Goal: Task Accomplishment & Management: Complete application form

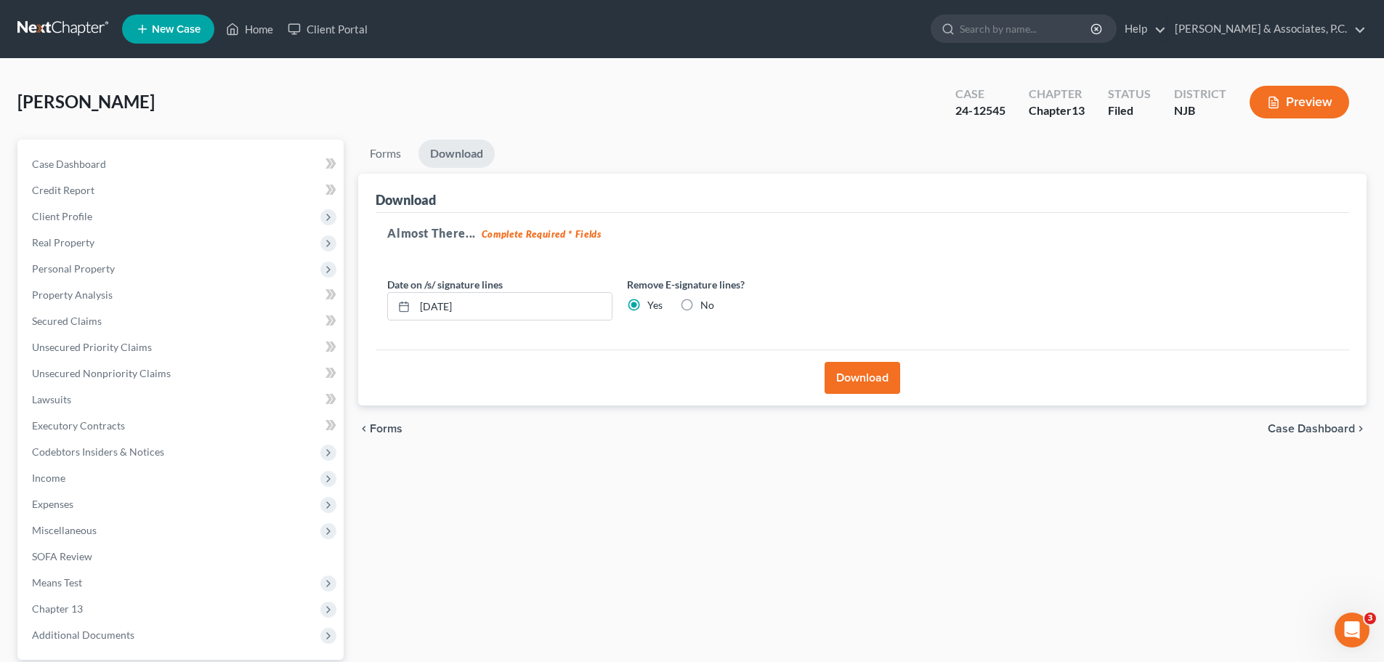
drag, startPoint x: 70, startPoint y: 36, endPoint x: 629, endPoint y: 76, distance: 561.0
click at [70, 34] on link at bounding box center [63, 29] width 93 height 26
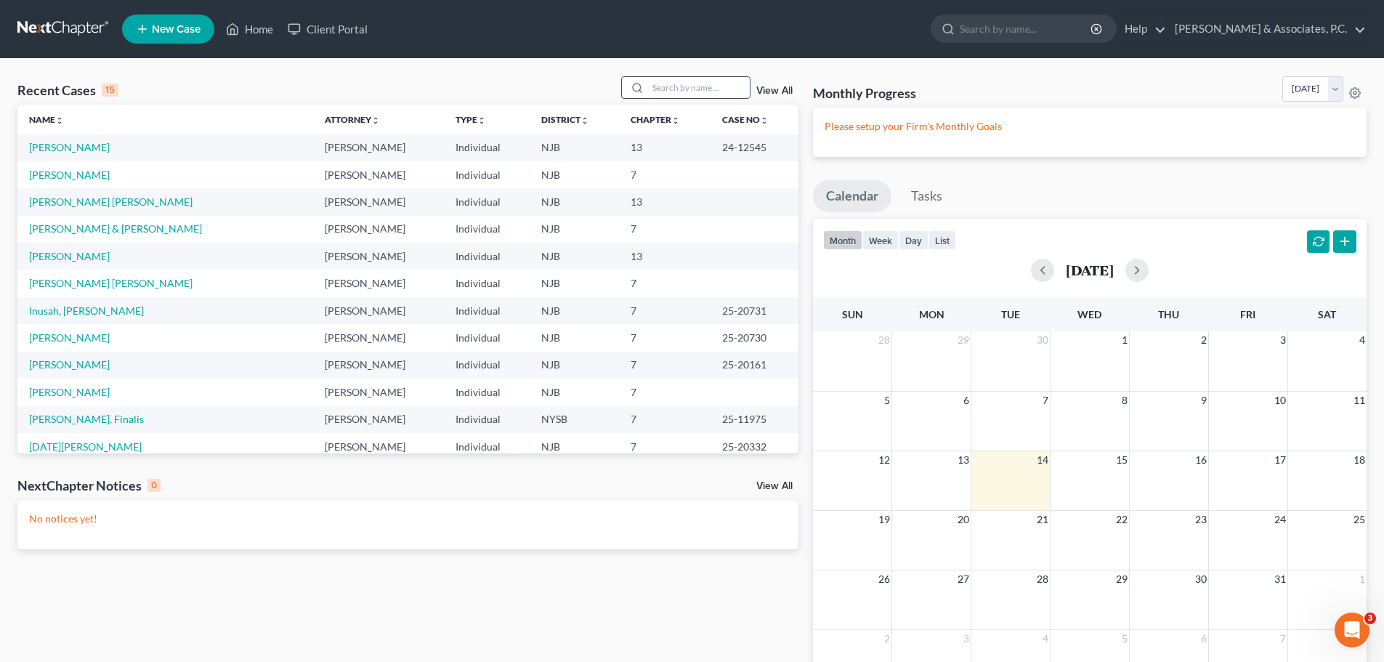
click at [678, 86] on input "search" at bounding box center [699, 87] width 102 height 21
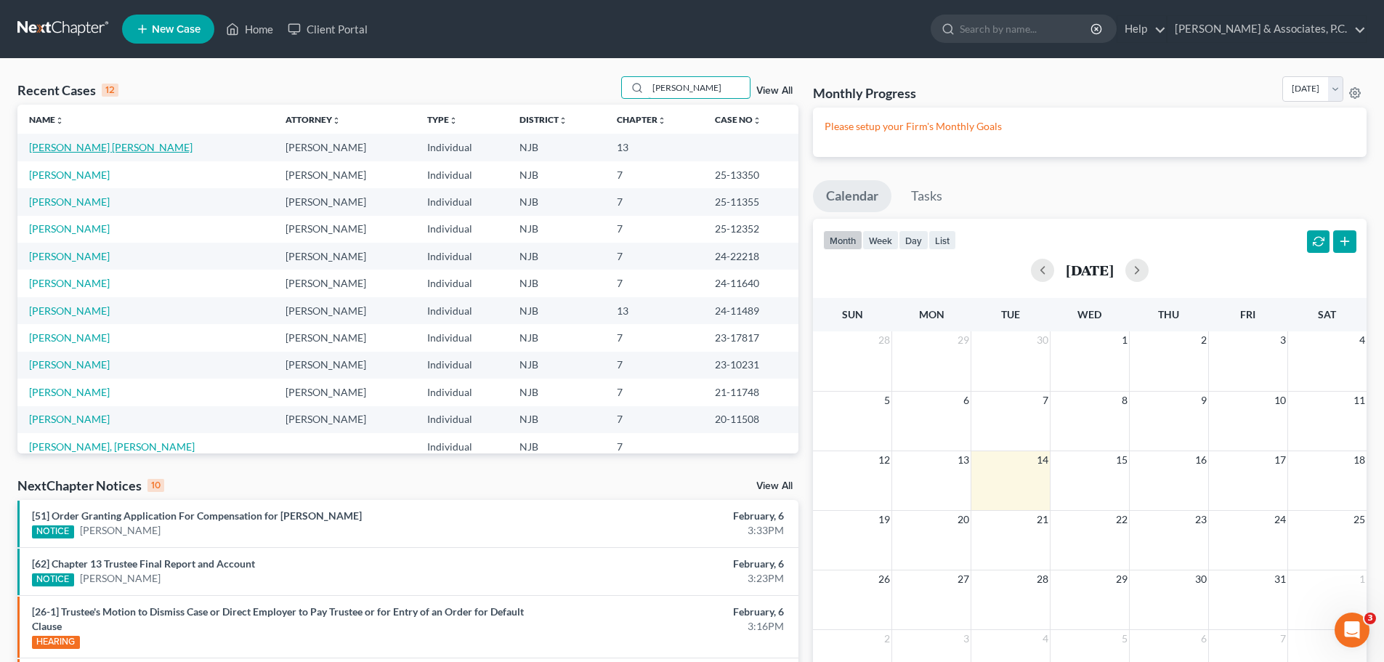
type input "martinez"
click at [105, 148] on link "[PERSON_NAME] [PERSON_NAME]" at bounding box center [111, 147] width 164 height 12
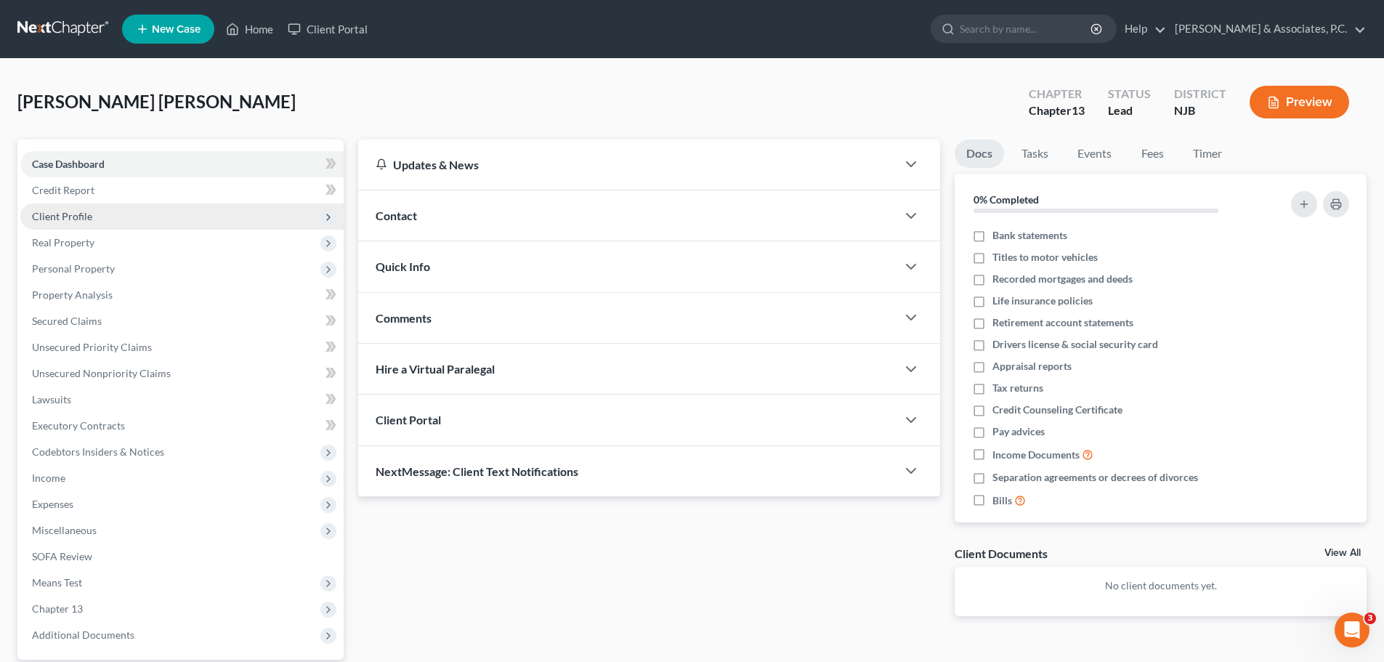
click at [92, 213] on span "Client Profile" at bounding box center [181, 216] width 323 height 26
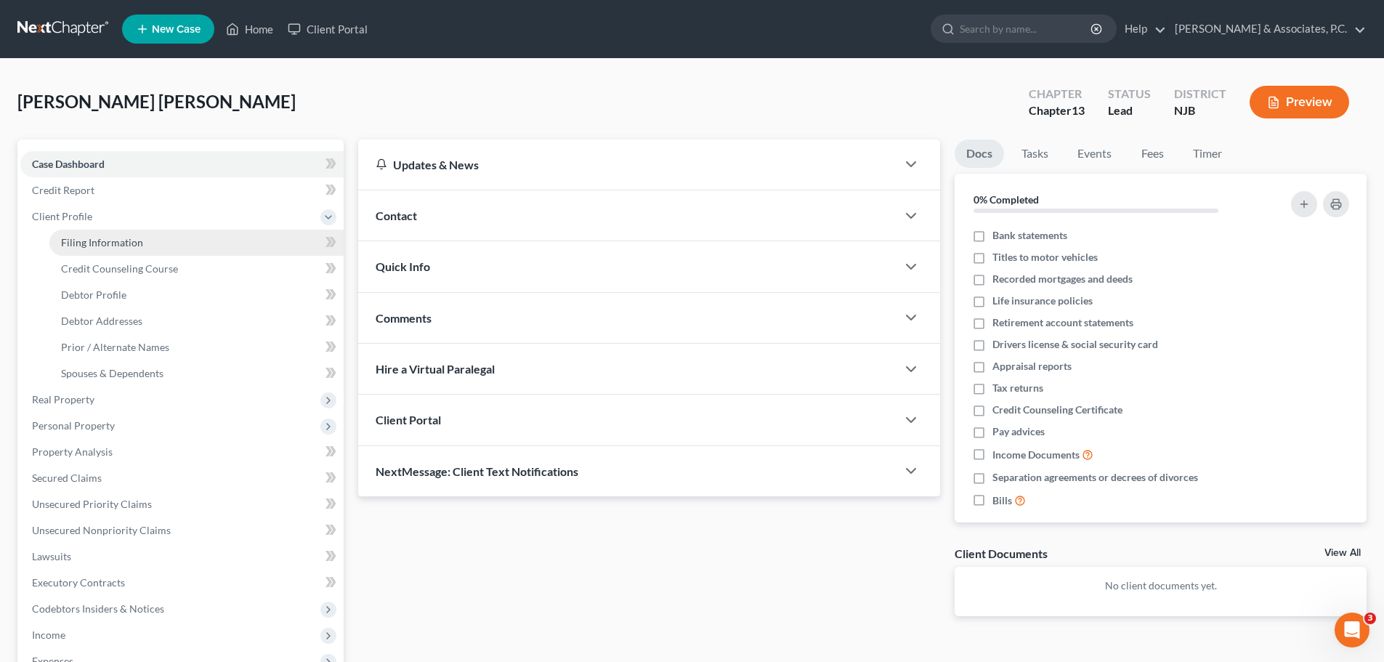
click at [199, 239] on link "Filing Information" at bounding box center [196, 243] width 294 height 26
select select "1"
select select "0"
select select "3"
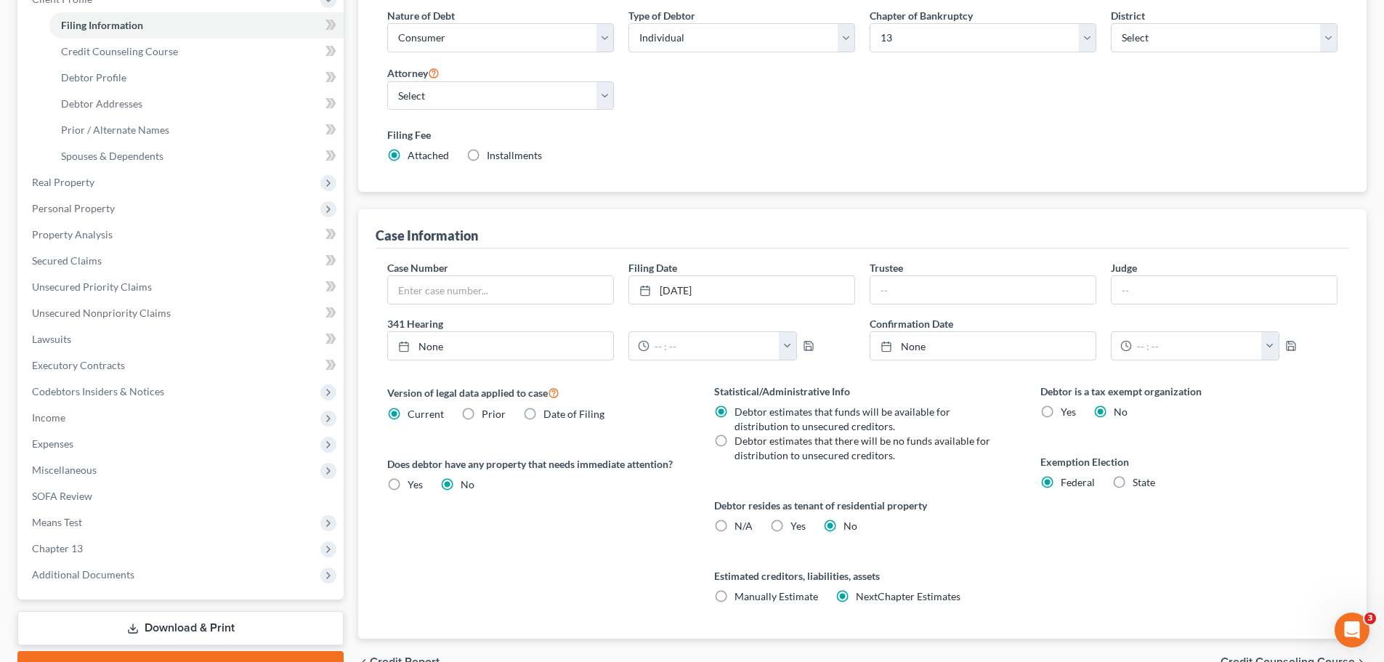
scroll to position [218, 0]
click at [644, 288] on icon at bounding box center [645, 290] width 12 height 12
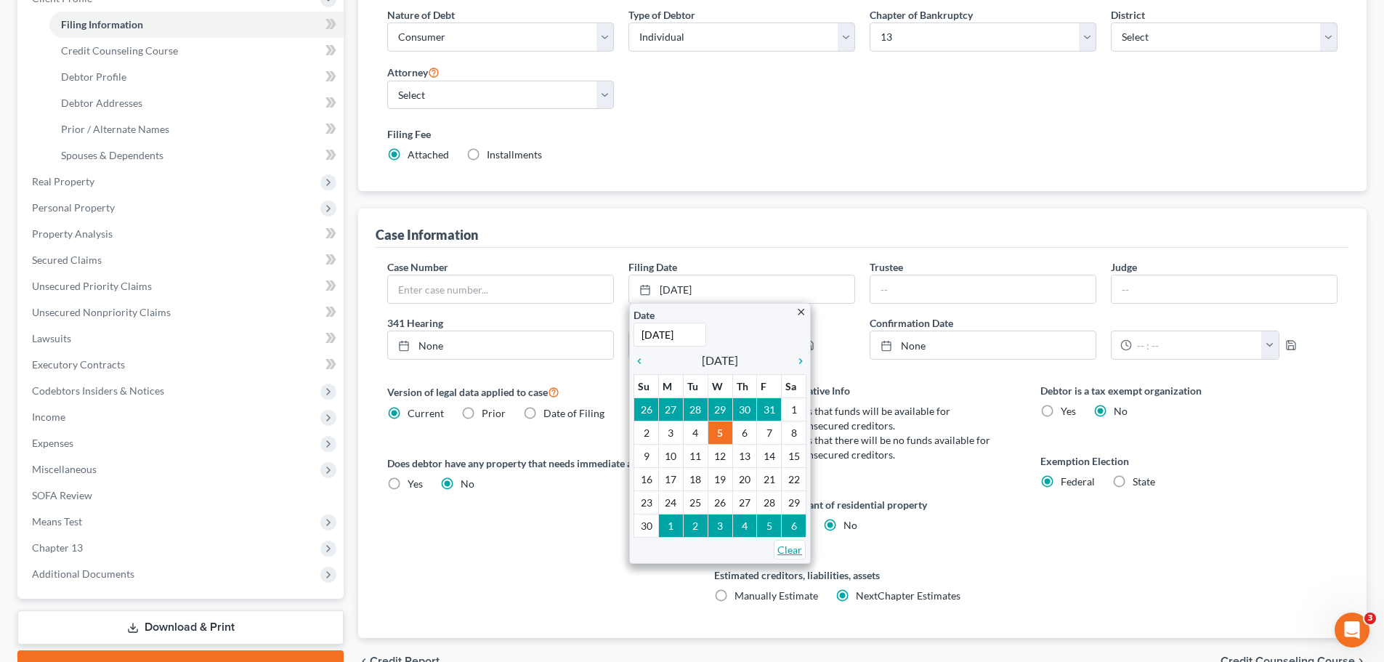
click at [793, 554] on link "Clear" at bounding box center [790, 550] width 32 height 20
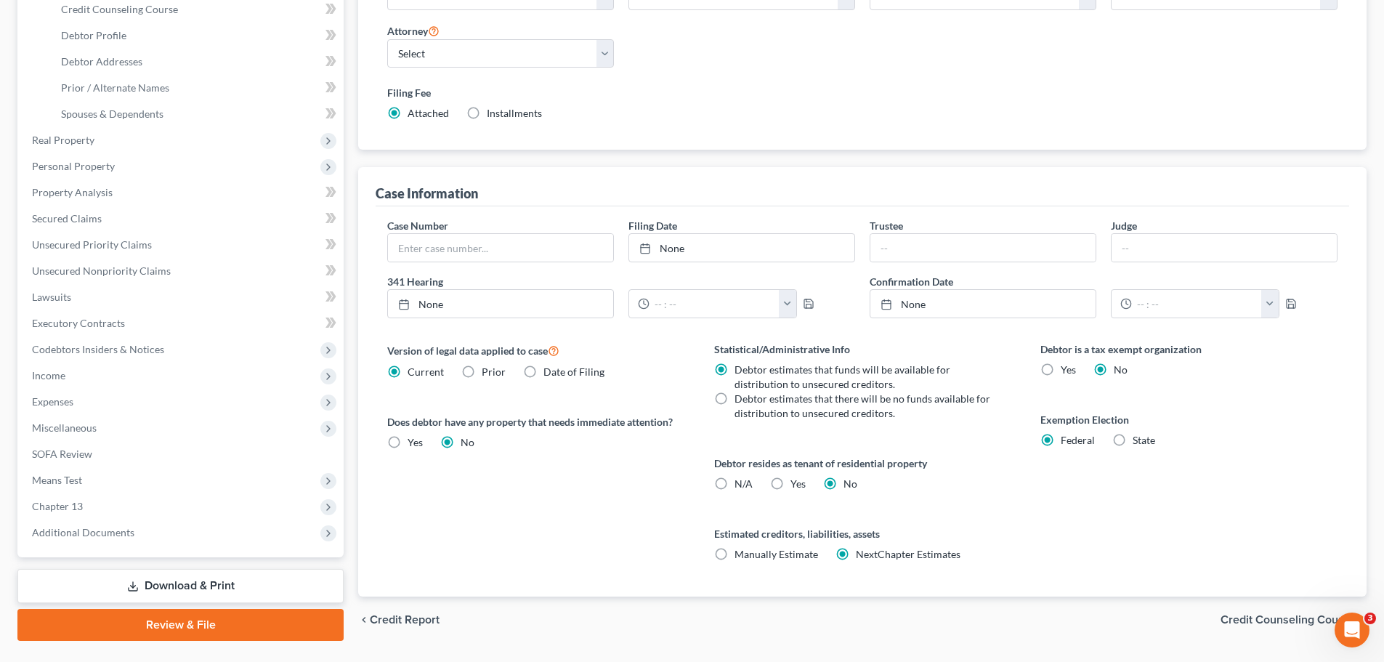
scroll to position [296, 0]
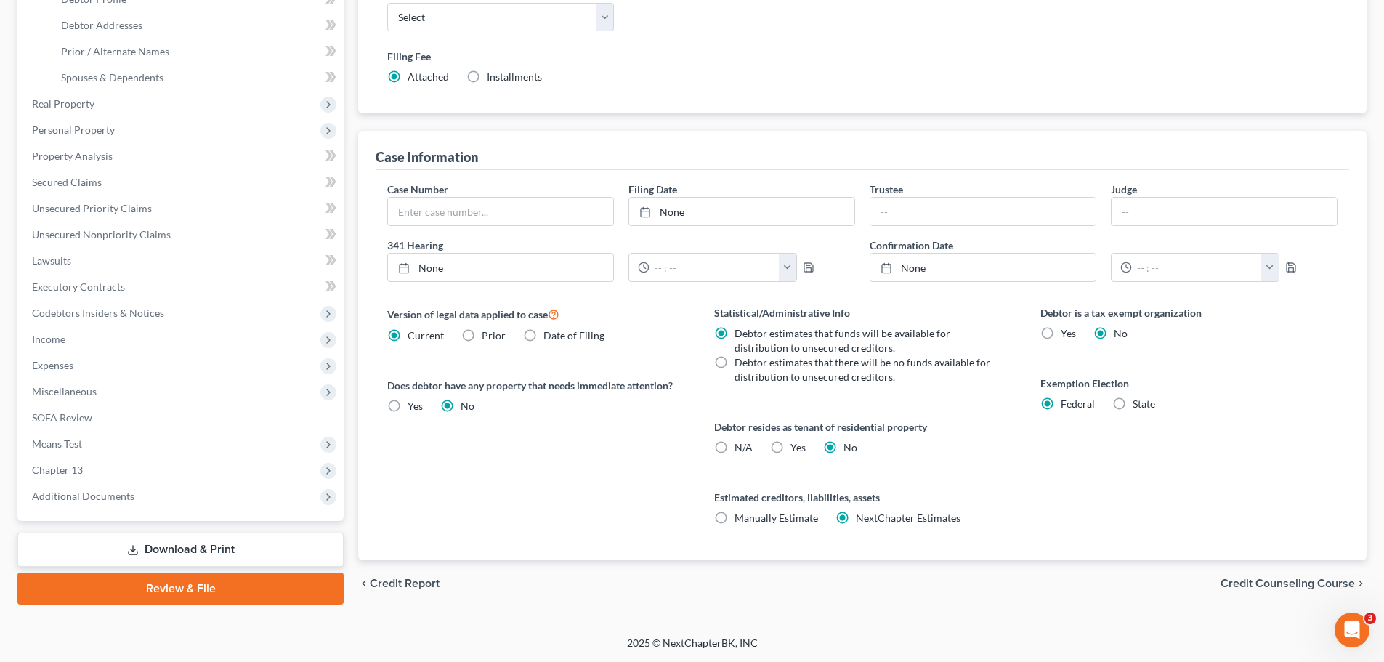
click at [1243, 580] on span "Credit Counseling Course" at bounding box center [1288, 584] width 134 height 12
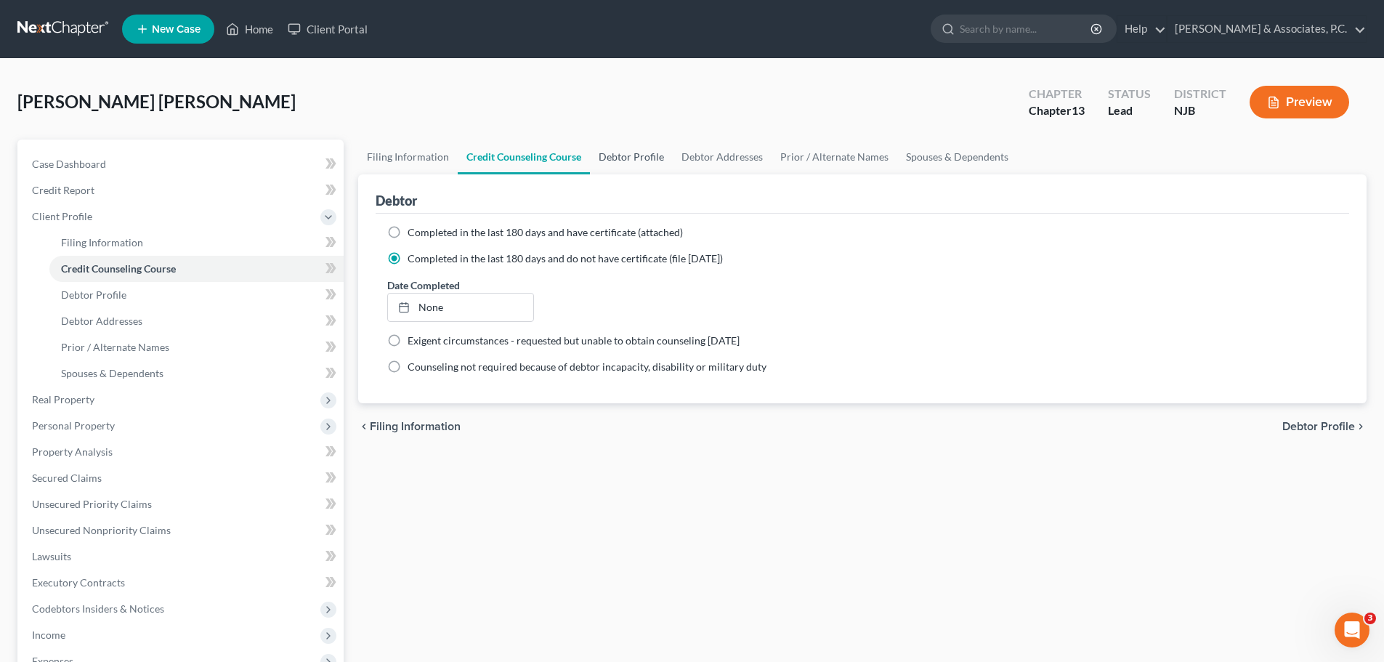
click at [637, 155] on link "Debtor Profile" at bounding box center [631, 157] width 83 height 35
select select "1"
select select "4"
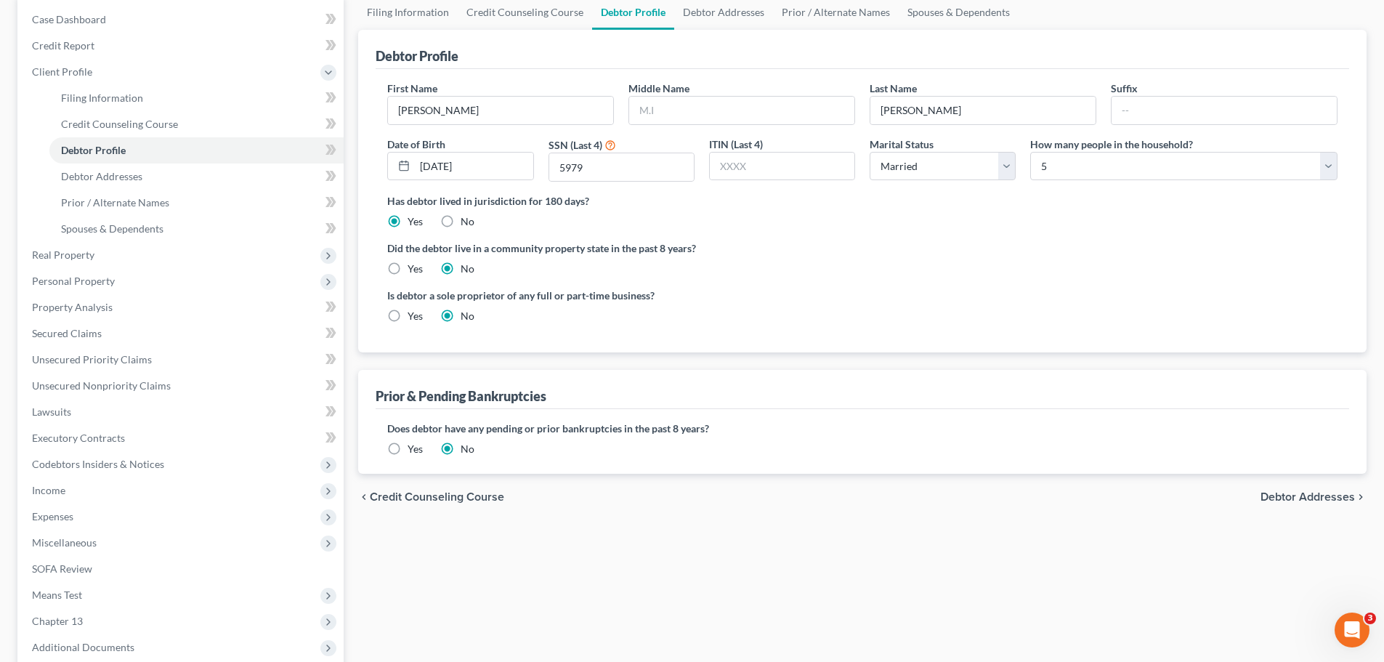
scroll to position [145, 0]
click at [1310, 496] on span "Debtor Addresses" at bounding box center [1308, 497] width 94 height 12
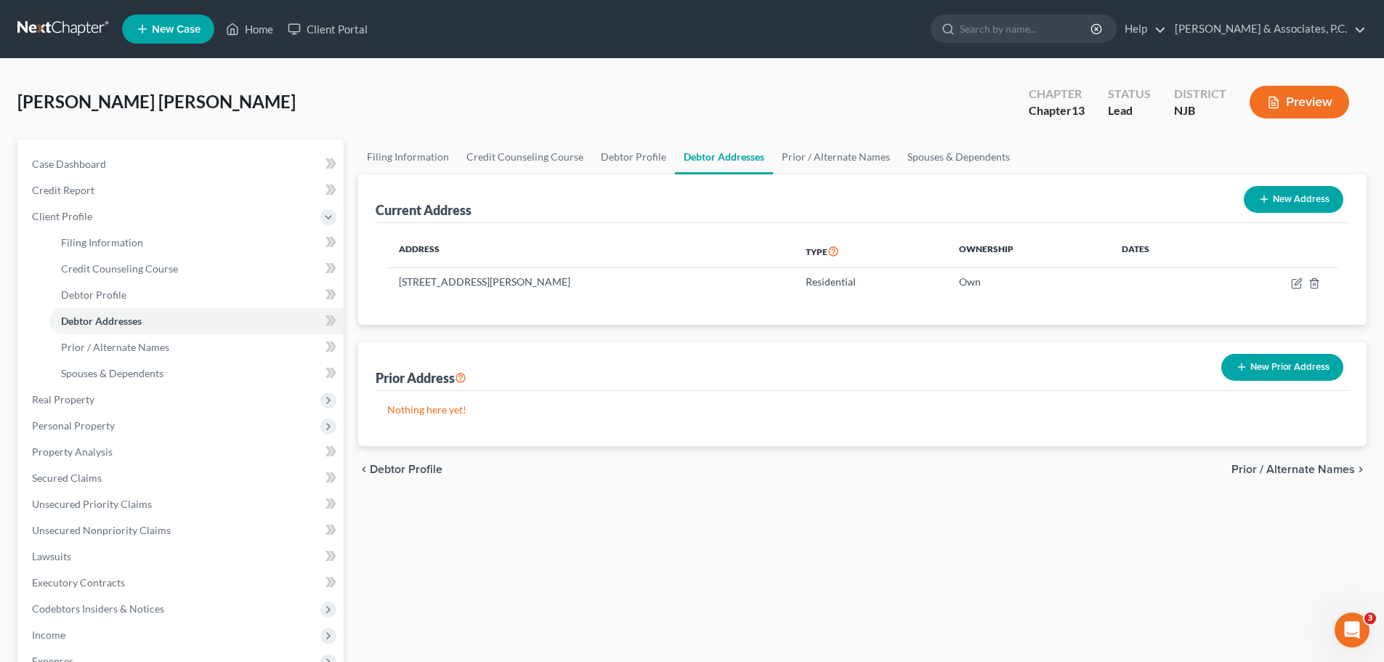
click at [1257, 471] on span "Prior / Alternate Names" at bounding box center [1294, 470] width 124 height 12
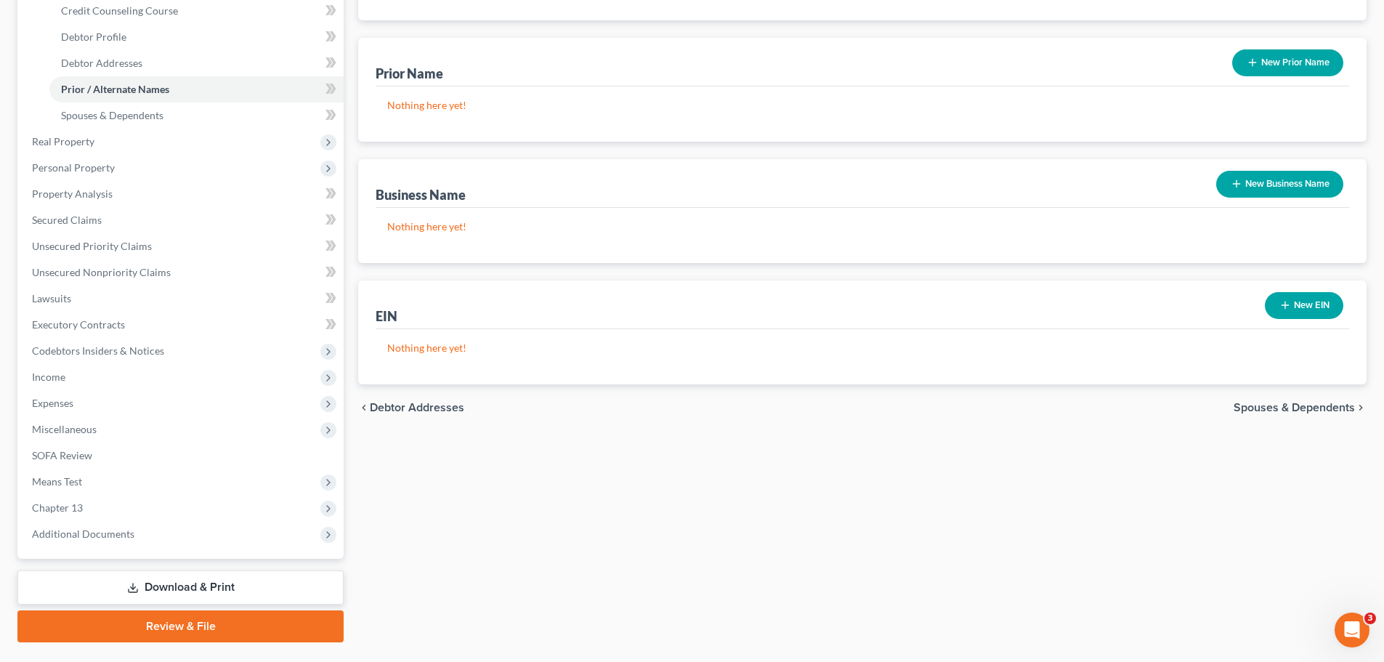
scroll to position [294, 0]
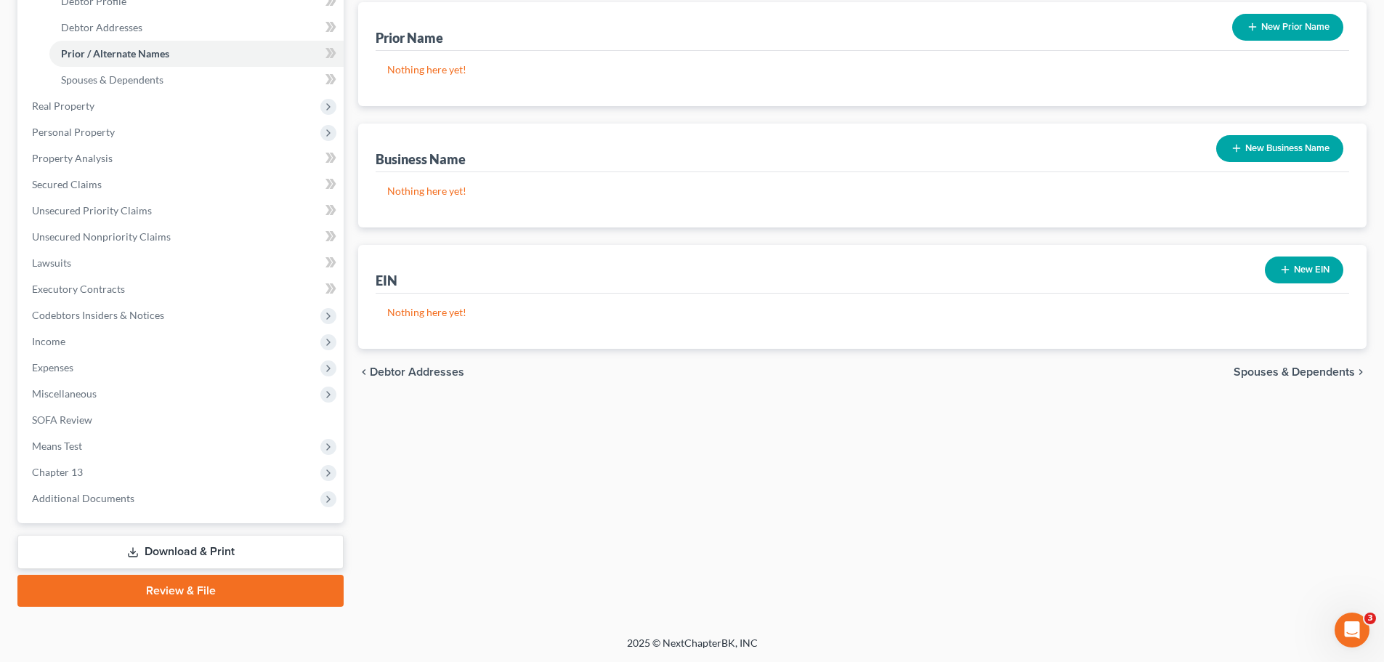
drag, startPoint x: 1303, startPoint y: 375, endPoint x: 1279, endPoint y: 382, distance: 25.1
click at [1303, 374] on span "Spouses & Dependents" at bounding box center [1294, 372] width 121 height 12
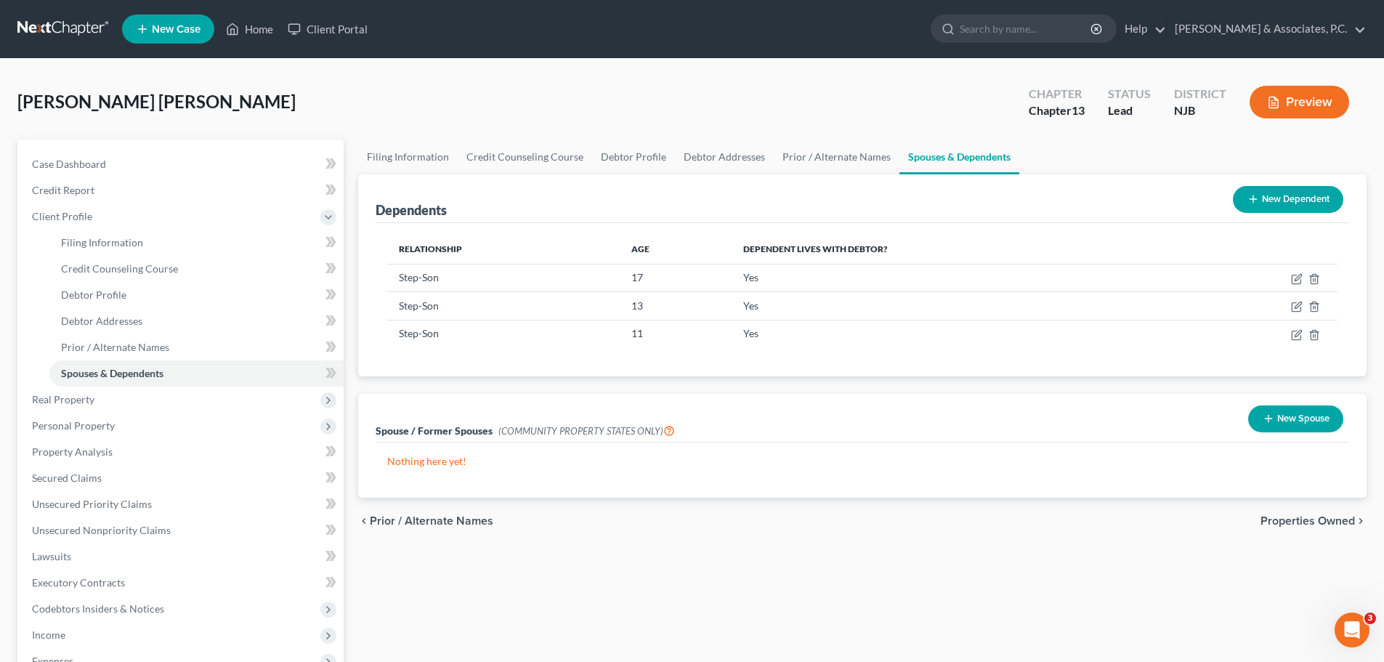
drag, startPoint x: 1283, startPoint y: 521, endPoint x: 1264, endPoint y: 524, distance: 18.4
click at [1281, 521] on span "Properties Owned" at bounding box center [1308, 521] width 94 height 12
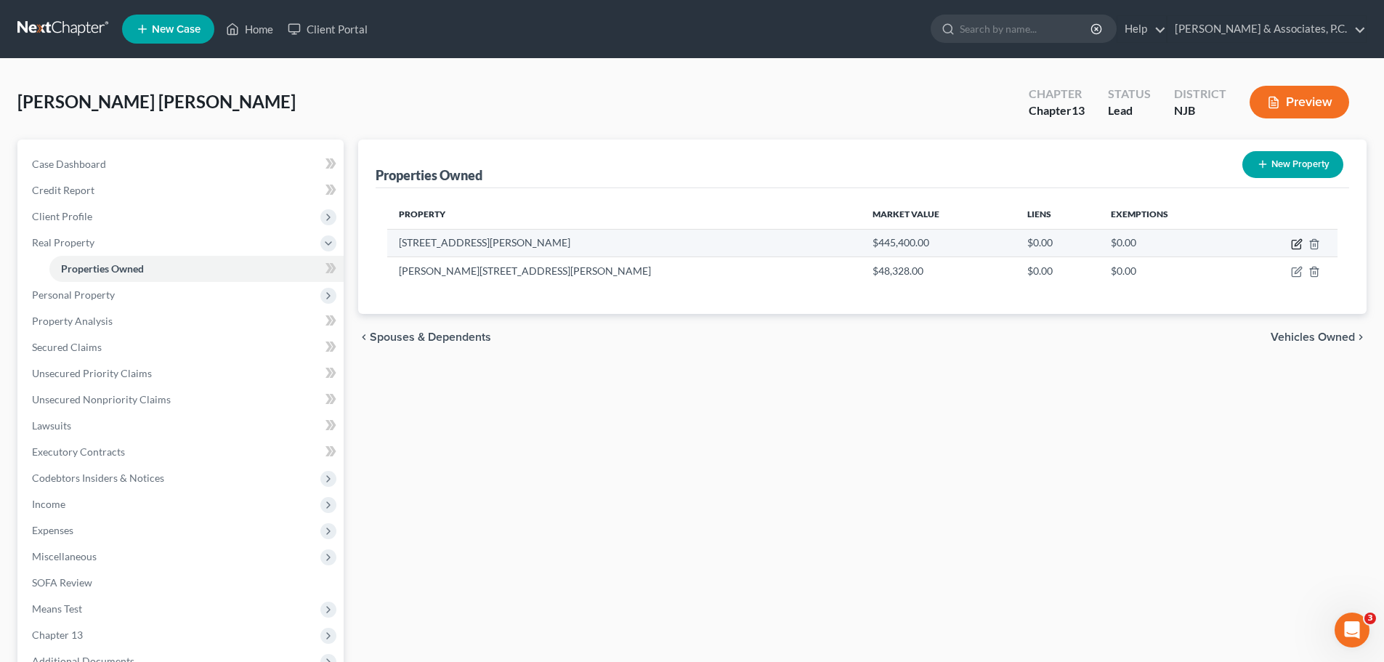
click at [1299, 241] on icon "button" at bounding box center [1297, 244] width 12 height 12
select select "33"
select select "3"
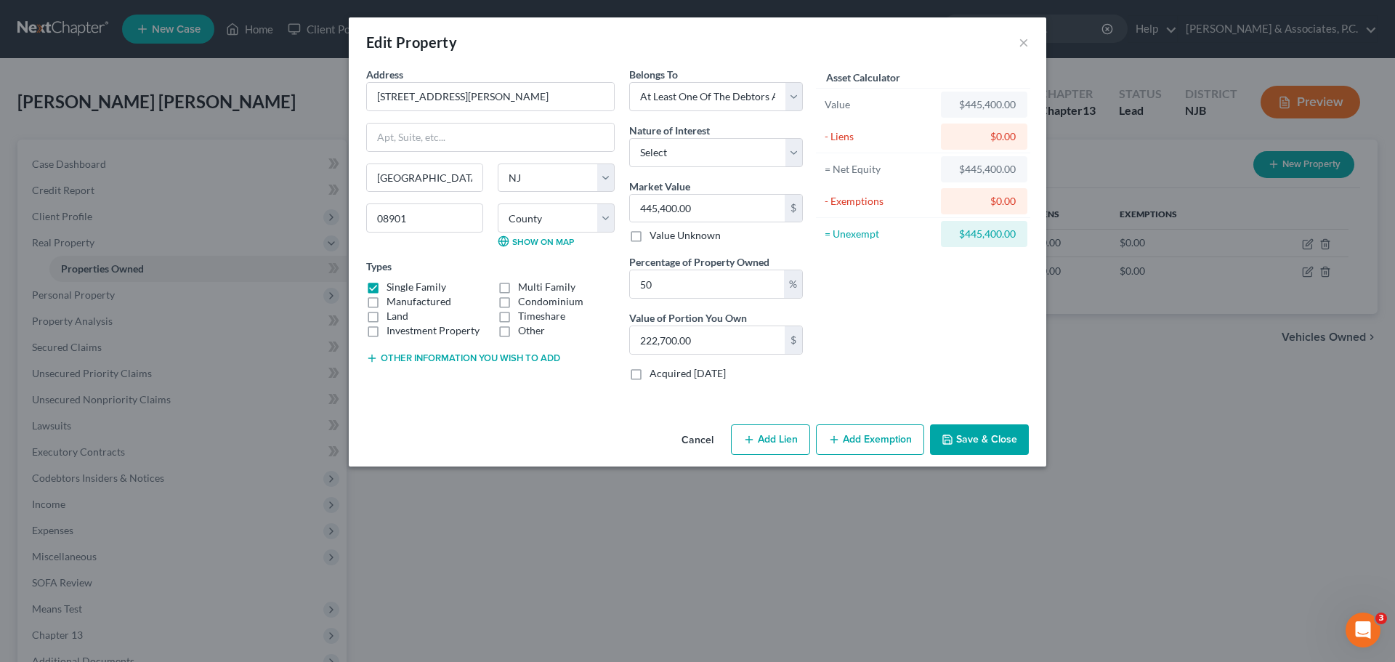
click at [974, 441] on button "Save & Close" at bounding box center [979, 439] width 99 height 31
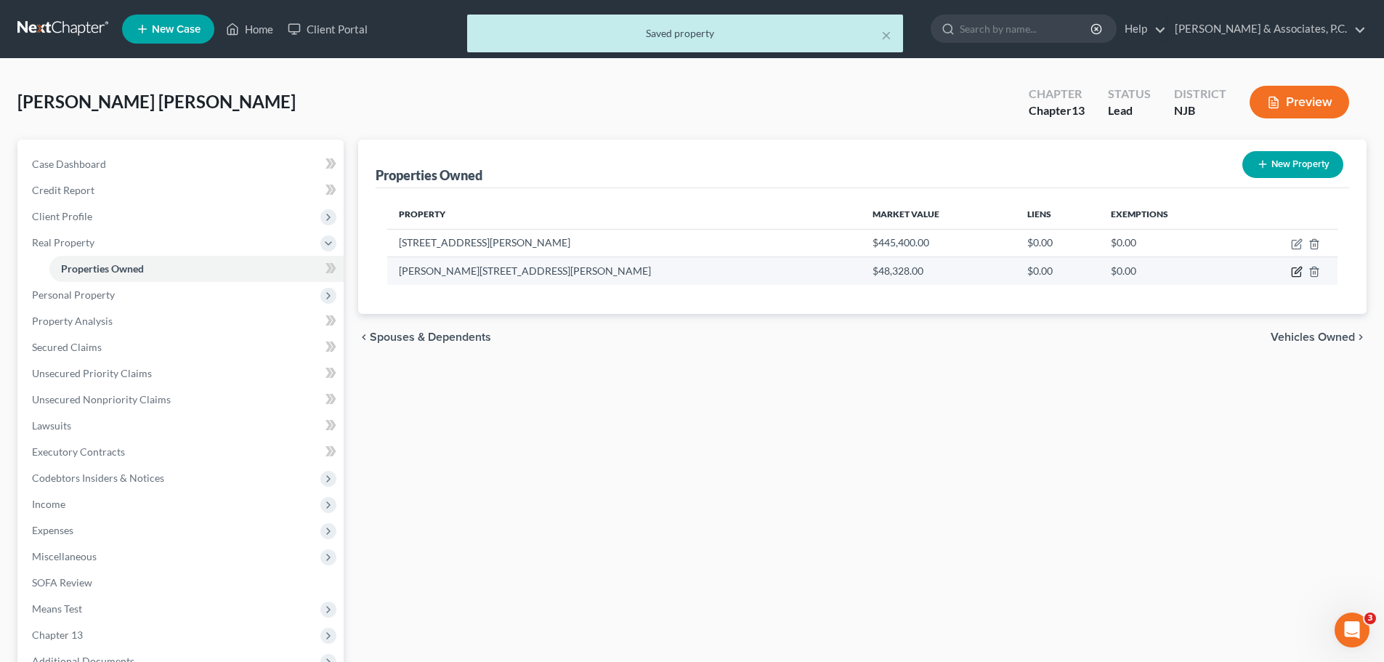
click at [1299, 270] on icon "button" at bounding box center [1297, 272] width 12 height 12
select select "0"
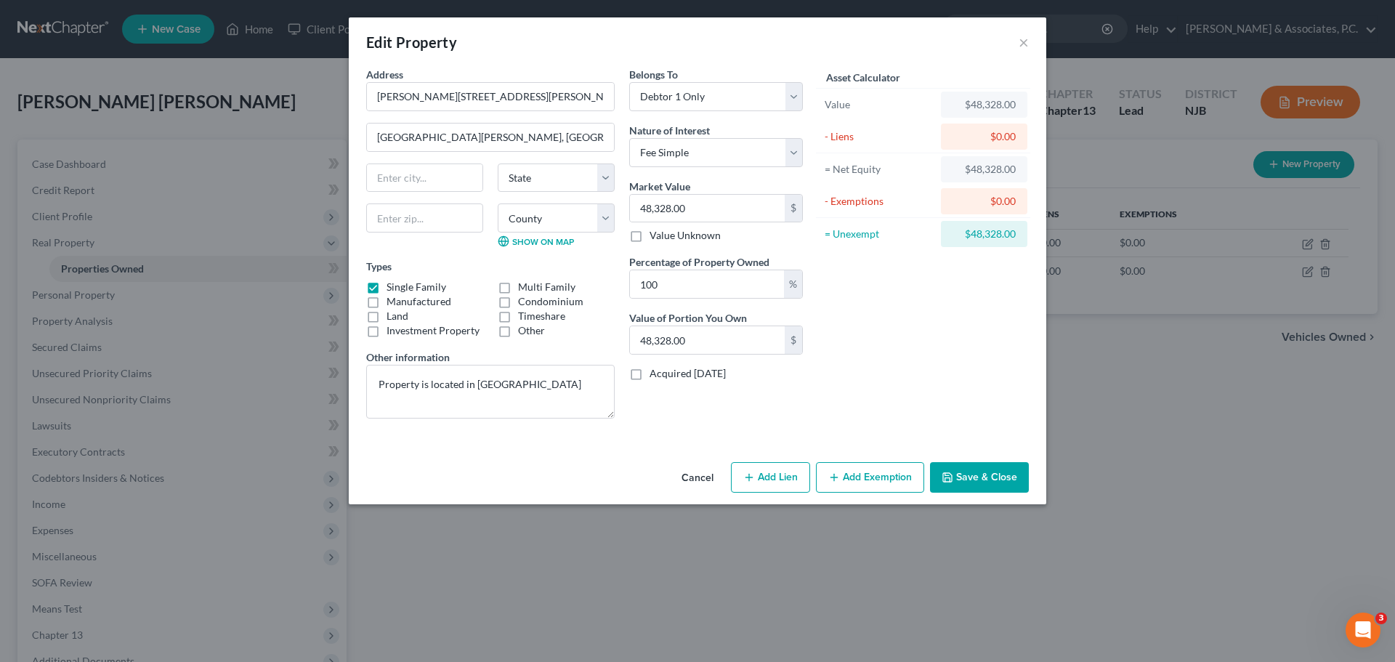
click at [988, 483] on button "Save & Close" at bounding box center [979, 477] width 99 height 31
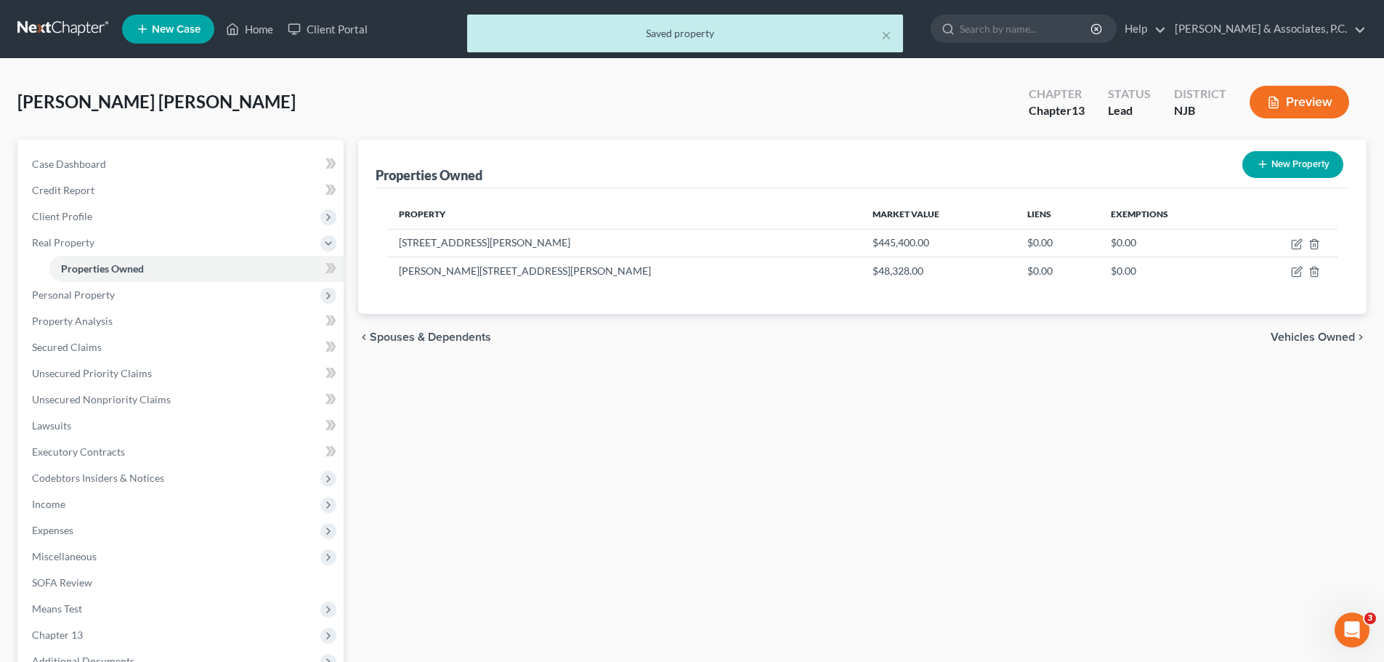
click at [1304, 341] on span "Vehicles Owned" at bounding box center [1313, 337] width 84 height 12
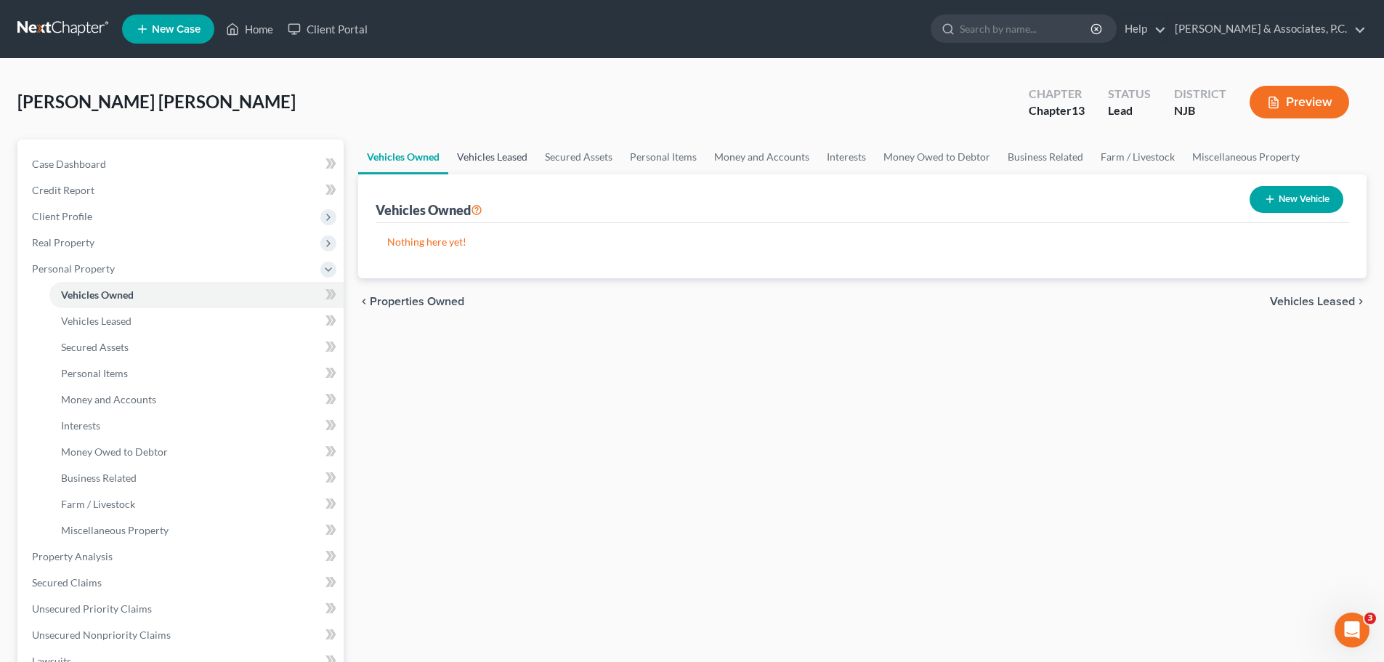
click at [516, 156] on link "Vehicles Leased" at bounding box center [492, 157] width 88 height 35
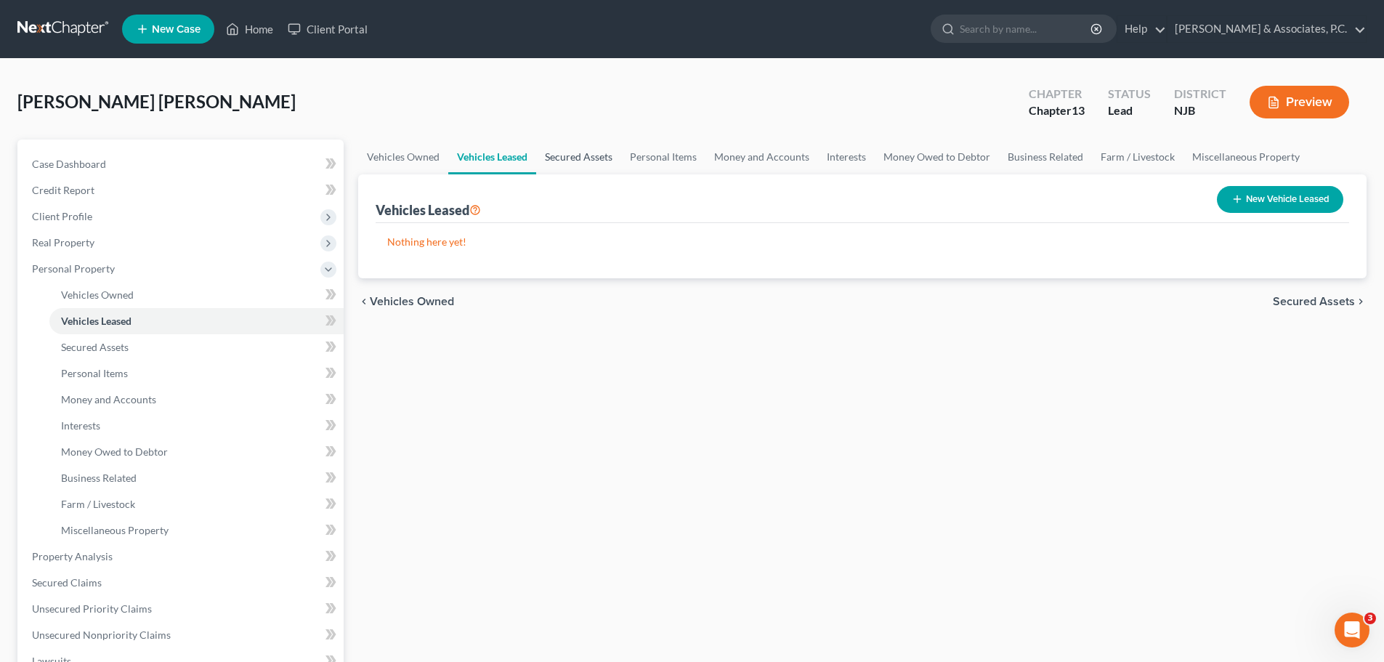
click at [584, 158] on link "Secured Assets" at bounding box center [578, 157] width 85 height 35
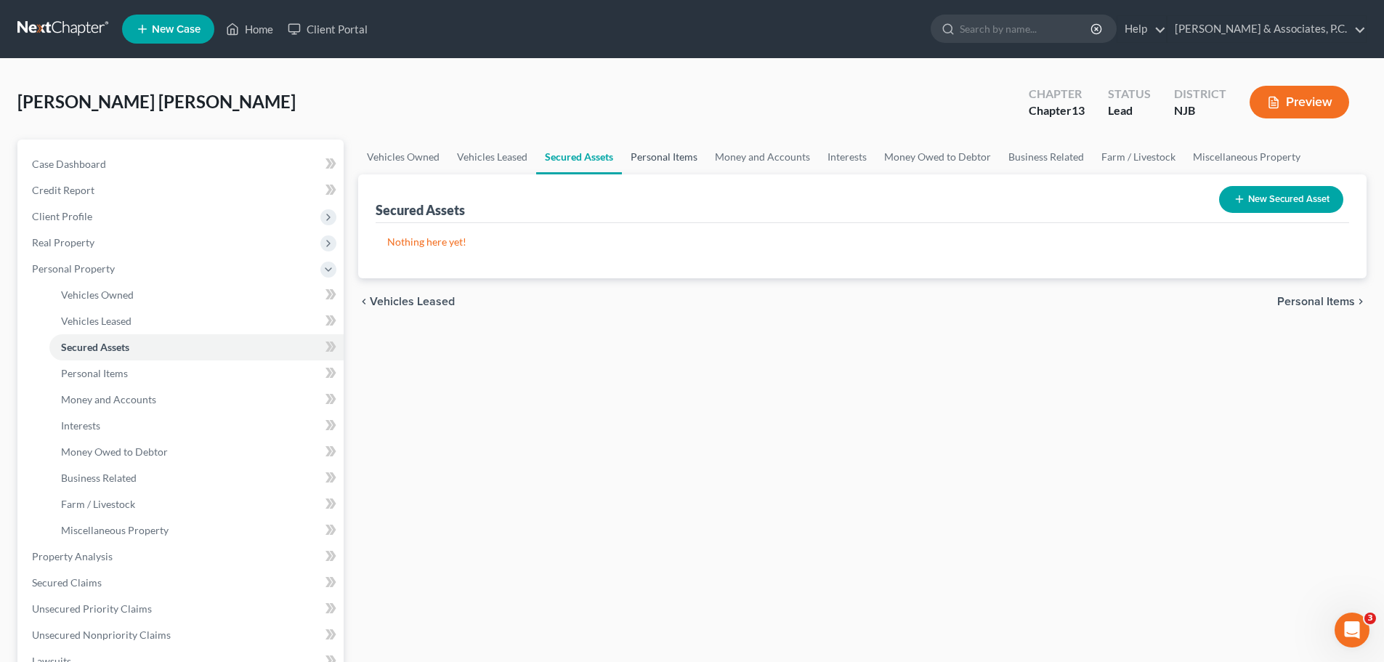
click at [661, 157] on link "Personal Items" at bounding box center [664, 157] width 84 height 35
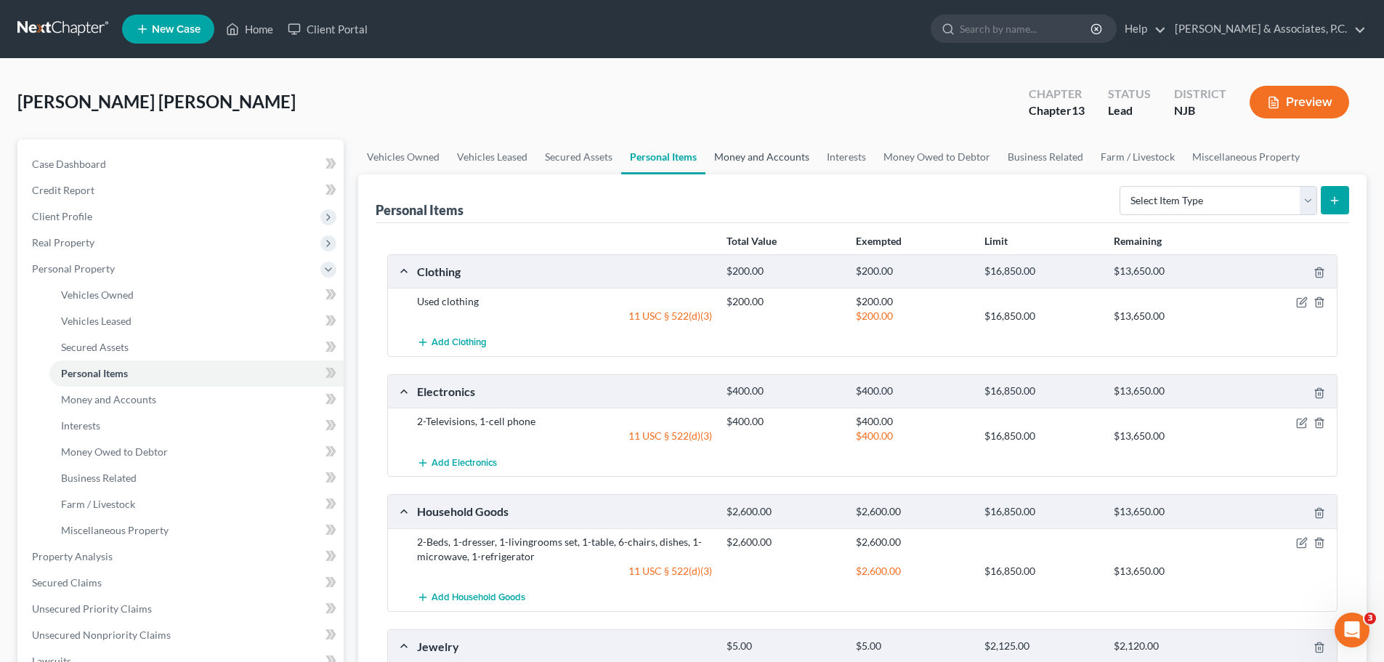
click at [739, 154] on link "Money and Accounts" at bounding box center [762, 157] width 113 height 35
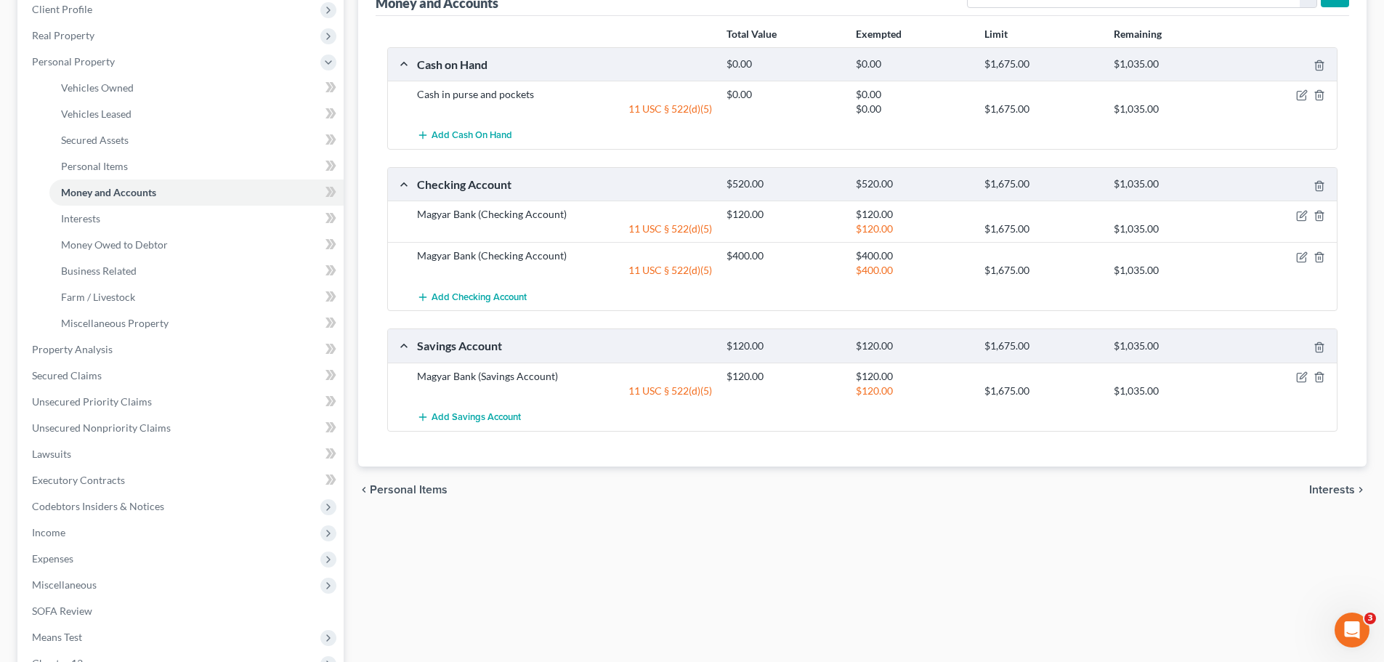
scroll to position [218, 0]
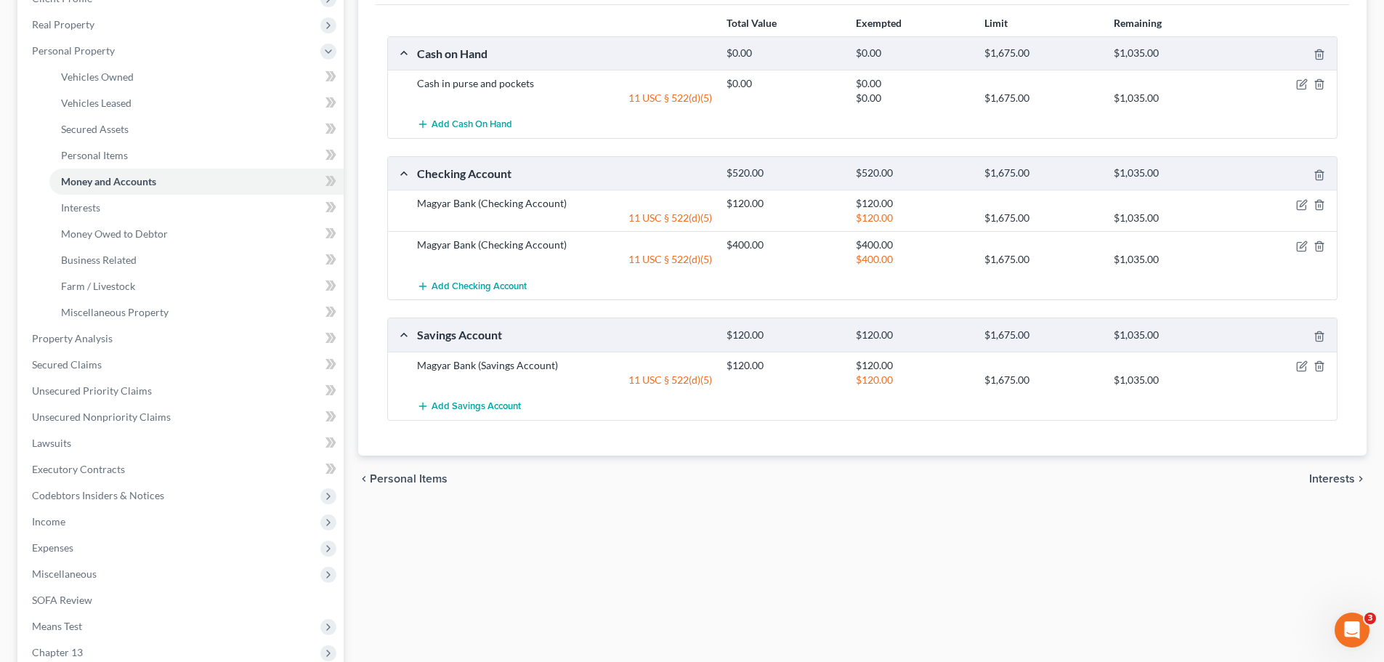
click at [1320, 477] on span "Interests" at bounding box center [1333, 479] width 46 height 12
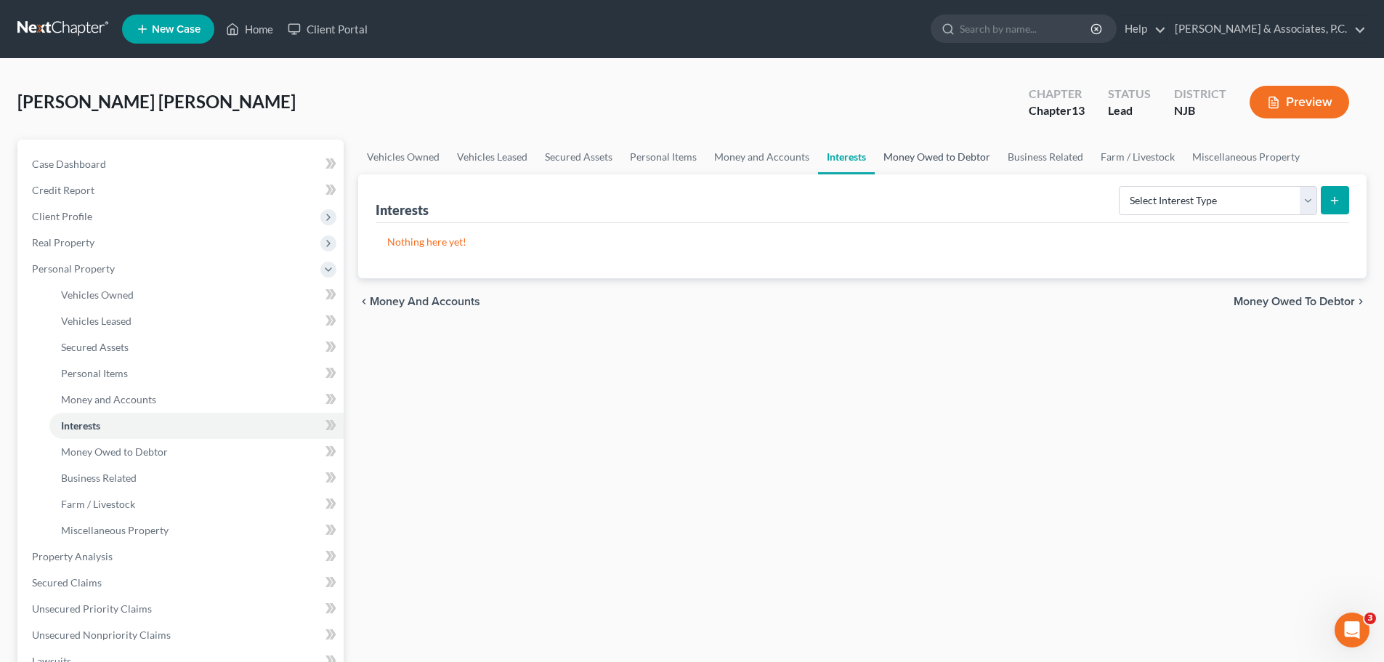
click at [936, 164] on link "Money Owed to Debtor" at bounding box center [937, 157] width 124 height 35
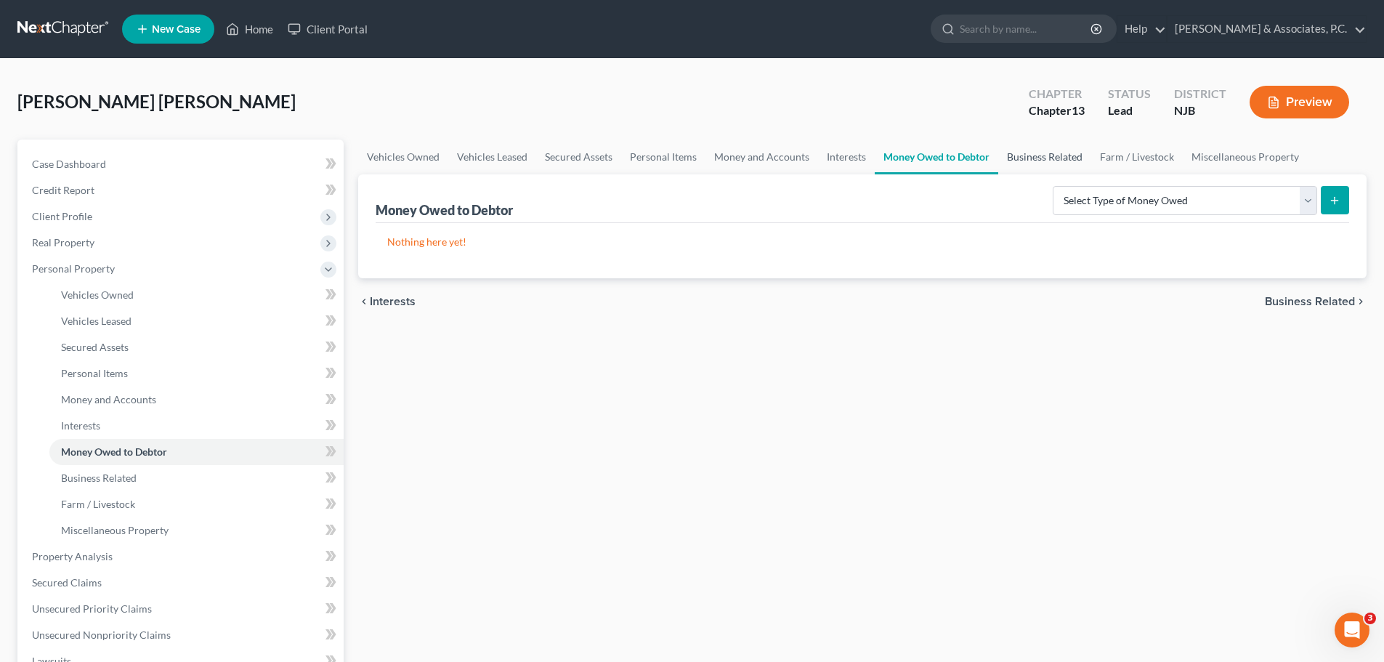
click at [1041, 158] on link "Business Related" at bounding box center [1044, 157] width 93 height 35
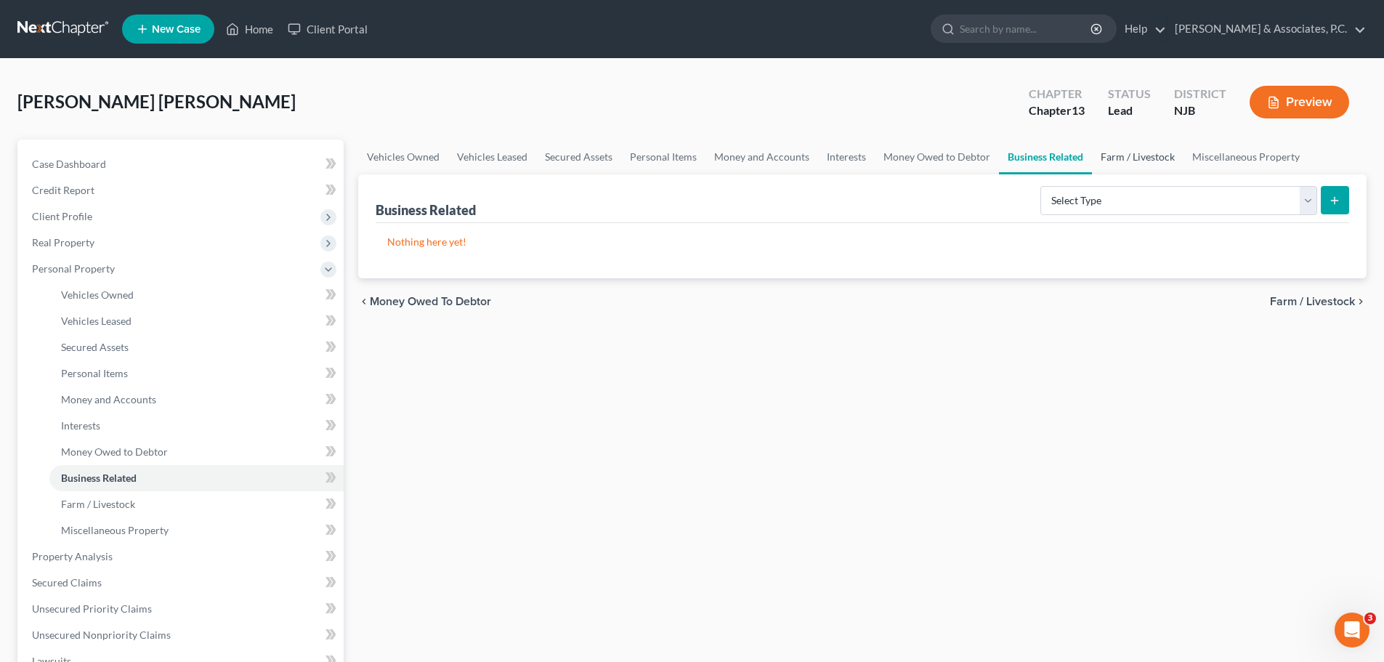
click at [1134, 161] on link "Farm / Livestock" at bounding box center [1138, 157] width 92 height 35
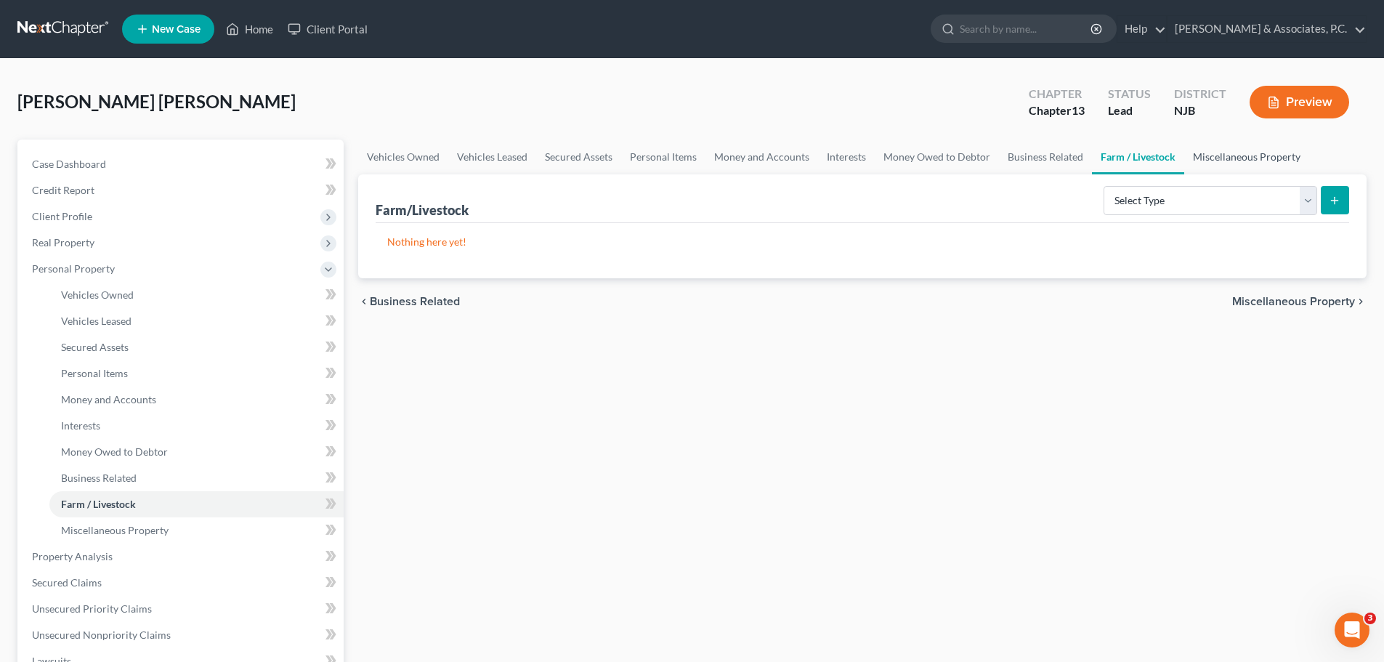
click at [1222, 157] on link "Miscellaneous Property" at bounding box center [1247, 157] width 125 height 35
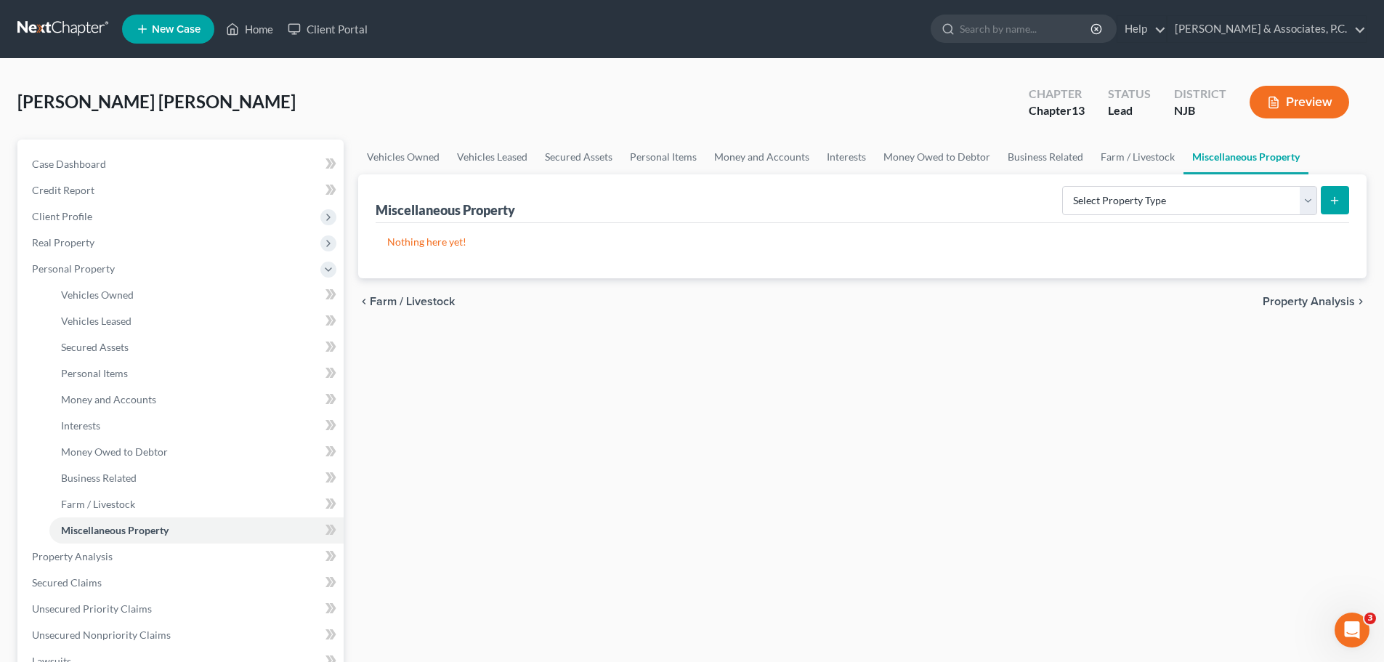
click at [1300, 296] on span "Property Analysis" at bounding box center [1309, 302] width 92 height 12
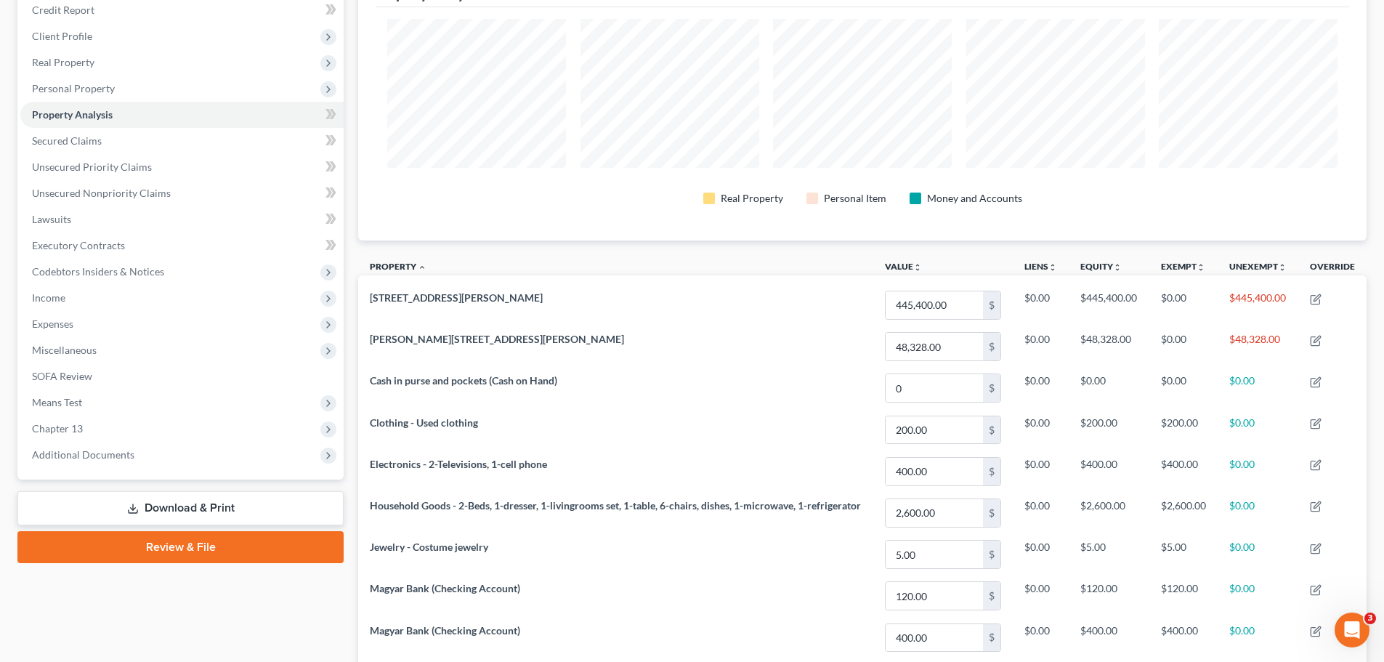
scroll to position [73, 0]
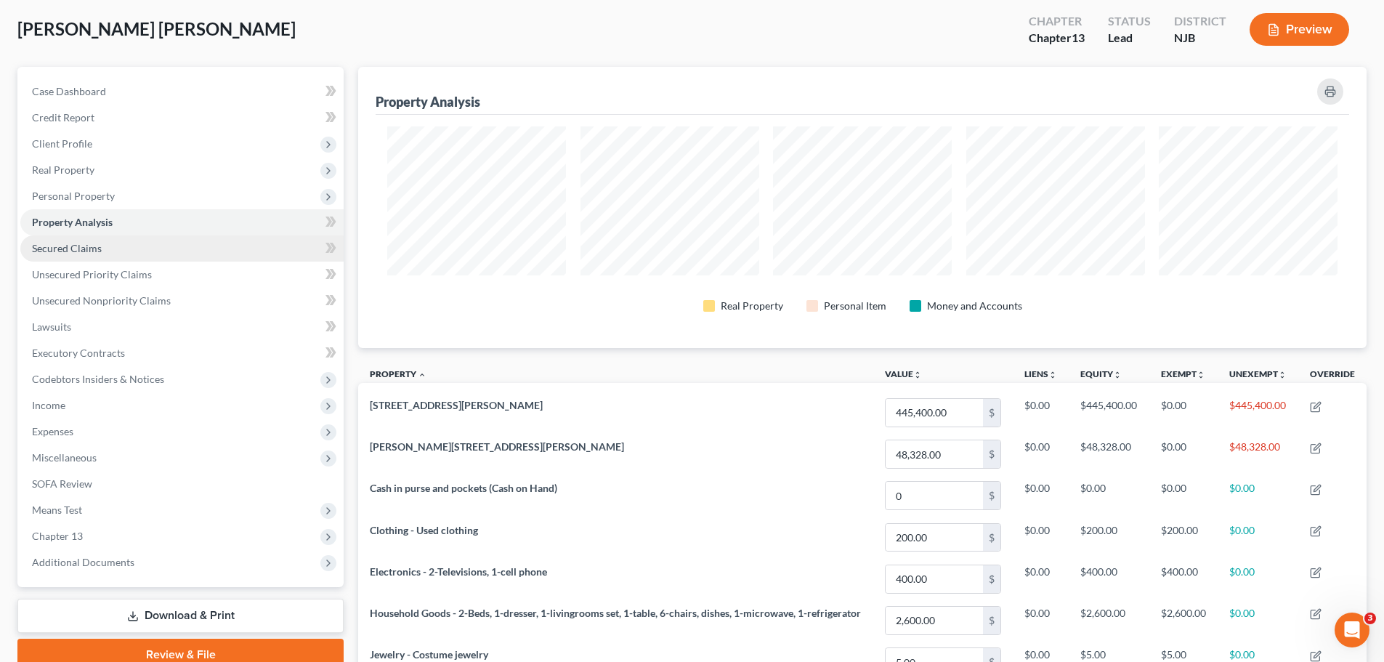
click at [75, 250] on span "Secured Claims" at bounding box center [67, 248] width 70 height 12
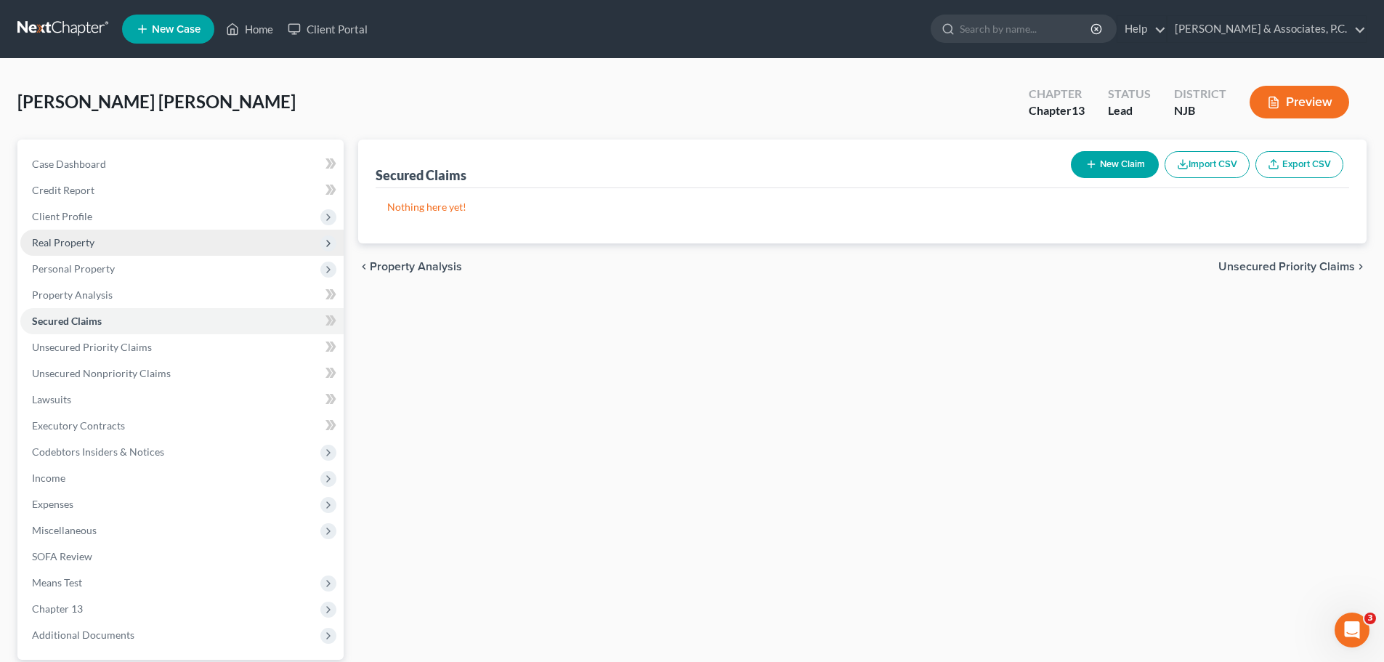
click at [81, 247] on span "Real Property" at bounding box center [63, 242] width 62 height 12
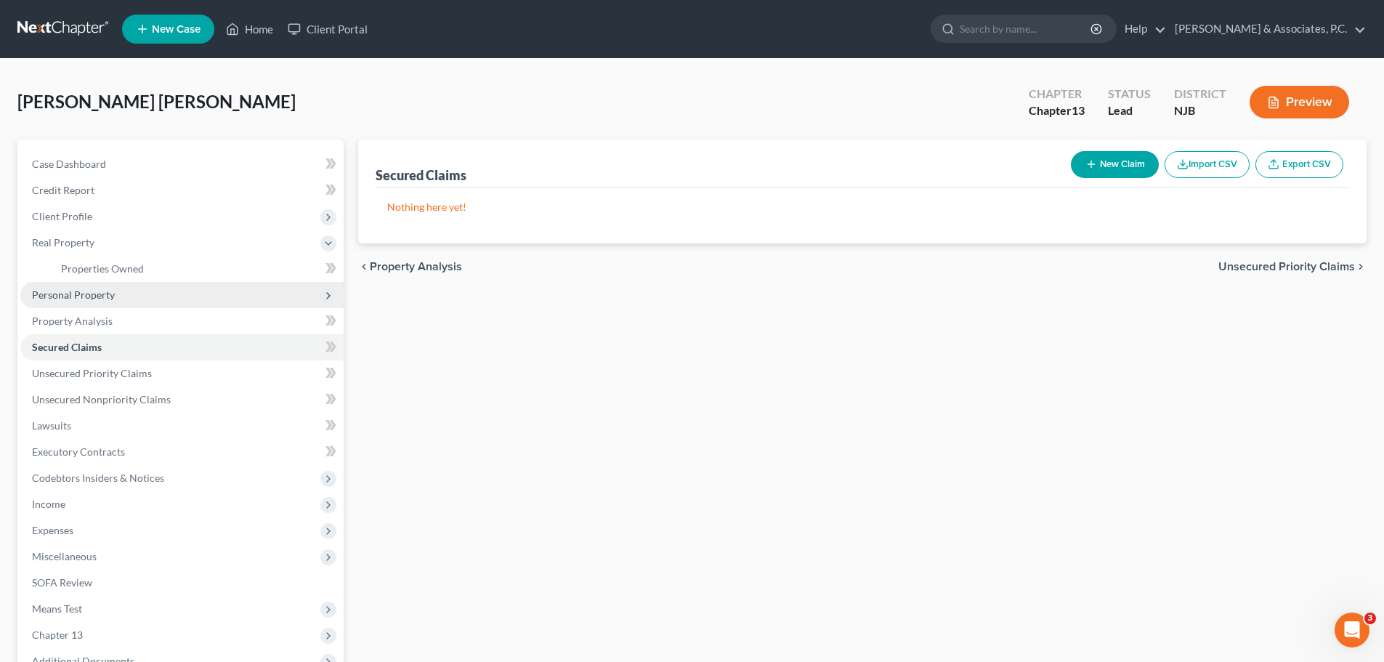
click at [92, 296] on span "Personal Property" at bounding box center [73, 294] width 83 height 12
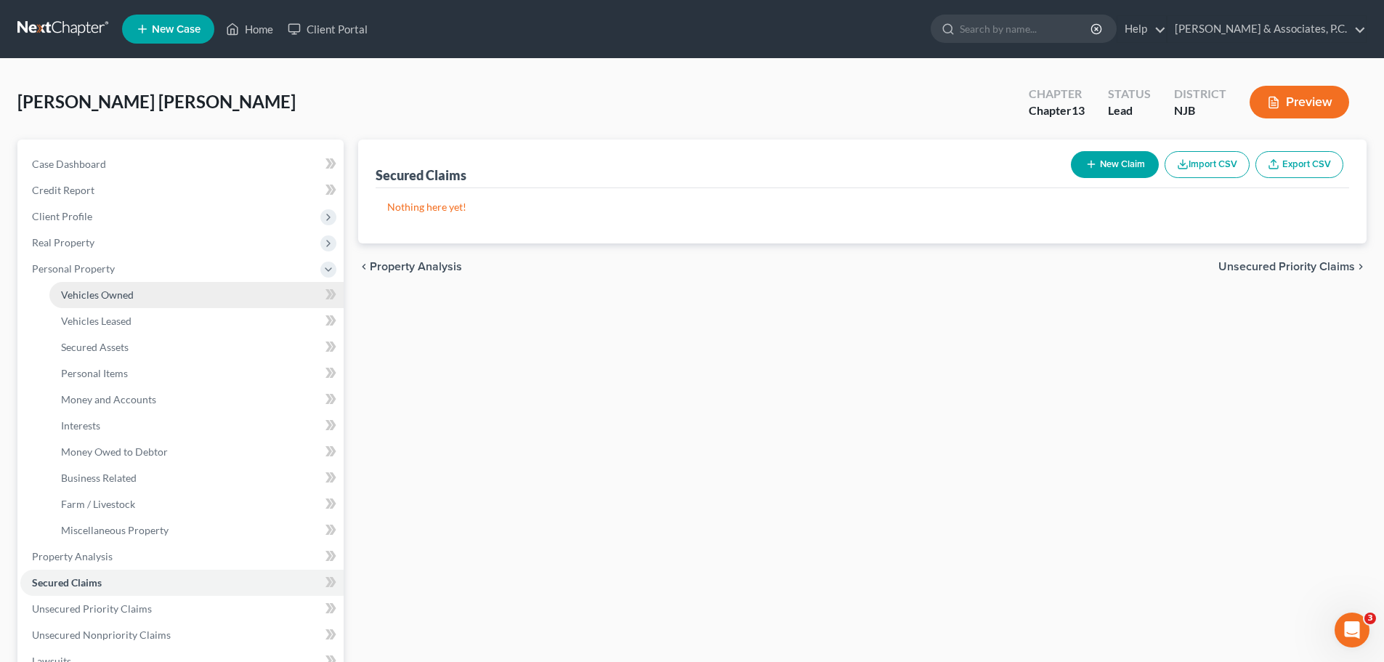
click at [112, 298] on span "Vehicles Owned" at bounding box center [97, 294] width 73 height 12
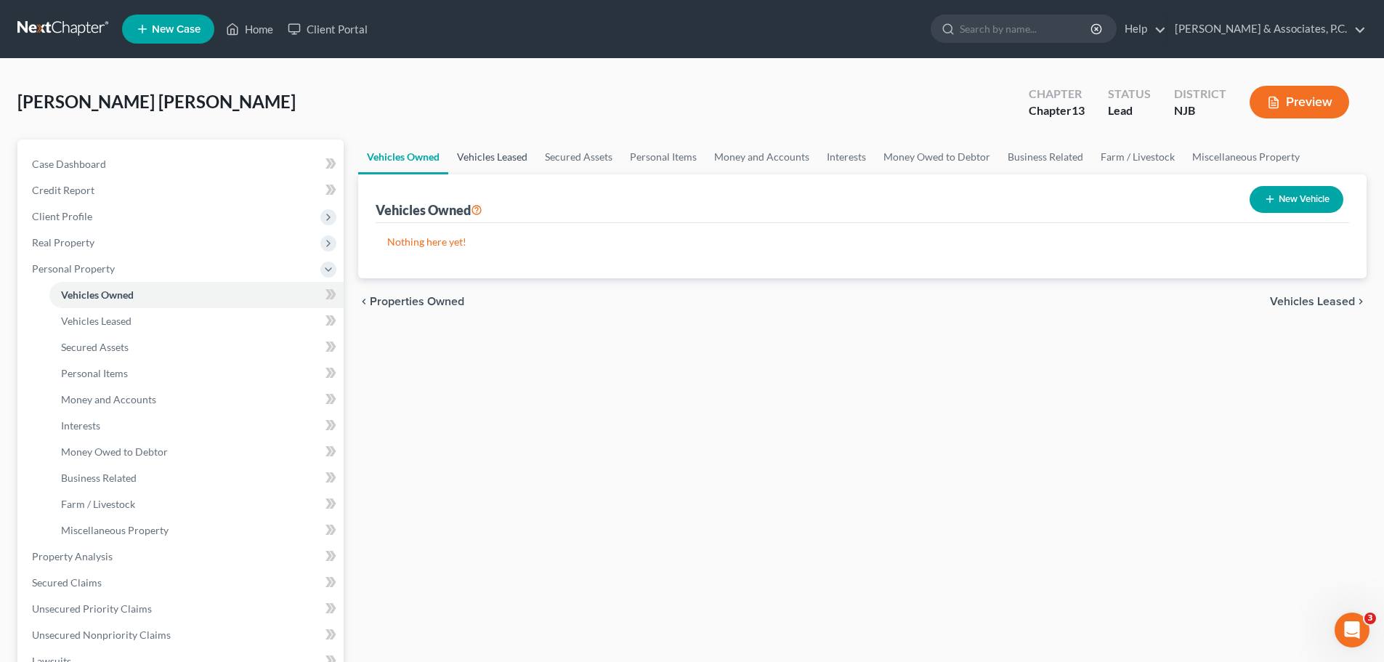
click at [499, 159] on link "Vehicles Leased" at bounding box center [492, 157] width 88 height 35
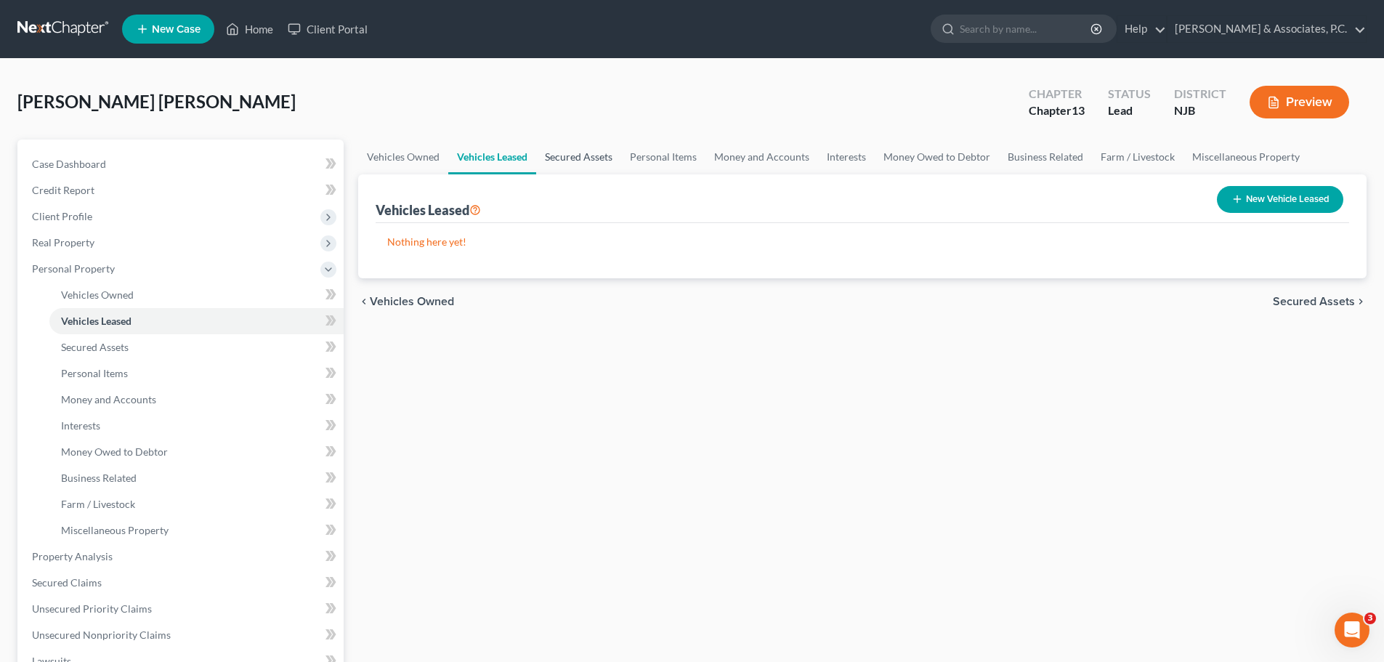
click at [583, 149] on link "Secured Assets" at bounding box center [578, 157] width 85 height 35
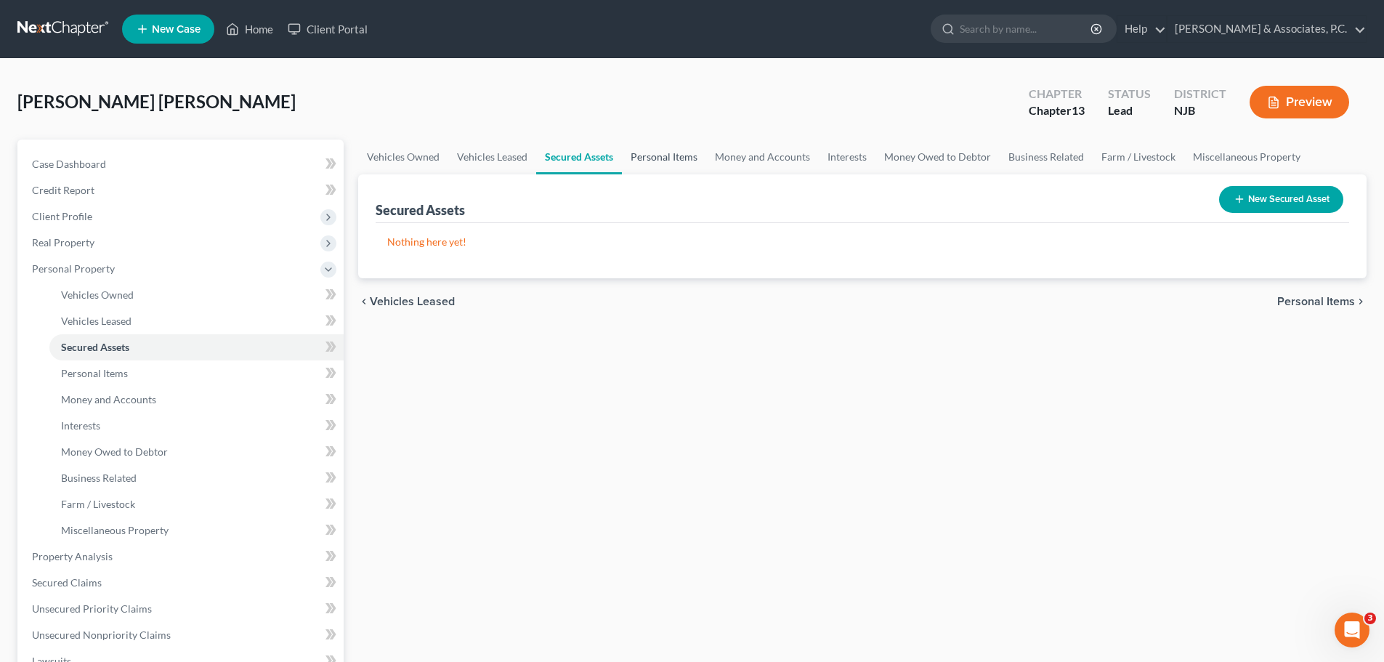
click at [654, 163] on link "Personal Items" at bounding box center [664, 157] width 84 height 35
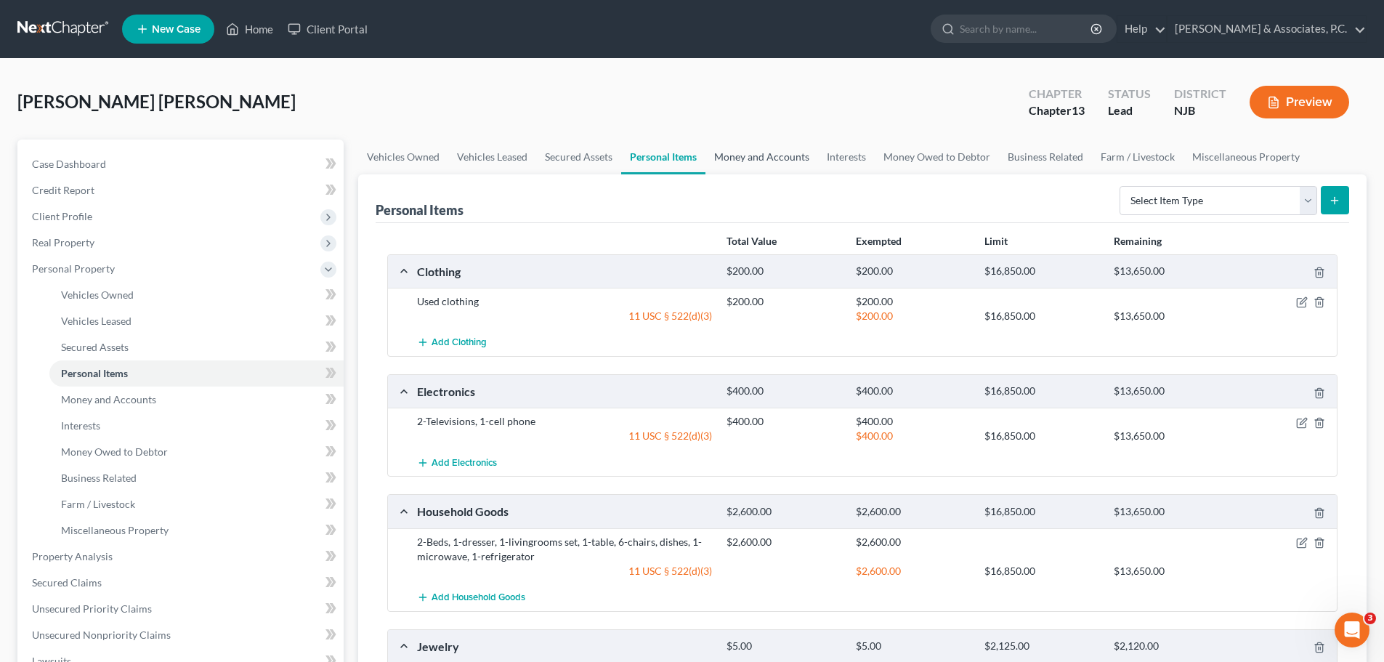
click at [755, 157] on link "Money and Accounts" at bounding box center [762, 157] width 113 height 35
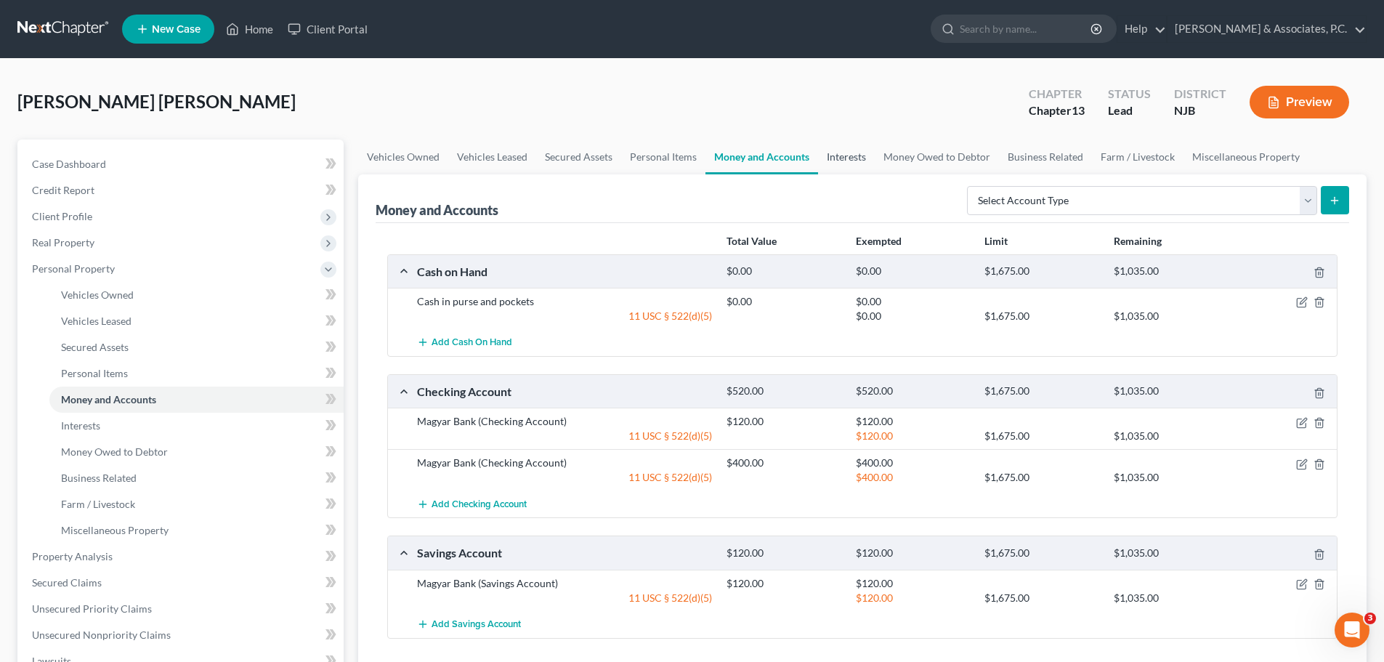
drag, startPoint x: 853, startPoint y: 156, endPoint x: 846, endPoint y: 164, distance: 11.4
click at [852, 156] on link "Interests" at bounding box center [846, 157] width 57 height 35
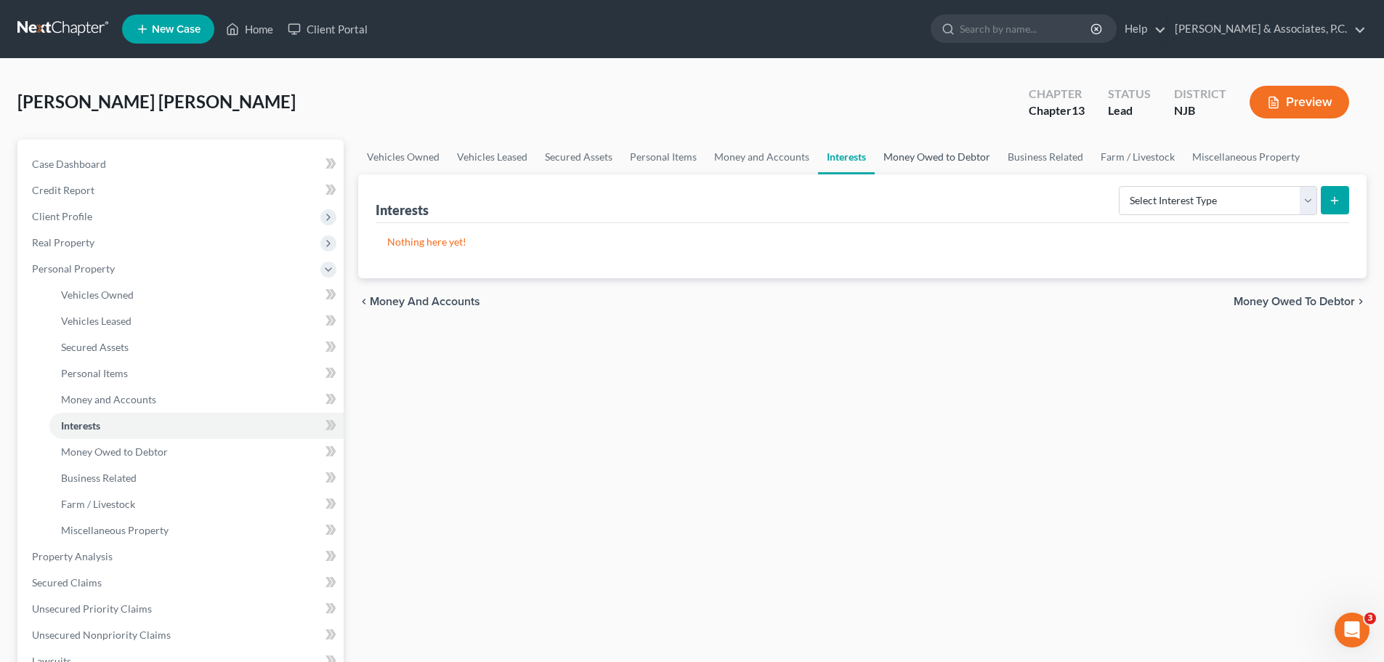
click at [949, 153] on link "Money Owed to Debtor" at bounding box center [937, 157] width 124 height 35
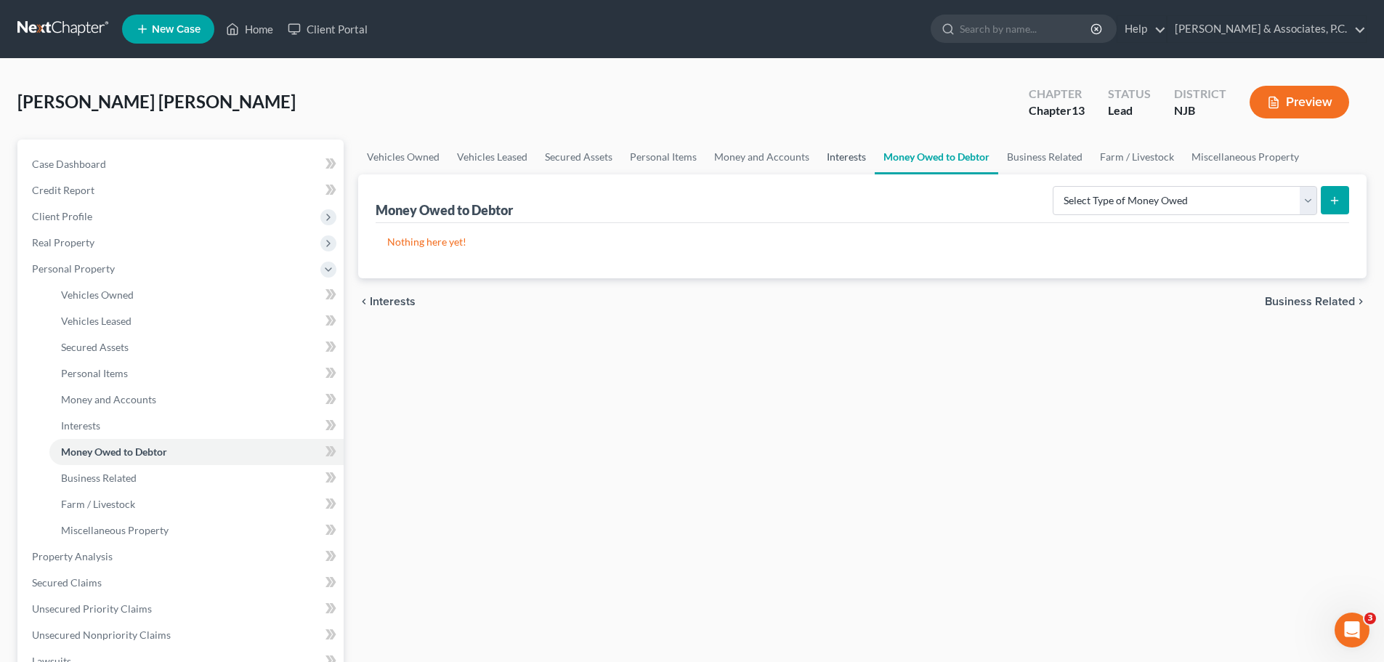
click at [837, 160] on link "Interests" at bounding box center [846, 157] width 57 height 35
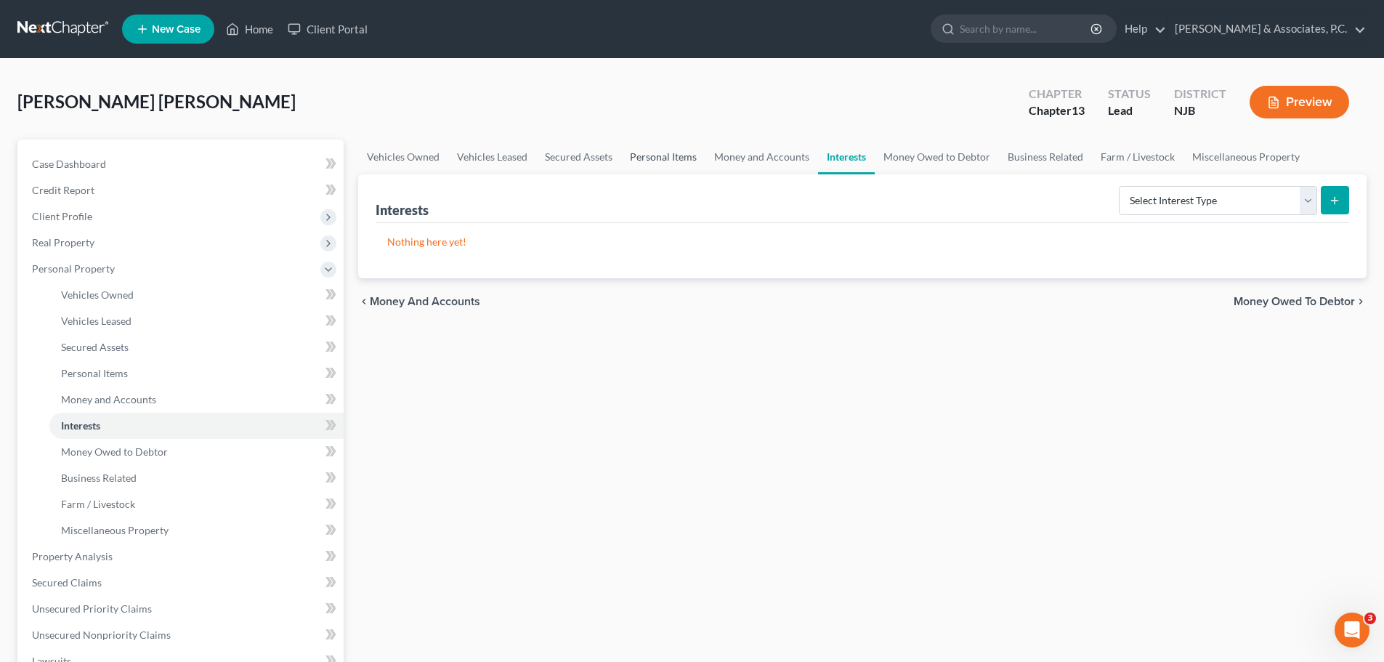
click at [646, 155] on link "Personal Items" at bounding box center [663, 157] width 84 height 35
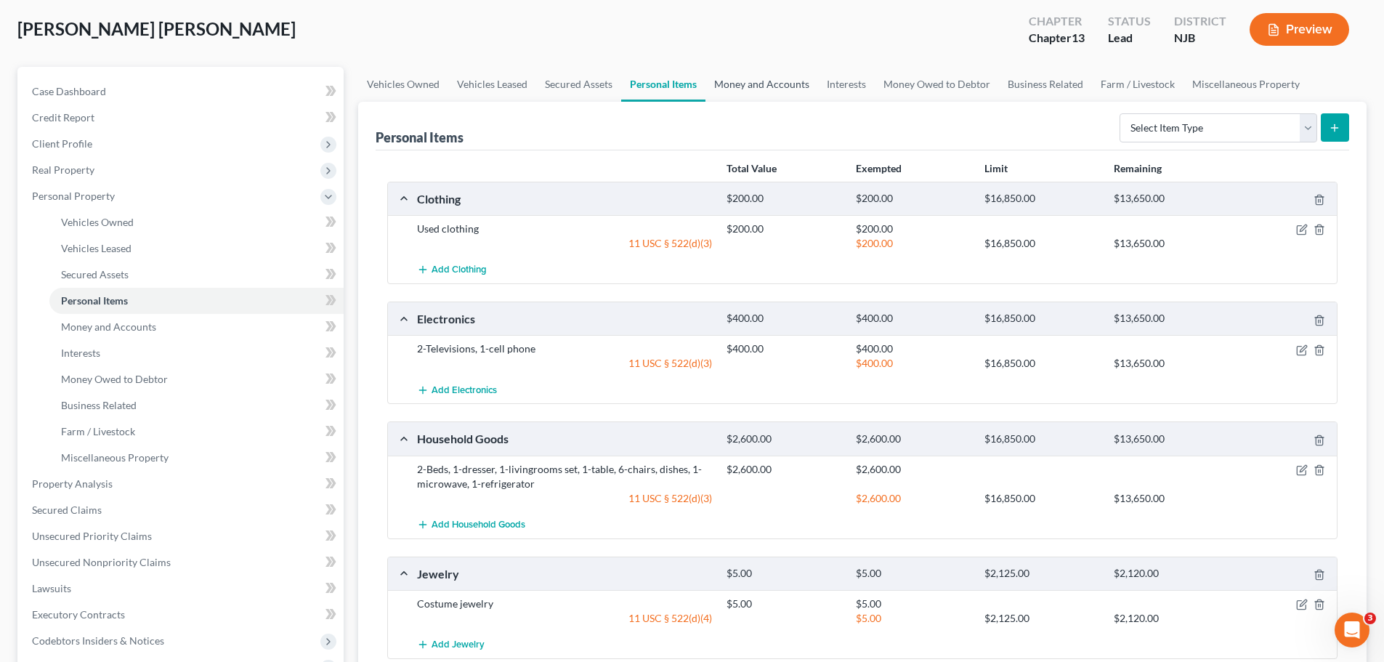
drag, startPoint x: 761, startPoint y: 90, endPoint x: 725, endPoint y: 97, distance: 36.3
click at [761, 89] on link "Money and Accounts" at bounding box center [762, 84] width 113 height 35
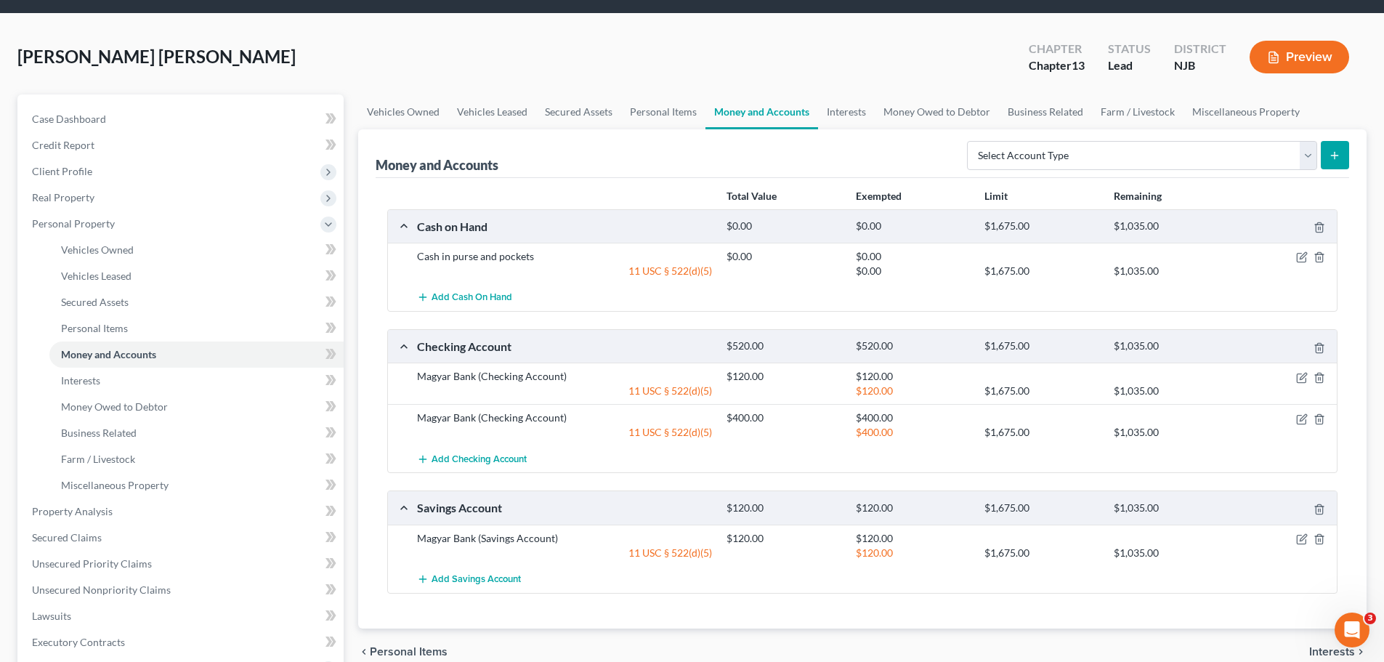
scroll to position [145, 0]
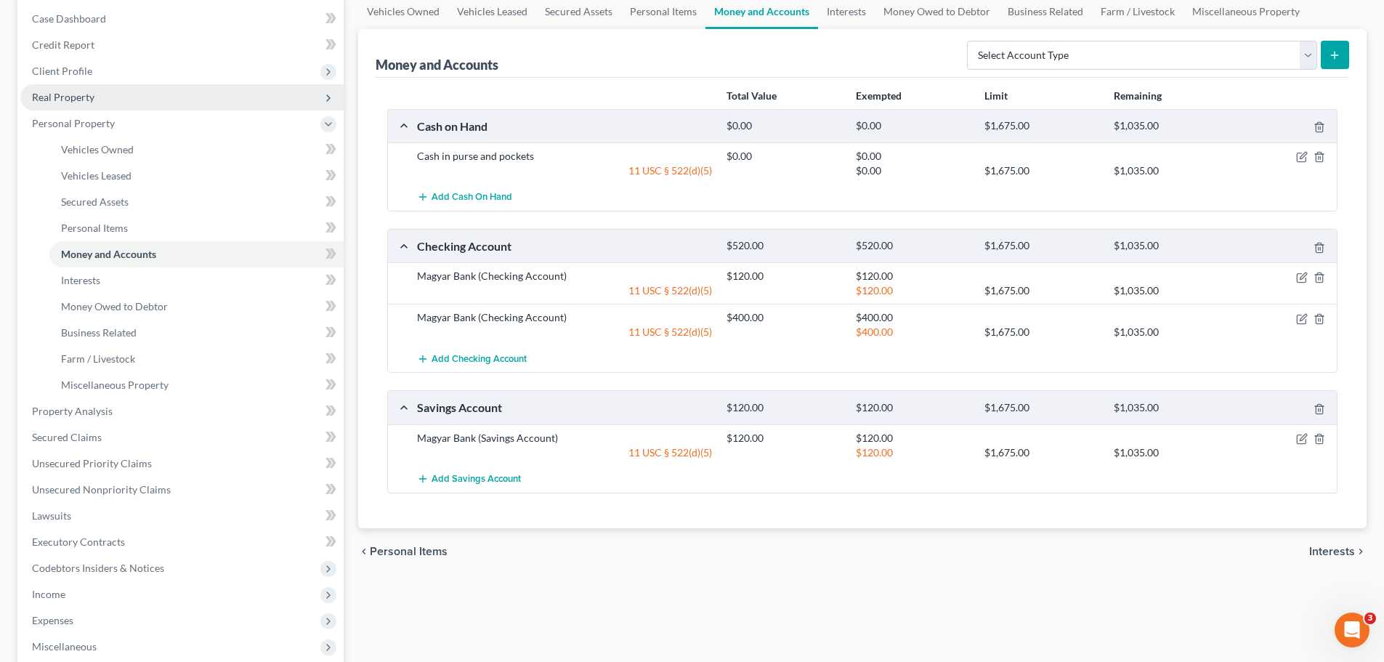
click at [82, 97] on span "Real Property" at bounding box center [63, 97] width 62 height 12
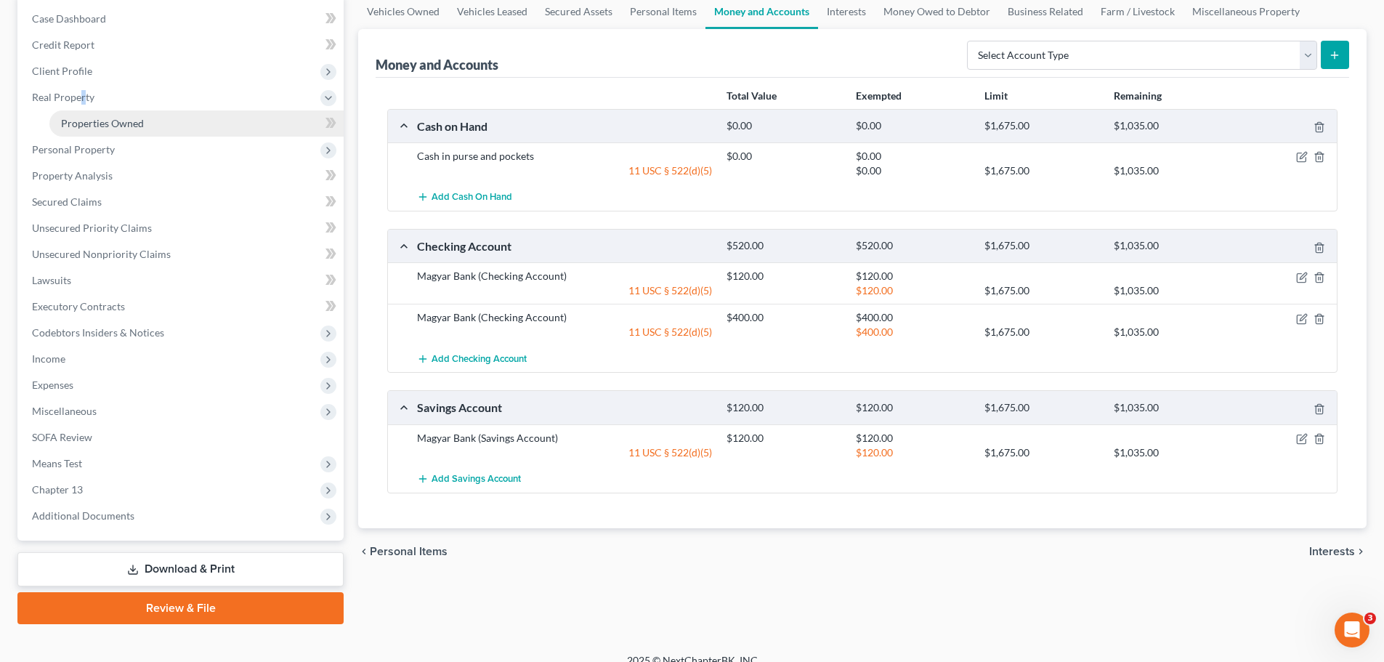
click at [111, 122] on span "Properties Owned" at bounding box center [102, 123] width 83 height 12
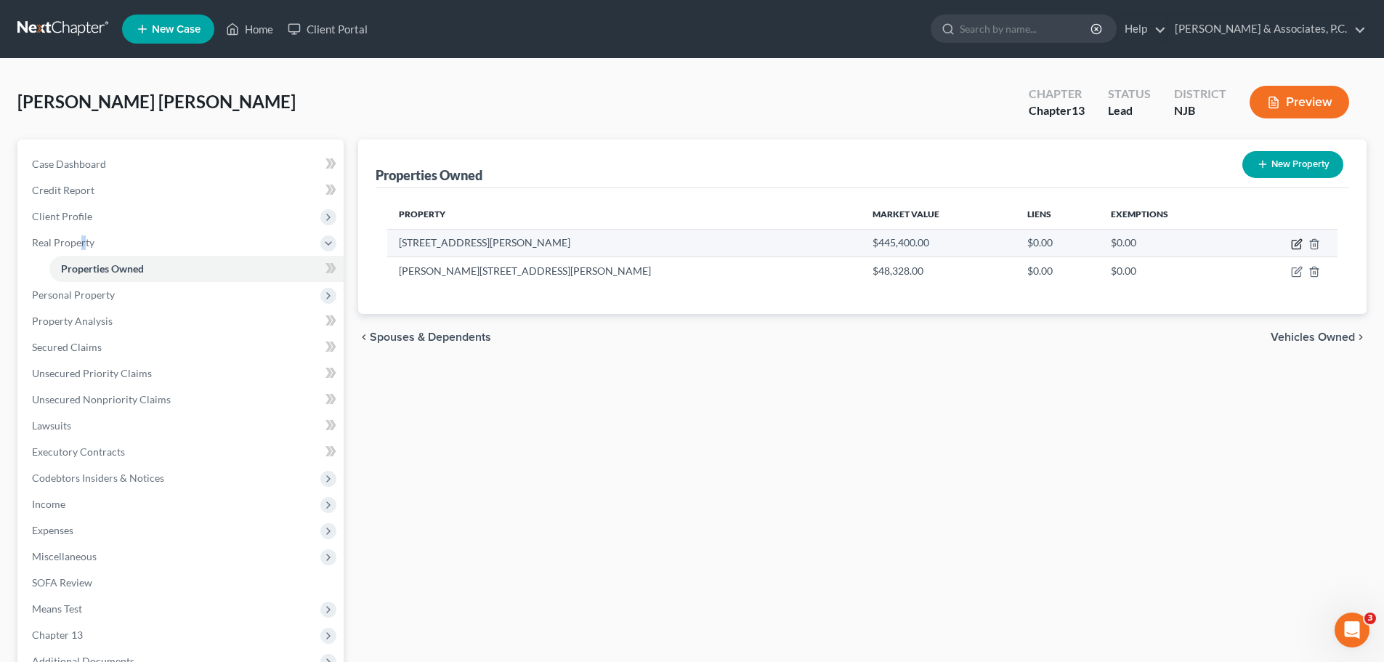
click at [1295, 242] on icon "button" at bounding box center [1297, 244] width 12 height 12
select select "33"
select select "11"
select select "3"
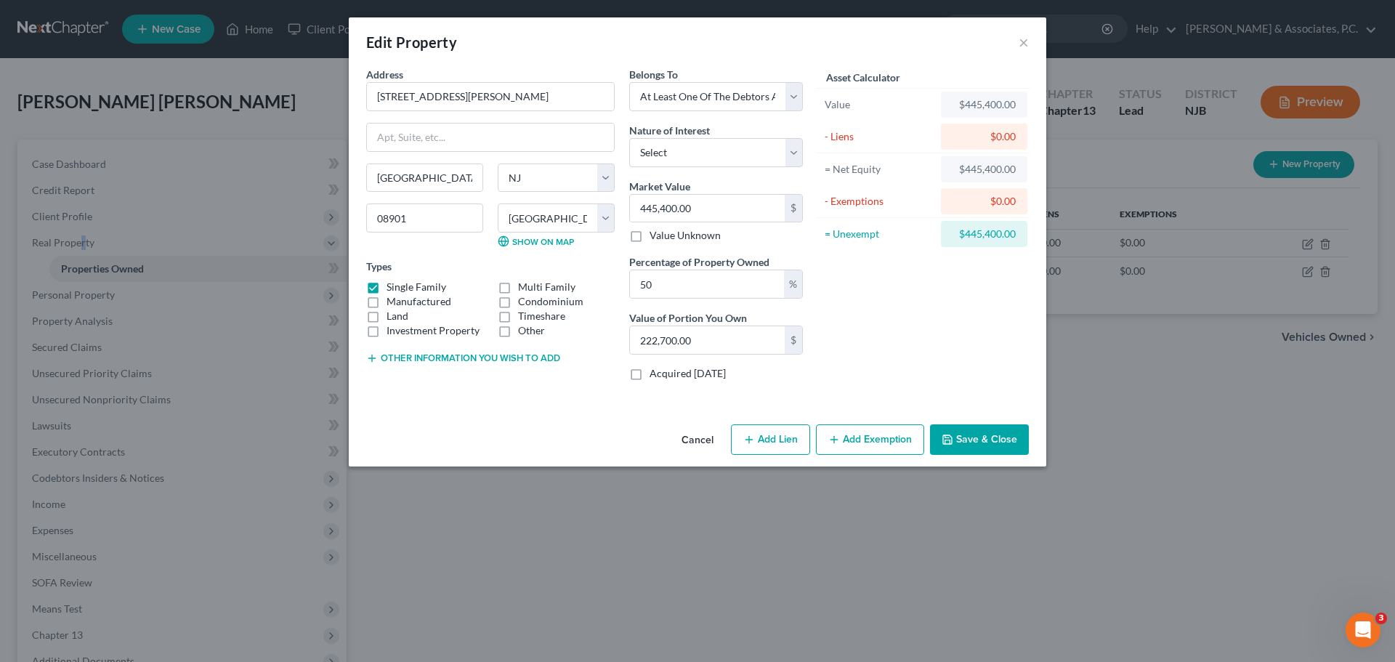
click at [876, 440] on button "Add Exemption" at bounding box center [870, 439] width 108 height 31
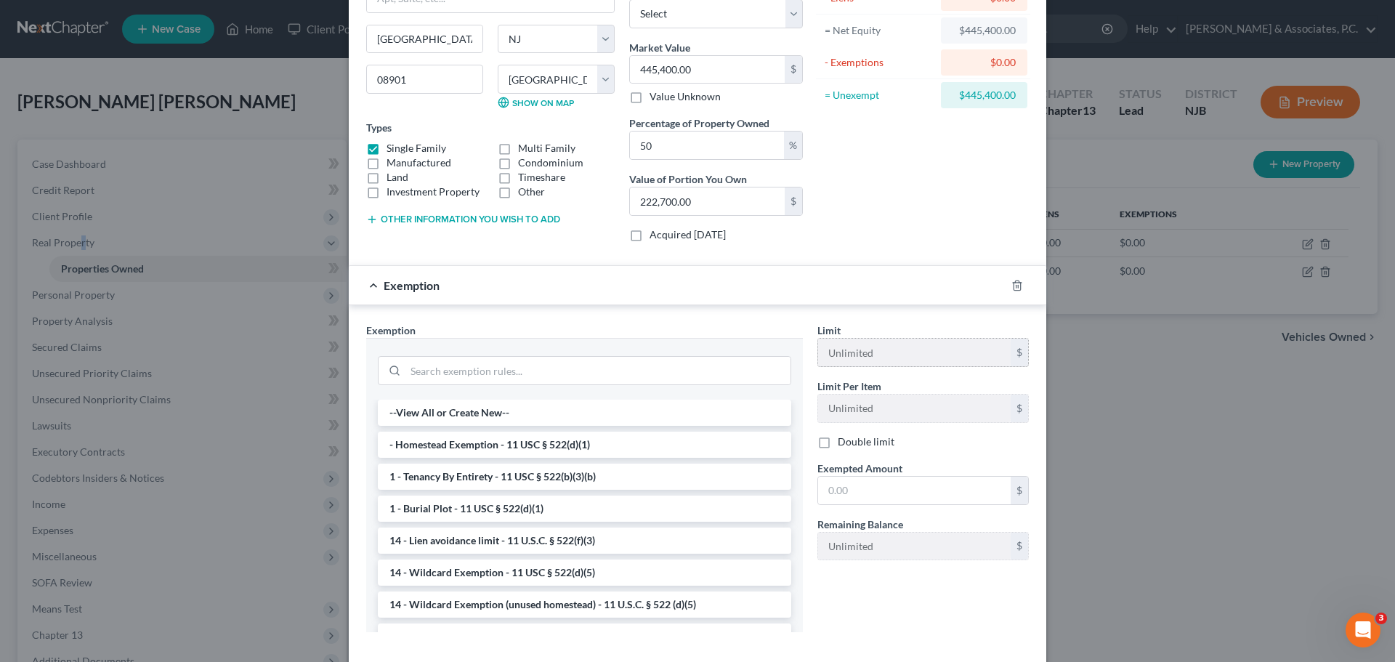
scroll to position [145, 0]
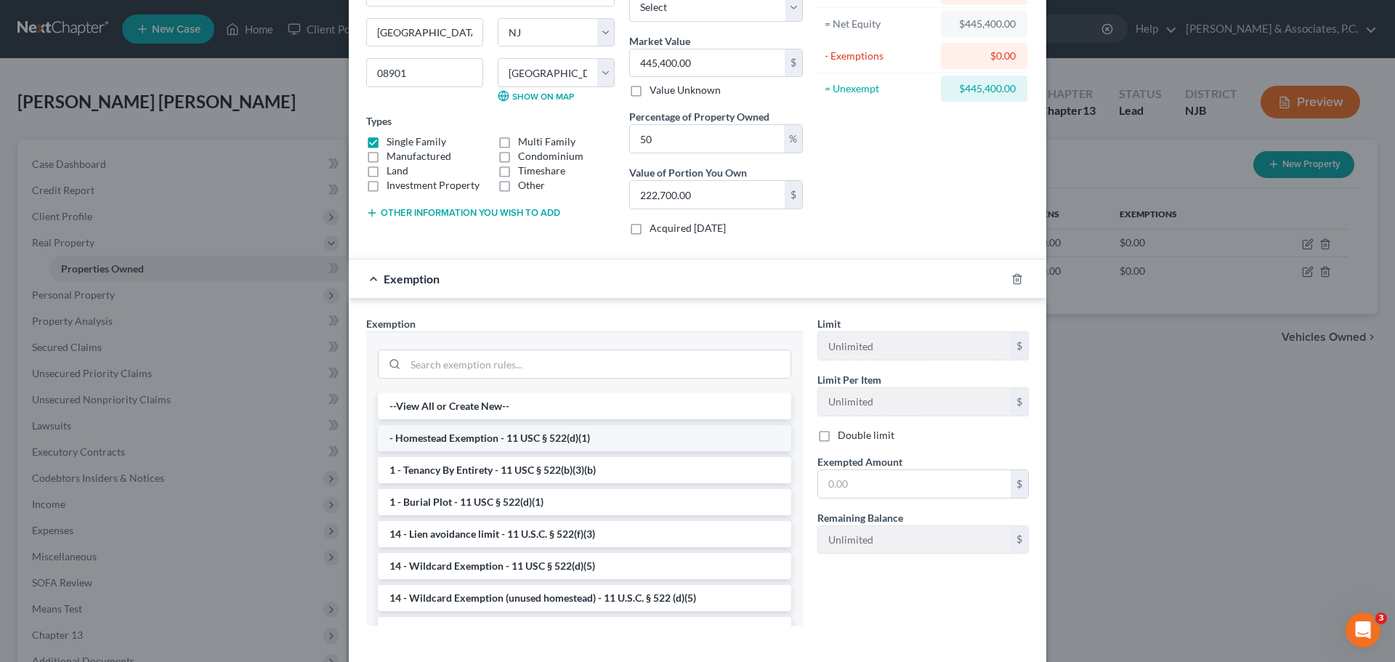
click at [475, 436] on li "- Homestead Exemption - 11 USC § 522(d)(1)" at bounding box center [584, 438] width 413 height 26
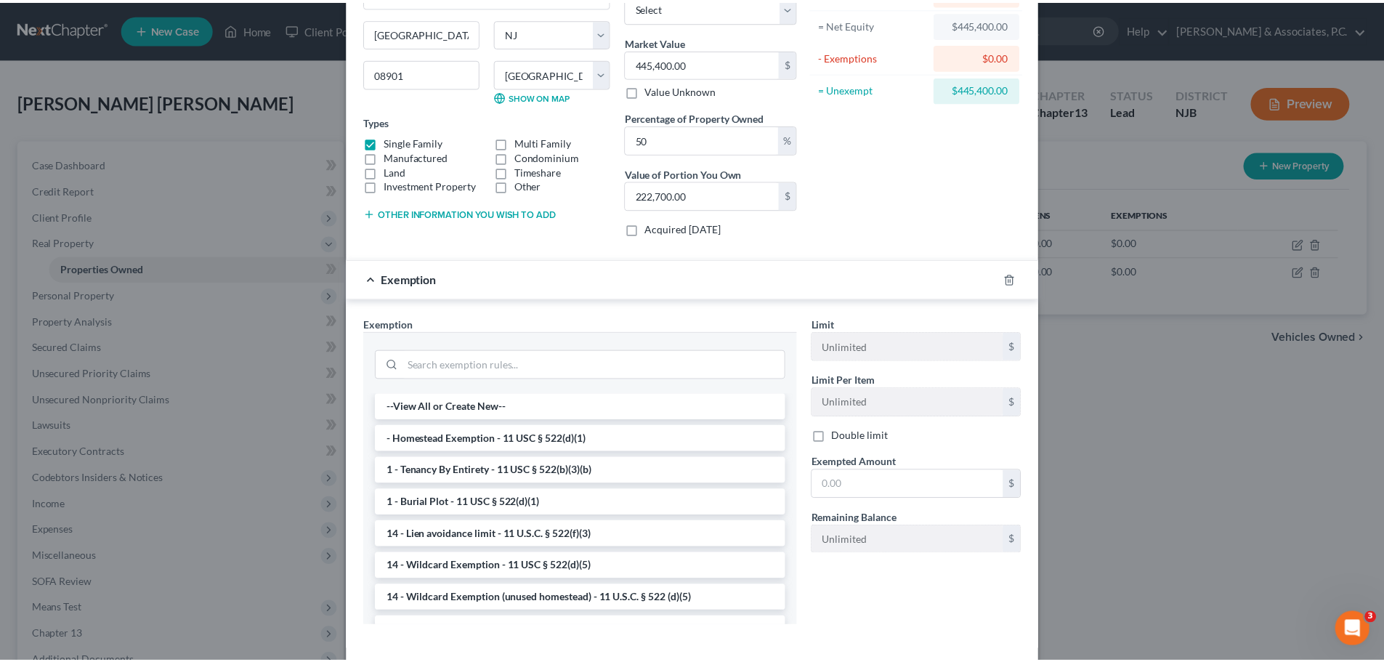
scroll to position [141, 0]
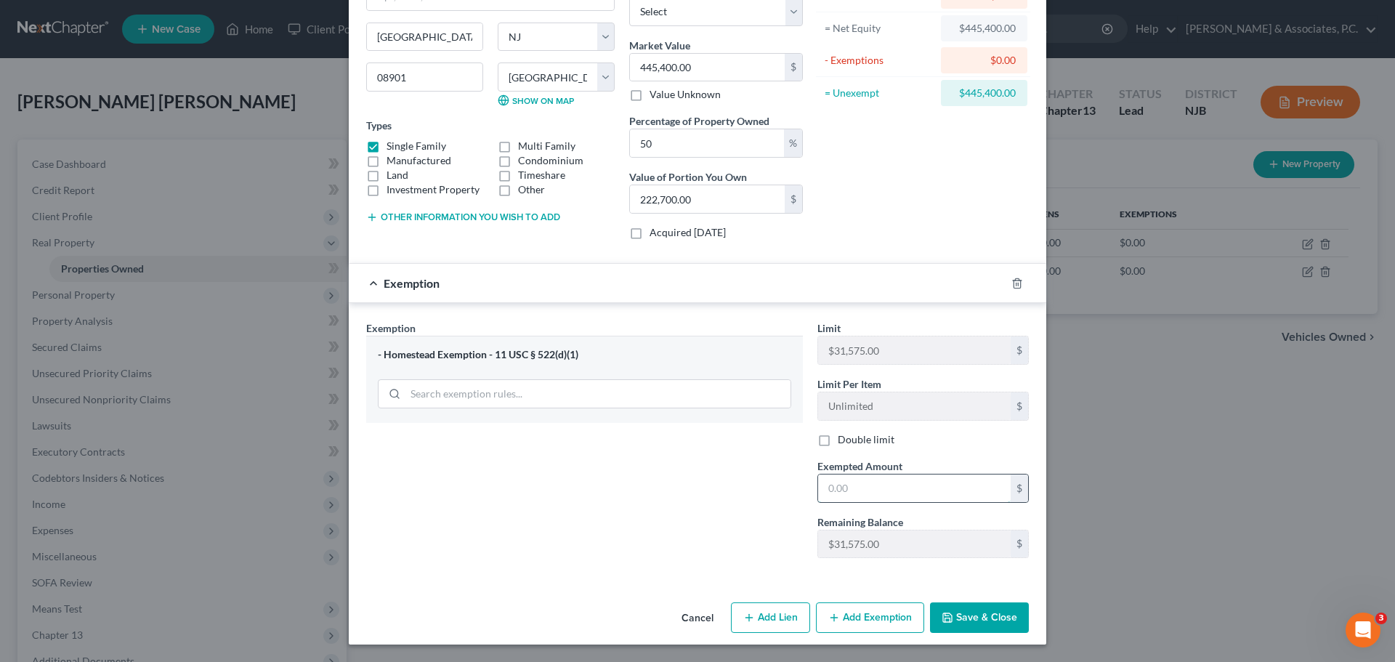
click at [878, 487] on input "text" at bounding box center [914, 489] width 193 height 28
type input "30,935.00"
click at [969, 613] on button "Save & Close" at bounding box center [979, 617] width 99 height 31
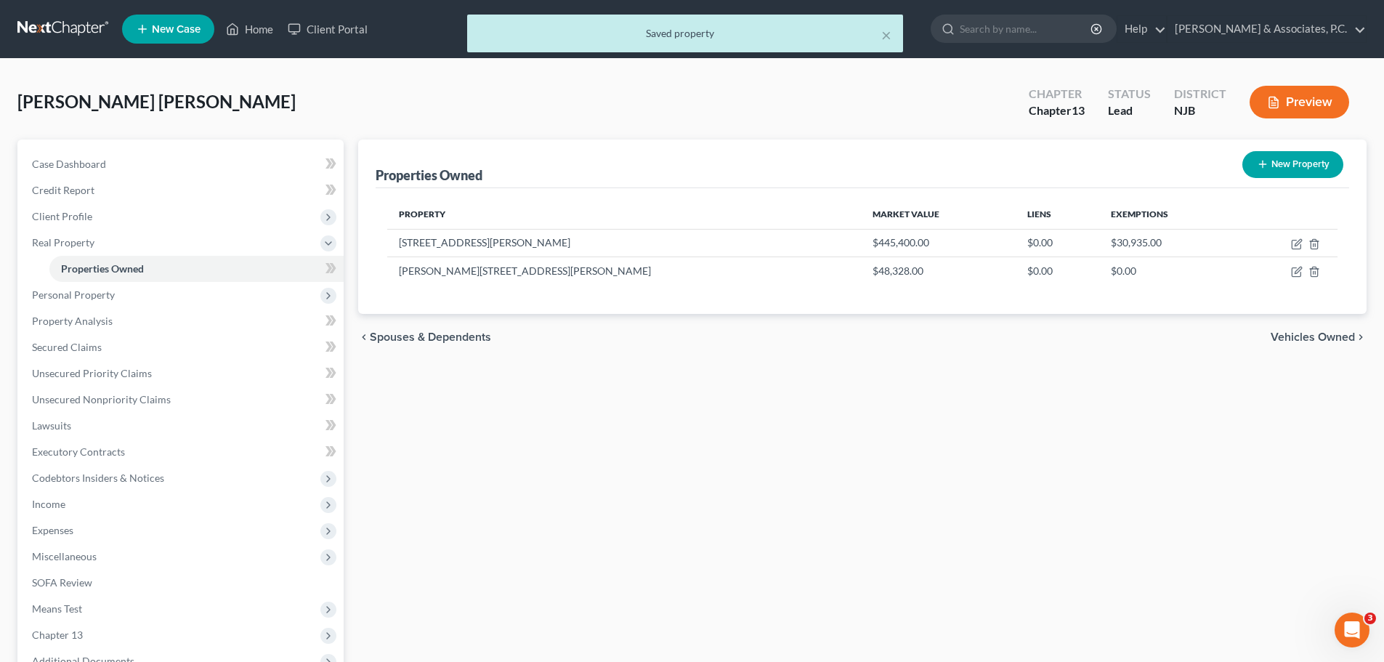
drag, startPoint x: 1312, startPoint y: 339, endPoint x: 1227, endPoint y: 331, distance: 84.7
click at [1309, 339] on span "Vehicles Owned" at bounding box center [1313, 337] width 84 height 12
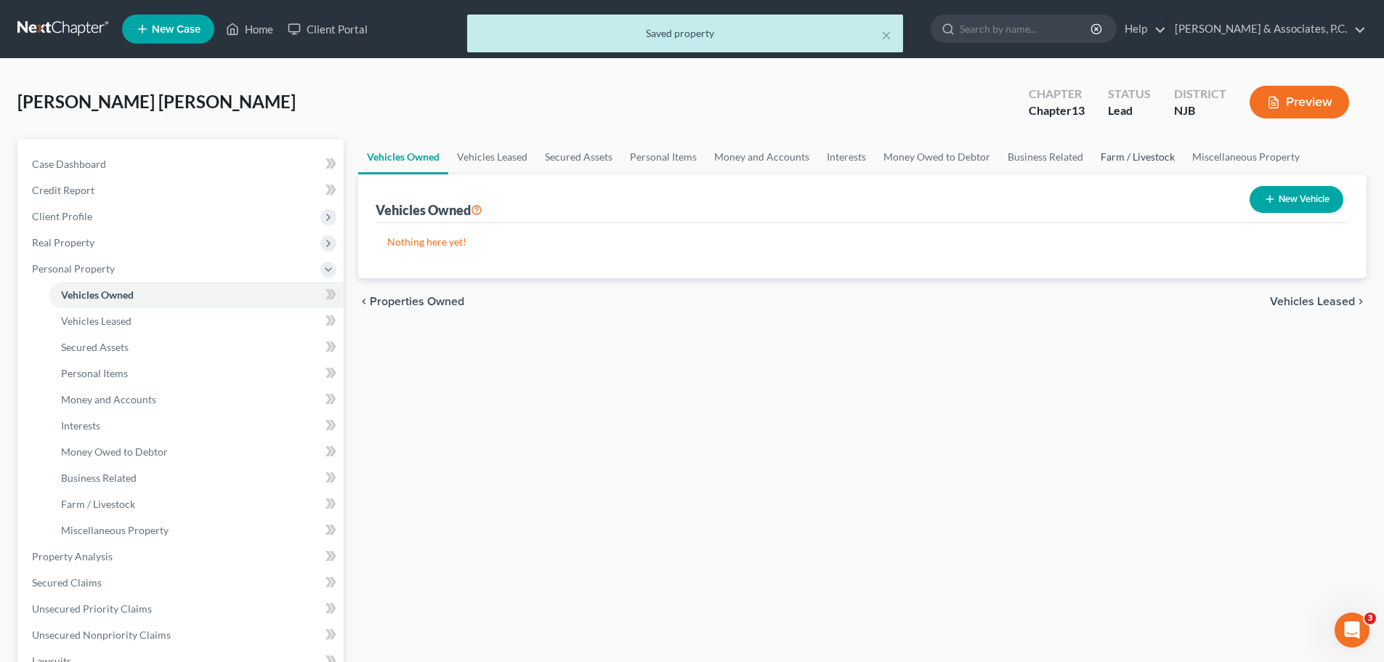
click at [1110, 158] on link "Farm / Livestock" at bounding box center [1138, 157] width 92 height 35
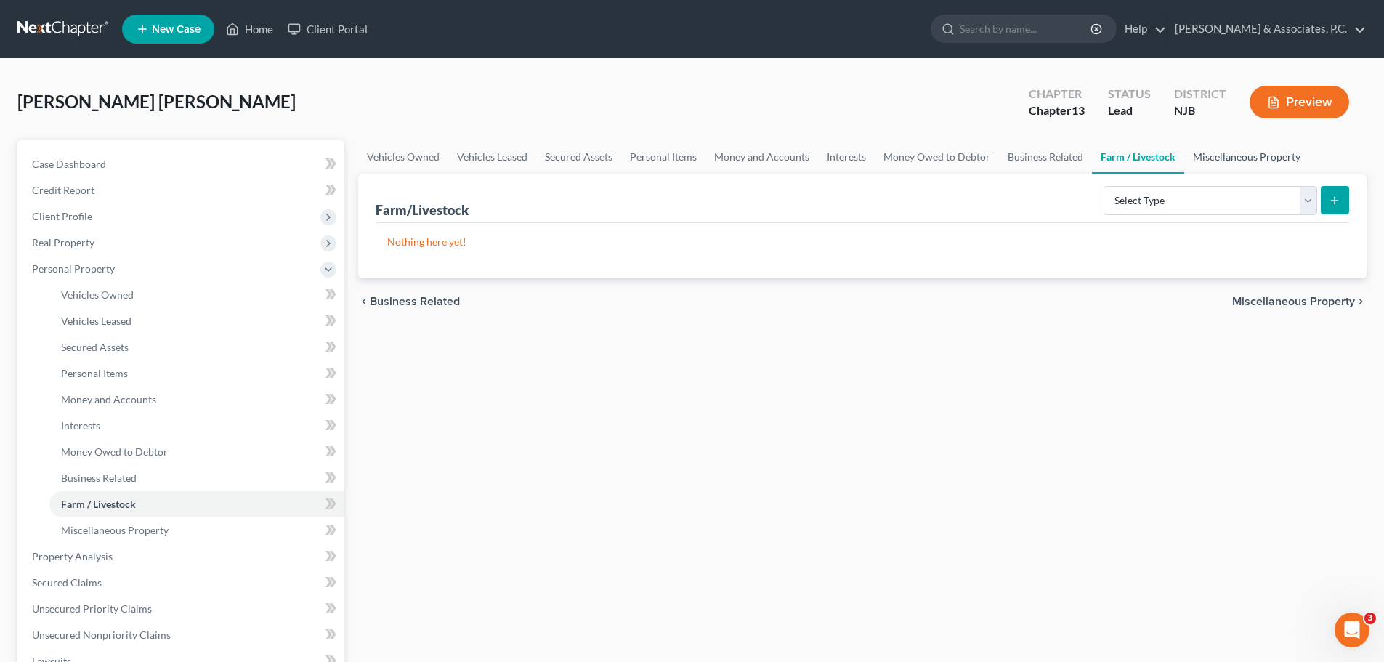
click at [1211, 158] on link "Miscellaneous Property" at bounding box center [1247, 157] width 125 height 35
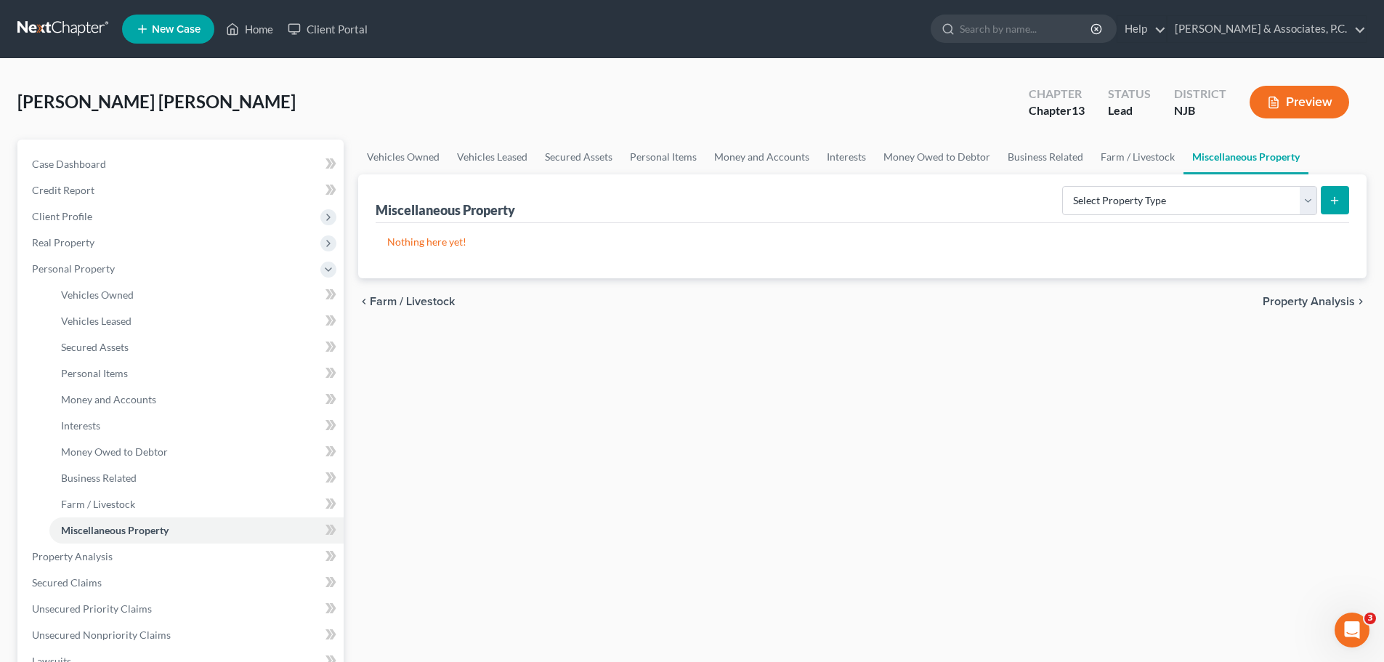
click at [1296, 297] on span "Property Analysis" at bounding box center [1309, 302] width 92 height 12
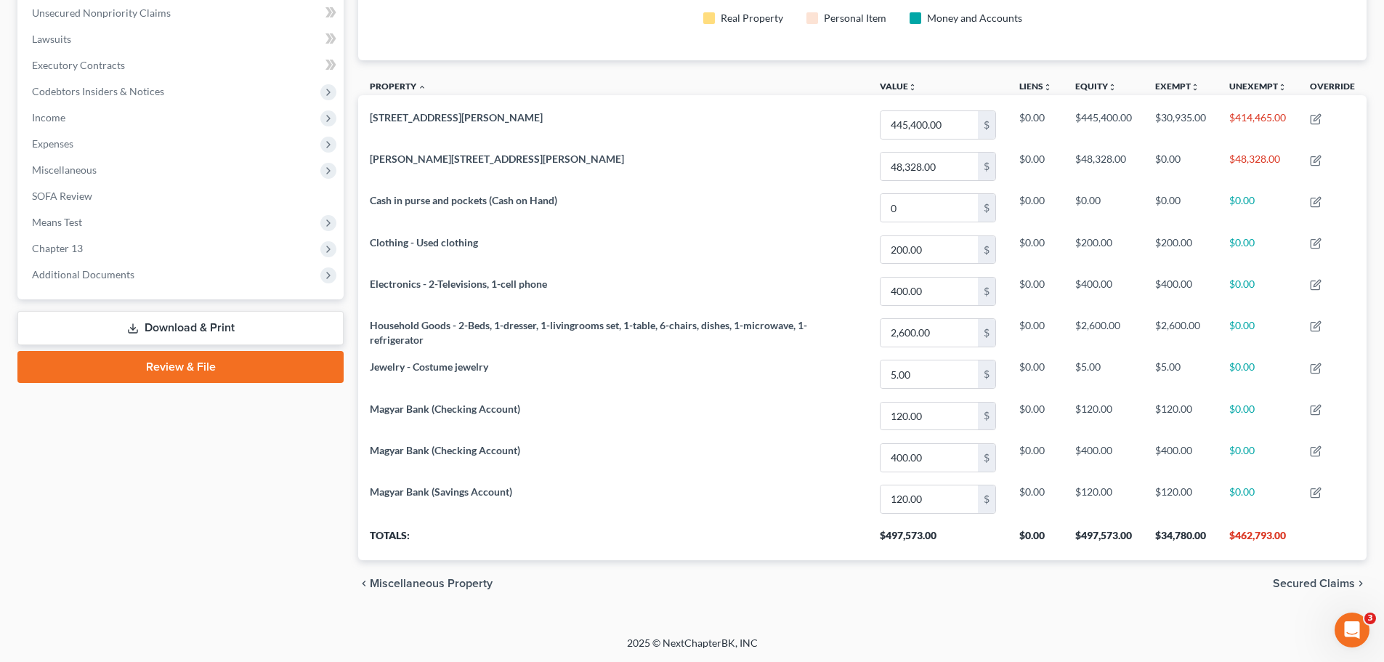
drag, startPoint x: 1302, startPoint y: 578, endPoint x: 1281, endPoint y: 574, distance: 20.8
click at [1302, 578] on span "Secured Claims" at bounding box center [1314, 584] width 82 height 12
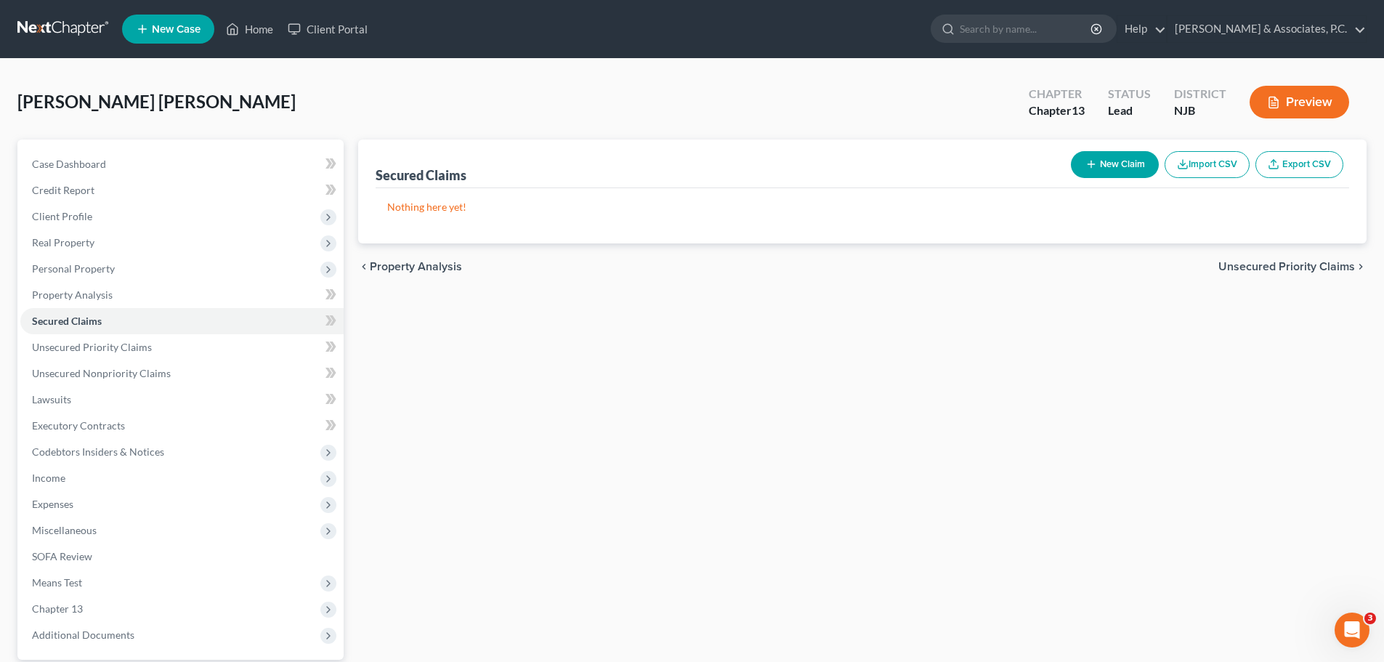
click at [1245, 265] on span "Unsecured Priority Claims" at bounding box center [1287, 267] width 137 height 12
click at [1236, 269] on span "Unsecured Nonpriority Claims" at bounding box center [1277, 267] width 158 height 12
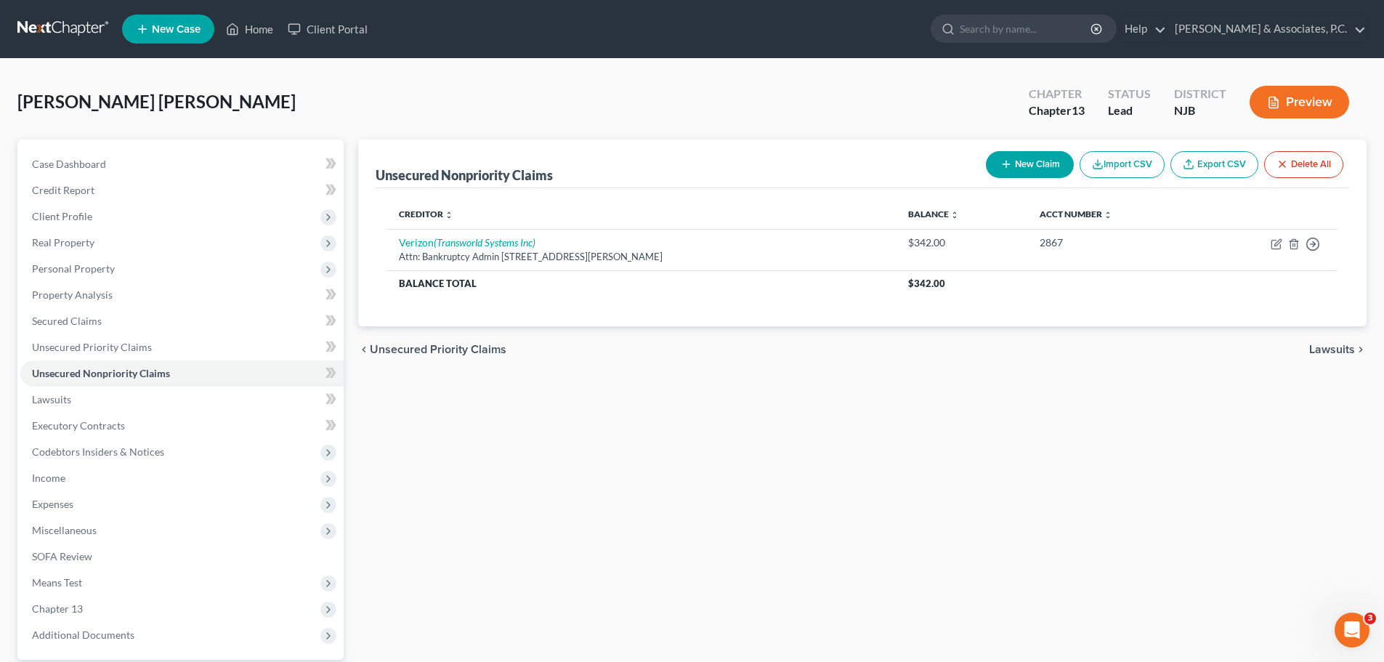
drag, startPoint x: 1344, startPoint y: 347, endPoint x: 1277, endPoint y: 378, distance: 74.2
click at [1344, 347] on span "Lawsuits" at bounding box center [1333, 350] width 46 height 12
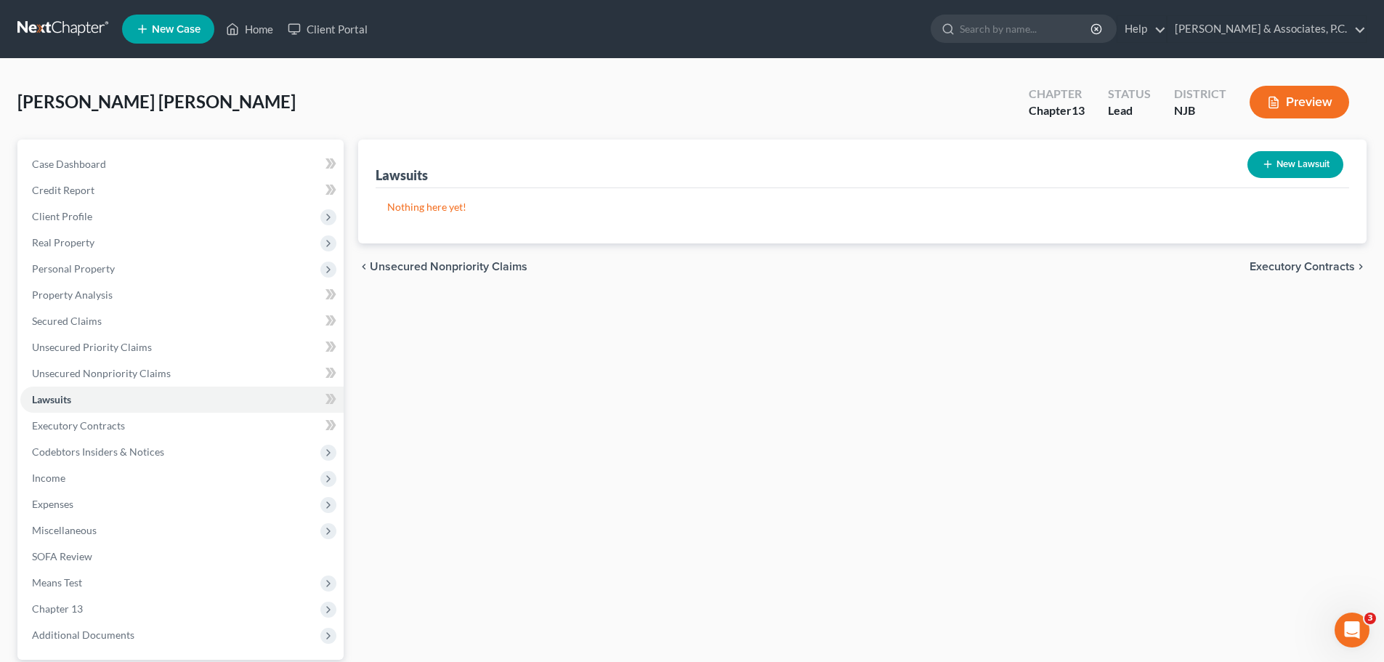
click at [1267, 265] on span "Executory Contracts" at bounding box center [1302, 267] width 105 height 12
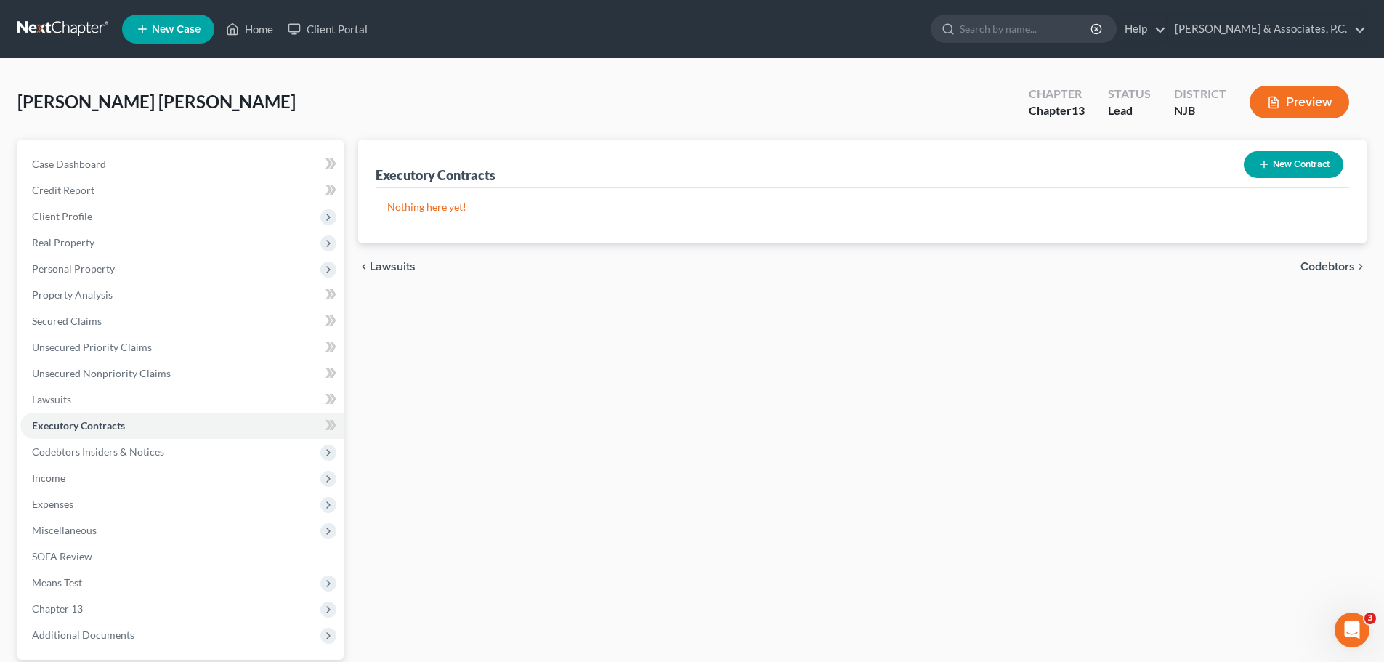
click at [1337, 265] on span "Codebtors" at bounding box center [1328, 267] width 55 height 12
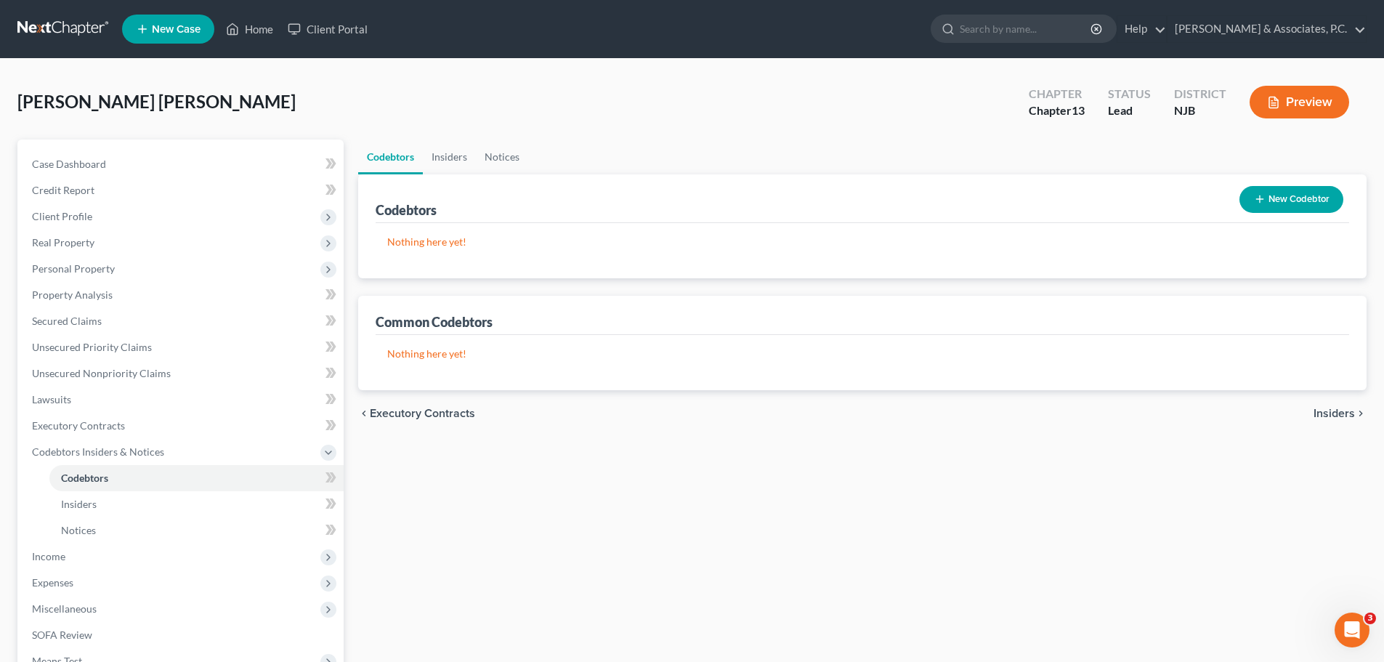
click at [1333, 404] on div "chevron_left Executory Contracts Insiders chevron_right" at bounding box center [862, 413] width 1009 height 47
click at [1332, 417] on span "Insiders" at bounding box center [1334, 414] width 41 height 12
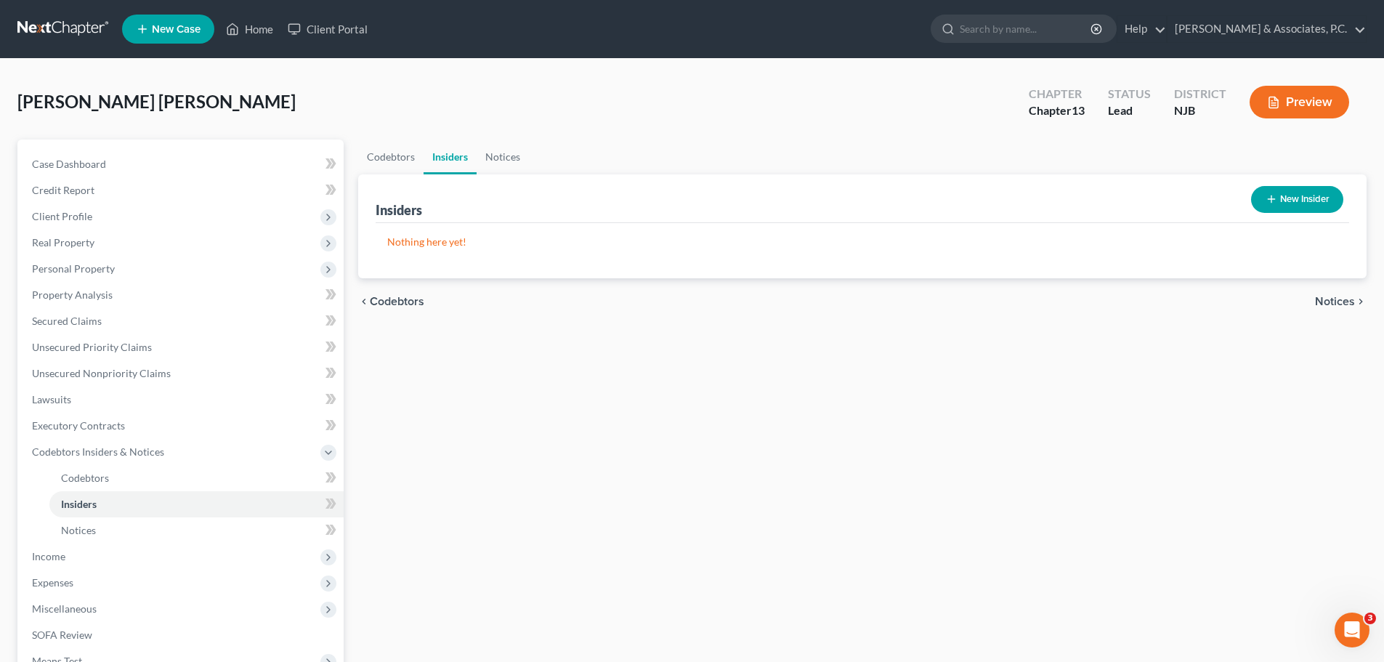
click at [1331, 303] on span "Notices" at bounding box center [1335, 302] width 40 height 12
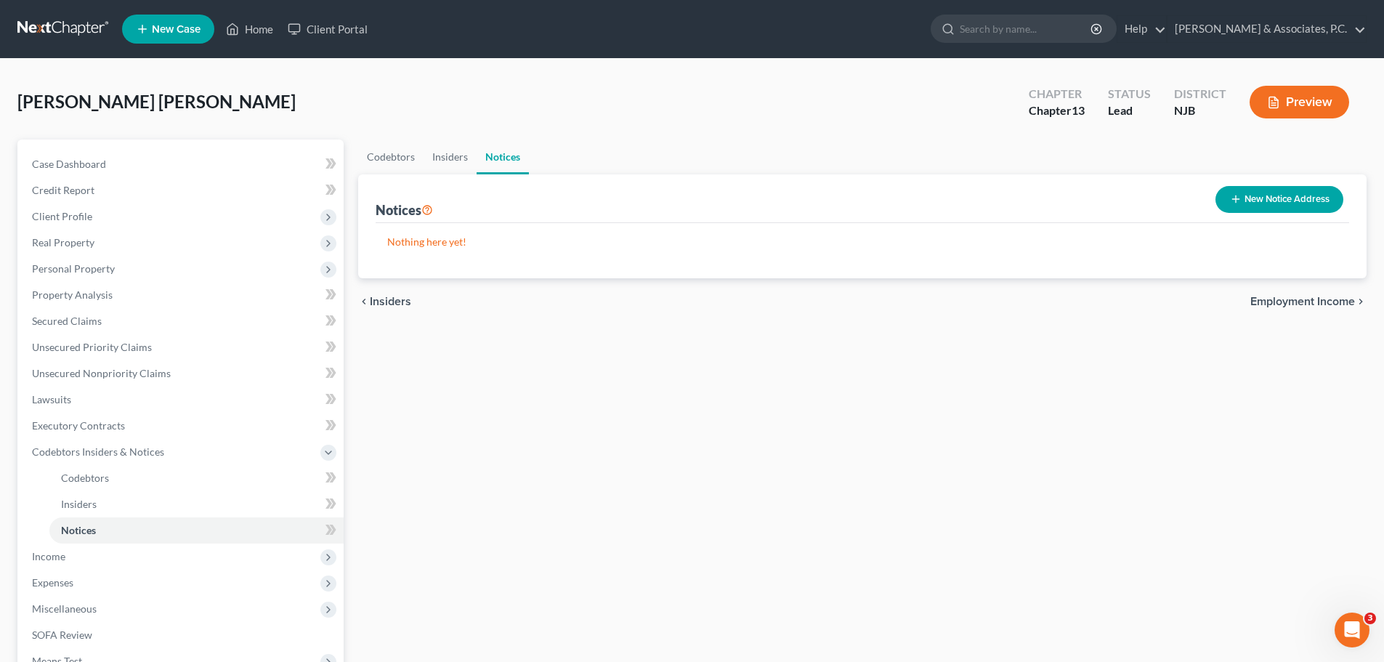
click at [1295, 302] on span "Employment Income" at bounding box center [1303, 302] width 105 height 12
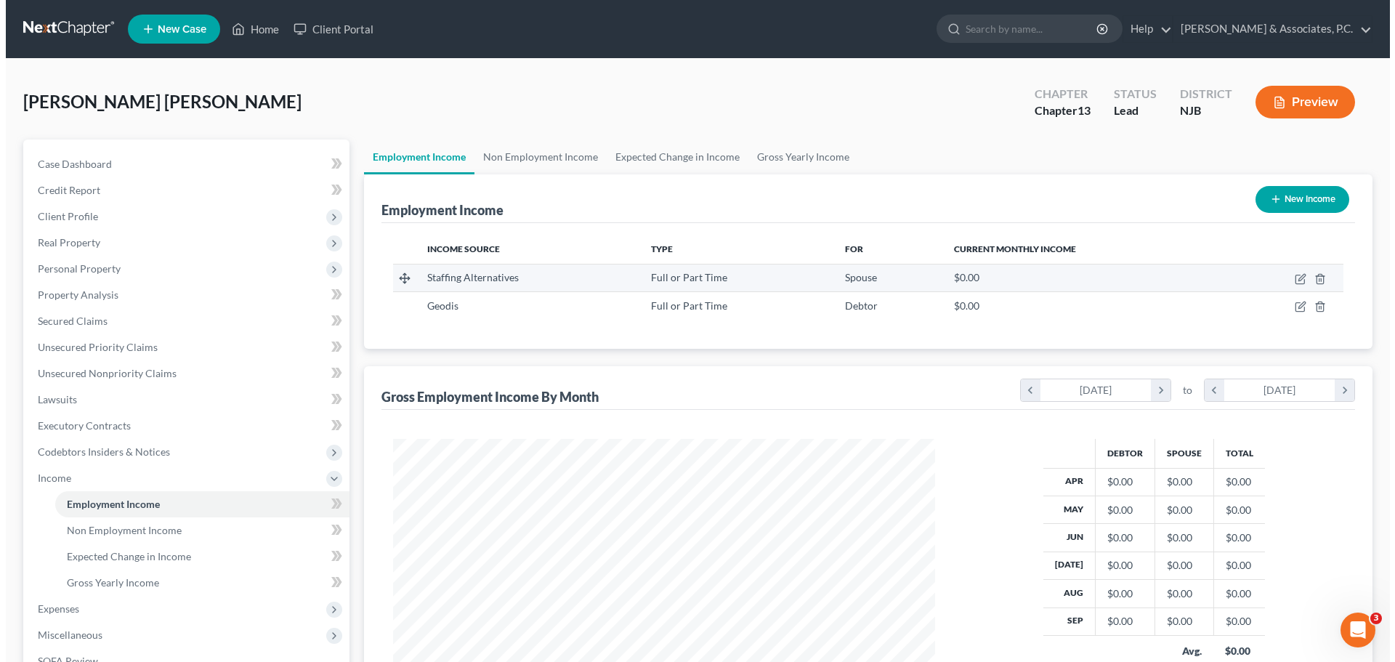
scroll to position [271, 571]
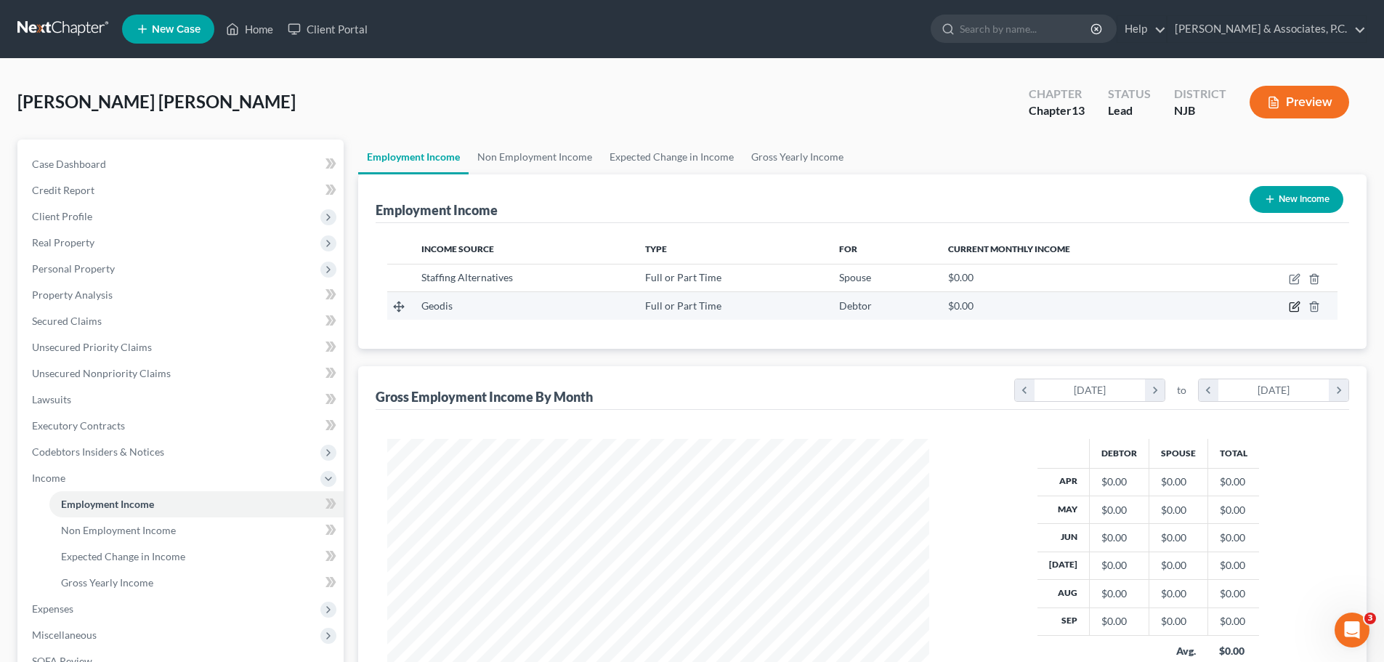
click at [1293, 304] on icon "button" at bounding box center [1295, 307] width 12 height 12
select select "0"
select select "33"
select select "2"
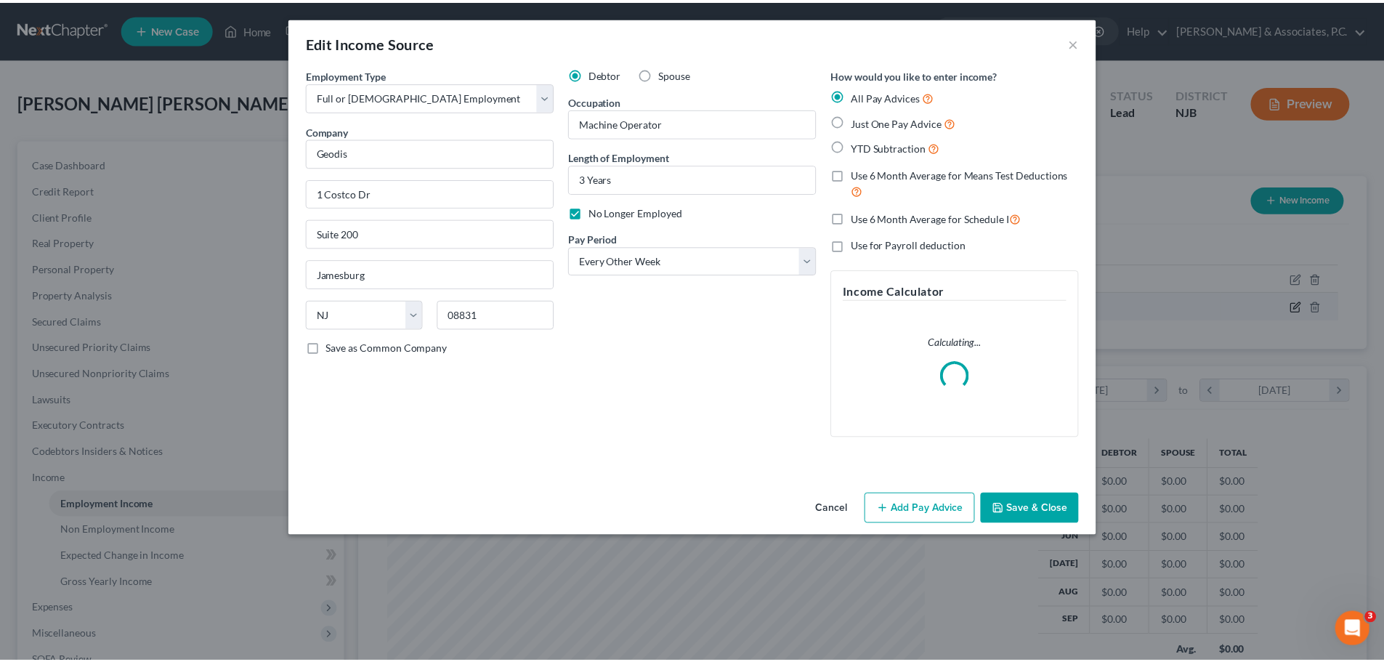
scroll to position [273, 576]
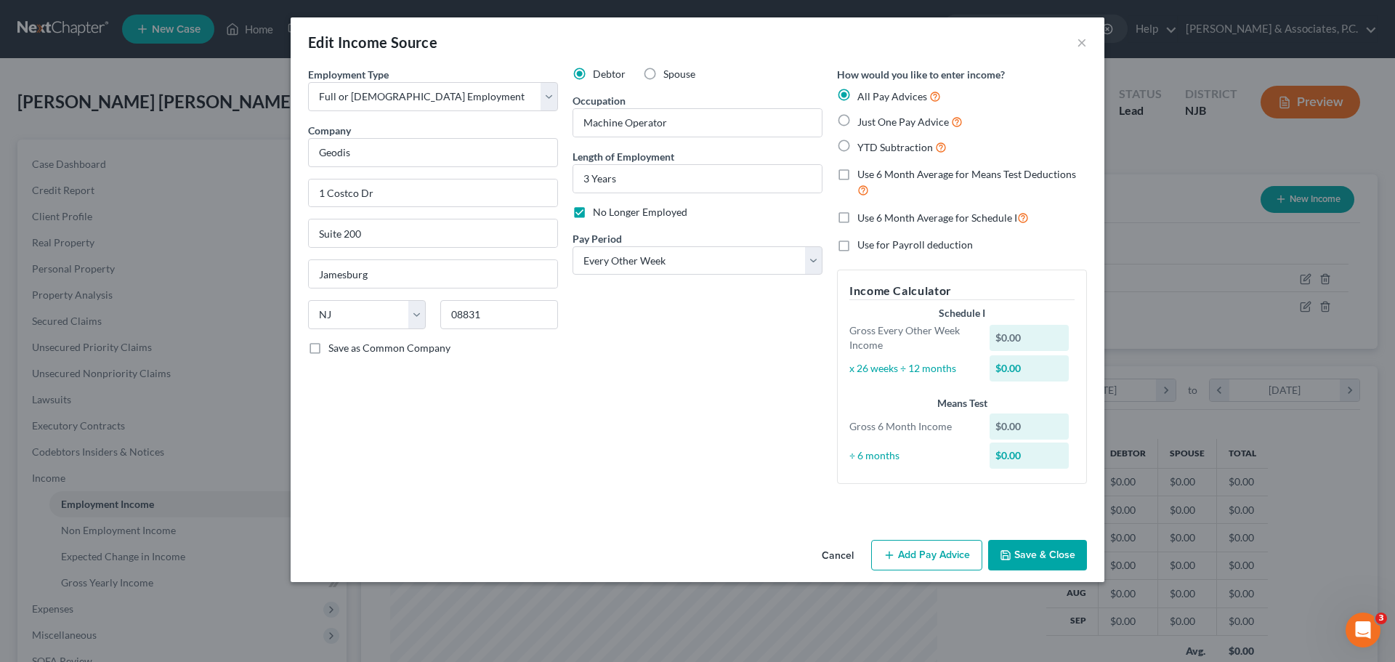
click at [663, 72] on label "Spouse" at bounding box center [679, 74] width 32 height 15
click at [669, 72] on input "Spouse" at bounding box center [673, 71] width 9 height 9
radio input "true"
click at [1031, 553] on button "Save & Close" at bounding box center [1037, 555] width 99 height 31
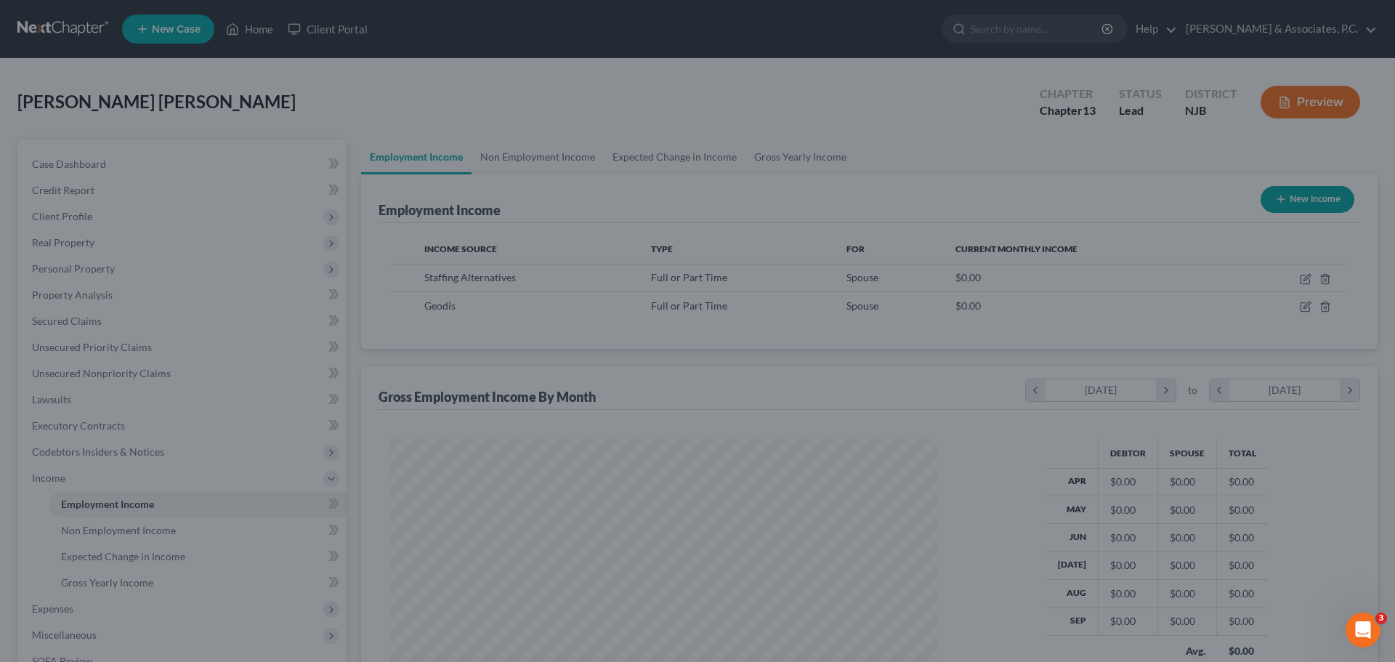
scroll to position [726425, 726124]
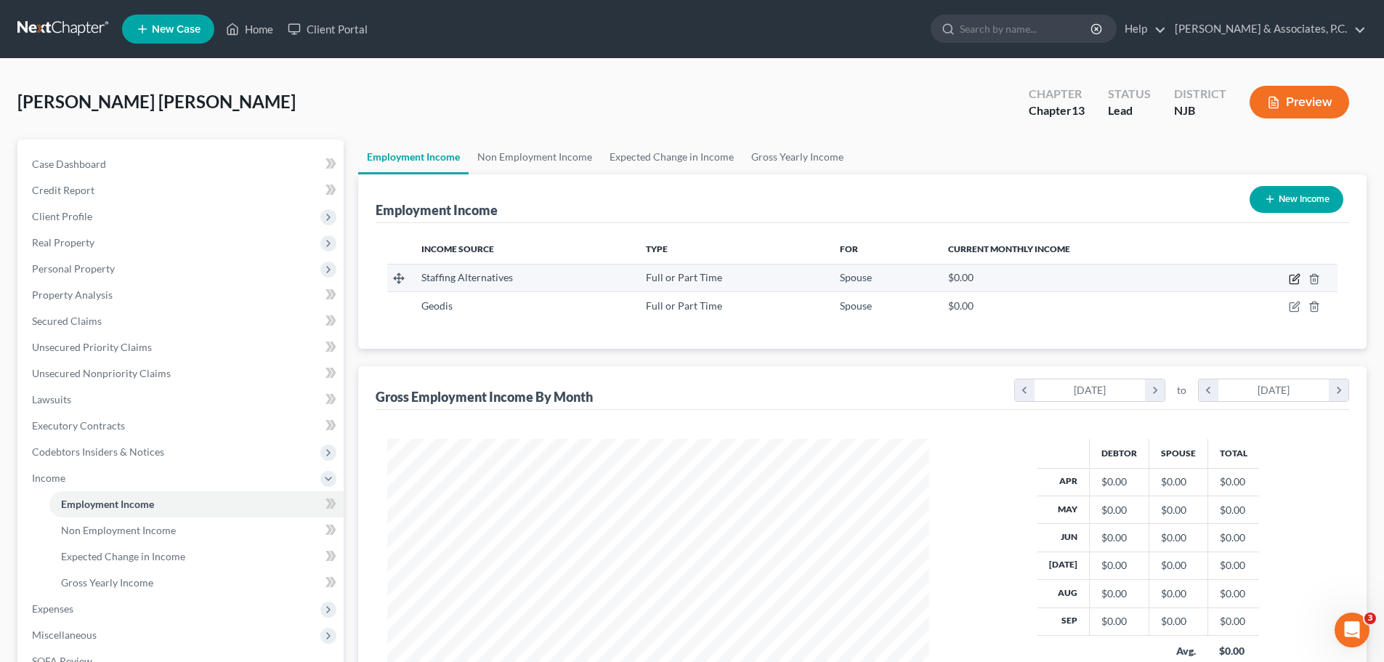
click at [1301, 279] on icon "button" at bounding box center [1295, 279] width 12 height 12
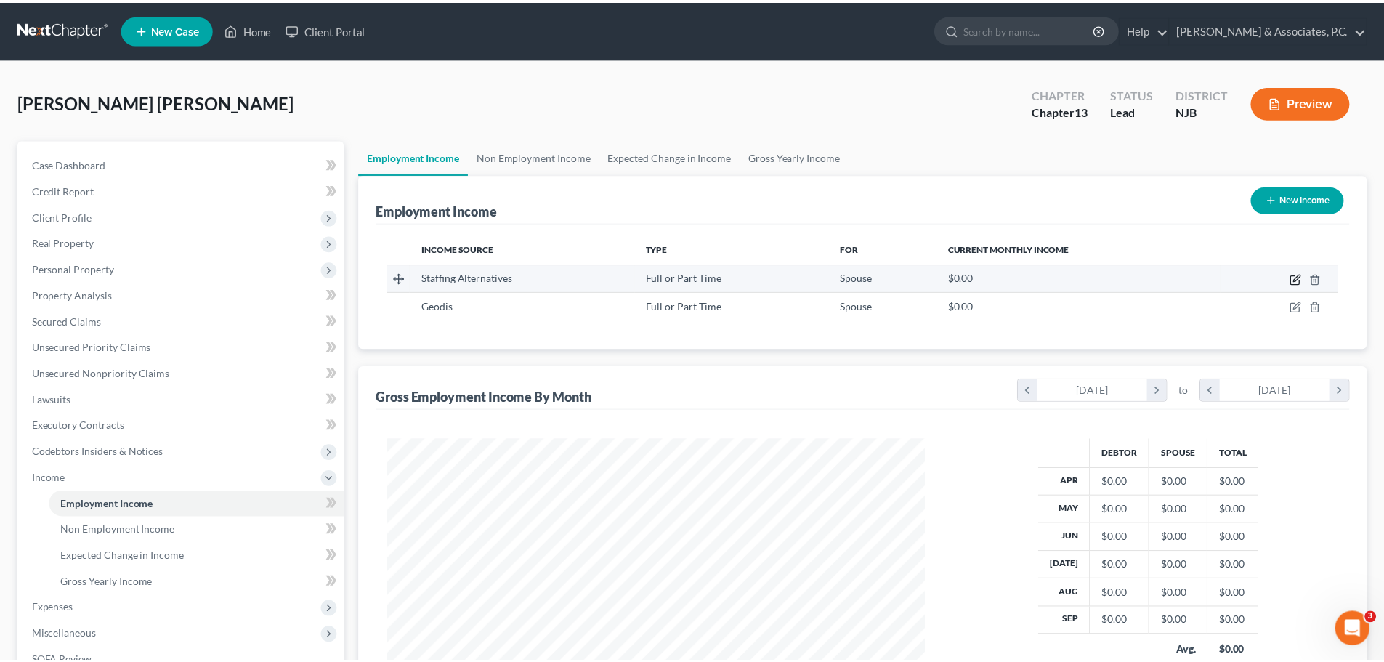
scroll to position [273, 576]
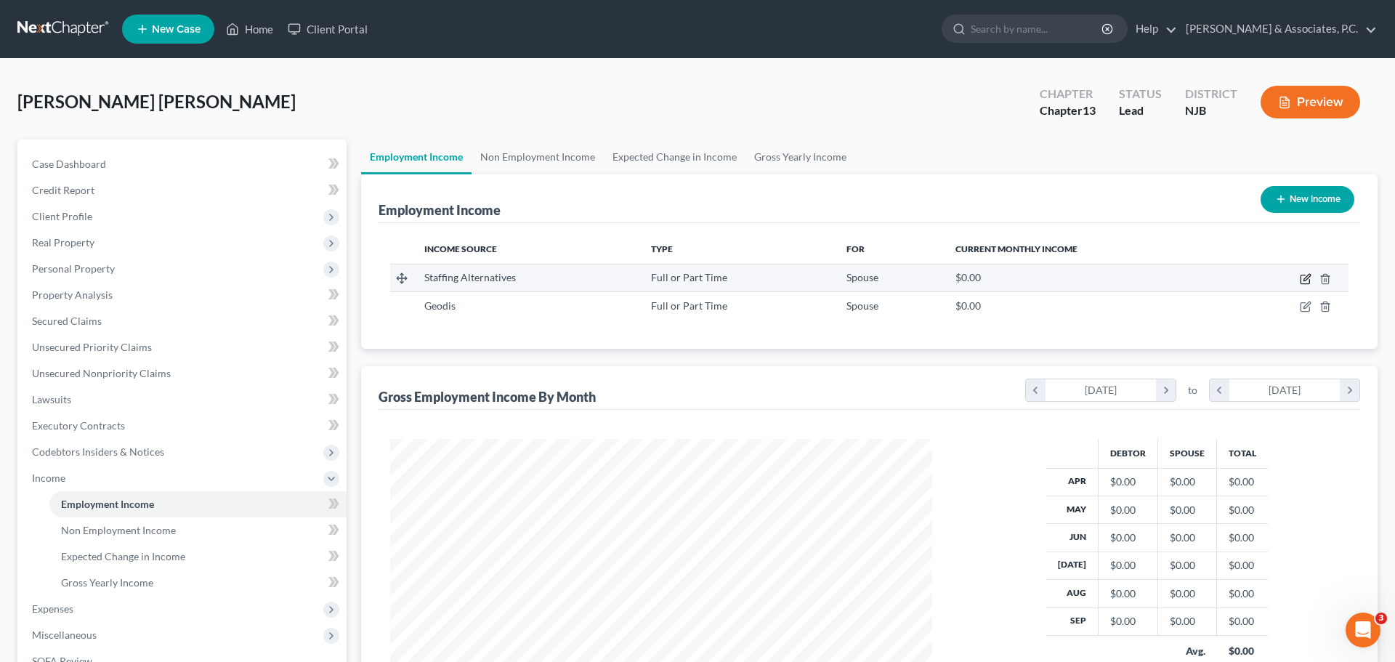
select select "0"
select select "33"
select select "3"
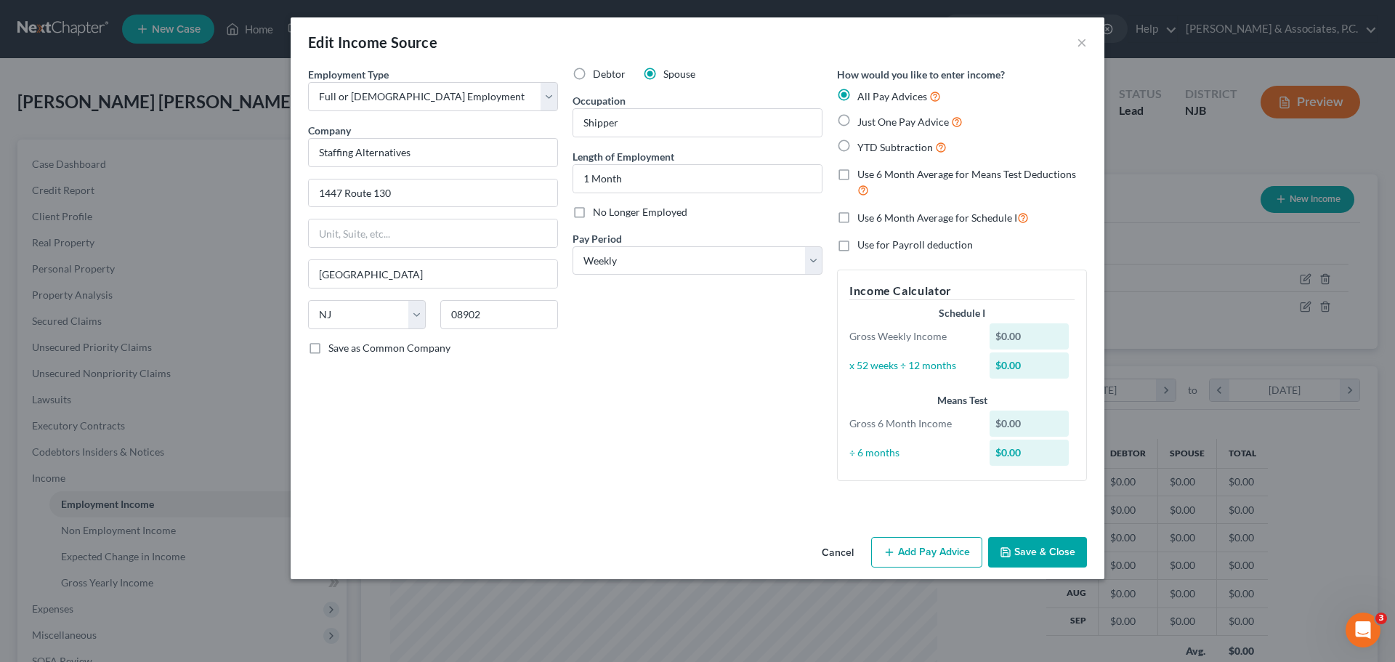
click at [1044, 551] on button "Save & Close" at bounding box center [1037, 552] width 99 height 31
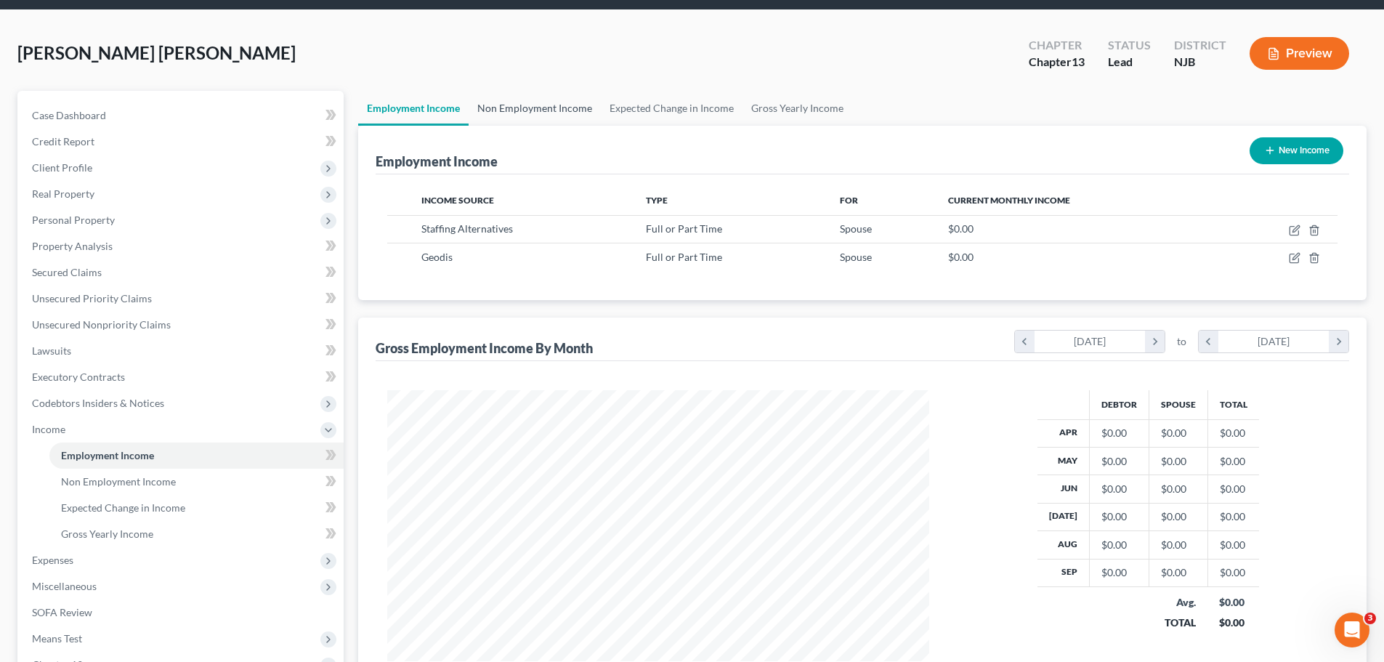
scroll to position [23, 0]
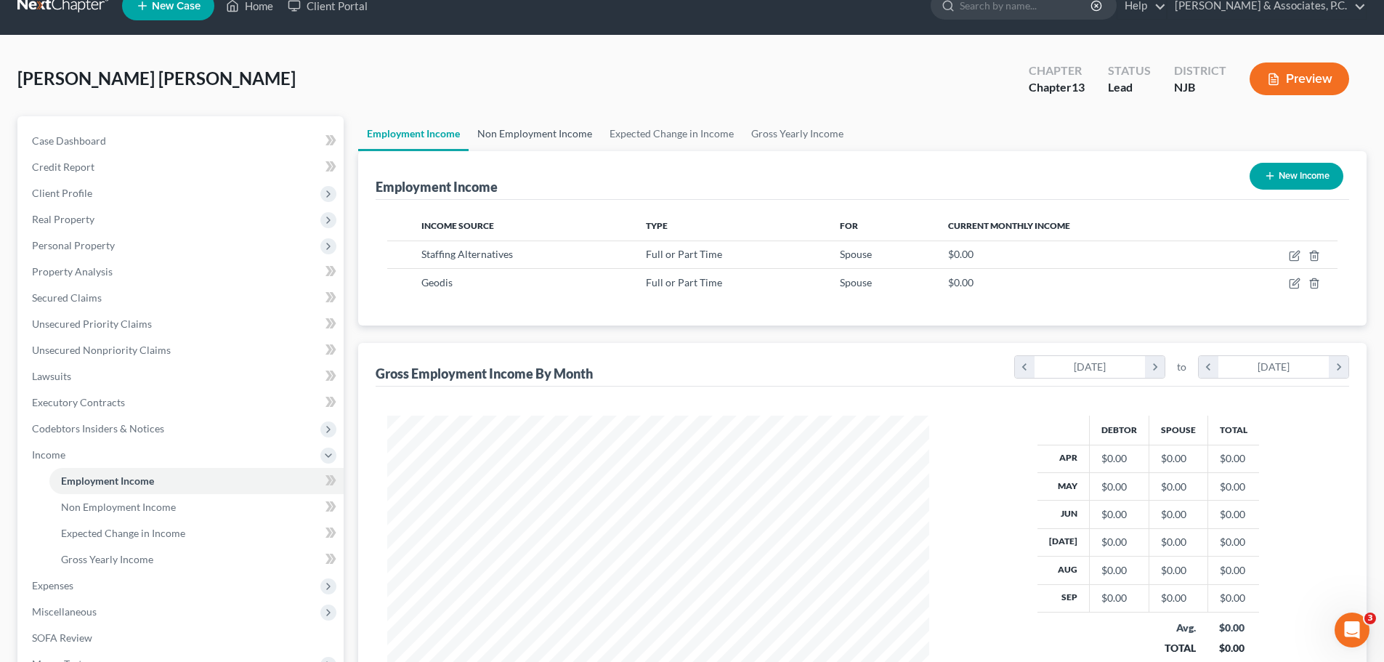
click at [556, 132] on link "Non Employment Income" at bounding box center [535, 133] width 132 height 35
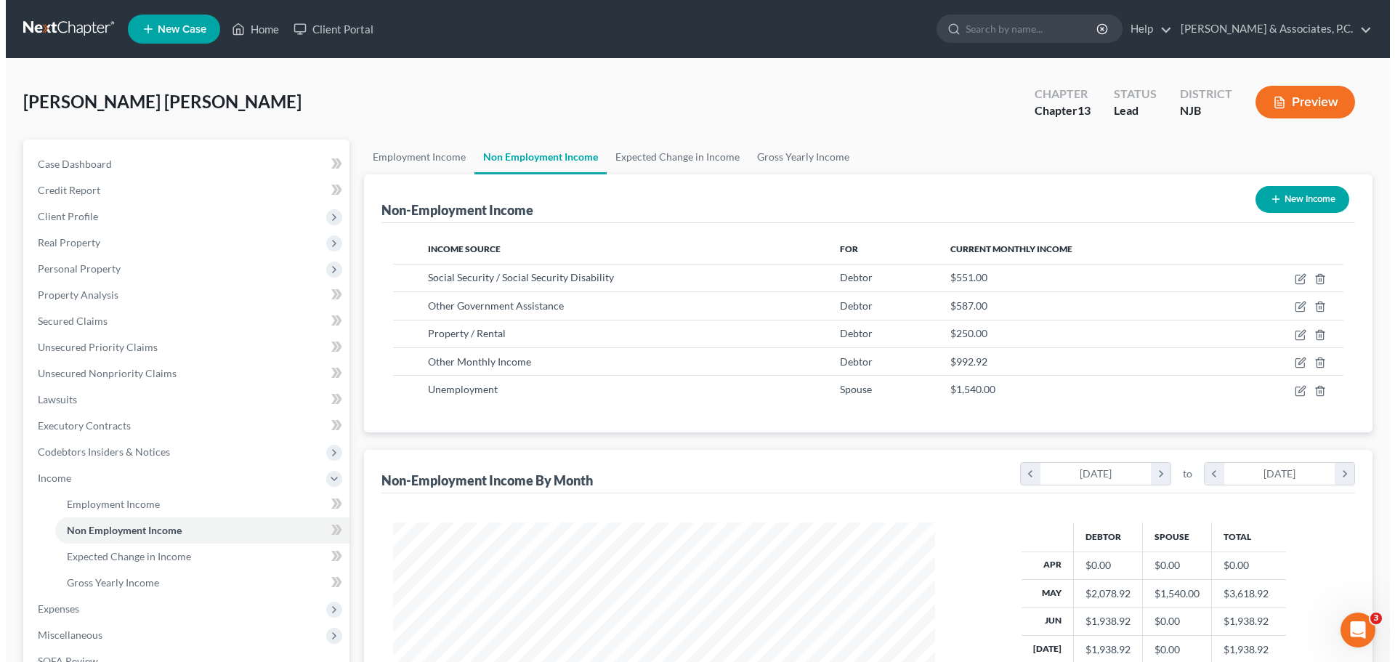
scroll to position [271, 571]
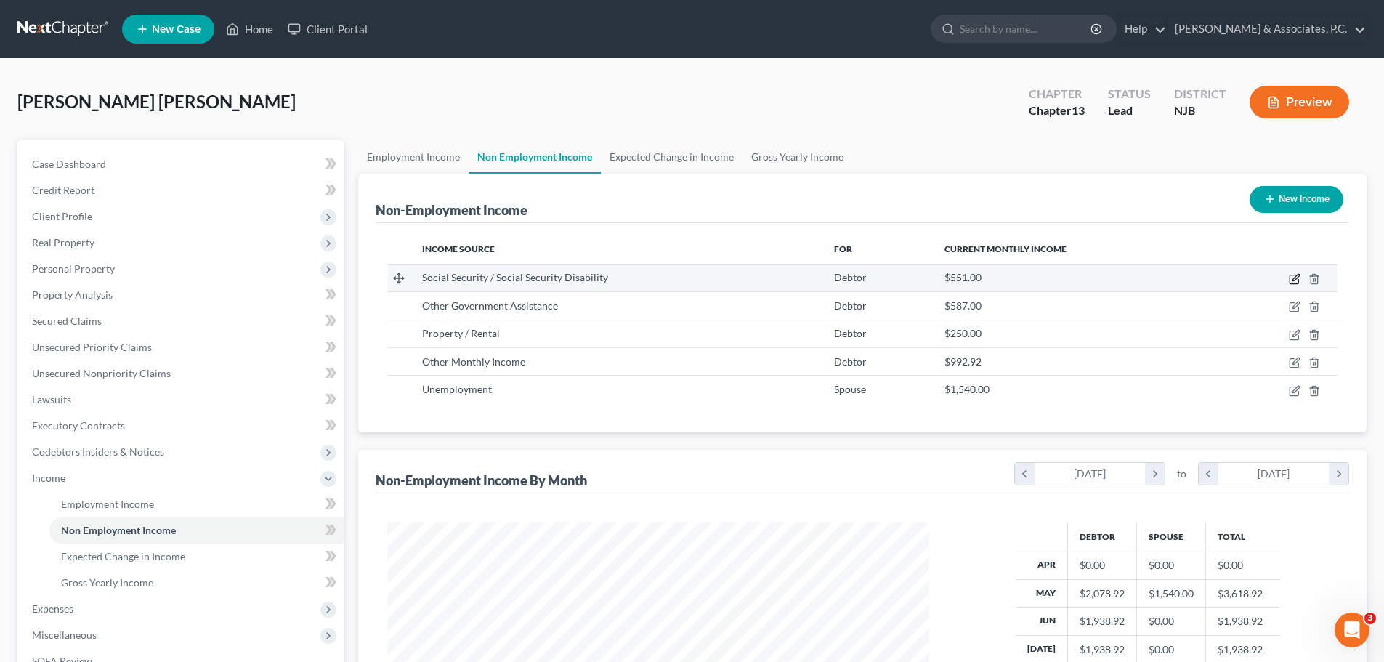
click at [1291, 278] on icon "button" at bounding box center [1295, 279] width 12 height 12
select select "4"
select select "0"
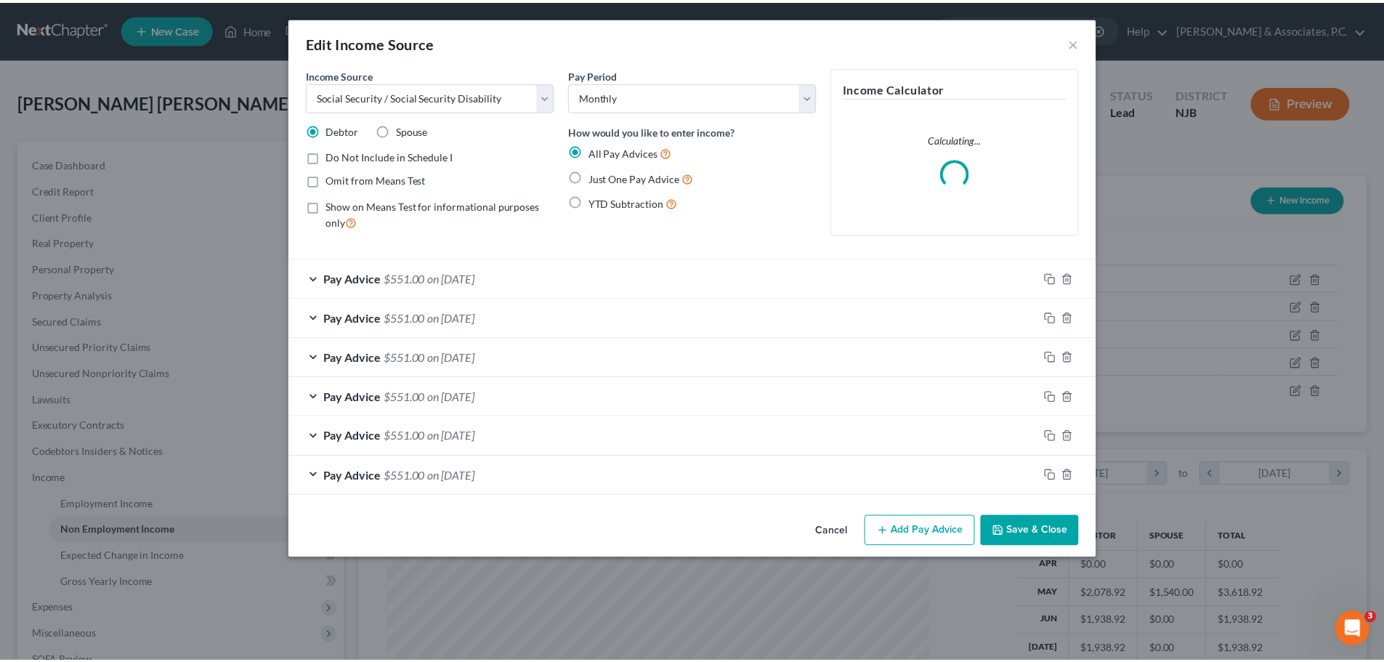
scroll to position [273, 576]
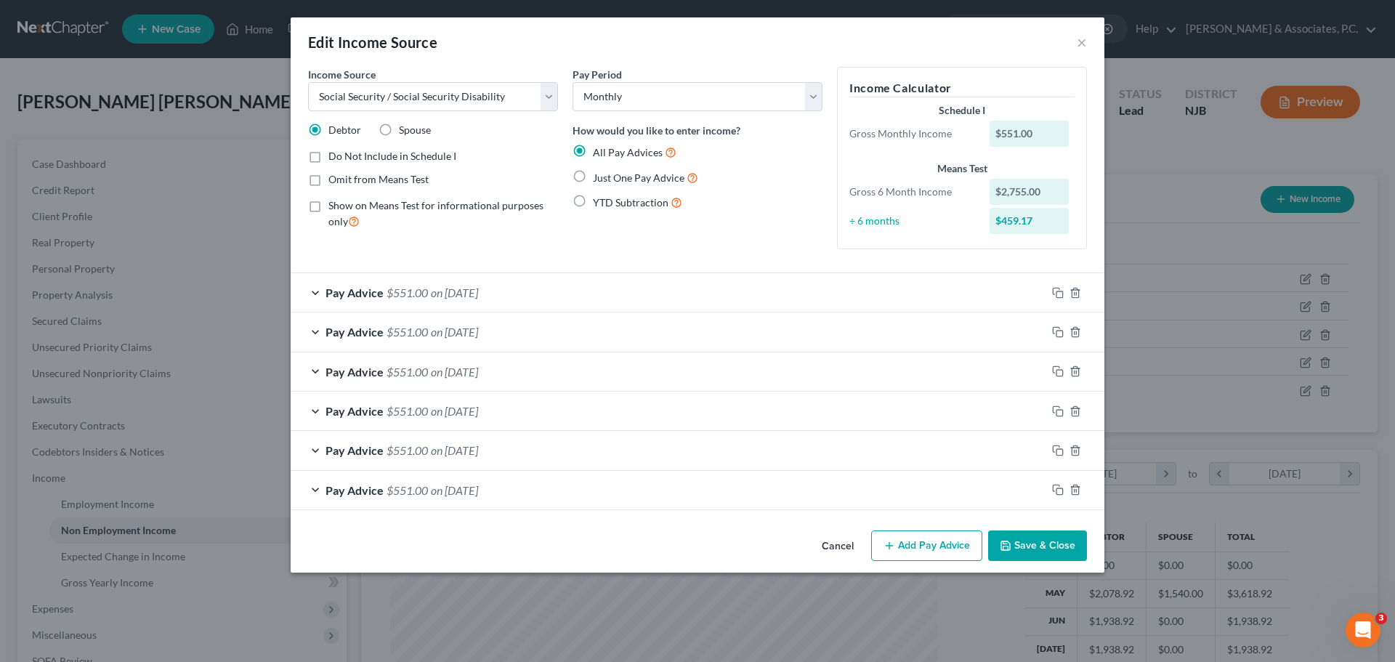
click at [1049, 546] on button "Save & Close" at bounding box center [1037, 545] width 99 height 31
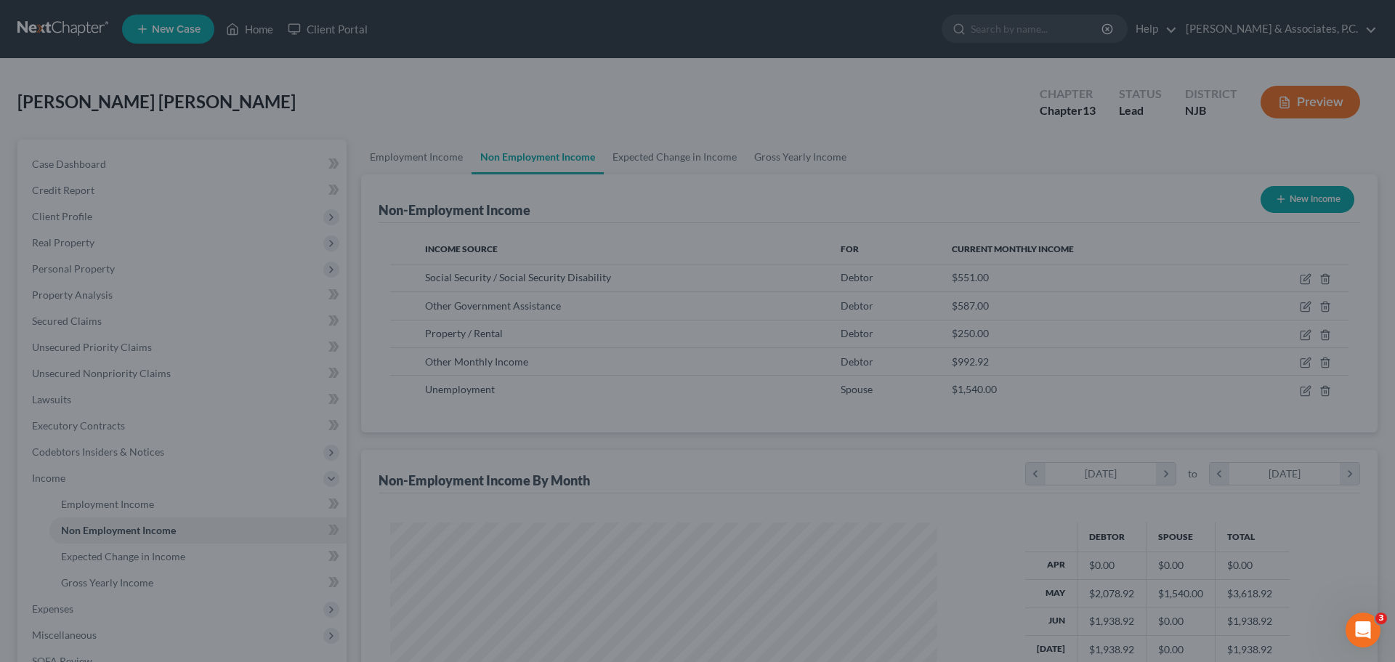
scroll to position [726425, 726124]
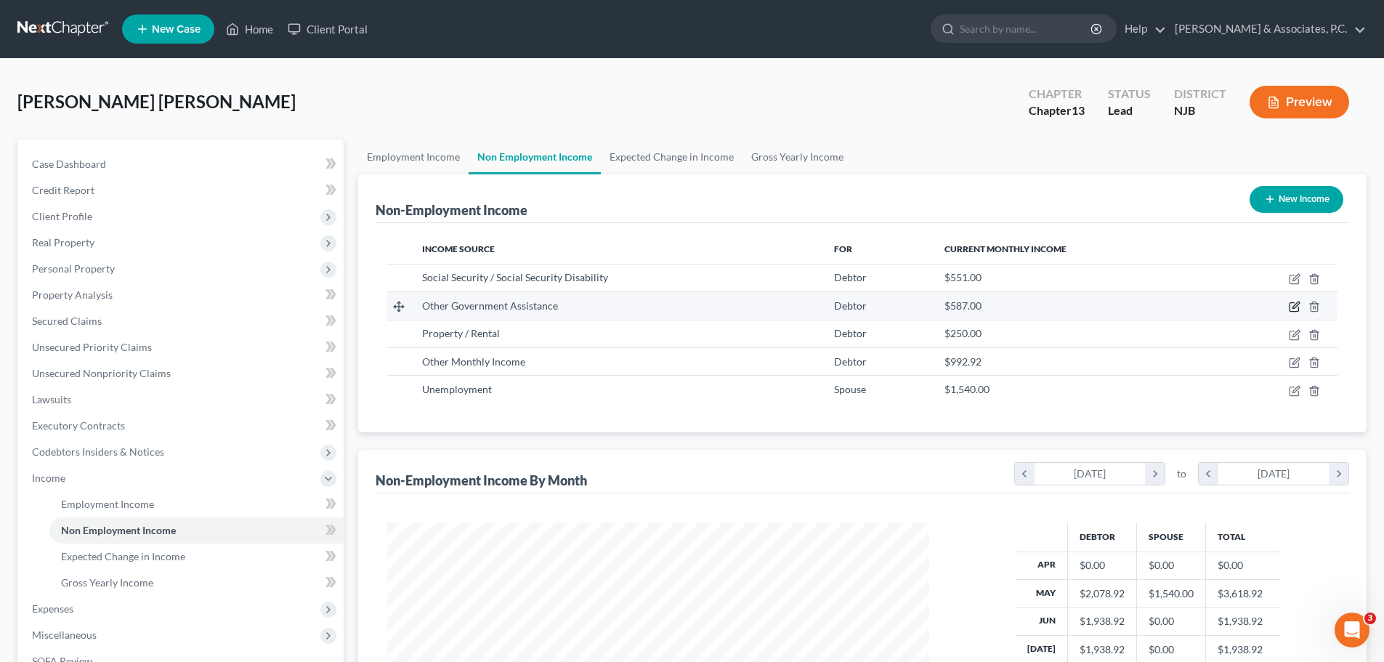
click at [1294, 312] on icon "button" at bounding box center [1295, 307] width 12 height 12
select select "5"
select select "0"
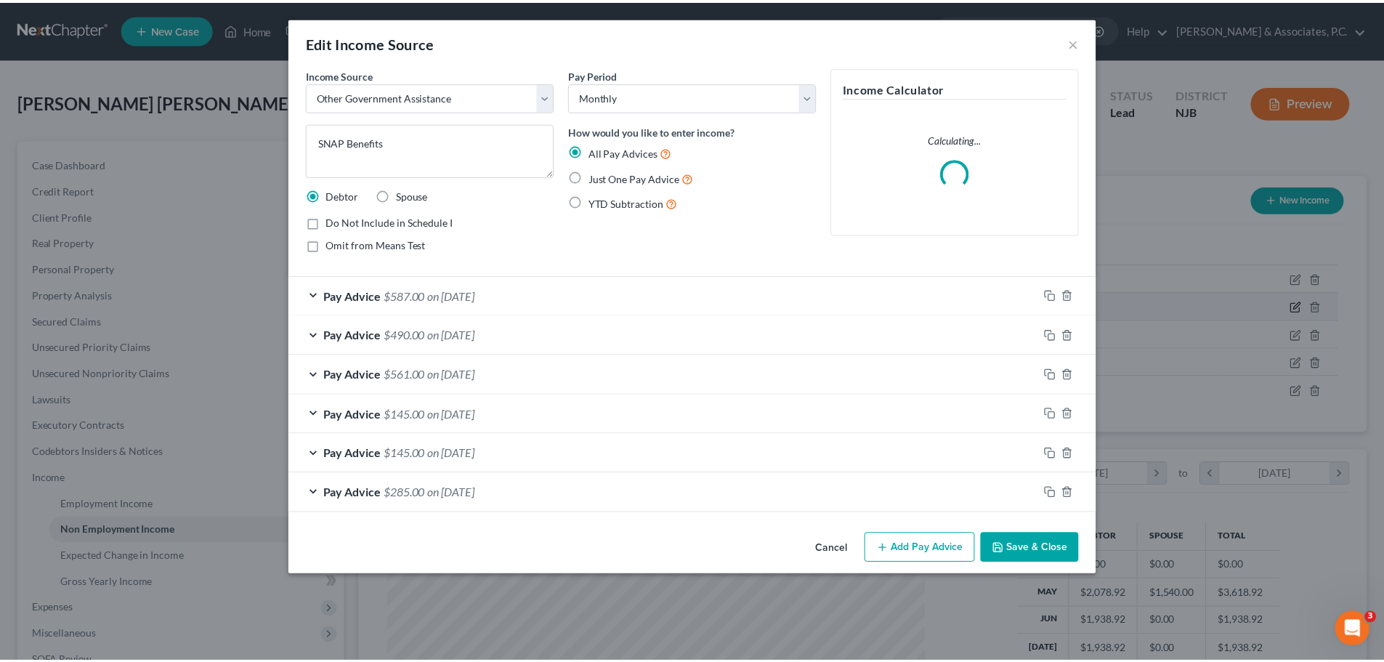
scroll to position [273, 576]
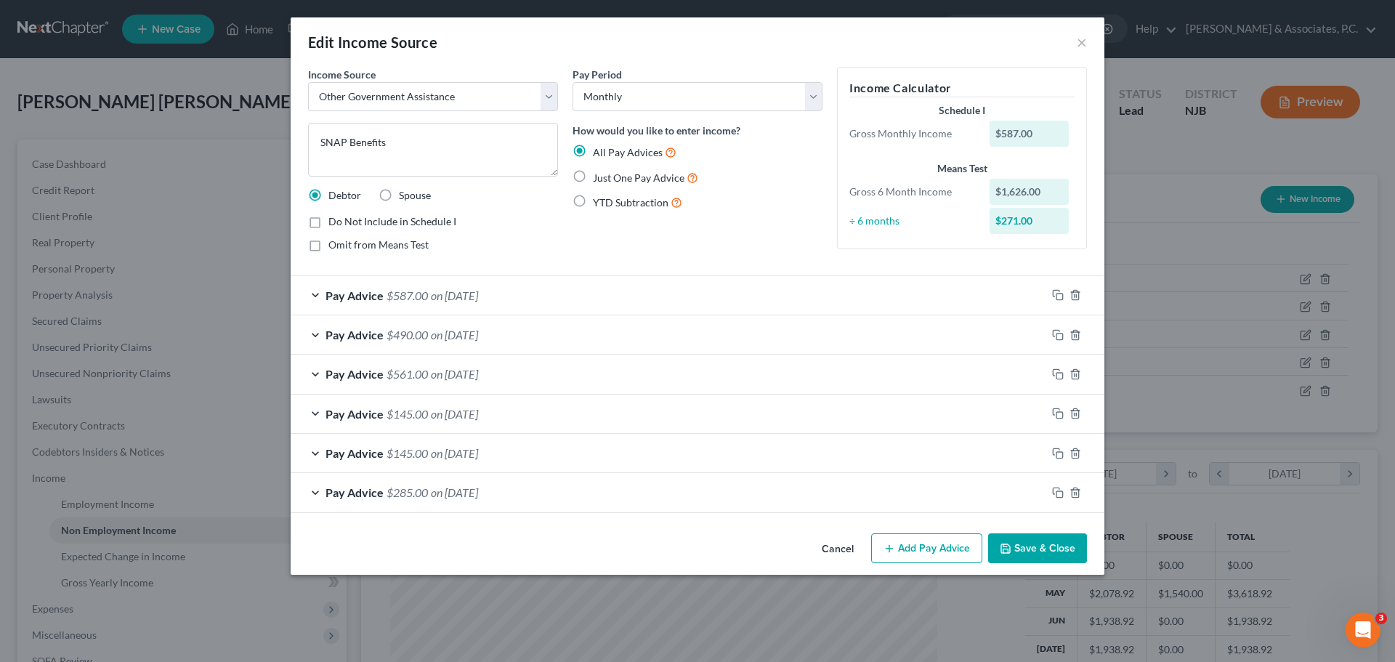
click at [1046, 549] on button "Save & Close" at bounding box center [1037, 548] width 99 height 31
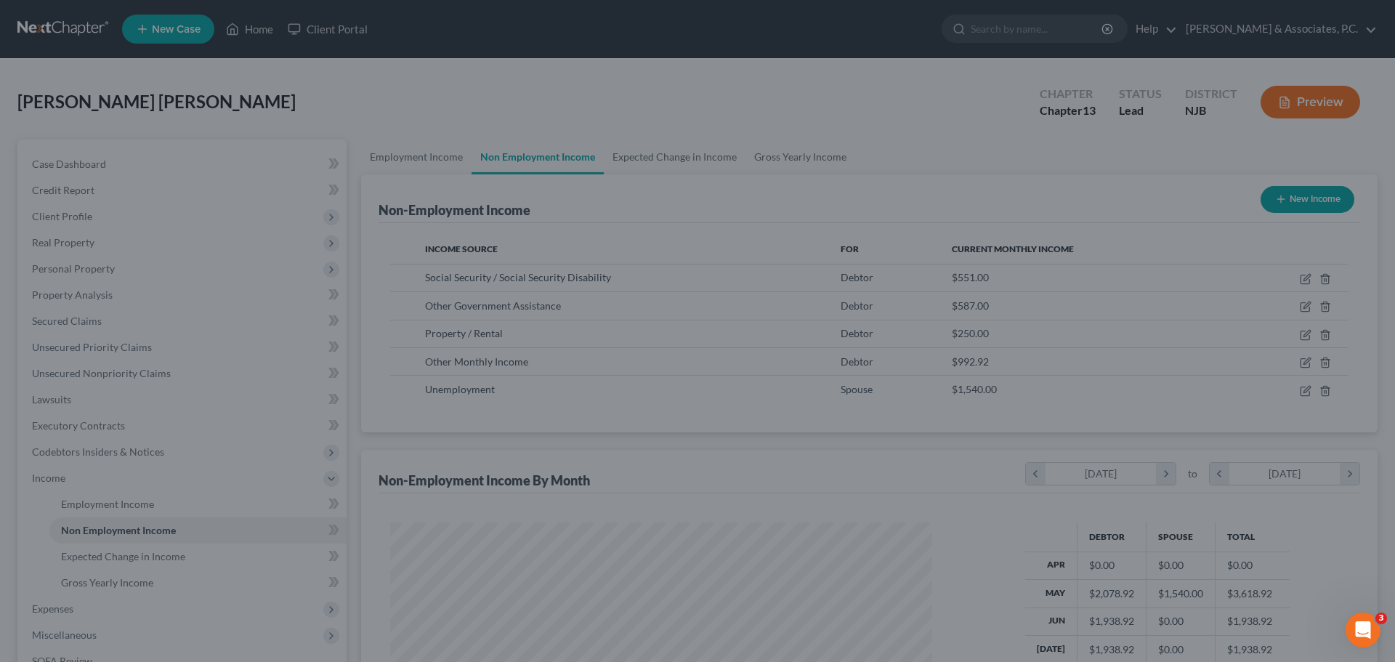
scroll to position [726425, 726124]
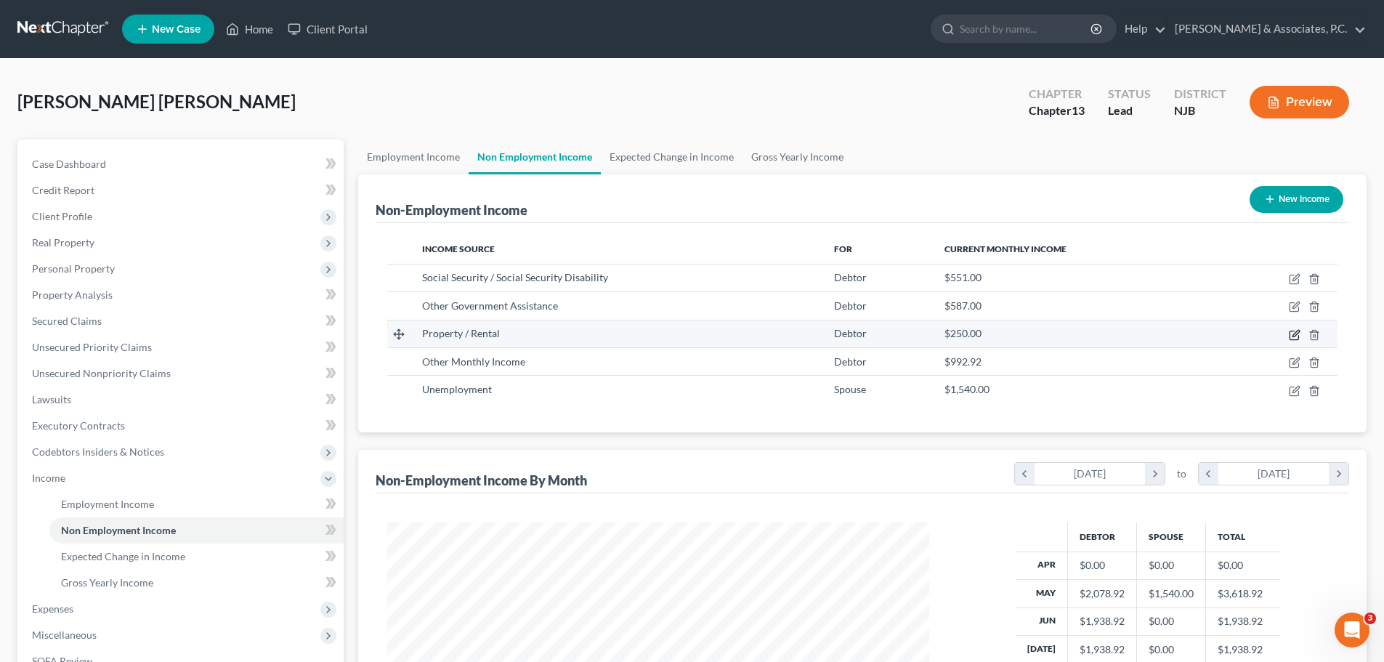
click at [1301, 333] on td at bounding box center [1278, 334] width 119 height 28
click at [1299, 334] on icon "button" at bounding box center [1295, 335] width 12 height 12
select select "9"
select select "0"
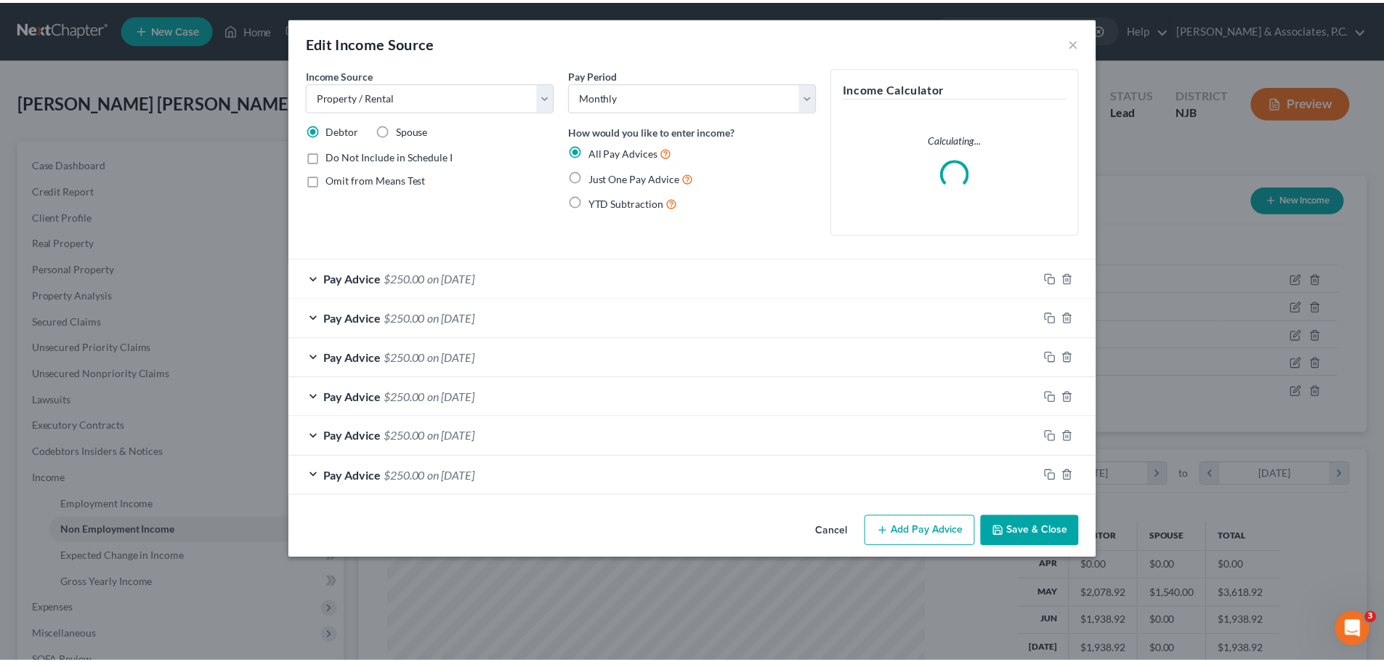
scroll to position [273, 576]
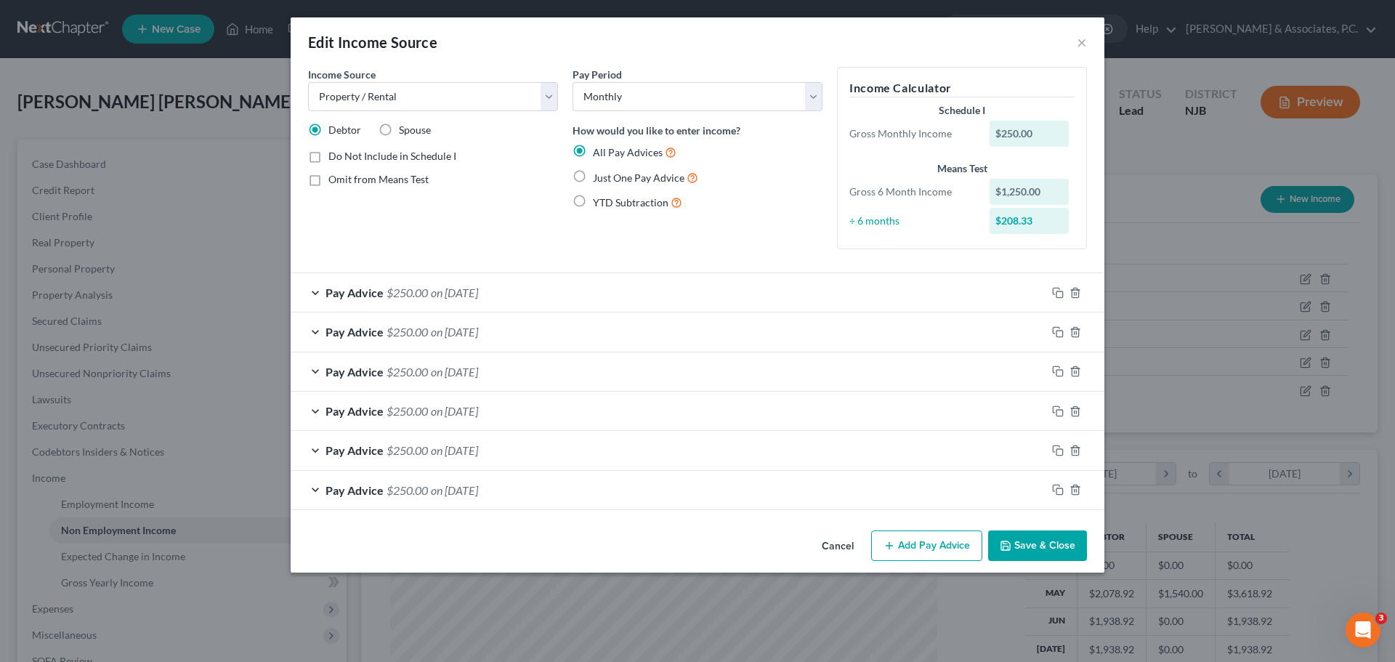
drag, startPoint x: 847, startPoint y: 544, endPoint x: 827, endPoint y: 517, distance: 33.9
click at [847, 546] on button "Cancel" at bounding box center [837, 546] width 55 height 29
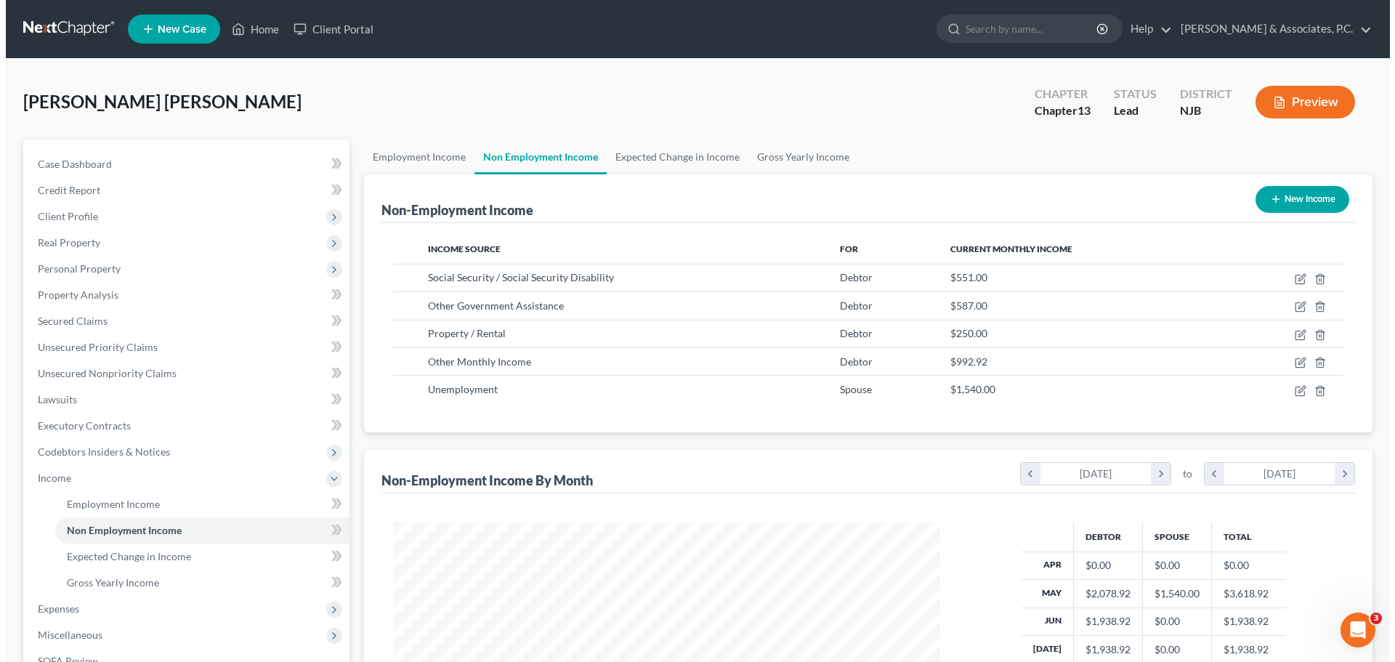
scroll to position [726425, 726124]
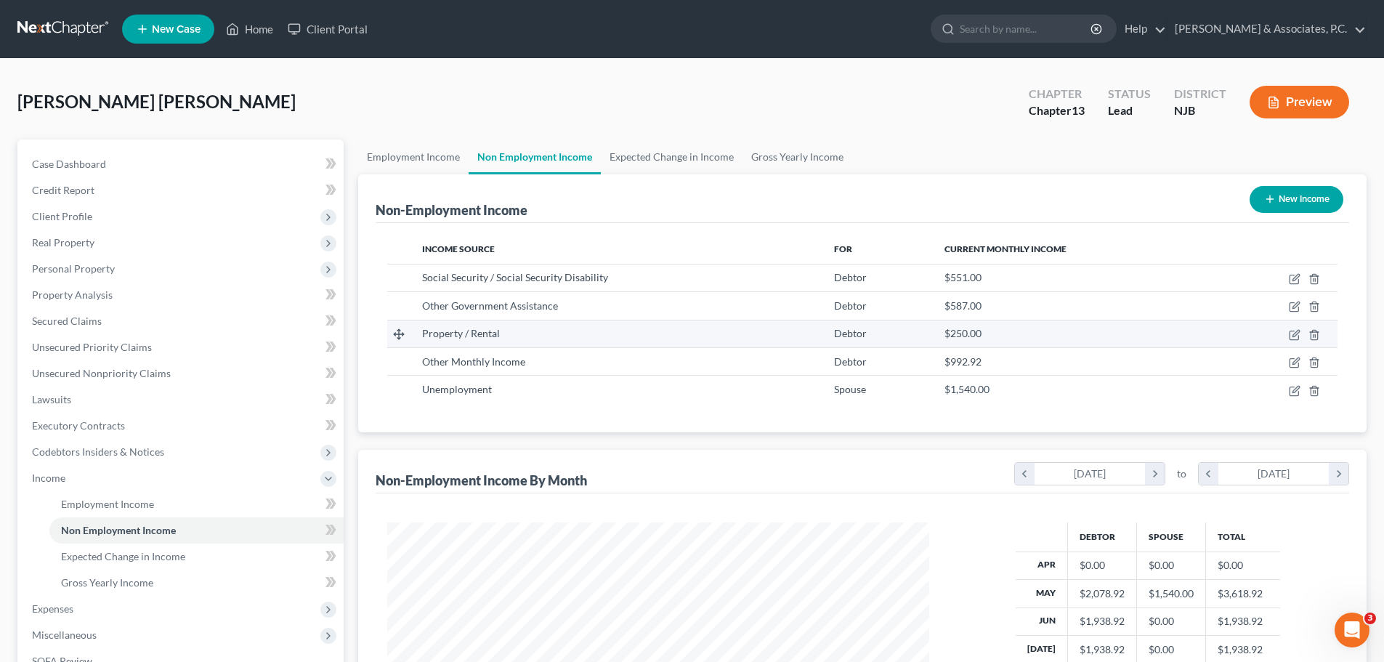
click at [557, 336] on div "Property / Rental" at bounding box center [616, 333] width 389 height 15
click at [1296, 333] on icon "button" at bounding box center [1296, 333] width 7 height 7
select select "9"
select select "0"
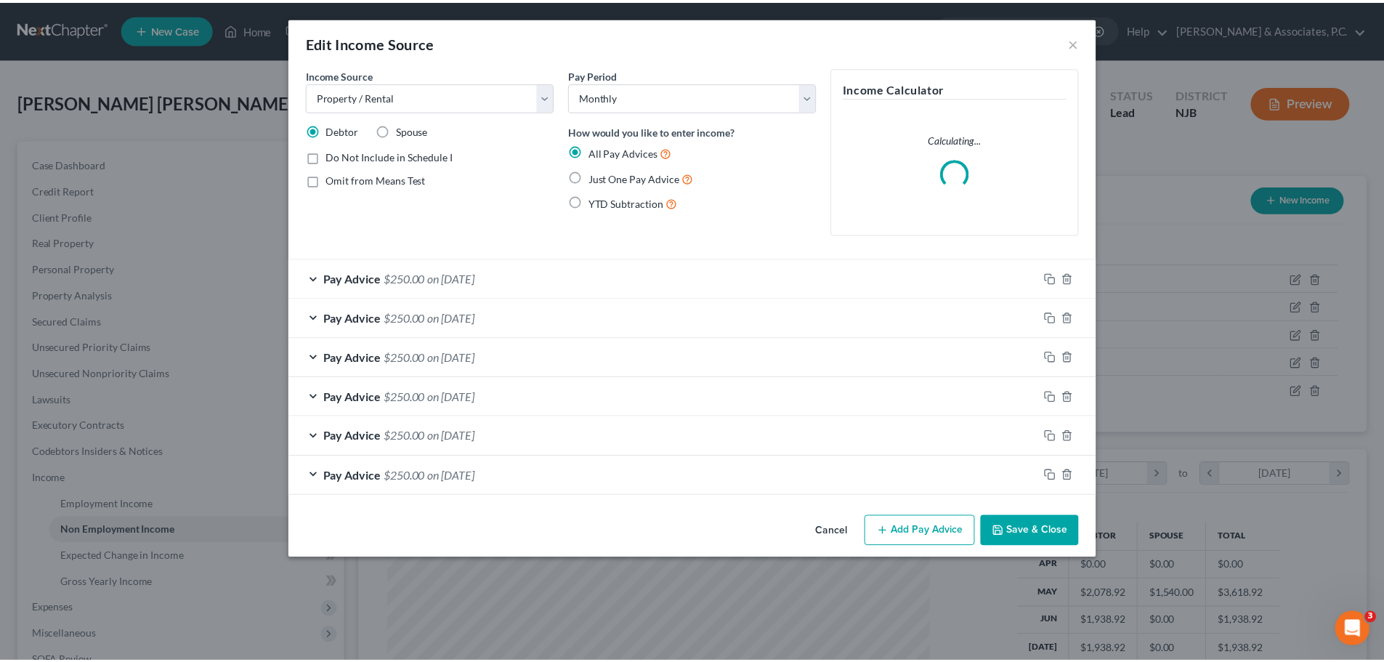
scroll to position [273, 576]
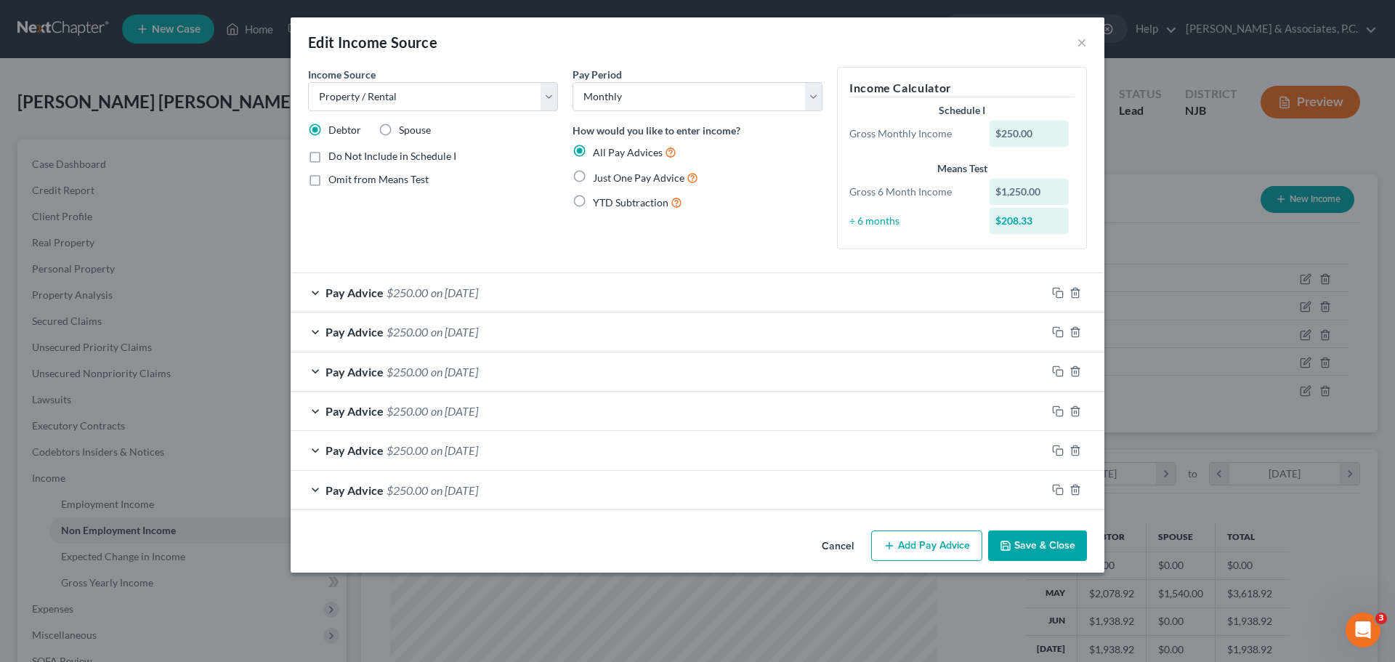
click at [1062, 553] on button "Save & Close" at bounding box center [1037, 545] width 99 height 31
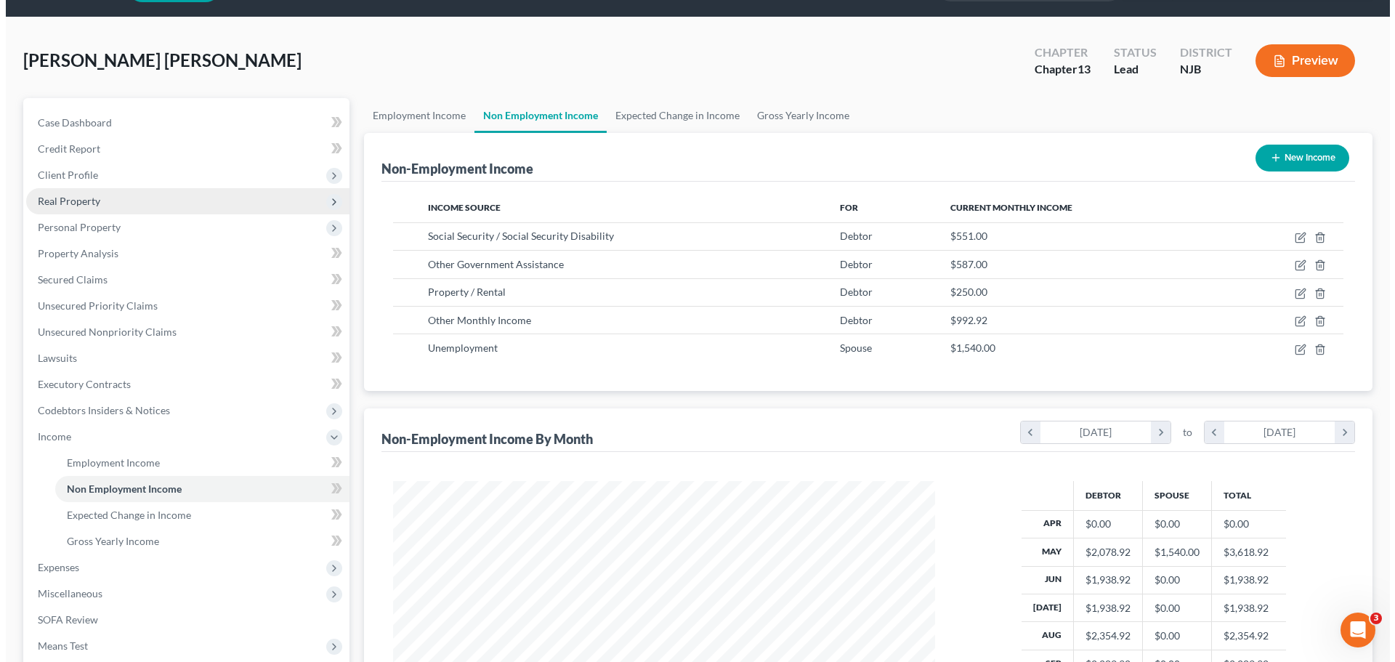
scroll to position [0, 0]
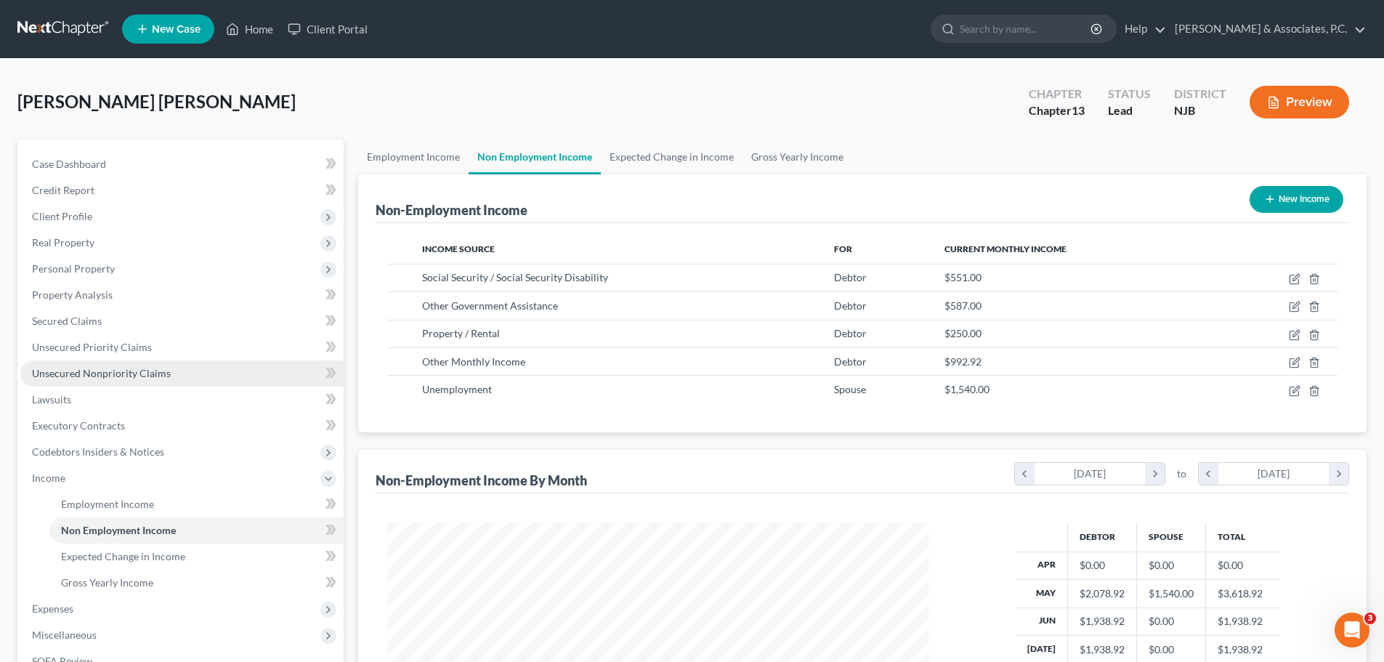
click at [86, 378] on span "Unsecured Nonpriority Claims" at bounding box center [101, 373] width 139 height 12
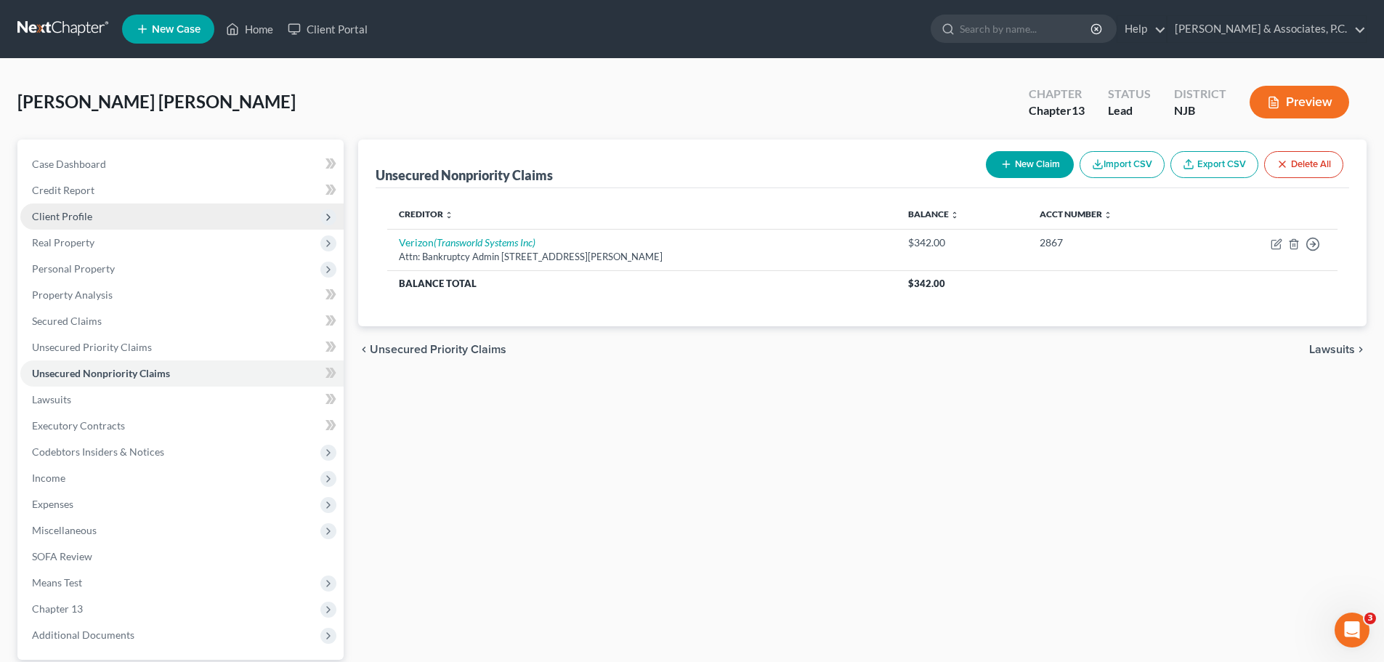
click at [78, 211] on span "Client Profile" at bounding box center [62, 216] width 60 height 12
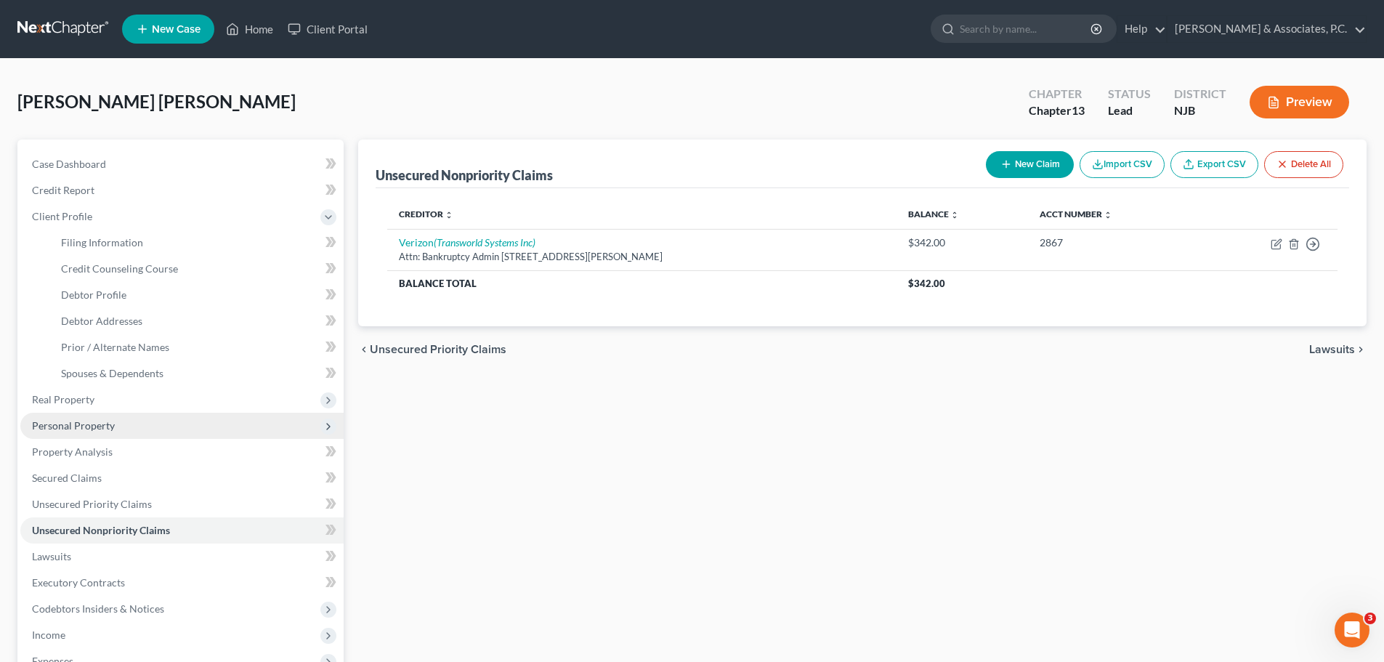
click at [93, 428] on span "Personal Property" at bounding box center [73, 425] width 83 height 12
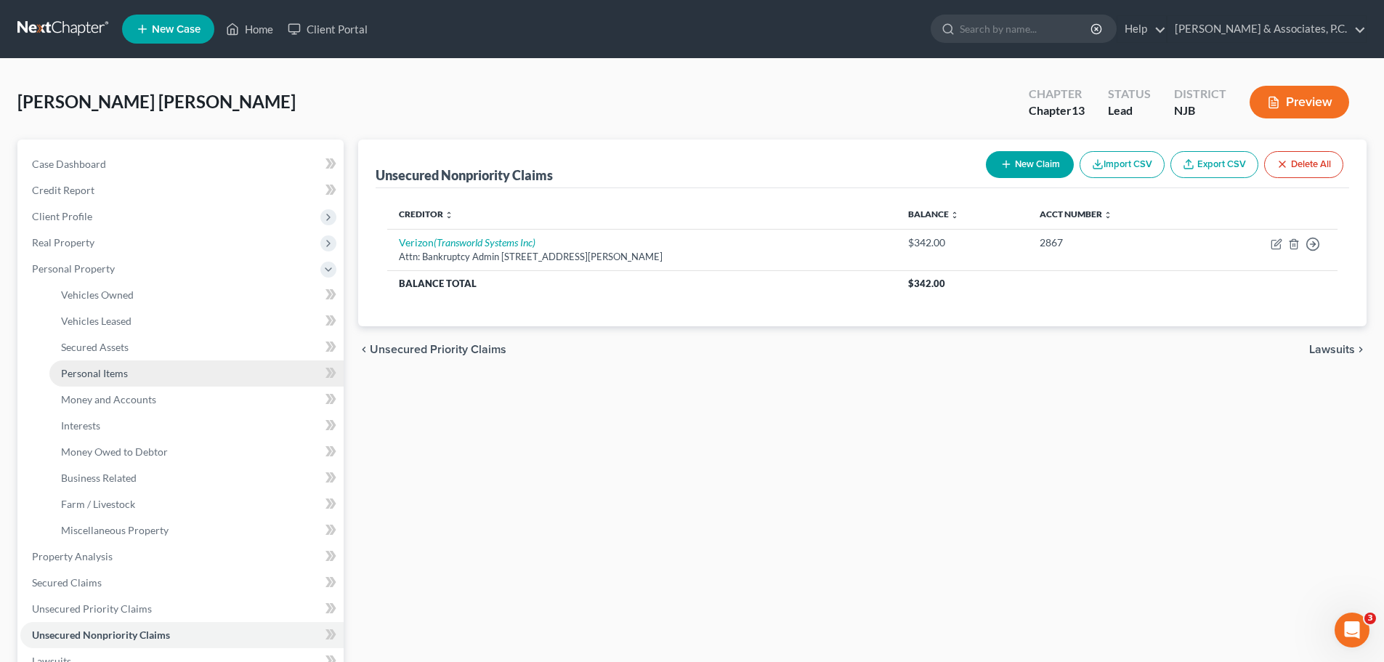
click at [115, 377] on span "Personal Items" at bounding box center [94, 373] width 67 height 12
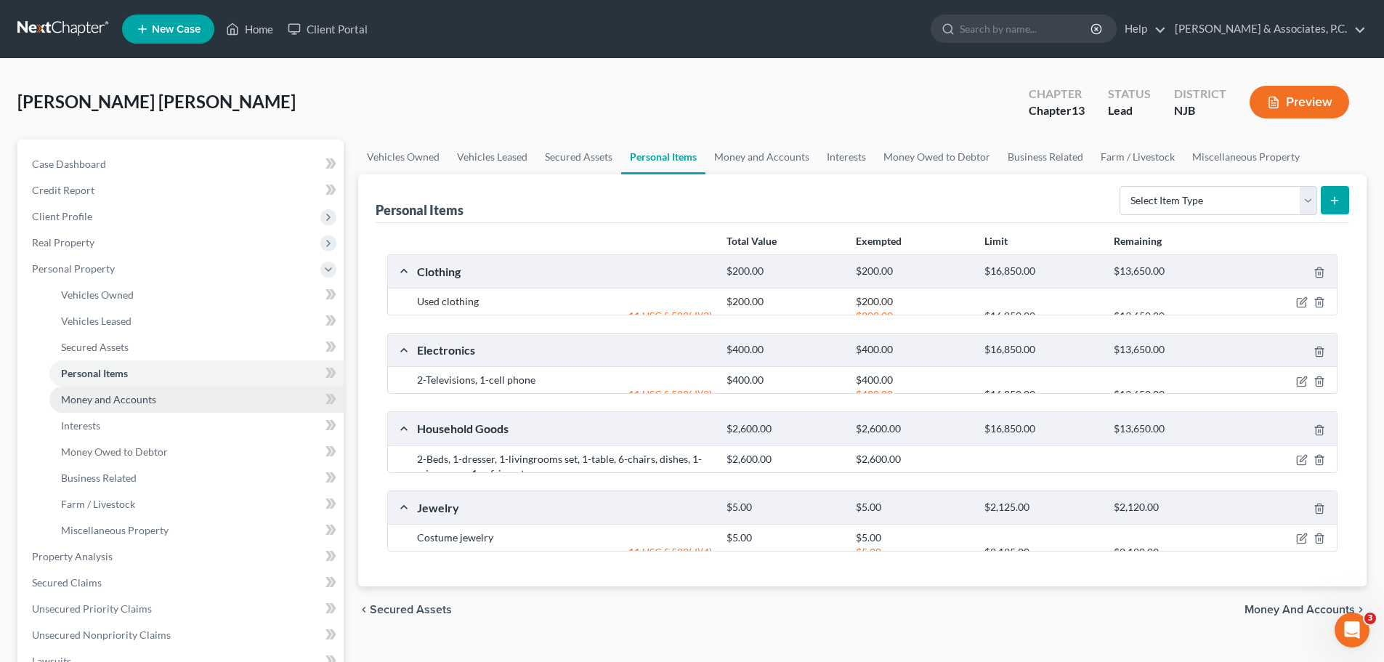
click at [118, 400] on span "Money and Accounts" at bounding box center [108, 399] width 95 height 12
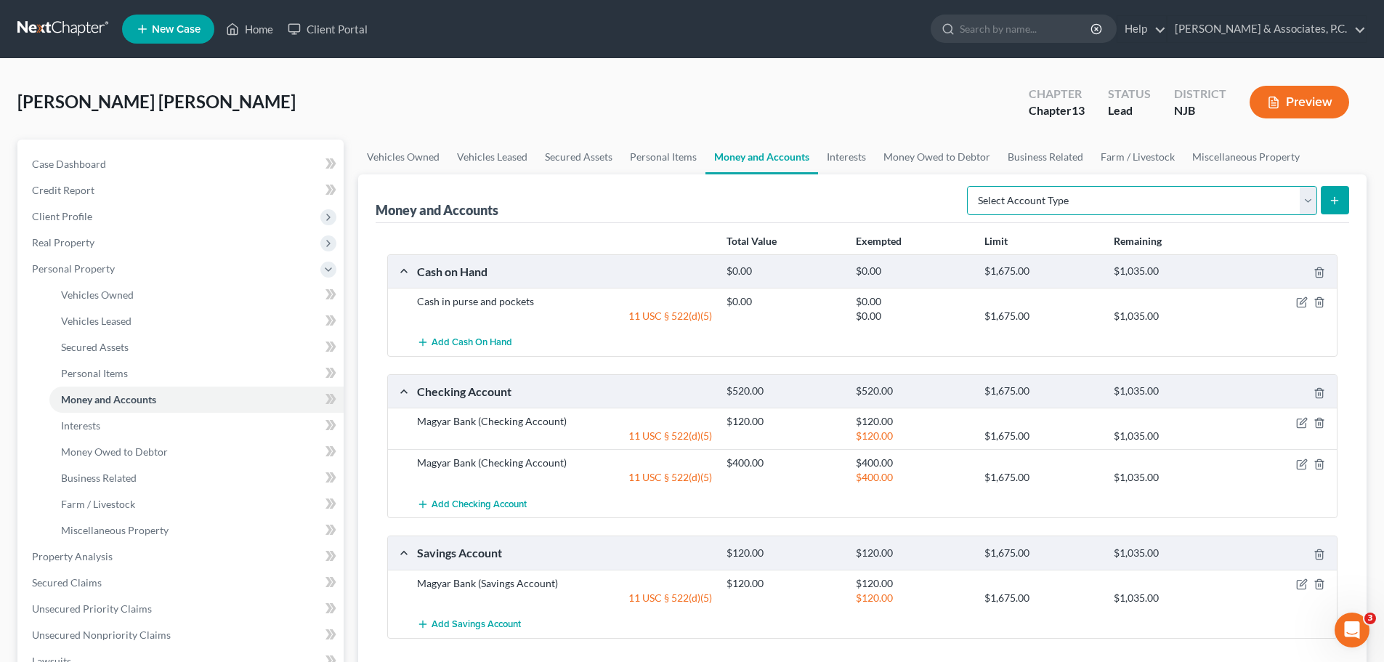
click at [1312, 208] on select "Select Account Type Brokerage (A/B: 18, SOFA: 20) Cash on Hand (A/B: 16) Certif…" at bounding box center [1142, 200] width 350 height 29
select select "checking"
click at [971, 186] on select "Select Account Type Brokerage (A/B: 18, SOFA: 20) Cash on Hand (A/B: 16) Certif…" at bounding box center [1142, 200] width 350 height 29
click at [1344, 201] on button "submit" at bounding box center [1335, 200] width 28 height 28
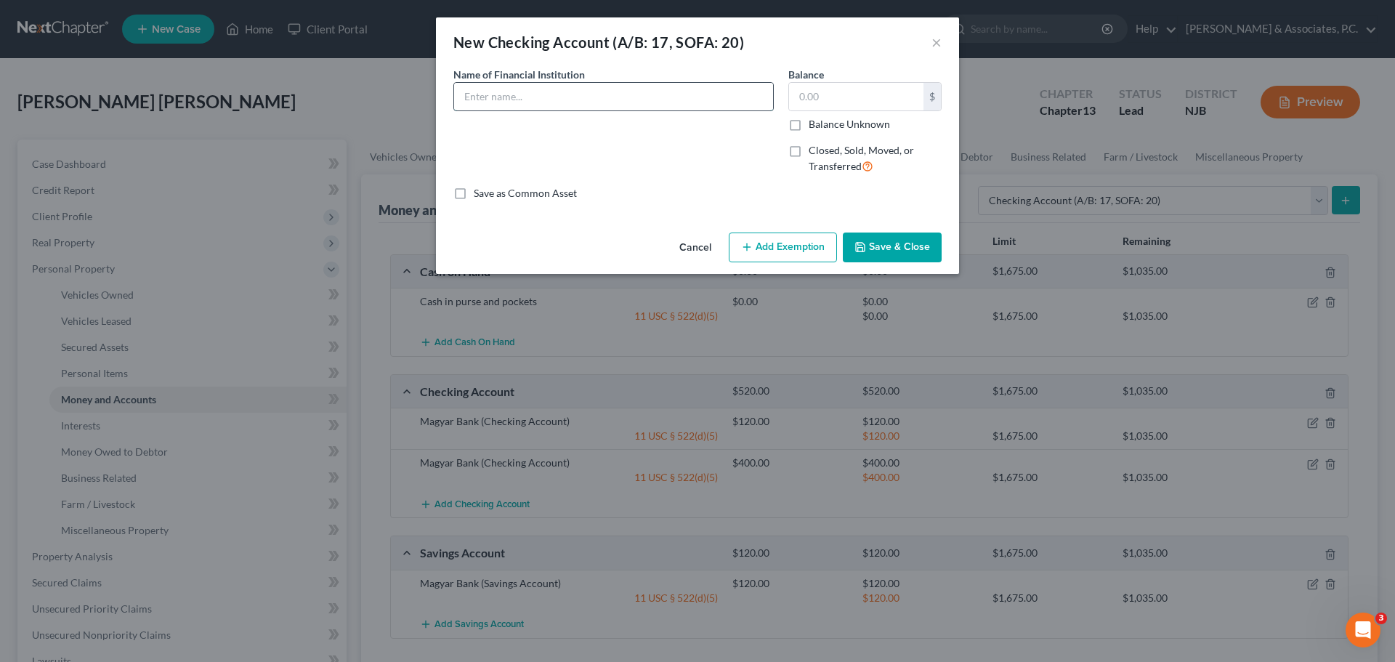
click at [549, 94] on input "text" at bounding box center [613, 97] width 319 height 28
type input "Banreservas Bank"
click at [874, 100] on input "text" at bounding box center [856, 97] width 134 height 28
type input "3,600.00"
click at [788, 254] on button "Add Exemption" at bounding box center [783, 248] width 108 height 31
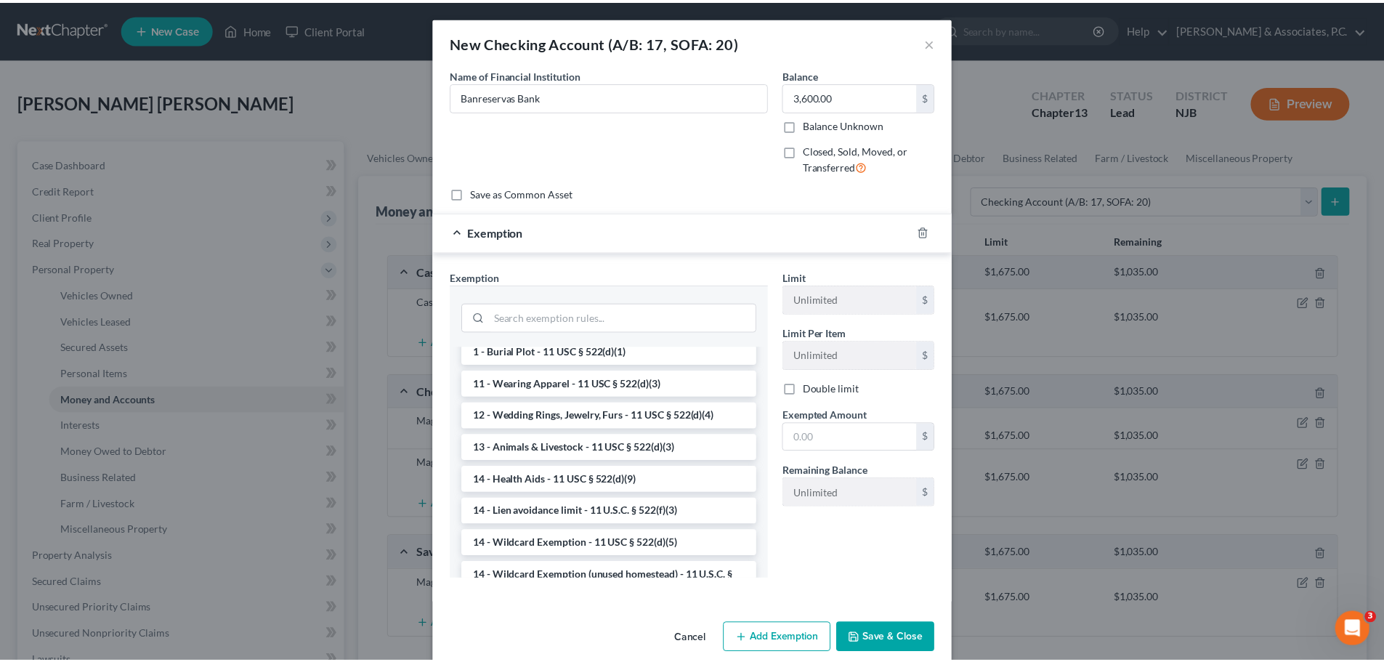
scroll to position [218, 0]
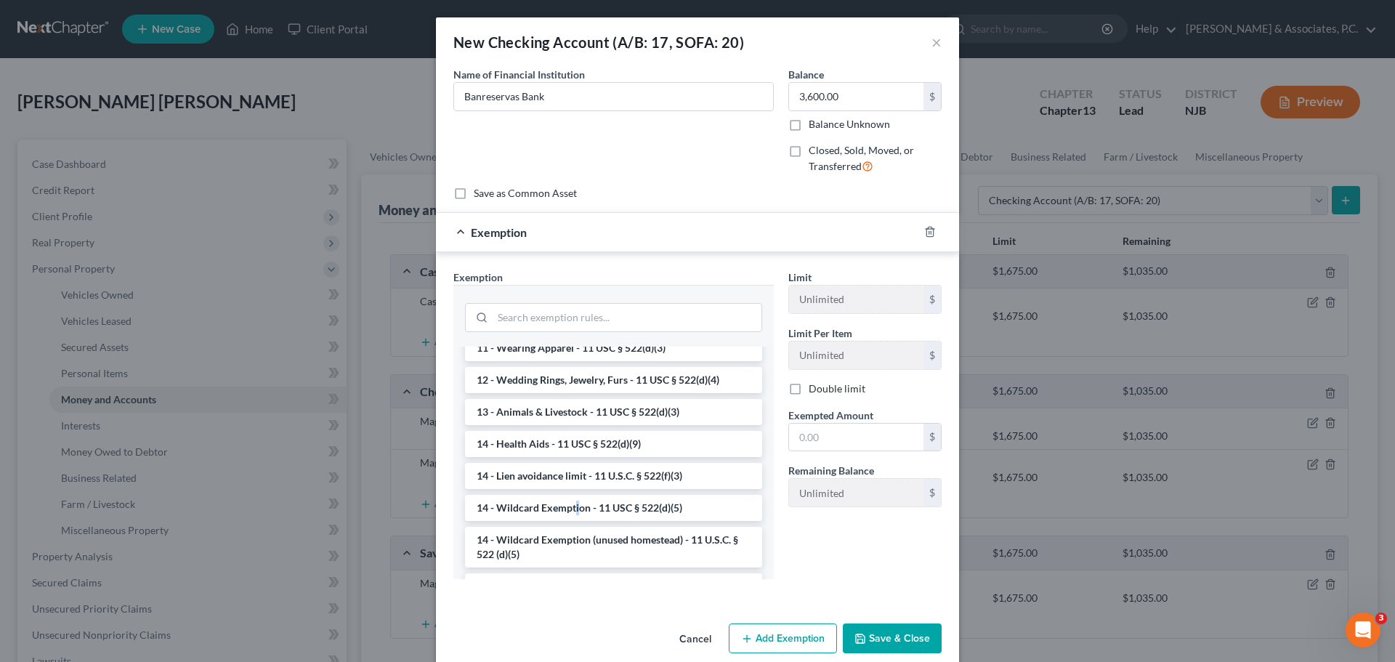
drag, startPoint x: 570, startPoint y: 506, endPoint x: 685, endPoint y: 482, distance: 117.3
click at [571, 506] on li "14 - Wildcard Exemption - 11 USC § 522(d)(5)" at bounding box center [613, 508] width 297 height 26
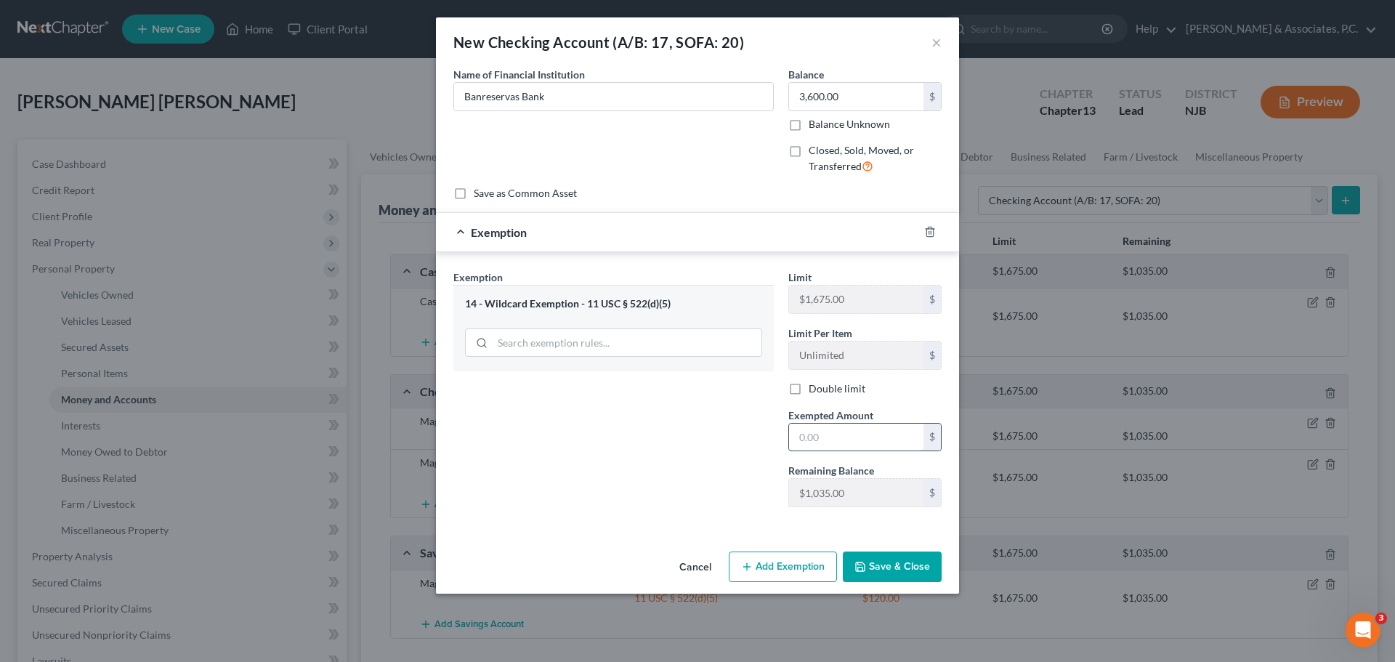
click at [830, 436] on input "text" at bounding box center [856, 438] width 134 height 28
type input "3,600.00"
drag, startPoint x: 879, startPoint y: 563, endPoint x: 977, endPoint y: 538, distance: 102.1
click at [878, 565] on button "Save & Close" at bounding box center [892, 567] width 99 height 31
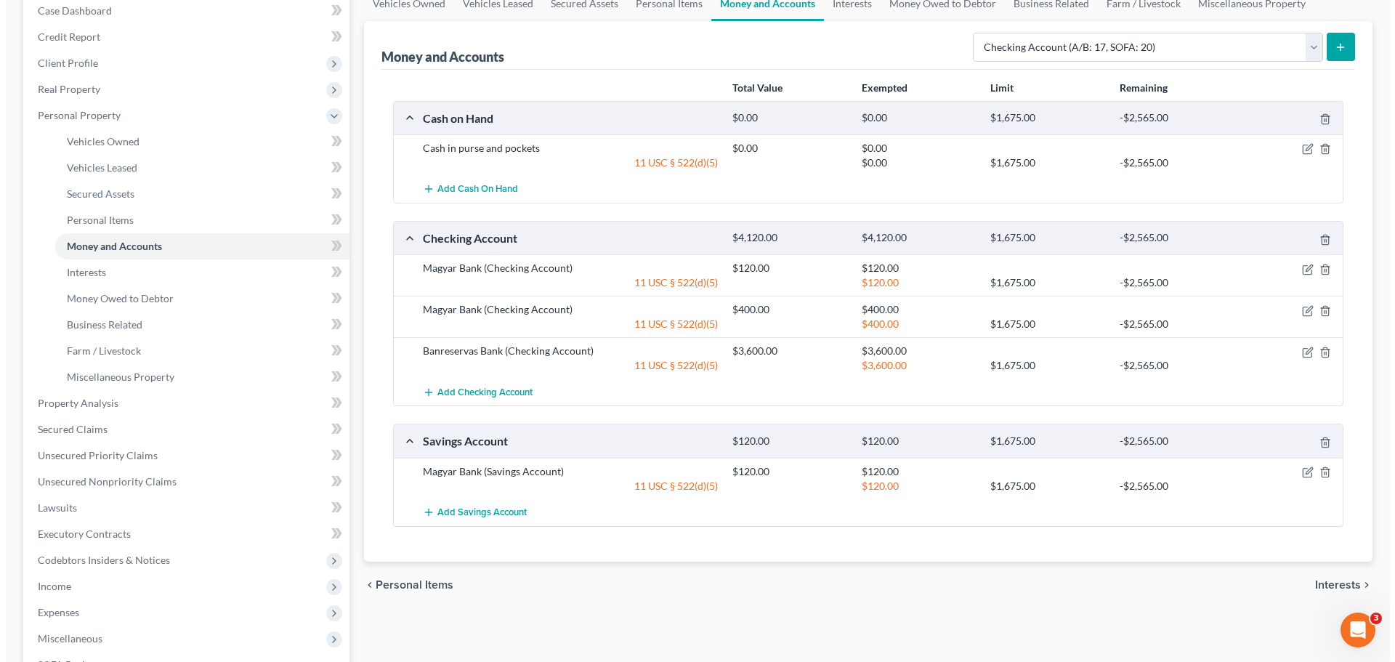
scroll to position [0, 0]
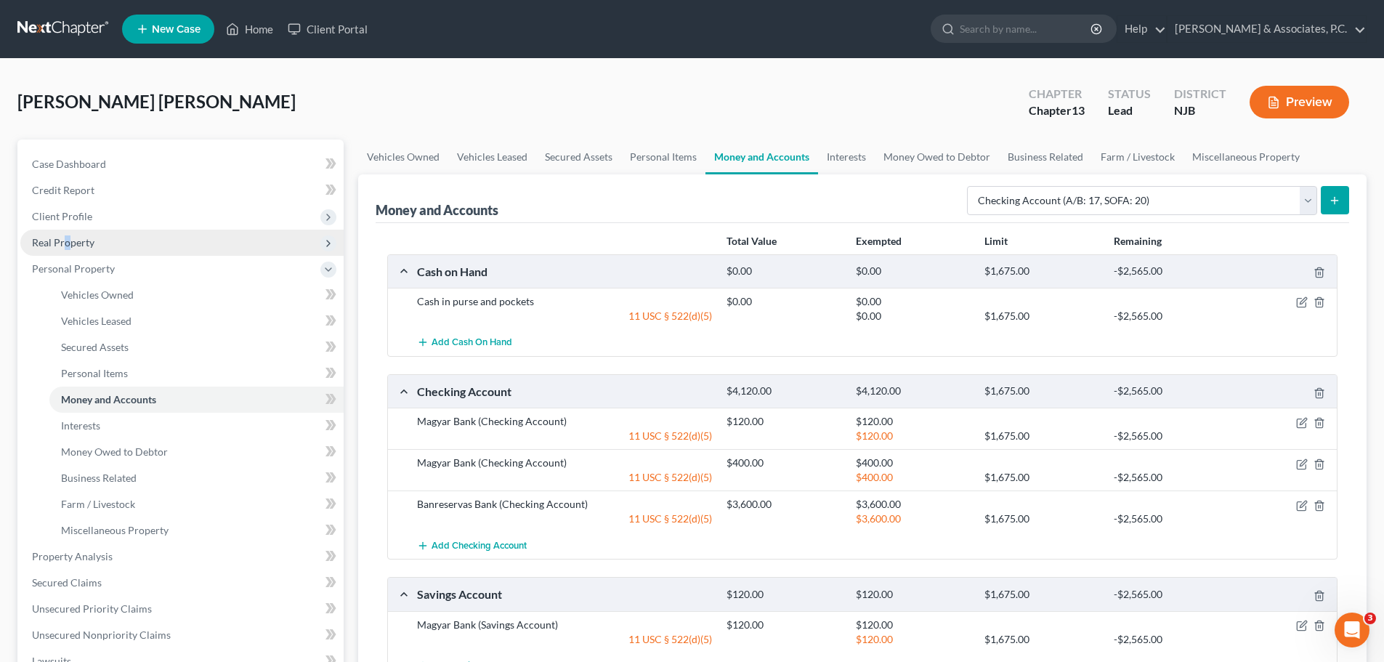
click at [67, 254] on span "Real Property" at bounding box center [181, 243] width 323 height 26
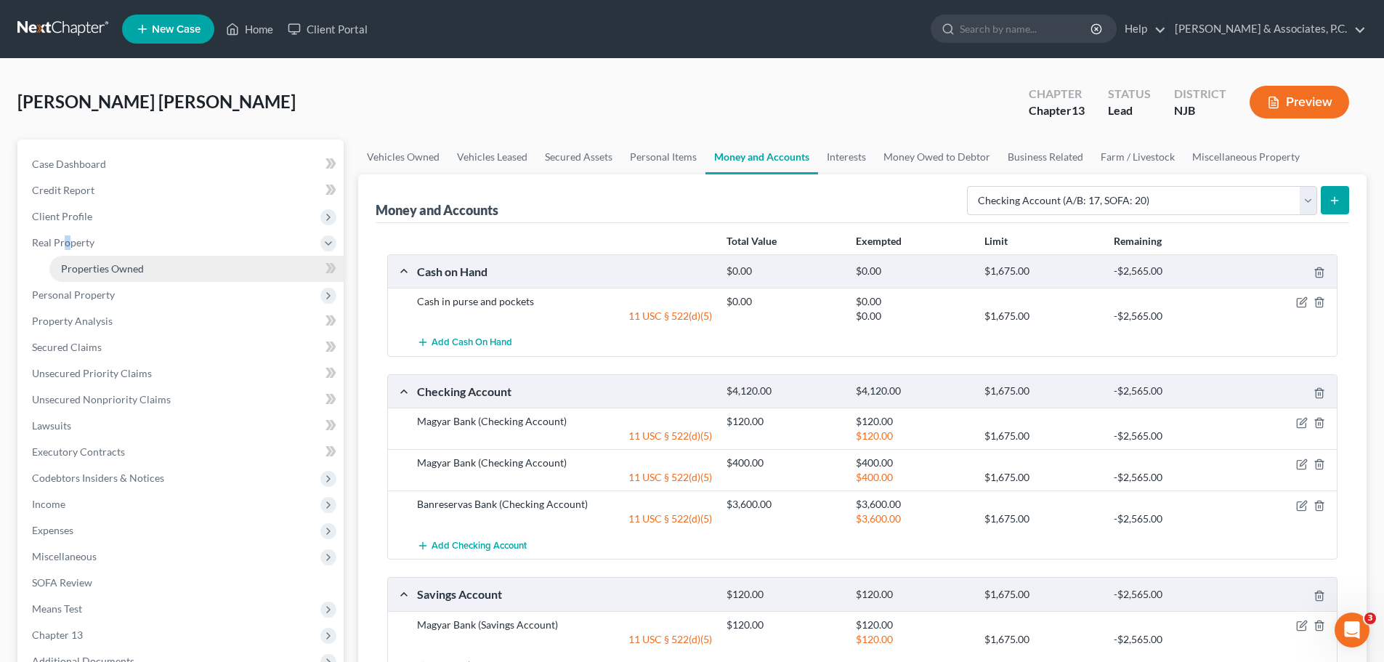
click at [143, 276] on link "Properties Owned" at bounding box center [196, 269] width 294 height 26
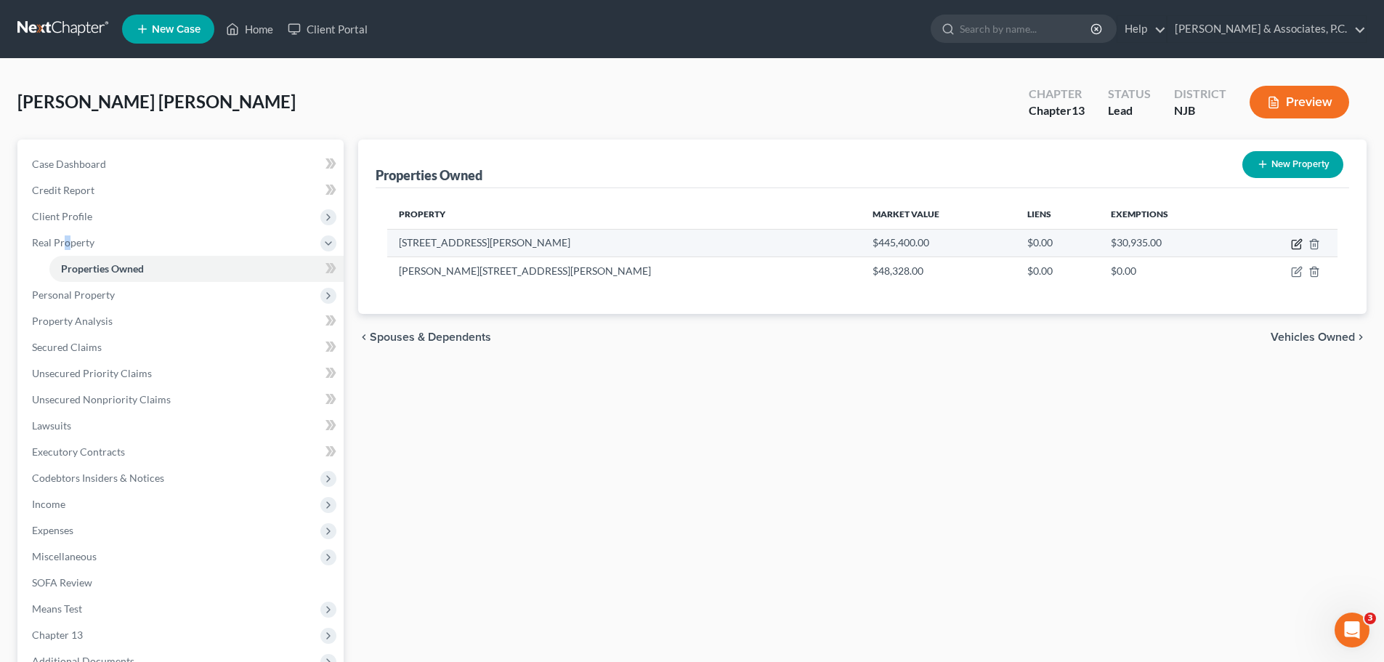
click at [1298, 241] on icon "button" at bounding box center [1298, 242] width 7 height 7
select select "33"
select select "11"
select select "3"
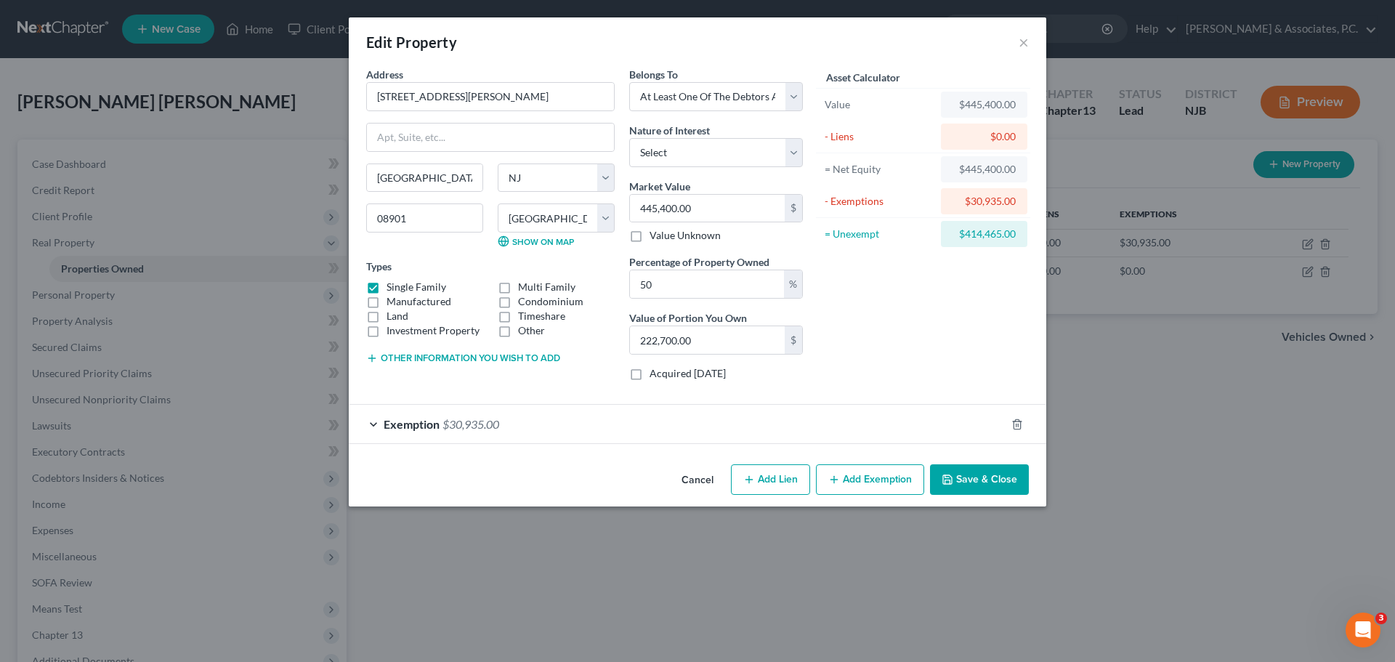
click at [876, 427] on div "Exemption $30,935.00" at bounding box center [677, 424] width 657 height 39
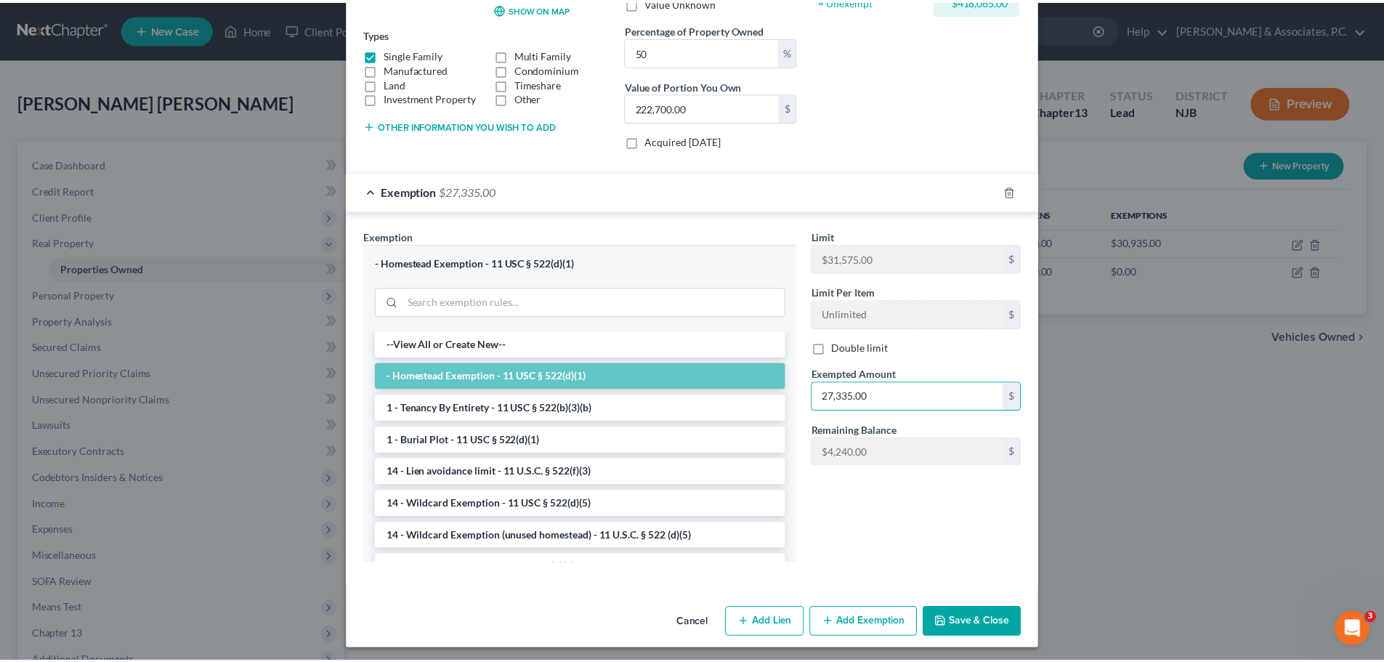
scroll to position [238, 0]
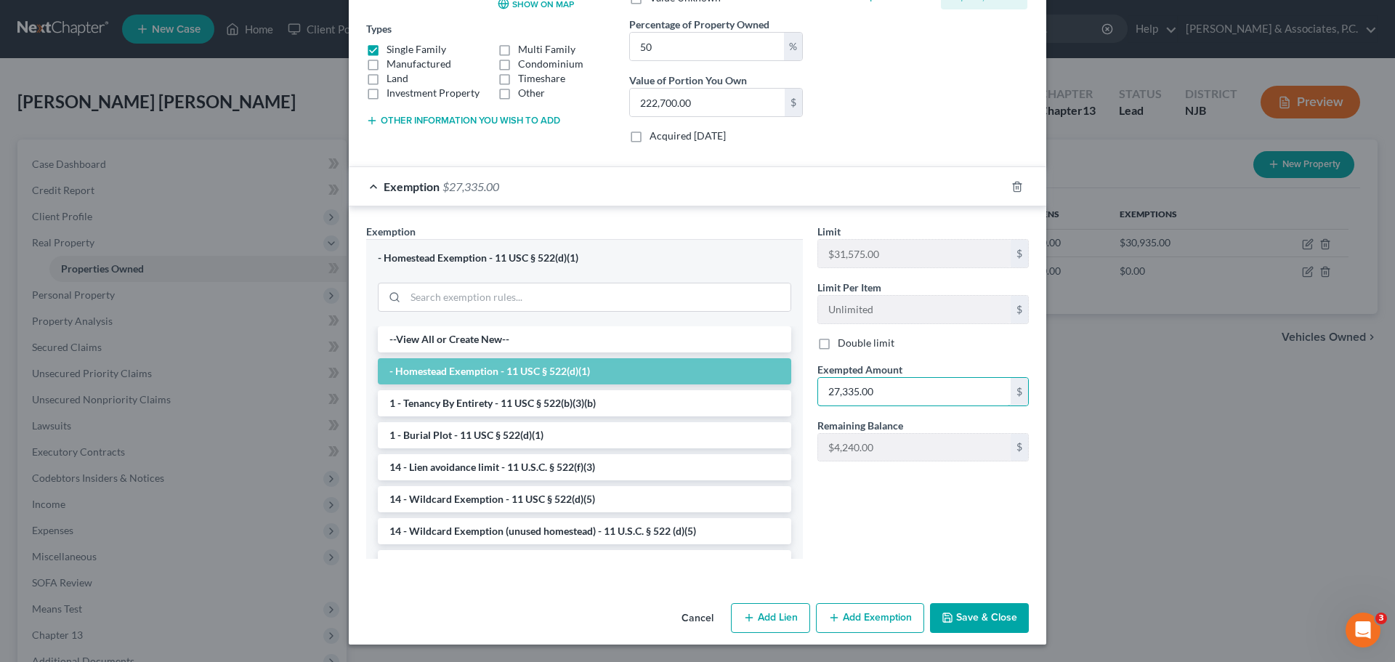
type input "27,335.00"
drag, startPoint x: 983, startPoint y: 617, endPoint x: 1004, endPoint y: 610, distance: 22.3
click at [982, 618] on button "Save & Close" at bounding box center [979, 618] width 99 height 31
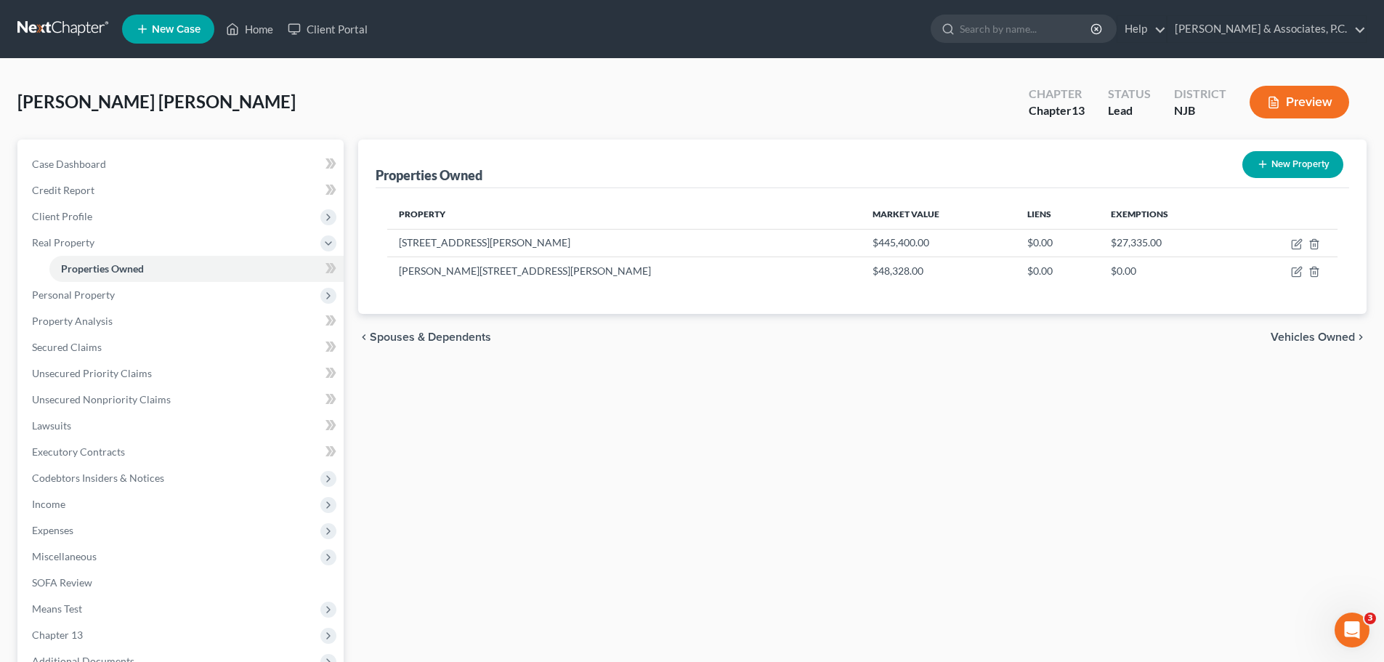
click at [1318, 341] on span "Vehicles Owned" at bounding box center [1313, 337] width 84 height 12
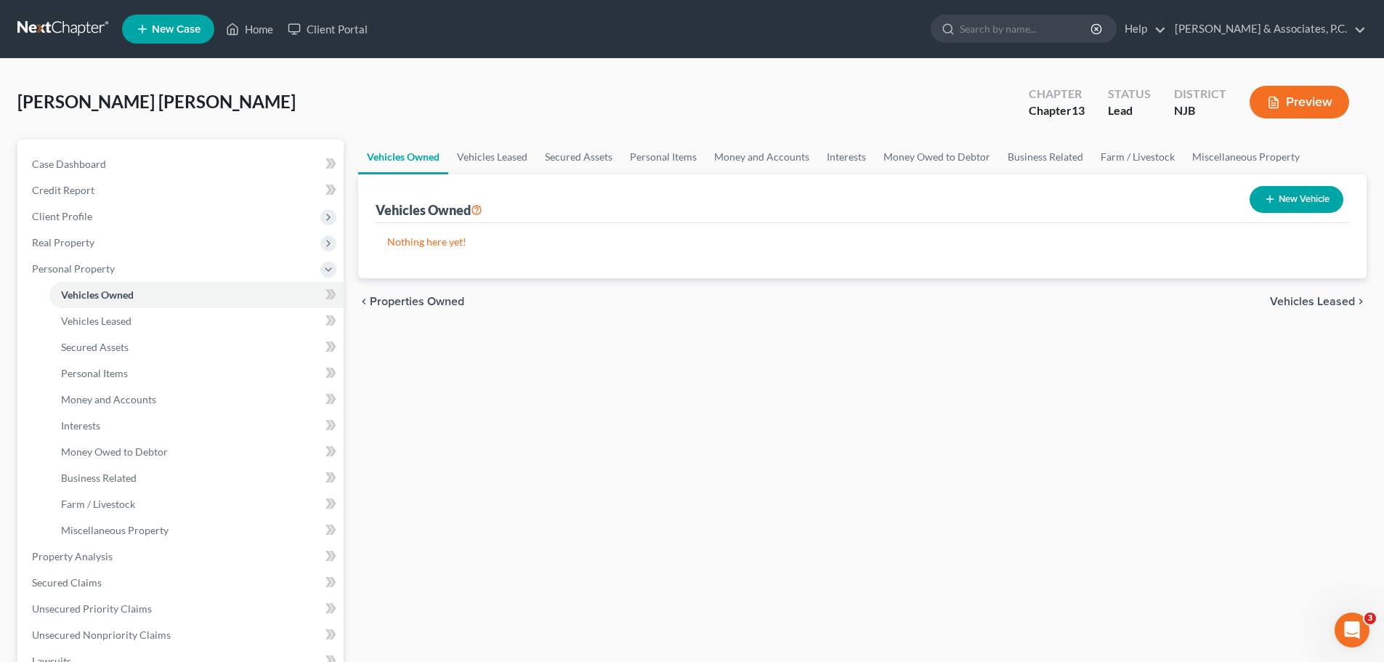
drag, startPoint x: 1347, startPoint y: 298, endPoint x: 1342, endPoint y: 304, distance: 8.3
click at [1342, 304] on span "Vehicles Leased" at bounding box center [1312, 302] width 85 height 12
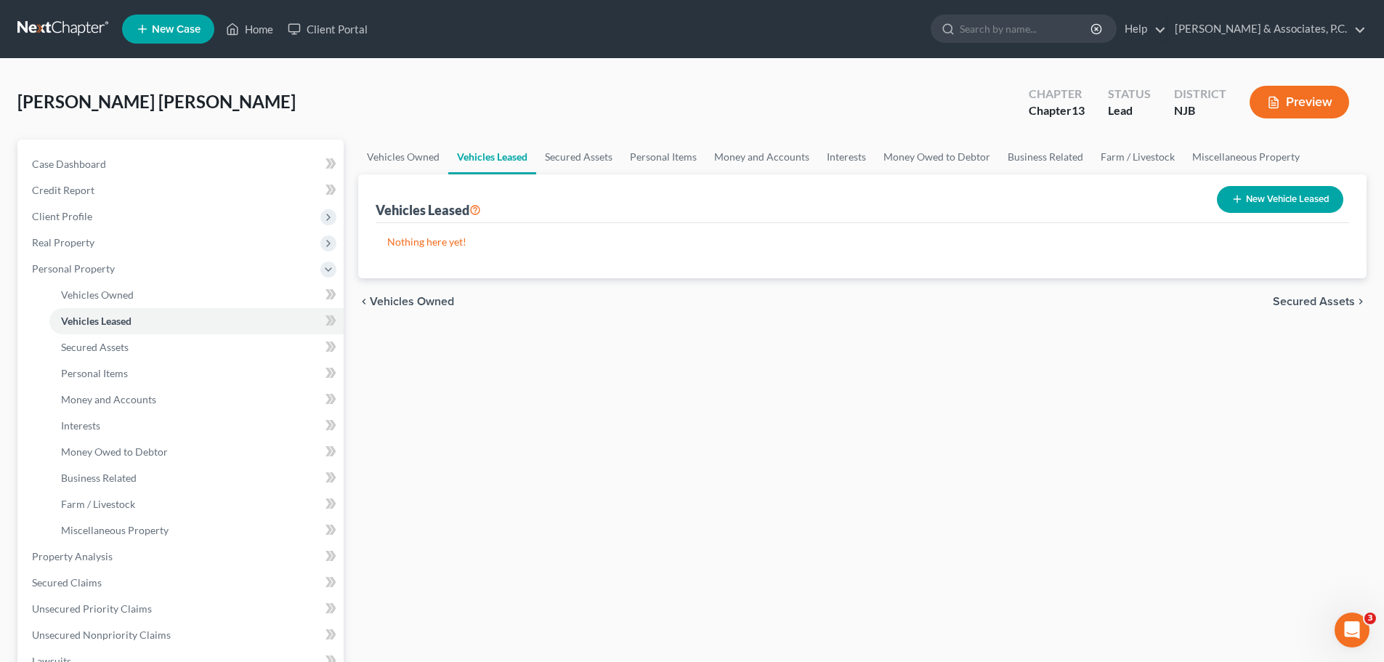
click at [1296, 302] on span "Secured Assets" at bounding box center [1314, 302] width 82 height 12
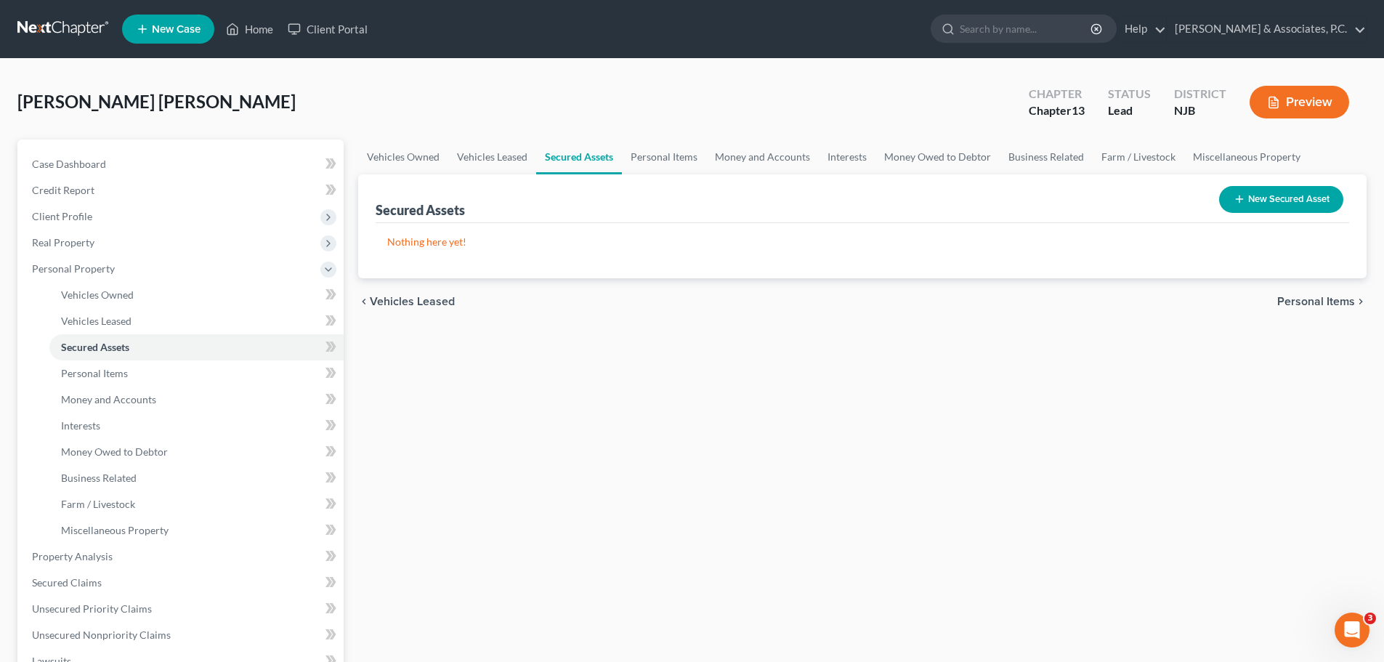
click at [1306, 304] on span "Personal Items" at bounding box center [1317, 302] width 78 height 12
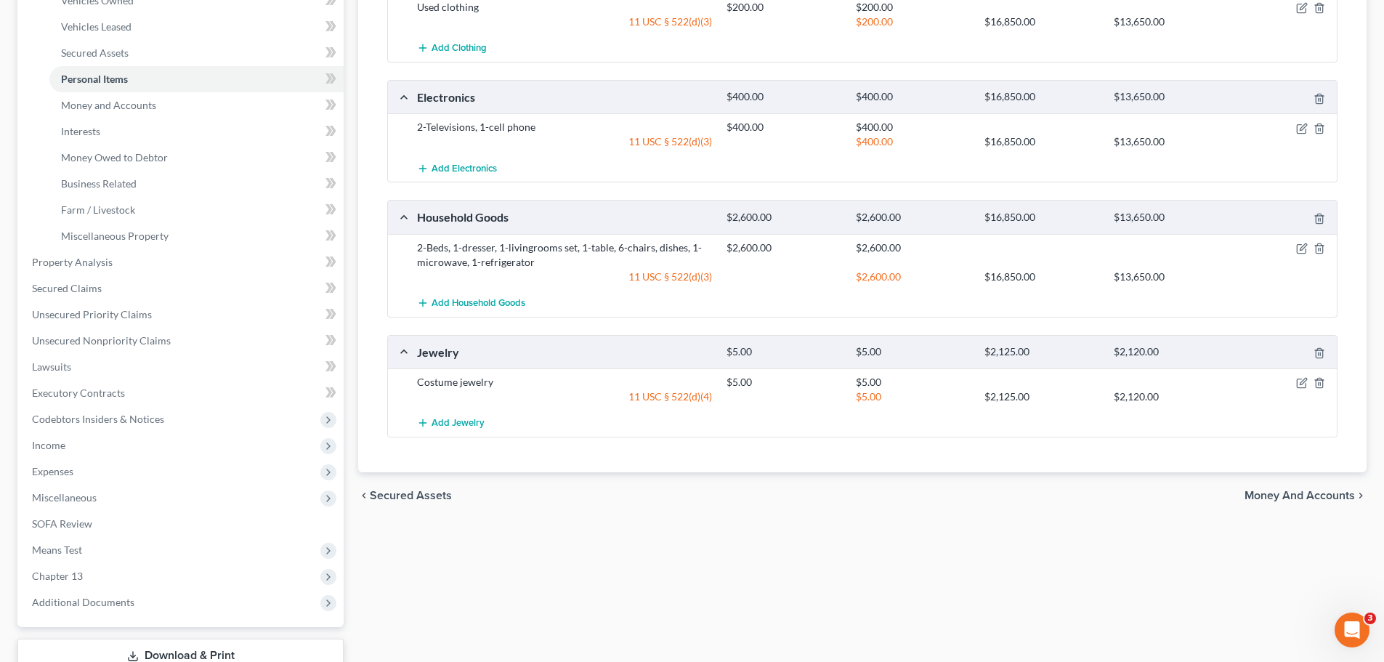
scroll to position [398, 0]
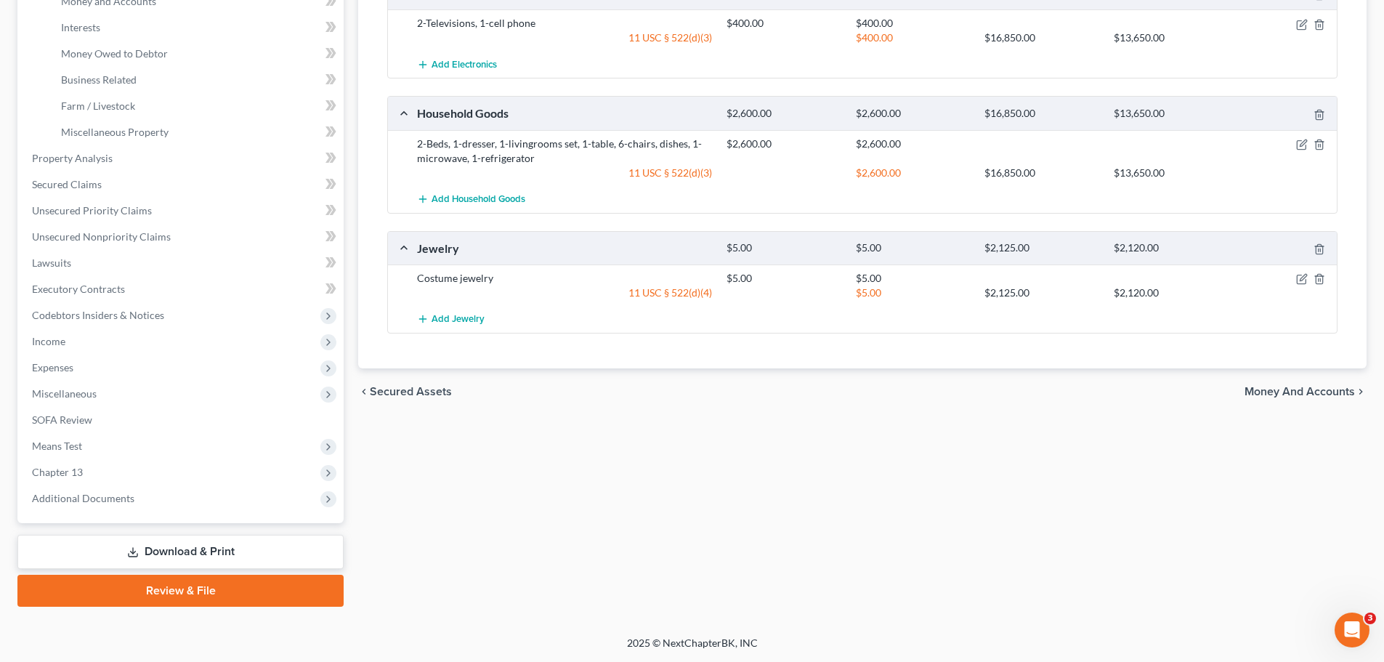
drag, startPoint x: 1306, startPoint y: 392, endPoint x: 1272, endPoint y: 386, distance: 34.8
click at [1303, 392] on span "Money and Accounts" at bounding box center [1300, 392] width 110 height 12
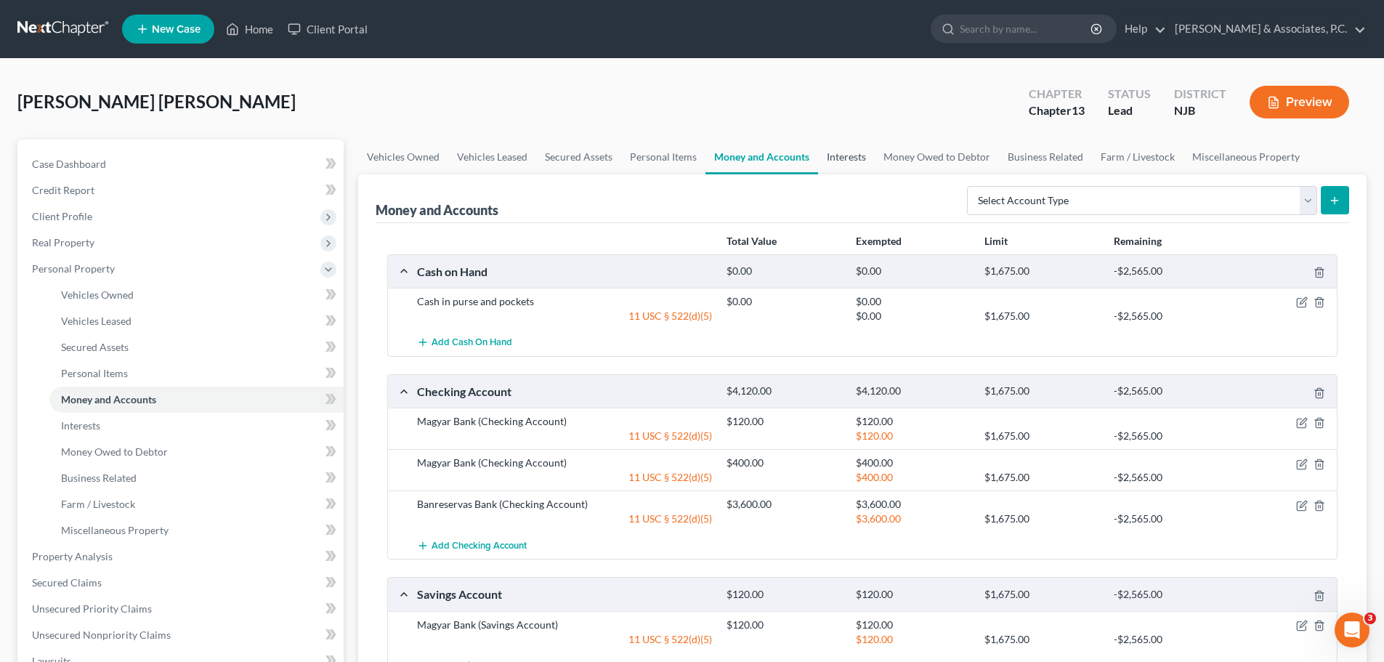
click at [847, 158] on link "Interests" at bounding box center [846, 157] width 57 height 35
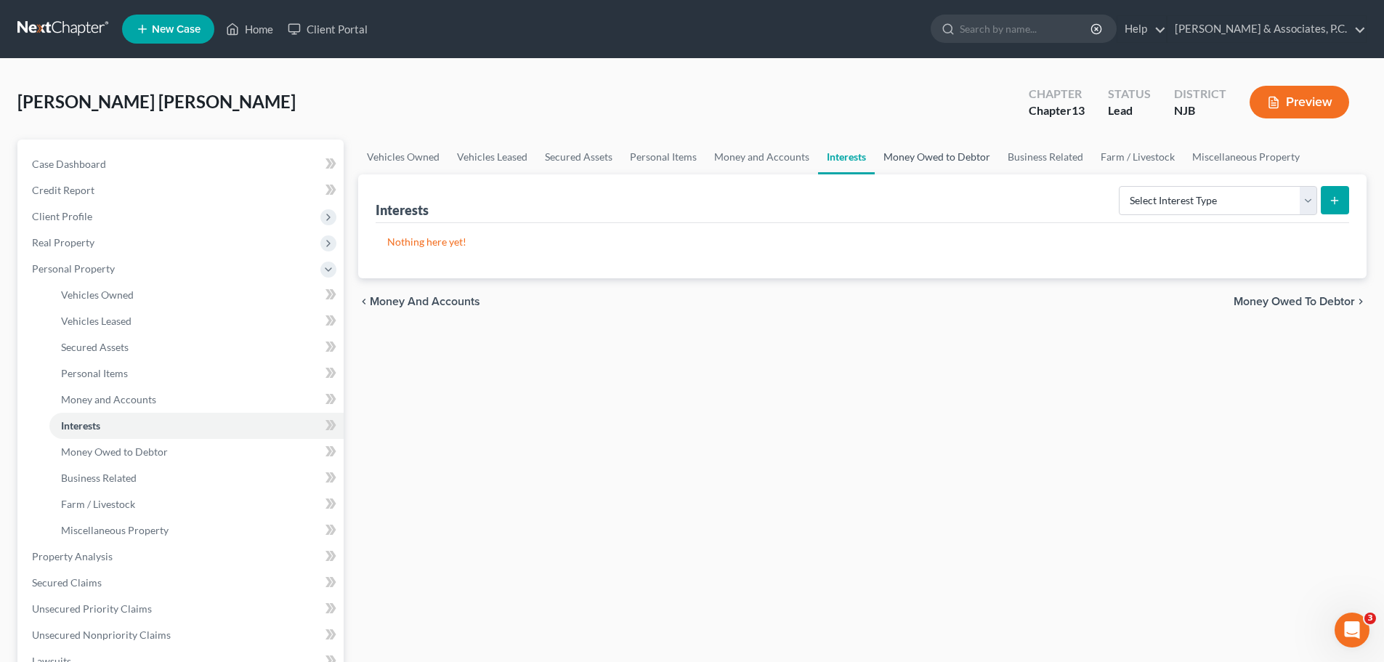
click at [948, 156] on link "Money Owed to Debtor" at bounding box center [937, 157] width 124 height 35
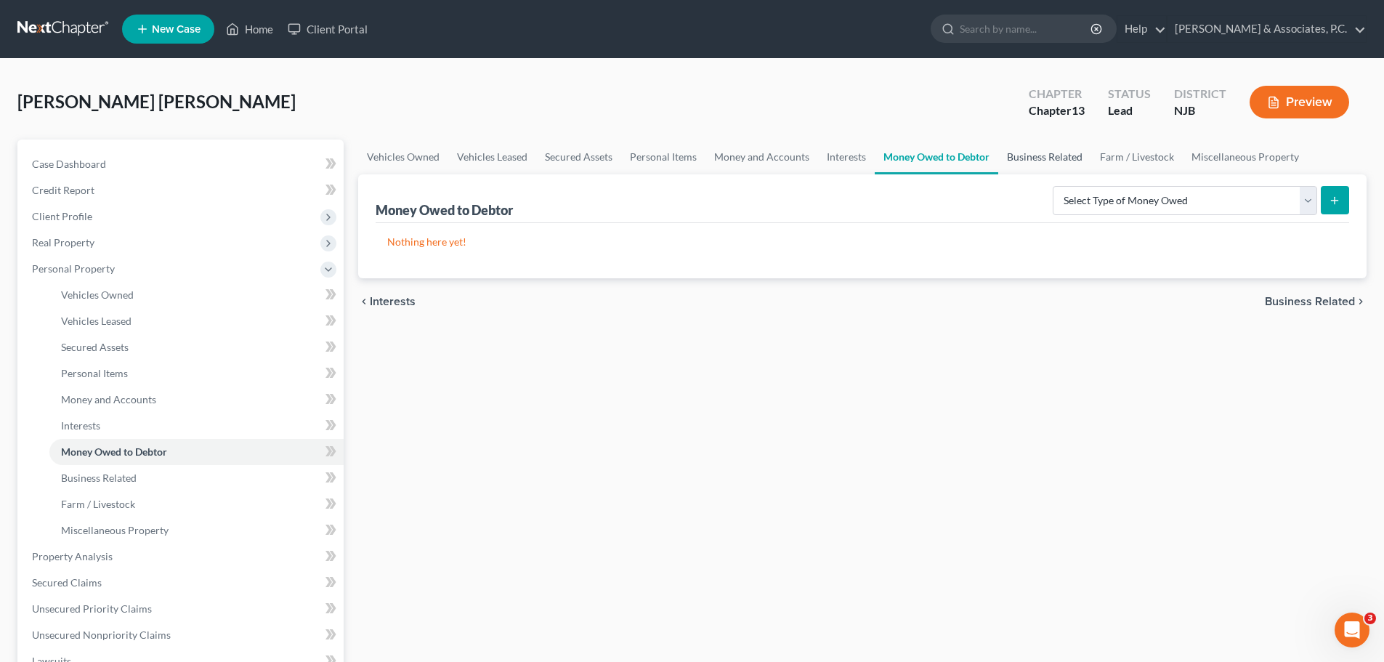
click at [1012, 153] on link "Business Related" at bounding box center [1044, 157] width 93 height 35
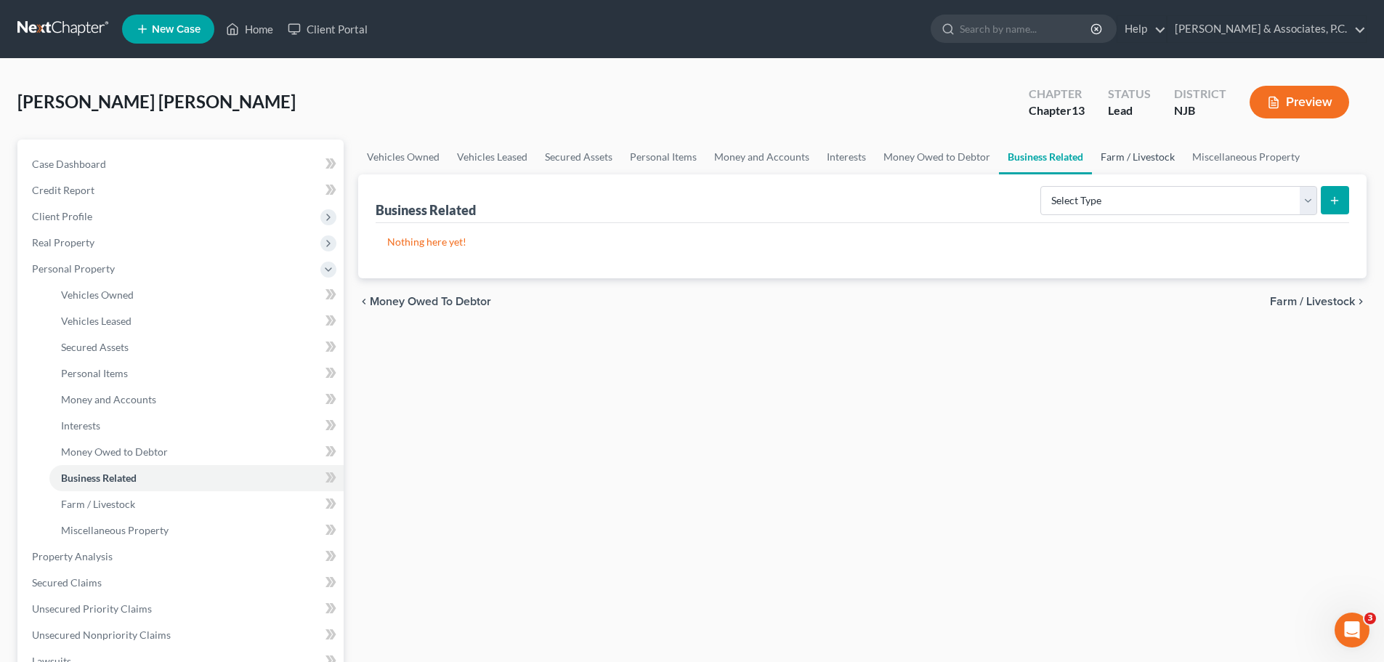
click at [1097, 150] on link "Farm / Livestock" at bounding box center [1138, 157] width 92 height 35
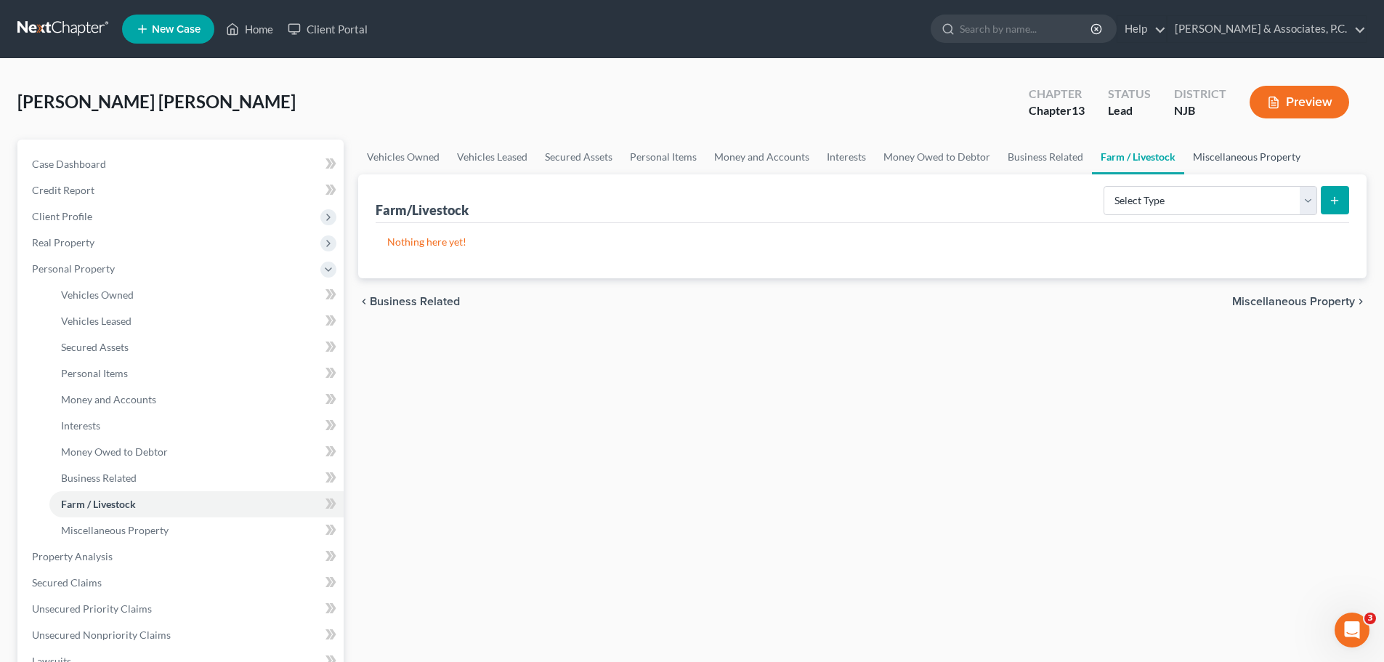
click at [1193, 155] on link "Miscellaneous Property" at bounding box center [1247, 157] width 125 height 35
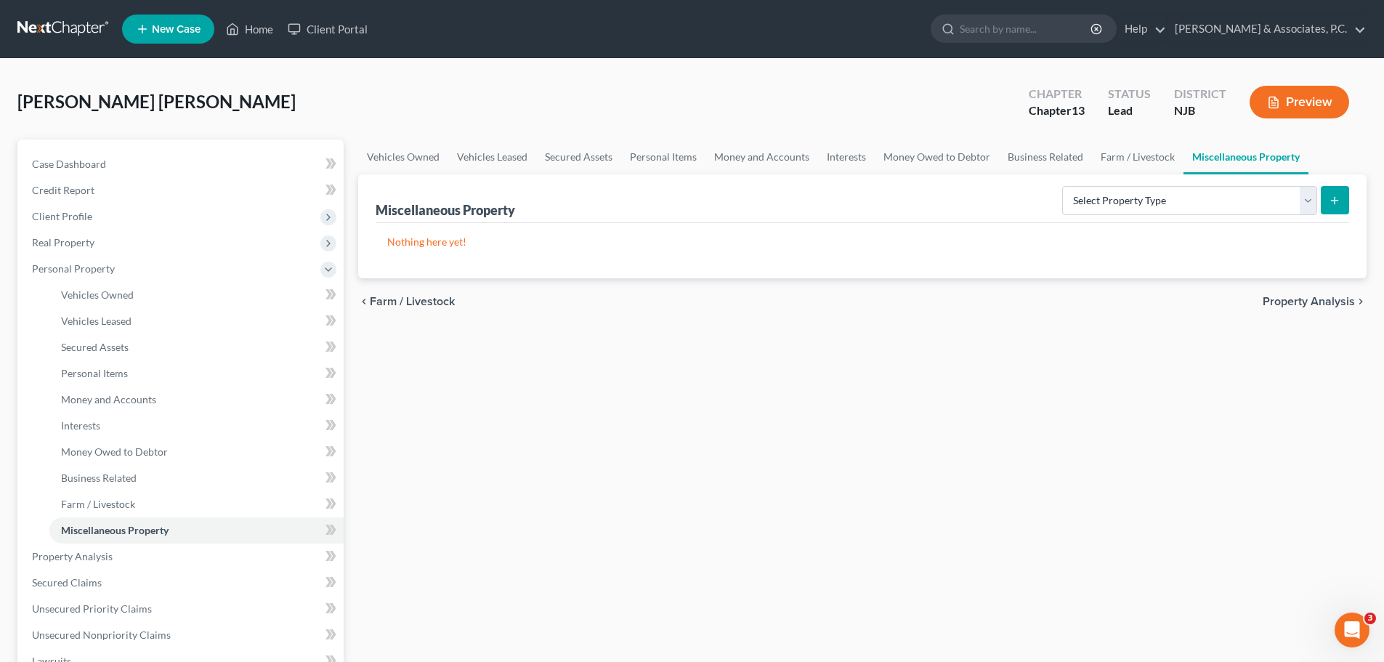
click at [1295, 299] on span "Property Analysis" at bounding box center [1309, 302] width 92 height 12
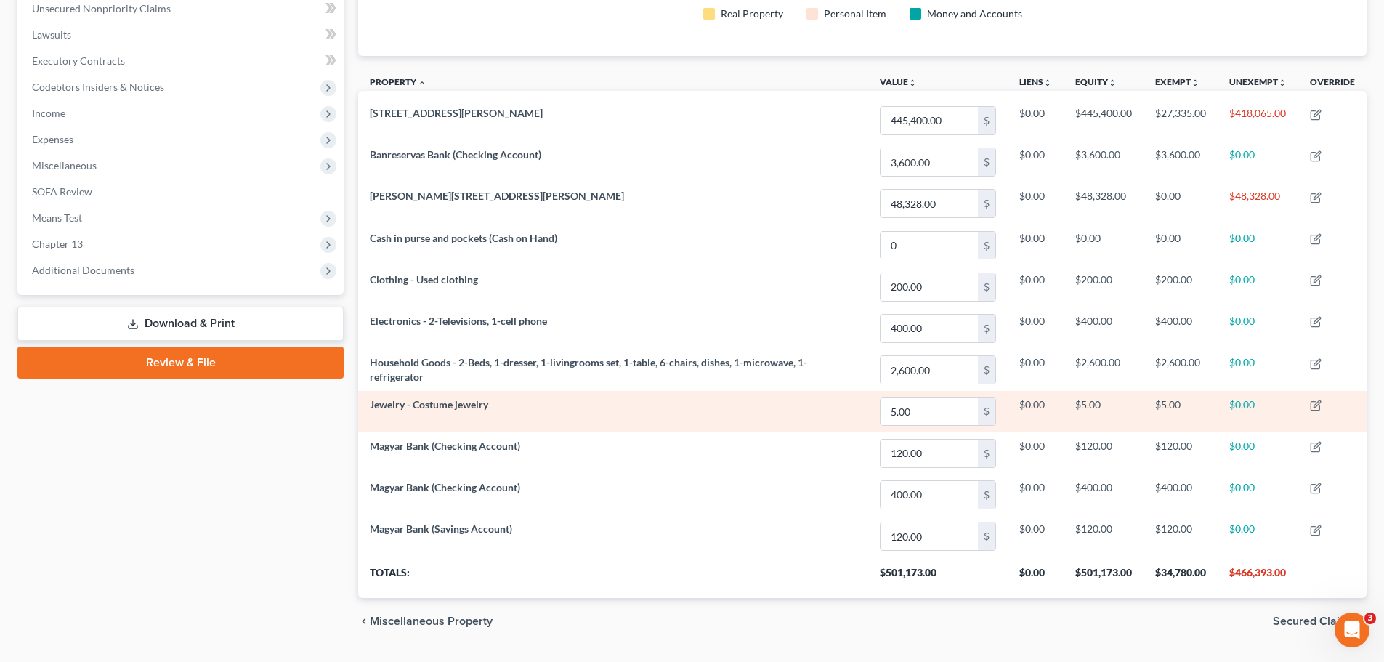
scroll to position [403, 0]
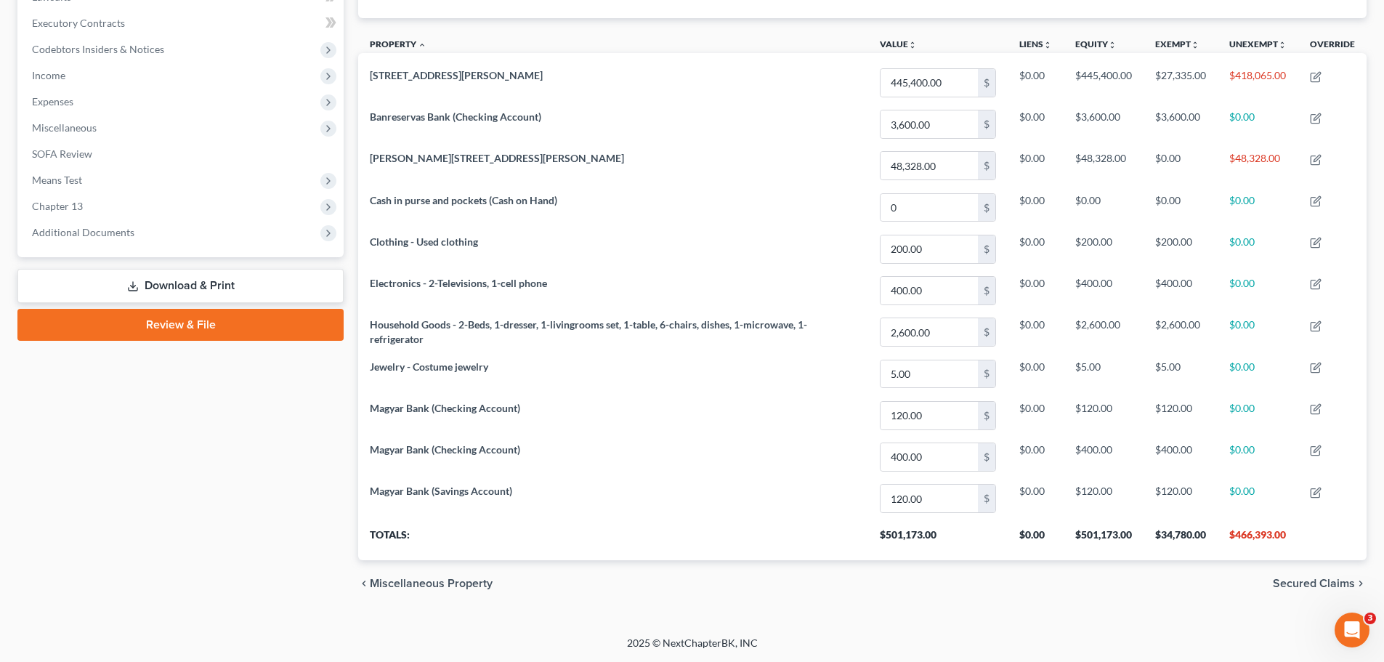
click at [1304, 589] on span "Secured Claims" at bounding box center [1314, 584] width 82 height 12
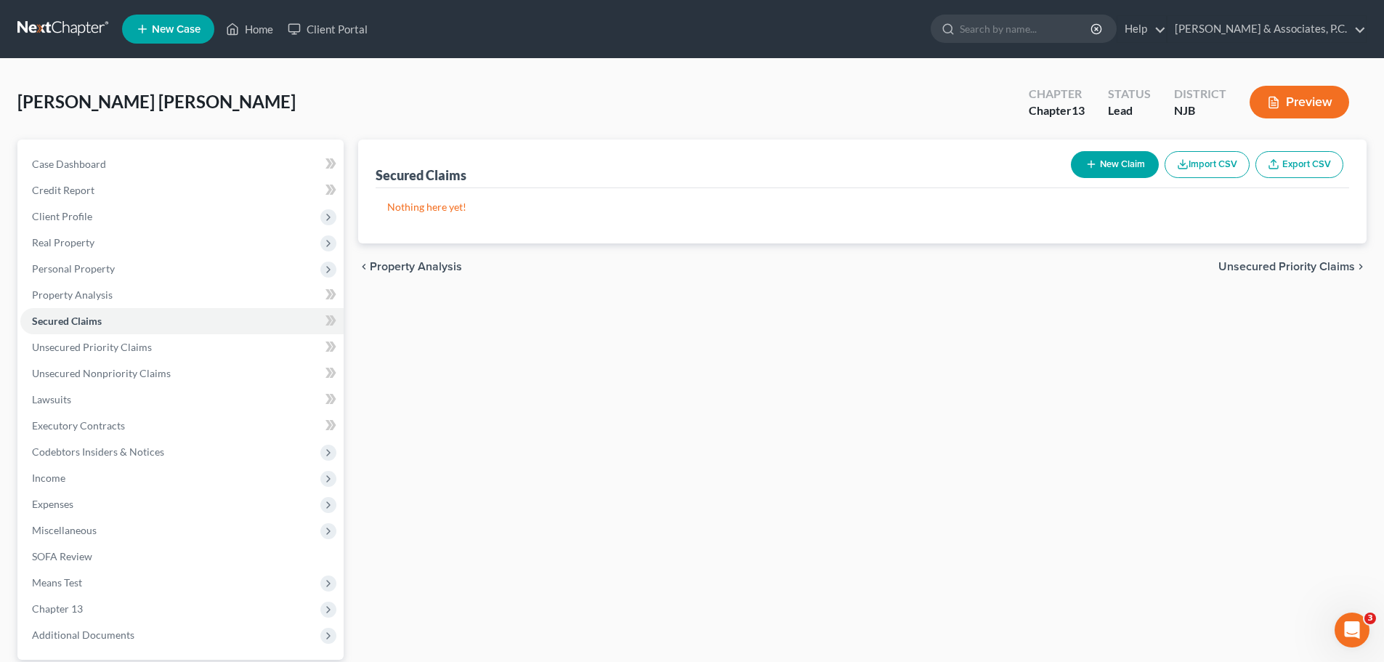
click at [1278, 267] on span "Unsecured Priority Claims" at bounding box center [1287, 267] width 137 height 12
click at [1263, 271] on span "Unsecured Nonpriority Claims" at bounding box center [1277, 267] width 158 height 12
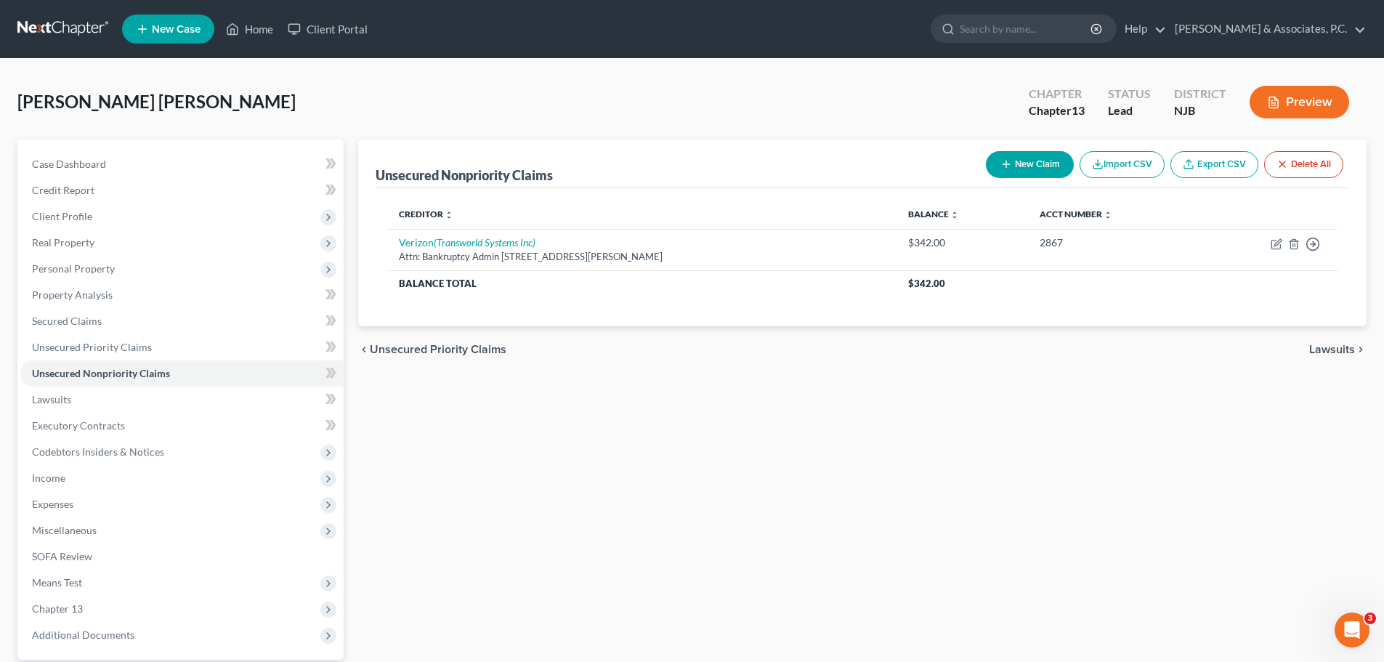
click at [1336, 347] on span "Lawsuits" at bounding box center [1333, 350] width 46 height 12
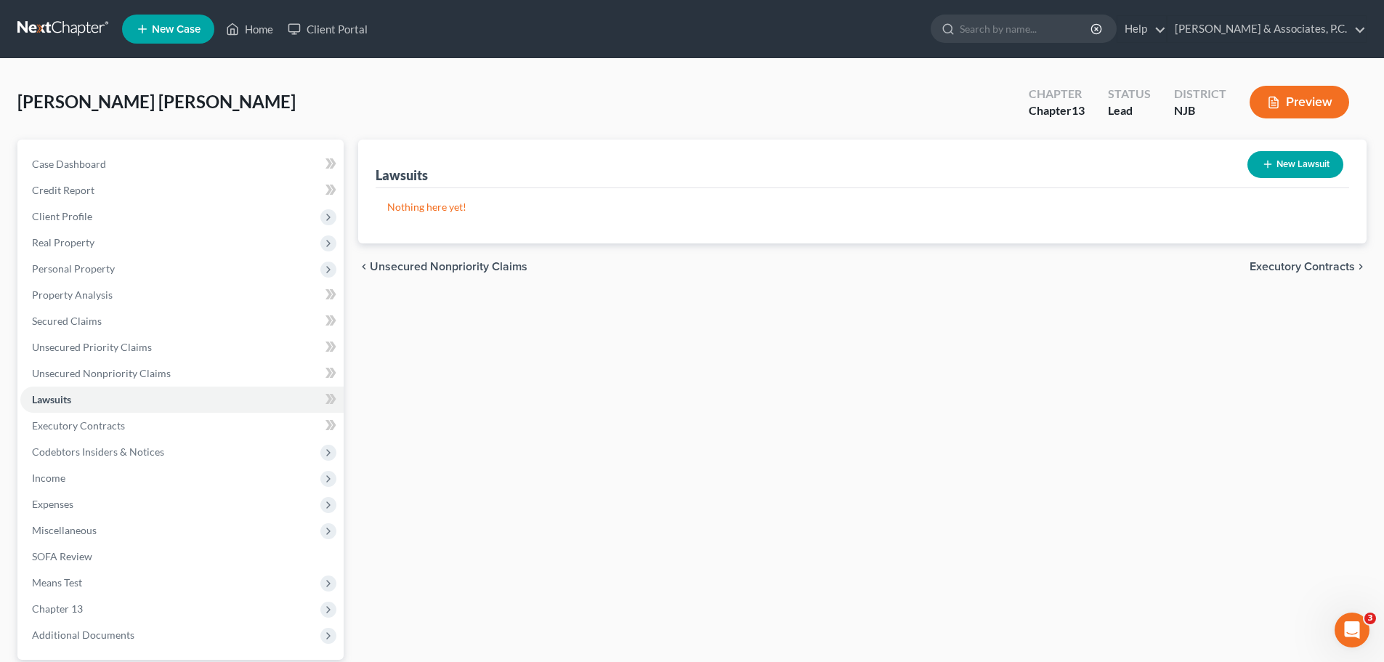
click at [1263, 275] on div "chevron_left Unsecured Nonpriority Claims Executory Contracts chevron_right" at bounding box center [862, 266] width 1009 height 47
click at [1278, 273] on span "Executory Contracts" at bounding box center [1302, 267] width 105 height 12
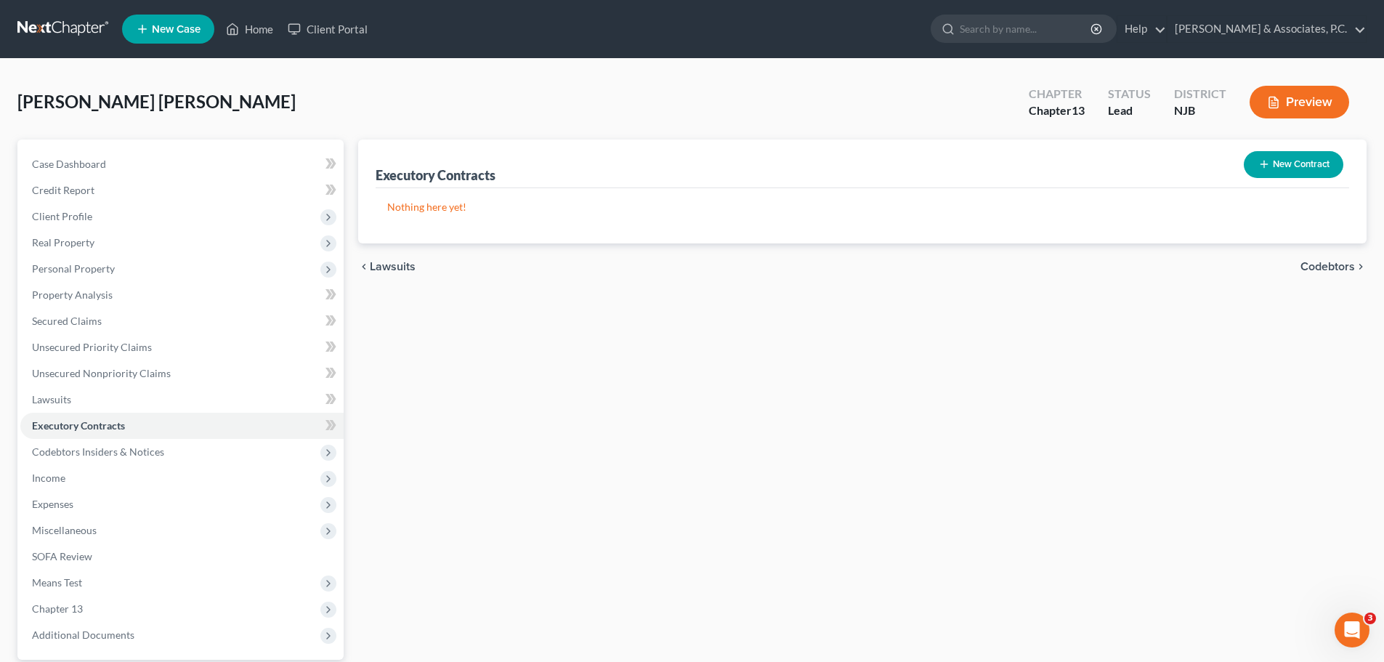
click at [1331, 267] on span "Codebtors" at bounding box center [1328, 267] width 55 height 12
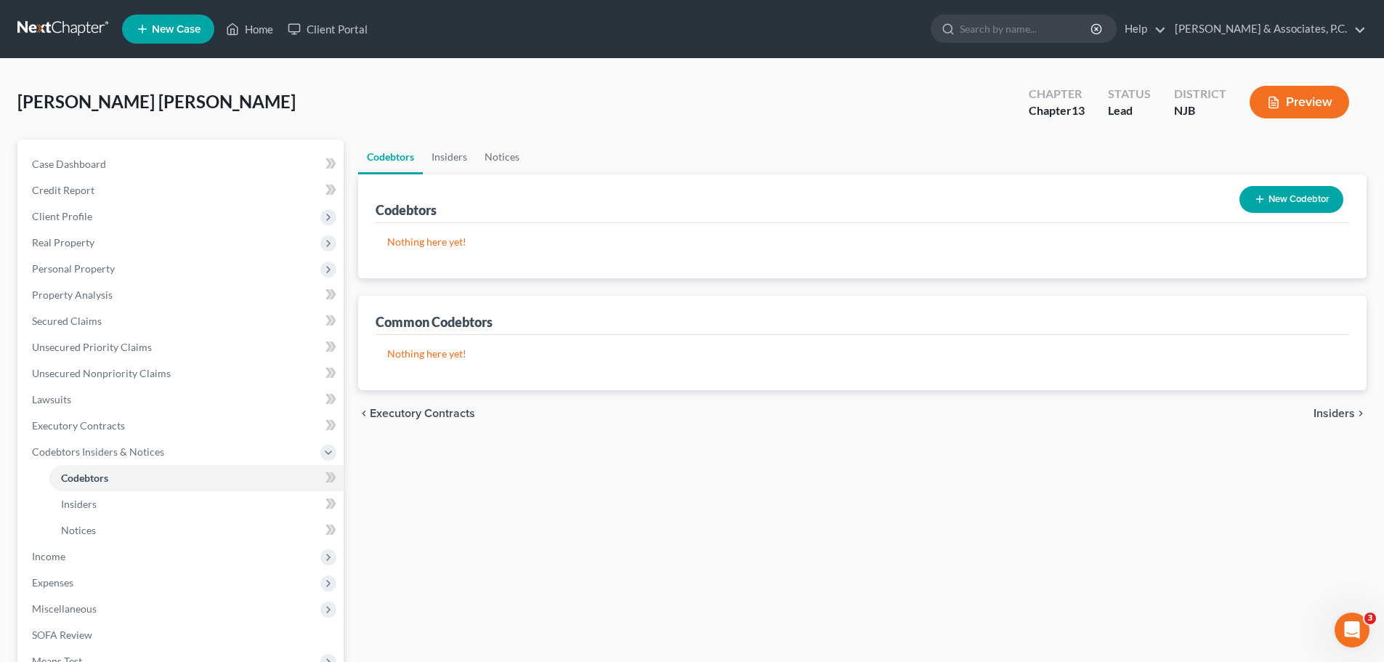
drag, startPoint x: 1333, startPoint y: 411, endPoint x: 1315, endPoint y: 413, distance: 18.4
click at [1328, 413] on span "Insiders" at bounding box center [1334, 414] width 41 height 12
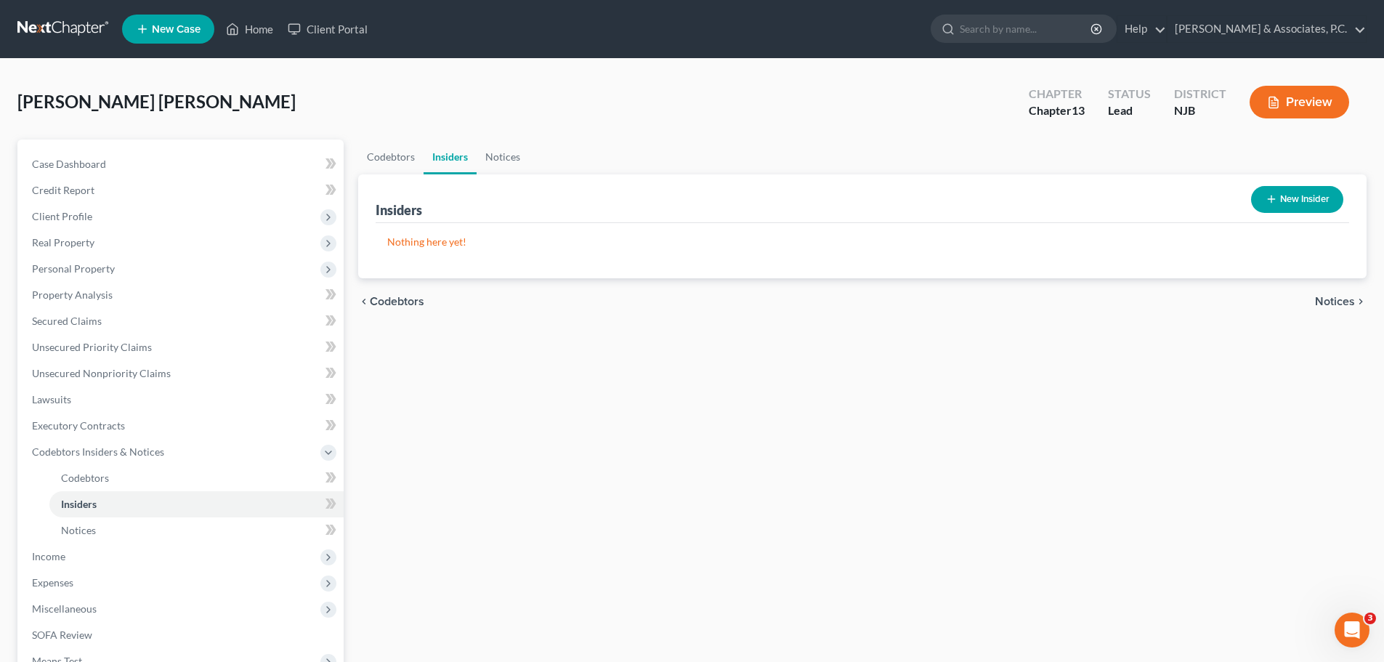
click at [1327, 307] on span "Notices" at bounding box center [1335, 302] width 40 height 12
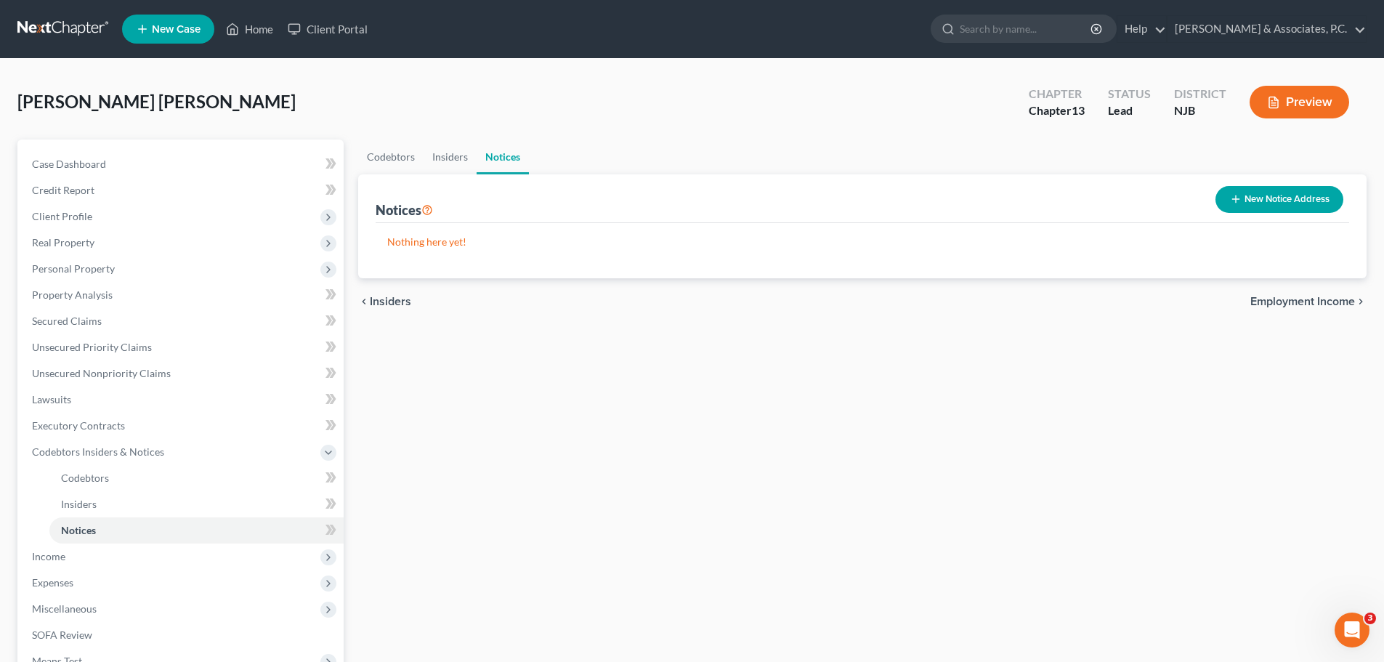
click at [1285, 302] on span "Employment Income" at bounding box center [1303, 302] width 105 height 12
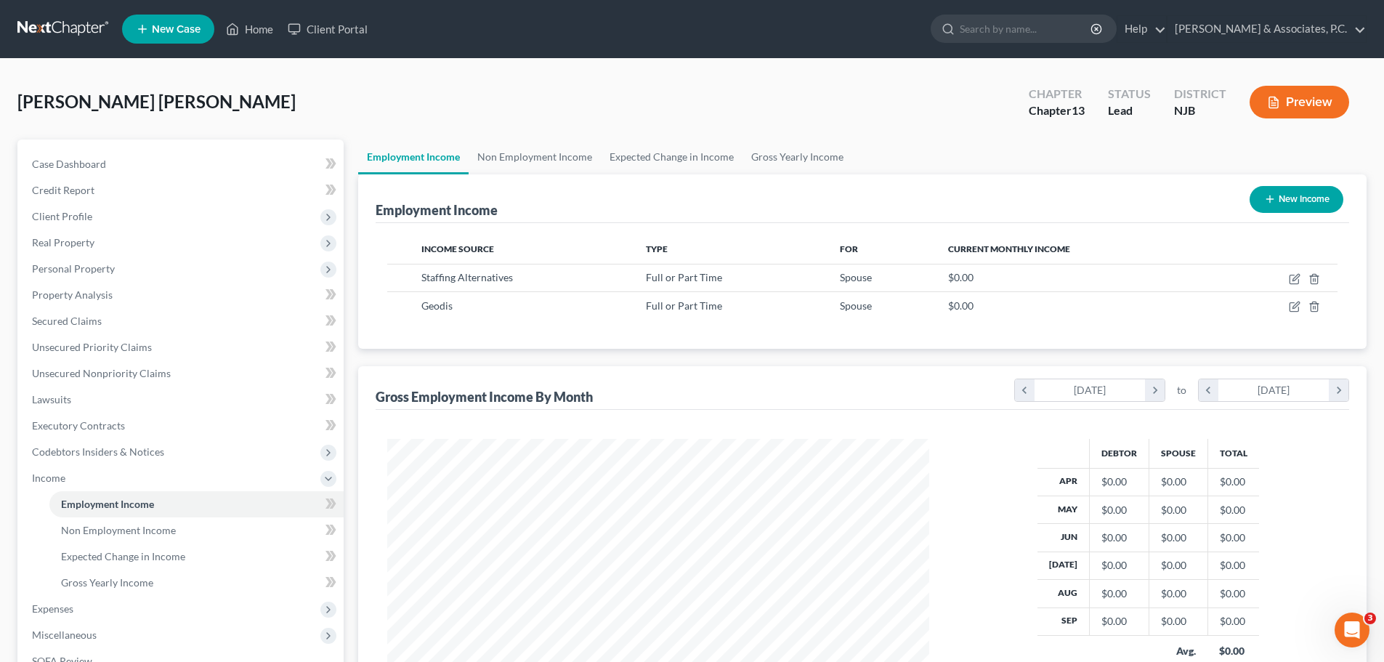
scroll to position [271, 571]
click at [513, 161] on link "Non Employment Income" at bounding box center [535, 157] width 132 height 35
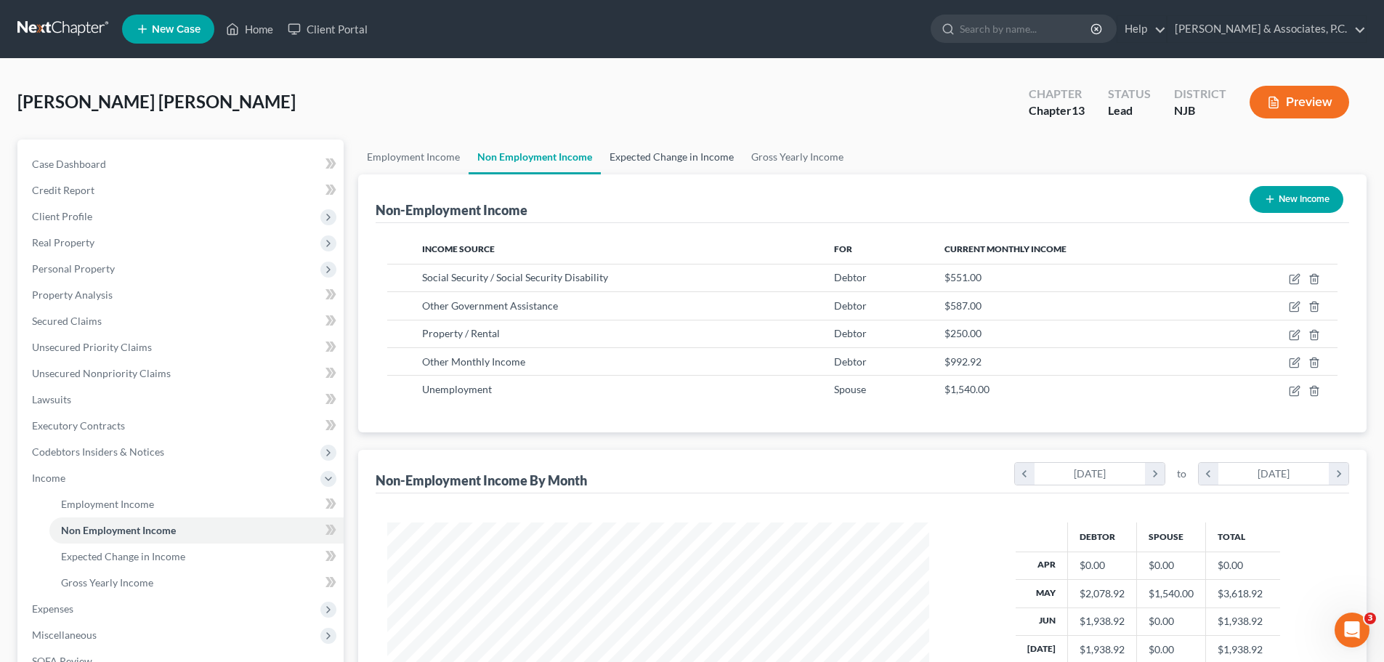
click at [637, 156] on link "Expected Change in Income" at bounding box center [672, 157] width 142 height 35
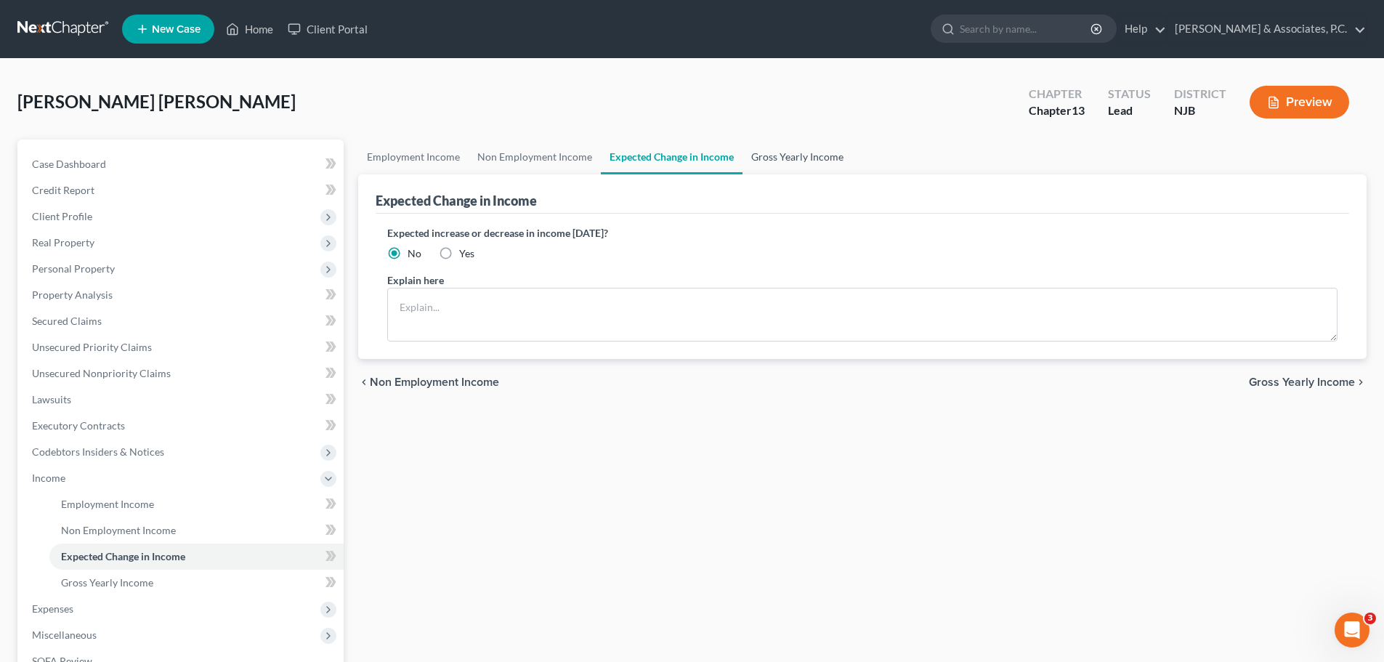
drag, startPoint x: 805, startPoint y: 156, endPoint x: 831, endPoint y: 172, distance: 30.3
click at [806, 156] on link "Gross Yearly Income" at bounding box center [798, 157] width 110 height 35
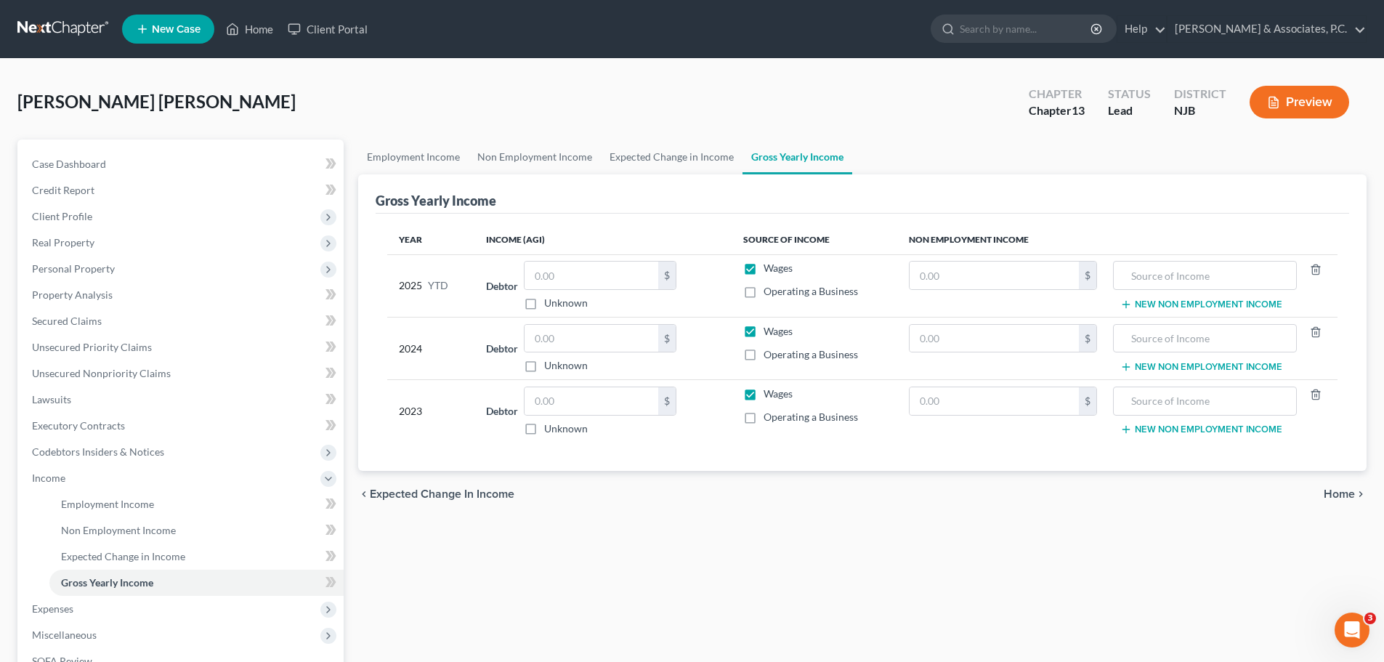
click at [1344, 491] on span "Home" at bounding box center [1339, 494] width 31 height 12
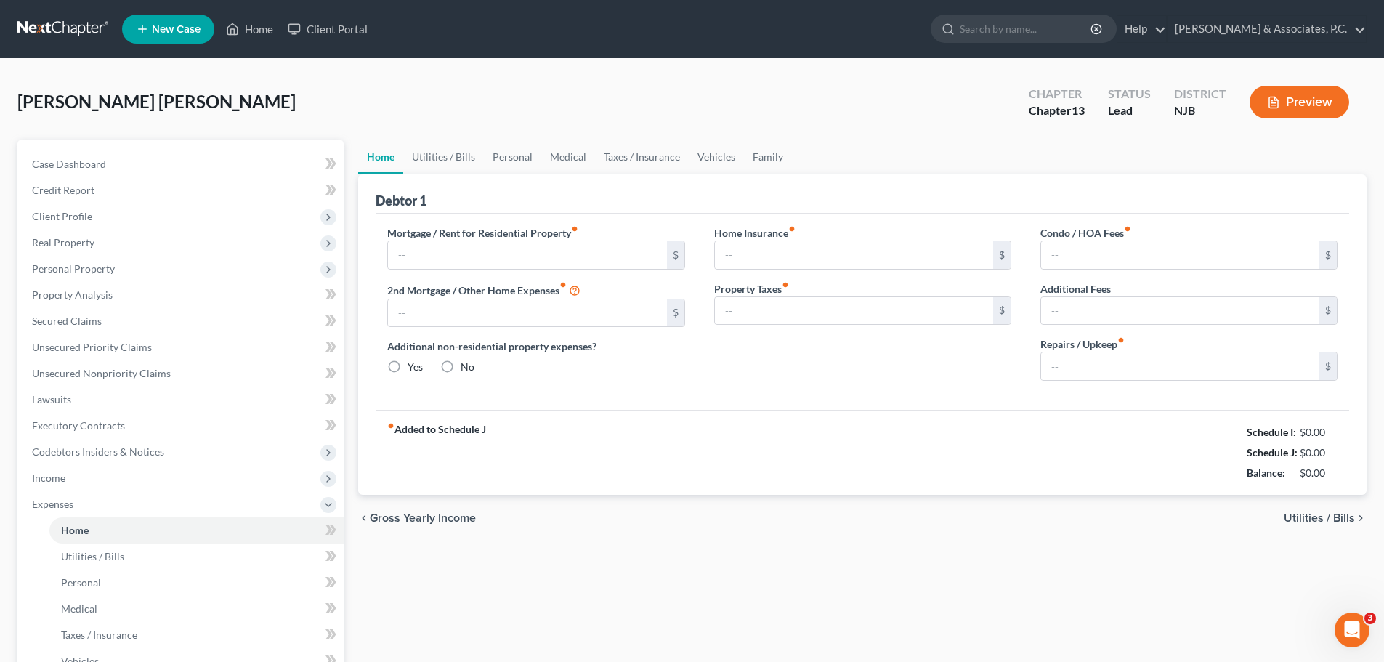
type input "0.00"
radio input "true"
type input "0.00"
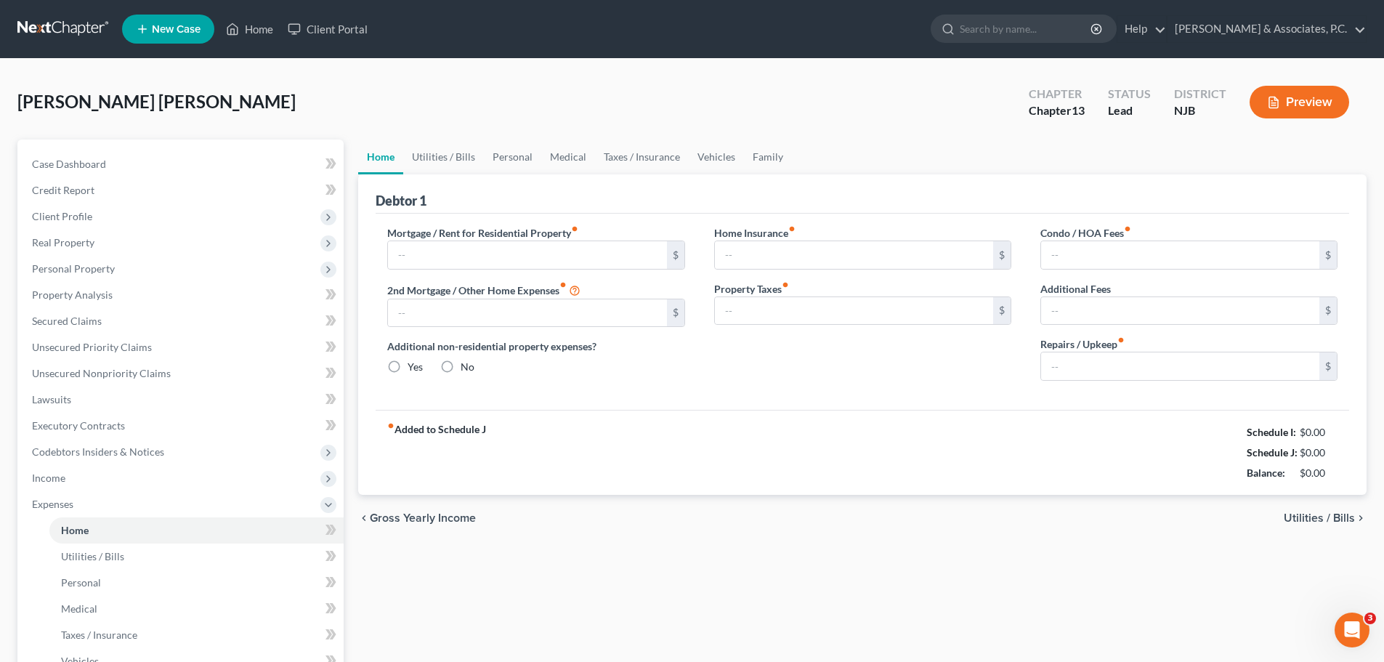
type input "0.00"
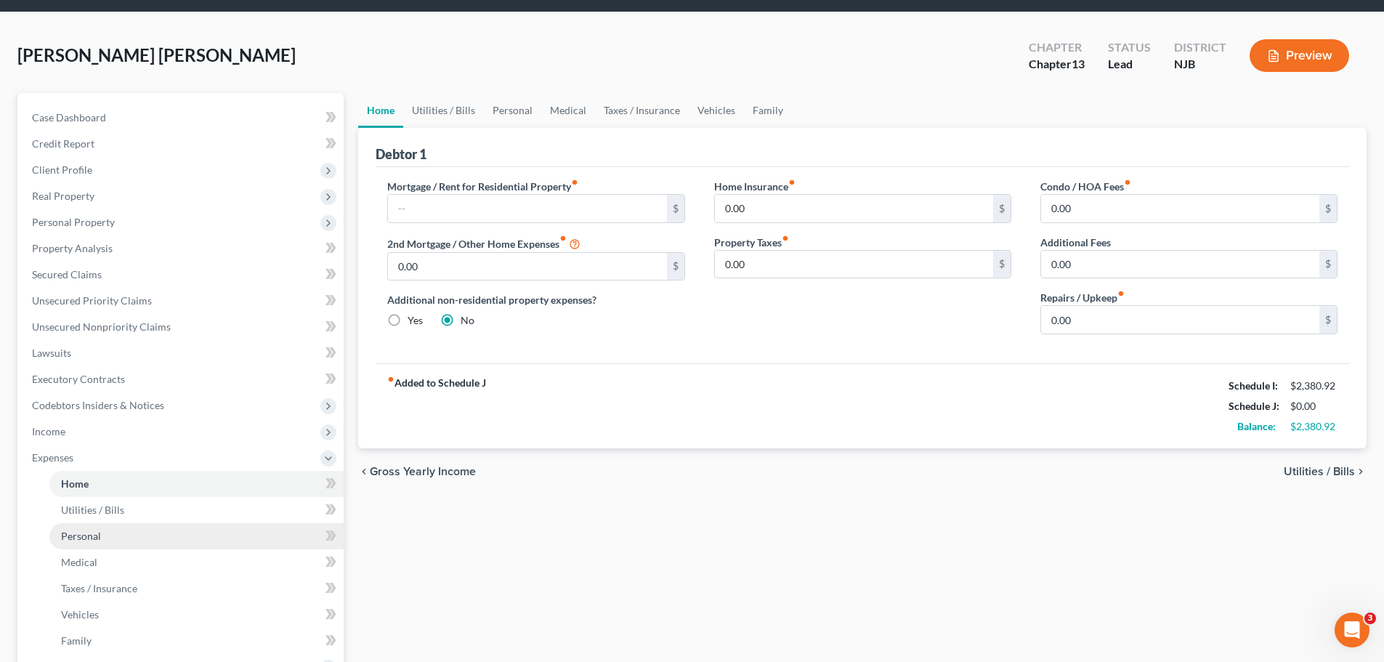
scroll to position [73, 0]
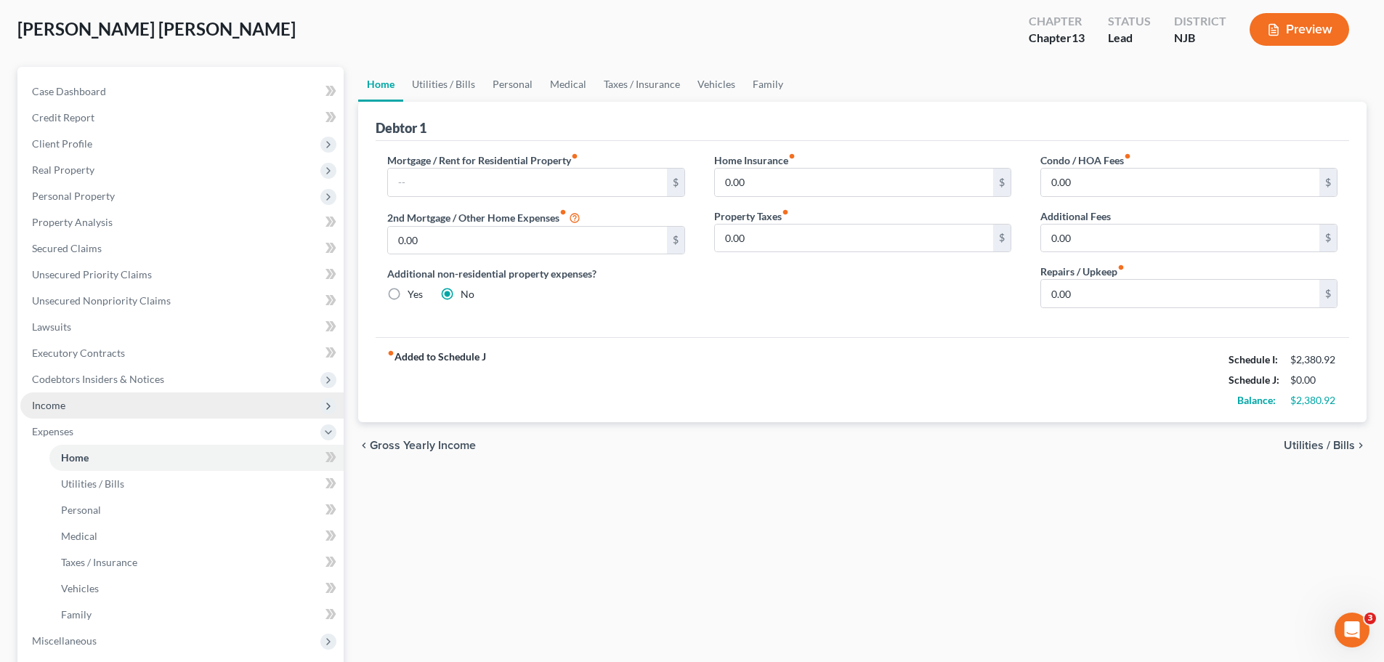
drag, startPoint x: 60, startPoint y: 409, endPoint x: 71, endPoint y: 409, distance: 10.9
click at [60, 409] on span "Income" at bounding box center [48, 405] width 33 height 12
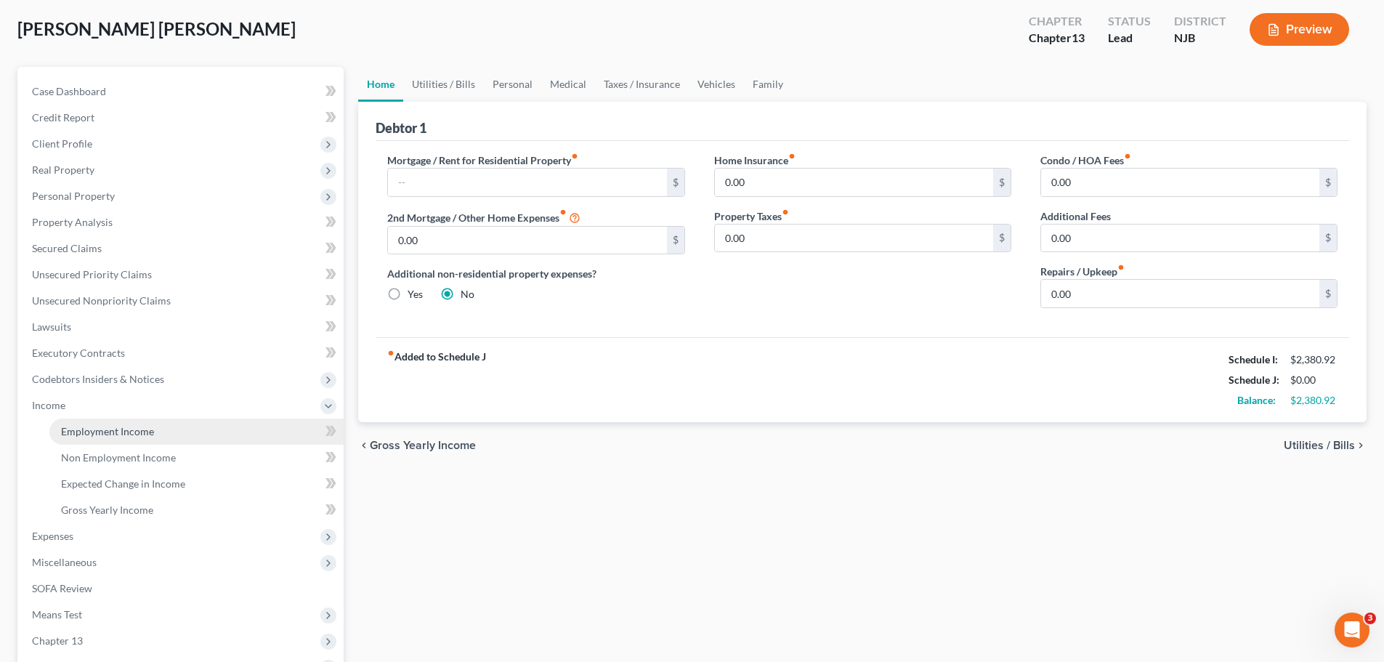
click at [111, 434] on span "Employment Income" at bounding box center [107, 431] width 93 height 12
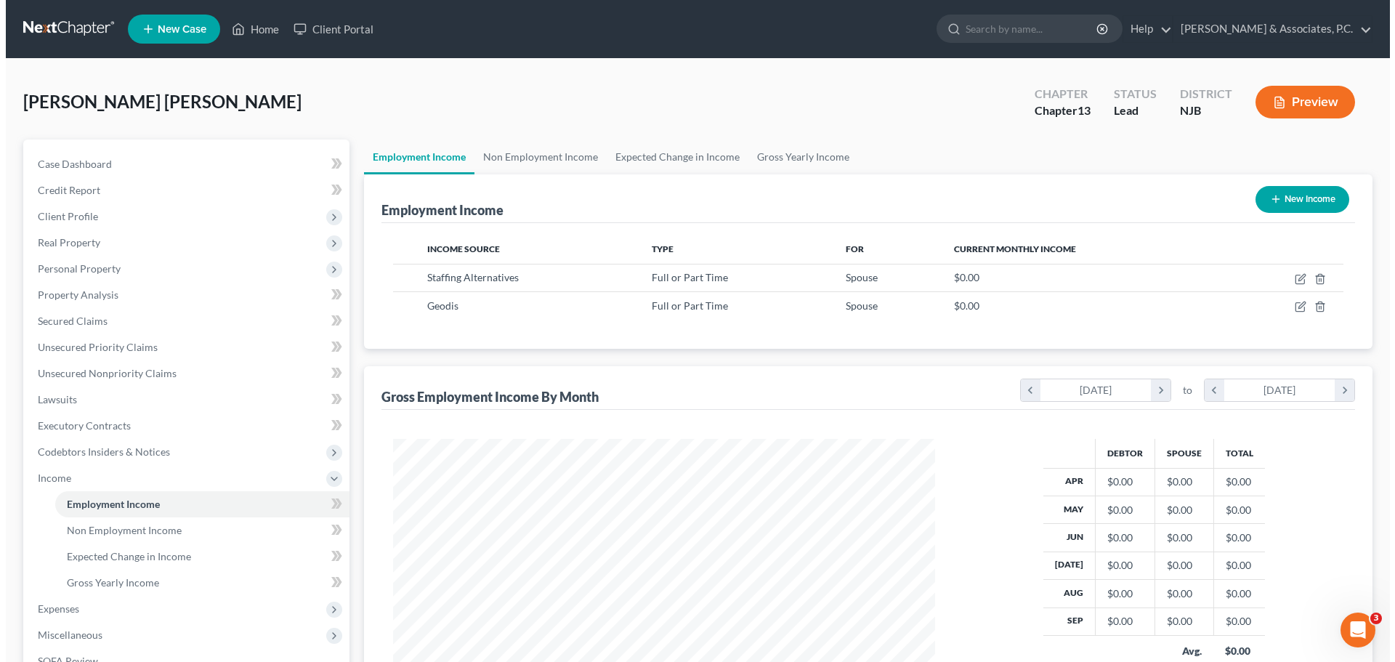
scroll to position [271, 571]
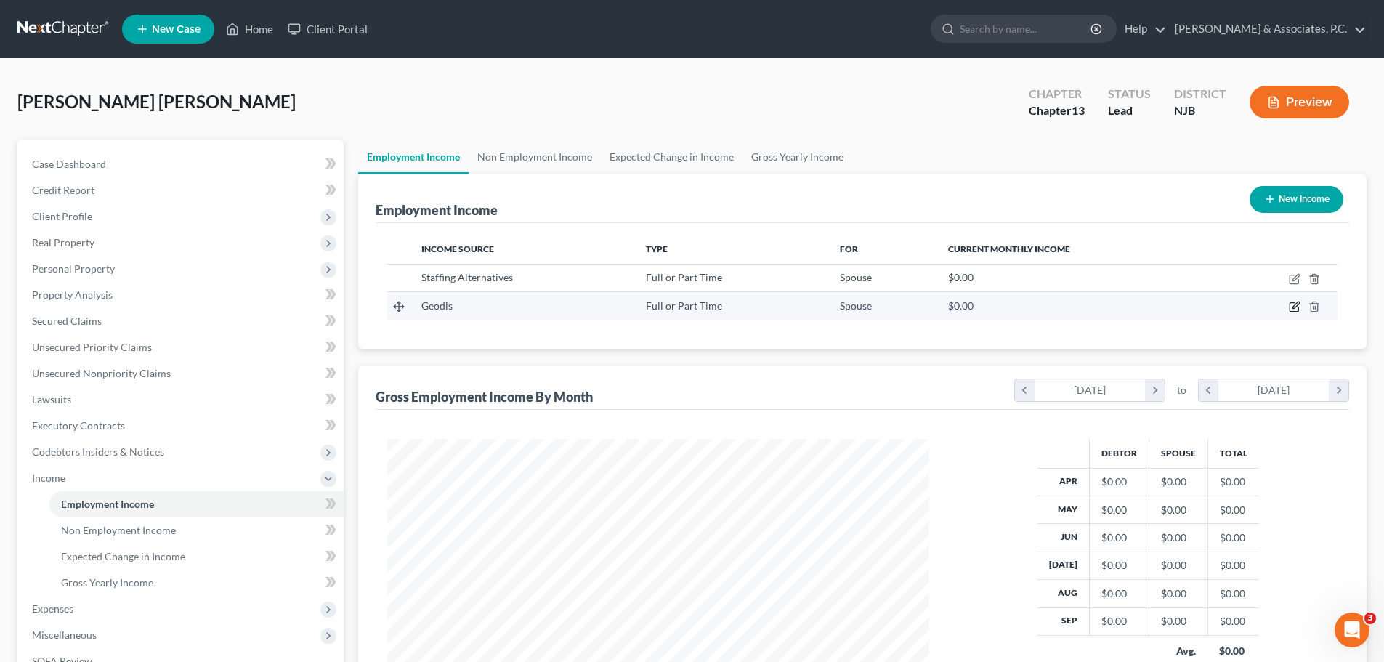
click at [1298, 305] on icon "button" at bounding box center [1296, 305] width 7 height 7
select select "0"
select select "33"
select select "2"
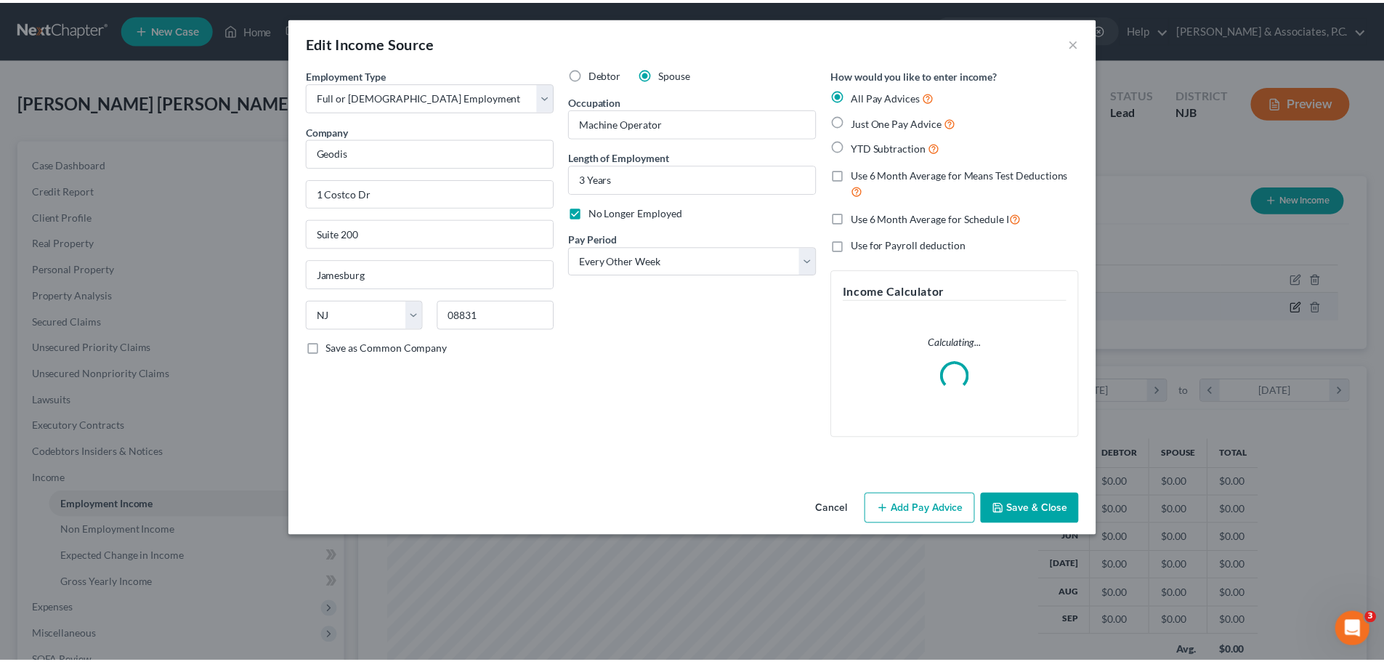
scroll to position [273, 576]
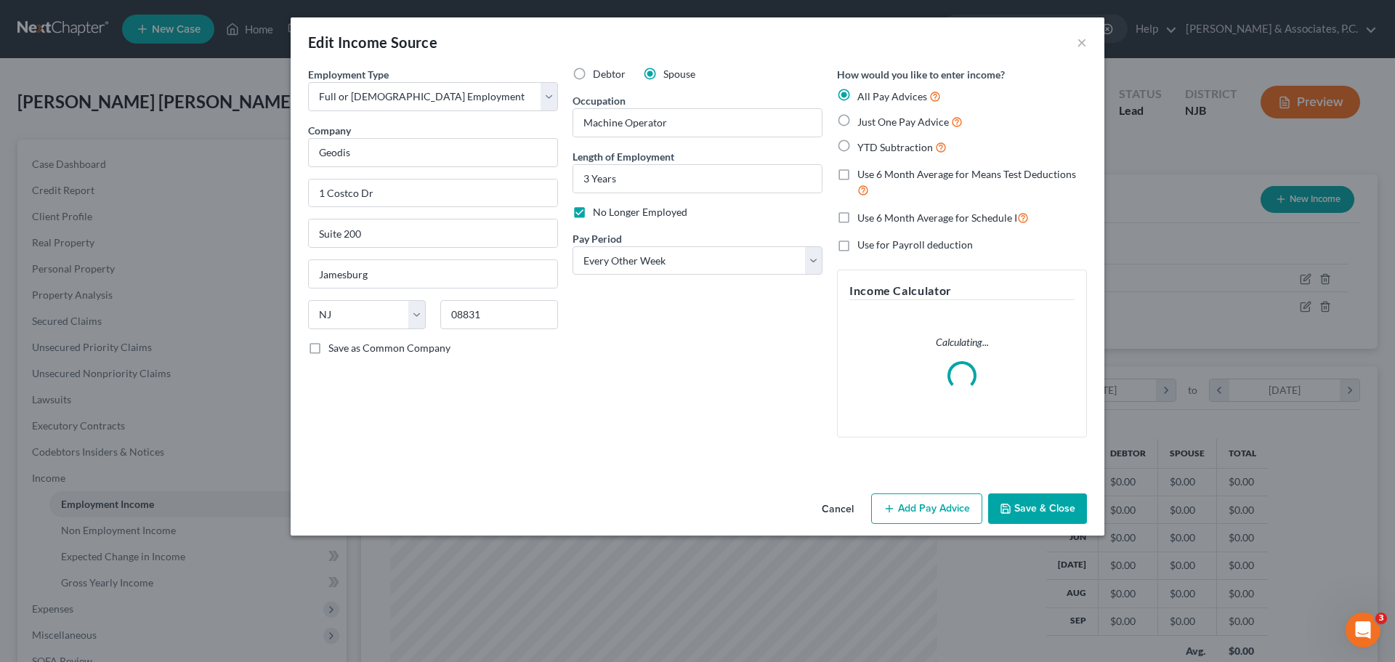
drag, startPoint x: 1047, startPoint y: 511, endPoint x: 1032, endPoint y: 495, distance: 22.1
click at [1048, 512] on button "Save & Close" at bounding box center [1037, 508] width 99 height 31
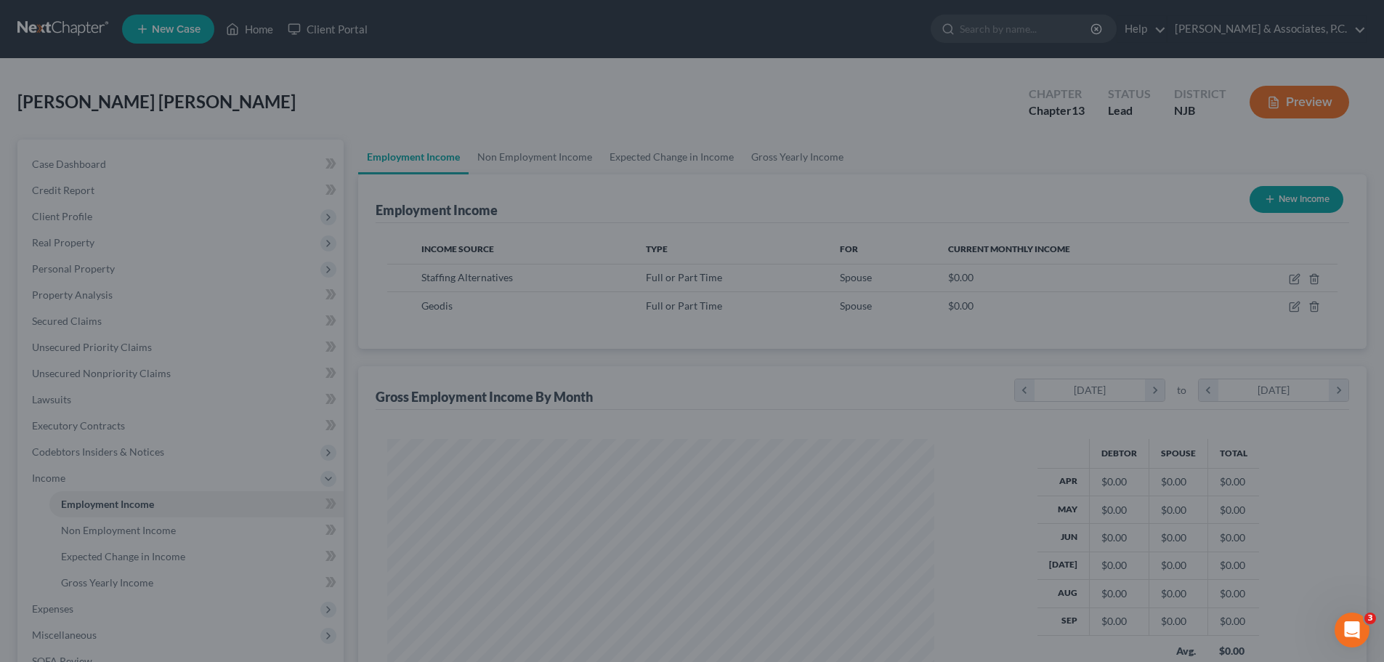
scroll to position [726425, 726124]
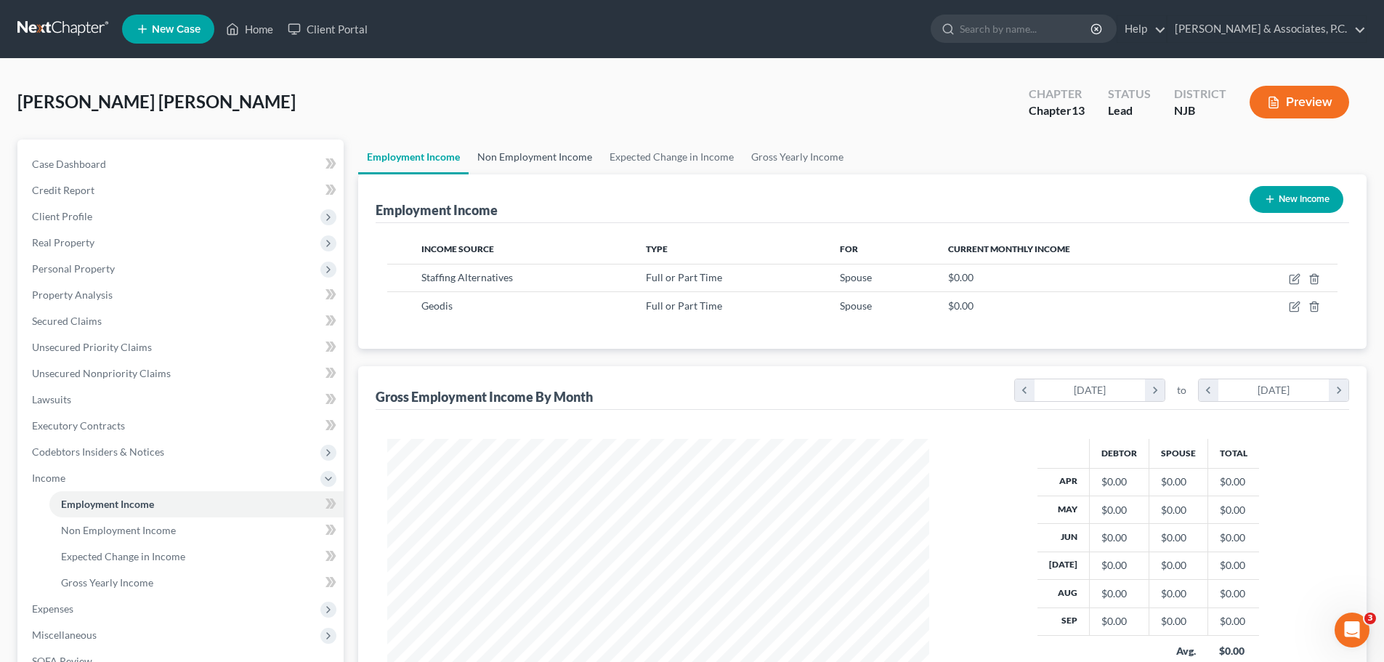
click at [530, 158] on link "Non Employment Income" at bounding box center [535, 157] width 132 height 35
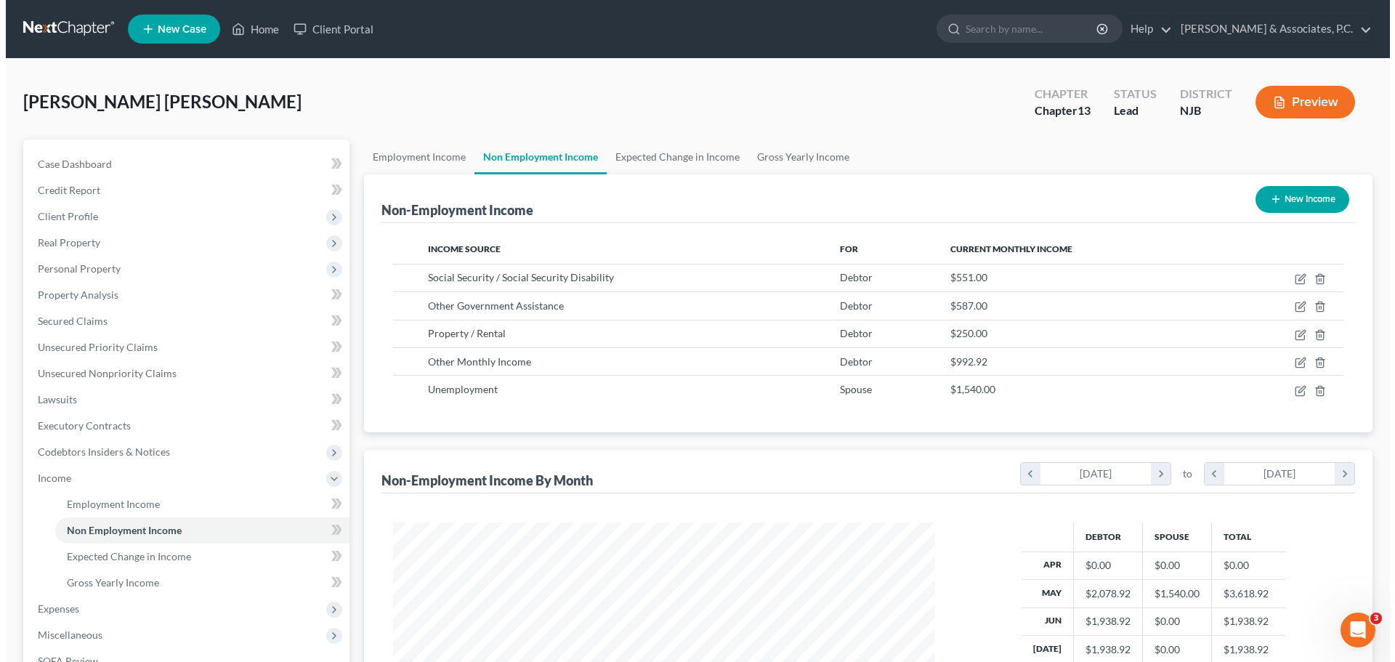
scroll to position [271, 571]
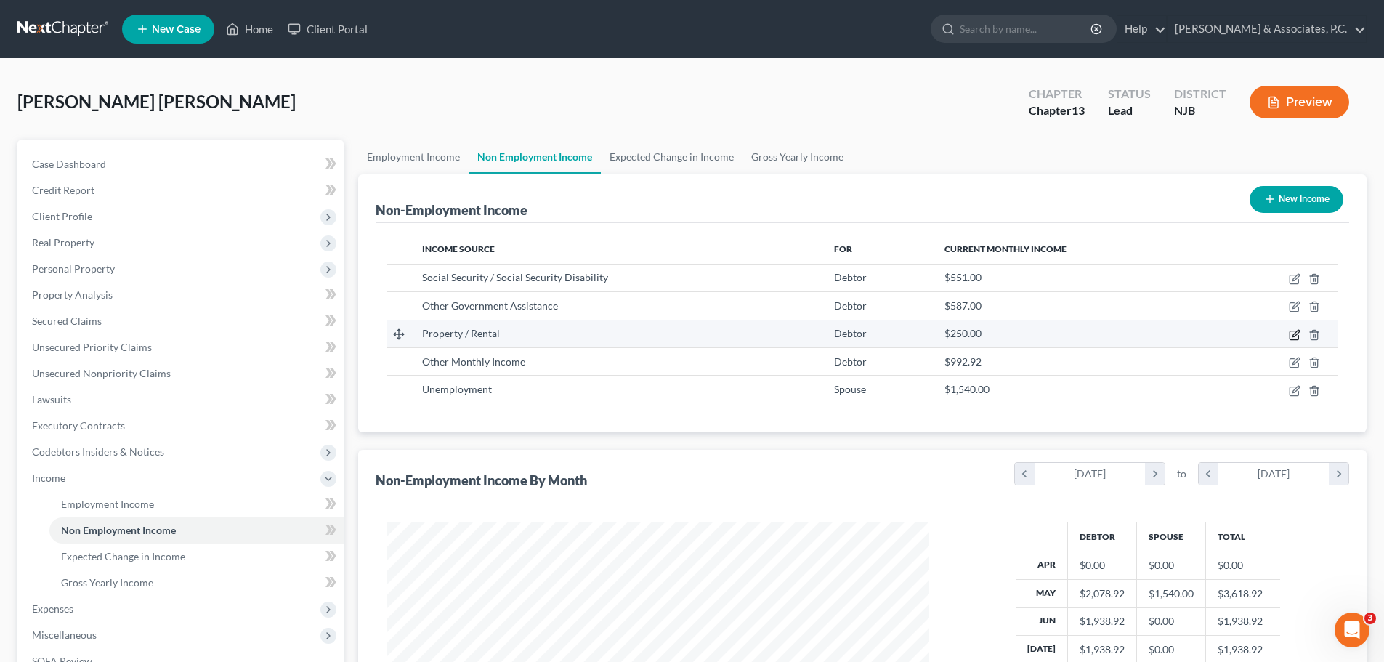
click at [1294, 332] on icon "button" at bounding box center [1295, 335] width 12 height 12
select select "9"
select select "0"
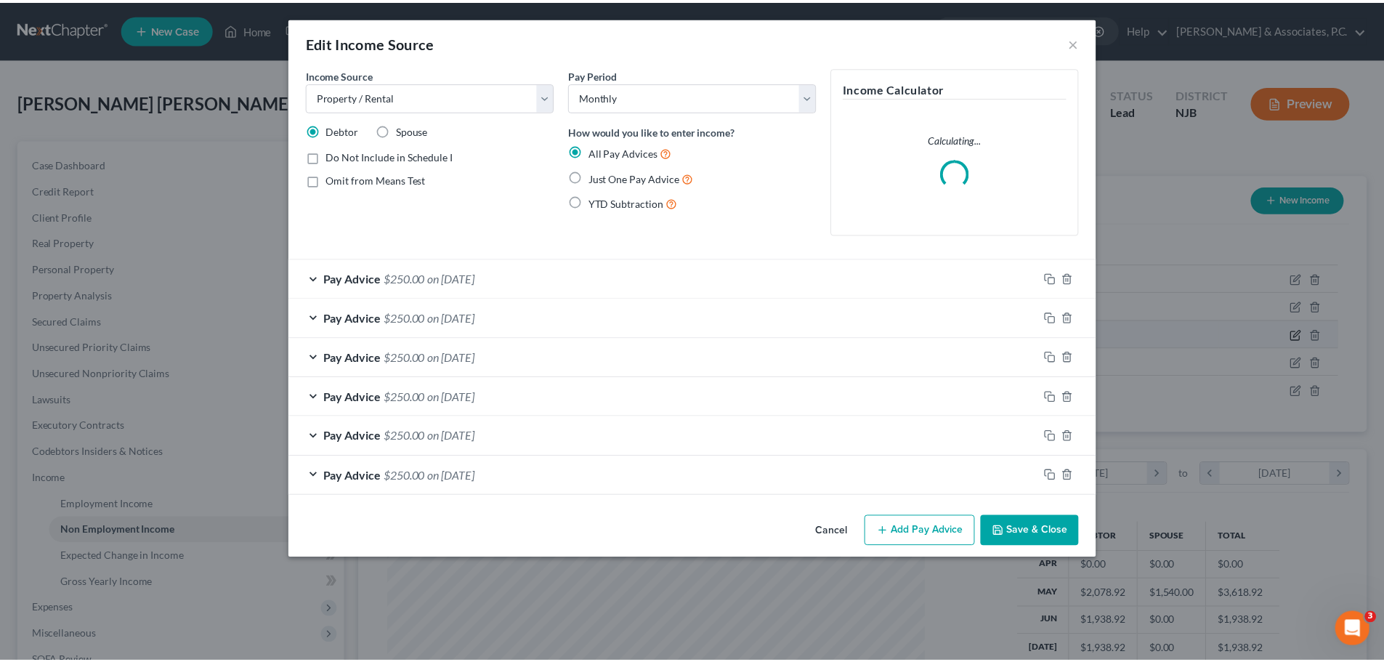
scroll to position [273, 576]
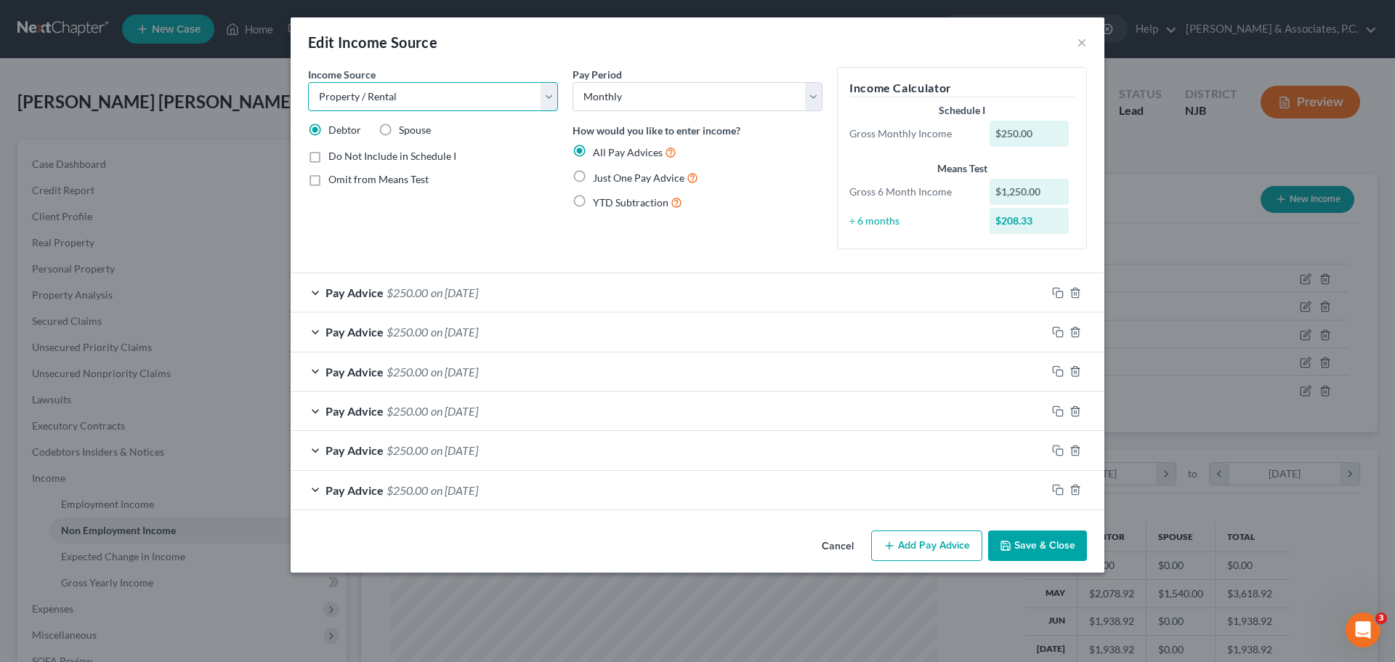
click at [451, 97] on select "Select Unemployment Disability (from employer) Pension Retirement Social Securi…" at bounding box center [433, 96] width 250 height 29
click at [493, 57] on div "Edit Income Source ×" at bounding box center [698, 41] width 814 height 49
click at [1033, 555] on button "Save & Close" at bounding box center [1037, 545] width 99 height 31
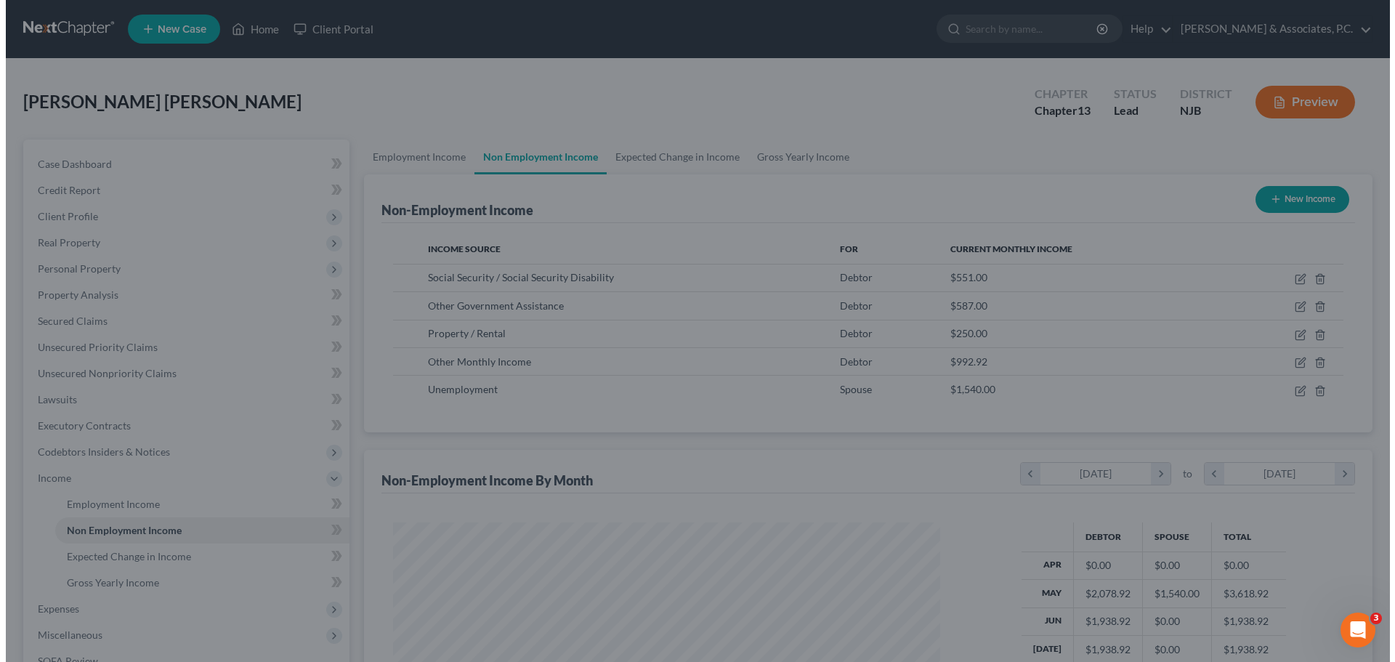
scroll to position [726425, 726124]
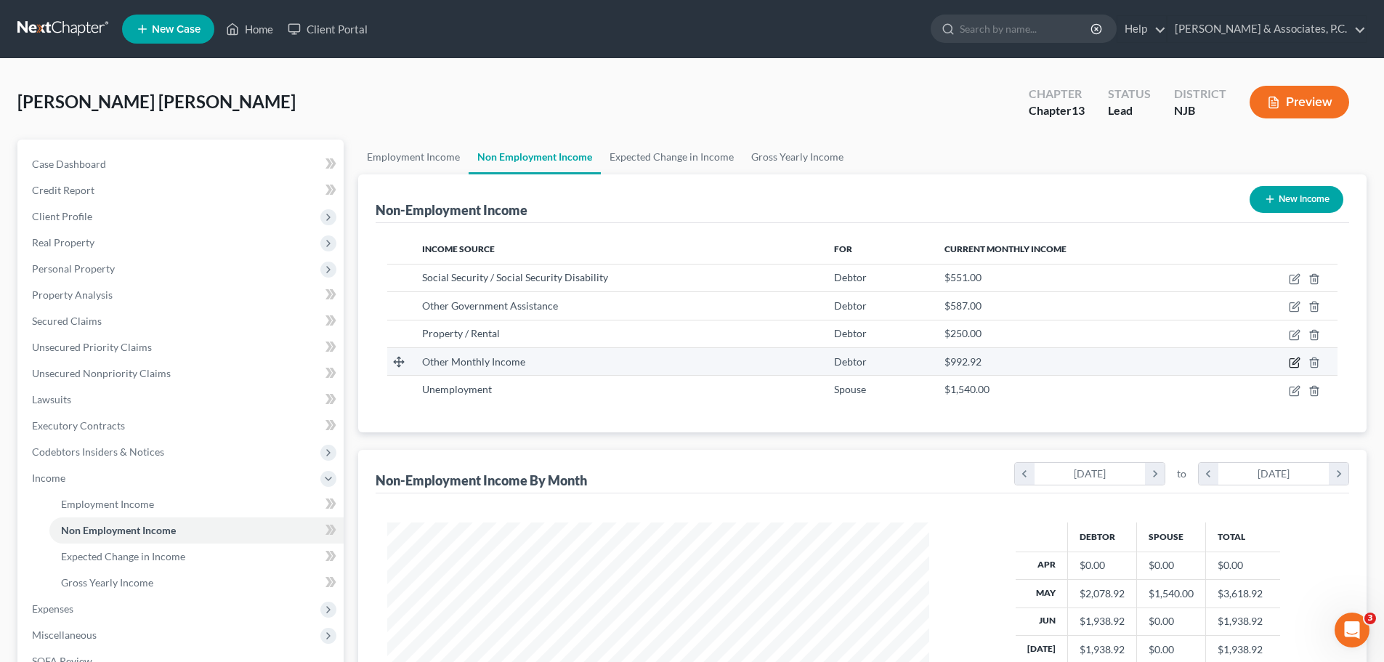
click at [1299, 359] on icon "button" at bounding box center [1295, 363] width 12 height 12
select select "13"
select select "0"
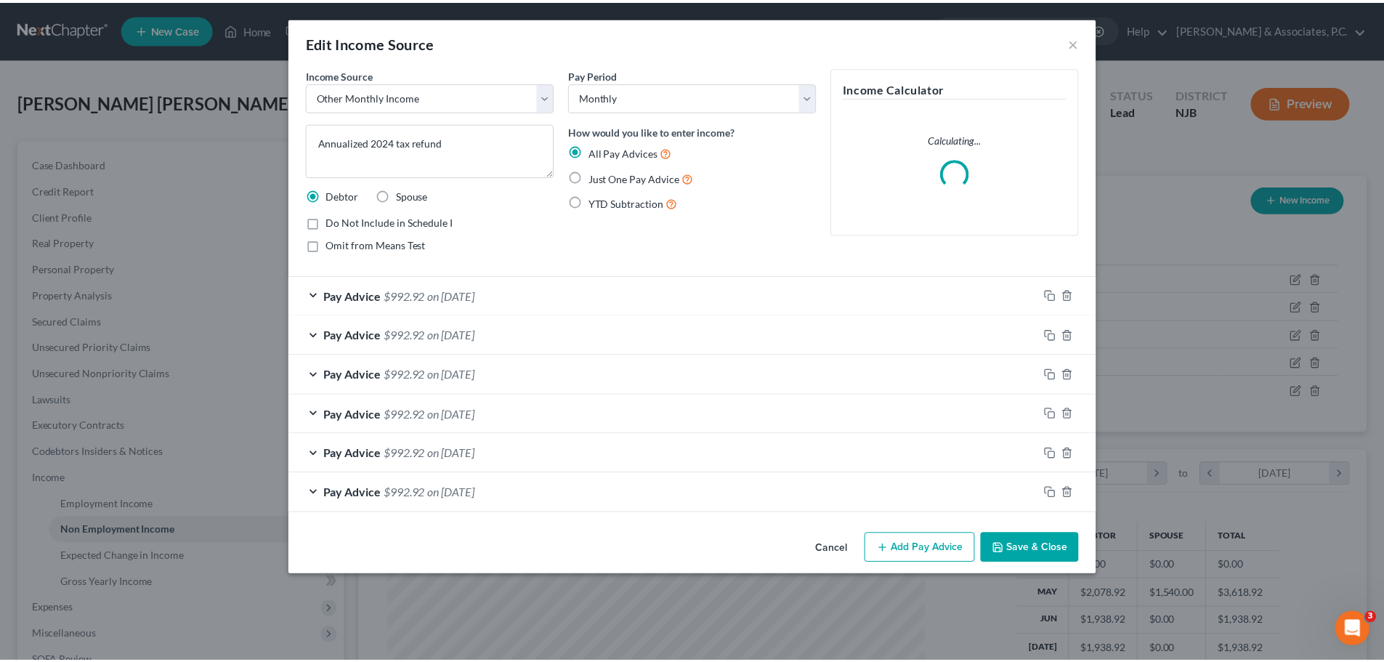
scroll to position [273, 576]
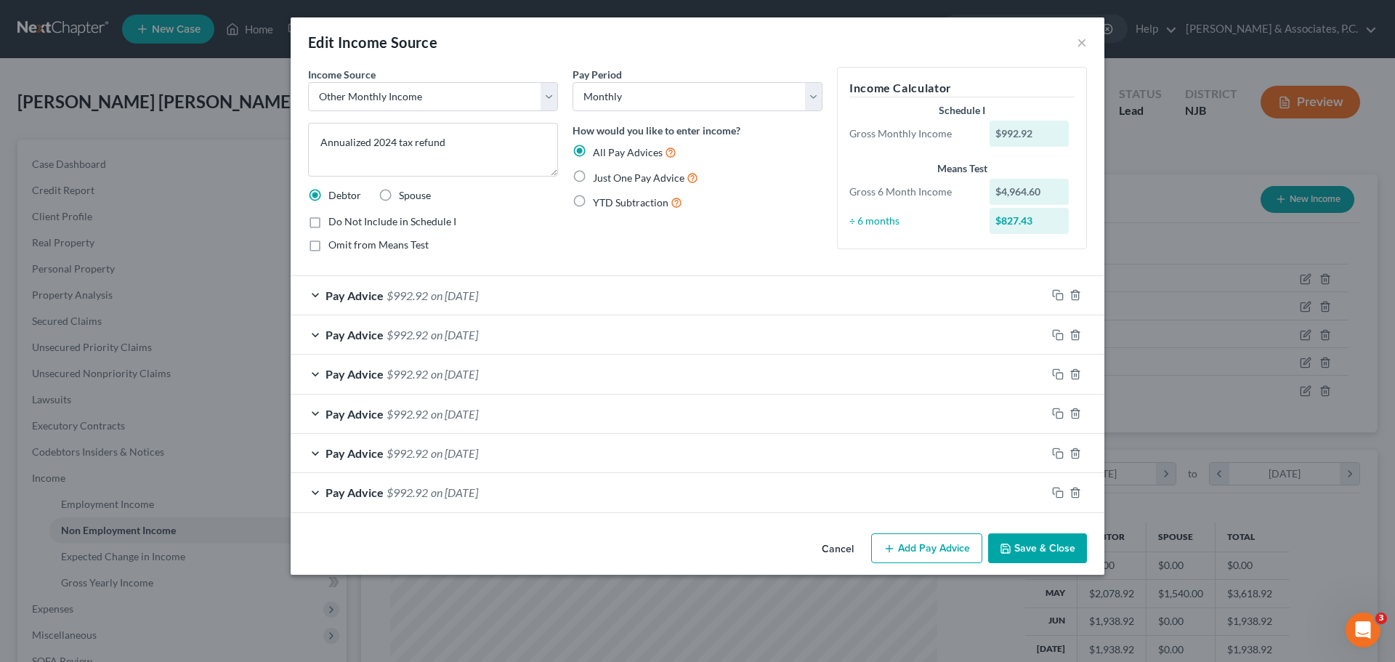
click at [1045, 547] on button "Save & Close" at bounding box center [1037, 548] width 99 height 31
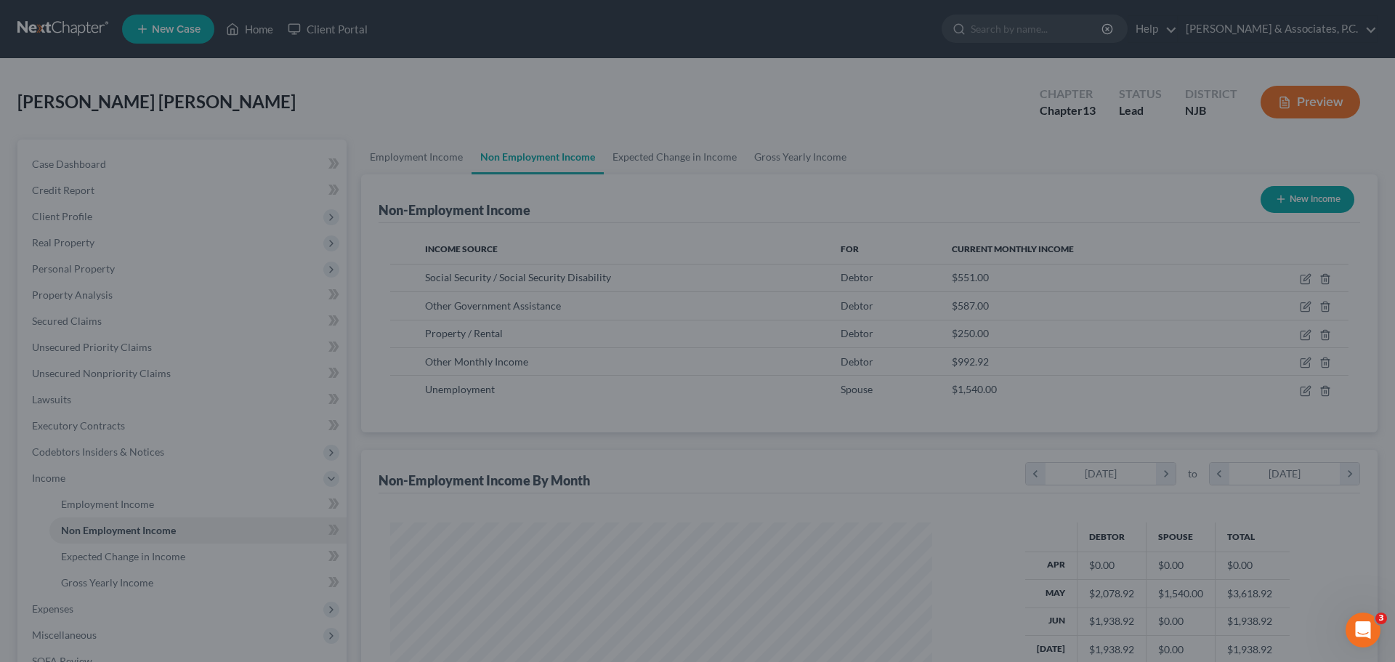
scroll to position [726425, 726124]
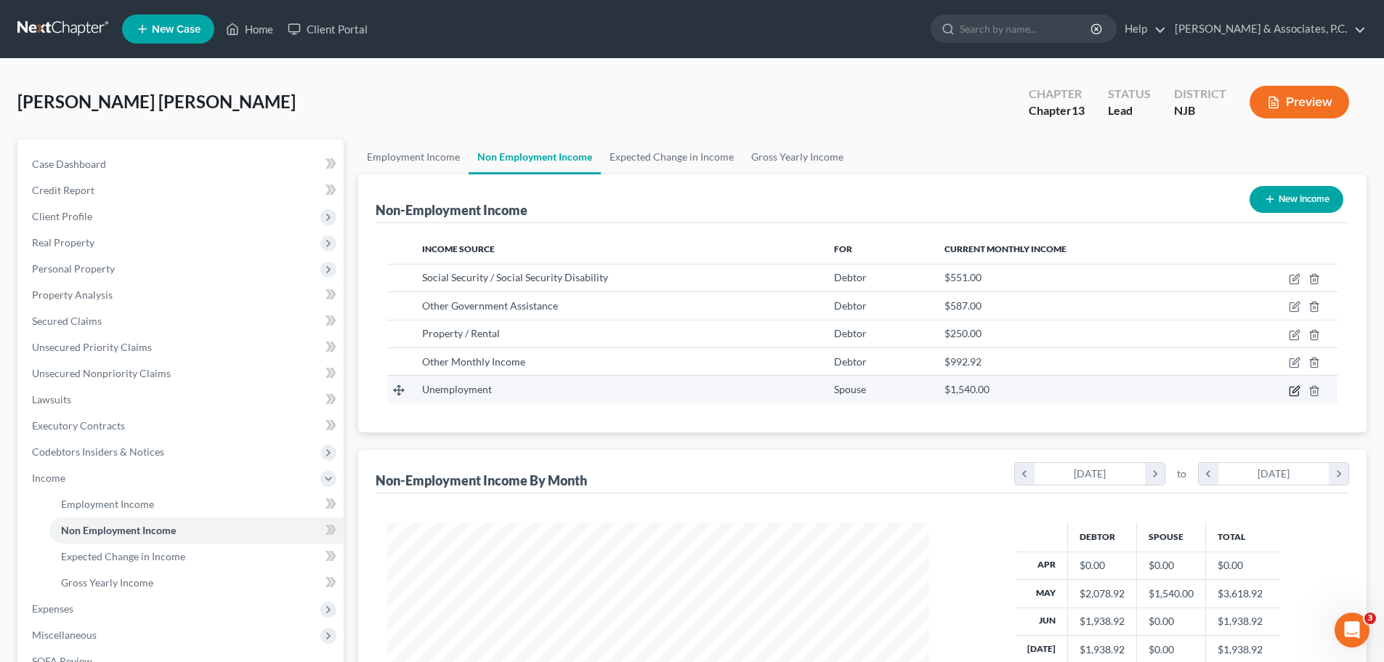
click at [1291, 391] on icon "button" at bounding box center [1295, 391] width 12 height 12
select select "0"
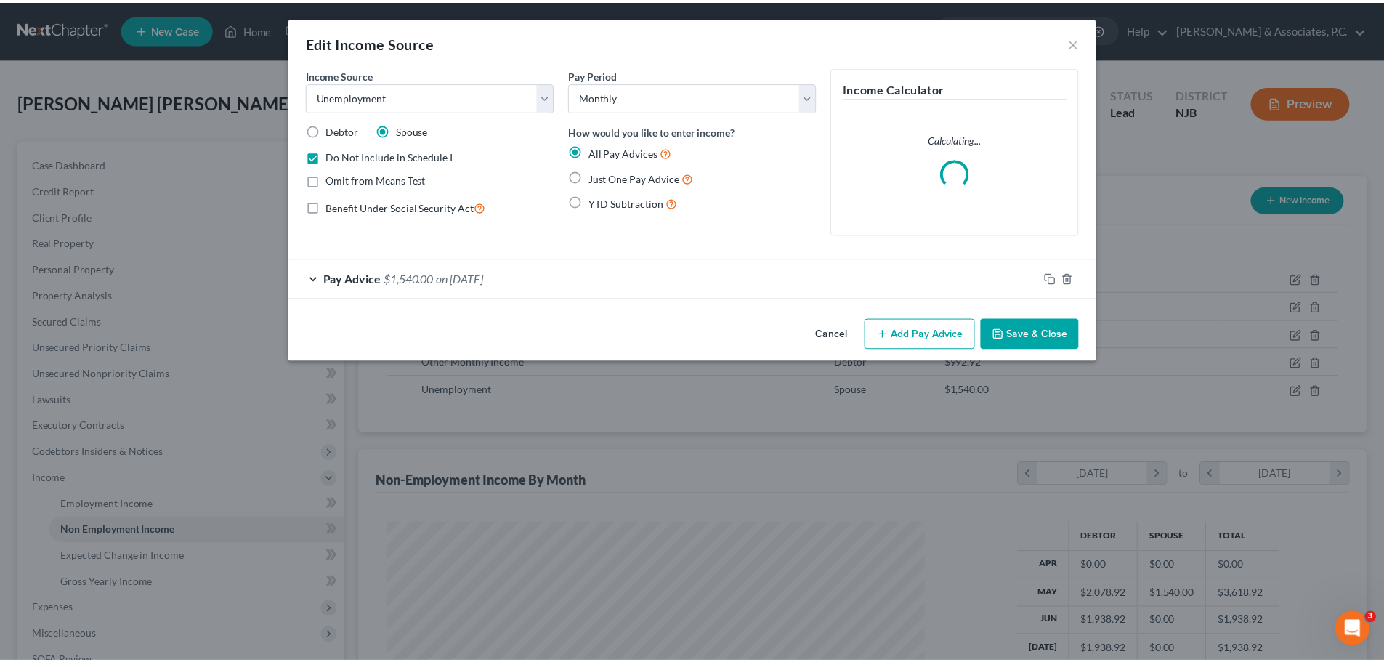
scroll to position [273, 576]
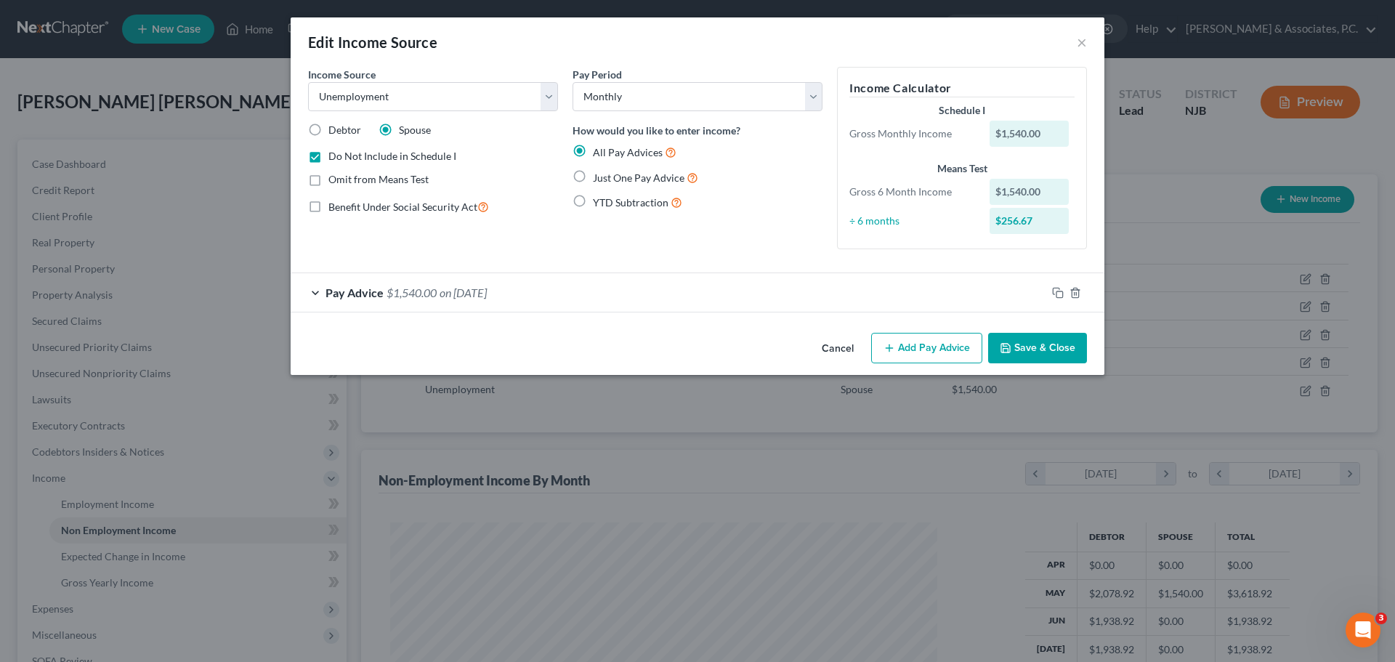
click at [629, 297] on div "Pay Advice $1,540.00 on 05/31/2025" at bounding box center [669, 292] width 756 height 39
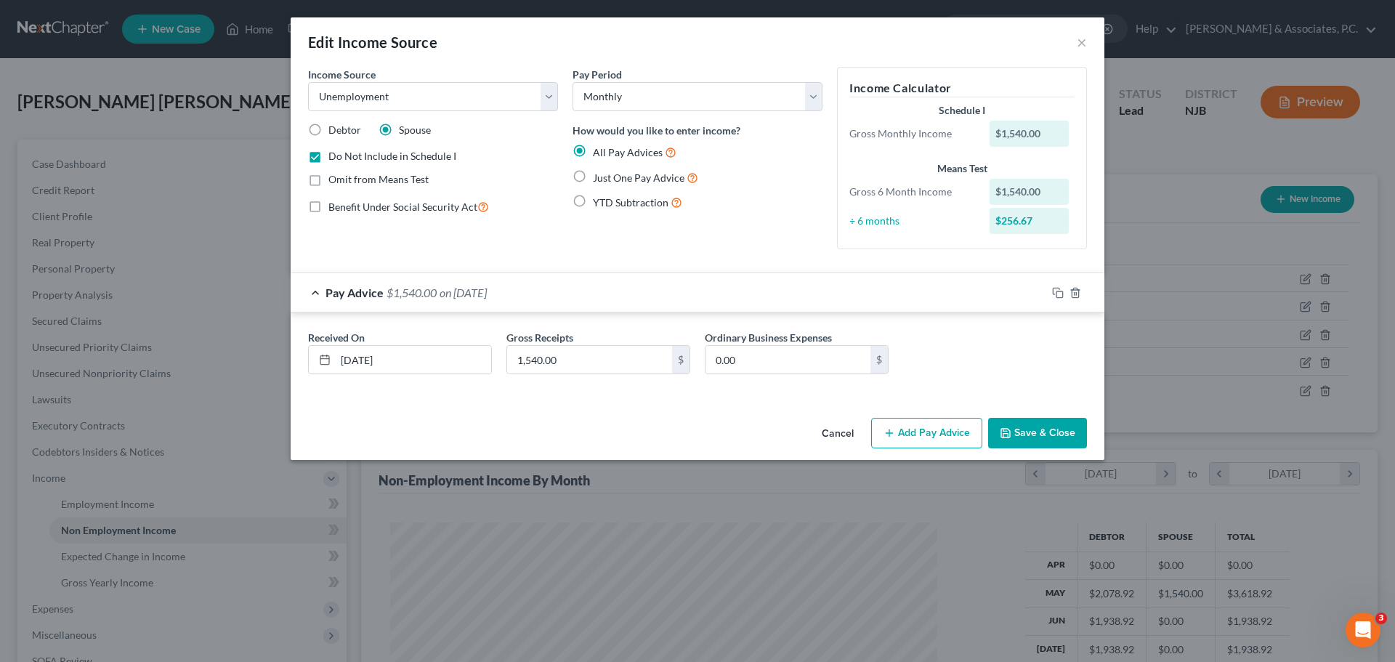
click at [1058, 429] on button "Save & Close" at bounding box center [1037, 433] width 99 height 31
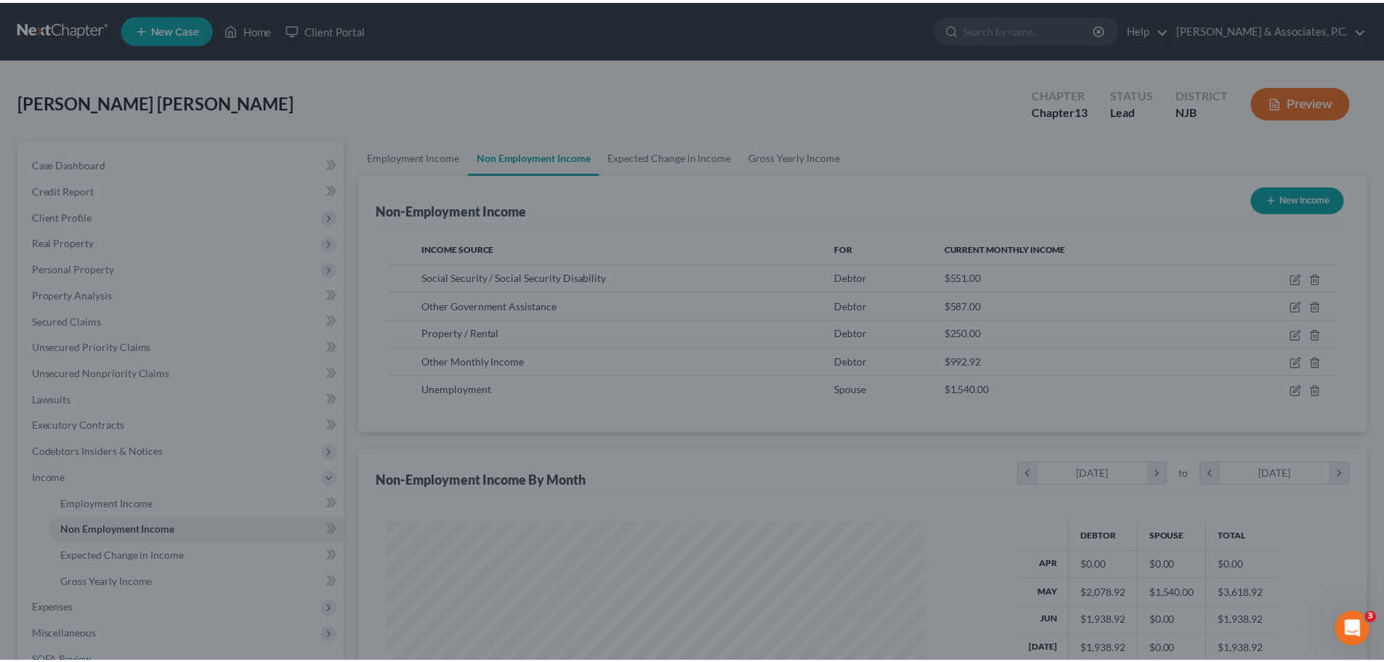
scroll to position [726425, 726124]
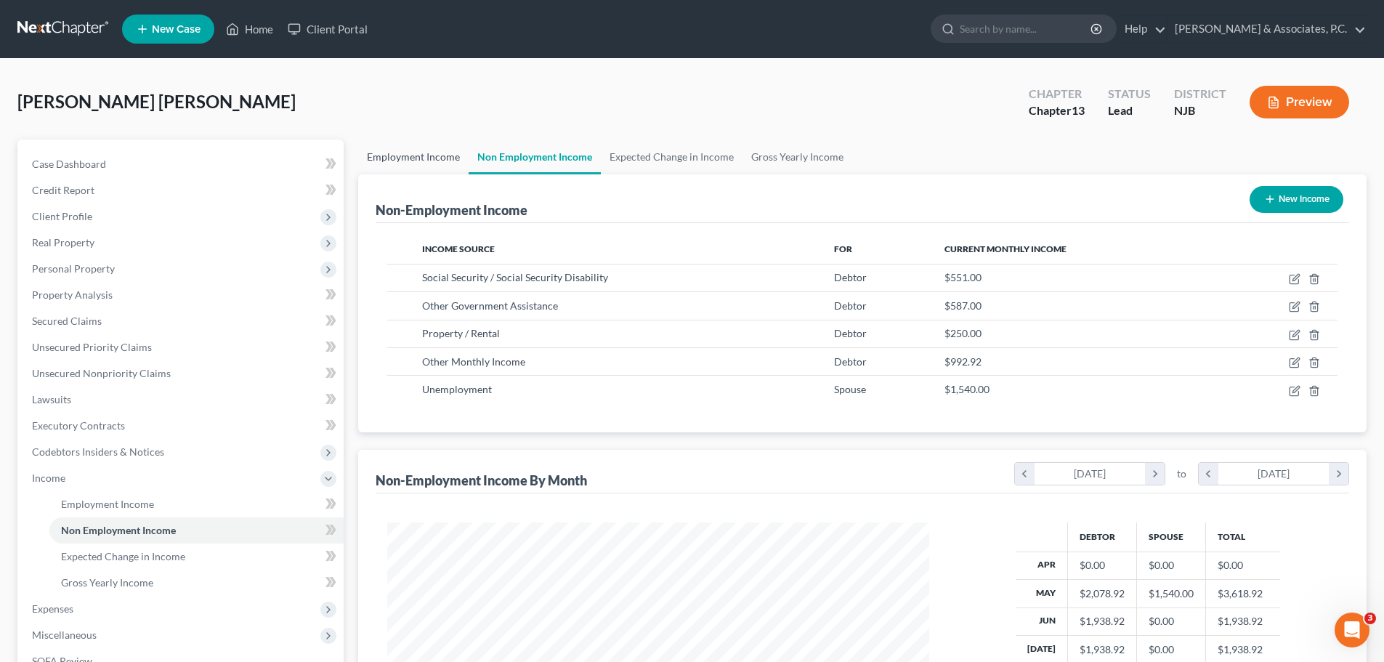
drag, startPoint x: 423, startPoint y: 156, endPoint x: 603, endPoint y: 179, distance: 181.6
click at [423, 156] on link "Employment Income" at bounding box center [413, 157] width 110 height 35
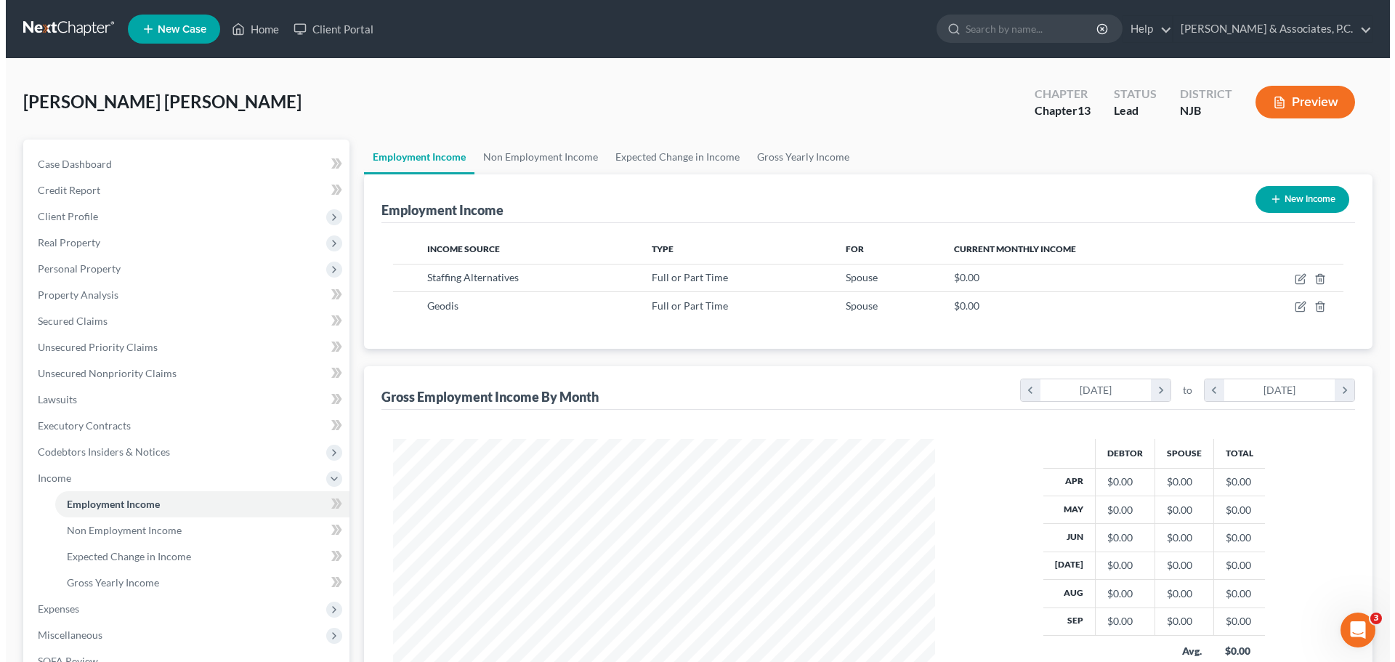
scroll to position [271, 571]
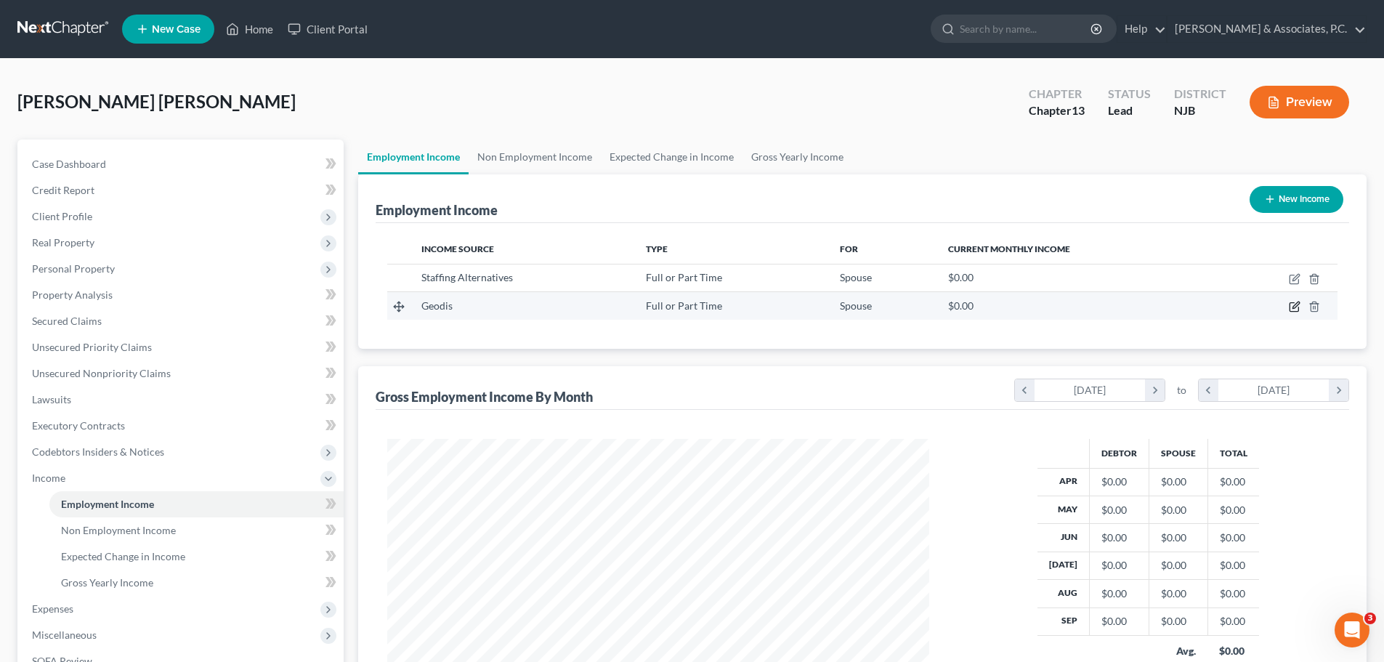
click at [1295, 307] on icon "button" at bounding box center [1295, 307] width 12 height 12
select select "0"
select select "33"
select select "2"
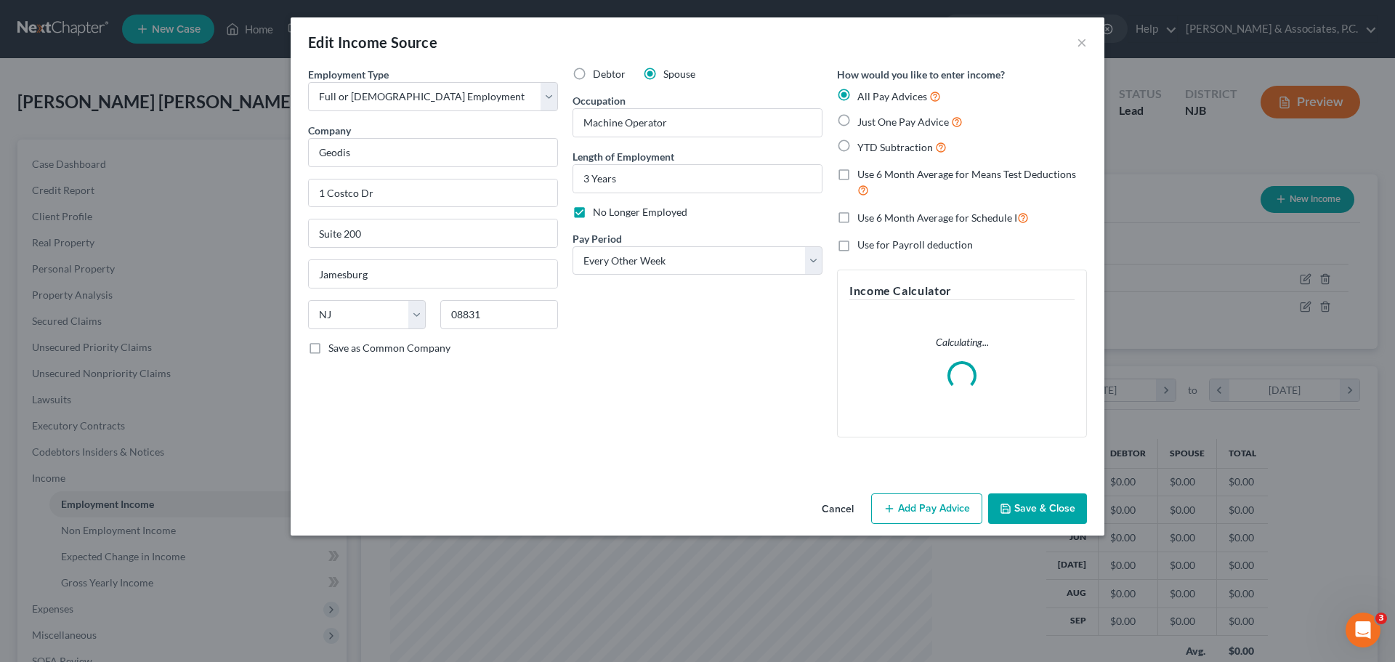
scroll to position [273, 576]
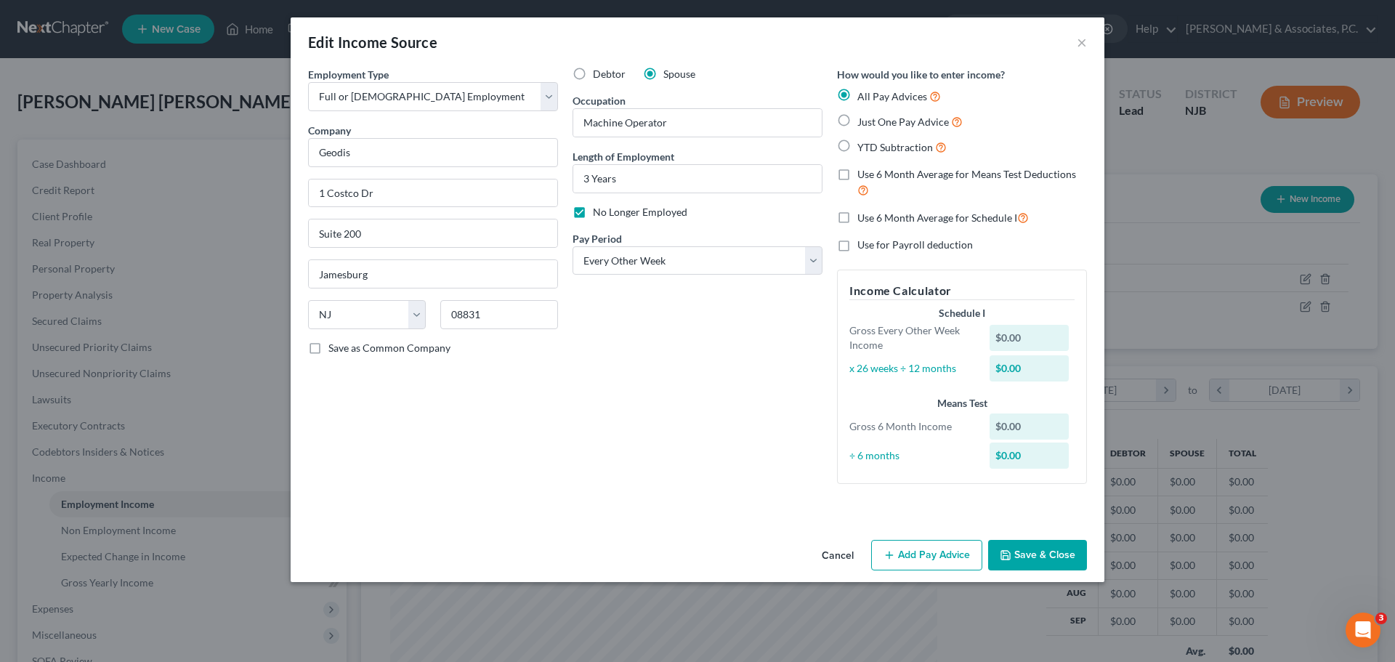
drag, startPoint x: 930, startPoint y: 562, endPoint x: 763, endPoint y: 467, distance: 192.3
click at [930, 562] on button "Add Pay Advice" at bounding box center [926, 555] width 111 height 31
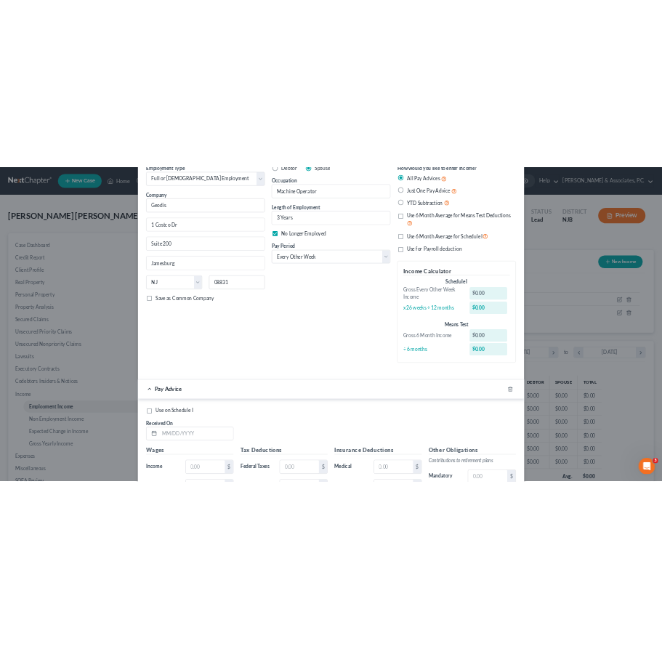
scroll to position [218, 0]
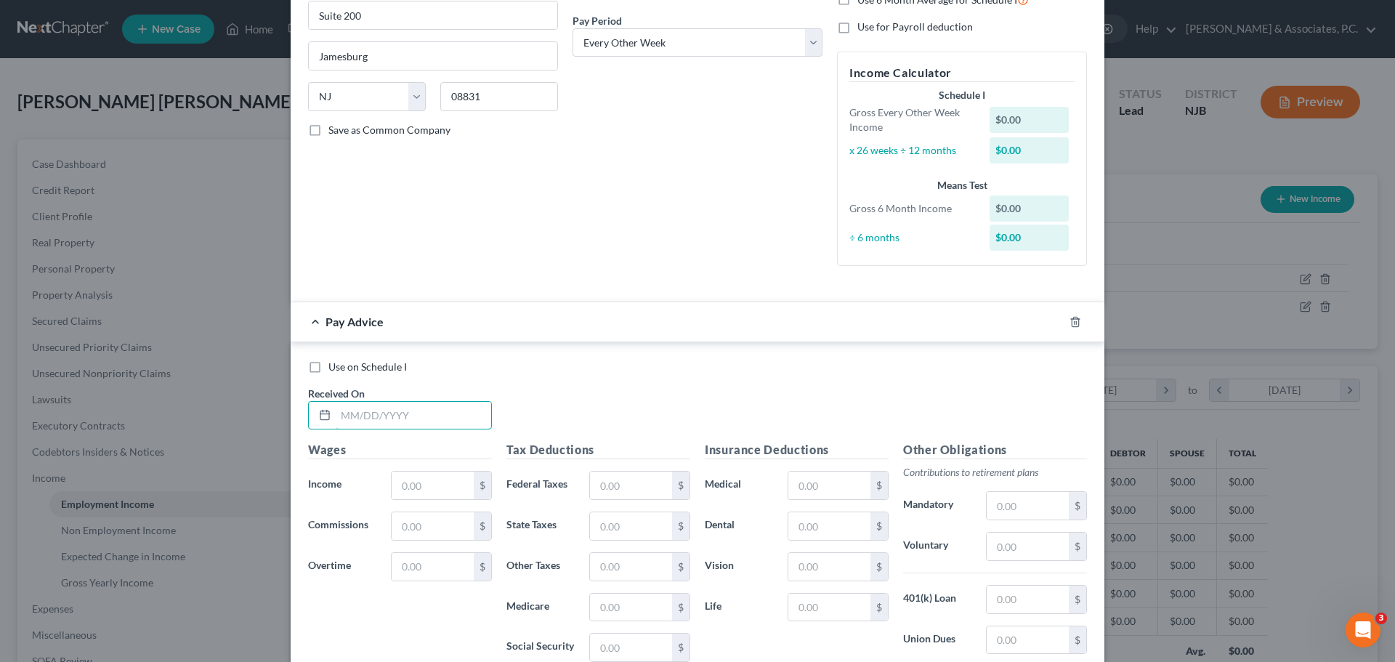
drag, startPoint x: 451, startPoint y: 421, endPoint x: 533, endPoint y: 416, distance: 82.3
click at [451, 421] on input "text" at bounding box center [414, 416] width 156 height 28
click at [1058, 39] on div "How would you like to enter income? All Pay Advices Just One Pay Advice YTD Sub…" at bounding box center [962, 63] width 265 height 429
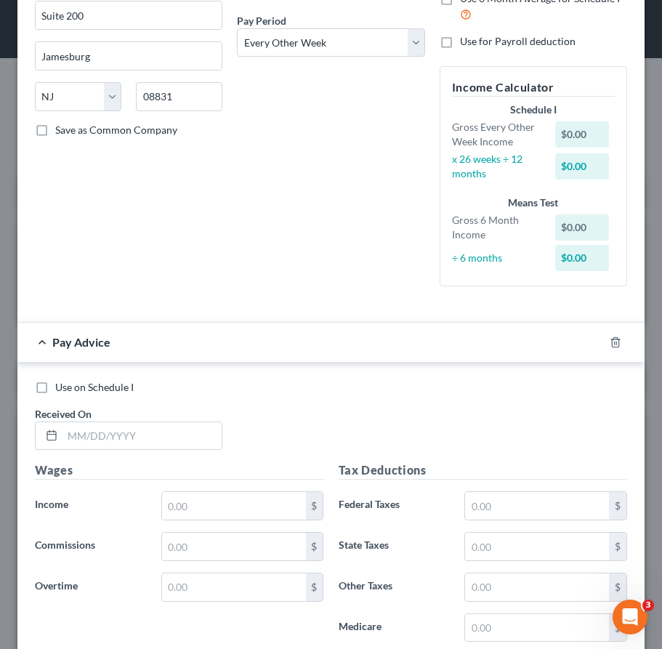
scroll to position [436, 0]
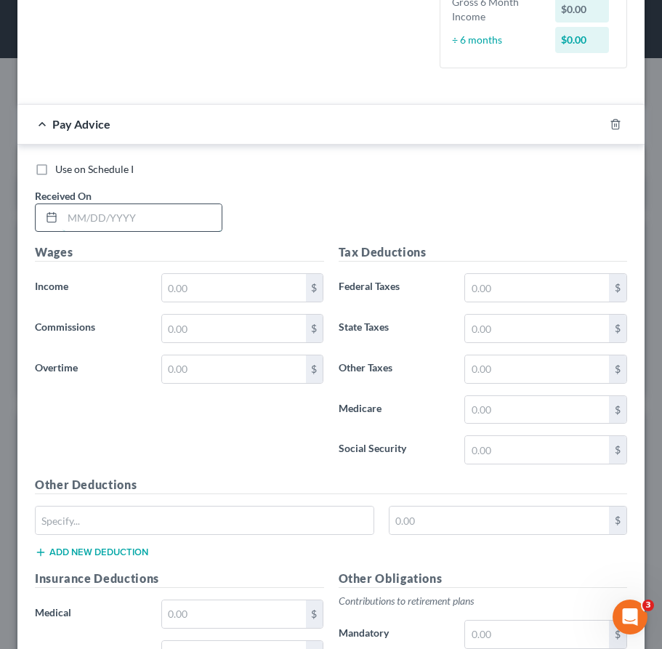
click at [163, 214] on input "text" at bounding box center [141, 218] width 159 height 28
type input "05/09/2025"
drag, startPoint x: 190, startPoint y: 292, endPoint x: 53, endPoint y: 296, distance: 137.4
click at [190, 292] on input "text" at bounding box center [234, 288] width 144 height 28
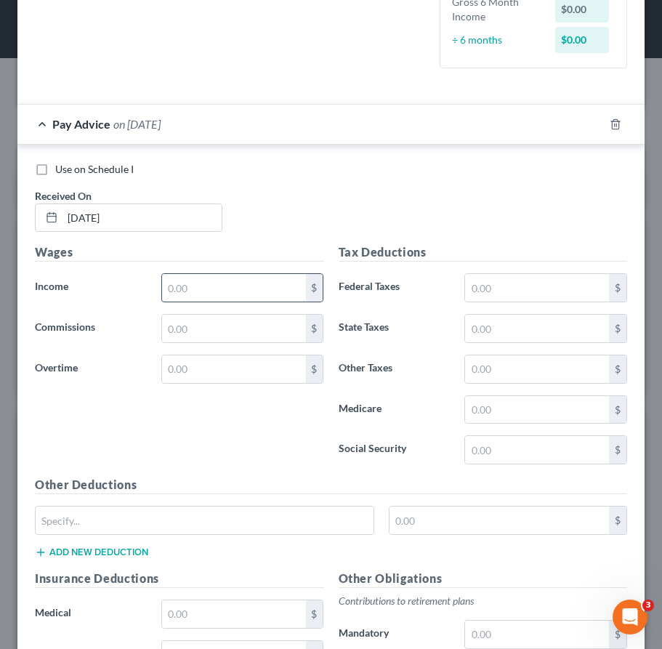
drag, startPoint x: 211, startPoint y: 289, endPoint x: 242, endPoint y: 277, distance: 33.6
click at [211, 291] on input "text" at bounding box center [234, 288] width 144 height 28
type input "1,754.03"
drag, startPoint x: 512, startPoint y: 276, endPoint x: 185, endPoint y: 293, distance: 327.4
click at [512, 276] on input "text" at bounding box center [537, 288] width 144 height 28
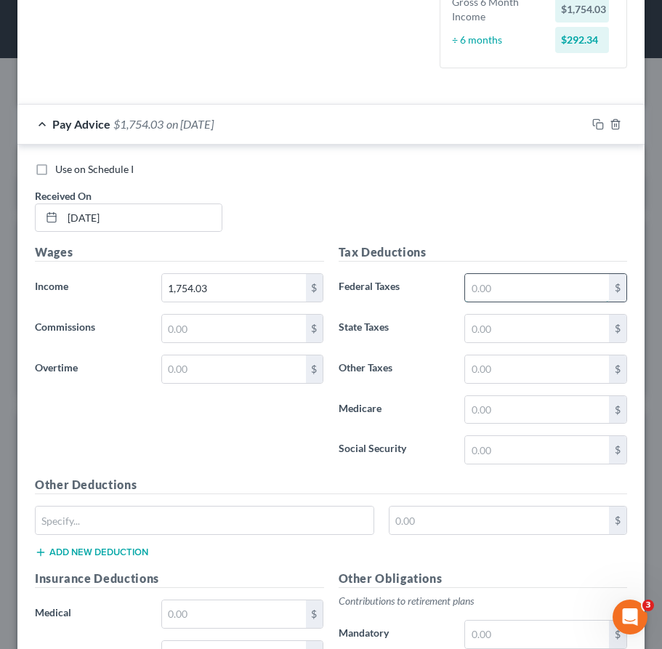
click at [503, 289] on input "text" at bounding box center [537, 288] width 144 height 28
type input "64.75"
drag, startPoint x: 505, startPoint y: 321, endPoint x: 89, endPoint y: 307, distance: 416.7
click at [503, 323] on input "text" at bounding box center [537, 329] width 144 height 28
click at [494, 405] on input "text" at bounding box center [537, 410] width 144 height 28
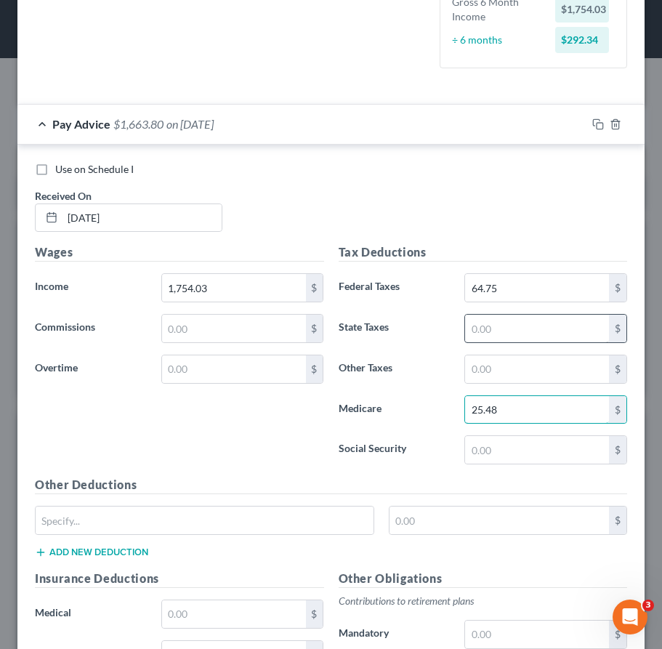
type input "25.48"
click at [511, 330] on input "text" at bounding box center [537, 329] width 144 height 28
type input "108.75"
click at [491, 452] on input "text" at bounding box center [537, 450] width 144 height 28
drag, startPoint x: 514, startPoint y: 324, endPoint x: 480, endPoint y: 335, distance: 35.2
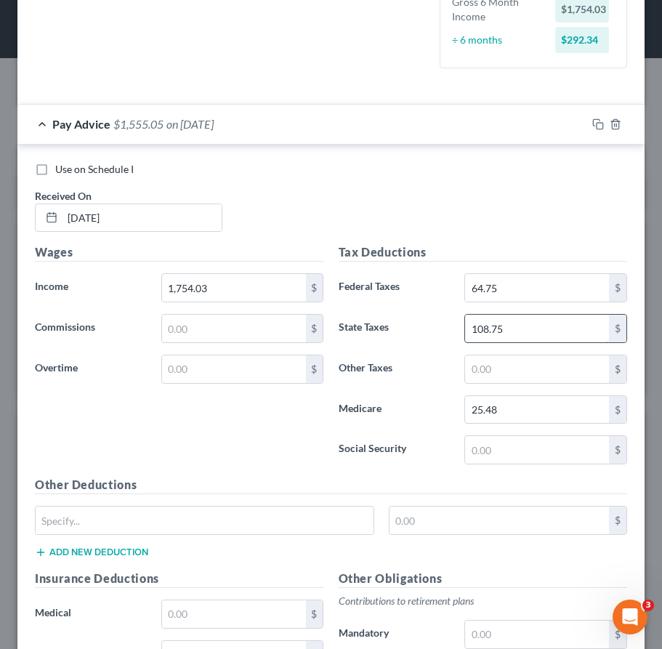
click at [514, 324] on input "108.75" at bounding box center [537, 329] width 144 height 28
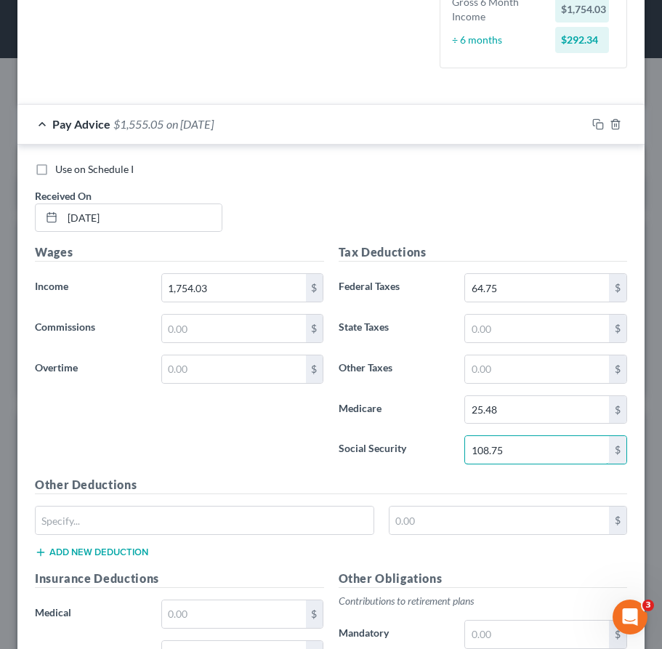
type input "108.75"
click at [502, 326] on input "text" at bounding box center [537, 329] width 144 height 28
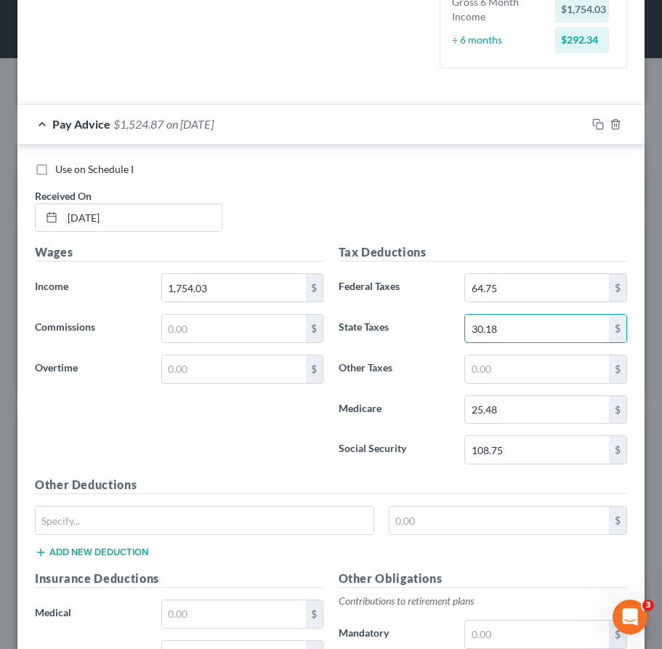
type input "30.18"
drag, startPoint x: 524, startPoint y: 369, endPoint x: 504, endPoint y: 391, distance: 29.8
click at [524, 372] on input "text" at bounding box center [537, 369] width 144 height 28
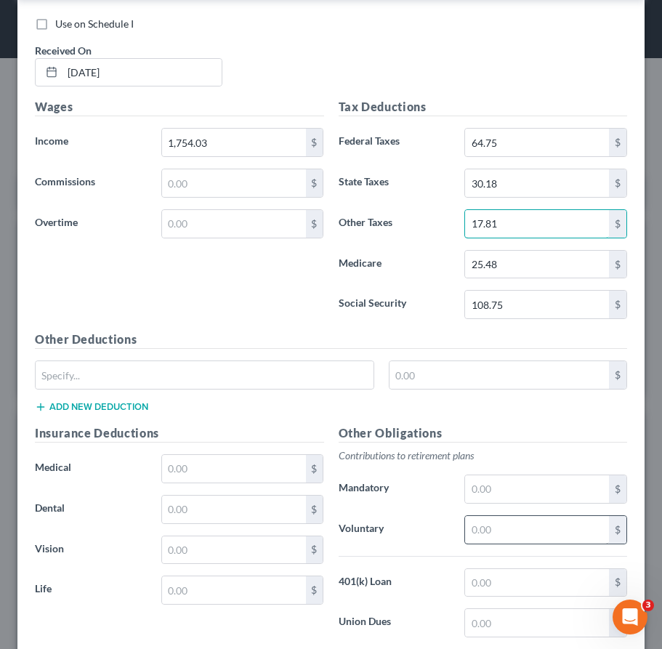
type input "17.81"
drag, startPoint x: 522, startPoint y: 530, endPoint x: 510, endPoint y: 539, distance: 15.6
click at [522, 530] on input "text" at bounding box center [537, 530] width 144 height 28
type input "52.62"
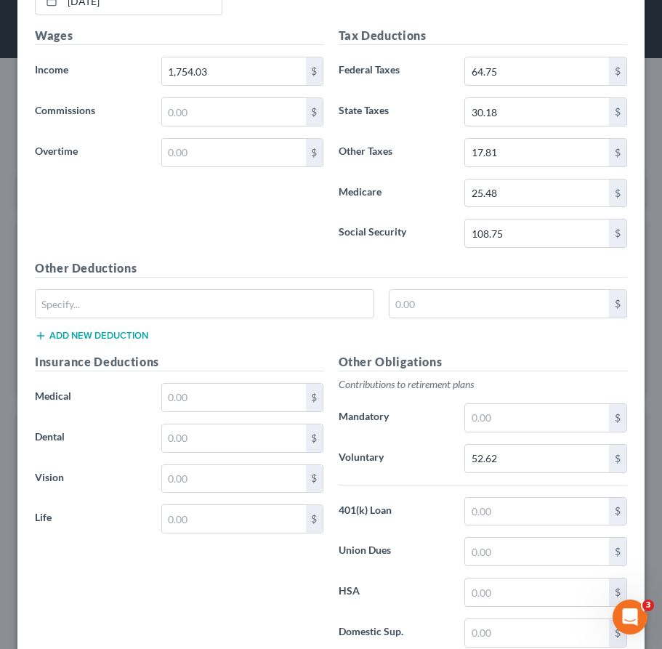
scroll to position [654, 0]
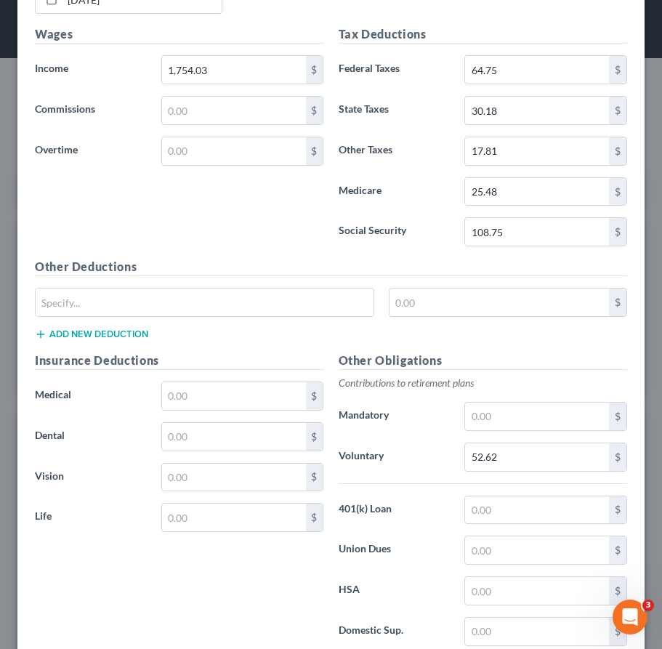
drag, startPoint x: 272, startPoint y: 389, endPoint x: 13, endPoint y: 357, distance: 260.7
click at [288, 389] on div "Insurance Deductions Medical $ Dental $ Vision $ Life $" at bounding box center [180, 505] width 304 height 306
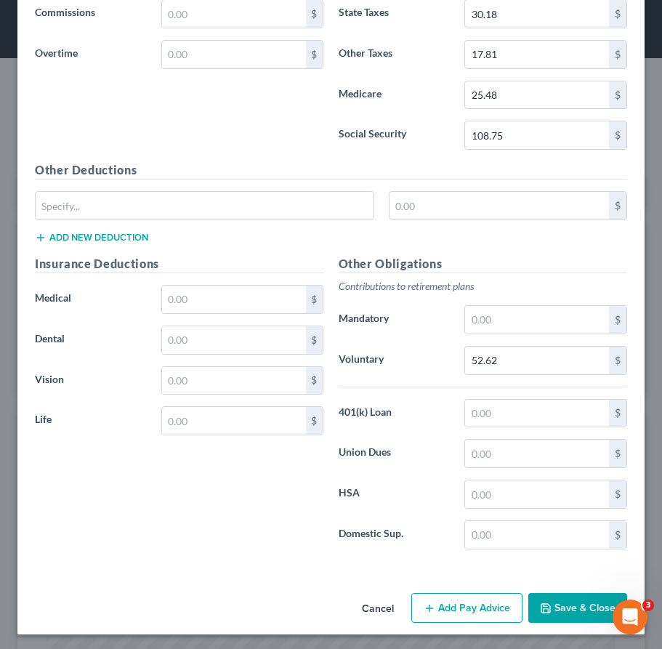
scroll to position [754, 0]
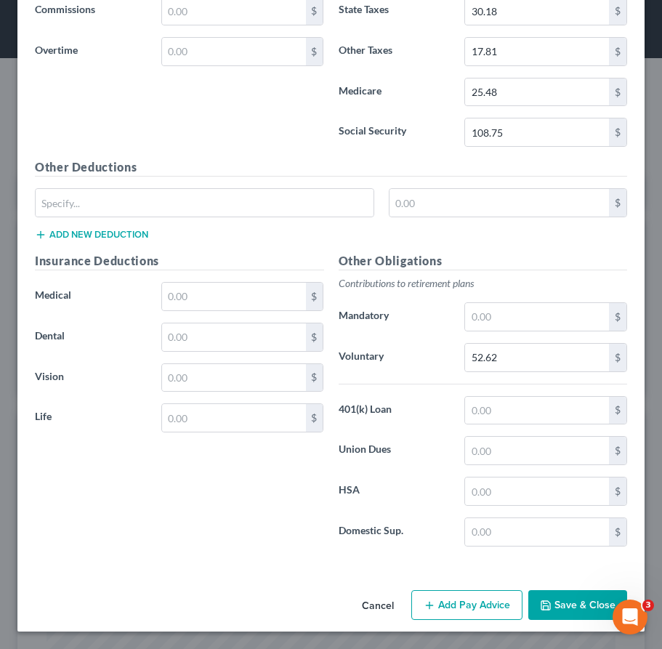
click at [456, 600] on button "Add Pay Advice" at bounding box center [466, 605] width 111 height 31
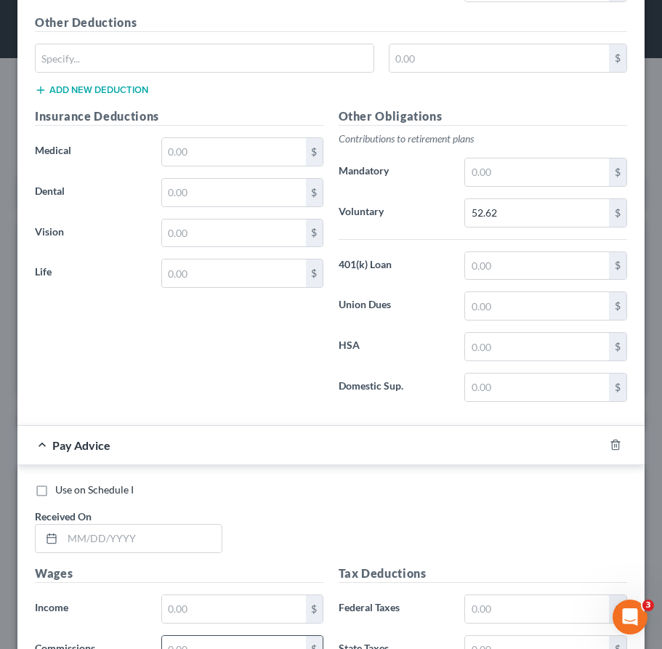
scroll to position [1190, 0]
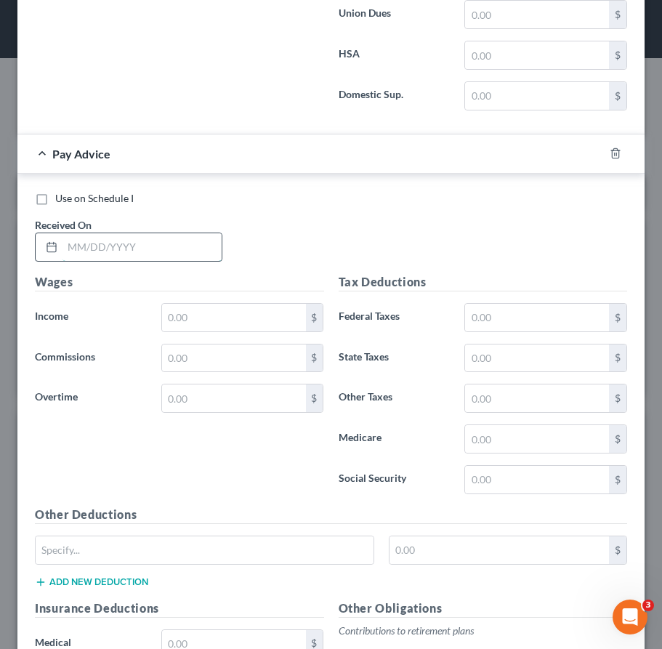
drag, startPoint x: 164, startPoint y: 250, endPoint x: 169, endPoint y: 259, distance: 10.1
click at [169, 259] on input "text" at bounding box center [141, 247] width 159 height 28
type input "05/23/2025"
drag, startPoint x: 429, startPoint y: 215, endPoint x: 263, endPoint y: 284, distance: 180.2
click at [429, 218] on div "Use on Schedule I Received On * 05/23/2025" at bounding box center [331, 232] width 607 height 82
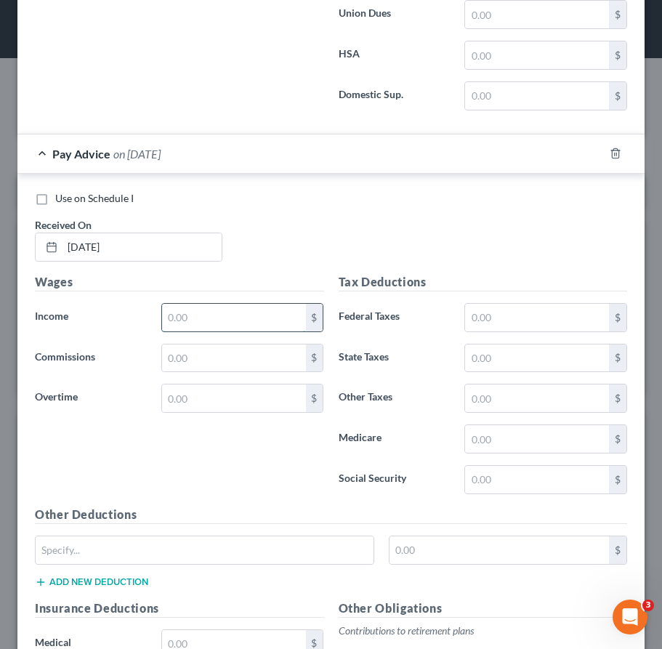
click at [213, 311] on input "text" at bounding box center [234, 318] width 144 height 28
type input "1,974.25"
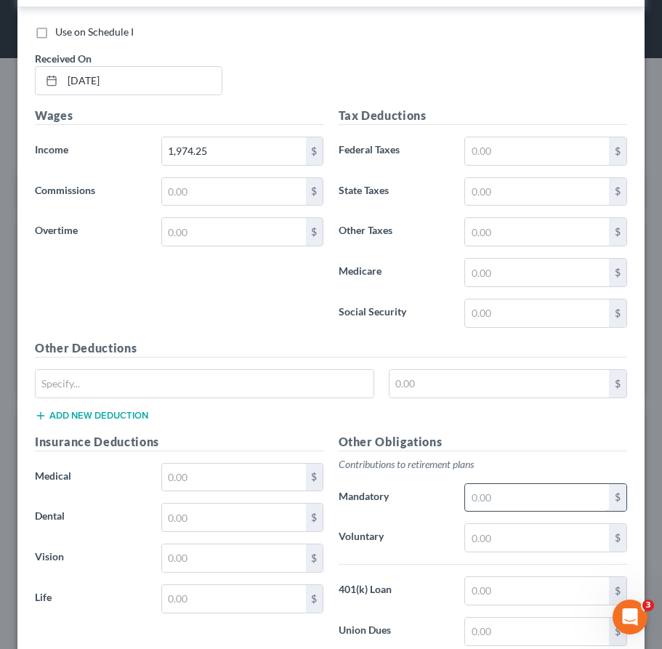
scroll to position [1408, 0]
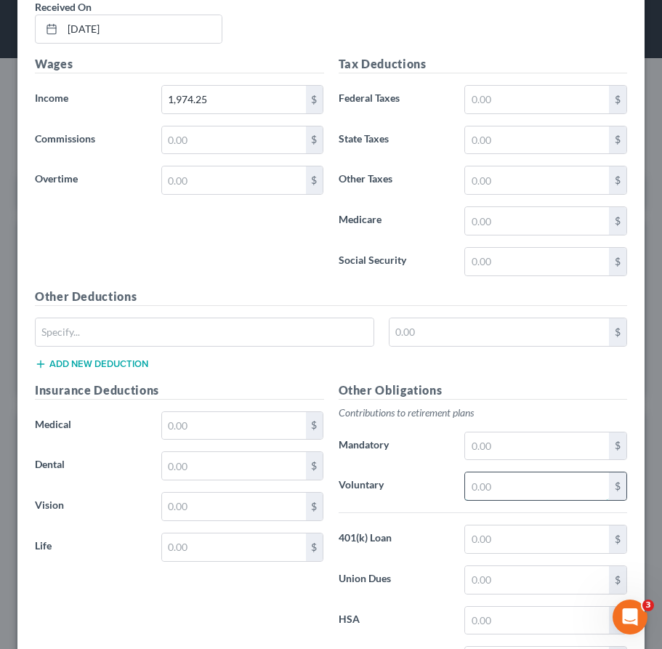
click at [516, 492] on input "text" at bounding box center [537, 486] width 144 height 28
type input "59.23"
drag, startPoint x: 554, startPoint y: 141, endPoint x: 551, endPoint y: 150, distance: 9.4
click at [554, 141] on input "text" at bounding box center [537, 140] width 144 height 28
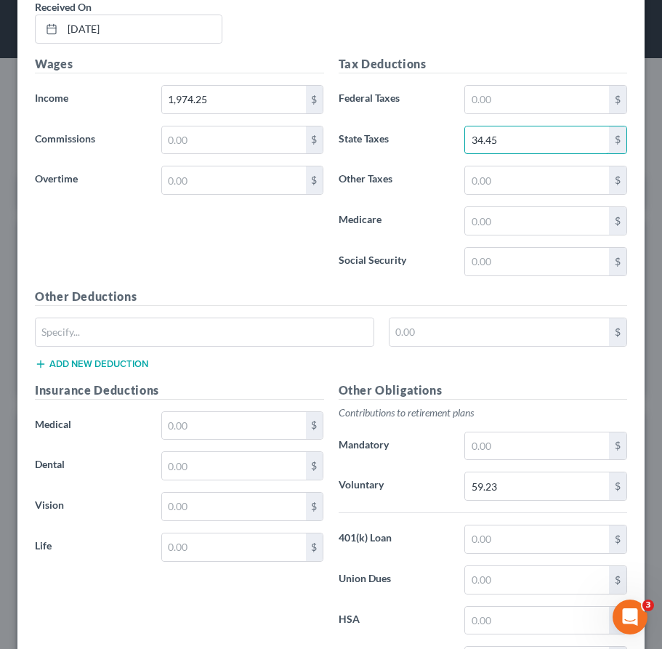
type input "34.45"
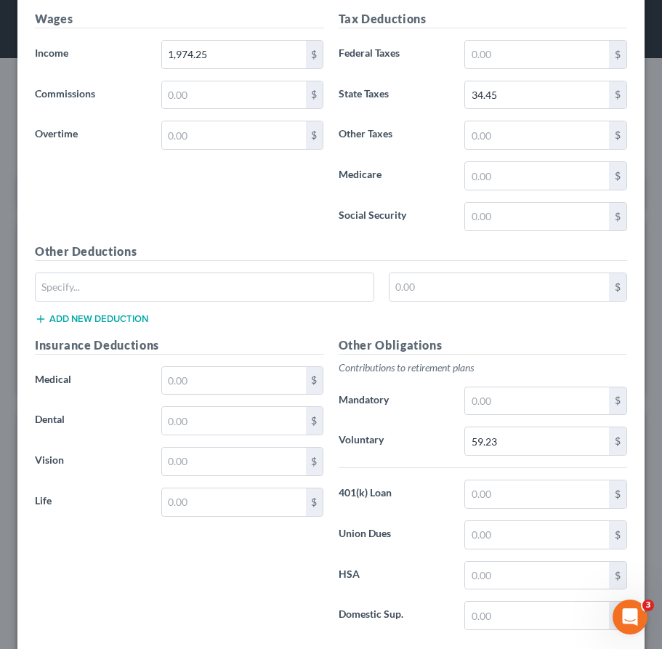
scroll to position [1319, 0]
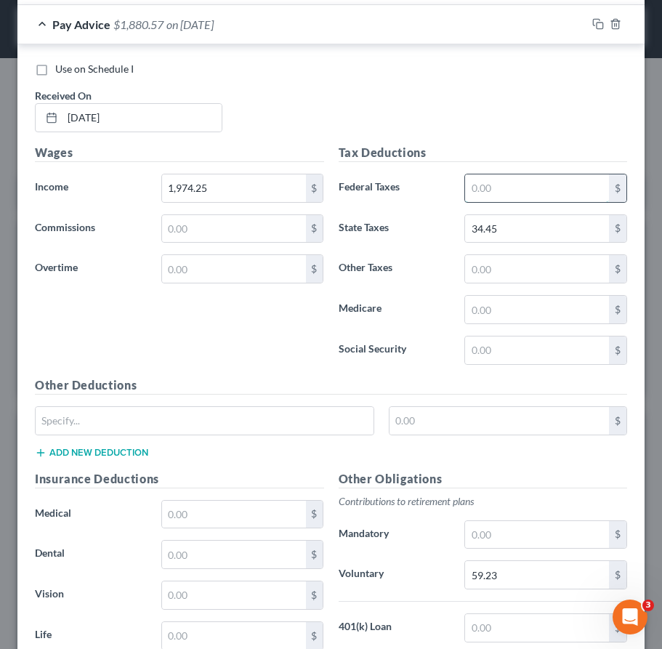
drag, startPoint x: 491, startPoint y: 190, endPoint x: 465, endPoint y: 198, distance: 26.9
click at [491, 190] on input "text" at bounding box center [537, 188] width 144 height 28
type input "86.12"
click at [496, 304] on input "text" at bounding box center [537, 310] width 144 height 28
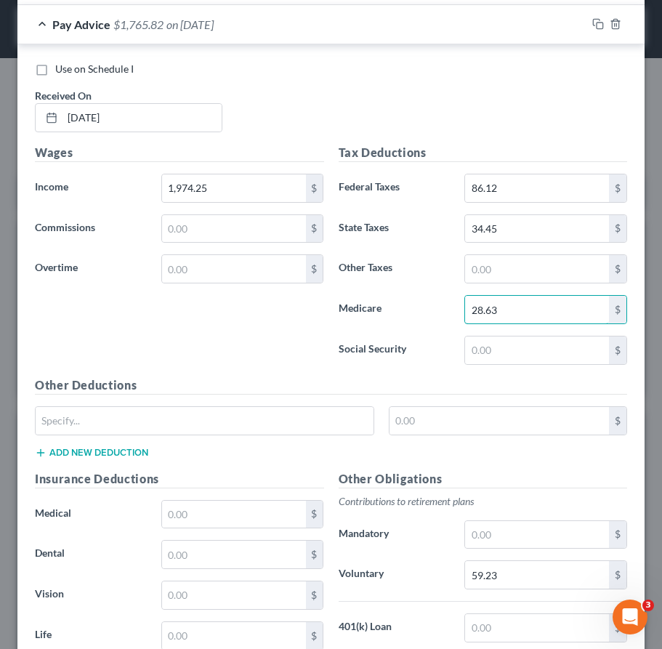
type input "28.63"
drag, startPoint x: 500, startPoint y: 357, endPoint x: 456, endPoint y: 379, distance: 48.7
click at [500, 357] on input "text" at bounding box center [537, 350] width 144 height 28
type input "12.41"
drag, startPoint x: 510, startPoint y: 278, endPoint x: 461, endPoint y: 299, distance: 52.8
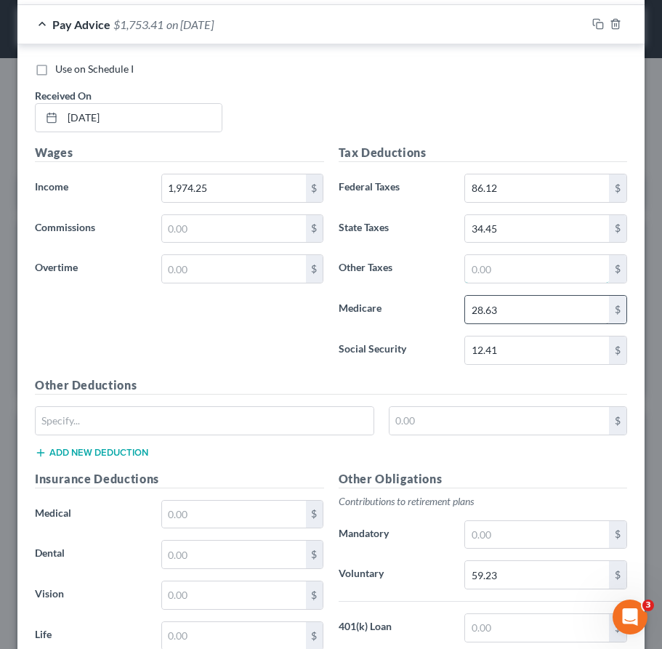
click at [510, 278] on input "text" at bounding box center [537, 269] width 144 height 28
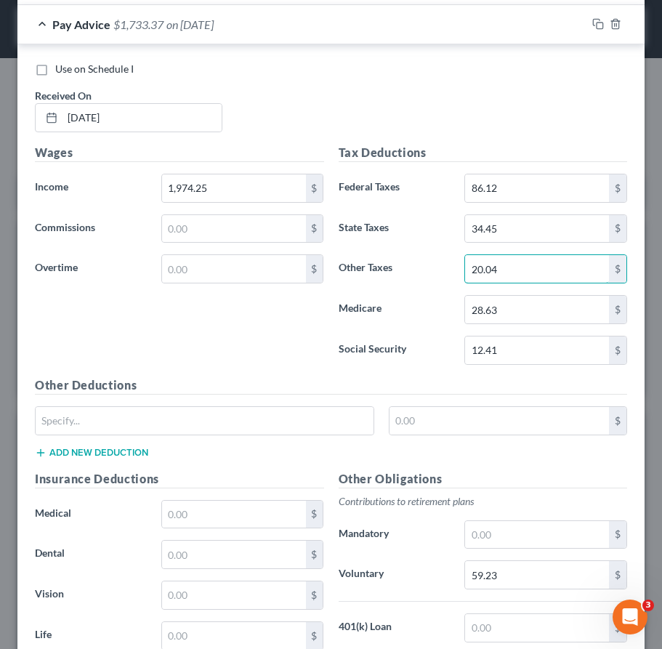
type input "20.04"
click at [536, 353] on input "12.41" at bounding box center [537, 350] width 144 height 28
type input "122.41"
click at [538, 87] on div "Use on Schedule I Received On * 05/23/2025" at bounding box center [331, 103] width 607 height 82
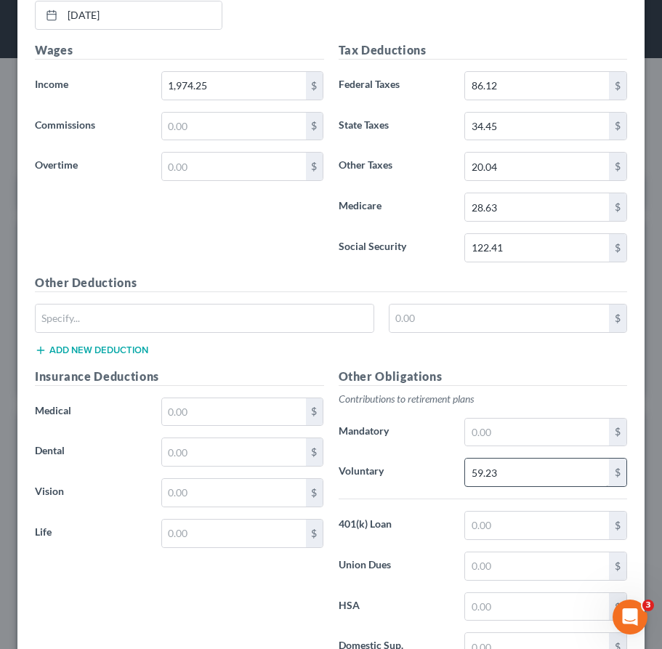
scroll to position [1537, 0]
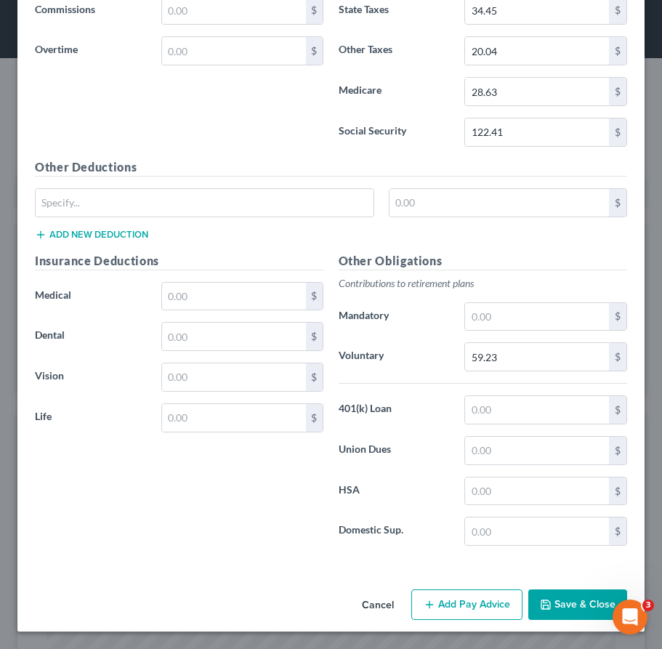
click at [461, 597] on button "Add Pay Advice" at bounding box center [466, 604] width 111 height 31
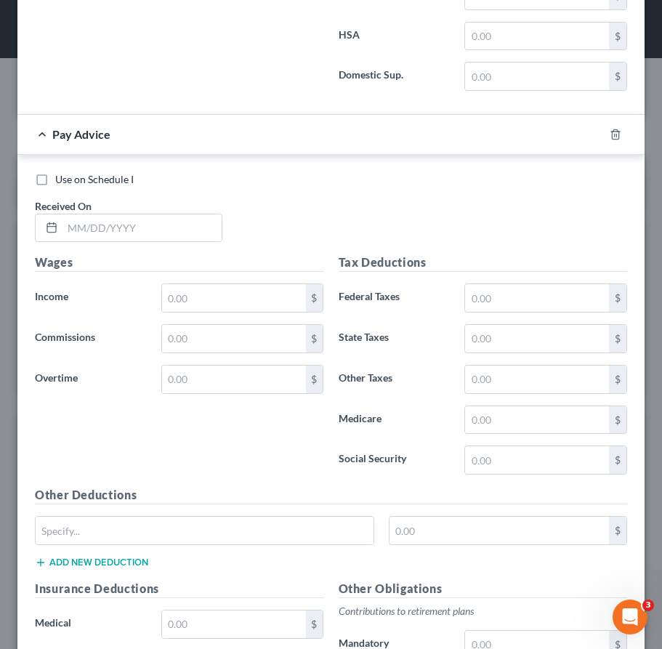
scroll to position [2046, 0]
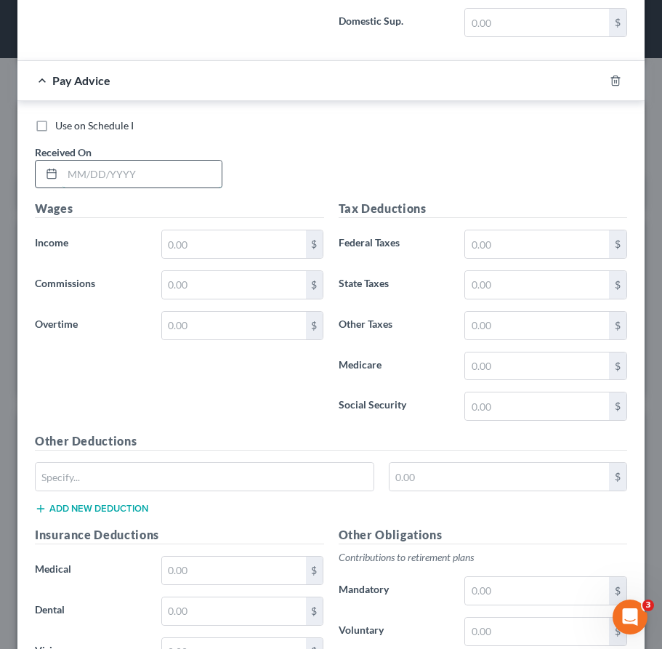
drag, startPoint x: 185, startPoint y: 182, endPoint x: 448, endPoint y: 257, distance: 274.2
click at [186, 185] on input "text" at bounding box center [141, 175] width 159 height 28
type input "06/06/2025"
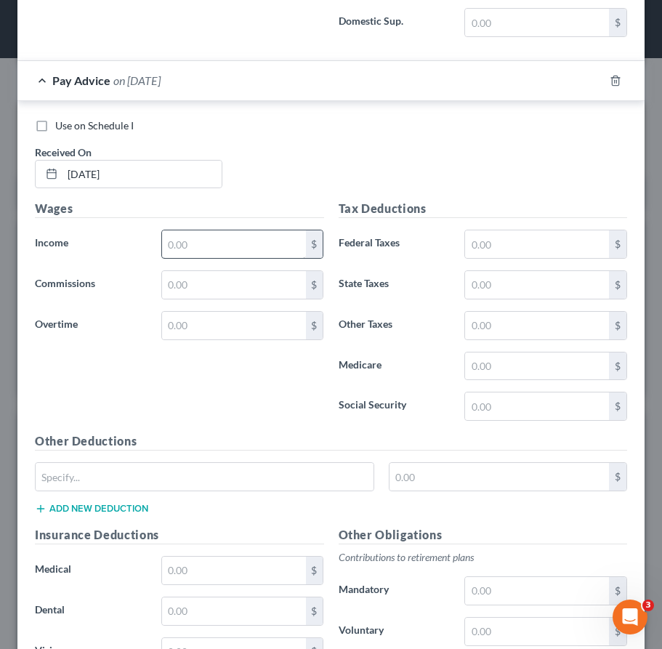
click at [427, 133] on div "Use on Schedule I Received On * 06/06/2025" at bounding box center [331, 159] width 607 height 82
drag, startPoint x: 165, startPoint y: 257, endPoint x: 184, endPoint y: 250, distance: 20.2
click at [172, 255] on input "text" at bounding box center [234, 244] width 144 height 28
type input "1,718.05"
drag, startPoint x: 553, startPoint y: 249, endPoint x: 240, endPoint y: 243, distance: 313.3
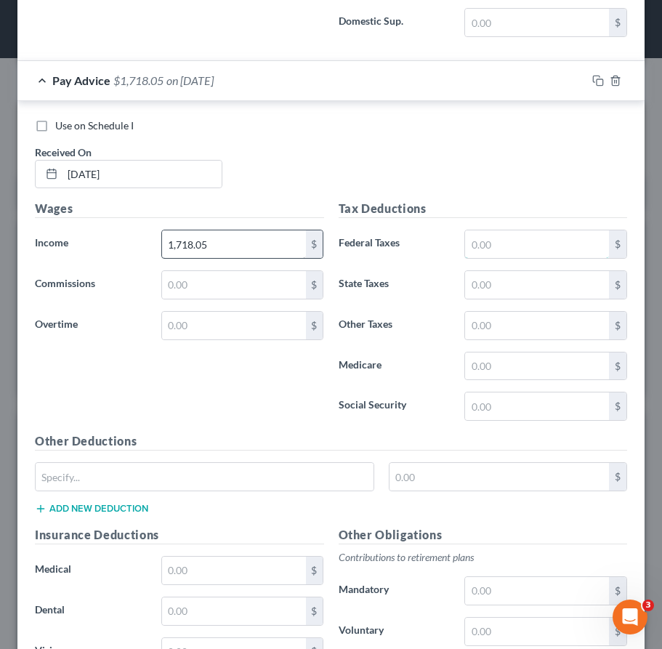
click at [551, 249] on input "text" at bounding box center [537, 244] width 144 height 28
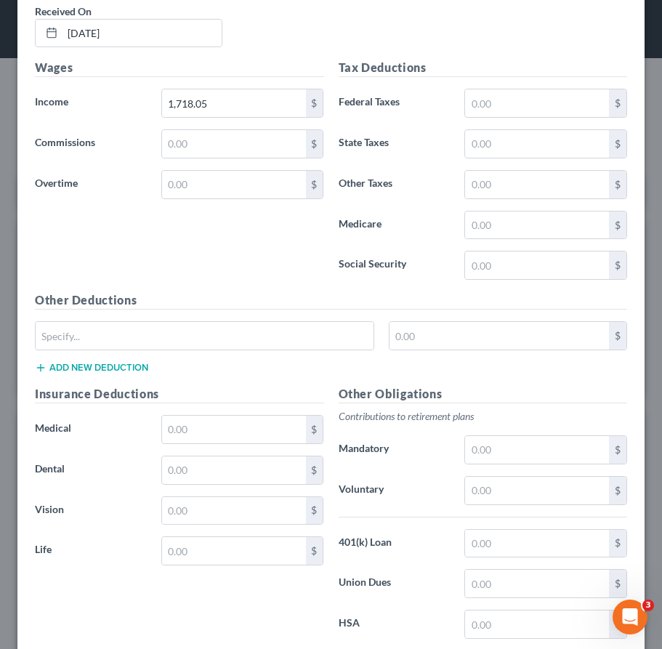
scroll to position [2191, 0]
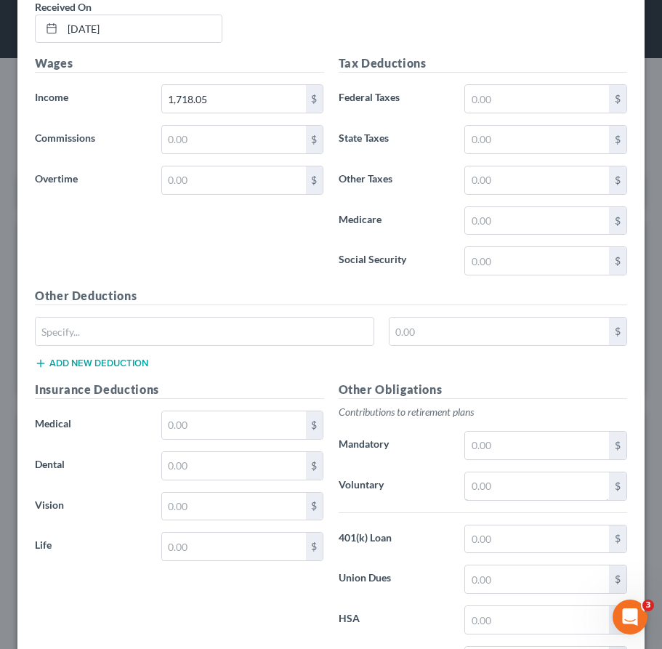
drag, startPoint x: 498, startPoint y: 487, endPoint x: 483, endPoint y: 464, distance: 27.4
click at [498, 488] on input "text" at bounding box center [537, 486] width 144 height 28
type input "51.54"
drag, startPoint x: 493, startPoint y: 105, endPoint x: 448, endPoint y: 130, distance: 52.0
click at [493, 105] on input "text" at bounding box center [537, 99] width 144 height 28
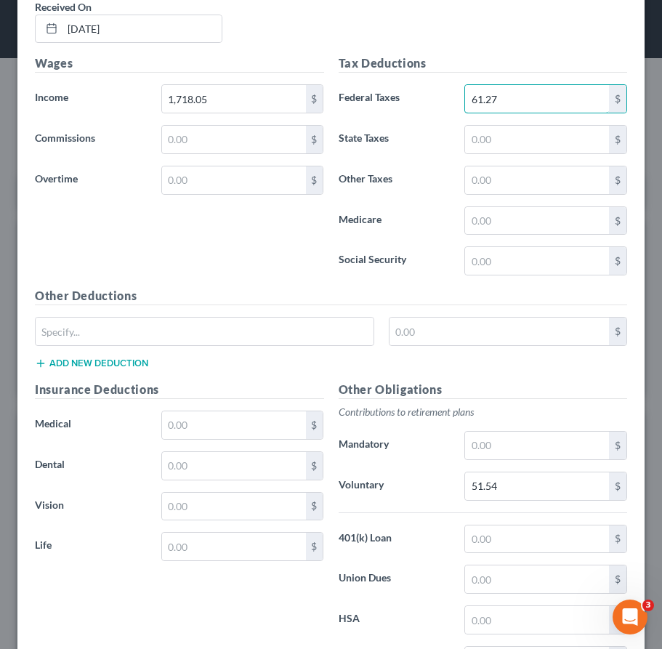
type input "61.27"
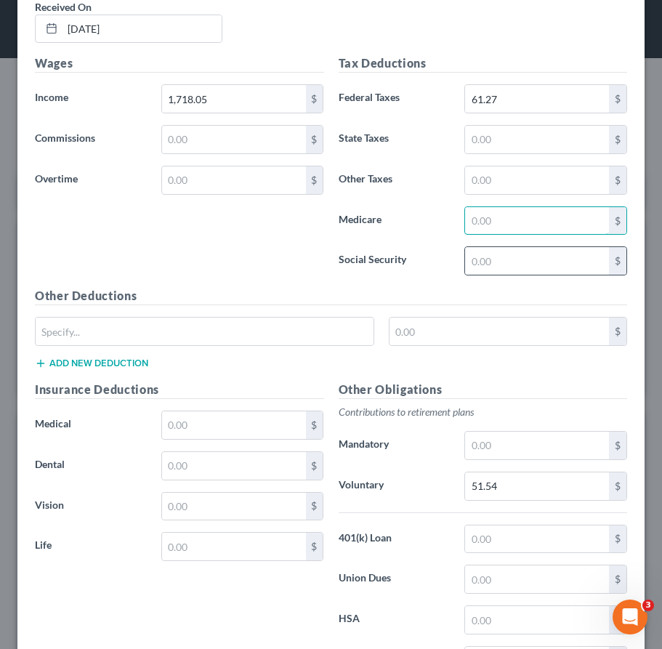
drag, startPoint x: 513, startPoint y: 232, endPoint x: 456, endPoint y: 270, distance: 68.1
click at [513, 232] on input "text" at bounding box center [537, 221] width 144 height 28
type input "24.91"
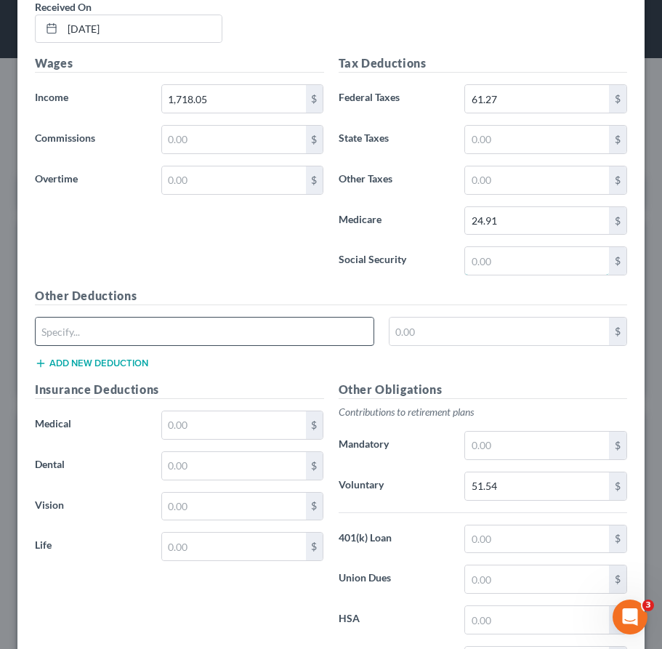
click at [498, 263] on input "text" at bounding box center [537, 261] width 144 height 28
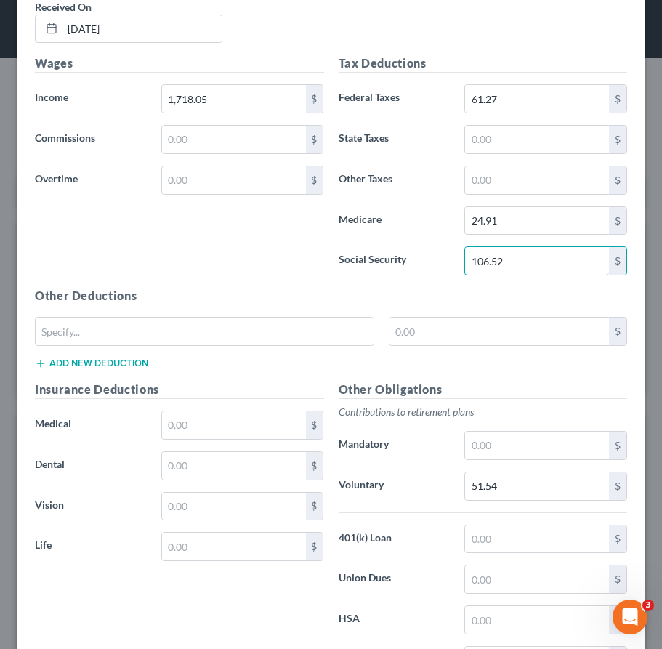
type input "106.52"
drag, startPoint x: 511, startPoint y: 142, endPoint x: 253, endPoint y: 251, distance: 280.1
click at [511, 140] on input "text" at bounding box center [537, 140] width 144 height 28
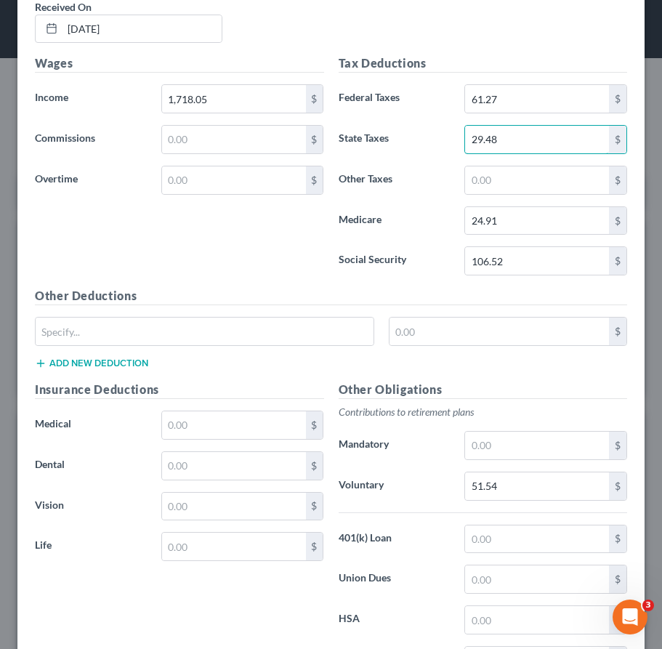
type input "29.48"
click at [493, 187] on input "text" at bounding box center [537, 180] width 144 height 28
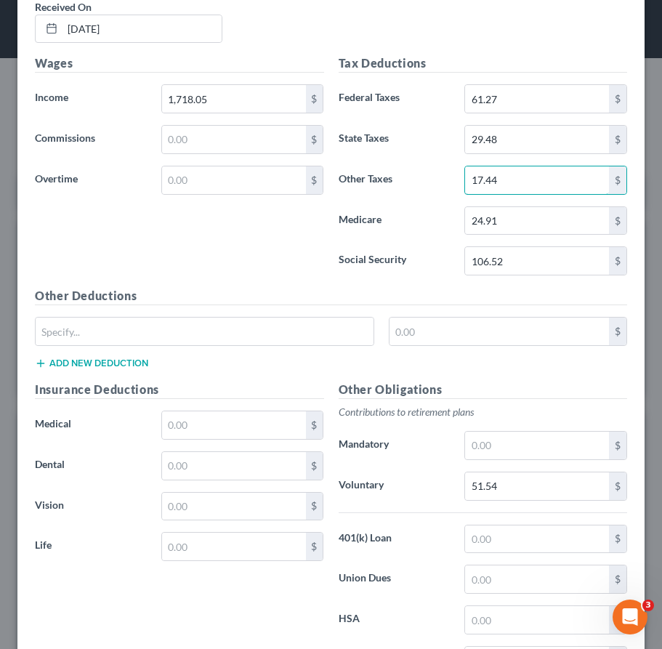
type input "17.44"
click at [408, 192] on label "Other Taxes" at bounding box center [394, 180] width 126 height 29
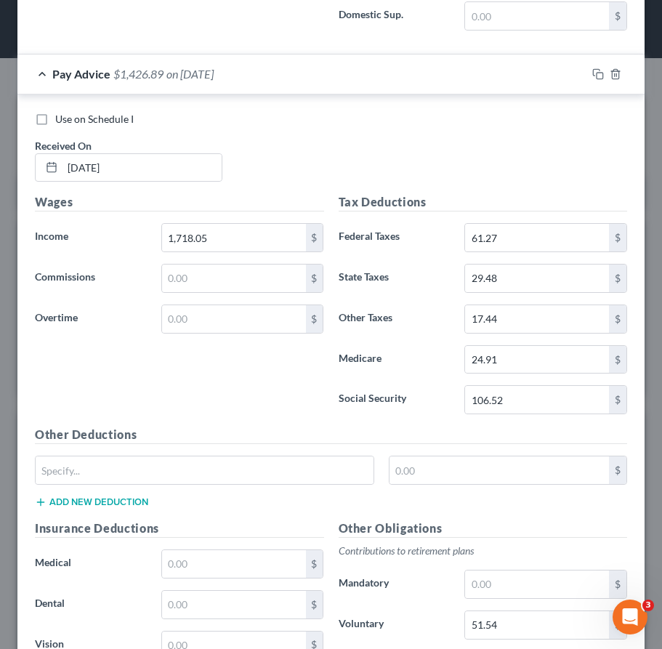
scroll to position [2046, 0]
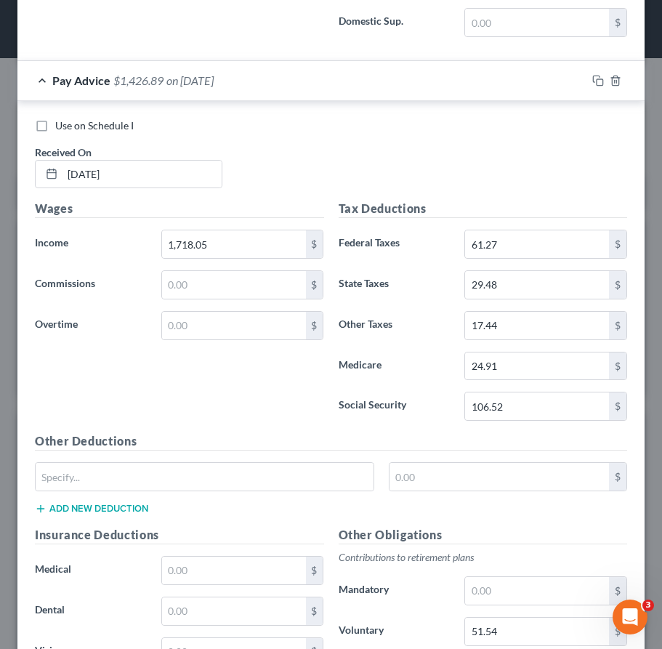
drag, startPoint x: 429, startPoint y: 139, endPoint x: 437, endPoint y: 142, distance: 8.1
click at [429, 139] on div "Use on Schedule I Received On * 06/06/2025" at bounding box center [331, 159] width 607 height 82
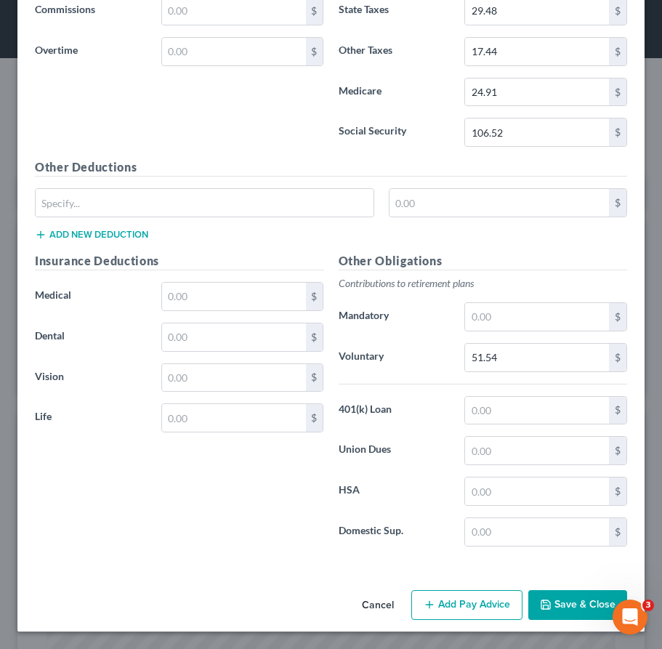
drag, startPoint x: 456, startPoint y: 594, endPoint x: 453, endPoint y: 515, distance: 79.3
click at [456, 592] on button "Add Pay Advice" at bounding box center [466, 605] width 111 height 31
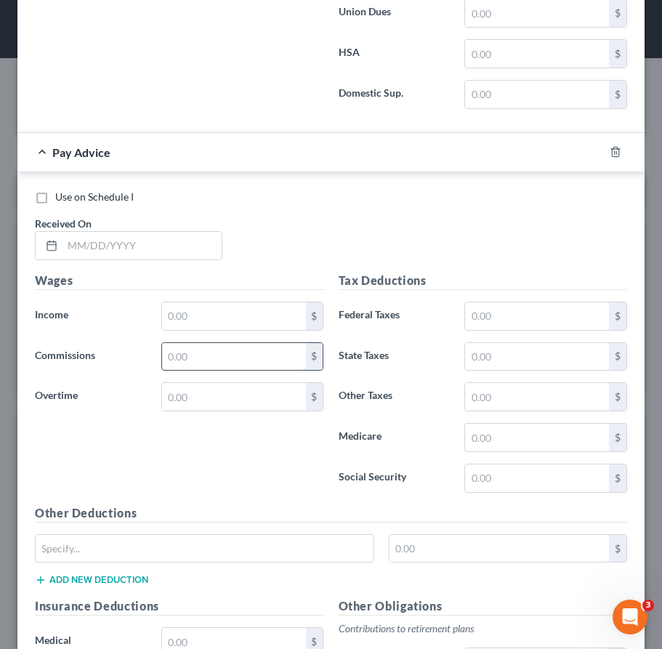
scroll to position [2869, 0]
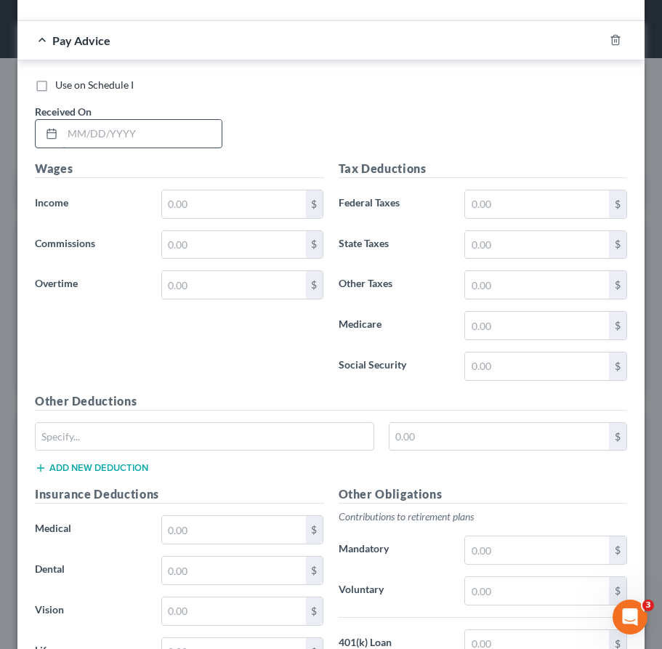
drag, startPoint x: 198, startPoint y: 137, endPoint x: 193, endPoint y: 148, distance: 11.4
click at [197, 142] on input "text" at bounding box center [141, 134] width 159 height 28
type input "06/20/2025"
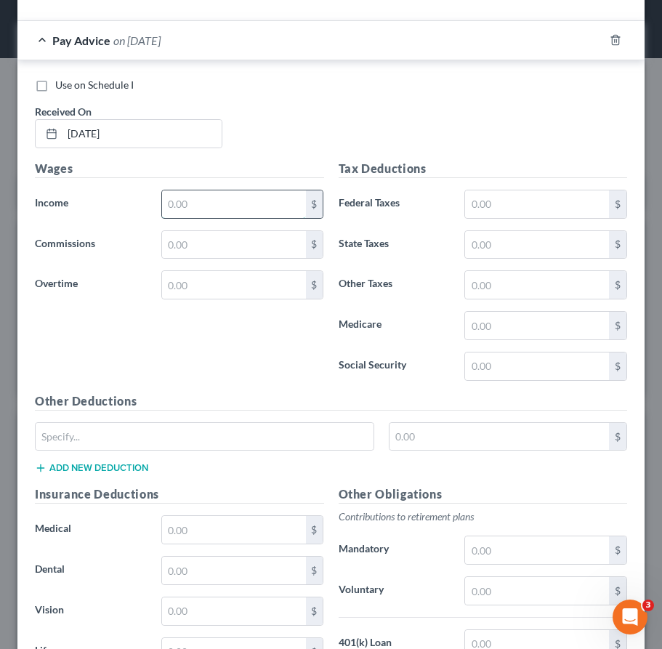
click at [281, 199] on input "text" at bounding box center [234, 204] width 144 height 28
type input "1"
type input "1,078.03"
drag, startPoint x: 509, startPoint y: 202, endPoint x: 39, endPoint y: 203, distance: 470.2
click at [507, 204] on input "text" at bounding box center [537, 204] width 144 height 28
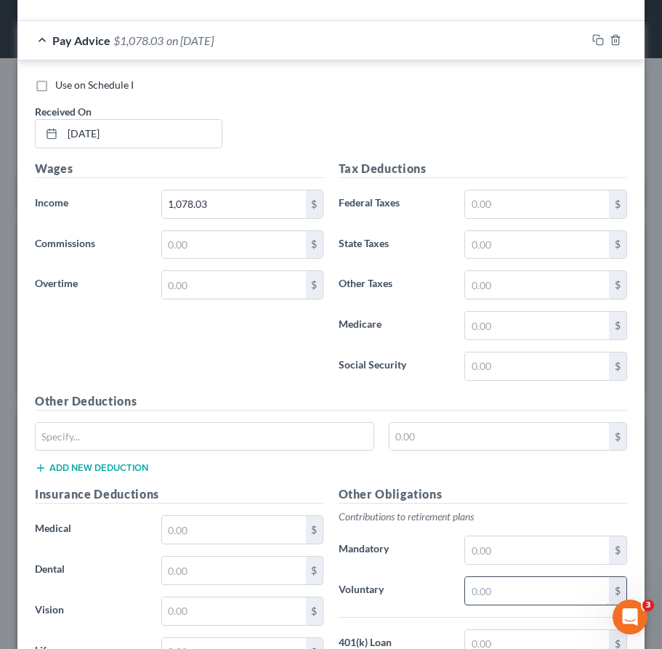
click at [517, 586] on input "text" at bounding box center [537, 591] width 144 height 28
type input "32.34"
drag, startPoint x: 525, startPoint y: 211, endPoint x: 127, endPoint y: 261, distance: 400.7
click at [523, 210] on input "text" at bounding box center [537, 204] width 144 height 28
type input "10.00"
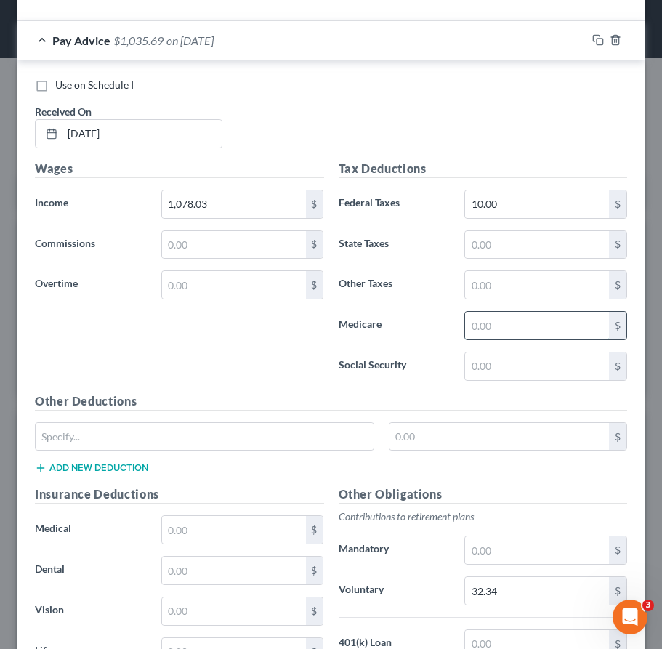
click at [467, 328] on input "text" at bounding box center [537, 326] width 144 height 28
type input "15.62"
drag, startPoint x: 504, startPoint y: 365, endPoint x: 336, endPoint y: 399, distance: 171.3
click at [504, 365] on input "text" at bounding box center [537, 366] width 144 height 28
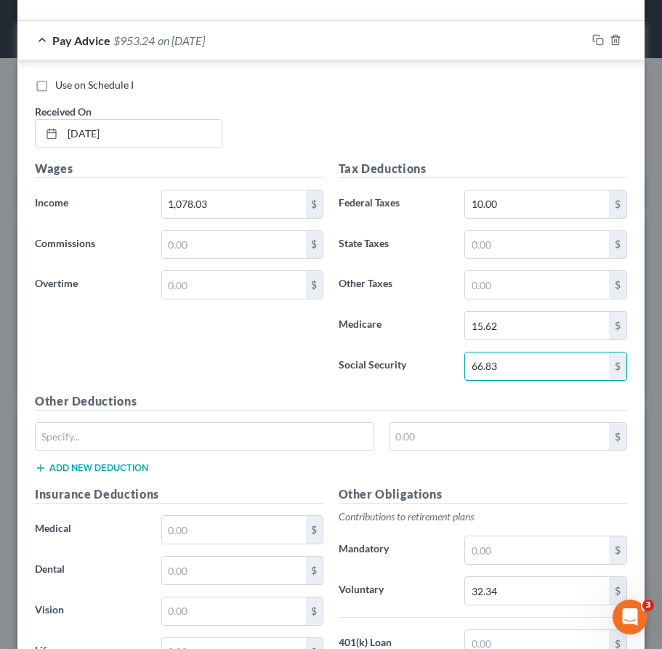
type input "66.83"
drag, startPoint x: 504, startPoint y: 243, endPoint x: 226, endPoint y: 288, distance: 281.2
click at [504, 243] on input "text" at bounding box center [537, 245] width 144 height 28
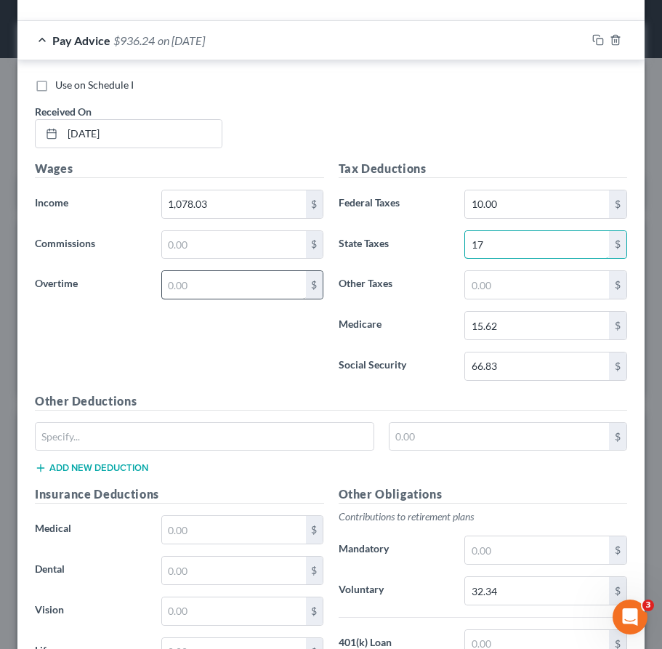
type input "1"
type input "17.07"
drag, startPoint x: 492, startPoint y: 285, endPoint x: 401, endPoint y: 286, distance: 90.8
click at [492, 285] on input "text" at bounding box center [537, 285] width 144 height 28
drag, startPoint x: 506, startPoint y: 286, endPoint x: 440, endPoint y: 281, distance: 65.6
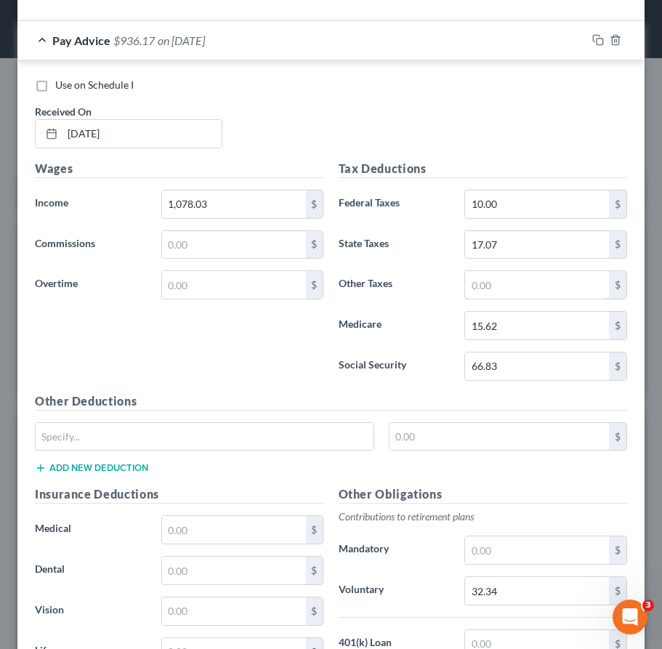
click at [507, 286] on input "text" at bounding box center [537, 285] width 144 height 28
type input "6.36"
click at [461, 134] on div "Use on Schedule I Received On * 06/20/2025" at bounding box center [331, 119] width 607 height 82
click at [357, 110] on div "Use on Schedule I Received On * 06/20/2025" at bounding box center [331, 119] width 607 height 82
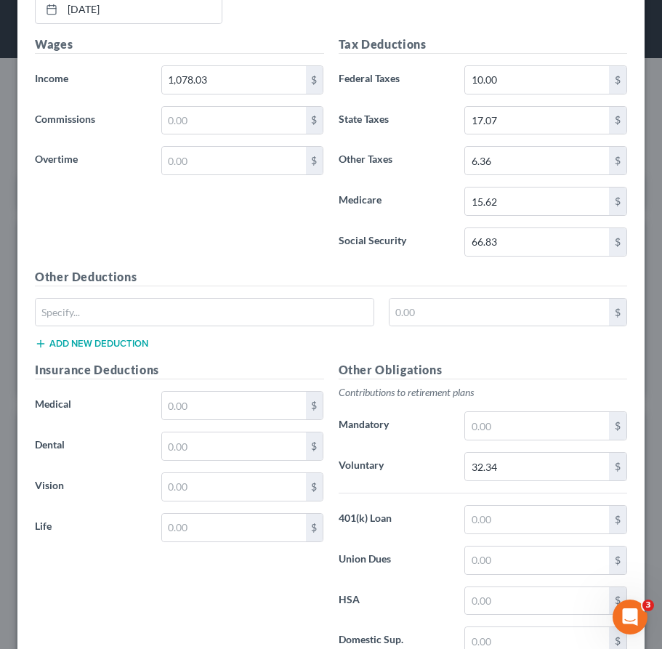
scroll to position [3103, 0]
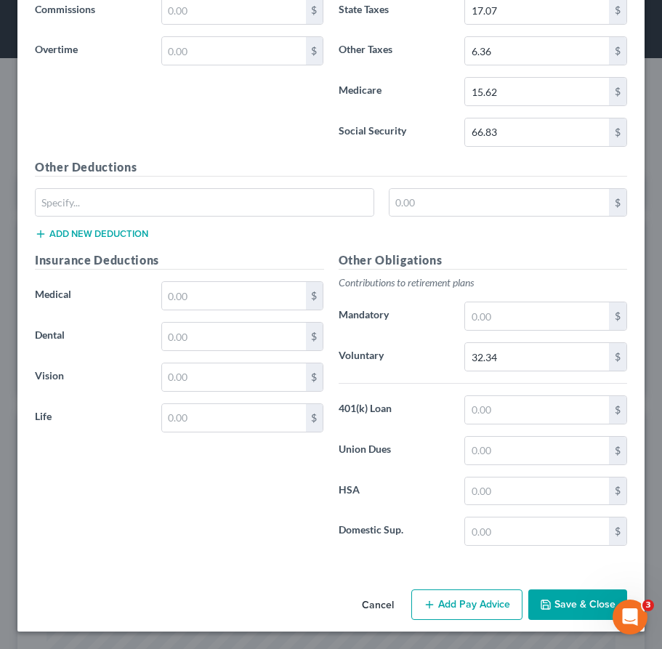
click at [454, 602] on button "Add Pay Advice" at bounding box center [466, 604] width 111 height 31
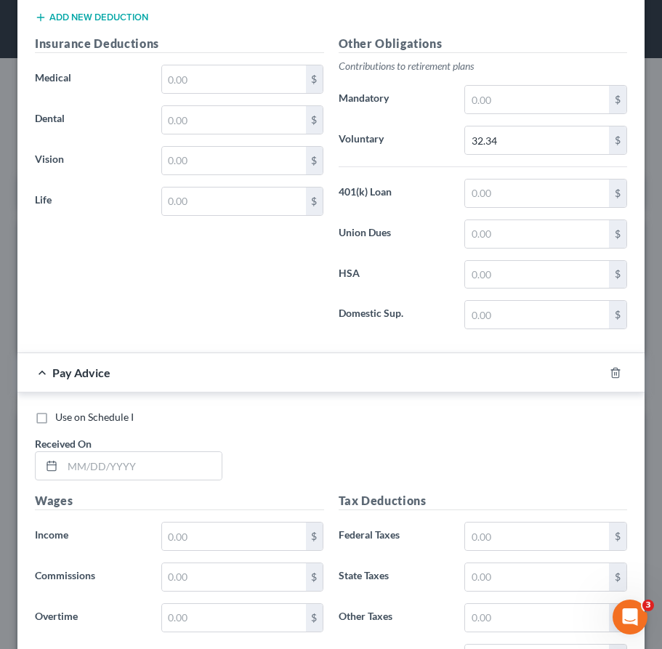
scroll to position [3506, 0]
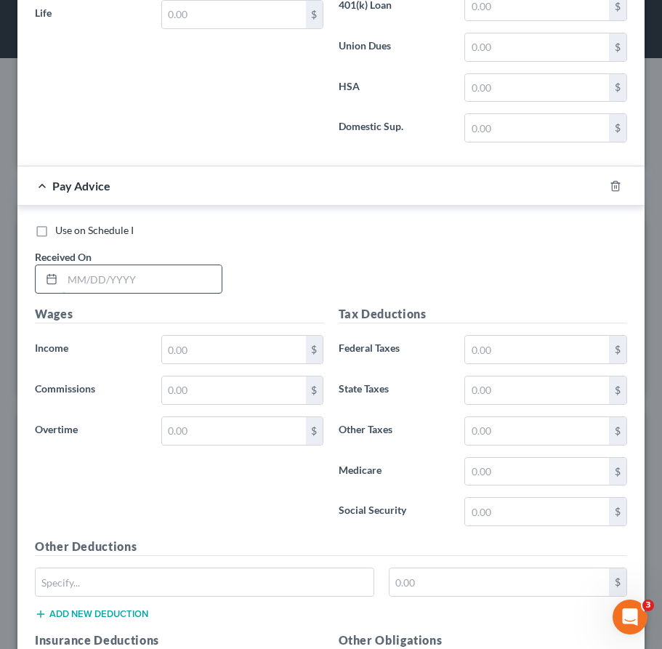
click at [168, 286] on input "text" at bounding box center [141, 279] width 159 height 28
type input "07/04/2025"
click at [384, 259] on div "Use on Schedule I Received On * 07/04/2025" at bounding box center [331, 264] width 607 height 82
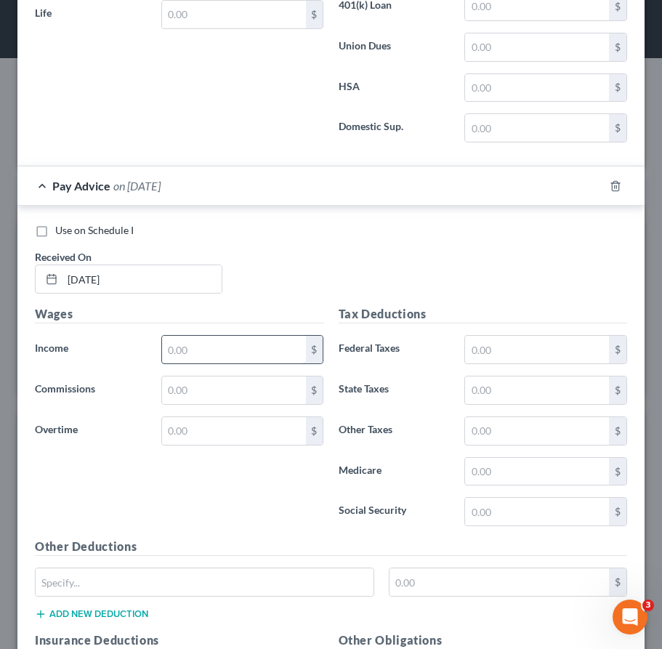
click at [217, 344] on input "text" at bounding box center [234, 350] width 144 height 28
type input "2,017.34"
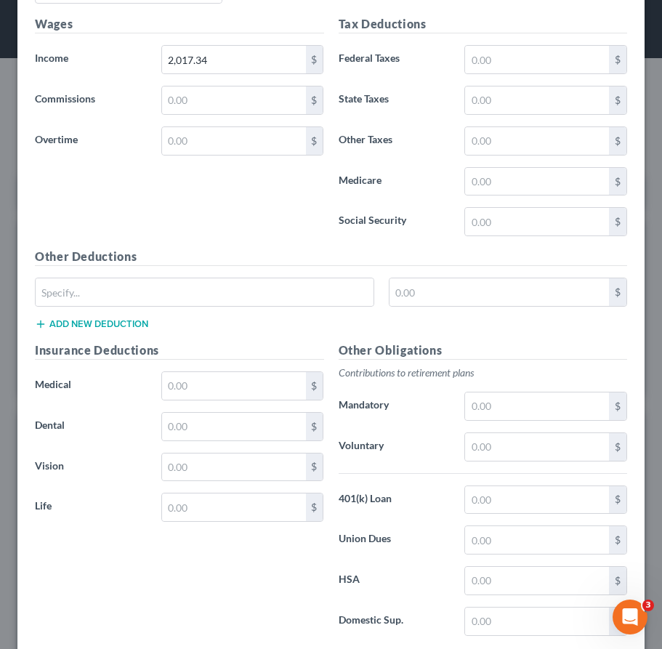
scroll to position [3797, 0]
drag, startPoint x: 504, startPoint y: 443, endPoint x: 331, endPoint y: 468, distance: 175.4
click at [504, 443] on input "text" at bounding box center [537, 446] width 144 height 28
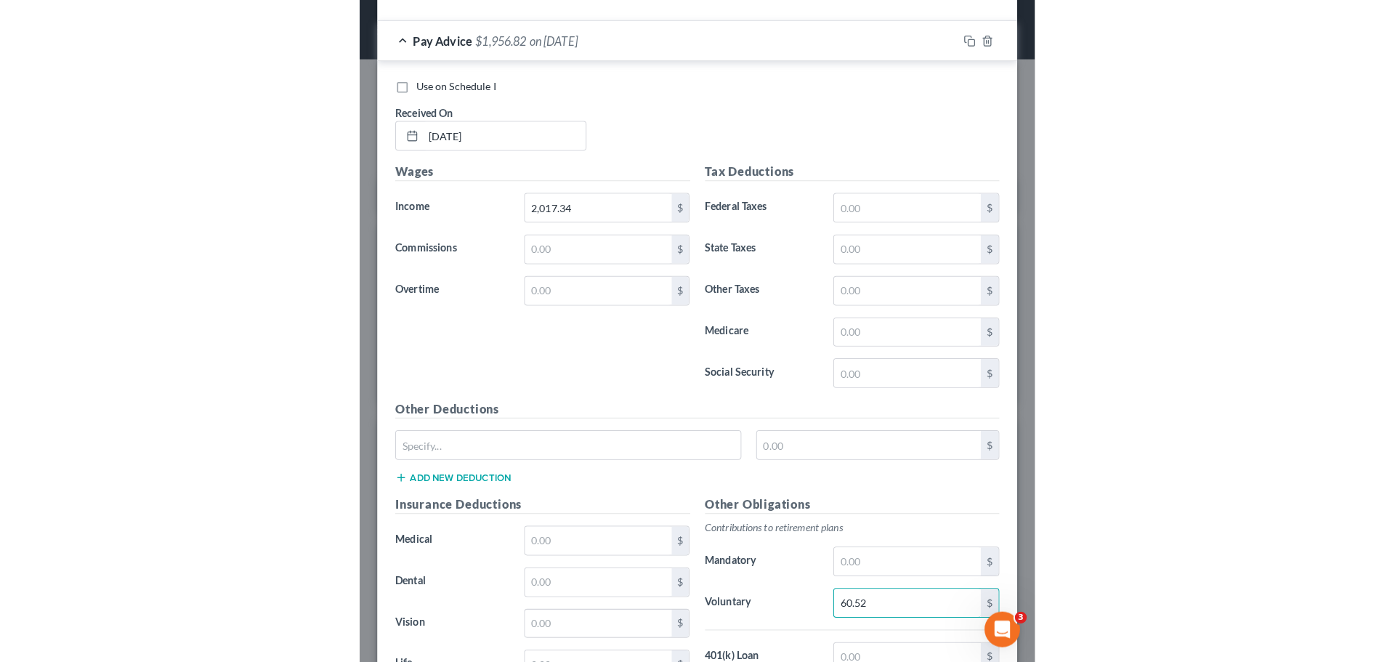
scroll to position [3652, 0]
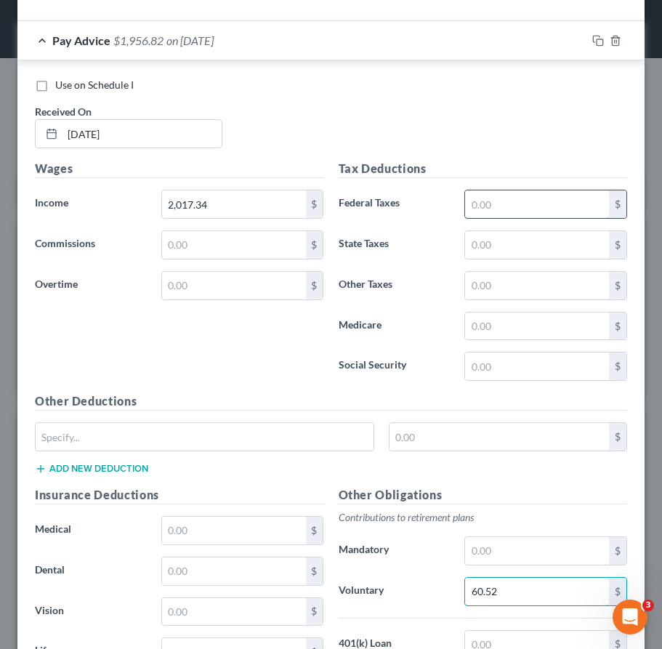
type input "60.52"
drag, startPoint x: 497, startPoint y: 210, endPoint x: 8, endPoint y: 228, distance: 489.4
click at [485, 206] on input "text" at bounding box center [537, 204] width 144 height 28
drag, startPoint x: 526, startPoint y: 207, endPoint x: 457, endPoint y: 145, distance: 93.1
click at [525, 206] on input "text" at bounding box center [537, 204] width 144 height 28
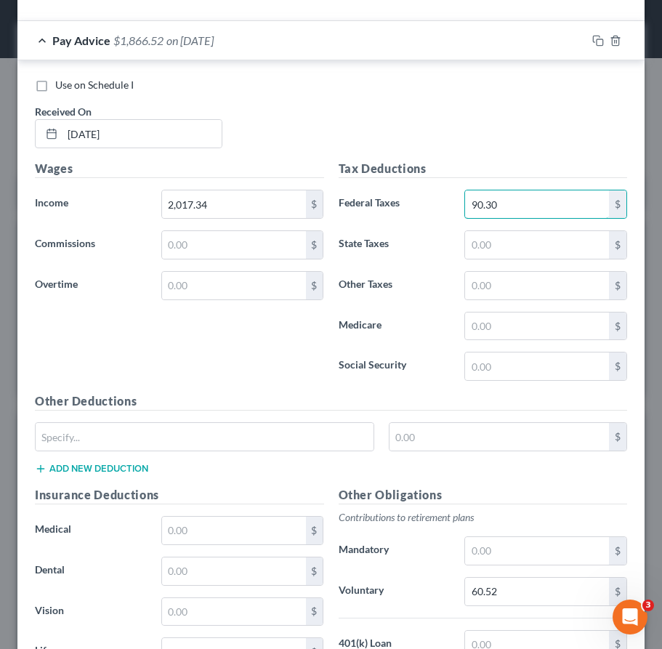
type input "90.30"
drag, startPoint x: 472, startPoint y: 320, endPoint x: 435, endPoint y: 328, distance: 37.2
click at [472, 320] on input "text" at bounding box center [537, 326] width 144 height 28
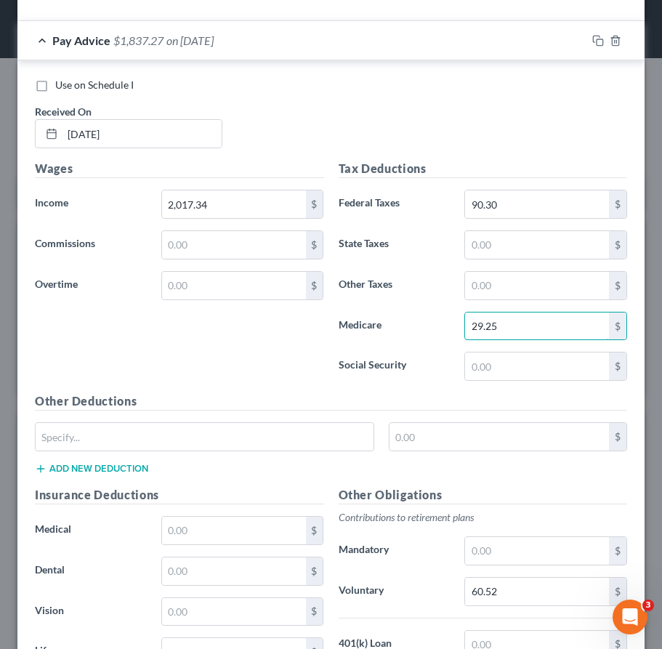
type input "29.25"
click at [512, 363] on input "text" at bounding box center [537, 366] width 144 height 28
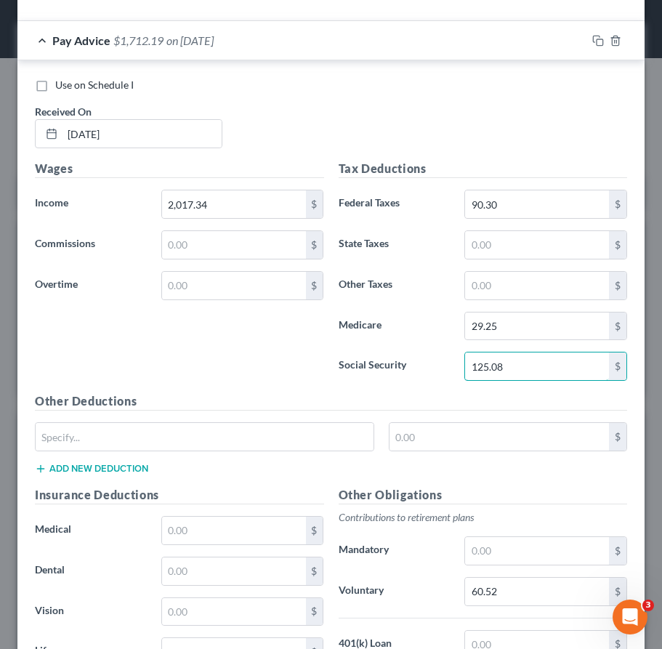
type input "125.08"
drag, startPoint x: 516, startPoint y: 247, endPoint x: 436, endPoint y: 249, distance: 79.9
click at [516, 247] on input "text" at bounding box center [537, 245] width 144 height 28
type input "35.53"
drag, startPoint x: 483, startPoint y: 285, endPoint x: 451, endPoint y: 289, distance: 33.0
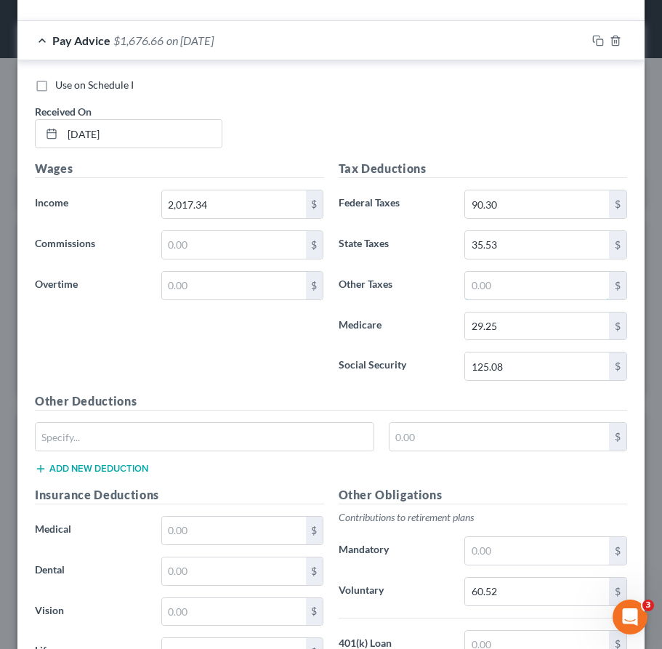
click at [483, 285] on input "text" at bounding box center [537, 286] width 144 height 28
type input "20.49"
drag, startPoint x: 331, startPoint y: 107, endPoint x: 538, endPoint y: 4, distance: 231.7
click at [331, 107] on div "Use on Schedule I Received On * 07/04/2025" at bounding box center [331, 119] width 607 height 82
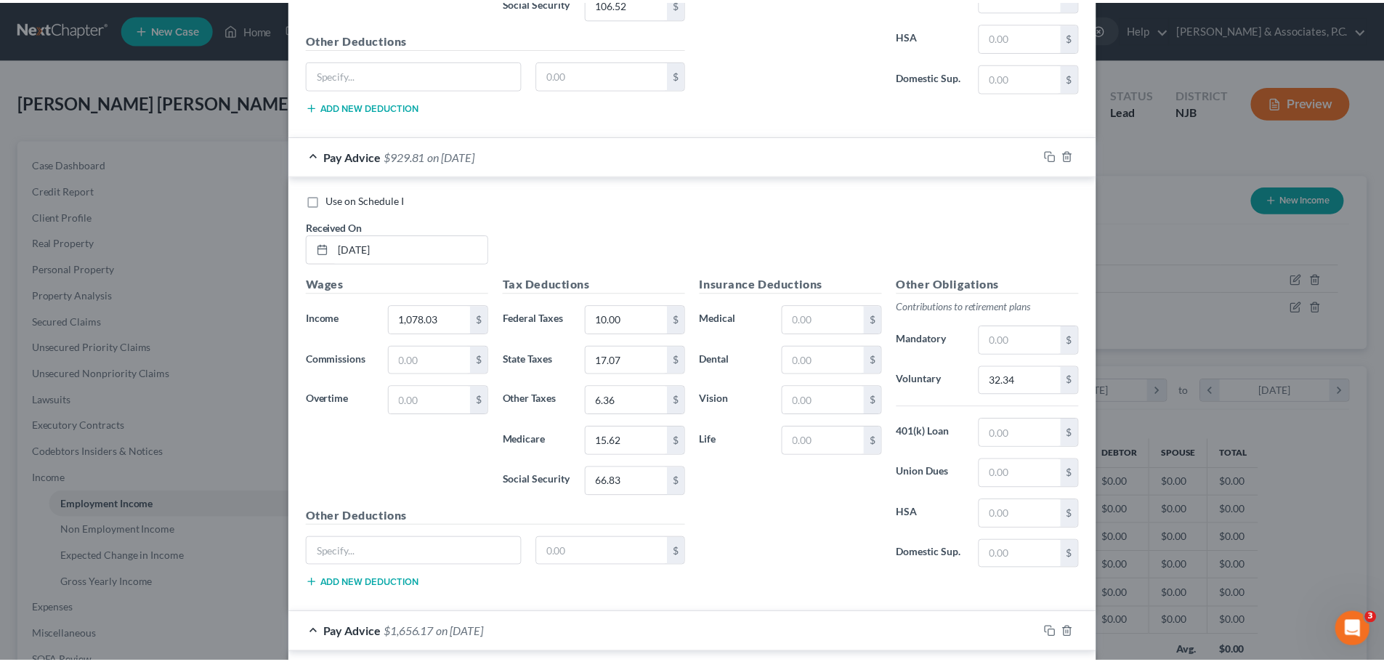
scroll to position [2324, 0]
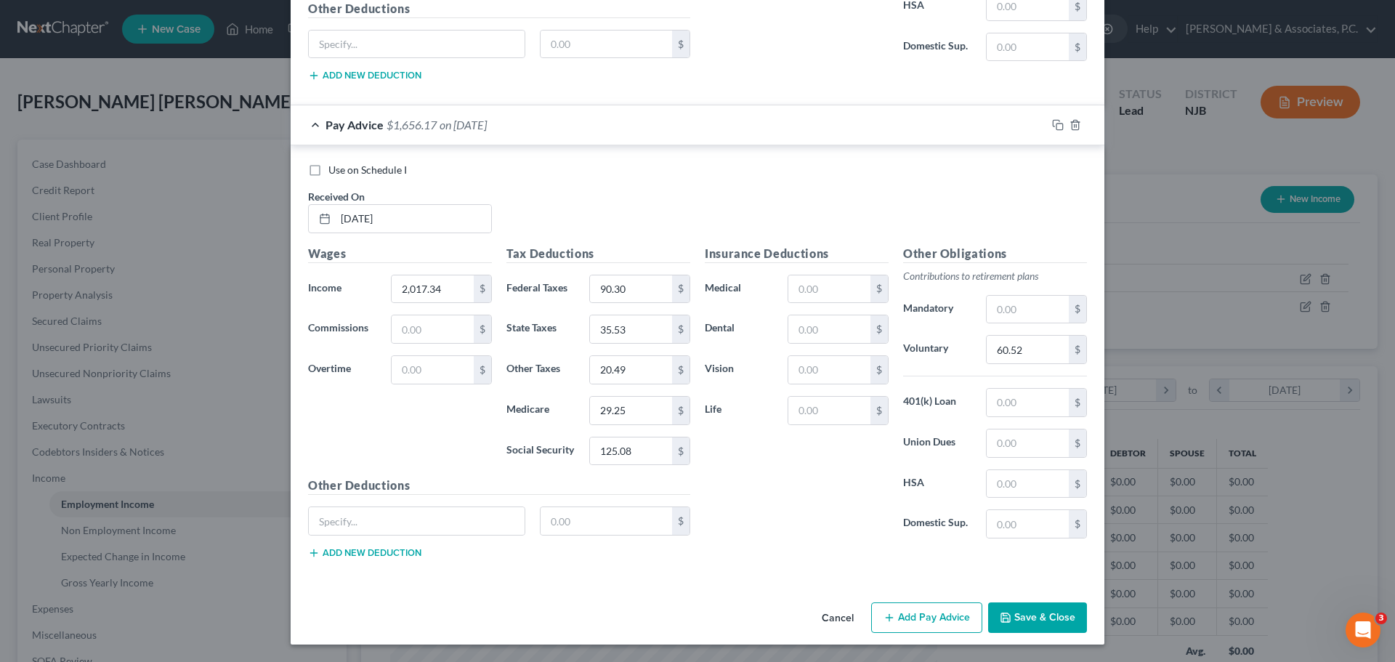
click at [1039, 616] on button "Save & Close" at bounding box center [1037, 617] width 99 height 31
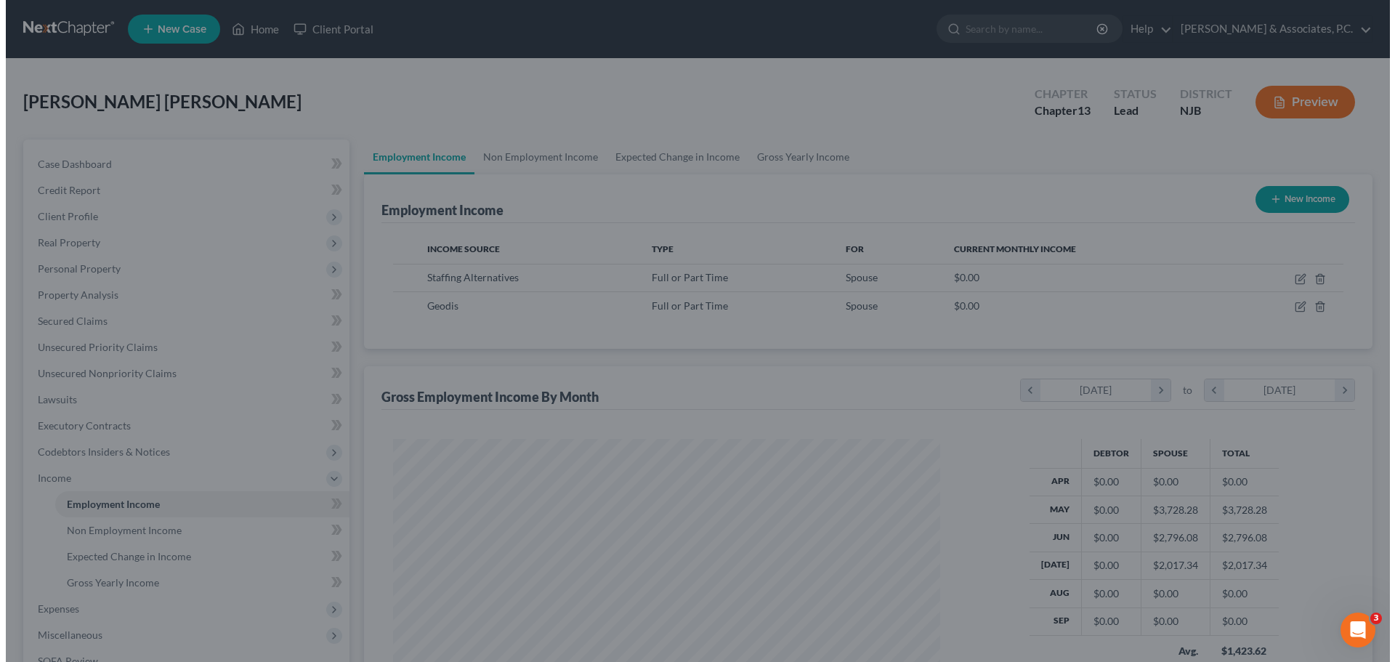
scroll to position [726425, 726124]
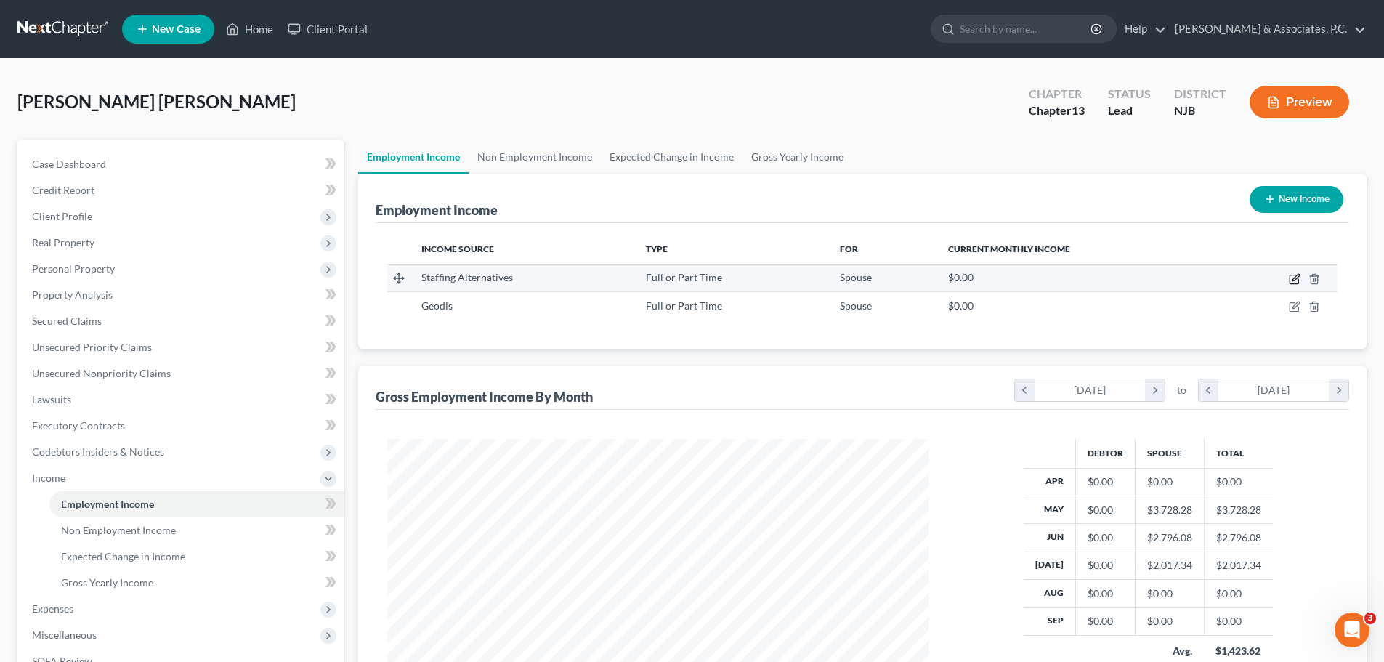
click at [1299, 277] on icon "button" at bounding box center [1296, 277] width 7 height 7
select select "0"
select select "33"
select select "3"
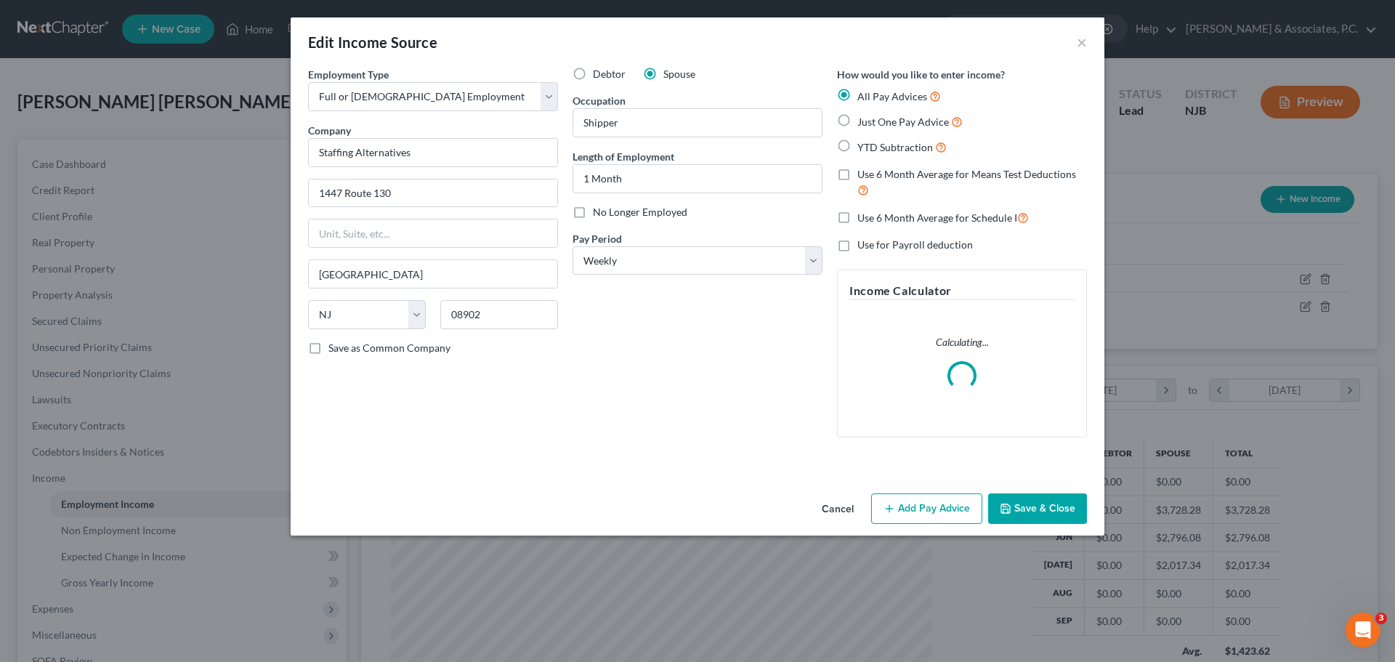
scroll to position [273, 576]
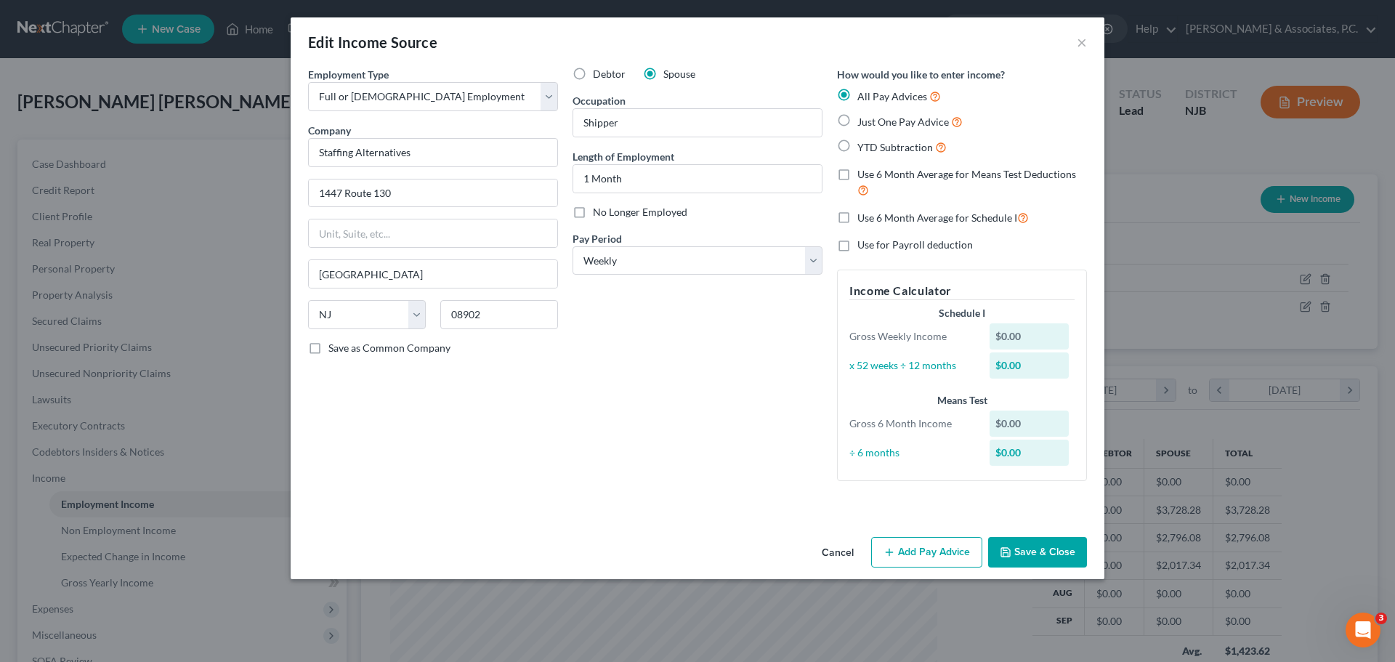
click at [792, 55] on div "Edit Income Source ×" at bounding box center [698, 41] width 814 height 49
click at [726, 179] on input "1 Month" at bounding box center [697, 179] width 249 height 28
type input "1"
type input "5 Weeks"
drag, startPoint x: 917, startPoint y: 559, endPoint x: 747, endPoint y: 471, distance: 191.4
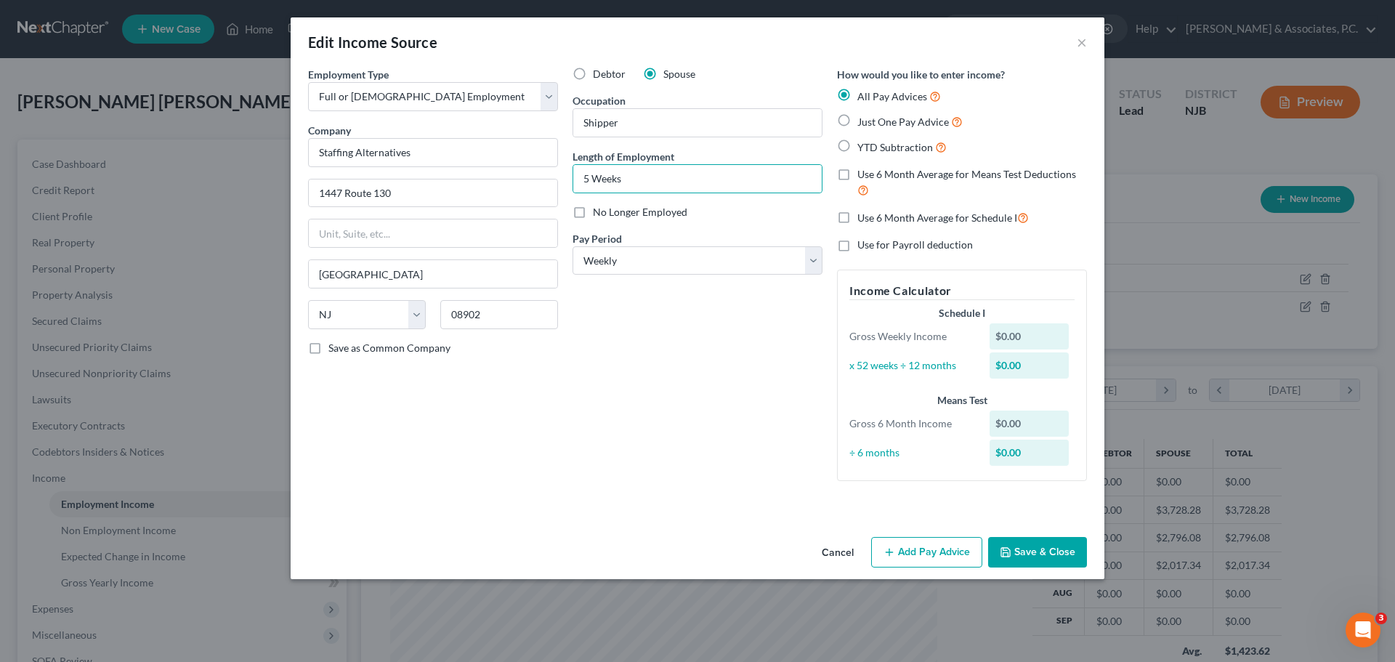
click at [920, 561] on button "Add Pay Advice" at bounding box center [926, 552] width 111 height 31
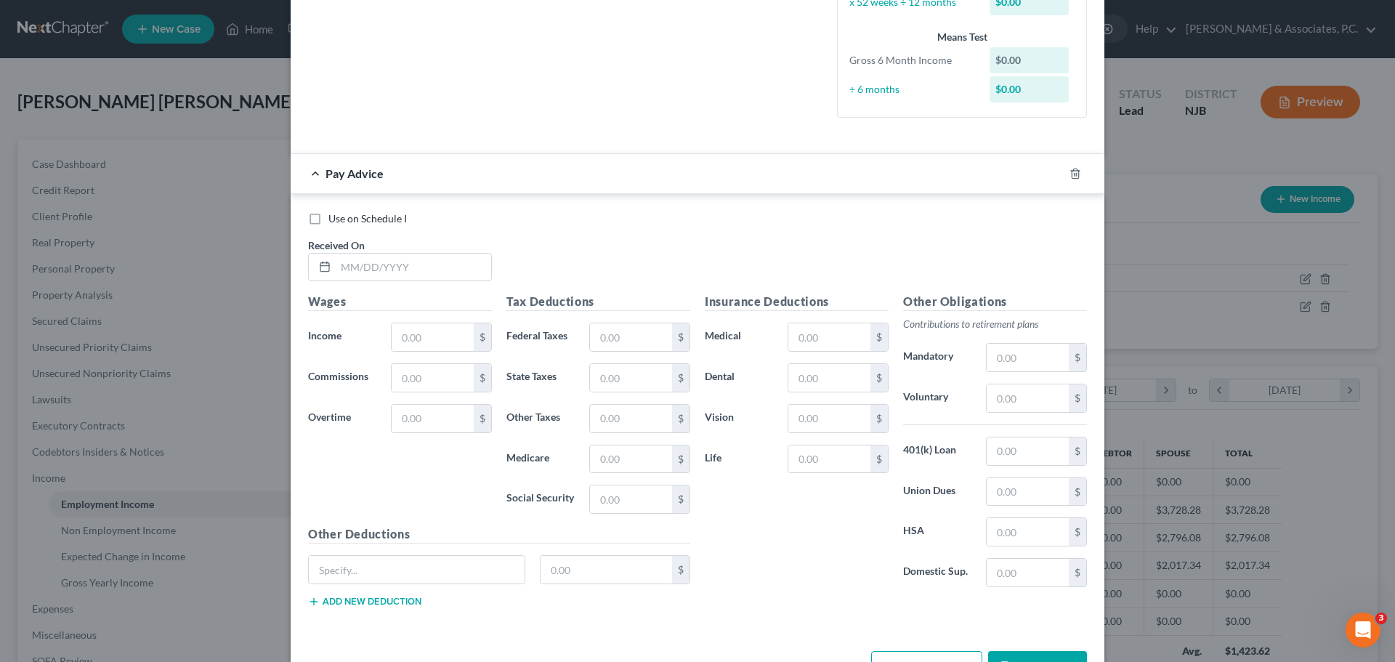
scroll to position [412, 0]
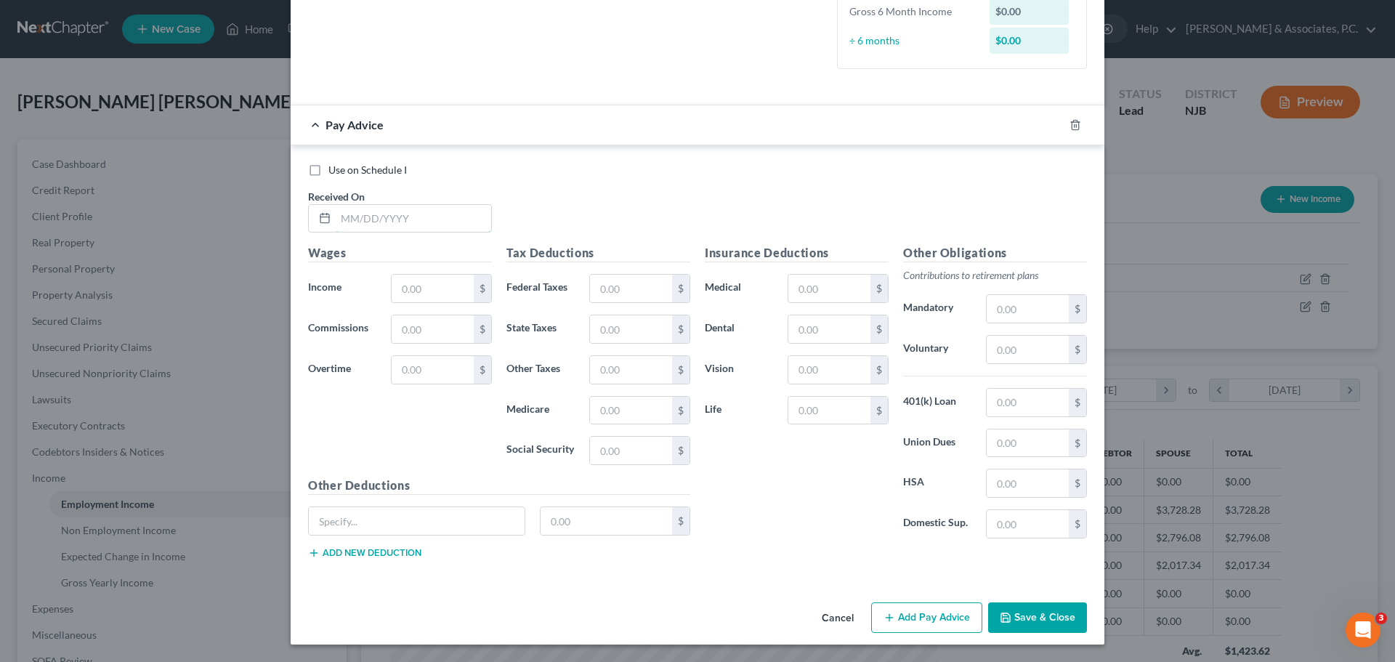
drag, startPoint x: 453, startPoint y: 214, endPoint x: 513, endPoint y: 215, distance: 59.6
click at [454, 214] on input "text" at bounding box center [414, 219] width 156 height 28
click at [434, 209] on input "text" at bounding box center [414, 219] width 156 height 28
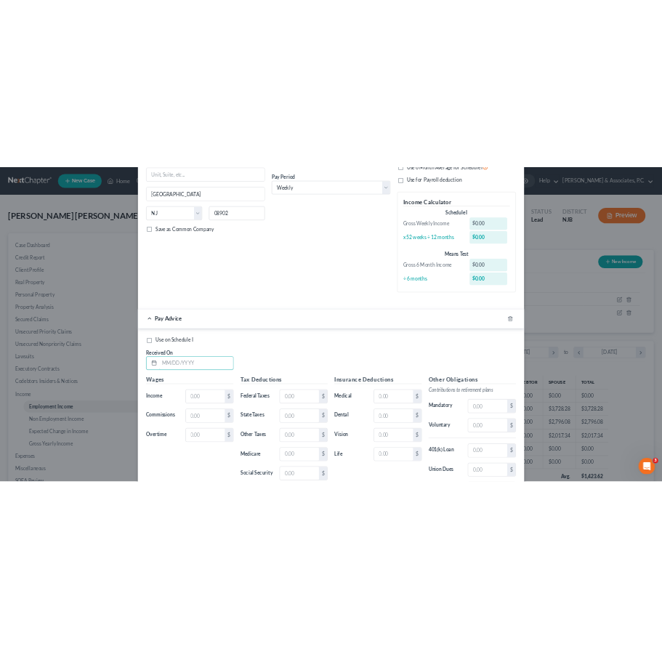
scroll to position [284, 598]
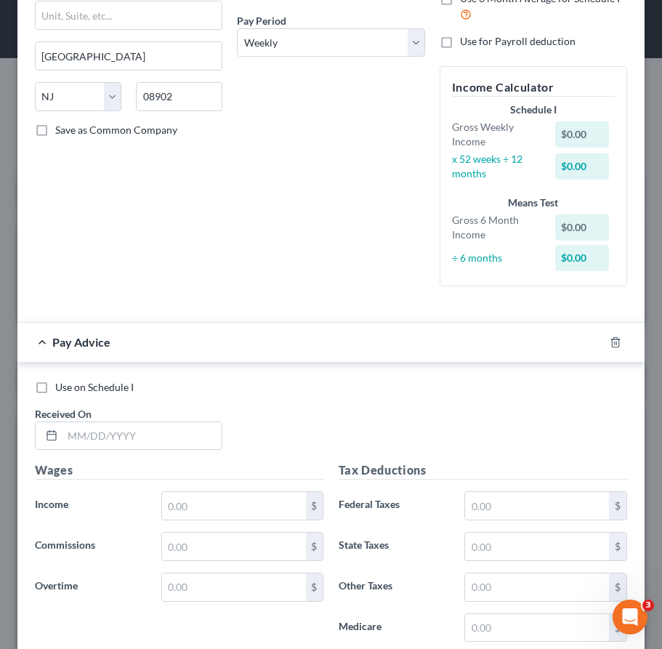
drag, startPoint x: 233, startPoint y: 242, endPoint x: 148, endPoint y: 140, distance: 132.1
click at [231, 240] on div "Debtor Spouse Occupation Shipper Length of Employment 5 Weeks No Longer Employe…" at bounding box center [331, 73] width 202 height 449
drag, startPoint x: 144, startPoint y: 423, endPoint x: 338, endPoint y: 385, distance: 197.7
click at [144, 424] on input "text" at bounding box center [141, 436] width 159 height 28
type input "[DATE]"
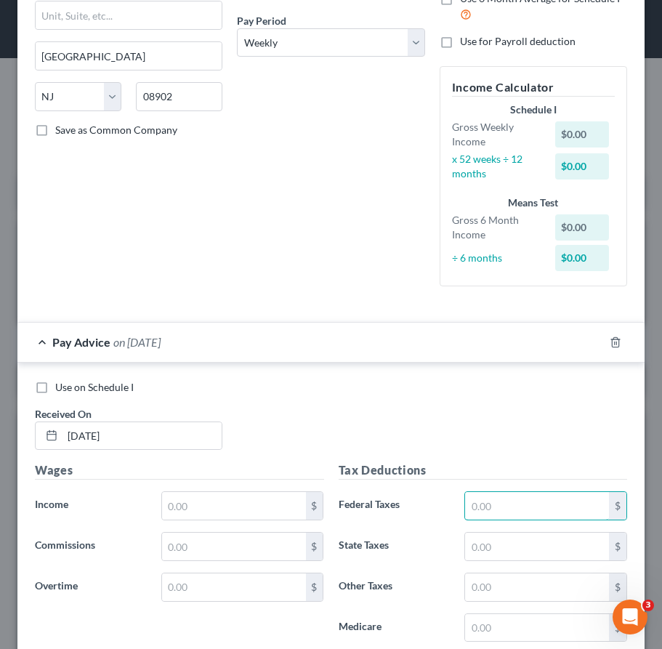
drag, startPoint x: 493, startPoint y: 510, endPoint x: 431, endPoint y: 530, distance: 64.8
click at [480, 517] on input "text" at bounding box center [537, 506] width 144 height 28
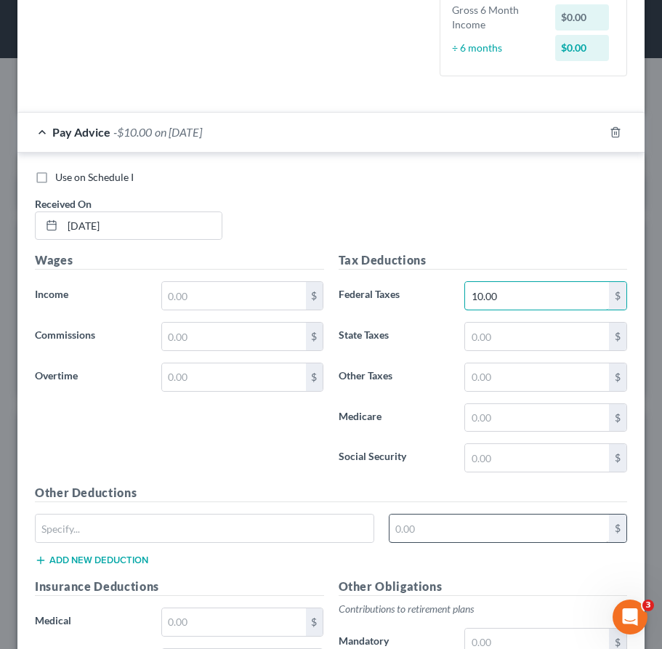
scroll to position [436, 0]
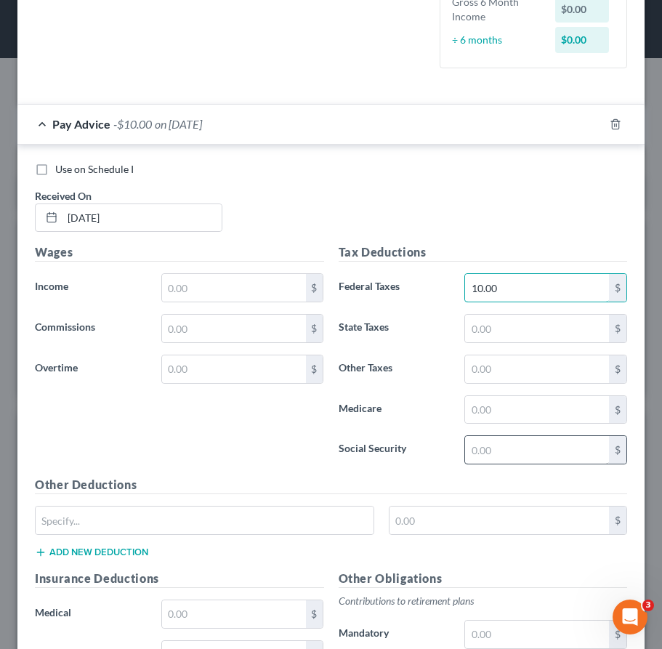
type input "10.00"
drag, startPoint x: 495, startPoint y: 447, endPoint x: 419, endPoint y: 478, distance: 81.8
click at [494, 449] on input "text" at bounding box center [537, 450] width 144 height 28
type input "28.36"
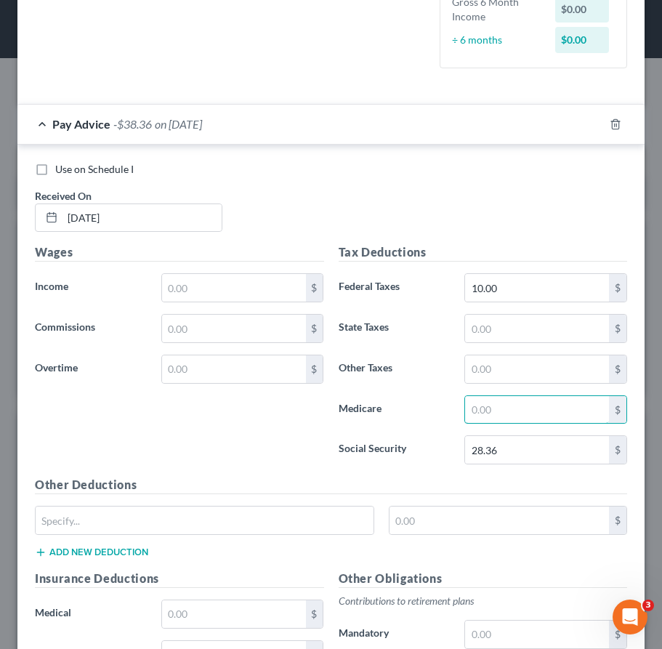
drag, startPoint x: 506, startPoint y: 406, endPoint x: 338, endPoint y: 392, distance: 168.4
click at [503, 407] on input "text" at bounding box center [537, 410] width 144 height 28
type input "6.63"
drag, startPoint x: 509, startPoint y: 334, endPoint x: 503, endPoint y: 339, distance: 7.7
click at [509, 334] on input "text" at bounding box center [537, 329] width 144 height 28
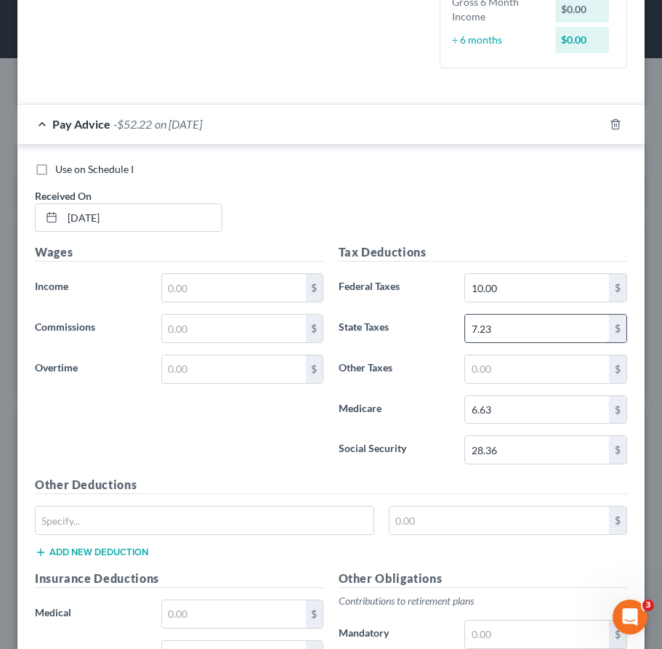
type input "7.23"
click at [488, 359] on input "text" at bounding box center [537, 369] width 144 height 28
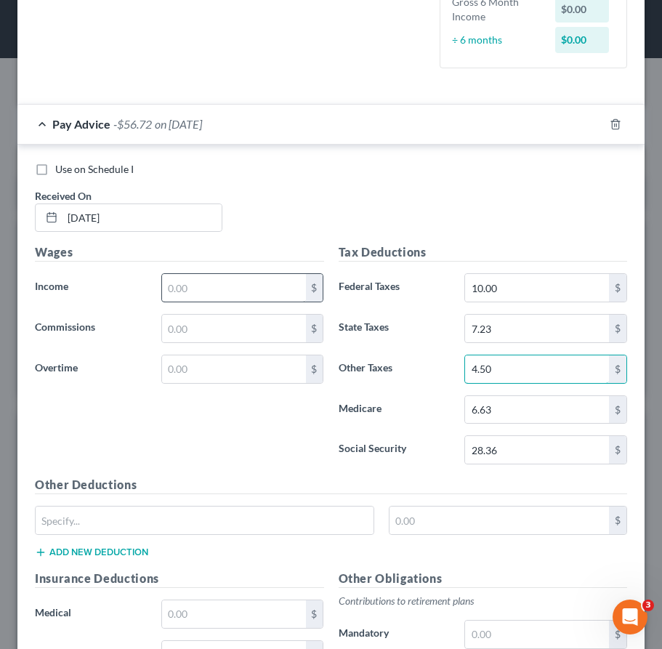
type input "4.50"
drag, startPoint x: 224, startPoint y: 286, endPoint x: 12, endPoint y: 284, distance: 212.2
click at [224, 286] on input "text" at bounding box center [234, 288] width 144 height 28
click at [198, 286] on input "text" at bounding box center [234, 288] width 144 height 28
type input "457.44"
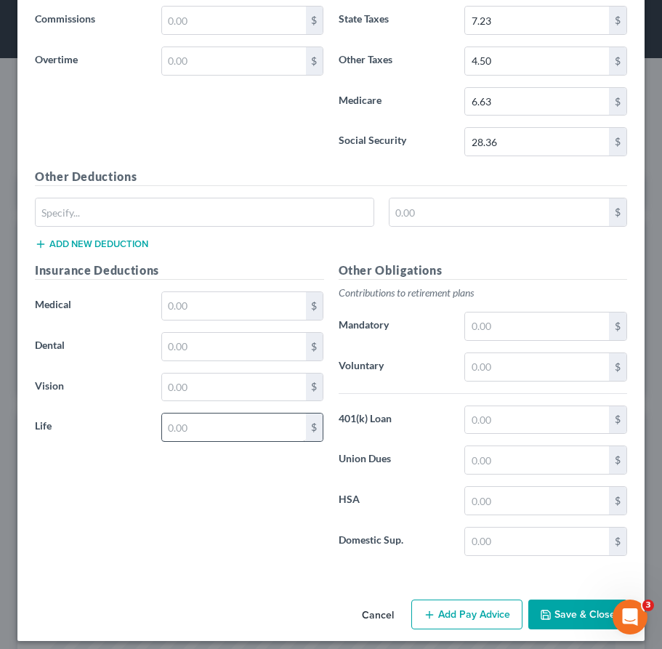
scroll to position [754, 0]
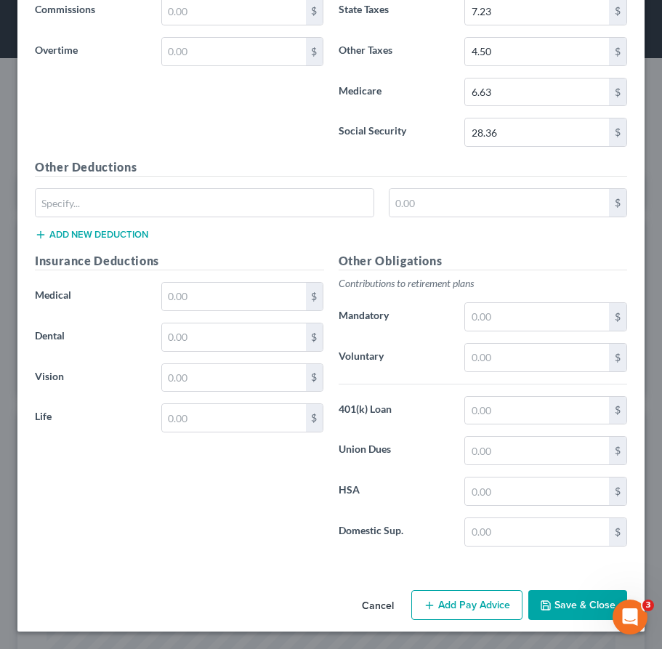
drag, startPoint x: 479, startPoint y: 597, endPoint x: 382, endPoint y: 430, distance: 193.4
click at [477, 597] on button "Add Pay Advice" at bounding box center [466, 605] width 111 height 31
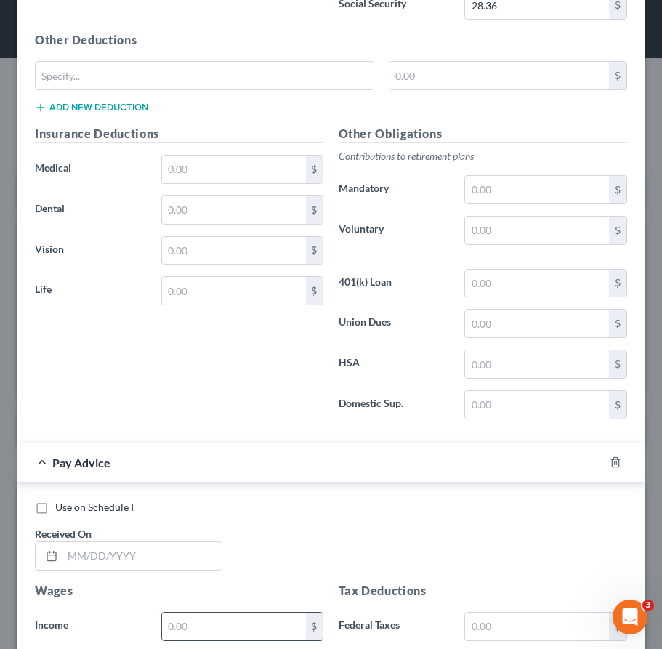
scroll to position [1251, 0]
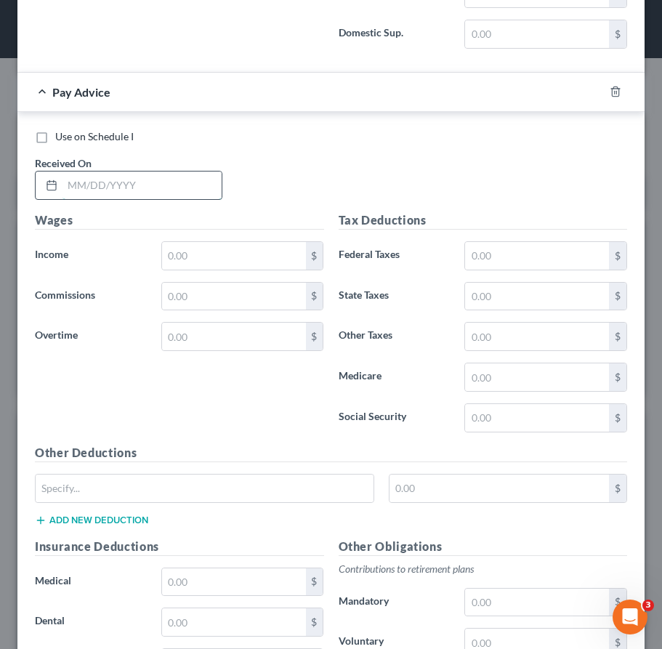
drag, startPoint x: 169, startPoint y: 185, endPoint x: 172, endPoint y: 196, distance: 11.1
click at [169, 186] on input "text" at bounding box center [141, 186] width 159 height 28
type input "[DATE]"
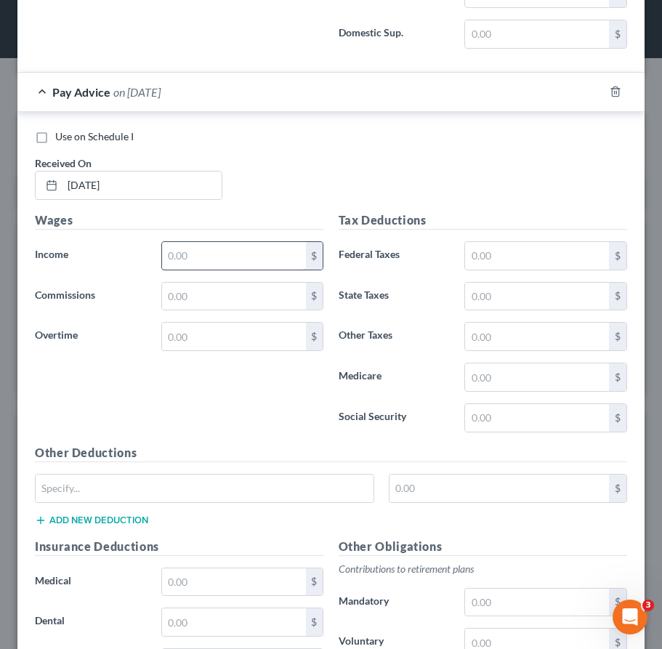
click at [191, 257] on input "text" at bounding box center [234, 256] width 144 height 28
type input "1,048.30"
drag, startPoint x: 496, startPoint y: 250, endPoint x: 342, endPoint y: 310, distance: 165.2
click at [496, 250] on input "text" at bounding box center [537, 256] width 144 height 28
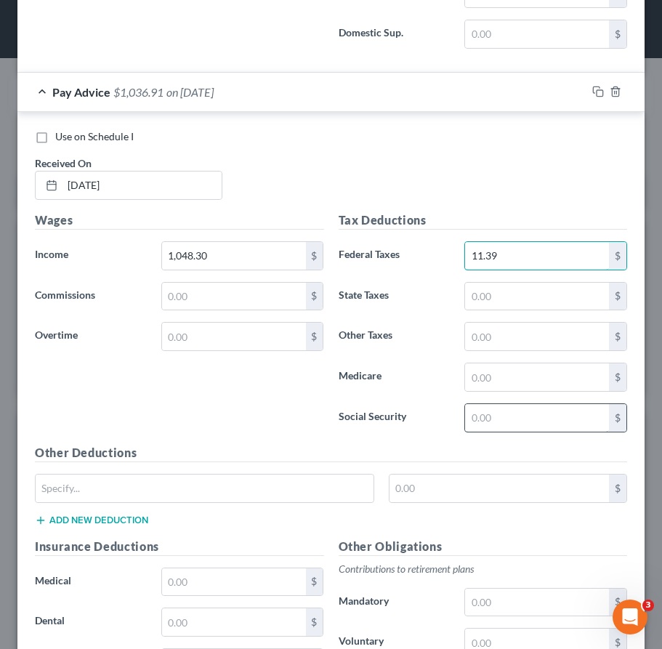
type input "11.39"
drag, startPoint x: 546, startPoint y: 412, endPoint x: 477, endPoint y: 416, distance: 69.2
click at [547, 413] on input "text" at bounding box center [537, 418] width 144 height 28
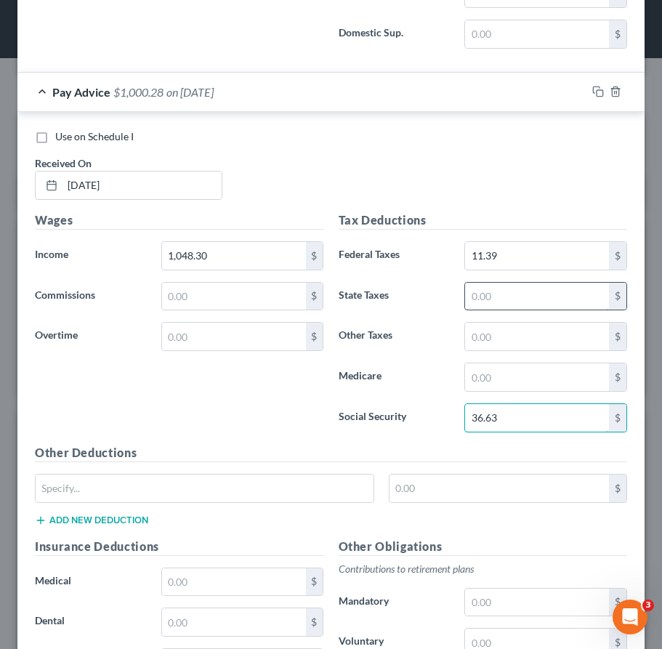
type input "36.63"
drag, startPoint x: 527, startPoint y: 294, endPoint x: 169, endPoint y: 322, distance: 359.3
click at [523, 296] on input "text" at bounding box center [537, 297] width 144 height 28
click at [499, 387] on input "text" at bounding box center [537, 377] width 144 height 28
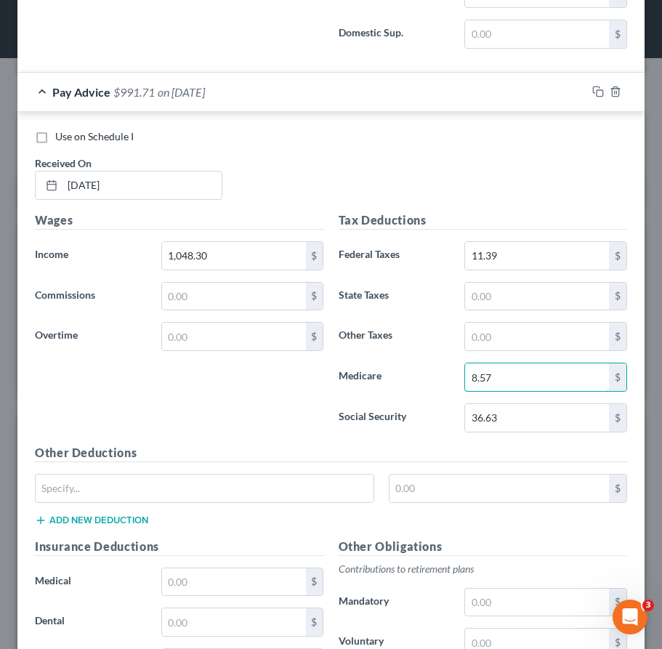
type input "8.57"
click at [485, 290] on input "text" at bounding box center [537, 297] width 144 height 28
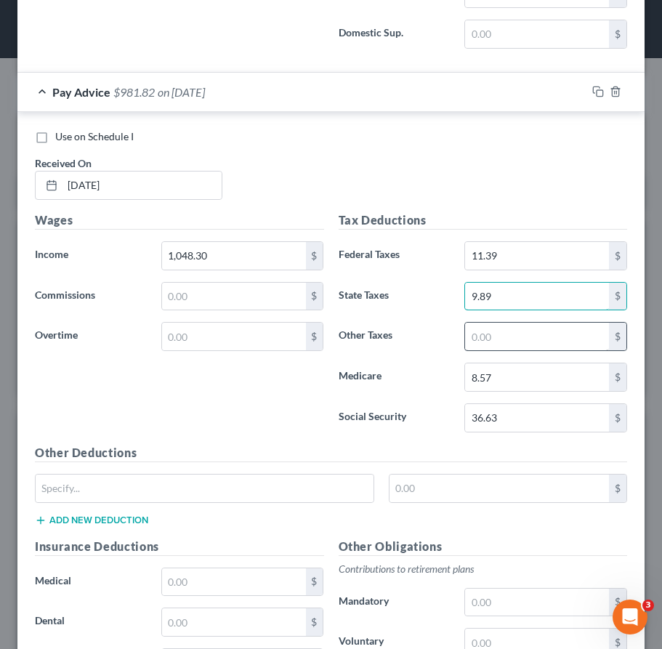
type input "9.89"
drag, startPoint x: 501, startPoint y: 336, endPoint x: 501, endPoint y: 352, distance: 16.7
click at [501, 336] on input "text" at bounding box center [537, 337] width 144 height 28
type input "5.82"
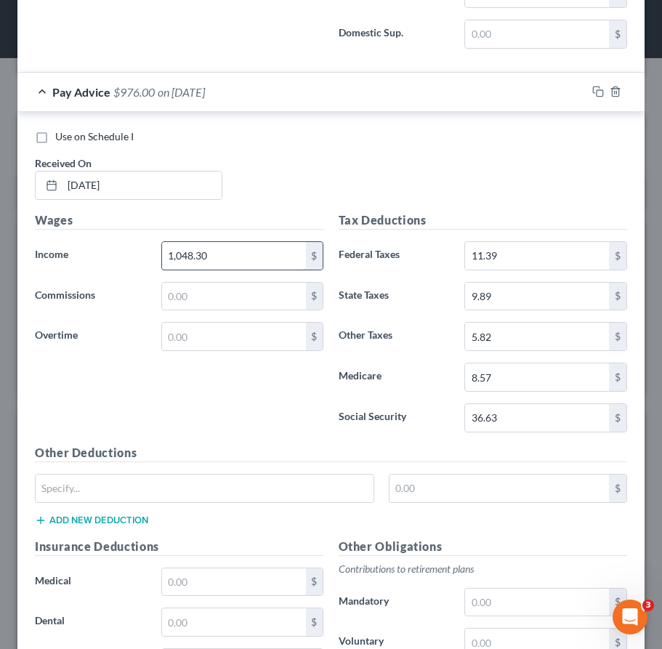
click at [222, 251] on input "1,048.30" at bounding box center [234, 256] width 144 height 28
type input "9"
type input "590.86"
click at [304, 160] on div "Use on Schedule I Received On * 09/12/2025" at bounding box center [331, 170] width 607 height 82
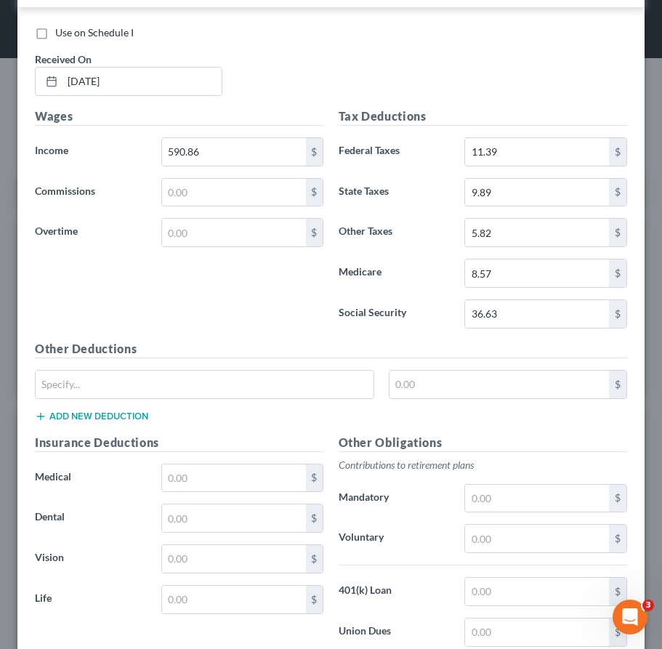
scroll to position [1537, 0]
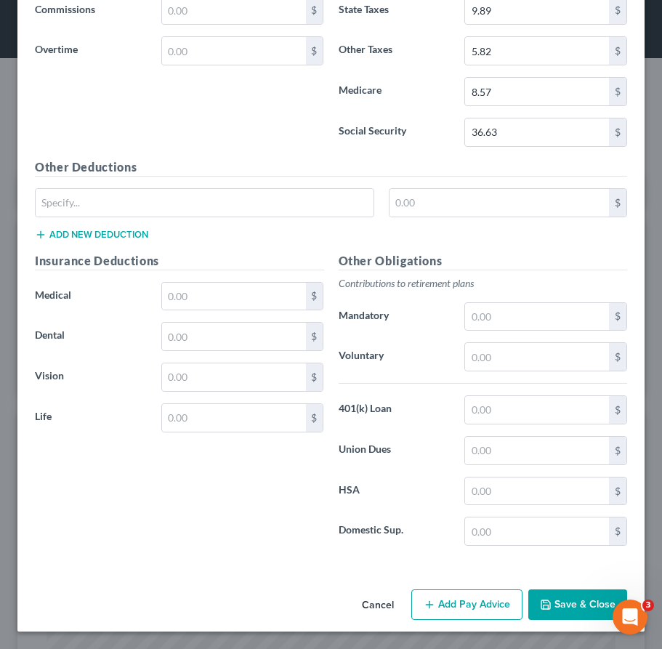
click at [435, 595] on button "Add Pay Advice" at bounding box center [466, 604] width 111 height 31
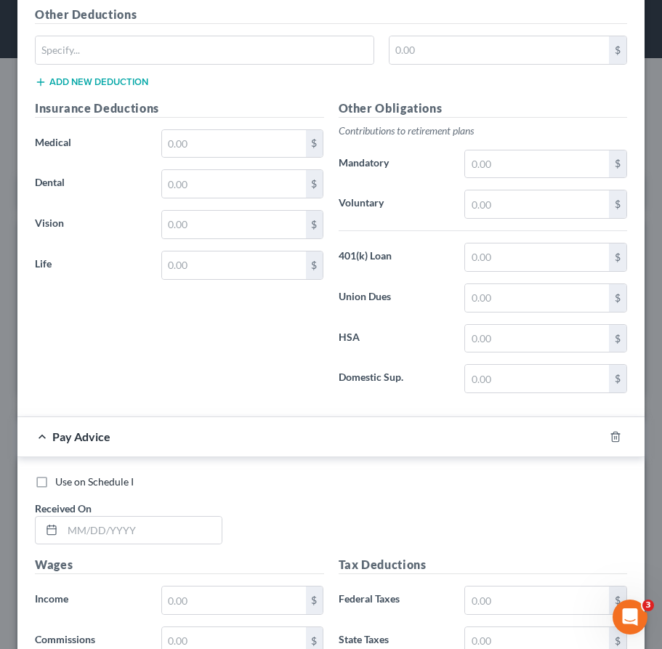
scroll to position [1795, 0]
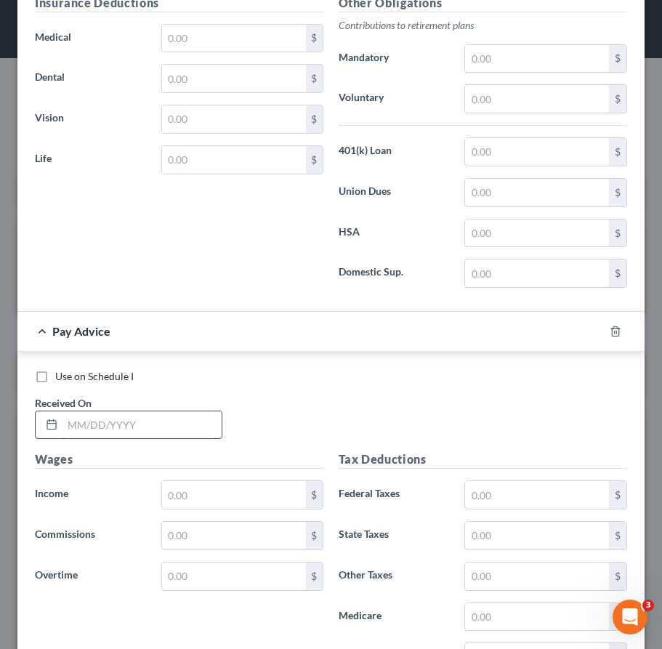
drag, startPoint x: 150, startPoint y: 424, endPoint x: 148, endPoint y: 436, distance: 12.5
click at [149, 427] on input "text" at bounding box center [141, 425] width 159 height 28
type input "[DATE]"
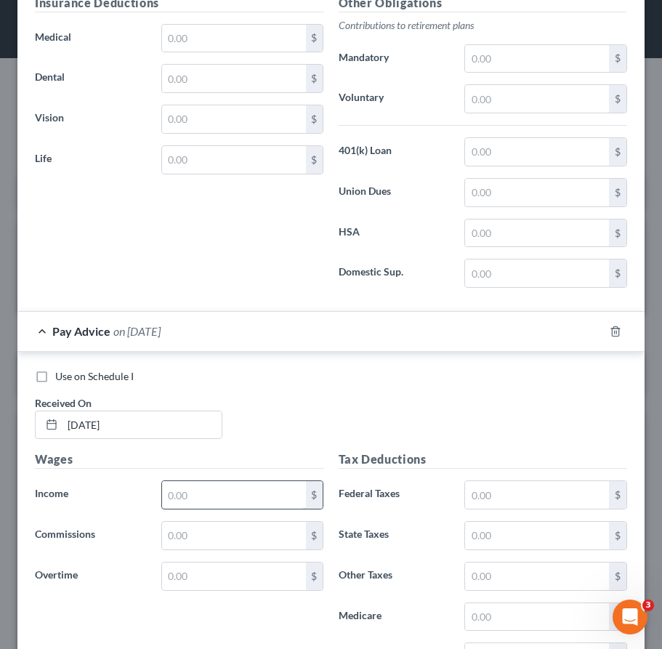
click at [224, 489] on input "text" at bounding box center [234, 495] width 144 height 28
type input "743.91"
drag, startPoint x: 519, startPoint y: 501, endPoint x: 504, endPoint y: 506, distance: 15.4
click at [519, 501] on input "text" at bounding box center [537, 495] width 144 height 28
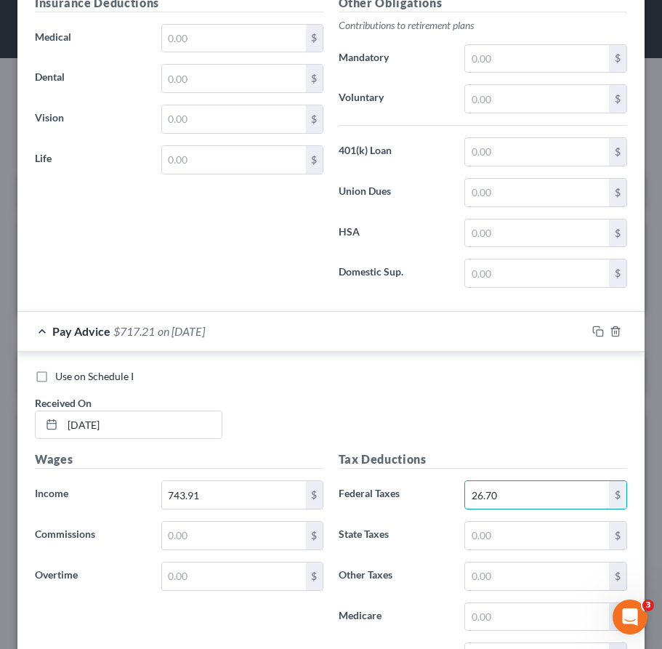
type input "26.70"
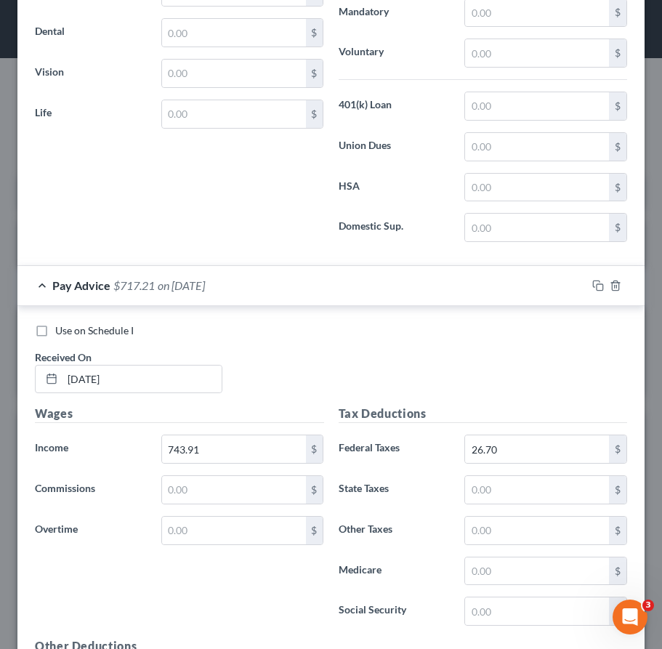
scroll to position [1940, 0]
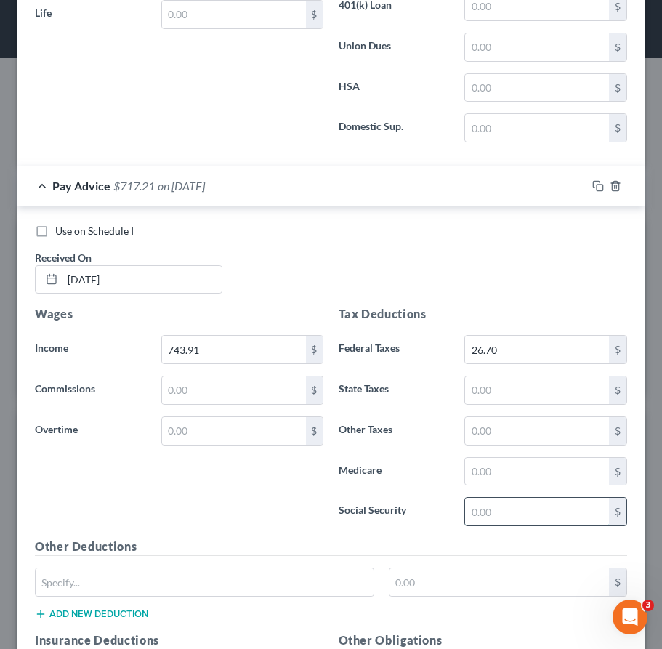
click at [489, 517] on input "text" at bounding box center [537, 512] width 144 height 28
type input "46.12"
drag, startPoint x: 493, startPoint y: 469, endPoint x: 468, endPoint y: 468, distance: 24.7
click at [493, 469] on input "text" at bounding box center [537, 472] width 144 height 28
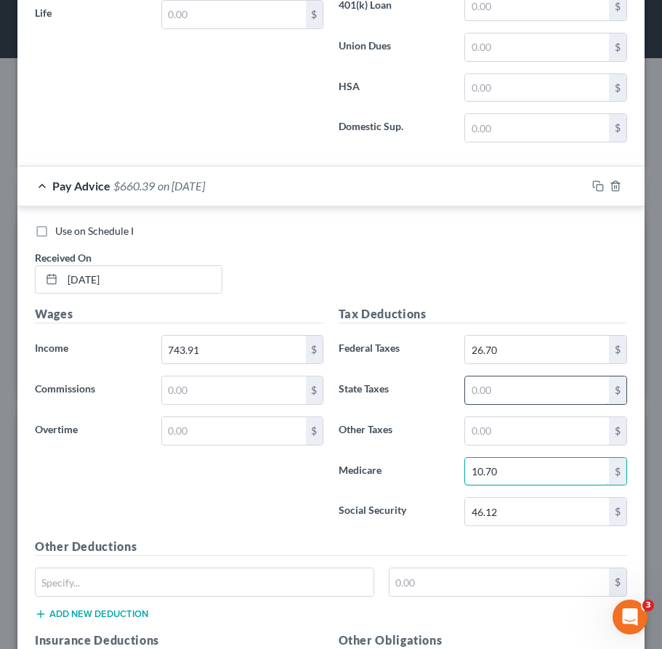
type input "10.70"
click at [493, 387] on input "text" at bounding box center [537, 390] width 144 height 28
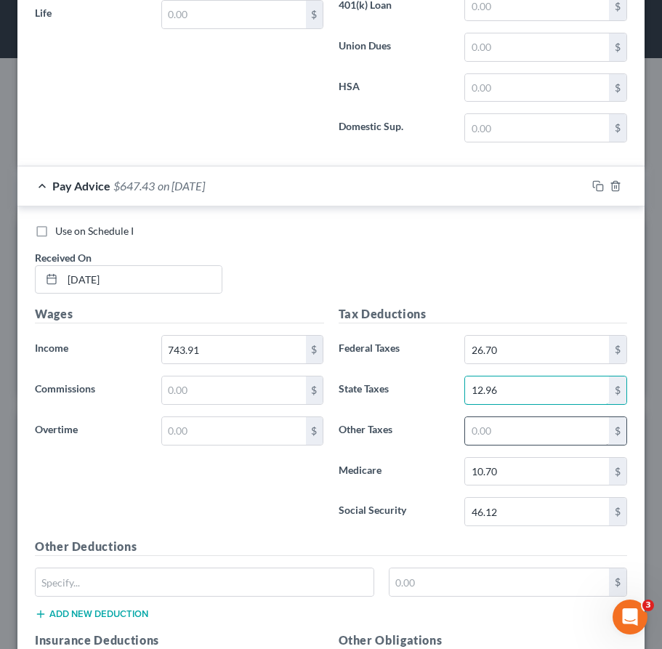
type input "12.96"
click at [514, 426] on input "text" at bounding box center [537, 431] width 144 height 28
type input "7.32"
drag, startPoint x: 120, startPoint y: 327, endPoint x: 20, endPoint y: 326, distance: 100.3
click at [165, 329] on div "Wages Income * 743.91 $ Commissions $ Overtime $" at bounding box center [180, 421] width 304 height 233
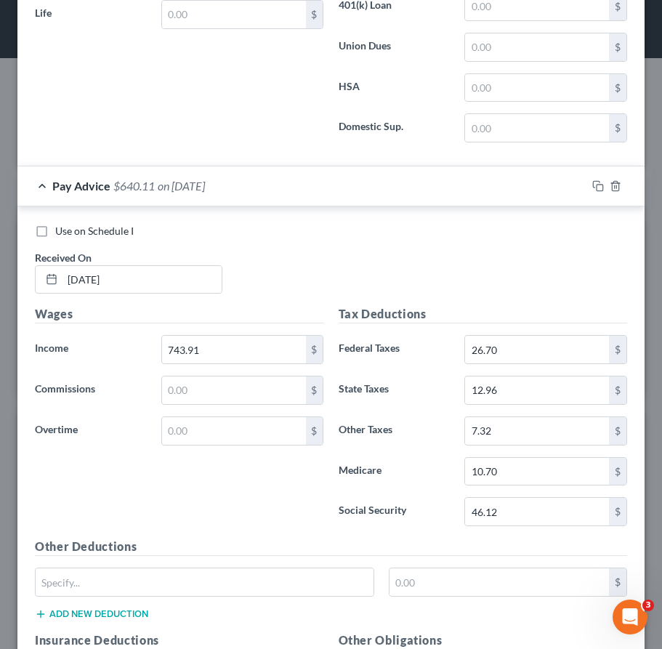
drag, startPoint x: 287, startPoint y: 249, endPoint x: 216, endPoint y: 231, distance: 73.5
click at [288, 251] on div "Use on Schedule I Received On * 09/19/2025" at bounding box center [331, 265] width 607 height 82
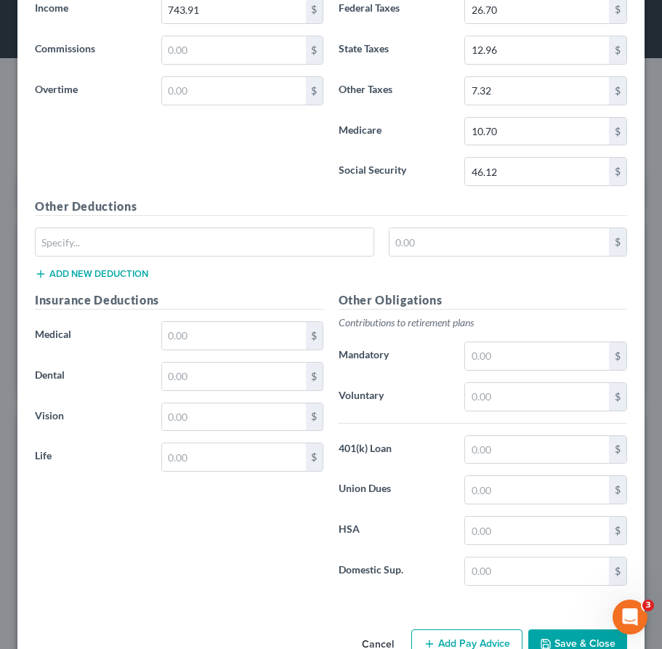
scroll to position [2320, 0]
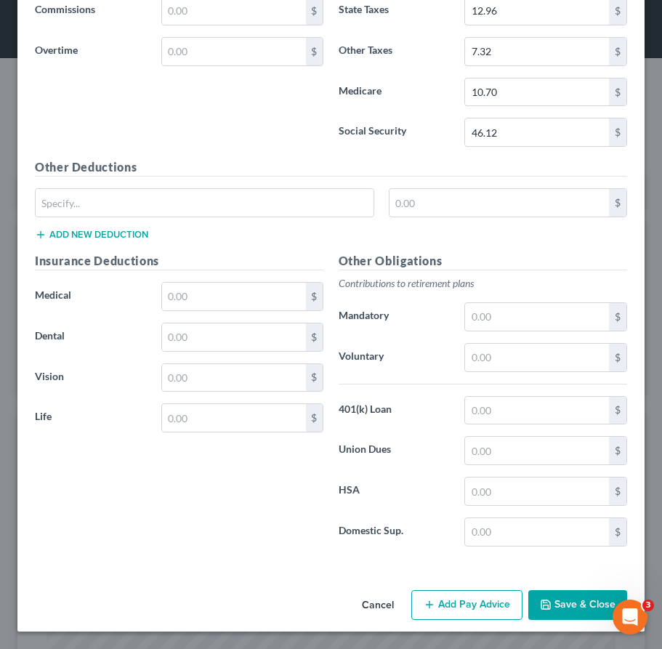
click at [451, 593] on button "Add Pay Advice" at bounding box center [466, 605] width 111 height 31
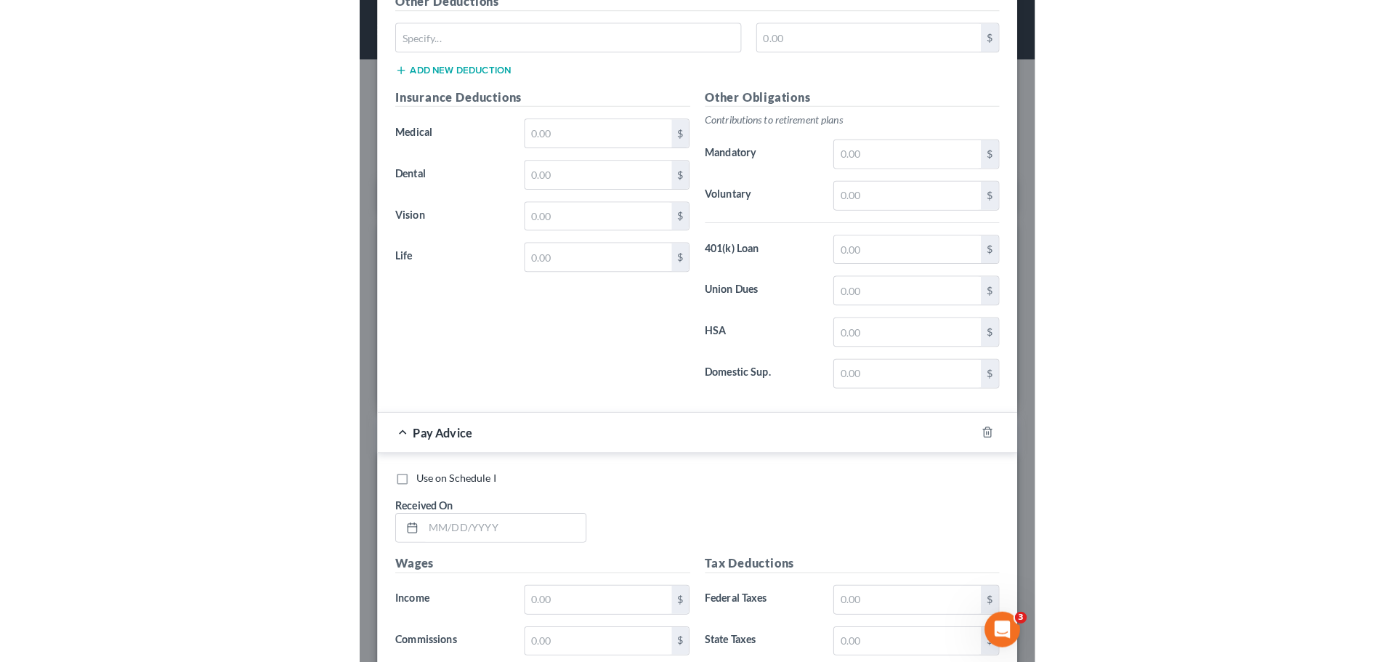
scroll to position [2672, 0]
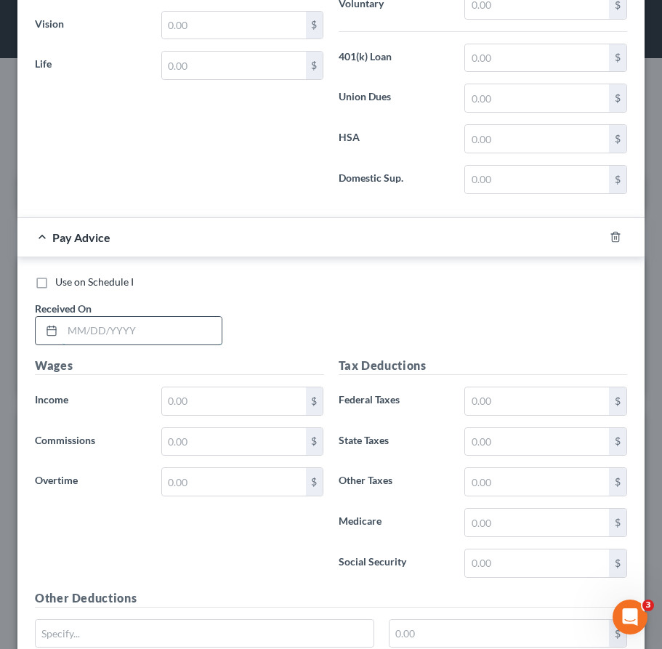
click at [210, 334] on input "text" at bounding box center [141, 331] width 159 height 28
type input "[DATE]"
drag, startPoint x: 387, startPoint y: 310, endPoint x: 65, endPoint y: 315, distance: 322.7
click at [387, 310] on div "Use on Schedule I Received On * 09/26/2025" at bounding box center [331, 316] width 607 height 82
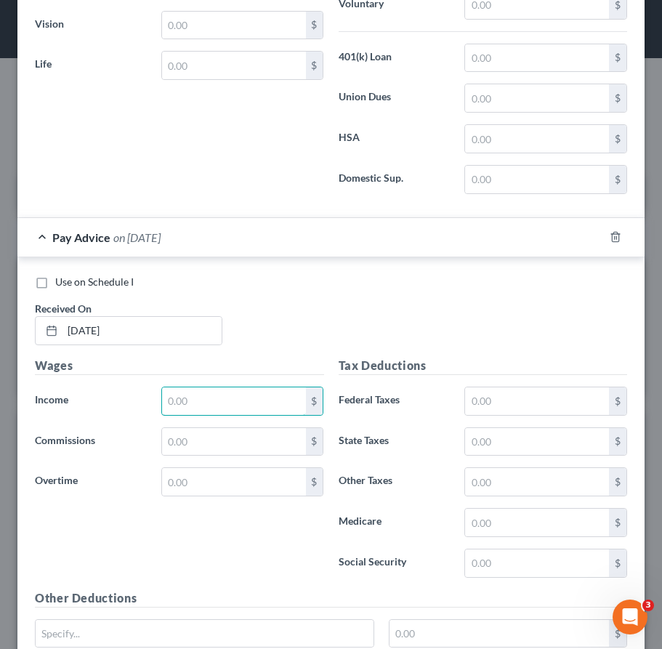
drag, startPoint x: 224, startPoint y: 407, endPoint x: 57, endPoint y: 379, distance: 169.5
click at [223, 407] on input "text" at bounding box center [234, 401] width 144 height 28
click at [301, 288] on div "Use on Schedule I" at bounding box center [331, 282] width 592 height 15
click at [184, 397] on input "text" at bounding box center [234, 401] width 144 height 28
type input "6"
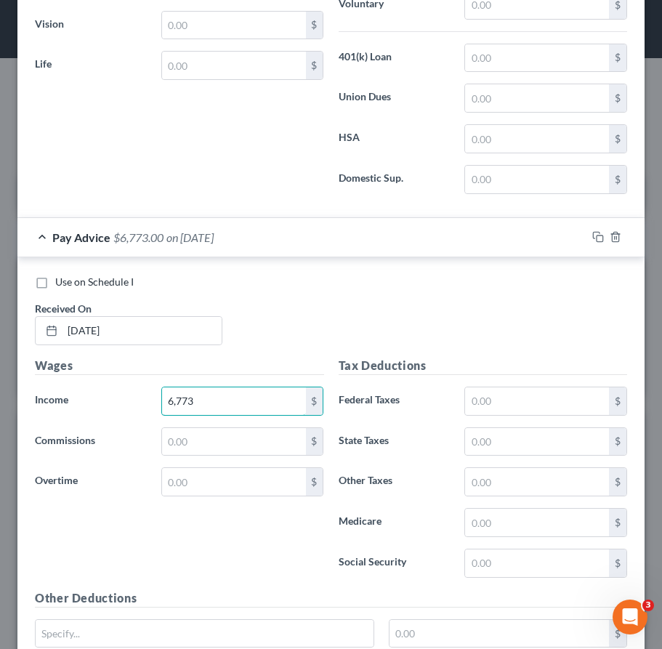
drag, startPoint x: 126, startPoint y: 405, endPoint x: 4, endPoint y: 427, distance: 123.9
click at [48, 419] on div "Wages Income * 6,773 $ Commissions $ Overtime $" at bounding box center [180, 473] width 304 height 233
drag, startPoint x: 372, startPoint y: 334, endPoint x: 347, endPoint y: 336, distance: 25.5
click at [373, 334] on div "Use on Schedule I Received On * 09/26/2025" at bounding box center [331, 316] width 607 height 82
type input "607.63"
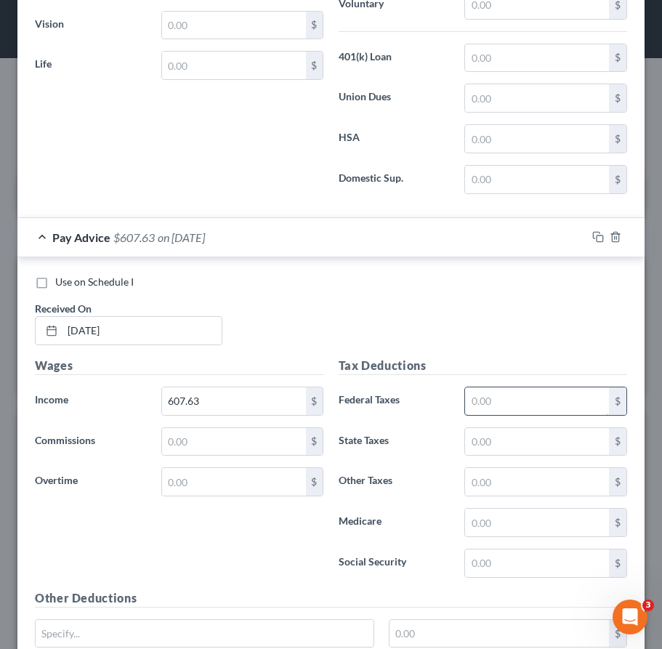
click at [502, 403] on input "text" at bounding box center [537, 401] width 144 height 28
type input "13.07"
click at [539, 435] on input "text" at bounding box center [537, 442] width 144 height 28
click at [531, 561] on input "text" at bounding box center [537, 563] width 144 height 28
type input "37.63"
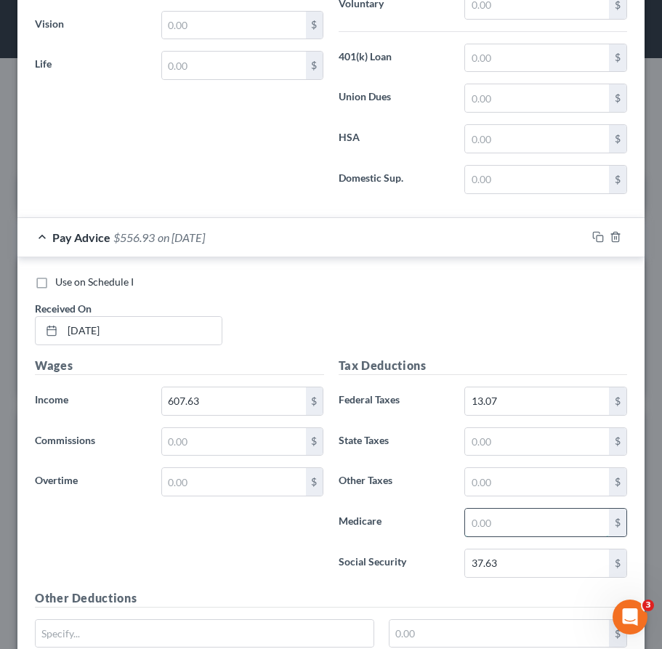
click at [490, 528] on input "text" at bounding box center [537, 523] width 144 height 28
type input "8.81"
drag, startPoint x: 528, startPoint y: 442, endPoint x: 457, endPoint y: 459, distance: 73.3
click at [527, 441] on input "text" at bounding box center [537, 442] width 144 height 28
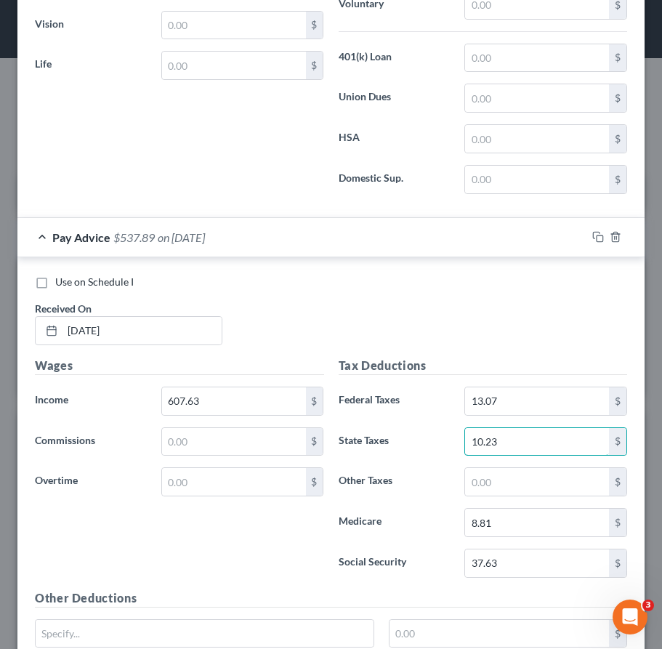
type input "10.23"
drag, startPoint x: 517, startPoint y: 483, endPoint x: 496, endPoint y: 456, distance: 34.3
click at [517, 483] on input "text" at bounding box center [537, 482] width 144 height 28
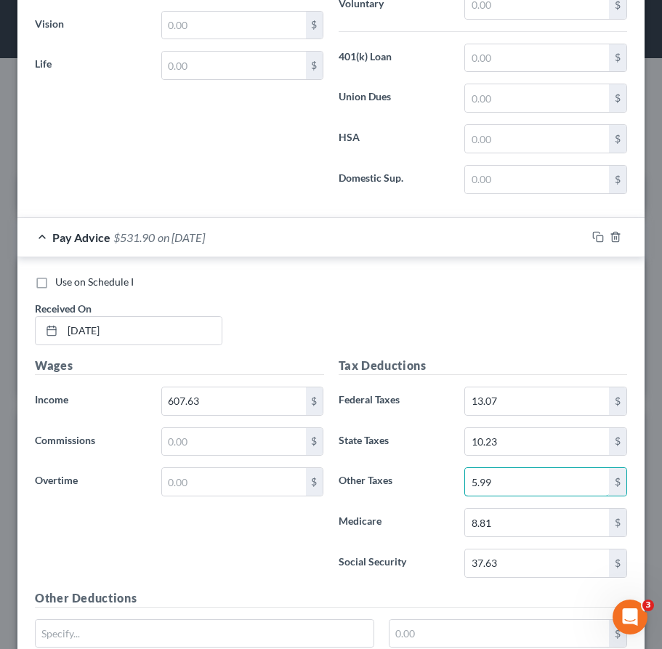
type input "5.99"
click at [267, 159] on div "Insurance Deductions Medical $ Dental $ Vision $ Life $" at bounding box center [180, 53] width 304 height 306
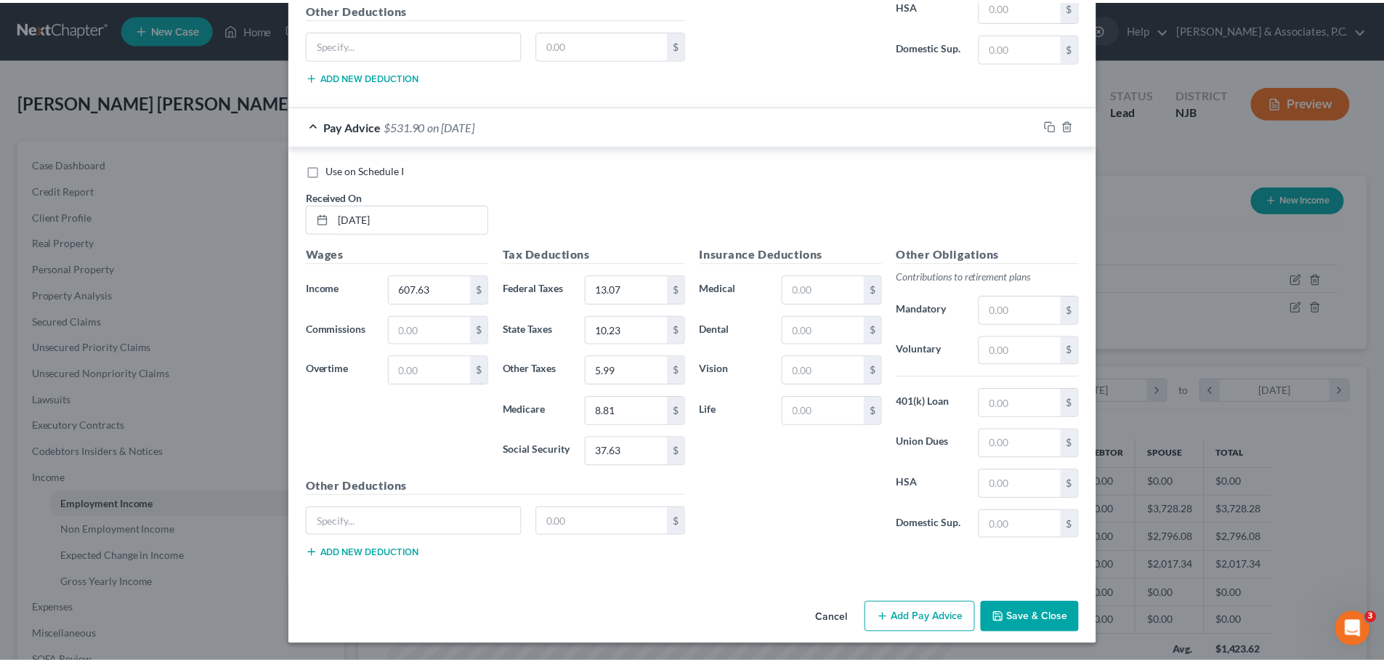
scroll to position [726422, 726119]
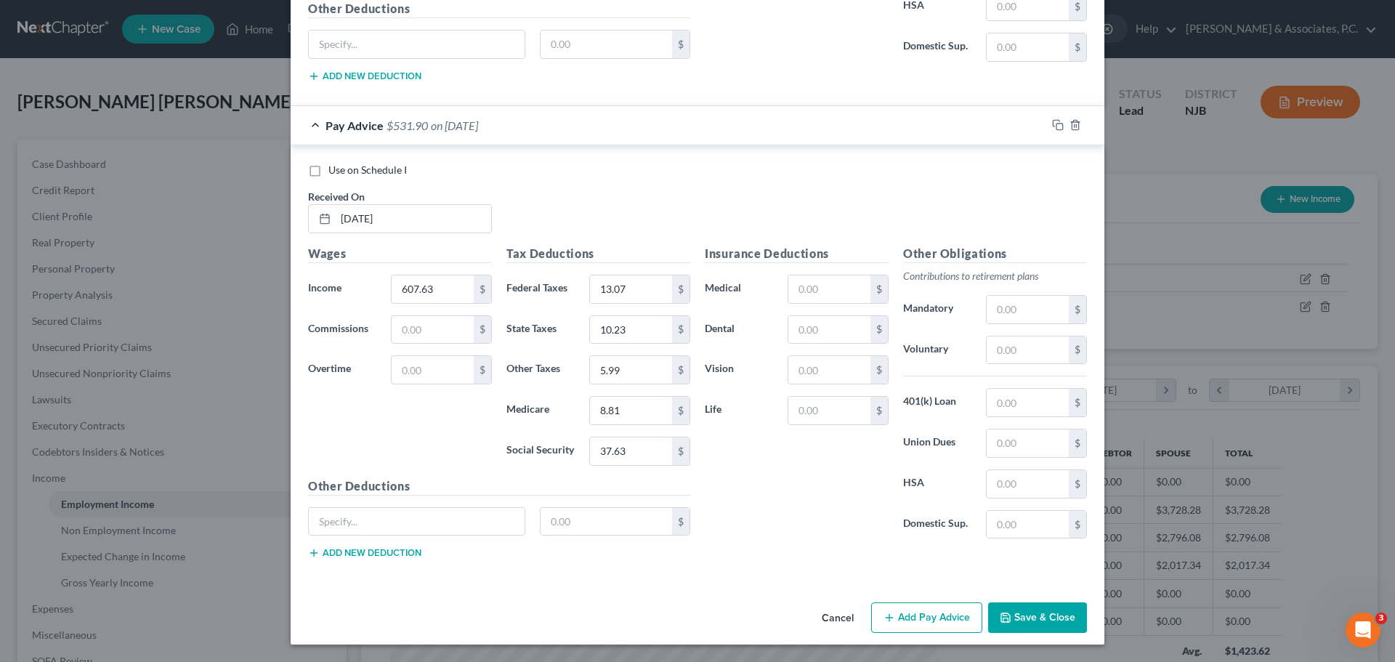
drag, startPoint x: 1054, startPoint y: 628, endPoint x: 1050, endPoint y: 621, distance: 7.5
click at [1054, 628] on button "Save & Close" at bounding box center [1037, 617] width 99 height 31
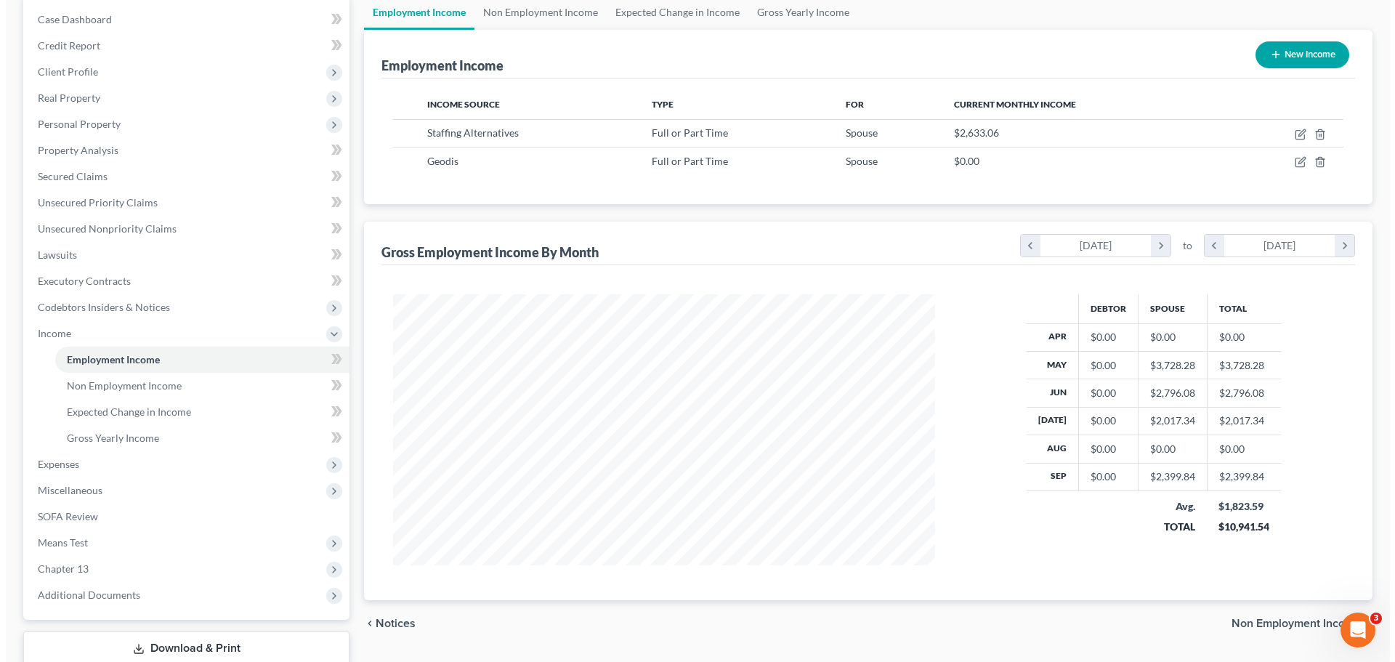
scroll to position [23, 0]
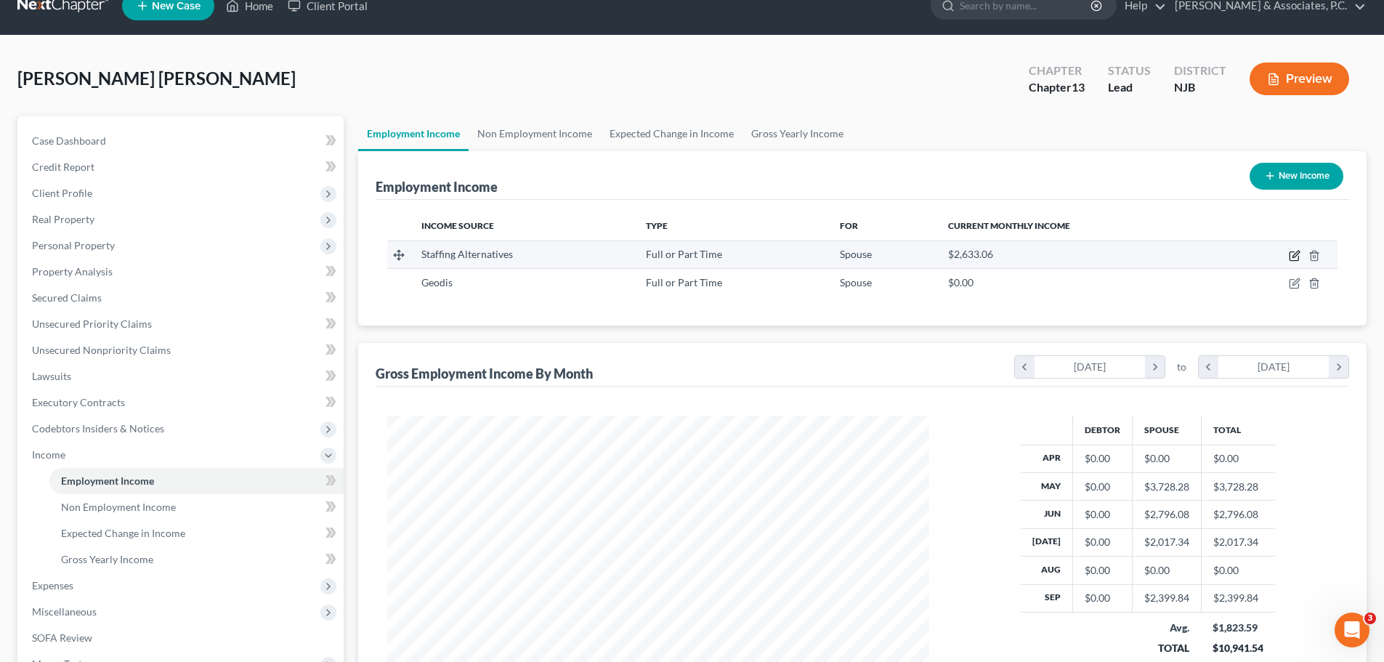
click at [1296, 255] on icon "button" at bounding box center [1295, 256] width 12 height 12
select select "0"
select select "33"
select select "3"
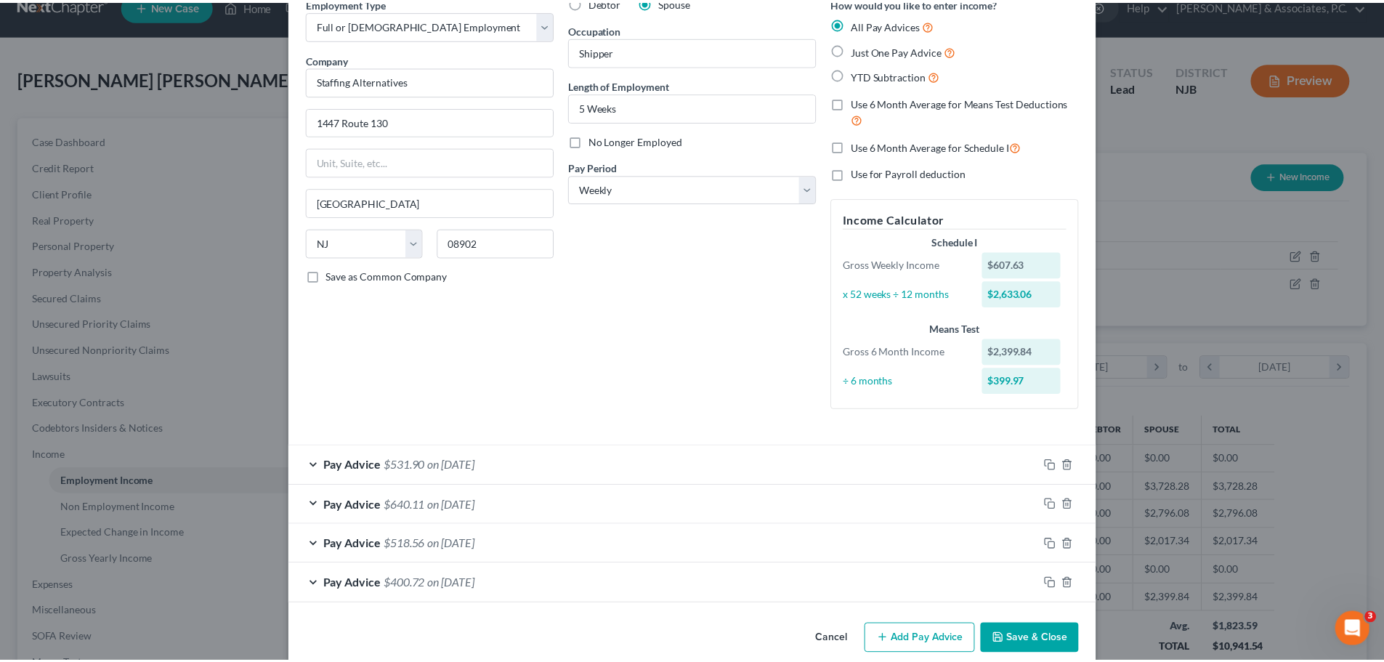
scroll to position [93, 0]
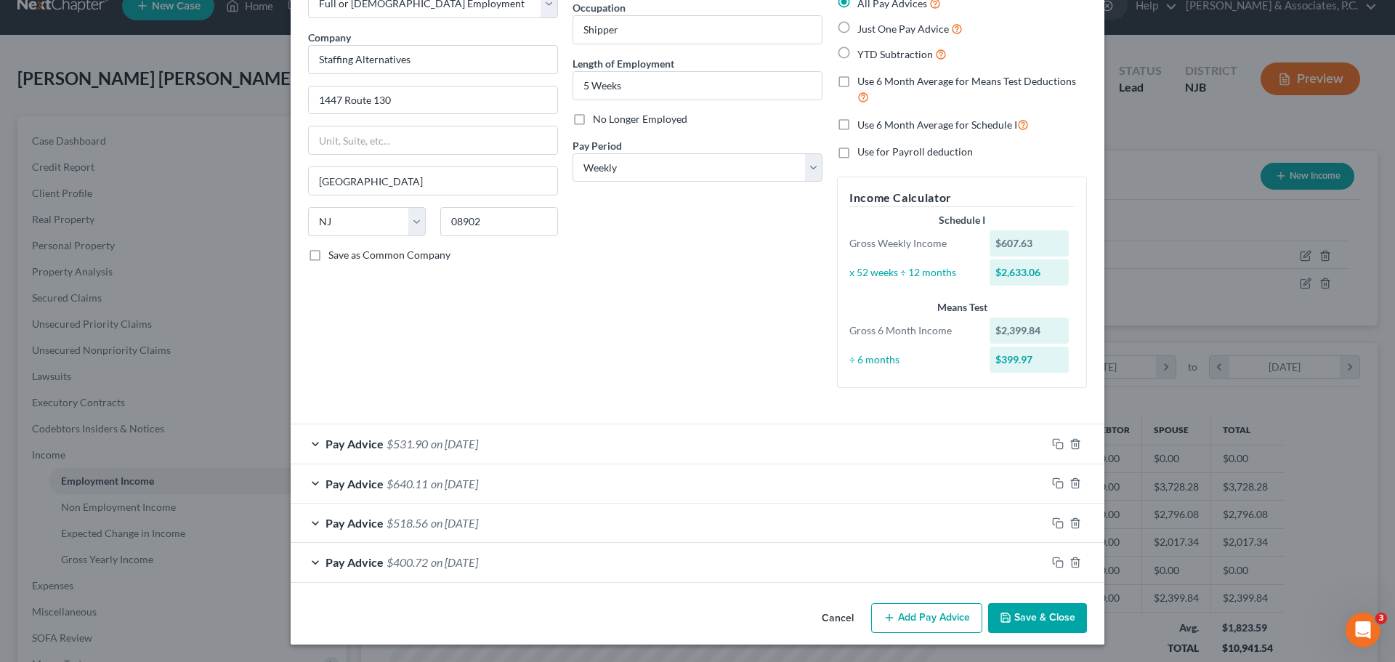
click at [1053, 622] on button "Save & Close" at bounding box center [1037, 618] width 99 height 31
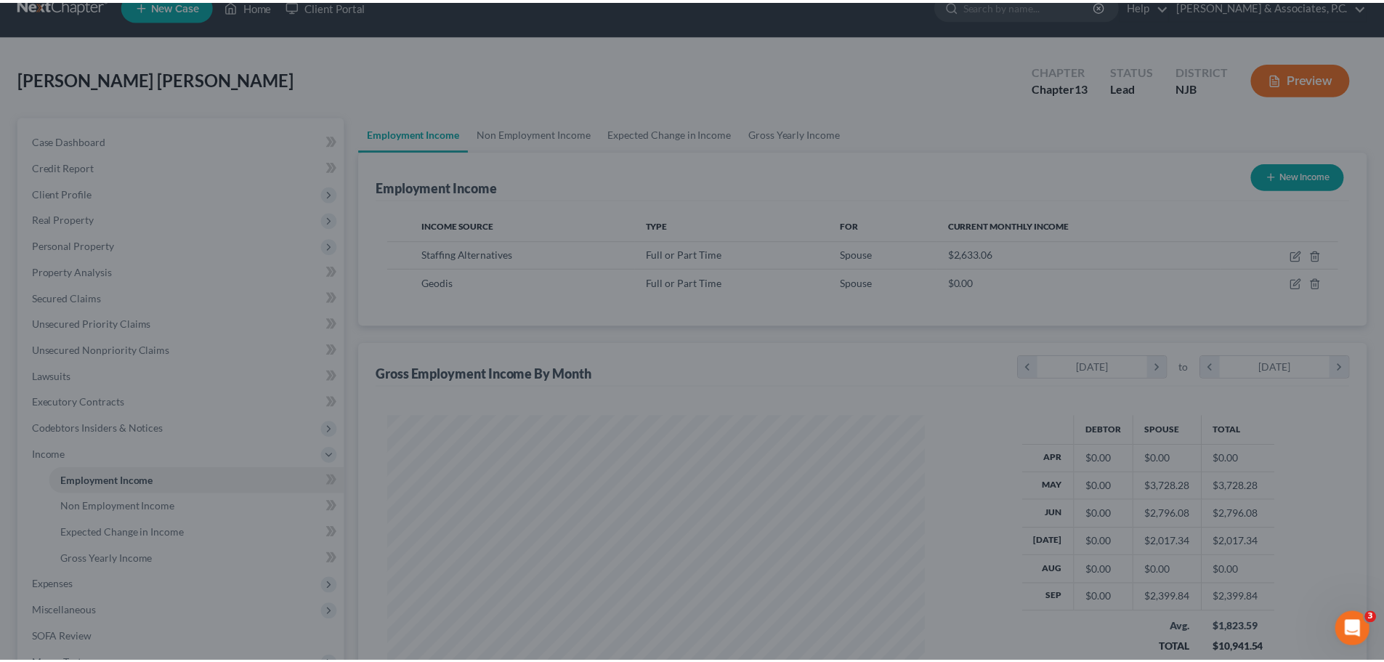
scroll to position [726425, 726124]
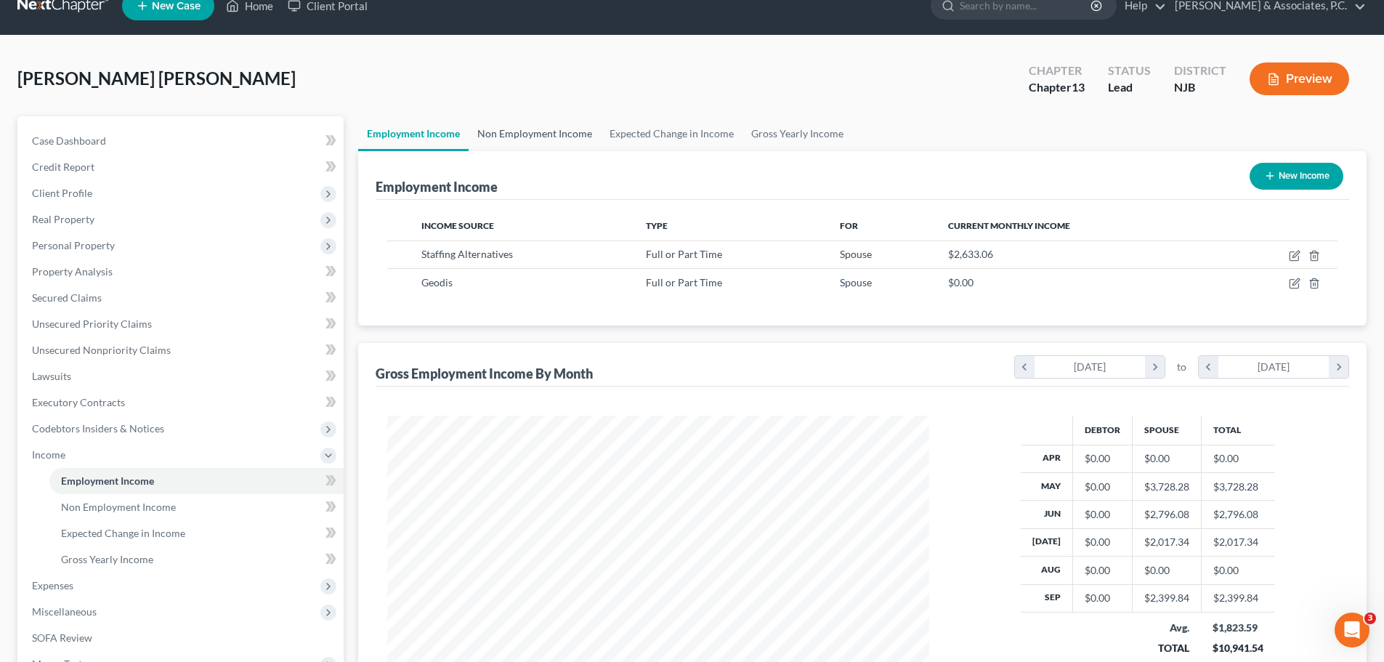
click at [526, 138] on link "Non Employment Income" at bounding box center [535, 133] width 132 height 35
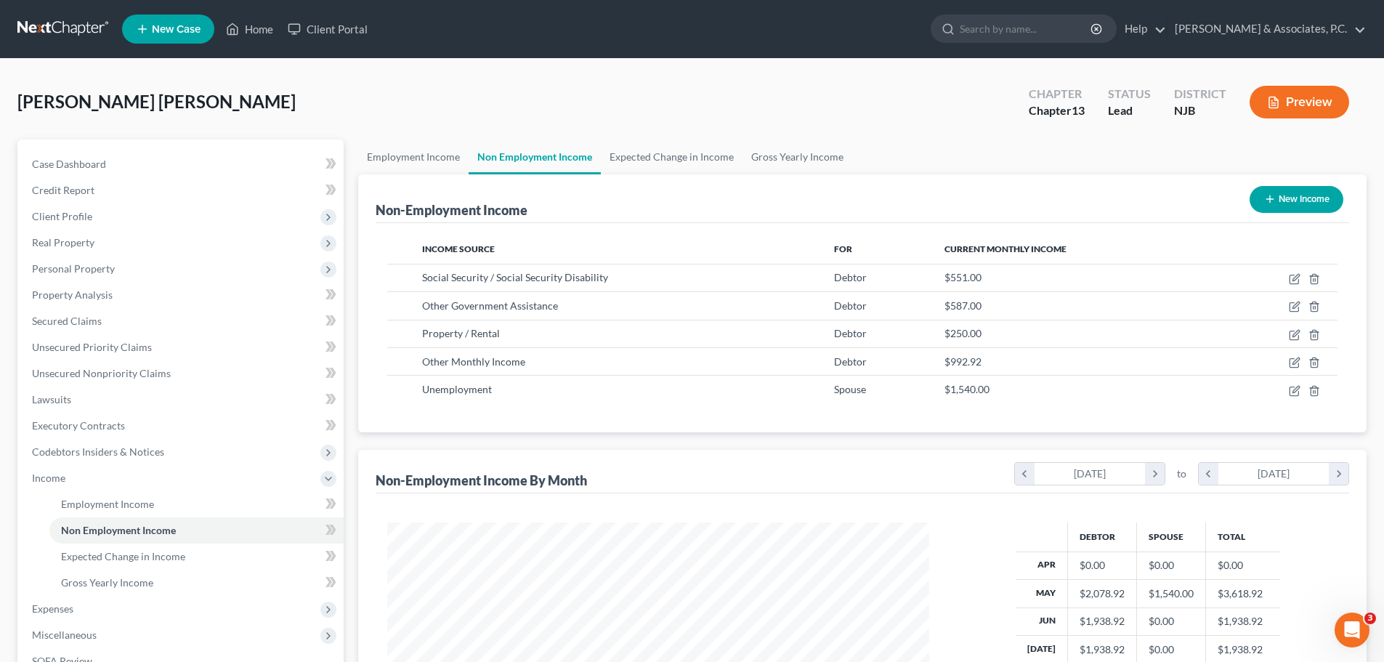
scroll to position [271, 571]
click at [636, 150] on link "Expected Change in Income" at bounding box center [672, 157] width 142 height 35
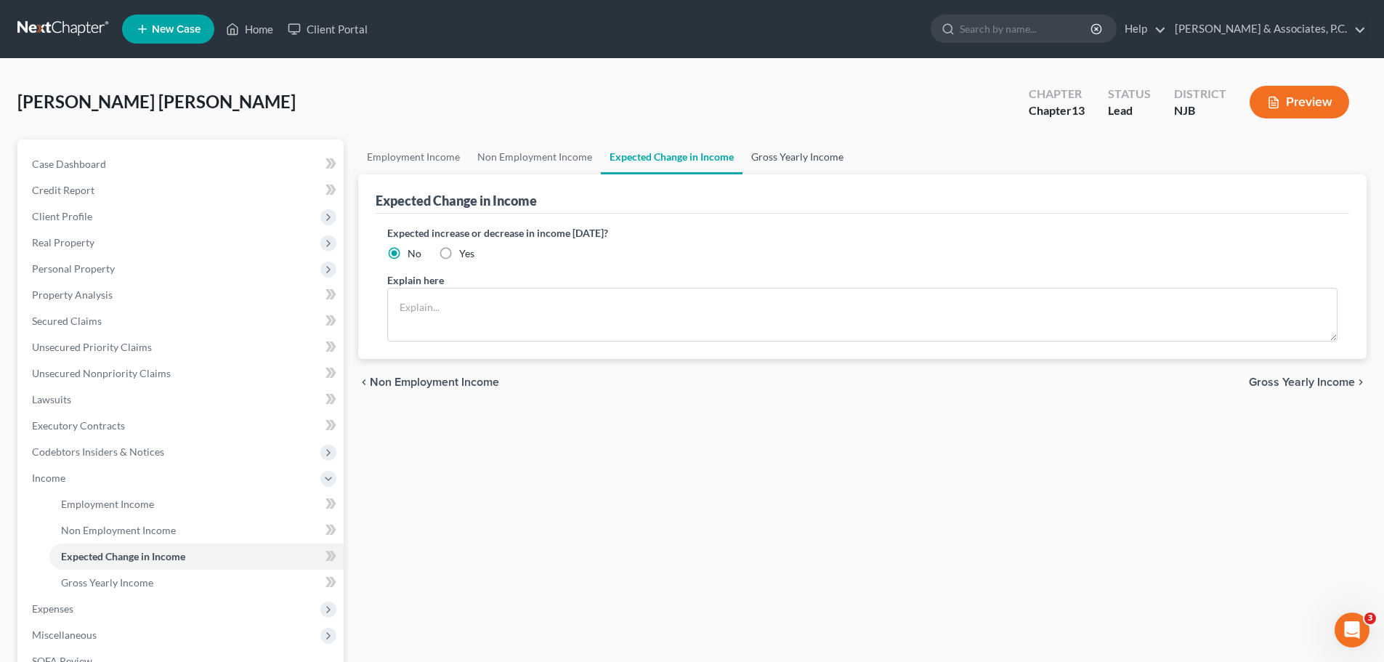
click at [786, 149] on link "Gross Yearly Income" at bounding box center [798, 157] width 110 height 35
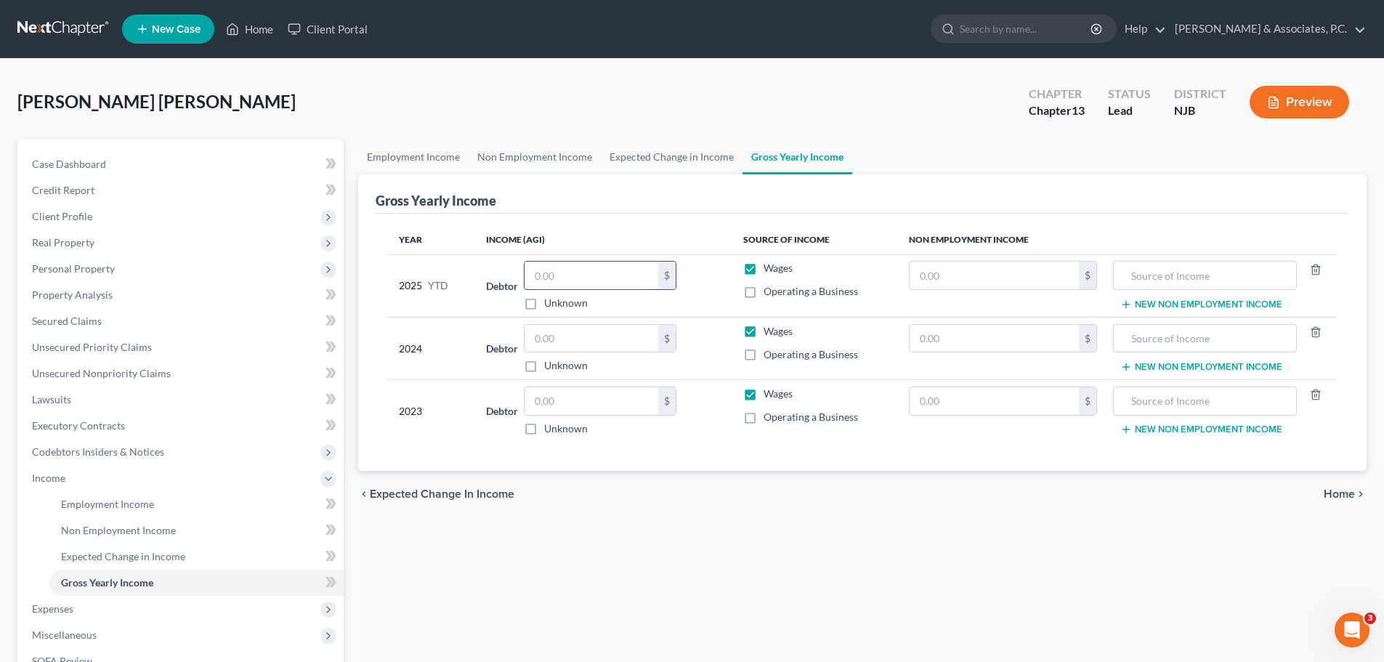
click at [594, 270] on input "text" at bounding box center [592, 276] width 134 height 28
click at [525, 155] on link "Non Employment Income" at bounding box center [535, 157] width 132 height 35
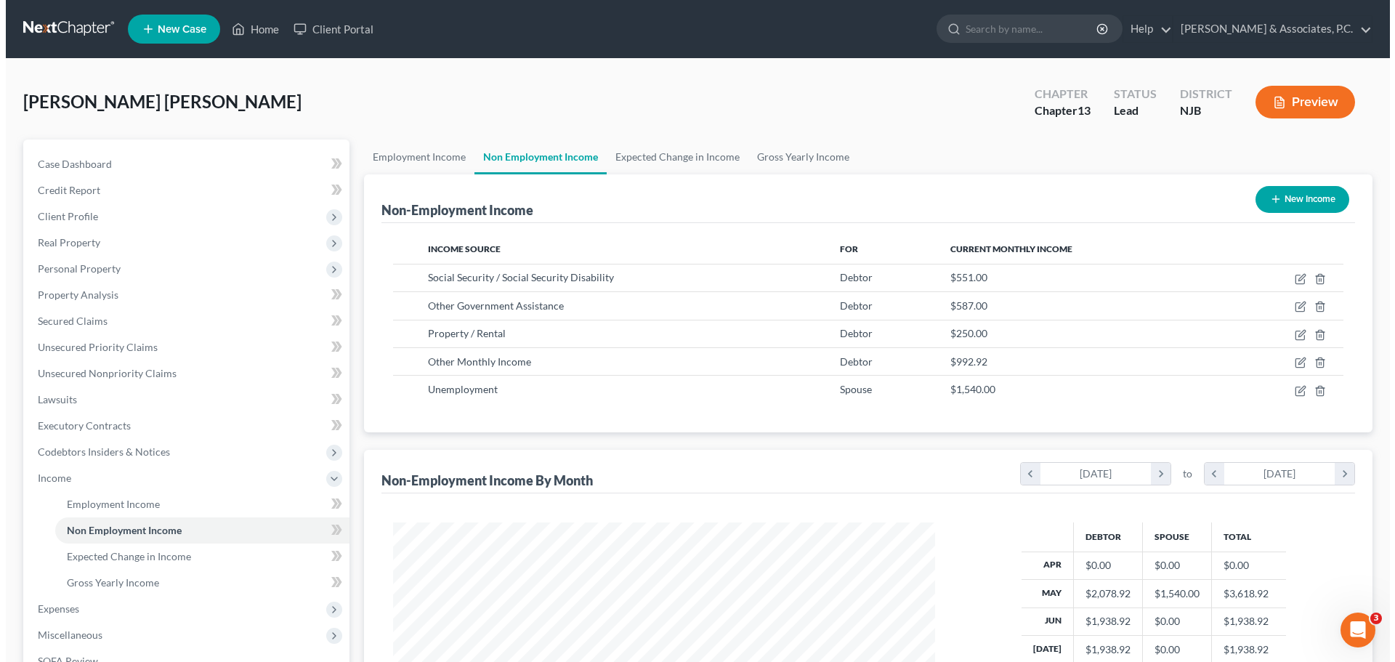
scroll to position [271, 571]
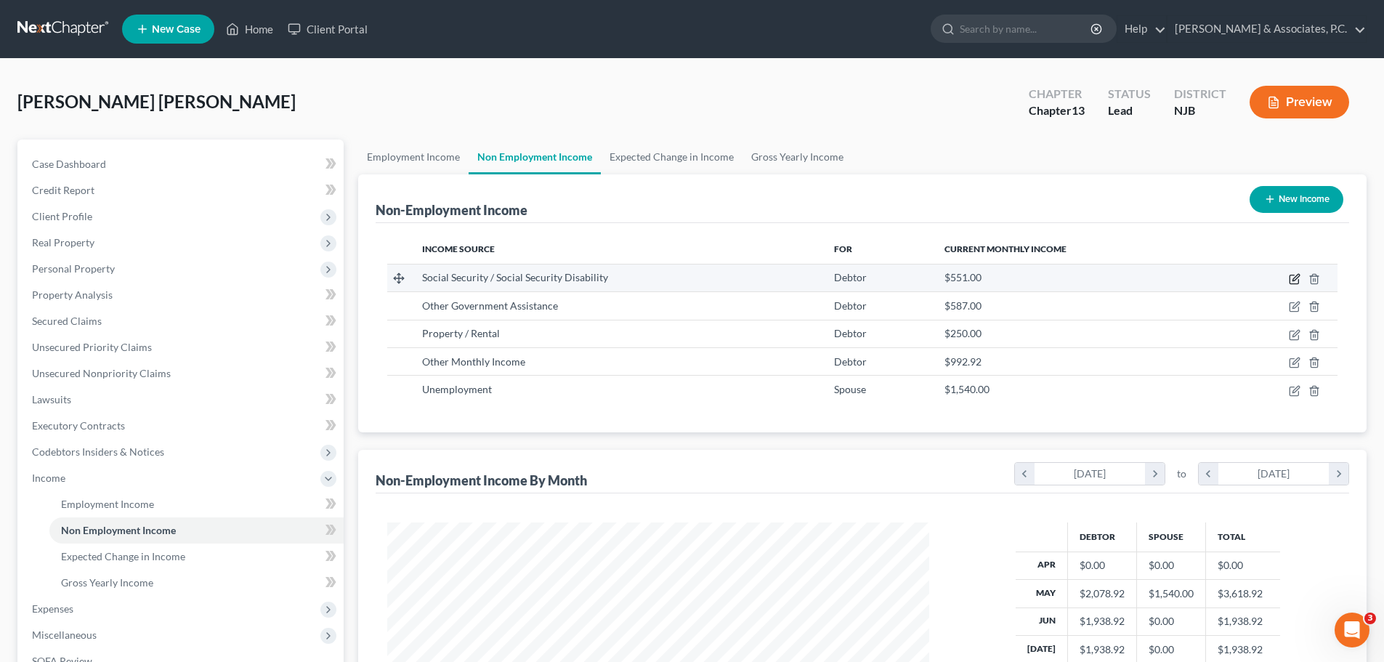
click at [1296, 275] on icon "button" at bounding box center [1295, 279] width 12 height 12
select select "4"
select select "0"
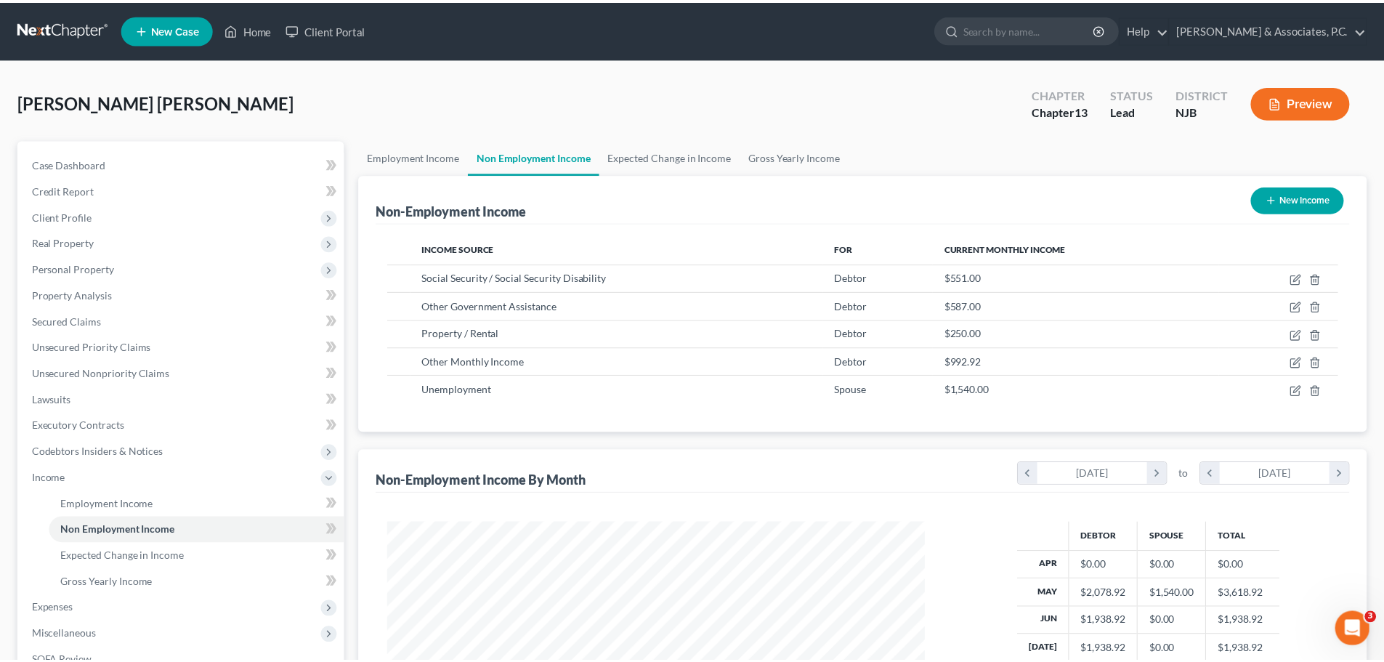
scroll to position [273, 576]
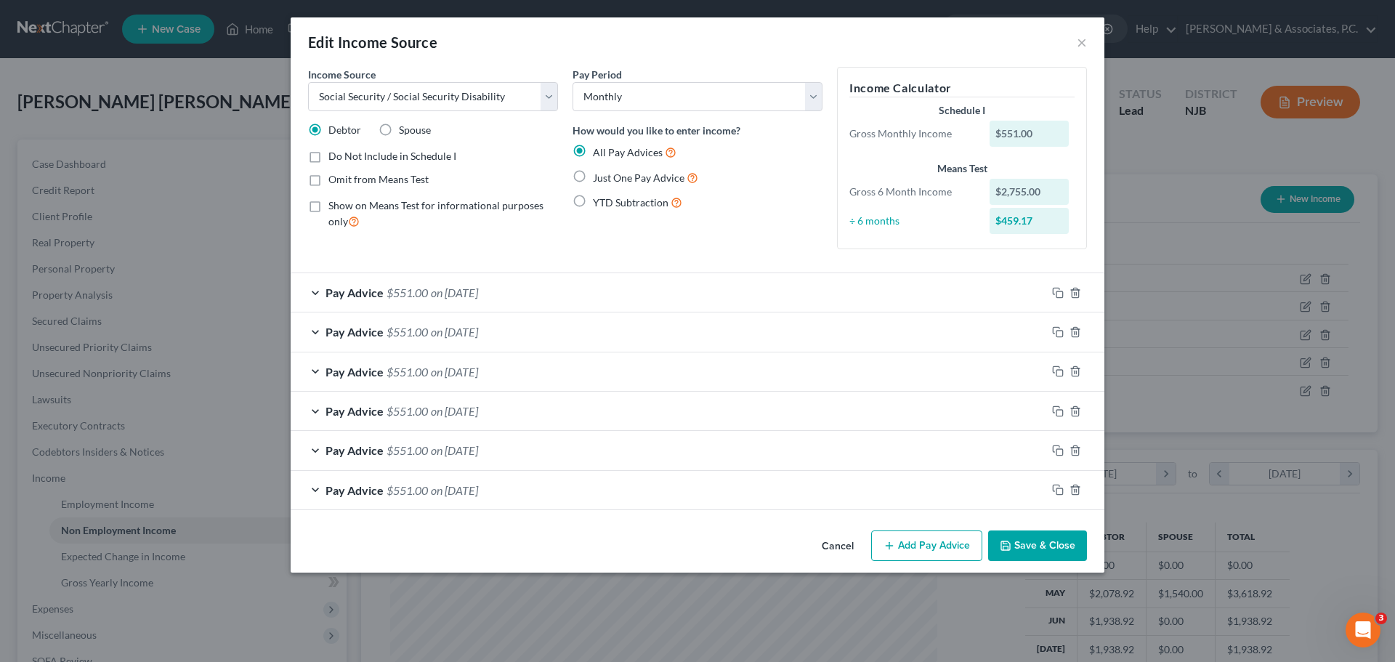
drag, startPoint x: 846, startPoint y: 554, endPoint x: 873, endPoint y: 548, distance: 27.5
click at [845, 554] on button "Cancel" at bounding box center [837, 546] width 55 height 29
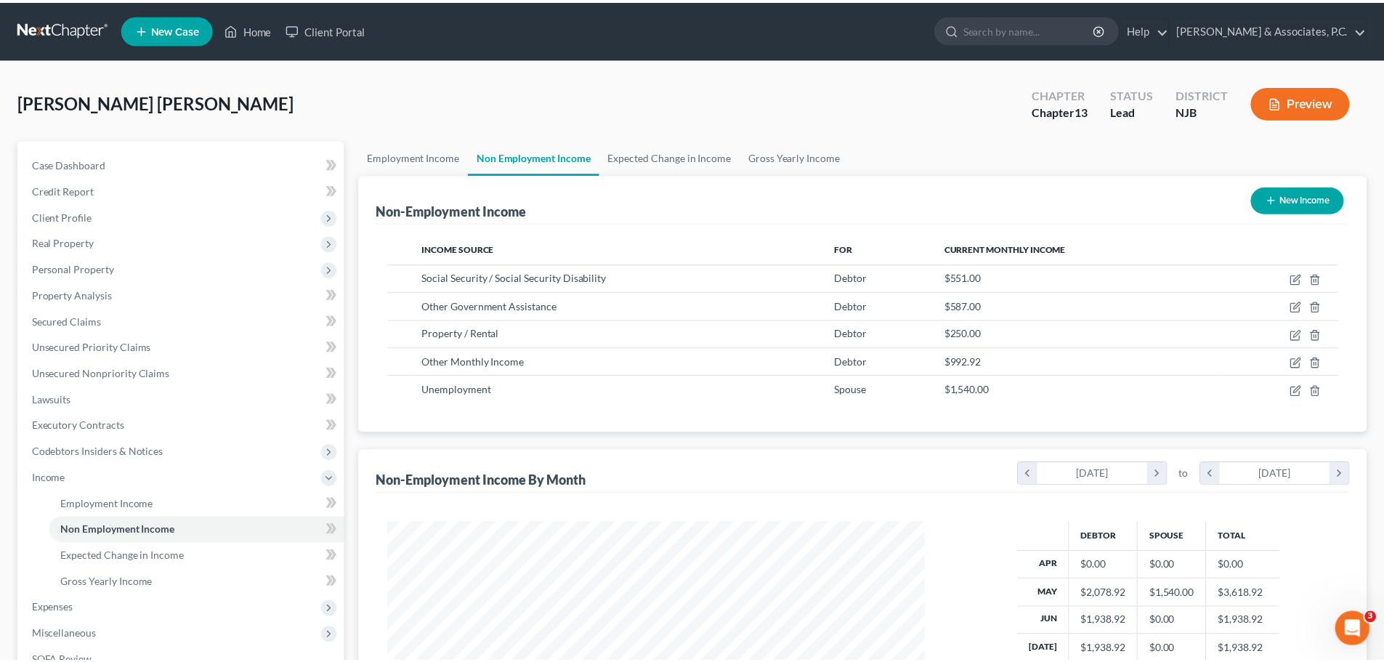
scroll to position [726425, 726124]
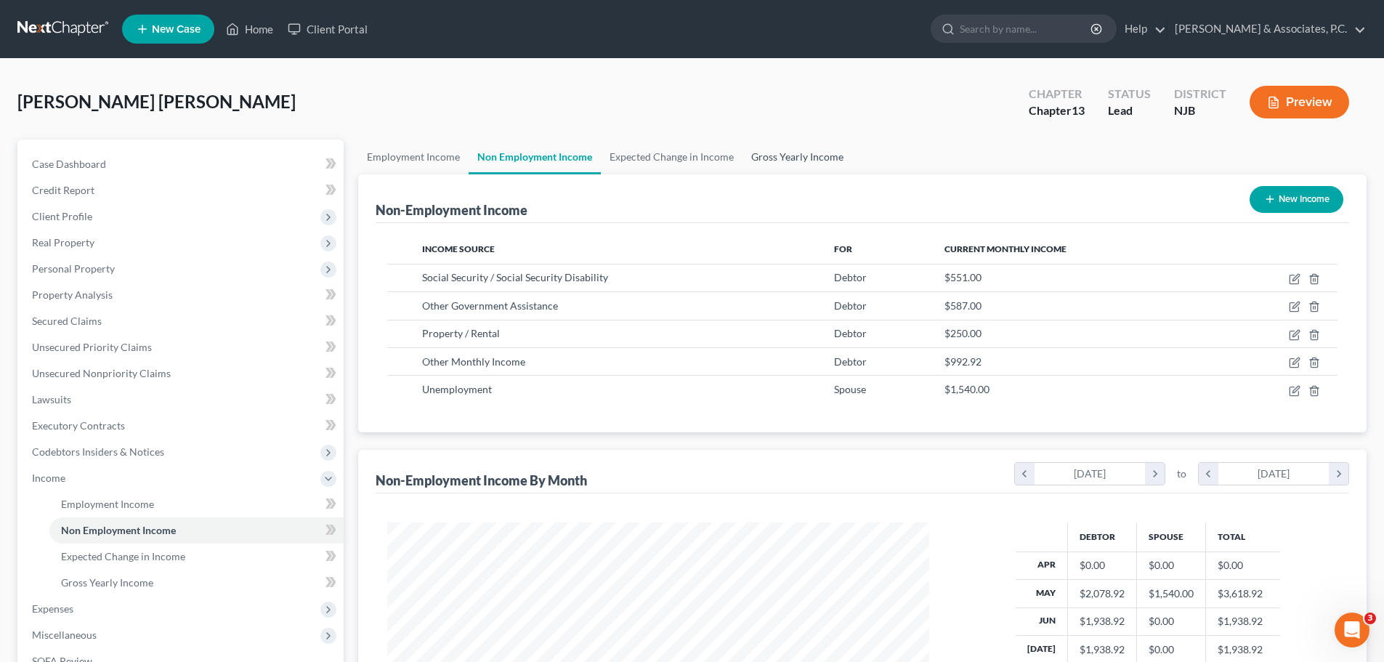
click at [807, 150] on link "Gross Yearly Income" at bounding box center [798, 157] width 110 height 35
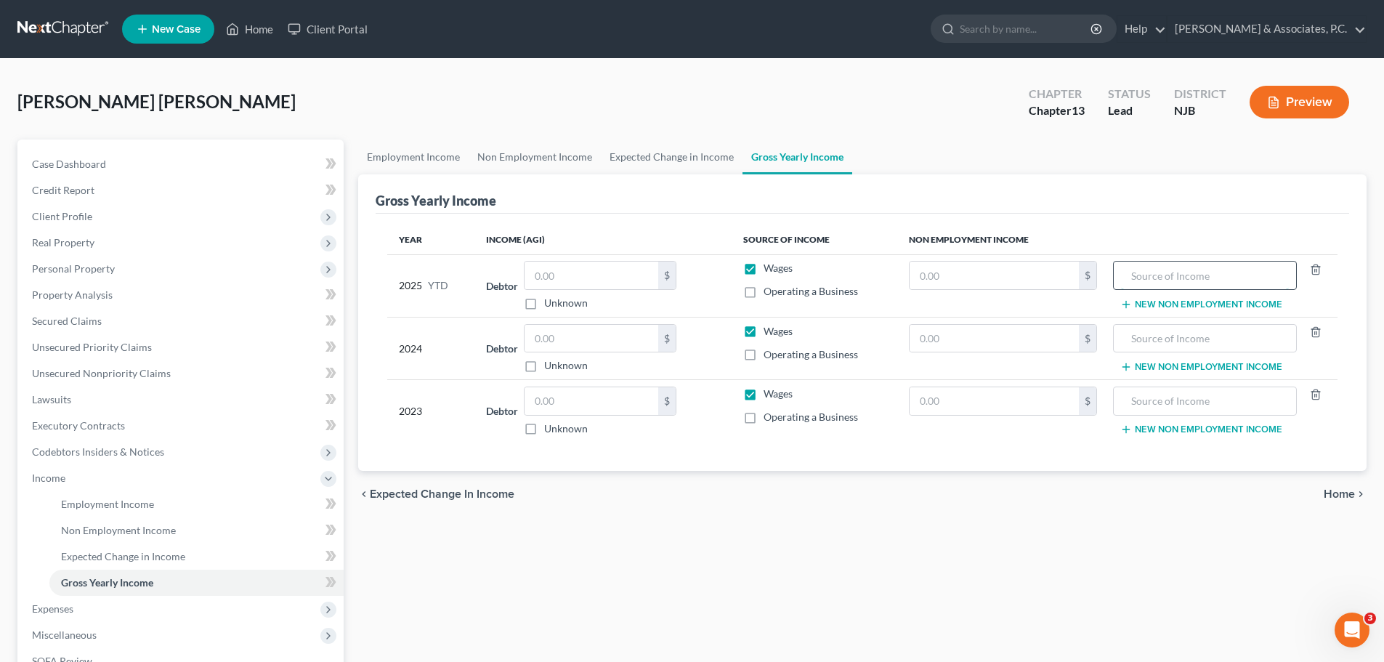
click at [1177, 274] on input "text" at bounding box center [1204, 276] width 167 height 28
type input "Social Security"
click at [966, 273] on input "text" at bounding box center [994, 276] width 169 height 28
click at [1004, 285] on input "5,510" at bounding box center [994, 276] width 169 height 28
type input "5,510.00"
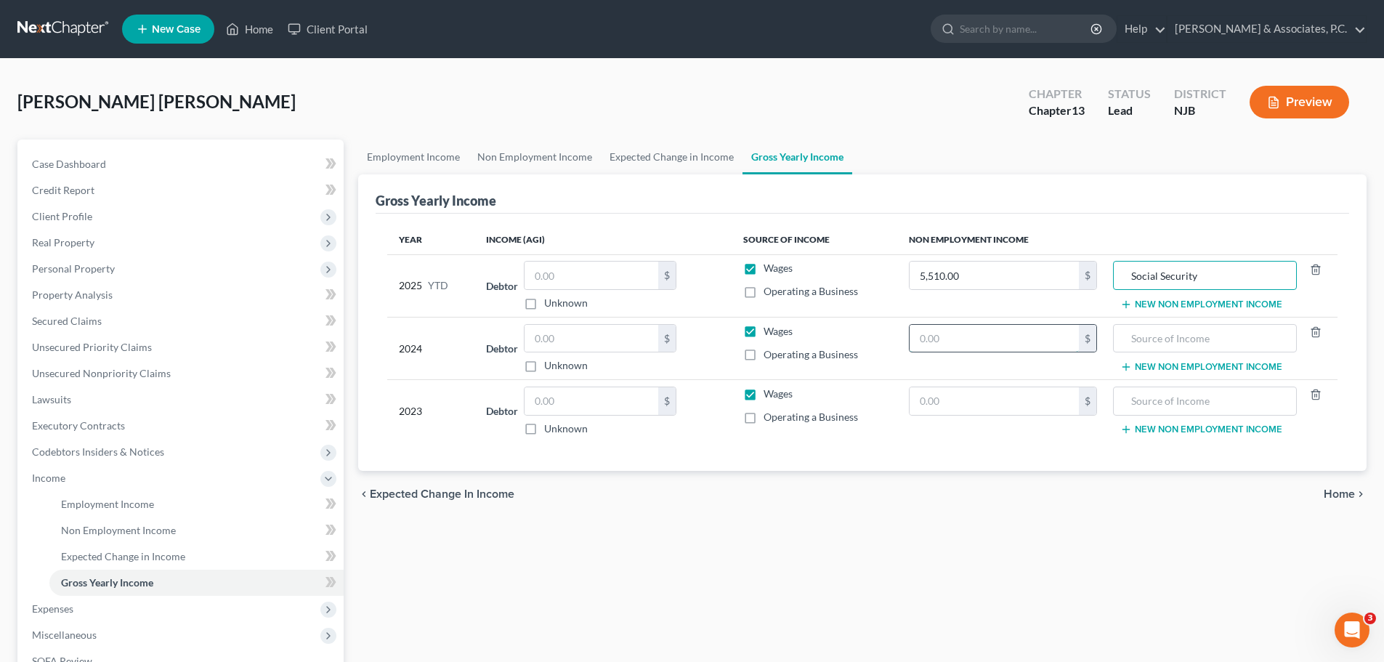
click at [1001, 334] on input "text" at bounding box center [994, 339] width 169 height 28
click at [975, 339] on input "text" at bounding box center [994, 339] width 169 height 28
type input "6,612.00"
click at [1204, 334] on input "text" at bounding box center [1204, 339] width 167 height 28
type input "z"
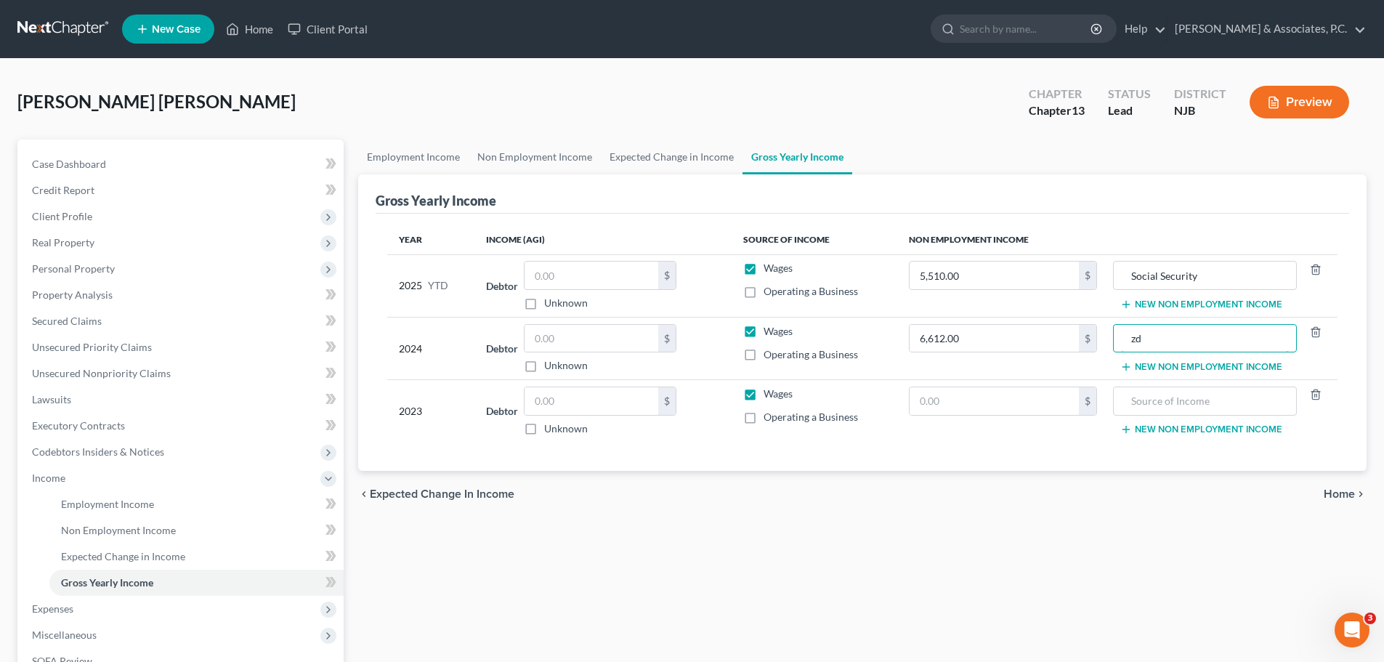
type input "z"
type input "Social Security"
click at [1006, 405] on input "text" at bounding box center [994, 401] width 169 height 28
type input "6,612.00"
click at [1227, 401] on input "text" at bounding box center [1204, 401] width 167 height 28
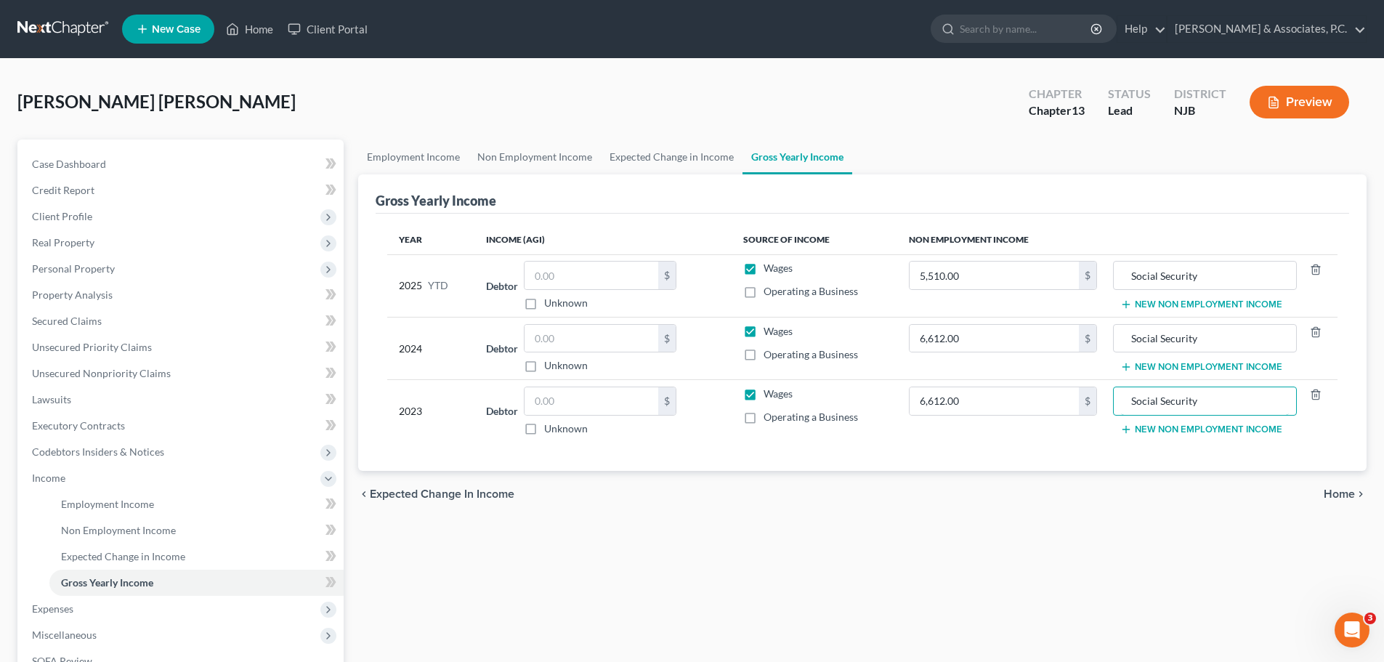
type input "Social Security"
click at [1340, 493] on span "Home" at bounding box center [1339, 494] width 31 height 12
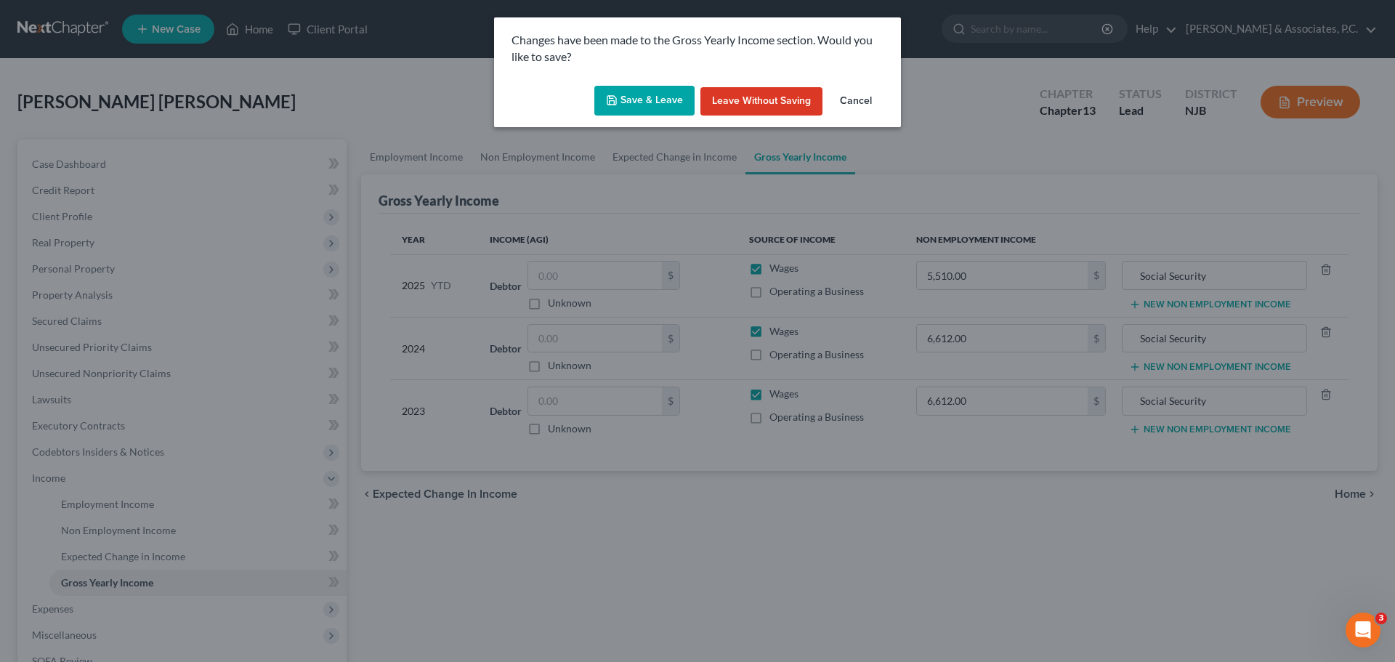
drag, startPoint x: 643, startPoint y: 96, endPoint x: 623, endPoint y: 105, distance: 22.1
click at [642, 99] on button "Save & Leave" at bounding box center [644, 101] width 100 height 31
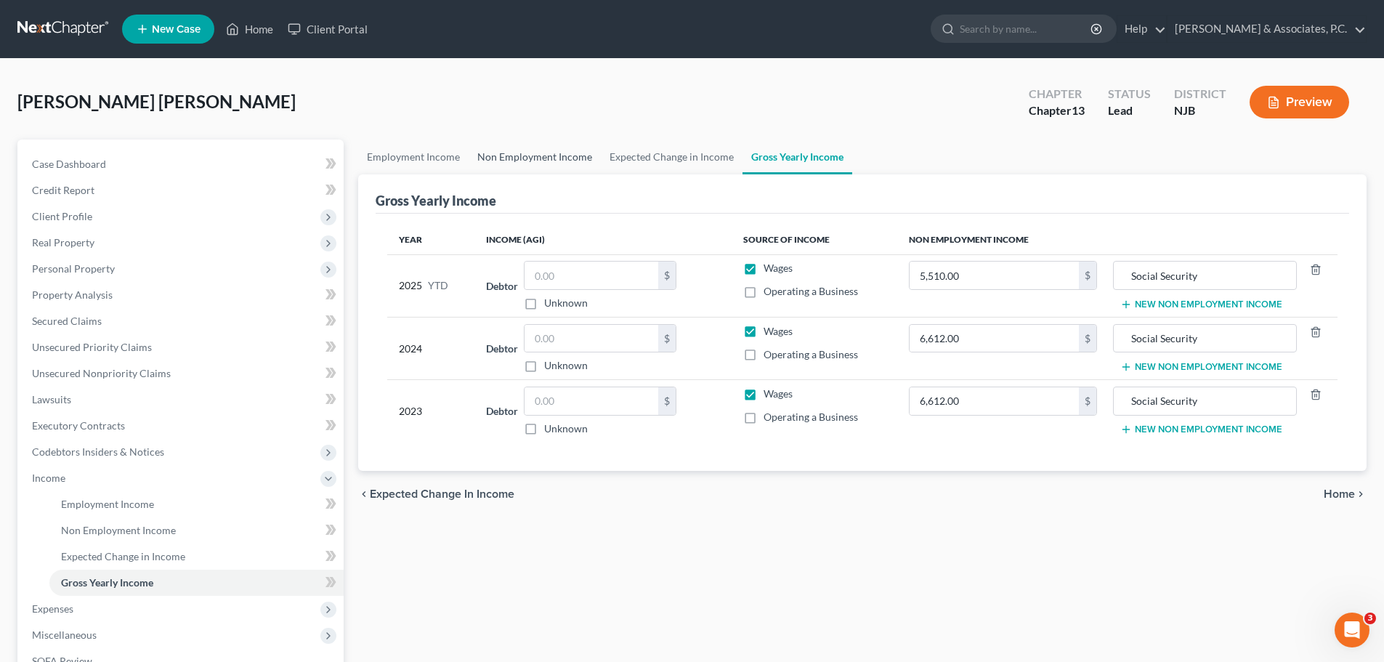
drag, startPoint x: 549, startPoint y: 146, endPoint x: 557, endPoint y: 158, distance: 14.7
click at [549, 148] on link "Non Employment Income" at bounding box center [535, 157] width 132 height 35
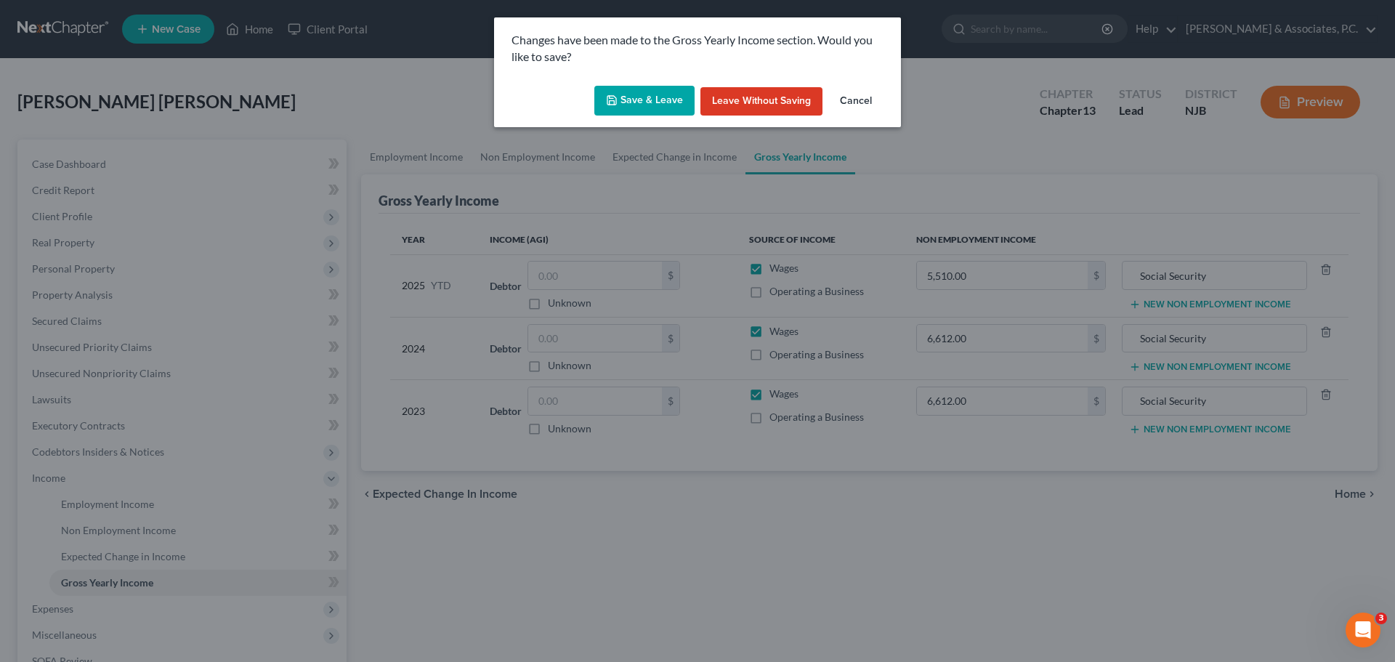
click at [653, 101] on button "Save & Leave" at bounding box center [644, 101] width 100 height 31
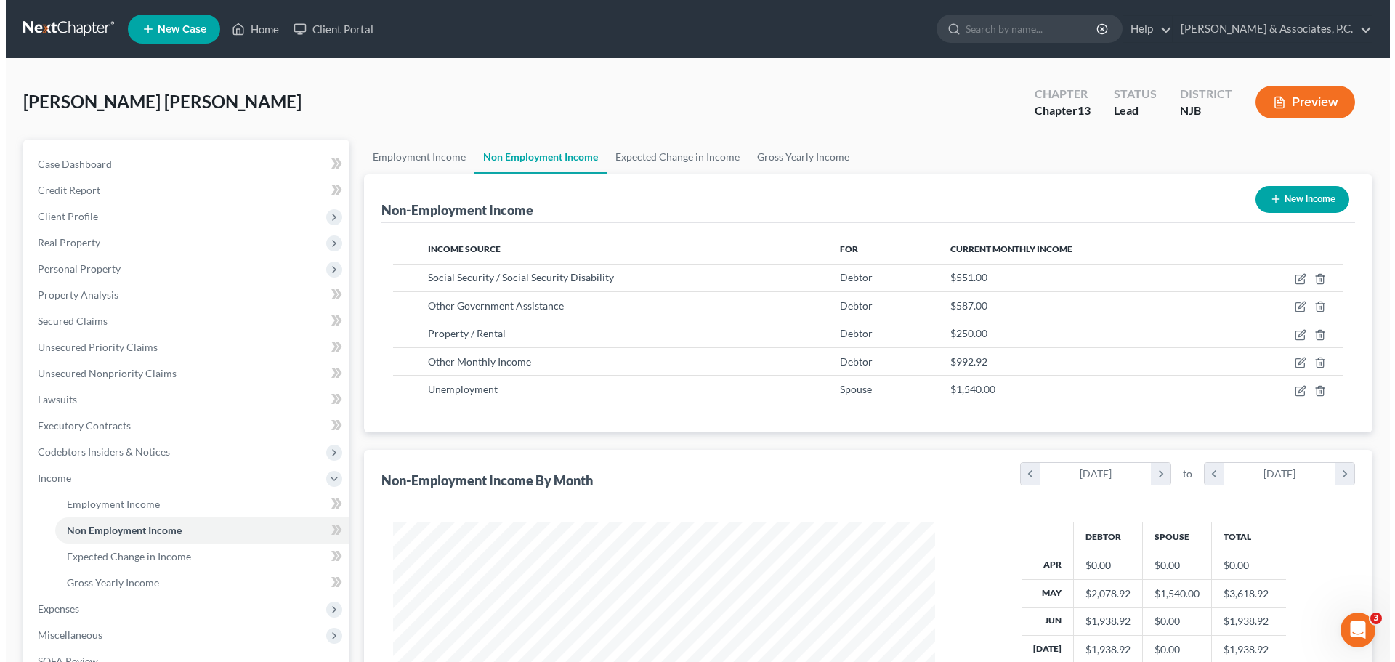
scroll to position [271, 571]
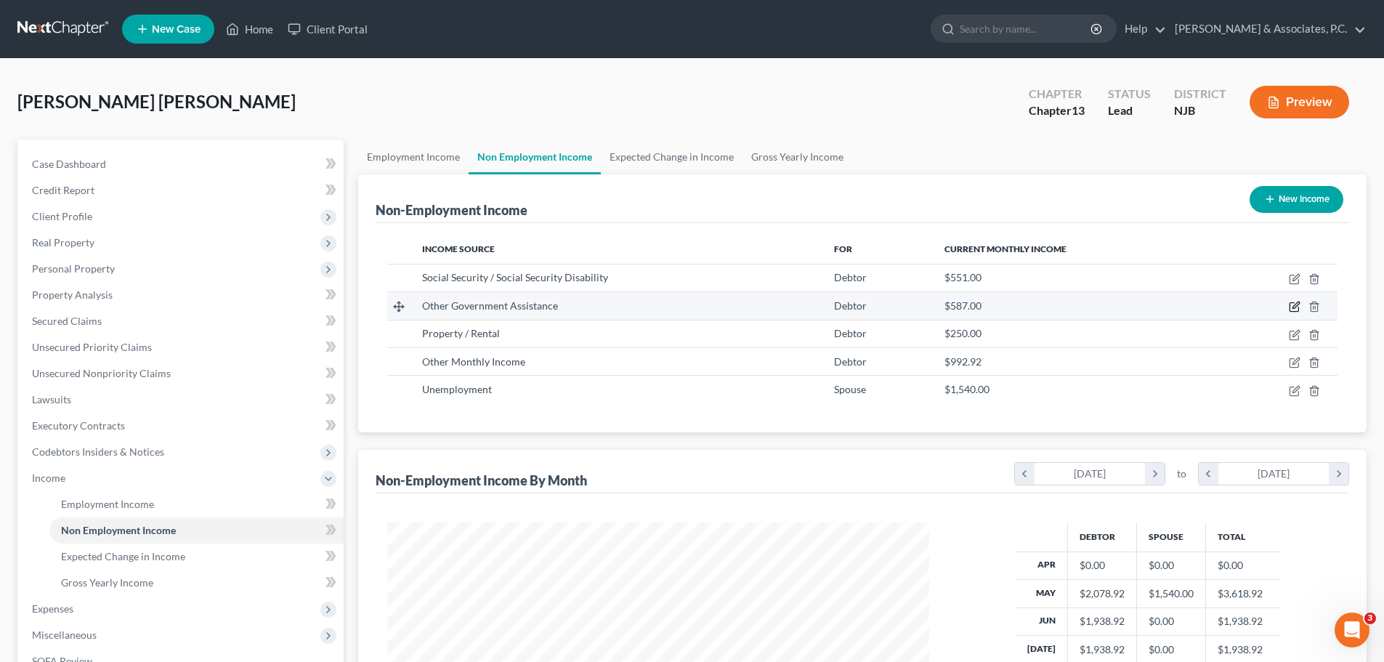
click at [1294, 307] on icon "button" at bounding box center [1296, 305] width 7 height 7
select select "5"
select select "0"
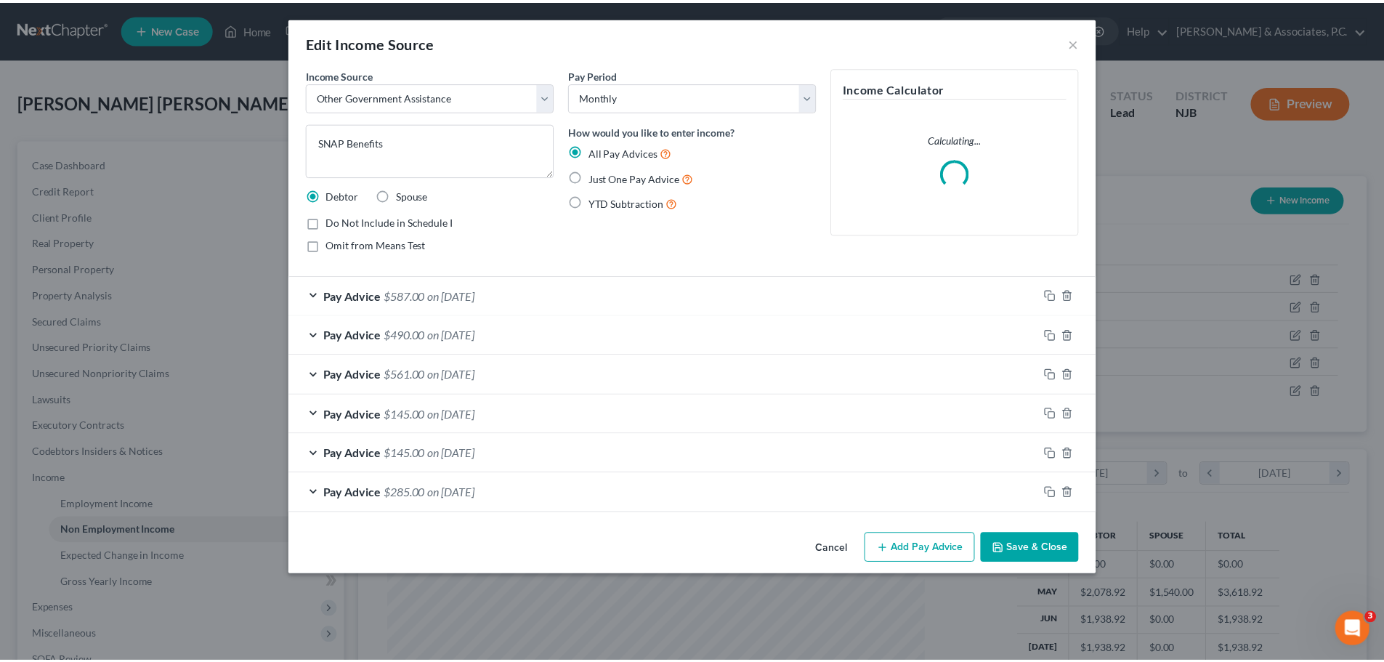
scroll to position [273, 576]
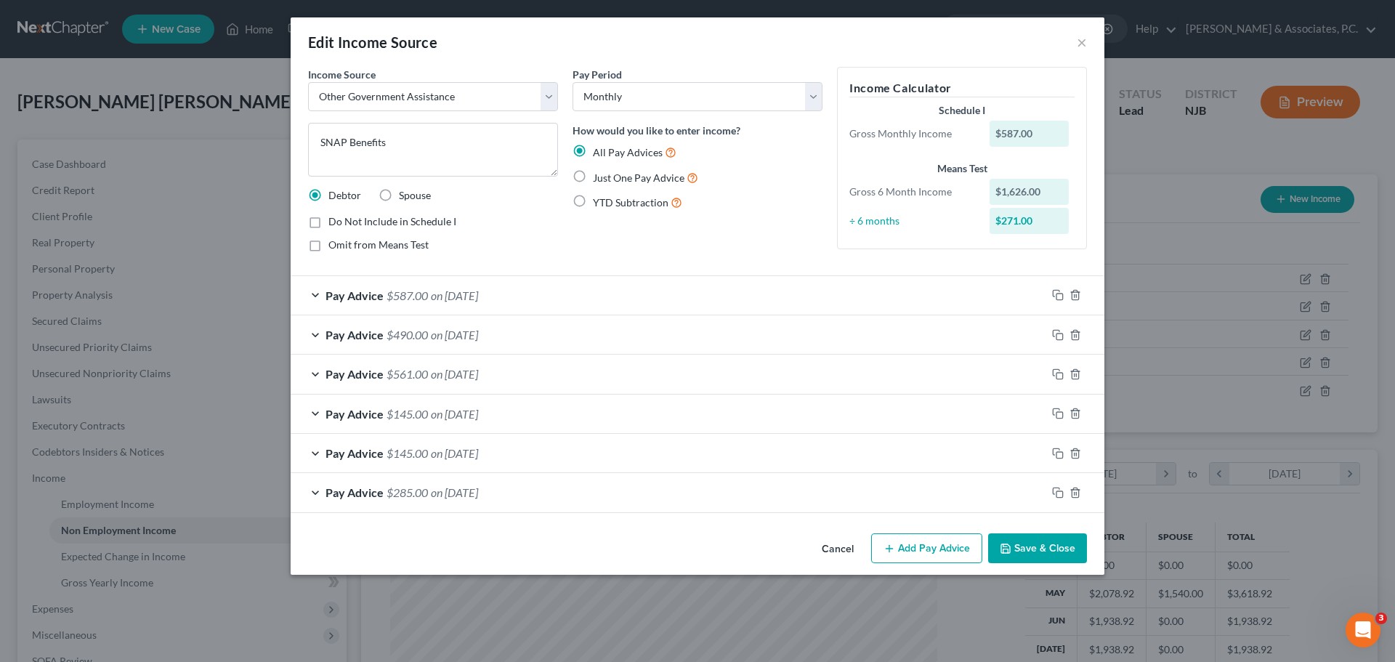
click at [1017, 554] on button "Save & Close" at bounding box center [1037, 548] width 99 height 31
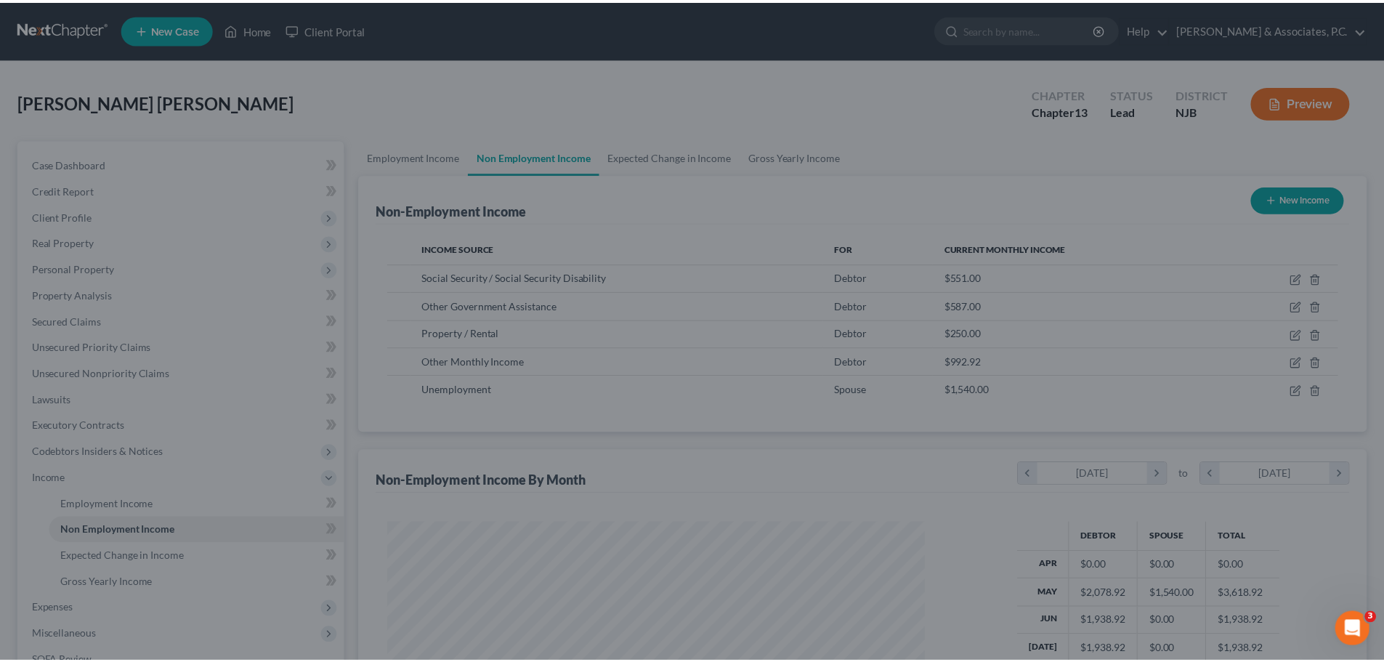
scroll to position [726425, 726124]
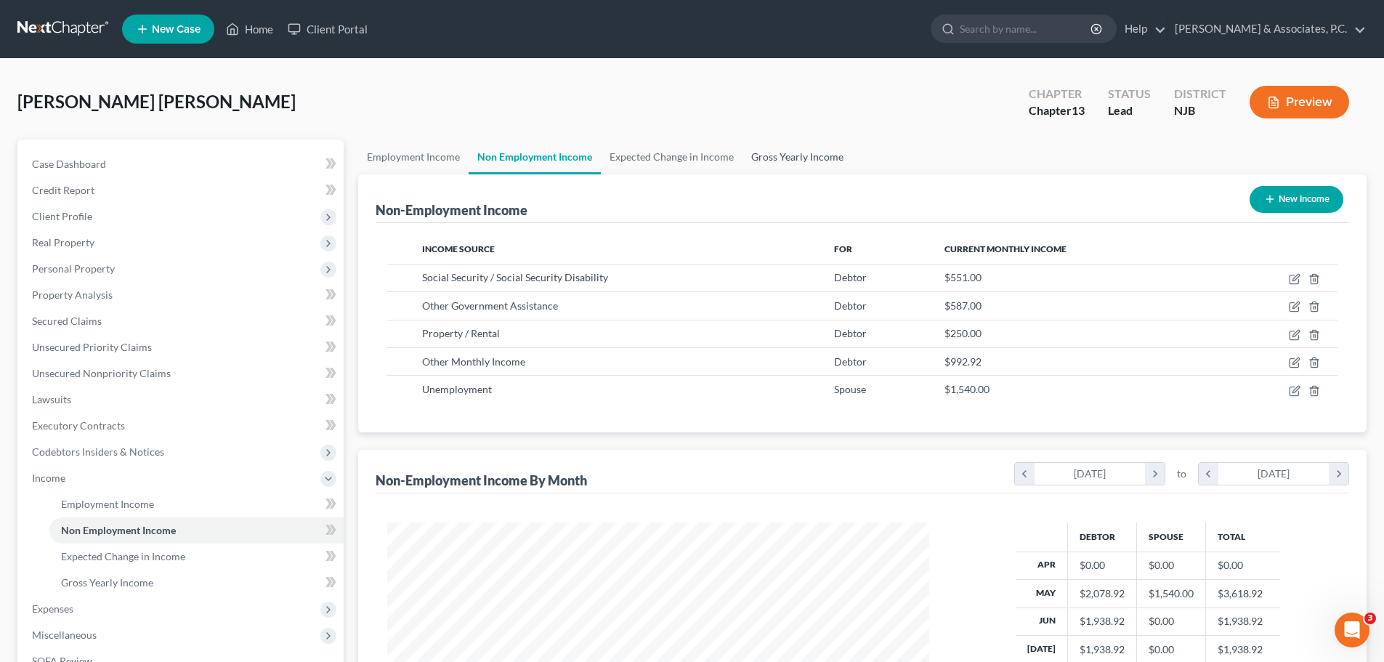
drag, startPoint x: 801, startPoint y: 145, endPoint x: 801, endPoint y: 163, distance: 18.2
click at [801, 147] on link "Gross Yearly Income" at bounding box center [798, 157] width 110 height 35
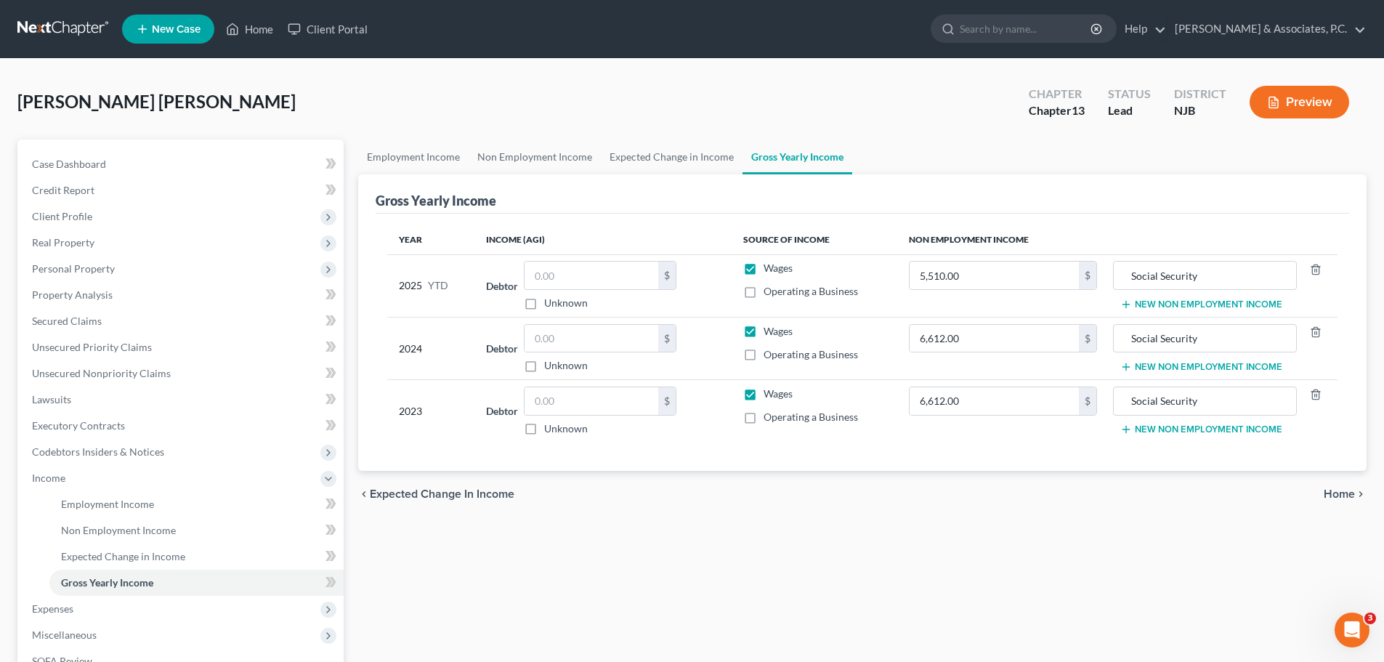
click at [1219, 302] on button "New Non Employment Income" at bounding box center [1202, 305] width 162 height 12
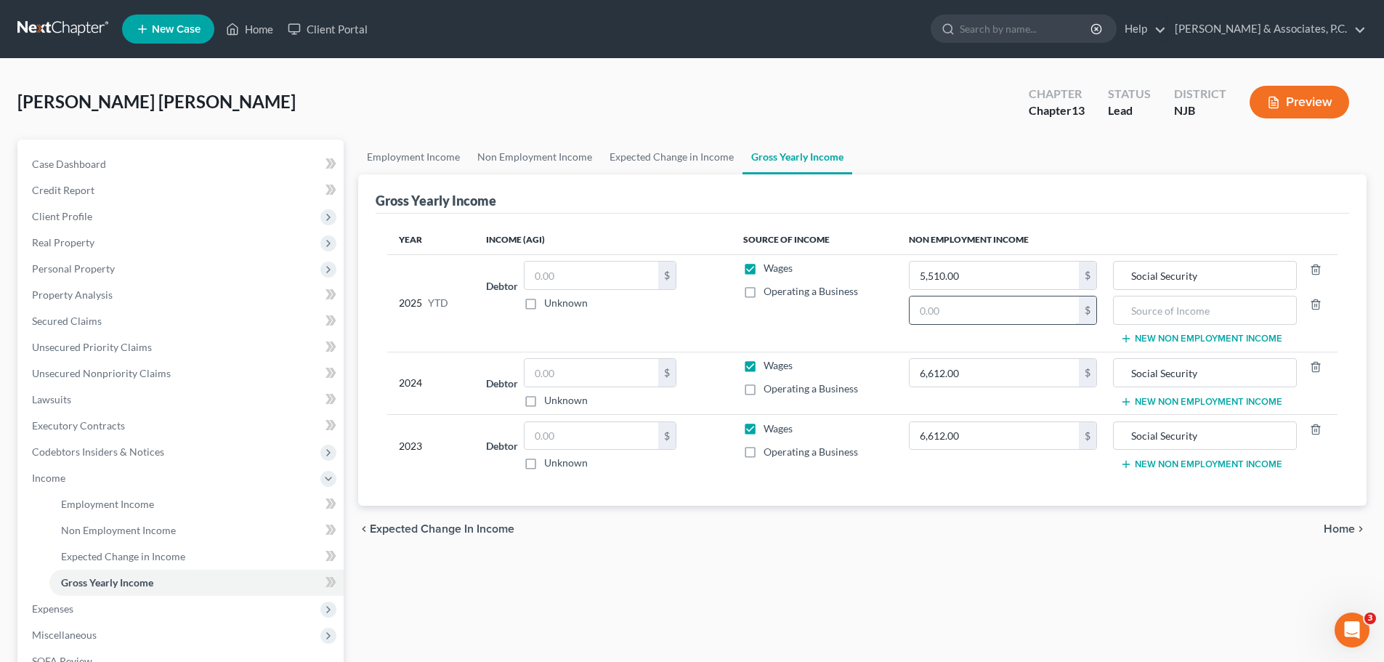
click at [988, 306] on input "text" at bounding box center [994, 310] width 169 height 28
type input "2,793.00"
click at [1251, 304] on input "text" at bounding box center [1204, 310] width 167 height 28
type input "SNAP Benefits"
click at [1339, 530] on span "Home" at bounding box center [1339, 529] width 31 height 12
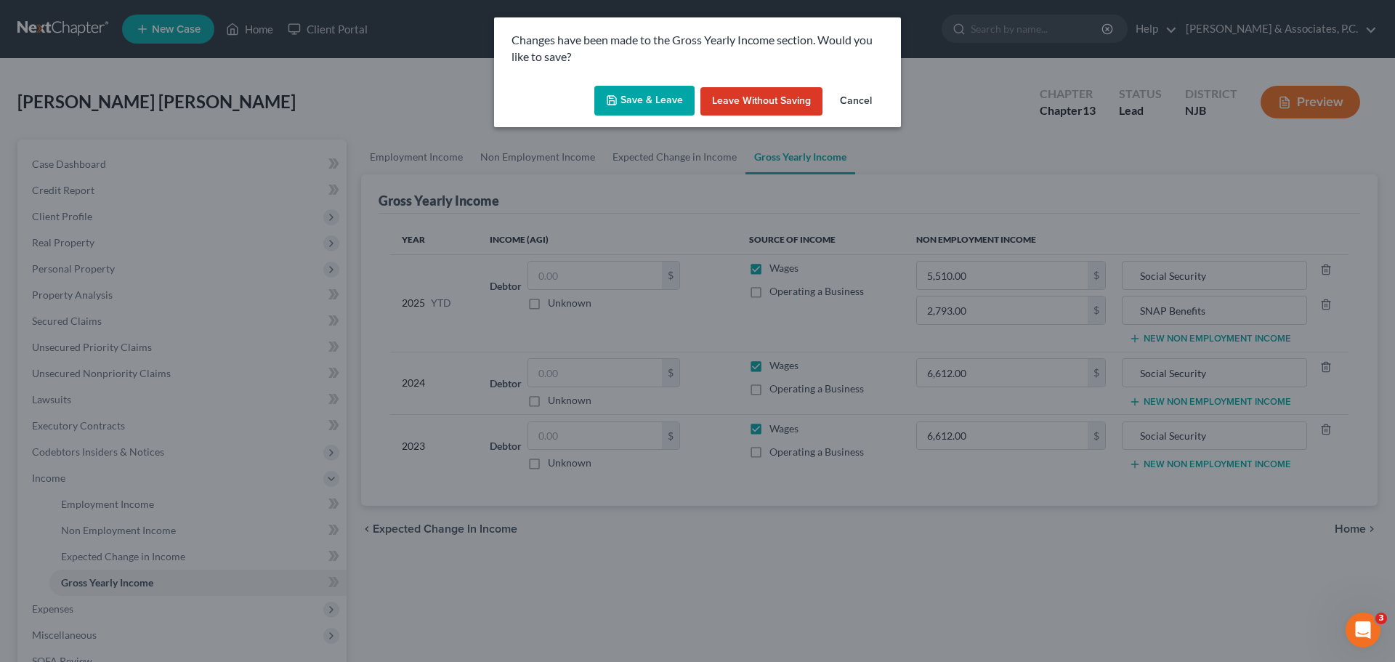
click at [629, 97] on button "Save & Leave" at bounding box center [644, 101] width 100 height 31
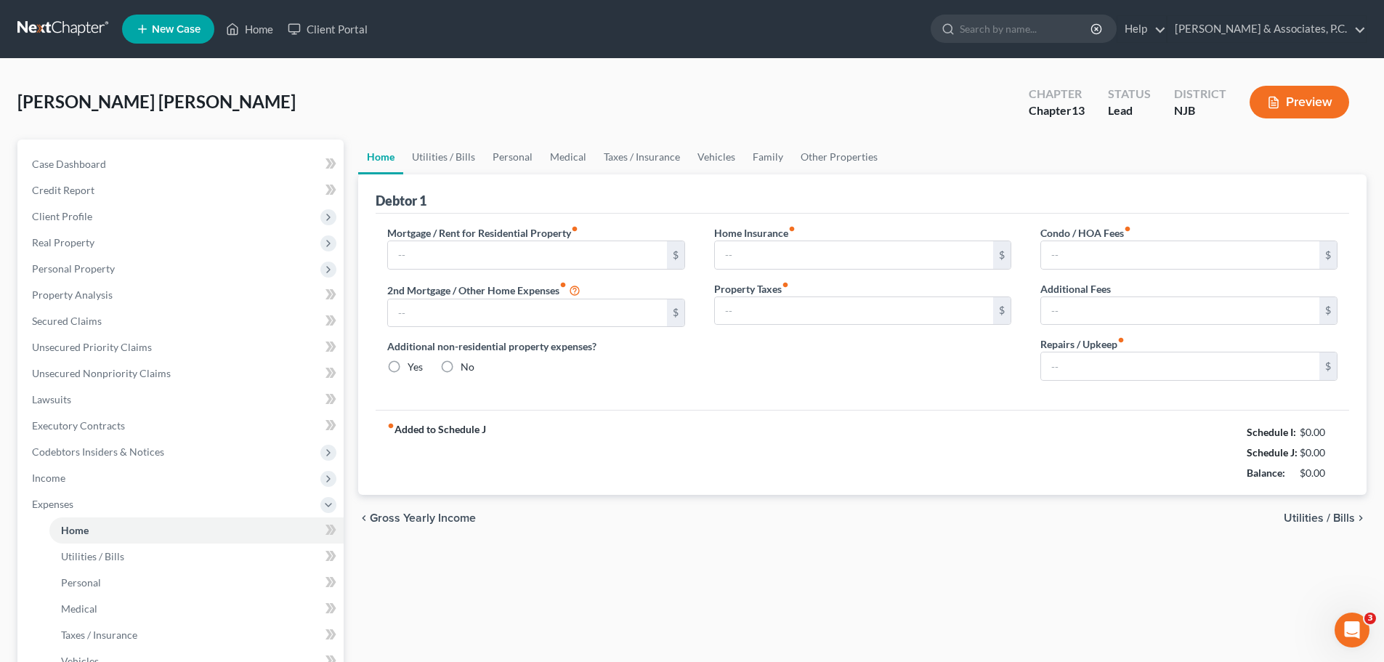
type input "0.00"
radio input "true"
type input "0.00"
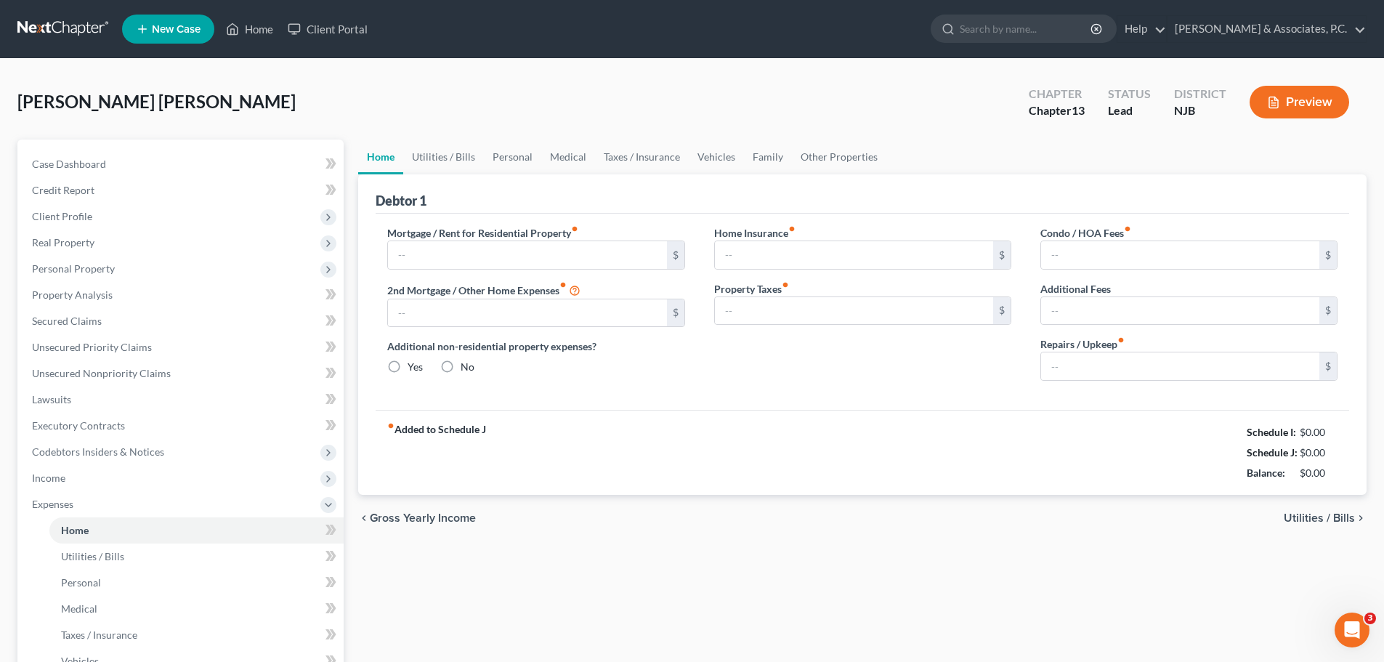
type input "0.00"
click at [386, 148] on link "Home" at bounding box center [380, 157] width 45 height 35
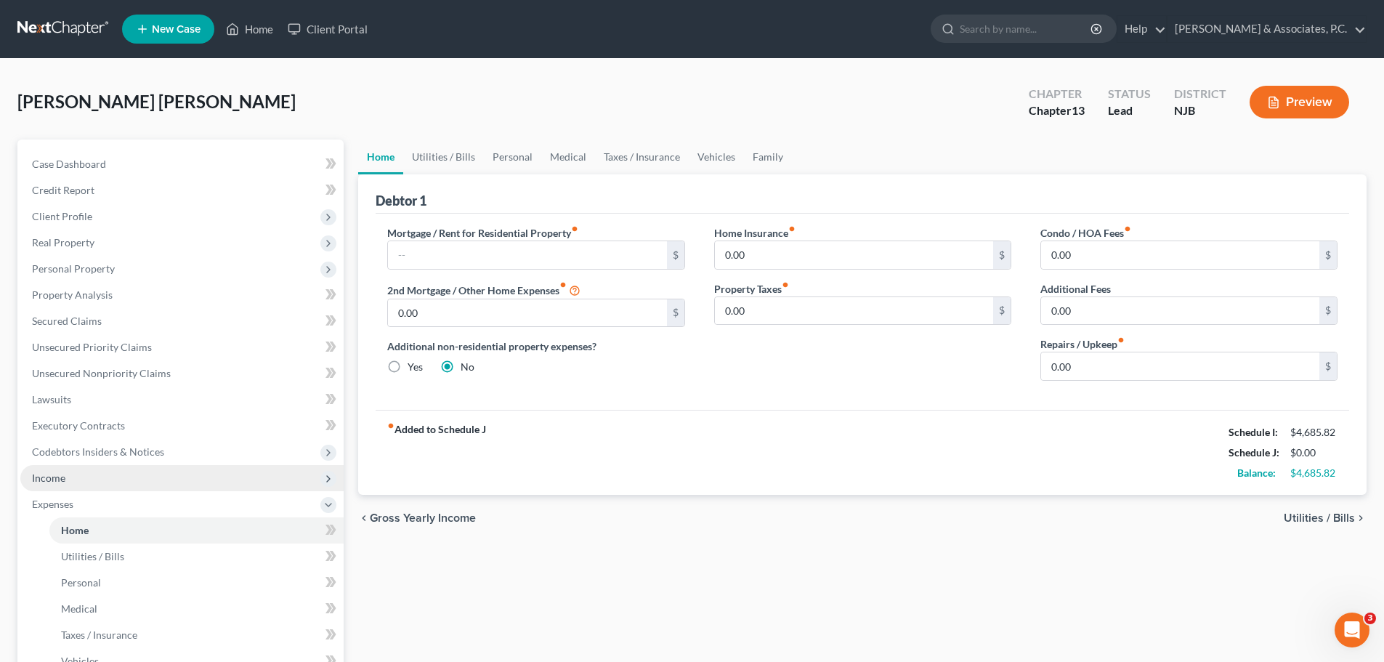
click at [70, 477] on span "Income" at bounding box center [181, 478] width 323 height 26
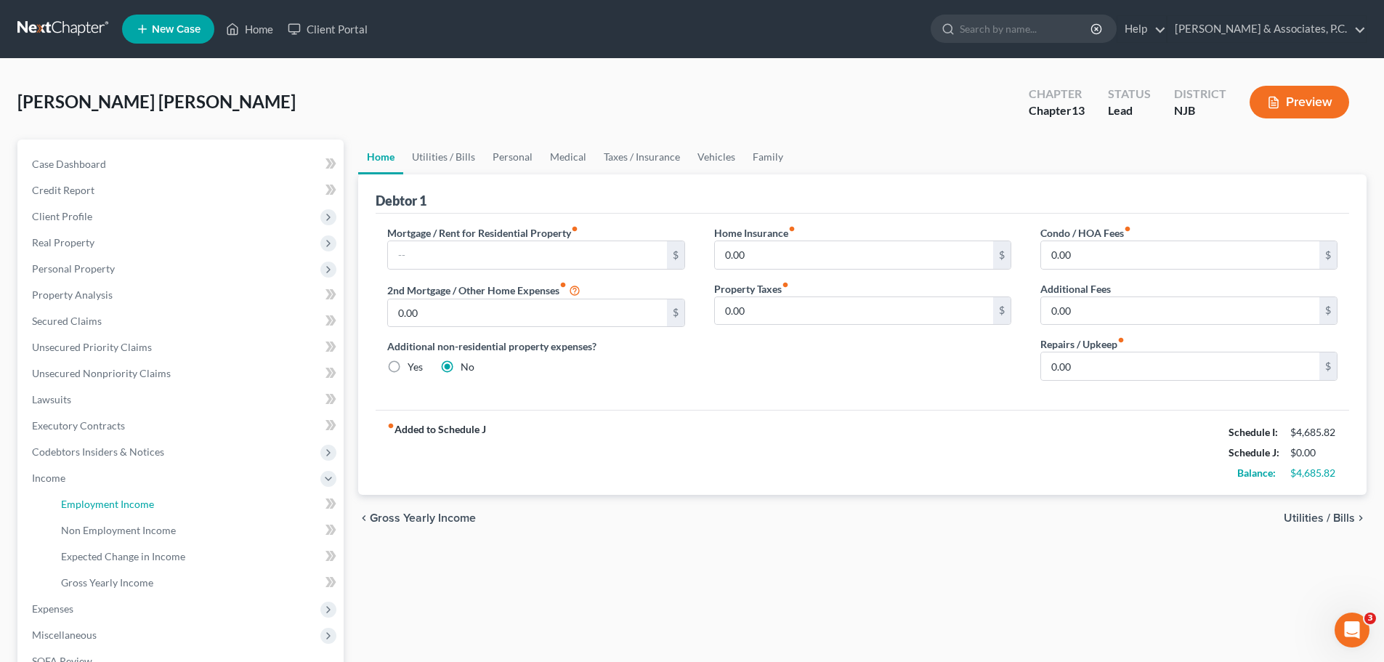
drag, startPoint x: 108, startPoint y: 503, endPoint x: 483, endPoint y: 354, distance: 403.5
click at [108, 503] on span "Employment Income" at bounding box center [107, 504] width 93 height 12
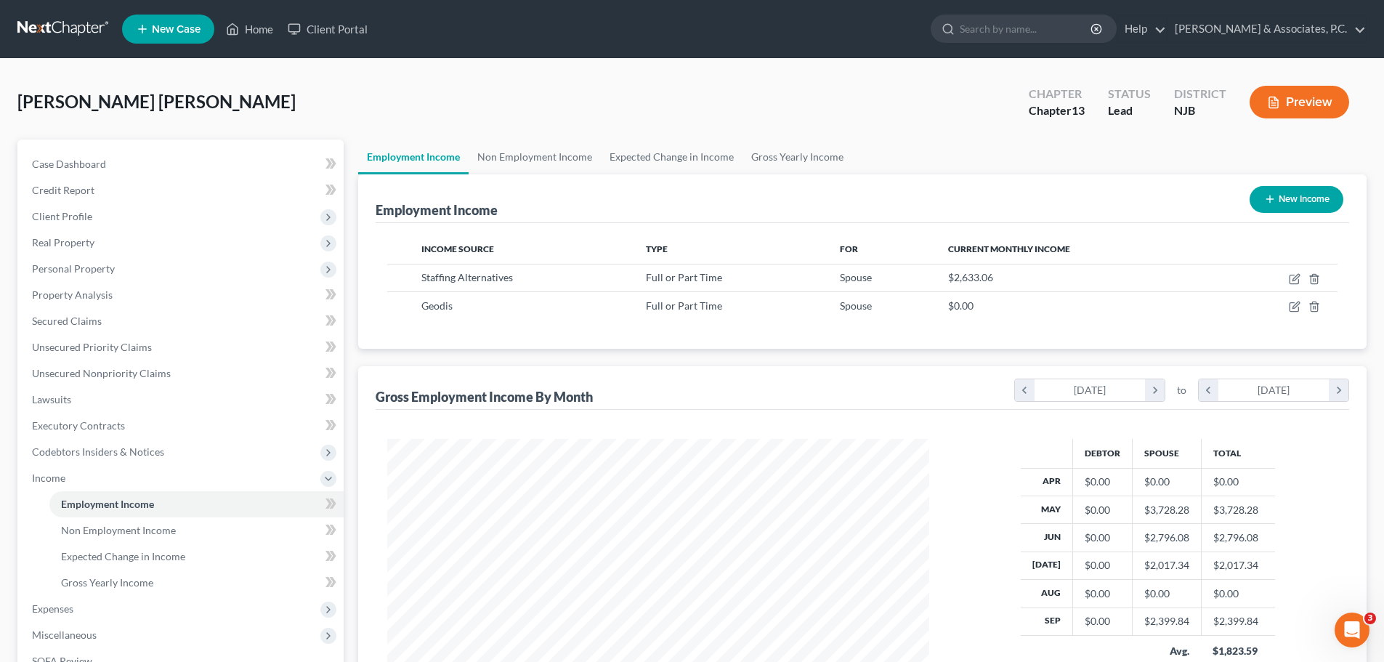
scroll to position [271, 571]
click at [526, 154] on link "Non Employment Income" at bounding box center [535, 157] width 132 height 35
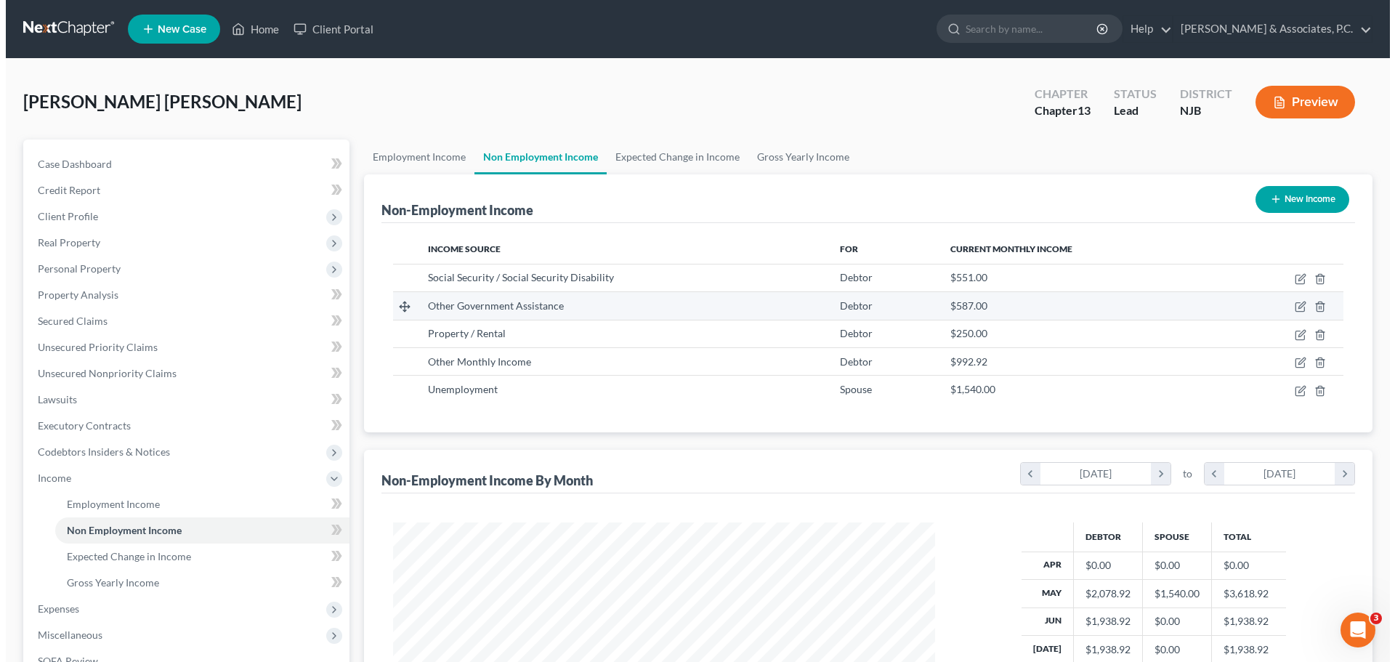
scroll to position [271, 571]
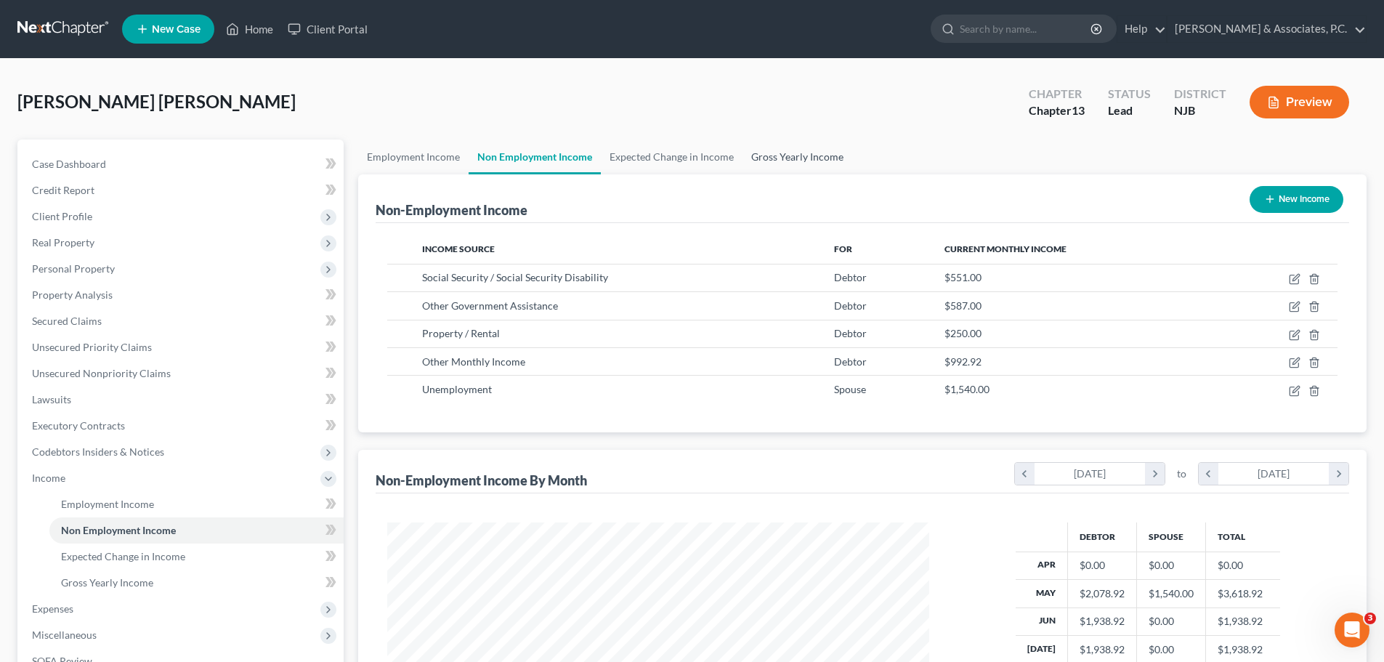
click at [791, 154] on link "Gross Yearly Income" at bounding box center [798, 157] width 110 height 35
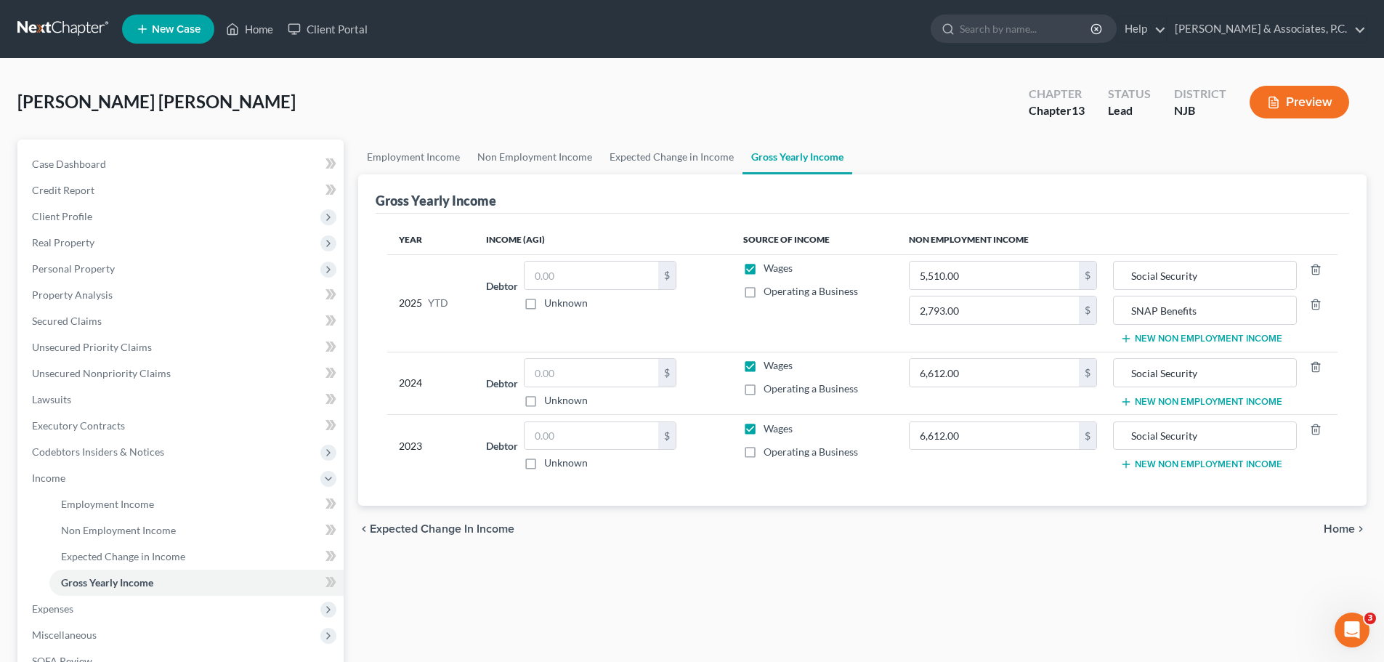
click at [1206, 336] on button "New Non Employment Income" at bounding box center [1202, 339] width 162 height 12
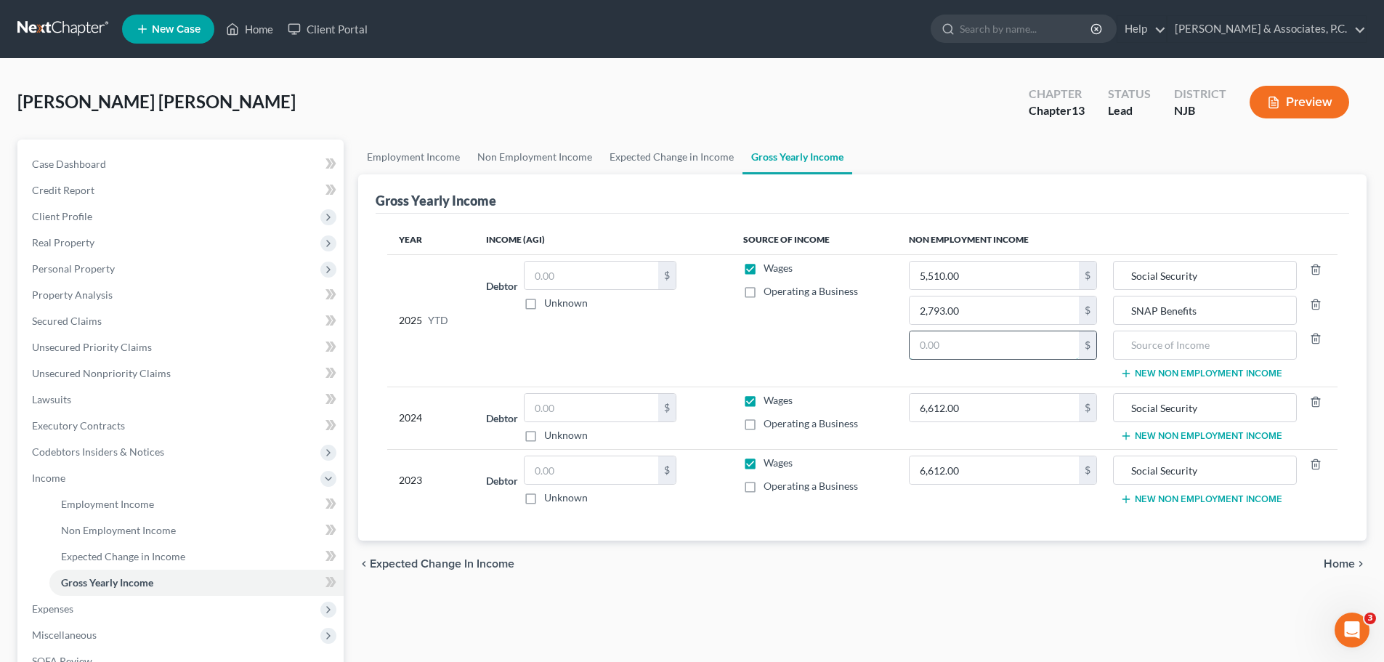
click at [1004, 345] on input "text" at bounding box center [994, 345] width 169 height 28
click at [1251, 345] on input "text" at bounding box center [1204, 345] width 167 height 28
type input "2"
click at [1037, 342] on input "text" at bounding box center [994, 345] width 169 height 28
type input "2,500.00"
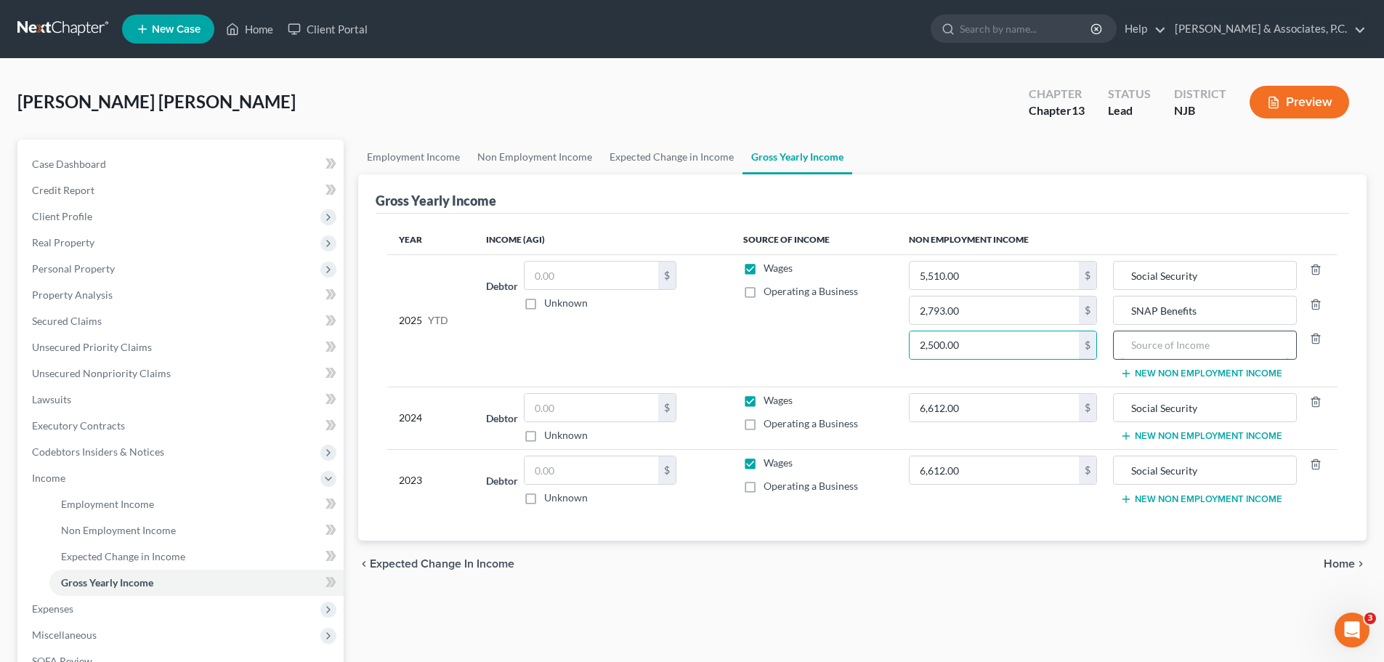
click at [1167, 341] on input "text" at bounding box center [1204, 345] width 167 height 28
type input "Rental Income"
click at [1193, 437] on button "New Non Employment Income" at bounding box center [1202, 436] width 162 height 12
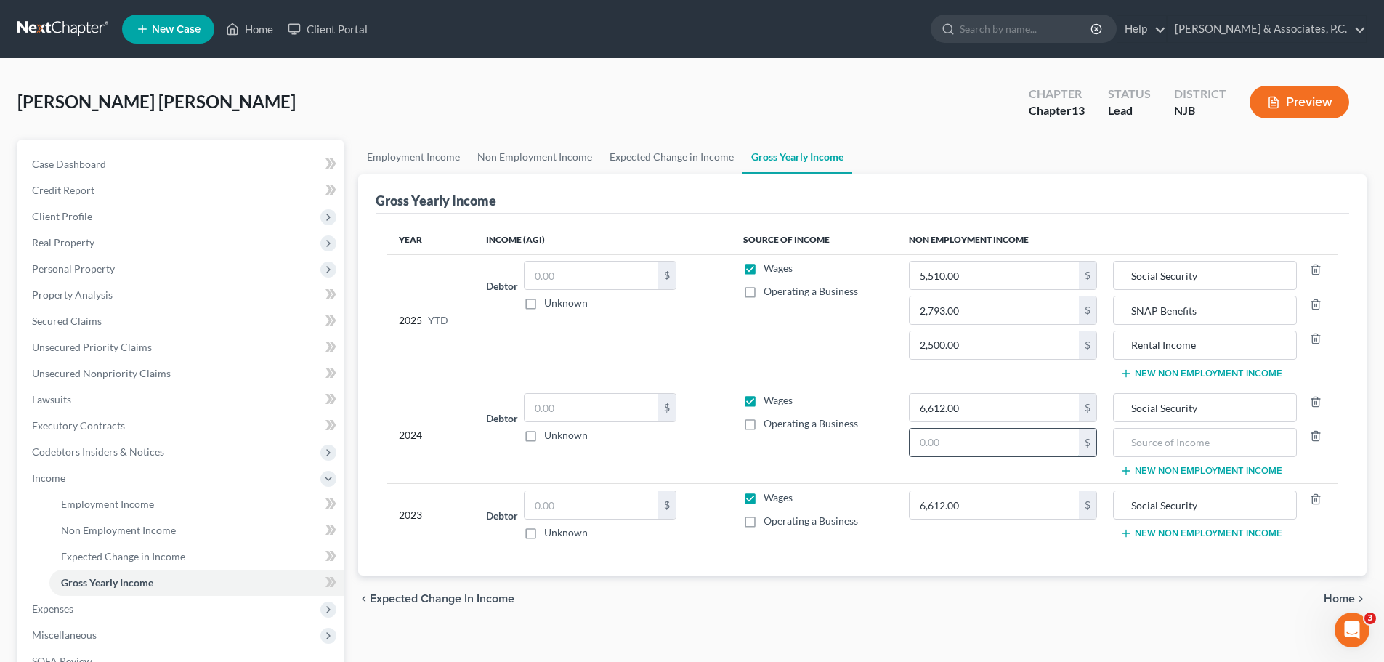
click at [1023, 444] on input "text" at bounding box center [994, 443] width 169 height 28
type input "3,000.00"
type input "Rental Income"
click at [1180, 535] on button "New Non Employment Income" at bounding box center [1202, 534] width 162 height 12
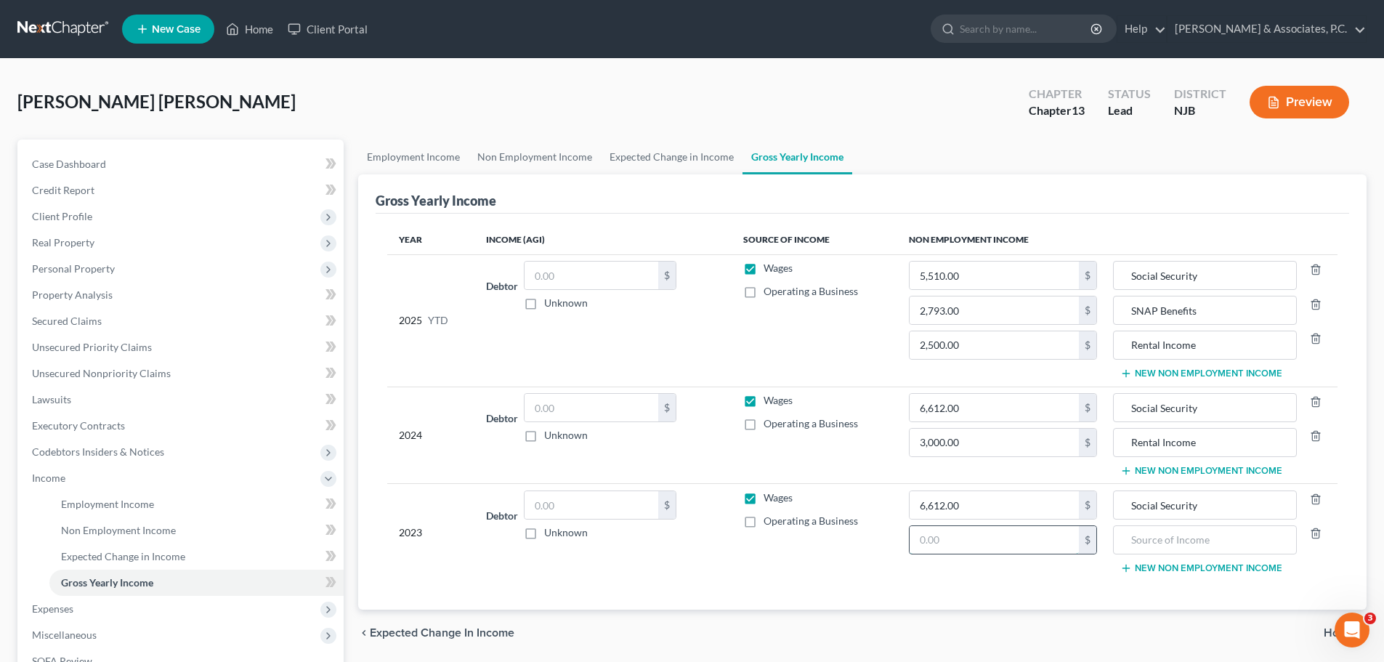
click at [965, 542] on input "text" at bounding box center [994, 540] width 169 height 28
click at [1315, 532] on icon "button" at bounding box center [1316, 534] width 12 height 12
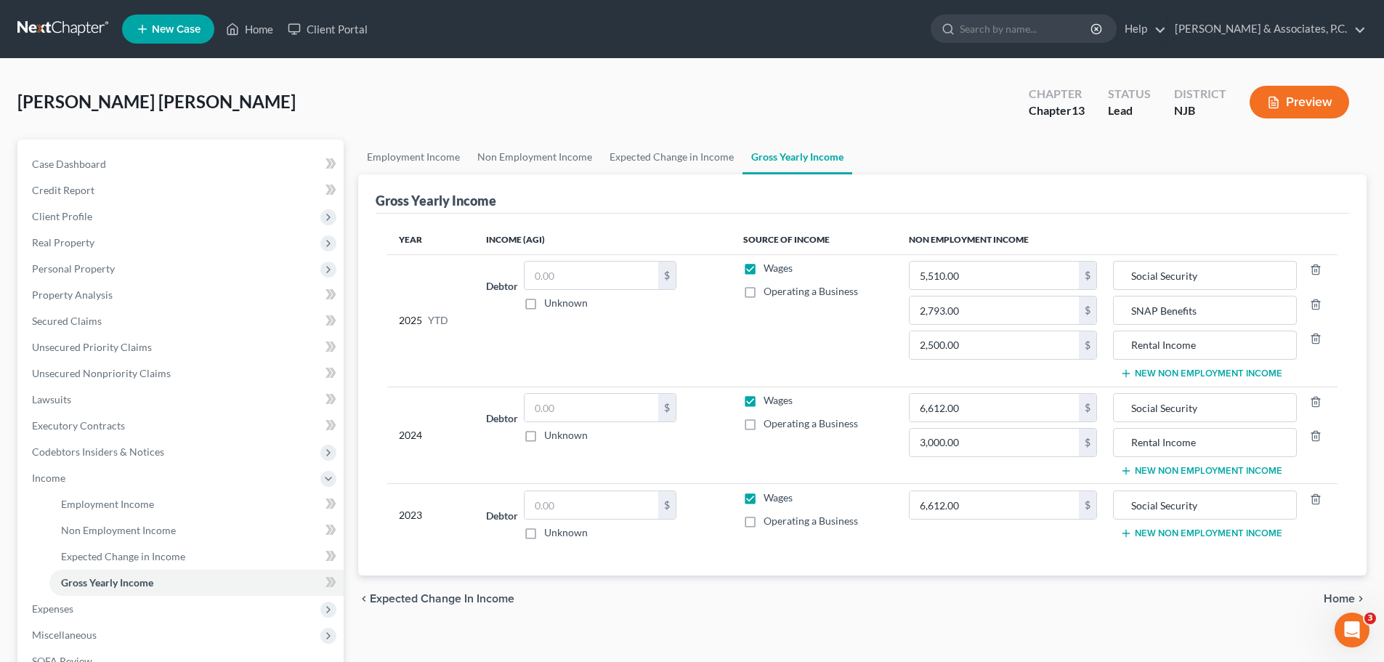
click at [1333, 597] on span "Home" at bounding box center [1339, 599] width 31 height 12
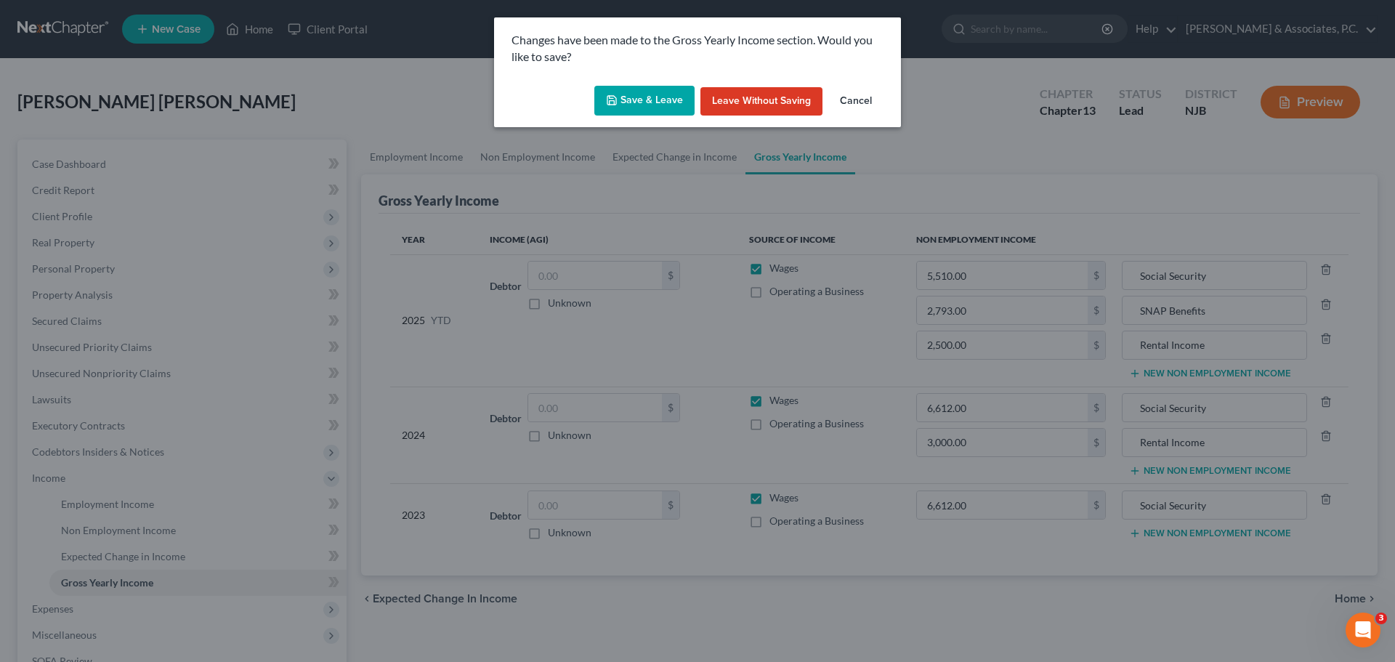
click at [637, 100] on button "Save & Leave" at bounding box center [644, 101] width 100 height 31
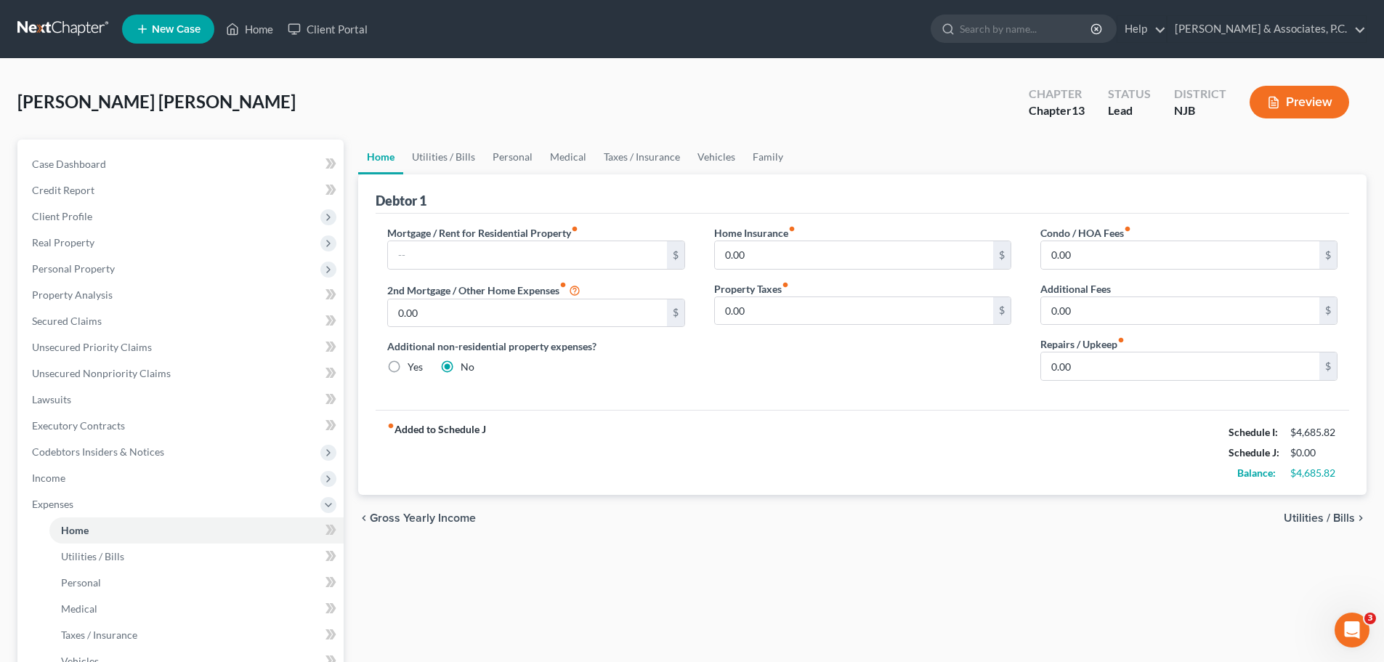
drag, startPoint x: 879, startPoint y: 73, endPoint x: 981, endPoint y: 2, distance: 123.8
click at [883, 74] on div "Martinez Rodriguez, Maria Upgraded Chapter Chapter 13 Status Lead District NJB …" at bounding box center [692, 507] width 1384 height 897
drag, startPoint x: 106, startPoint y: 319, endPoint x: 560, endPoint y: 318, distance: 454.2
click at [106, 319] on link "Secured Claims" at bounding box center [181, 321] width 323 height 26
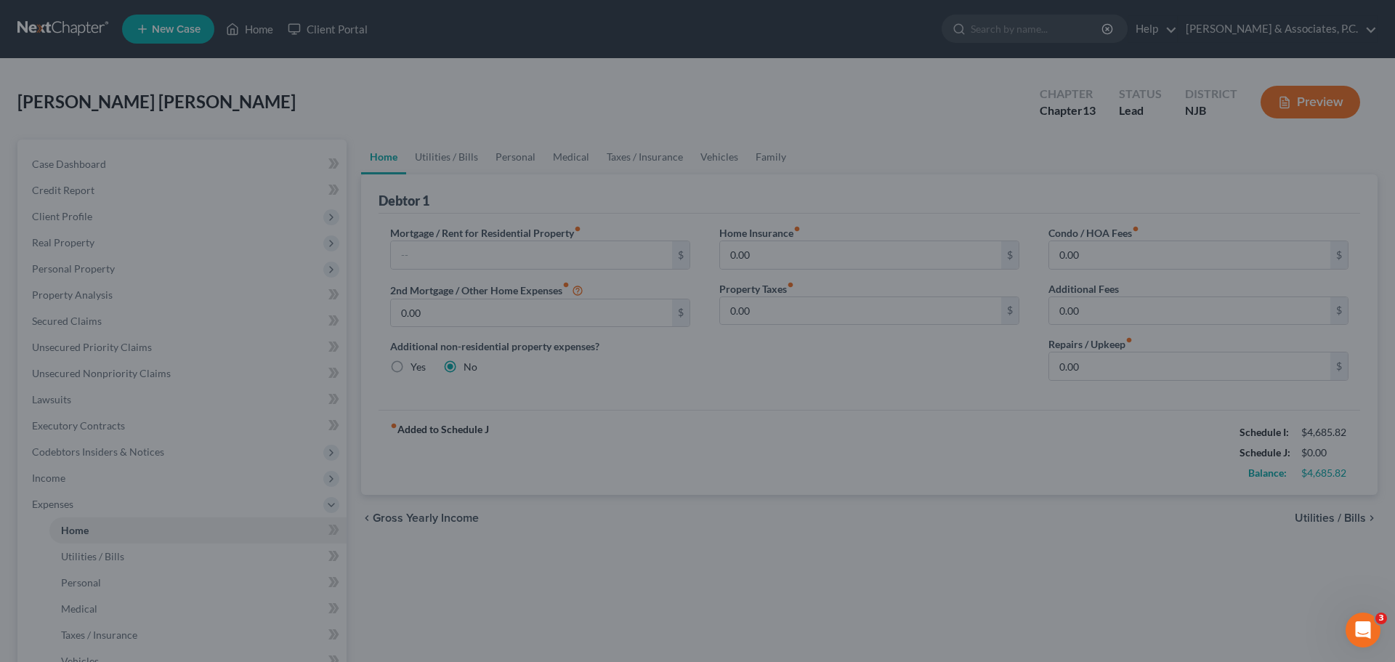
click at [62, 313] on div at bounding box center [697, 331] width 1395 height 662
click at [1192, 560] on div at bounding box center [697, 331] width 1395 height 662
click at [1300, 519] on div at bounding box center [697, 331] width 1395 height 662
drag, startPoint x: 377, startPoint y: 109, endPoint x: 36, endPoint y: 12, distance: 354.3
click at [375, 109] on div at bounding box center [697, 331] width 1395 height 662
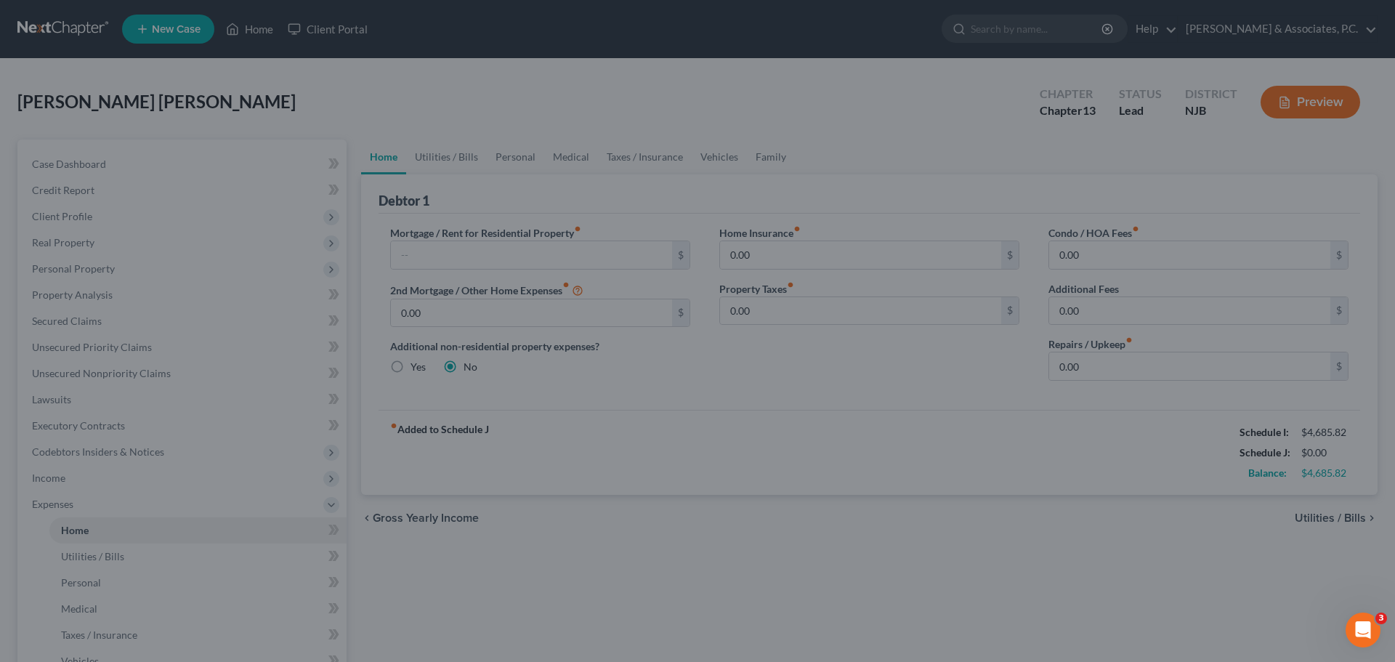
drag, startPoint x: 38, startPoint y: 12, endPoint x: 701, endPoint y: 42, distance: 663.4
click at [42, 16] on div at bounding box center [697, 331] width 1395 height 662
drag, startPoint x: 757, startPoint y: 76, endPoint x: 769, endPoint y: 4, distance: 72.2
click at [758, 70] on div at bounding box center [697, 331] width 1395 height 662
drag, startPoint x: 873, startPoint y: 534, endPoint x: 868, endPoint y: 549, distance: 16.1
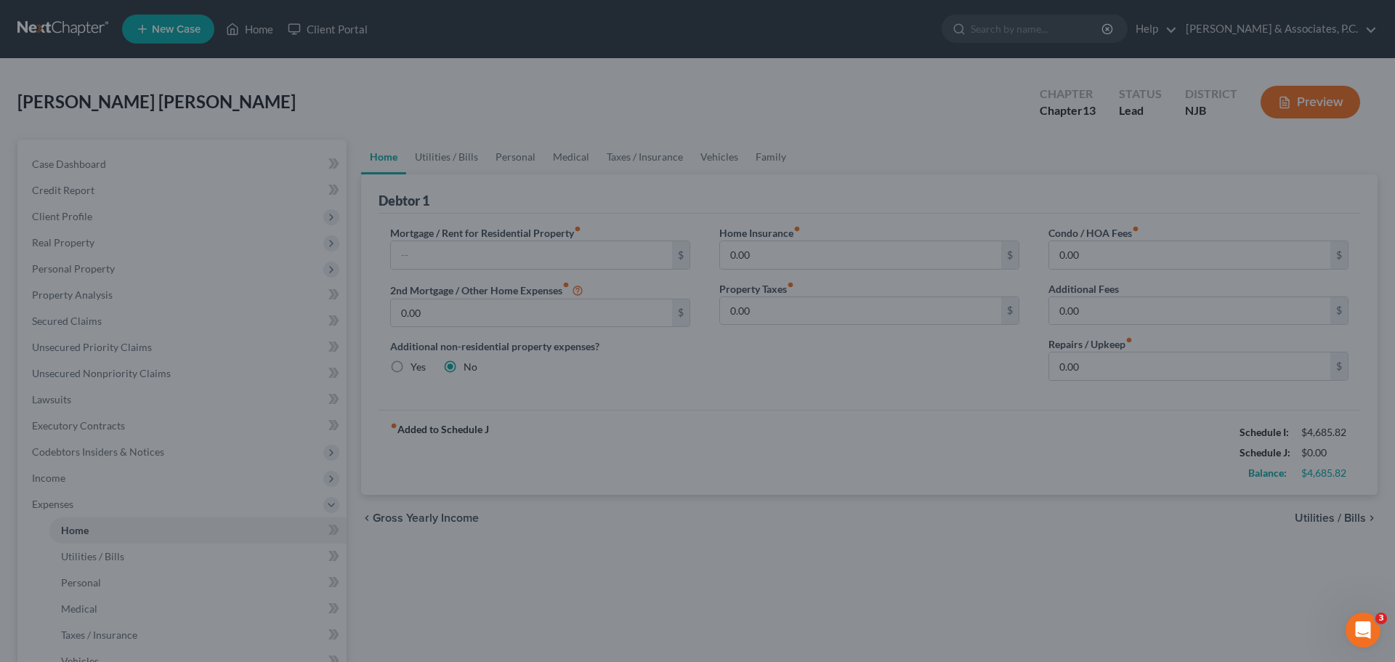
click at [873, 534] on div at bounding box center [697, 331] width 1395 height 662
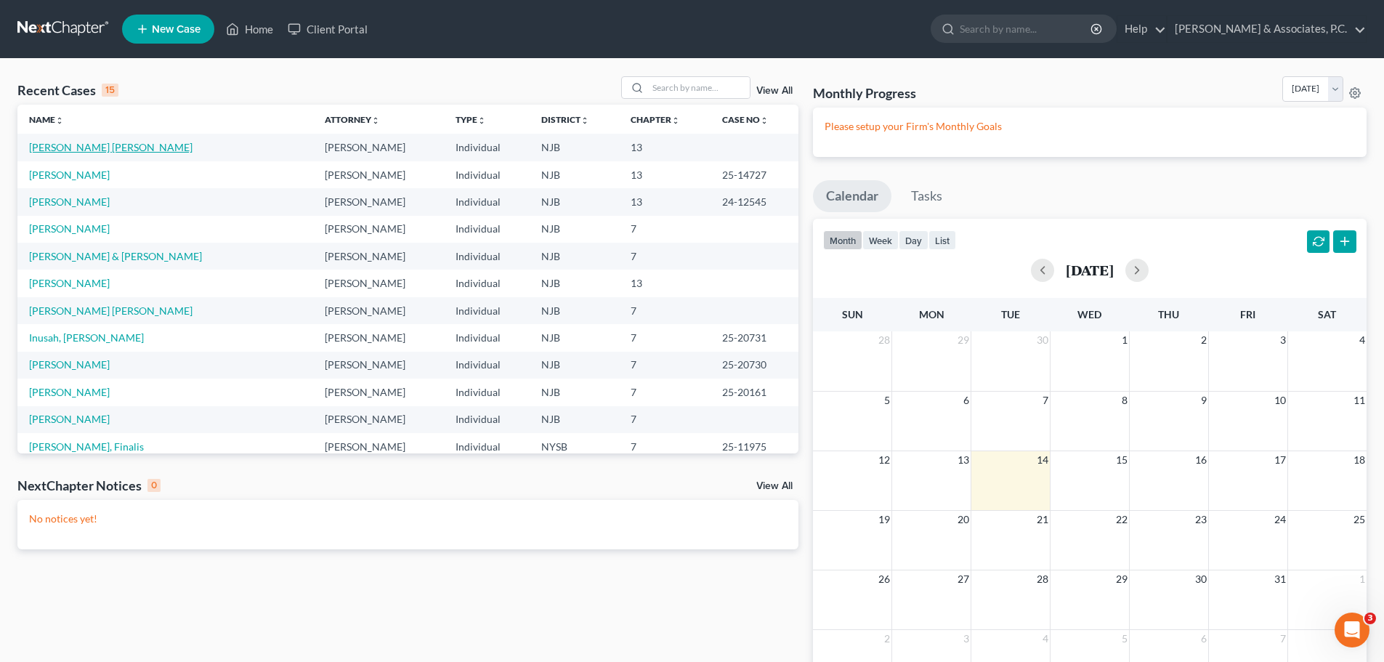
click at [72, 145] on link "[PERSON_NAME] [PERSON_NAME]" at bounding box center [111, 147] width 164 height 12
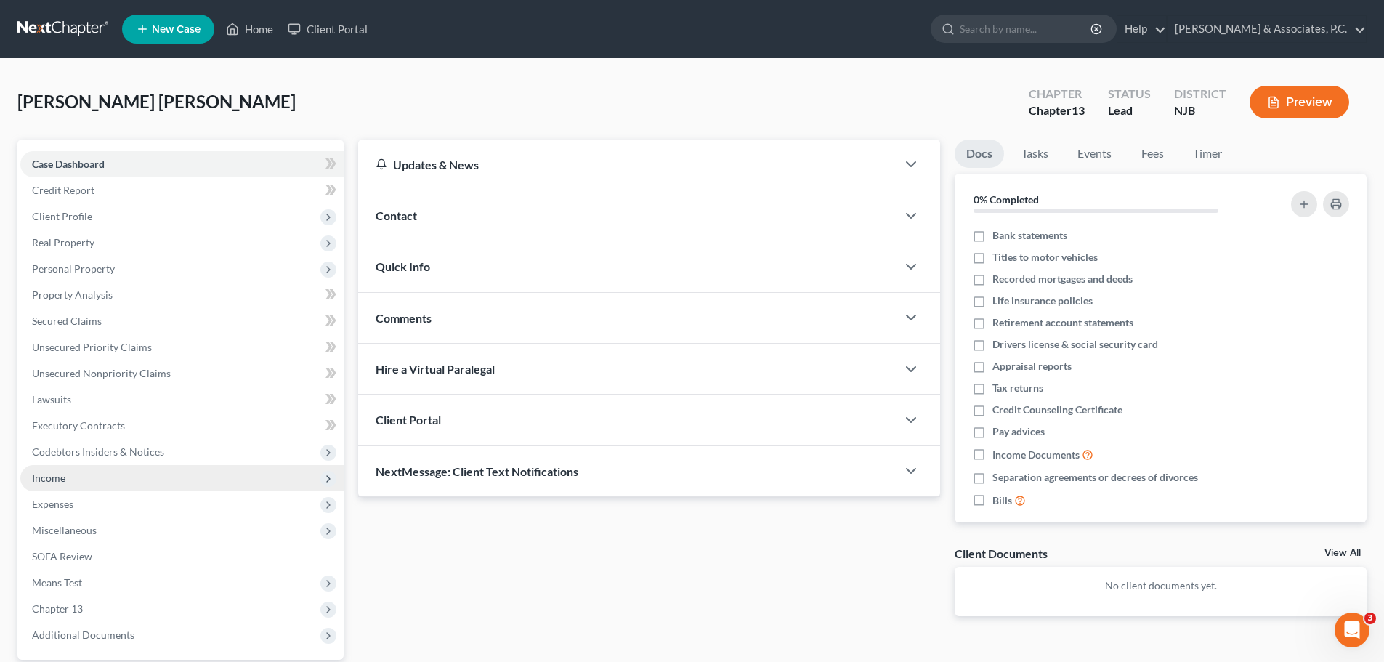
click at [70, 477] on span "Income" at bounding box center [181, 478] width 323 height 26
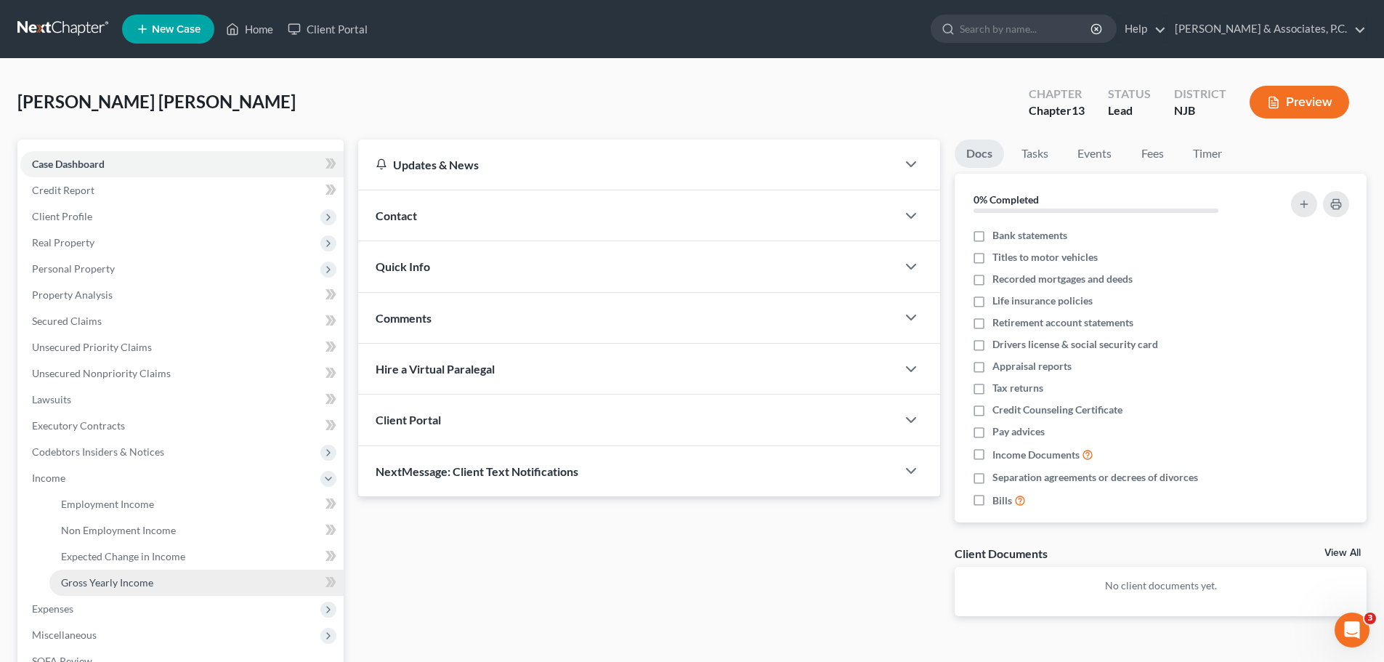
click at [140, 580] on span "Gross Yearly Income" at bounding box center [107, 582] width 92 height 12
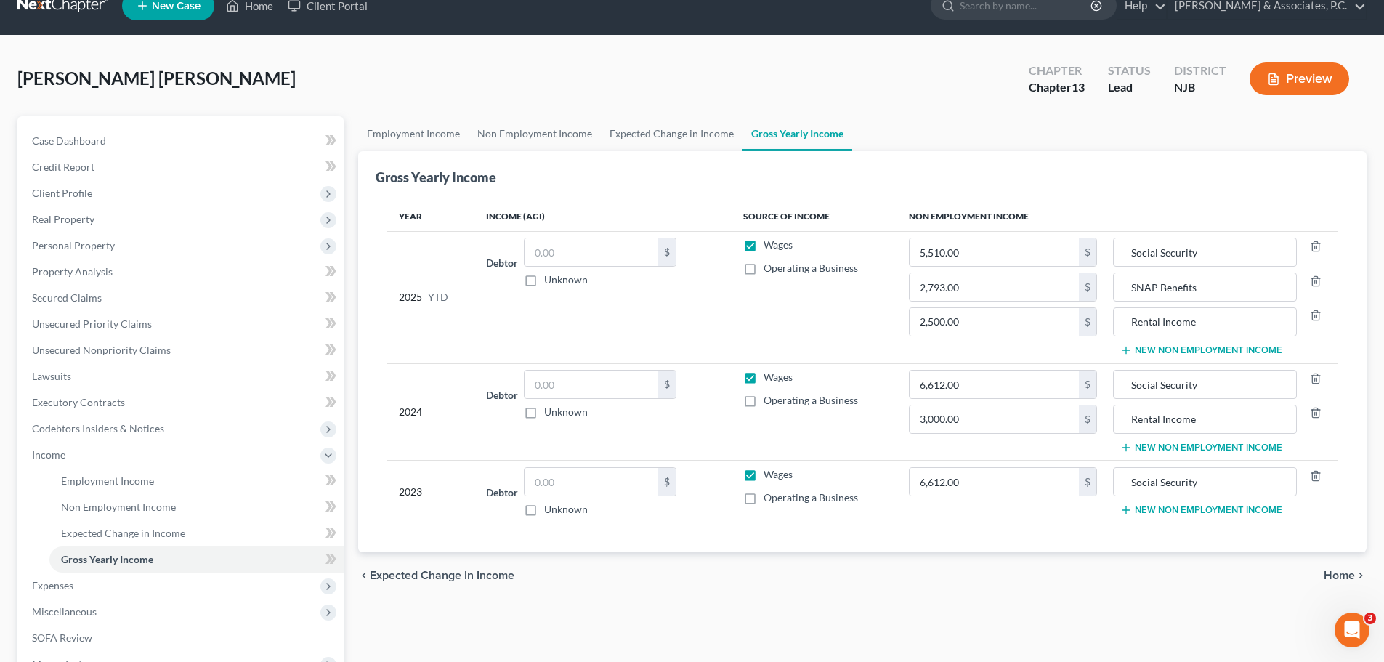
scroll to position [96, 0]
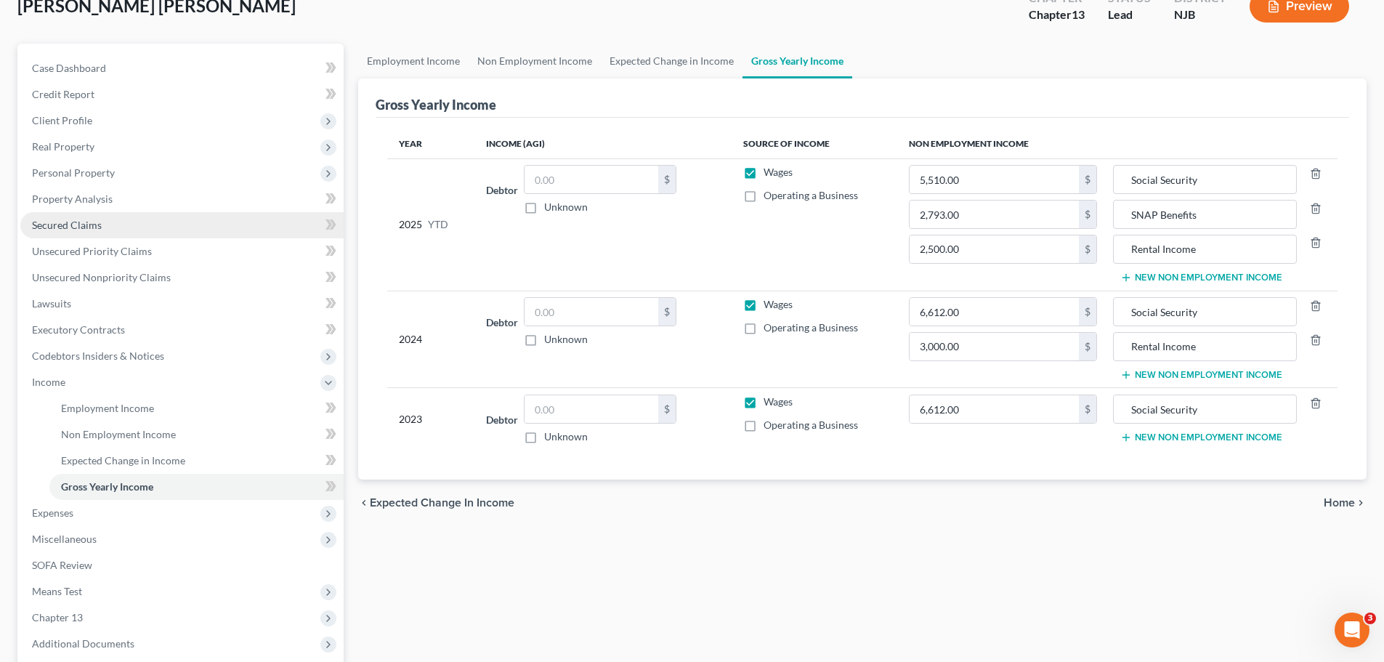
click at [74, 225] on span "Secured Claims" at bounding box center [67, 225] width 70 height 12
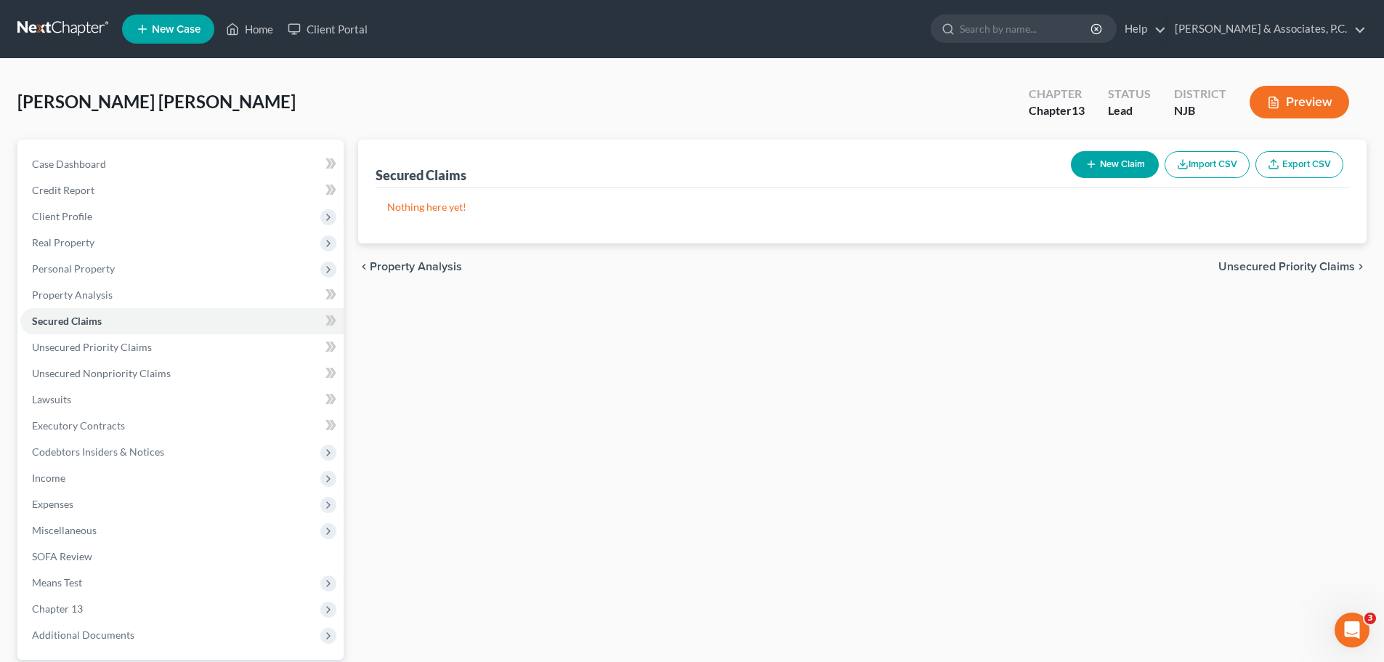
click at [1114, 152] on button "New Claim" at bounding box center [1115, 164] width 88 height 27
select select "0"
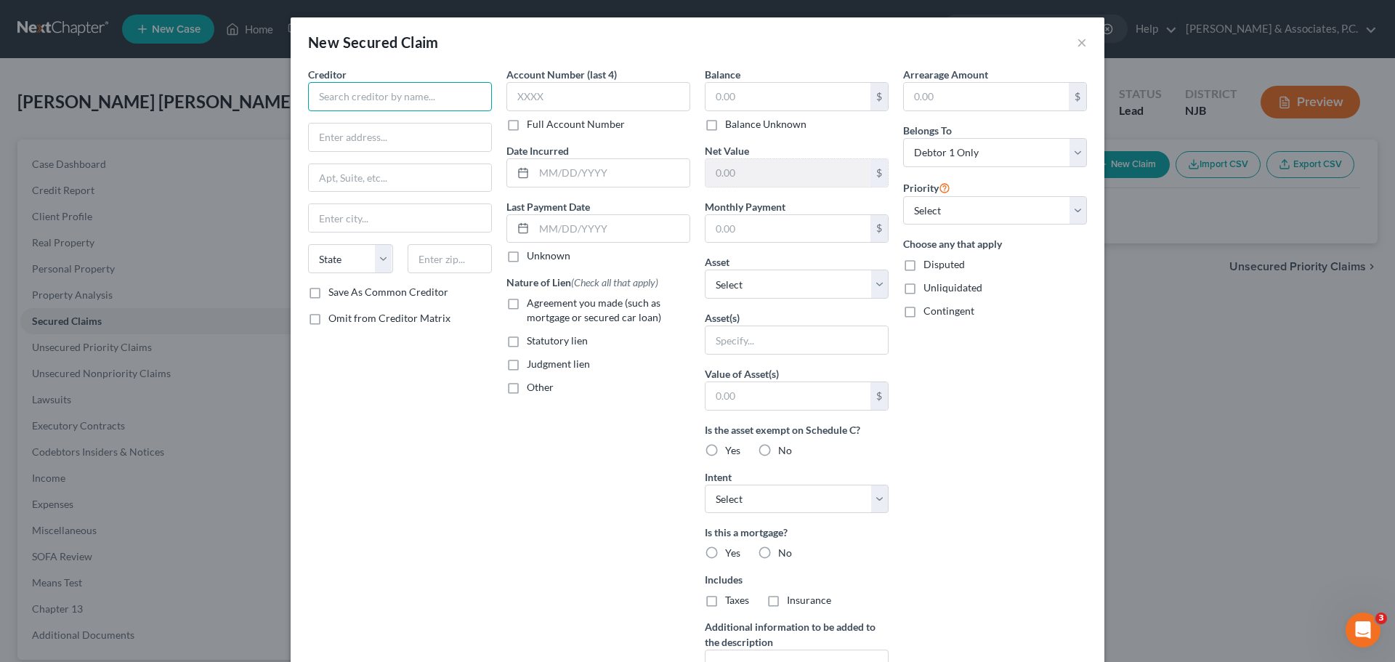
click at [459, 102] on input "text" at bounding box center [400, 96] width 184 height 29
type input "[PERSON_NAME] Fargo Home Mortgage"
click at [779, 91] on input "text" at bounding box center [788, 97] width 165 height 28
type input "3"
type input "320,052.00"
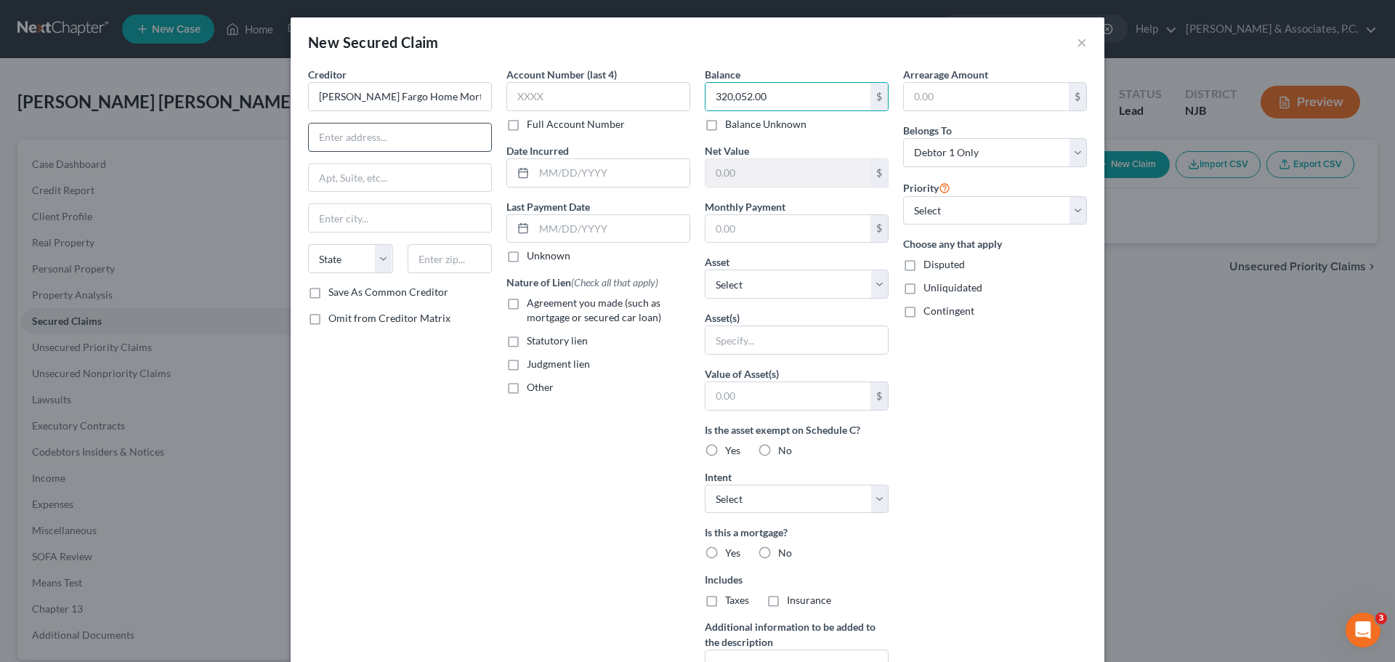
click at [374, 133] on input "text" at bounding box center [400, 138] width 182 height 28
click at [1019, 424] on div "Arrearage Amount $ Belongs To * Select Debtor 1 Only Debtor 2 Only Debtor 1 And…" at bounding box center [995, 391] width 198 height 648
click at [423, 135] on input "text" at bounding box center [400, 138] width 182 height 28
type input "PO Box 14411"
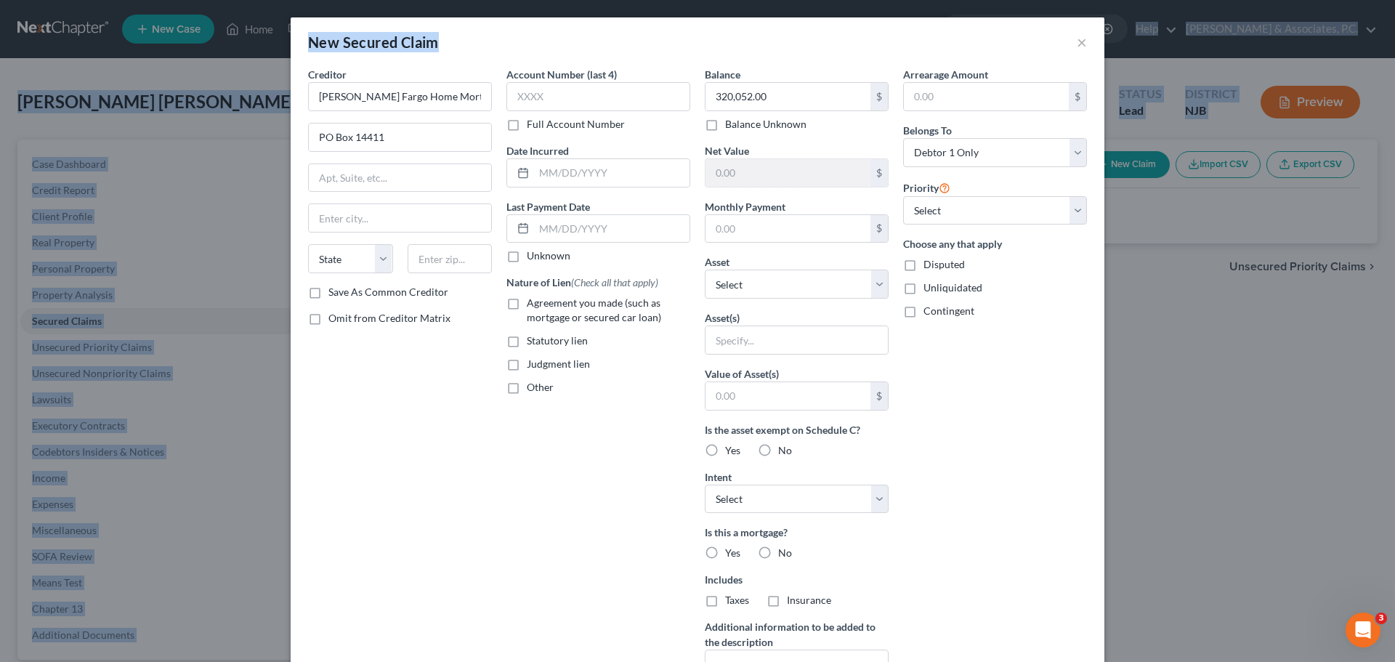
drag, startPoint x: 608, startPoint y: 40, endPoint x: 679, endPoint y: -1, distance: 82.0
click at [679, 0] on html "Home New Case Client Portal [PERSON_NAME] & Associates, [PERSON_NAME]. [DOMAIN_…" at bounding box center [697, 399] width 1395 height 799
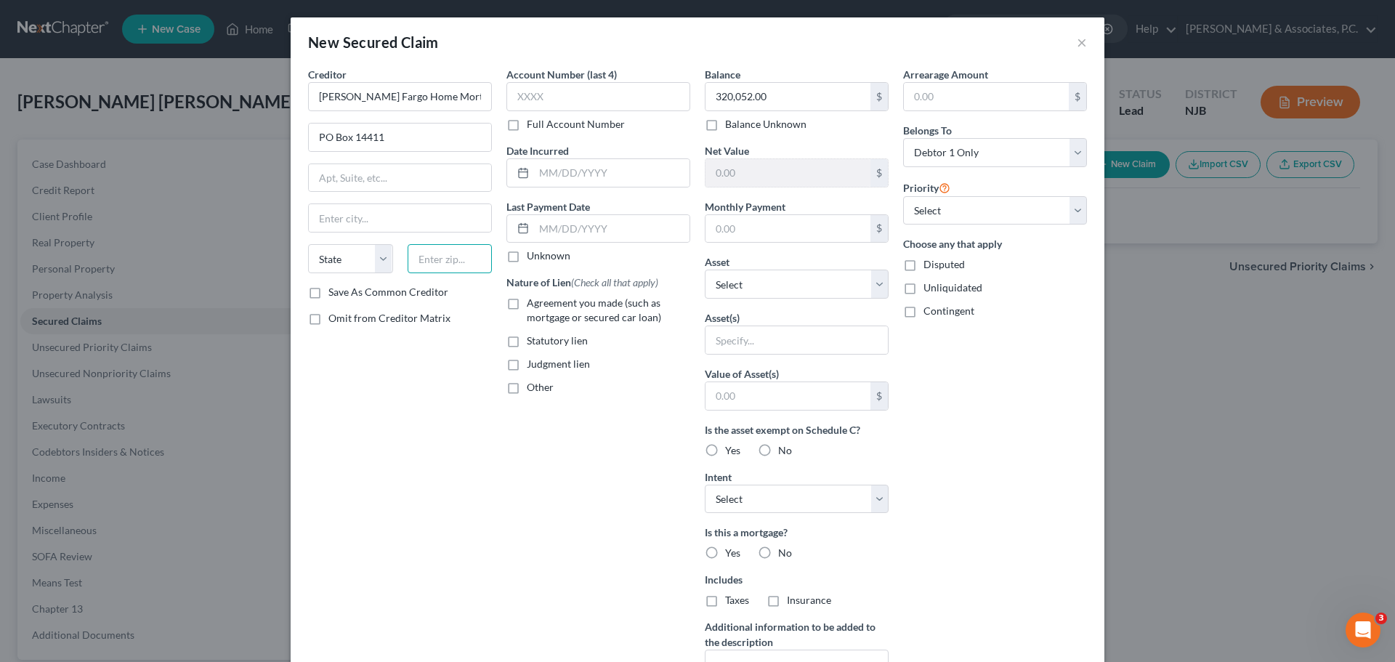
drag, startPoint x: 445, startPoint y: 265, endPoint x: 657, endPoint y: 294, distance: 214.2
click at [445, 264] on input "text" at bounding box center [450, 258] width 85 height 29
type input "50306"
type input "Des Moines"
select select "16"
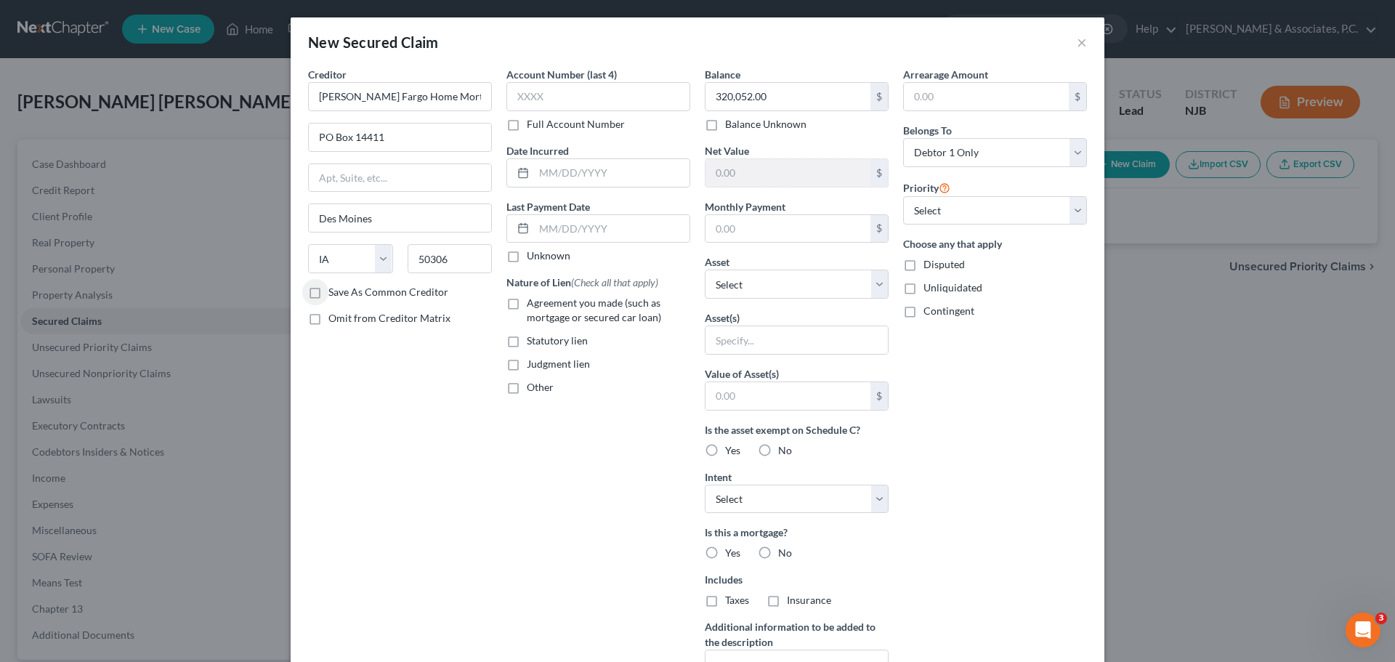
click at [328, 294] on label "Save As Common Creditor" at bounding box center [388, 292] width 120 height 15
click at [334, 294] on input "Save As Common Creditor" at bounding box center [338, 289] width 9 height 9
checkbox input "true"
drag, startPoint x: 624, startPoint y: 172, endPoint x: 649, endPoint y: 174, distance: 24.8
click at [624, 172] on input "text" at bounding box center [612, 173] width 156 height 28
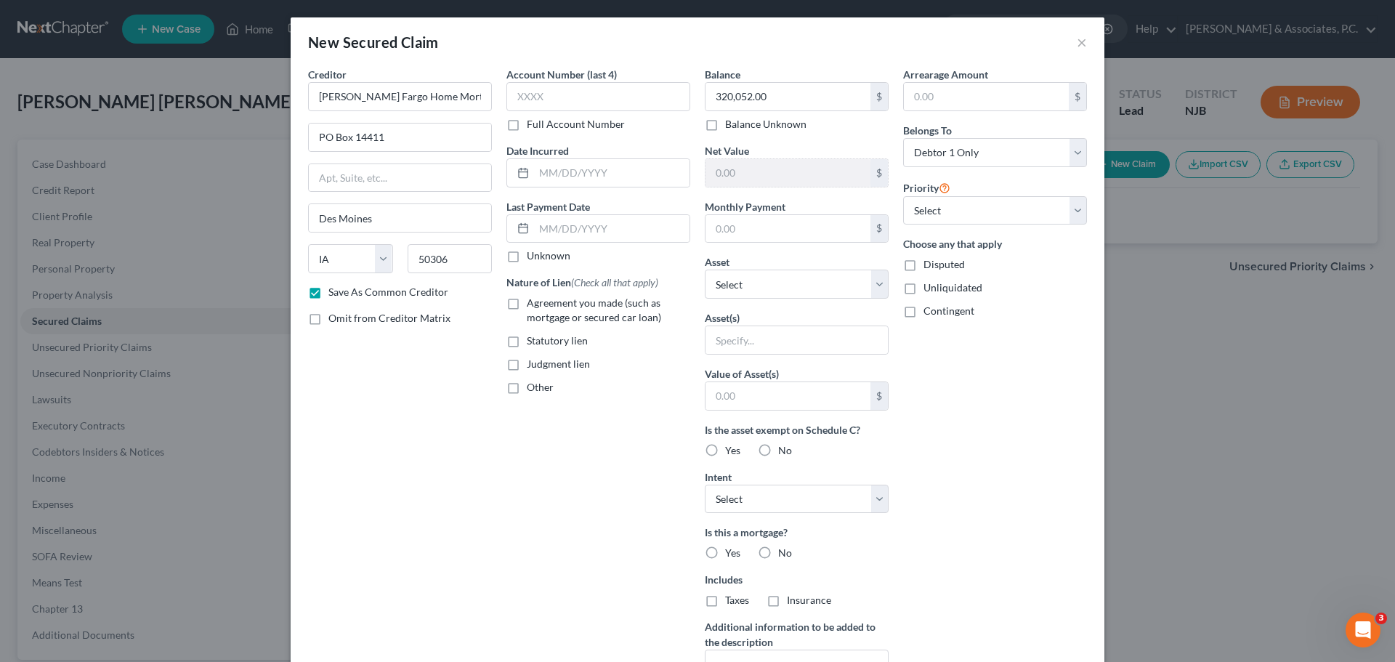
click at [527, 303] on label "Agreement you made (such as mortgage or secured car loan)" at bounding box center [609, 310] width 164 height 29
click at [533, 303] on input "Agreement you made (such as mortgage or secured car loan)" at bounding box center [537, 300] width 9 height 9
checkbox input "true"
drag, startPoint x: 618, startPoint y: 172, endPoint x: 701, endPoint y: 177, distance: 82.3
click at [618, 172] on input "text" at bounding box center [612, 173] width 156 height 28
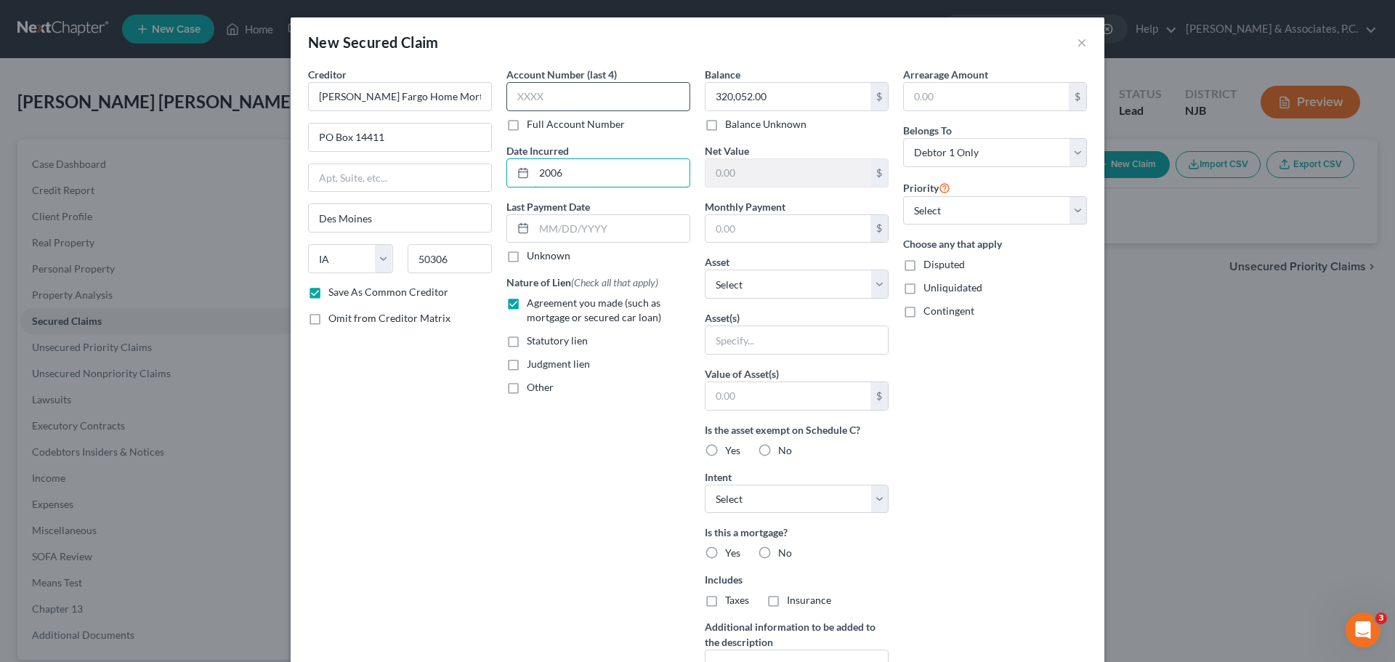
type input "2006"
click at [597, 97] on input "text" at bounding box center [599, 96] width 184 height 29
click at [601, 100] on input "text" at bounding box center [599, 96] width 184 height 29
type input "4041"
click at [762, 217] on input "text" at bounding box center [788, 229] width 165 height 28
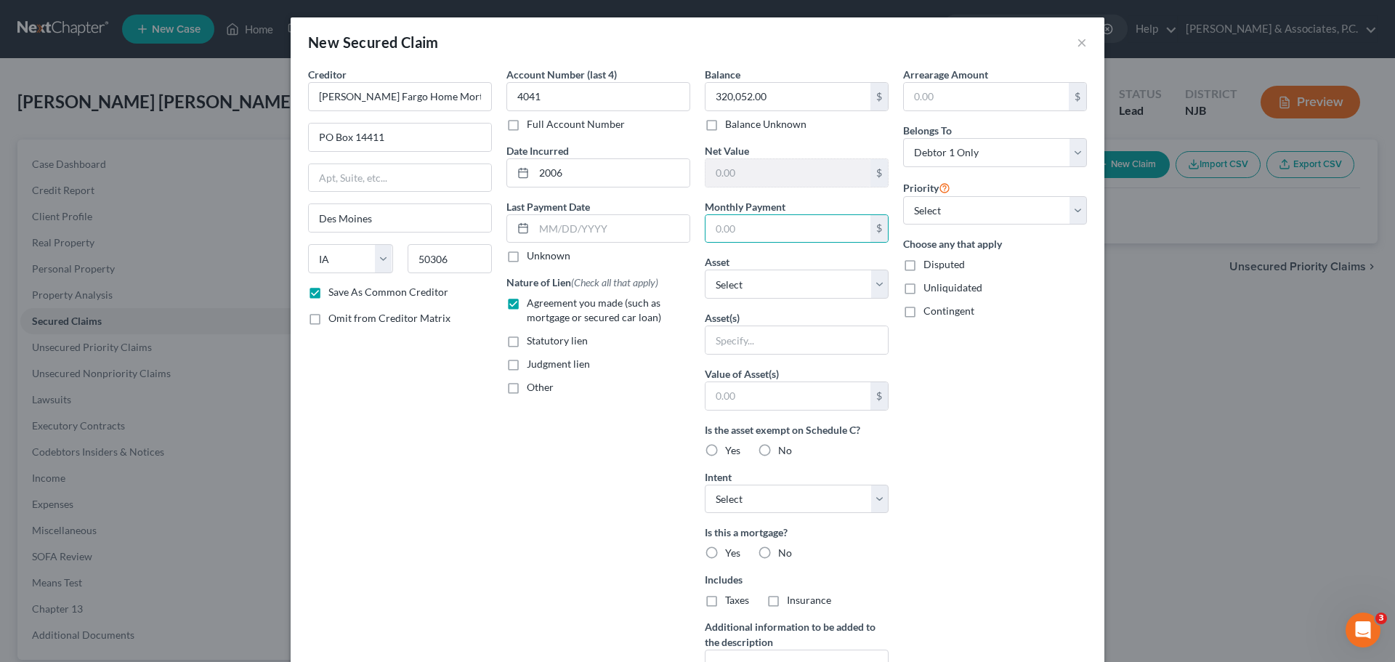
click at [876, 42] on div "New Secured Claim ×" at bounding box center [698, 41] width 814 height 49
click at [770, 226] on input "text" at bounding box center [788, 229] width 165 height 28
type input "1,600.00"
click at [871, 285] on select "Select Other Multiple Assets [STREET_ADDRESS][PERSON_NAME] - $445400.0 [GEOGRAP…" at bounding box center [797, 284] width 184 height 29
select select "2"
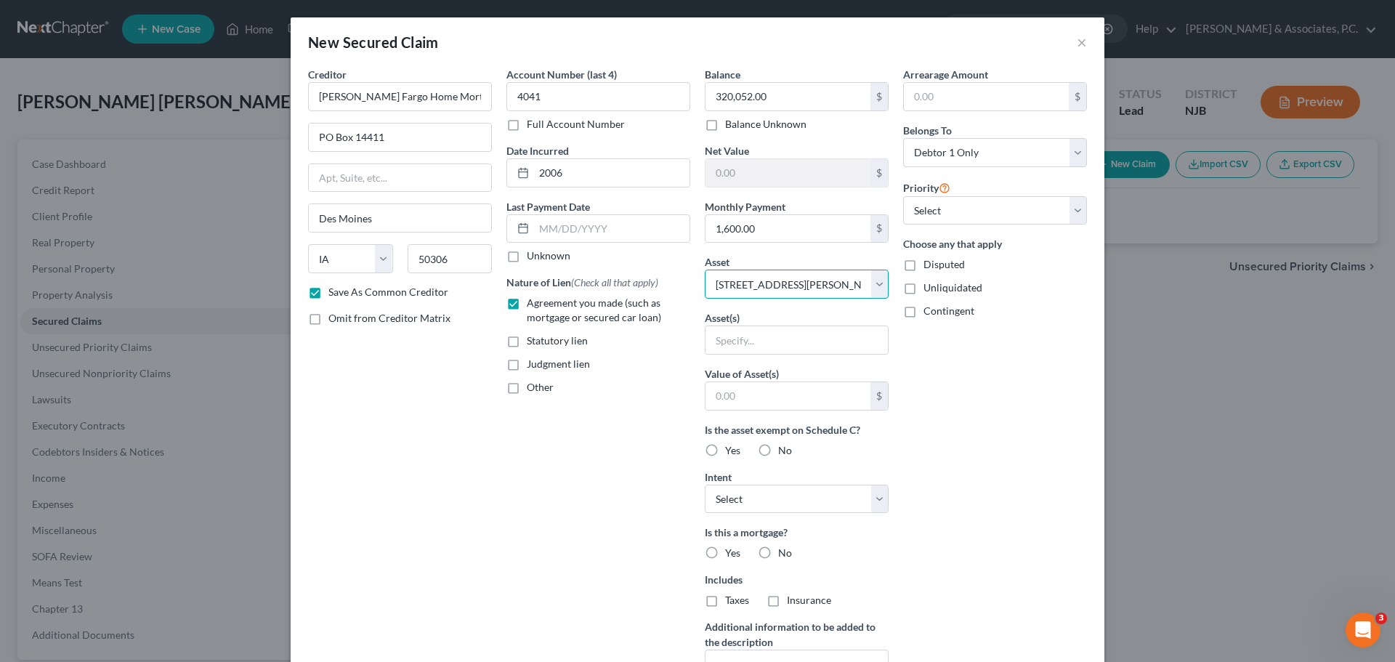
click at [705, 270] on select "Select Other Multiple Assets [STREET_ADDRESS][PERSON_NAME] - $445400.0 [GEOGRAP…" at bounding box center [797, 284] width 184 height 29
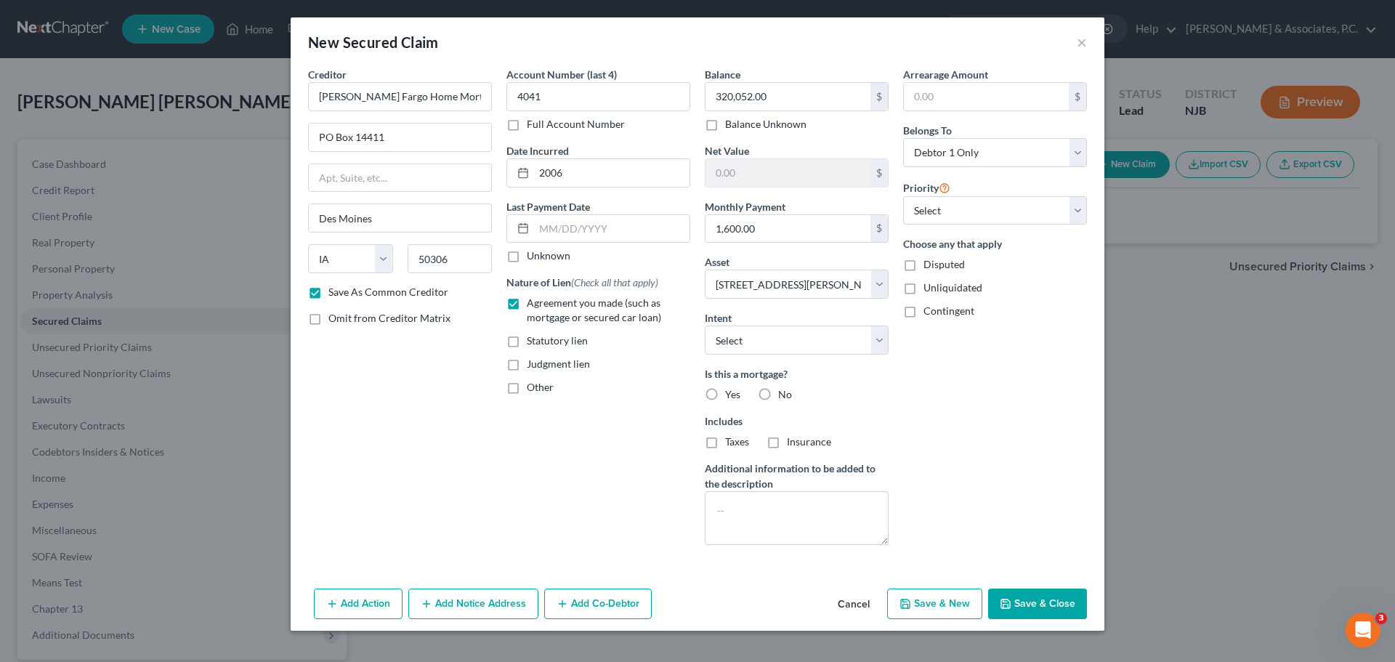
click at [647, 398] on div "Account Number (last 4) 4041 Full Account Number Date Incurred 2006 Last Paymen…" at bounding box center [598, 312] width 198 height 490
click at [725, 393] on label "Yes" at bounding box center [732, 394] width 15 height 15
click at [731, 393] on input "Yes" at bounding box center [735, 391] width 9 height 9
radio input "true"
click at [787, 440] on label "Insurance" at bounding box center [809, 442] width 44 height 15
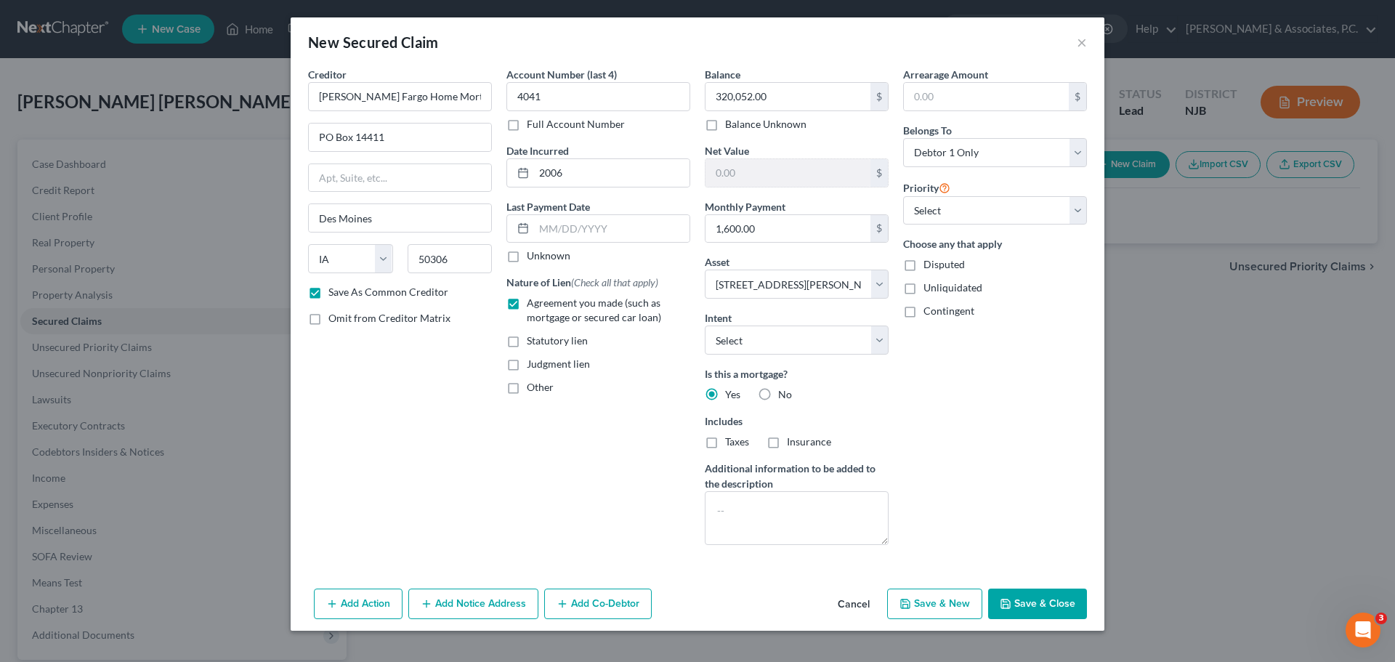
click at [793, 440] on input "Insurance" at bounding box center [797, 439] width 9 height 9
checkbox input "true"
click at [725, 445] on label "Taxes" at bounding box center [737, 442] width 24 height 15
click at [731, 444] on input "Taxes" at bounding box center [735, 439] width 9 height 9
checkbox input "true"
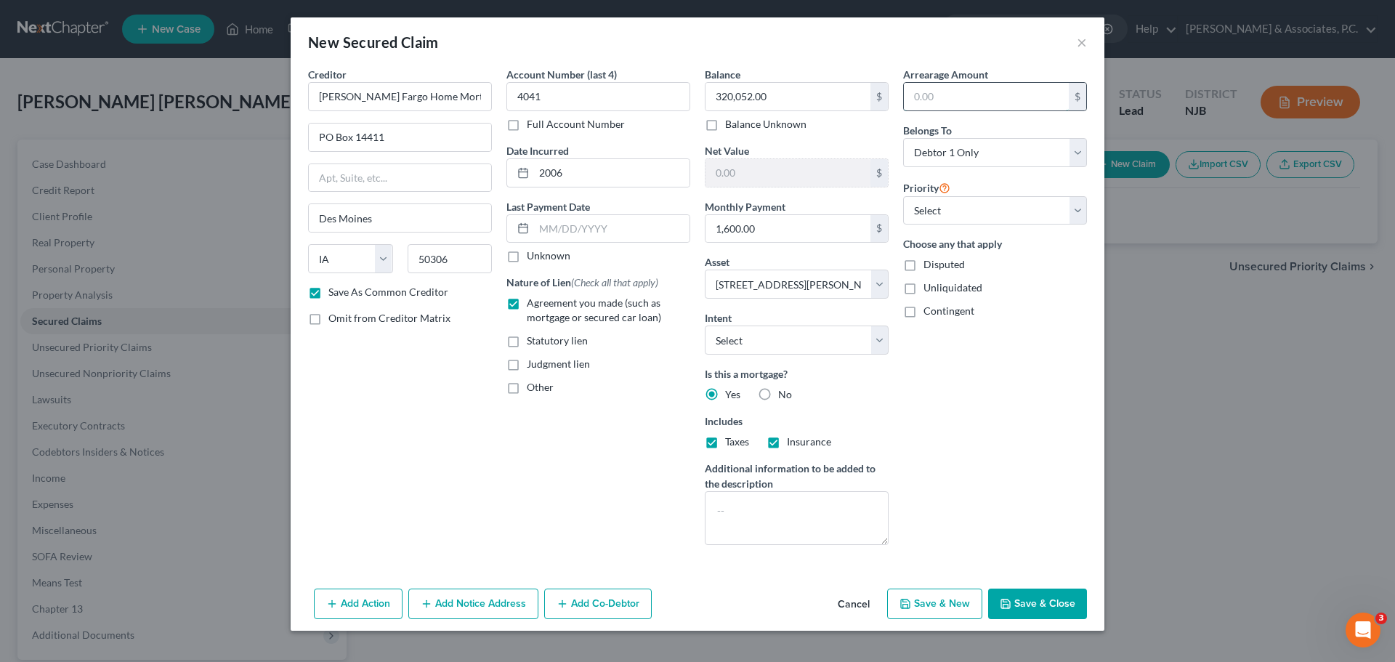
click at [990, 89] on input "text" at bounding box center [986, 97] width 165 height 28
click at [983, 100] on input "text" at bounding box center [986, 97] width 165 height 28
type input "192,000.00"
click at [1015, 209] on select "Select 1st 2nd 3rd 4th 5th 6th 7th 8th 9th 10th 11th 12th 13th 14th 15th 16th 1…" at bounding box center [995, 210] width 184 height 29
select select "0"
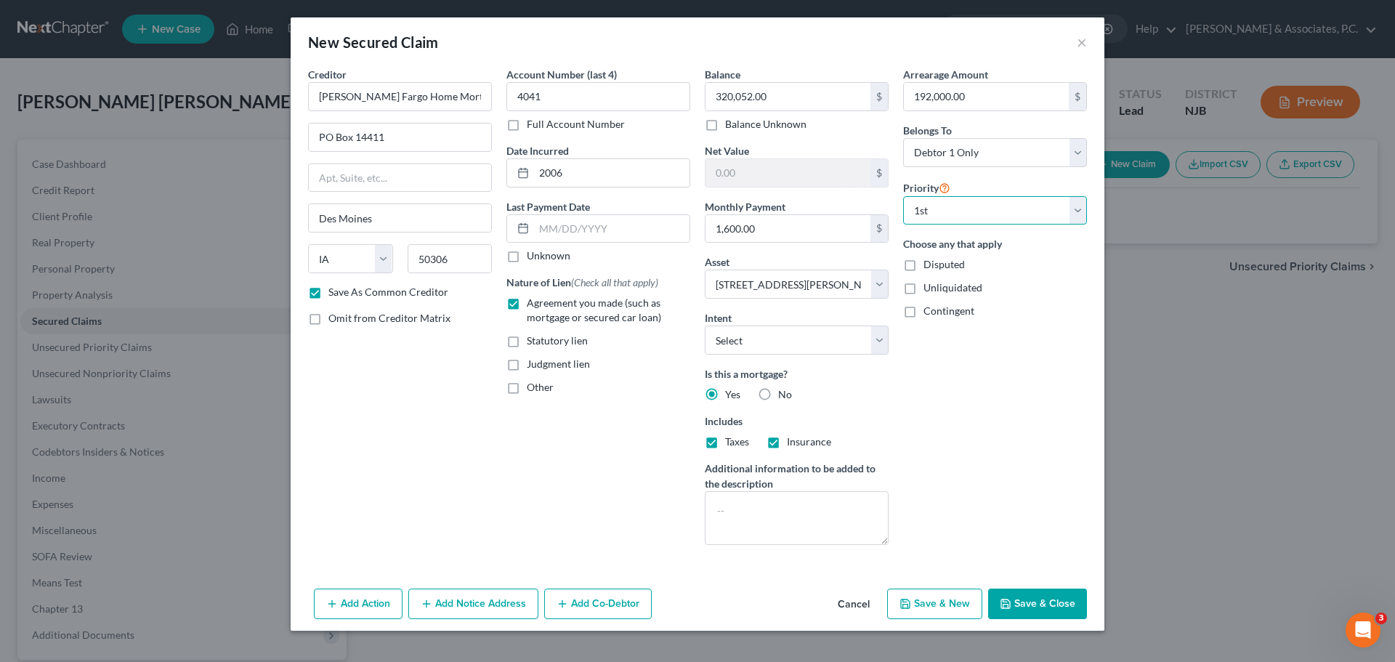
click at [903, 196] on select "Select 1st 2nd 3rd 4th 5th 6th 7th 8th 9th 10th 11th 12th 13th 14th 15th 16th 1…" at bounding box center [995, 210] width 184 height 29
click at [1039, 605] on button "Save & Close" at bounding box center [1037, 604] width 99 height 31
checkbox input "false"
select select
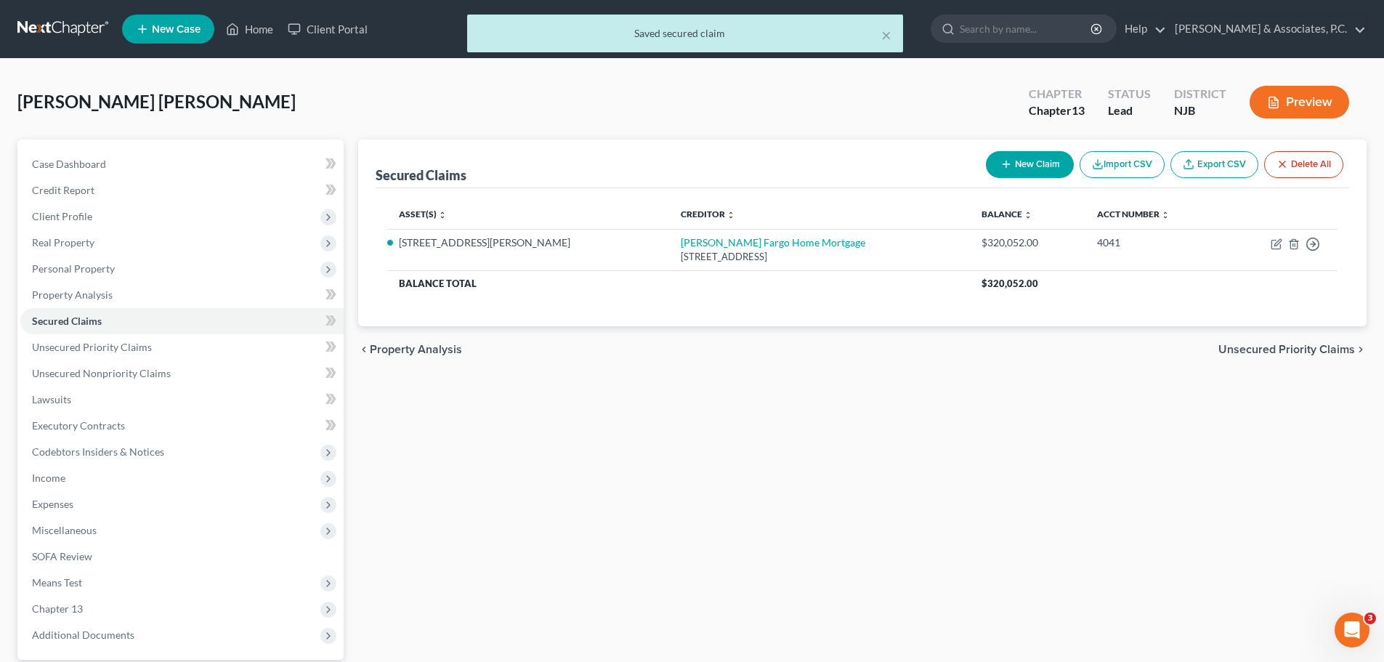
click at [1256, 345] on span "Unsecured Priority Claims" at bounding box center [1287, 350] width 137 height 12
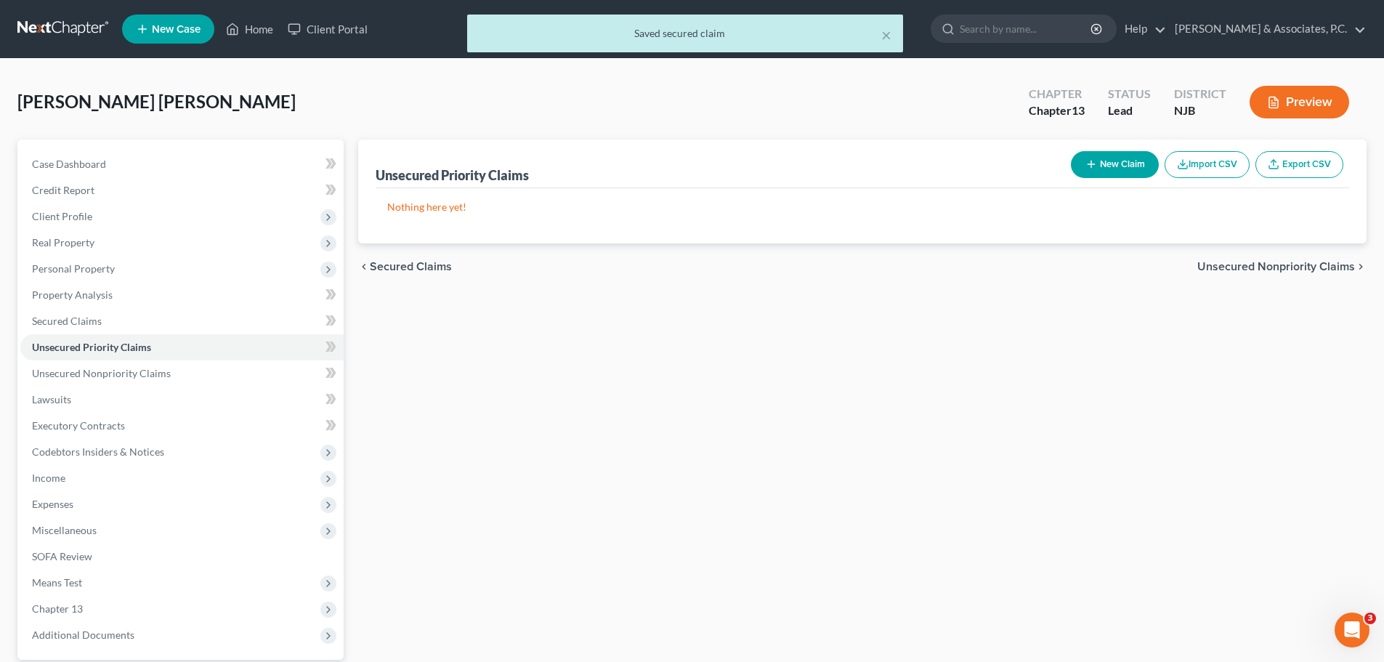
click at [1266, 267] on span "Unsecured Nonpriority Claims" at bounding box center [1277, 267] width 158 height 12
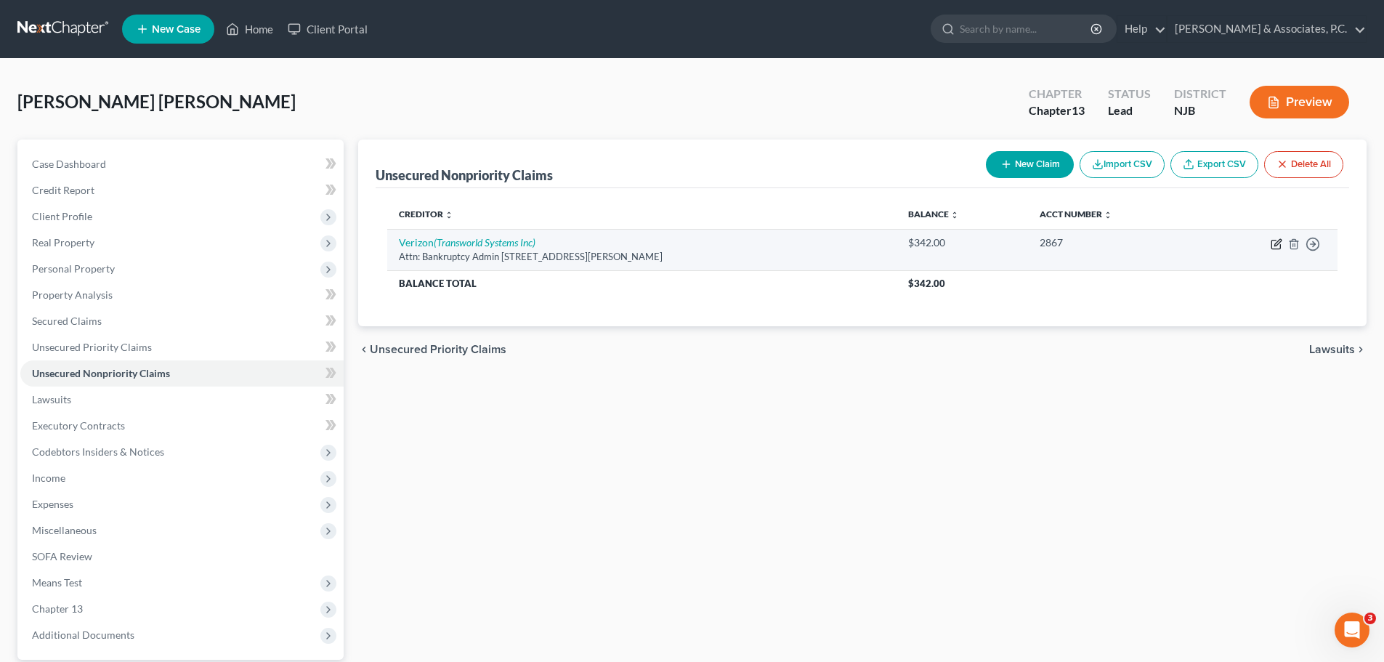
click at [1276, 243] on icon "button" at bounding box center [1278, 242] width 7 height 7
select select "26"
select select "14"
select select "0"
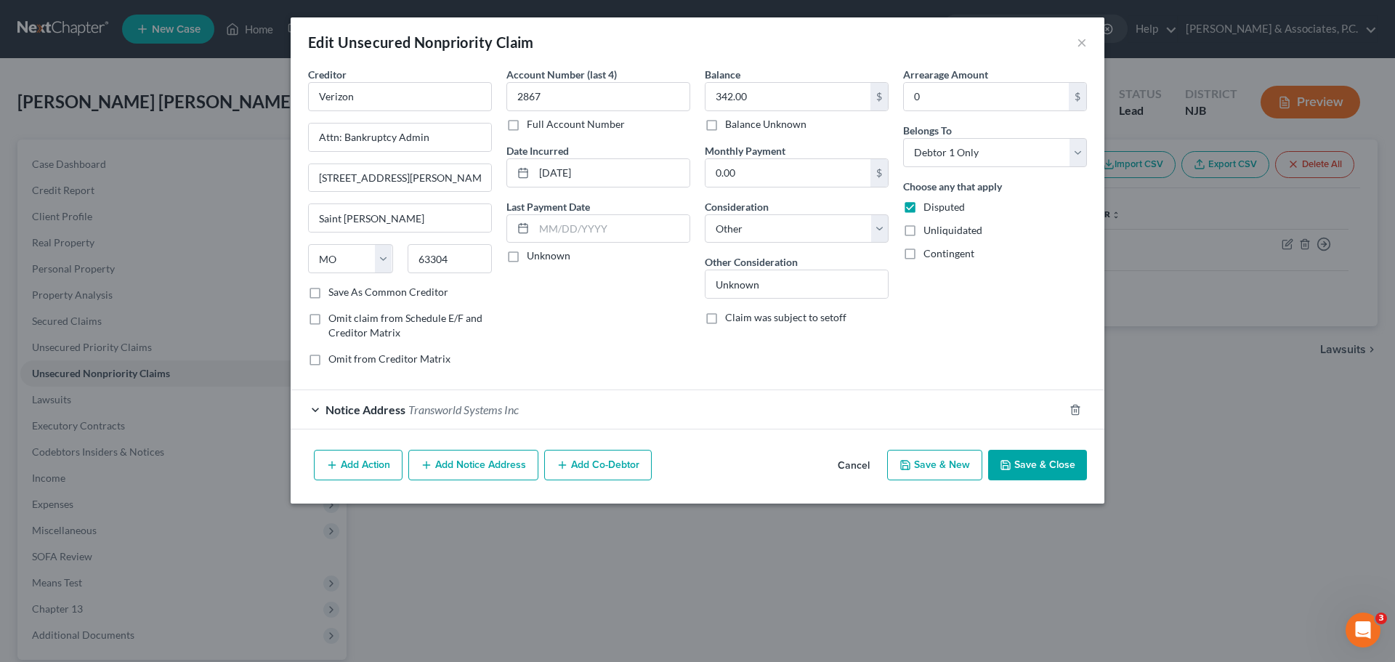
click at [1052, 464] on button "Save & Close" at bounding box center [1037, 465] width 99 height 31
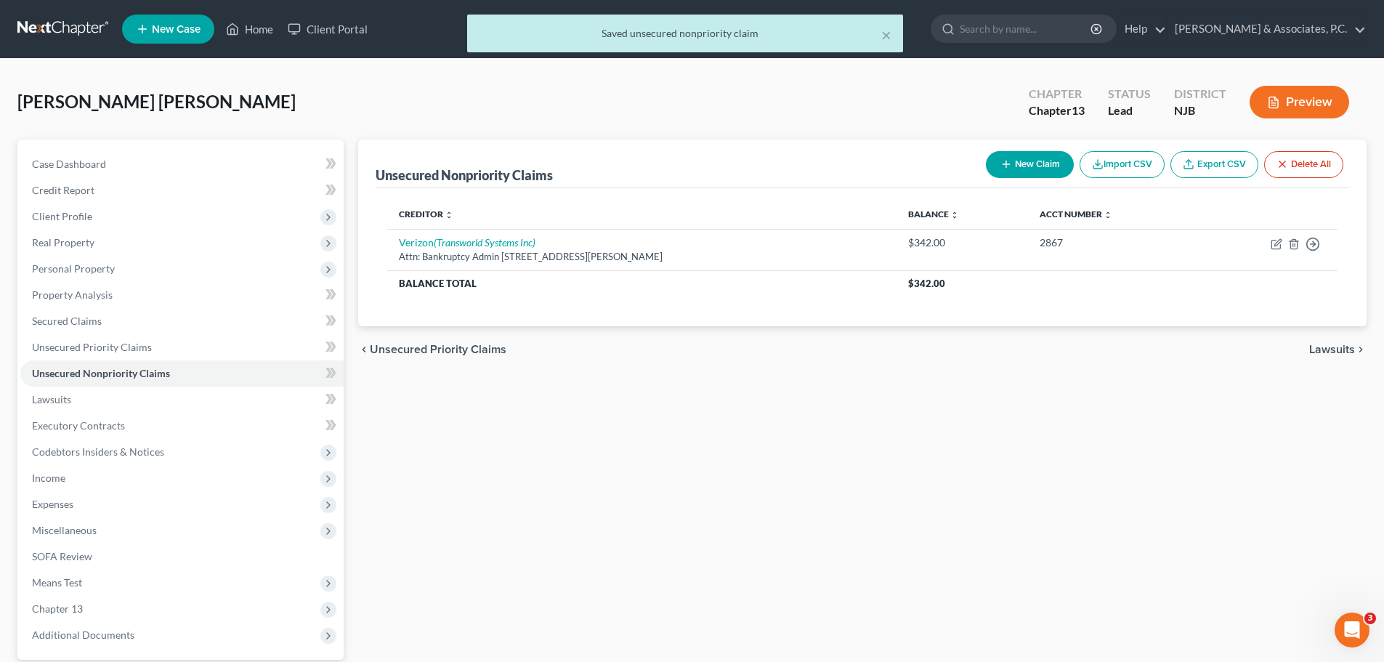
click at [1320, 350] on span "Lawsuits" at bounding box center [1333, 350] width 46 height 12
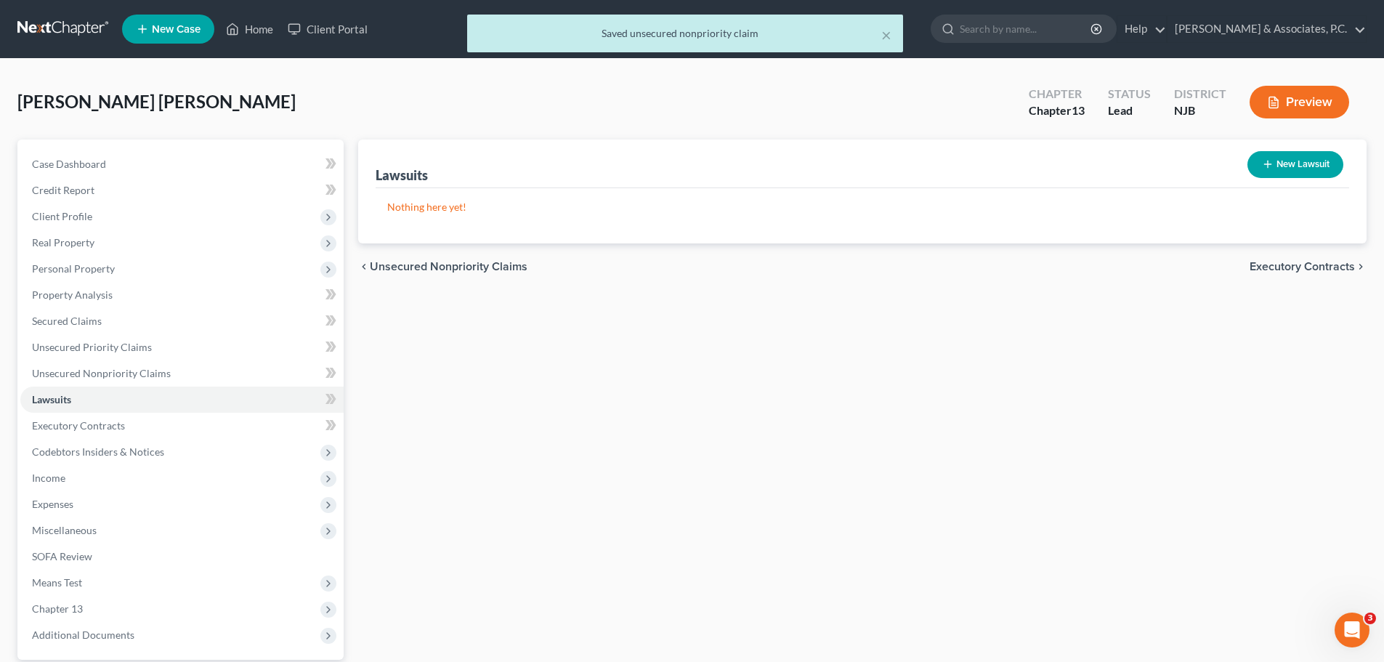
click at [1305, 270] on span "Executory Contracts" at bounding box center [1302, 267] width 105 height 12
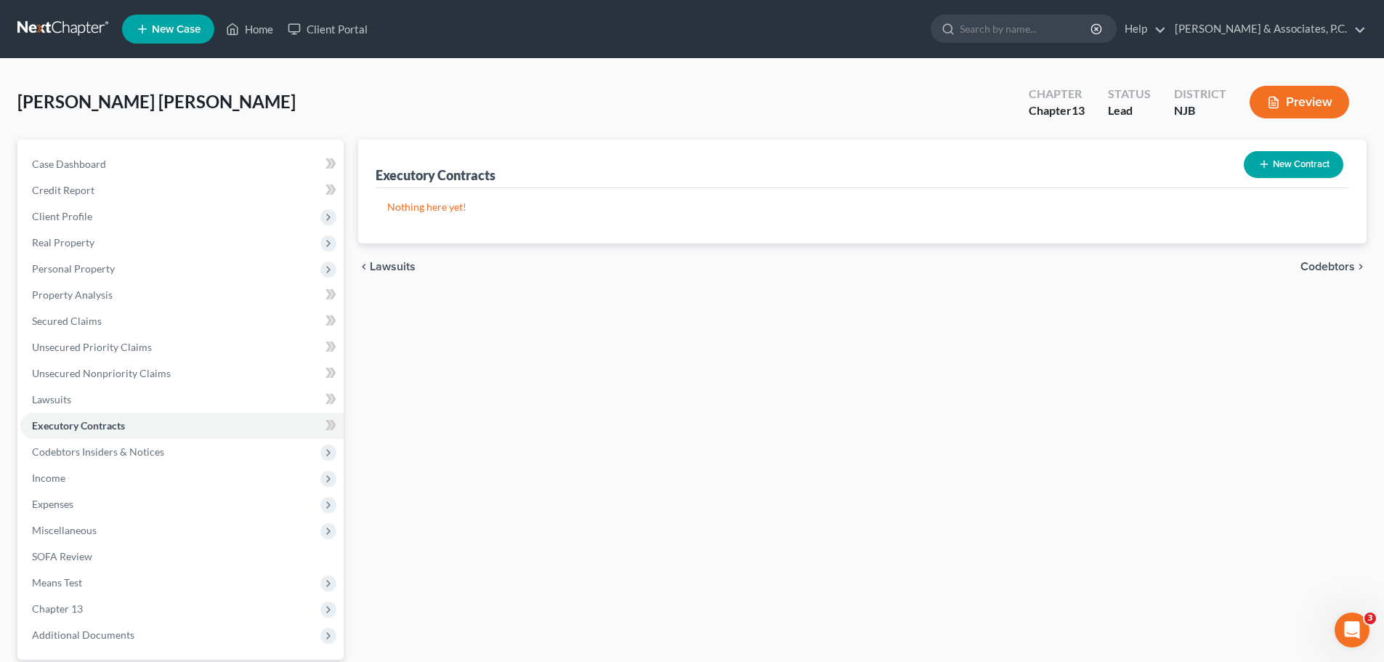
click at [1325, 265] on span "Codebtors" at bounding box center [1328, 267] width 55 height 12
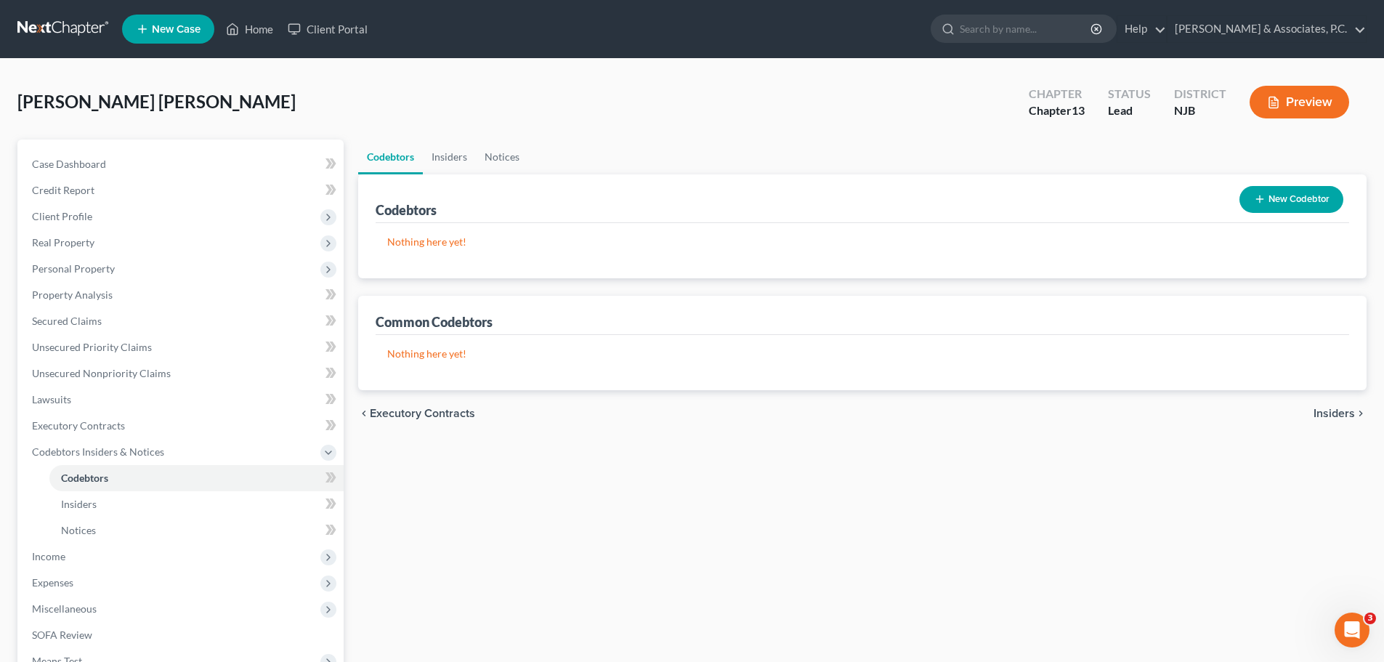
click at [1335, 416] on span "Insiders" at bounding box center [1334, 414] width 41 height 12
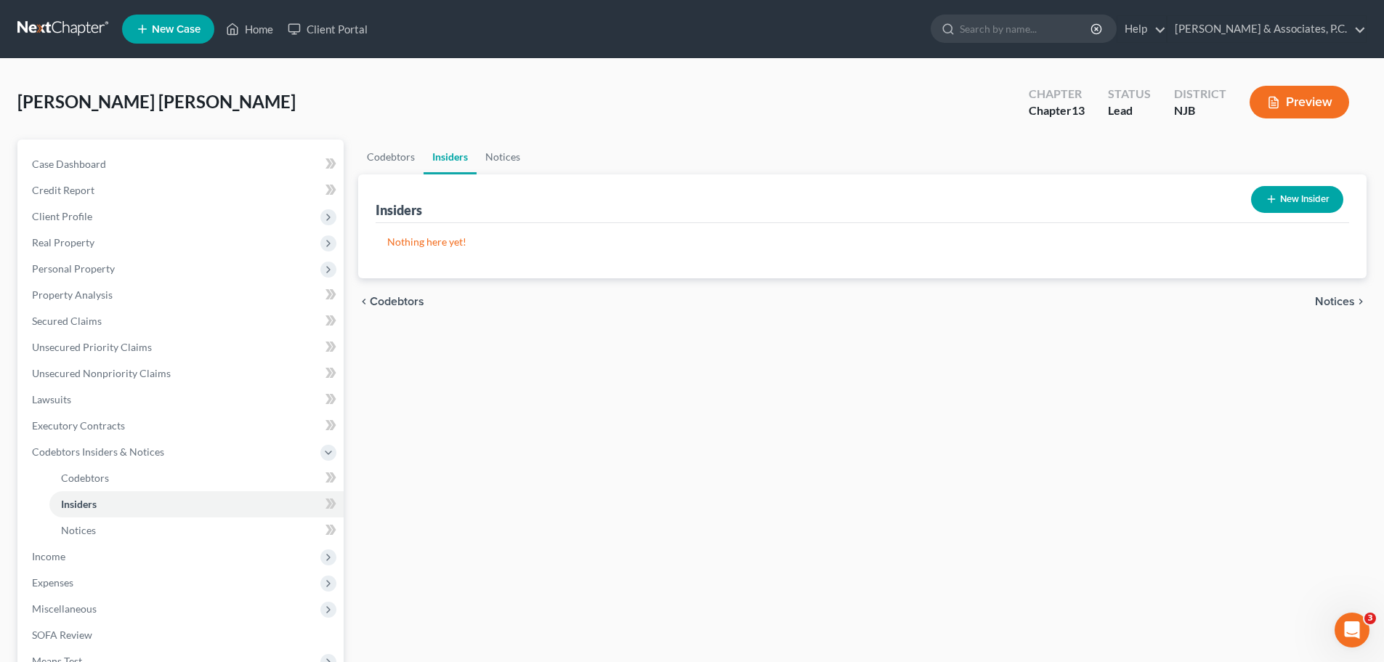
click at [1327, 297] on span "Notices" at bounding box center [1335, 302] width 40 height 12
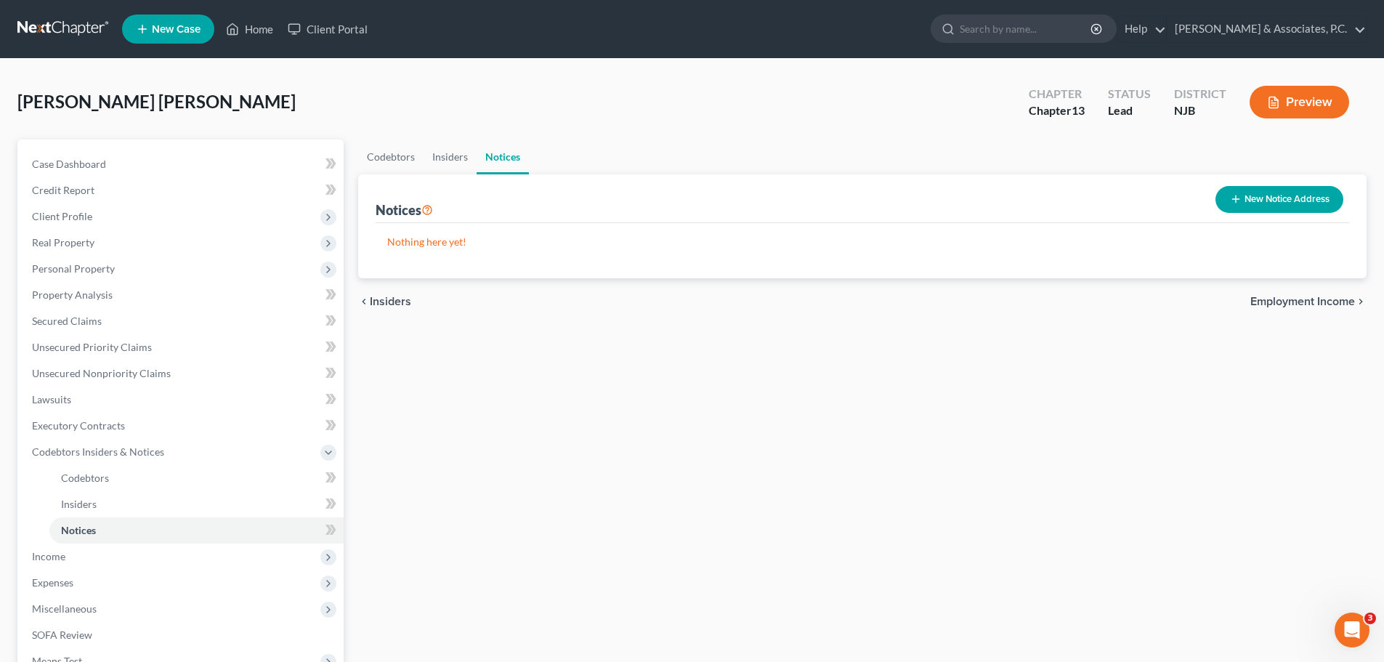
click at [1304, 298] on span "Employment Income" at bounding box center [1303, 302] width 105 height 12
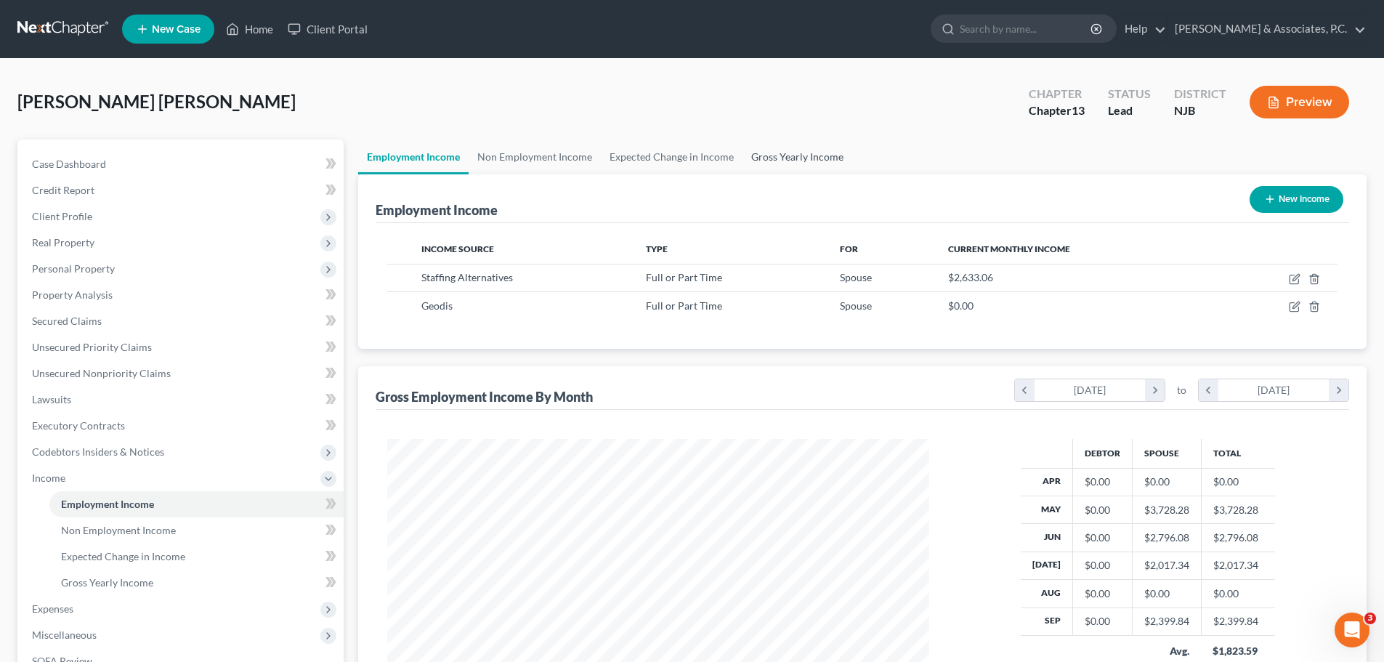
click at [818, 156] on link "Gross Yearly Income" at bounding box center [798, 157] width 110 height 35
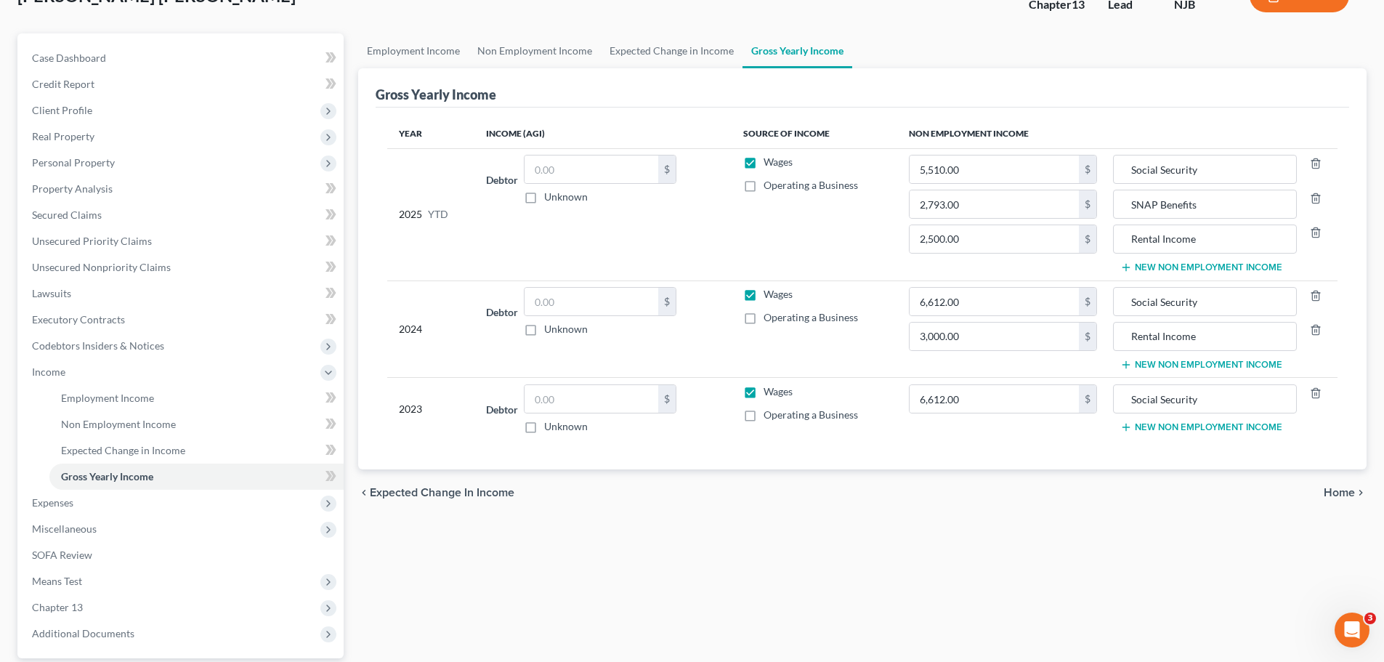
scroll to position [218, 0]
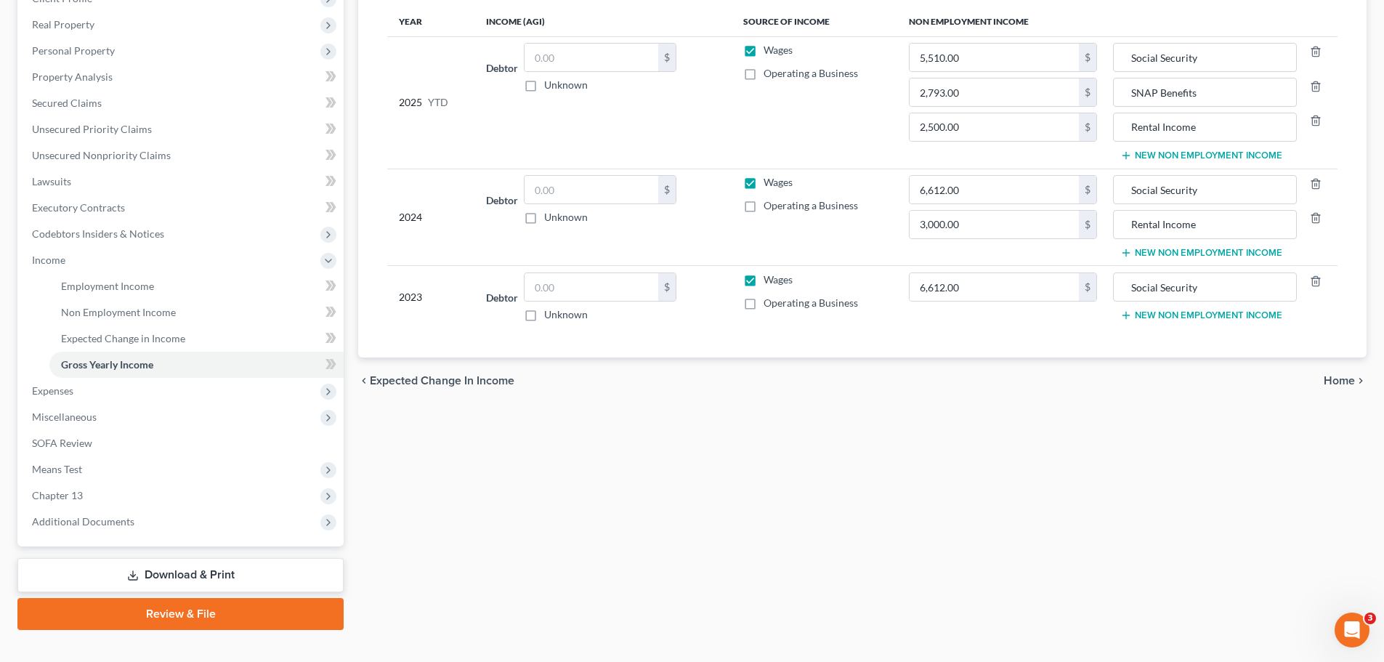
click at [1331, 379] on span "Home" at bounding box center [1339, 381] width 31 height 12
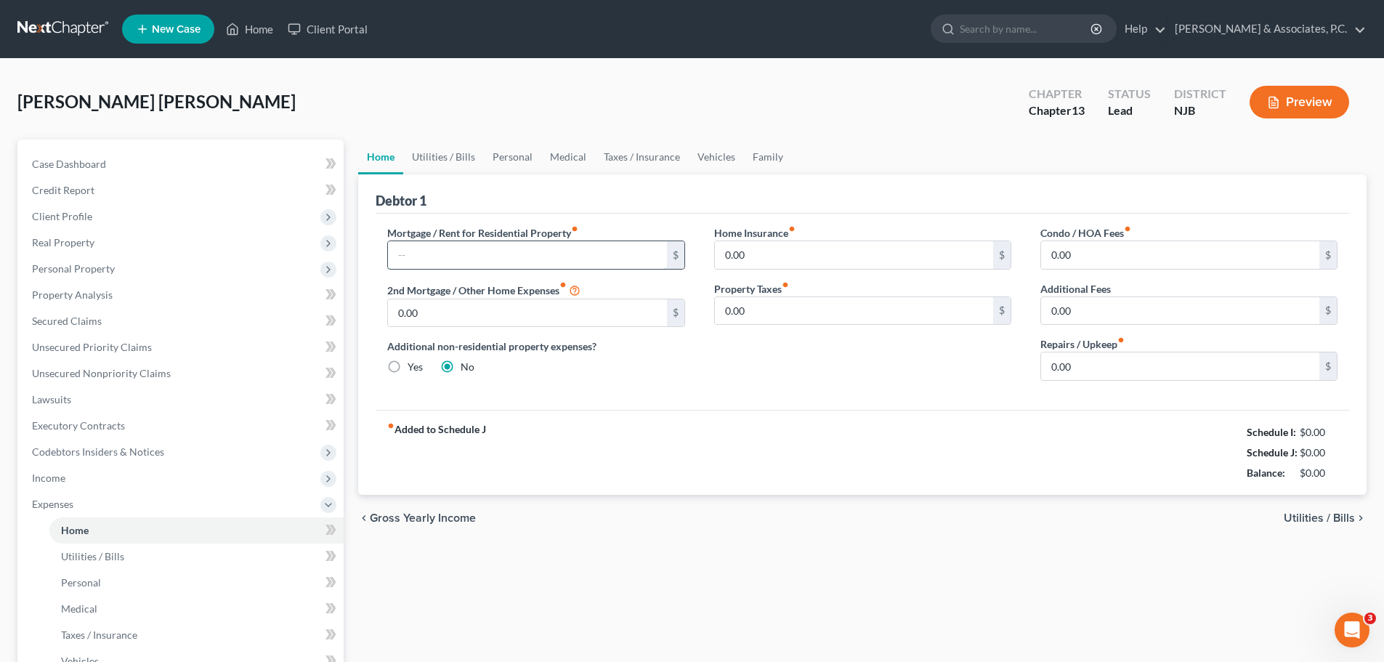
click at [517, 253] on input "text" at bounding box center [527, 255] width 278 height 28
type input "1,600.00"
click at [463, 161] on link "Utilities / Bills" at bounding box center [443, 157] width 81 height 35
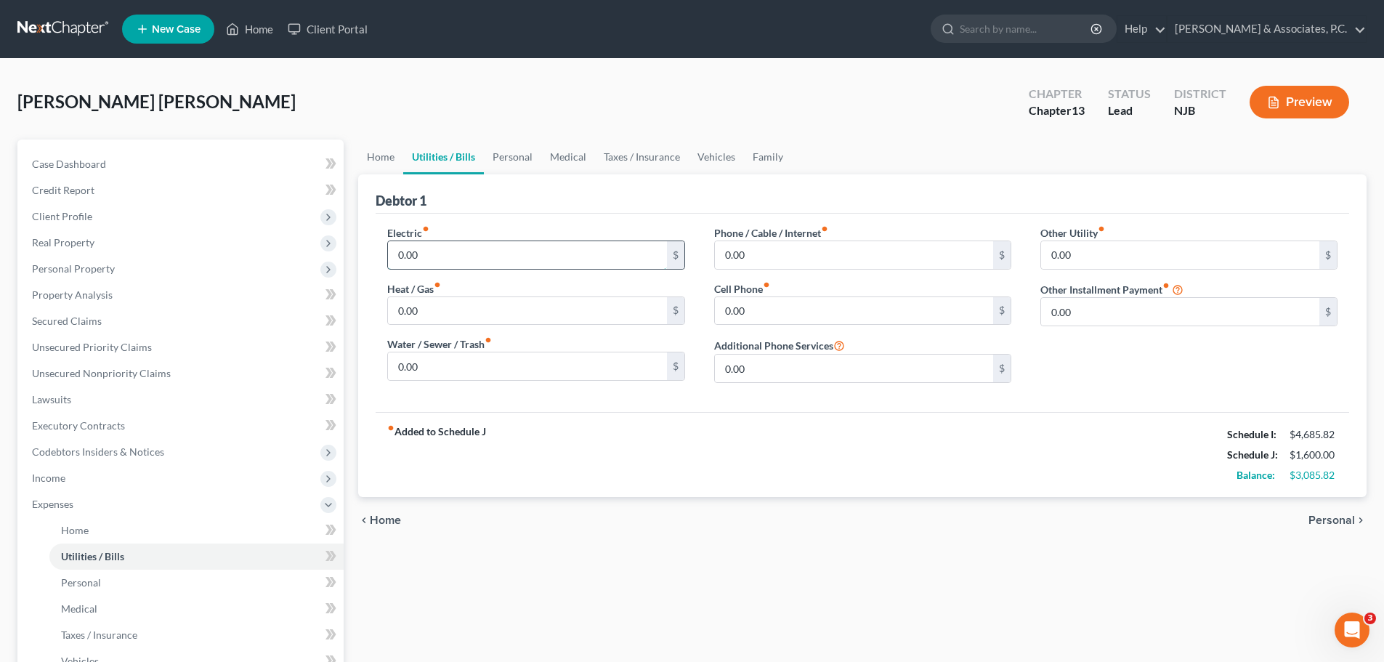
click at [492, 257] on input "0.00" at bounding box center [527, 255] width 278 height 28
drag, startPoint x: 479, startPoint y: 258, endPoint x: 501, endPoint y: 274, distance: 27.0
click at [483, 257] on input "400.00" at bounding box center [527, 255] width 278 height 28
type input "4"
type input "300.00"
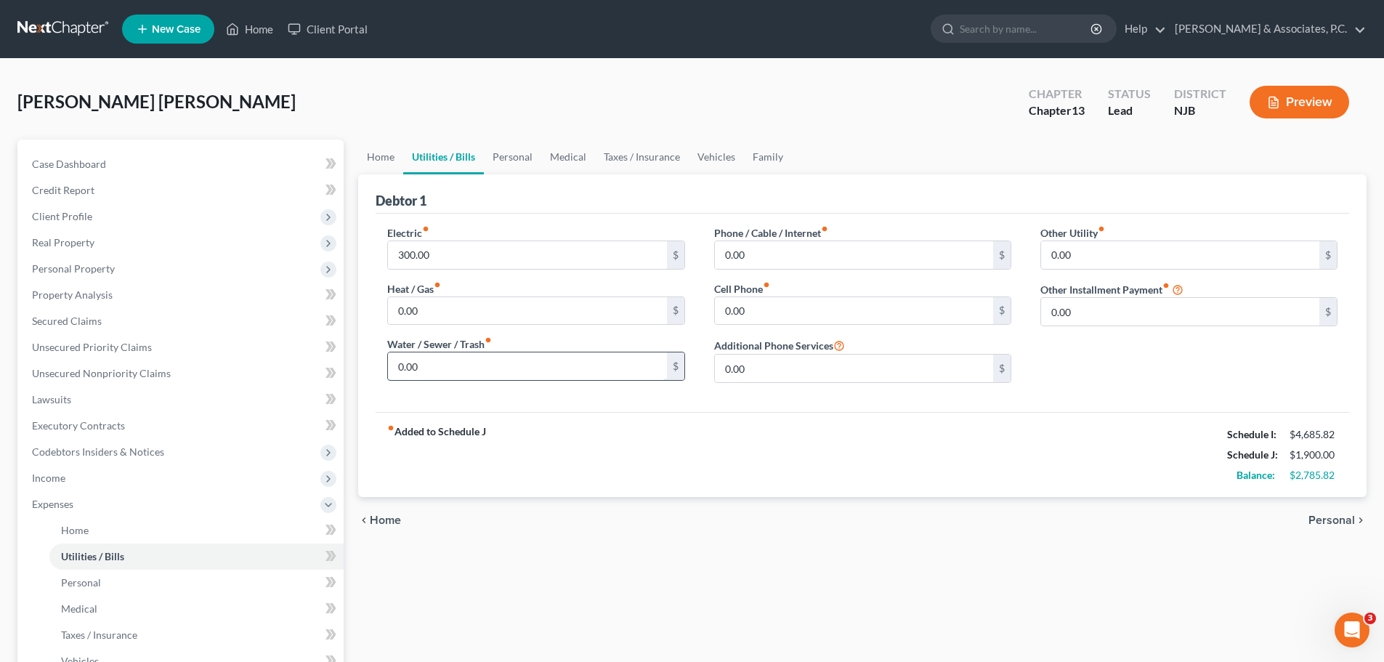
click at [559, 361] on input "0.00" at bounding box center [527, 366] width 278 height 28
type input "1"
type input "134.00"
click at [772, 318] on input "0.00" at bounding box center [854, 311] width 278 height 28
type input "48.00"
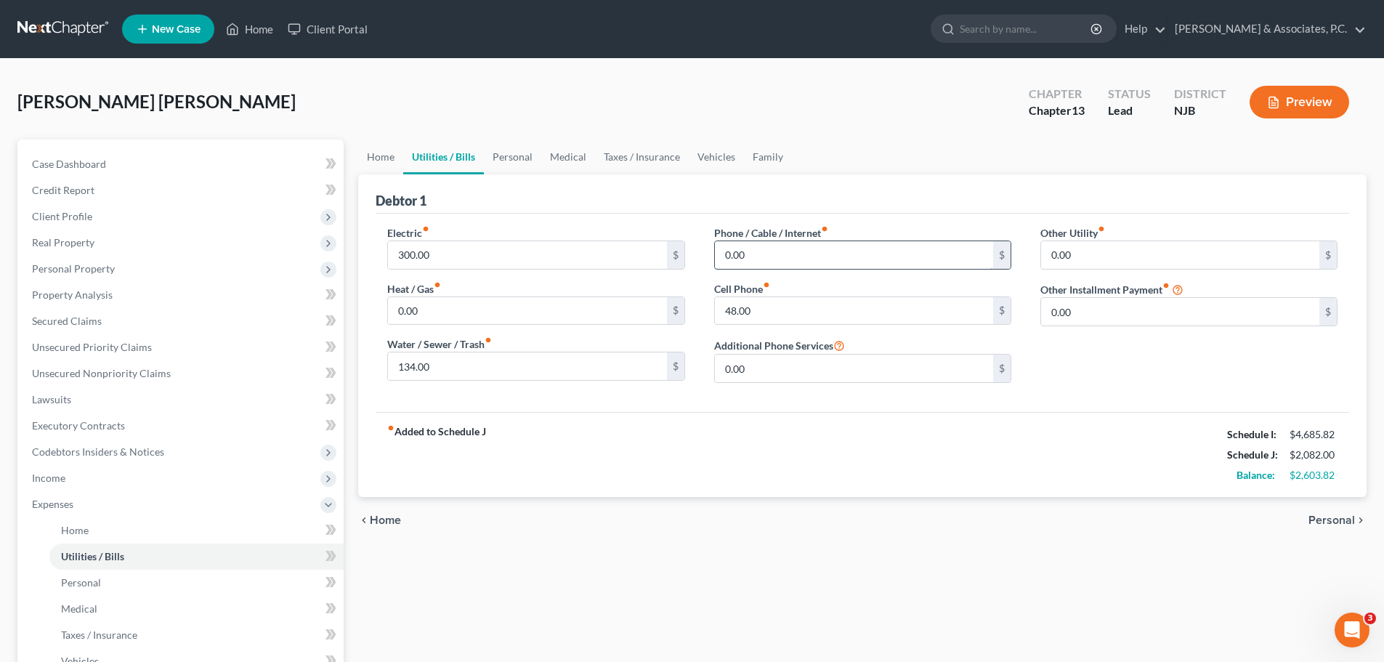
click at [793, 254] on input "0.00" at bounding box center [854, 255] width 278 height 28
type input "79.00"
click at [1327, 521] on span "Personal" at bounding box center [1332, 521] width 47 height 12
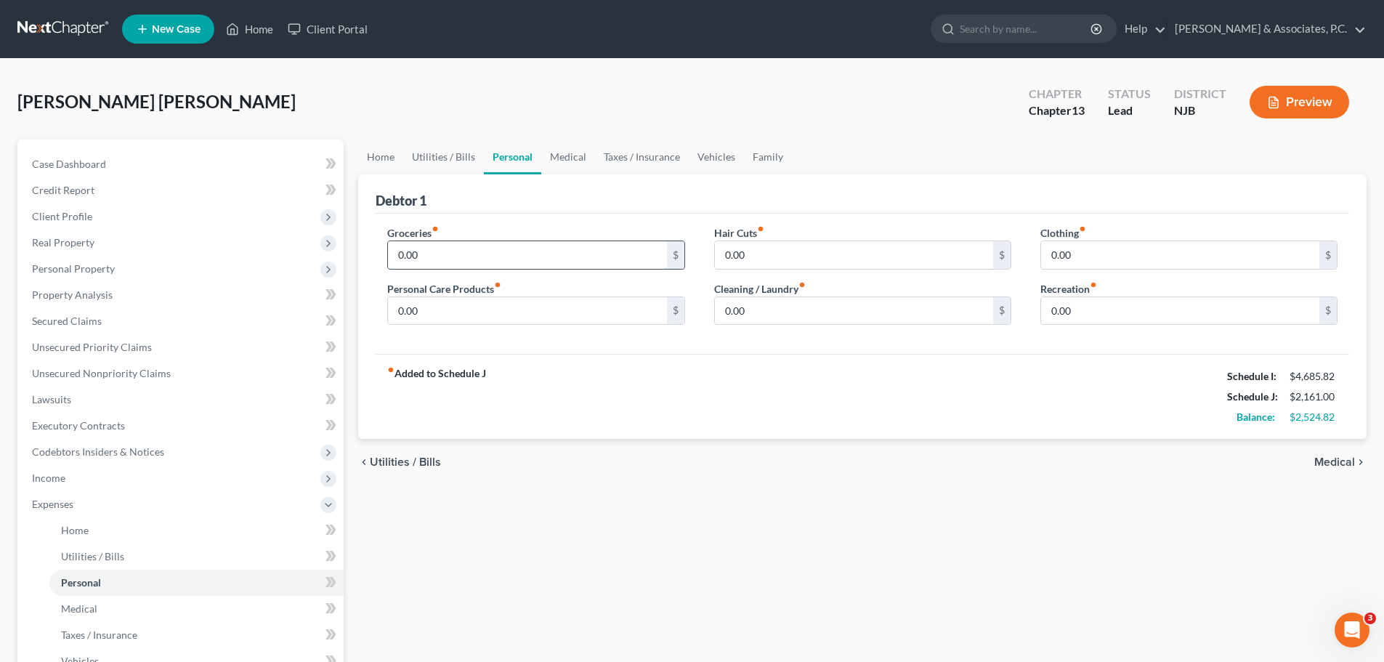
click at [512, 254] on input "0.00" at bounding box center [527, 255] width 278 height 28
type input "600.00"
click at [754, 310] on input "0.00" at bounding box center [854, 311] width 278 height 28
drag, startPoint x: 774, startPoint y: 312, endPoint x: 687, endPoint y: 314, distance: 87.2
click at [687, 314] on div "Groceries fiber_manual_record 600.00 $ Personal Care Products fiber_manual_reco…" at bounding box center [863, 281] width 980 height 112
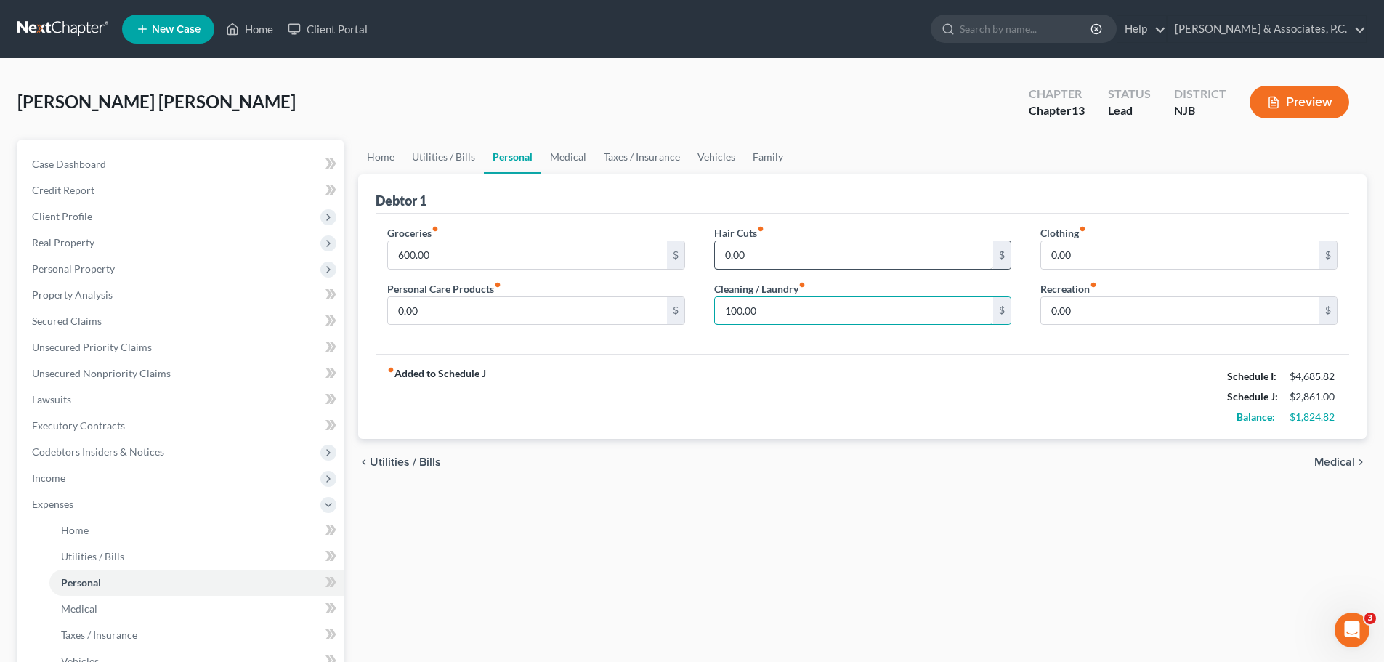
type input "100.00"
click at [772, 255] on input "0.00" at bounding box center [854, 255] width 278 height 28
type input "1"
type input "100.00"
click at [470, 315] on input "0.00" at bounding box center [527, 311] width 278 height 28
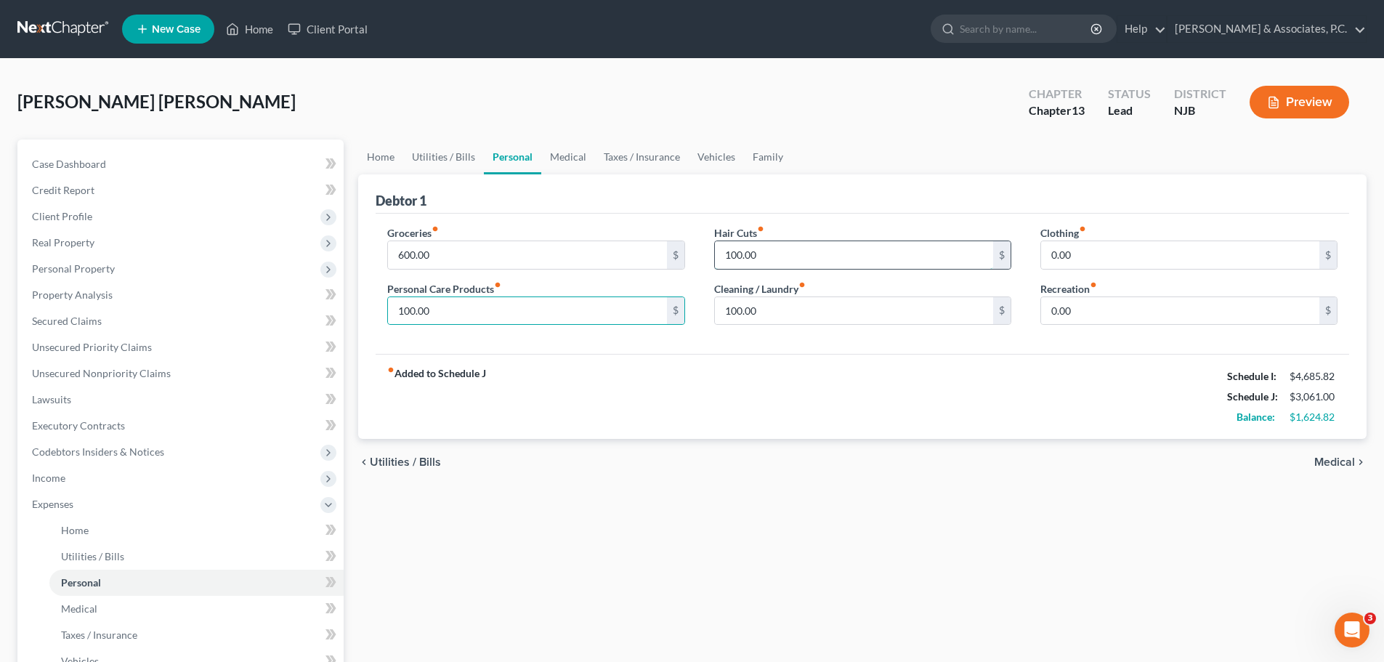
click at [773, 252] on input "100.00" at bounding box center [854, 255] width 278 height 28
click at [549, 321] on input "100.00" at bounding box center [527, 311] width 278 height 28
type input "50.00"
click at [566, 156] on link "Medical" at bounding box center [568, 157] width 54 height 35
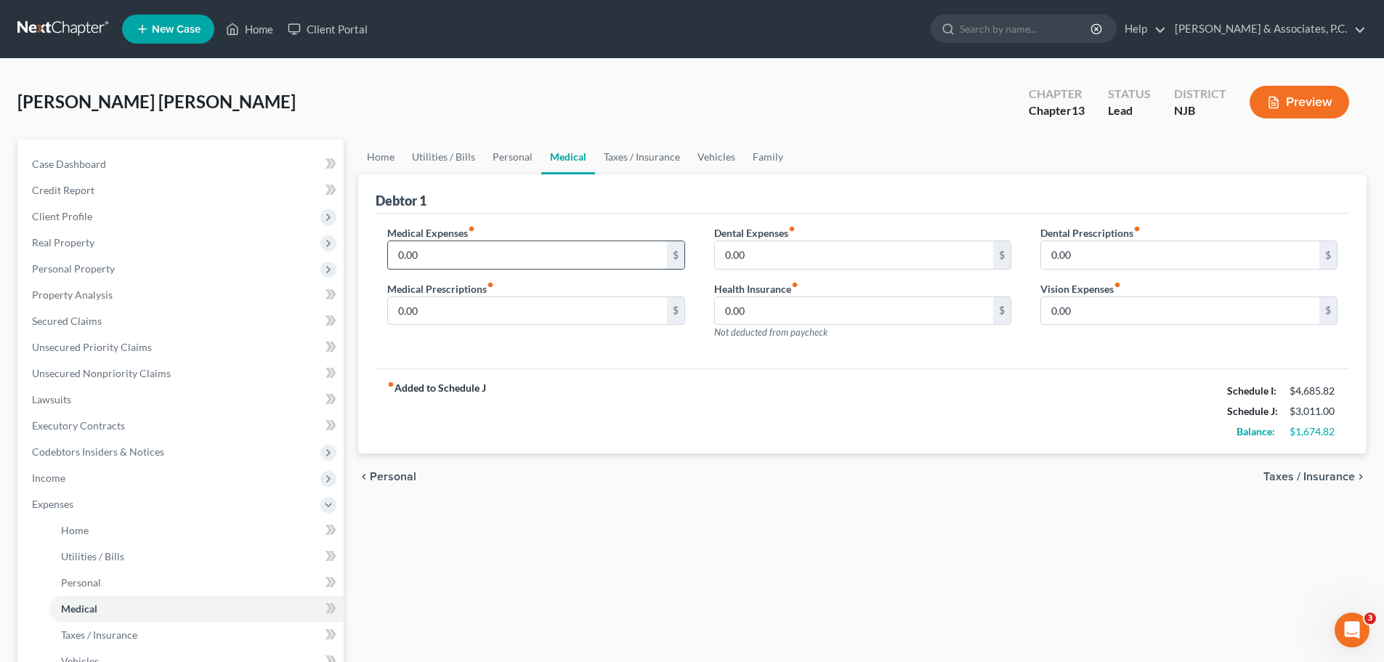
click at [490, 251] on input "0.00" at bounding box center [527, 255] width 278 height 28
click at [760, 398] on div "fiber_manual_record Added to Schedule J Schedule I: $4,685.82 Schedule J: $3,01…" at bounding box center [863, 410] width 974 height 85
click at [522, 252] on input "0.00" at bounding box center [527, 255] width 278 height 28
click at [647, 387] on div "fiber_manual_record Added to Schedule J Schedule I: $4,685.82 Schedule J: $3,01…" at bounding box center [863, 410] width 974 height 85
click at [642, 159] on link "Taxes / Insurance" at bounding box center [642, 157] width 94 height 35
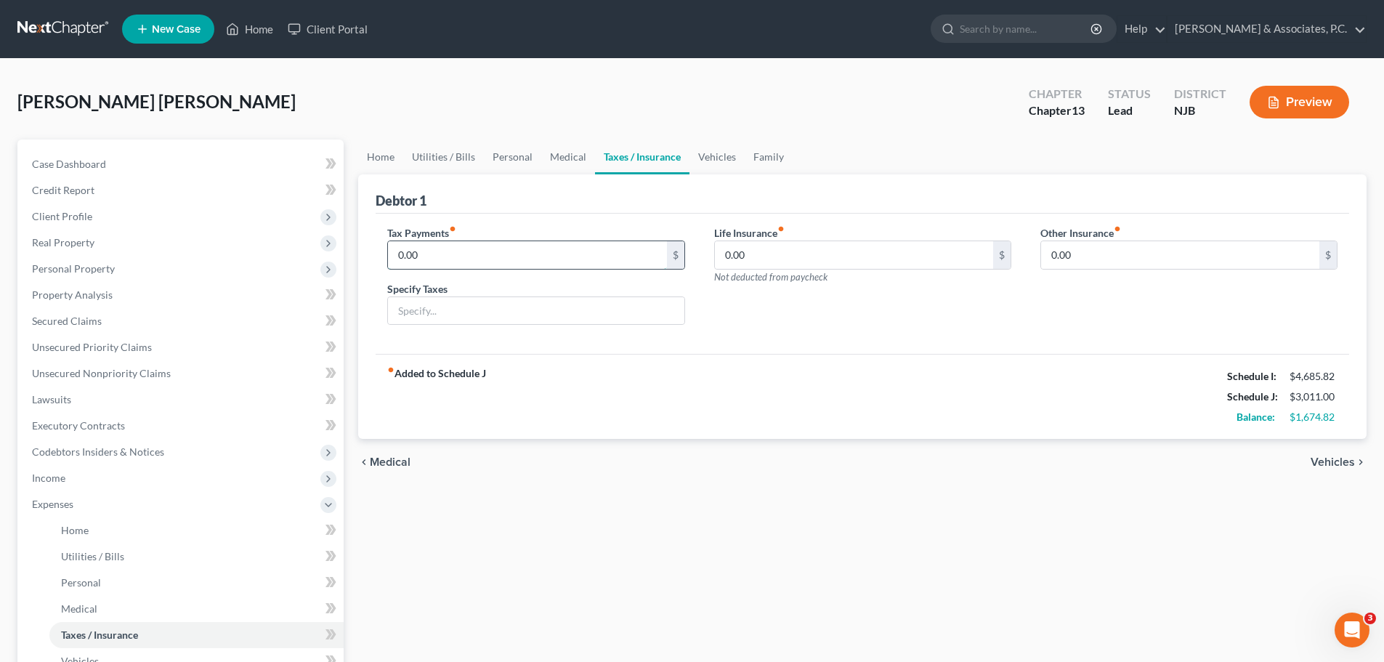
click at [593, 258] on input "0.00" at bounding box center [527, 255] width 278 height 28
click at [691, 350] on div "Tax Payments fiber_manual_record 0.00 $ Specify Taxes Life Insurance fiber_manu…" at bounding box center [863, 284] width 974 height 141
click at [567, 161] on link "Medical" at bounding box center [568, 157] width 54 height 35
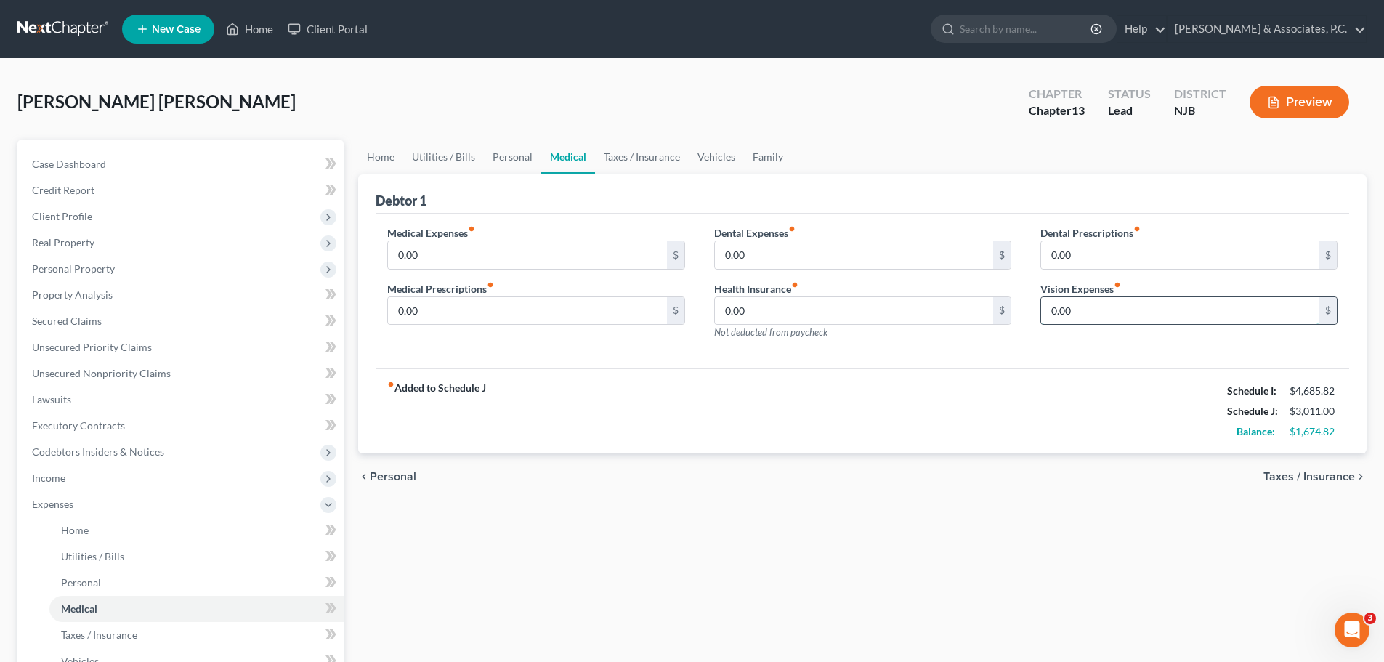
click at [1119, 308] on input "0.00" at bounding box center [1180, 311] width 278 height 28
type input "25.00"
click at [645, 158] on link "Taxes / Insurance" at bounding box center [642, 157] width 94 height 35
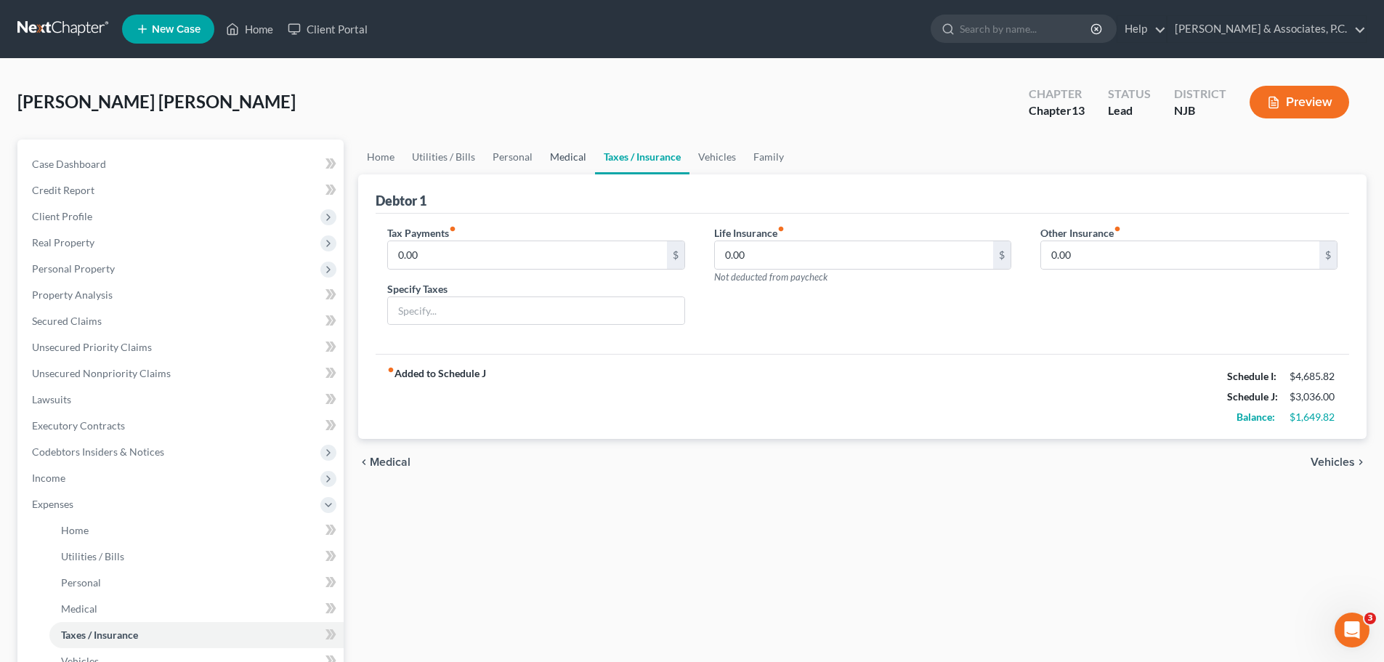
click at [549, 156] on link "Medical" at bounding box center [568, 157] width 54 height 35
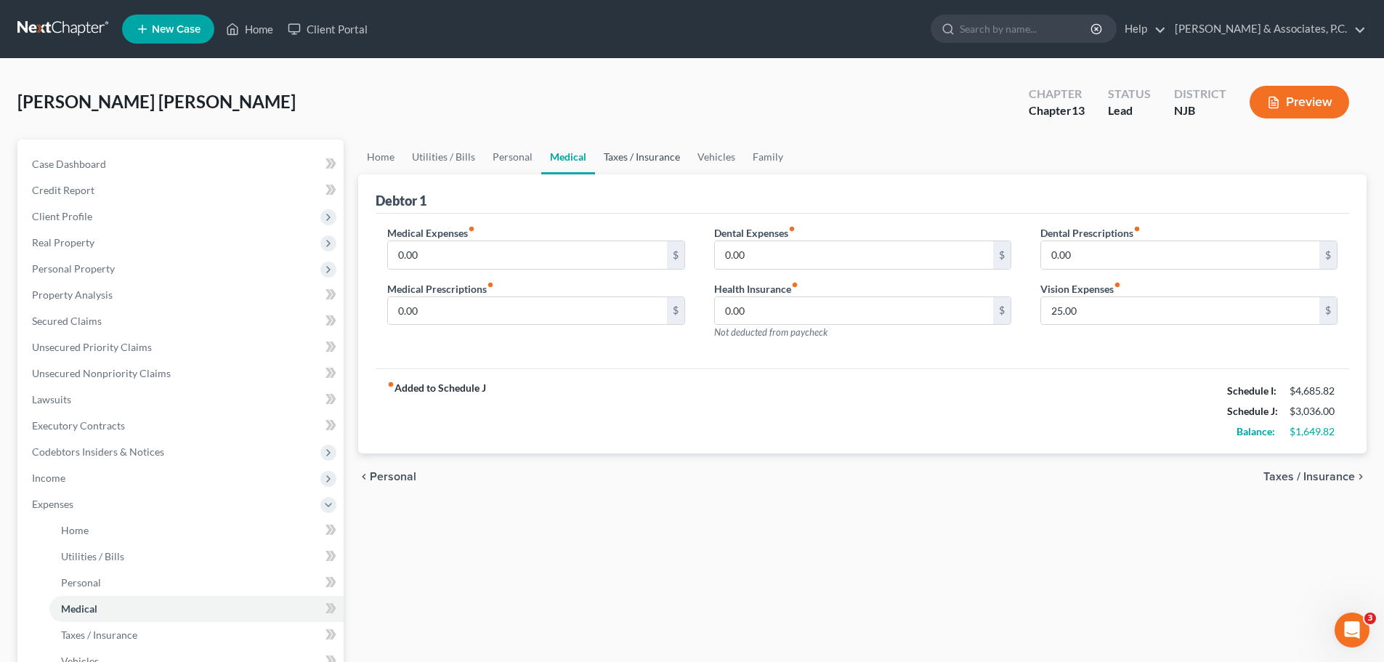
click at [646, 158] on link "Taxes / Insurance" at bounding box center [642, 157] width 94 height 35
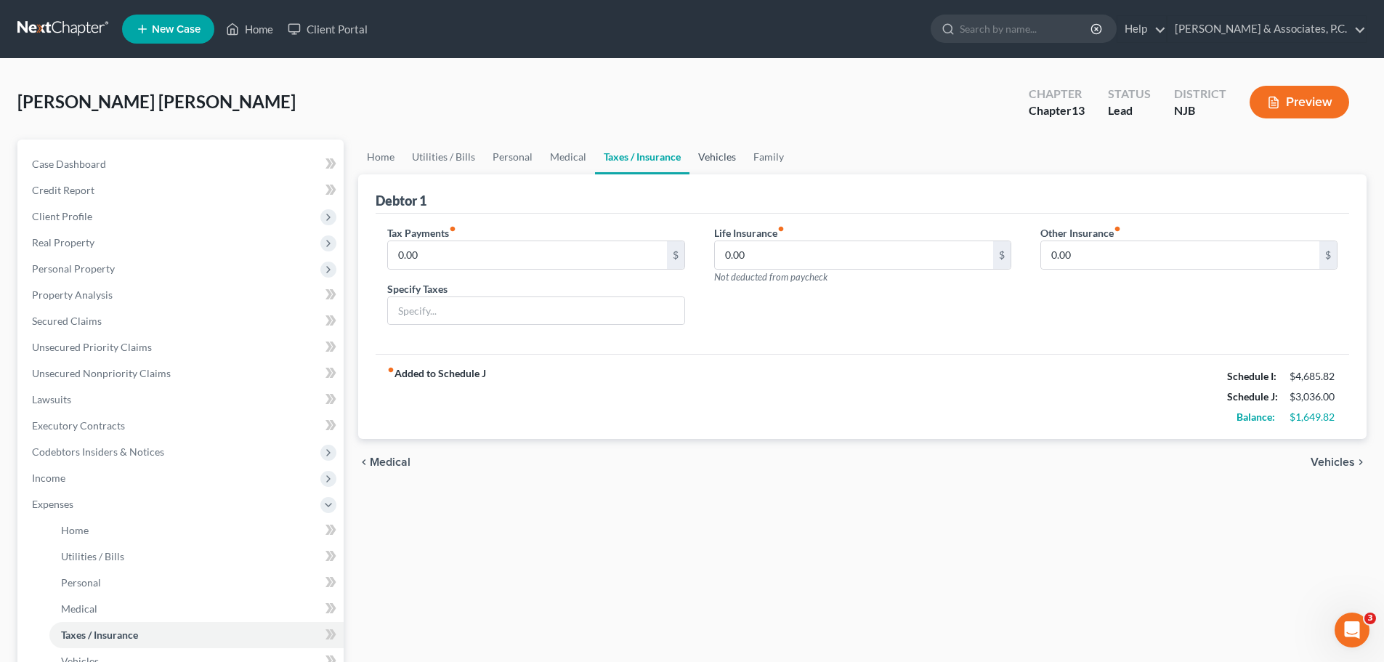
click at [726, 161] on link "Vehicles" at bounding box center [717, 157] width 55 height 35
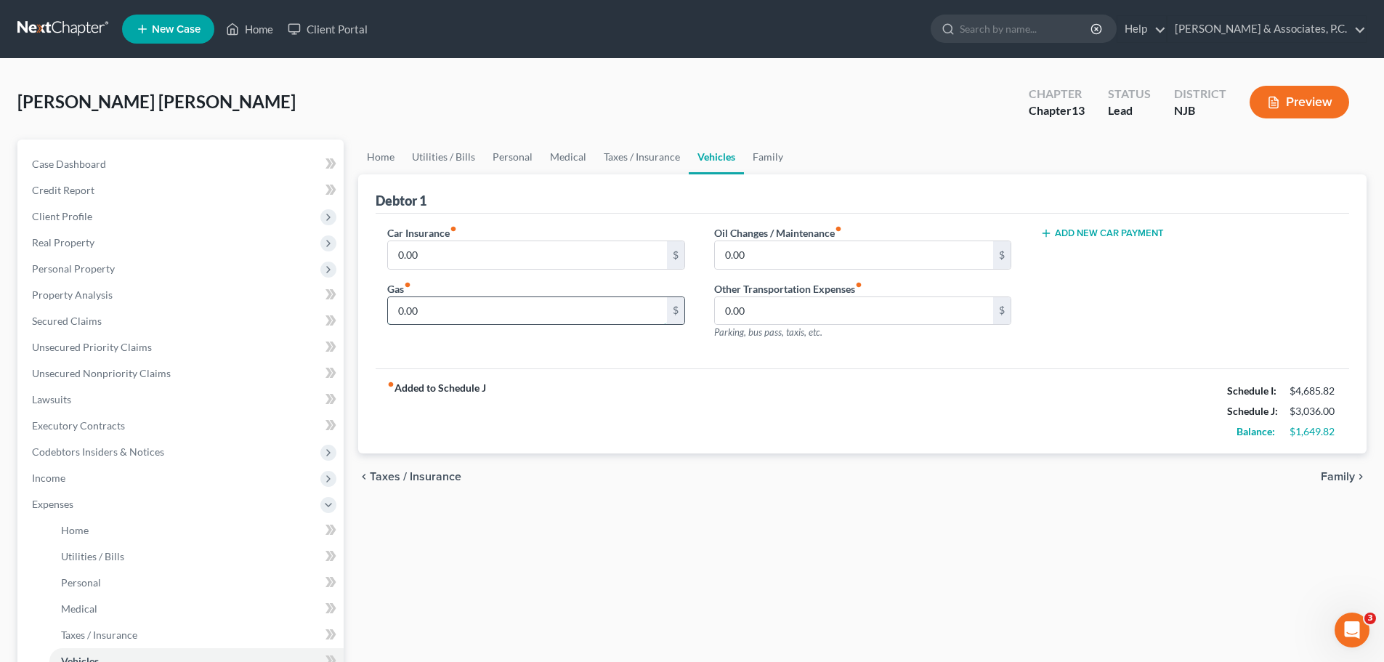
click at [568, 310] on input "0.00" at bounding box center [527, 311] width 278 height 28
type input "200.00"
click at [543, 260] on input "0.00" at bounding box center [527, 255] width 278 height 28
click at [785, 319] on input "0.00" at bounding box center [854, 311] width 278 height 28
type input "50.00"
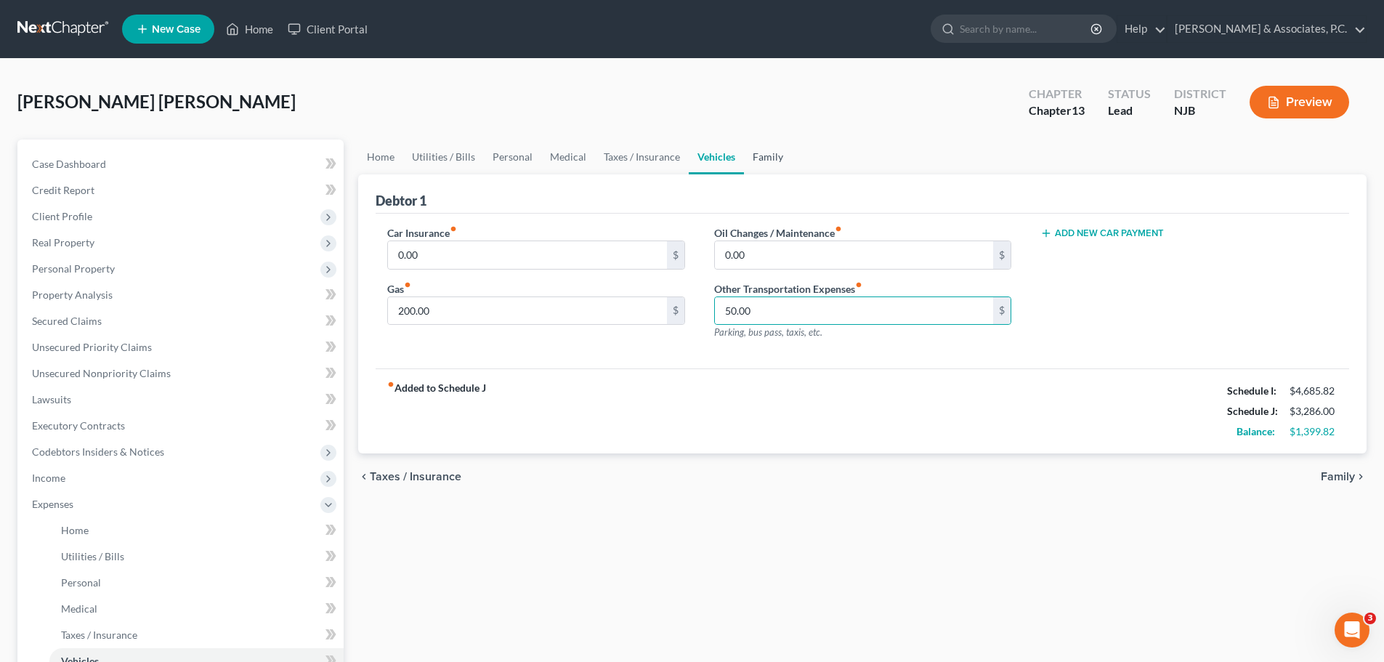
click at [759, 155] on link "Family" at bounding box center [768, 157] width 48 height 35
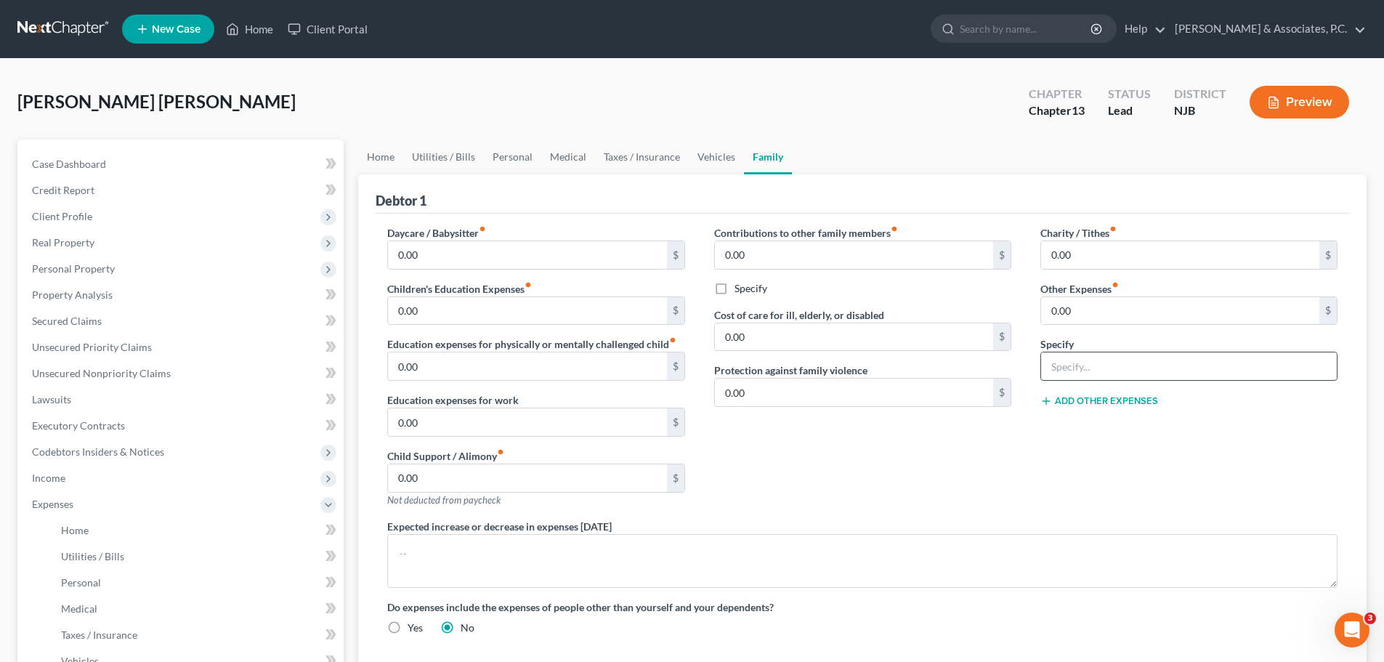
click at [1132, 375] on input "text" at bounding box center [1189, 366] width 296 height 28
type input "N"
type input "Non-filing spouse auto insurance"
click at [1080, 301] on input "0.00" at bounding box center [1180, 311] width 278 height 28
type input "120.00"
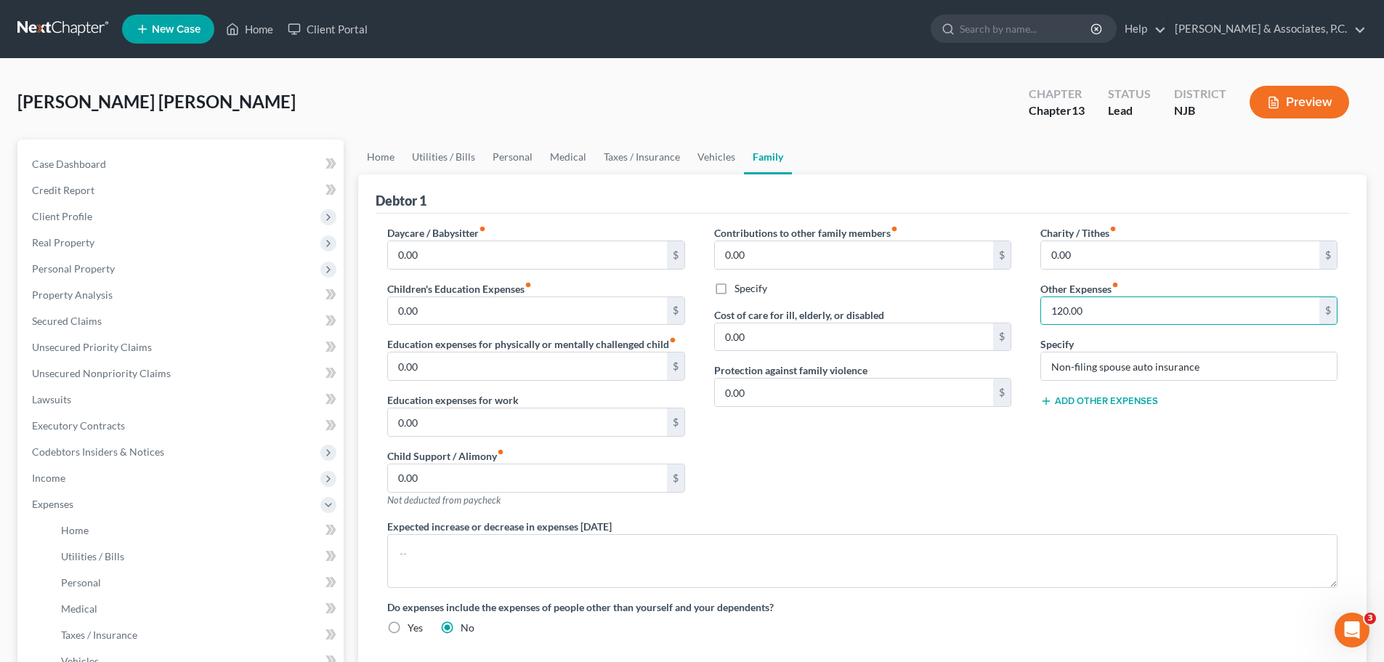
drag, startPoint x: 988, startPoint y: 498, endPoint x: 981, endPoint y: 486, distance: 13.7
click at [988, 497] on div "Contributions to other family members fiber_manual_record 0.00 $ Specify Cost o…" at bounding box center [863, 372] width 326 height 294
click at [1126, 257] on input "0.00" at bounding box center [1180, 255] width 278 height 28
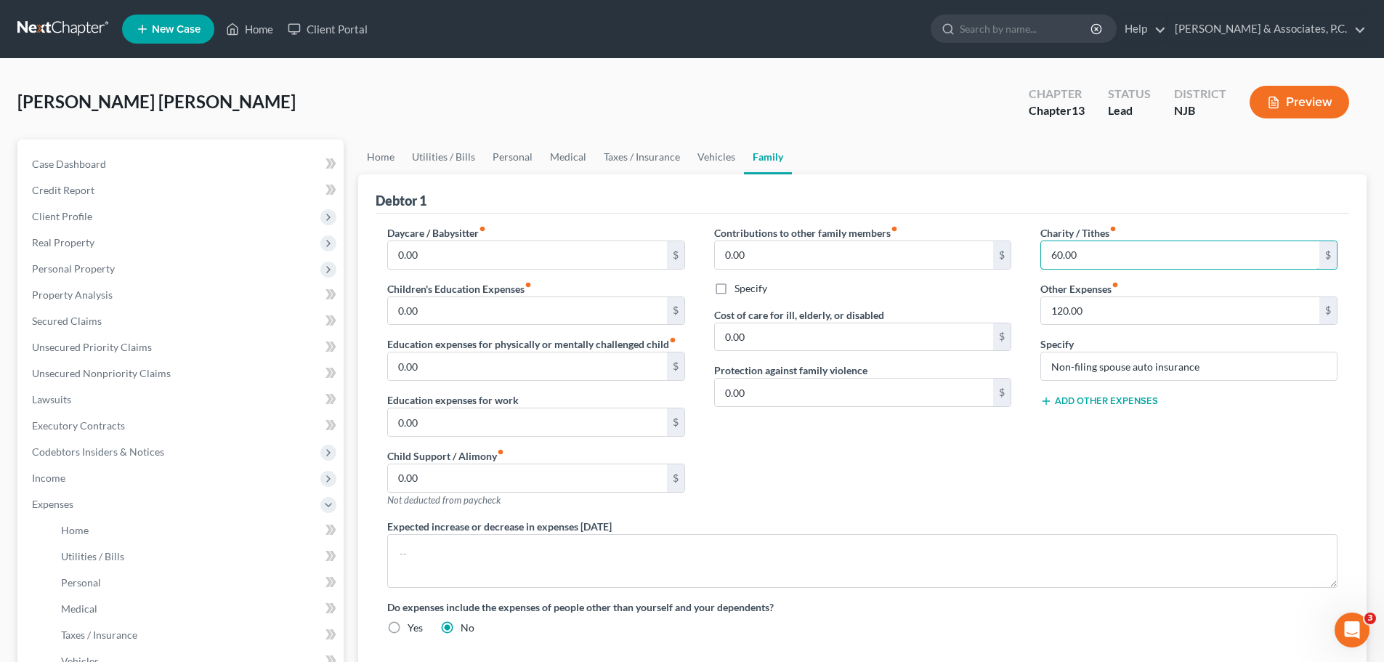
type input "60.00"
click at [934, 437] on div "Contributions to other family members fiber_manual_record 0.00 $ Specify Cost o…" at bounding box center [863, 372] width 326 height 294
click at [1097, 400] on button "Add Other Expenses" at bounding box center [1100, 401] width 118 height 12
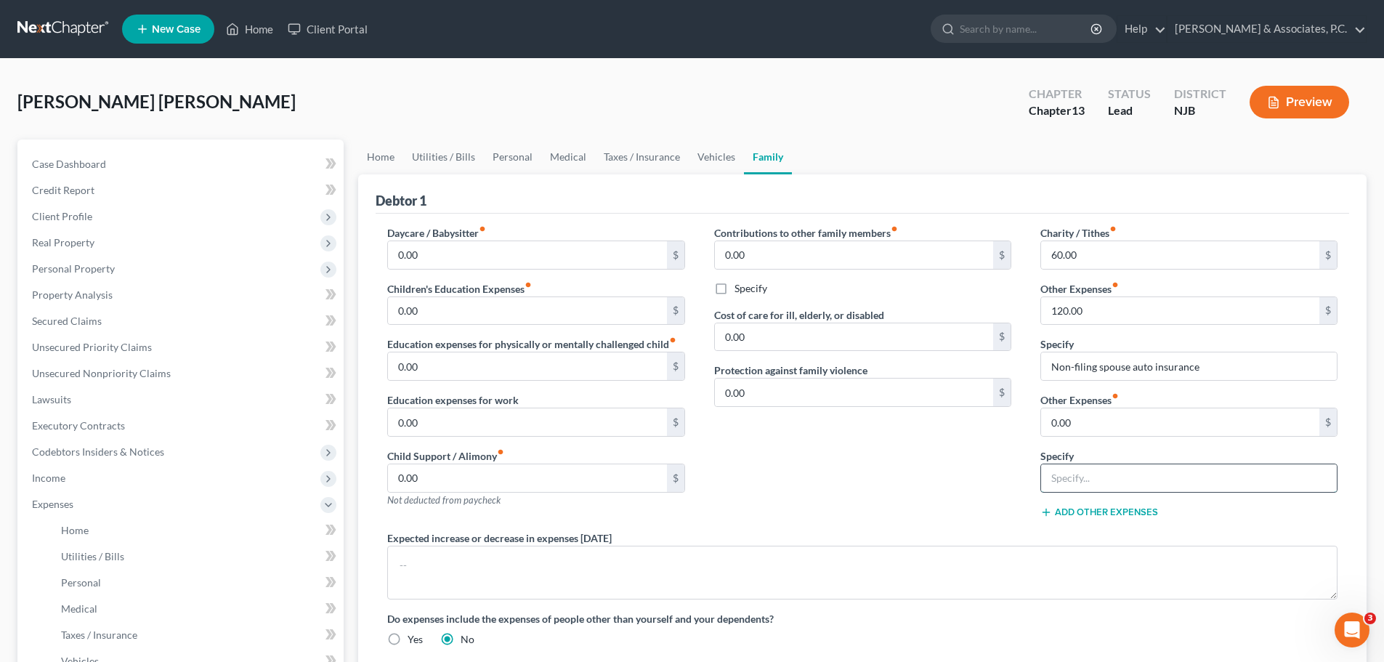
click at [1124, 479] on input "text" at bounding box center [1189, 478] width 296 height 28
drag, startPoint x: 1110, startPoint y: 425, endPoint x: 1097, endPoint y: 432, distance: 14.6
click at [1110, 426] on input "0.00" at bounding box center [1180, 422] width 278 height 28
type input "50.00"
drag, startPoint x: 1139, startPoint y: 472, endPoint x: 1130, endPoint y: 477, distance: 9.7
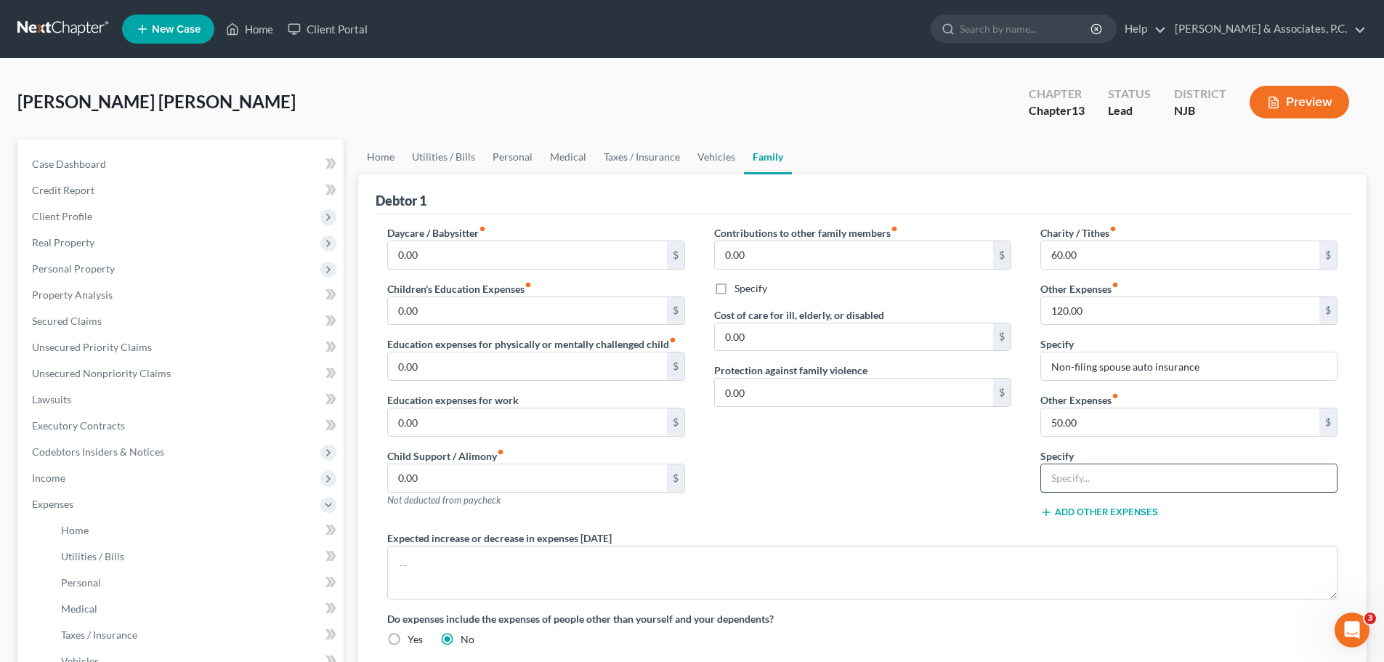
click at [1139, 472] on input "text" at bounding box center [1189, 478] width 296 height 28
type input "Non-filing spouse credit card payments"
drag, startPoint x: 919, startPoint y: 478, endPoint x: 929, endPoint y: 467, distance: 14.9
click at [920, 478] on div "Contributions to other family members fiber_manual_record 0.00 $ Specify Cost o…" at bounding box center [863, 377] width 326 height 305
click at [387, 155] on link "Home" at bounding box center [380, 157] width 45 height 35
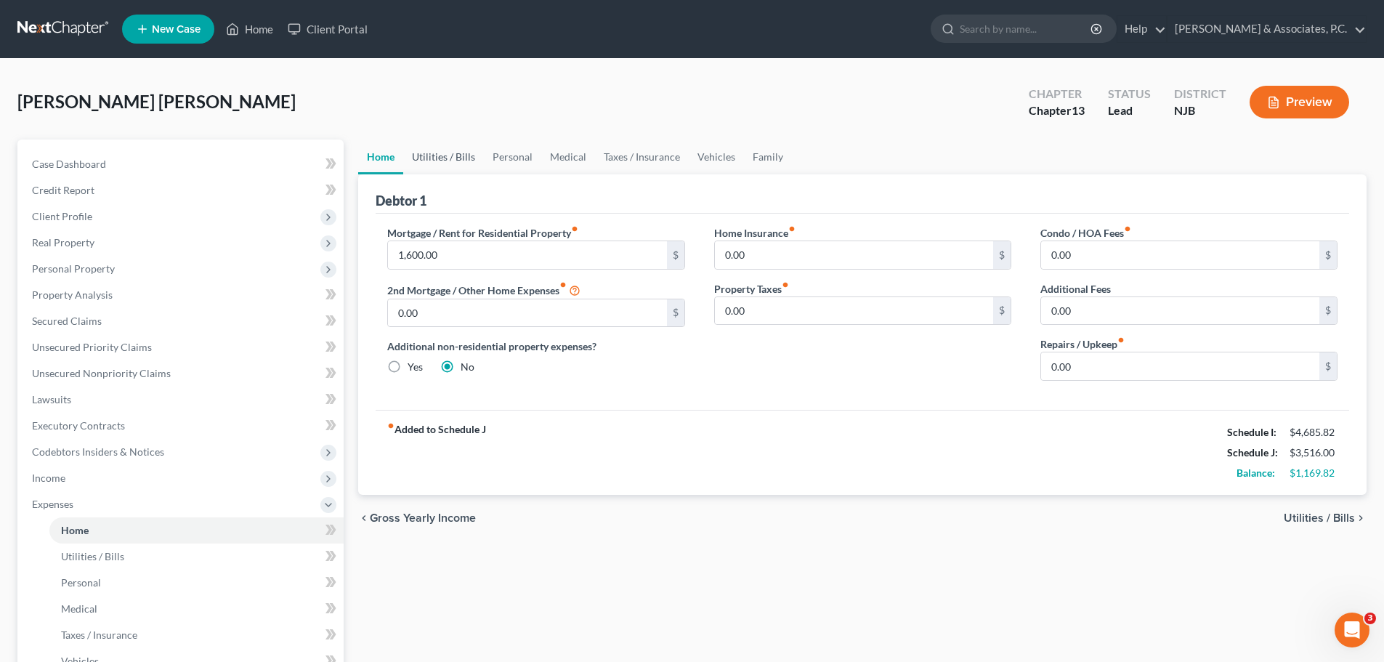
click at [435, 166] on link "Utilities / Bills" at bounding box center [443, 157] width 81 height 35
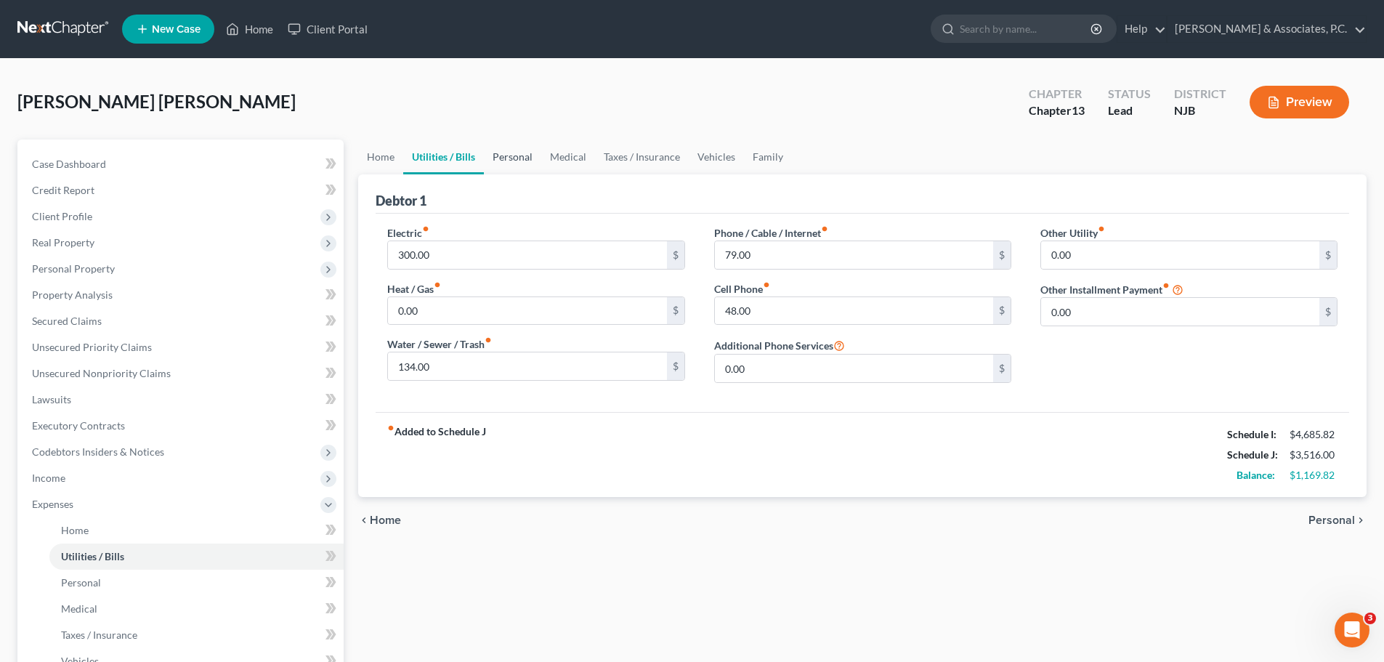
click at [490, 157] on link "Personal" at bounding box center [512, 157] width 57 height 35
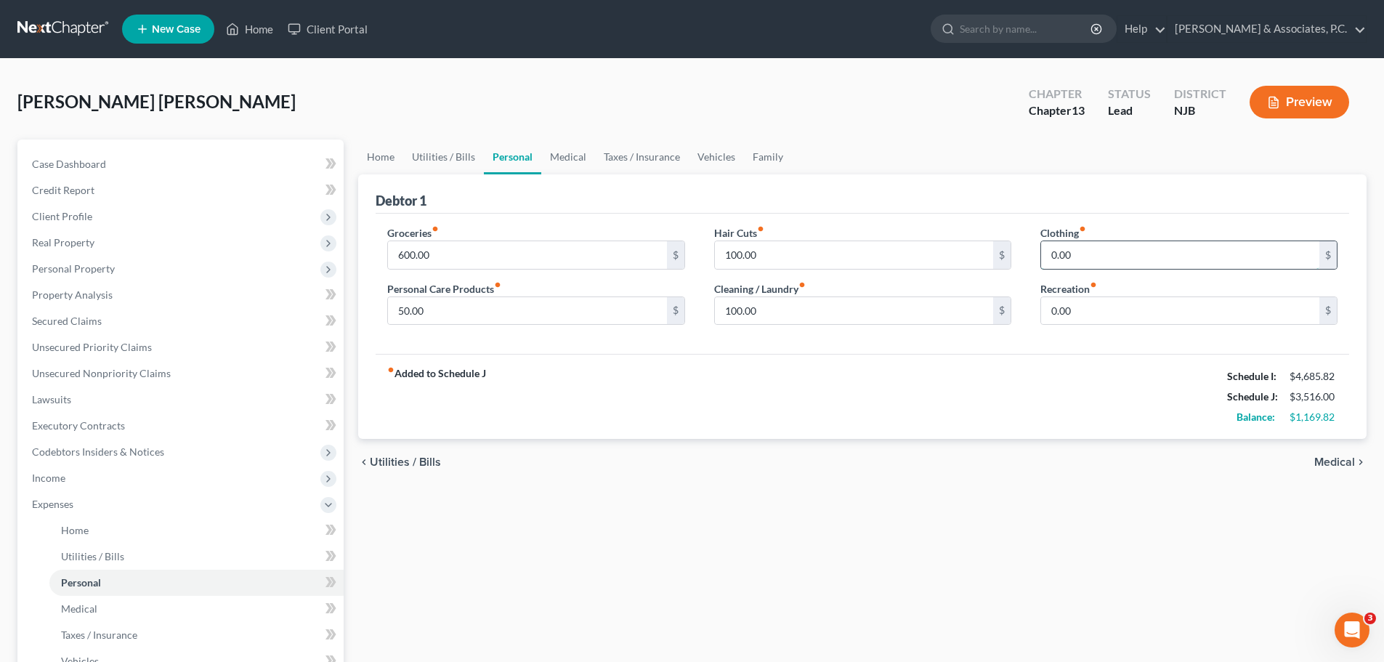
click at [1137, 253] on input "0.00" at bounding box center [1180, 255] width 278 height 28
type input "100.00"
type input "80.00"
click at [567, 153] on link "Medical" at bounding box center [568, 157] width 54 height 35
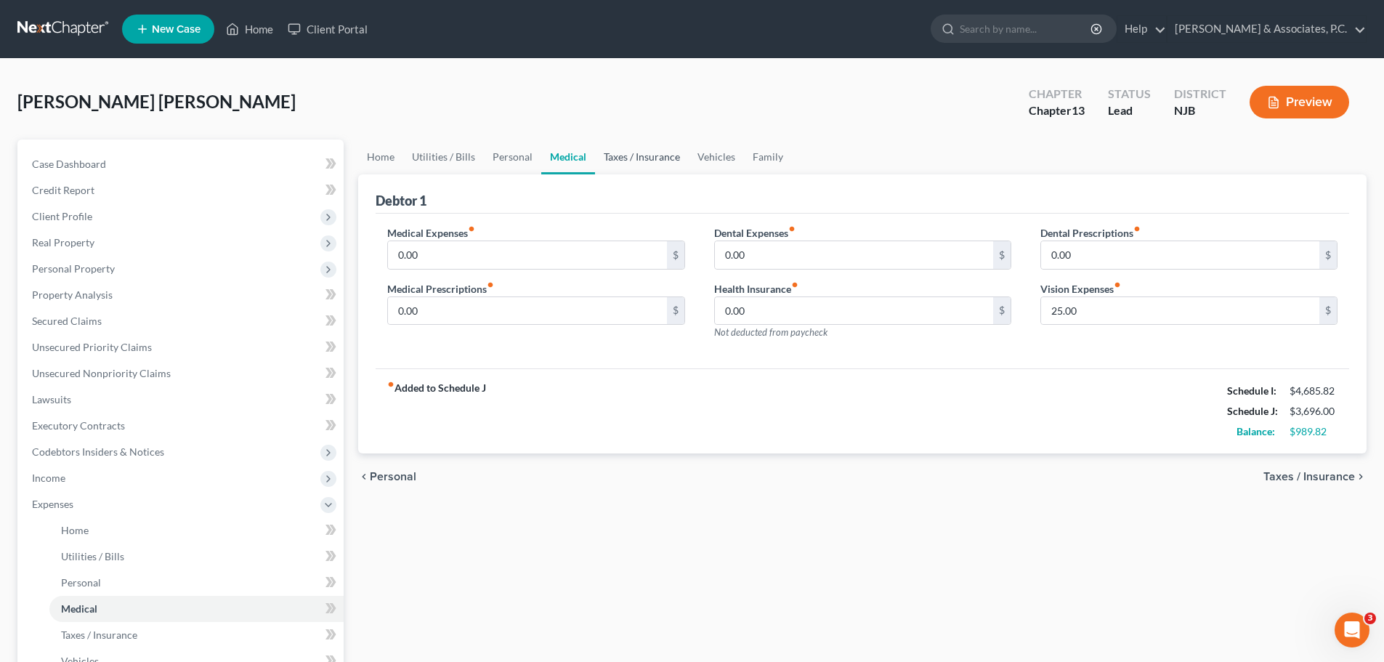
click at [634, 156] on link "Taxes / Insurance" at bounding box center [642, 157] width 94 height 35
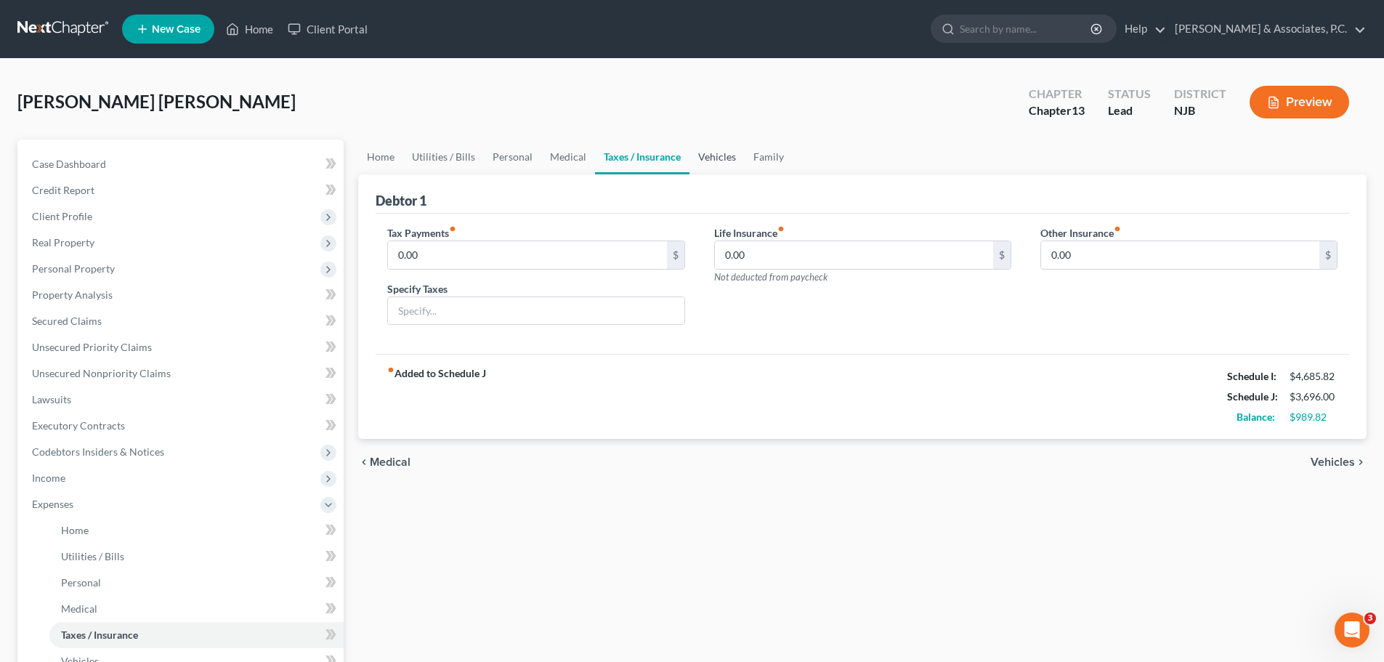
click at [714, 155] on link "Vehicles" at bounding box center [717, 157] width 55 height 35
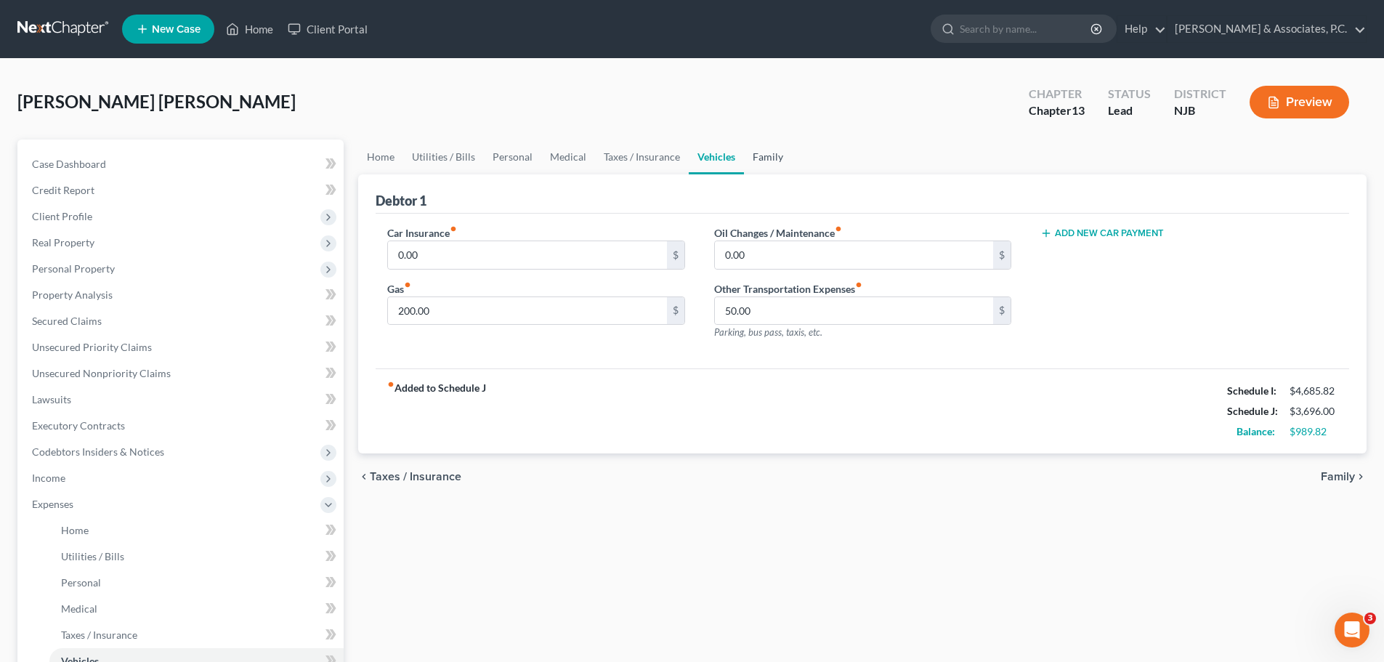
click at [778, 153] on link "Family" at bounding box center [768, 157] width 48 height 35
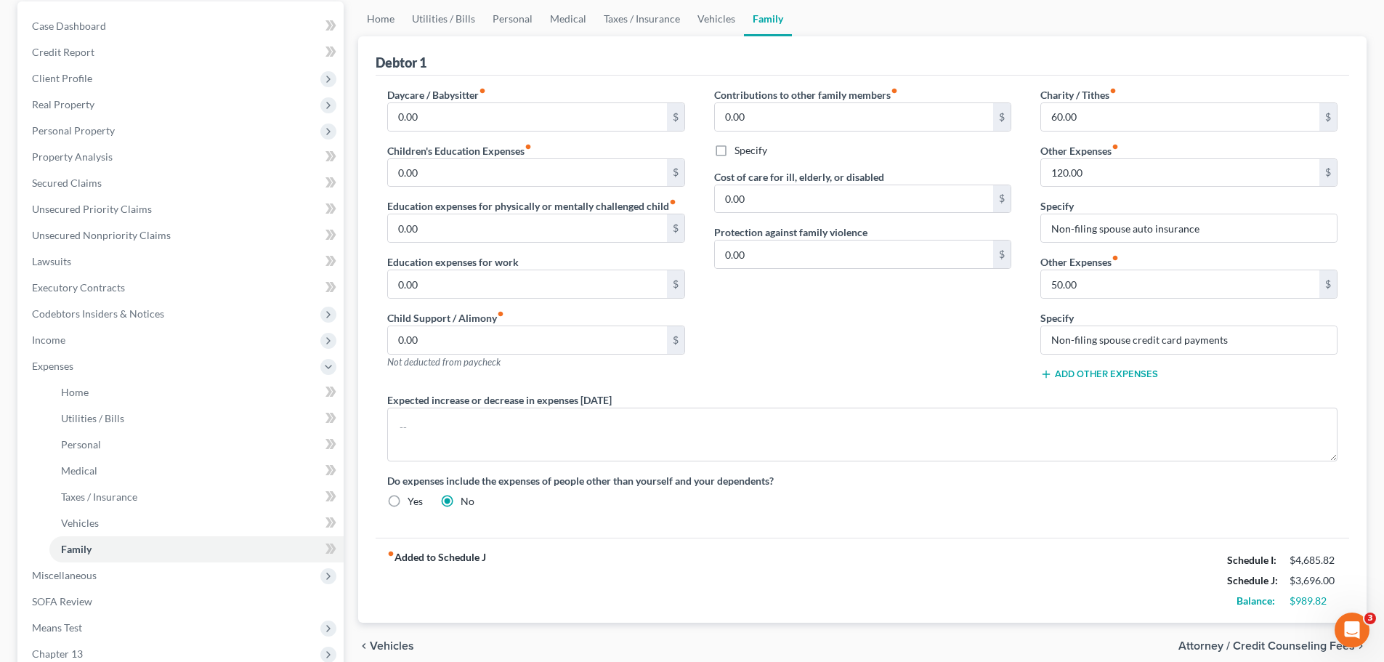
scroll to position [218, 0]
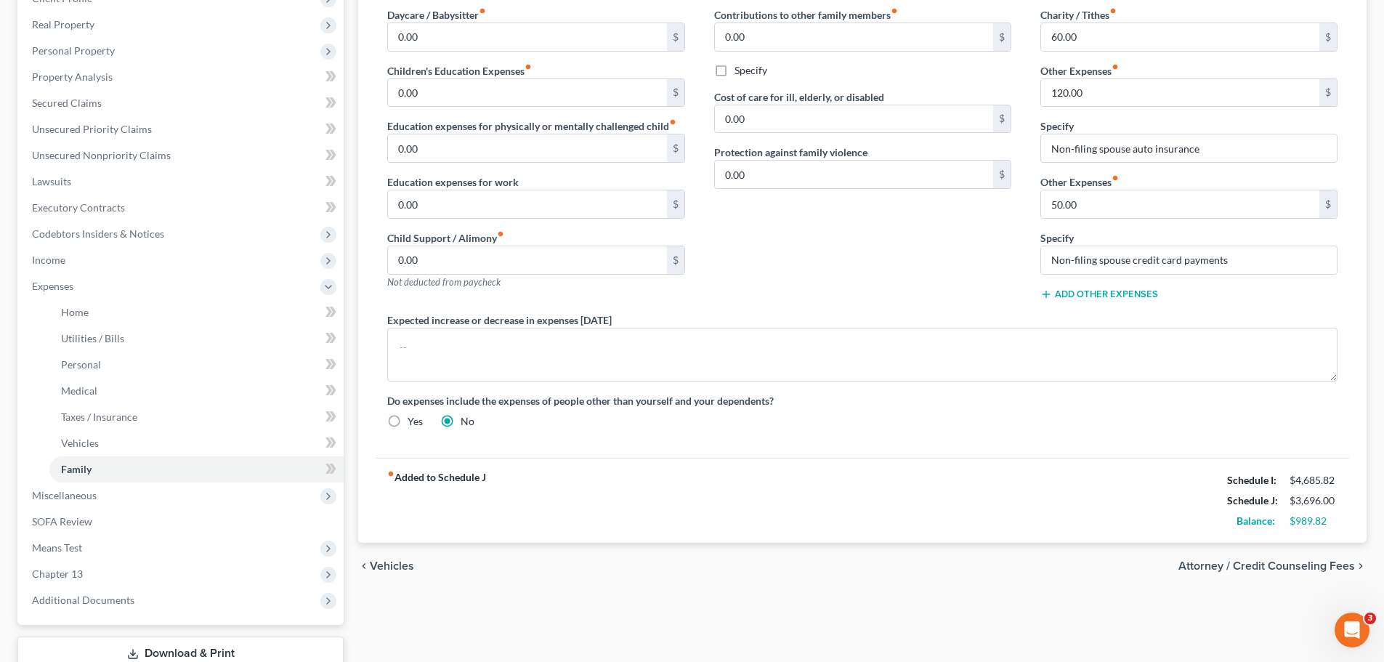
click at [1108, 295] on button "Add Other Expenses" at bounding box center [1100, 294] width 118 height 12
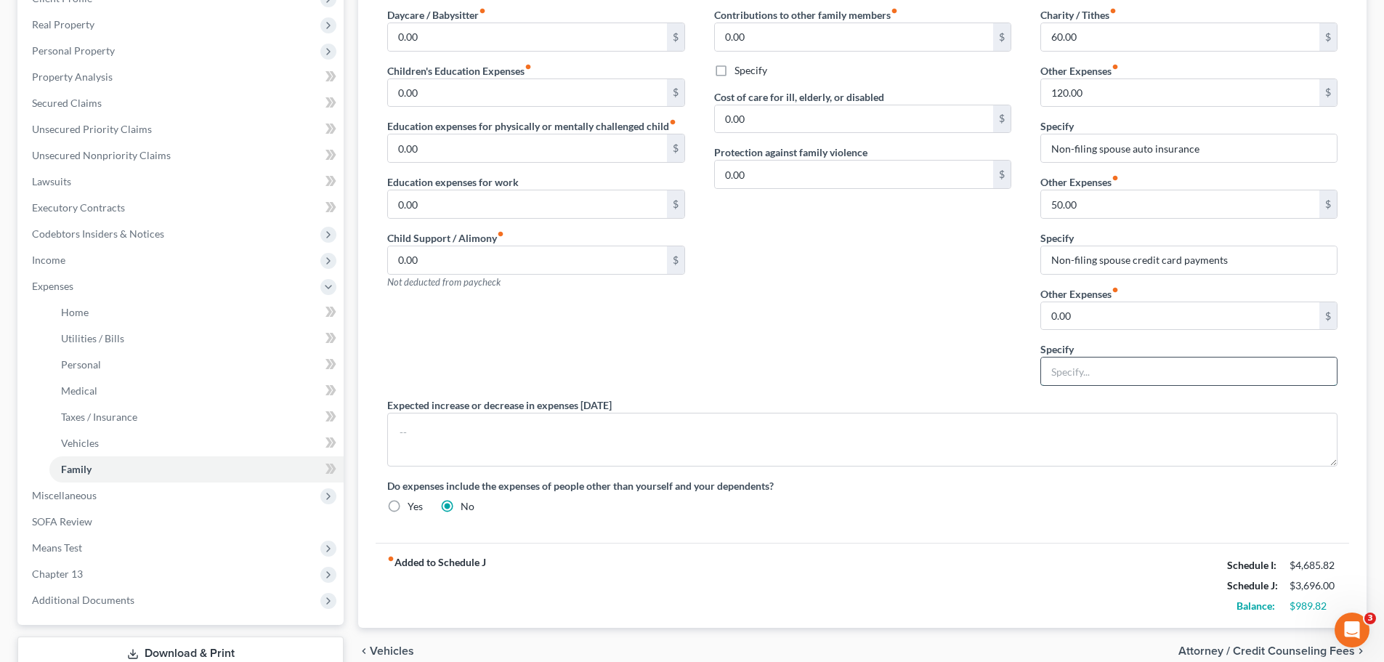
click at [1113, 368] on input "text" at bounding box center [1189, 372] width 296 height 28
type input "Non-filing spouse auto maintenance, car washes, oil changes"
click at [1085, 310] on input "0.00" at bounding box center [1180, 316] width 278 height 28
type input "150.00"
drag, startPoint x: 898, startPoint y: 324, endPoint x: 912, endPoint y: 327, distance: 14.1
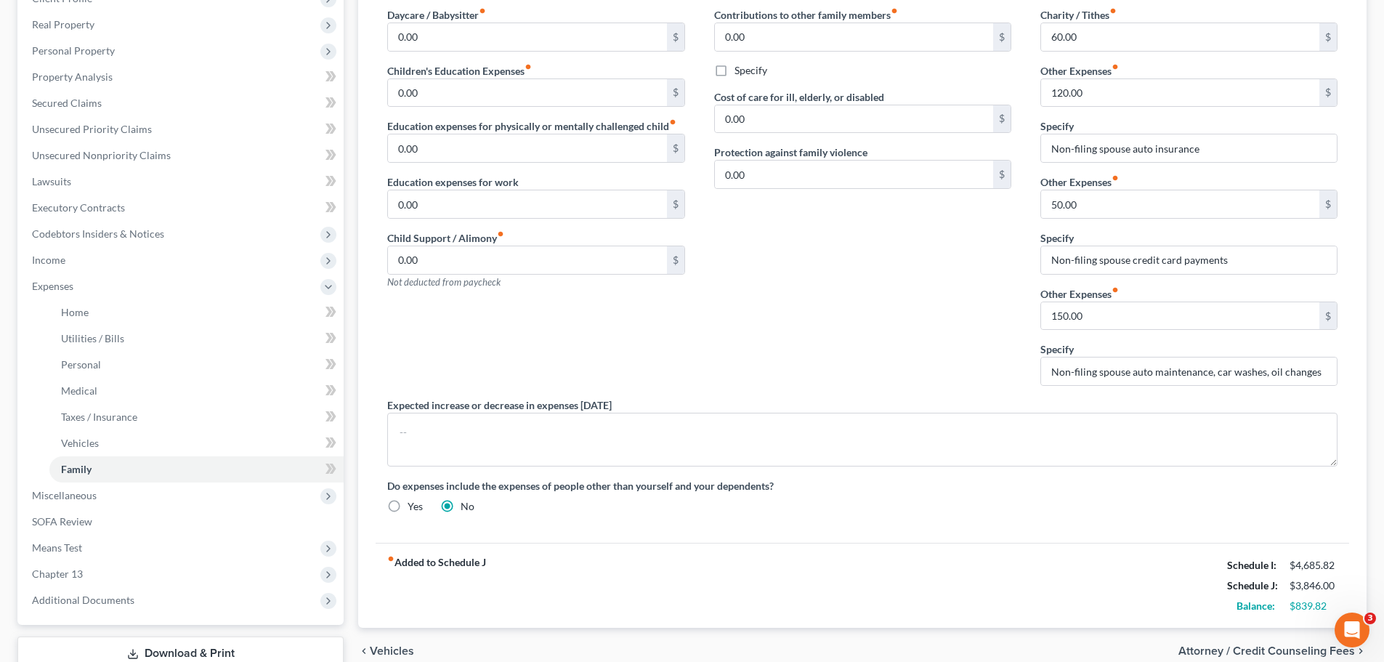
click at [897, 324] on div "Contributions to other family members fiber_manual_record 0.00 $ Specify Cost o…" at bounding box center [863, 202] width 326 height 390
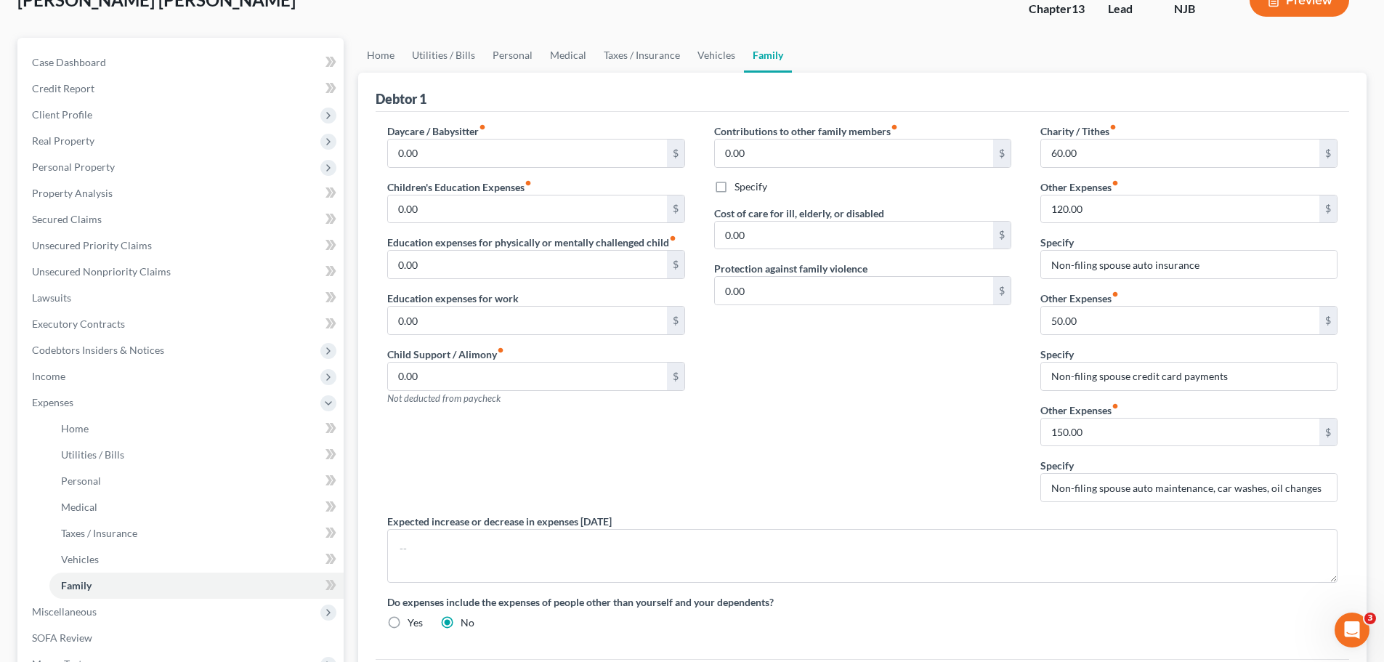
scroll to position [0, 0]
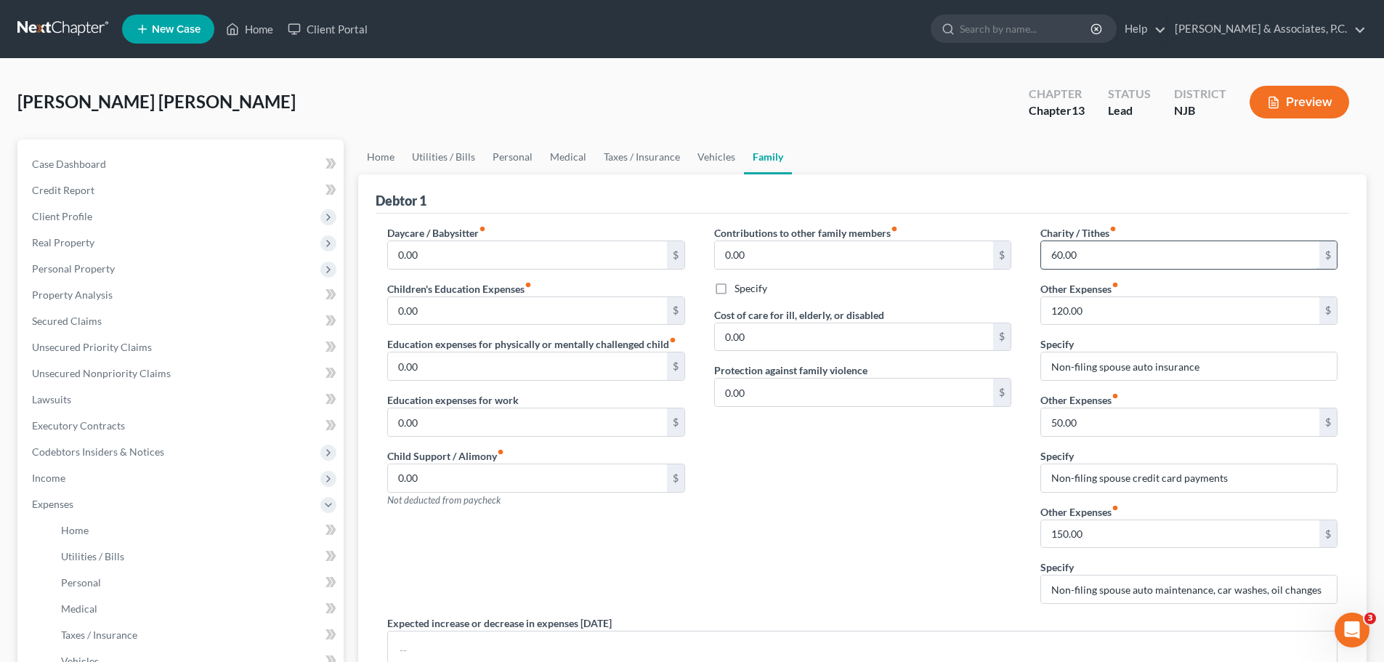
click at [1126, 265] on input "60.00" at bounding box center [1180, 255] width 278 height 28
click at [822, 265] on input "0.00" at bounding box center [854, 255] width 278 height 28
type input "60.00"
click at [388, 153] on link "Home" at bounding box center [380, 157] width 45 height 35
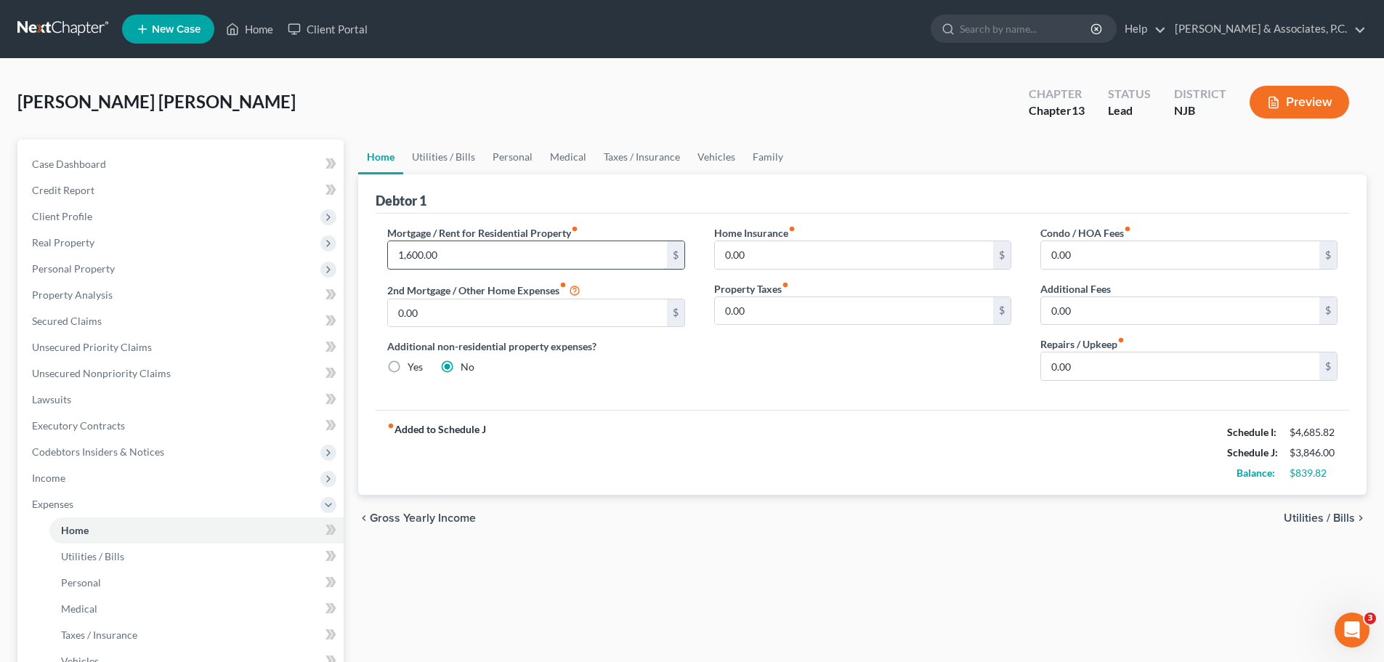
click at [523, 255] on input "1,600.00" at bounding box center [527, 255] width 278 height 28
click at [440, 154] on link "Utilities / Bills" at bounding box center [443, 157] width 81 height 35
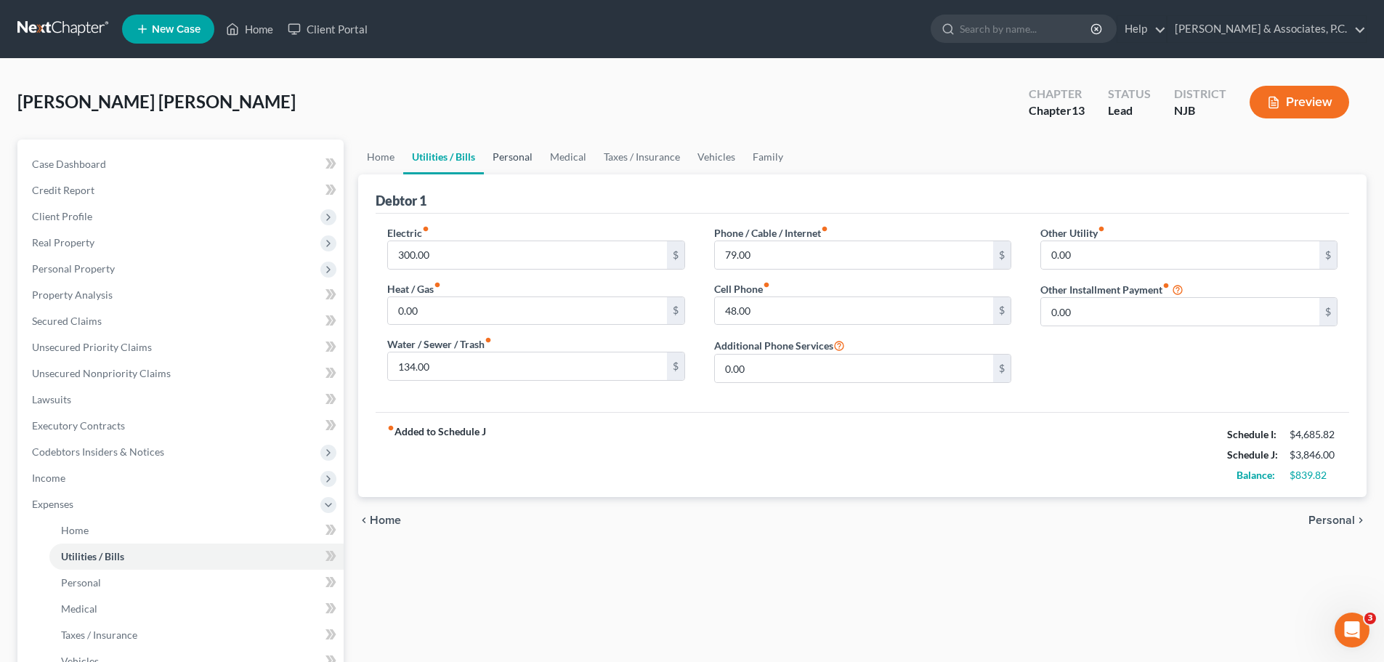
click at [512, 162] on link "Personal" at bounding box center [512, 157] width 57 height 35
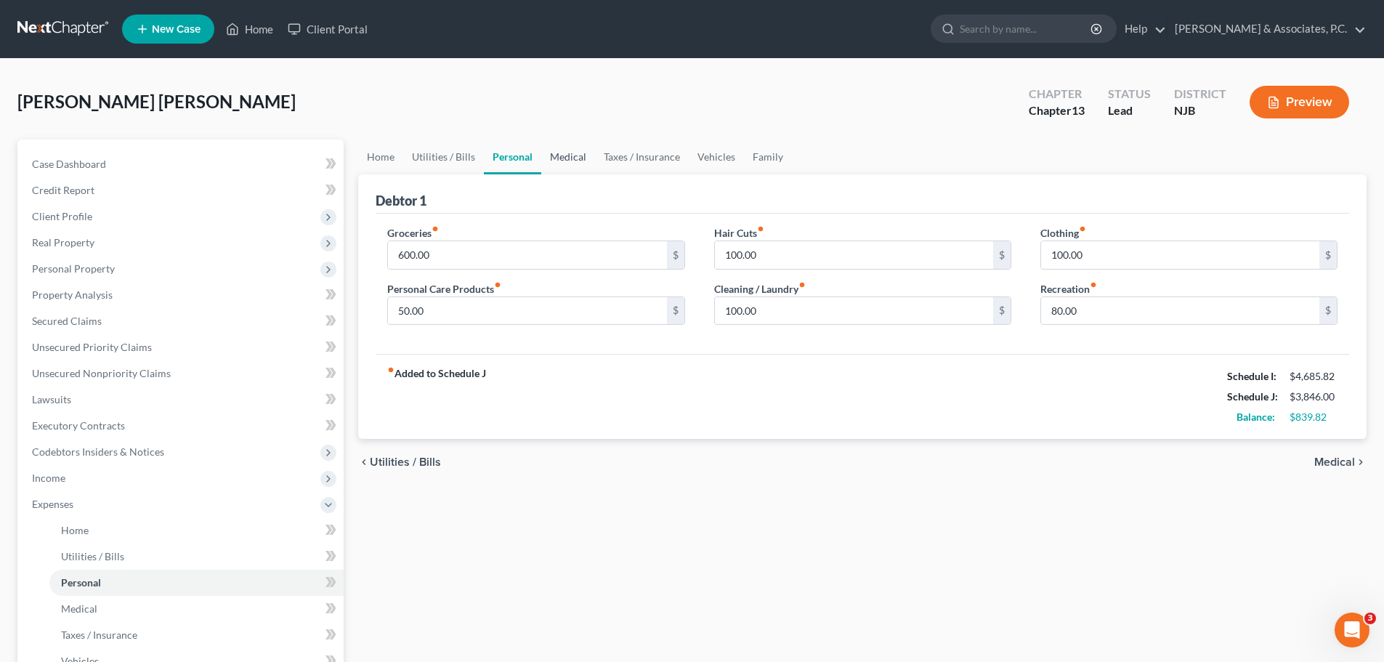
click at [568, 161] on link "Medical" at bounding box center [568, 157] width 54 height 35
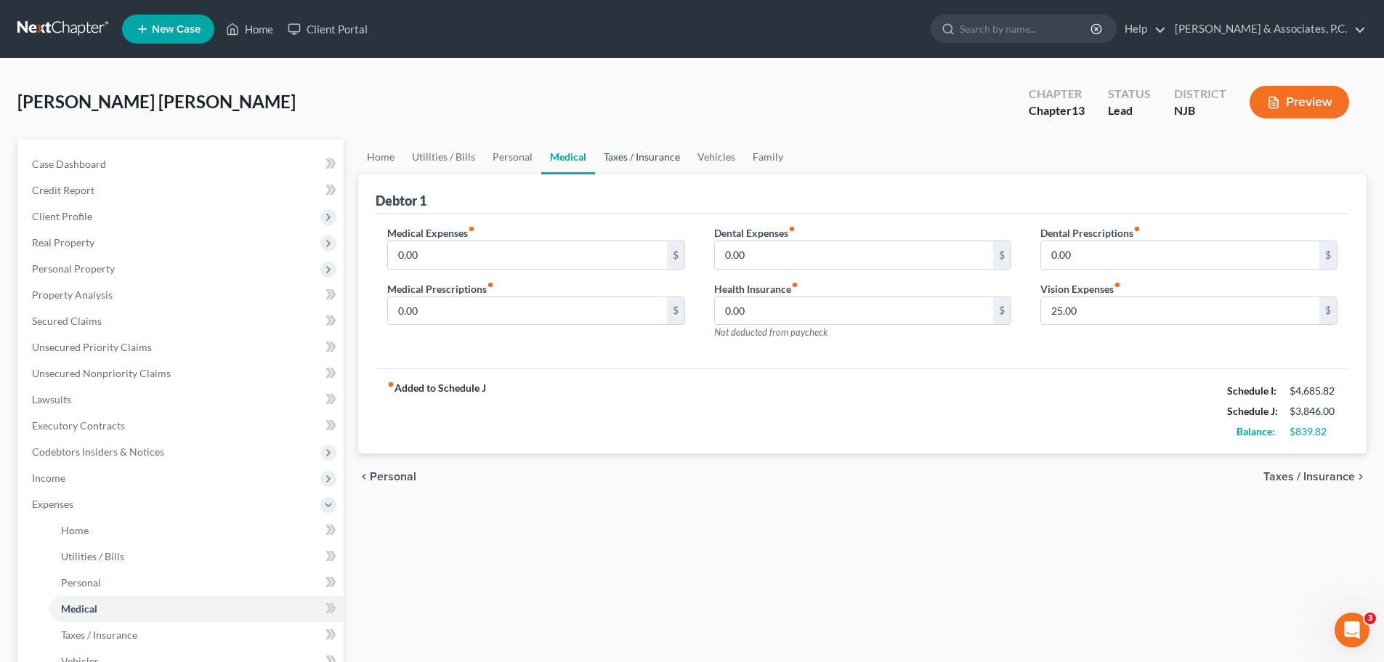
click at [625, 162] on link "Taxes / Insurance" at bounding box center [642, 157] width 94 height 35
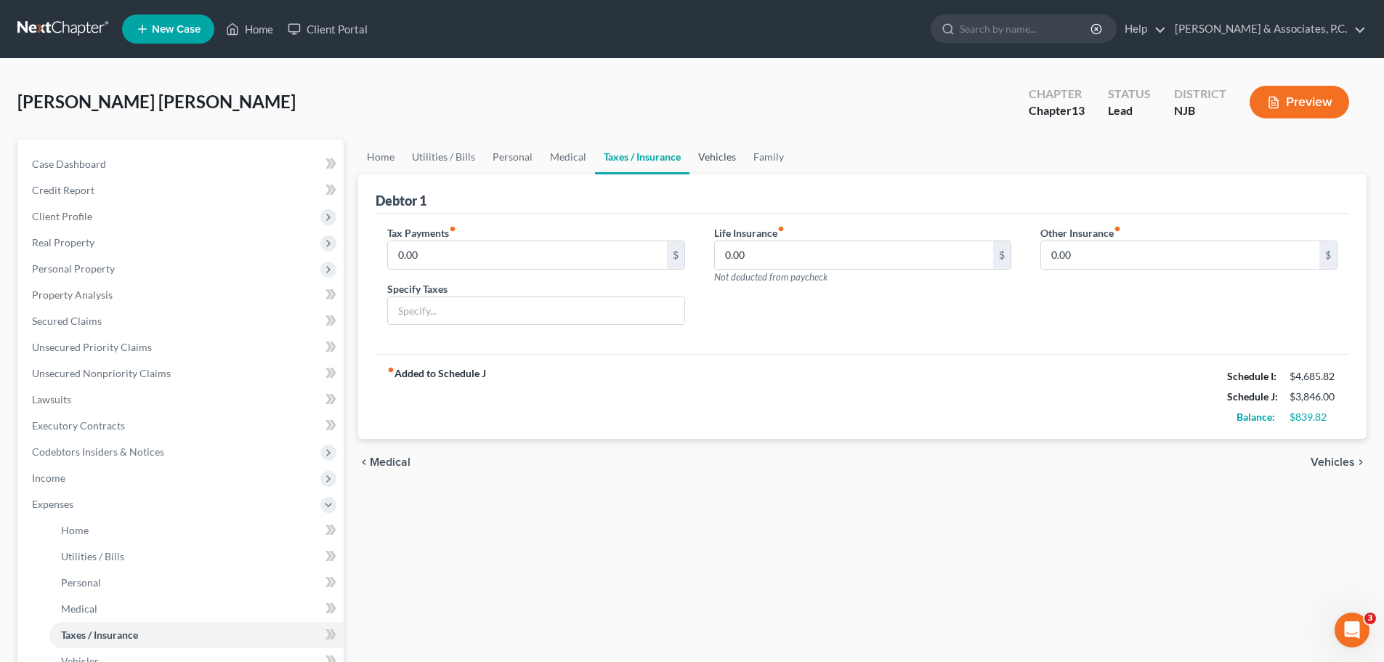
click at [714, 161] on link "Vehicles" at bounding box center [717, 157] width 55 height 35
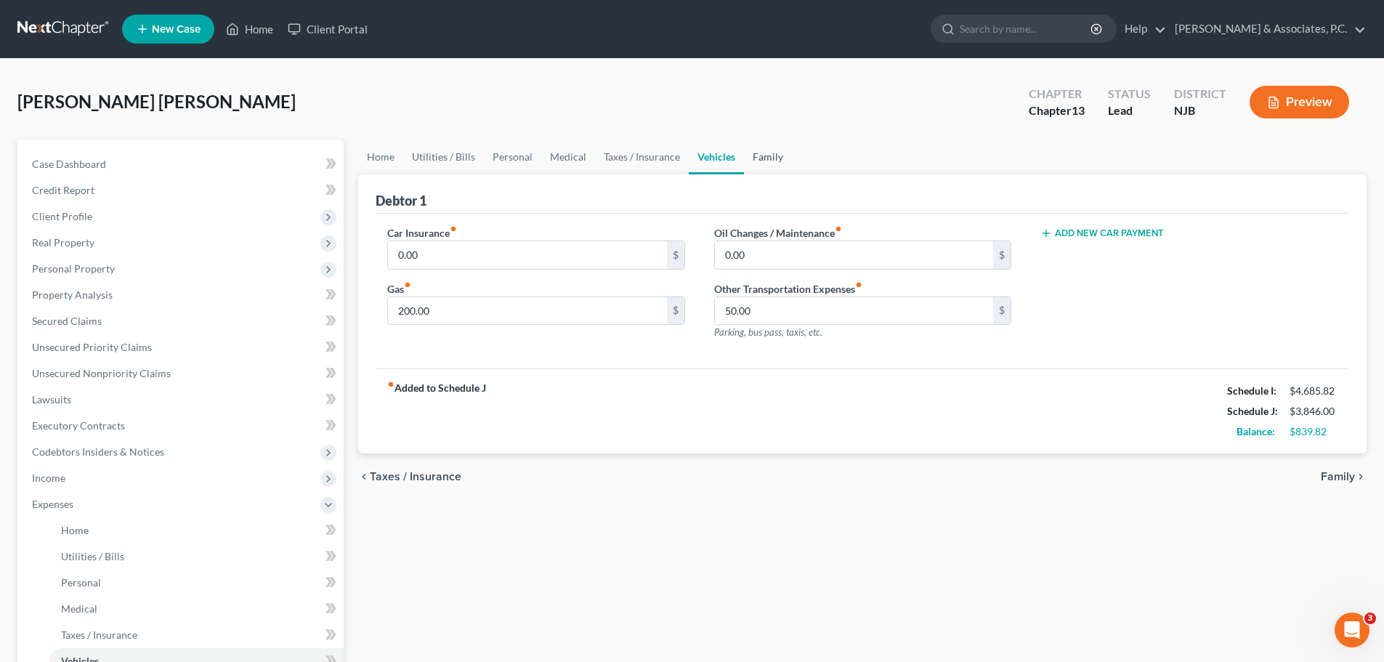
click at [770, 161] on link "Family" at bounding box center [768, 157] width 48 height 35
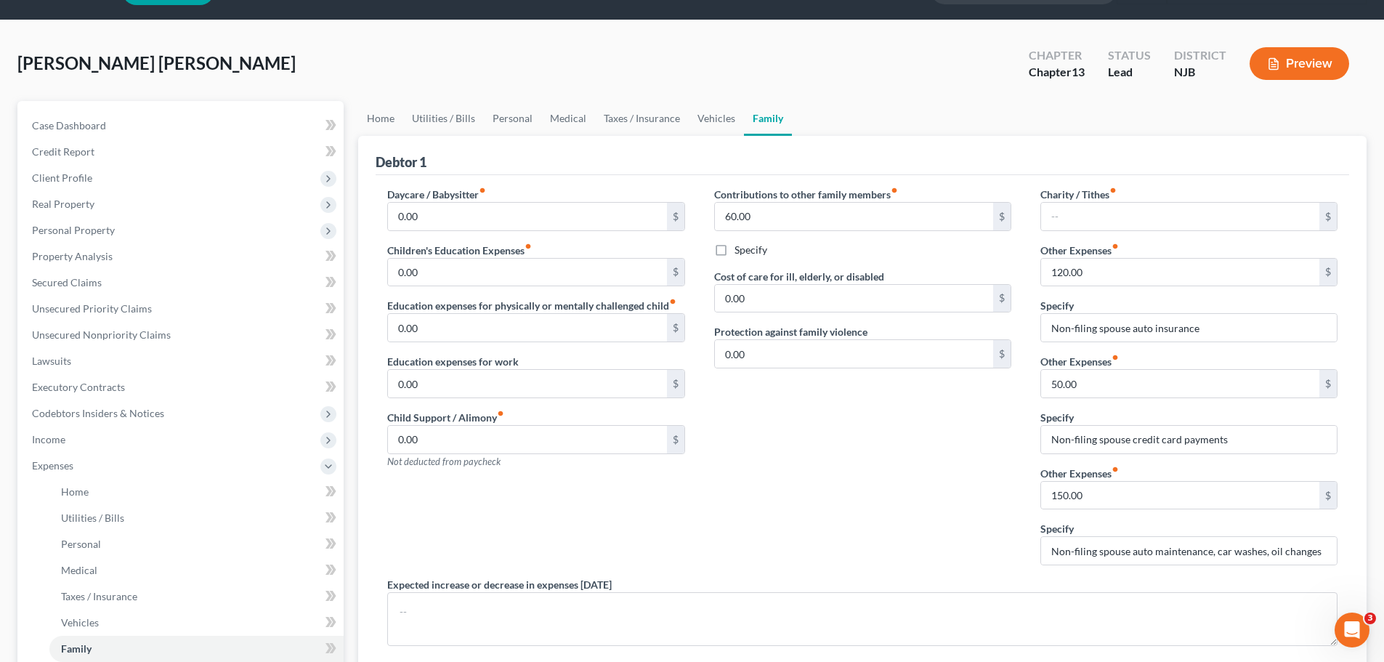
scroll to position [73, 0]
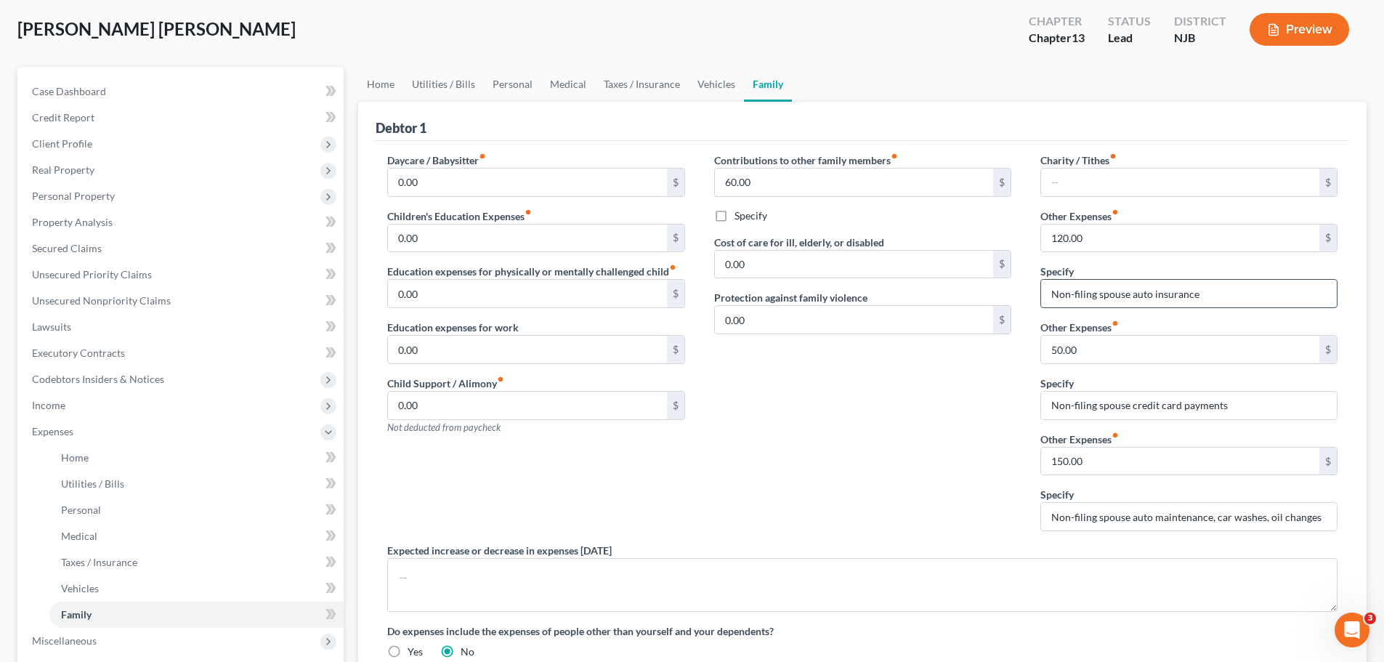
click at [1246, 292] on input "Non-filing spouse auto insurance" at bounding box center [1189, 294] width 296 height 28
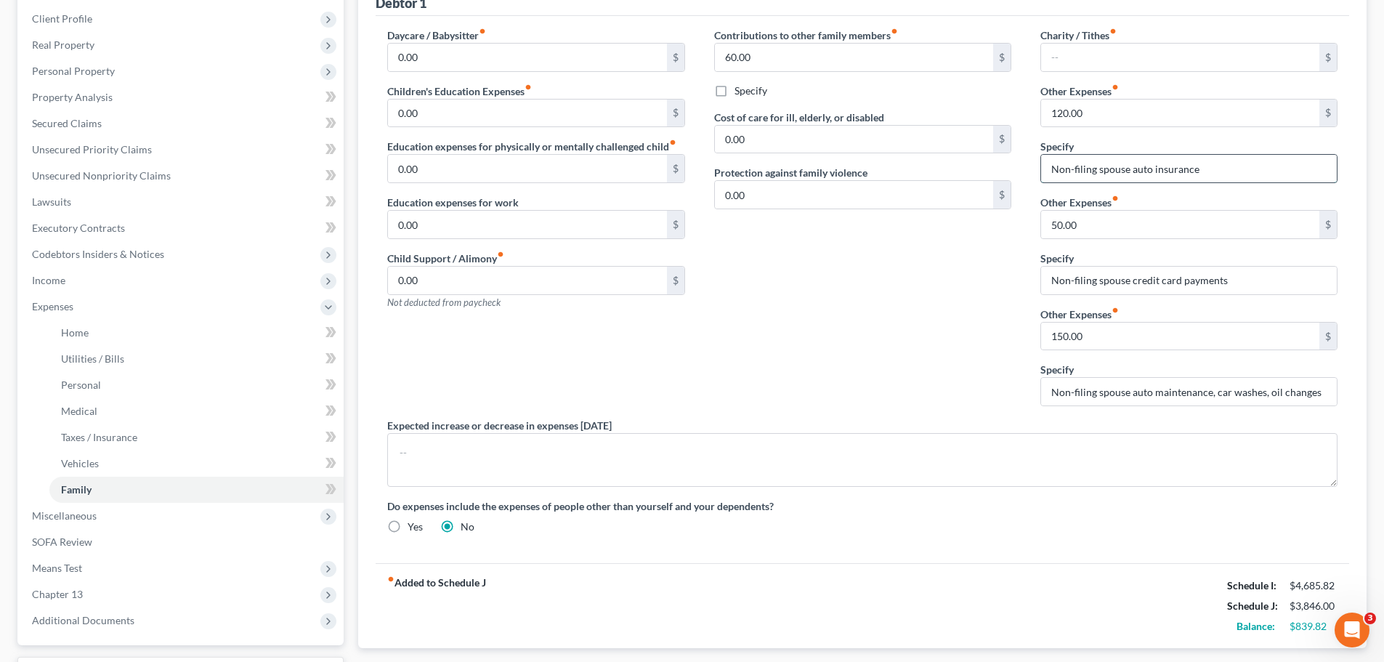
scroll to position [0, 0]
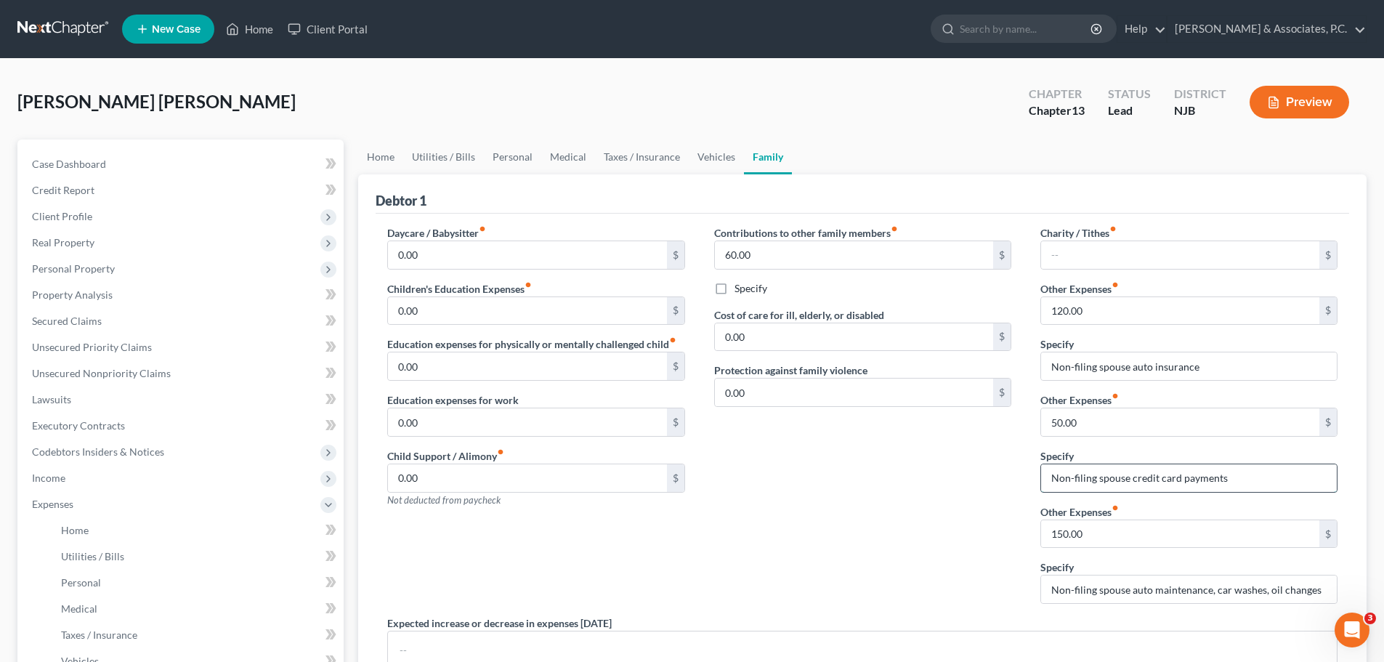
click at [1268, 479] on input "Non-filing spouse credit card payments" at bounding box center [1189, 478] width 296 height 28
click at [902, 497] on div "Contributions to other family members fiber_manual_record 60.00 $ Specify Cost …" at bounding box center [863, 420] width 326 height 390
click at [1130, 307] on input "120.00" at bounding box center [1180, 311] width 278 height 28
click at [1179, 315] on input "120.00" at bounding box center [1180, 311] width 278 height 28
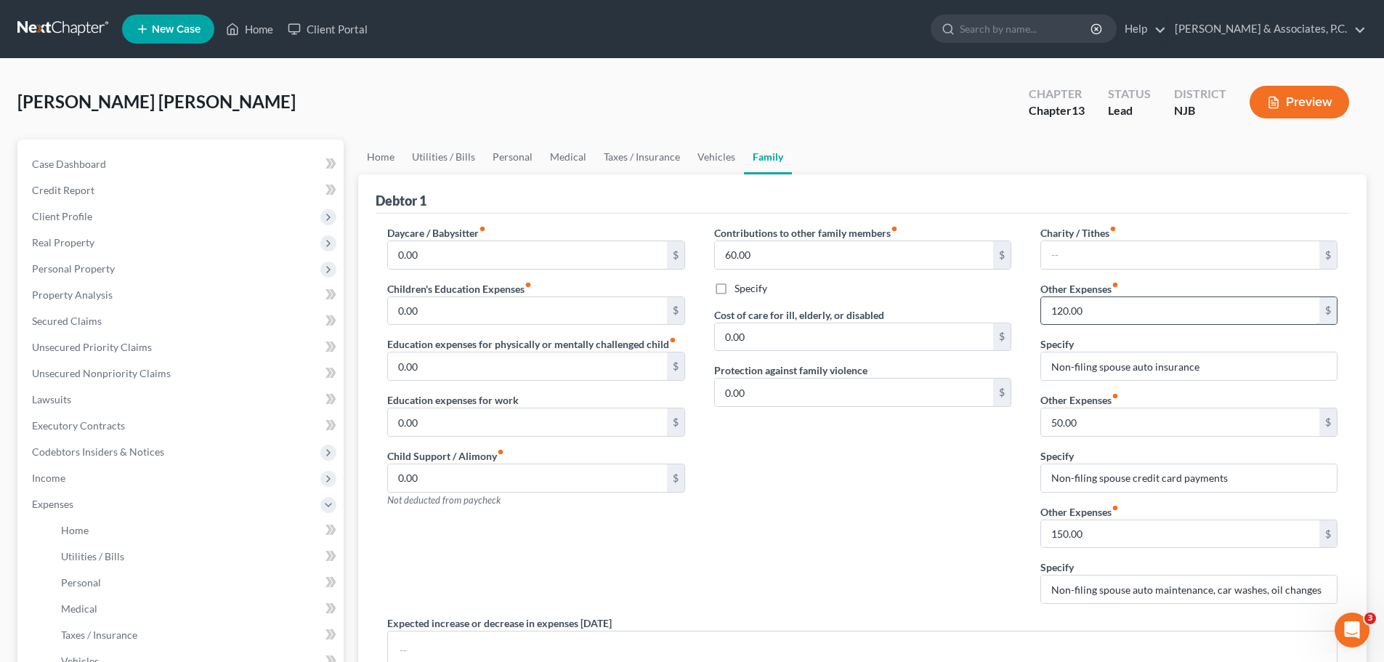
click at [1130, 312] on input "120.00" at bounding box center [1180, 311] width 278 height 28
type input "170.00"
click at [1238, 368] on input "Non-filing spouse auto insurance" at bounding box center [1189, 366] width 296 height 28
click at [1226, 371] on input "Non-filing spouse auto insurance($120) & Credit cards $50.00" at bounding box center [1189, 366] width 296 height 28
type input "Non-filing spouse auto insurance $120 & Credit cards $50.00"
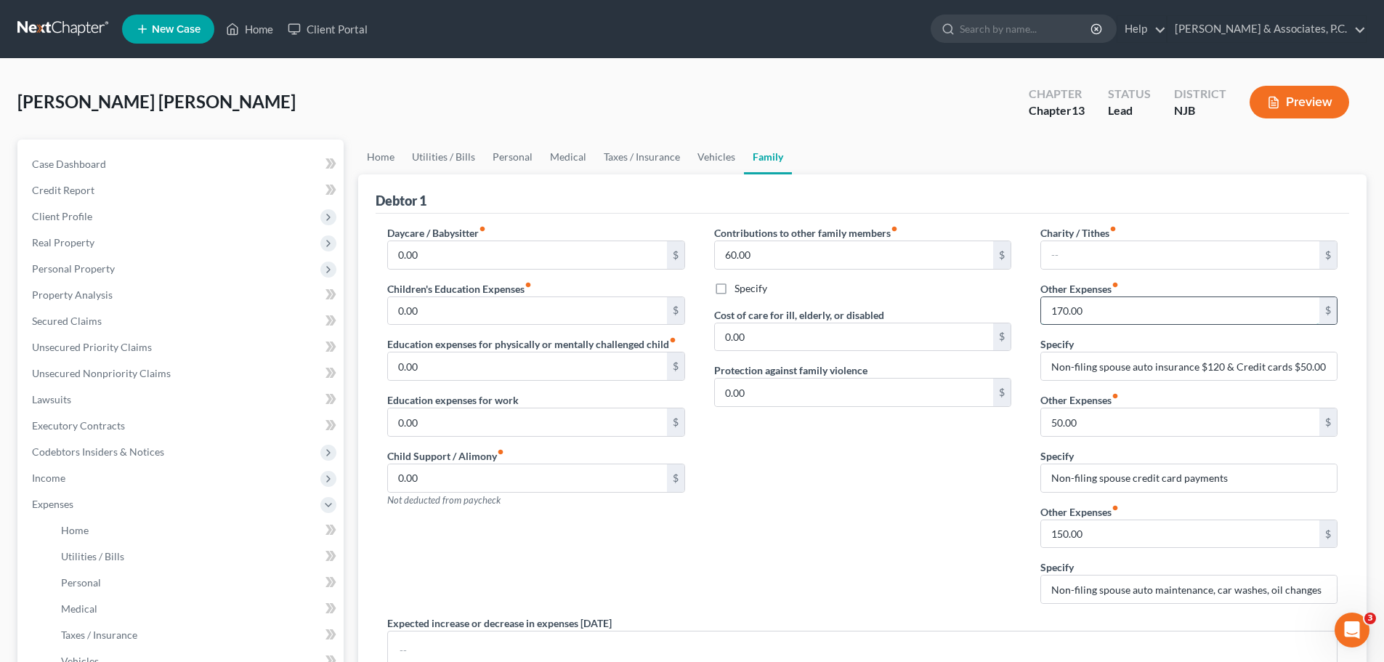
click at [1137, 316] on input "170.00" at bounding box center [1180, 311] width 278 height 28
click at [1151, 432] on input "50.00" at bounding box center [1180, 422] width 278 height 28
type input "100.00"
type input "U"
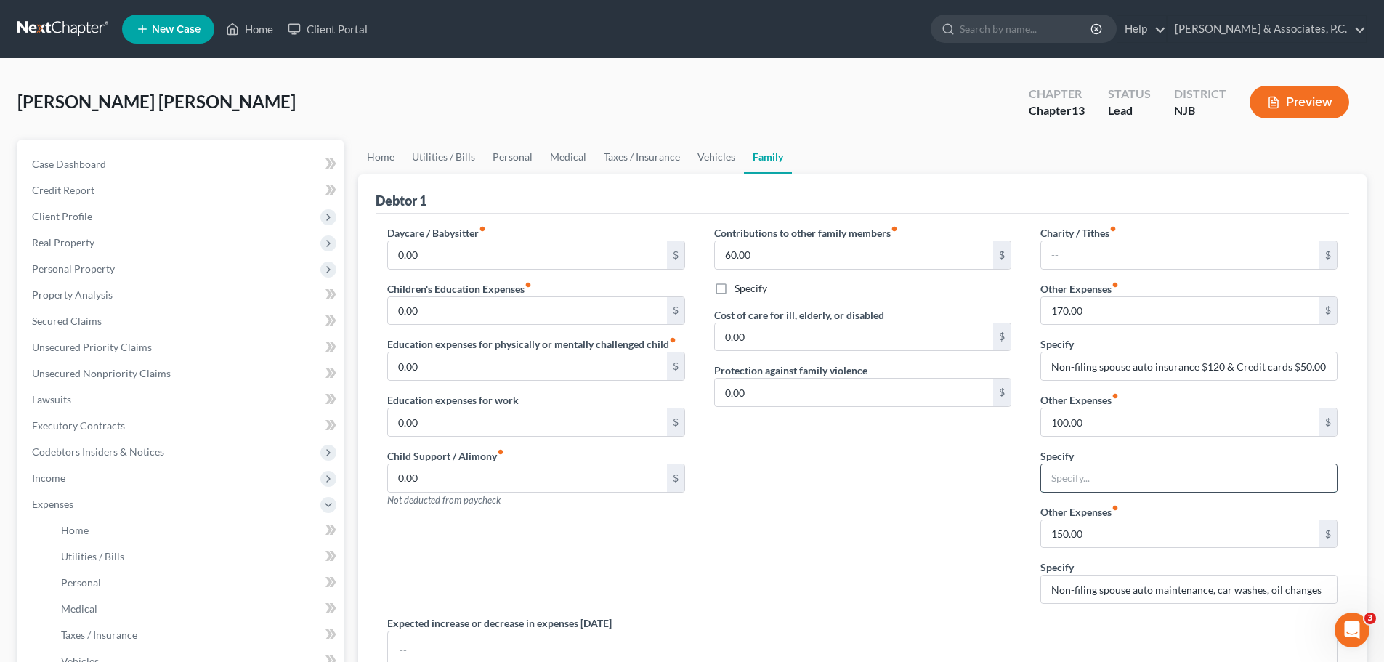
type input "M"
type input "U"
type input "N"
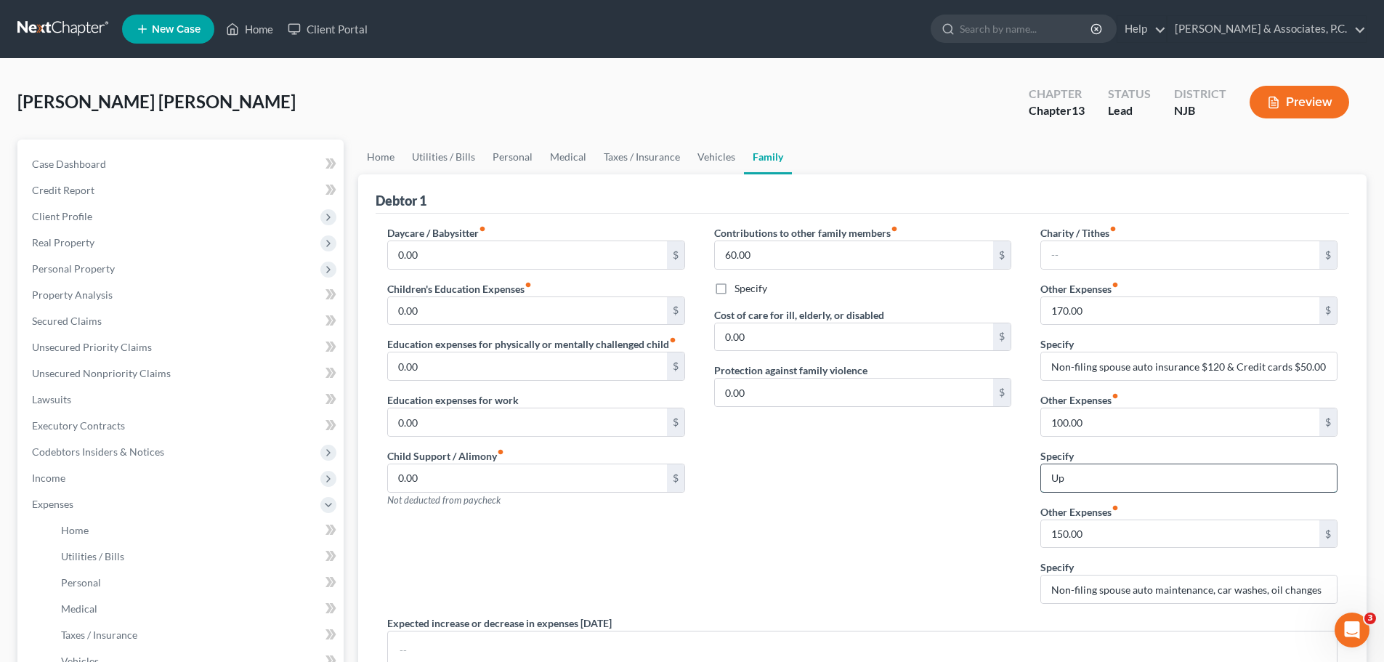
type input "U"
type input "Maintenance on property in [GEOGRAPHIC_DATA]"
drag, startPoint x: 381, startPoint y: 158, endPoint x: 446, endPoint y: 173, distance: 67.2
click at [381, 158] on link "Home" at bounding box center [380, 157] width 45 height 35
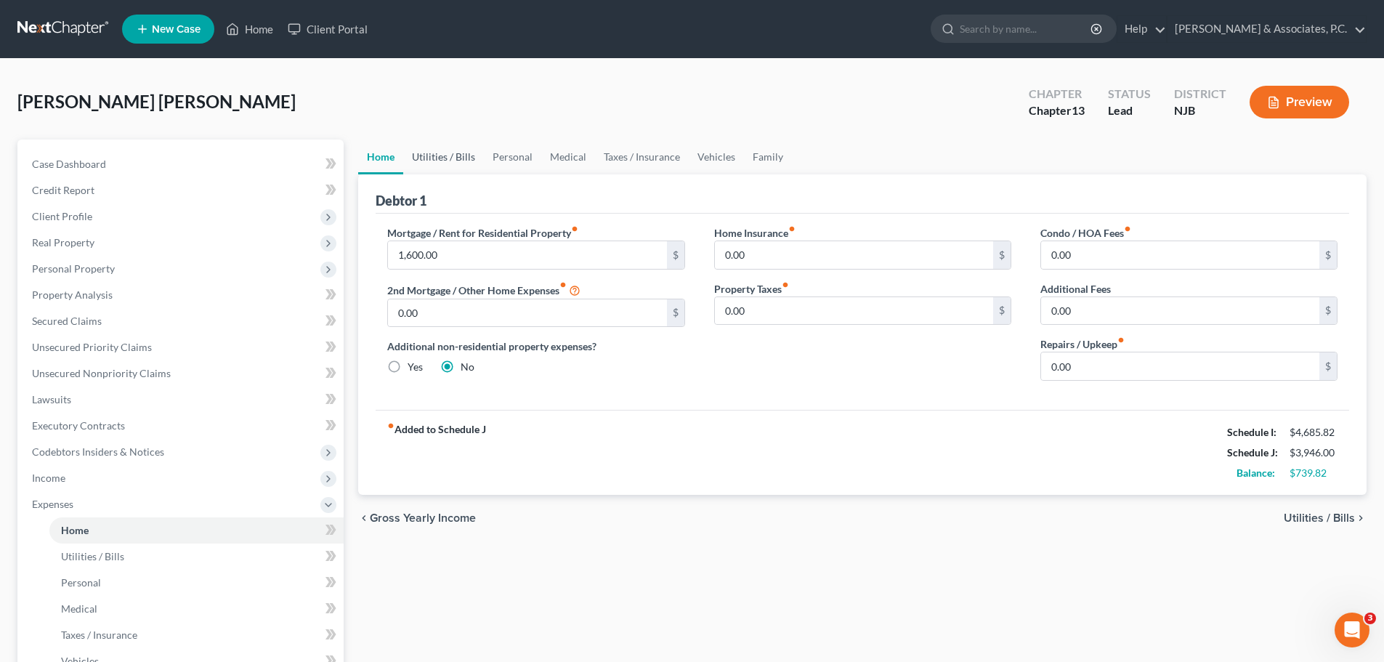
click at [455, 156] on link "Utilities / Bills" at bounding box center [443, 157] width 81 height 35
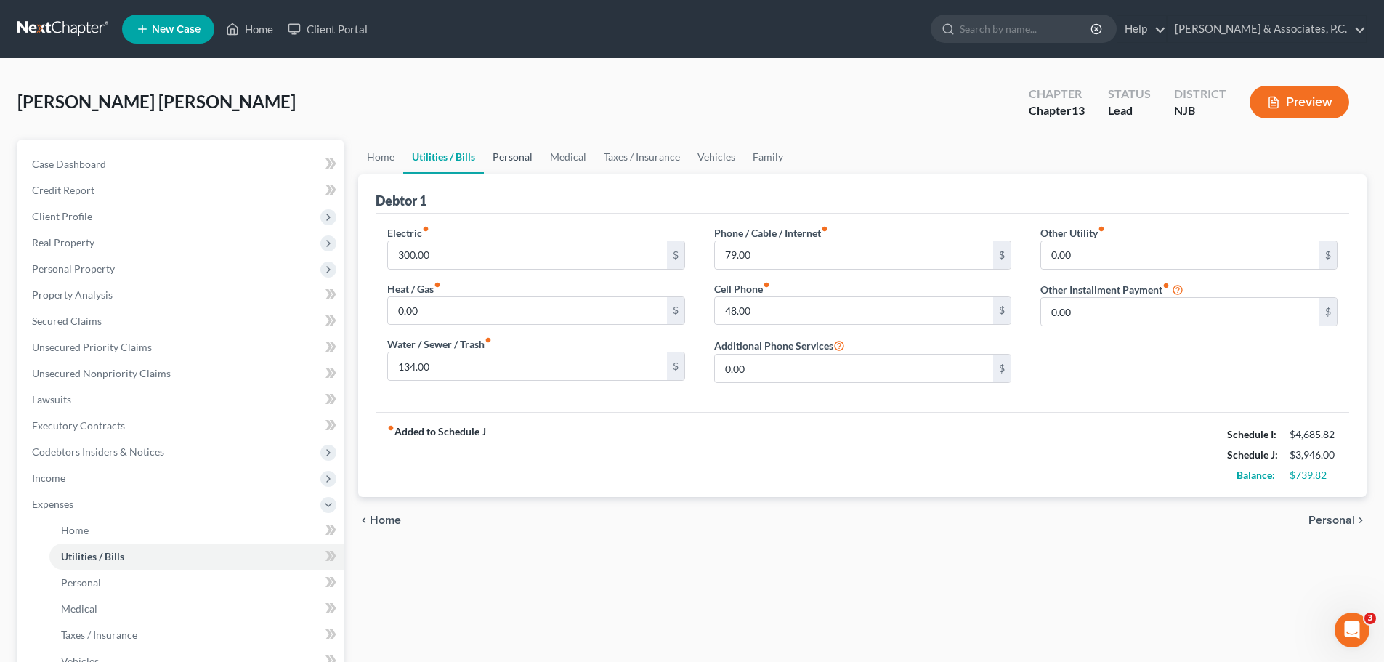
drag, startPoint x: 519, startPoint y: 155, endPoint x: 514, endPoint y: 169, distance: 15.4
click at [520, 155] on link "Personal" at bounding box center [512, 157] width 57 height 35
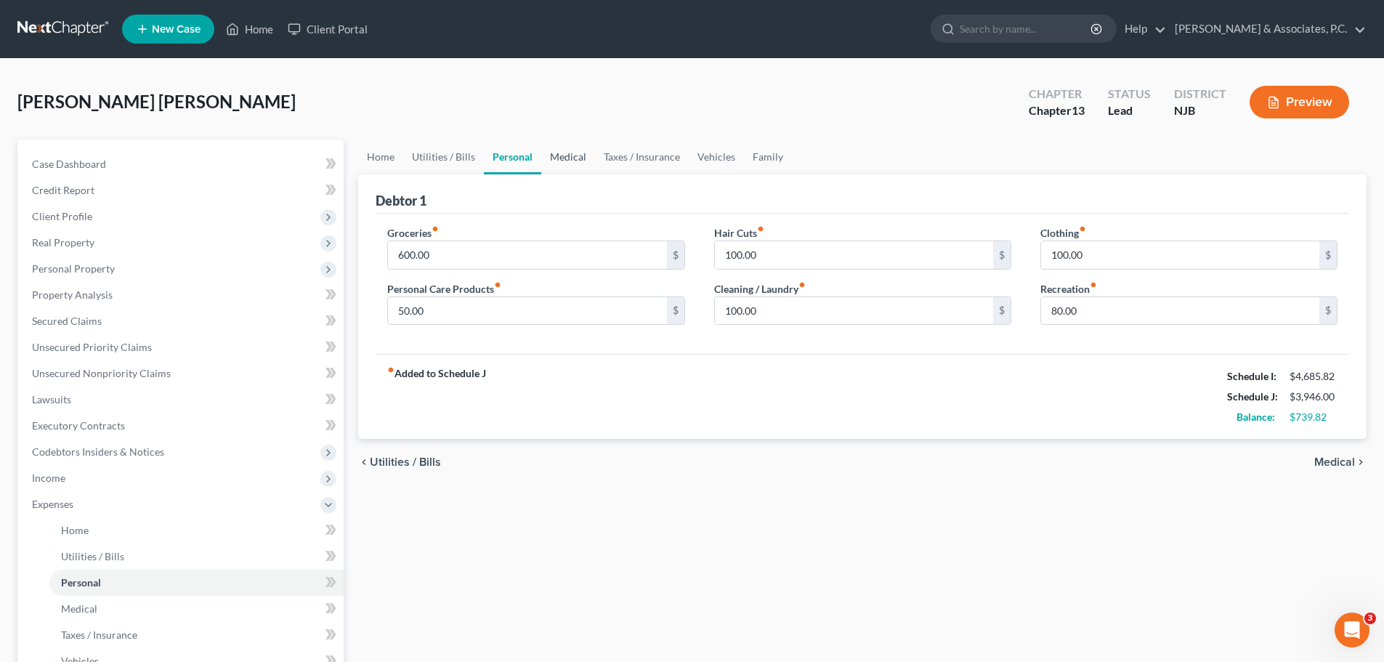
drag, startPoint x: 567, startPoint y: 160, endPoint x: 562, endPoint y: 167, distance: 8.5
click at [567, 161] on link "Medical" at bounding box center [568, 157] width 54 height 35
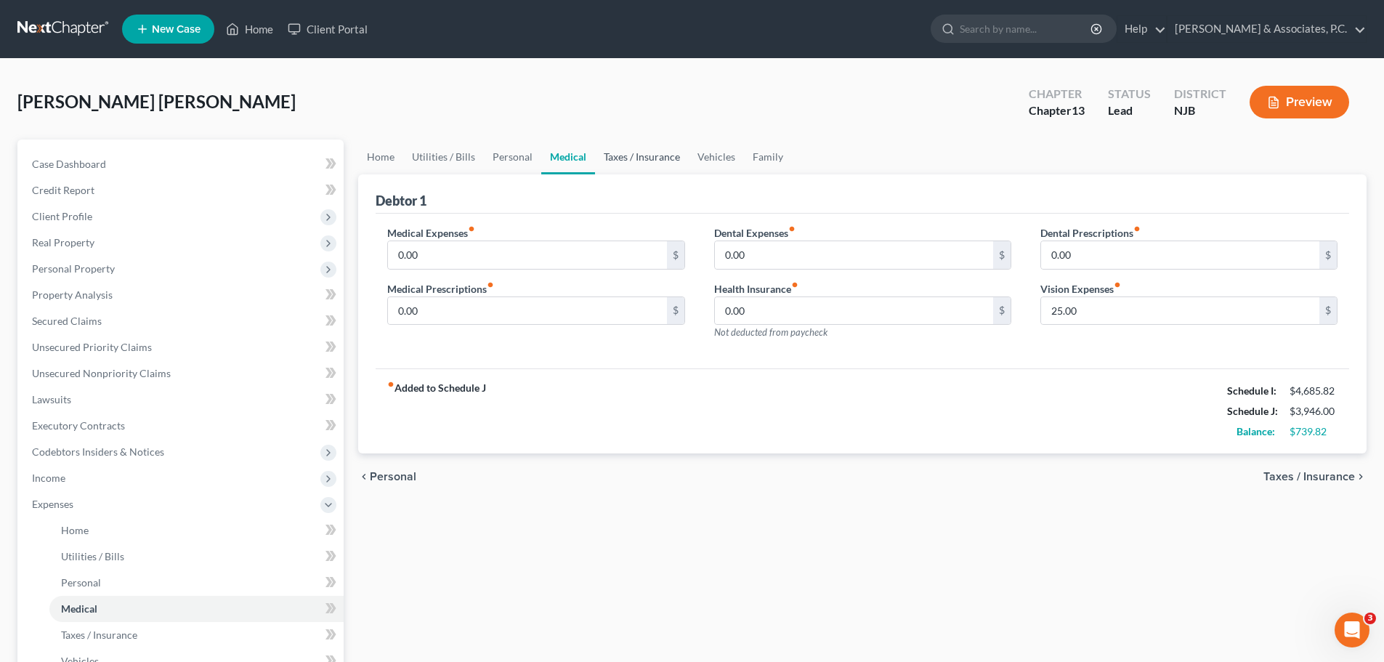
click at [647, 158] on link "Taxes / Insurance" at bounding box center [642, 157] width 94 height 35
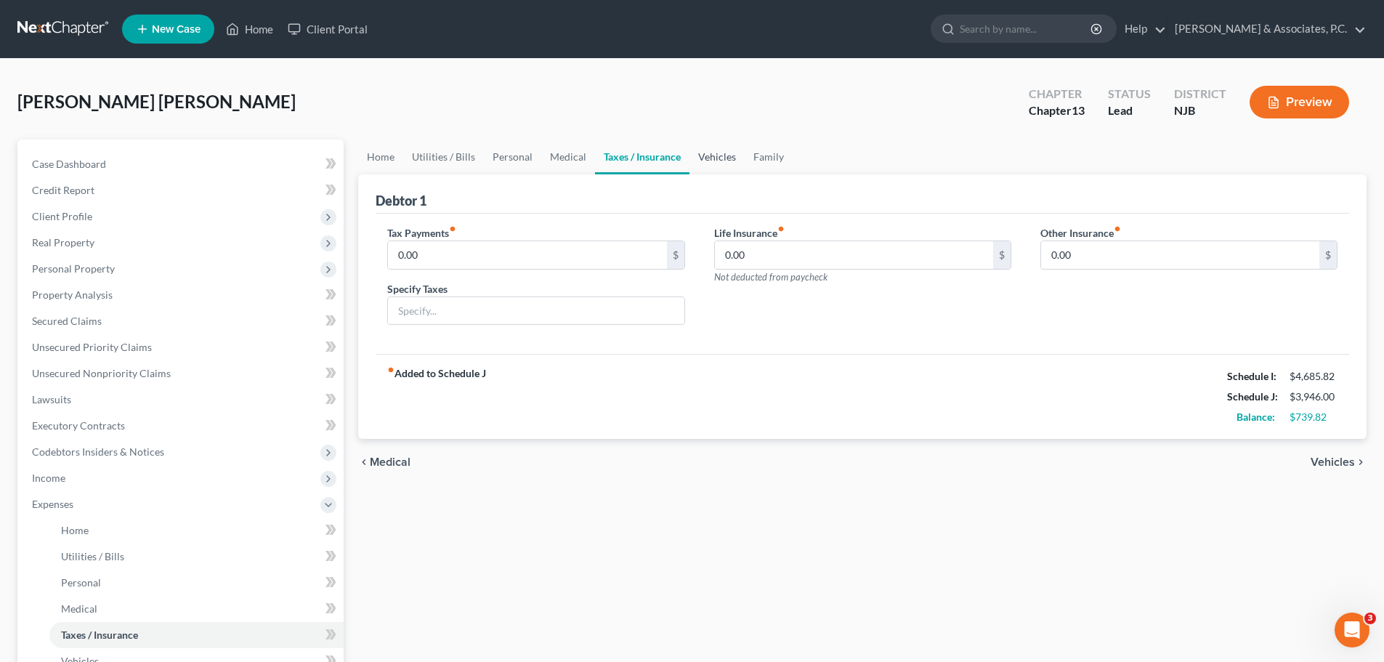
click at [717, 156] on link "Vehicles" at bounding box center [717, 157] width 55 height 35
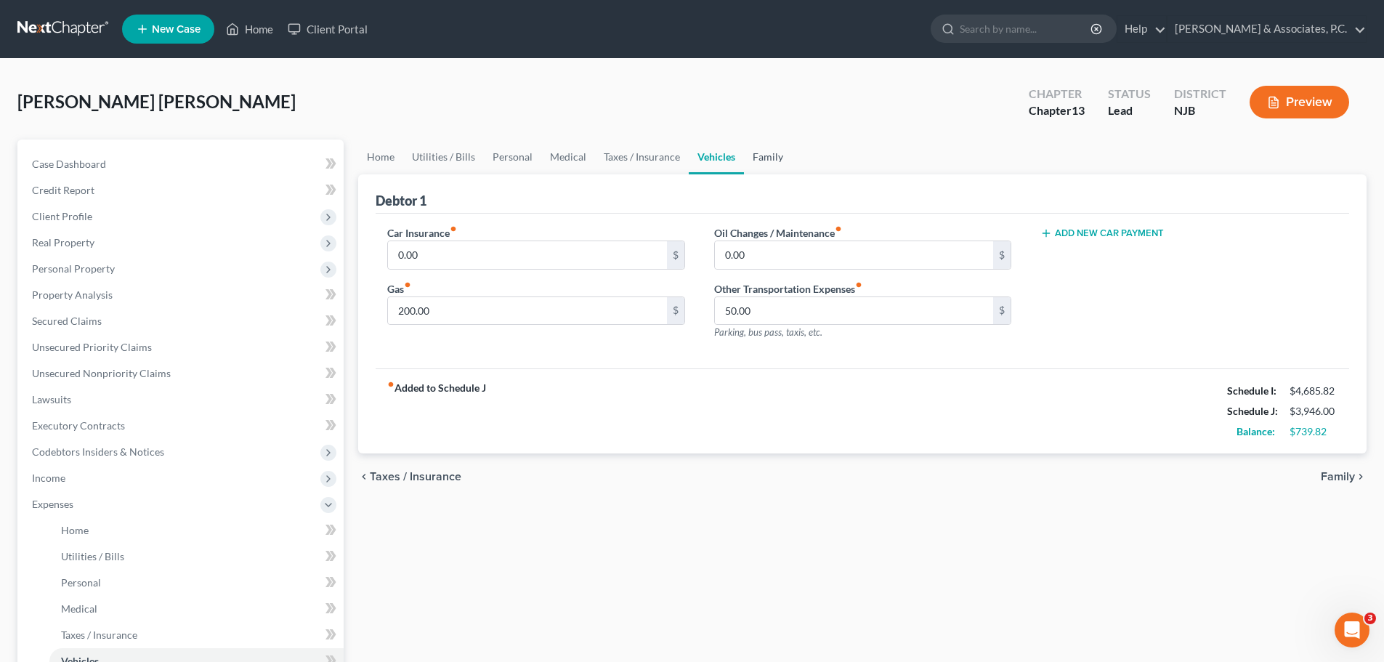
click at [765, 159] on link "Family" at bounding box center [768, 157] width 48 height 35
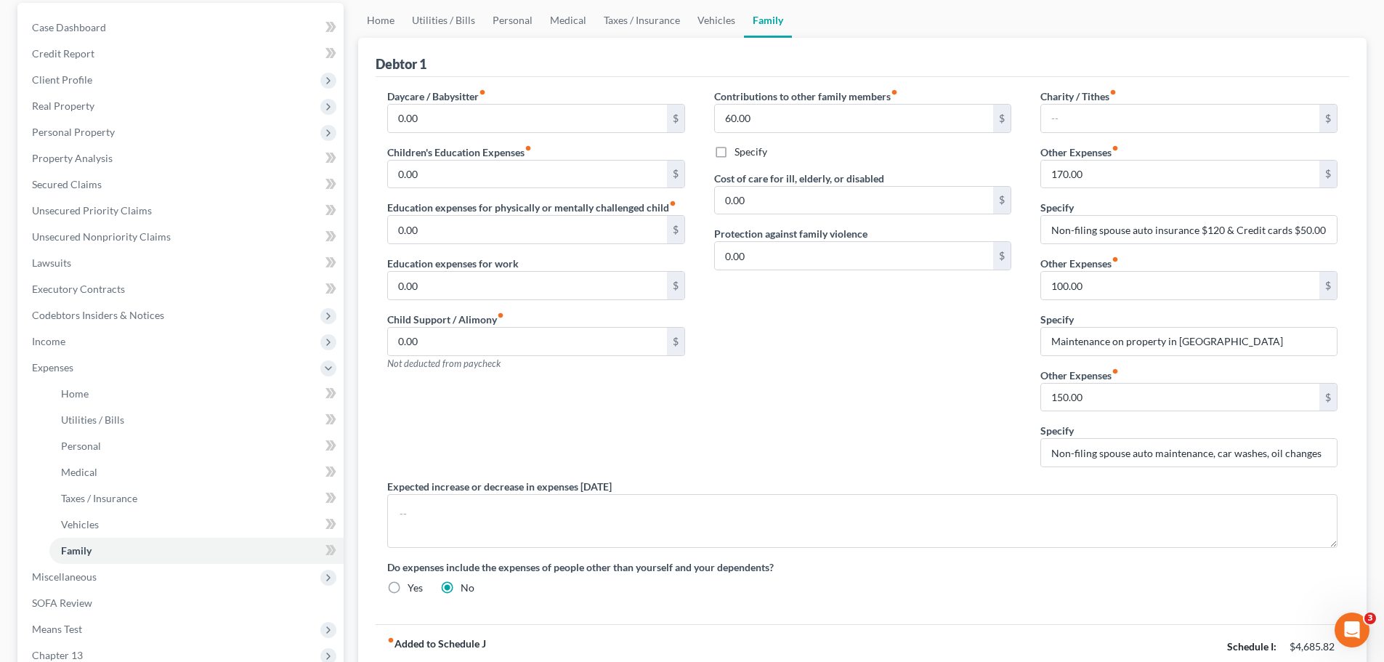
scroll to position [320, 0]
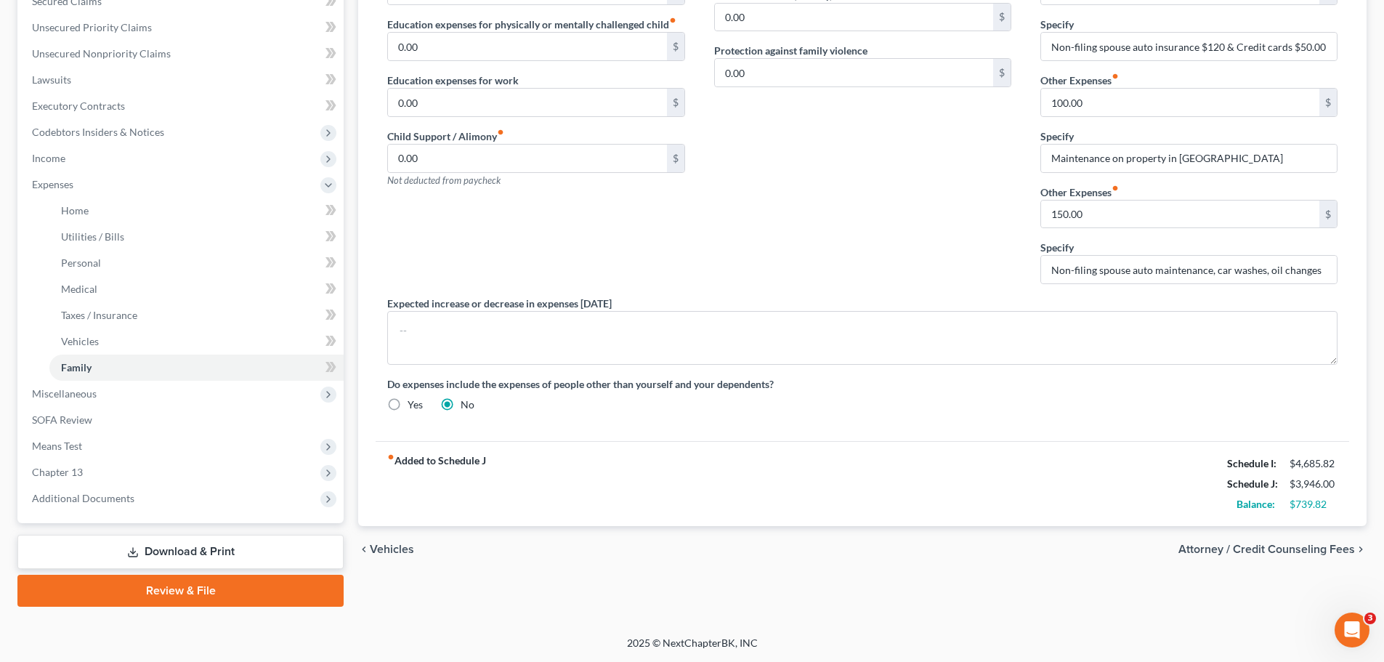
click at [1216, 552] on span "Attorney / Credit Counseling Fees" at bounding box center [1267, 550] width 177 height 12
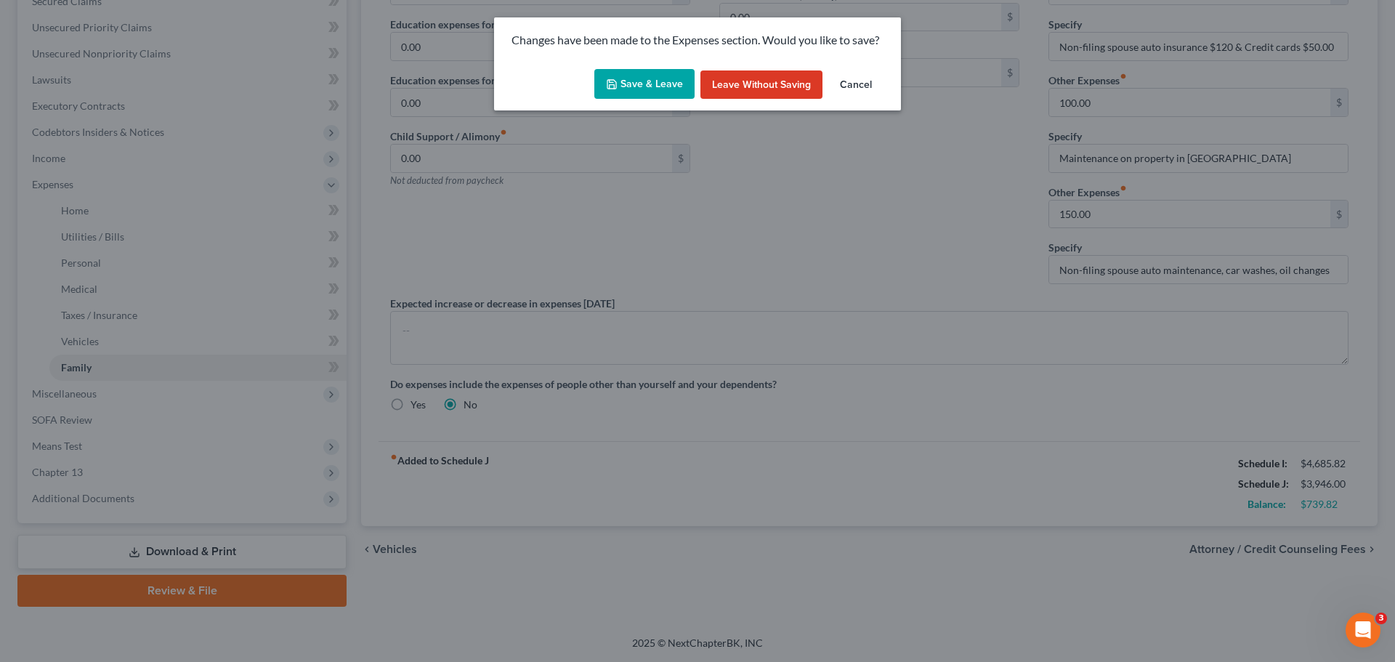
click at [635, 86] on button "Save & Leave" at bounding box center [644, 84] width 100 height 31
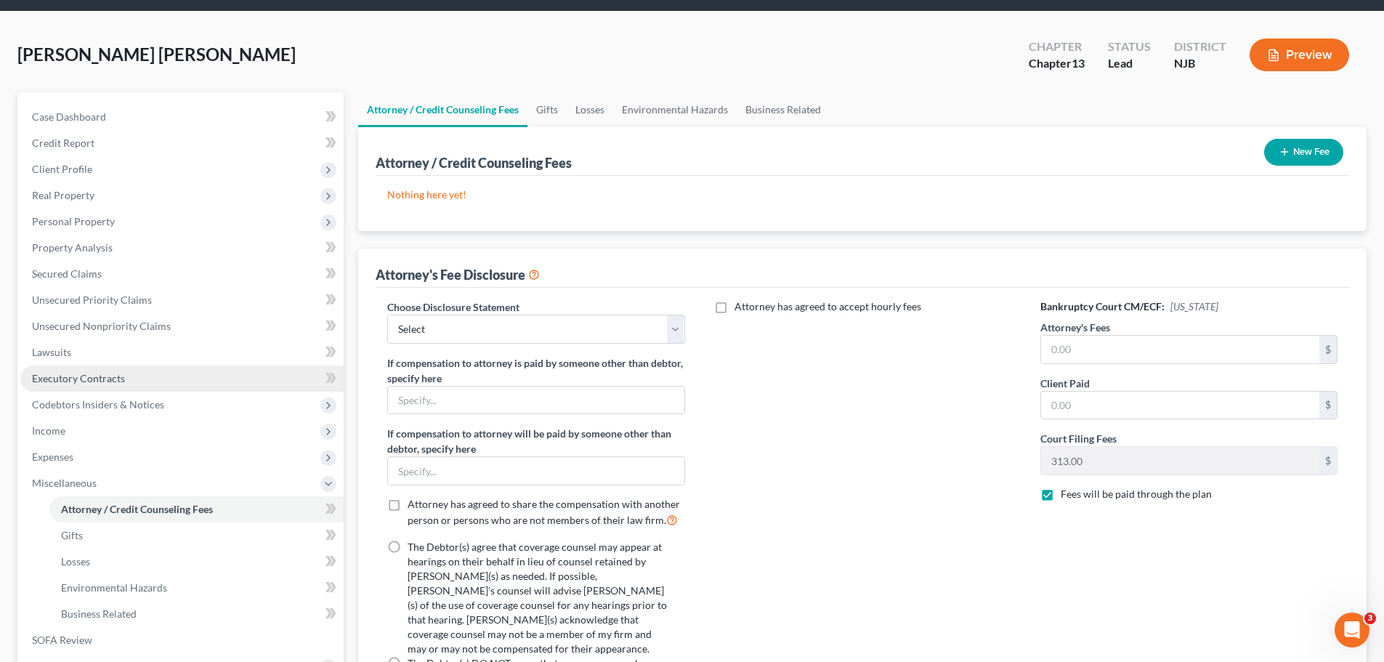
scroll to position [73, 0]
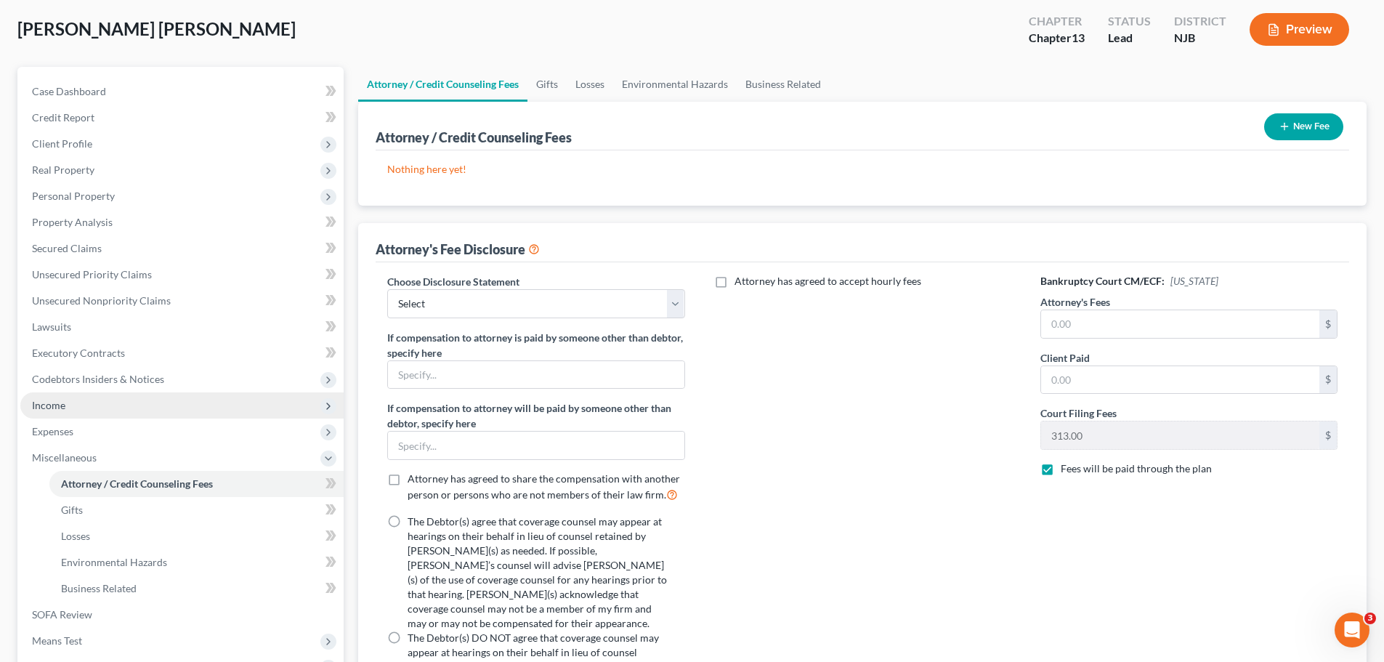
drag, startPoint x: 52, startPoint y: 408, endPoint x: 104, endPoint y: 400, distance: 52.1
click at [54, 408] on span "Income" at bounding box center [48, 405] width 33 height 12
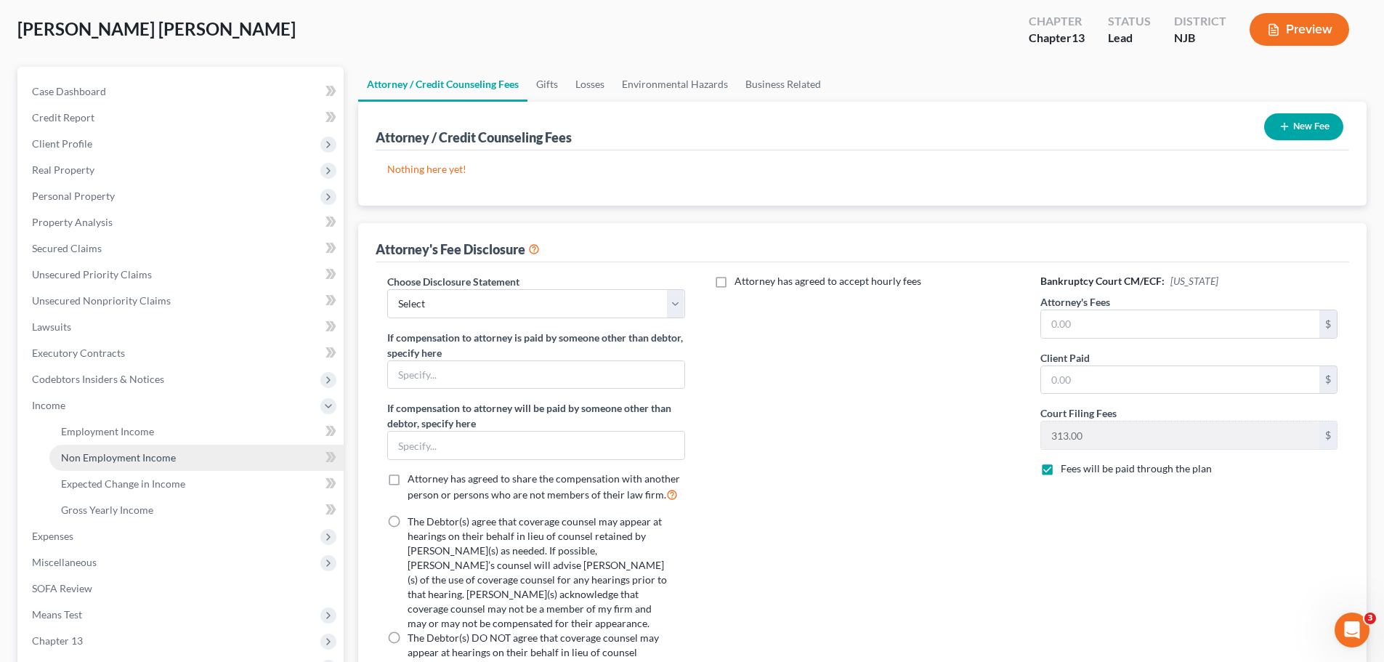
drag, startPoint x: 132, startPoint y: 451, endPoint x: 177, endPoint y: 452, distance: 44.3
click at [132, 452] on span "Non Employment Income" at bounding box center [118, 457] width 115 height 12
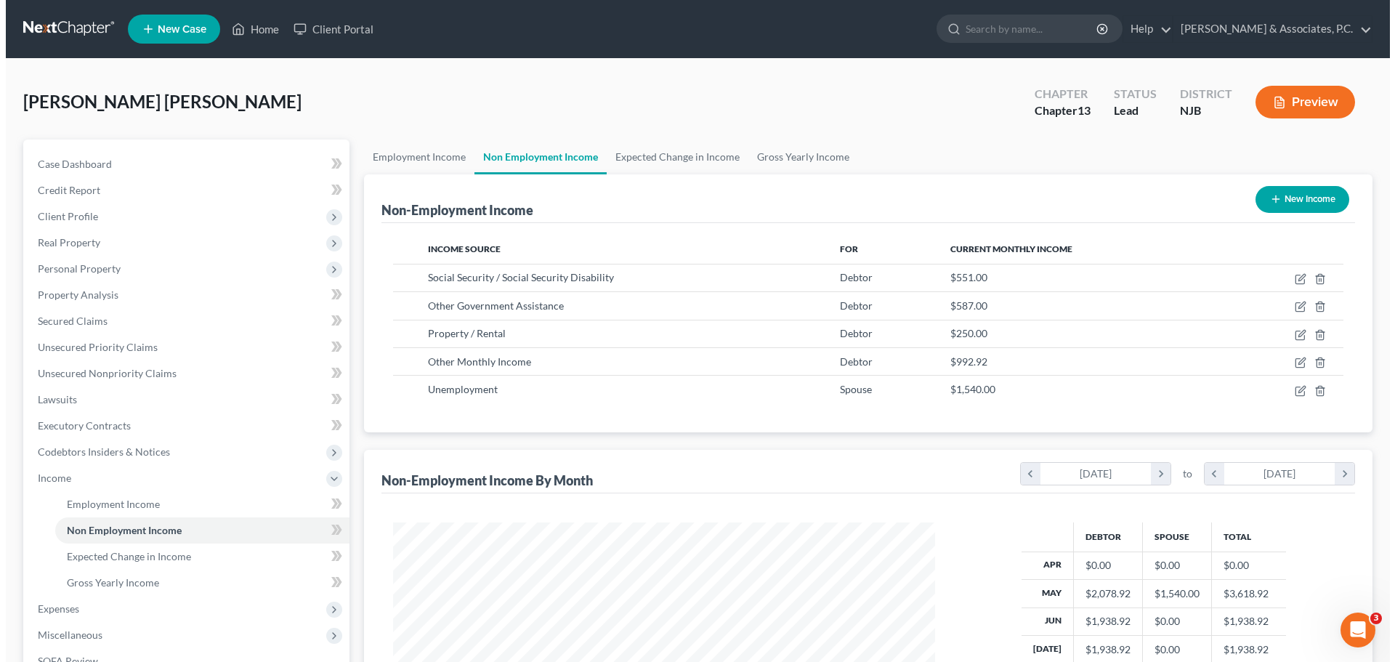
scroll to position [271, 571]
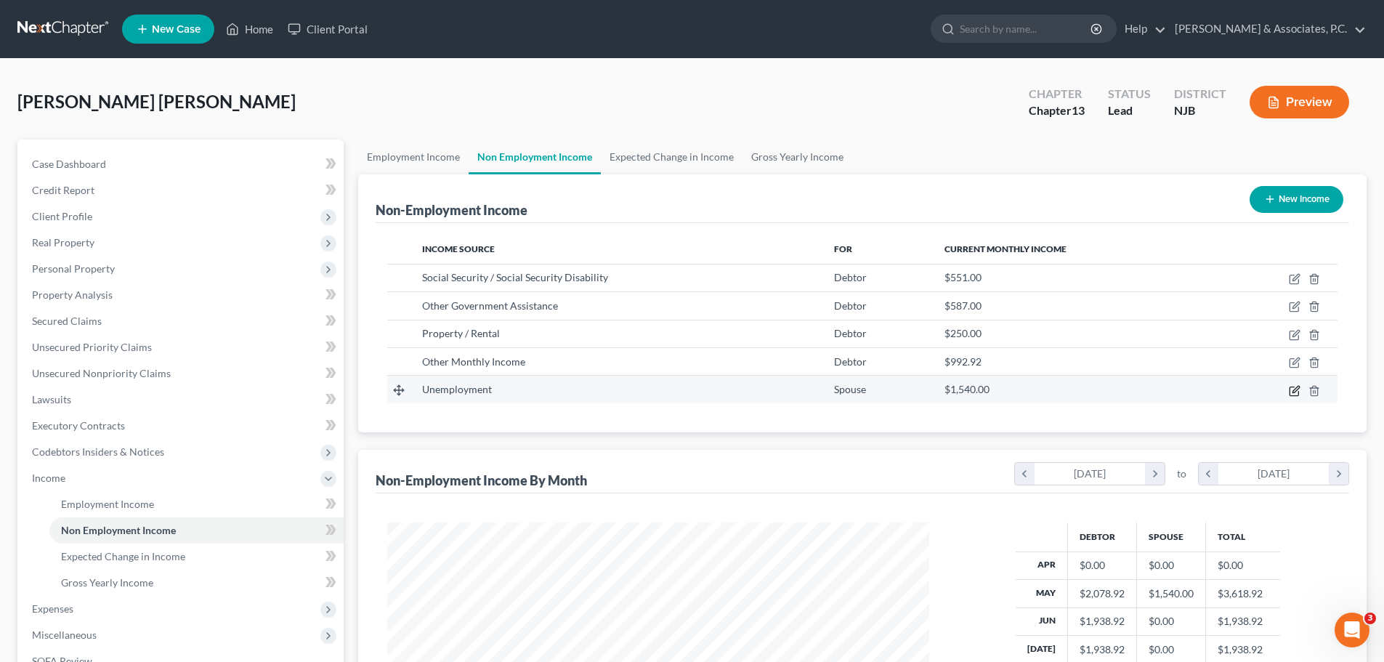
click at [1295, 391] on icon "button" at bounding box center [1295, 391] width 12 height 12
select select "0"
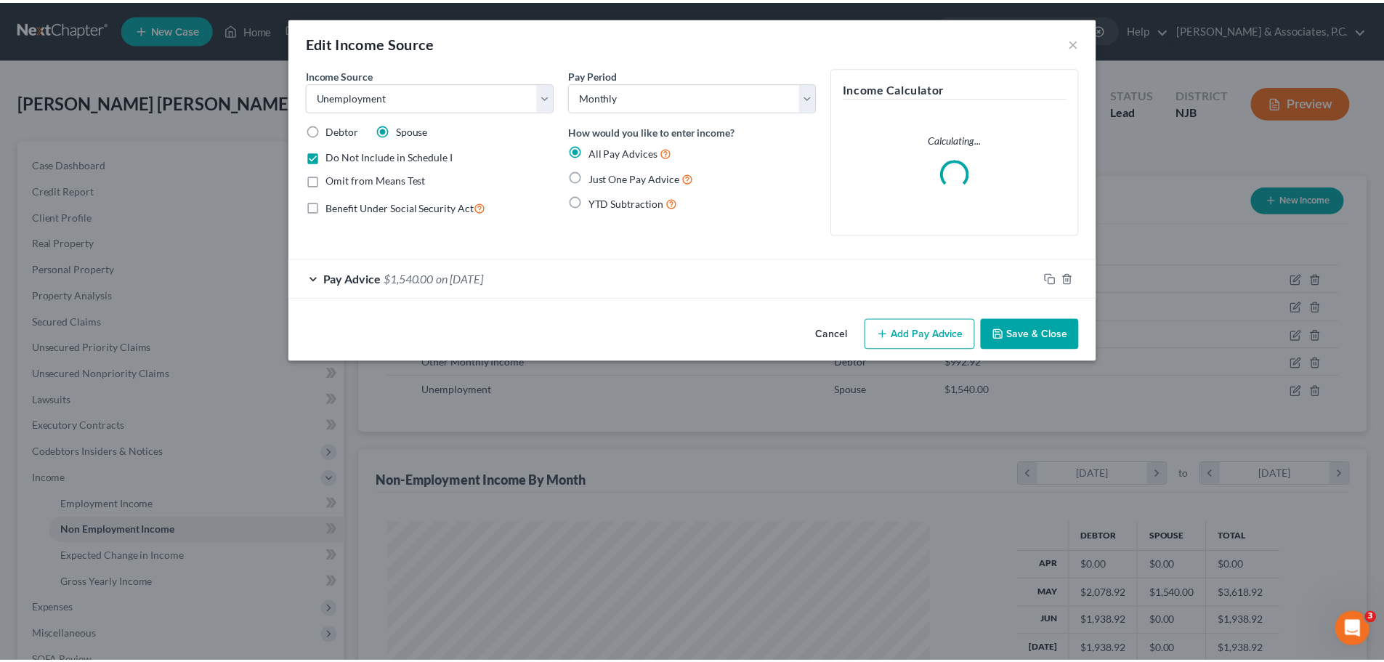
scroll to position [273, 576]
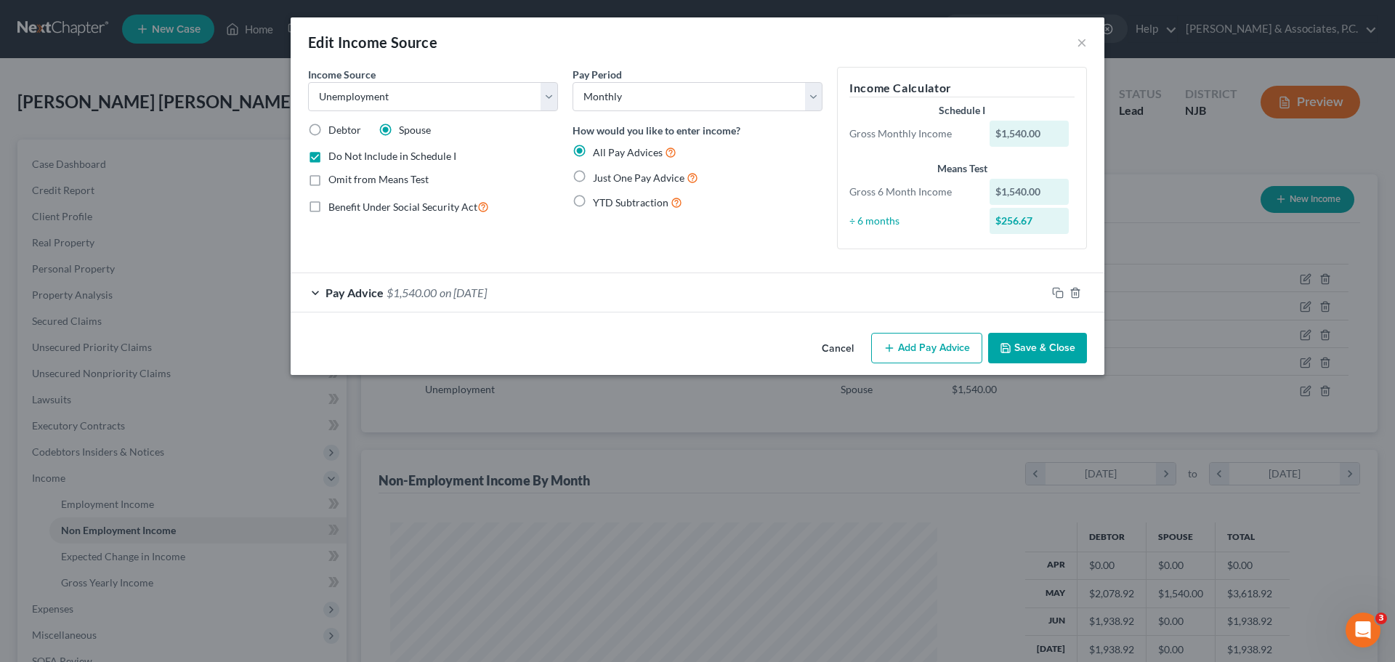
click at [1037, 352] on button "Save & Close" at bounding box center [1037, 348] width 99 height 31
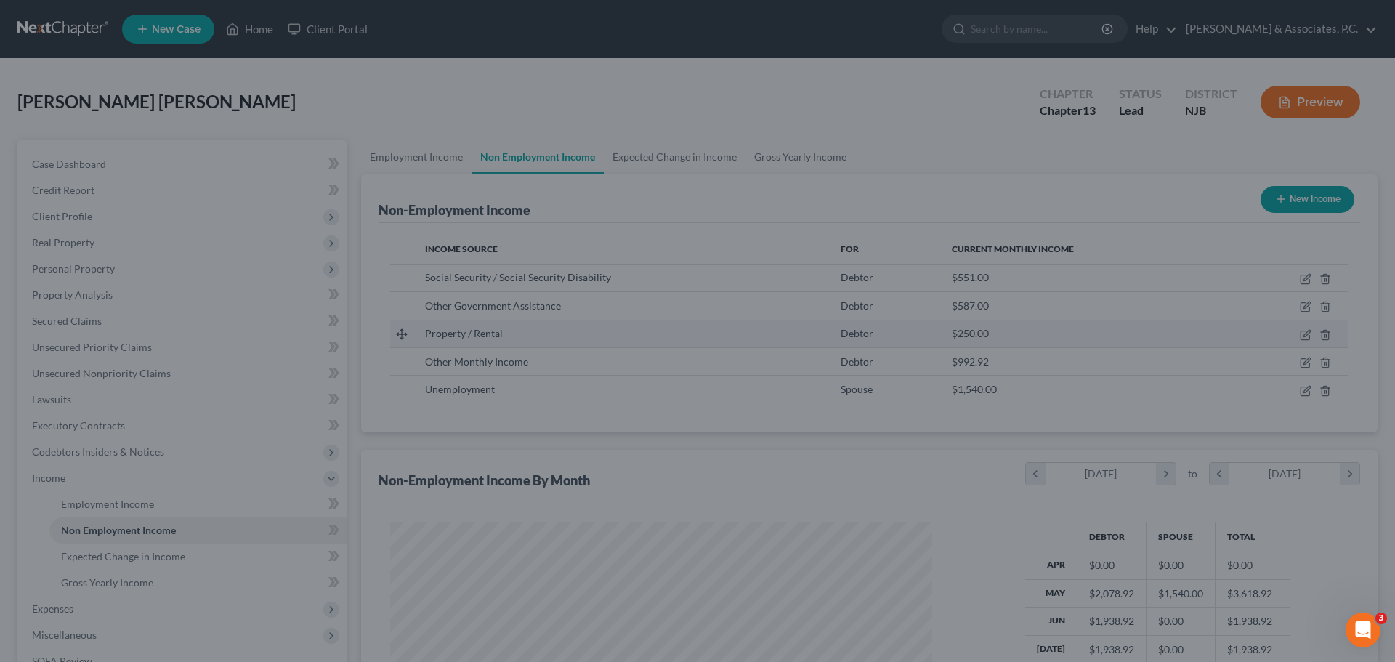
scroll to position [726425, 726124]
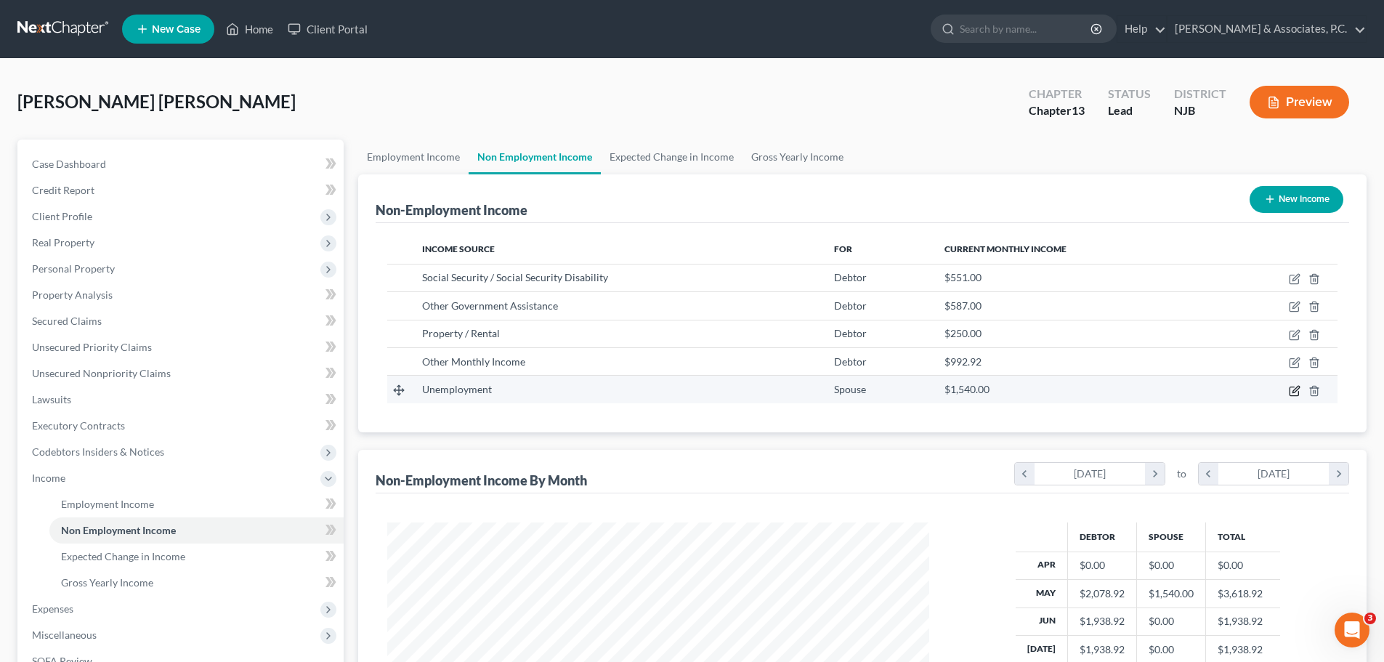
click at [1290, 388] on icon "button" at bounding box center [1294, 391] width 9 height 9
select select "0"
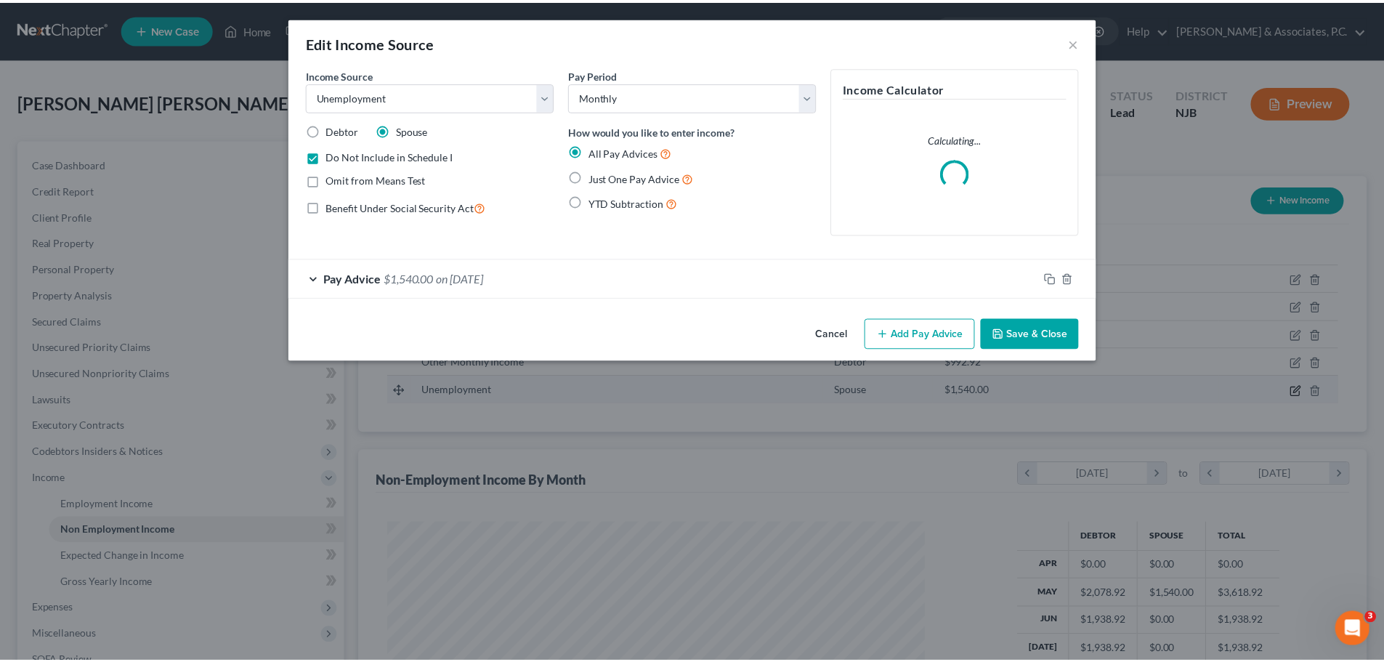
scroll to position [273, 576]
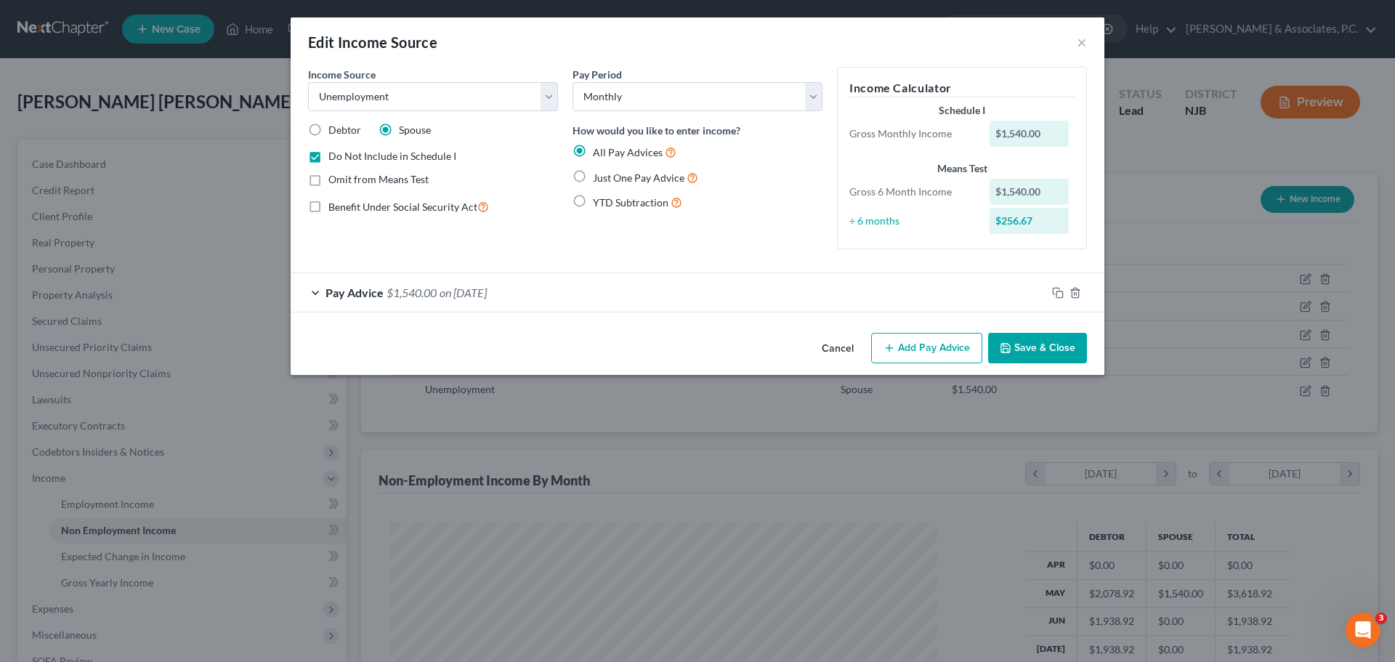
click at [1061, 354] on button "Save & Close" at bounding box center [1037, 348] width 99 height 31
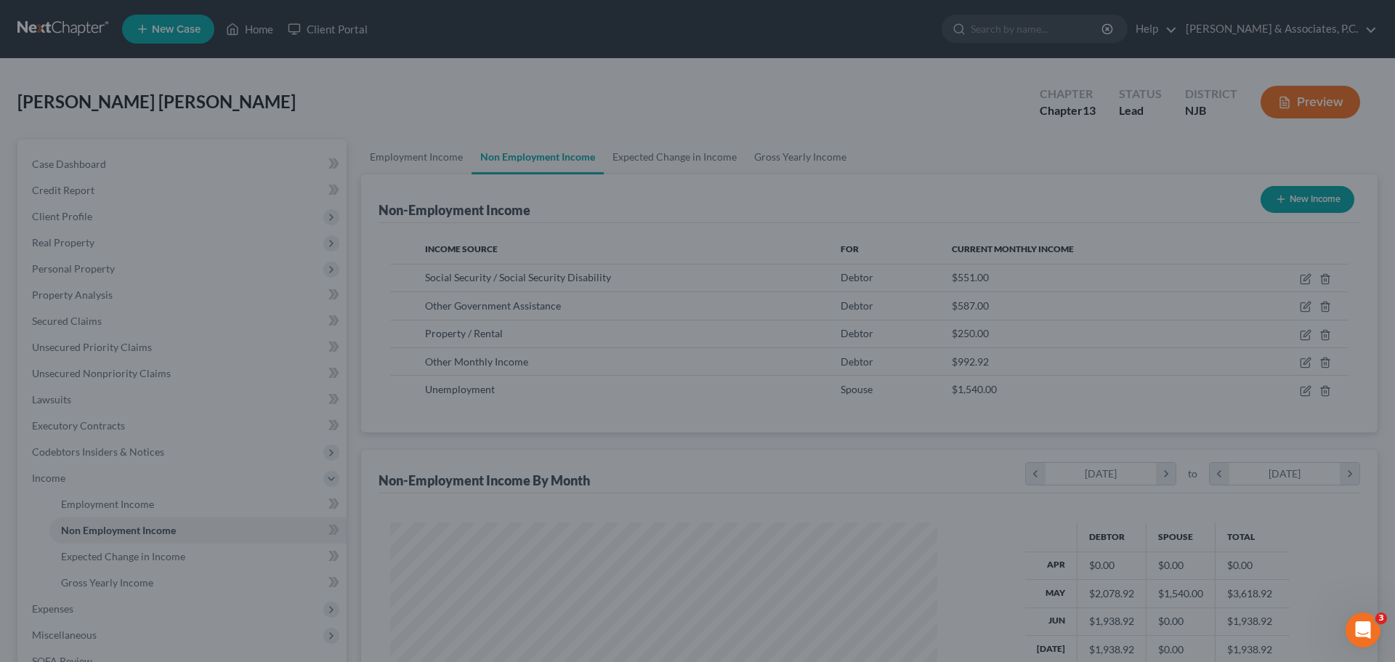
scroll to position [726425, 726124]
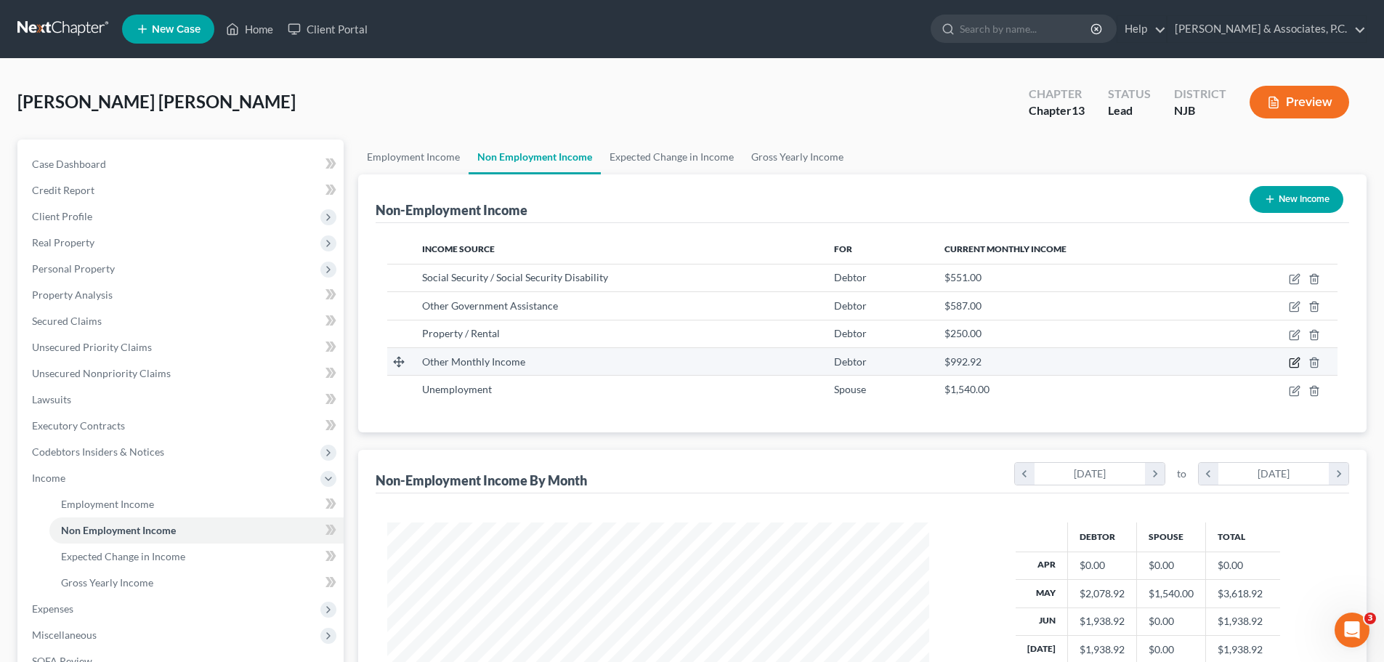
click at [1299, 359] on icon "button" at bounding box center [1296, 361] width 7 height 7
select select "13"
select select "0"
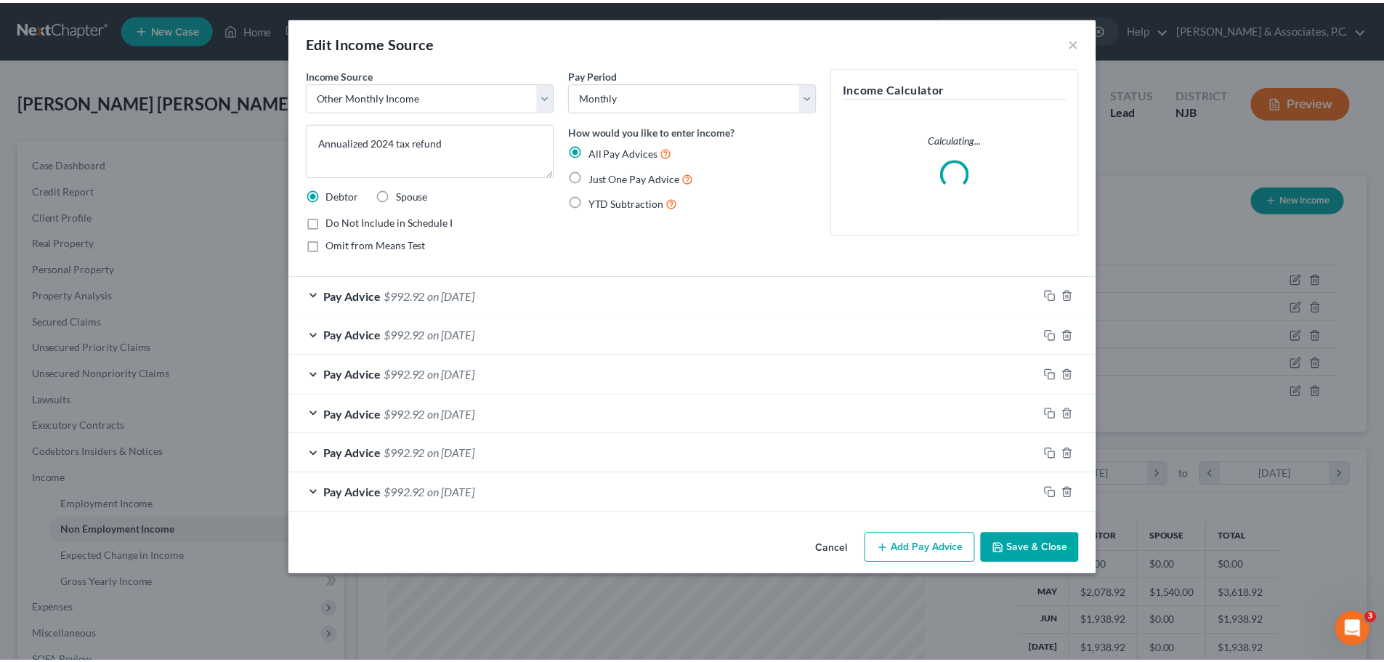
scroll to position [273, 576]
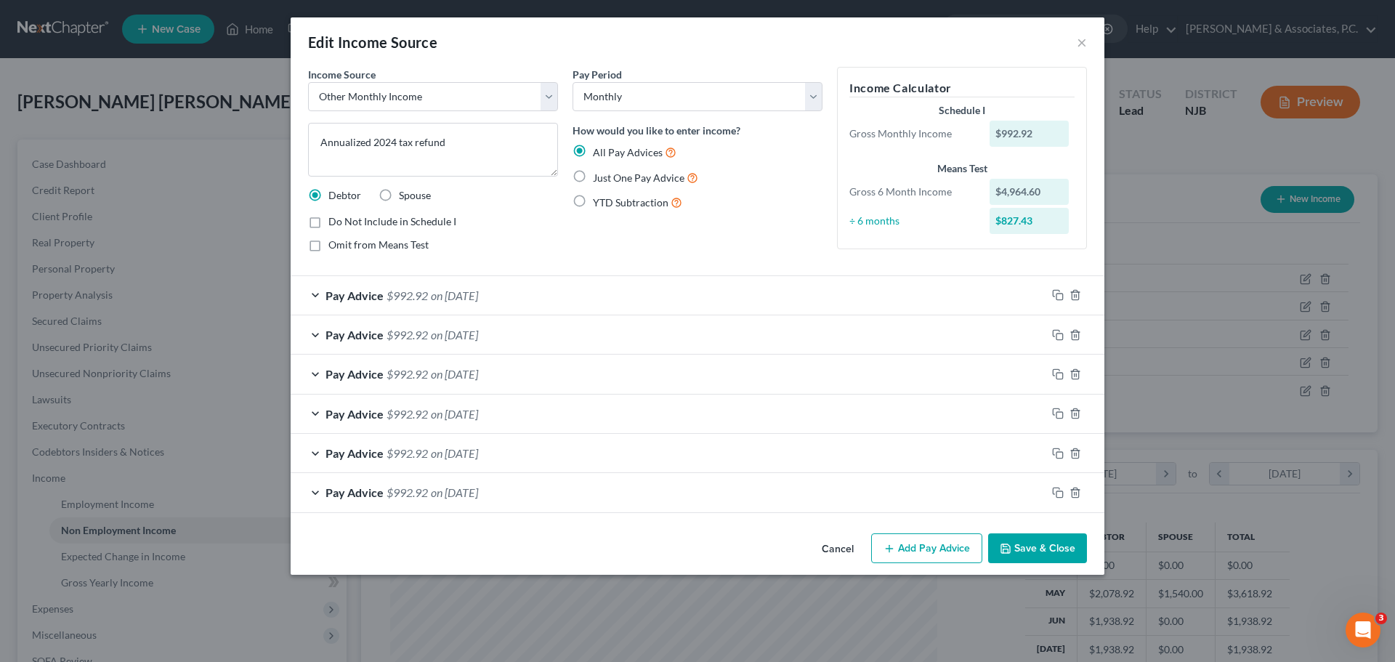
click at [1020, 548] on button "Save & Close" at bounding box center [1037, 548] width 99 height 31
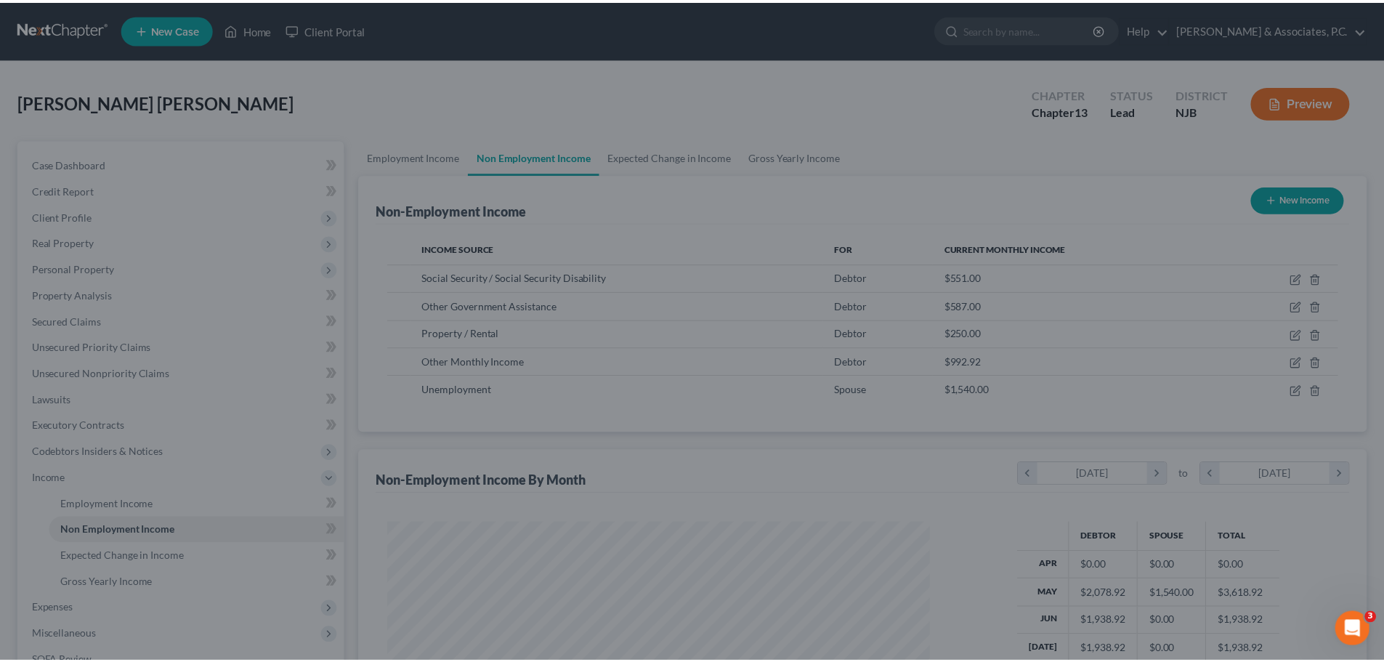
scroll to position [726425, 726124]
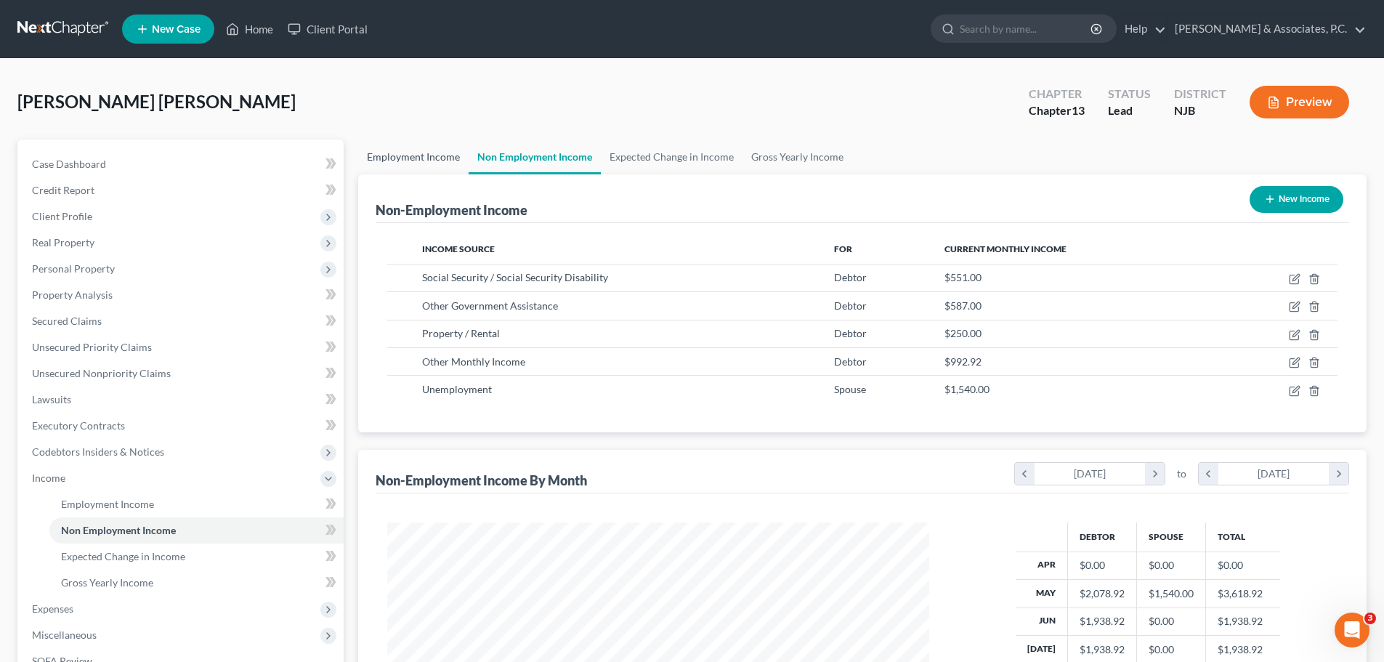
drag, startPoint x: 421, startPoint y: 155, endPoint x: 521, endPoint y: 163, distance: 100.6
click at [421, 155] on link "Employment Income" at bounding box center [413, 157] width 110 height 35
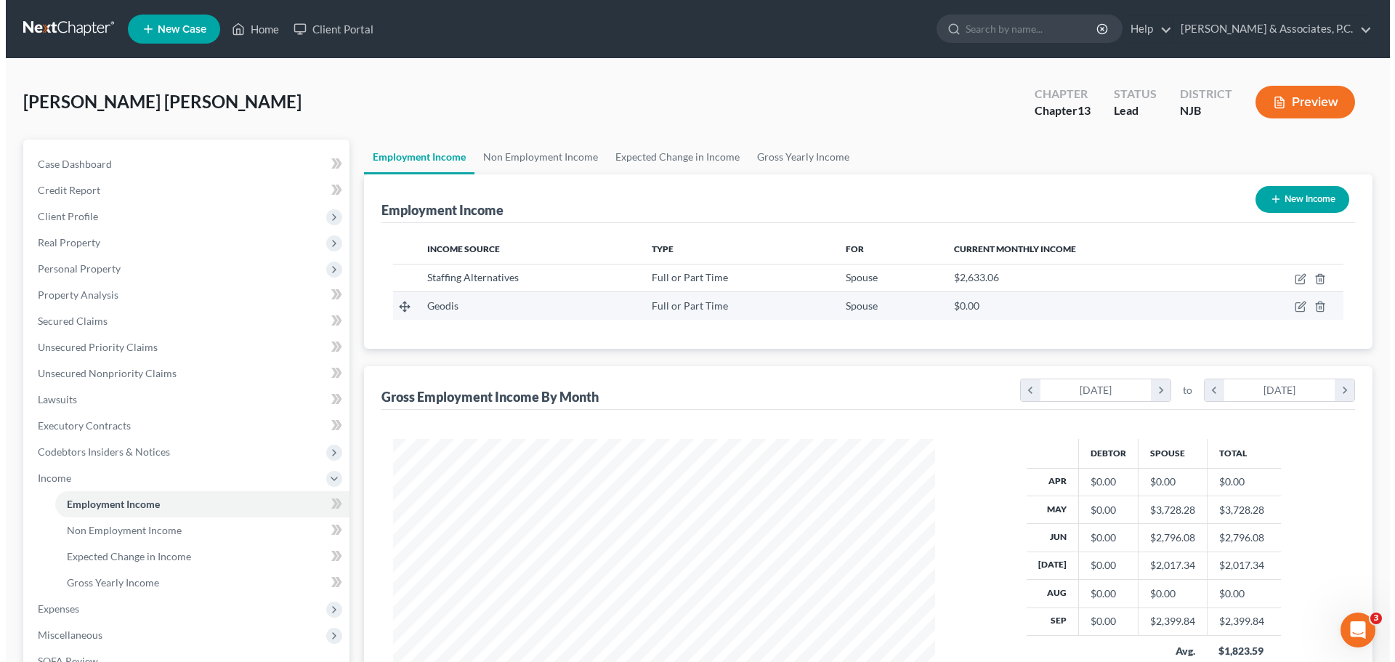
scroll to position [271, 571]
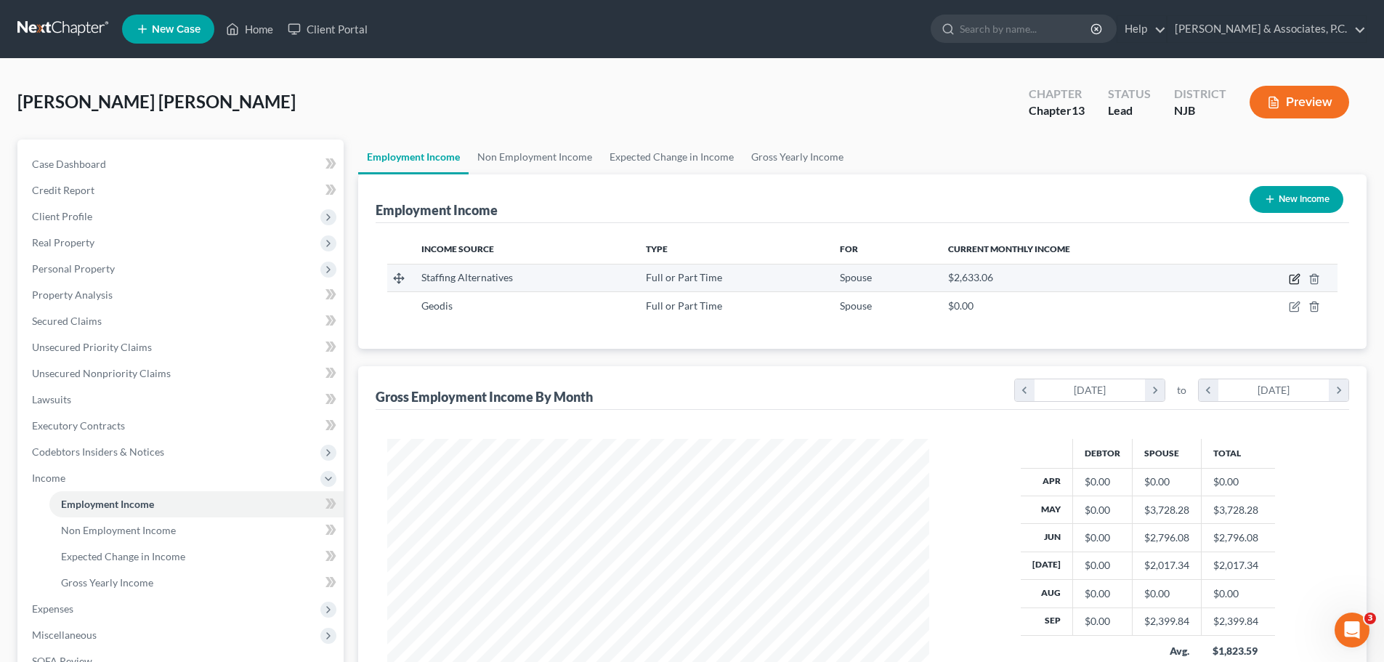
click at [1294, 281] on icon "button" at bounding box center [1296, 277] width 7 height 7
select select "0"
select select "33"
select select "3"
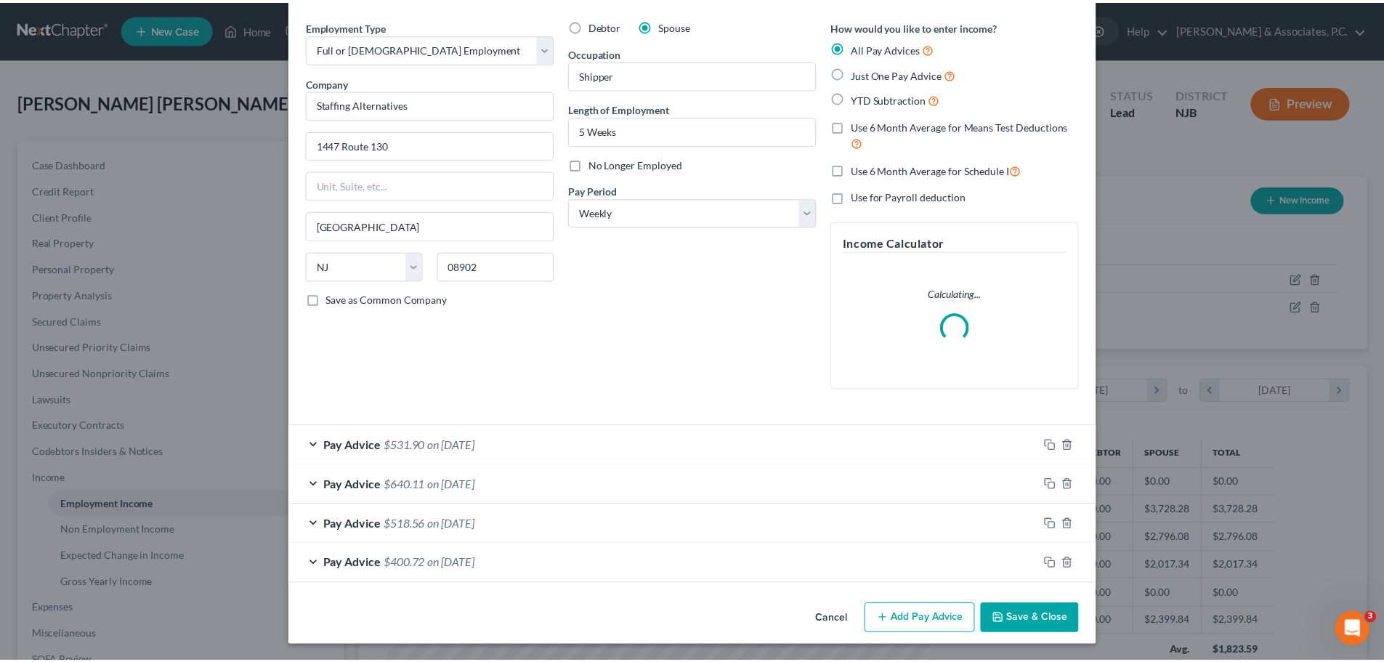
scroll to position [49, 0]
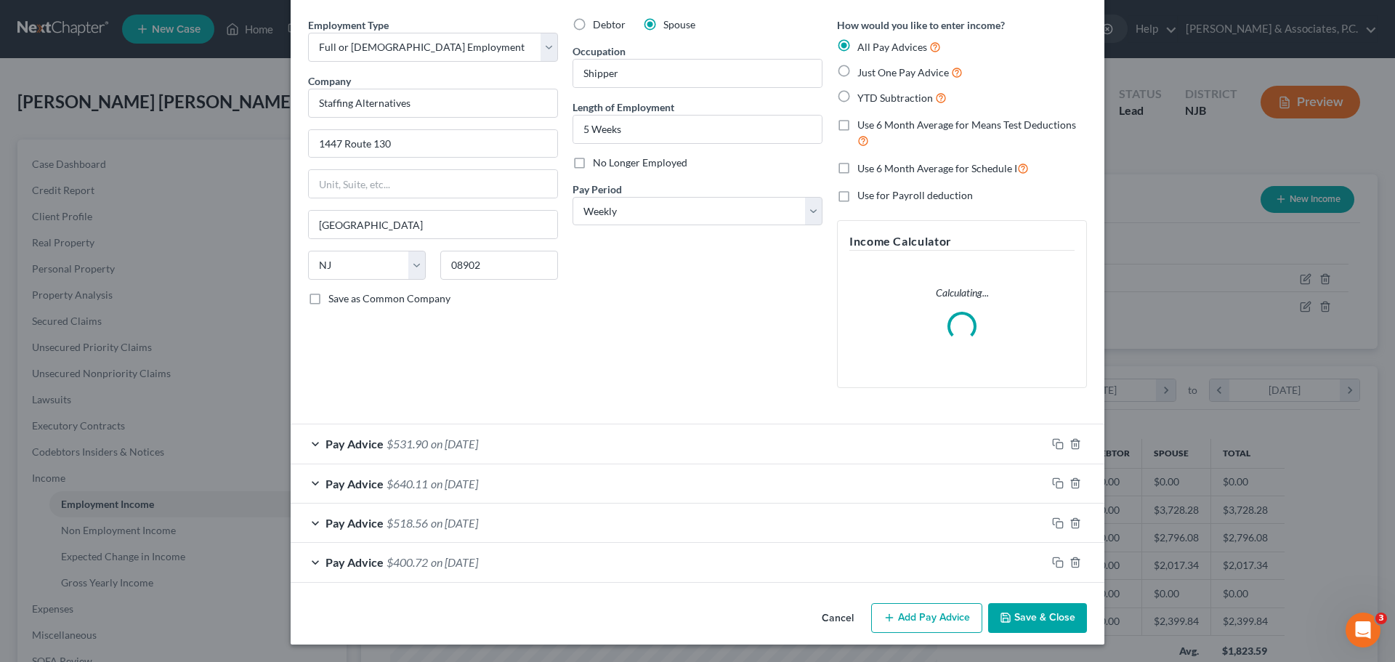
click at [1026, 624] on button "Save & Close" at bounding box center [1037, 618] width 99 height 31
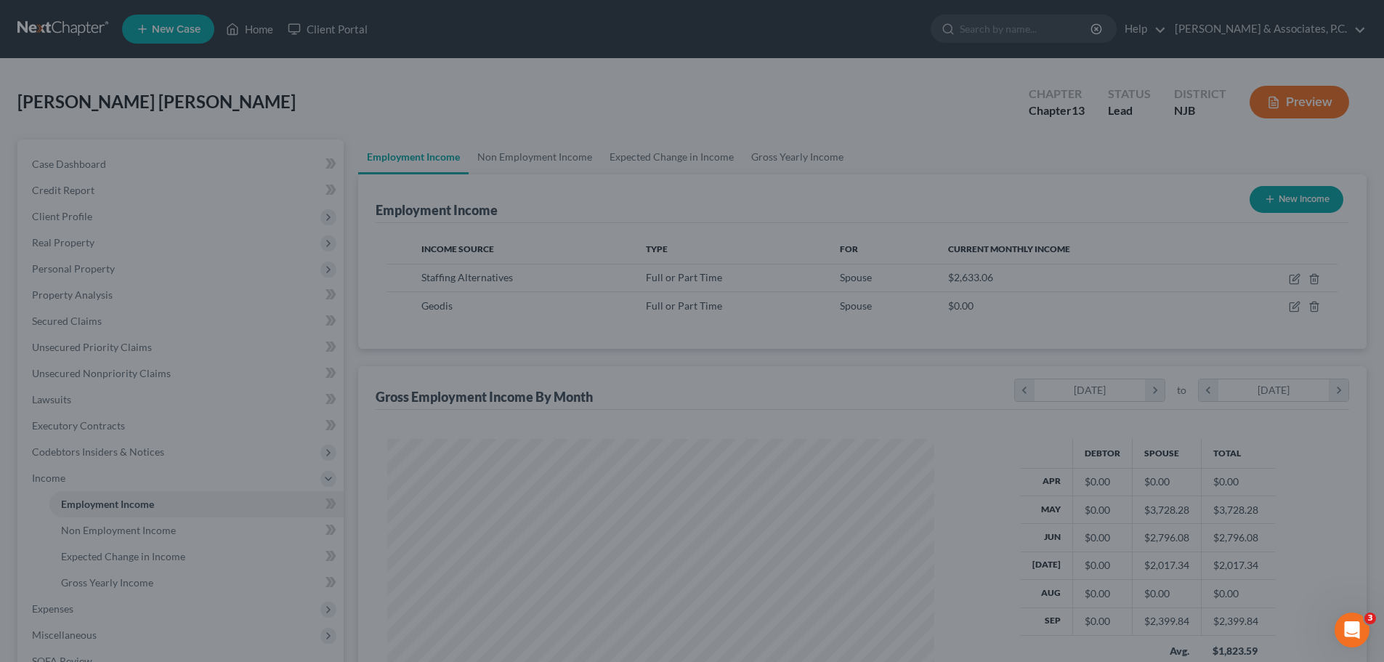
scroll to position [726425, 726124]
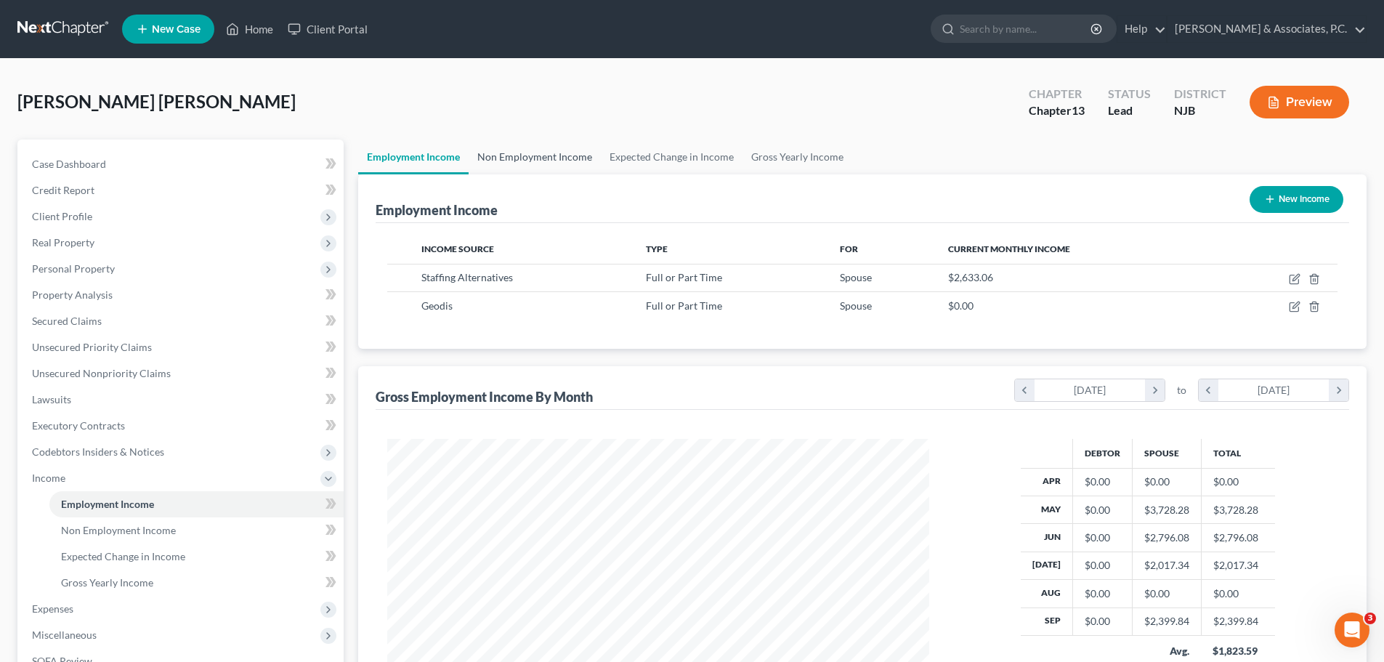
click at [560, 158] on link "Non Employment Income" at bounding box center [535, 157] width 132 height 35
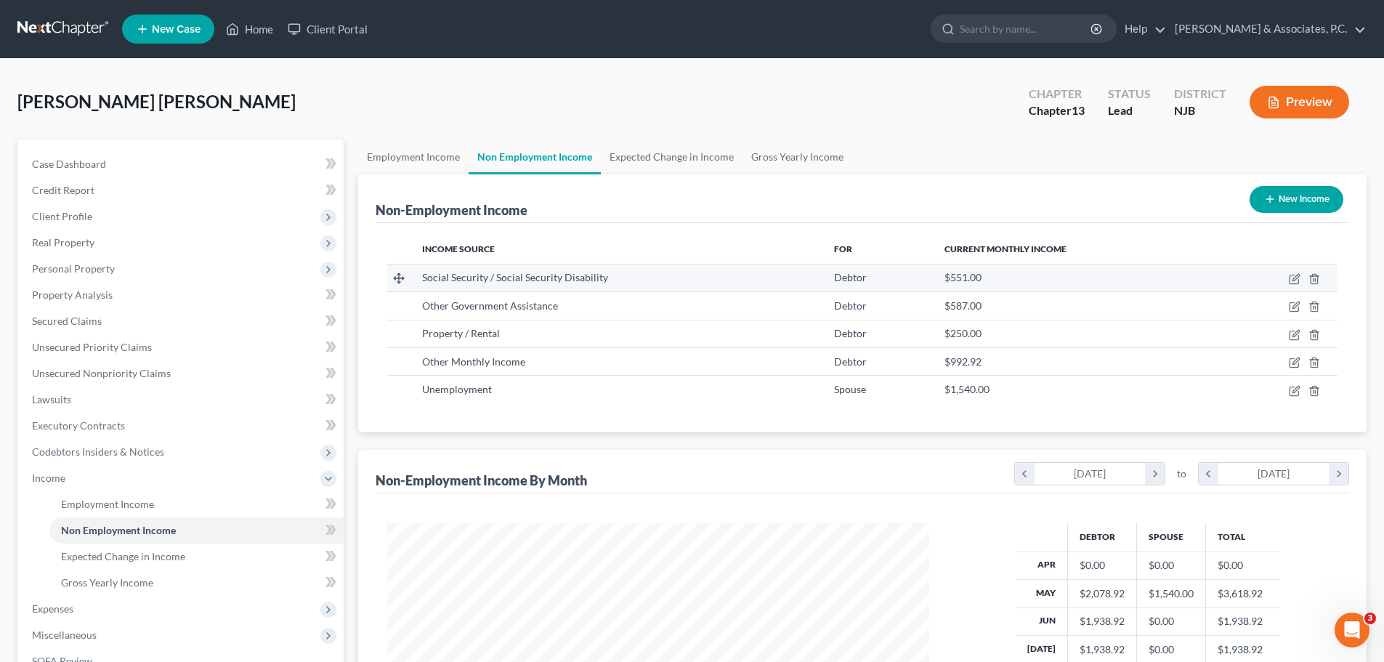
scroll to position [271, 571]
click at [674, 156] on link "Expected Change in Income" at bounding box center [672, 157] width 142 height 35
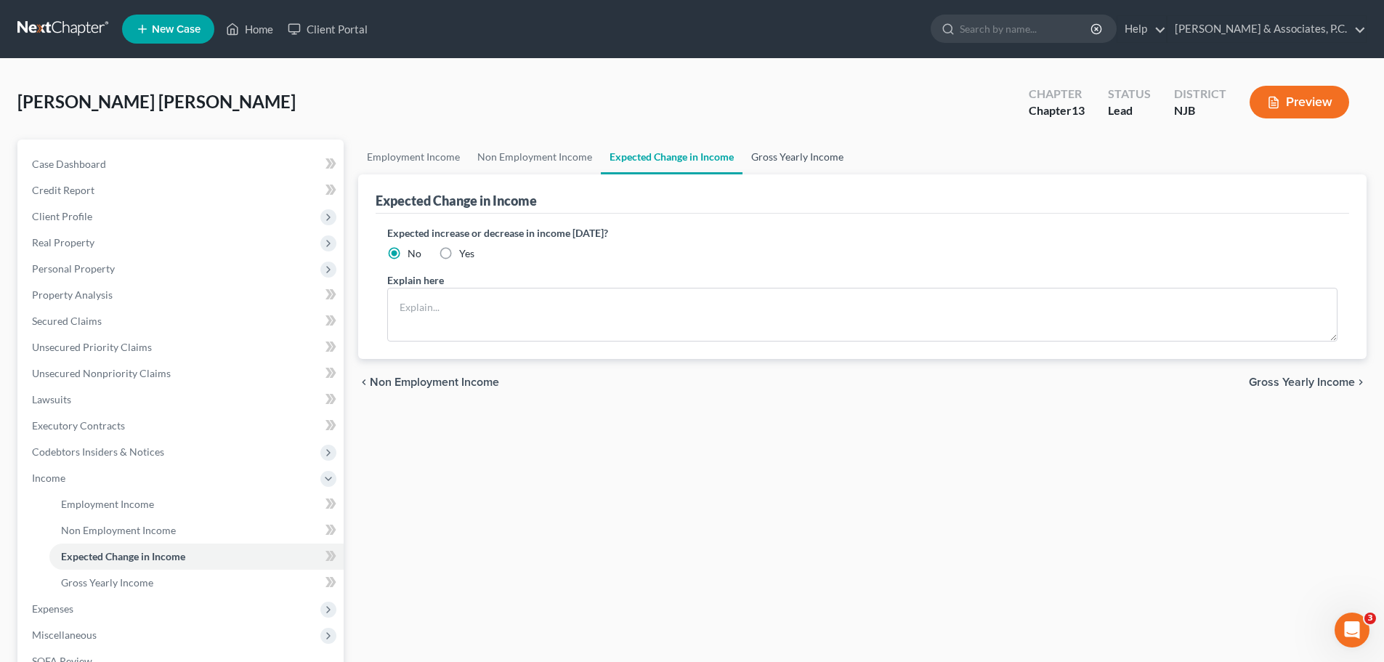
click at [802, 161] on link "Gross Yearly Income" at bounding box center [798, 157] width 110 height 35
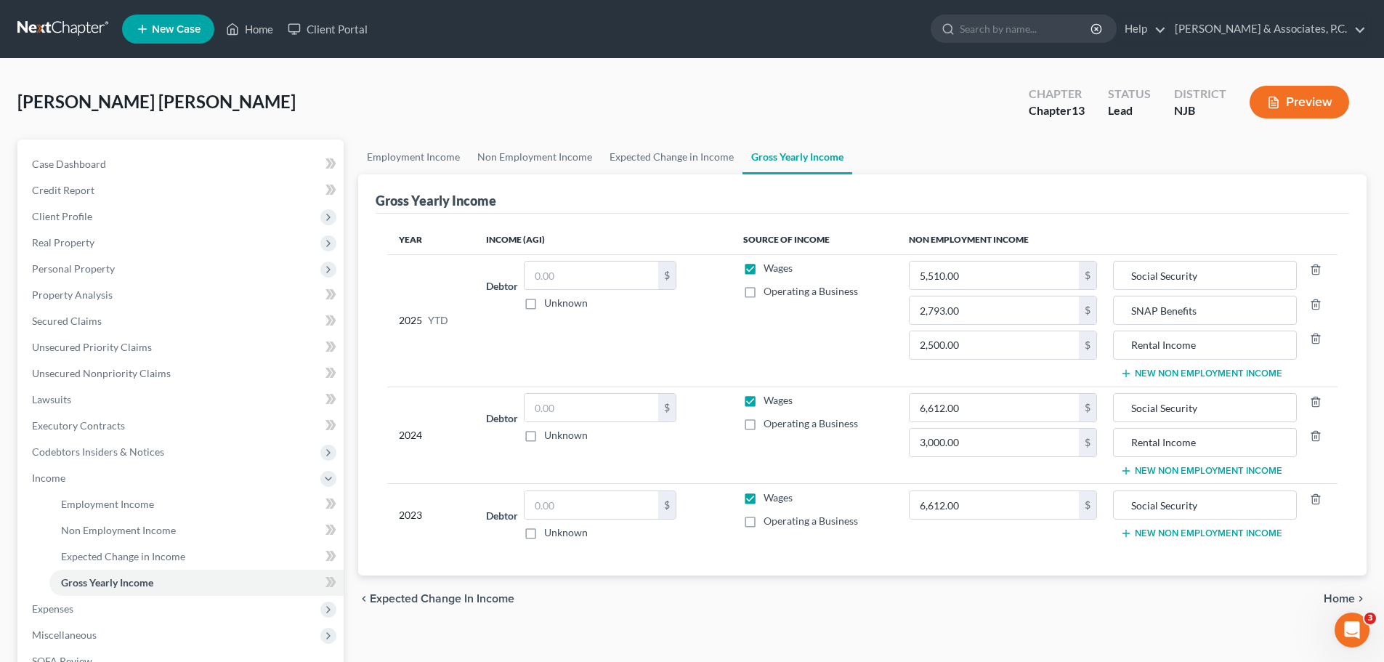
click at [1334, 598] on span "Home" at bounding box center [1339, 599] width 31 height 12
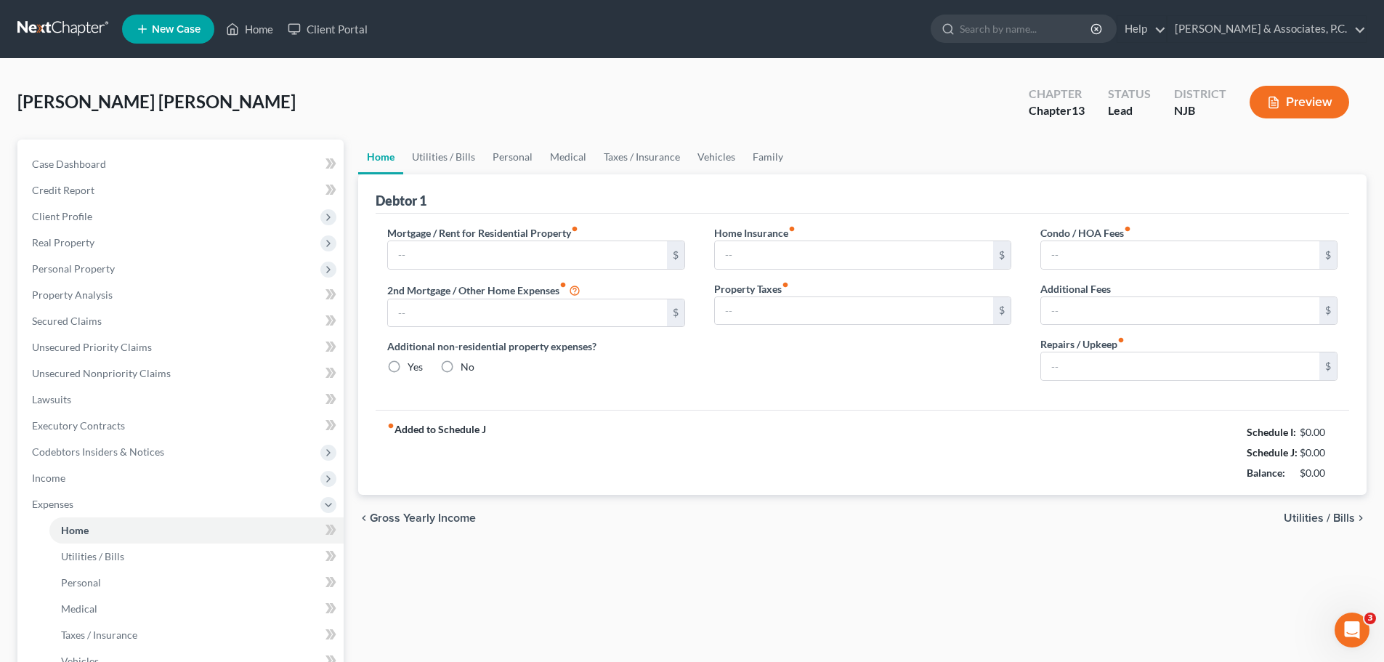
type input "1,600.00"
type input "0.00"
radio input "true"
type input "0.00"
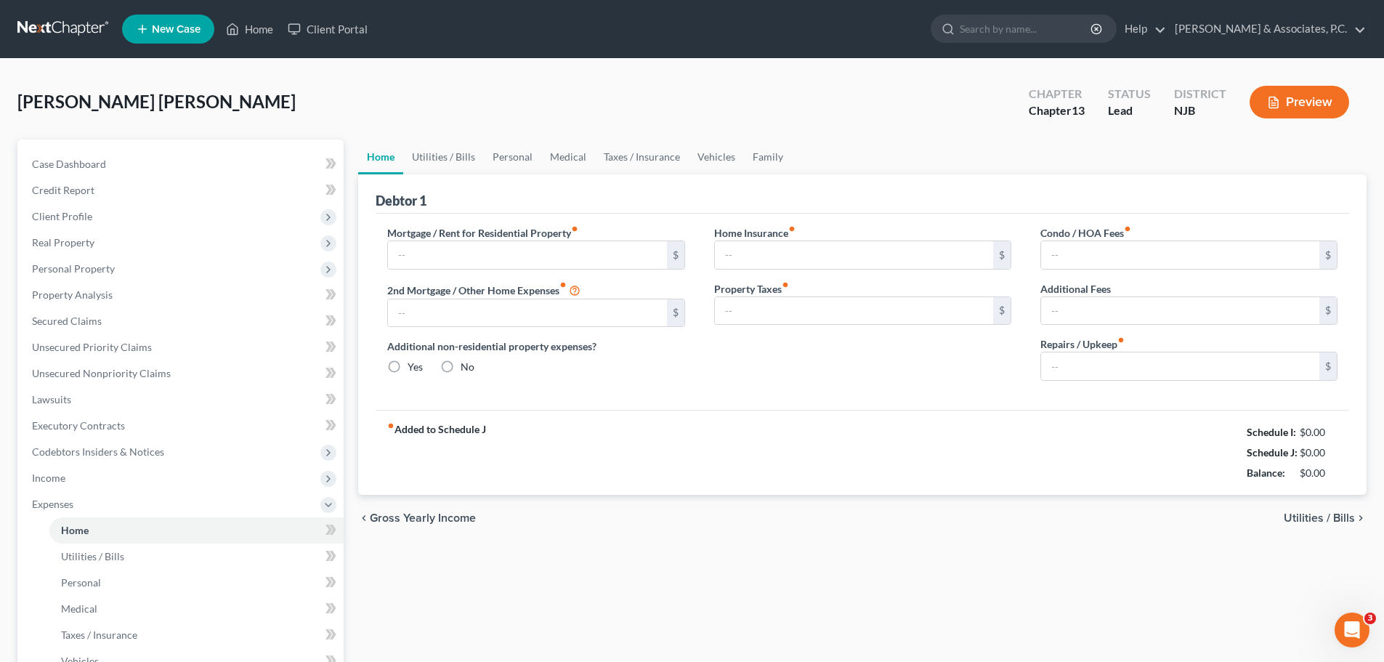
type input "0.00"
click at [453, 152] on link "Utilities / Bills" at bounding box center [443, 157] width 81 height 35
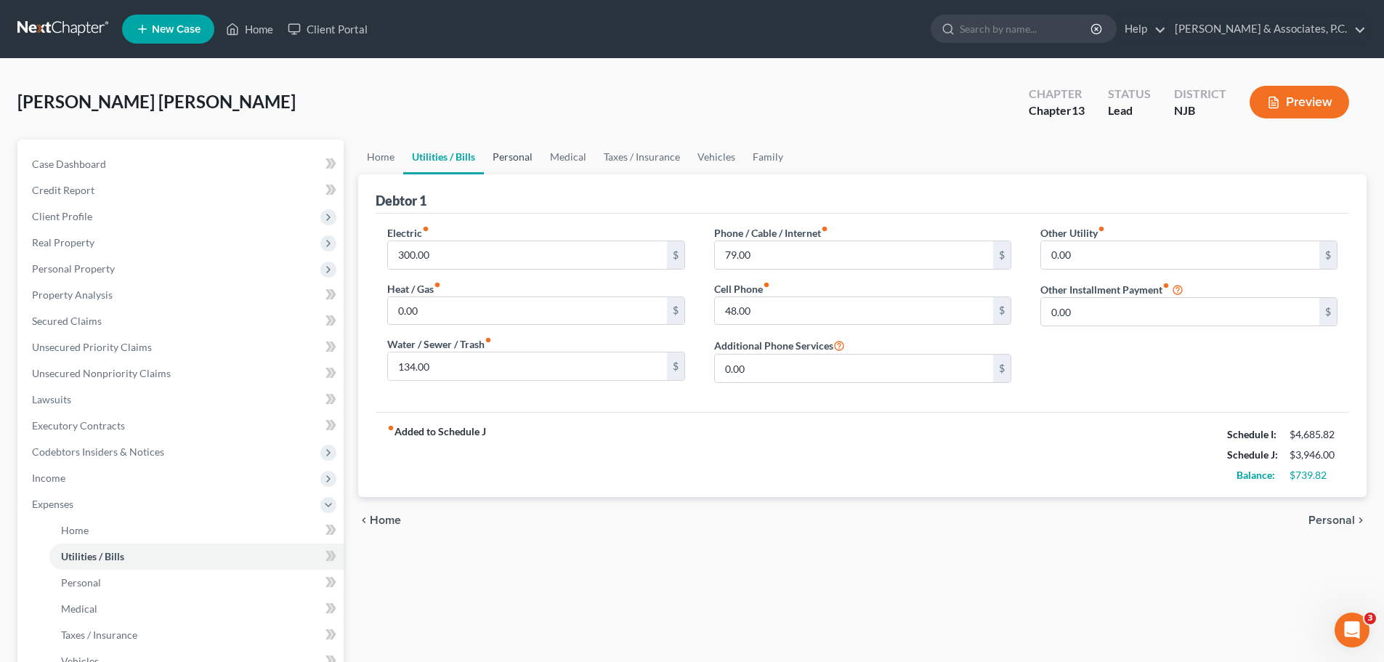
click at [504, 158] on link "Personal" at bounding box center [512, 157] width 57 height 35
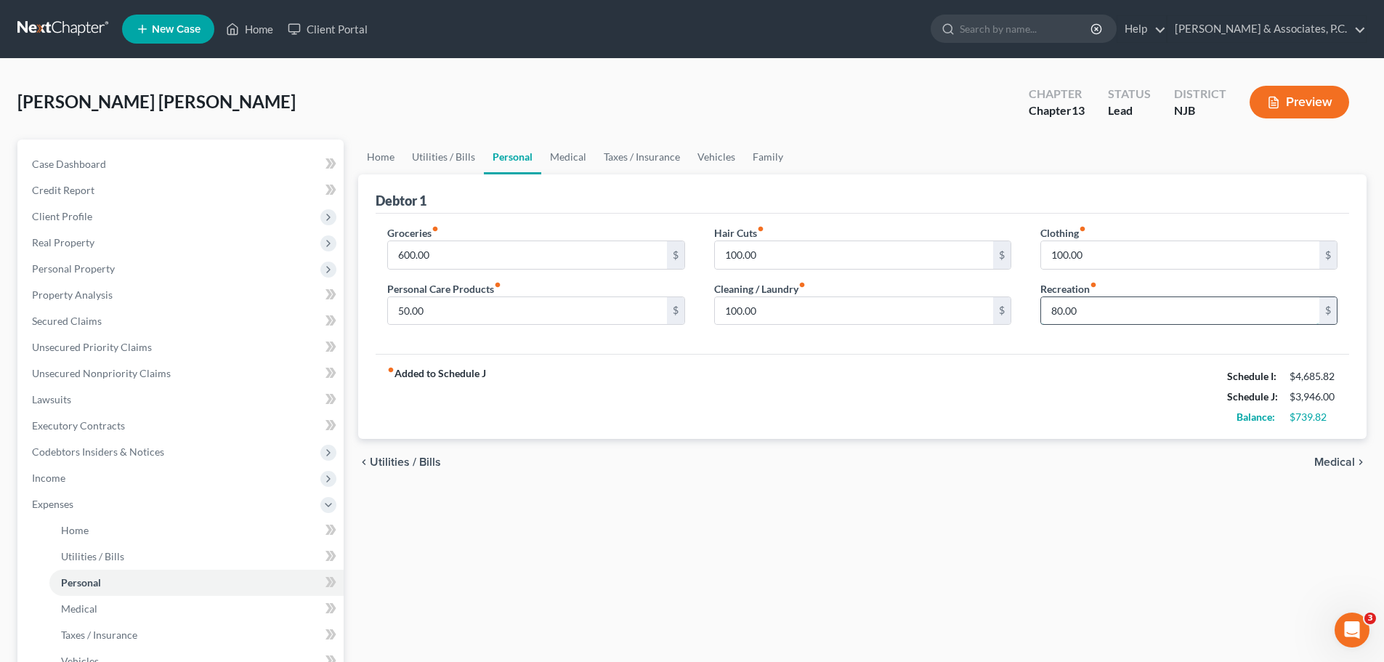
click at [1114, 305] on input "80.00" at bounding box center [1180, 311] width 278 height 28
type input "100.00"
click at [558, 158] on link "Medical" at bounding box center [568, 157] width 54 height 35
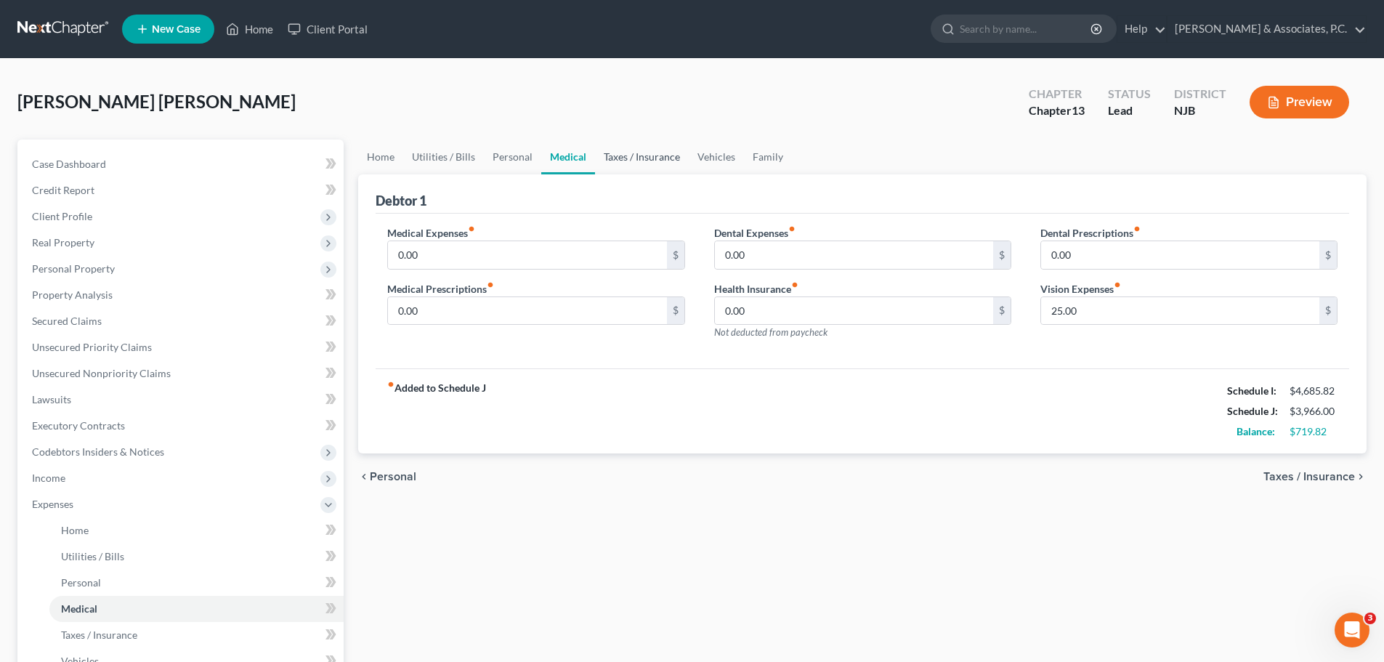
click at [650, 160] on link "Taxes / Insurance" at bounding box center [642, 157] width 94 height 35
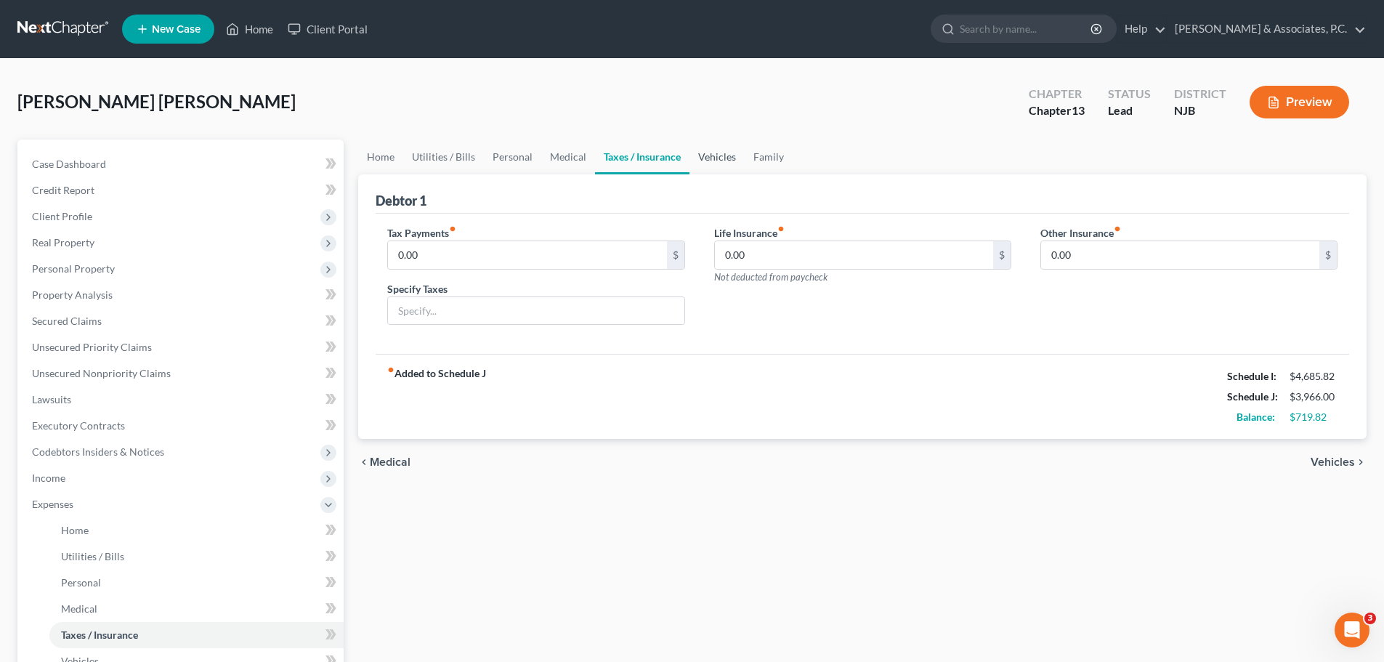
click at [708, 158] on link "Vehicles" at bounding box center [717, 157] width 55 height 35
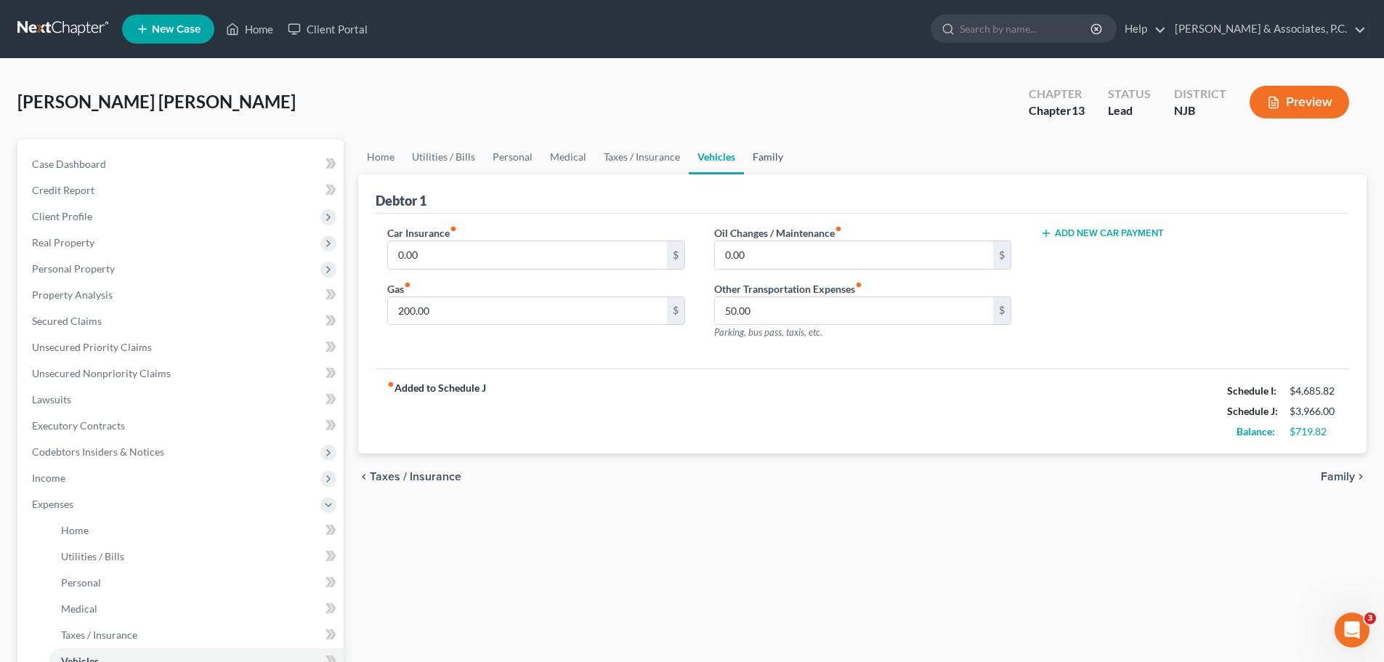
click at [763, 158] on link "Family" at bounding box center [768, 157] width 48 height 35
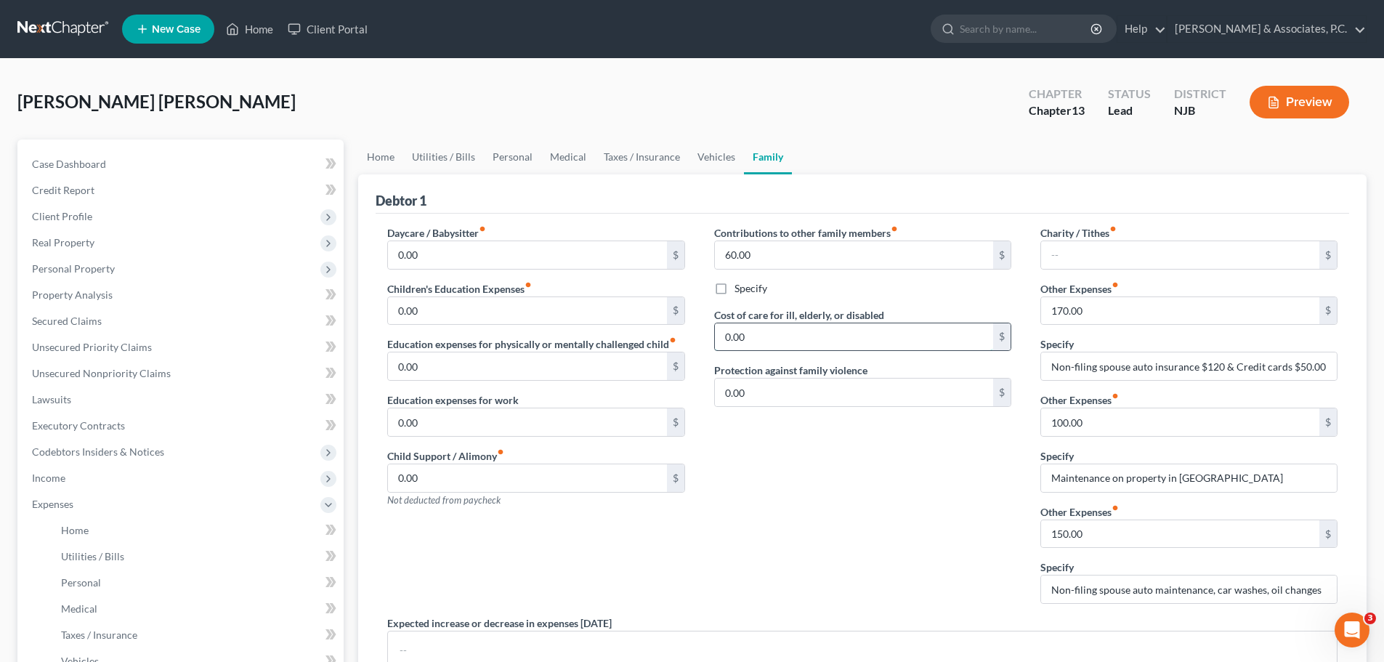
click at [837, 336] on input "0.00" at bounding box center [854, 337] width 278 height 28
click at [799, 255] on input "60.00" at bounding box center [854, 255] width 278 height 28
click at [1146, 244] on input "text" at bounding box center [1180, 255] width 278 height 28
type input "6"
drag, startPoint x: 880, startPoint y: 244, endPoint x: 877, endPoint y: 254, distance: 10.6
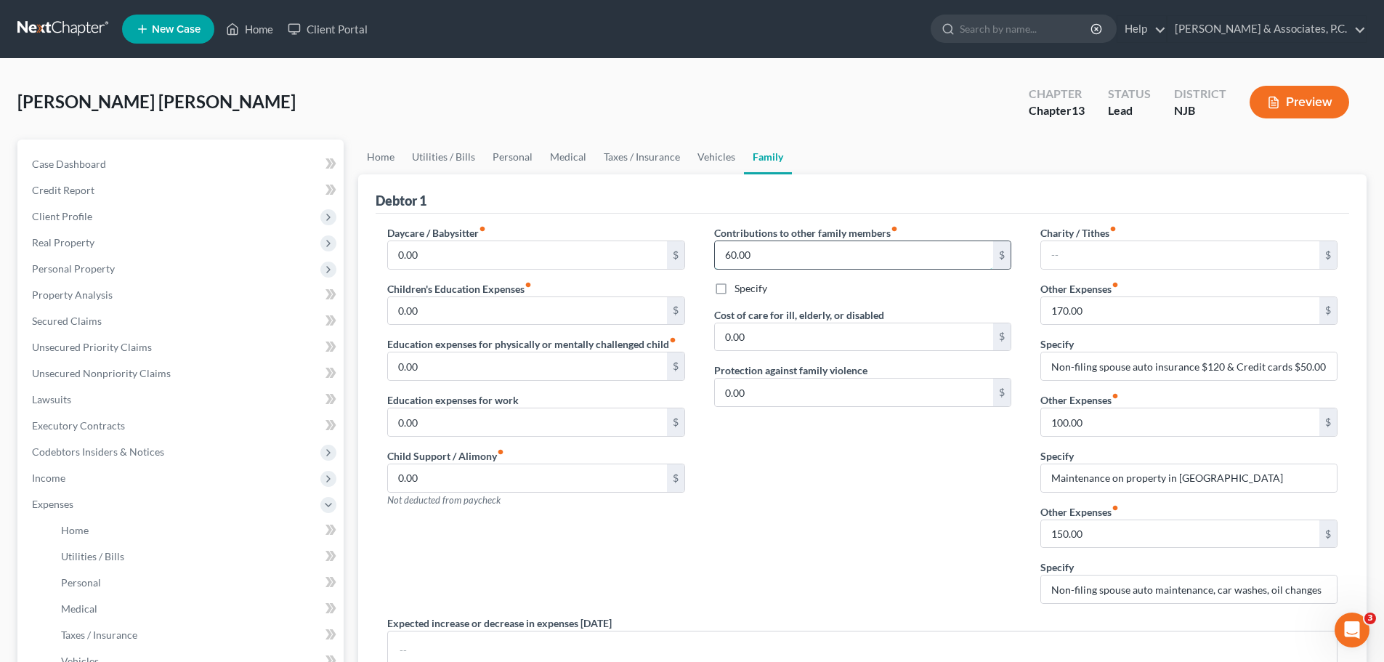
click at [879, 246] on input "60.00" at bounding box center [854, 255] width 278 height 28
type input "260.00"
click at [836, 508] on div "Contributions to other family members fiber_manual_record 260.00 $ Specify Cost…" at bounding box center [863, 420] width 326 height 390
click at [1255, 367] on input "Non-filing spouse auto insurance $120 & Credit cards $50.00" at bounding box center [1189, 366] width 296 height 28
click at [1139, 310] on input "170.00" at bounding box center [1180, 311] width 278 height 28
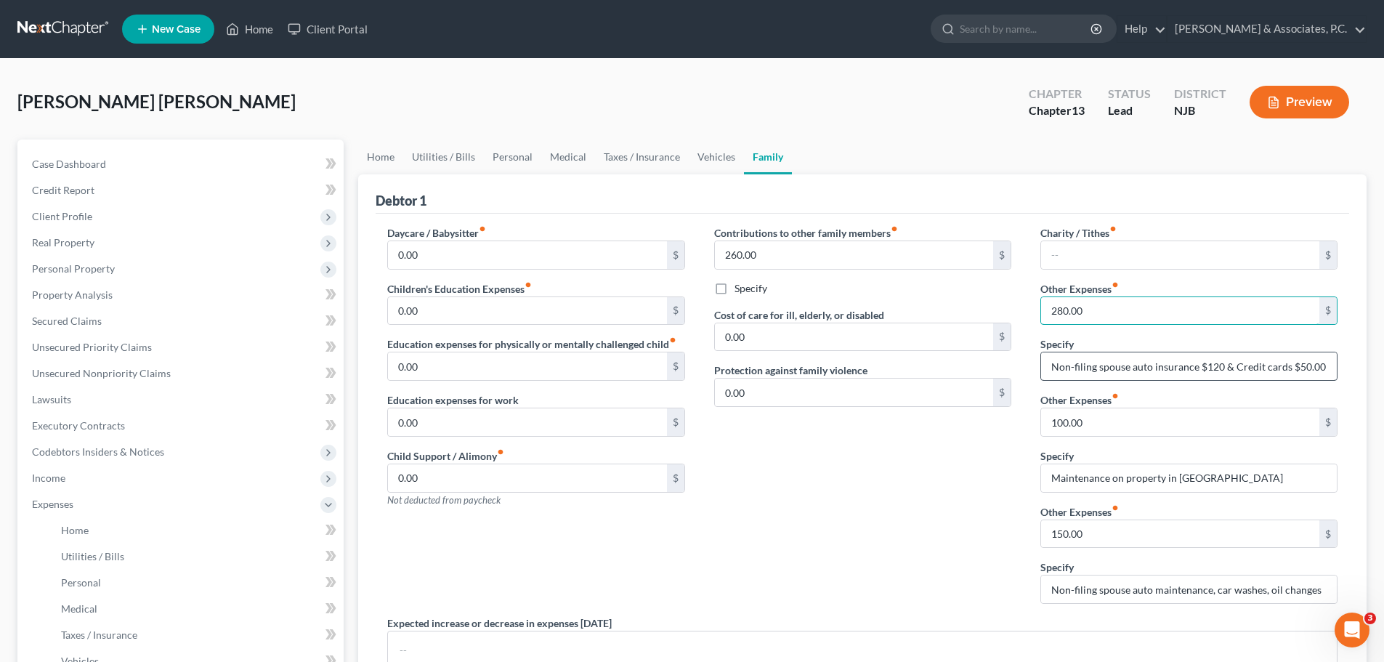
type input "280.00"
click at [1219, 369] on input "Non-filing spouse auto insurance $120 & Credit cards $50.00" at bounding box center [1189, 366] width 296 height 28
drag, startPoint x: 1270, startPoint y: 374, endPoint x: 1318, endPoint y: 376, distance: 48.0
click at [1272, 375] on input "Non-filing spouse auto insurance $120 & Credit cards $50.00" at bounding box center [1189, 366] width 296 height 28
click at [1302, 369] on input "Non-filing spouse auto insurance $120 & Credit cards $50.00" at bounding box center [1189, 366] width 296 height 28
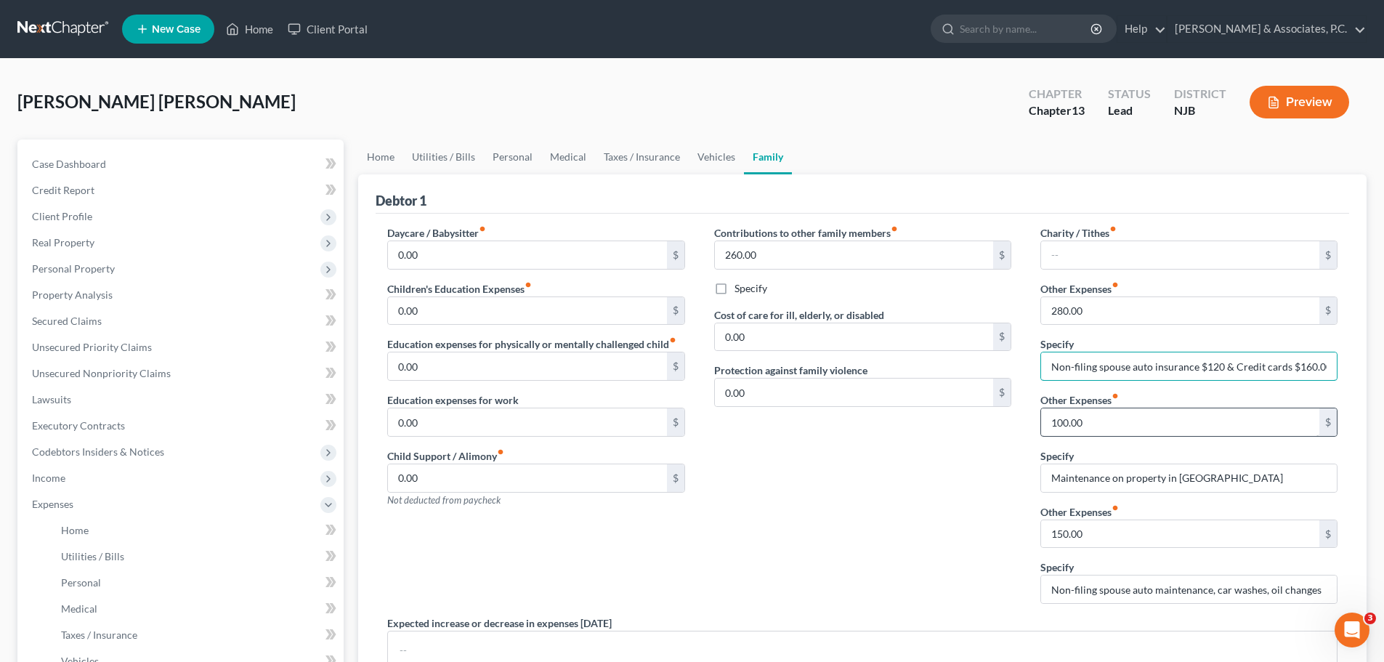
type input "Non-filing spouse auto insurance $120 & Credit cards $160.00"
click at [1129, 421] on input "100.00" at bounding box center [1180, 422] width 278 height 28
click at [959, 502] on div "Contributions to other family members fiber_manual_record 260.00 $ Specify Cost…" at bounding box center [863, 420] width 326 height 390
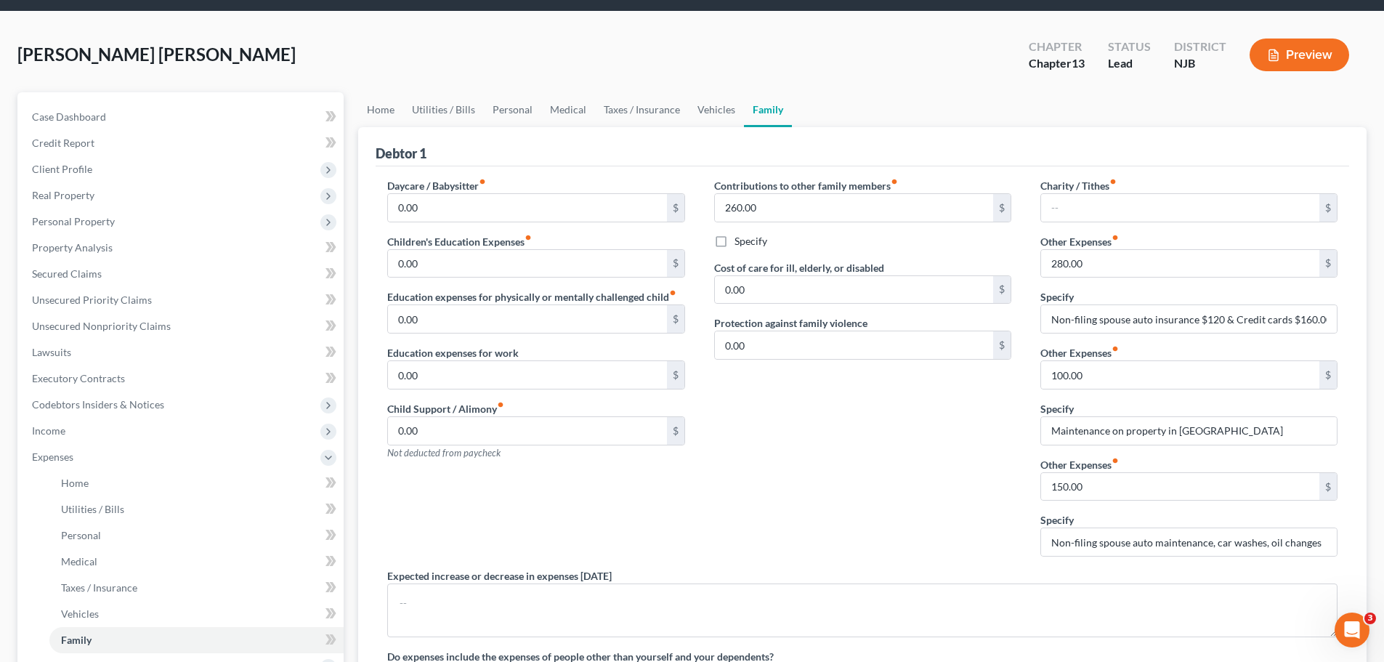
scroll to position [73, 0]
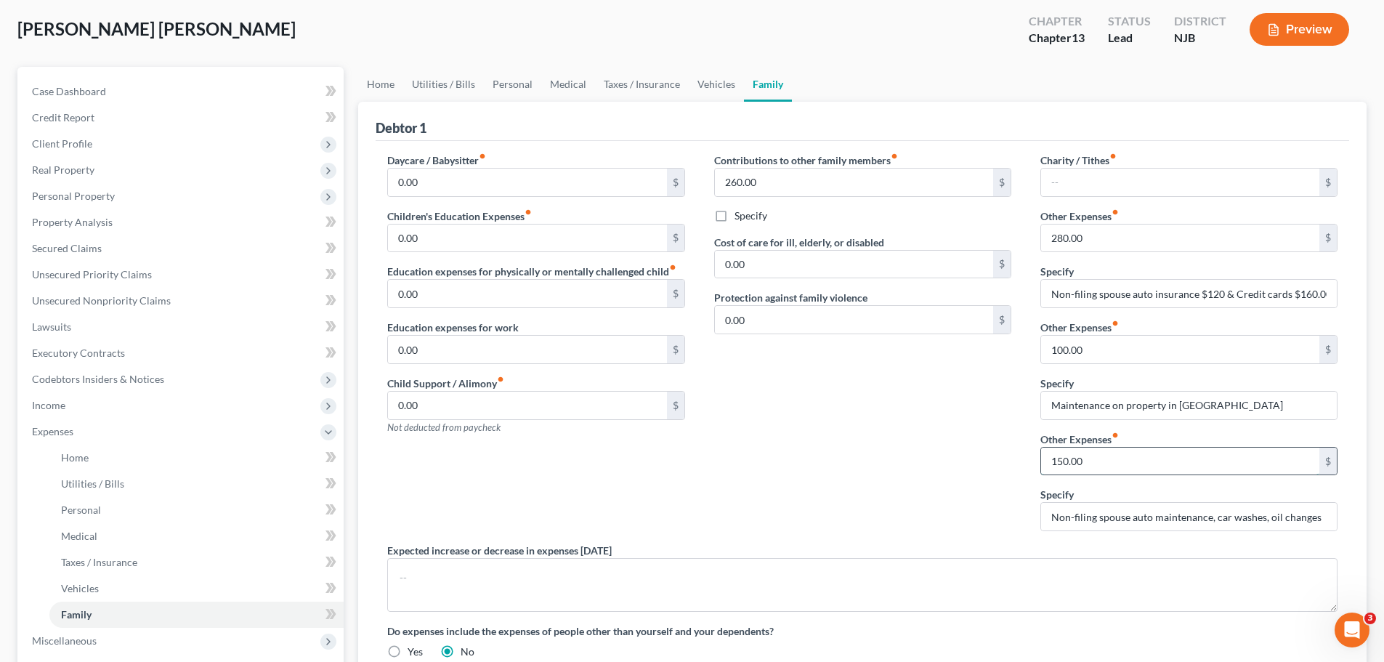
click at [1102, 460] on input "150.00" at bounding box center [1180, 462] width 278 height 28
click at [1138, 346] on input "100.00" at bounding box center [1180, 350] width 278 height 28
type input "200.00"
click at [1123, 464] on input "150.00" at bounding box center [1180, 462] width 278 height 28
click at [836, 439] on div "Contributions to other family members fiber_manual_record 260.00 $ Specify Cost…" at bounding box center [863, 348] width 326 height 390
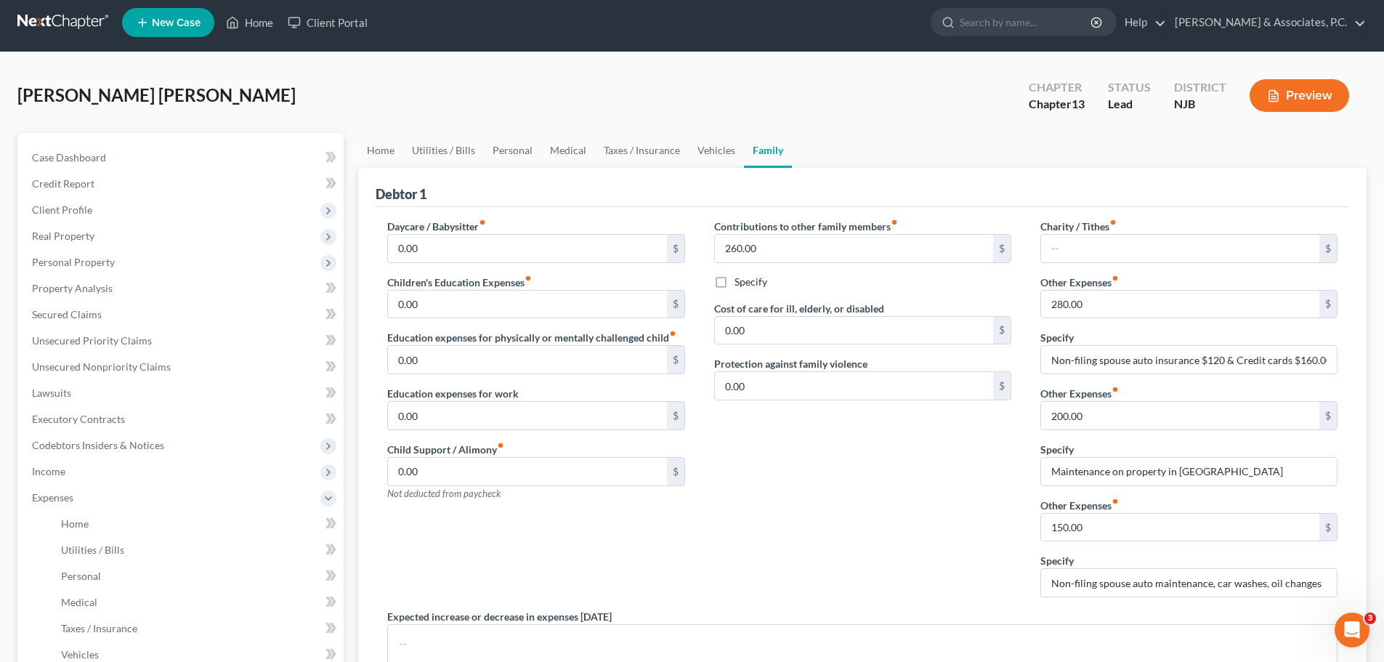
scroll to position [0, 0]
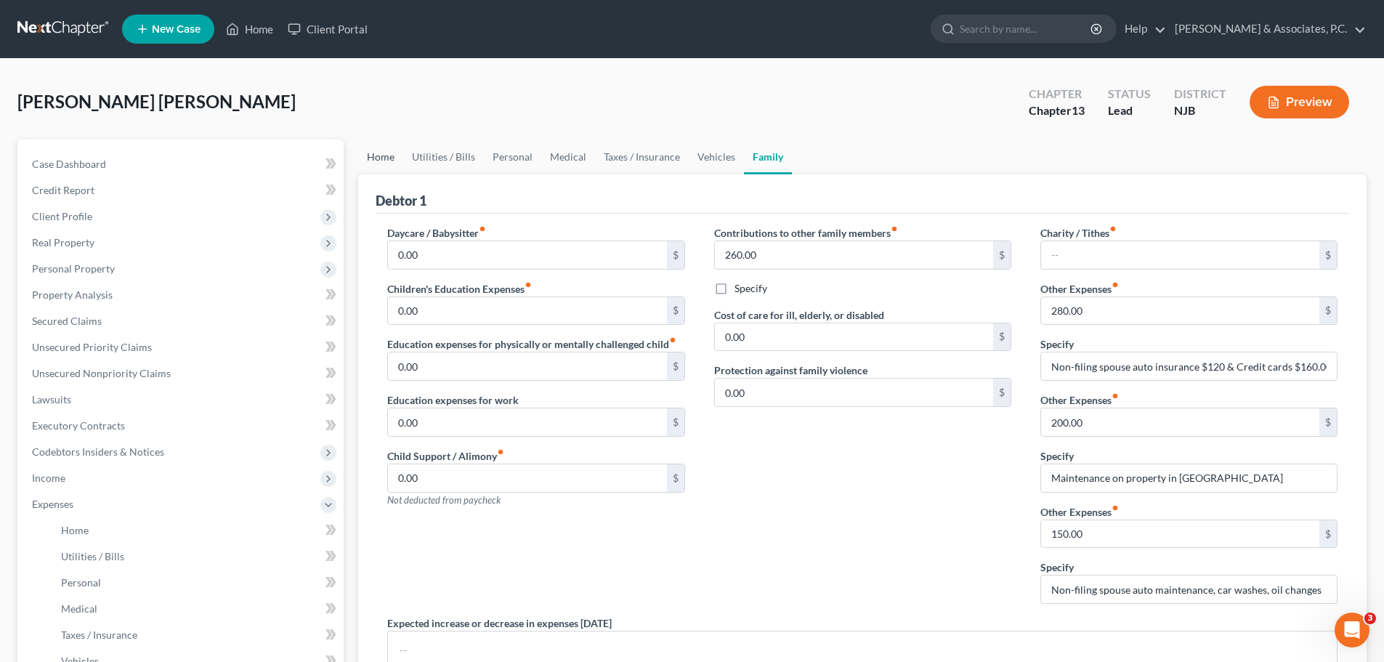
drag, startPoint x: 390, startPoint y: 161, endPoint x: 465, endPoint y: 166, distance: 75.1
click at [390, 161] on link "Home" at bounding box center [380, 157] width 45 height 35
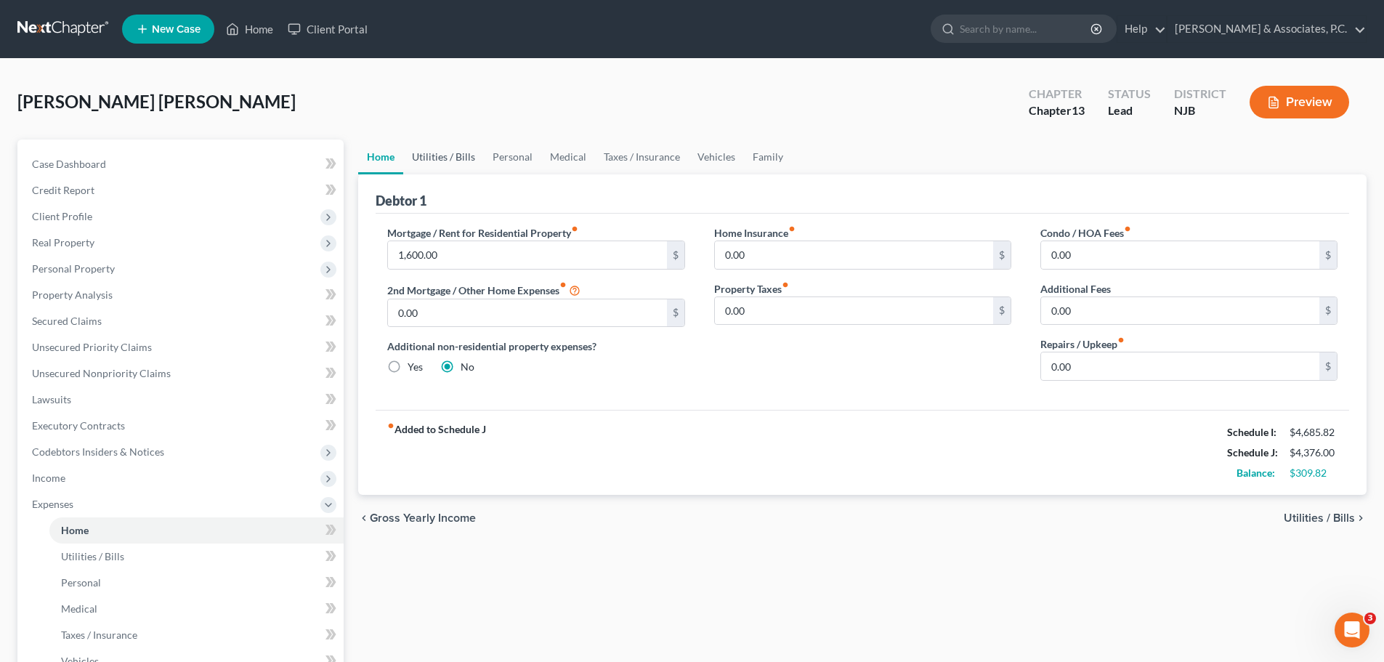
click at [459, 160] on link "Utilities / Bills" at bounding box center [443, 157] width 81 height 35
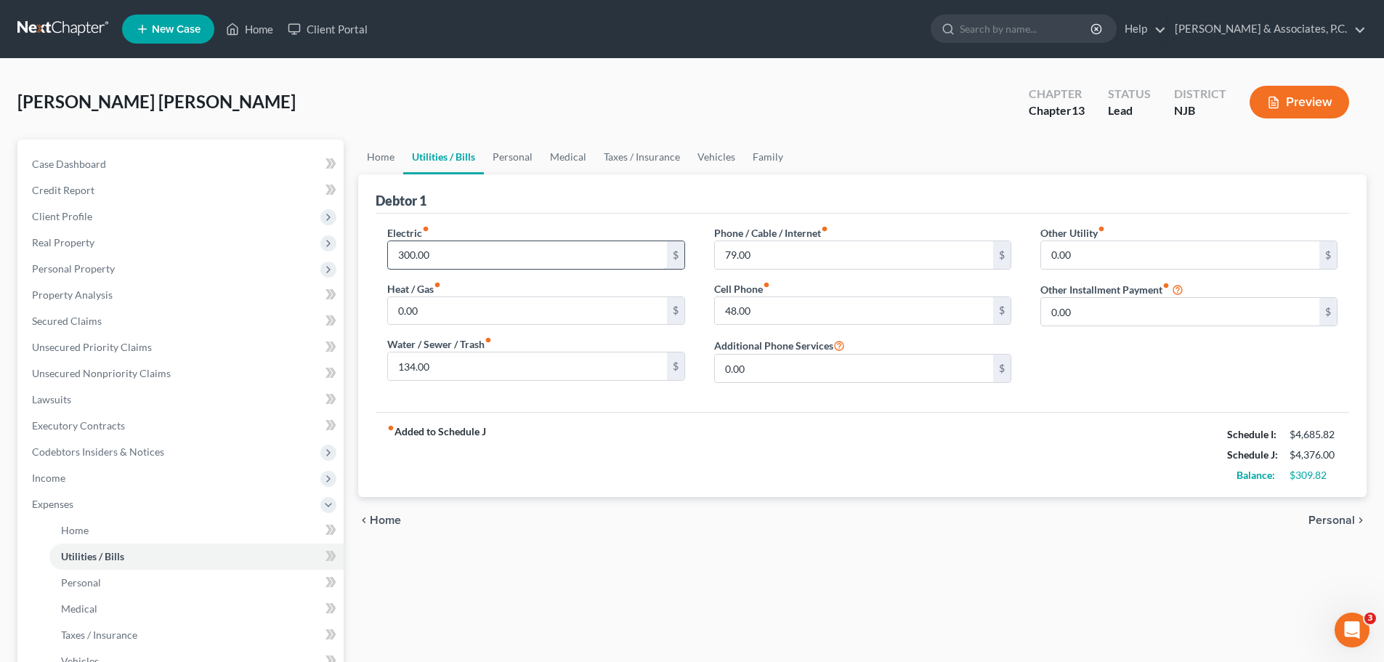
click at [501, 259] on input "300.00" at bounding box center [527, 255] width 278 height 28
click at [500, 302] on input "0.00" at bounding box center [527, 311] width 278 height 28
type input "1"
click at [843, 253] on input "79.00" at bounding box center [854, 255] width 278 height 28
click at [536, 318] on input "125.00" at bounding box center [527, 311] width 278 height 28
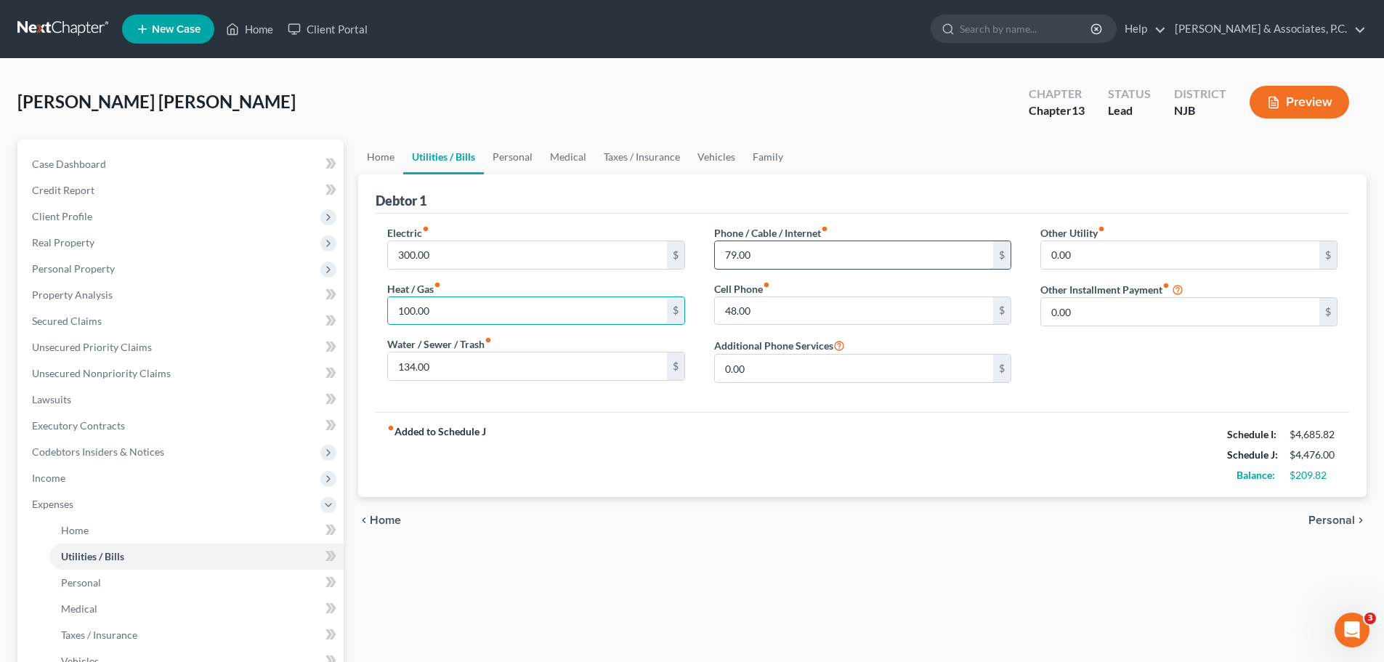
type input "100.00"
click at [786, 255] on input "79.00" at bounding box center [854, 255] width 278 height 28
click at [483, 312] on input "100.00" at bounding box center [527, 311] width 278 height 28
click at [790, 318] on input "48.00" at bounding box center [854, 311] width 278 height 28
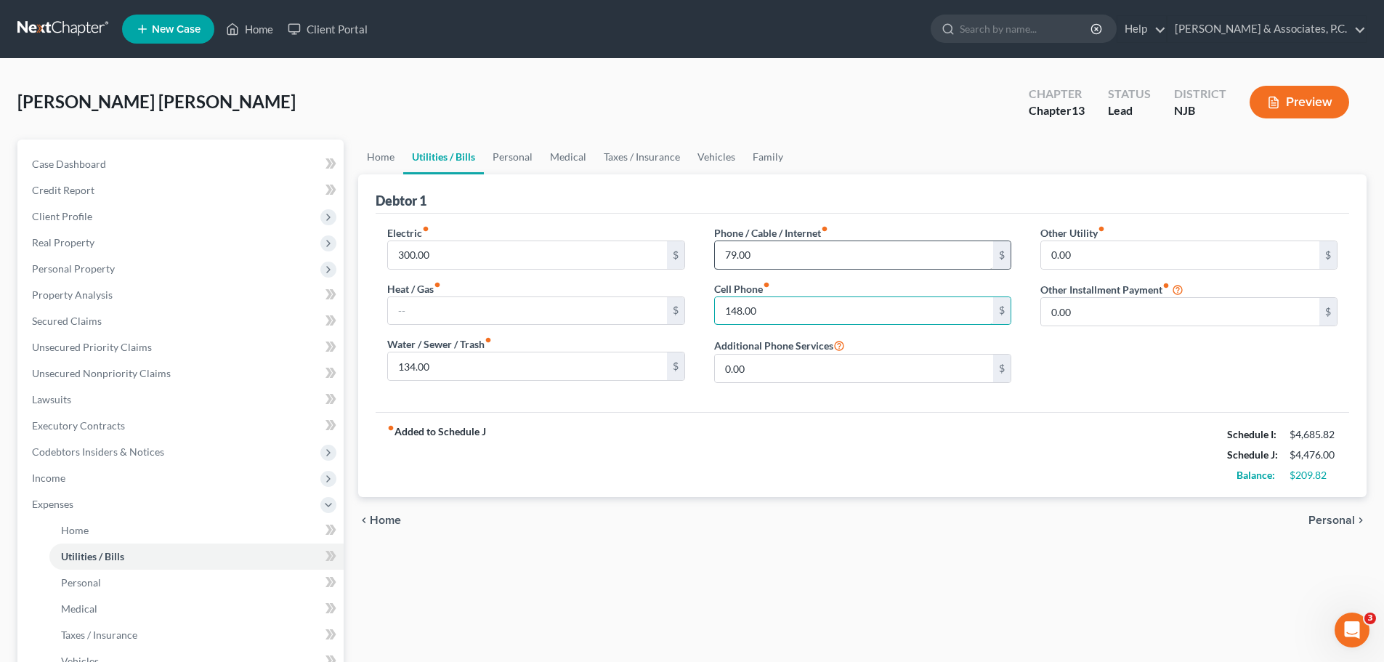
type input "148.00"
click at [795, 251] on input "79.00" at bounding box center [854, 255] width 278 height 28
click at [372, 154] on link "Home" at bounding box center [380, 157] width 45 height 35
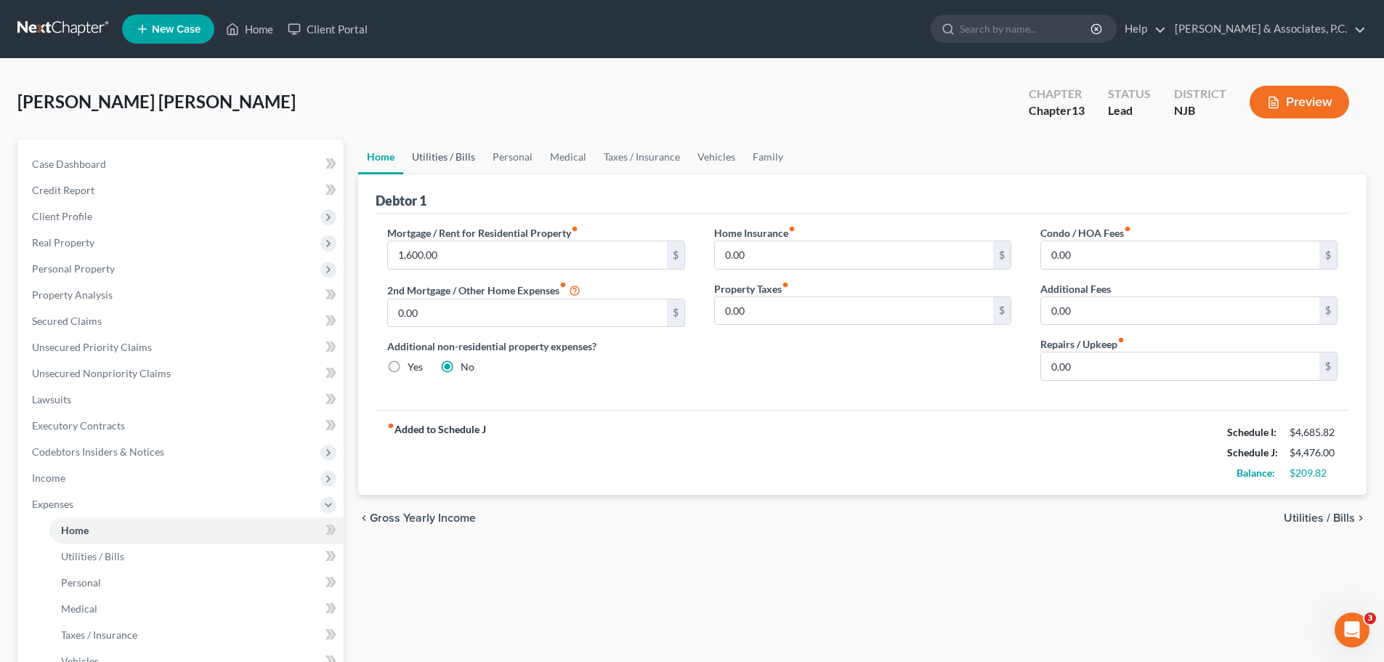
click at [445, 158] on link "Utilities / Bills" at bounding box center [443, 157] width 81 height 35
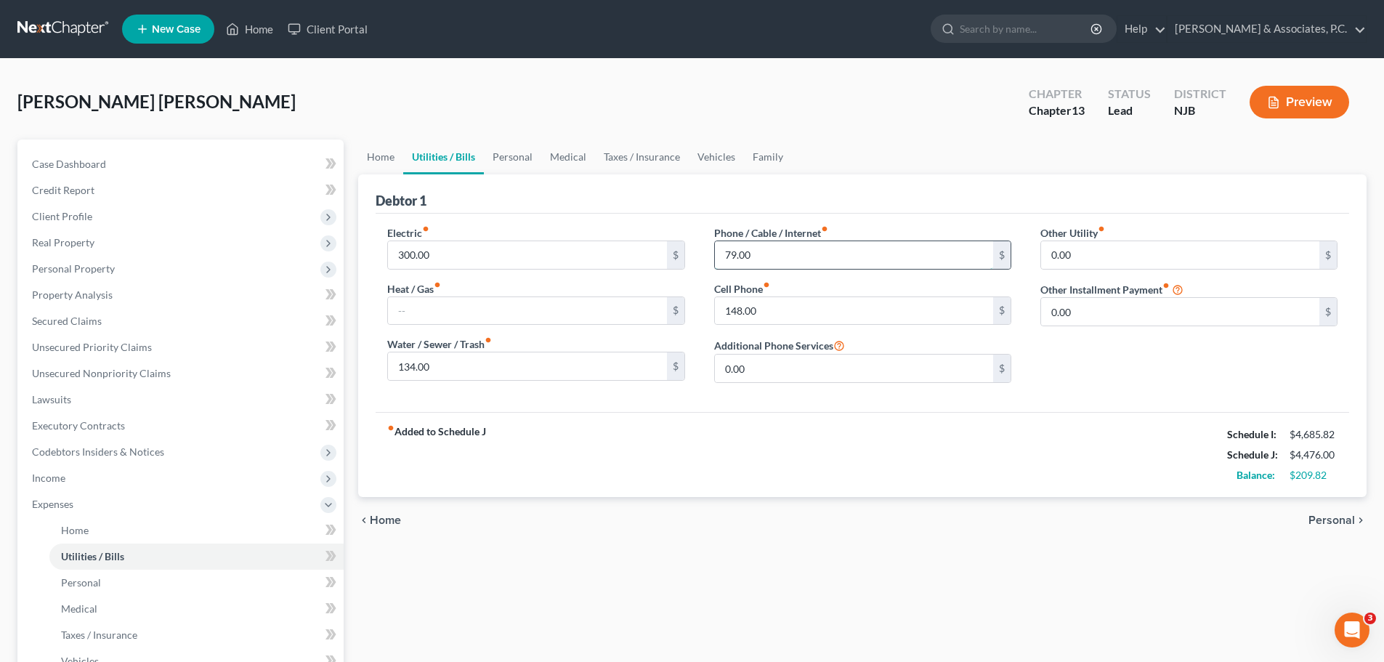
click at [802, 246] on input "79.00" at bounding box center [854, 255] width 278 height 28
drag, startPoint x: 775, startPoint y: 256, endPoint x: 693, endPoint y: 267, distance: 83.6
click at [685, 257] on div "Electric fiber_manual_record 300.00 $ Heat / Gas fiber_manual_record $ Water / …" at bounding box center [863, 309] width 980 height 169
type input "136.00"
click at [507, 158] on link "Personal" at bounding box center [512, 157] width 57 height 35
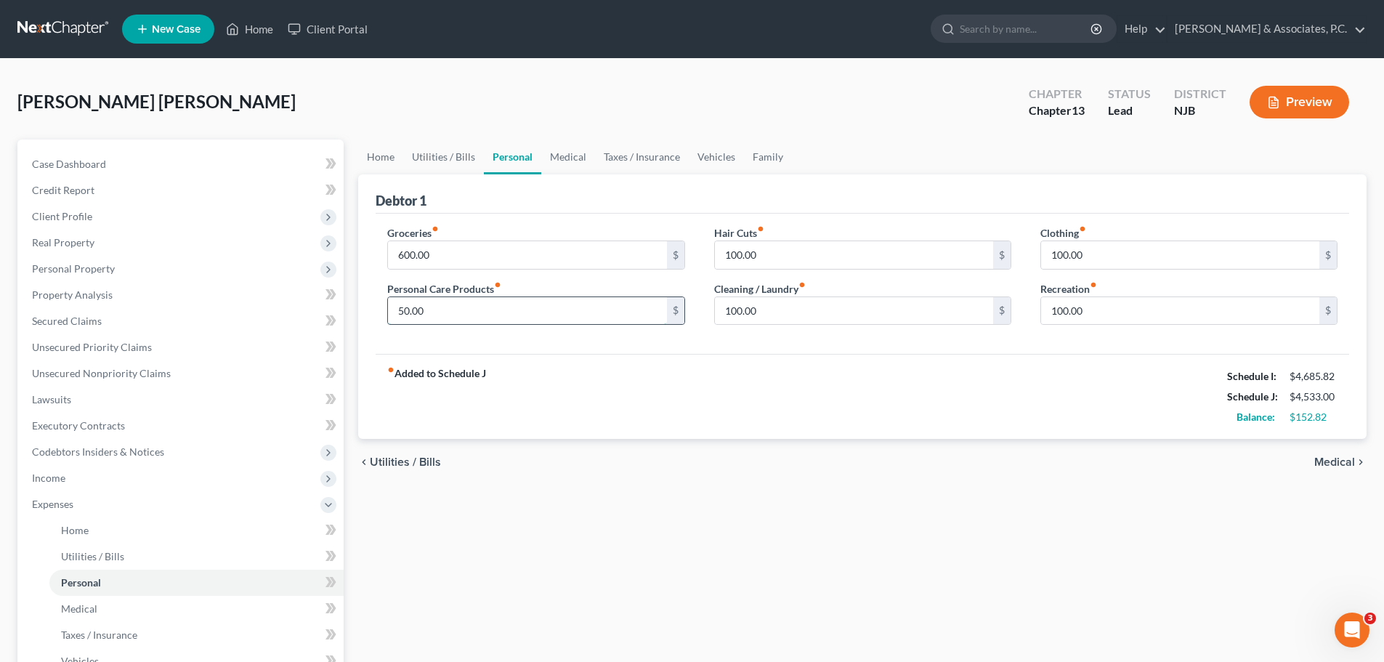
click at [488, 304] on input "50.00" at bounding box center [527, 311] width 278 height 28
click at [476, 254] on input "600.00" at bounding box center [527, 255] width 278 height 28
type input "700.00"
drag, startPoint x: 671, startPoint y: 561, endPoint x: 985, endPoint y: 482, distance: 323.8
click at [673, 560] on div "Home Utilities / Bills Personal Medical Taxes / Insurance Vehicles Family Debto…" at bounding box center [862, 533] width 1023 height 787
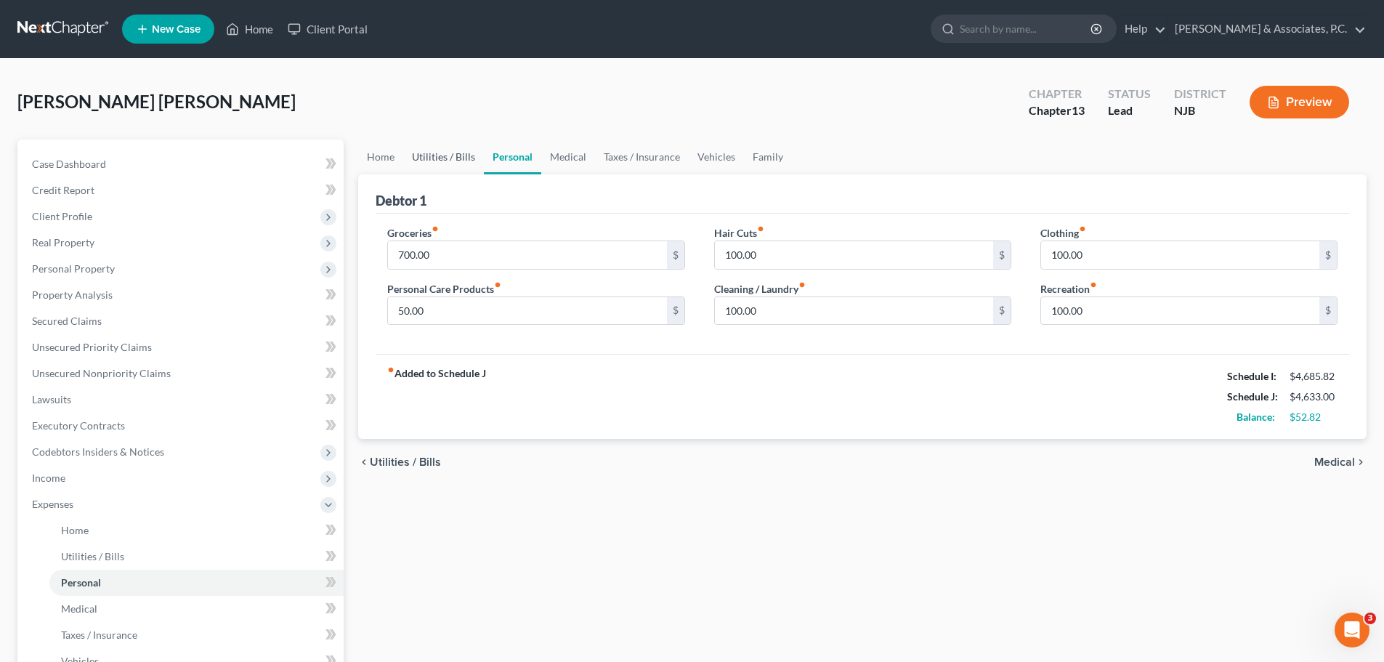
click at [455, 164] on link "Utilities / Bills" at bounding box center [443, 157] width 81 height 35
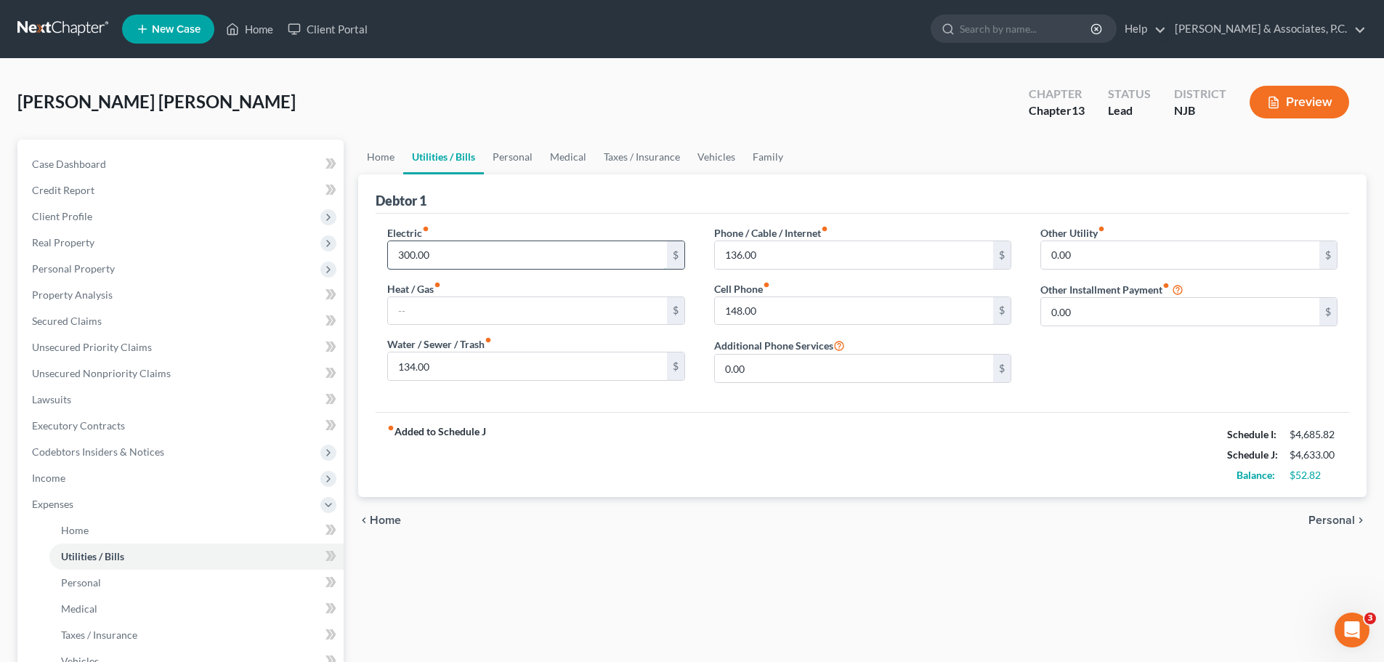
click at [464, 260] on input "300.00" at bounding box center [527, 255] width 278 height 28
click at [818, 312] on input "148.00" at bounding box center [854, 311] width 278 height 28
click at [870, 530] on div "chevron_left Home Personal chevron_right" at bounding box center [862, 520] width 1009 height 47
click at [786, 306] on input "48.00" at bounding box center [854, 311] width 278 height 28
click at [772, 313] on input "48.00" at bounding box center [854, 311] width 278 height 28
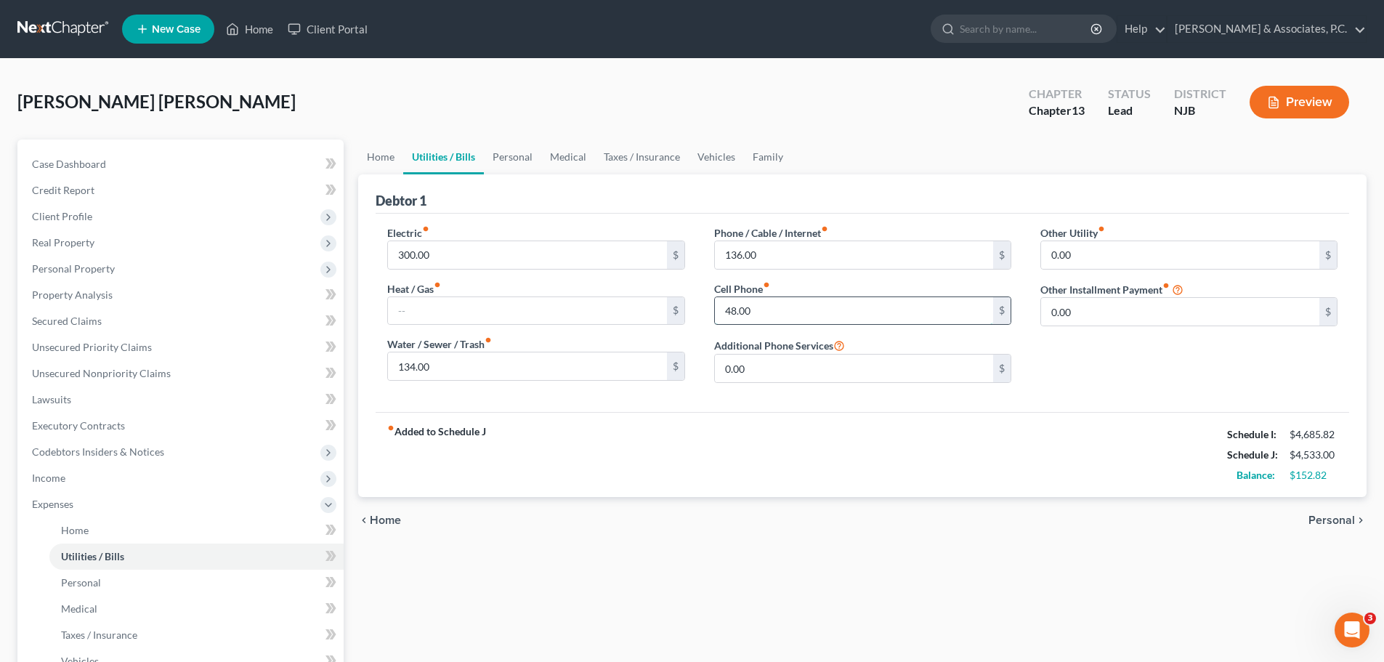
click at [836, 316] on input "48.00" at bounding box center [854, 311] width 278 height 28
drag, startPoint x: 826, startPoint y: 315, endPoint x: 718, endPoint y: 316, distance: 107.6
click at [715, 317] on input "48.00" at bounding box center [854, 311] width 278 height 28
type input "1"
drag, startPoint x: 780, startPoint y: 317, endPoint x: 713, endPoint y: 323, distance: 67.9
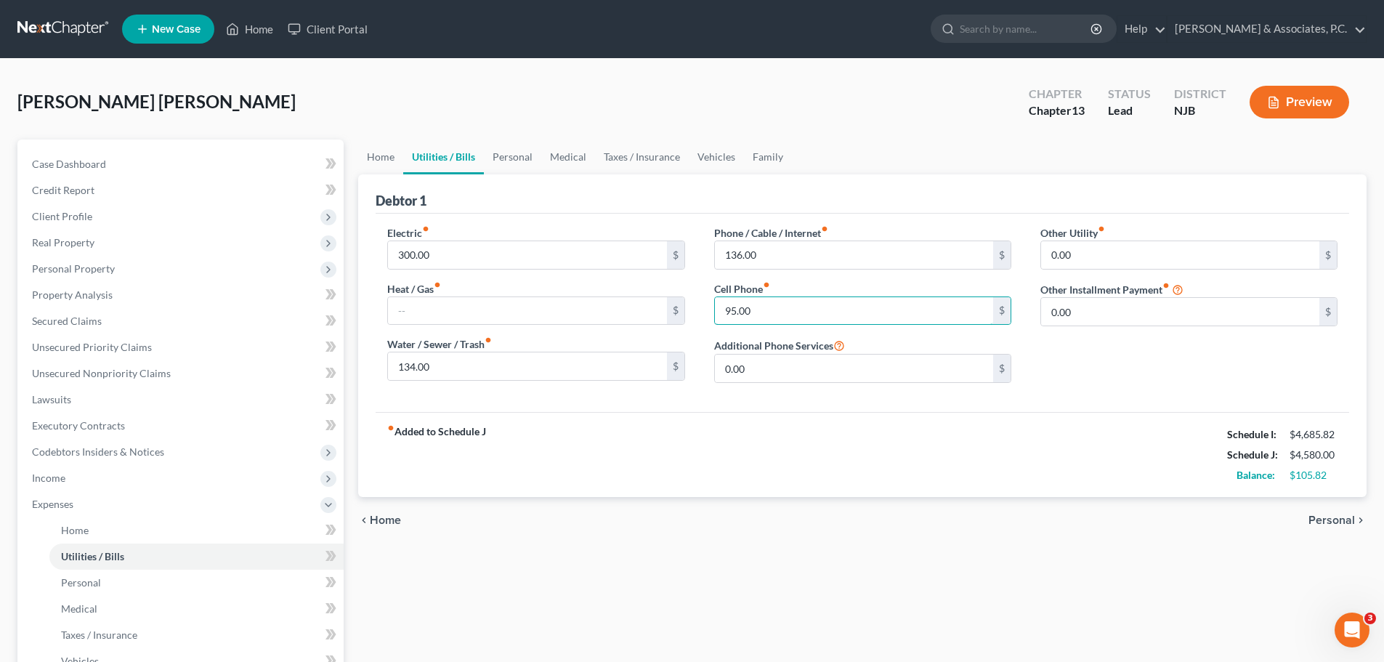
click at [692, 319] on div "Electric fiber_manual_record 300.00 $ Heat / Gas fiber_manual_record $ Water / …" at bounding box center [863, 309] width 980 height 169
click at [670, 317] on div "Electric fiber_manual_record 300.00 $ Heat / Gas fiber_manual_record $ Water / …" at bounding box center [863, 309] width 980 height 169
drag, startPoint x: 767, startPoint y: 308, endPoint x: 712, endPoint y: 313, distance: 55.5
click at [700, 319] on div "Phone / Cable / Internet fiber_manual_record 136.00 $ Cell Phone fiber_manual_r…" at bounding box center [863, 309] width 326 height 169
drag, startPoint x: 776, startPoint y: 317, endPoint x: 724, endPoint y: 316, distance: 52.3
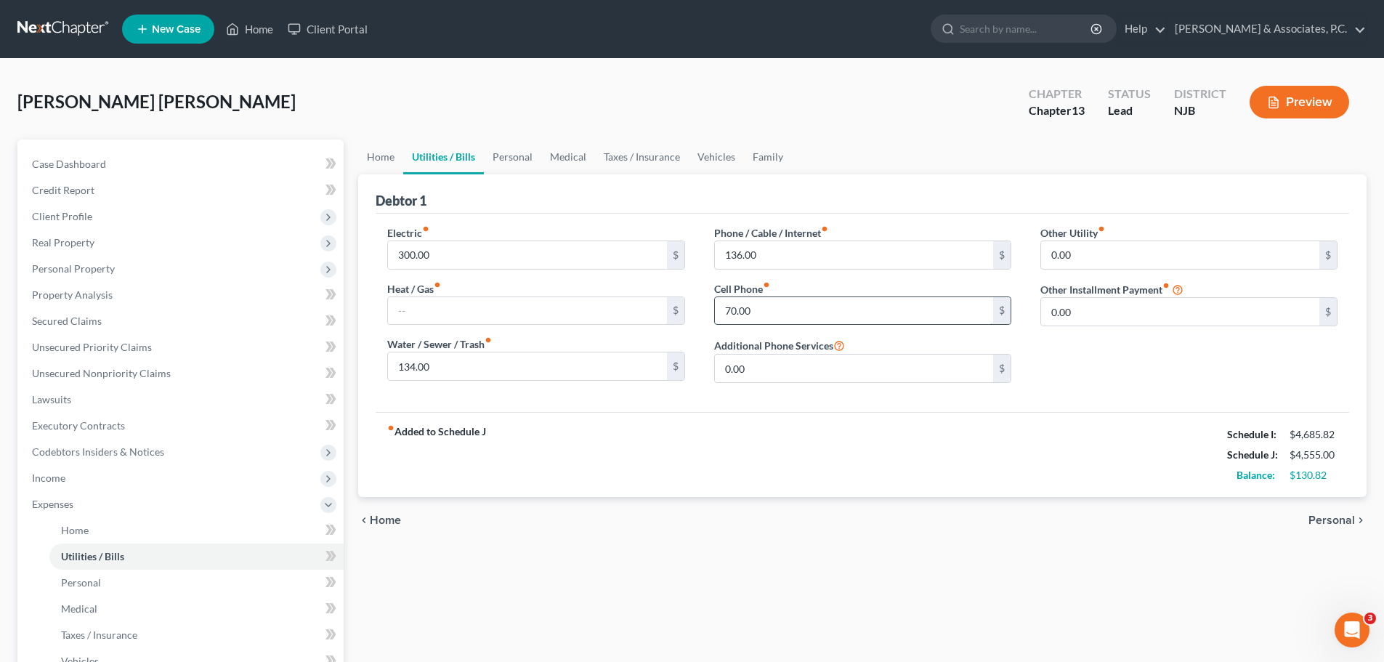
click at [724, 316] on input "70.00" at bounding box center [854, 311] width 278 height 28
type input "71.00"
click at [761, 156] on link "Family" at bounding box center [768, 157] width 48 height 35
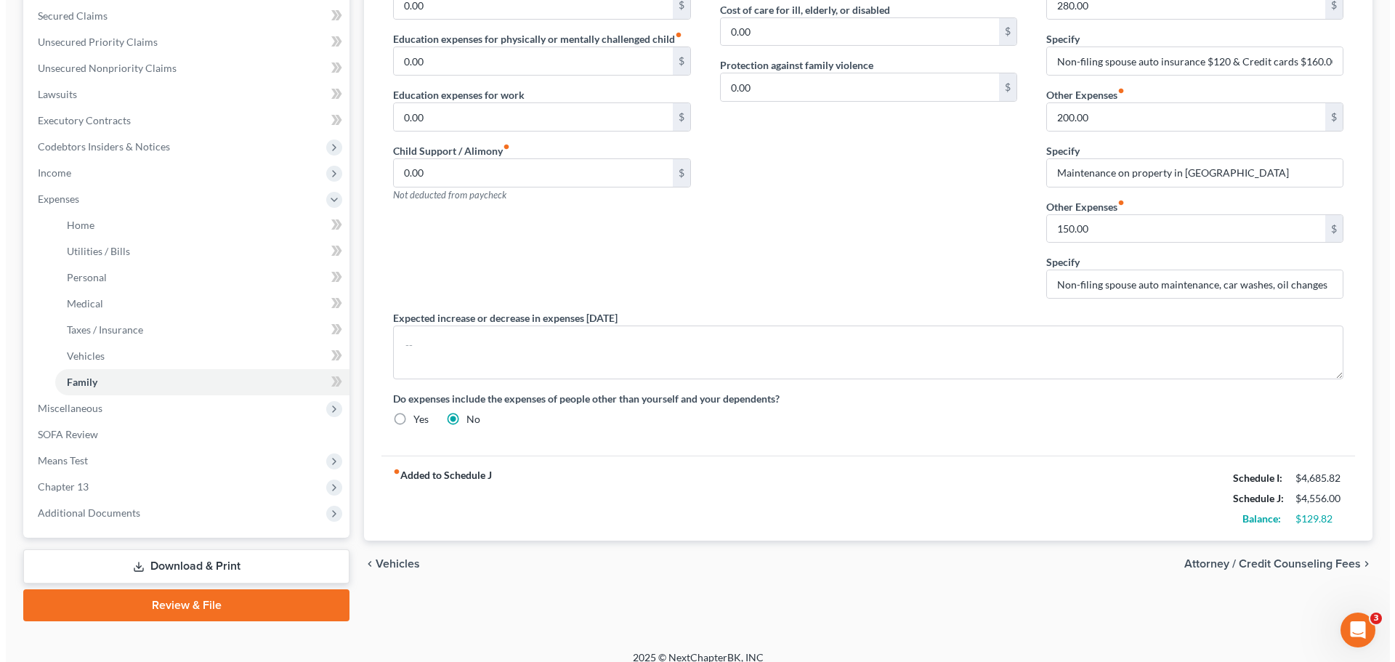
scroll to position [320, 0]
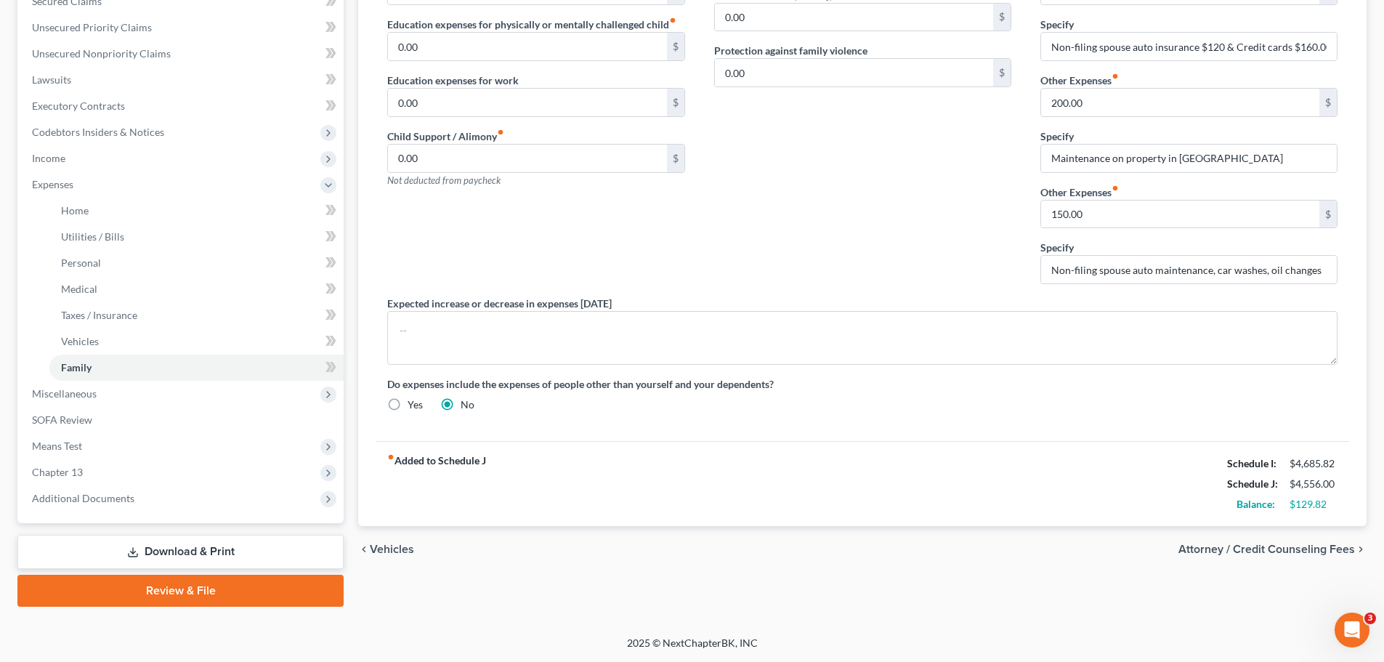
click at [1235, 554] on span "Attorney / Credit Counseling Fees" at bounding box center [1267, 550] width 177 height 12
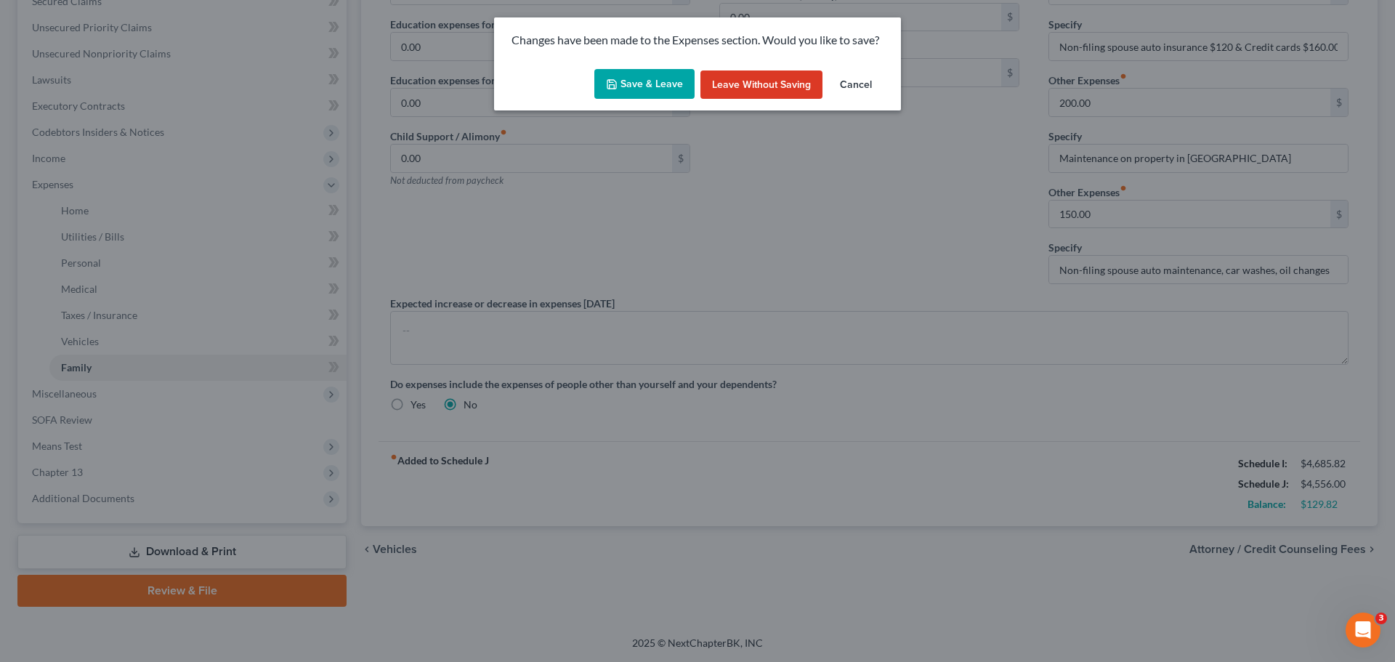
click at [658, 86] on button "Save & Leave" at bounding box center [644, 84] width 100 height 31
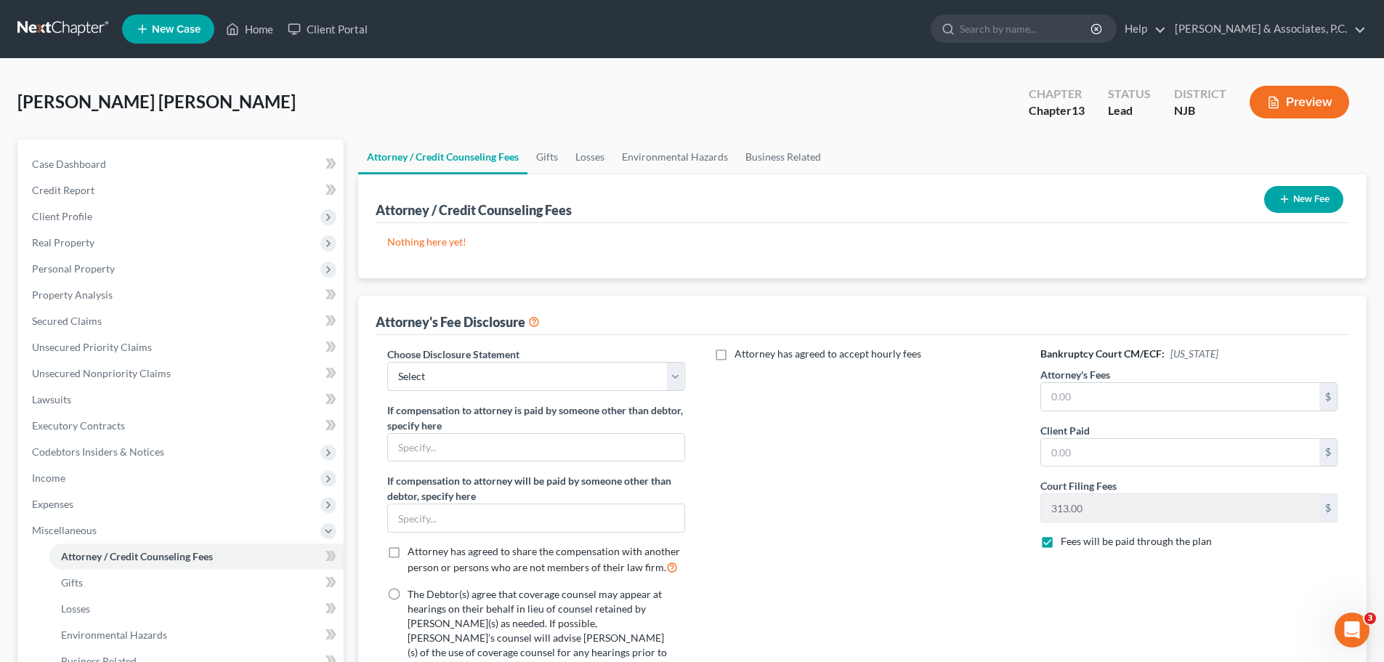
click at [1323, 194] on button "New Fee" at bounding box center [1303, 199] width 79 height 27
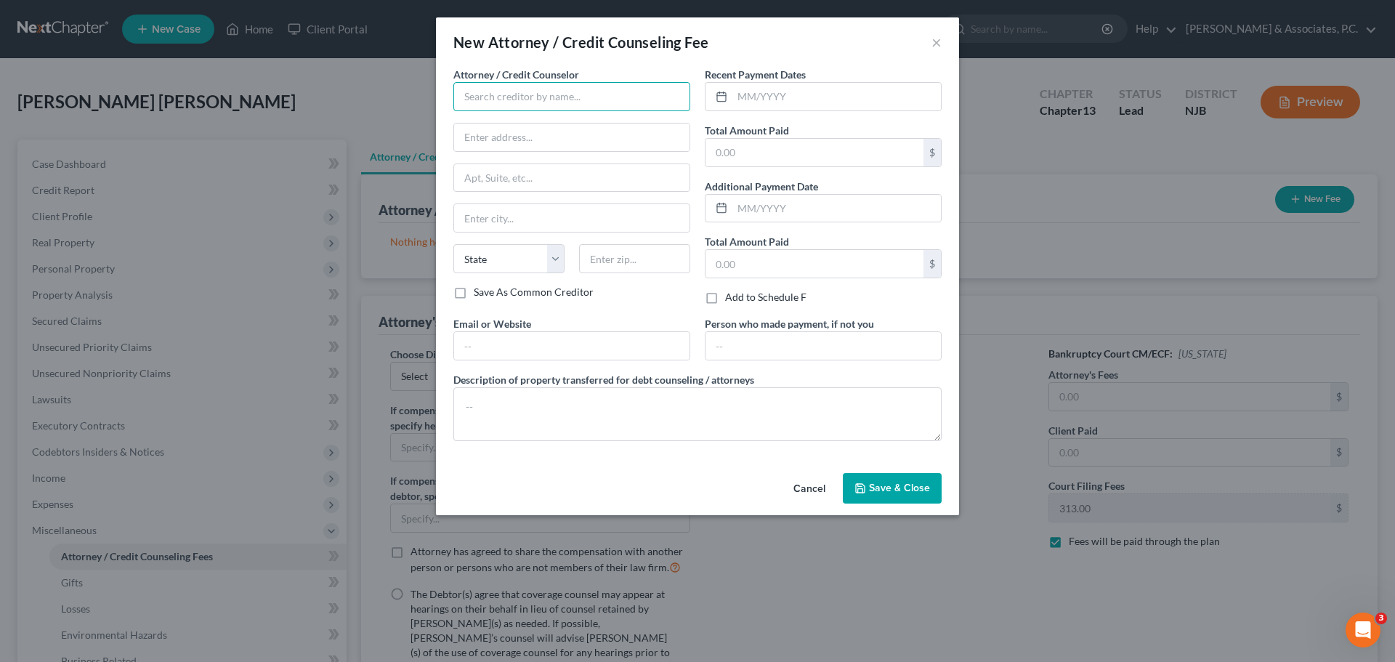
click at [615, 98] on input "text" at bounding box center [571, 96] width 237 height 29
type input "[PERSON_NAME], Esq."
type input "[STREET_ADDRESS]"
type input "07306"
type input "[GEOGRAPHIC_DATA]"
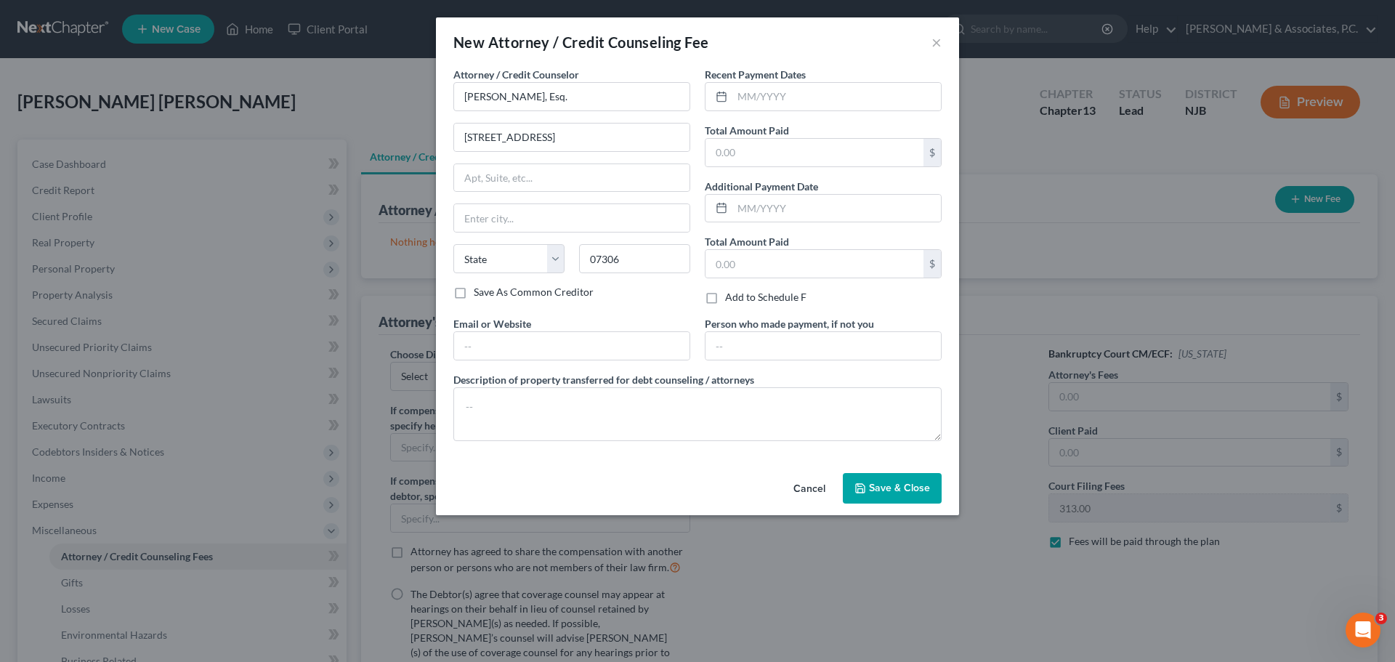
select select "33"
click at [796, 96] on input "text" at bounding box center [837, 97] width 209 height 28
click at [809, 488] on button "Cancel" at bounding box center [809, 489] width 55 height 29
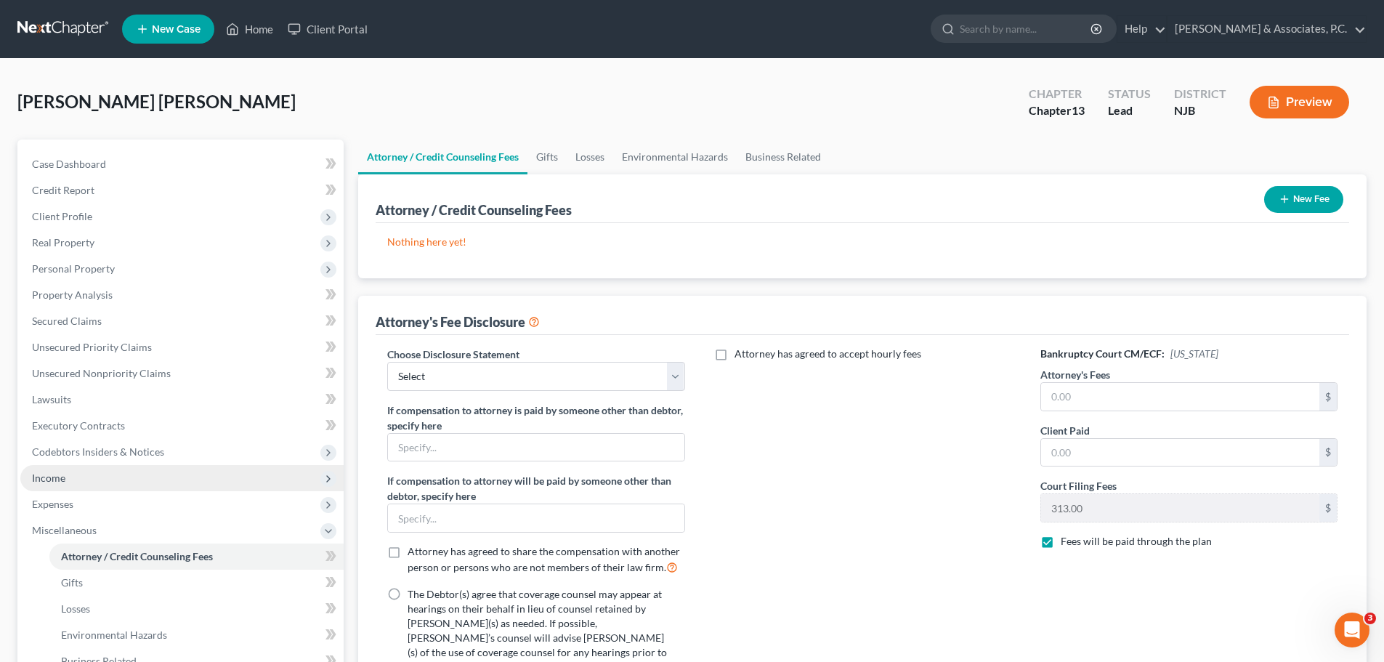
click at [57, 480] on span "Income" at bounding box center [48, 478] width 33 height 12
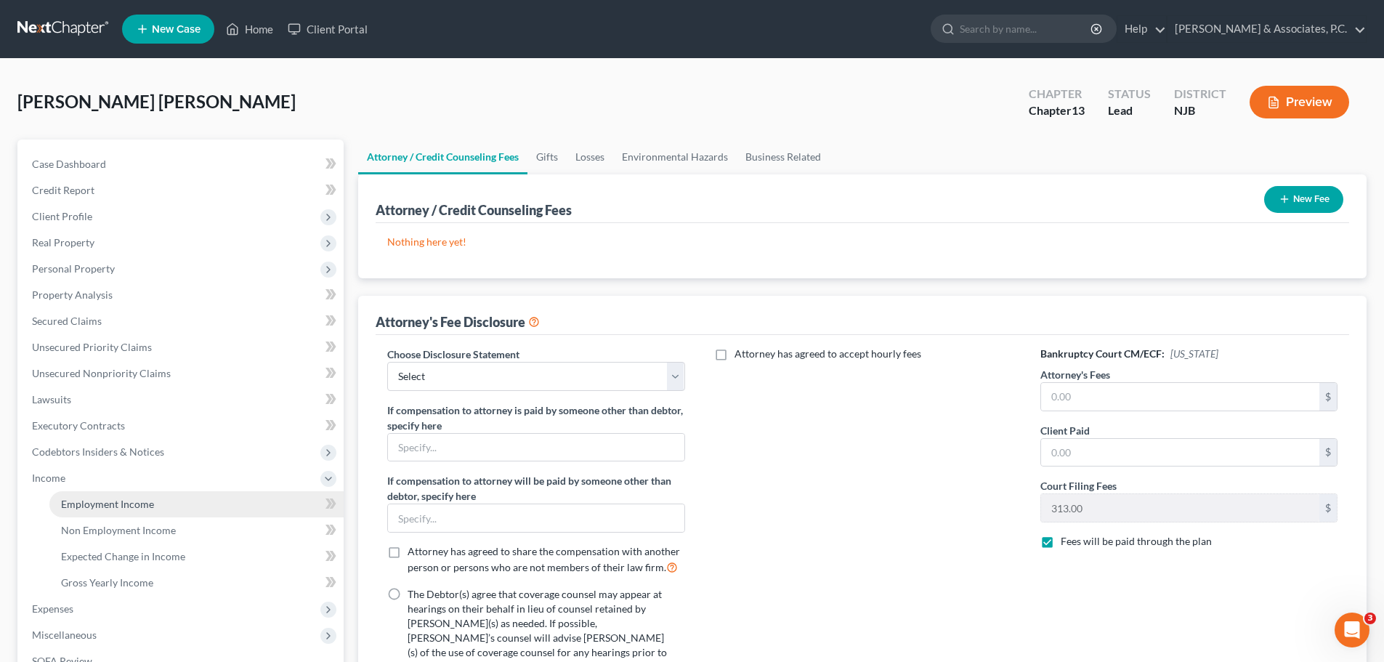
click at [142, 508] on span "Employment Income" at bounding box center [107, 504] width 93 height 12
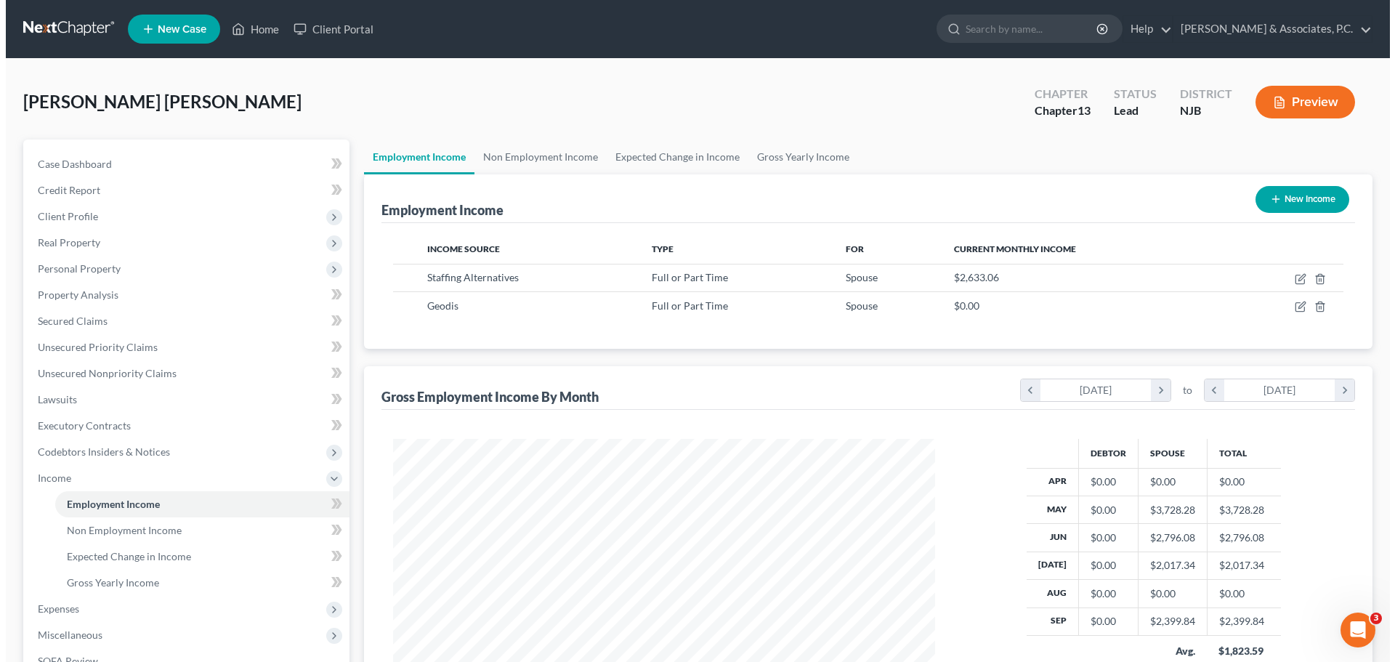
scroll to position [271, 571]
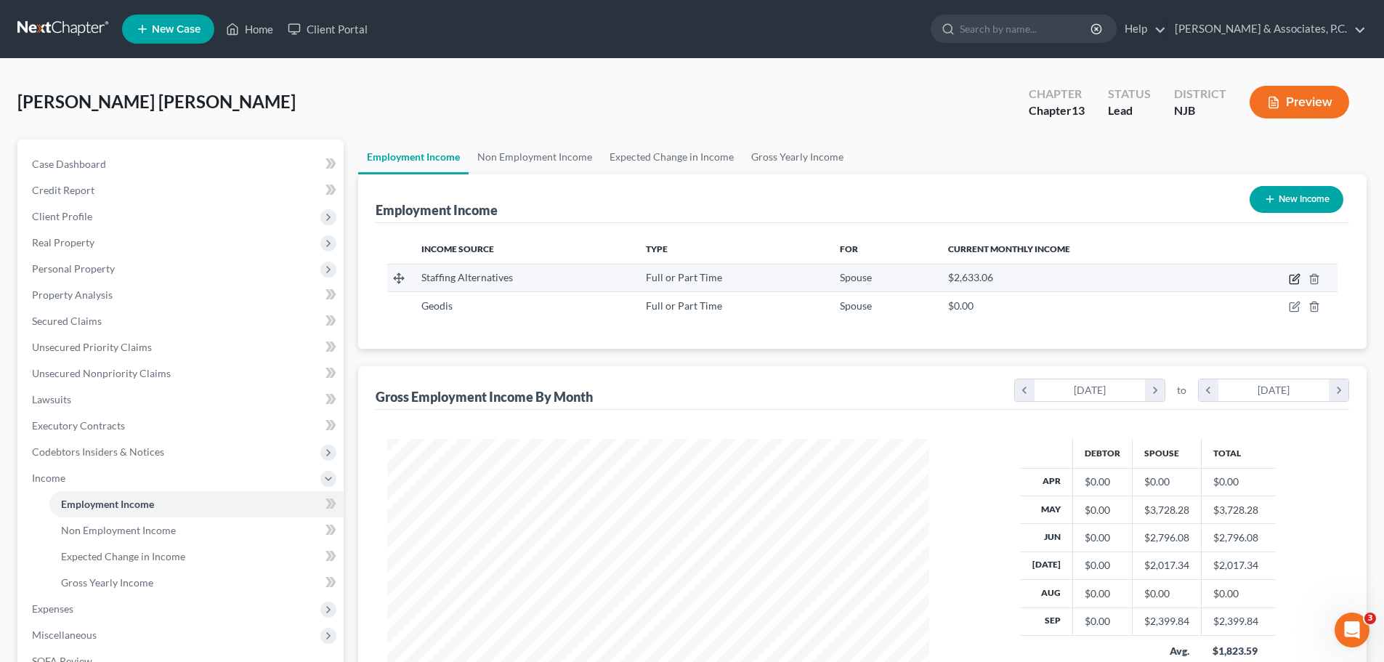
click at [1299, 276] on icon "button" at bounding box center [1296, 277] width 7 height 7
select select "0"
select select "33"
select select "3"
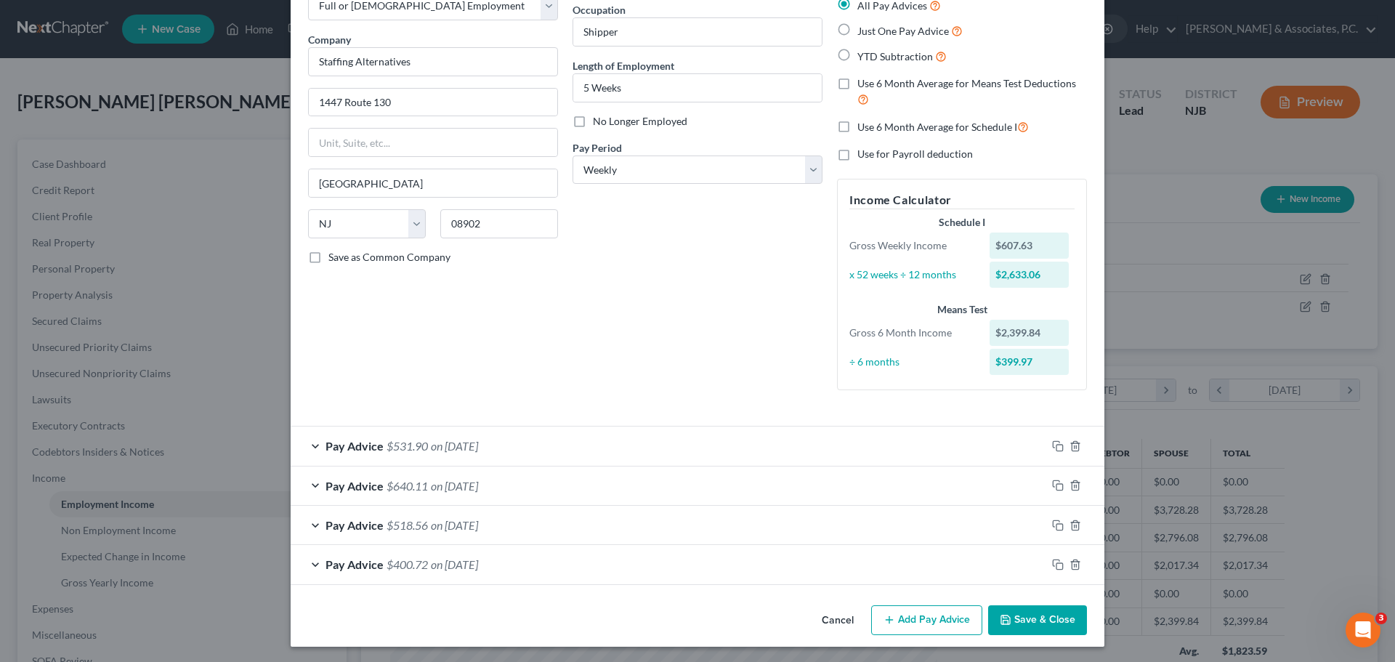
scroll to position [93, 0]
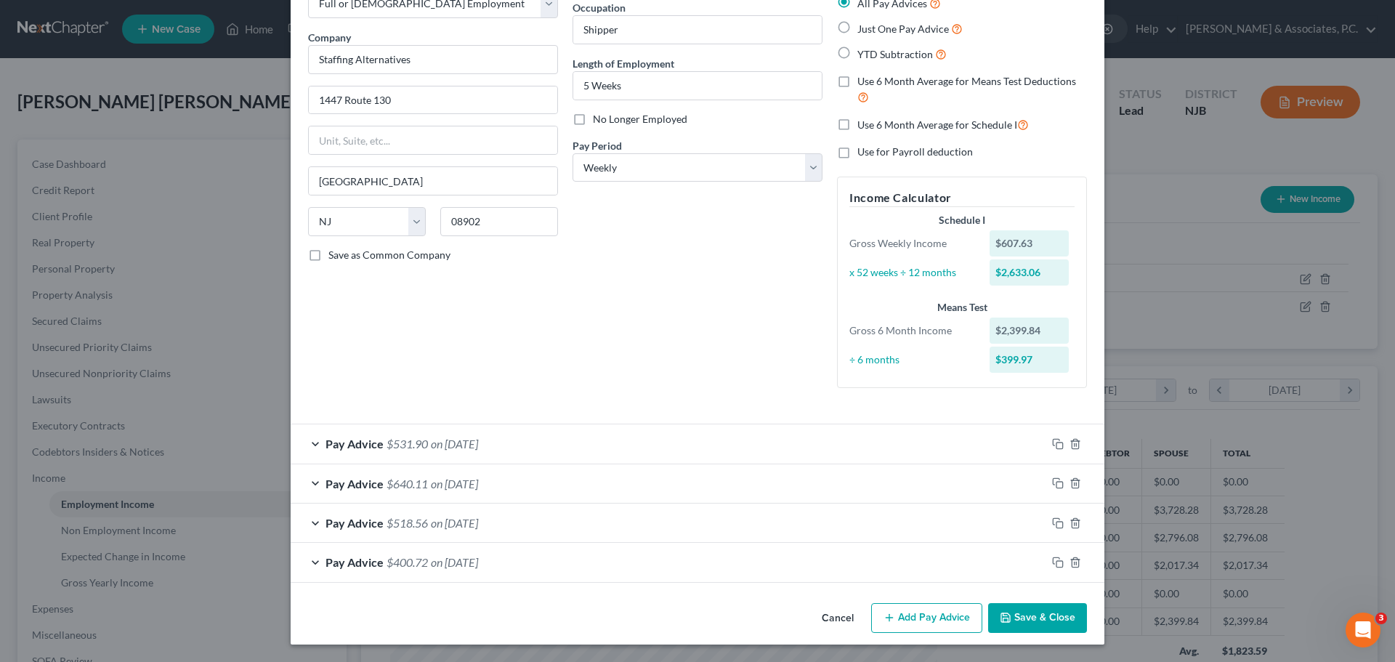
click at [592, 562] on div "Pay Advice $400.72 on [DATE]" at bounding box center [669, 562] width 756 height 39
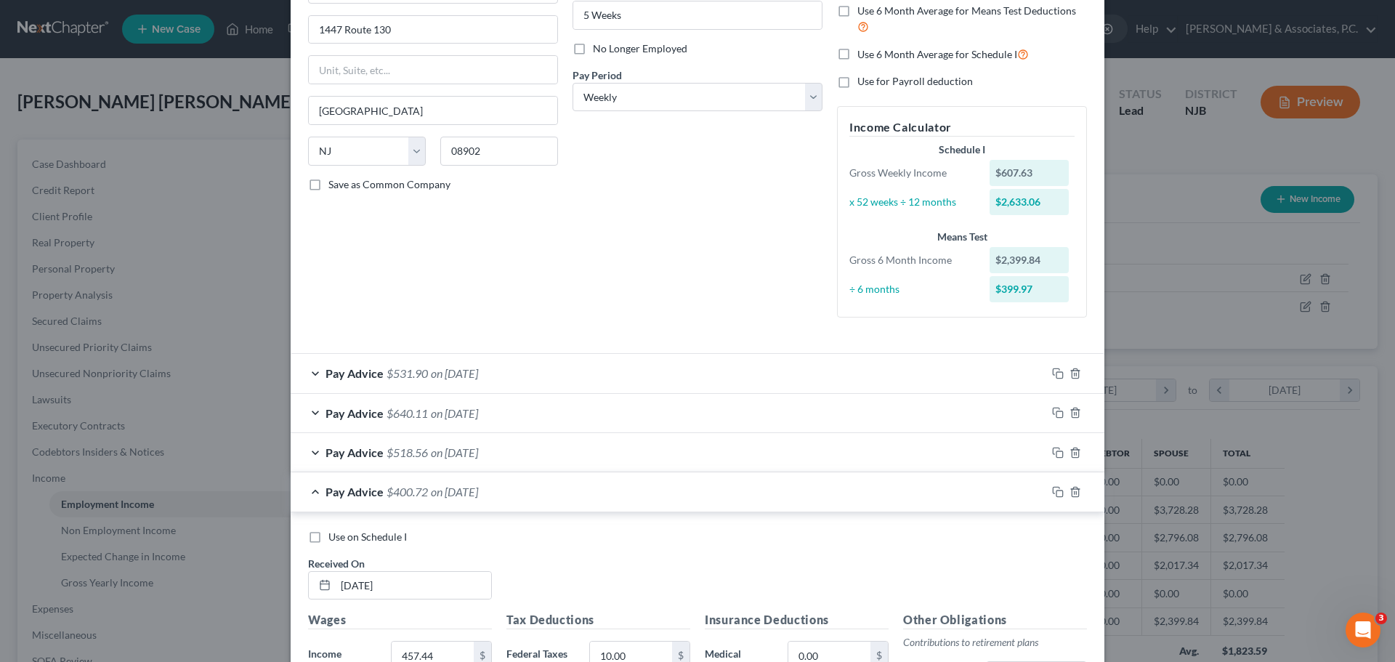
scroll to position [311, 0]
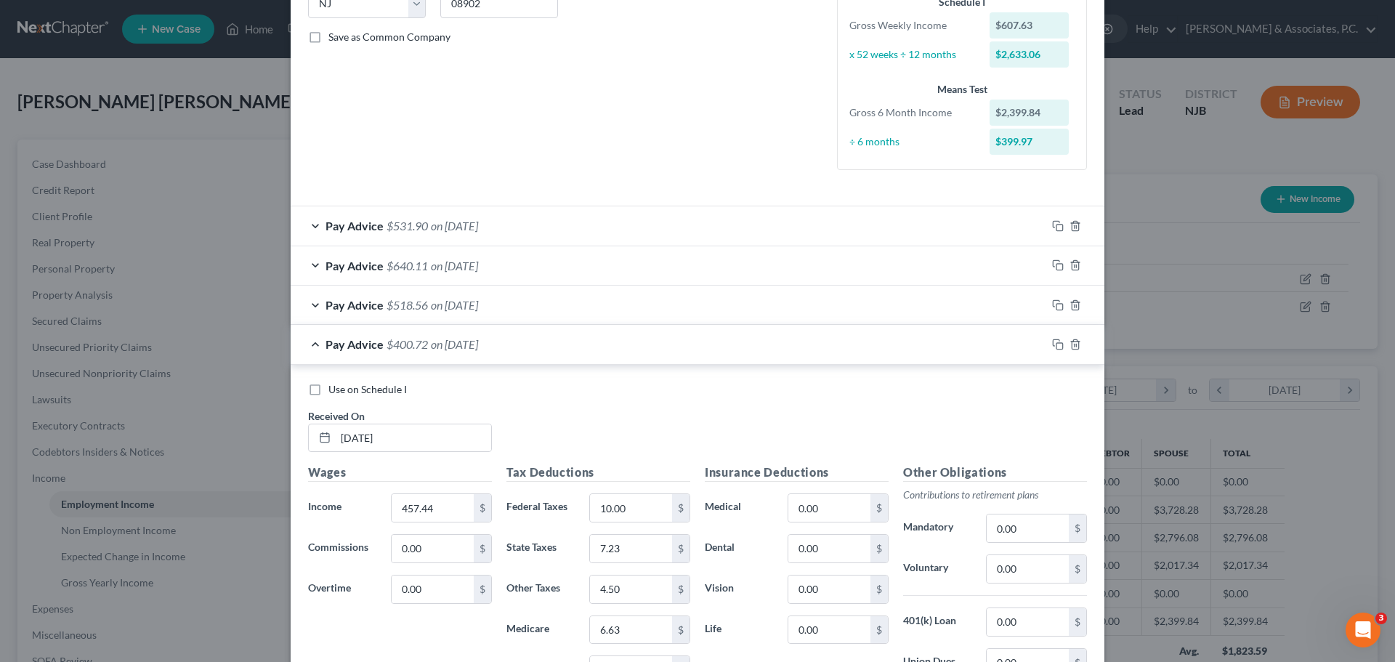
click at [891, 355] on div "Pay Advice $400.72 on [DATE]" at bounding box center [669, 344] width 756 height 39
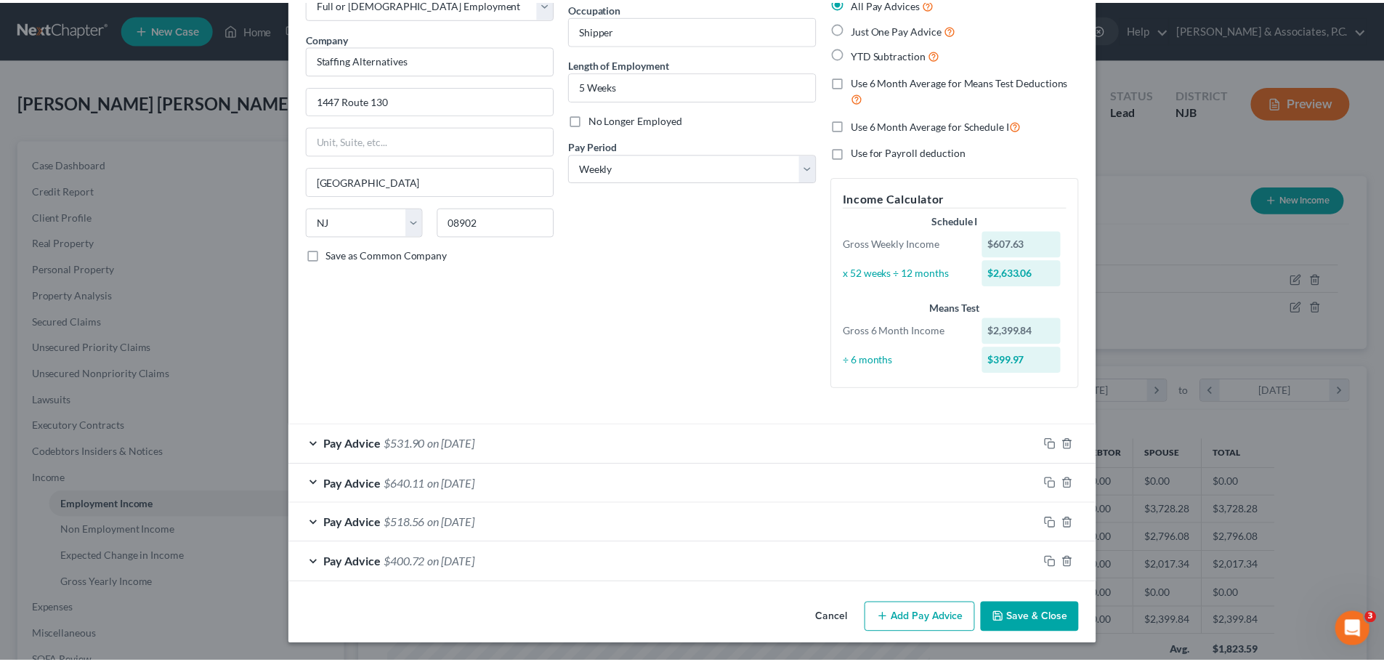
scroll to position [93, 0]
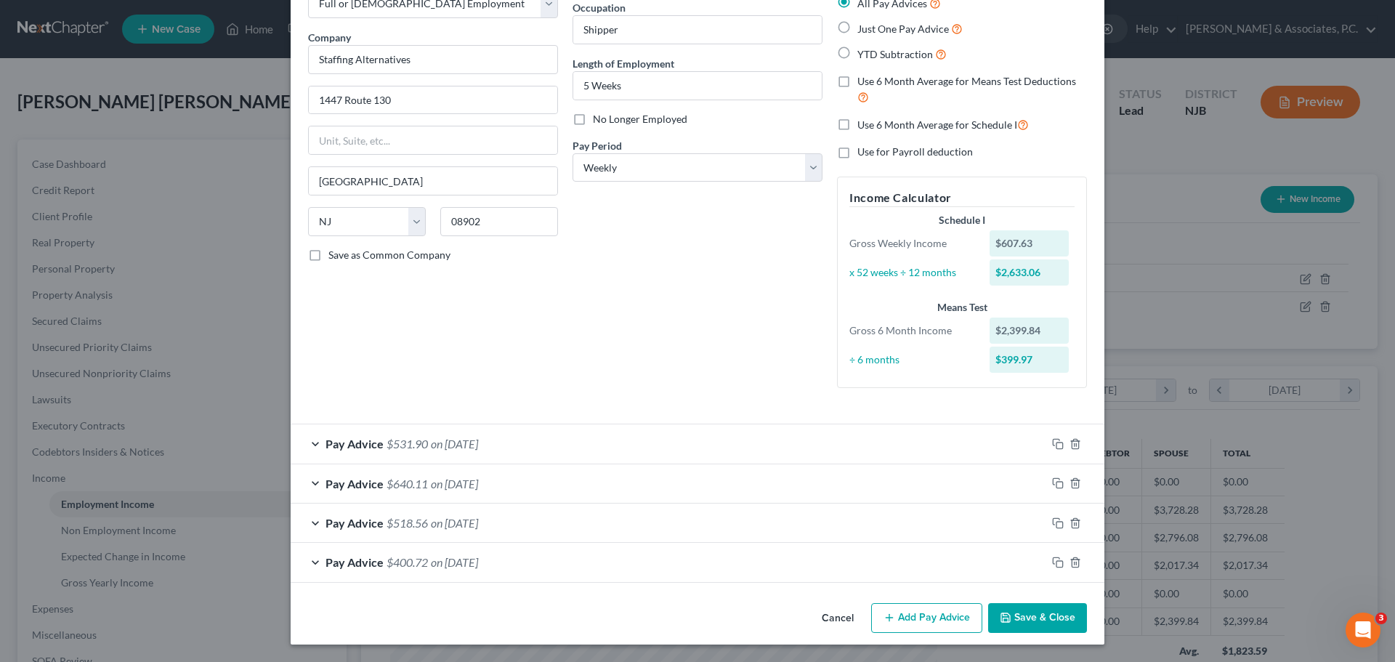
click at [1048, 614] on button "Save & Close" at bounding box center [1037, 618] width 99 height 31
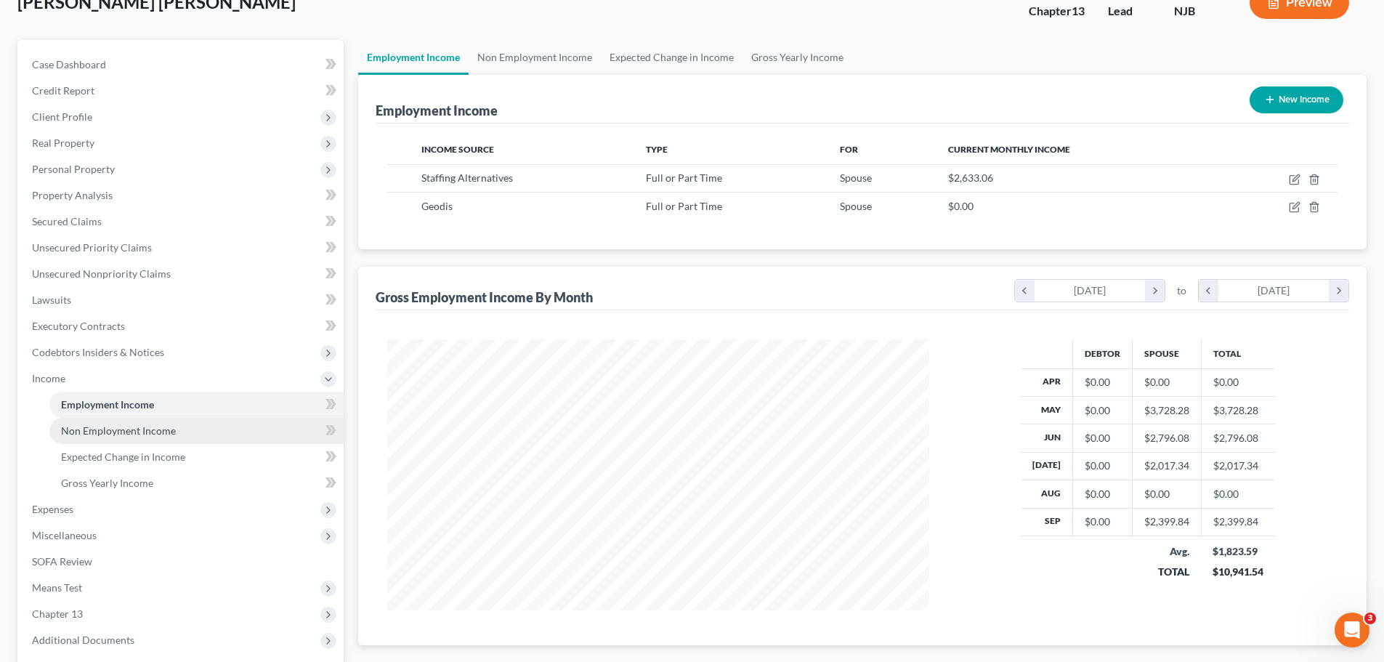
scroll to position [241, 0]
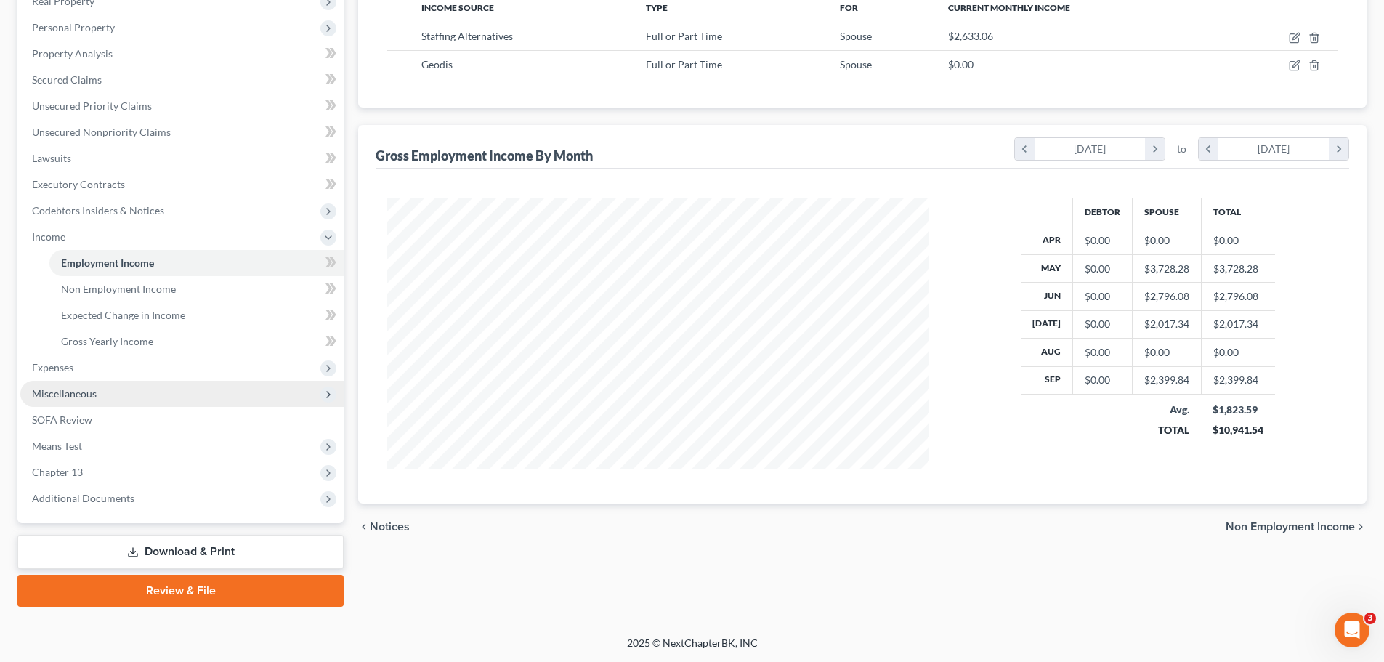
click at [81, 394] on span "Miscellaneous" at bounding box center [64, 393] width 65 height 12
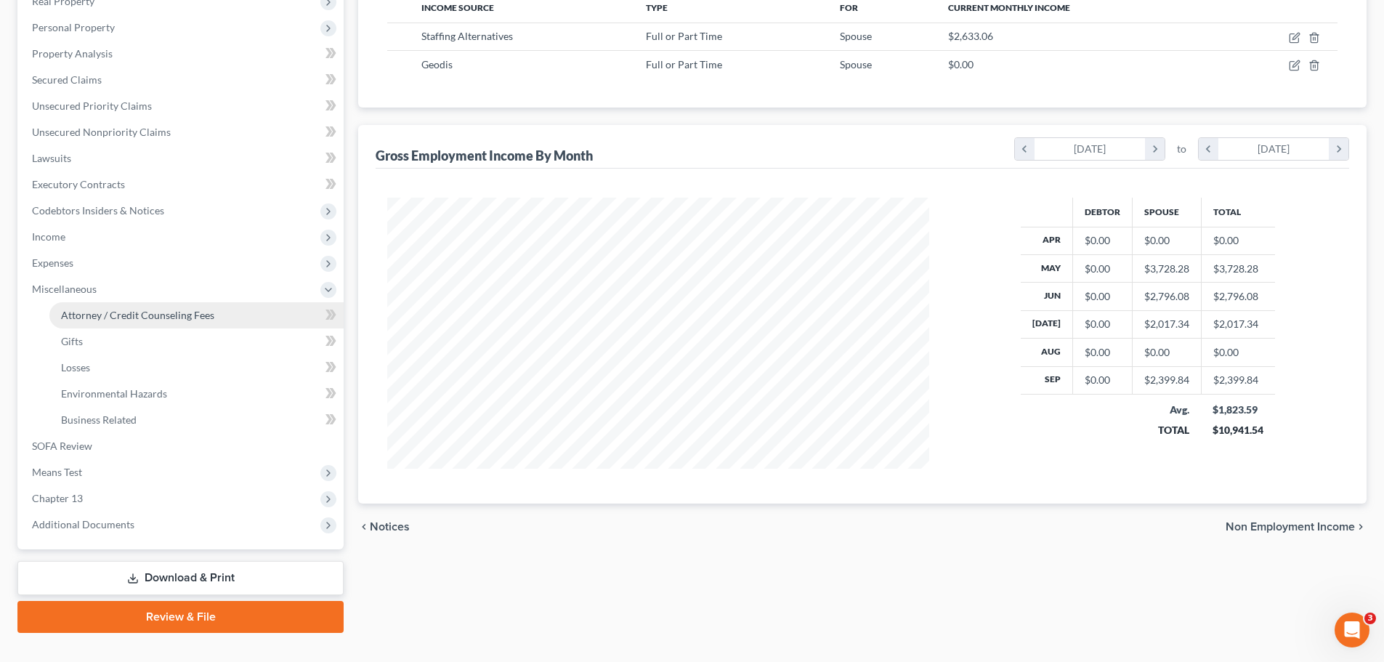
click at [130, 311] on span "Attorney / Credit Counseling Fees" at bounding box center [137, 315] width 153 height 12
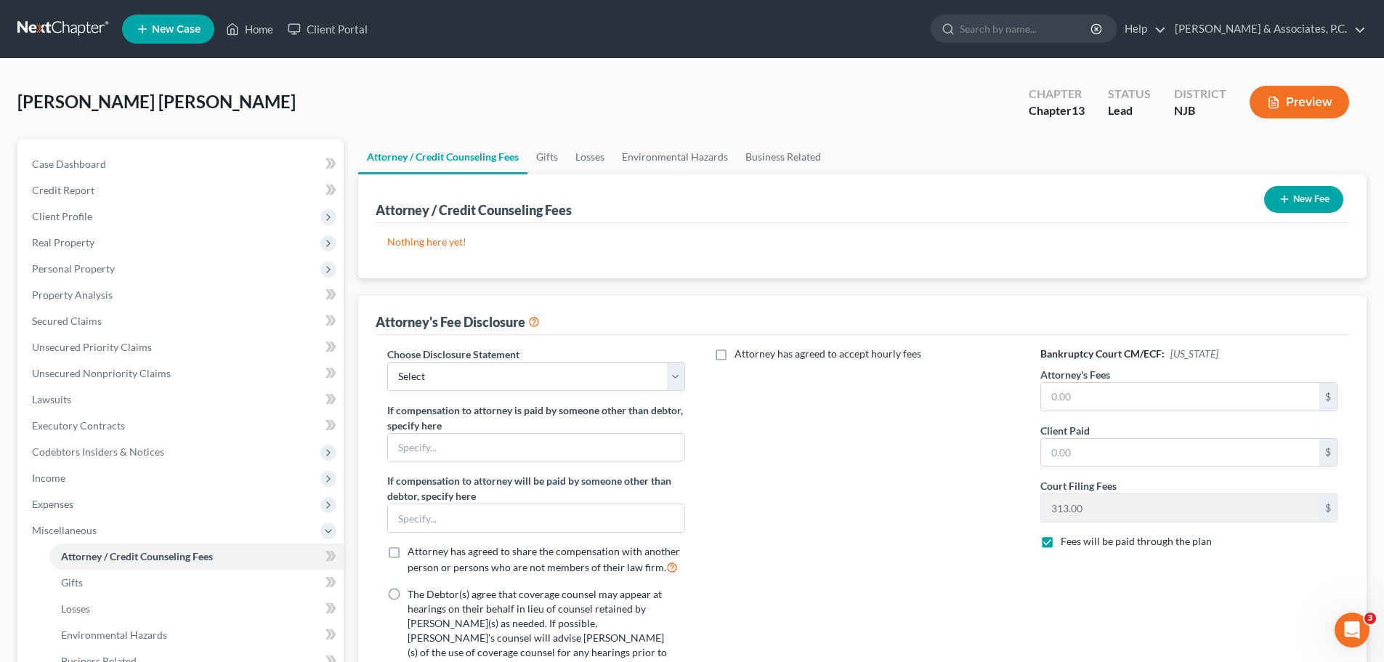
click at [1301, 198] on button "New Fee" at bounding box center [1303, 199] width 79 height 27
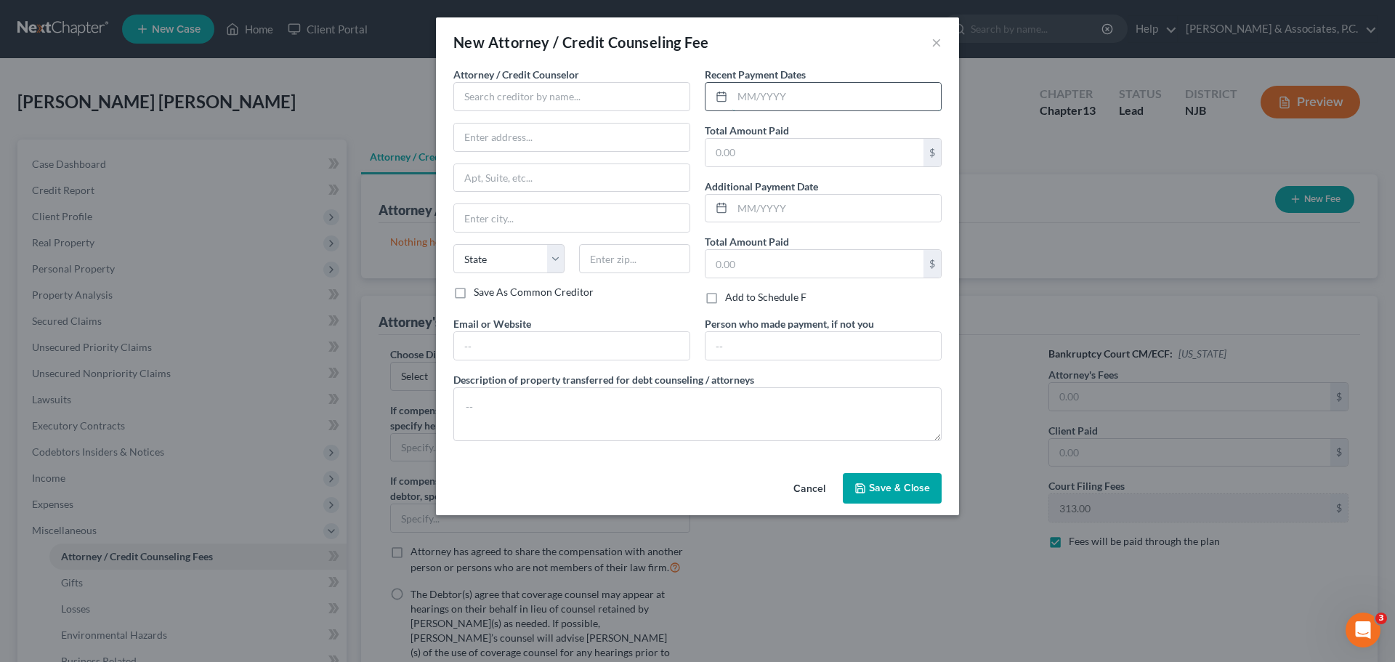
click at [779, 97] on input "text" at bounding box center [837, 97] width 209 height 28
type input "[DATE]"
click at [550, 94] on input "text" at bounding box center [571, 96] width 237 height 29
type input "N"
type input "[PERSON_NAME], Esq."
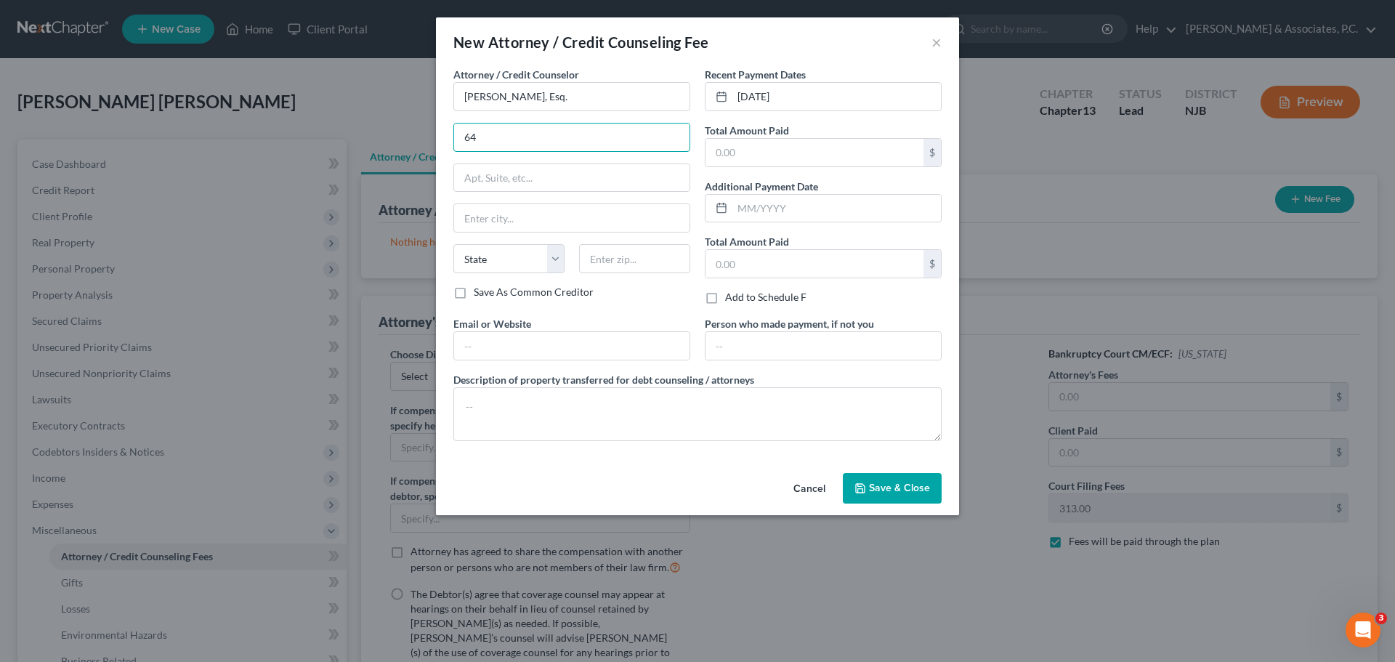
type input "[STREET_ADDRESS]"
drag, startPoint x: 642, startPoint y: 257, endPoint x: 652, endPoint y: 251, distance: 11.7
click at [642, 257] on input "text" at bounding box center [634, 258] width 111 height 29
type input "07306"
type input "[GEOGRAPHIC_DATA]"
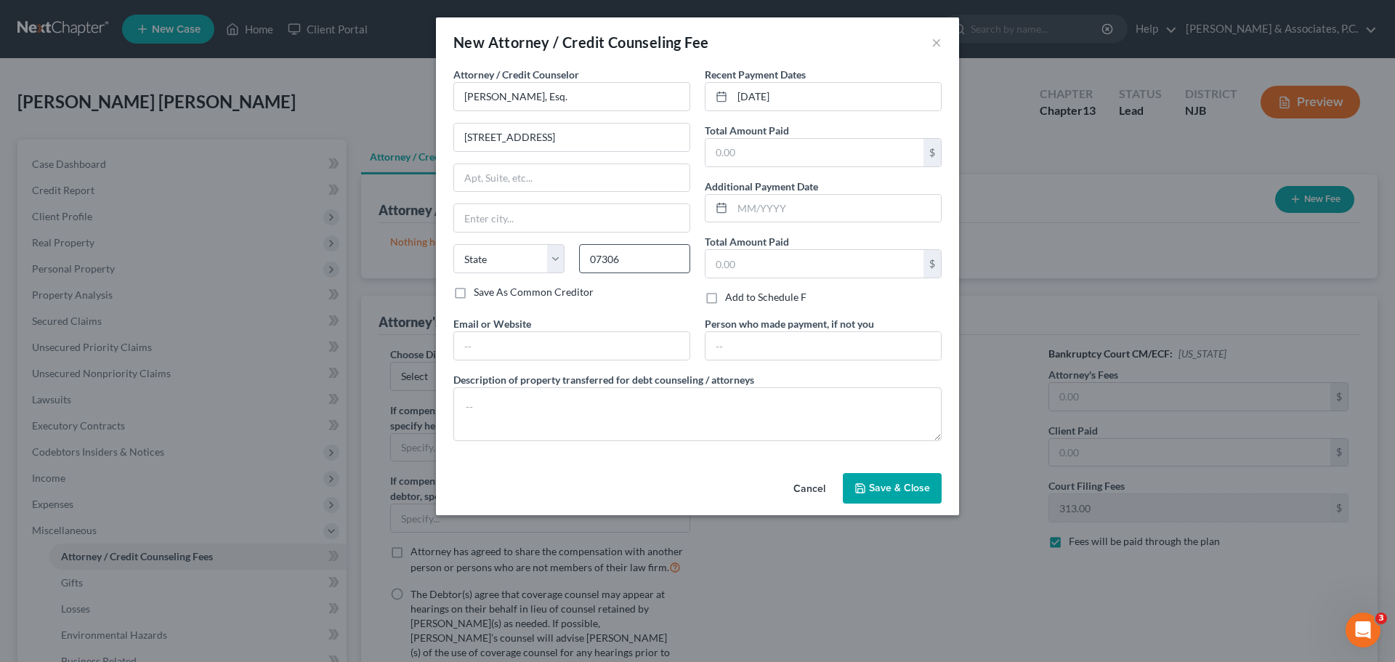
select select "33"
click at [801, 154] on input "text" at bounding box center [815, 153] width 218 height 28
type input "9"
type input "3,909.00"
click at [591, 358] on input "text" at bounding box center [571, 346] width 235 height 28
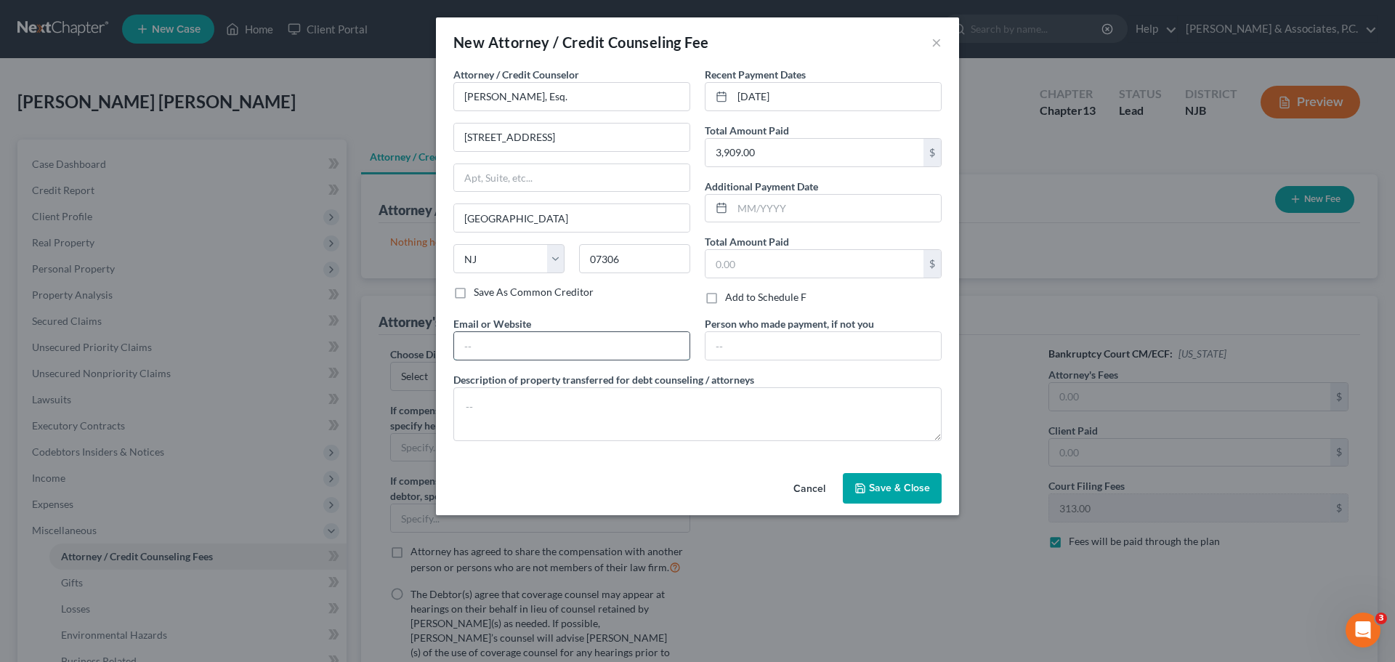
type input "[DOMAIN_NAME][EMAIL_ADDRESS][DOMAIN_NAME]"
click at [865, 336] on input "text" at bounding box center [823, 346] width 235 height 28
type input "[PERSON_NAME]"
click at [902, 493] on span "Save & Close" at bounding box center [899, 488] width 61 height 12
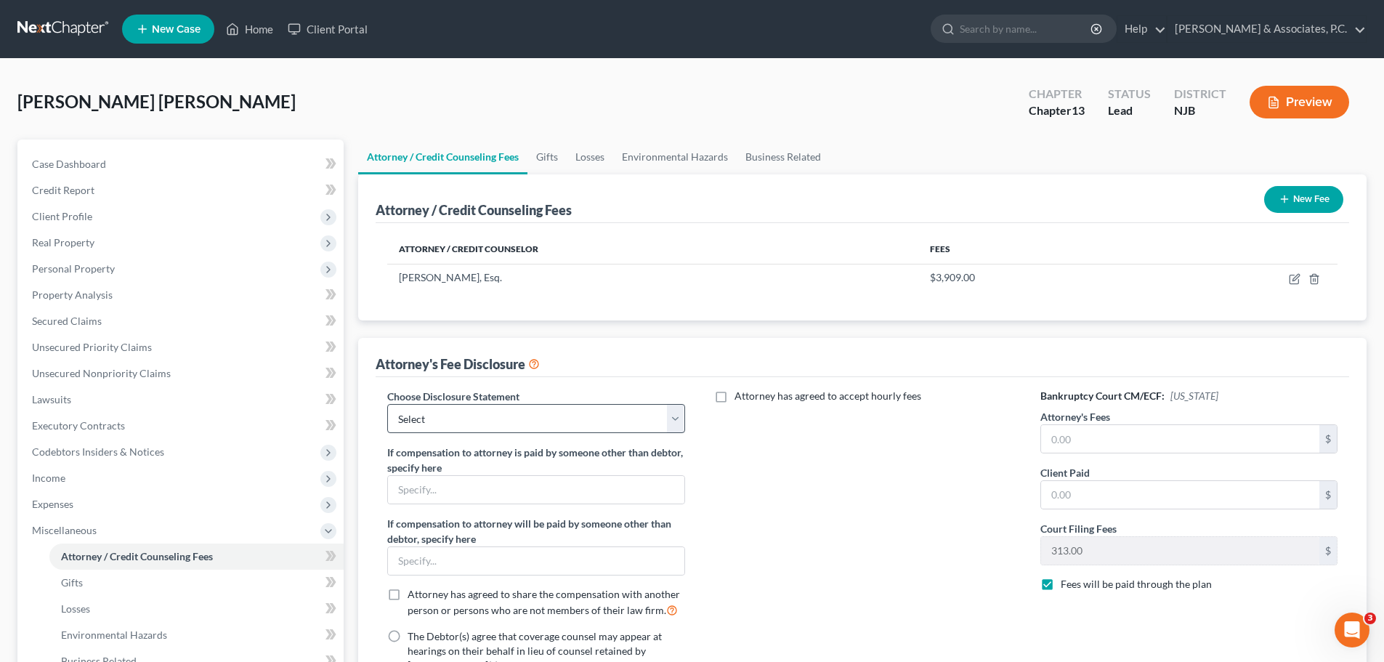
drag, startPoint x: 516, startPoint y: 404, endPoint x: 507, endPoint y: 431, distance: 28.5
click at [515, 406] on div "Choose Disclosure Statement Select Attorney" at bounding box center [535, 411] width 297 height 44
click at [505, 427] on select "Select Attorney" at bounding box center [535, 418] width 297 height 29
select select "0"
click at [387, 404] on select "Select Attorney" at bounding box center [535, 418] width 297 height 29
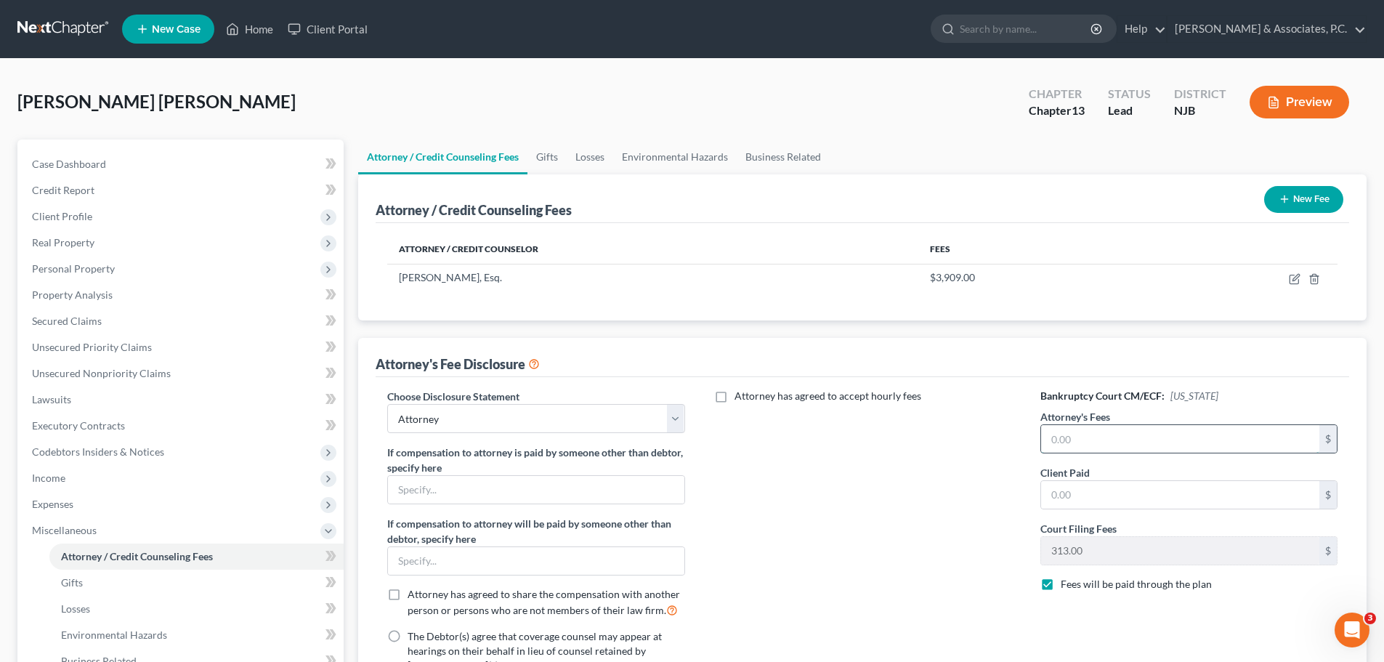
click at [1106, 440] on input "text" at bounding box center [1180, 439] width 278 height 28
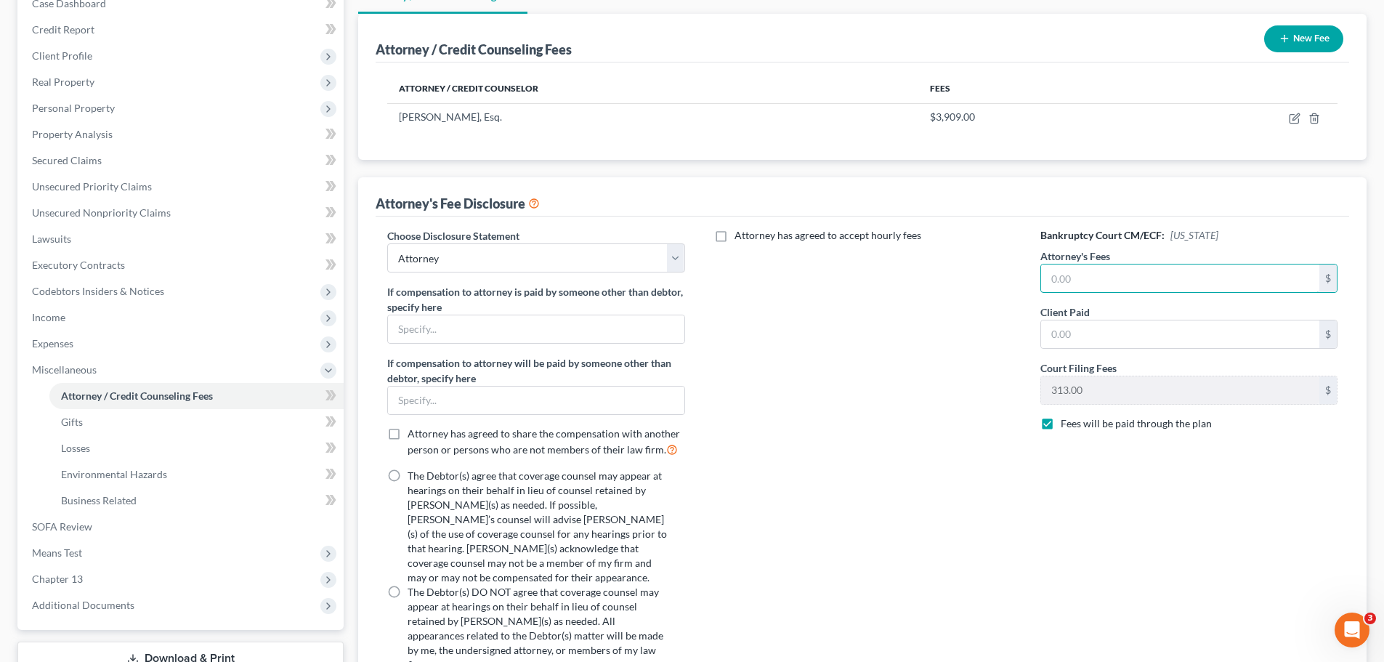
scroll to position [73, 0]
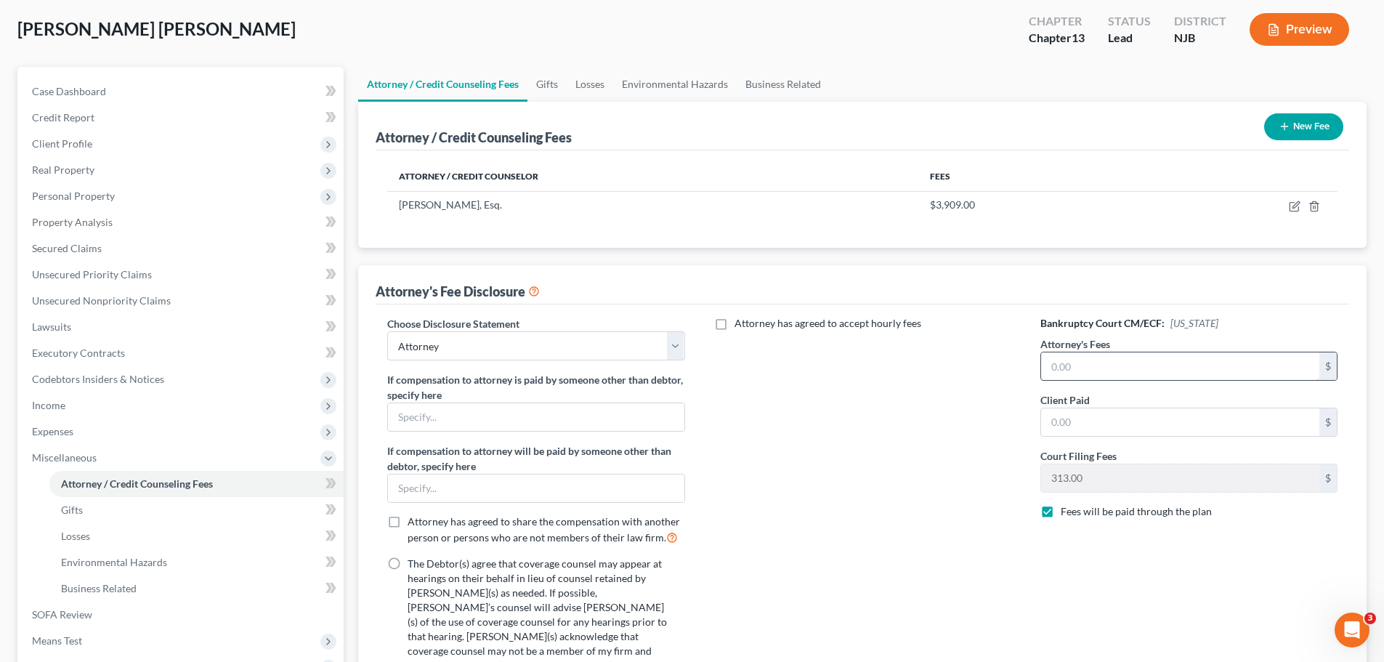
click at [1163, 362] on input "text" at bounding box center [1180, 366] width 278 height 28
type input "4,750.00"
click at [1150, 419] on input "text" at bounding box center [1180, 422] width 278 height 28
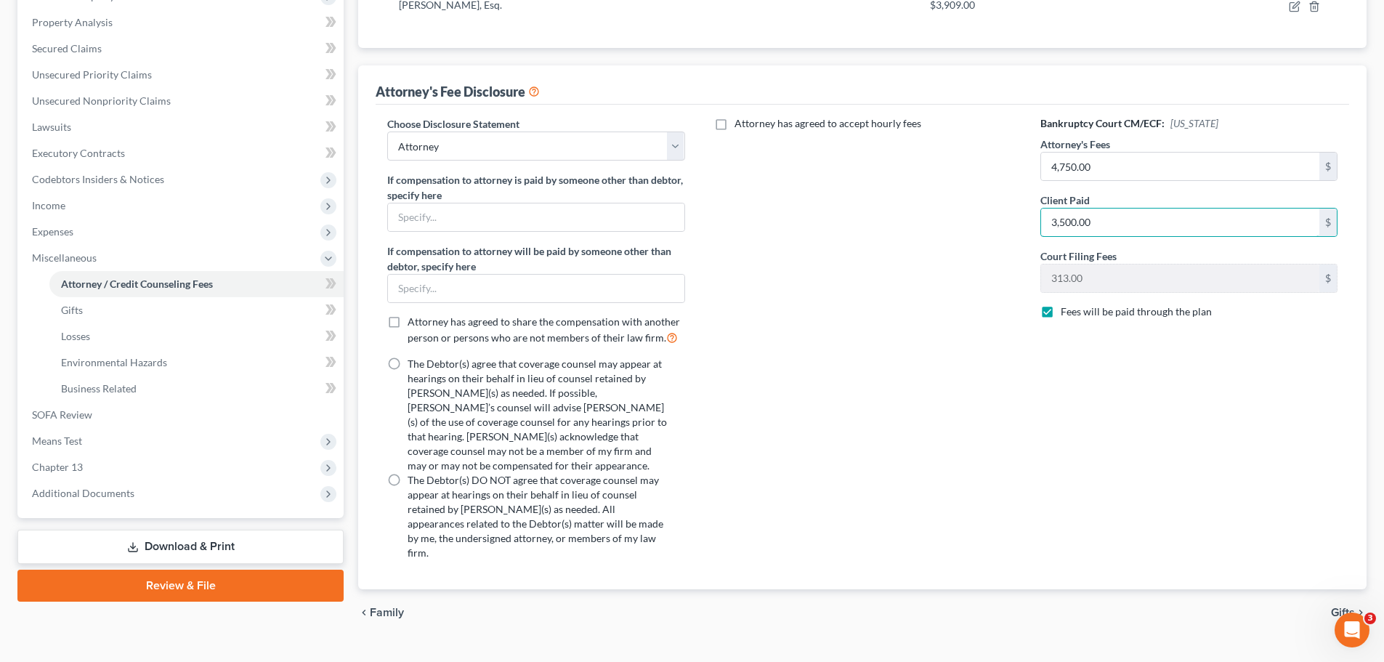
type input "3,500.00"
click at [1337, 607] on span "Gifts" at bounding box center [1343, 613] width 24 height 12
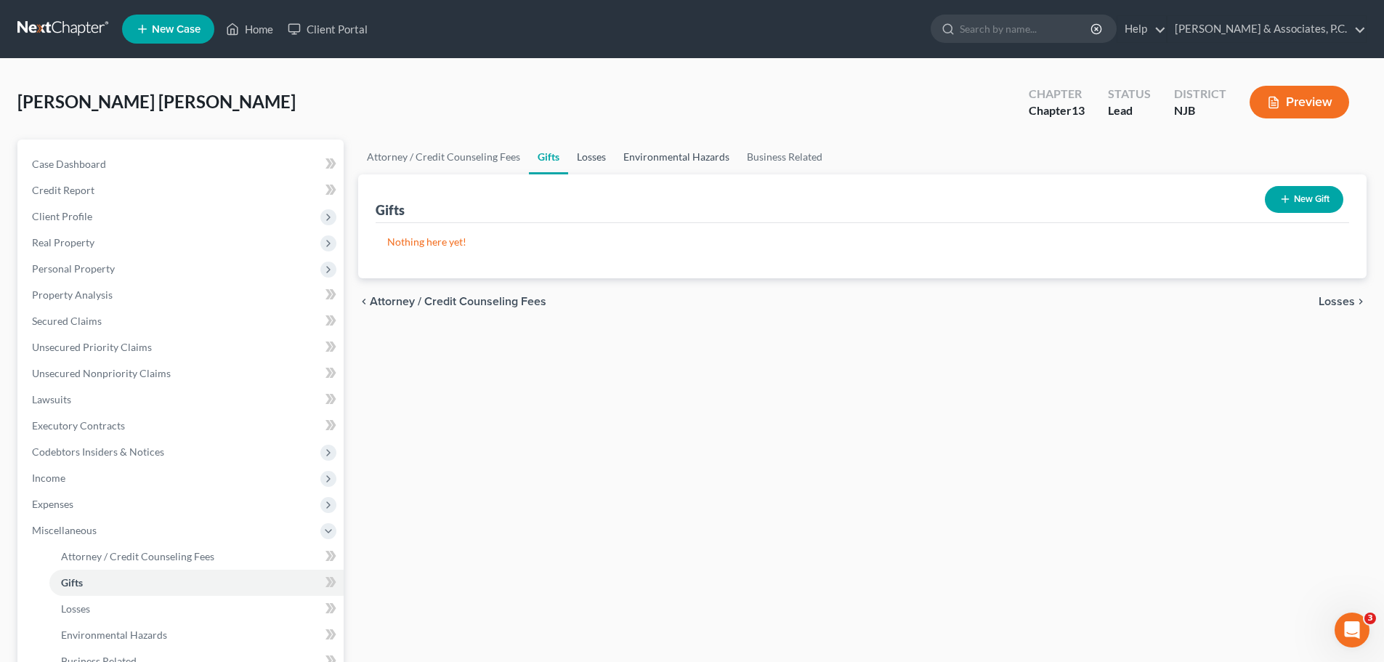
click at [602, 158] on link "Losses" at bounding box center [591, 157] width 47 height 35
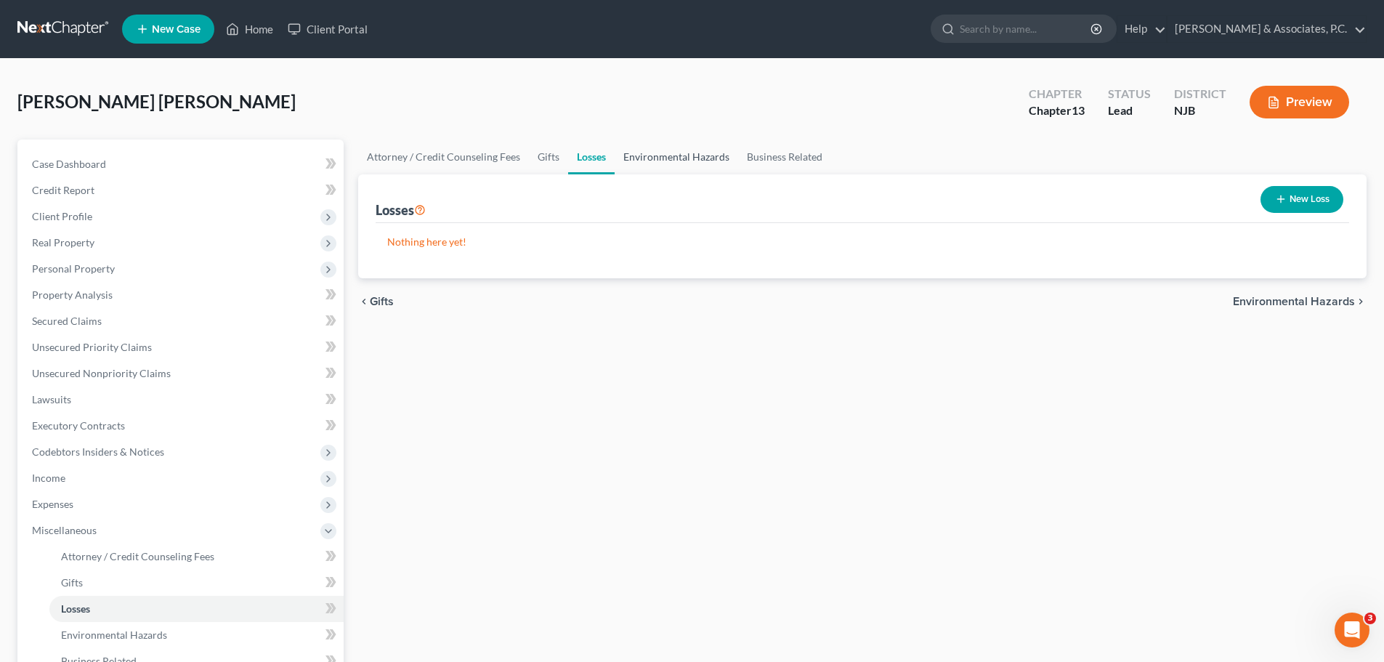
click at [650, 160] on link "Environmental Hazards" at bounding box center [677, 157] width 124 height 35
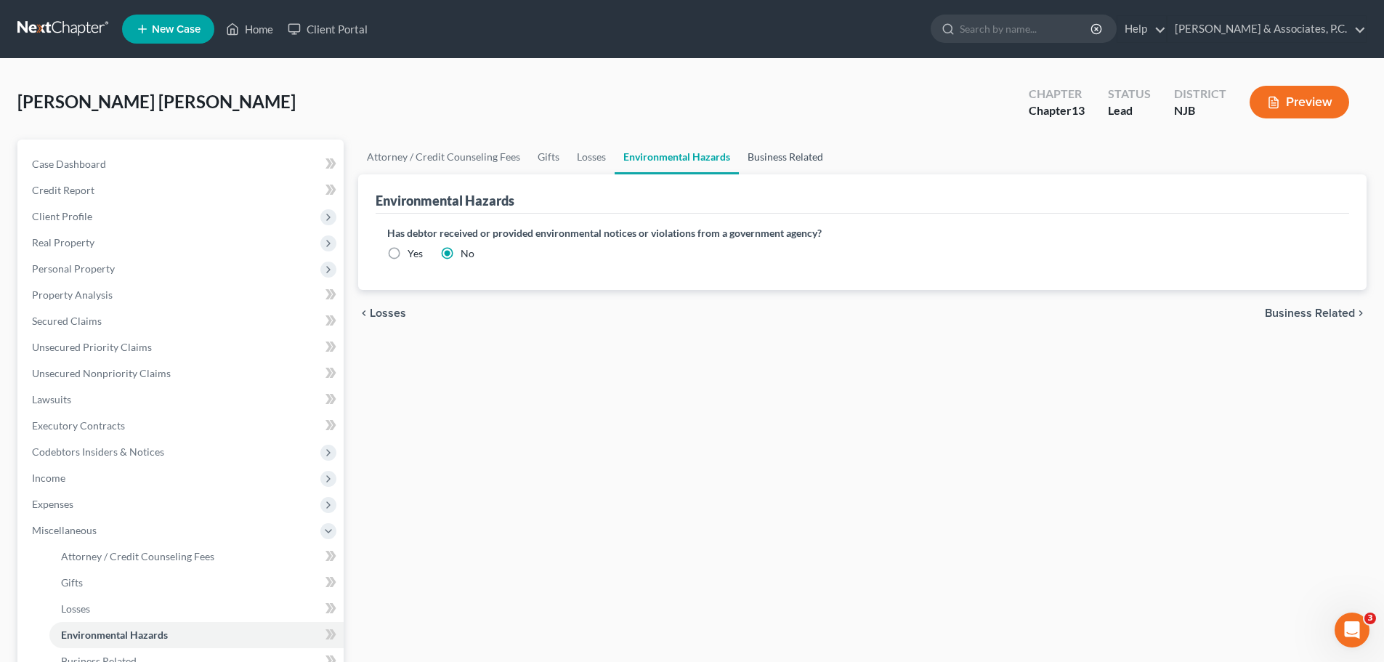
click at [772, 164] on link "Business Related" at bounding box center [785, 157] width 93 height 35
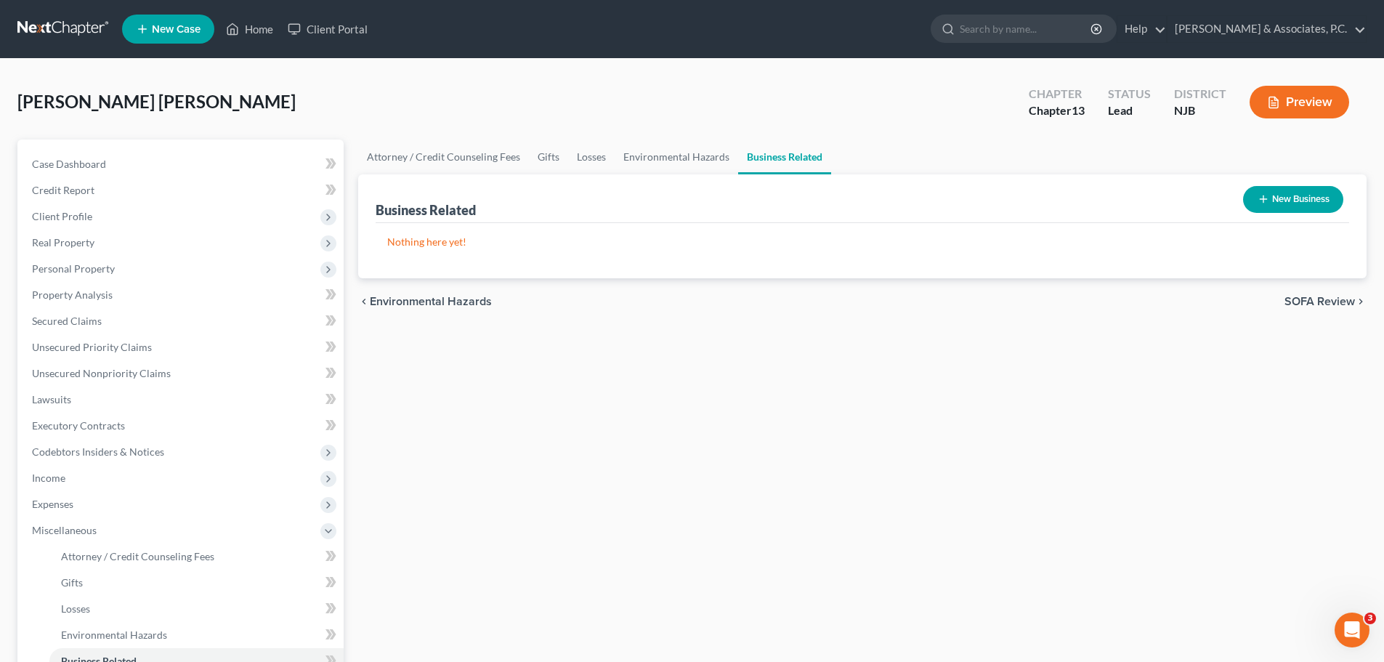
click at [1304, 299] on span "SOFA Review" at bounding box center [1320, 302] width 70 height 12
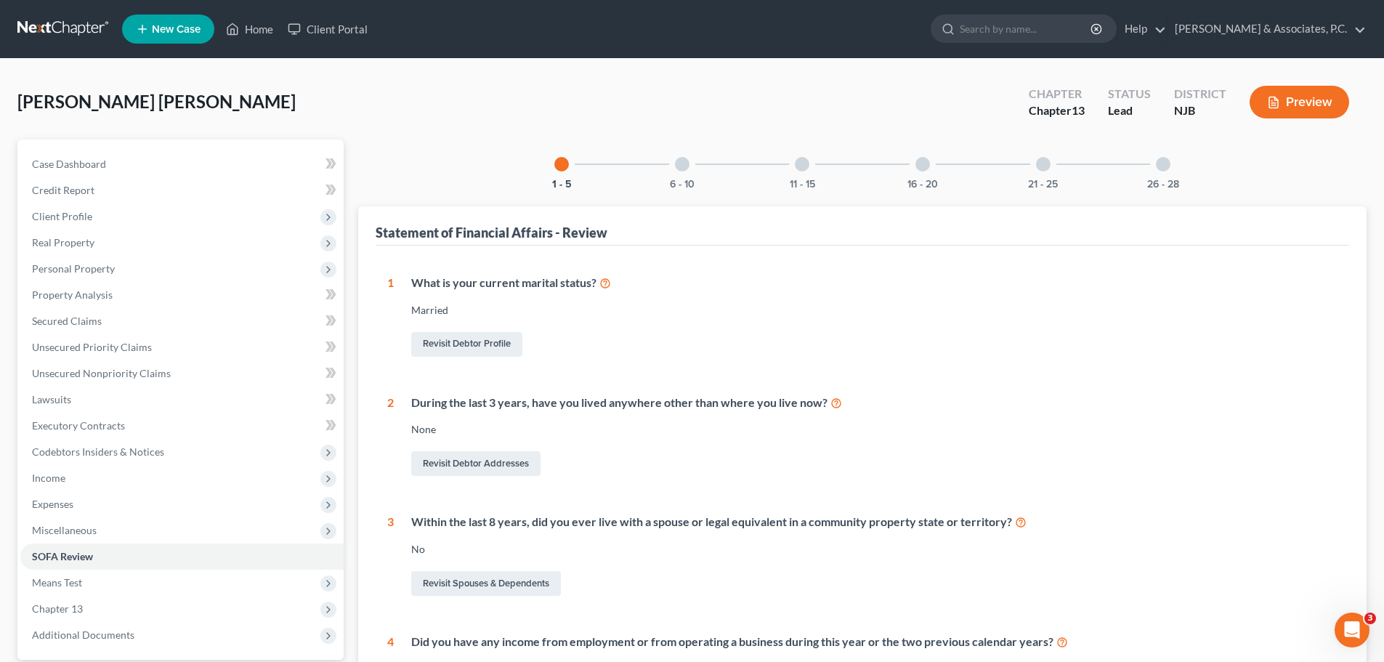
click at [682, 166] on div at bounding box center [682, 164] width 15 height 15
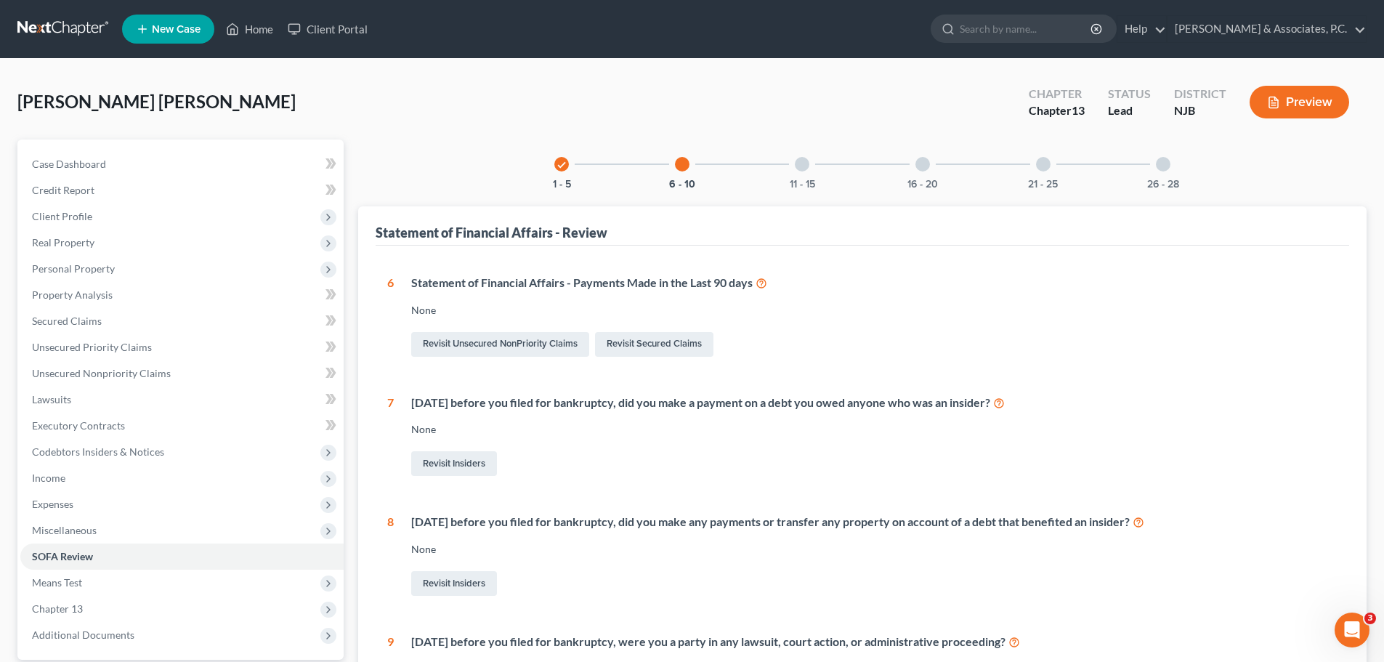
drag, startPoint x: 812, startPoint y: 166, endPoint x: 818, endPoint y: 185, distance: 19.8
click at [812, 167] on div "11 - 15" at bounding box center [802, 164] width 49 height 49
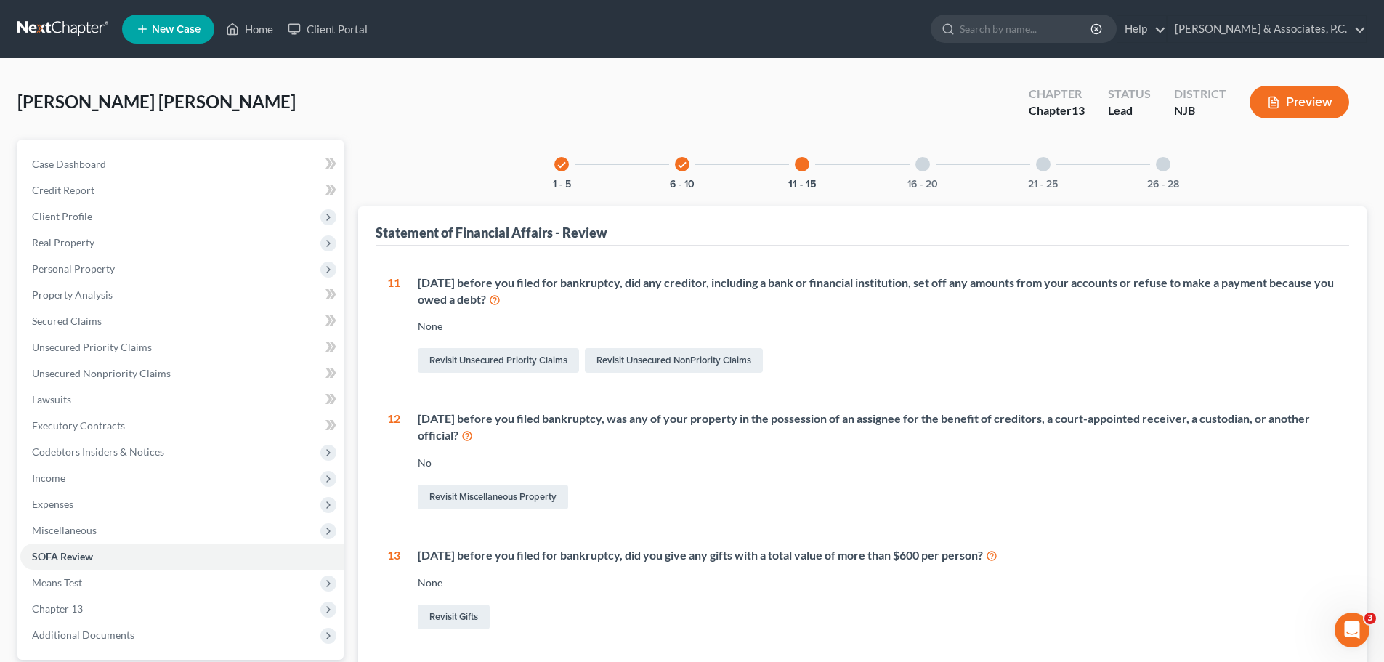
click at [928, 166] on div at bounding box center [923, 164] width 15 height 15
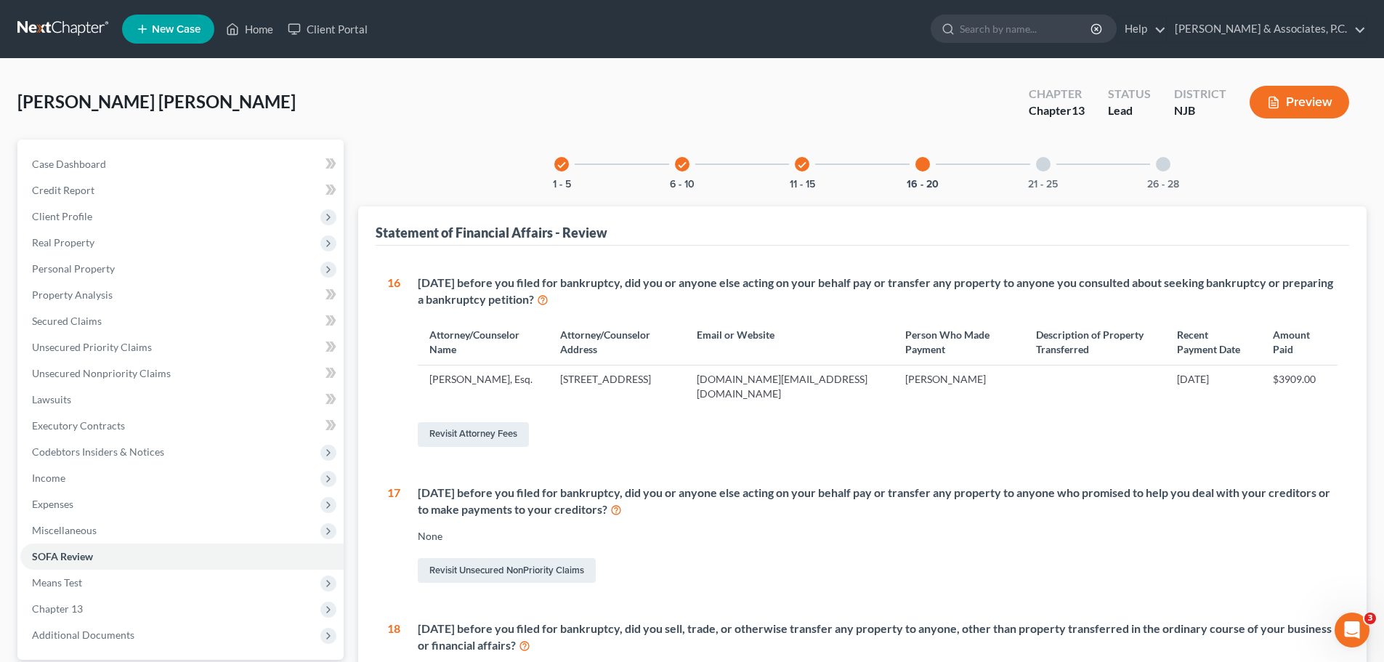
click at [1049, 164] on div at bounding box center [1043, 164] width 15 height 15
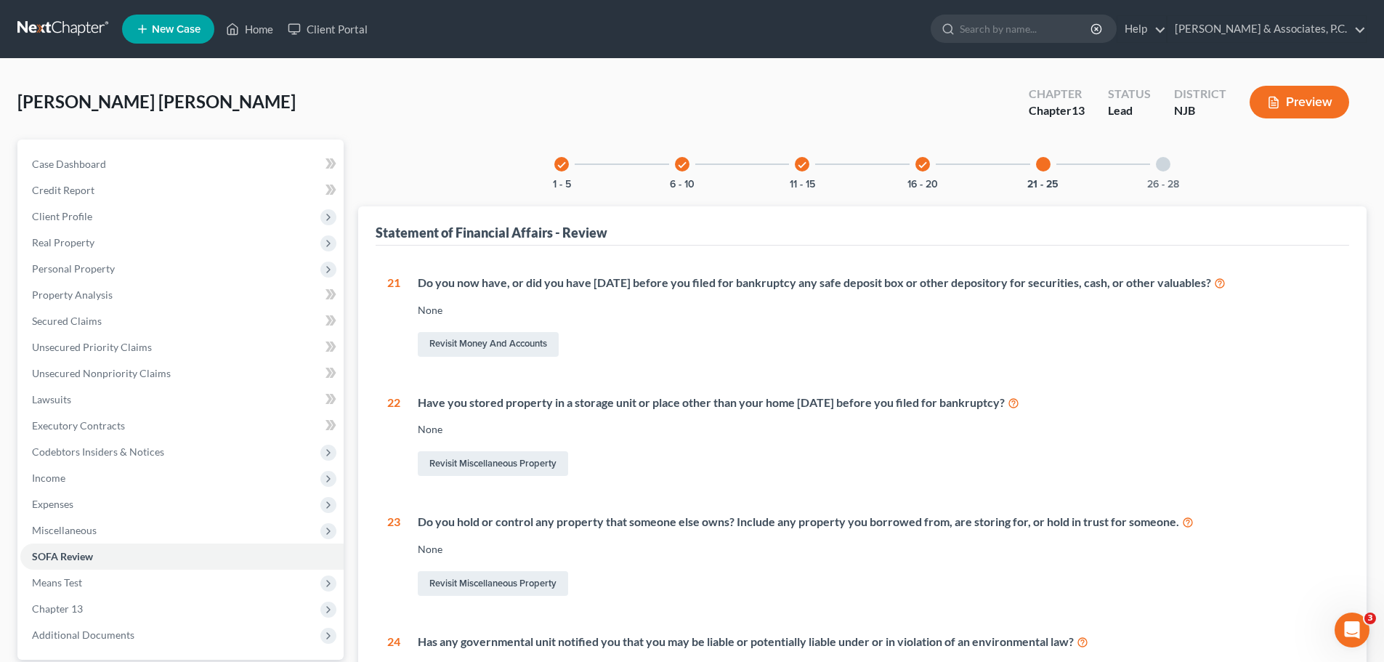
click at [1171, 166] on div "26 - 28" at bounding box center [1163, 164] width 49 height 49
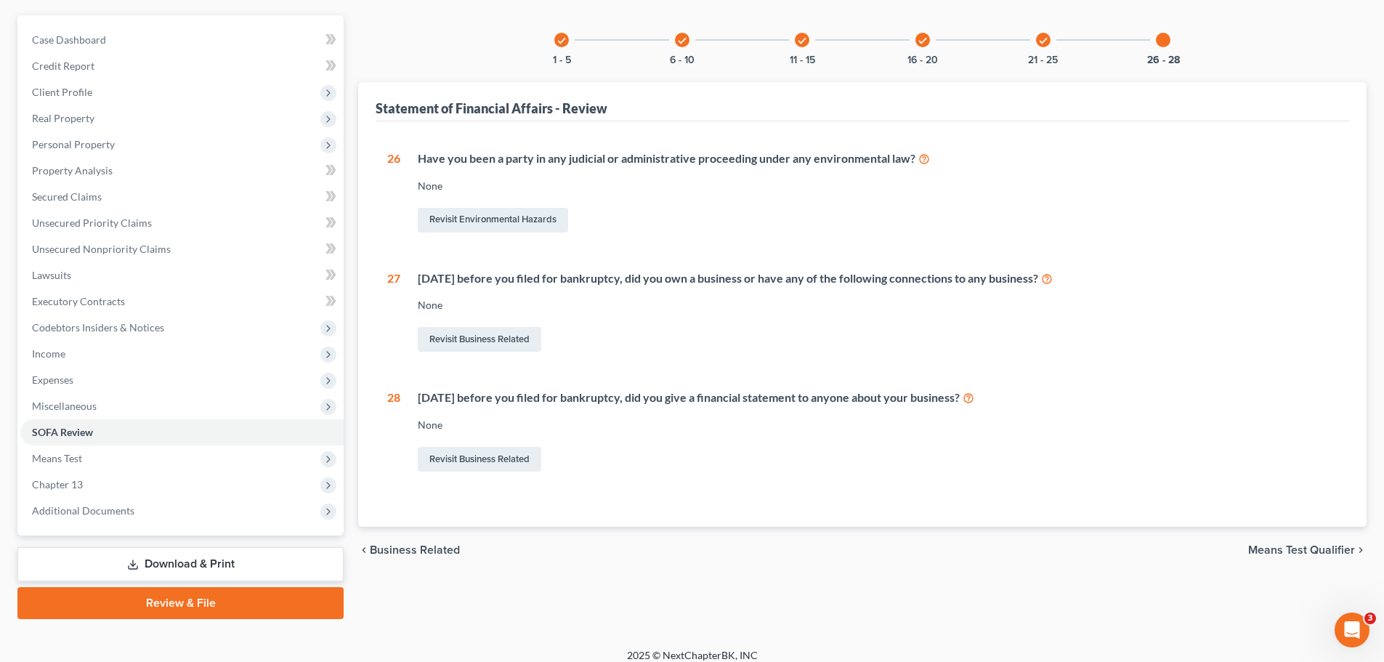
scroll to position [137, 0]
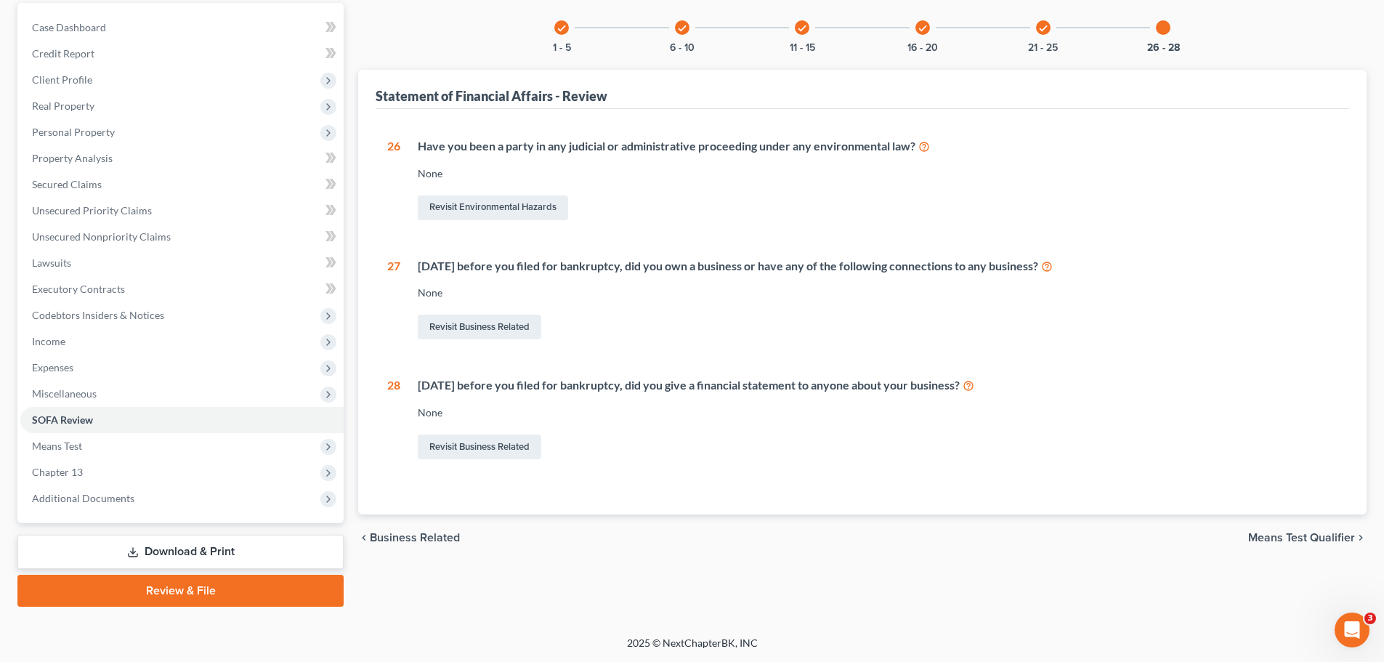
click at [1271, 536] on span "Means Test Qualifier" at bounding box center [1301, 538] width 107 height 12
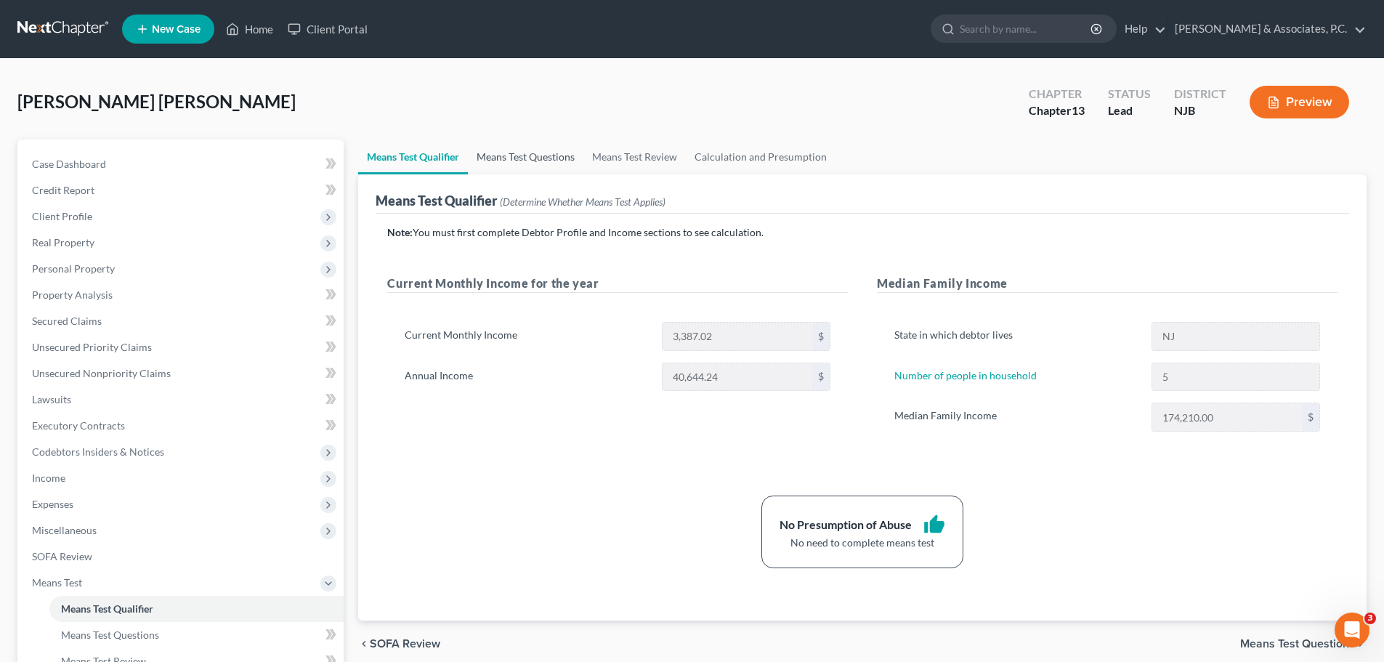
click at [538, 154] on link "Means Test Questions" at bounding box center [526, 157] width 116 height 35
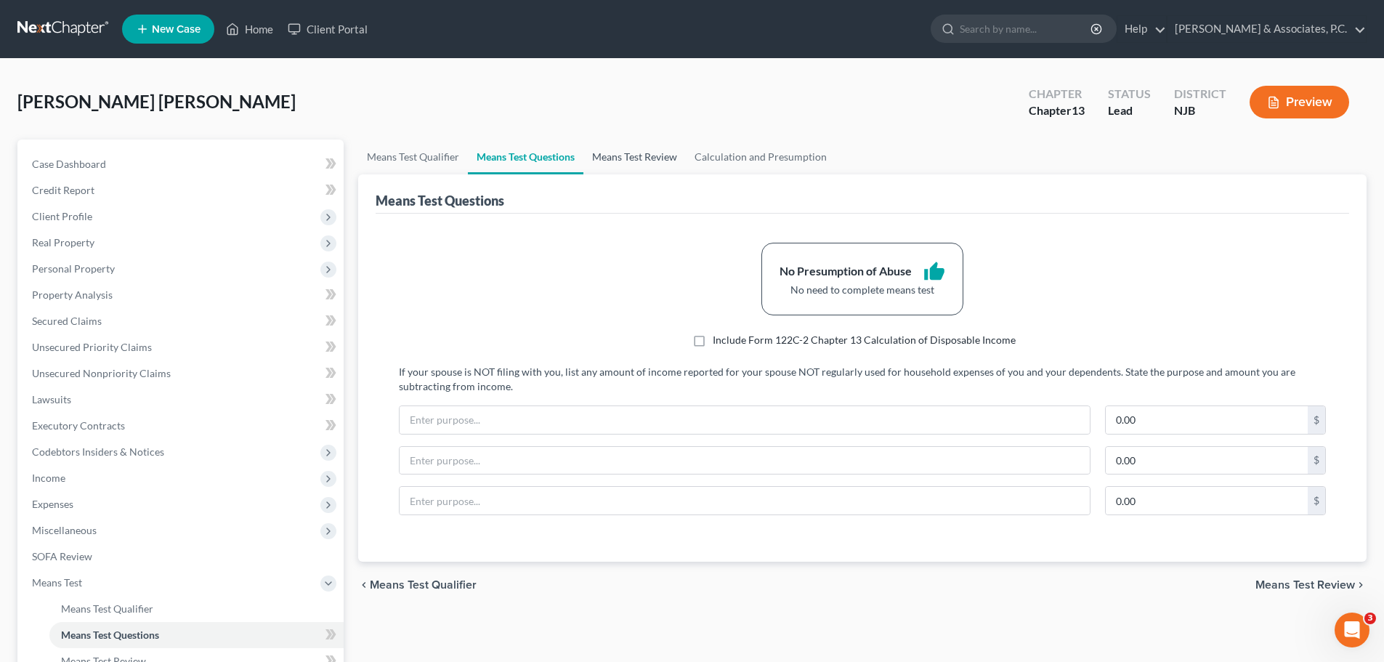
click at [626, 164] on link "Means Test Review" at bounding box center [635, 157] width 102 height 35
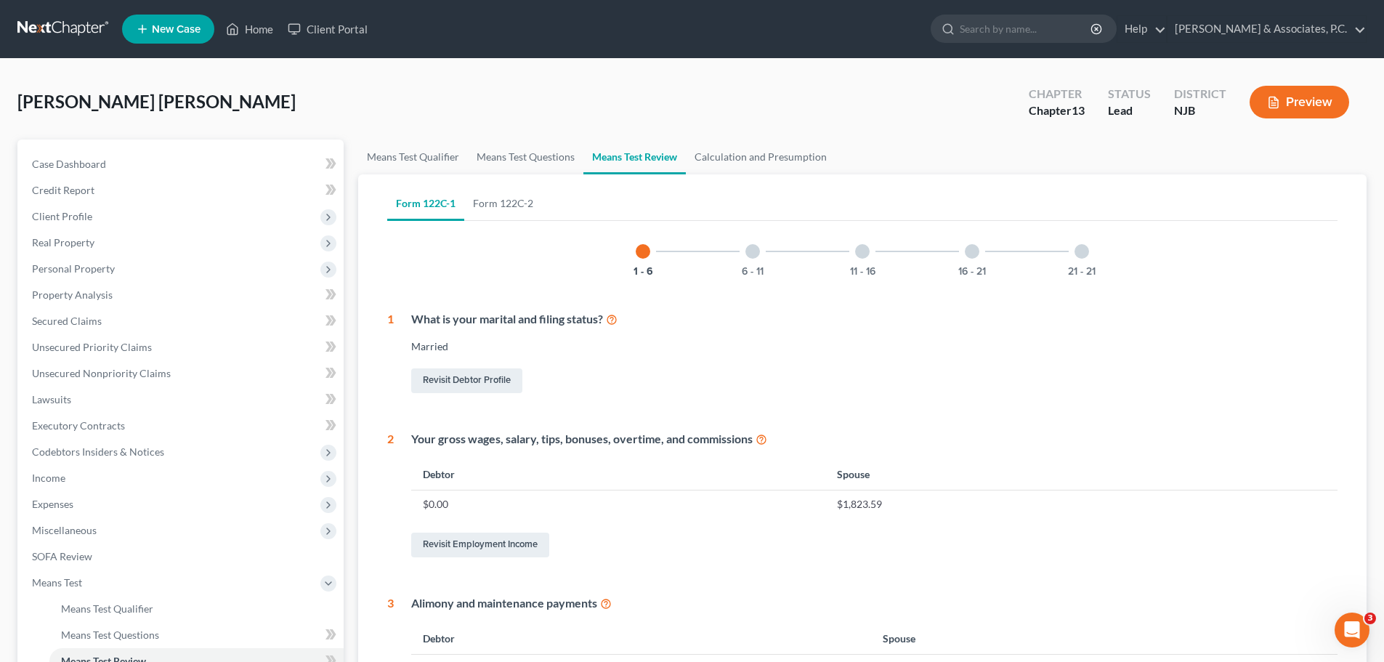
click at [756, 258] on div "6 - 11" at bounding box center [752, 251] width 49 height 49
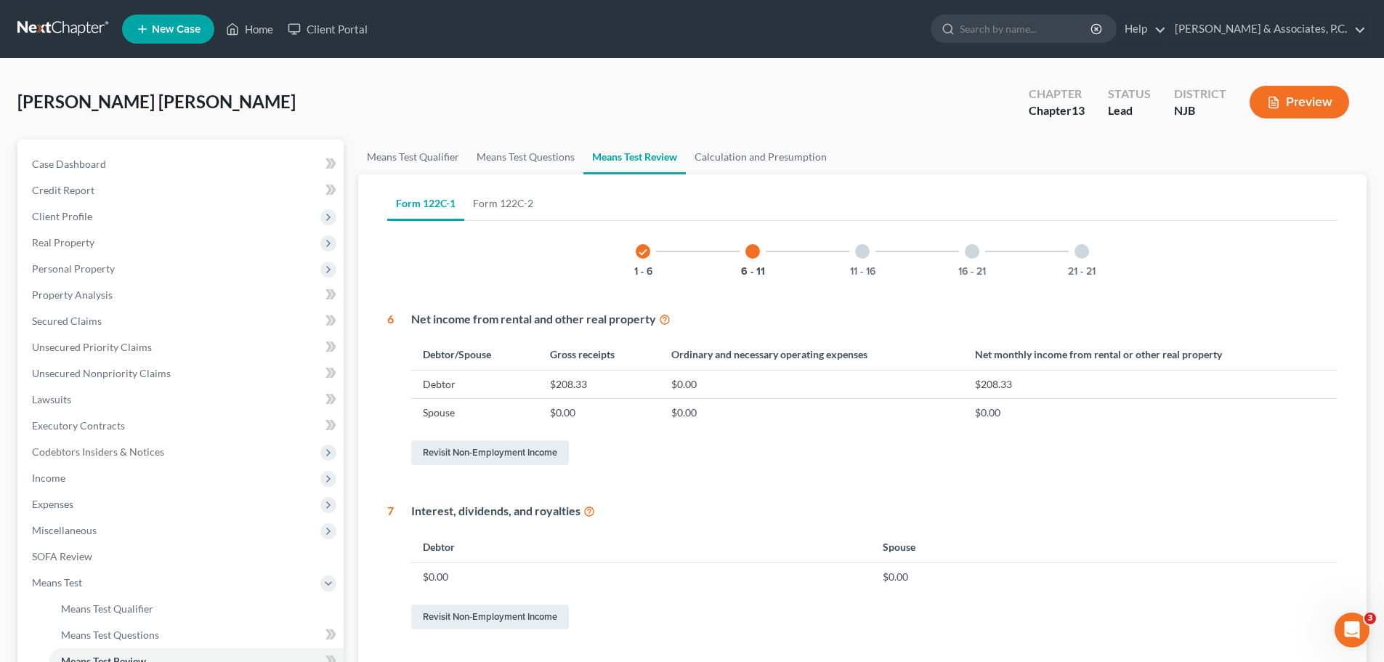
click at [865, 257] on div at bounding box center [862, 251] width 15 height 15
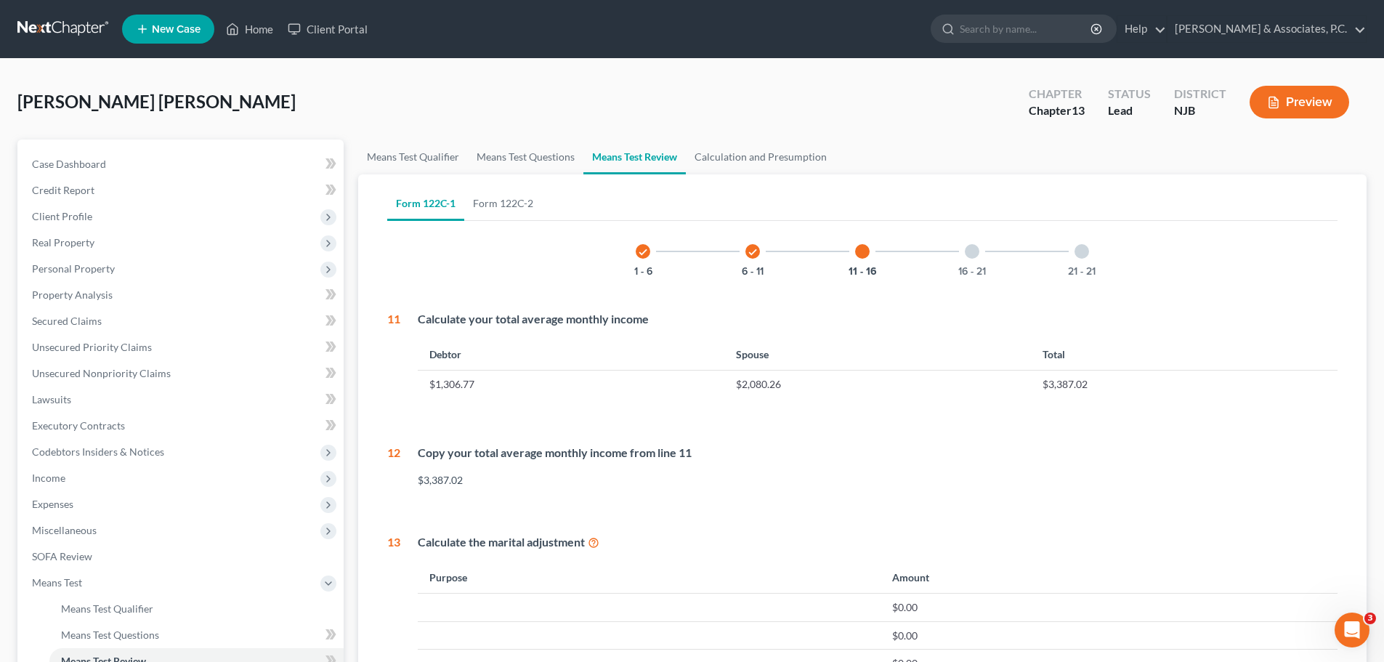
click at [971, 254] on div at bounding box center [972, 251] width 15 height 15
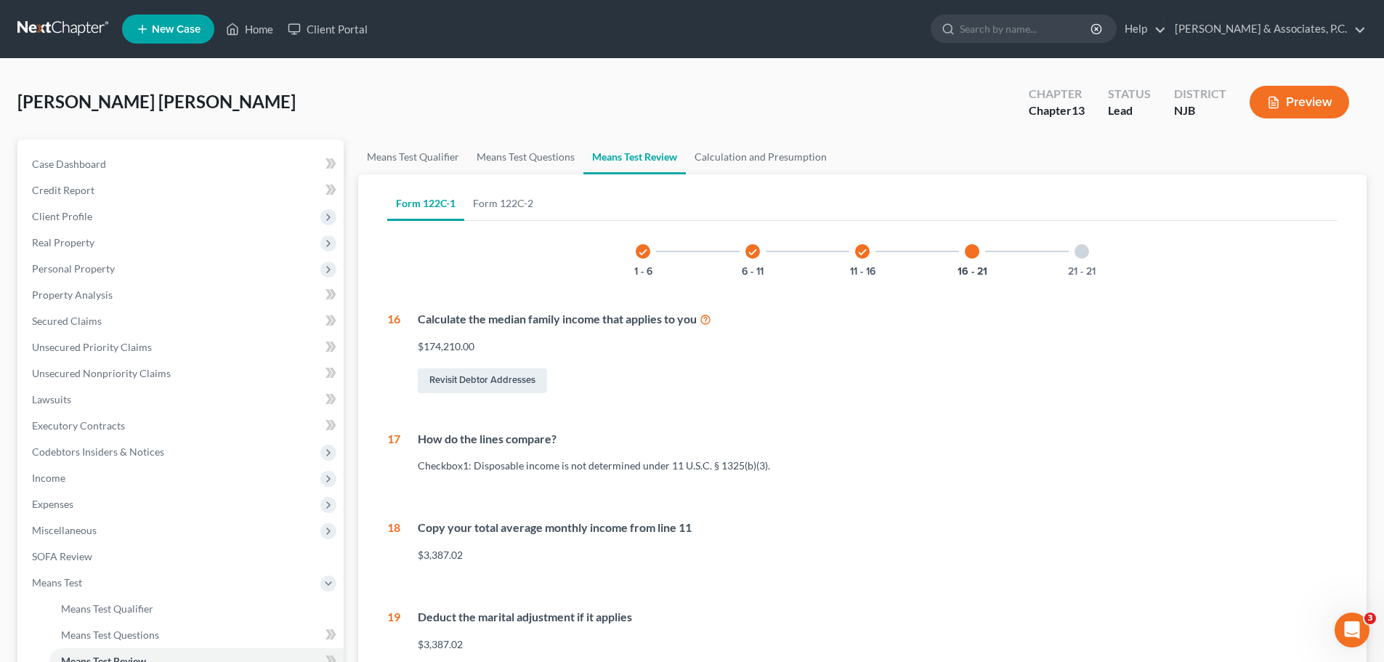
click at [1086, 260] on div "21 - 21" at bounding box center [1081, 251] width 49 height 49
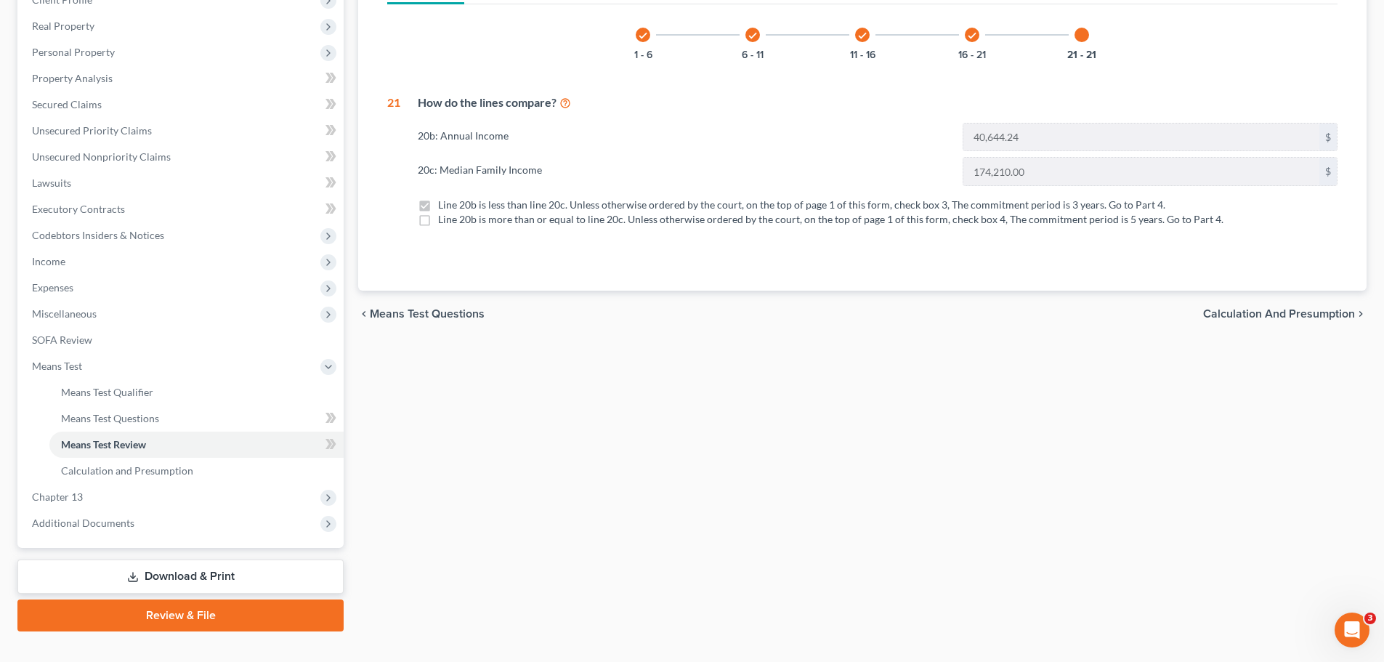
scroll to position [218, 0]
click at [1229, 315] on span "Calculation and Presumption" at bounding box center [1279, 313] width 152 height 12
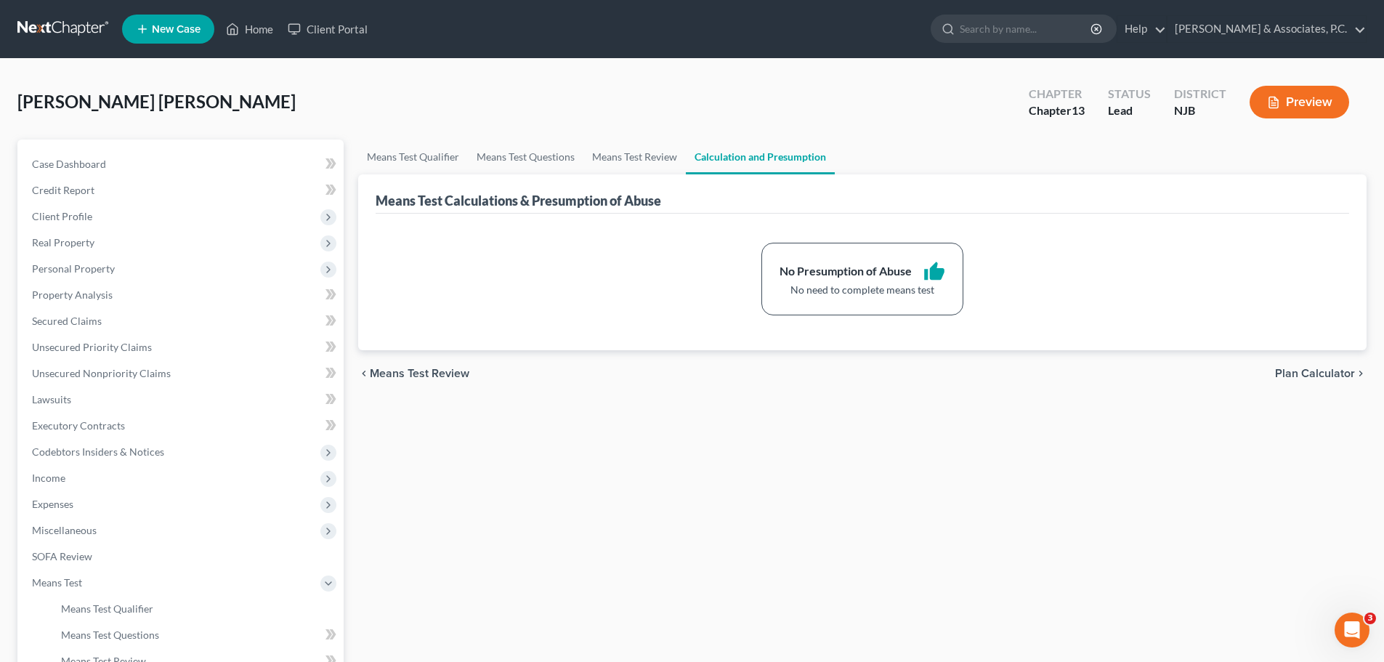
click at [1294, 373] on span "Plan Calculator" at bounding box center [1315, 374] width 80 height 12
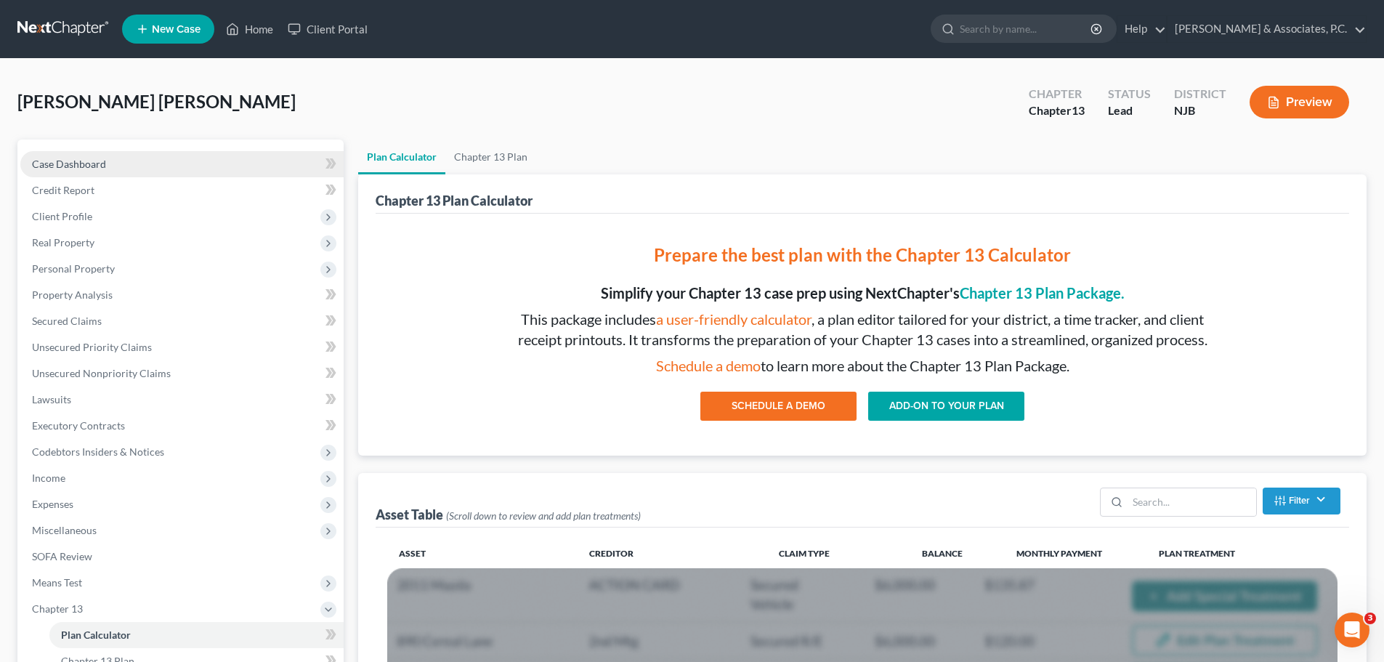
drag, startPoint x: 89, startPoint y: 163, endPoint x: 118, endPoint y: 171, distance: 30.8
click at [89, 163] on span "Case Dashboard" at bounding box center [69, 164] width 74 height 12
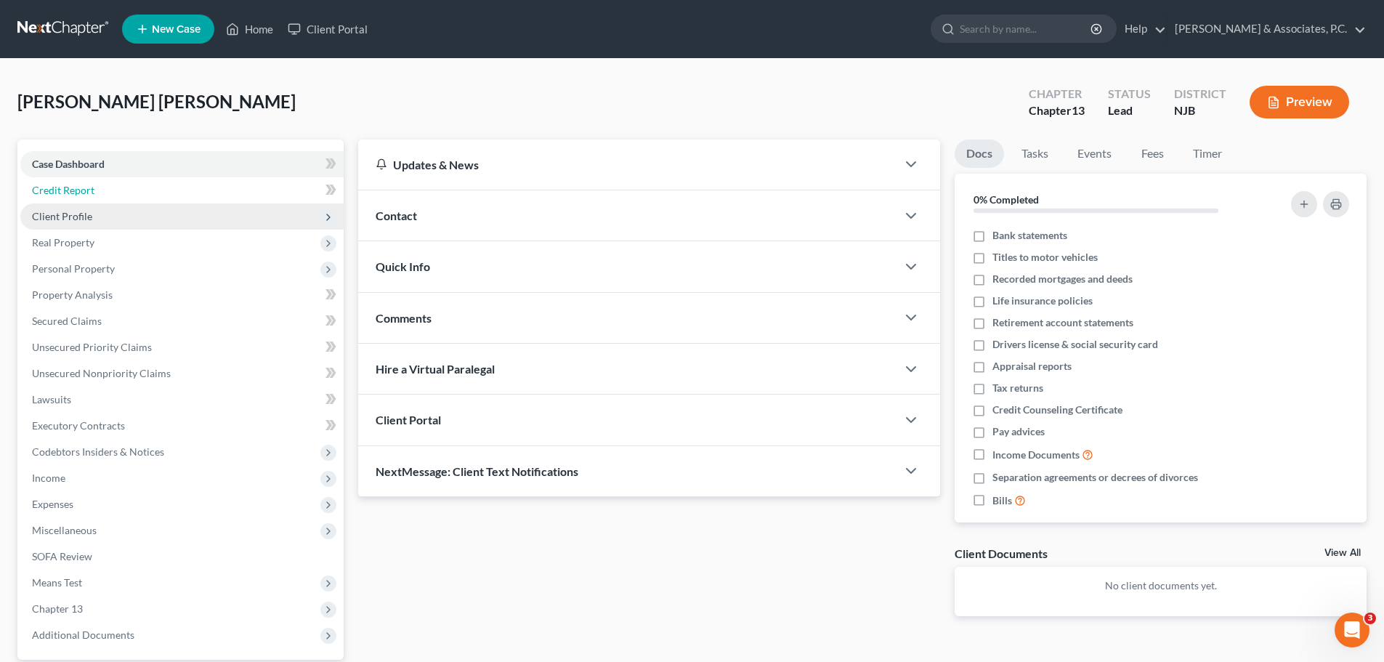
drag, startPoint x: 113, startPoint y: 191, endPoint x: 123, endPoint y: 211, distance: 22.4
click at [113, 192] on link "Credit Report" at bounding box center [181, 190] width 323 height 26
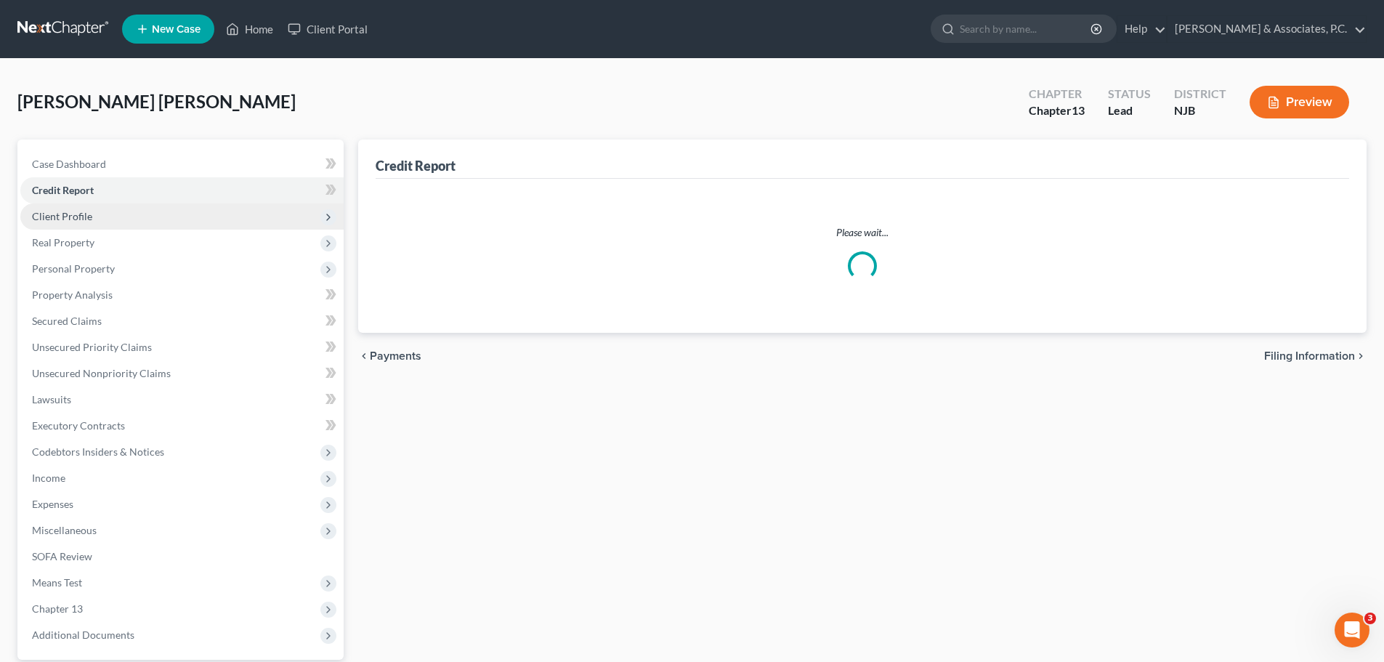
click at [116, 222] on span "Client Profile" at bounding box center [181, 216] width 323 height 26
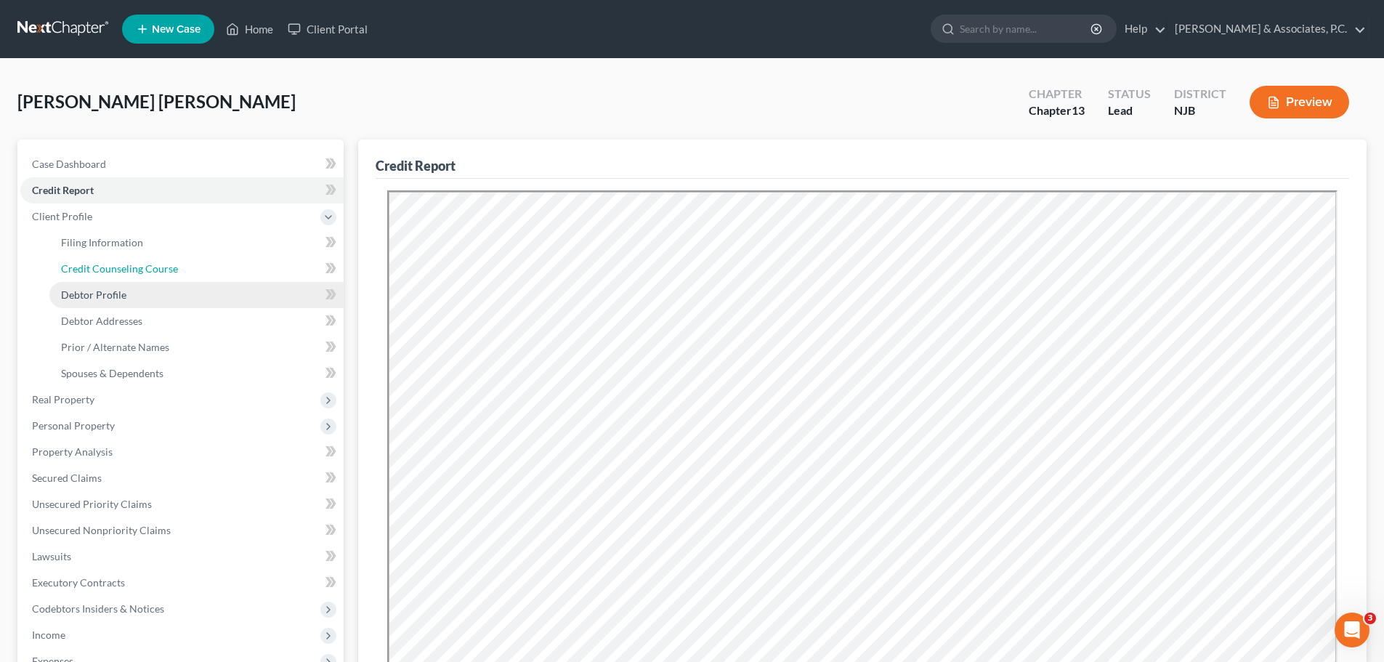
click at [115, 269] on span "Credit Counseling Course" at bounding box center [119, 268] width 117 height 12
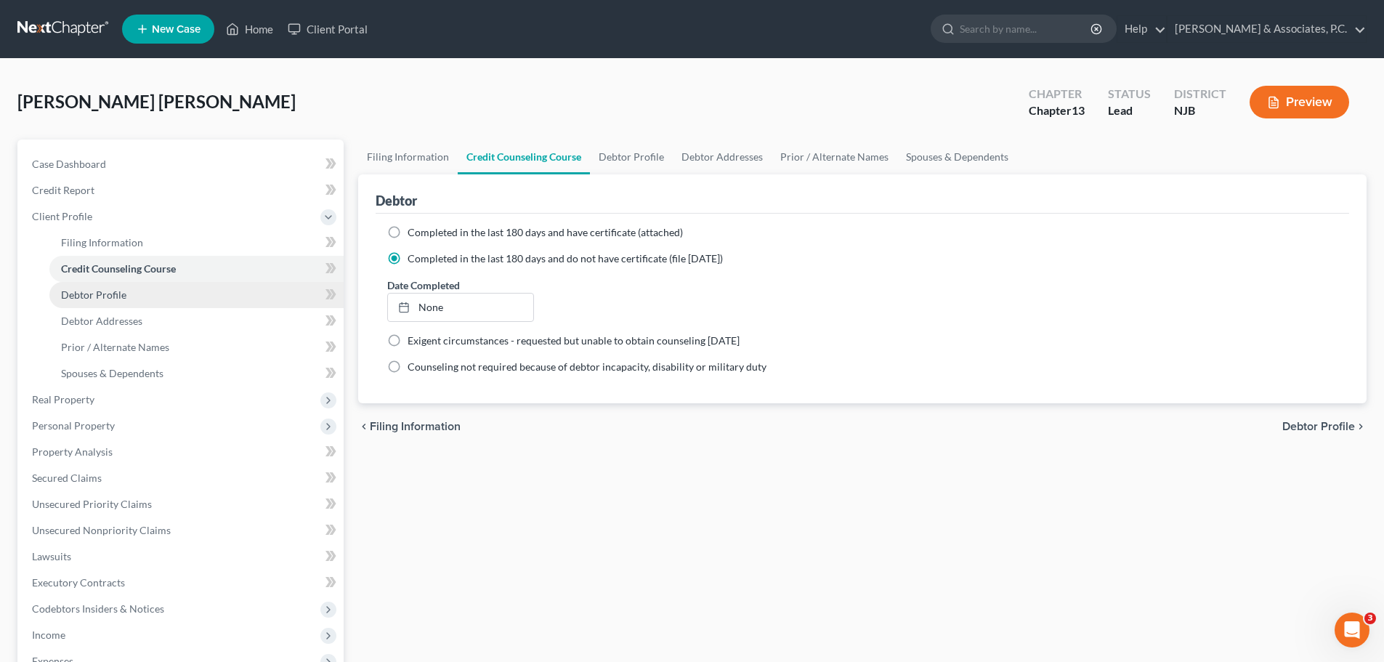
click at [113, 292] on span "Debtor Profile" at bounding box center [93, 294] width 65 height 12
select select "1"
select select "4"
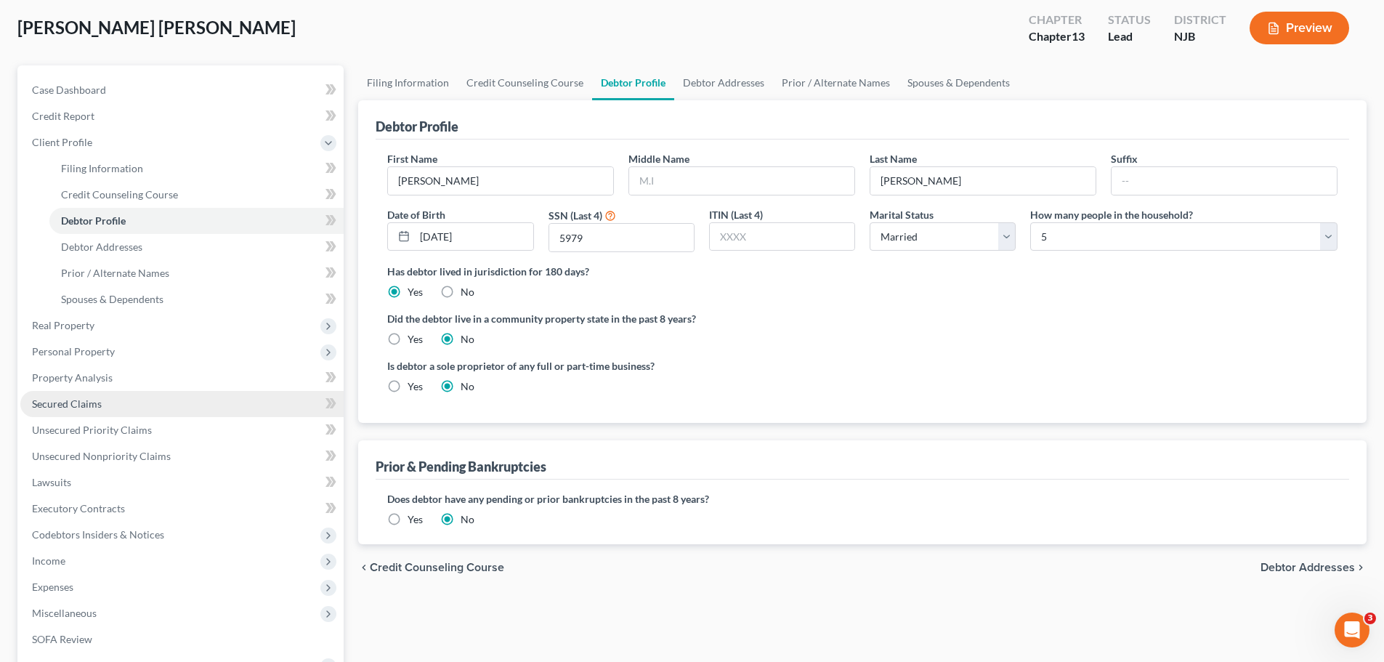
scroll to position [145, 0]
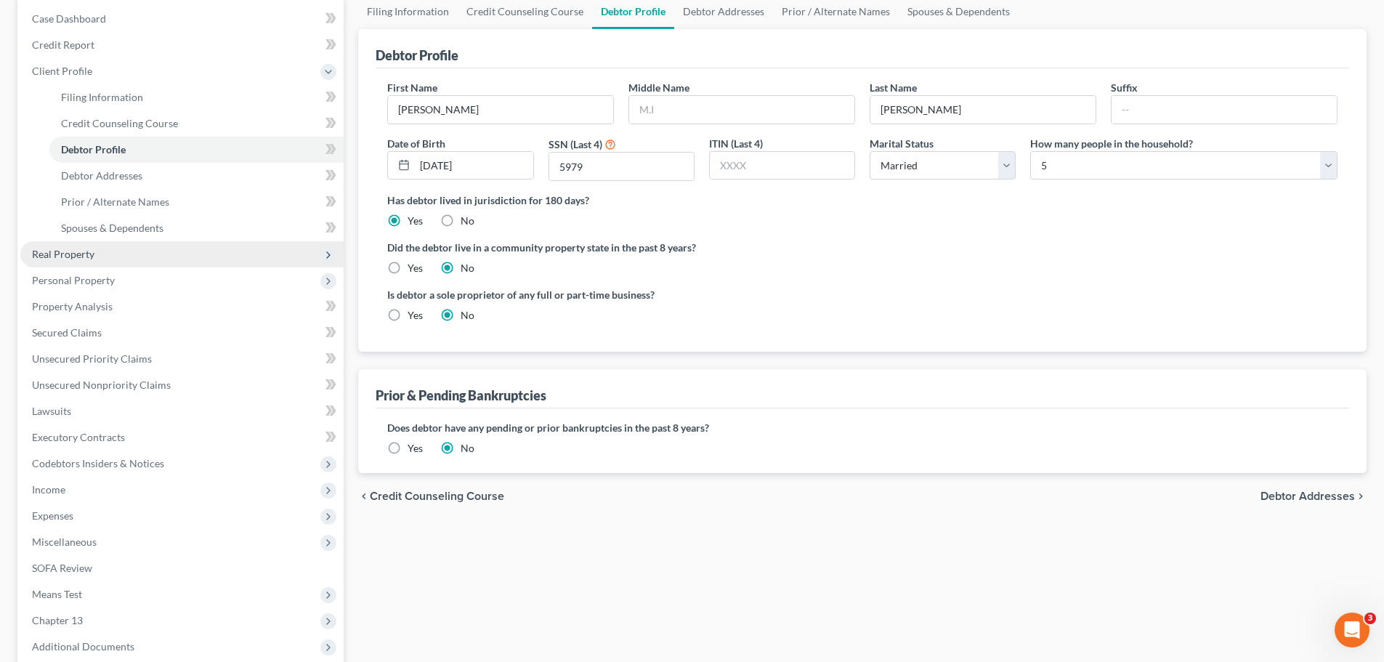
click at [78, 259] on span "Real Property" at bounding box center [63, 254] width 62 height 12
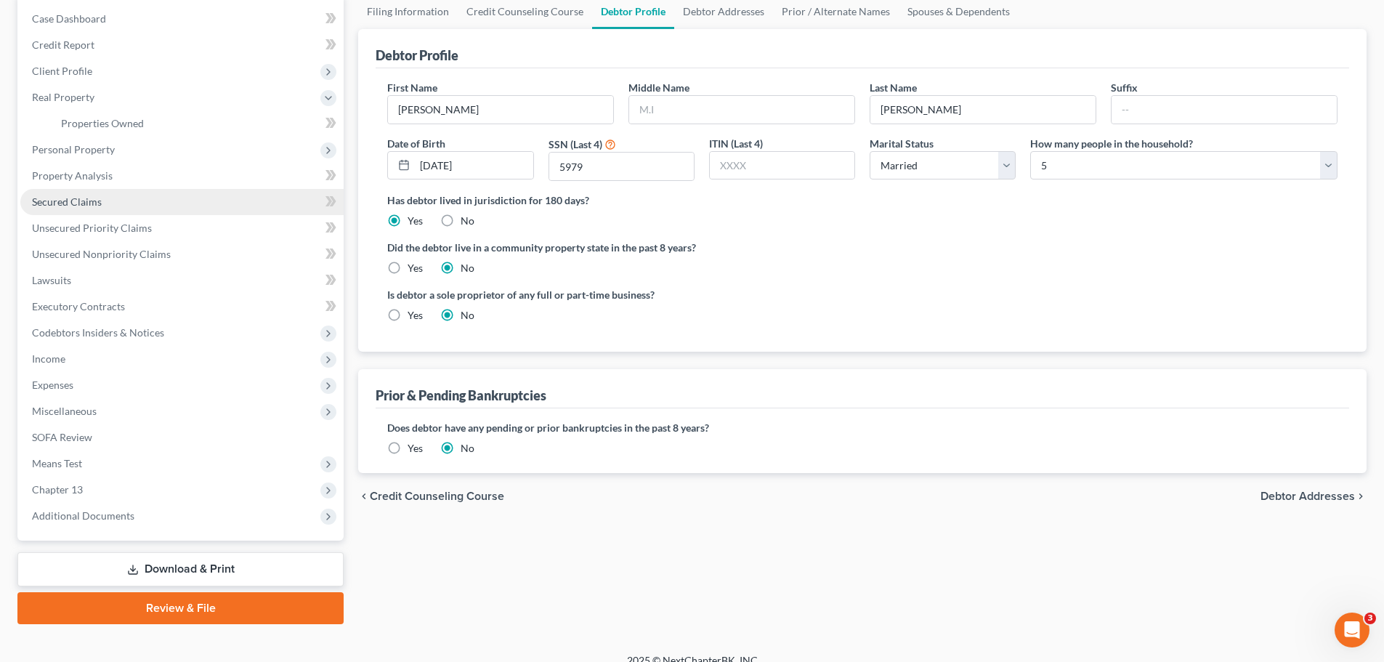
click at [88, 206] on span "Secured Claims" at bounding box center [67, 201] width 70 height 12
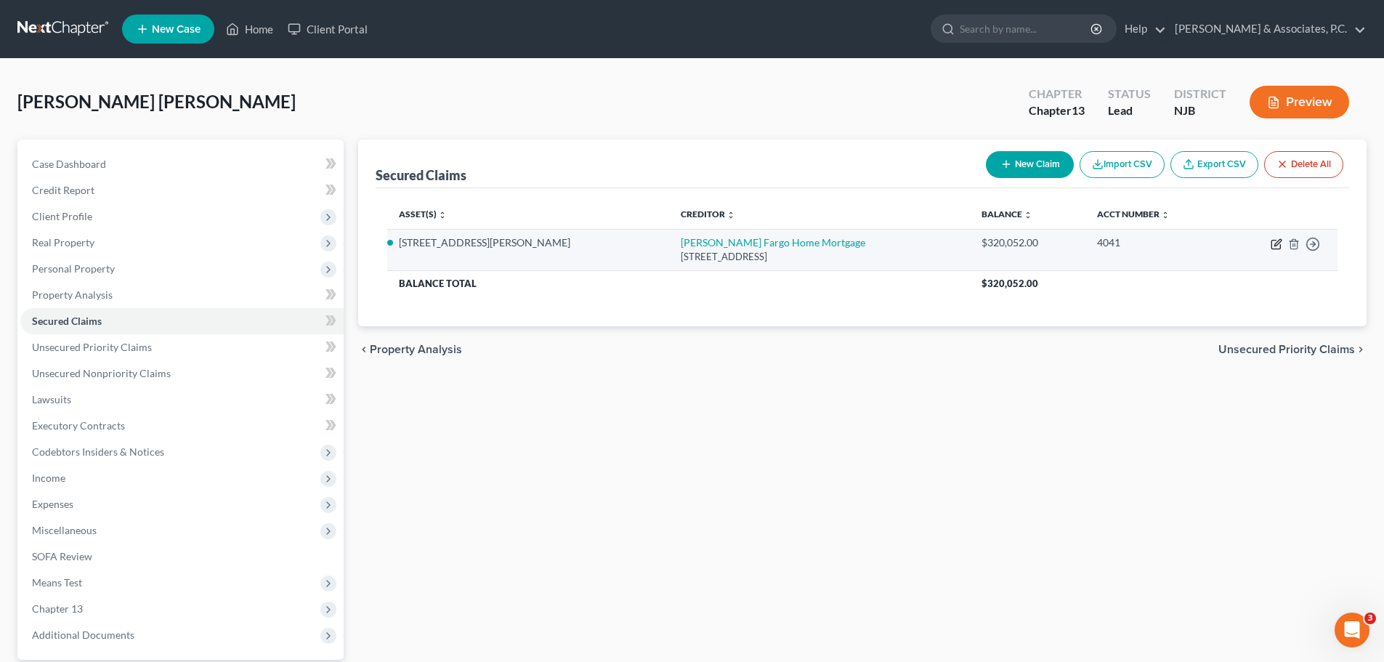
click at [1281, 243] on icon "button" at bounding box center [1277, 244] width 12 height 12
select select "16"
select select "2"
select select "0"
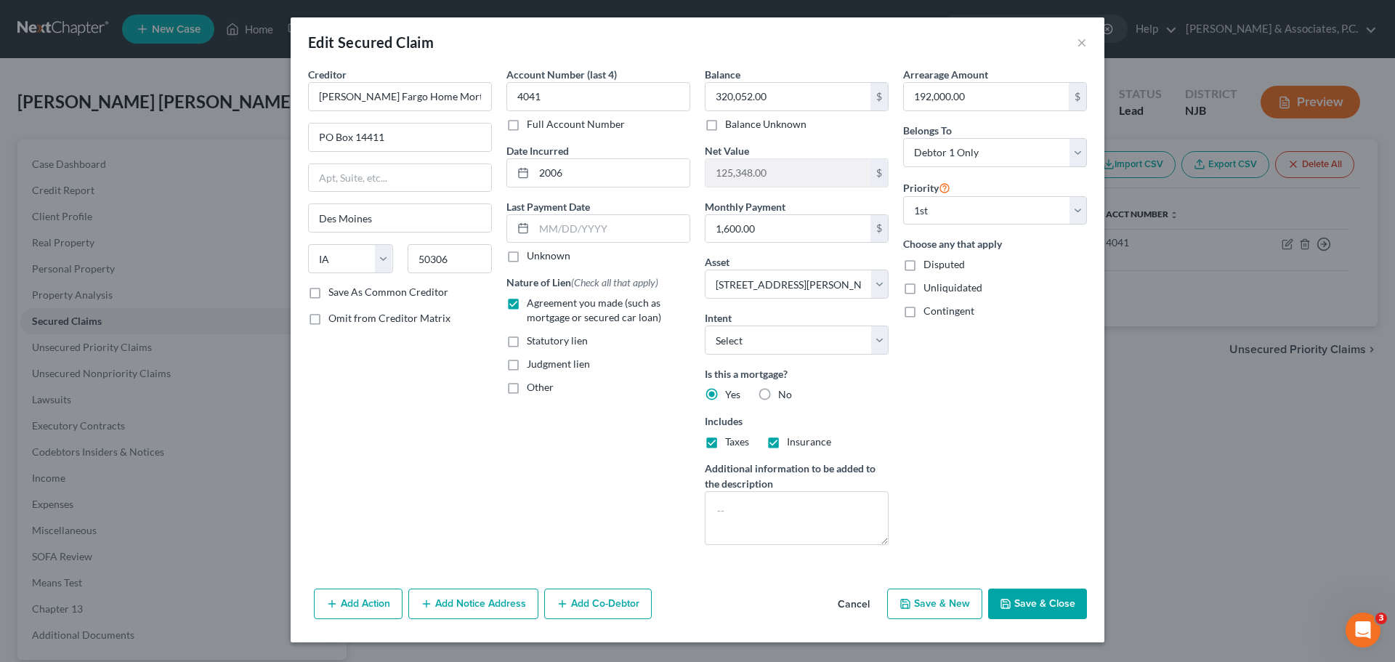
drag, startPoint x: 1031, startPoint y: 604, endPoint x: 1006, endPoint y: 591, distance: 28.0
click at [1028, 604] on button "Save & Close" at bounding box center [1037, 604] width 99 height 31
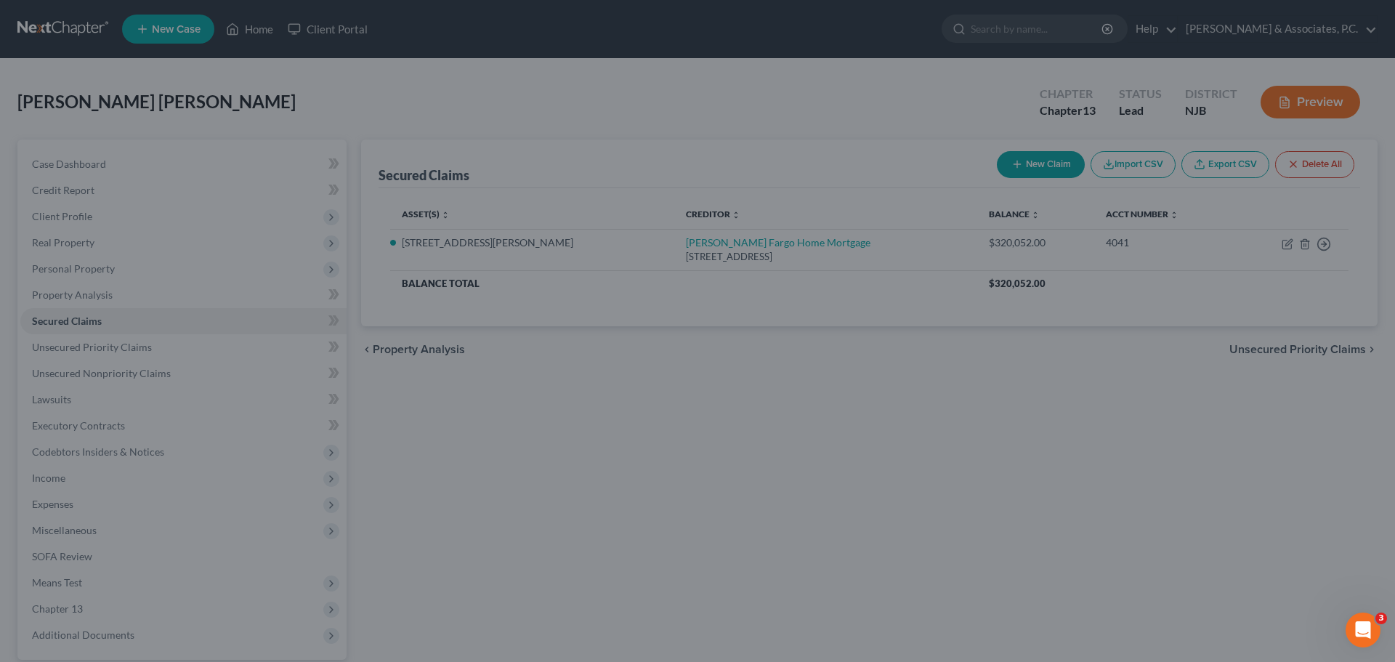
select select "2"
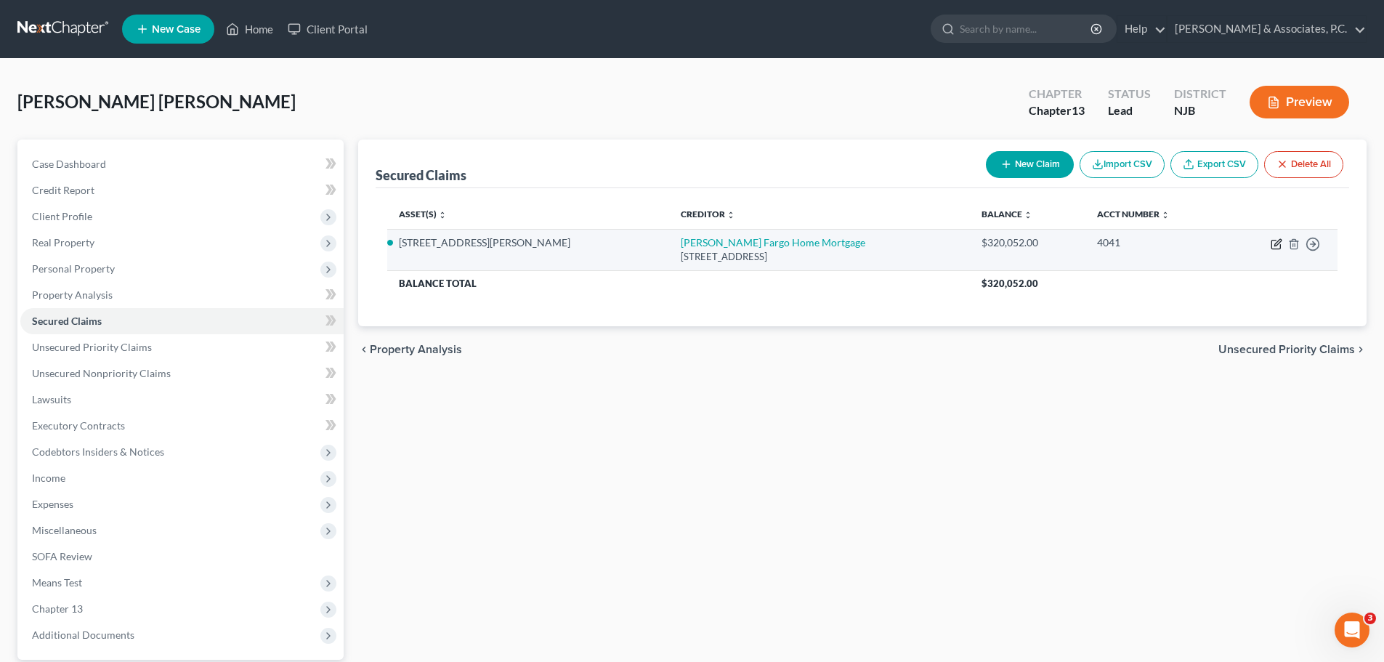
click at [1278, 242] on icon "button" at bounding box center [1278, 242] width 7 height 7
select select "16"
select select "0"
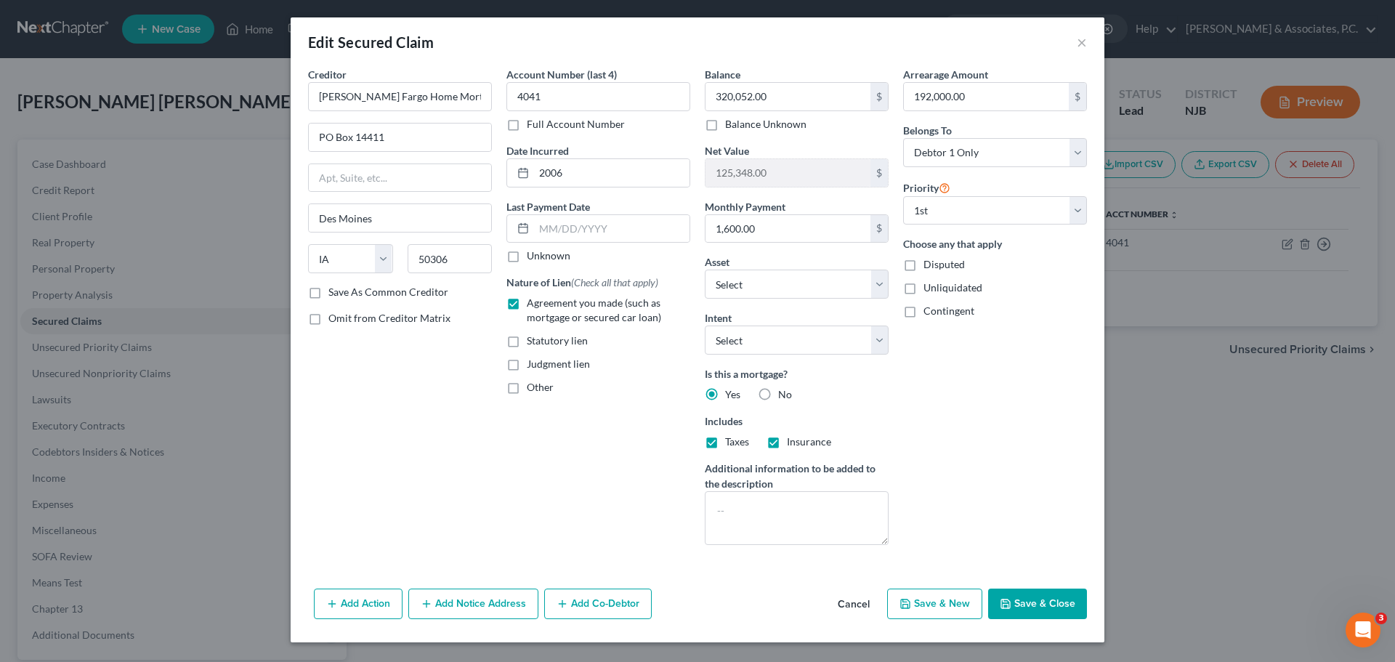
click at [492, 600] on button "Add Notice Address" at bounding box center [473, 604] width 130 height 31
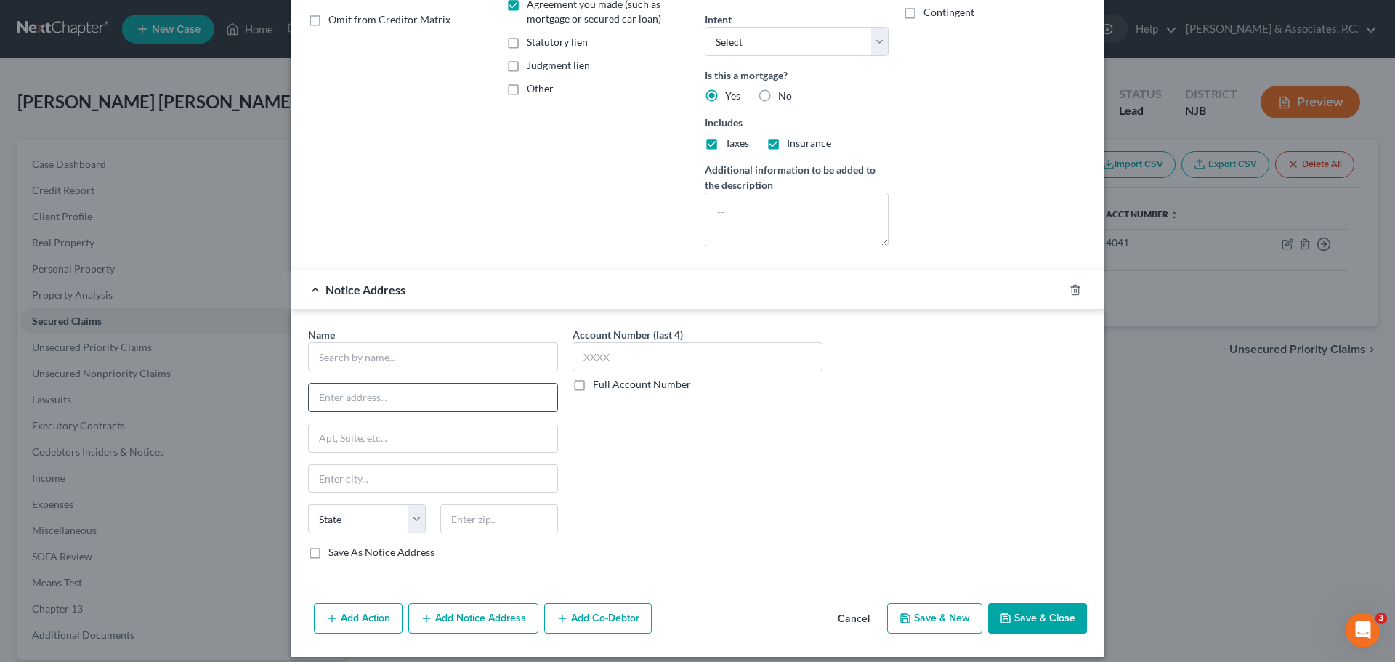
scroll to position [311, 0]
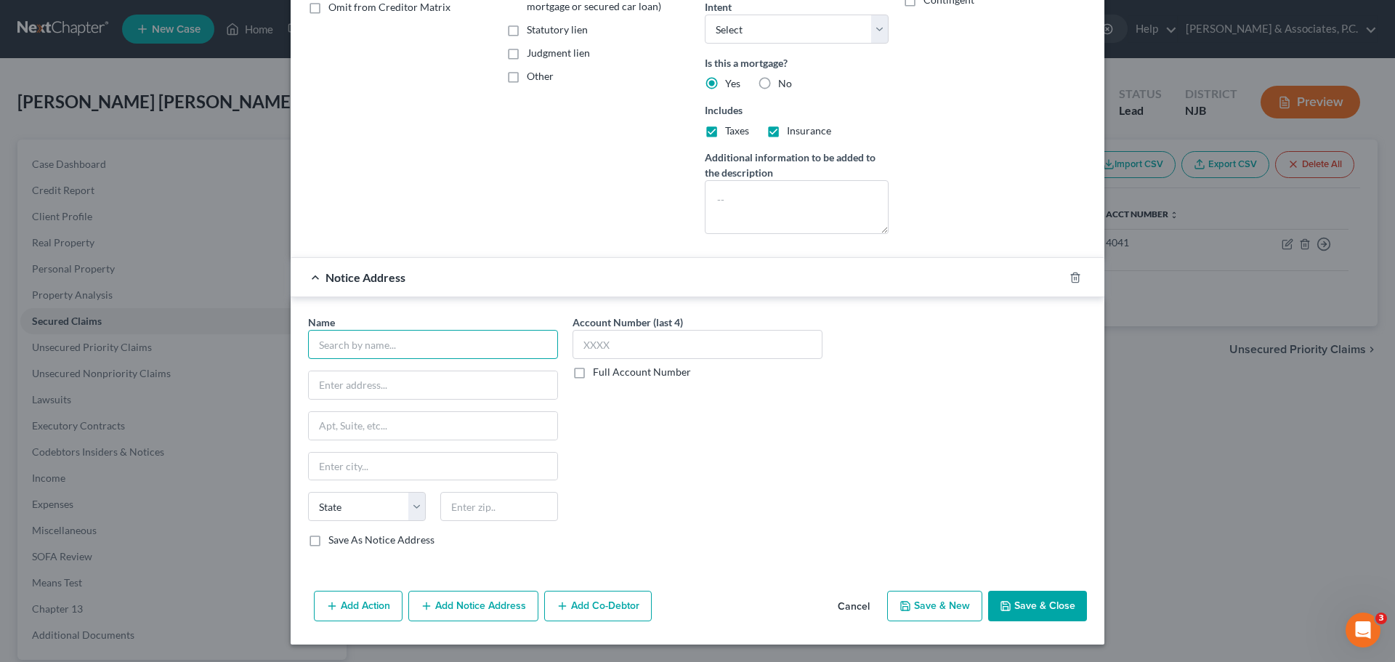
drag, startPoint x: 481, startPoint y: 344, endPoint x: 839, endPoint y: 302, distance: 360.0
click at [482, 344] on input "text" at bounding box center [433, 344] width 250 height 29
click at [453, 350] on input "US Bank National Assoc." at bounding box center [433, 344] width 250 height 29
type input "US Bank National Assoc/[PERSON_NAME] Fargo"
click at [504, 344] on input "US Bank National Assoc/[PERSON_NAME] Fargo" at bounding box center [433, 344] width 250 height 29
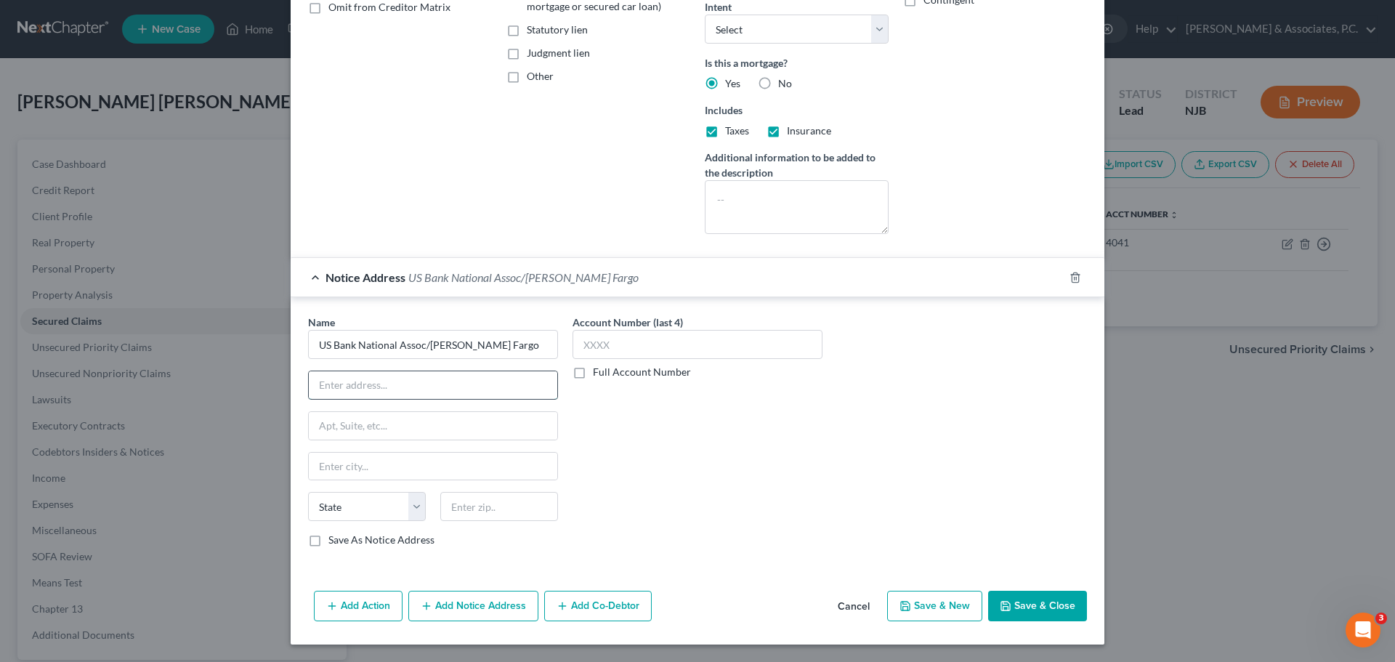
drag, startPoint x: 481, startPoint y: 376, endPoint x: 496, endPoint y: 376, distance: 14.5
click at [481, 376] on input "text" at bounding box center [433, 385] width 249 height 28
paste input "[STREET_ADDRESS]"
type input "[STREET_ADDRESS]"
click at [480, 507] on input "text" at bounding box center [499, 506] width 118 height 29
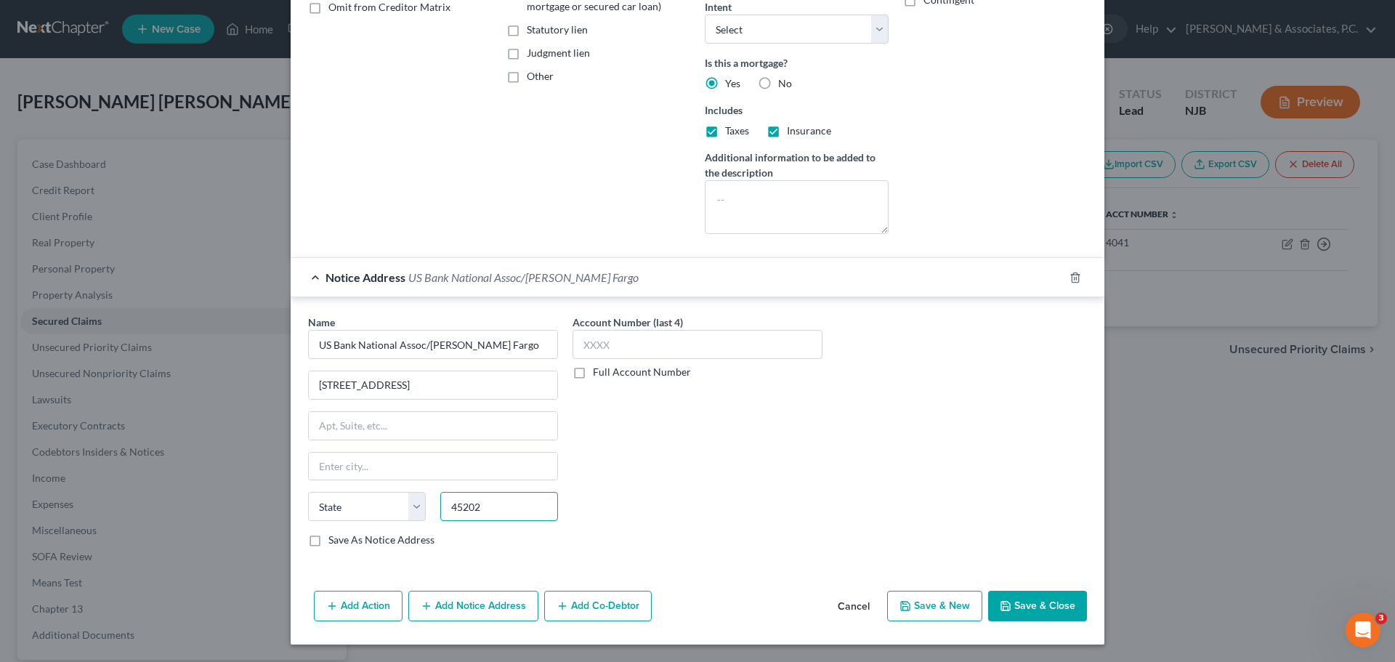
type input "45202"
type input "[GEOGRAPHIC_DATA]"
select select "36"
drag, startPoint x: 315, startPoint y: 540, endPoint x: 562, endPoint y: 528, distance: 248.1
click at [328, 540] on label "Save As Notice Address" at bounding box center [381, 540] width 106 height 15
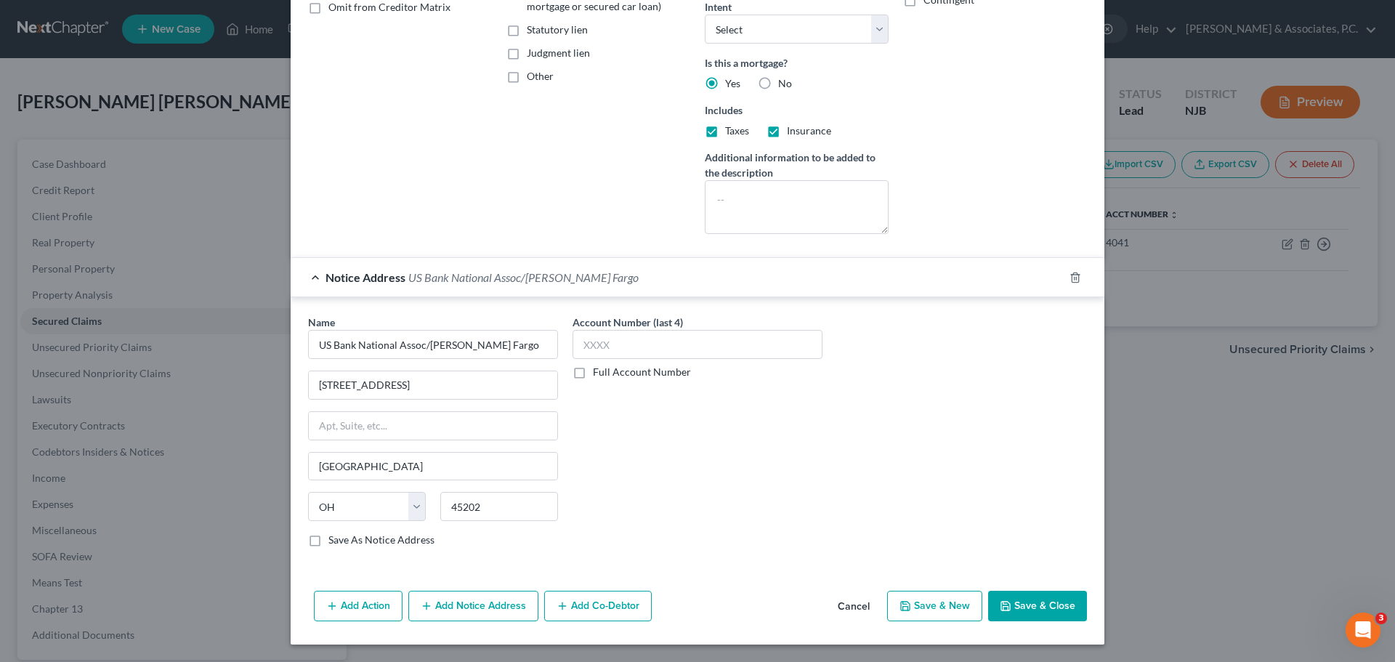
click at [334, 540] on input "Save As Notice Address" at bounding box center [338, 537] width 9 height 9
checkbox input "true"
click at [475, 609] on button "Add Notice Address" at bounding box center [473, 606] width 130 height 31
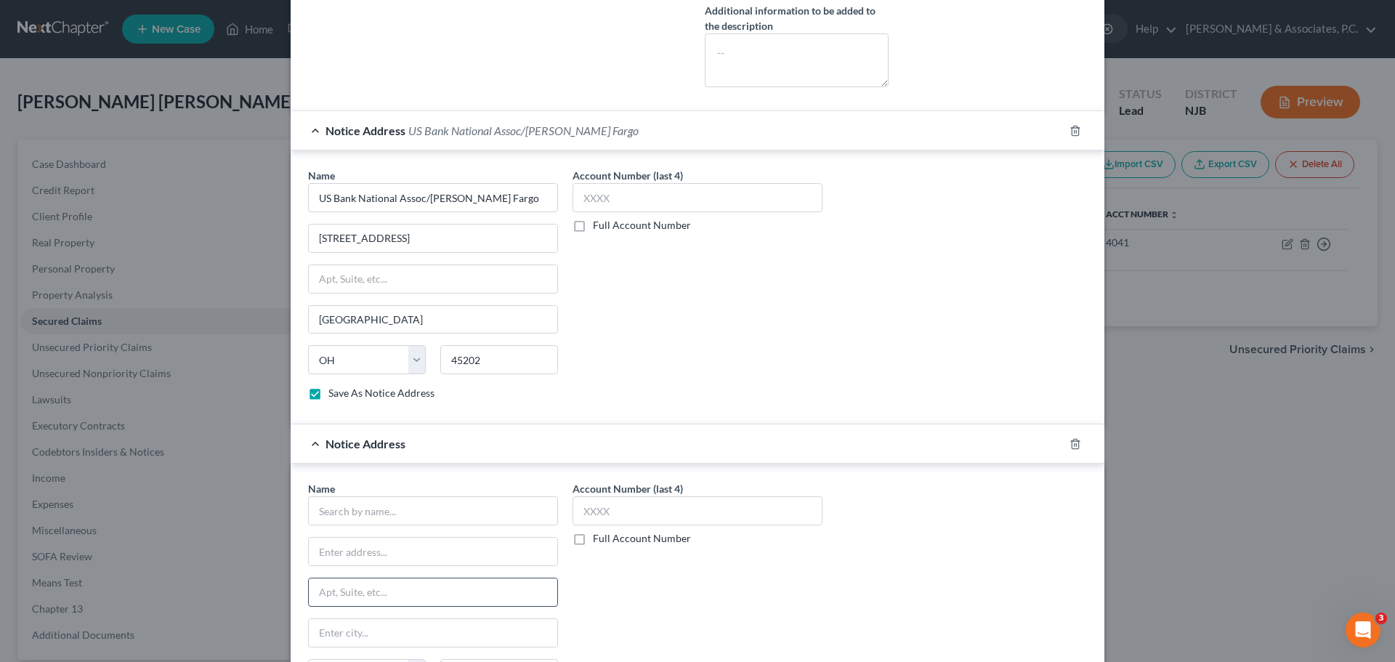
scroll to position [602, 0]
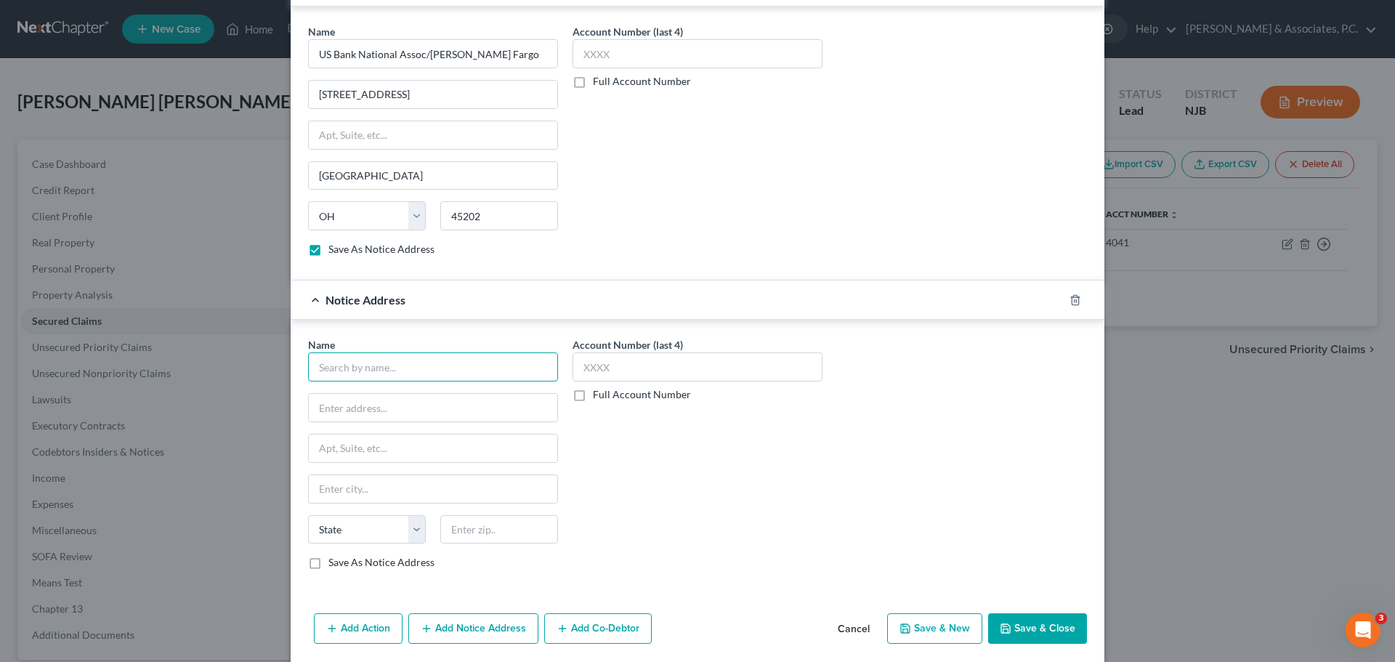
drag, startPoint x: 439, startPoint y: 369, endPoint x: 452, endPoint y: 376, distance: 14.6
click at [440, 369] on input "text" at bounding box center [433, 366] width 250 height 29
type input "[PERSON_NAME] & [PERSON_NAME] PLLC"
paste input "[STREET_ADDRESS]"
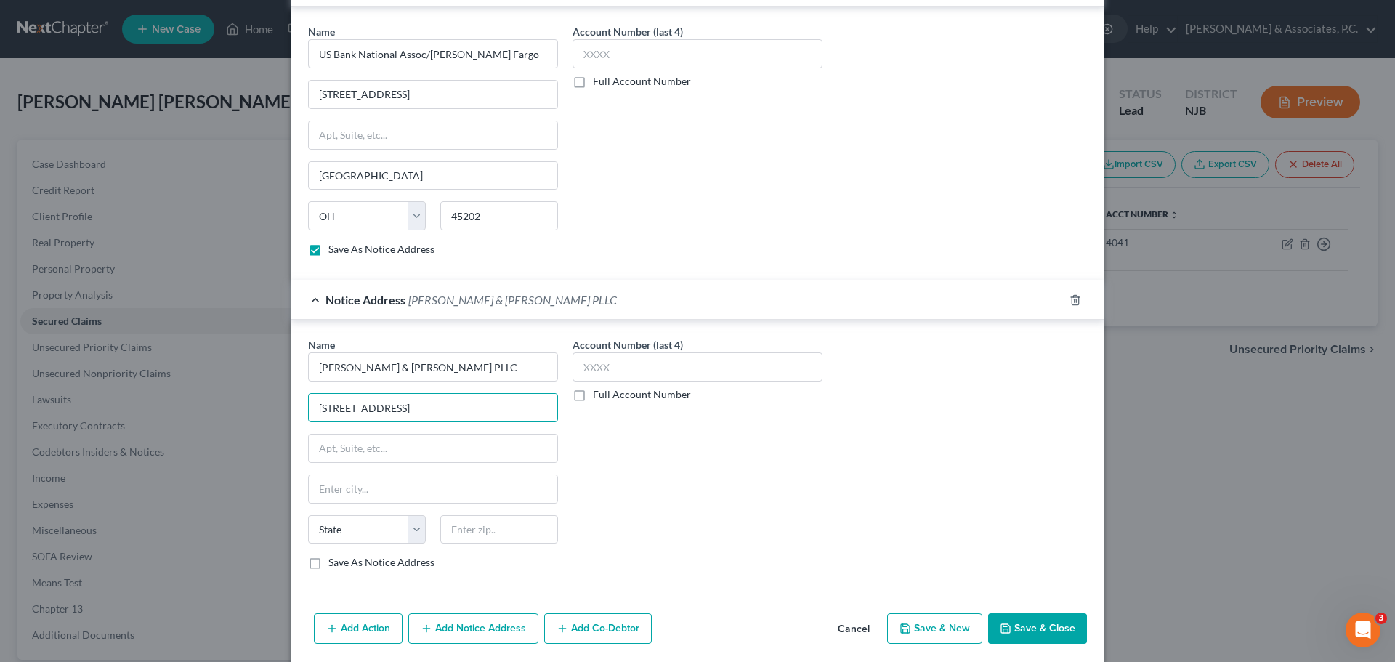
type input "[STREET_ADDRESS]"
drag, startPoint x: 483, startPoint y: 538, endPoint x: 517, endPoint y: 537, distance: 34.2
click at [483, 538] on input "text" at bounding box center [499, 529] width 118 height 29
type input "08054"
type input "[GEOGRAPHIC_DATA]"
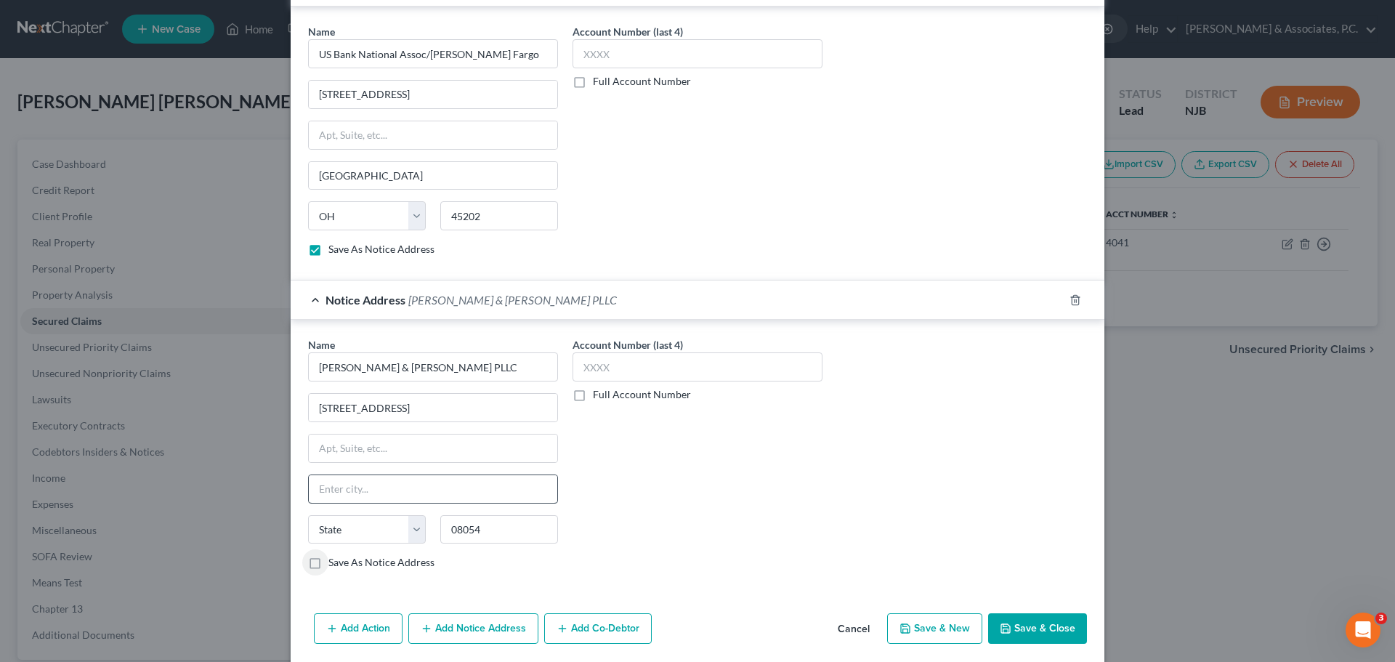
select select "33"
drag, startPoint x: 310, startPoint y: 562, endPoint x: 739, endPoint y: 515, distance: 432.1
click at [328, 563] on label "Save As Notice Address" at bounding box center [381, 562] width 106 height 15
click at [334, 563] on input "Save As Notice Address" at bounding box center [338, 559] width 9 height 9
checkbox input "true"
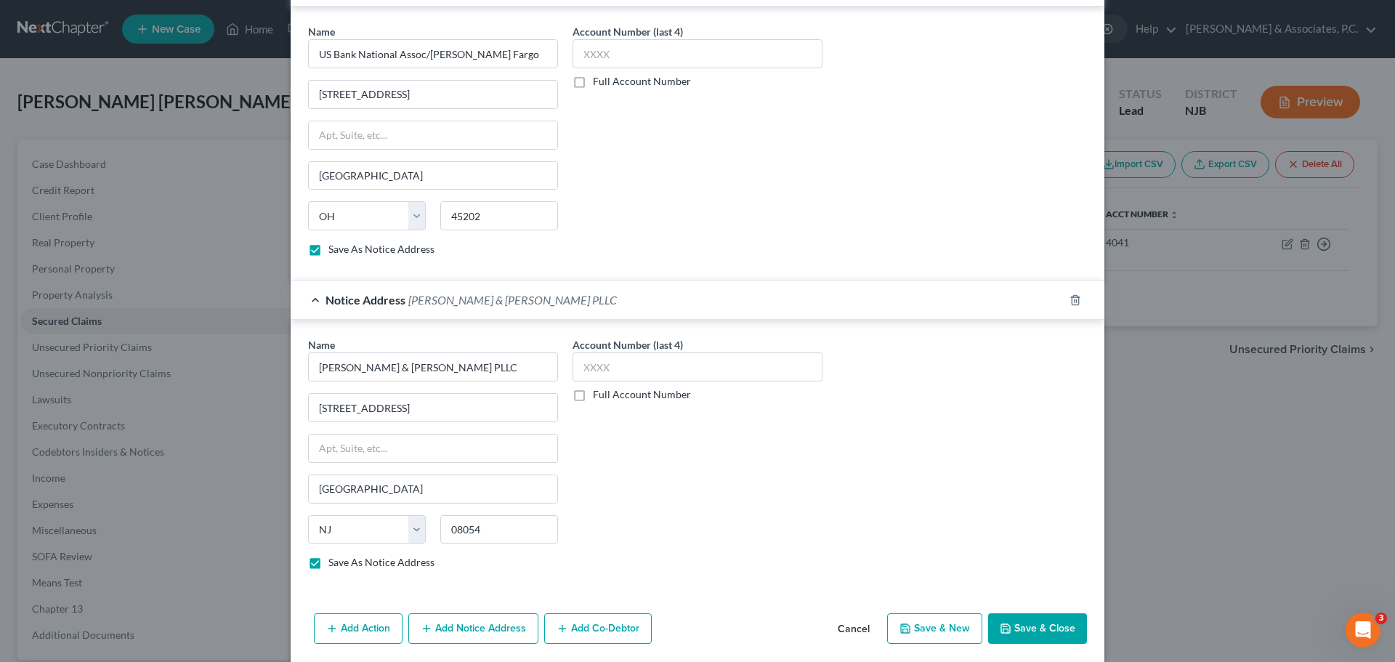
click at [1033, 633] on button "Save & Close" at bounding box center [1037, 628] width 99 height 31
checkbox input "false"
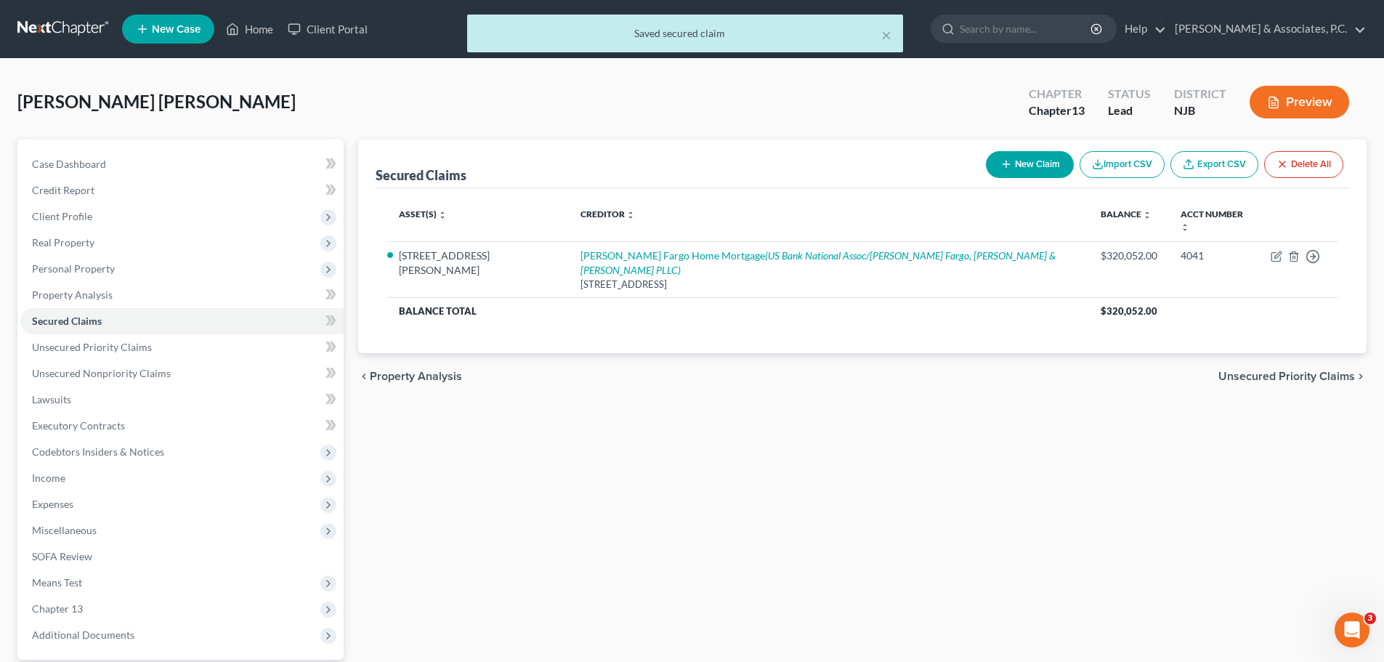
click at [1241, 371] on span "Unsecured Priority Claims" at bounding box center [1287, 377] width 137 height 12
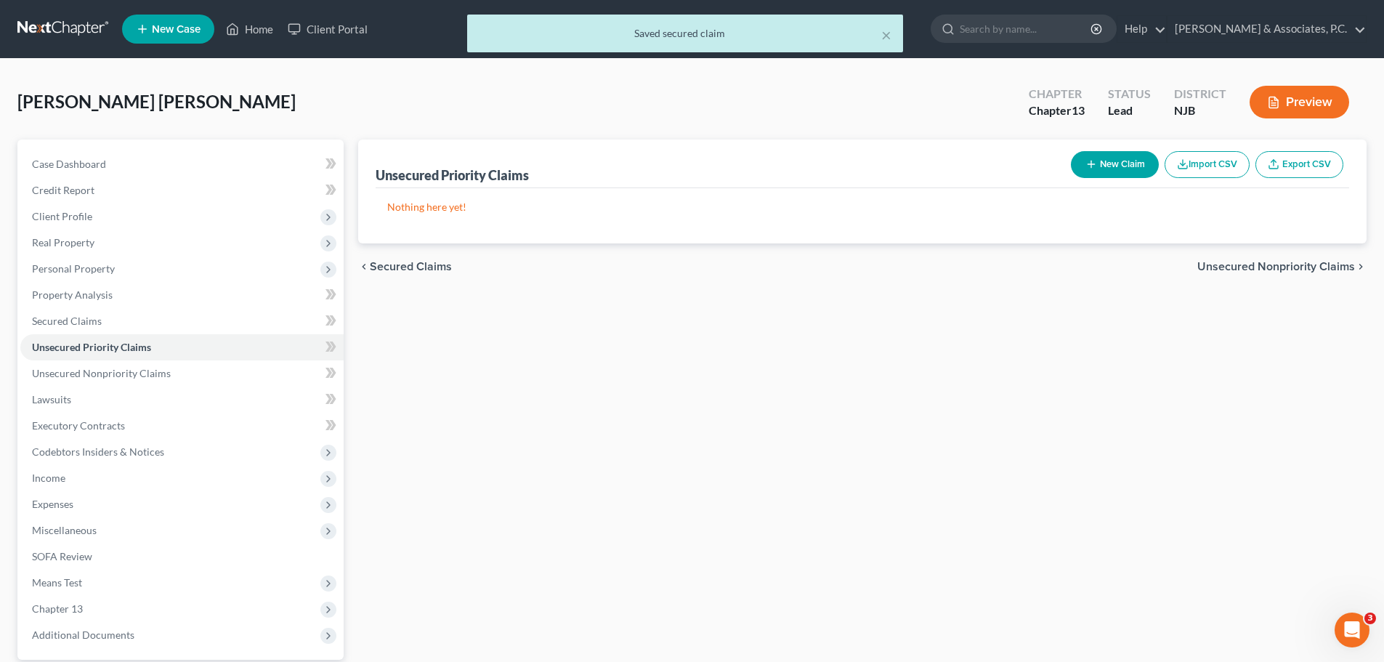
click at [1263, 266] on span "Unsecured Nonpriority Claims" at bounding box center [1277, 267] width 158 height 12
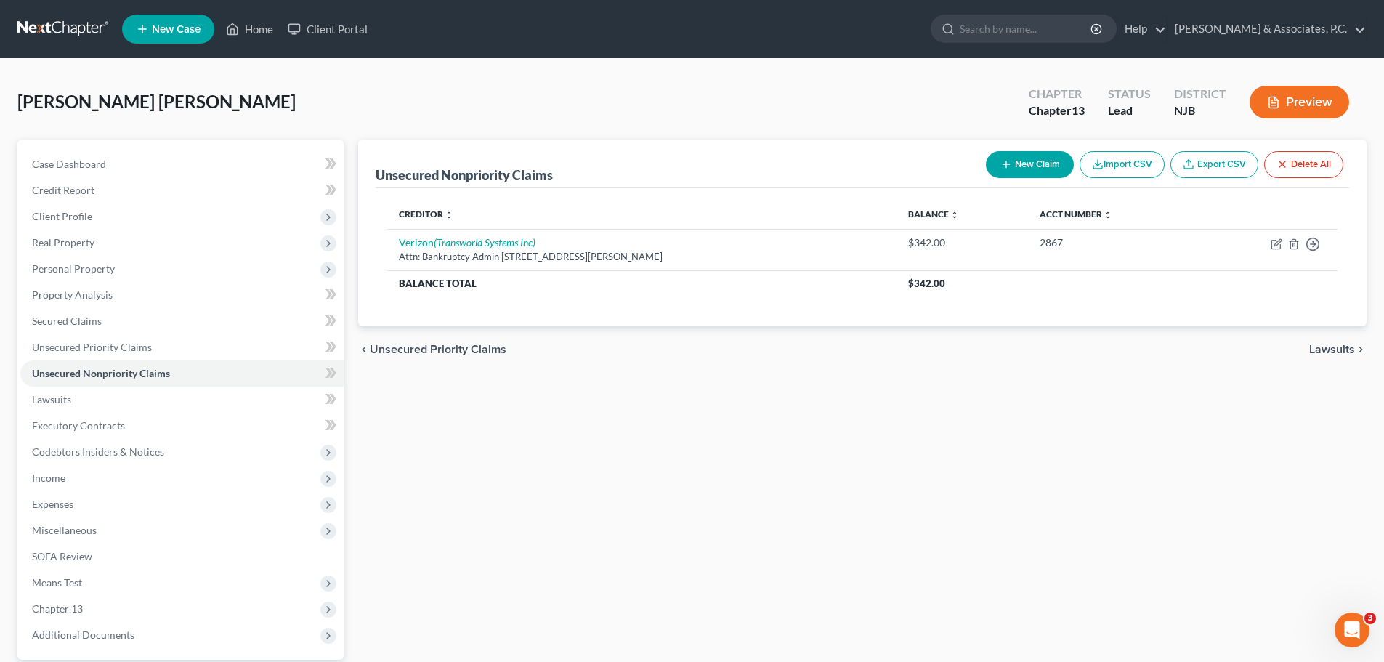
drag, startPoint x: 1326, startPoint y: 348, endPoint x: 1247, endPoint y: 350, distance: 79.2
click at [1326, 349] on span "Lawsuits" at bounding box center [1333, 350] width 46 height 12
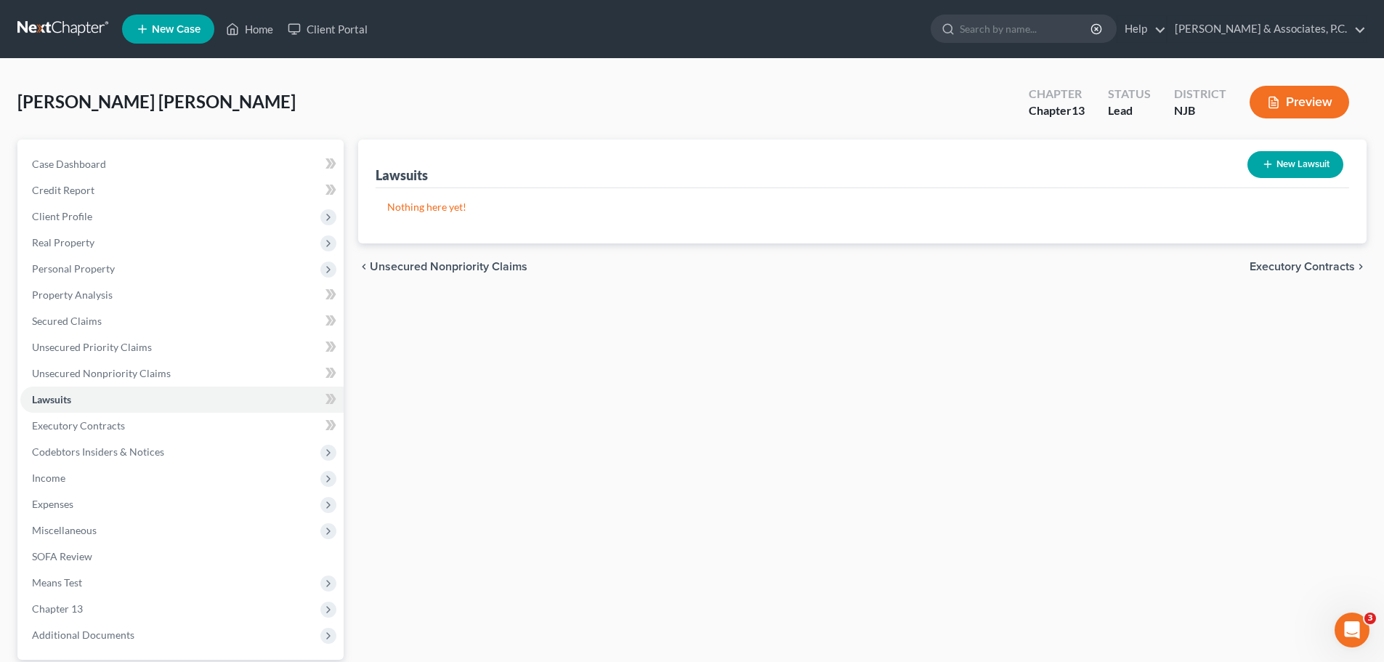
drag, startPoint x: 1305, startPoint y: 158, endPoint x: 1305, endPoint y: 168, distance: 10.2
click at [1305, 168] on button "New Lawsuit" at bounding box center [1296, 164] width 96 height 27
select select "0"
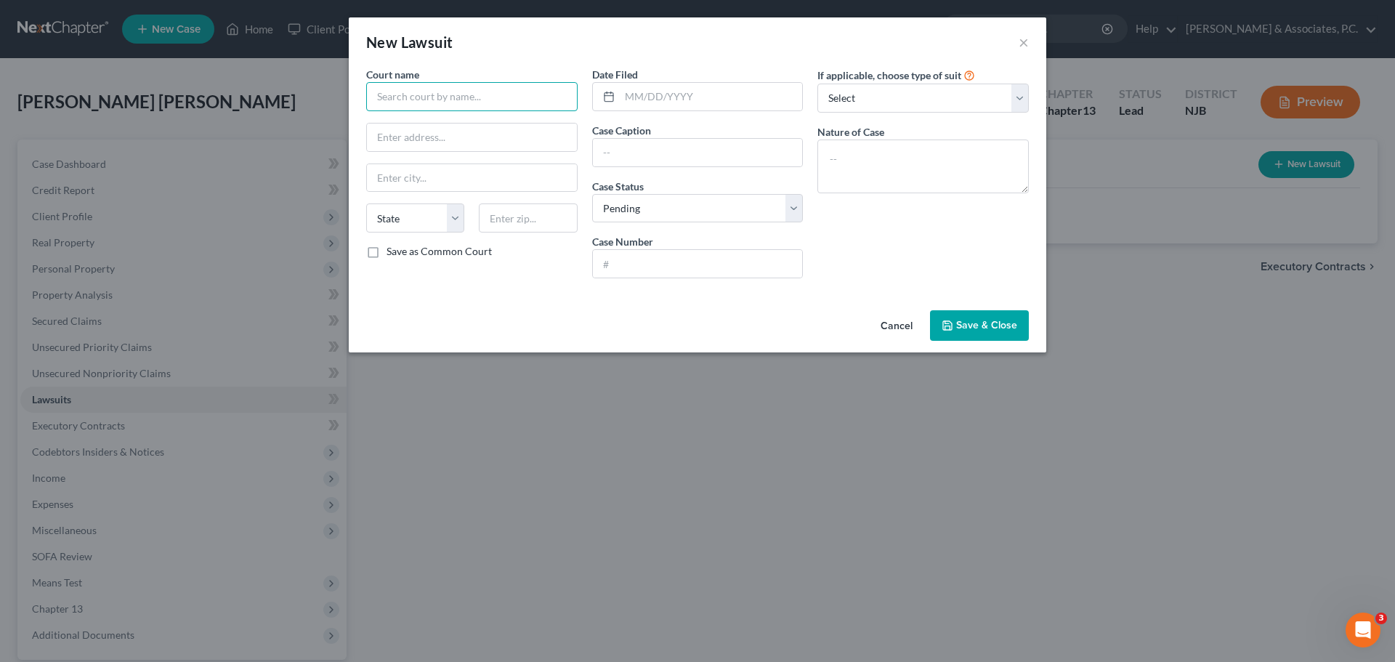
click at [498, 90] on input "text" at bounding box center [471, 96] width 211 height 29
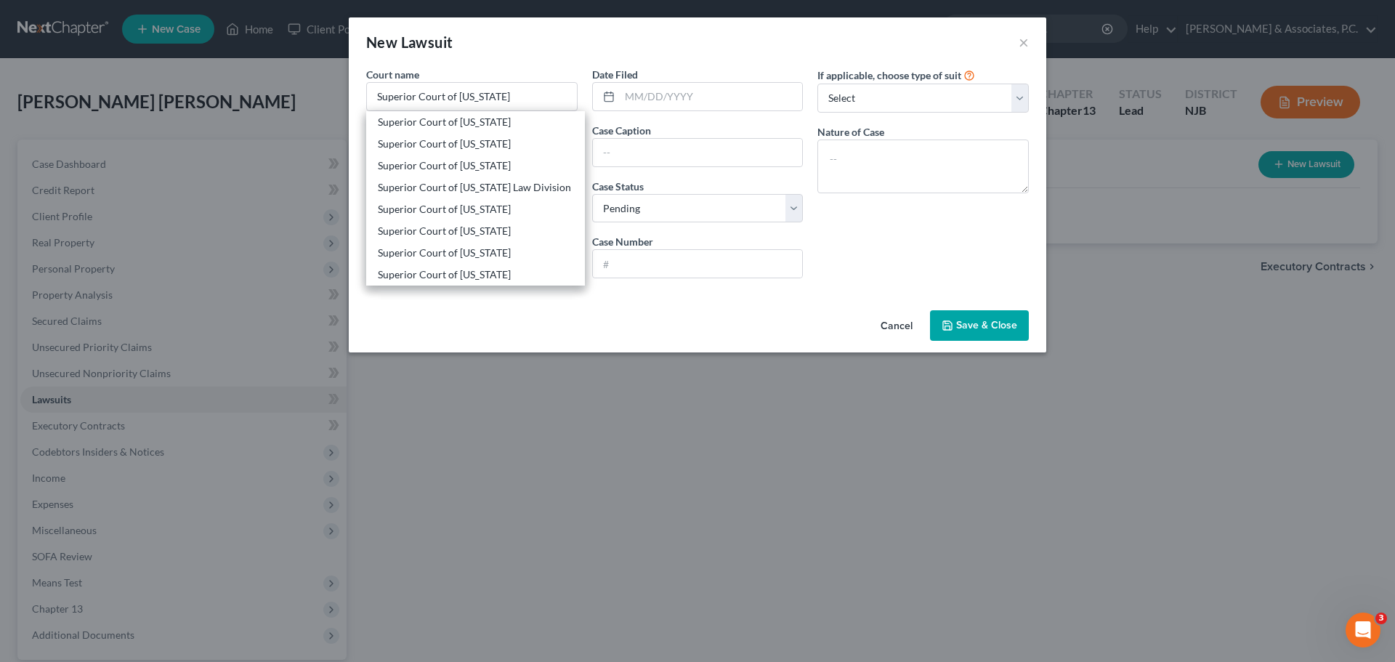
click at [804, 12] on div "New Lawsuit × Court name * Superior Court of [US_STATE] Superior Court of [US_S…" at bounding box center [697, 331] width 1395 height 662
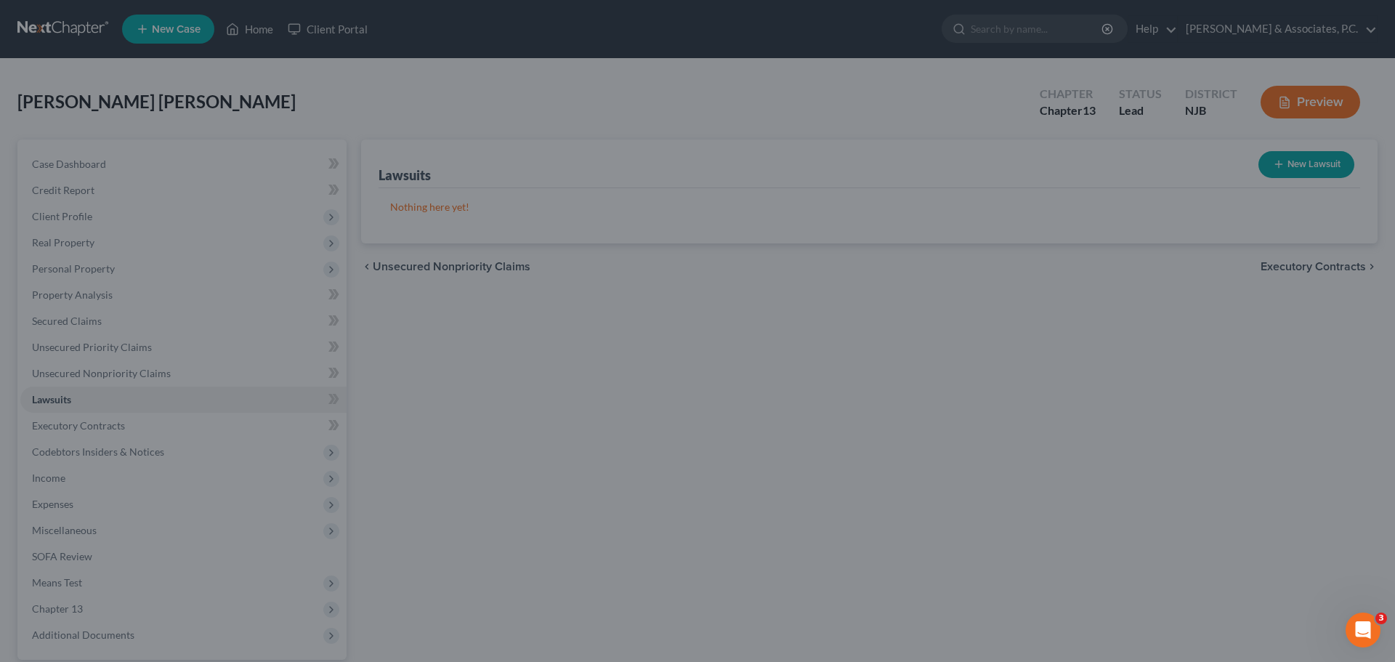
type input "Superior Court of [US_STATE]"
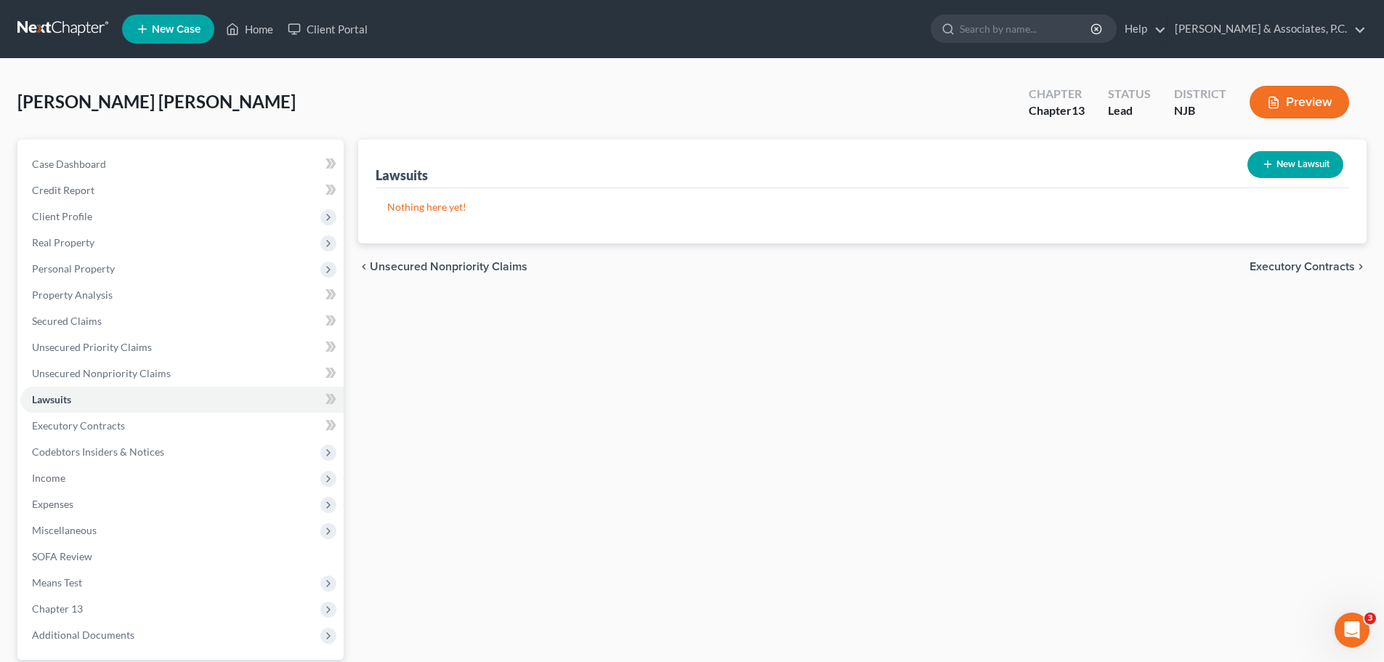
click at [1291, 168] on button "New Lawsuit" at bounding box center [1296, 164] width 96 height 27
select select "0"
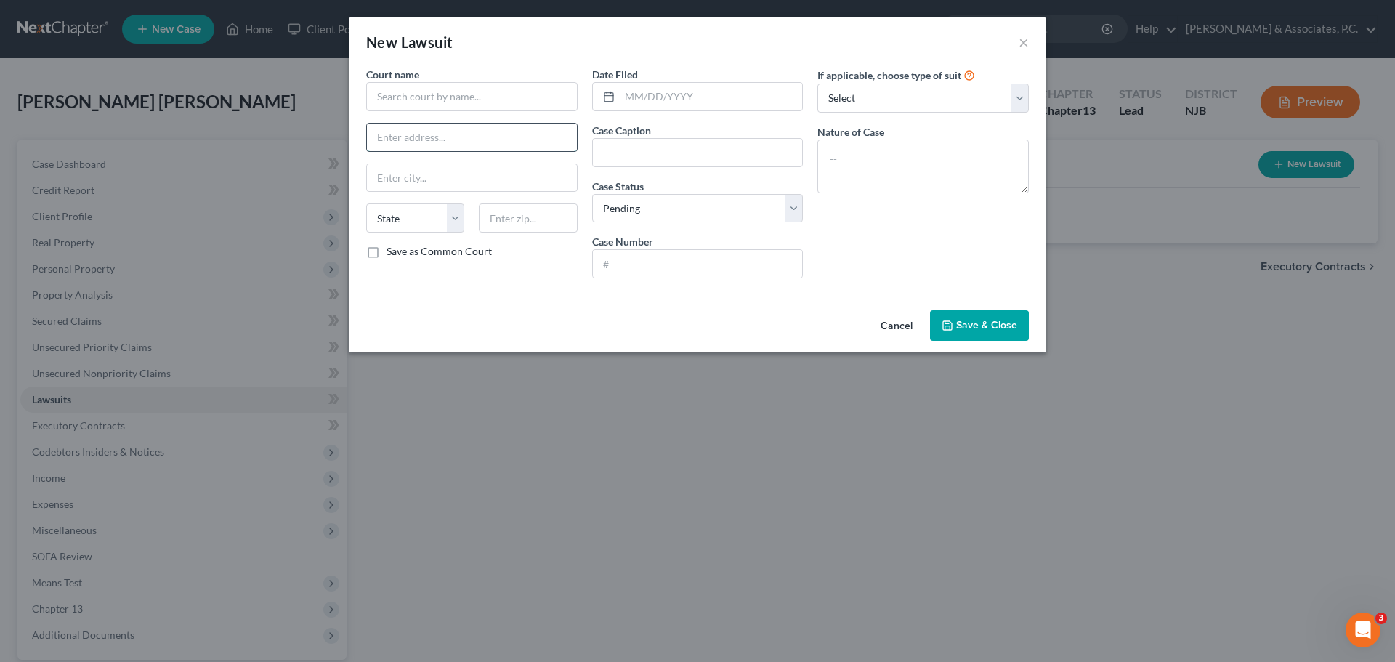
click at [496, 139] on input "text" at bounding box center [472, 138] width 210 height 28
type input "[STREET_ADDRESS]"
drag, startPoint x: 528, startPoint y: 221, endPoint x: 706, endPoint y: 382, distance: 239.2
click at [528, 221] on input "text" at bounding box center [528, 217] width 98 height 29
type input "08903"
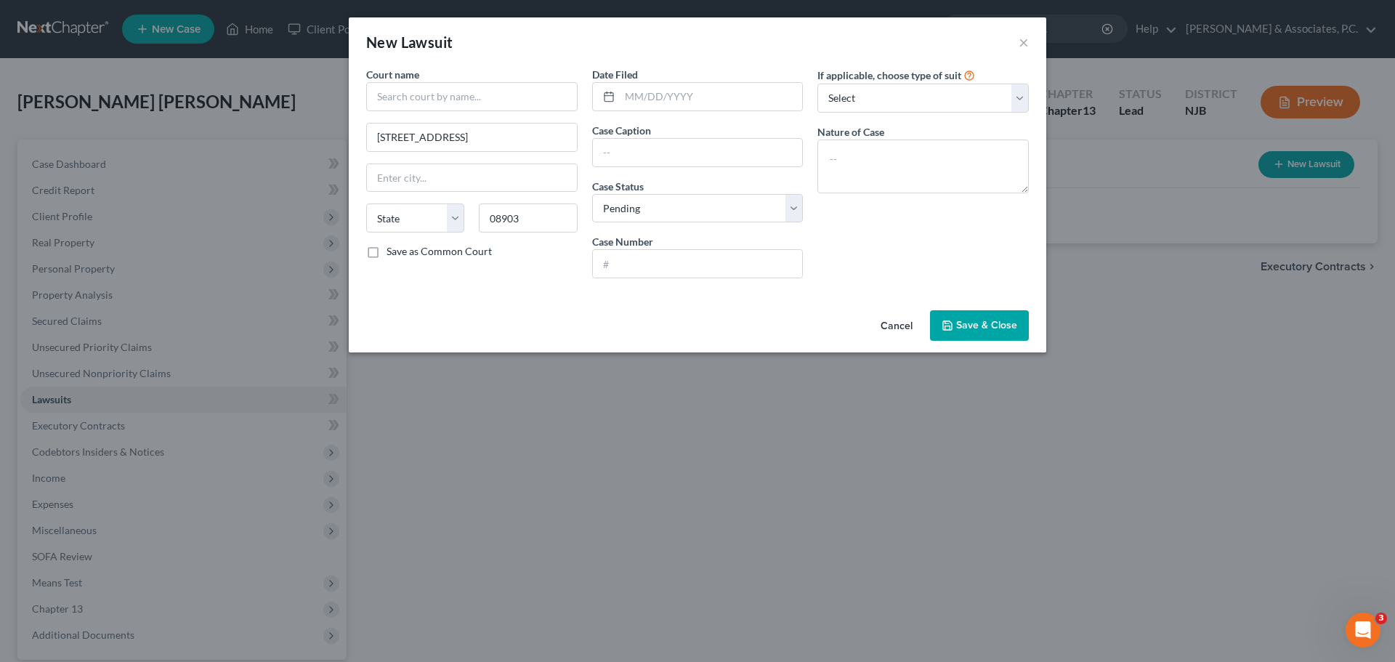
type input "[GEOGRAPHIC_DATA]"
select select "33"
click at [659, 92] on input "text" at bounding box center [711, 97] width 183 height 28
click at [698, 100] on input "text" at bounding box center [711, 97] width 183 height 28
type input "[DATE]"
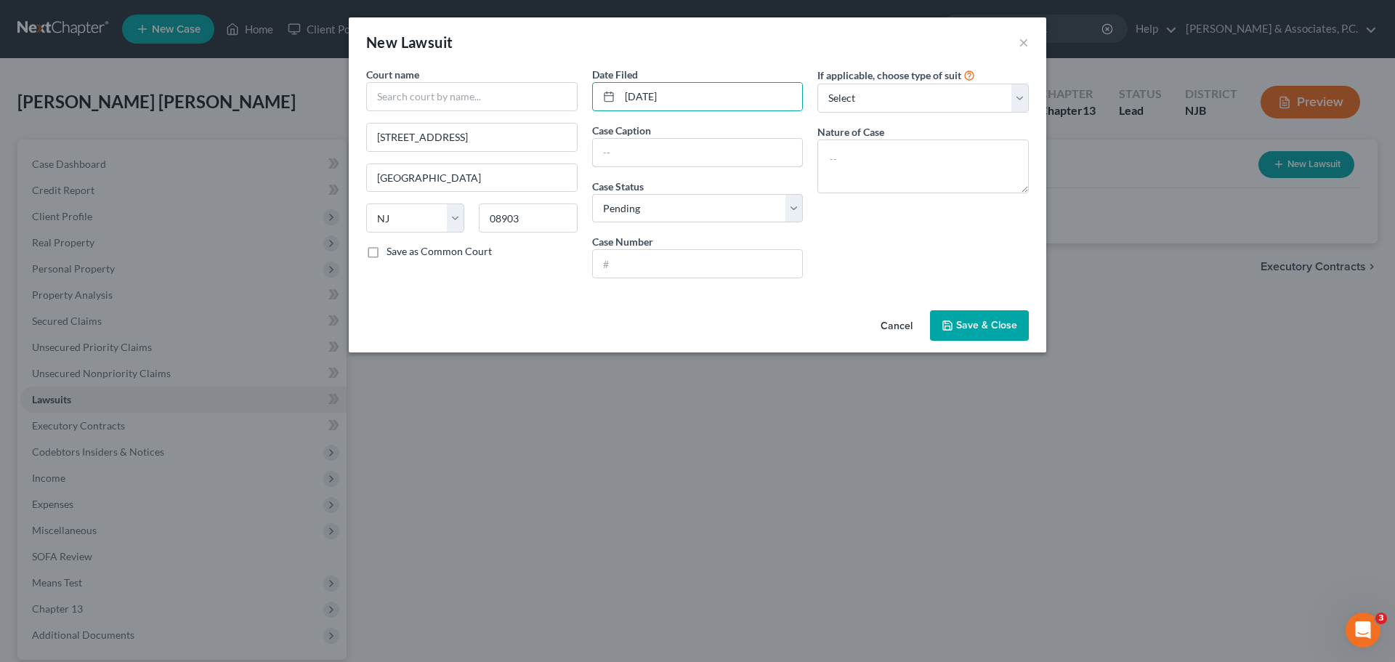
drag, startPoint x: 683, startPoint y: 147, endPoint x: 680, endPoint y: 137, distance: 10.6
click at [683, 147] on input "text" at bounding box center [698, 153] width 210 height 28
type input "US Bank National/WFHE3 vs. [PERSON_NAME]"
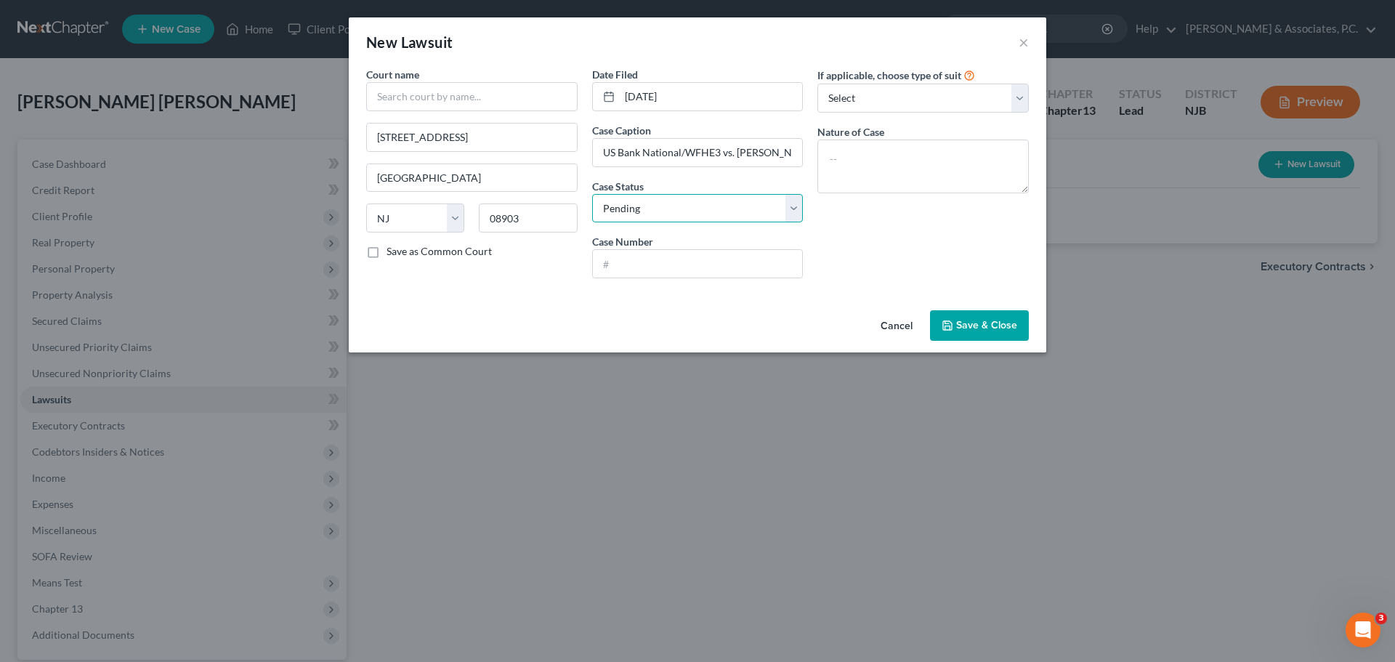
click at [698, 206] on select "Select Pending On Appeal Concluded" at bounding box center [697, 208] width 211 height 29
click at [592, 194] on select "Select Pending On Appeal Concluded" at bounding box center [697, 208] width 211 height 29
click at [687, 261] on input "text" at bounding box center [698, 264] width 210 height 28
drag, startPoint x: 801, startPoint y: 211, endPoint x: 791, endPoint y: 214, distance: 10.6
click at [799, 211] on select "Select Pending On Appeal Concluded" at bounding box center [697, 208] width 211 height 29
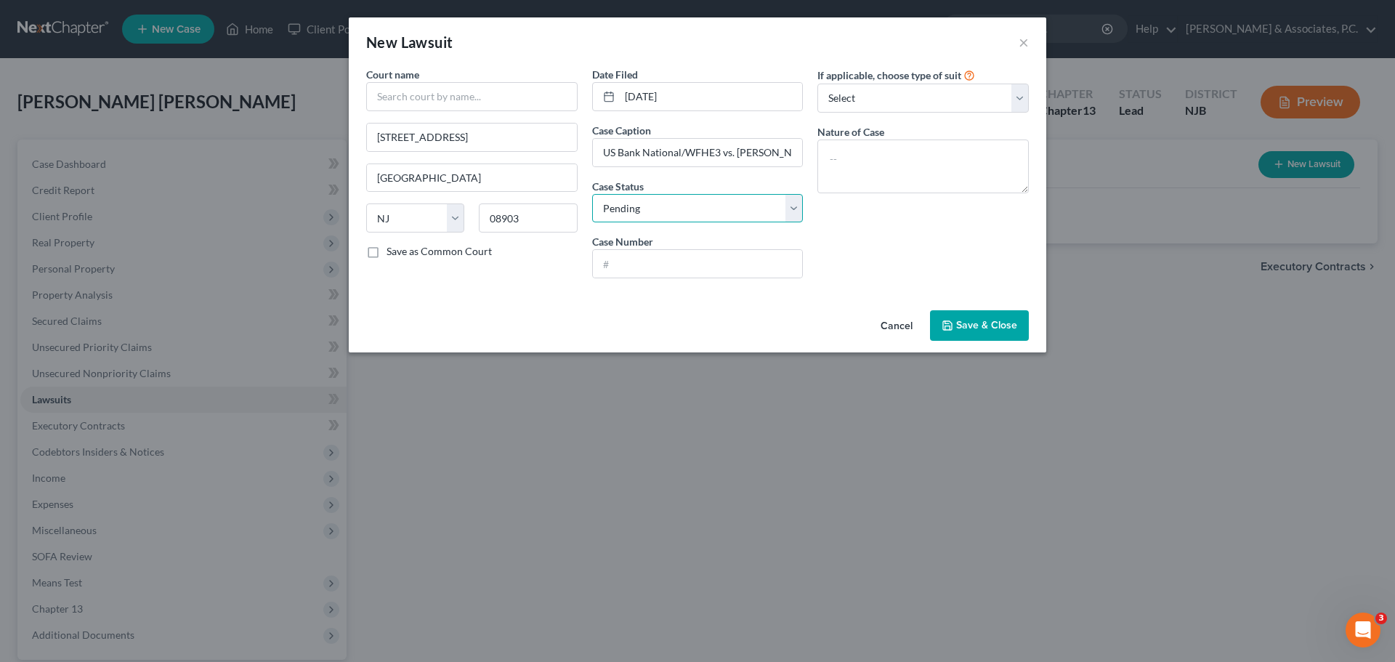
select select "2"
click at [592, 194] on select "Select Pending On Appeal Concluded" at bounding box center [697, 208] width 211 height 29
click at [749, 261] on input "text" at bounding box center [698, 264] width 210 height 28
type input "F01412417-17"
drag, startPoint x: 911, startPoint y: 94, endPoint x: 902, endPoint y: 102, distance: 11.8
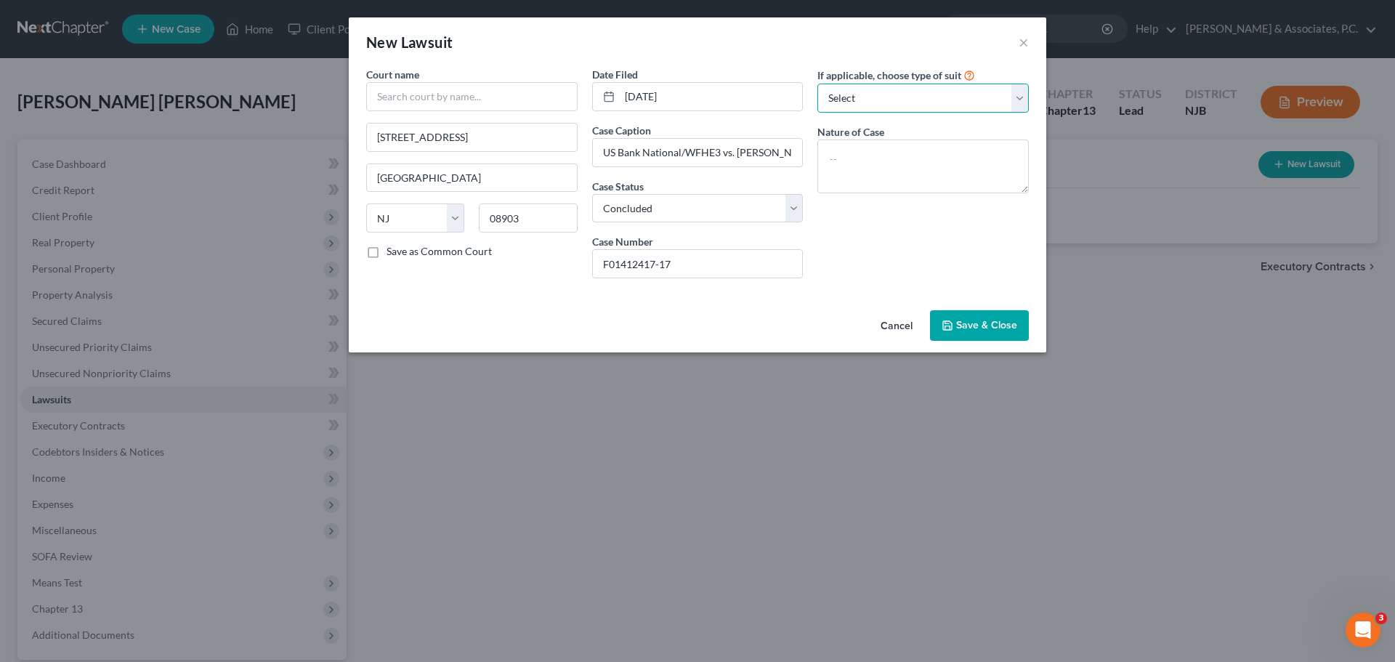
click at [906, 96] on select "Select Repossession Garnishment Foreclosure Attached, Seized, Or Levied Other" at bounding box center [923, 98] width 211 height 29
select select "2"
click at [818, 84] on select "Select Repossession Garnishment Foreclosure Attached, Seized, Or Levied Other" at bounding box center [923, 98] width 211 height 29
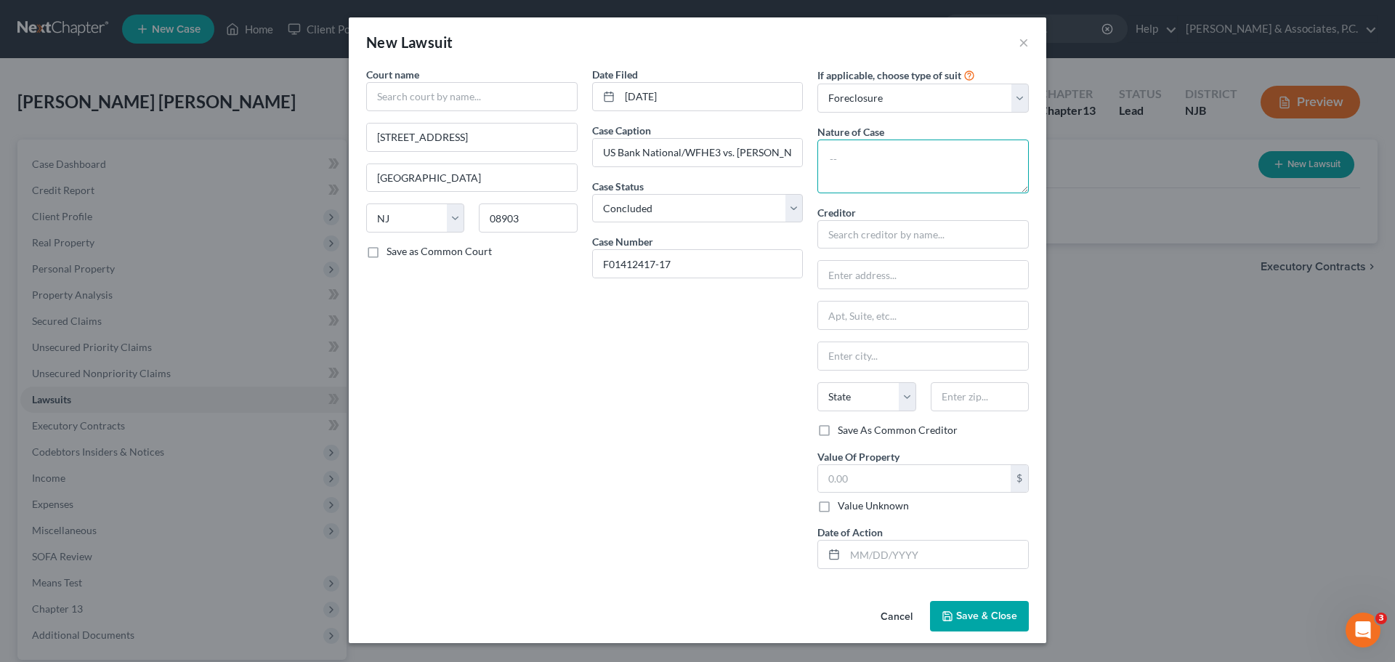
click at [901, 155] on textarea at bounding box center [923, 167] width 211 height 54
type textarea "Foreclosure"
type input "W"
type input "US Bank National/[PERSON_NAME] Fargo"
type input "P"
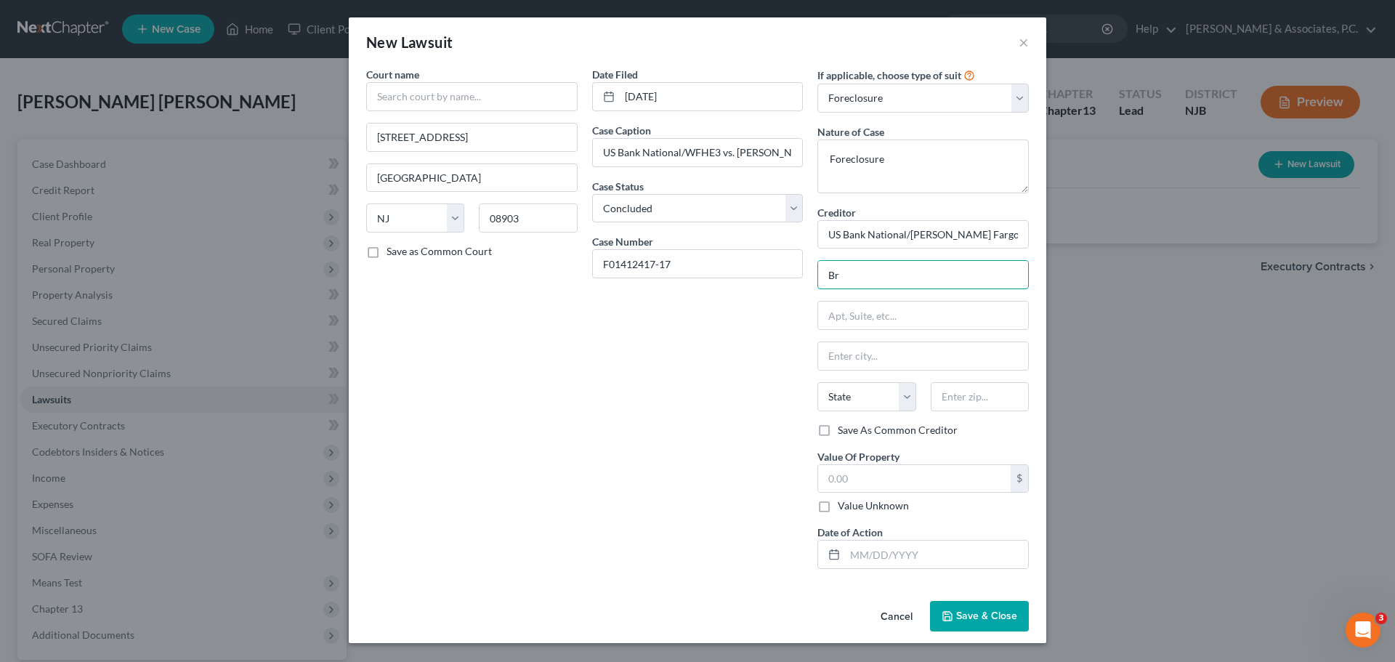
type input "B"
type input "[PERSON_NAME] & [PERSON_NAME] PLLC"
drag, startPoint x: 887, startPoint y: 314, endPoint x: 876, endPoint y: 306, distance: 12.9
click at [887, 314] on input "text" at bounding box center [923, 316] width 210 height 28
paste input "[STREET_ADDRESS]"
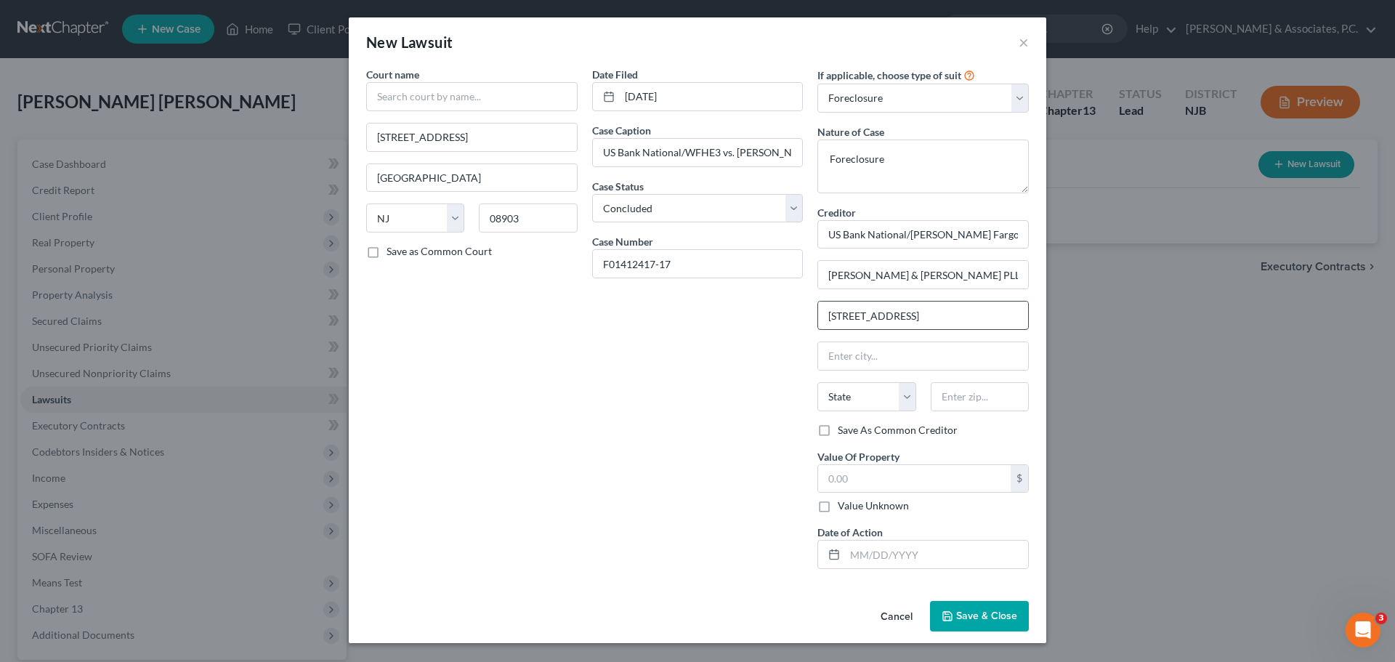
type input "[STREET_ADDRESS]"
click at [972, 400] on input "text" at bounding box center [980, 396] width 98 height 29
type input "08054"
type input "[GEOGRAPHIC_DATA]"
select select "33"
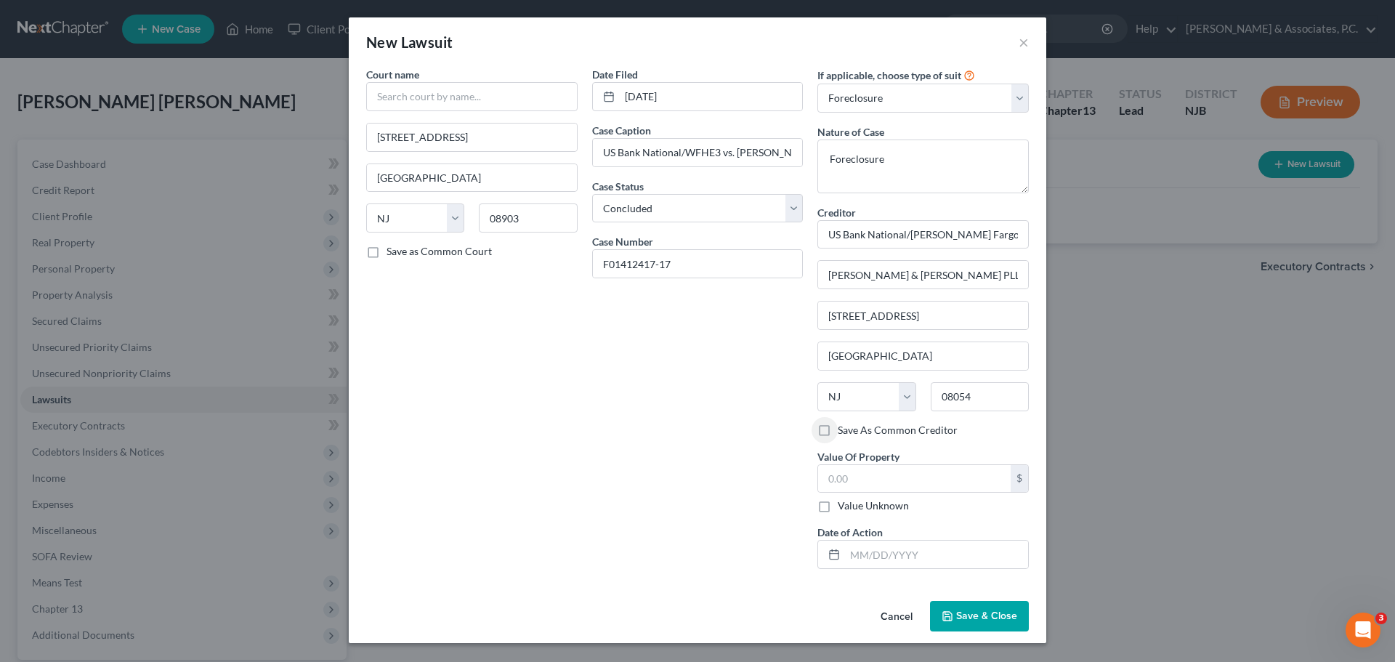
click at [987, 619] on span "Save & Close" at bounding box center [986, 616] width 61 height 12
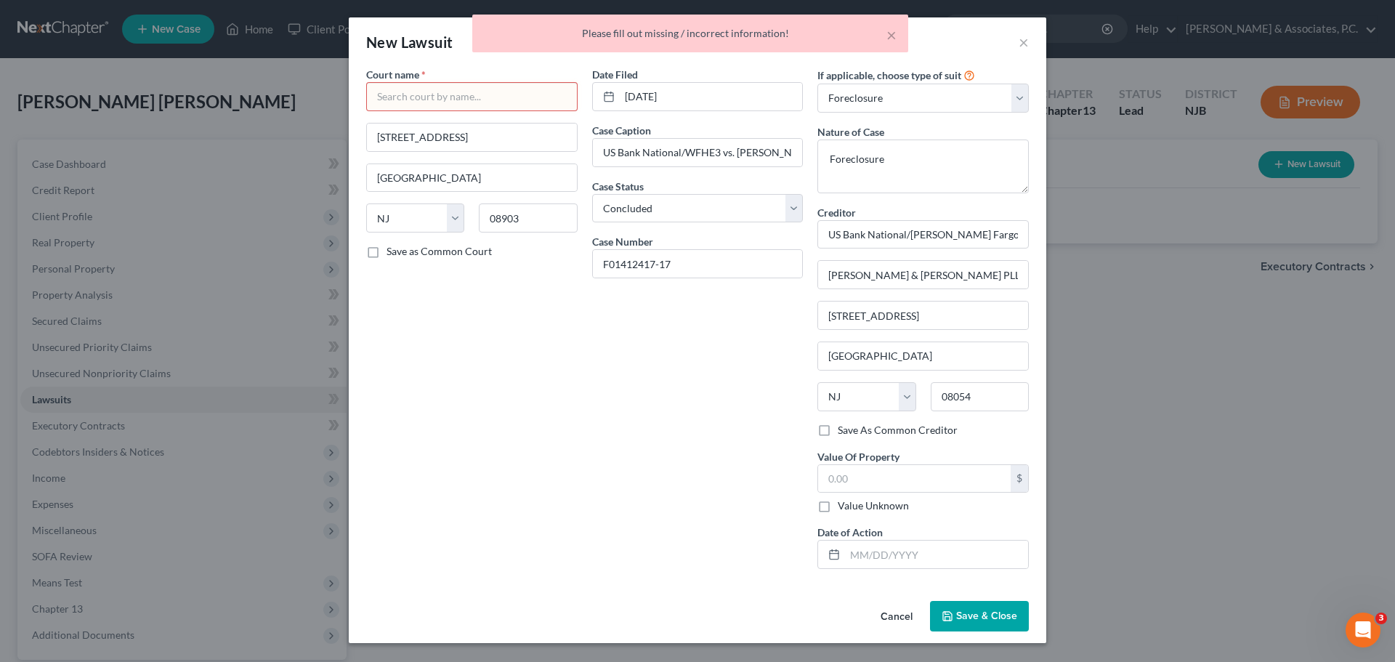
click at [546, 89] on input "text" at bounding box center [471, 96] width 211 height 29
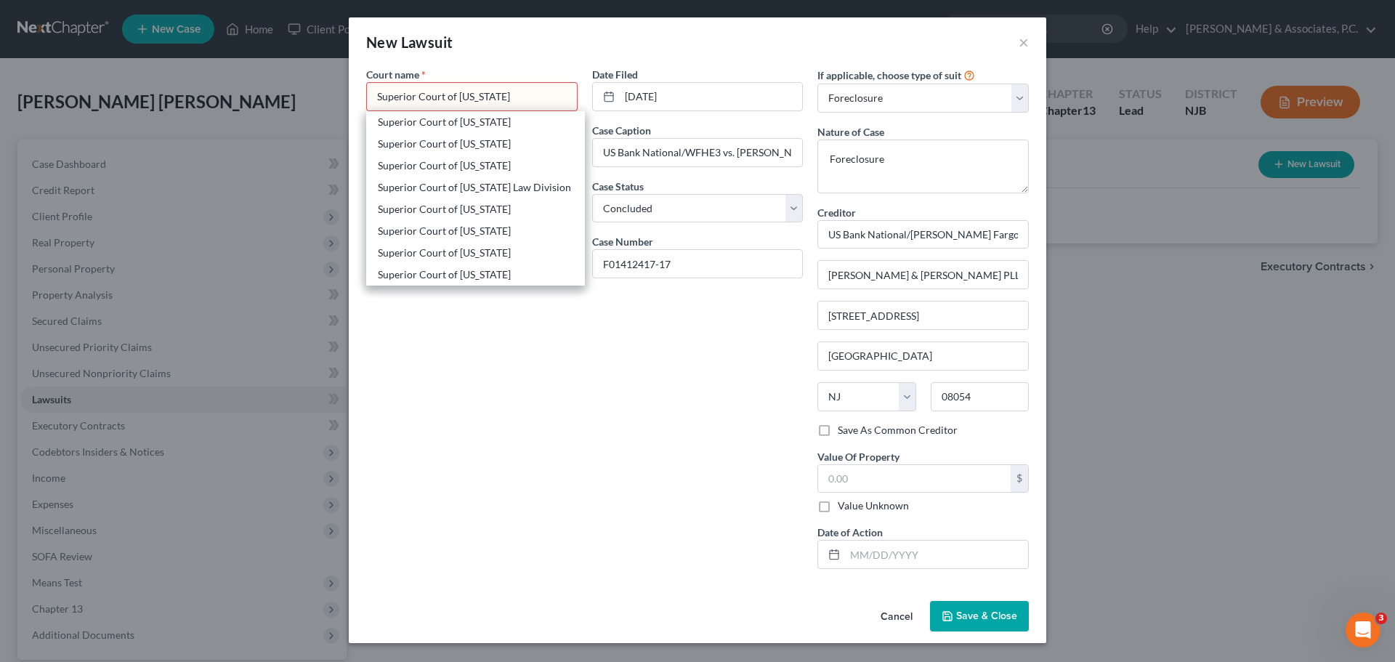
click at [987, 616] on span "Save & Close" at bounding box center [986, 616] width 61 height 12
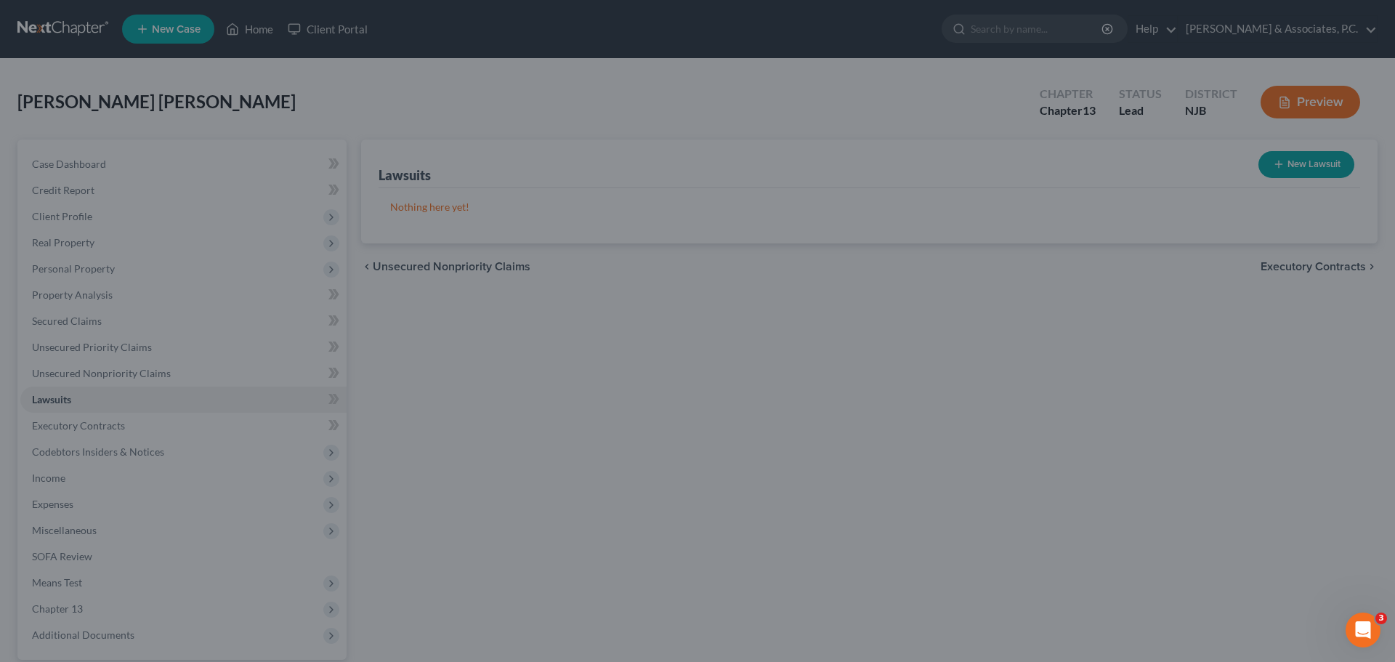
type input "Superior Court of [US_STATE]"
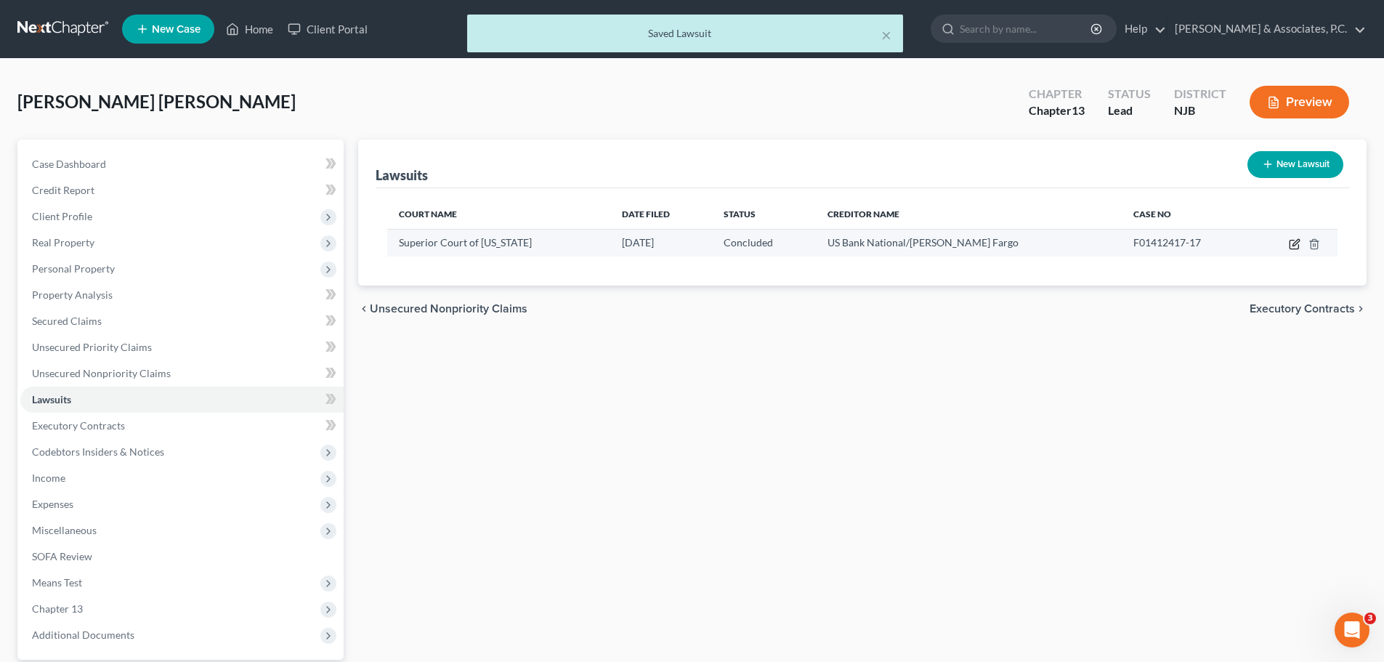
click at [1294, 241] on icon "button" at bounding box center [1295, 244] width 12 height 12
select select "33"
select select "2"
select select "33"
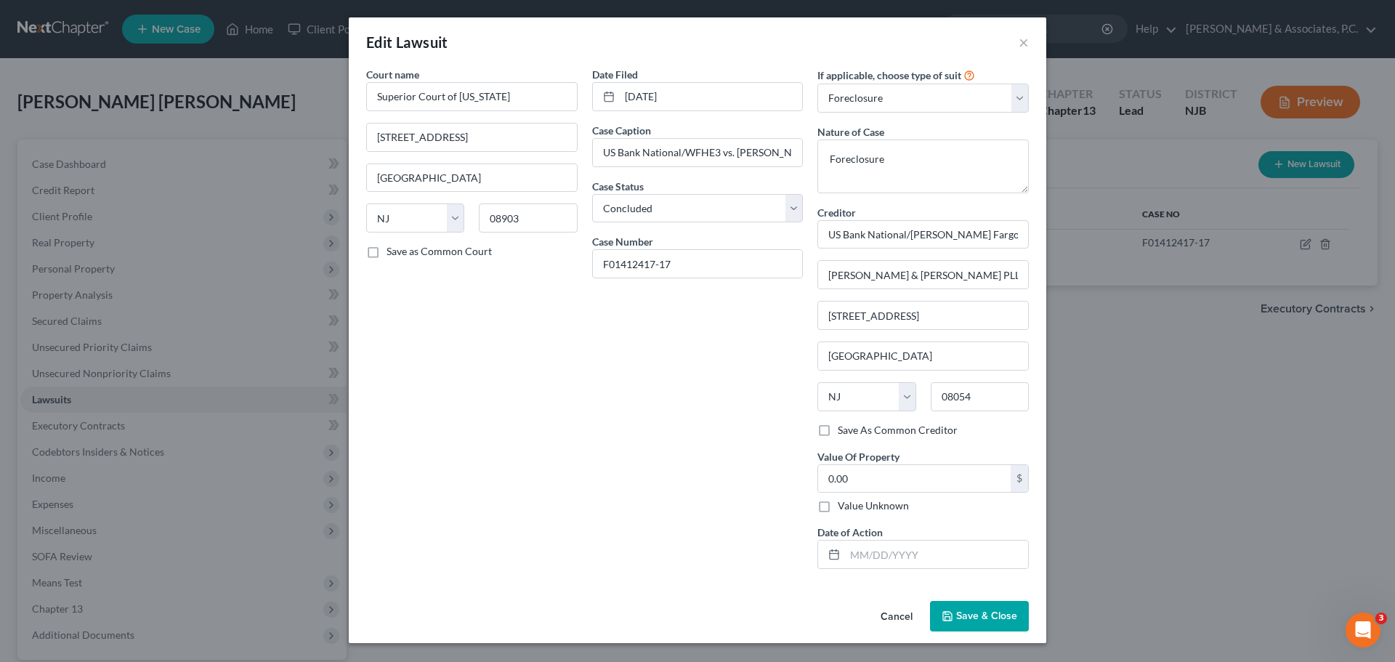
click at [992, 626] on button "Save & Close" at bounding box center [979, 616] width 99 height 31
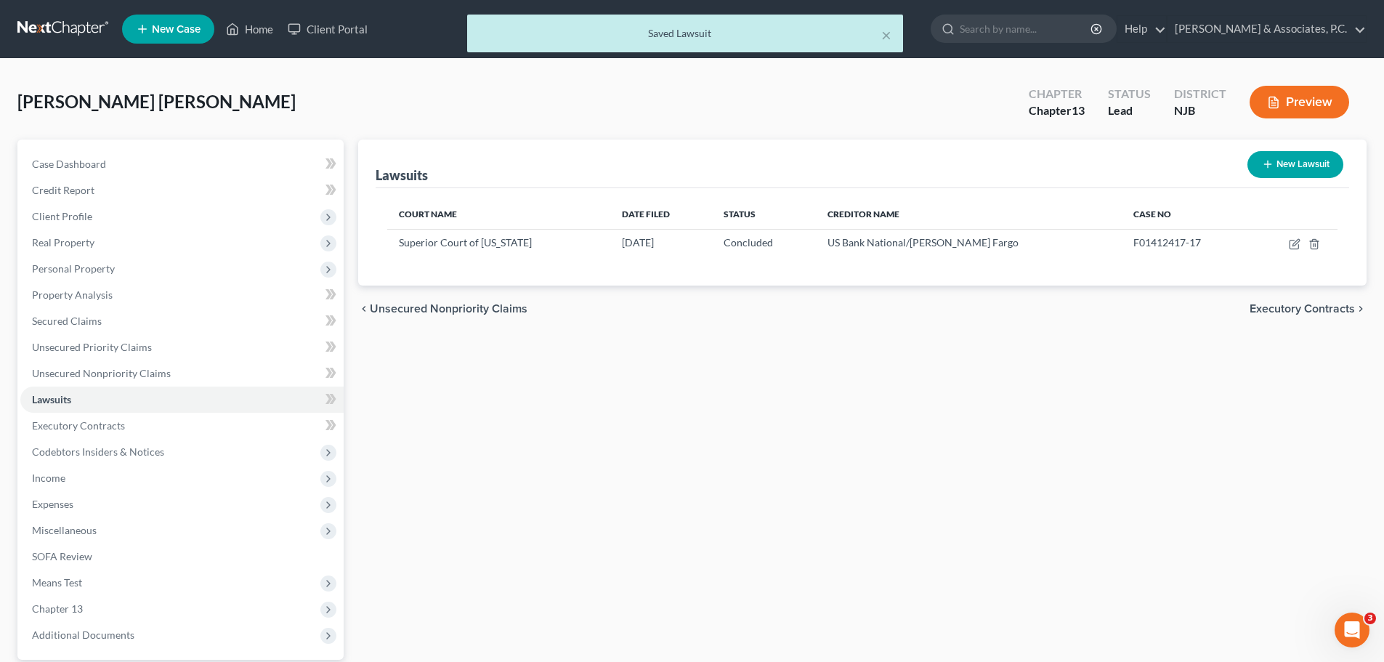
click at [1306, 306] on div "chevron_left Unsecured Nonpriority Claims Executory Contracts chevron_right" at bounding box center [862, 309] width 1009 height 47
click at [1287, 307] on span "Executory Contracts" at bounding box center [1302, 309] width 105 height 12
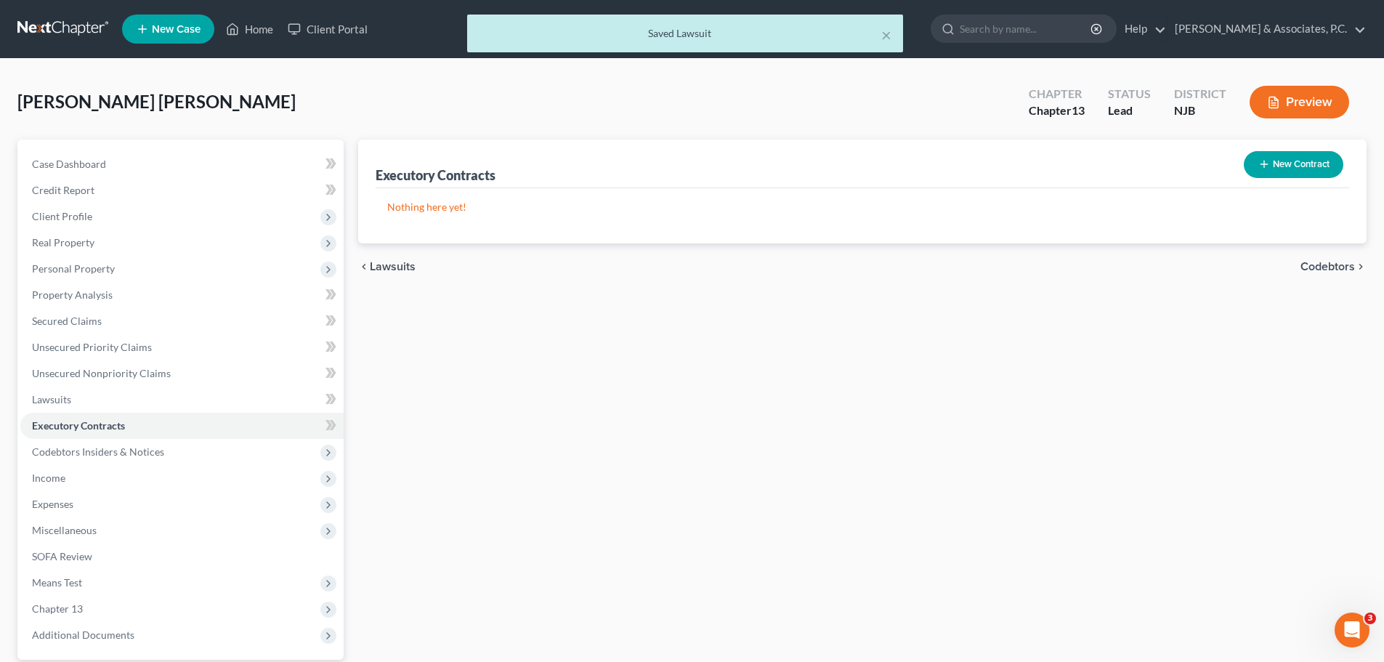
click at [391, 262] on span "Lawsuits" at bounding box center [393, 267] width 46 height 12
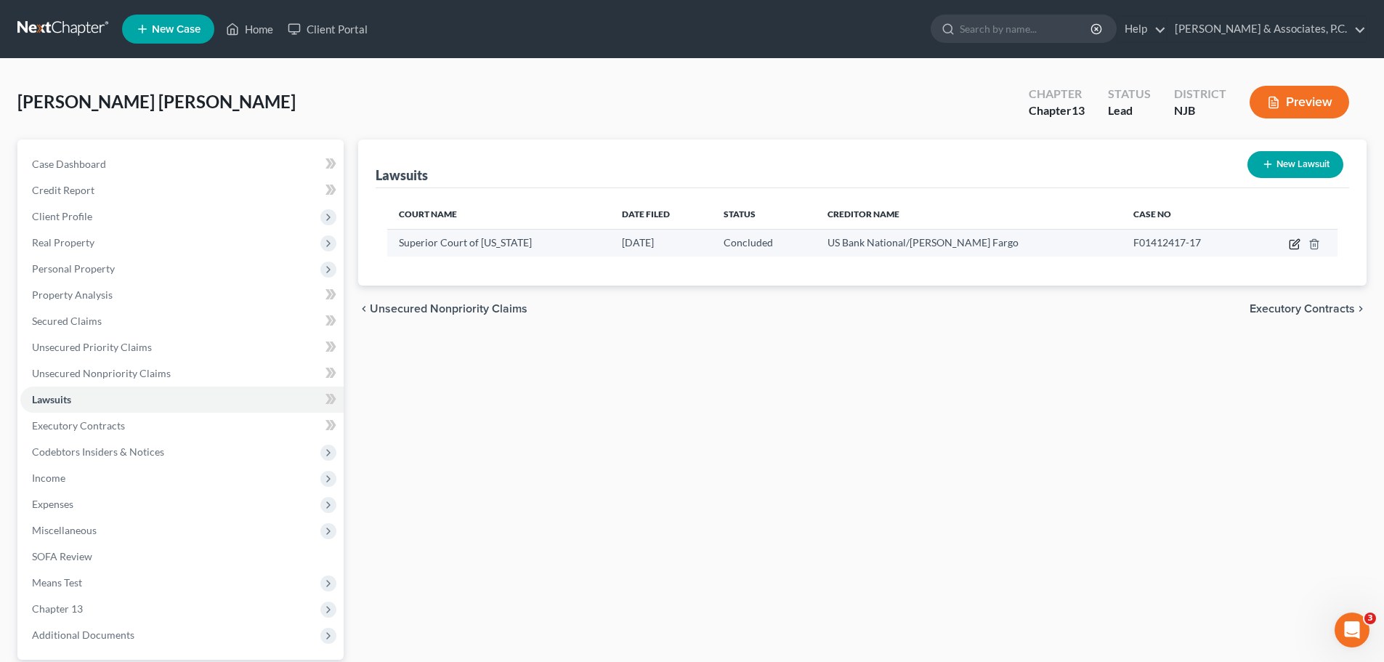
click at [1298, 242] on icon "button" at bounding box center [1295, 244] width 12 height 12
select select "33"
select select "2"
select select "33"
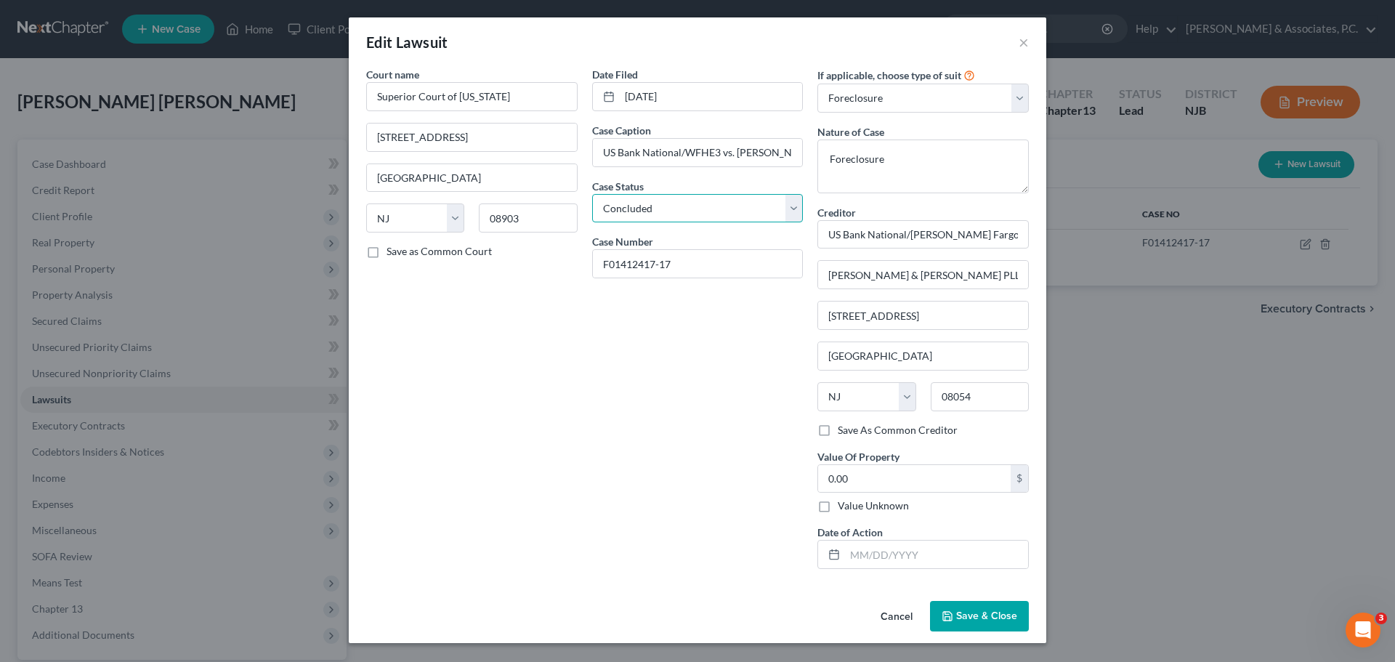
click at [777, 212] on select "Select Pending On Appeal Concluded" at bounding box center [697, 208] width 211 height 29
select select "0"
click at [592, 194] on select "Select Pending On Appeal Concluded" at bounding box center [697, 208] width 211 height 29
click at [978, 613] on span "Save & Close" at bounding box center [986, 616] width 61 height 12
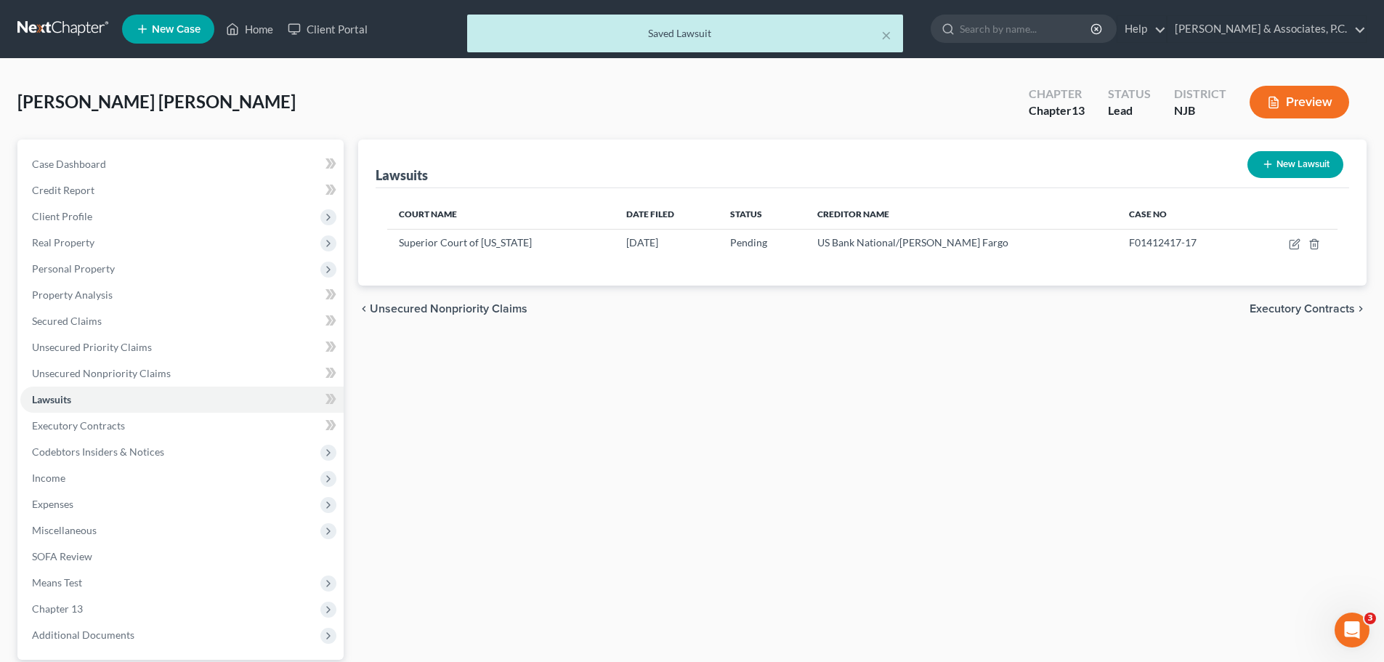
drag, startPoint x: 1272, startPoint y: 309, endPoint x: 1263, endPoint y: 315, distance: 11.5
click at [1272, 308] on span "Executory Contracts" at bounding box center [1302, 309] width 105 height 12
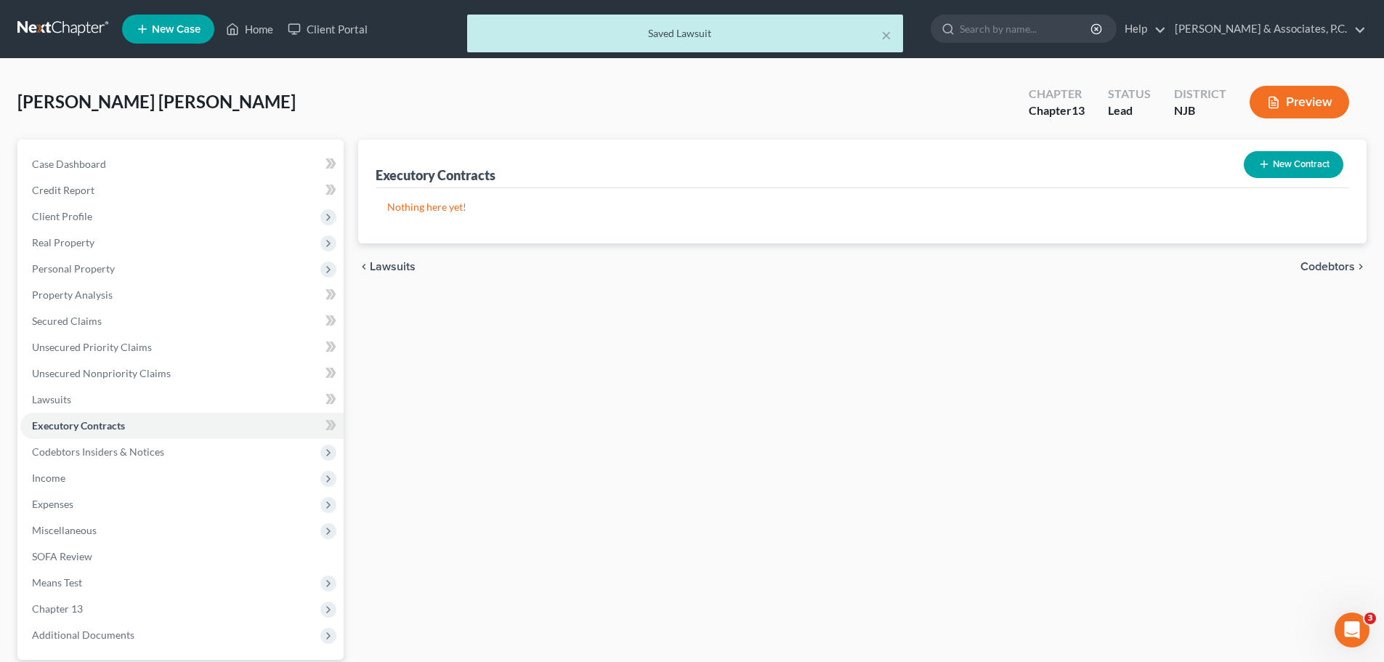
click at [1312, 262] on span "Codebtors" at bounding box center [1328, 267] width 55 height 12
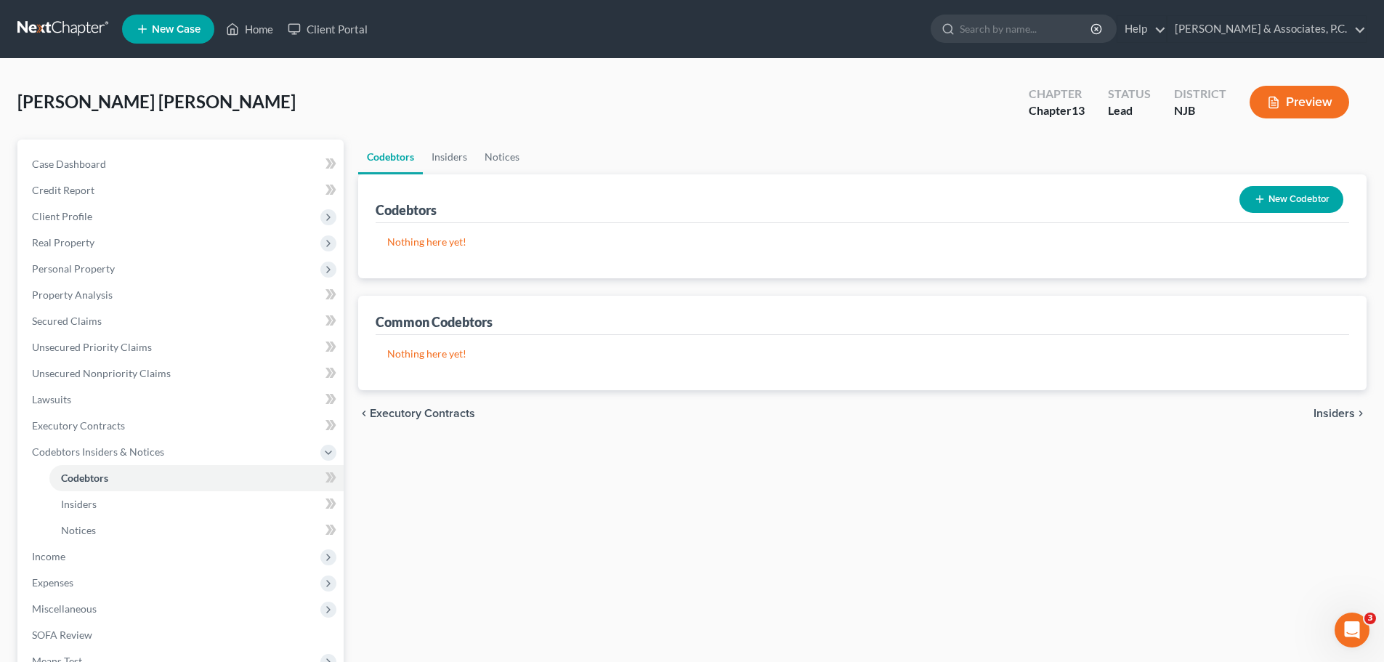
click at [1328, 410] on span "Insiders" at bounding box center [1334, 414] width 41 height 12
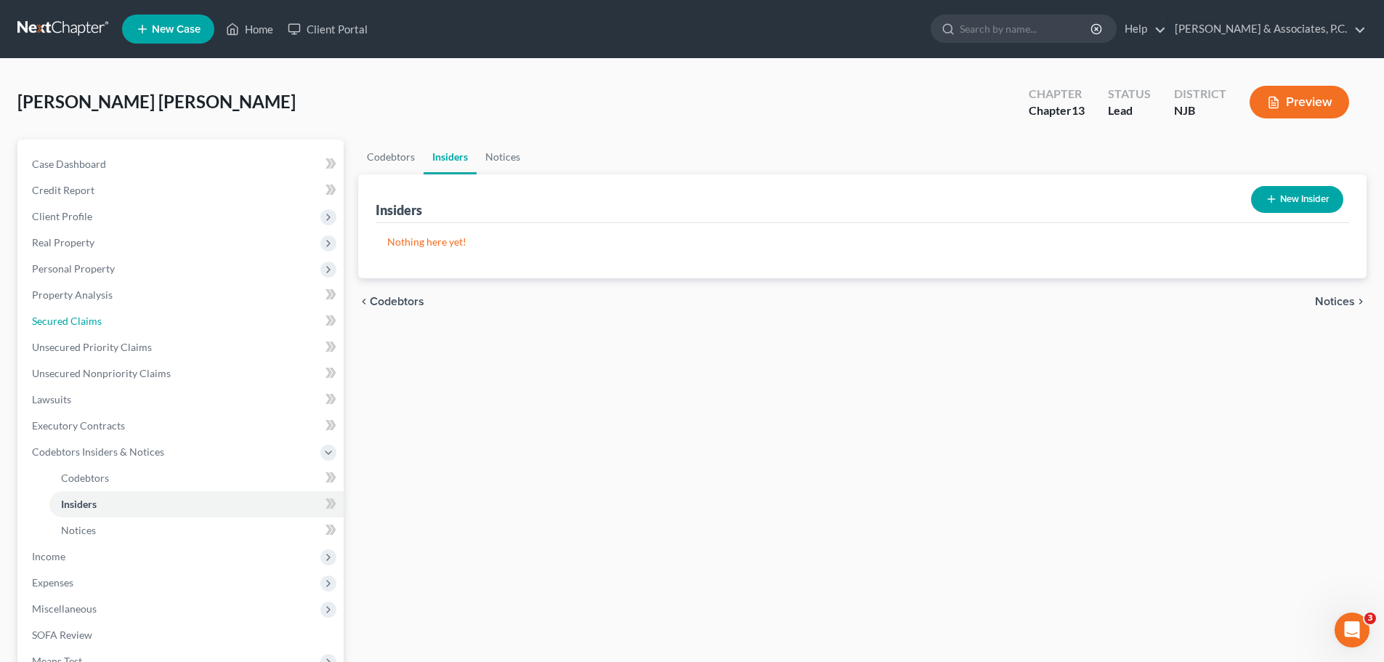
drag, startPoint x: 87, startPoint y: 325, endPoint x: 518, endPoint y: 347, distance: 431.5
click at [87, 326] on span "Secured Claims" at bounding box center [67, 321] width 70 height 12
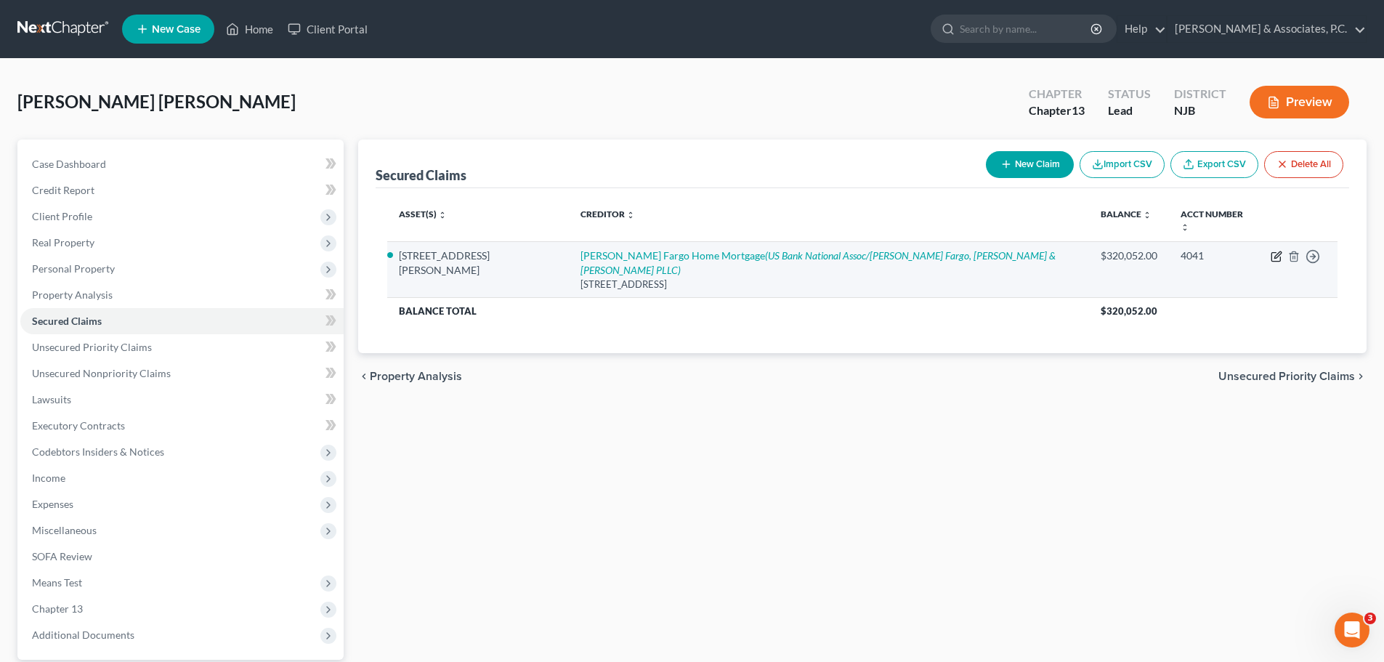
click at [1275, 251] on icon "button" at bounding box center [1277, 257] width 12 height 12
select select "16"
select select "2"
select select "0"
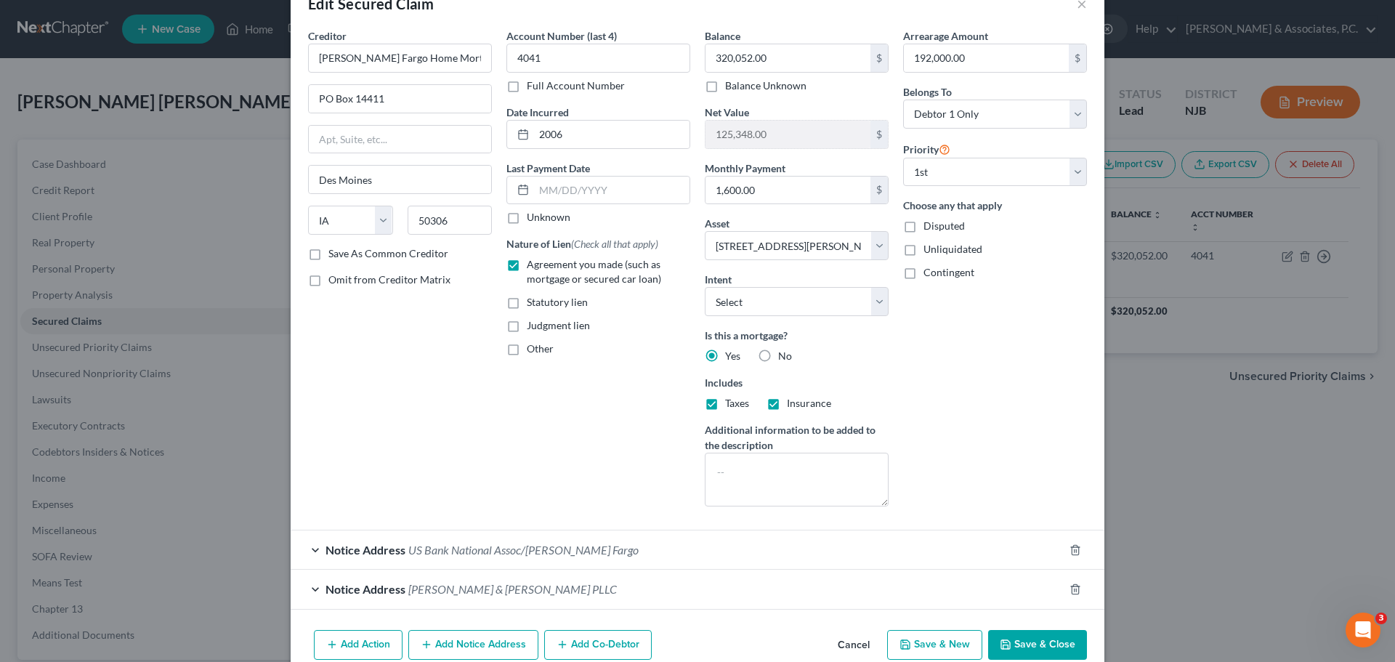
scroll to position [73, 0]
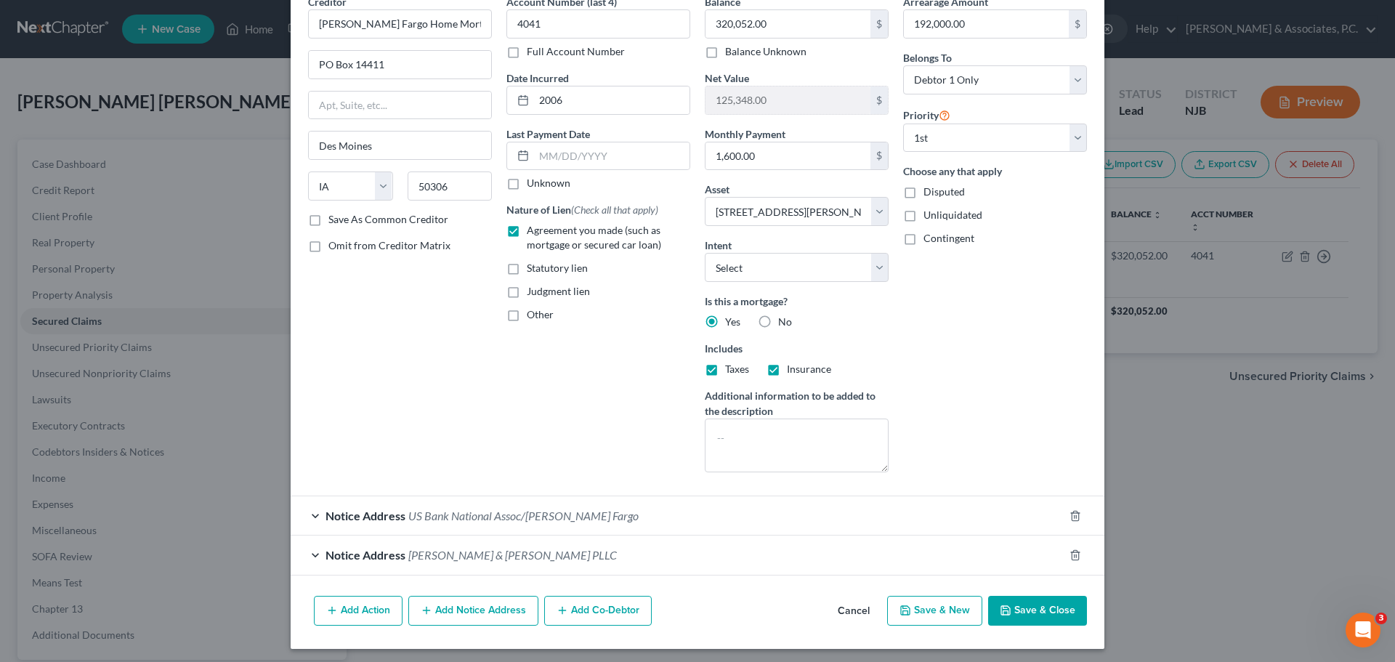
drag, startPoint x: 597, startPoint y: 610, endPoint x: 770, endPoint y: 561, distance: 179.2
click at [594, 612] on button "Add Co-Debtor" at bounding box center [598, 611] width 108 height 31
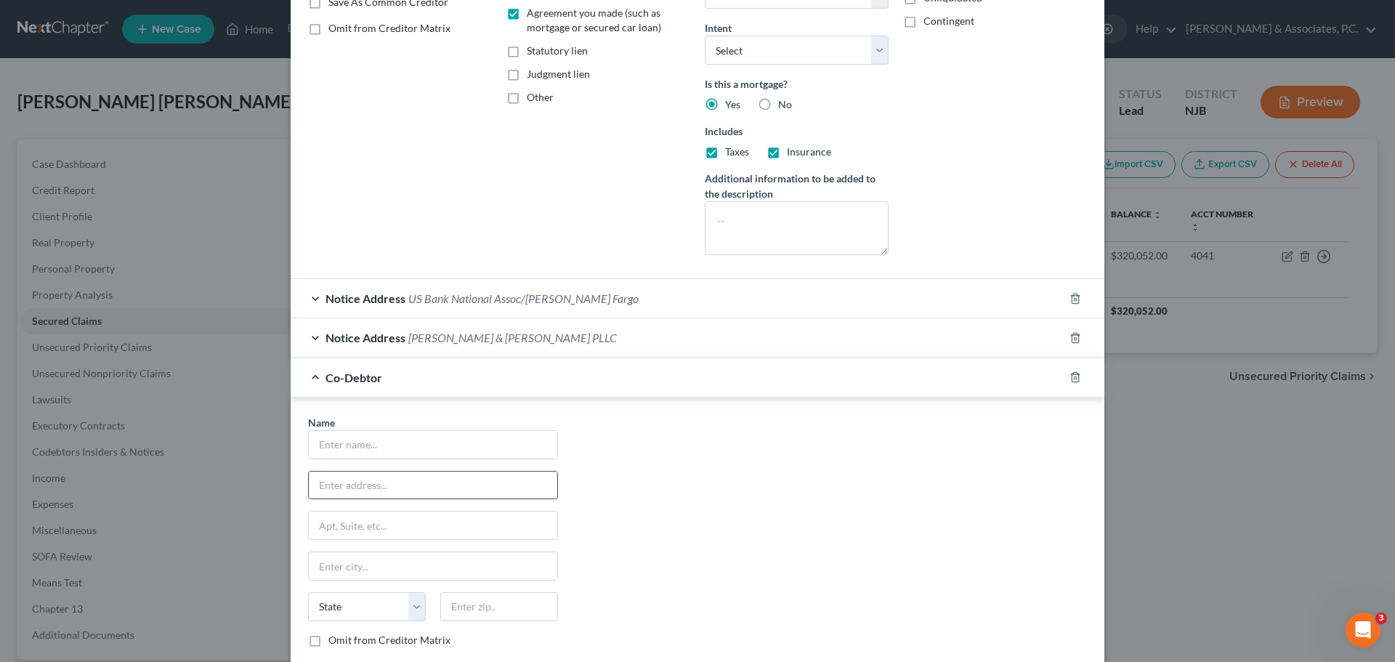
scroll to position [291, 0]
click at [451, 448] on input "text" at bounding box center [433, 444] width 249 height 28
type input "[PERSON_NAME]"
drag, startPoint x: 445, startPoint y: 490, endPoint x: 458, endPoint y: 488, distance: 13.3
click at [445, 490] on input "text" at bounding box center [433, 485] width 249 height 28
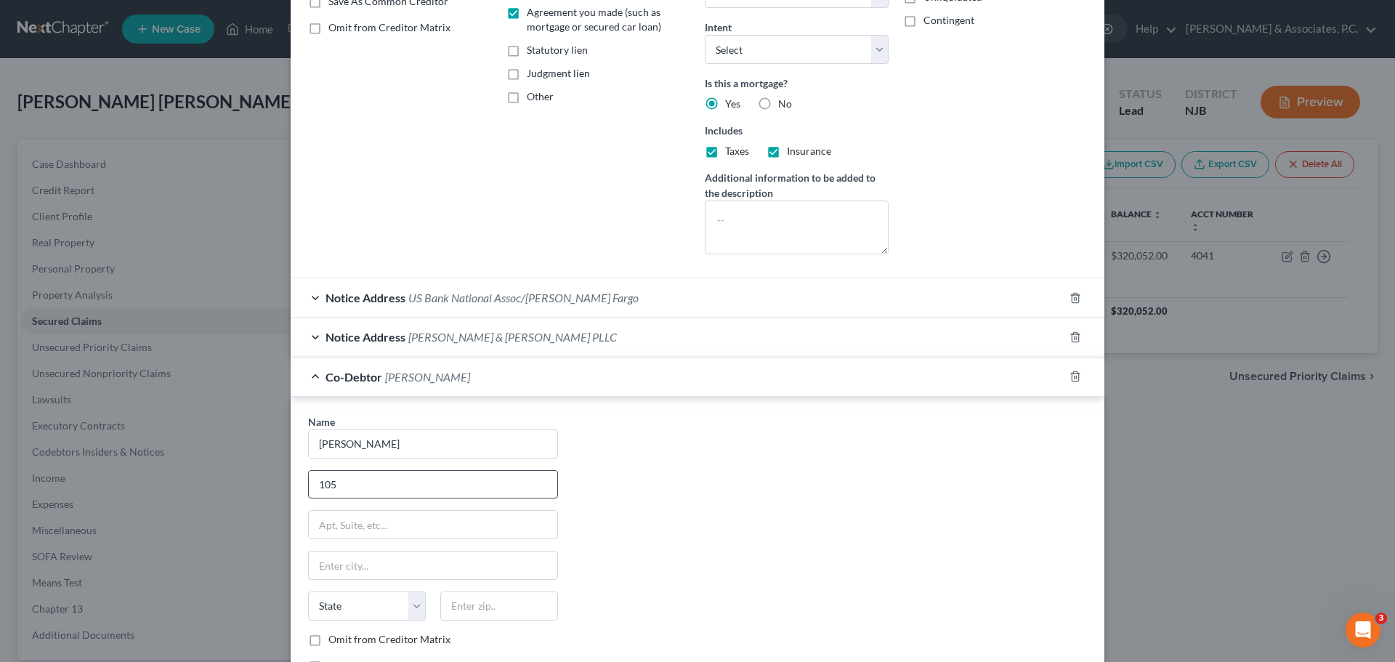
type input "[STREET_ADDRESS][PERSON_NAME]"
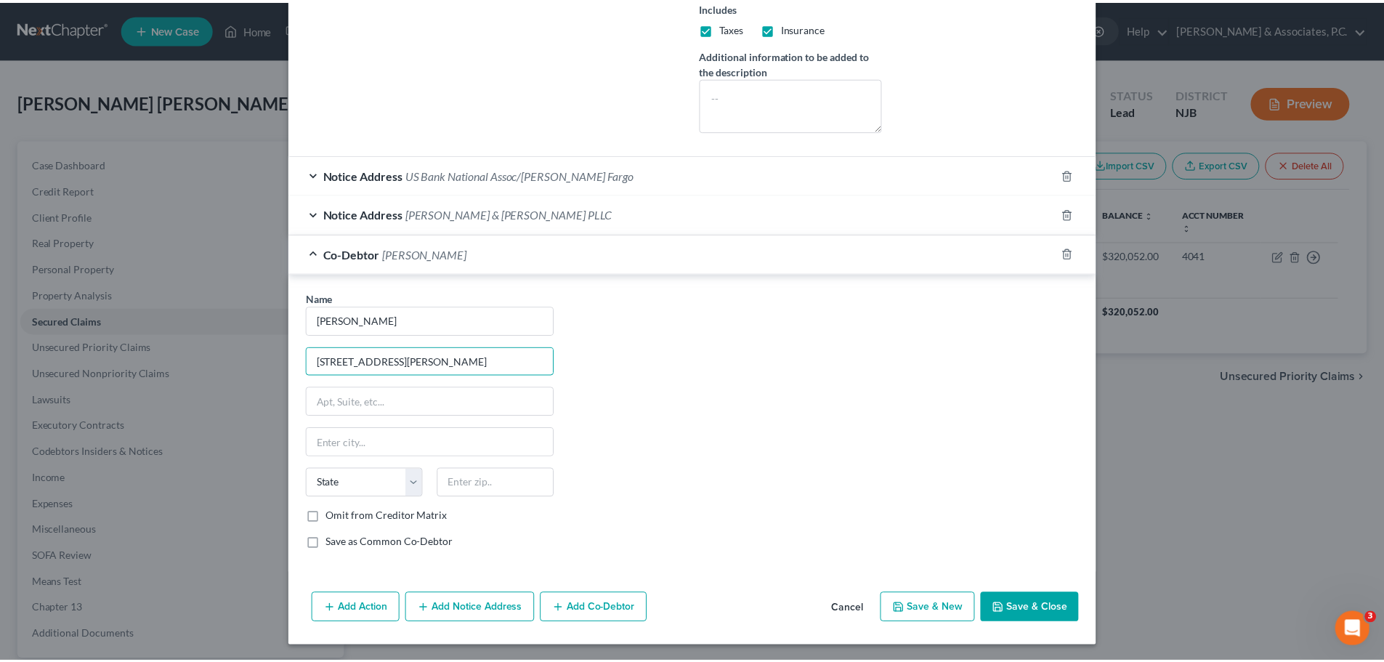
scroll to position [416, 0]
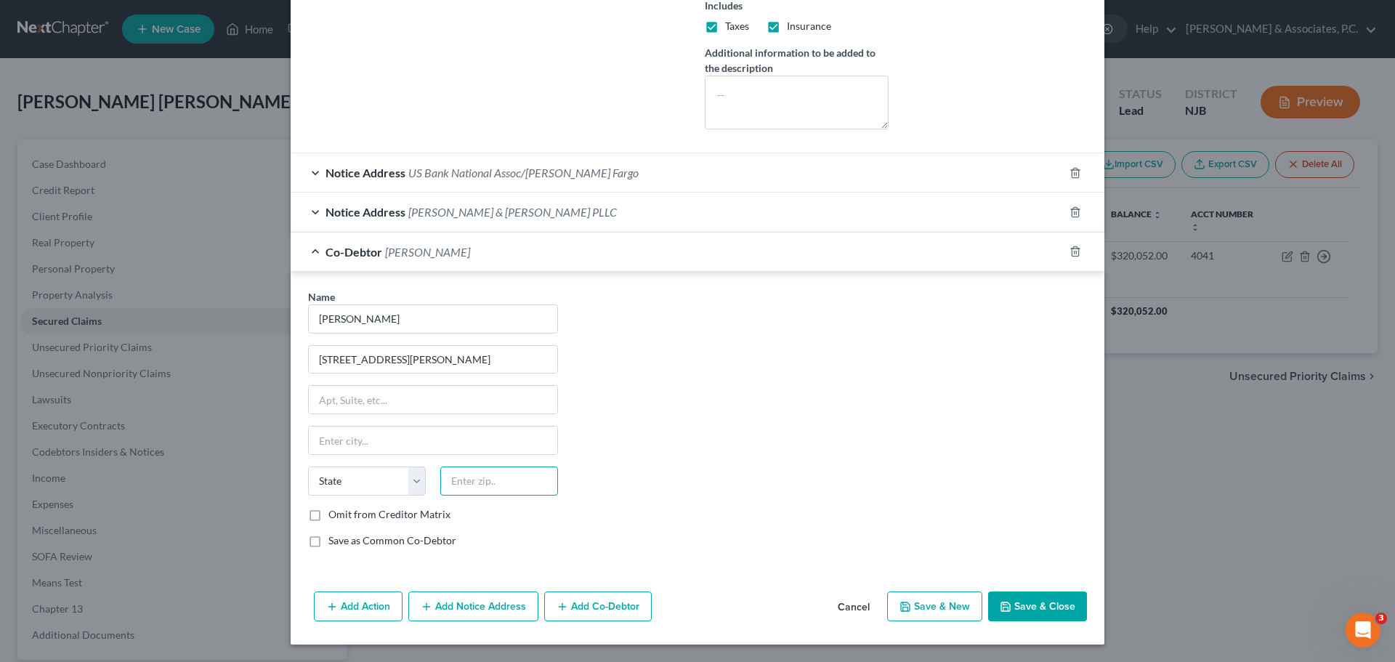
drag, startPoint x: 477, startPoint y: 476, endPoint x: 518, endPoint y: 467, distance: 41.6
click at [478, 476] on input "text" at bounding box center [499, 481] width 118 height 29
type input "08901"
type input "[GEOGRAPHIC_DATA]"
select select "33"
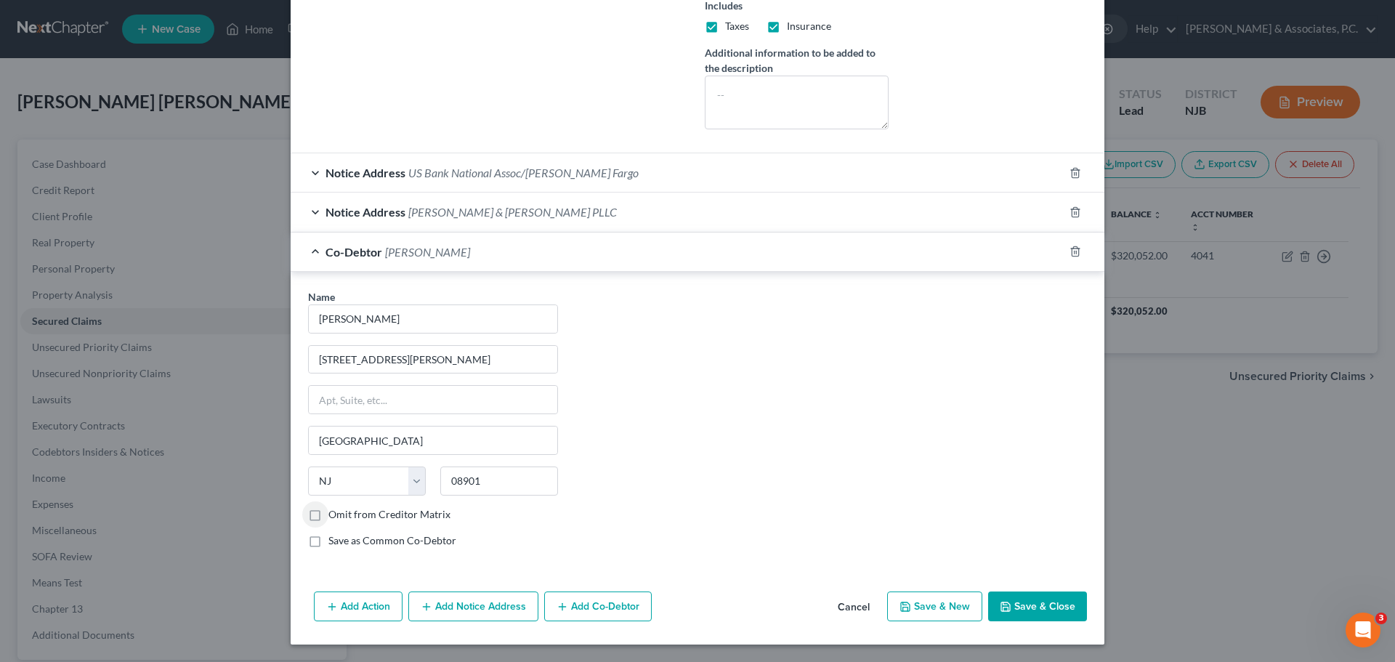
click at [1038, 610] on button "Save & Close" at bounding box center [1037, 607] width 99 height 31
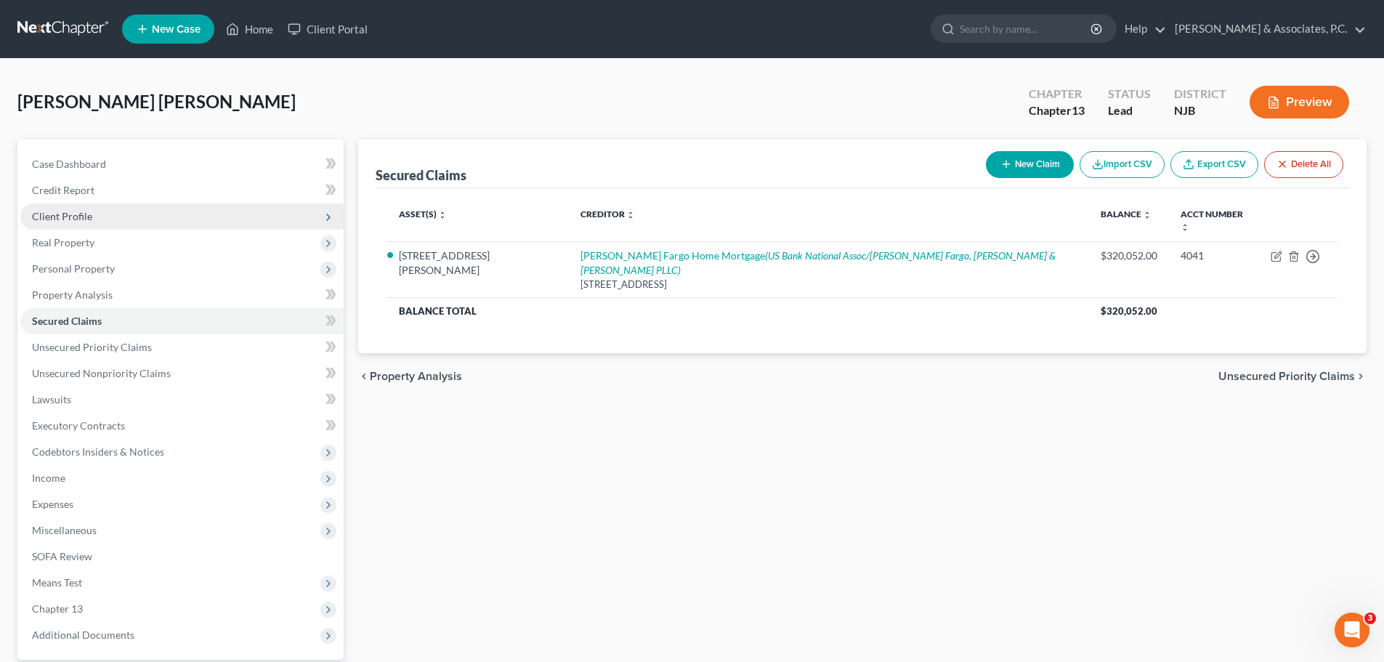
click at [82, 217] on span "Client Profile" at bounding box center [62, 216] width 60 height 12
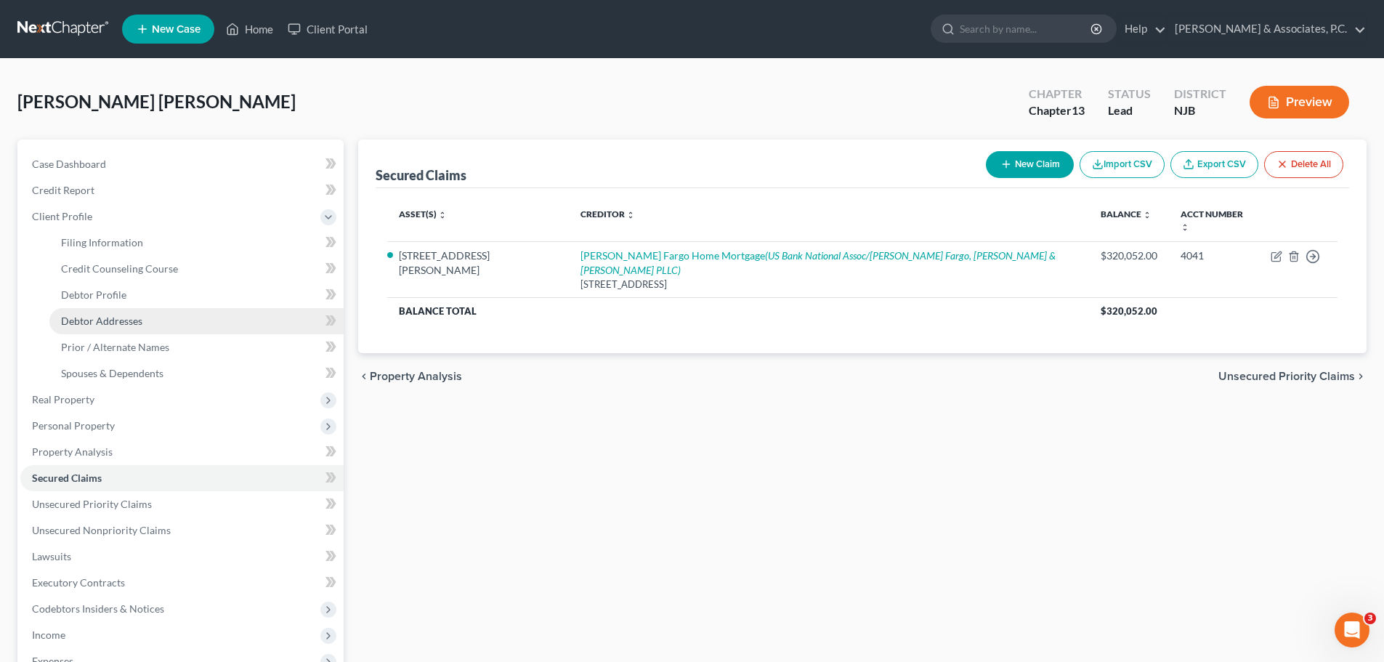
click at [126, 328] on link "Debtor Addresses" at bounding box center [196, 321] width 294 height 26
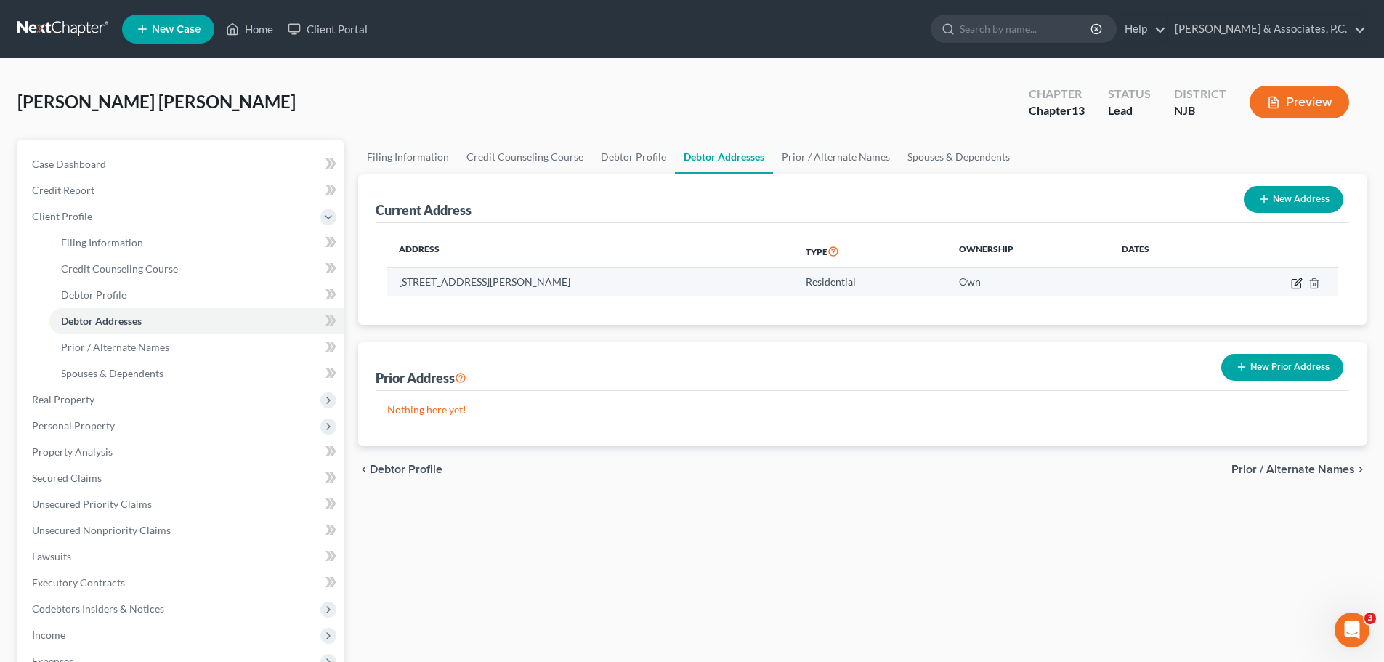
click at [1302, 286] on icon "button" at bounding box center [1297, 284] width 12 height 12
select select "33"
select select "11"
select select "0"
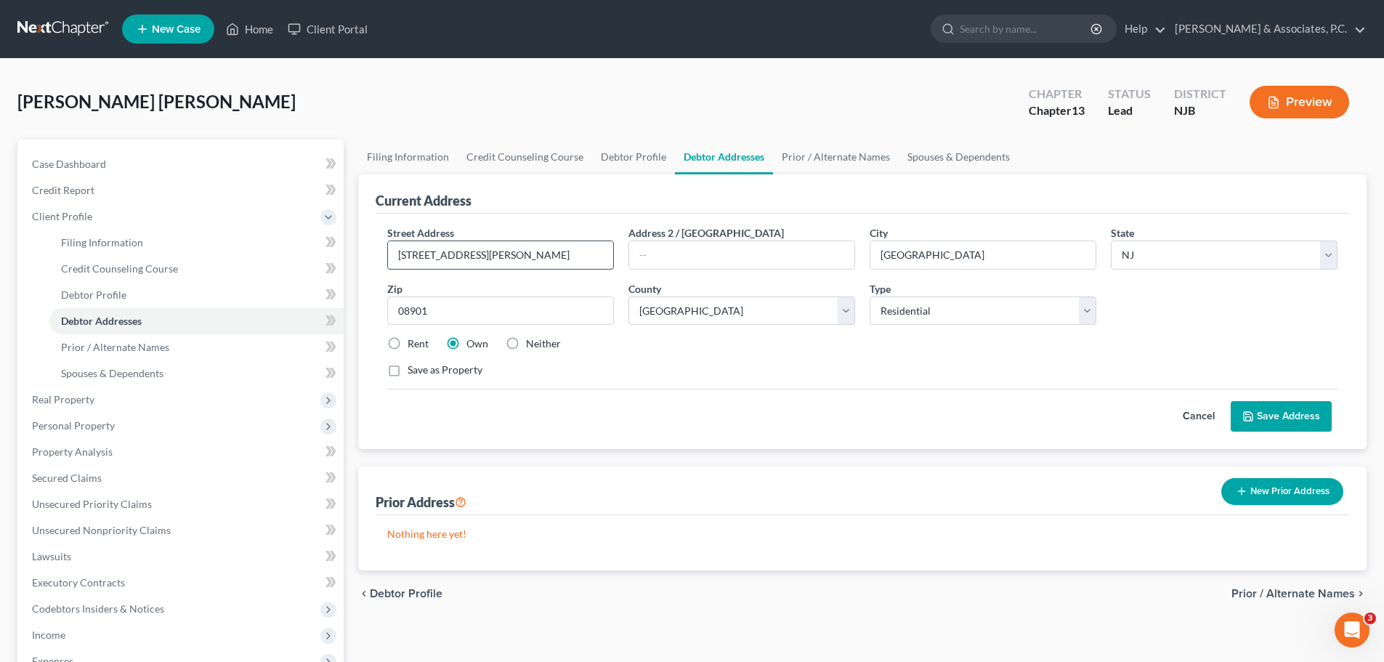
click at [436, 257] on input "[STREET_ADDRESS][PERSON_NAME]" at bounding box center [500, 255] width 225 height 28
type input "[STREET_ADDRESS][PERSON_NAME]"
click at [1294, 419] on button "Save Address" at bounding box center [1281, 416] width 101 height 31
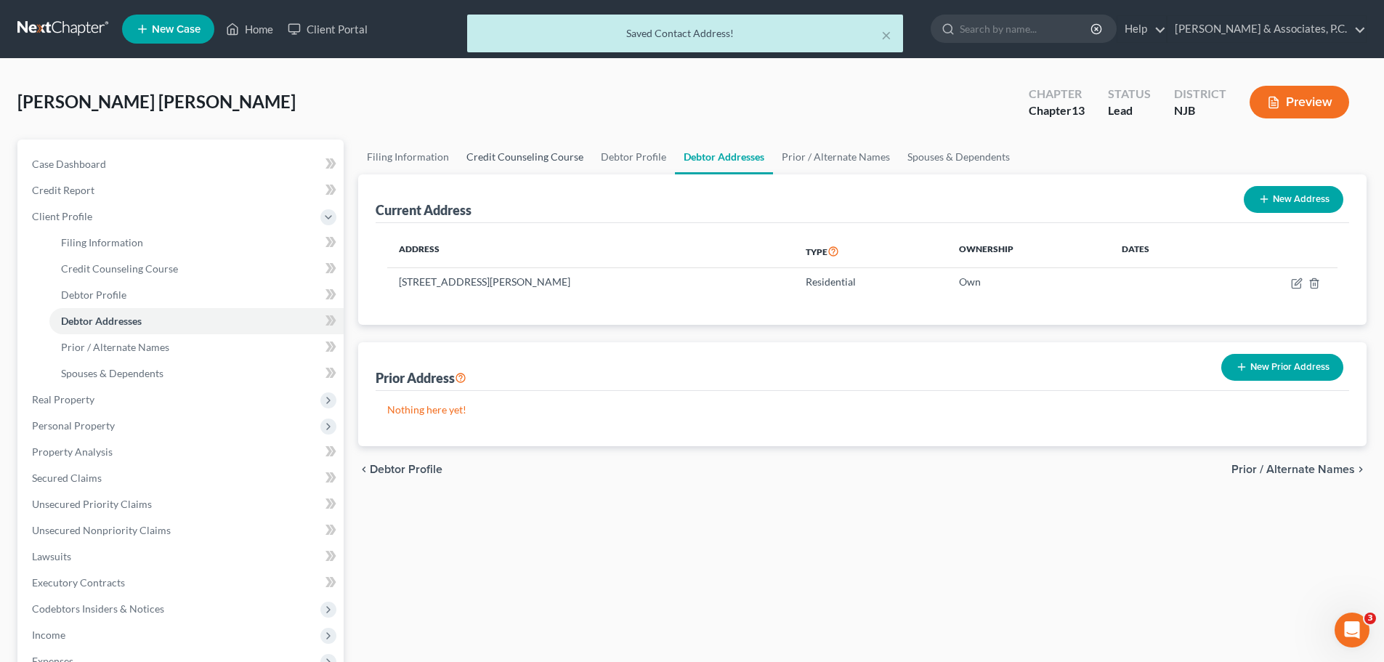
click at [533, 156] on link "Credit Counseling Course" at bounding box center [525, 157] width 134 height 35
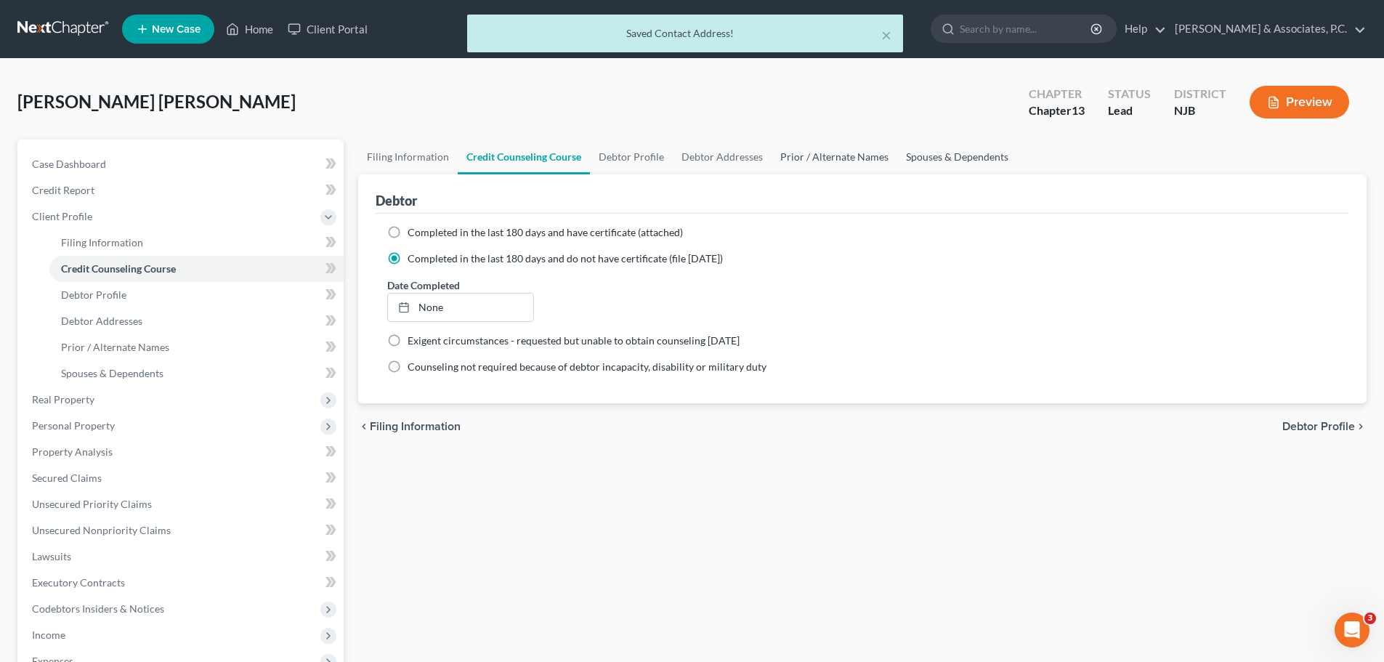
click at [809, 158] on link "Prior / Alternate Names" at bounding box center [835, 157] width 126 height 35
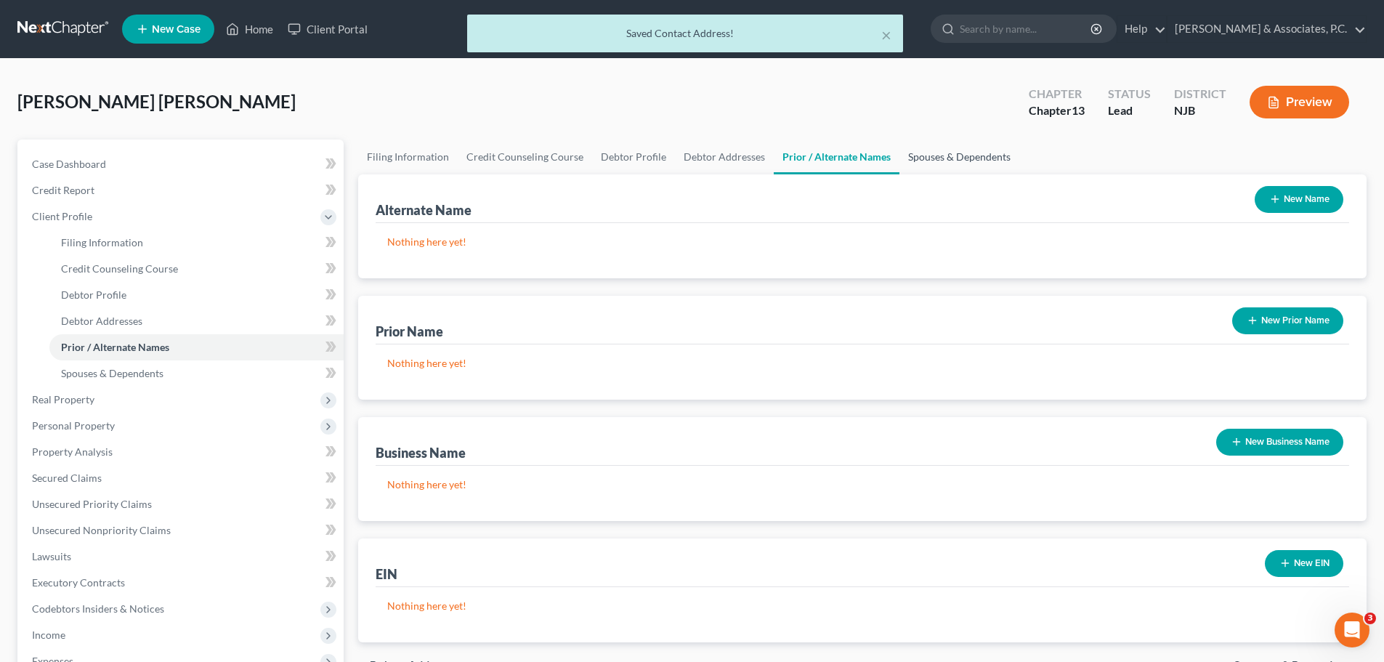
click at [953, 155] on link "Spouses & Dependents" at bounding box center [960, 157] width 120 height 35
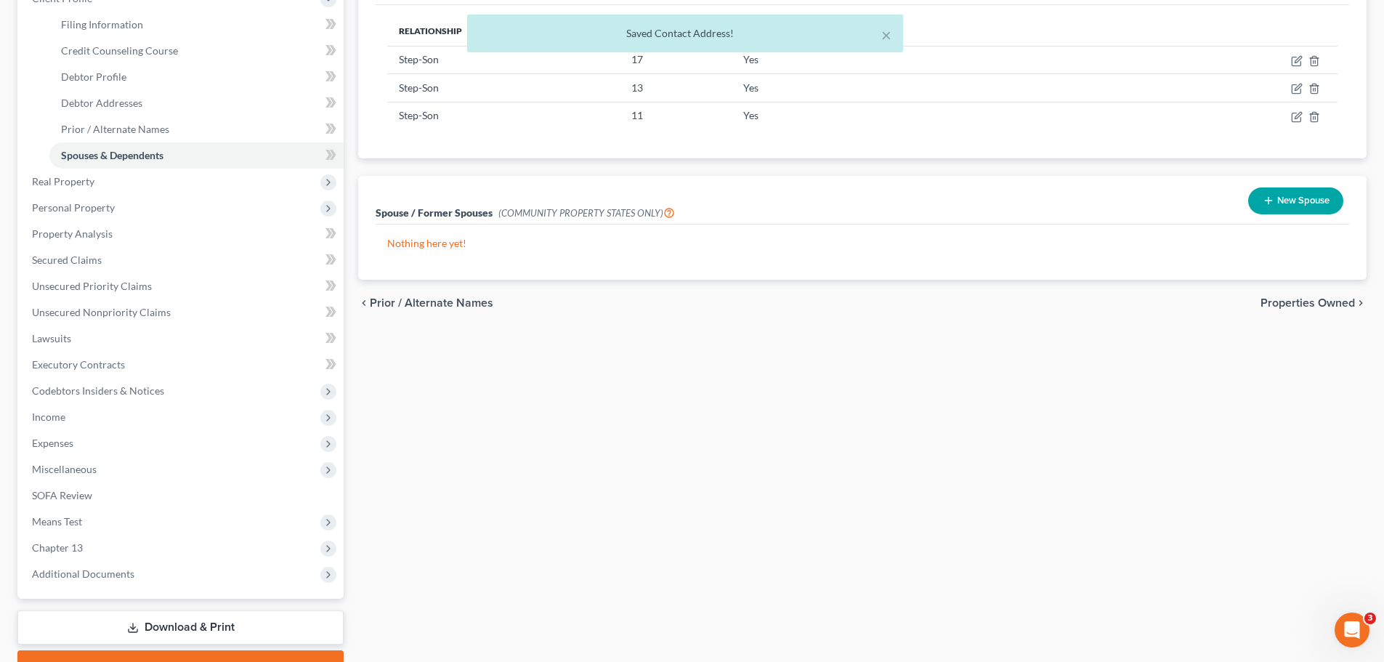
click at [1290, 301] on span "Properties Owned" at bounding box center [1308, 303] width 94 height 12
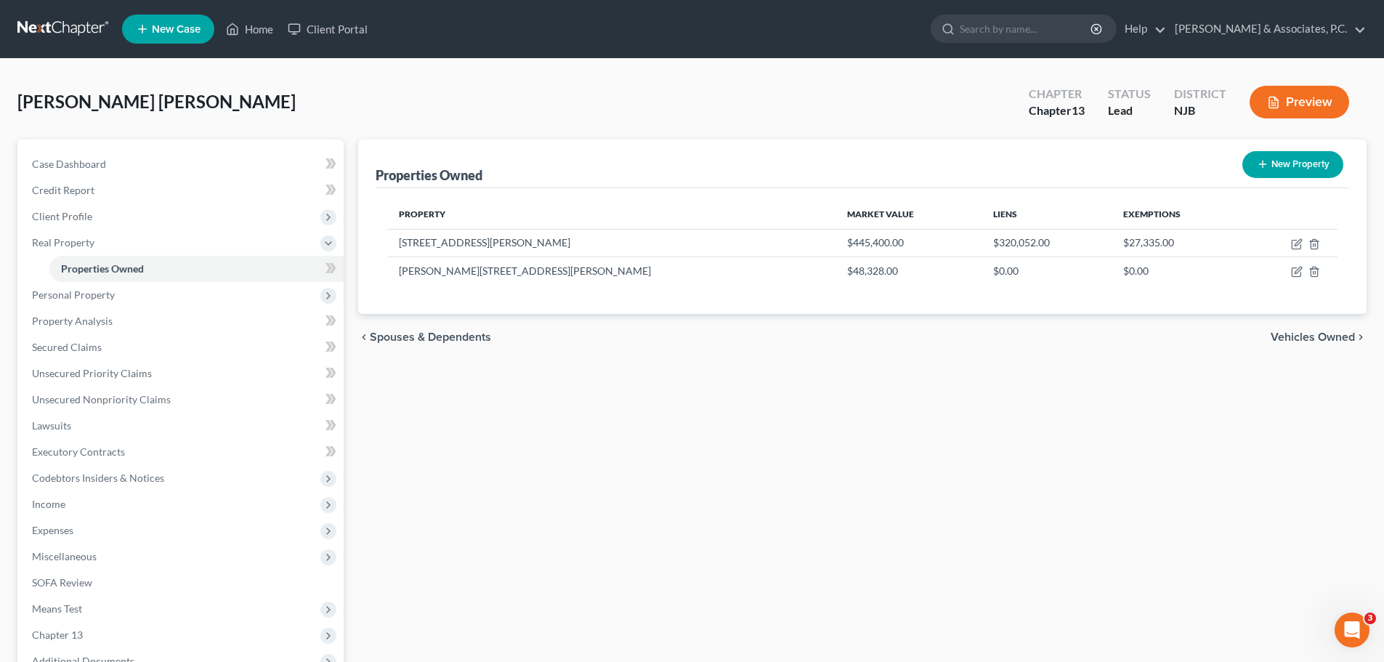
click at [1290, 336] on span "Vehicles Owned" at bounding box center [1313, 337] width 84 height 12
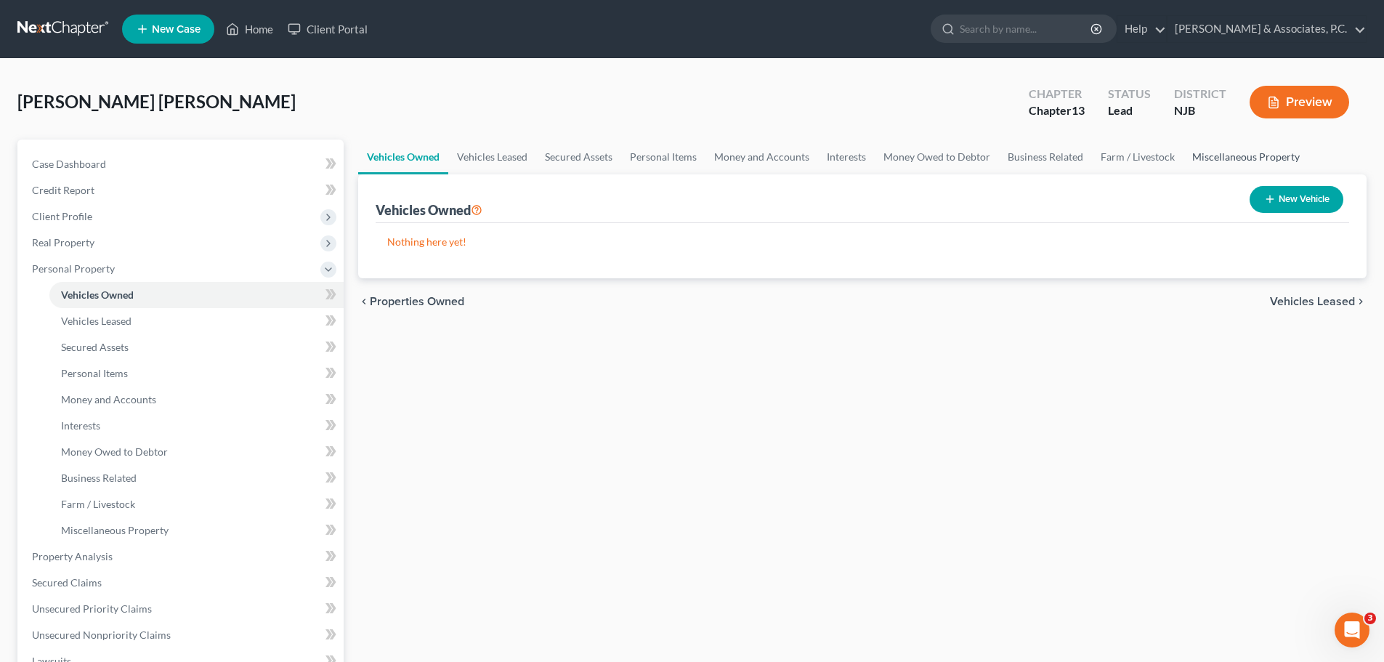
click at [1224, 161] on link "Miscellaneous Property" at bounding box center [1246, 157] width 125 height 35
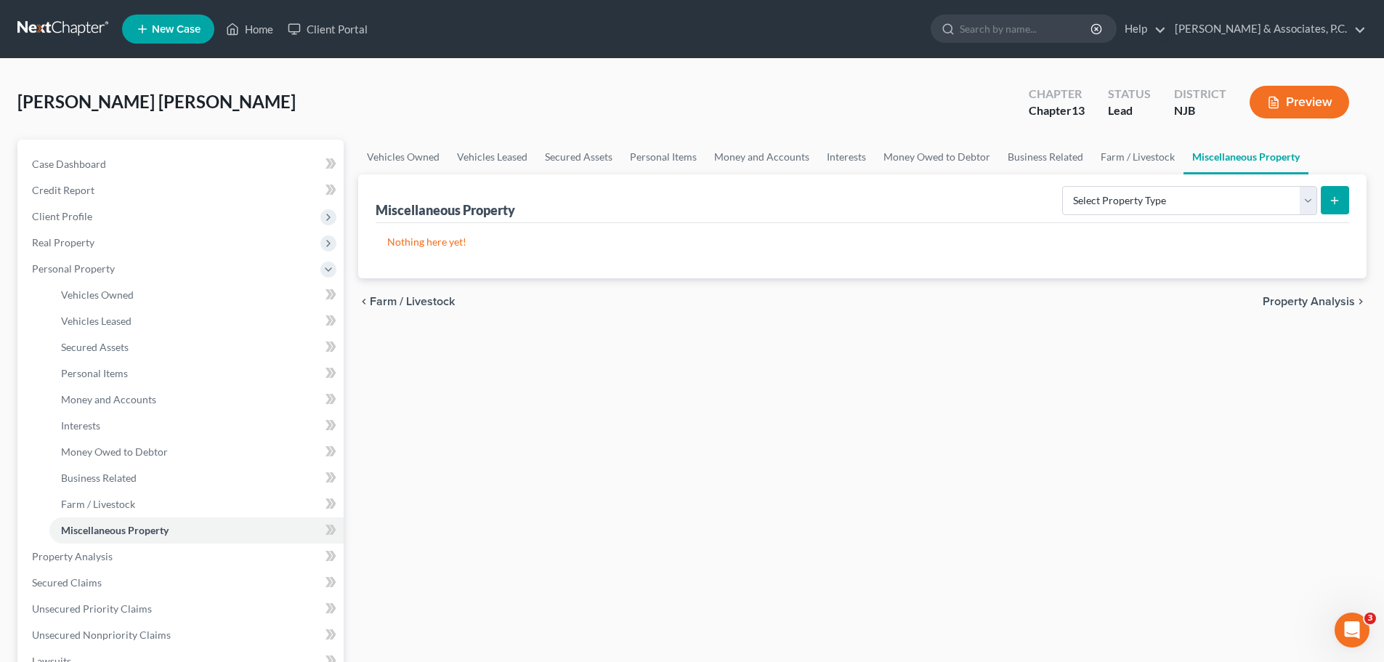
click at [1302, 298] on span "Property Analysis" at bounding box center [1309, 302] width 92 height 12
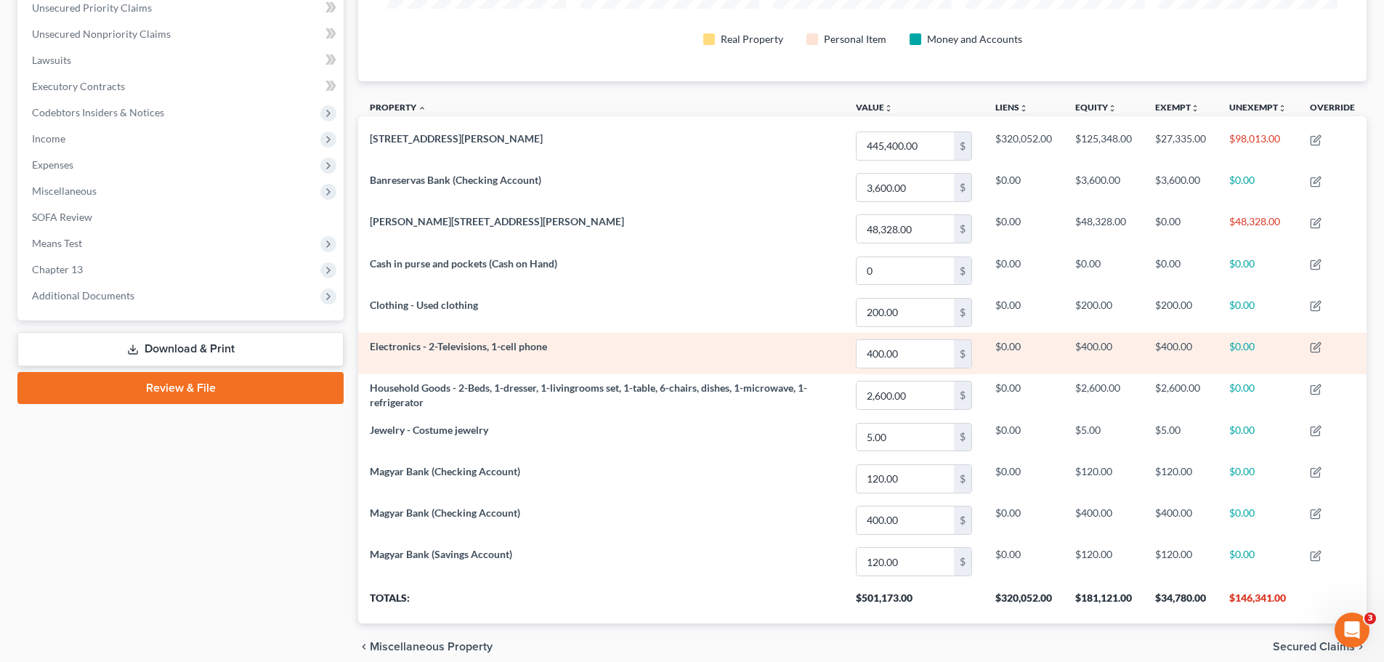
scroll to position [403, 0]
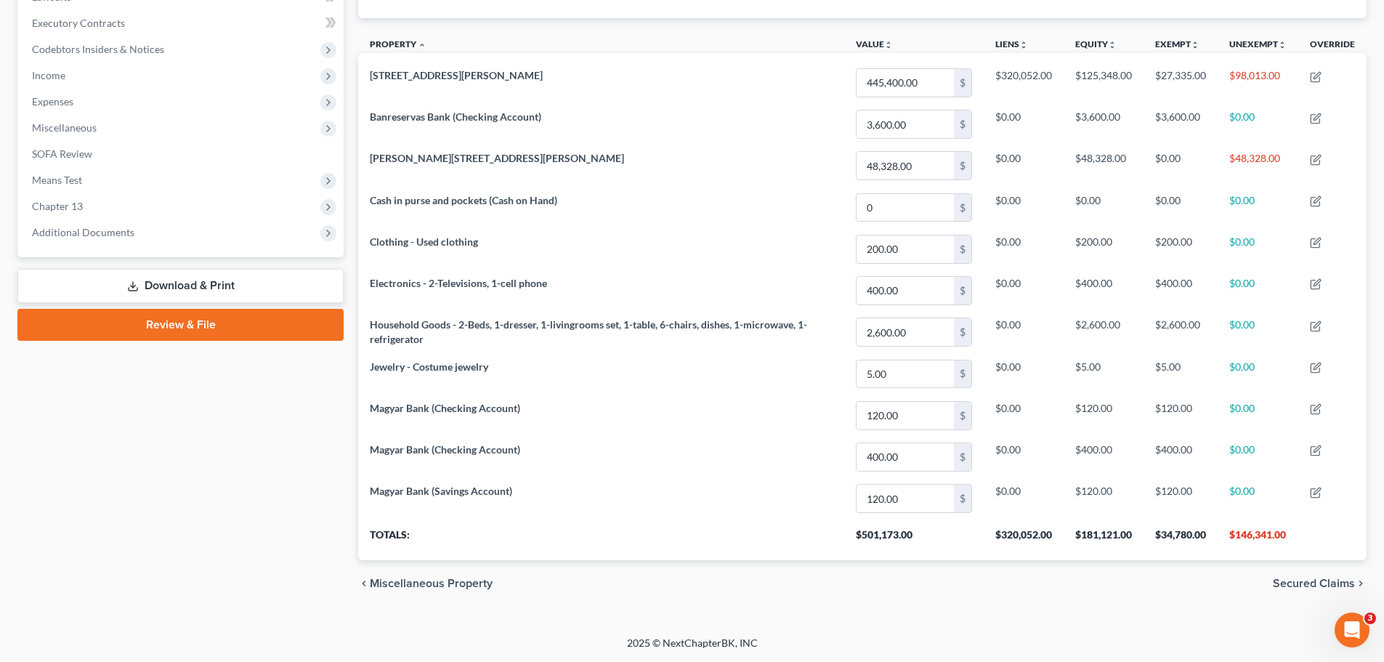
drag, startPoint x: 1300, startPoint y: 581, endPoint x: 1192, endPoint y: 483, distance: 146.1
click at [1300, 580] on span "Secured Claims" at bounding box center [1314, 584] width 82 height 12
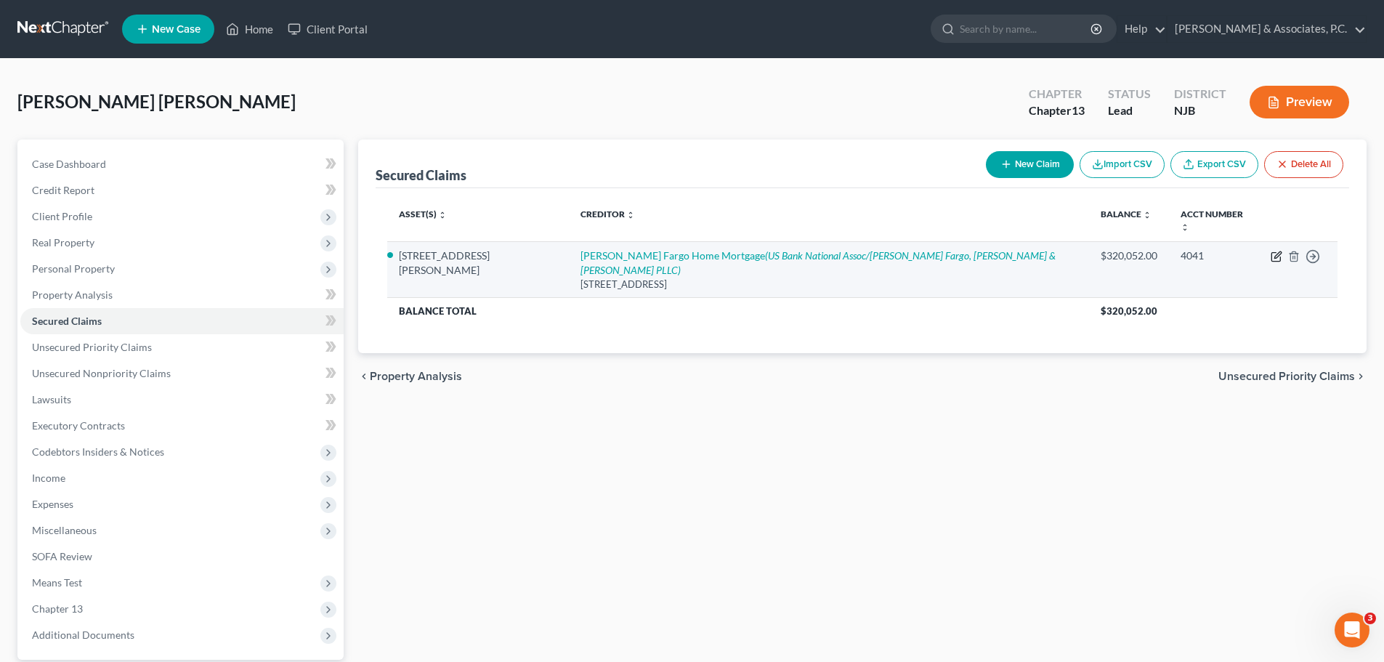
click at [1278, 251] on icon "button" at bounding box center [1277, 257] width 12 height 12
select select "16"
select select "2"
select select "0"
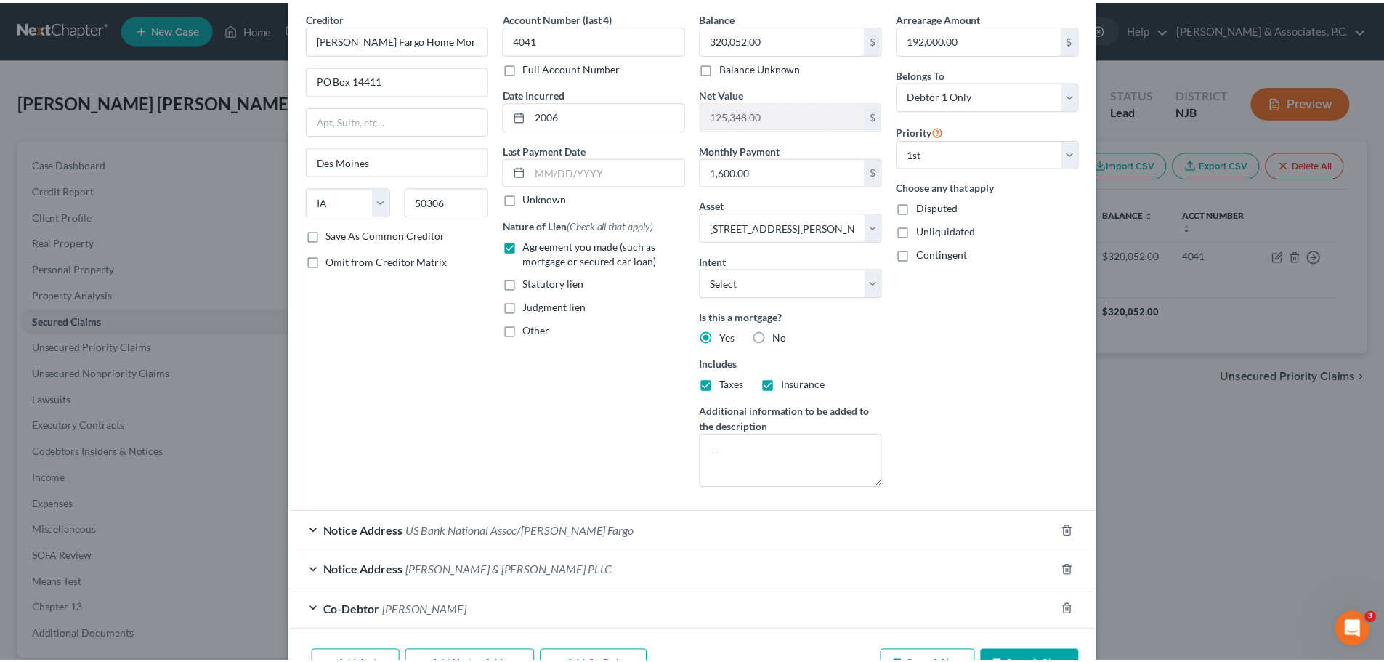
scroll to position [116, 0]
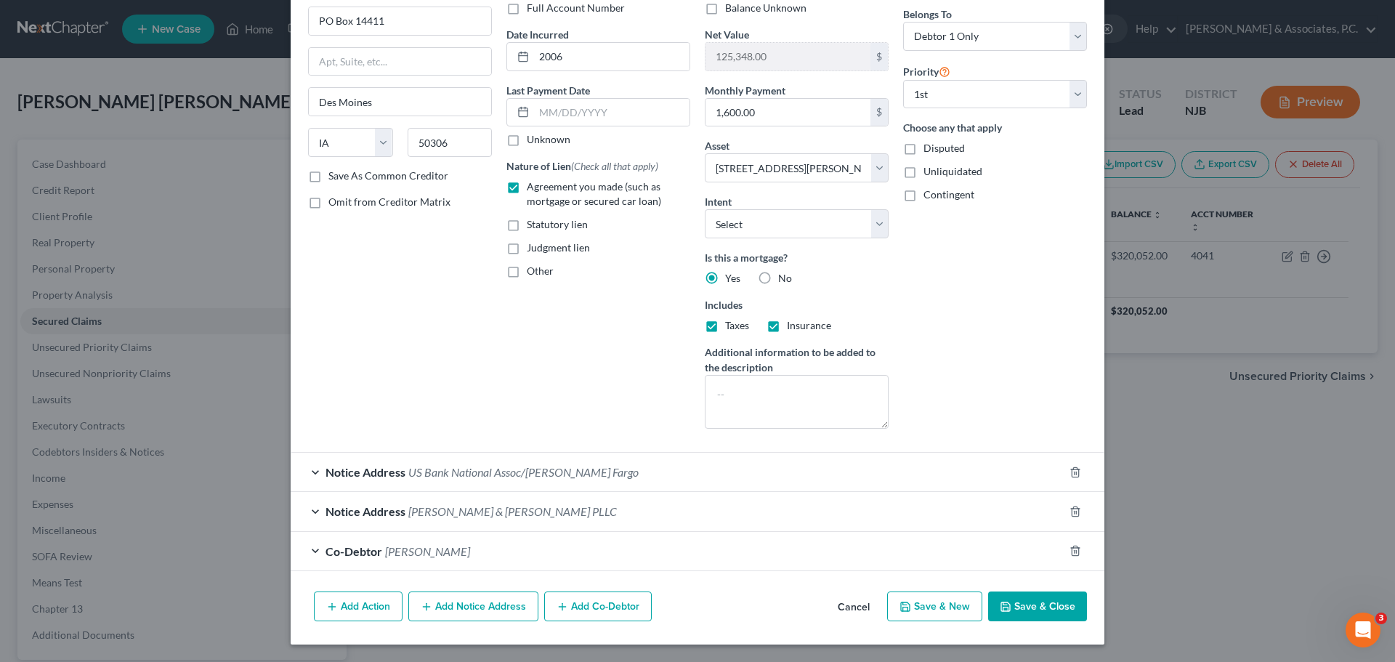
drag, startPoint x: 1047, startPoint y: 610, endPoint x: 626, endPoint y: 344, distance: 497.8
click at [1045, 610] on button "Save & Close" at bounding box center [1037, 607] width 99 height 31
select select
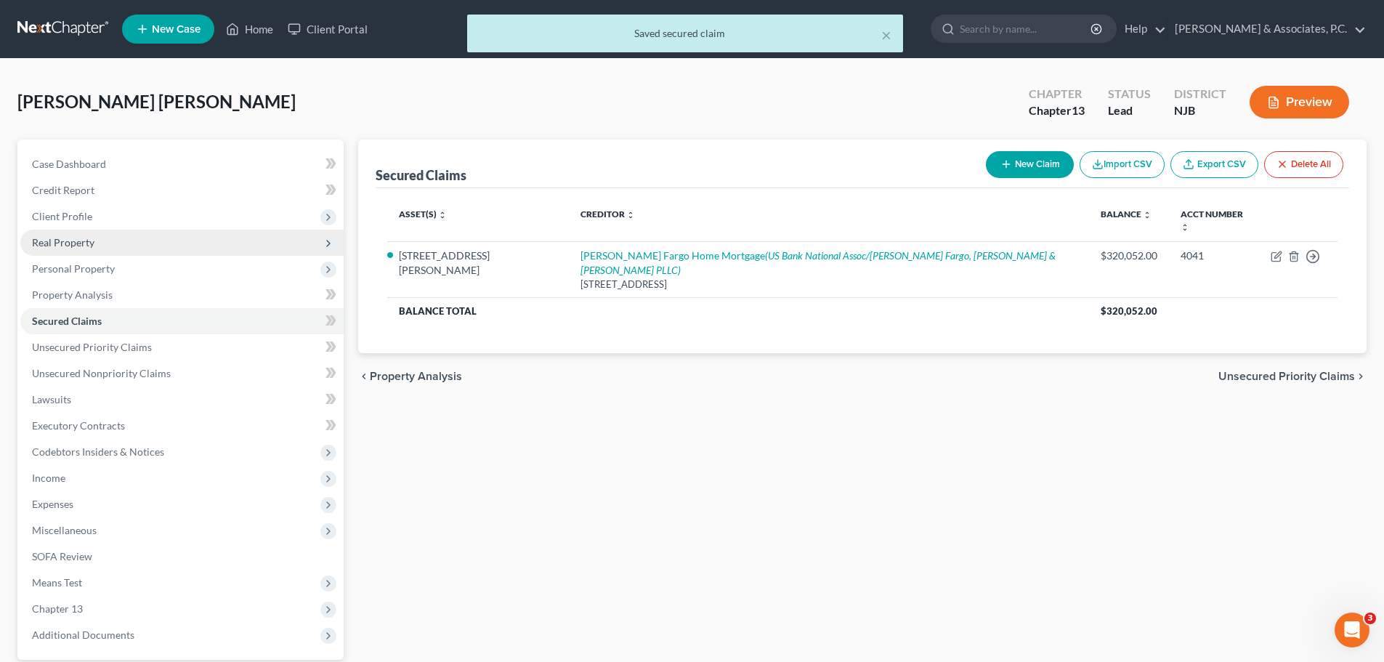
click at [93, 244] on span "Real Property" at bounding box center [63, 242] width 62 height 12
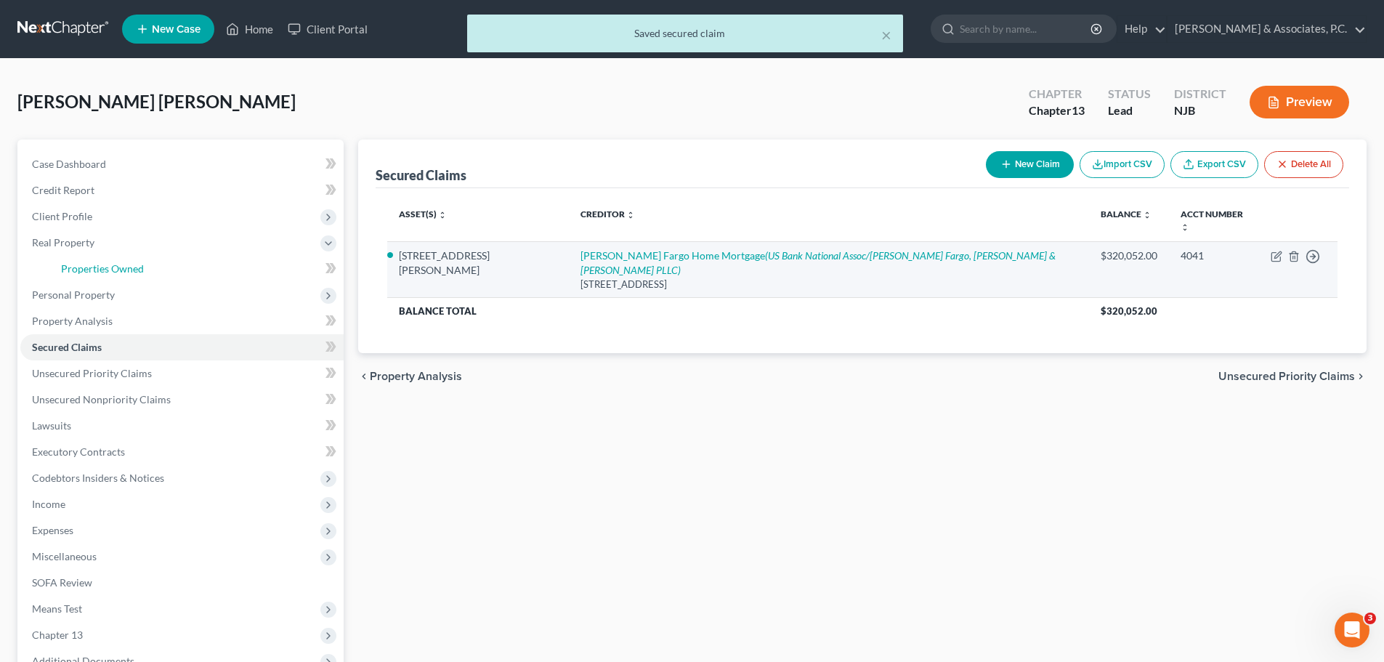
click at [127, 274] on span "Properties Owned" at bounding box center [102, 268] width 83 height 12
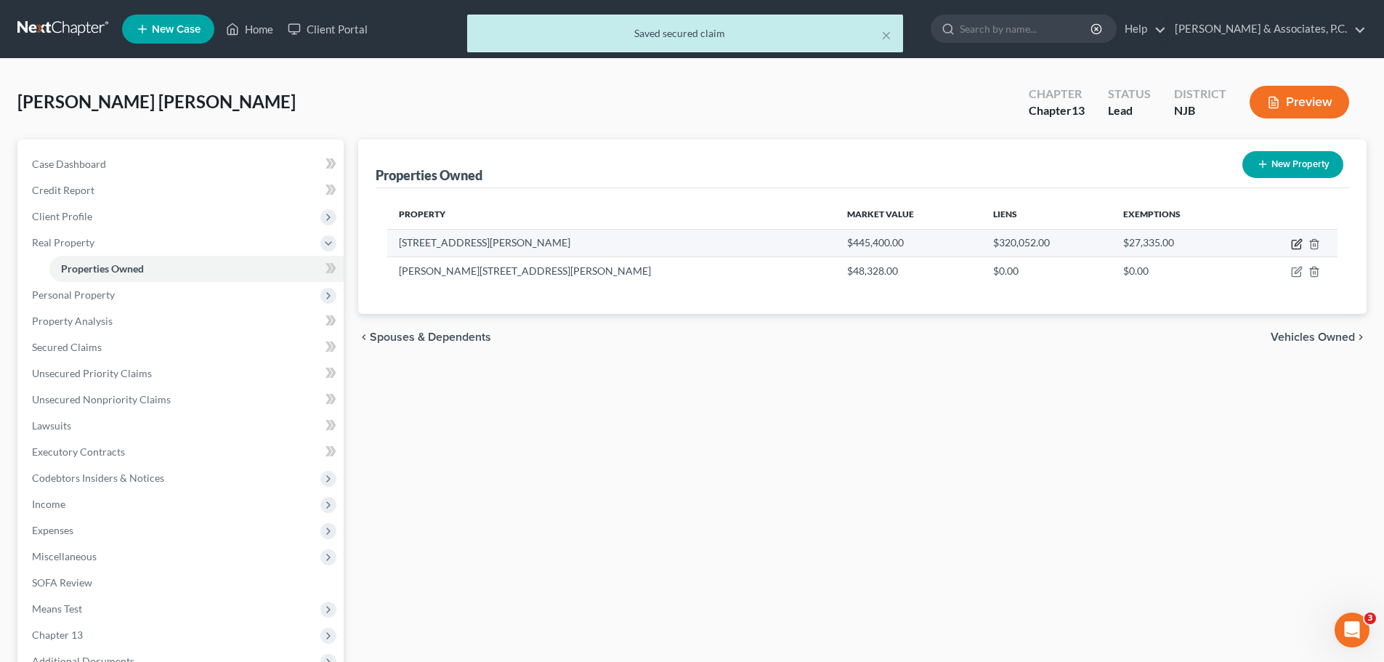
click at [1299, 244] on icon "button" at bounding box center [1298, 242] width 7 height 7
select select "33"
select select "11"
select select "3"
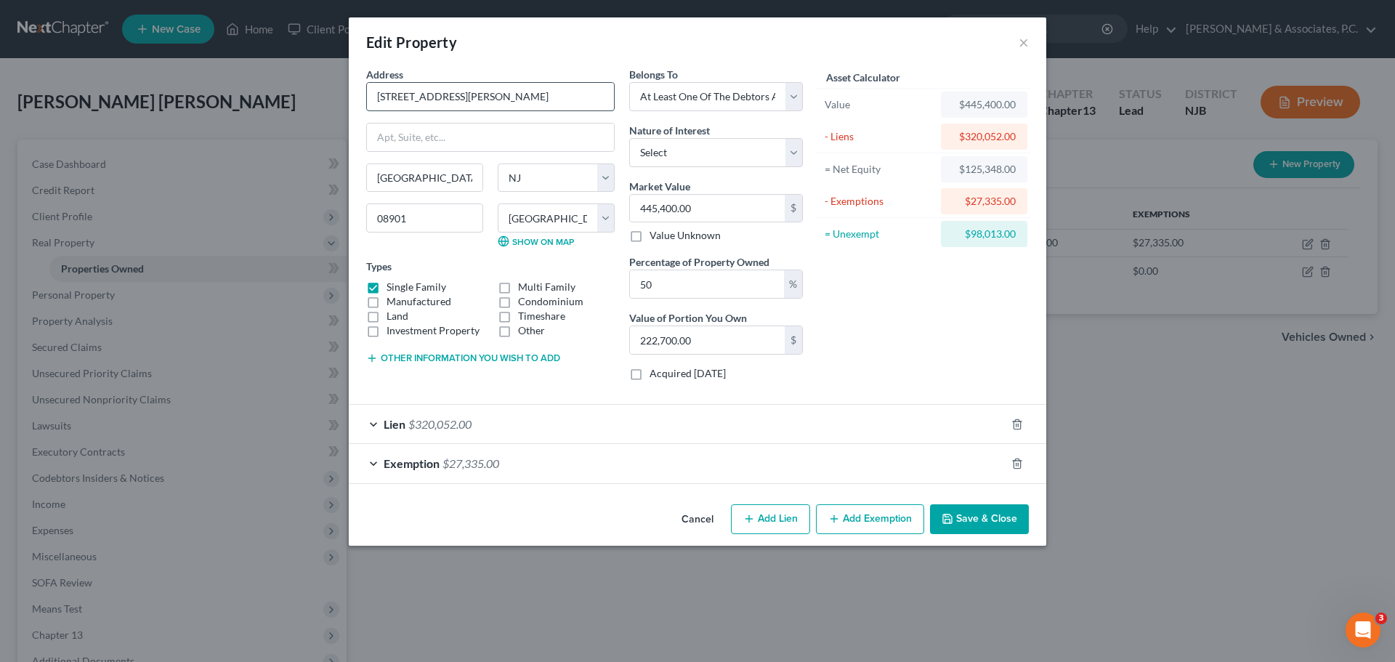
click at [504, 93] on input "[STREET_ADDRESS][PERSON_NAME]" at bounding box center [490, 97] width 247 height 28
type input "[STREET_ADDRESS][PERSON_NAME]"
click at [993, 520] on button "Save & Close" at bounding box center [979, 519] width 99 height 31
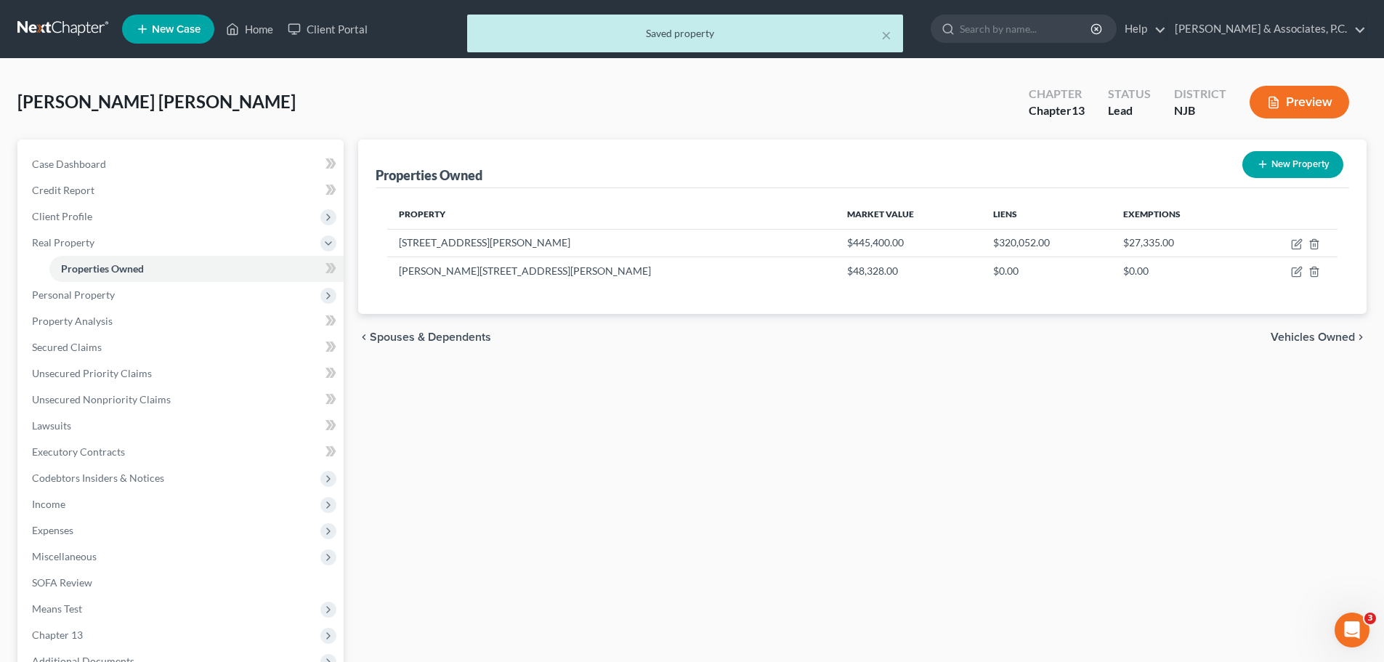
click at [1317, 336] on span "Vehicles Owned" at bounding box center [1313, 337] width 84 height 12
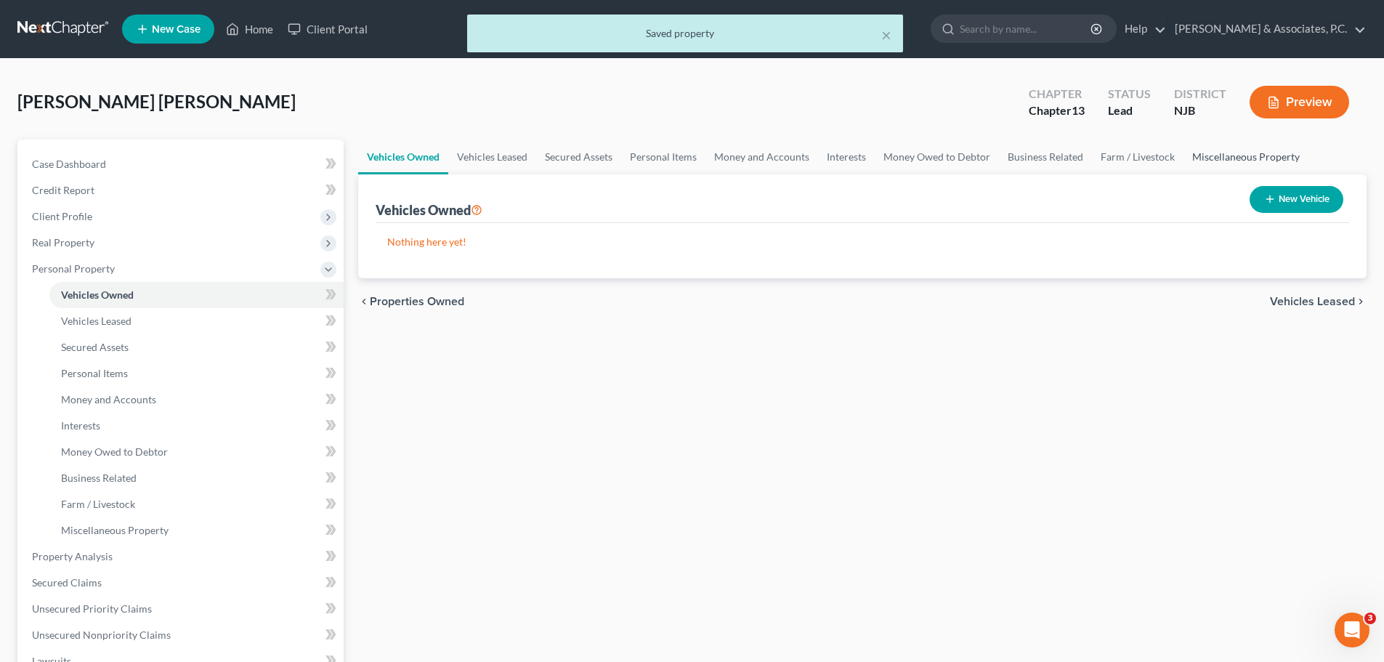
click at [1224, 154] on link "Miscellaneous Property" at bounding box center [1246, 157] width 125 height 35
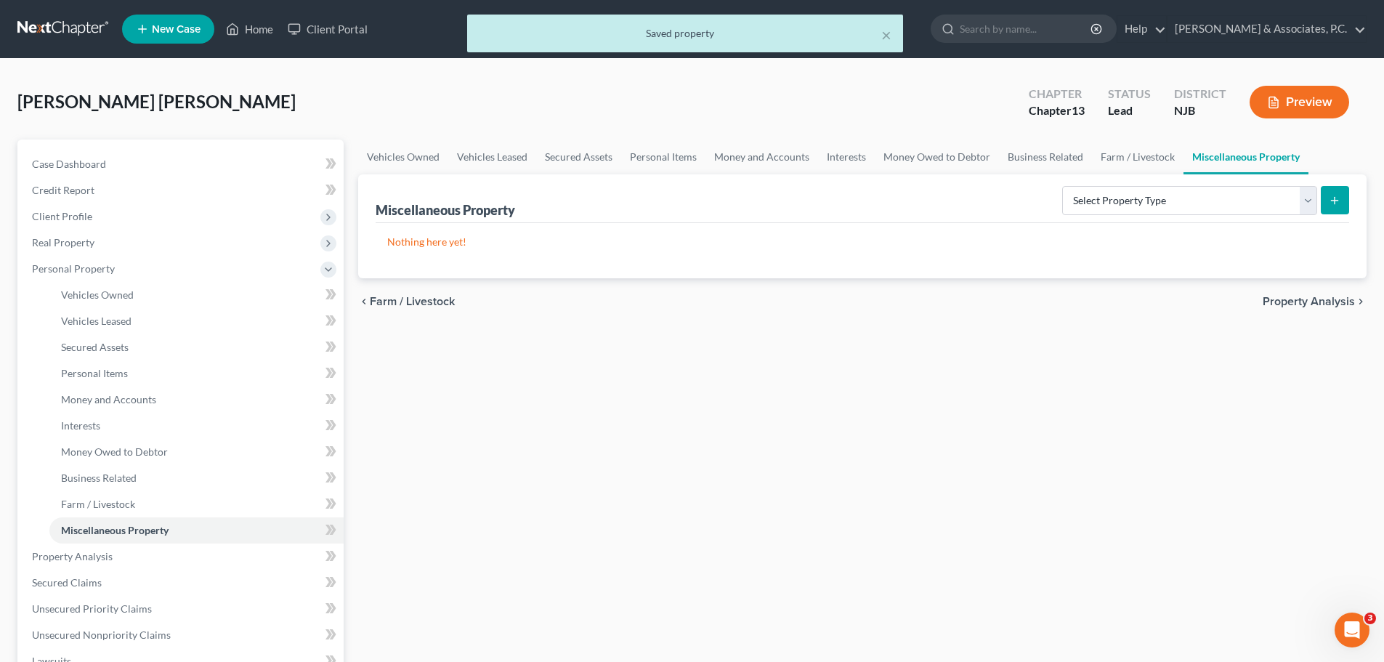
click at [1315, 305] on span "Property Analysis" at bounding box center [1309, 302] width 92 height 12
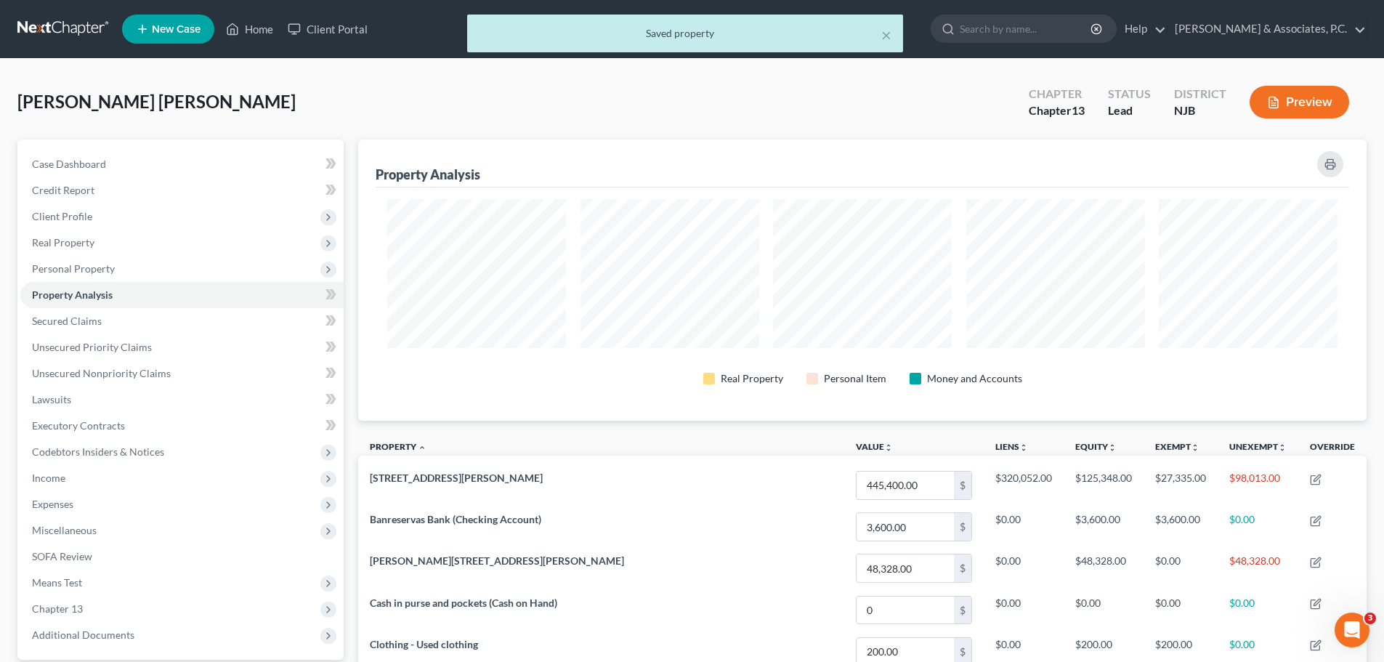
scroll to position [281, 1009]
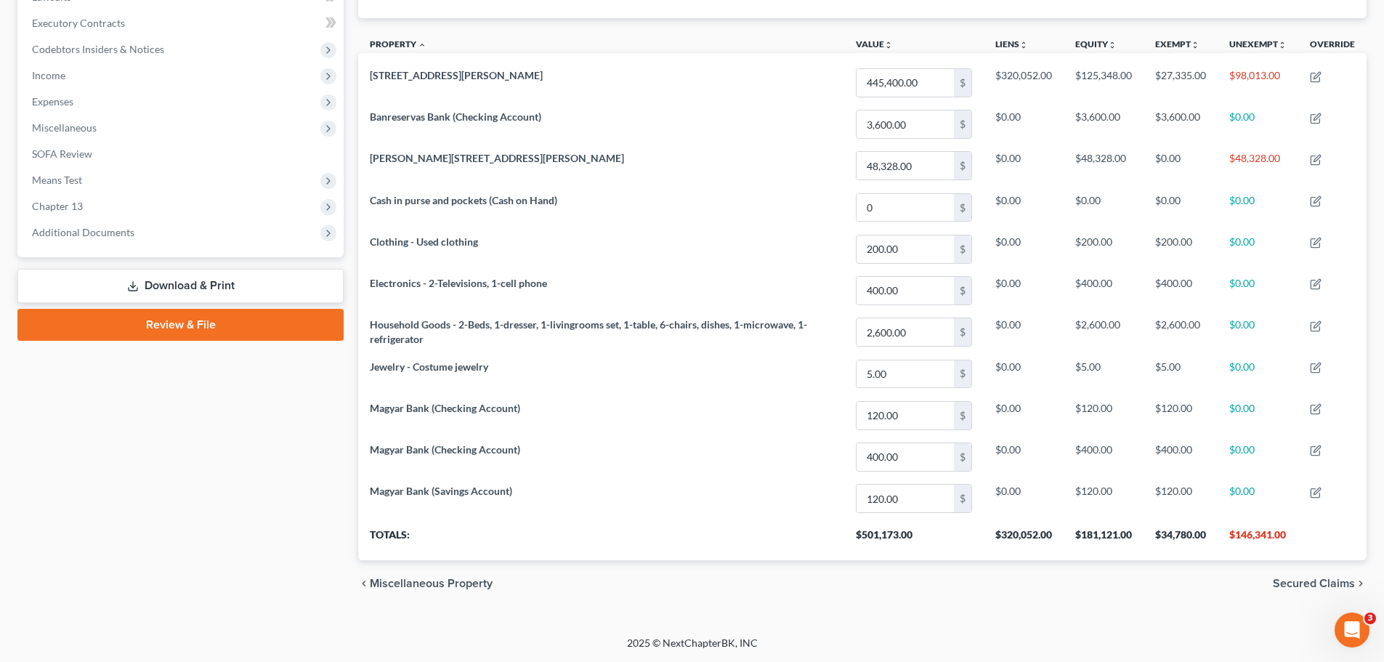
click at [1321, 584] on span "Secured Claims" at bounding box center [1314, 584] width 82 height 12
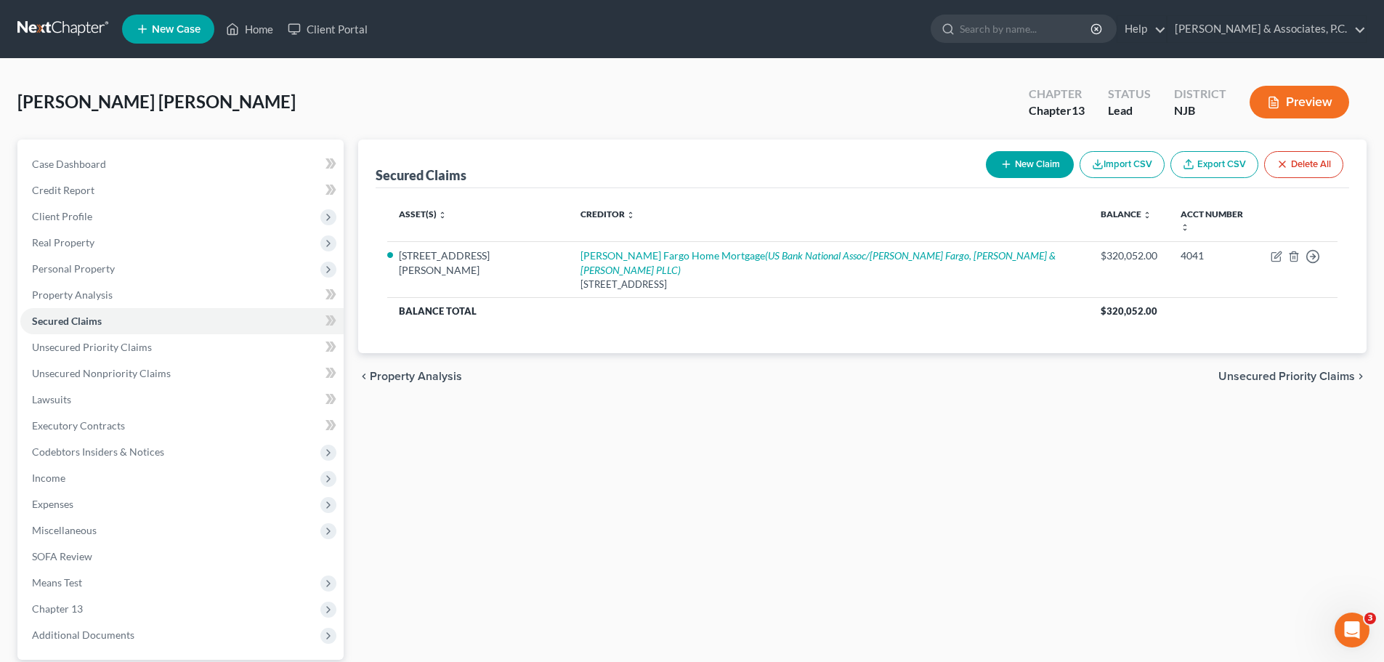
click at [1286, 371] on span "Unsecured Priority Claims" at bounding box center [1287, 377] width 137 height 12
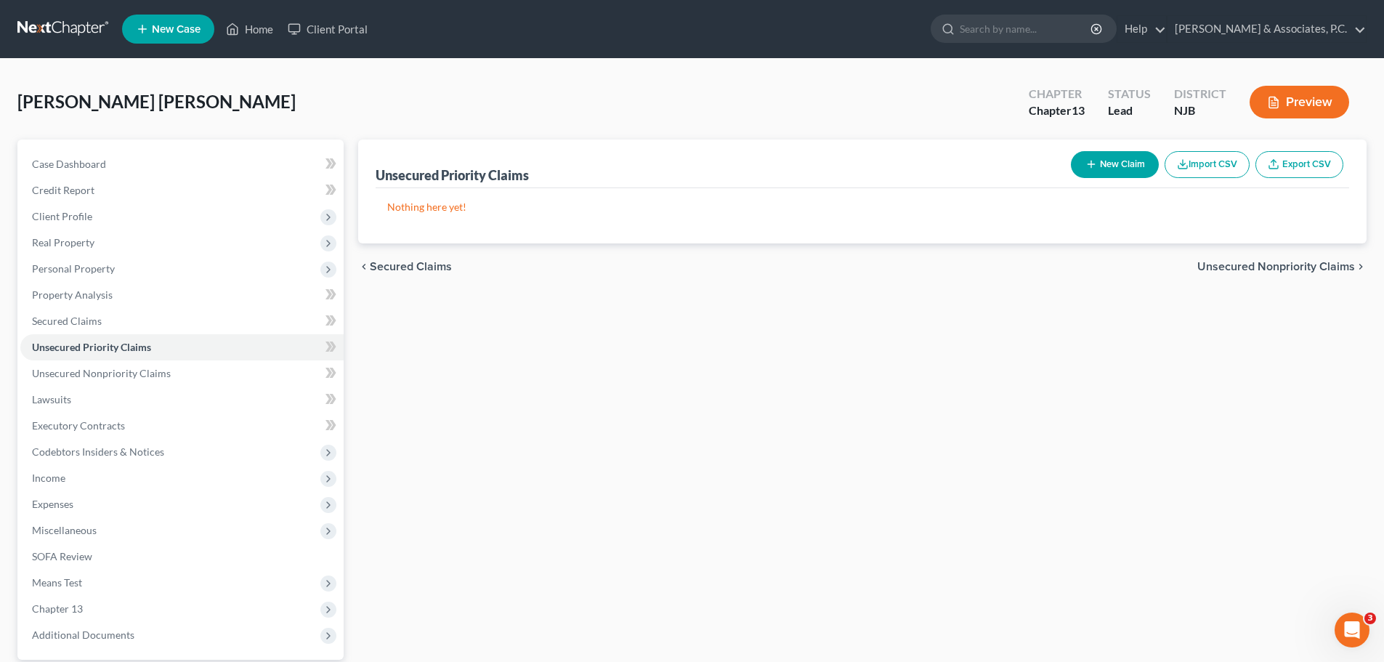
click at [1215, 265] on span "Unsecured Nonpriority Claims" at bounding box center [1277, 267] width 158 height 12
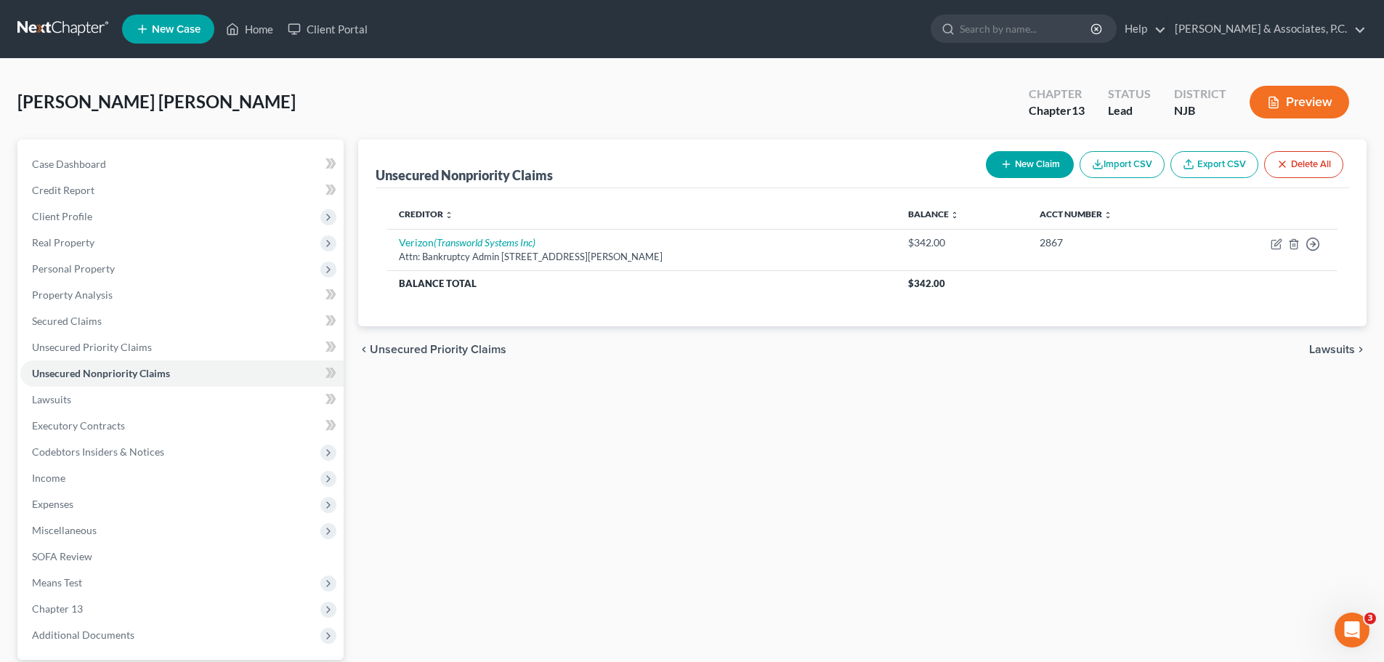
click at [1321, 348] on span "Lawsuits" at bounding box center [1333, 350] width 46 height 12
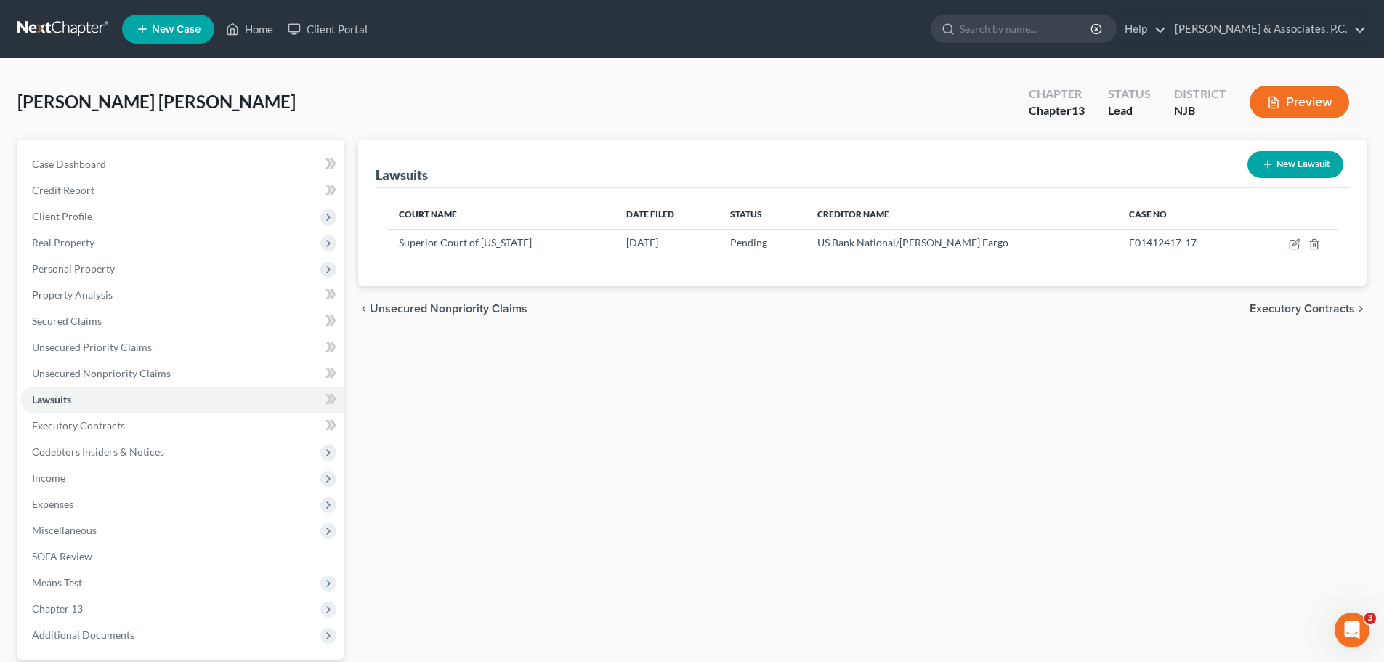
click at [1299, 303] on span "Executory Contracts" at bounding box center [1302, 309] width 105 height 12
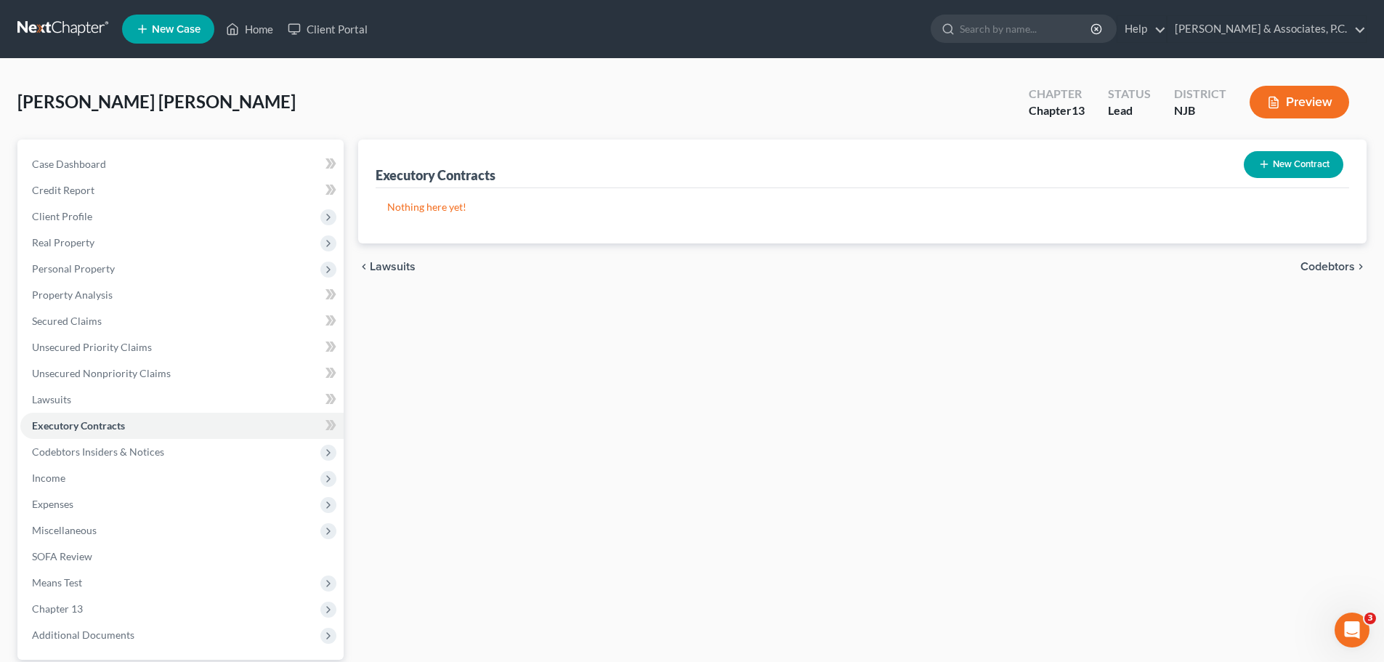
click at [1333, 265] on span "Codebtors" at bounding box center [1328, 267] width 55 height 12
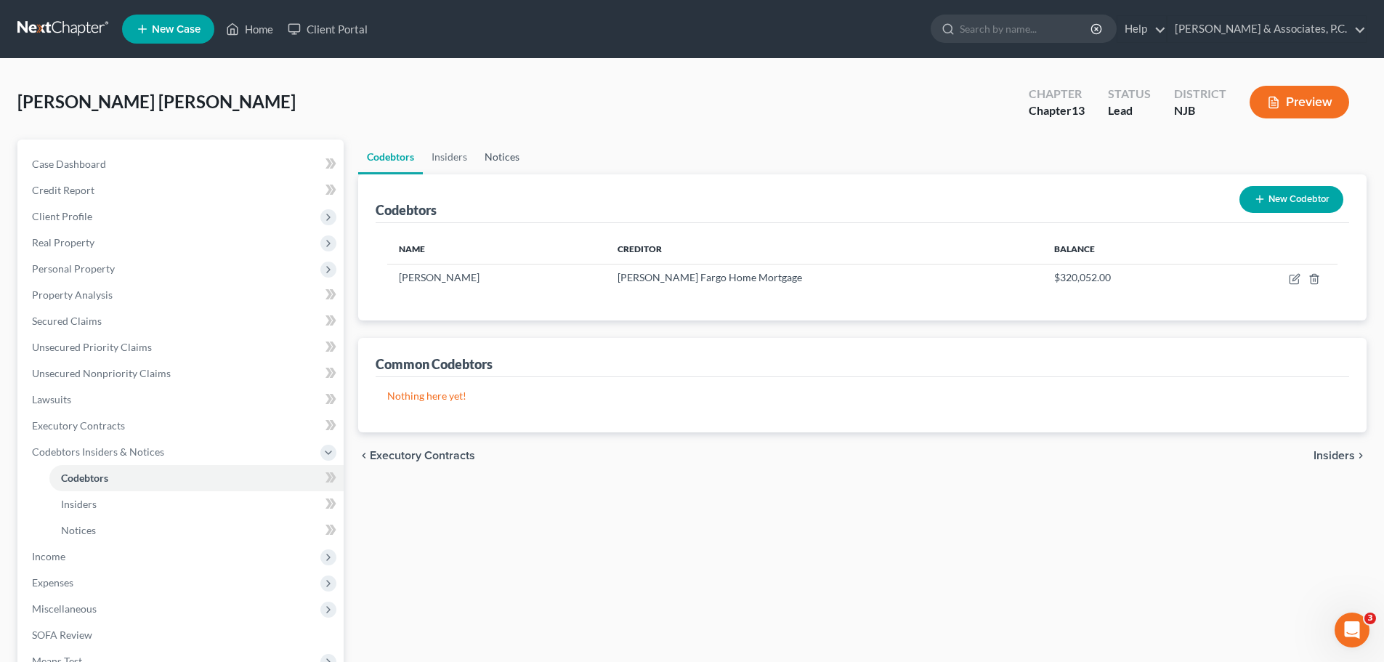
click at [506, 151] on link "Notices" at bounding box center [502, 157] width 52 height 35
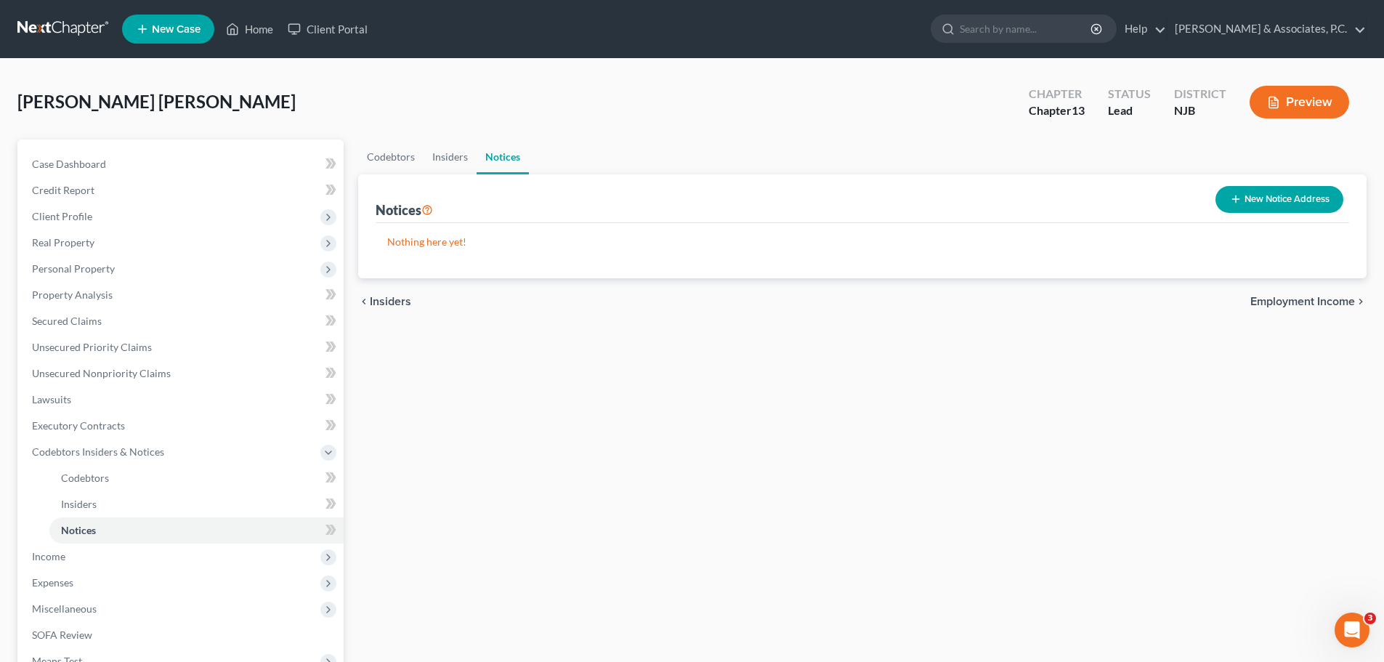
click at [1288, 298] on span "Employment Income" at bounding box center [1303, 302] width 105 height 12
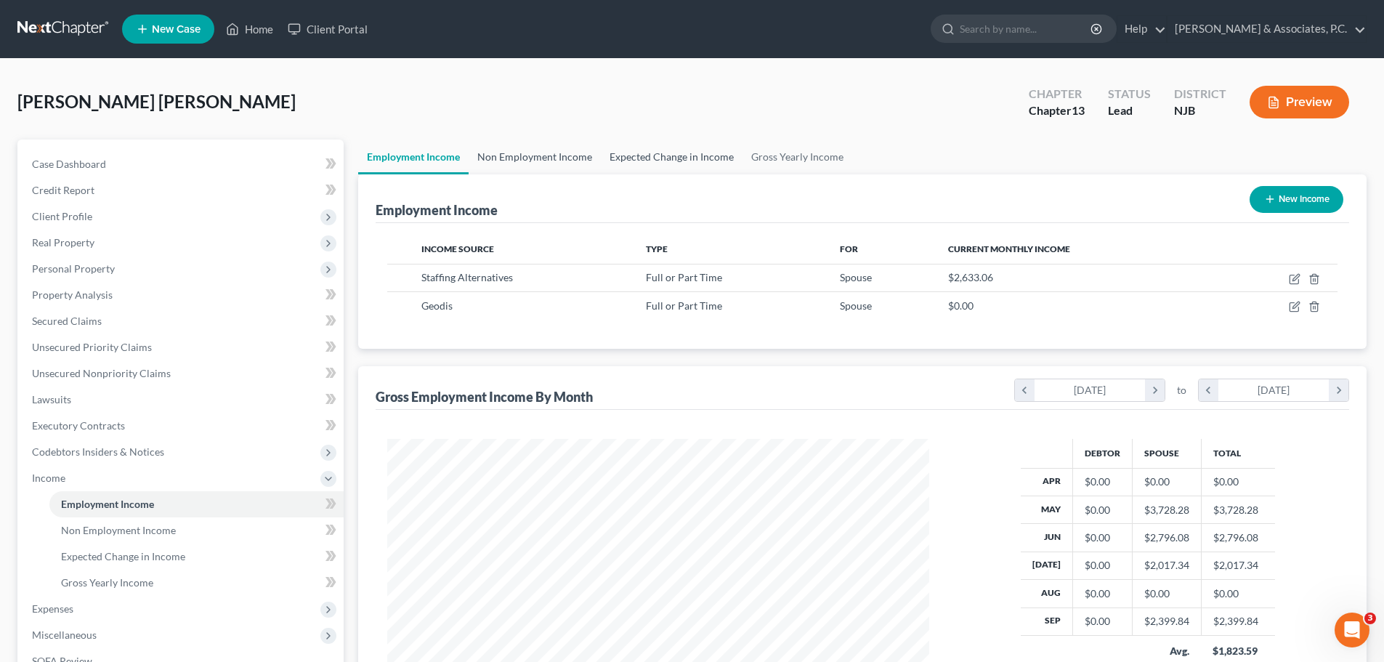
drag, startPoint x: 525, startPoint y: 146, endPoint x: 631, endPoint y: 154, distance: 106.4
click at [527, 148] on link "Non Employment Income" at bounding box center [535, 157] width 132 height 35
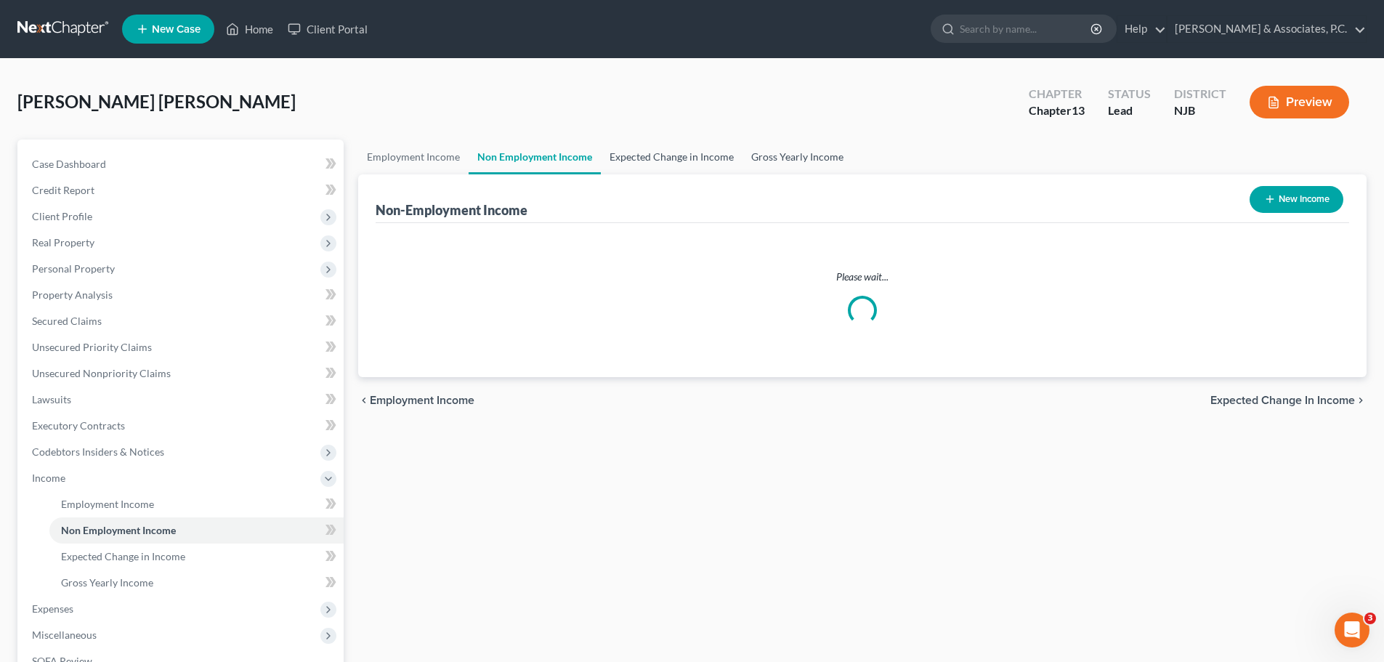
click at [637, 154] on link "Expected Change in Income" at bounding box center [672, 157] width 142 height 35
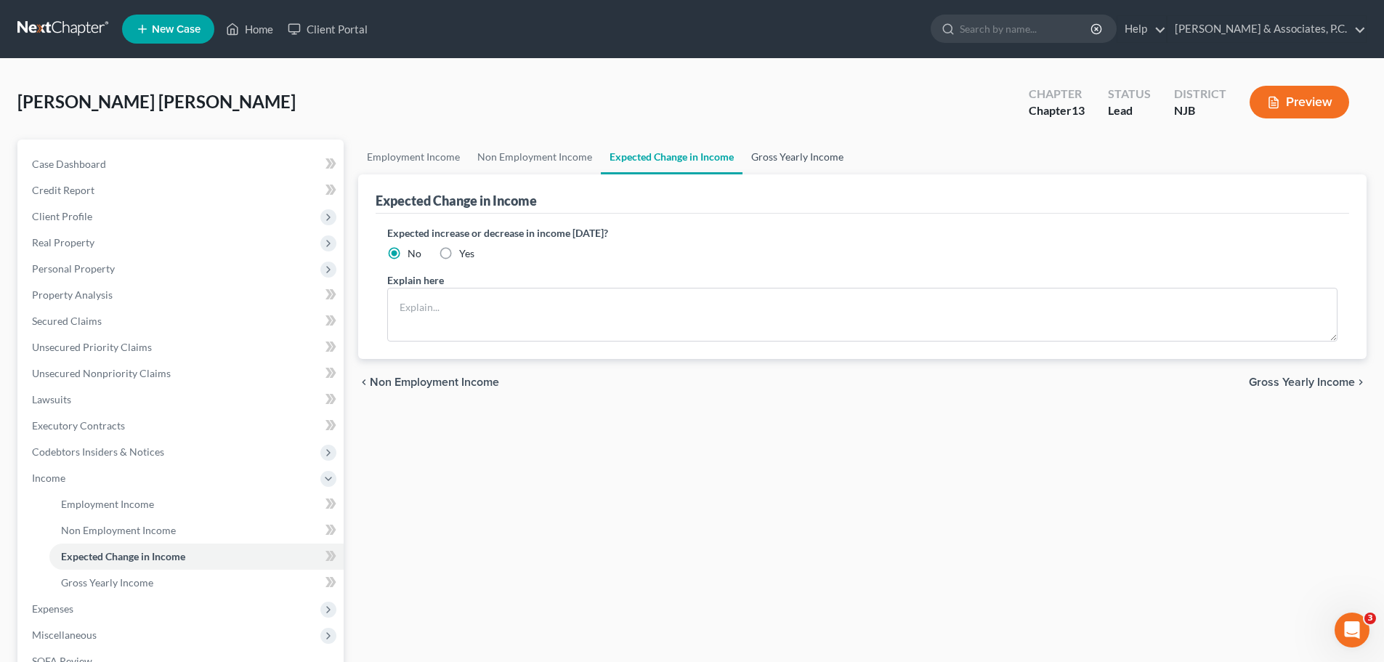
click at [800, 157] on link "Gross Yearly Income" at bounding box center [798, 157] width 110 height 35
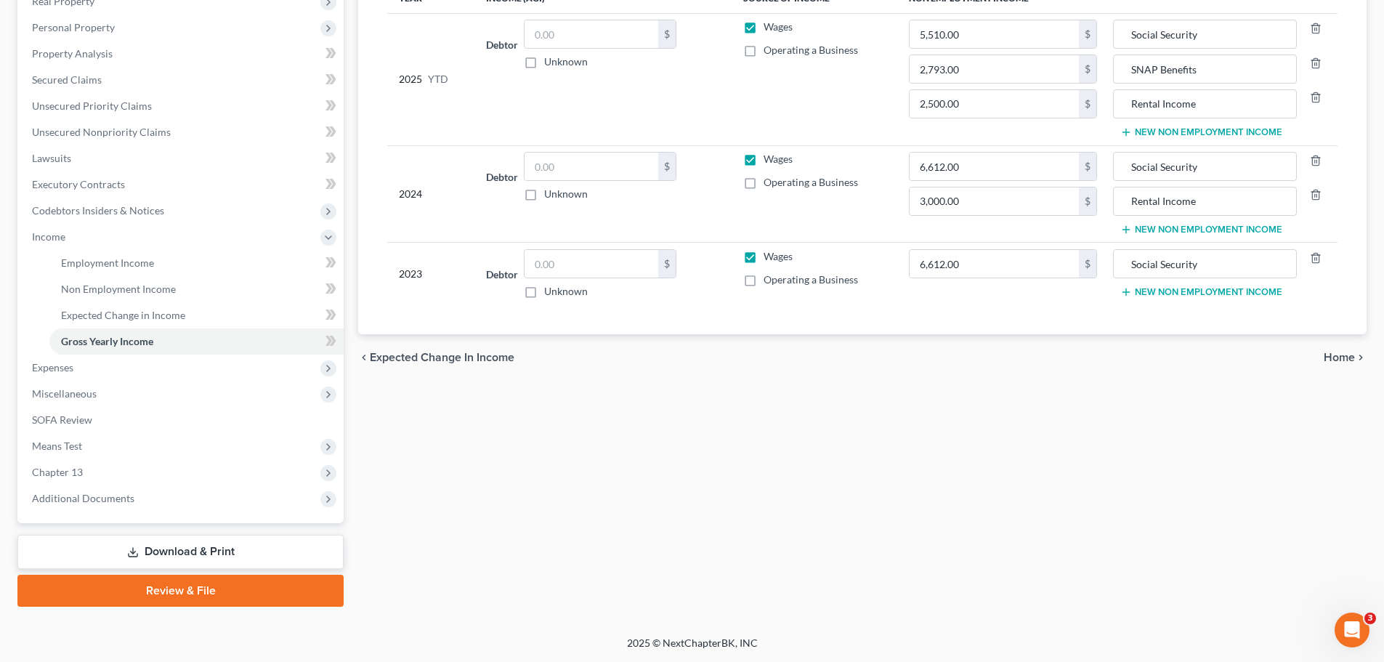
click at [1325, 358] on span "Home" at bounding box center [1339, 358] width 31 height 12
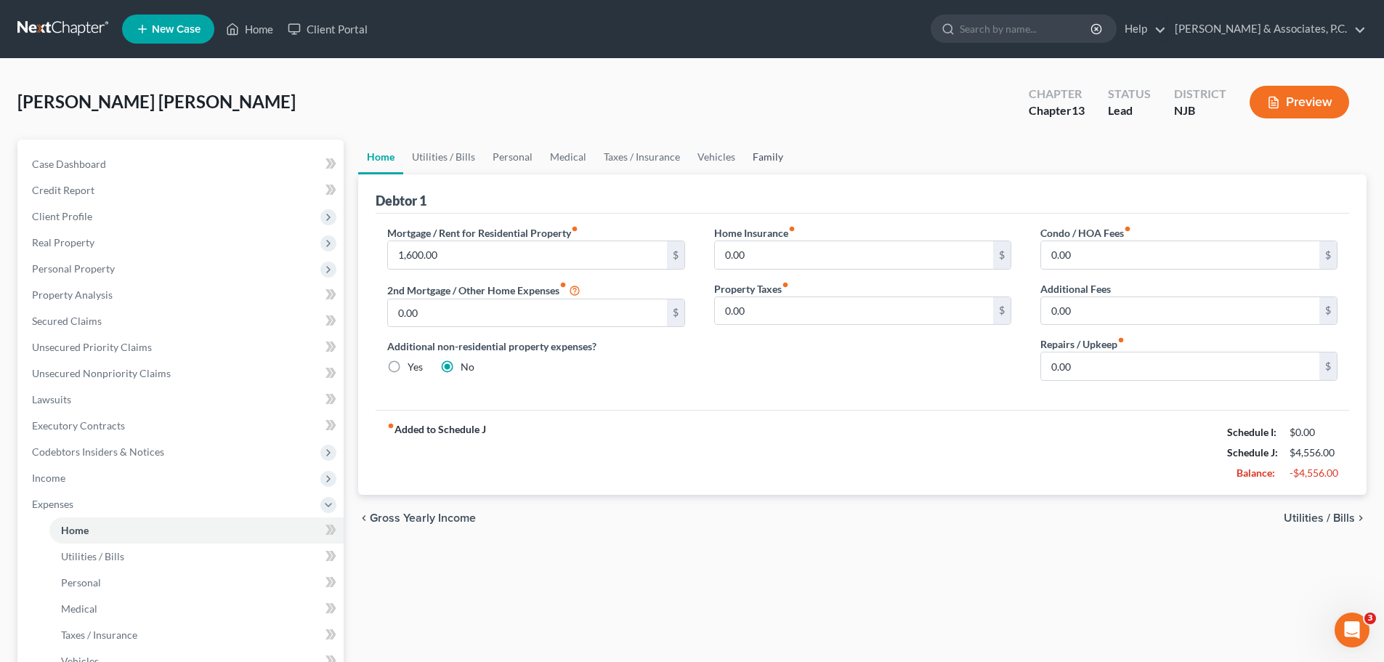
click at [764, 156] on link "Family" at bounding box center [768, 157] width 48 height 35
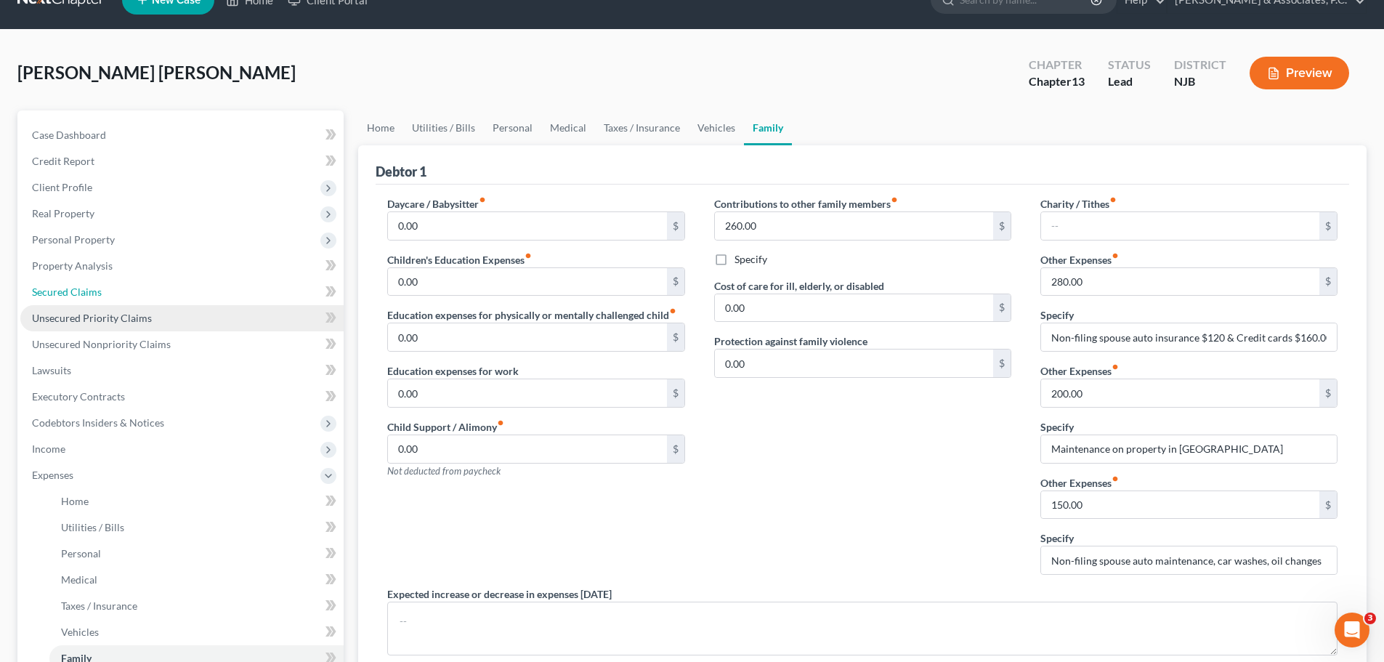
click at [65, 291] on span "Secured Claims" at bounding box center [67, 292] width 70 height 12
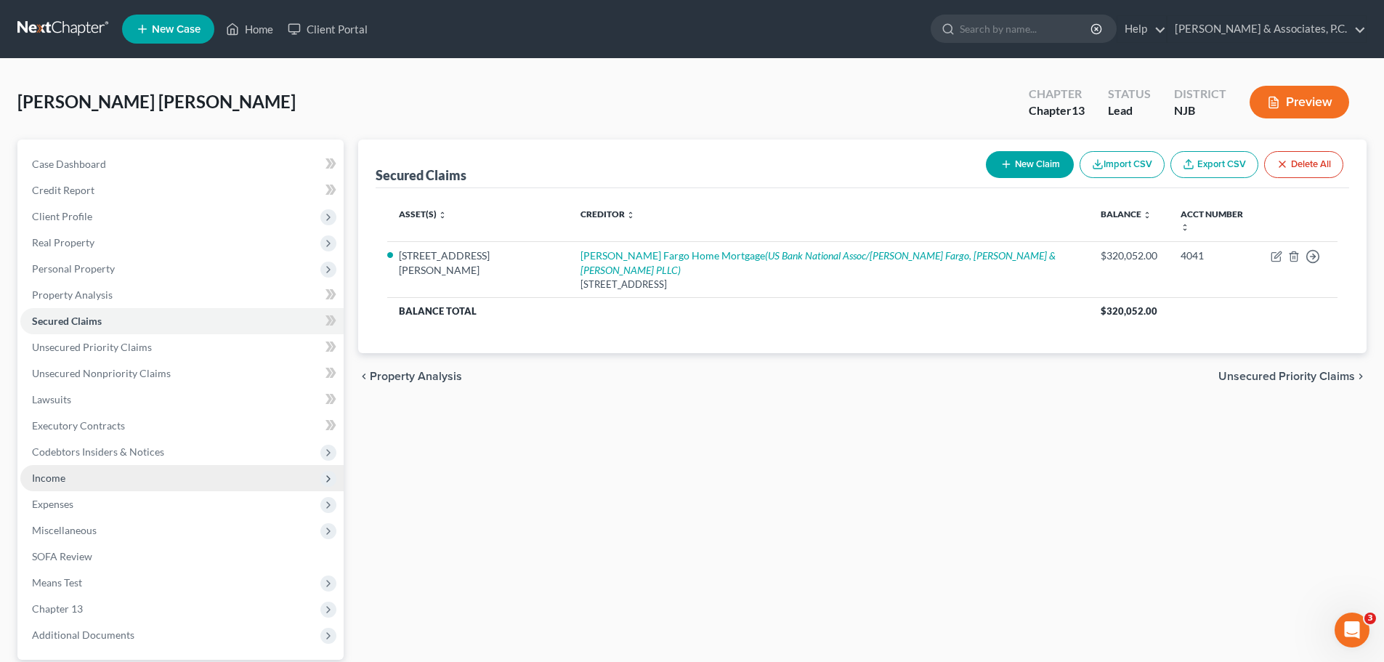
drag, startPoint x: 65, startPoint y: 483, endPoint x: 113, endPoint y: 489, distance: 48.3
click at [64, 483] on span "Income" at bounding box center [48, 478] width 33 height 12
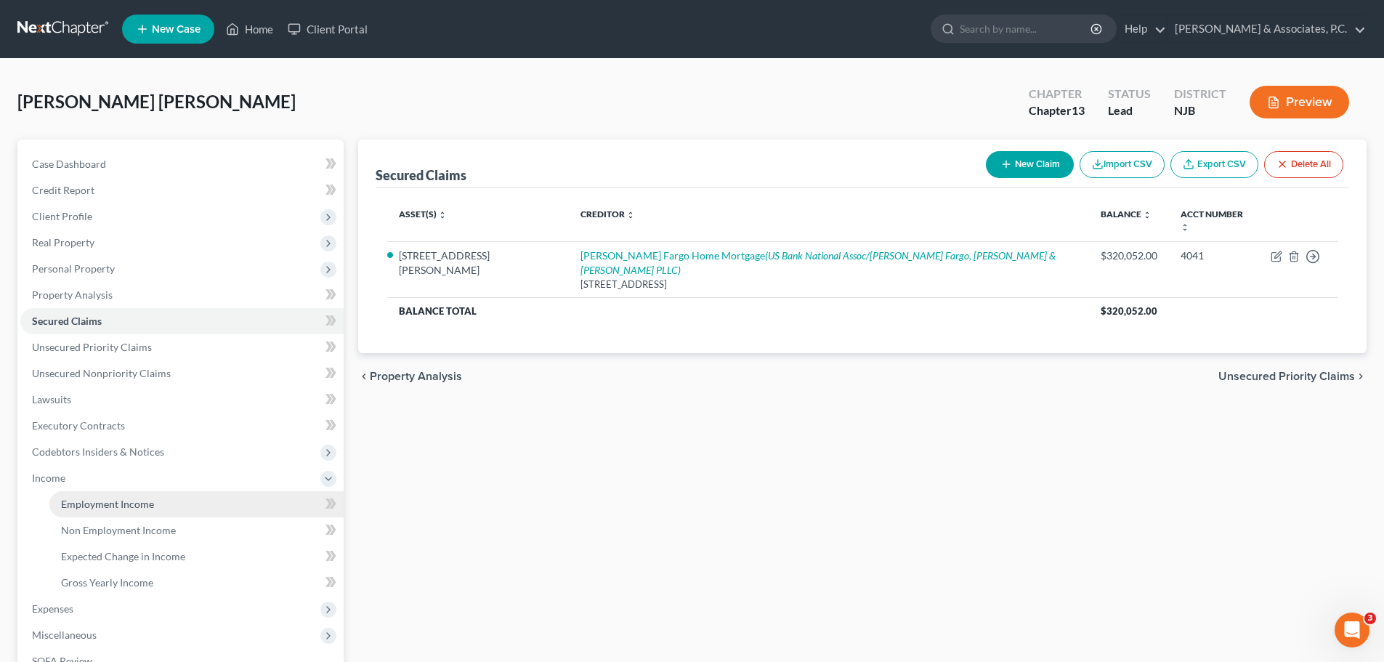
click at [99, 504] on span "Employment Income" at bounding box center [107, 504] width 93 height 12
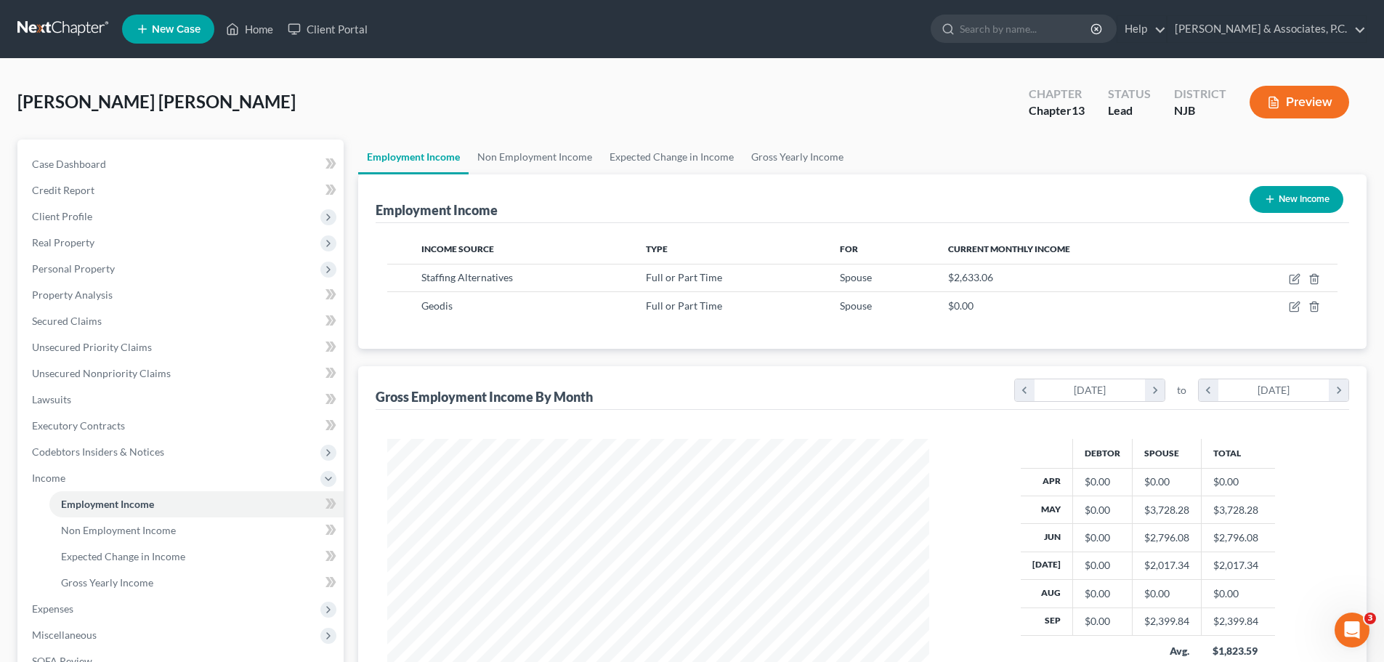
scroll to position [271, 571]
click at [540, 150] on link "Non Employment Income" at bounding box center [535, 157] width 132 height 35
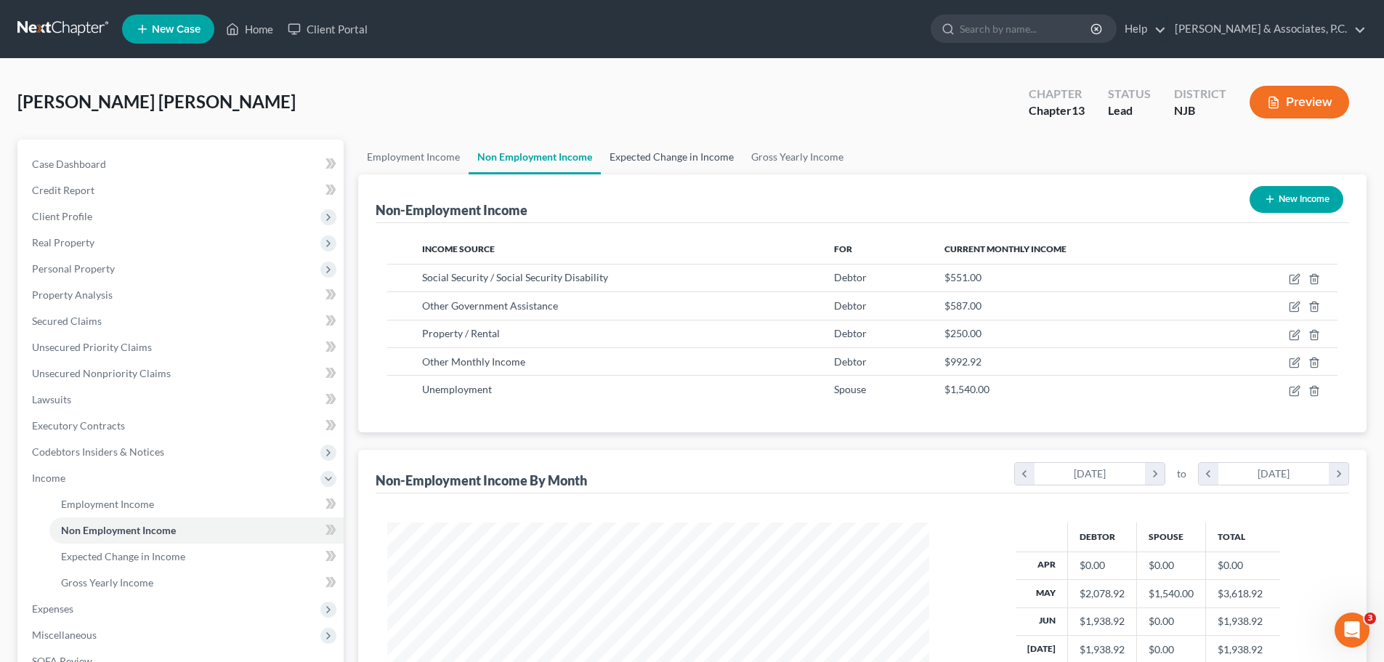
scroll to position [271, 571]
click at [639, 153] on link "Expected Change in Income" at bounding box center [672, 157] width 142 height 35
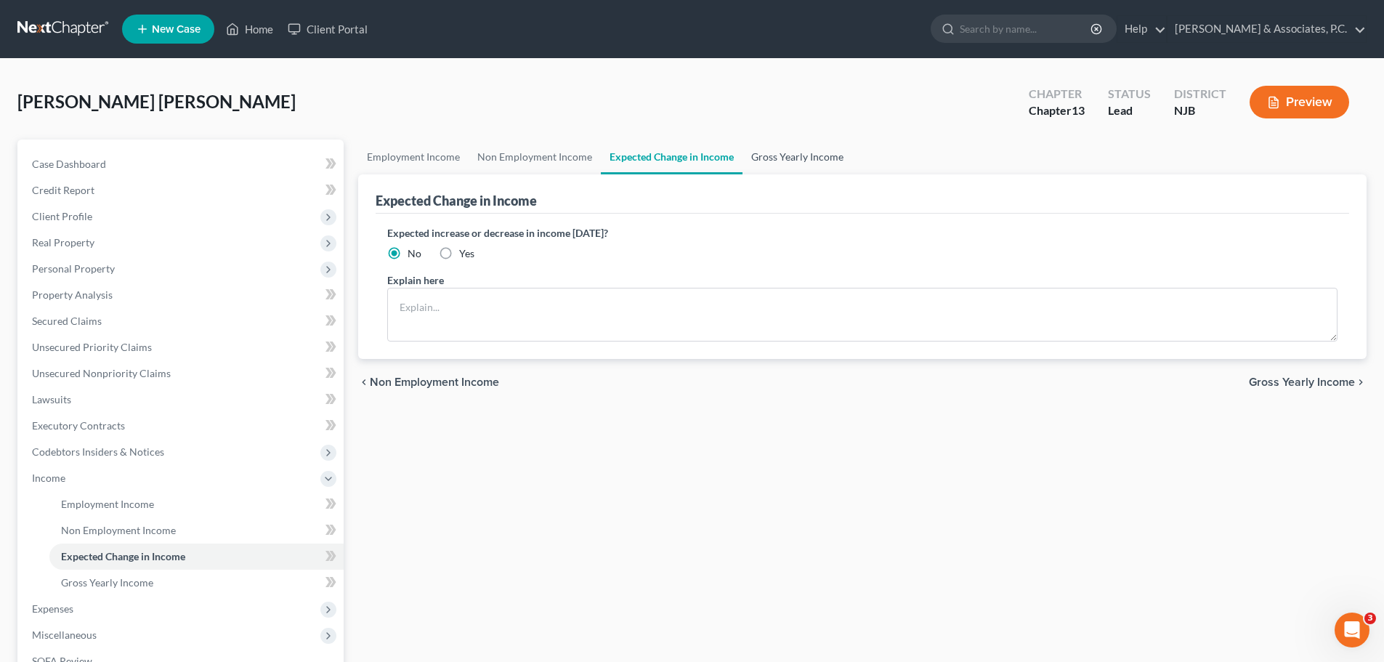
drag, startPoint x: 771, startPoint y: 154, endPoint x: 996, endPoint y: 209, distance: 231.2
click at [772, 154] on link "Gross Yearly Income" at bounding box center [798, 157] width 110 height 35
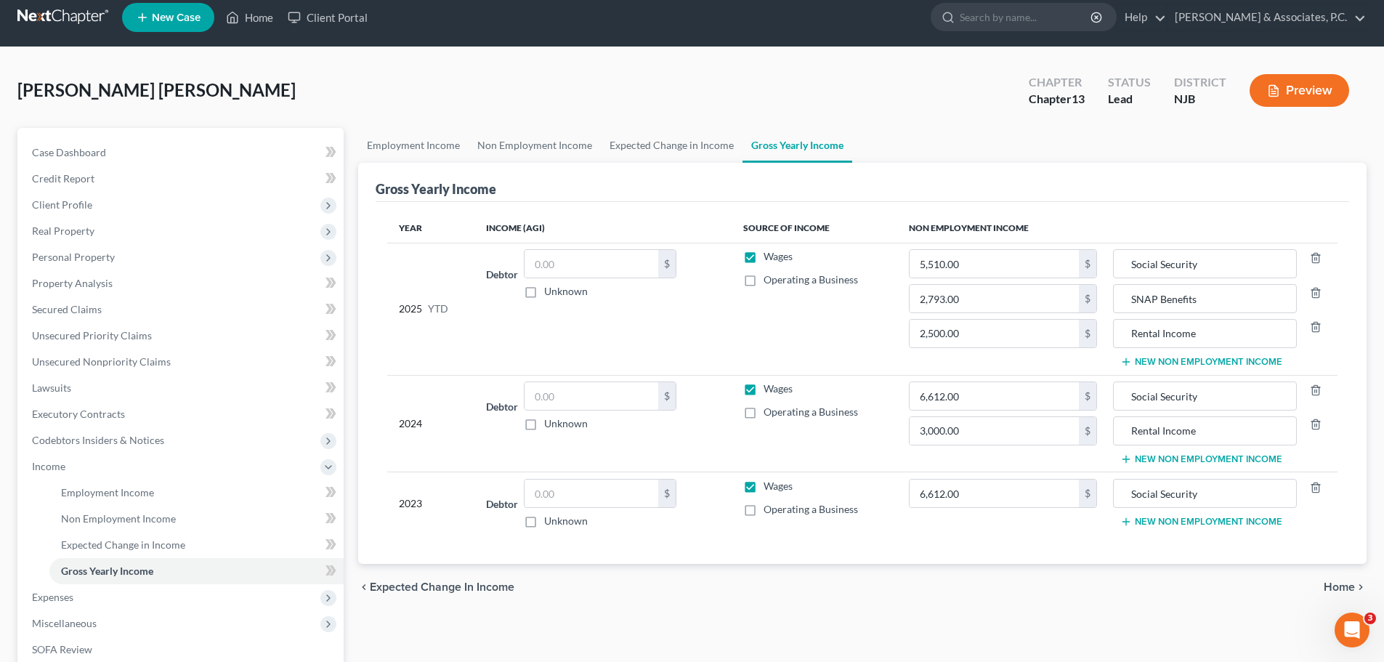
scroll to position [241, 0]
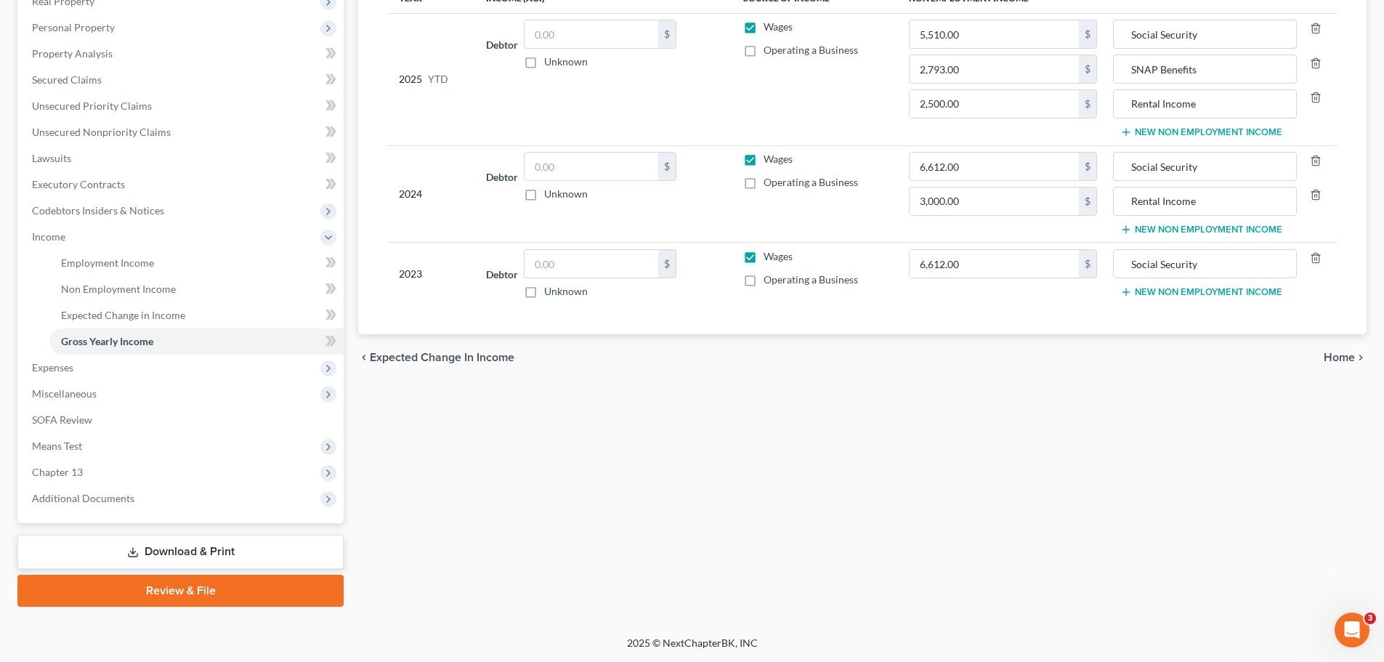
drag, startPoint x: 1341, startPoint y: 357, endPoint x: 1239, endPoint y: 376, distance: 104.3
click at [1341, 358] on span "Home" at bounding box center [1339, 358] width 31 height 12
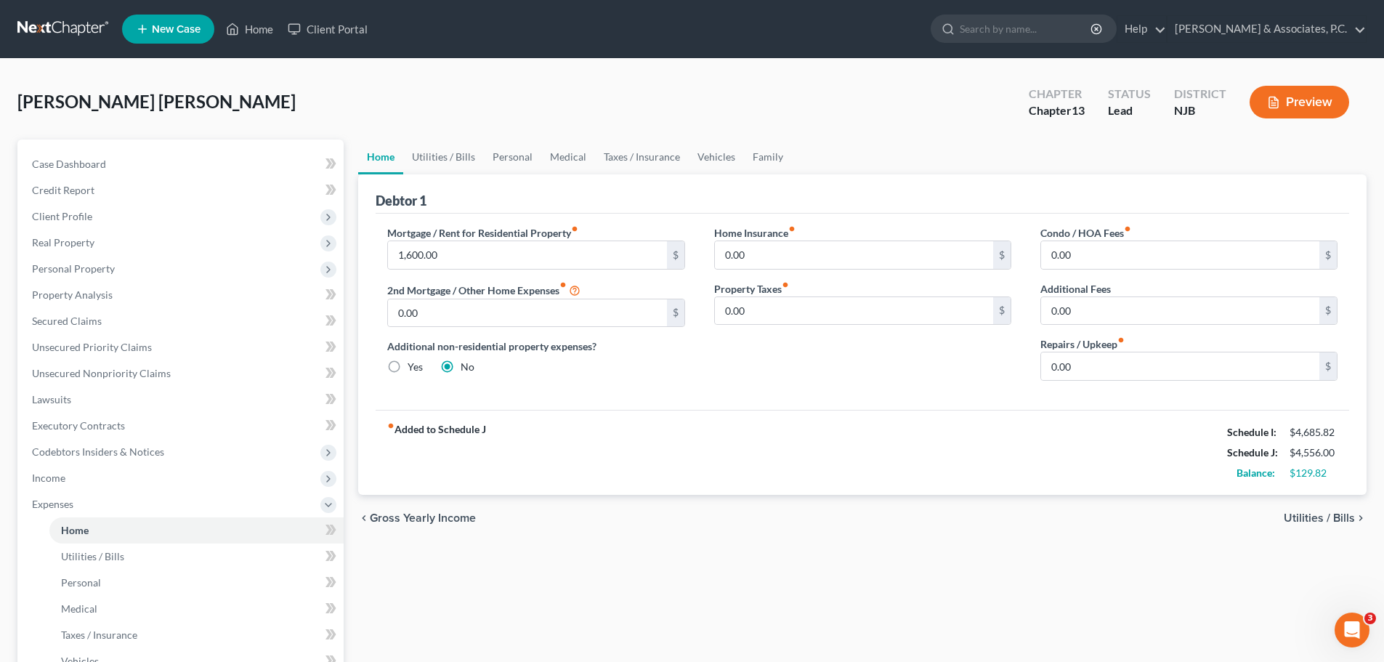
click at [1302, 515] on span "Utilities / Bills" at bounding box center [1319, 518] width 71 height 12
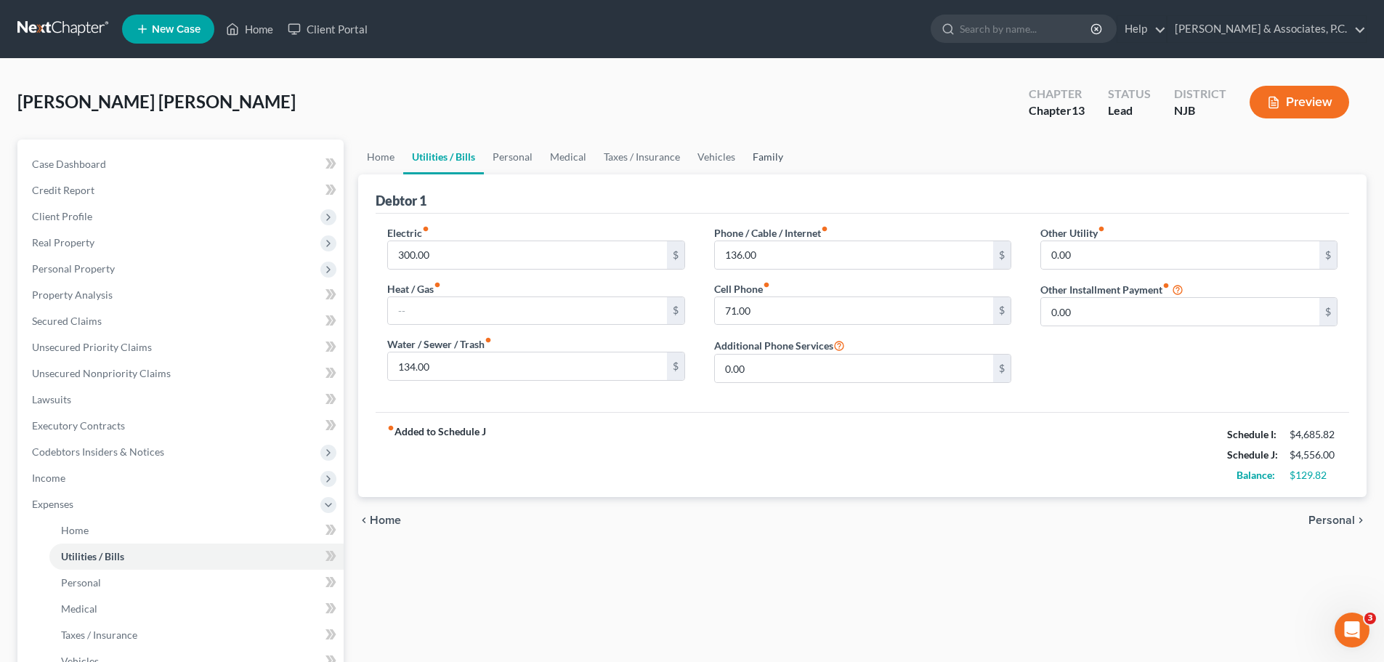
click at [765, 149] on link "Family" at bounding box center [768, 157] width 48 height 35
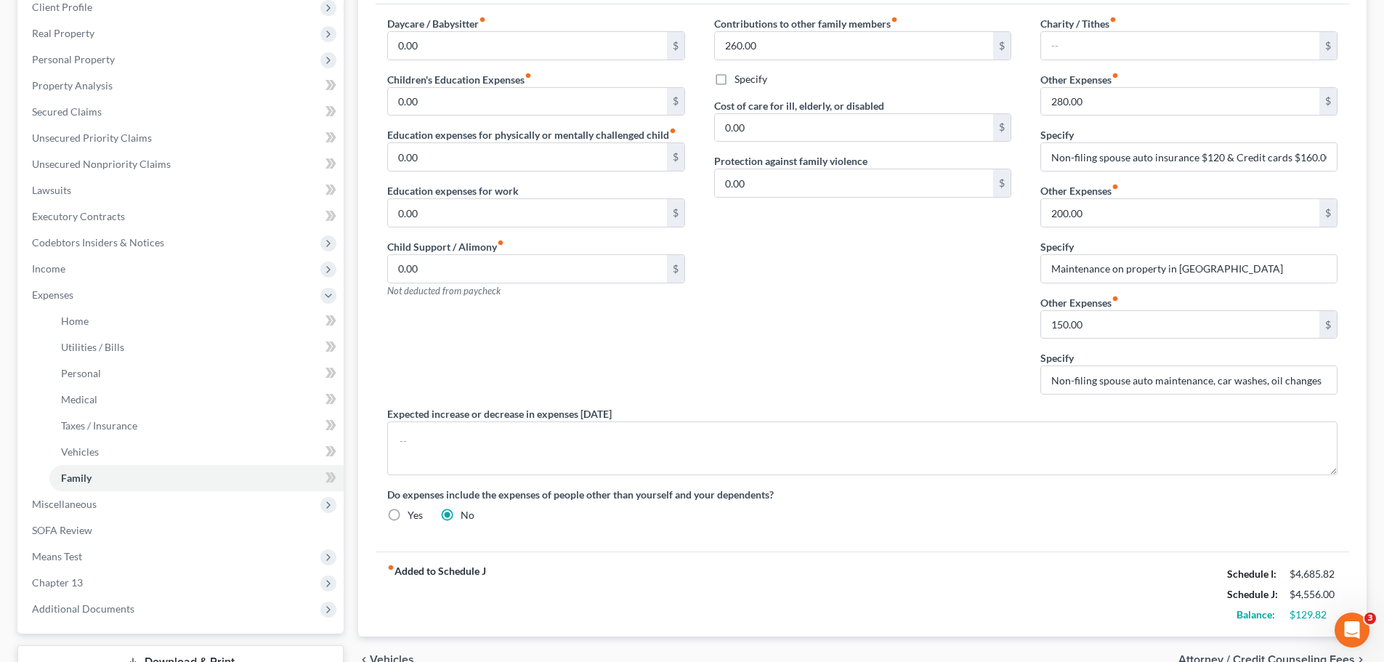
scroll to position [320, 0]
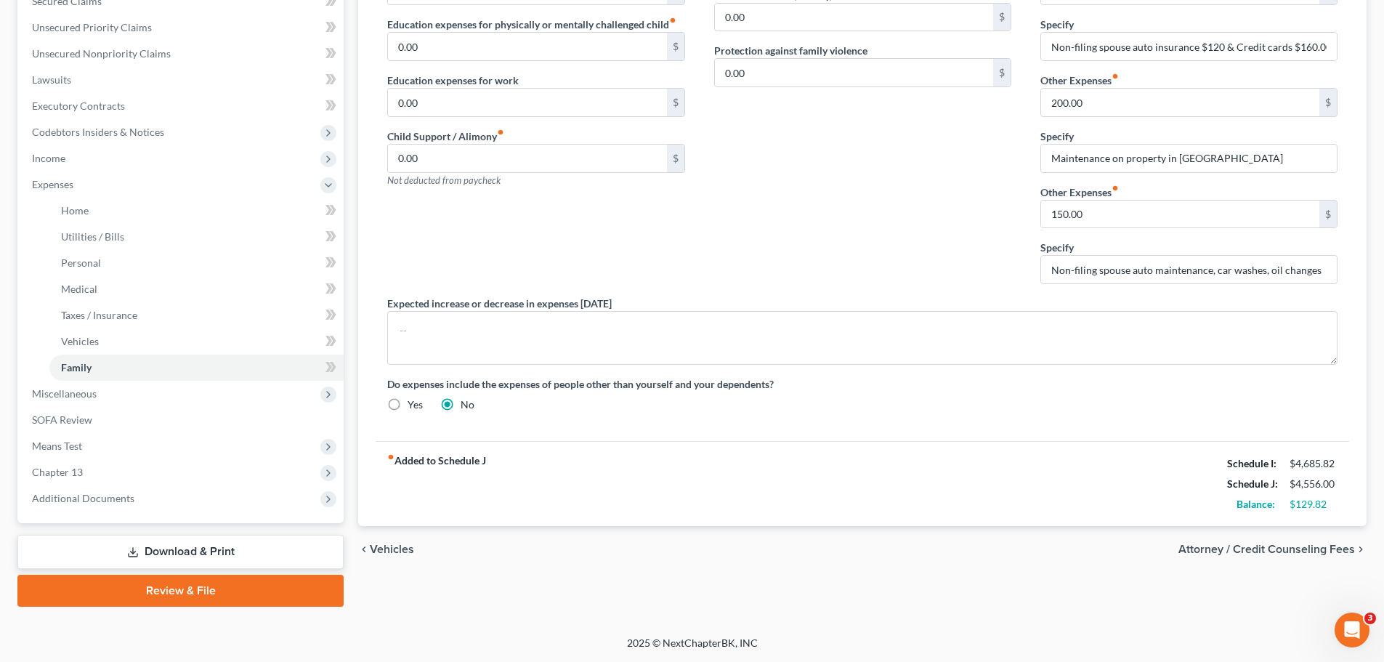
click at [1284, 555] on span "Attorney / Credit Counseling Fees" at bounding box center [1267, 550] width 177 height 12
select select "0"
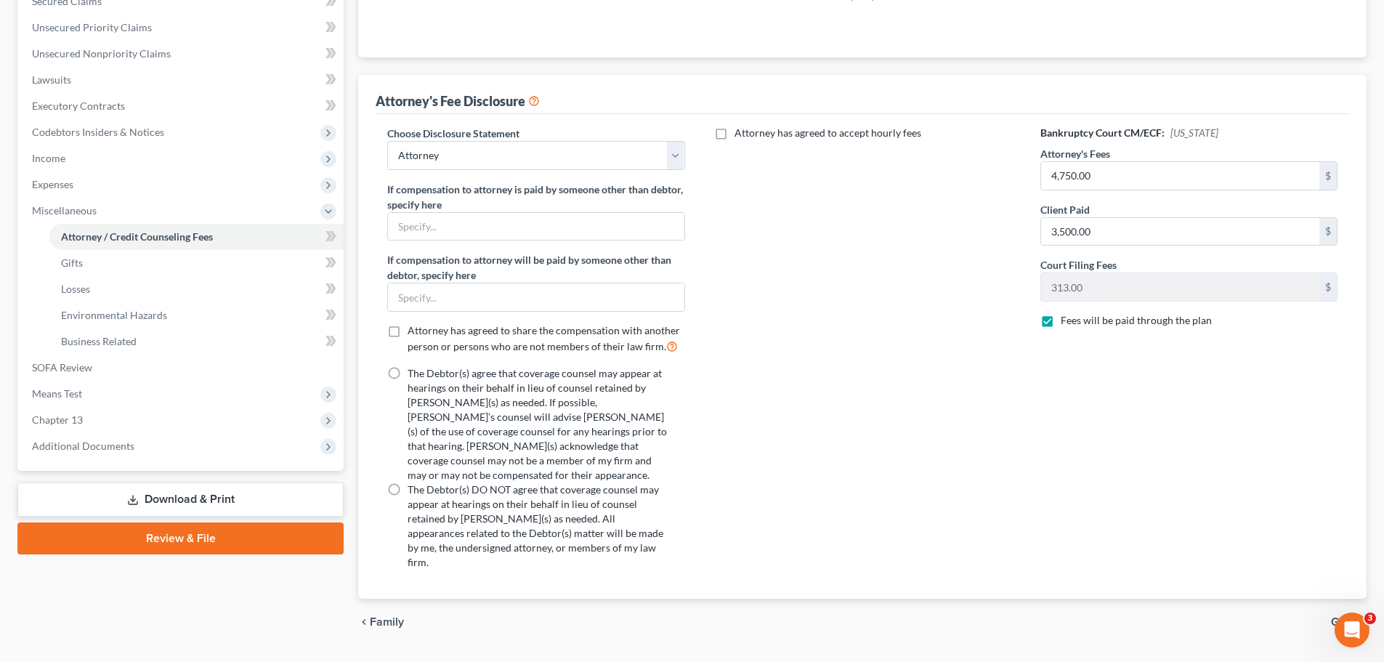
scroll to position [223, 0]
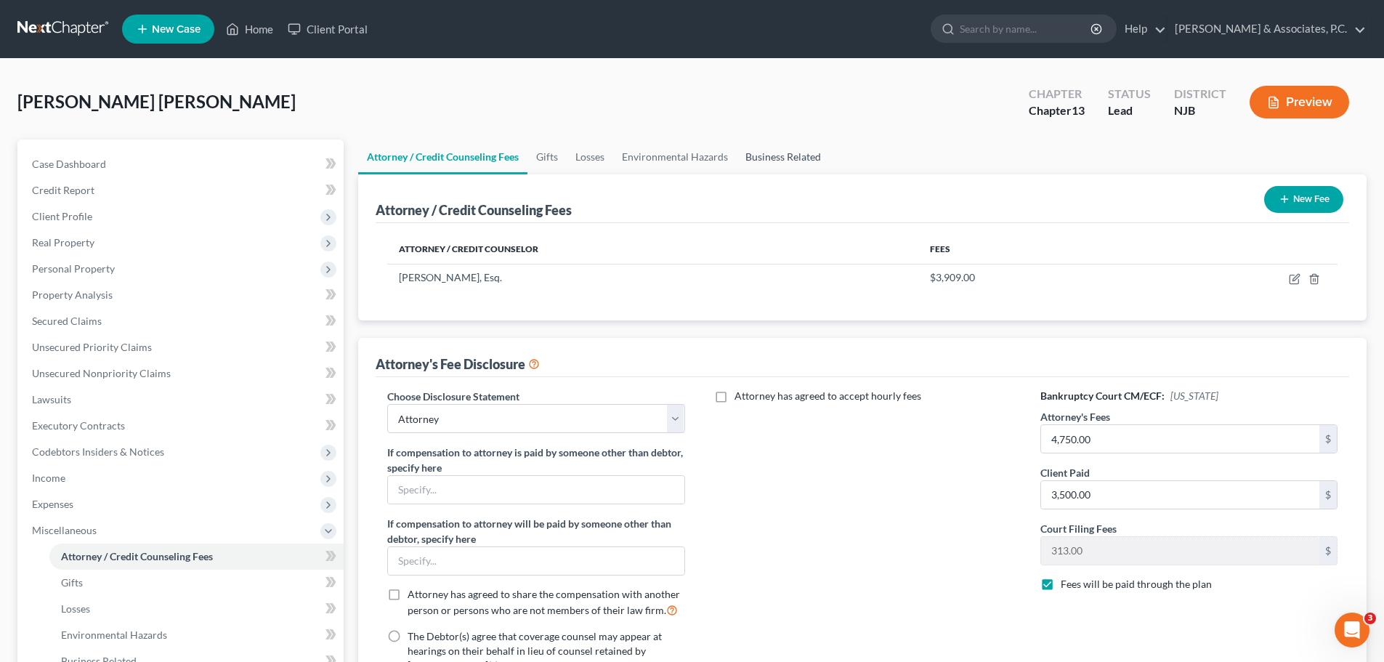
click at [802, 158] on link "Business Related" at bounding box center [783, 157] width 93 height 35
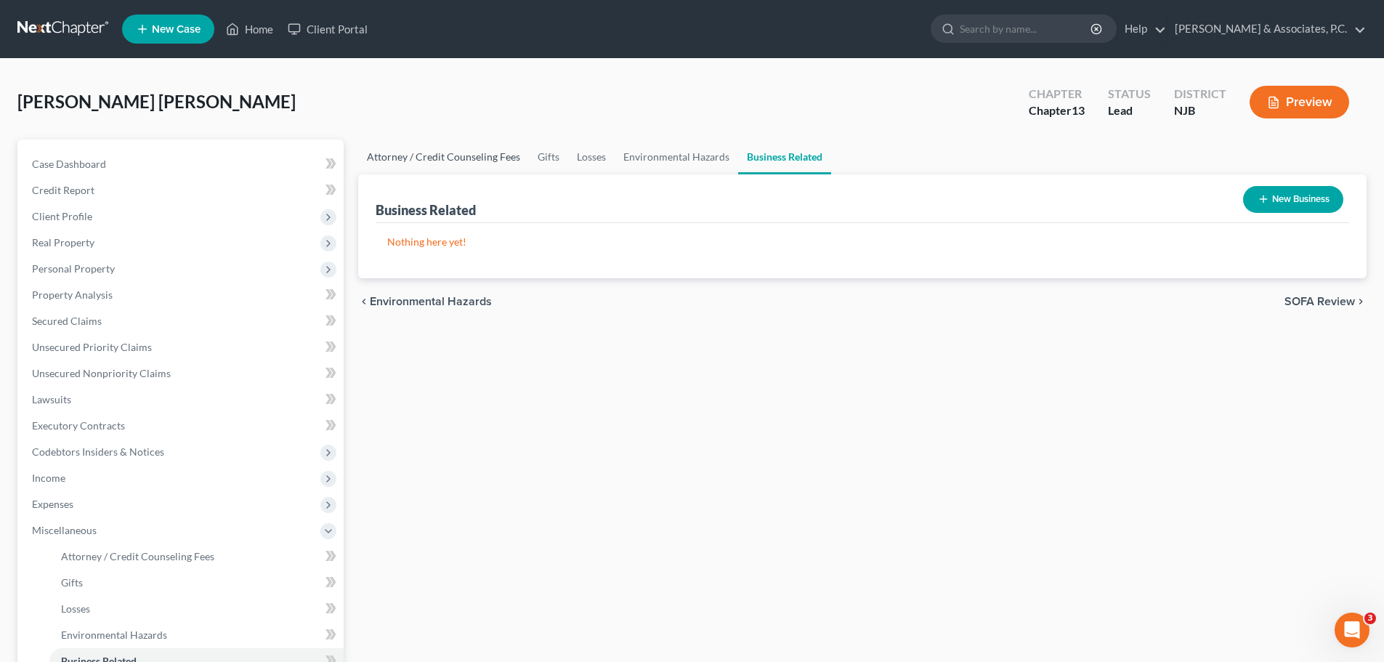
click at [410, 153] on link "Attorney / Credit Counseling Fees" at bounding box center [443, 157] width 171 height 35
select select "0"
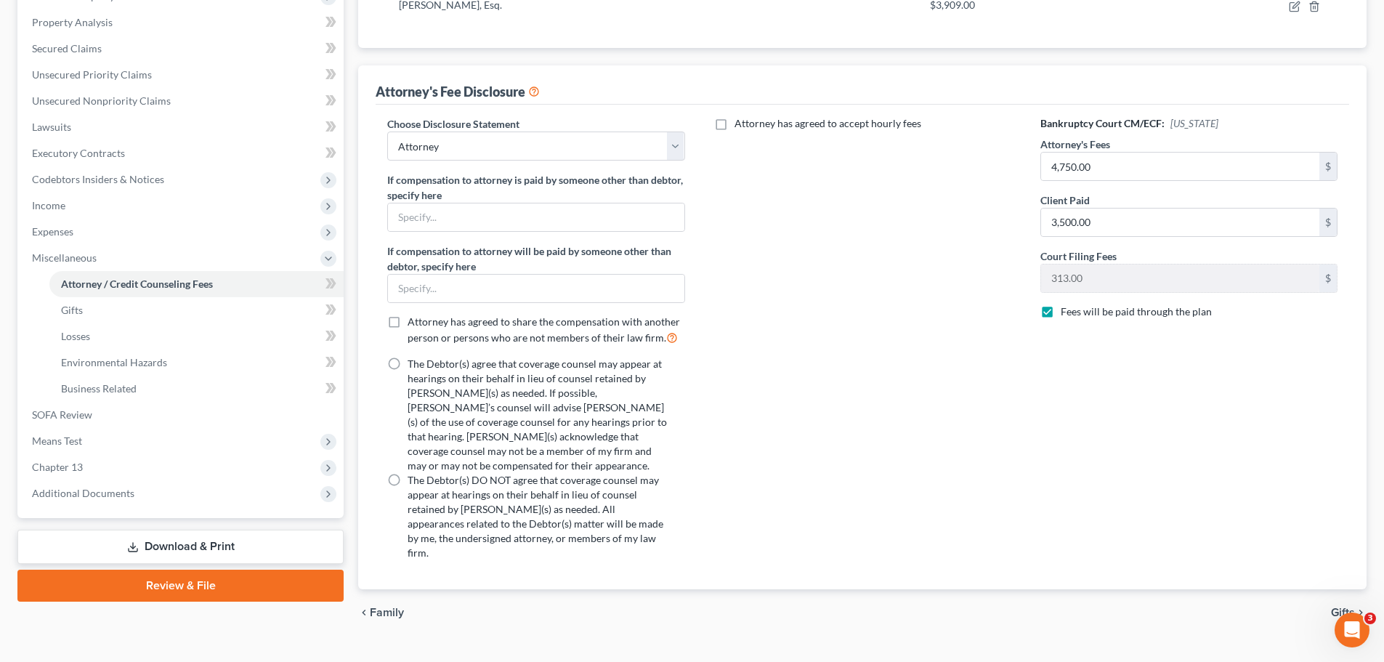
click at [1340, 607] on span "Gifts" at bounding box center [1343, 613] width 24 height 12
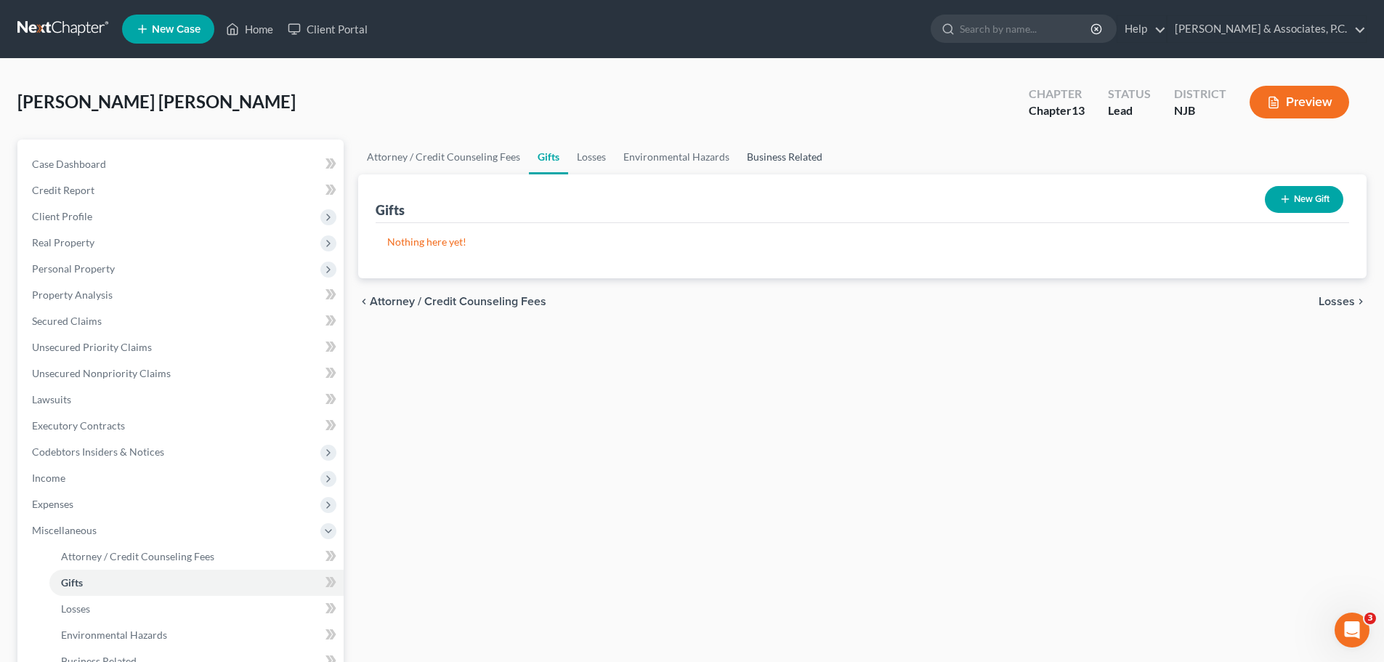
click at [769, 156] on link "Business Related" at bounding box center [784, 157] width 93 height 35
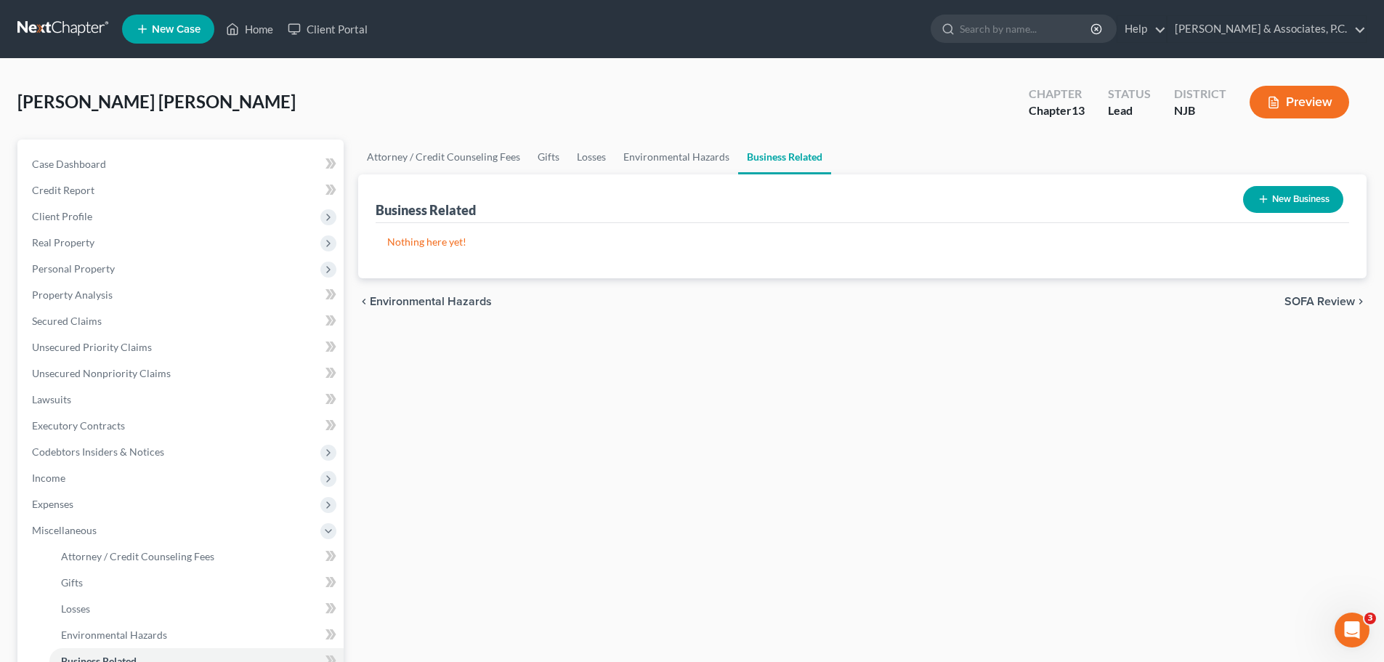
click at [1300, 303] on span "SOFA Review" at bounding box center [1320, 302] width 70 height 12
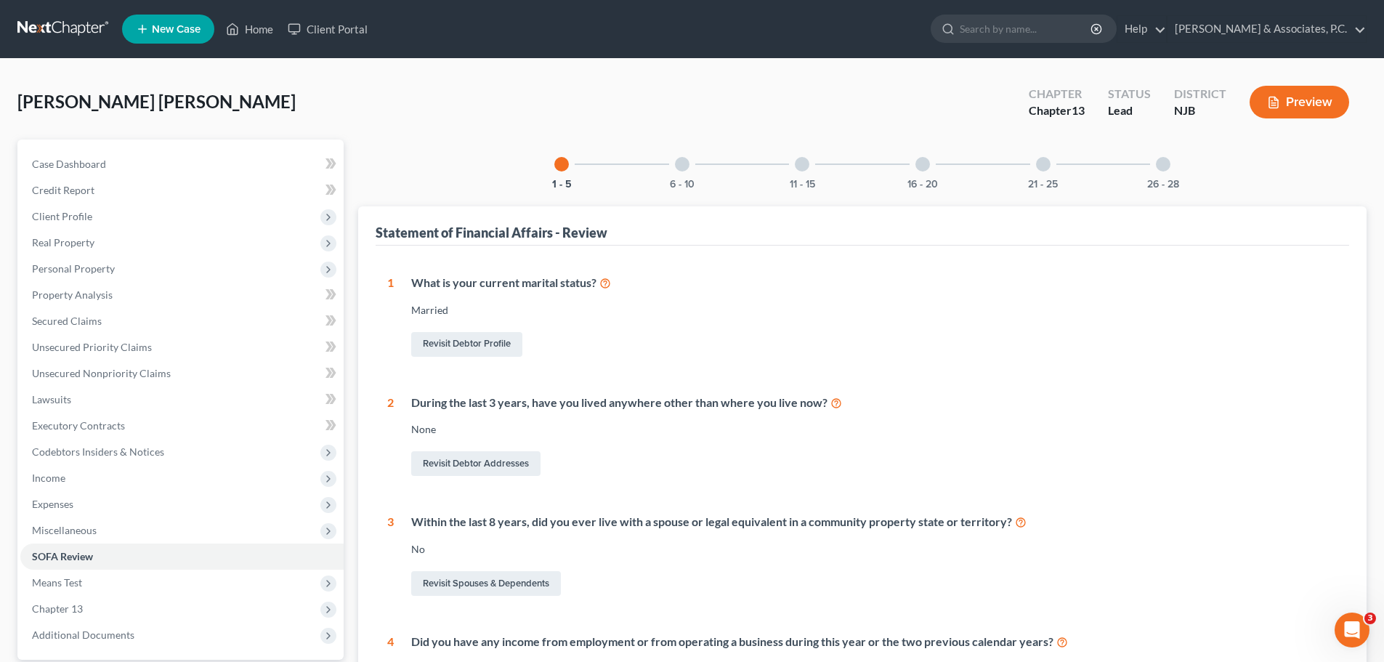
click at [1157, 169] on div "26 - 28" at bounding box center [1163, 164] width 49 height 49
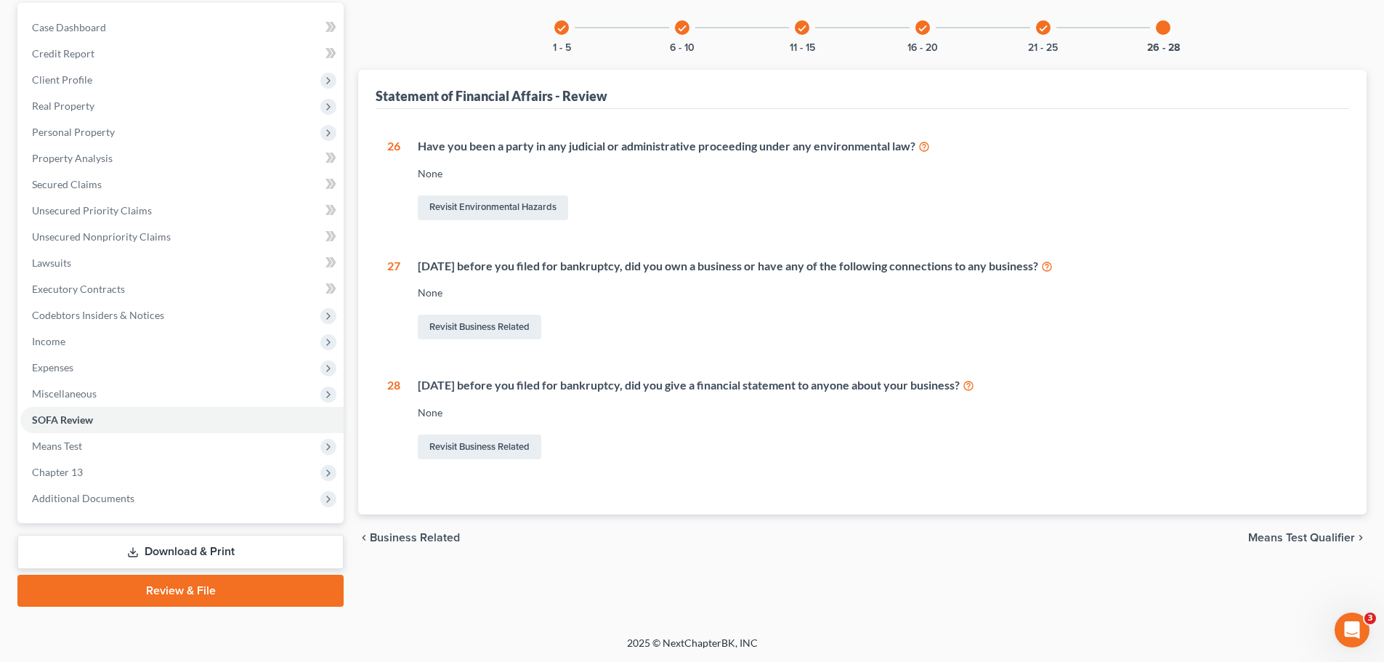
click at [1274, 536] on span "Means Test Qualifier" at bounding box center [1301, 538] width 107 height 12
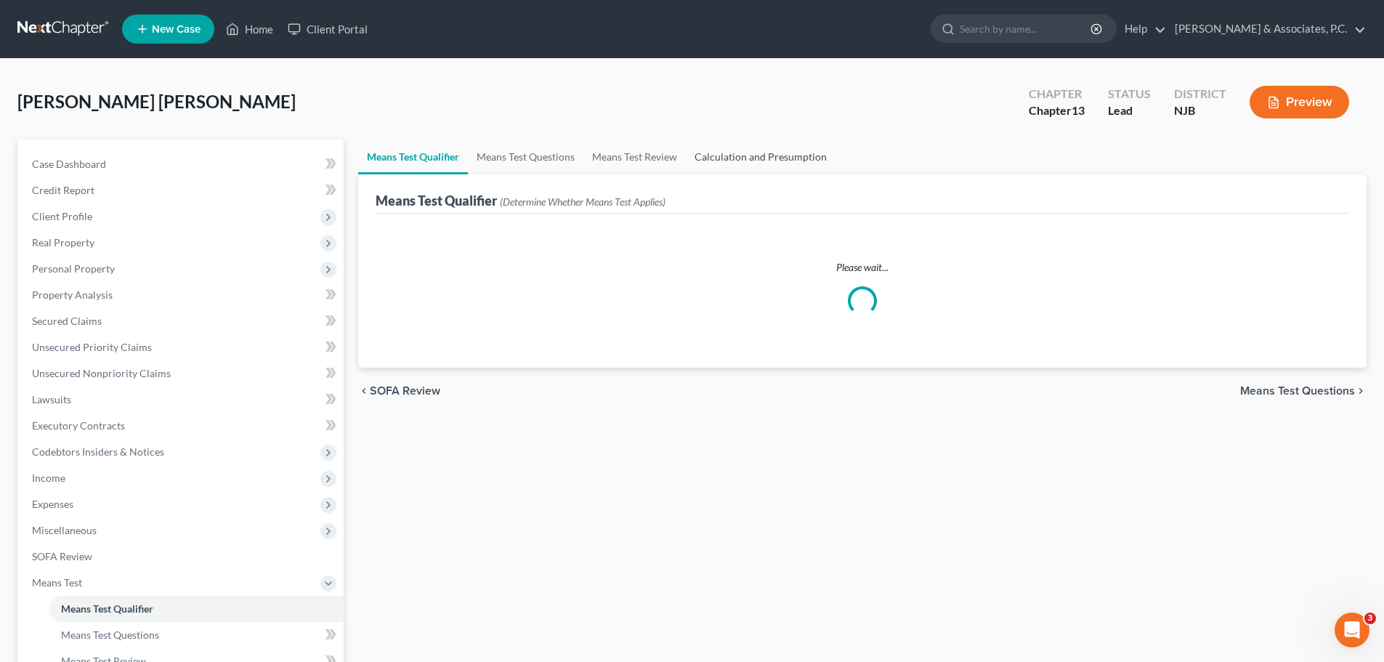
click at [763, 150] on link "Calculation and Presumption" at bounding box center [761, 157] width 150 height 35
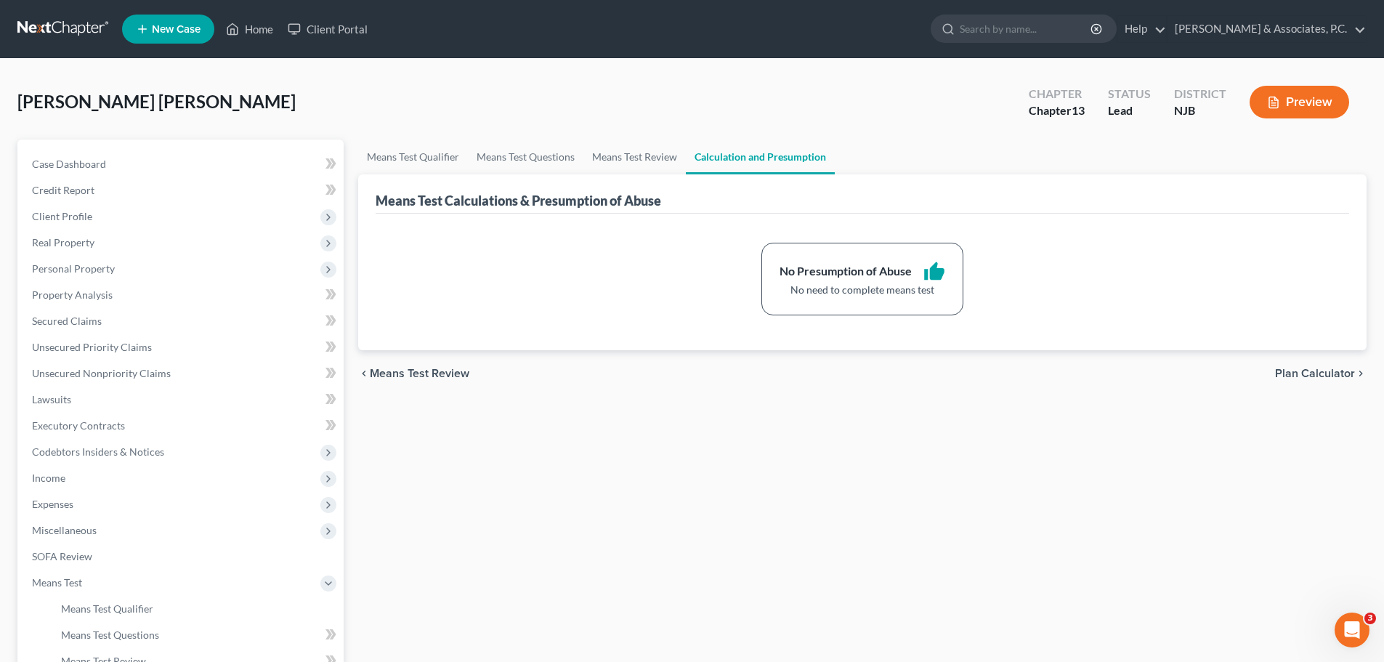
click at [1294, 373] on span "Plan Calculator" at bounding box center [1315, 374] width 80 height 12
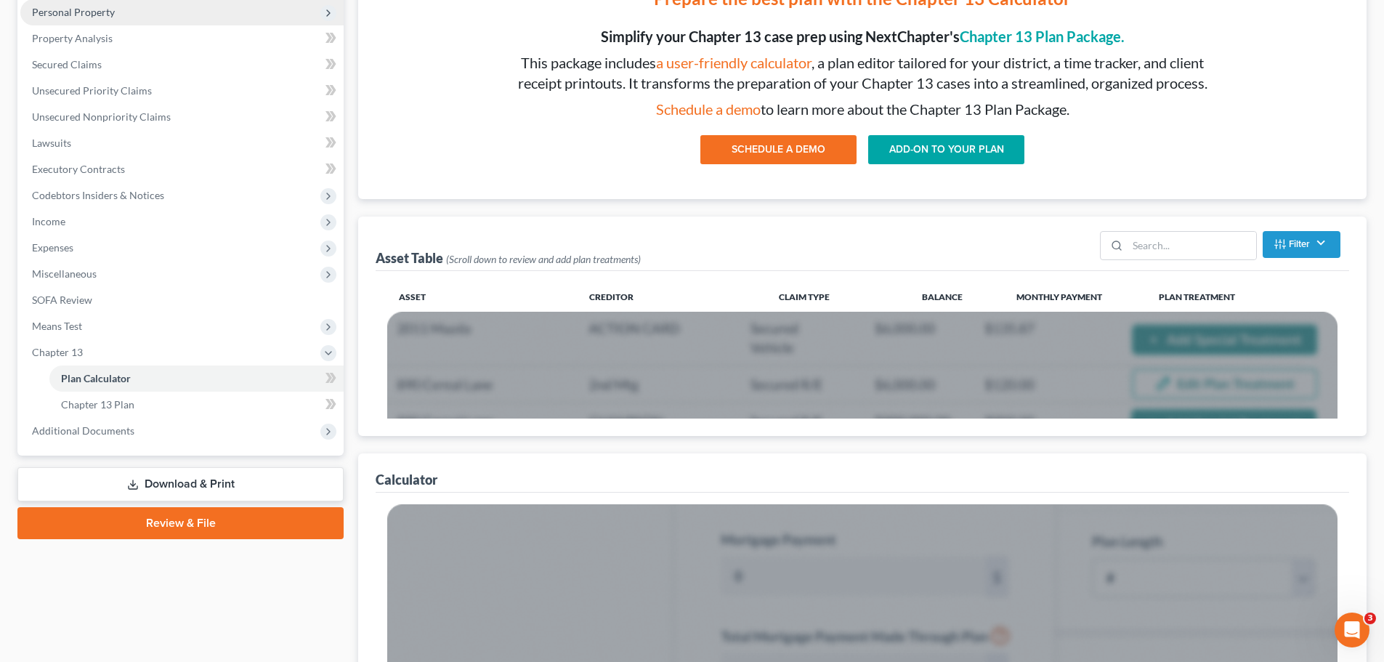
scroll to position [73, 0]
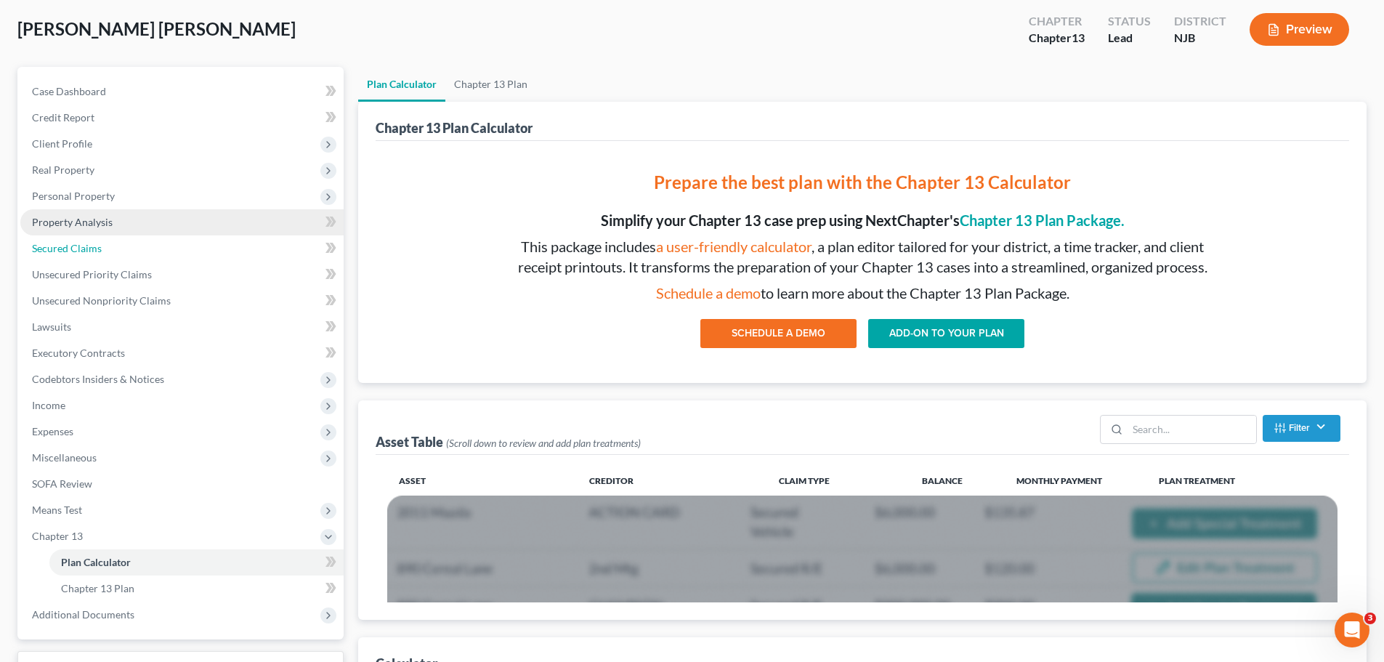
drag, startPoint x: 87, startPoint y: 249, endPoint x: 315, endPoint y: 227, distance: 228.4
click at [87, 249] on span "Secured Claims" at bounding box center [67, 248] width 70 height 12
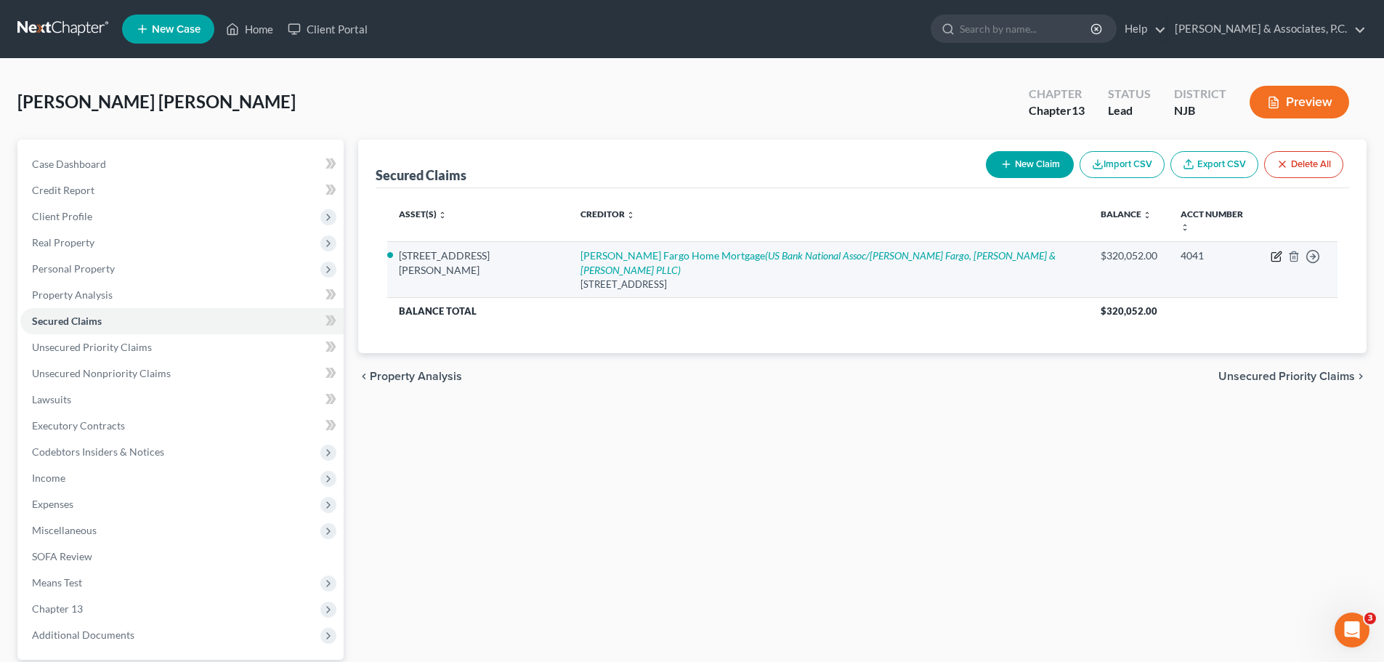
click at [1278, 251] on icon "button" at bounding box center [1277, 257] width 12 height 12
select select "16"
select select "12"
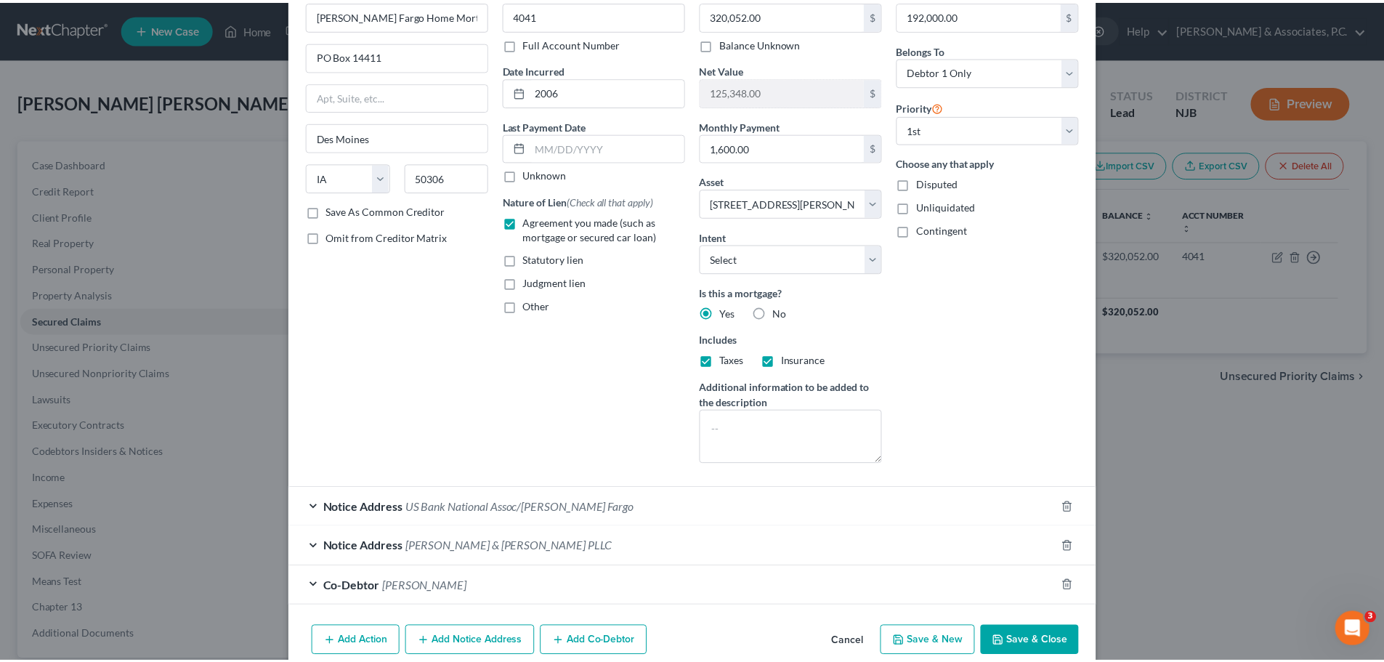
scroll to position [116, 0]
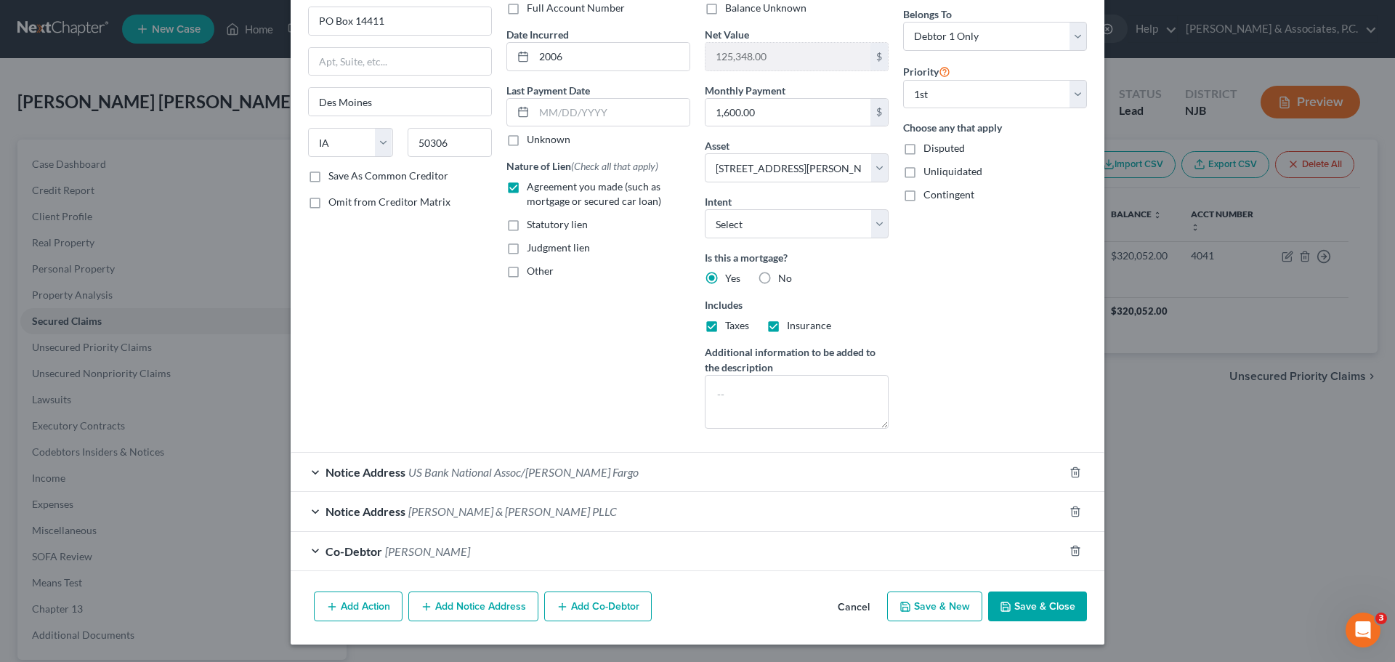
click at [1022, 605] on button "Save & Close" at bounding box center [1037, 607] width 99 height 31
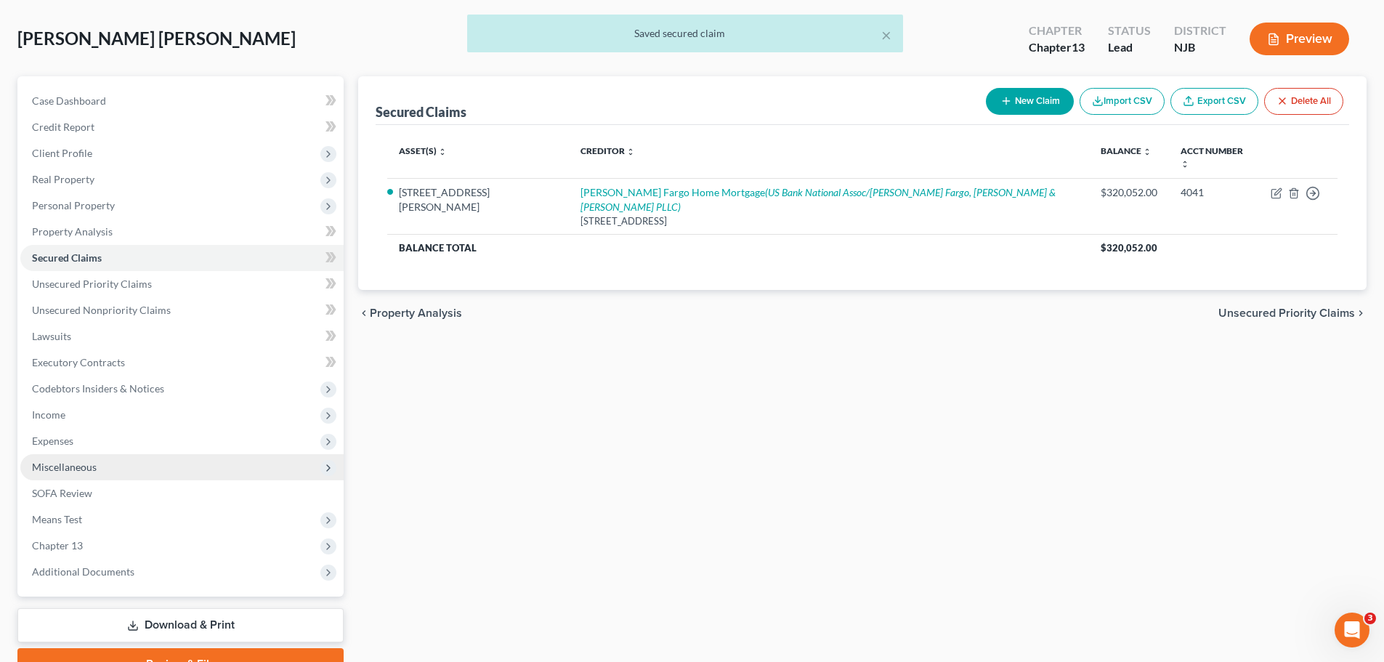
scroll to position [137, 0]
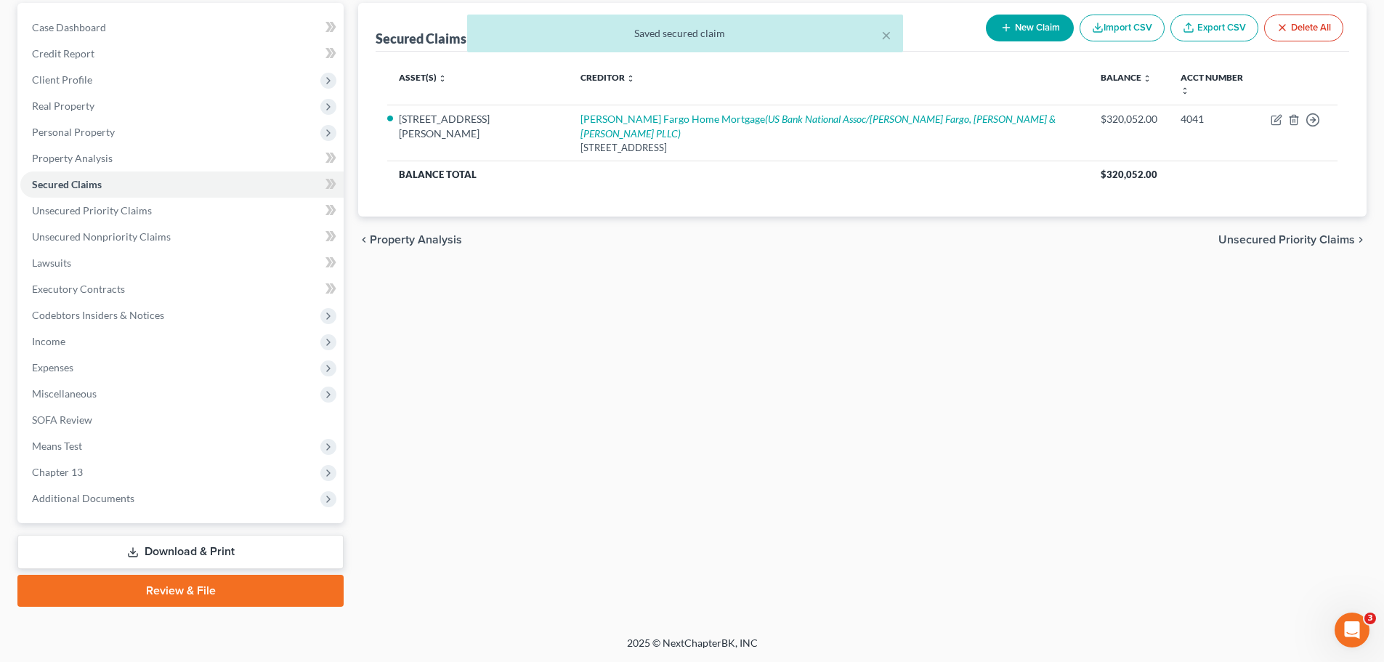
click at [235, 550] on link "Download & Print" at bounding box center [180, 552] width 326 height 34
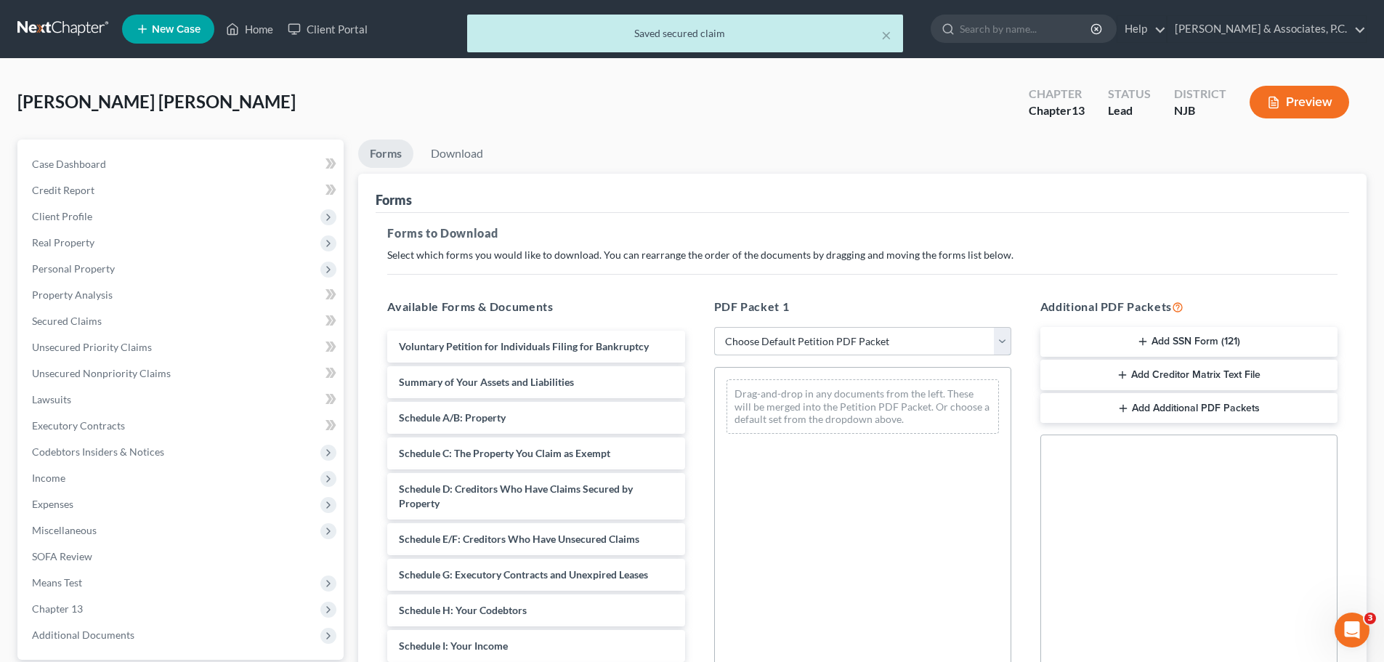
drag, startPoint x: 959, startPoint y: 337, endPoint x: 937, endPoint y: 351, distance: 25.2
click at [959, 338] on select "Choose Default Petition PDF Packet Complete Bankruptcy Petition (all forms and …" at bounding box center [862, 341] width 297 height 29
click at [714, 327] on select "Choose Default Petition PDF Packet Complete Bankruptcy Petition (all forms and …" at bounding box center [862, 341] width 297 height 29
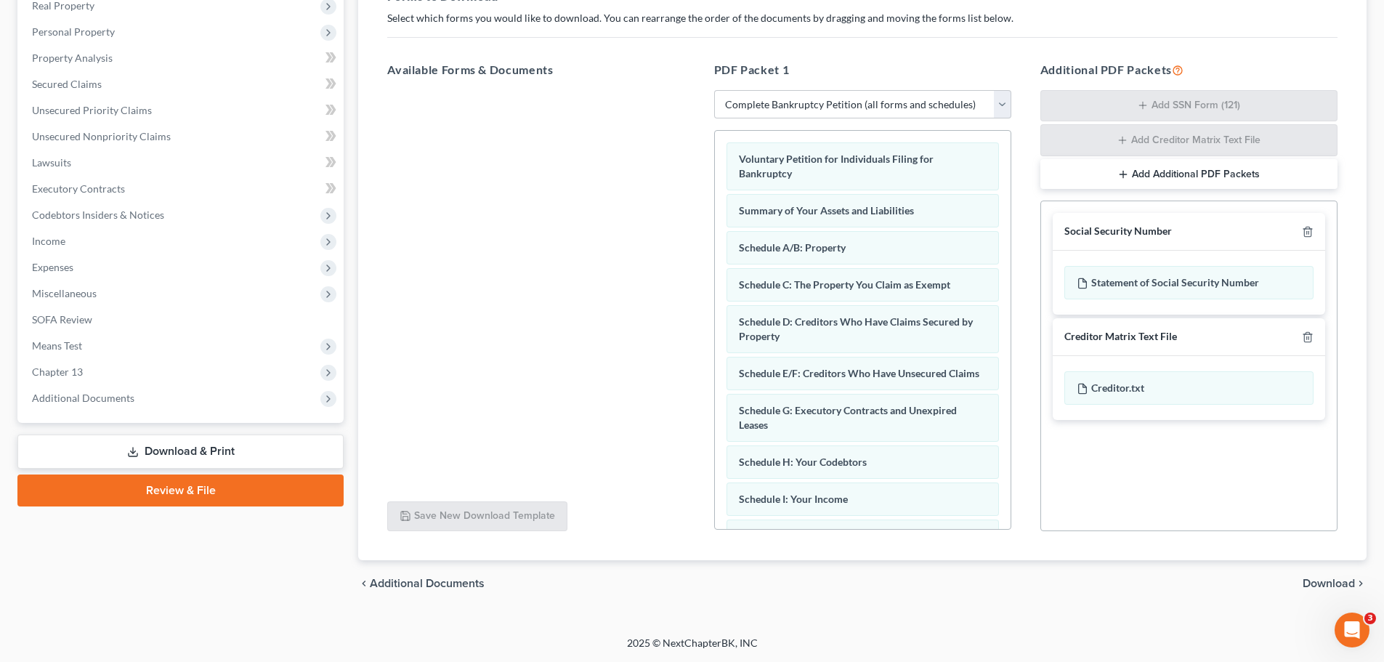
click at [1326, 584] on span "Download" at bounding box center [1329, 584] width 52 height 12
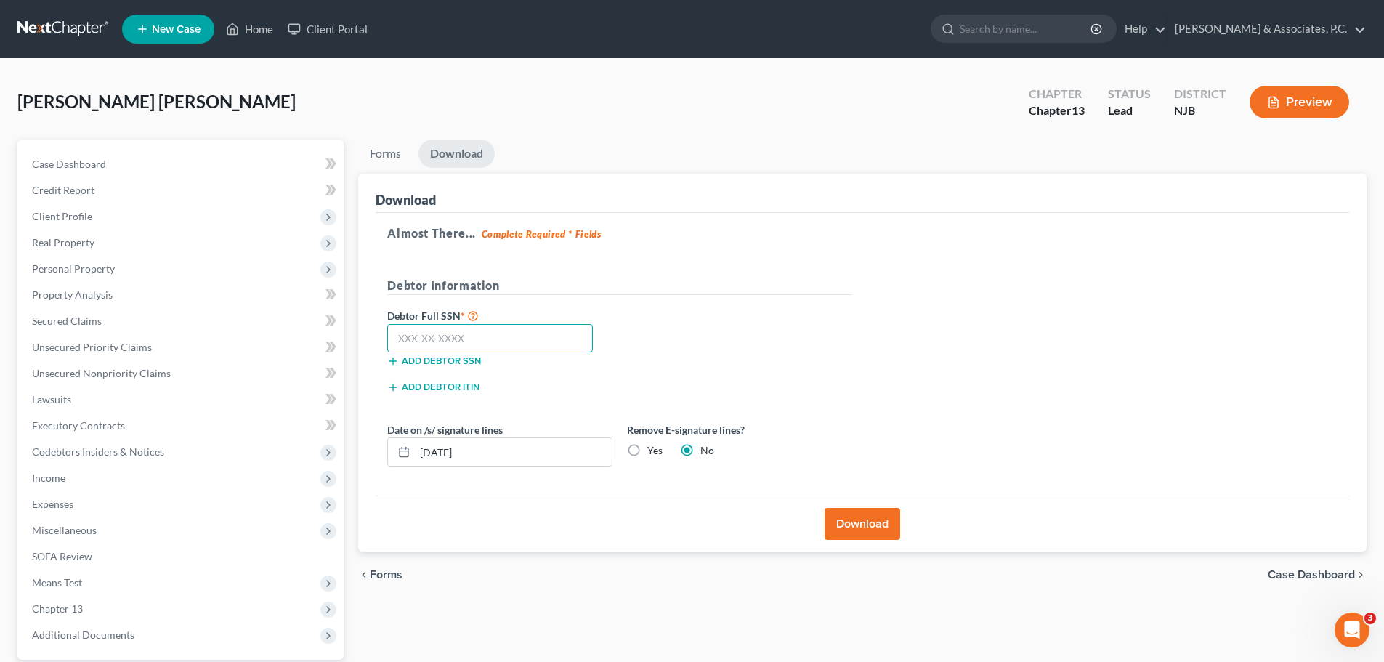
click at [558, 338] on input "text" at bounding box center [490, 338] width 206 height 29
click at [647, 446] on label "Yes" at bounding box center [654, 450] width 15 height 15
click at [653, 446] on input "Yes" at bounding box center [657, 447] width 9 height 9
click at [868, 522] on button "Download" at bounding box center [863, 524] width 76 height 32
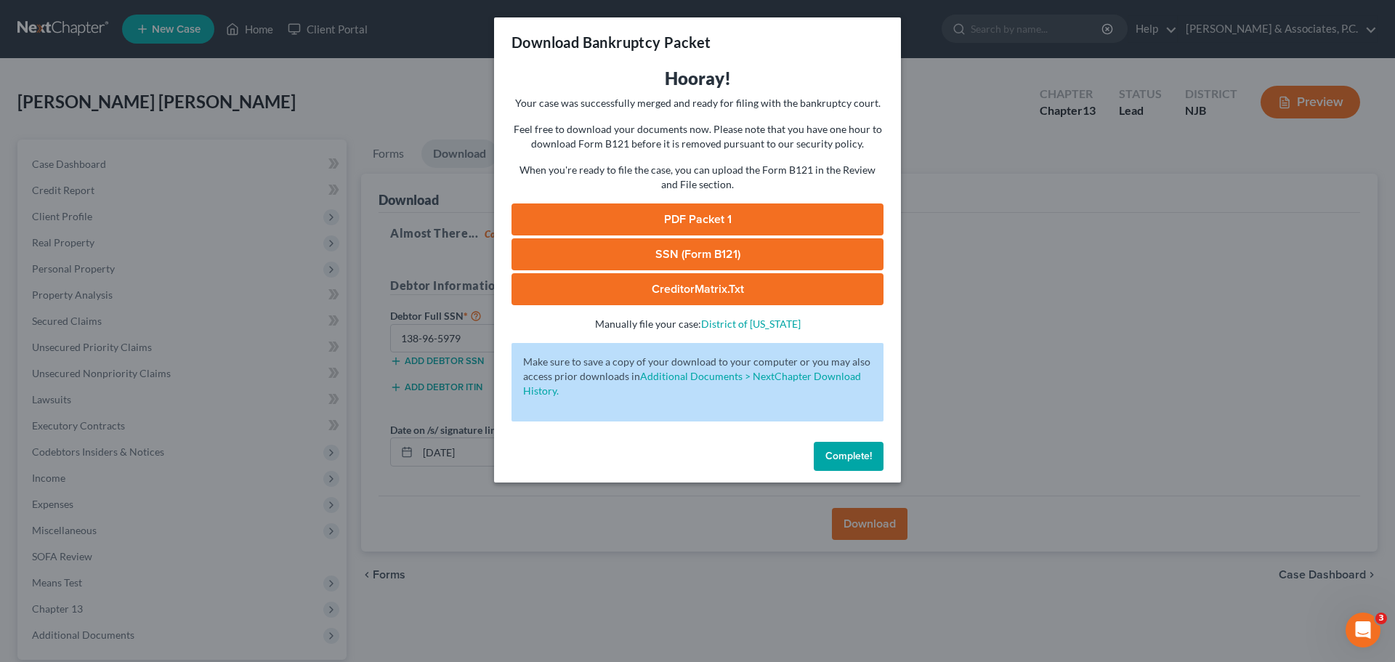
click at [770, 296] on link "CreditorMatrix.txt" at bounding box center [698, 289] width 372 height 32
click at [735, 262] on link "SSN (Form B121)" at bounding box center [698, 254] width 372 height 32
click at [736, 217] on link "PDF Packet 1" at bounding box center [698, 219] width 372 height 32
click at [830, 460] on span "Complete!" at bounding box center [849, 456] width 47 height 12
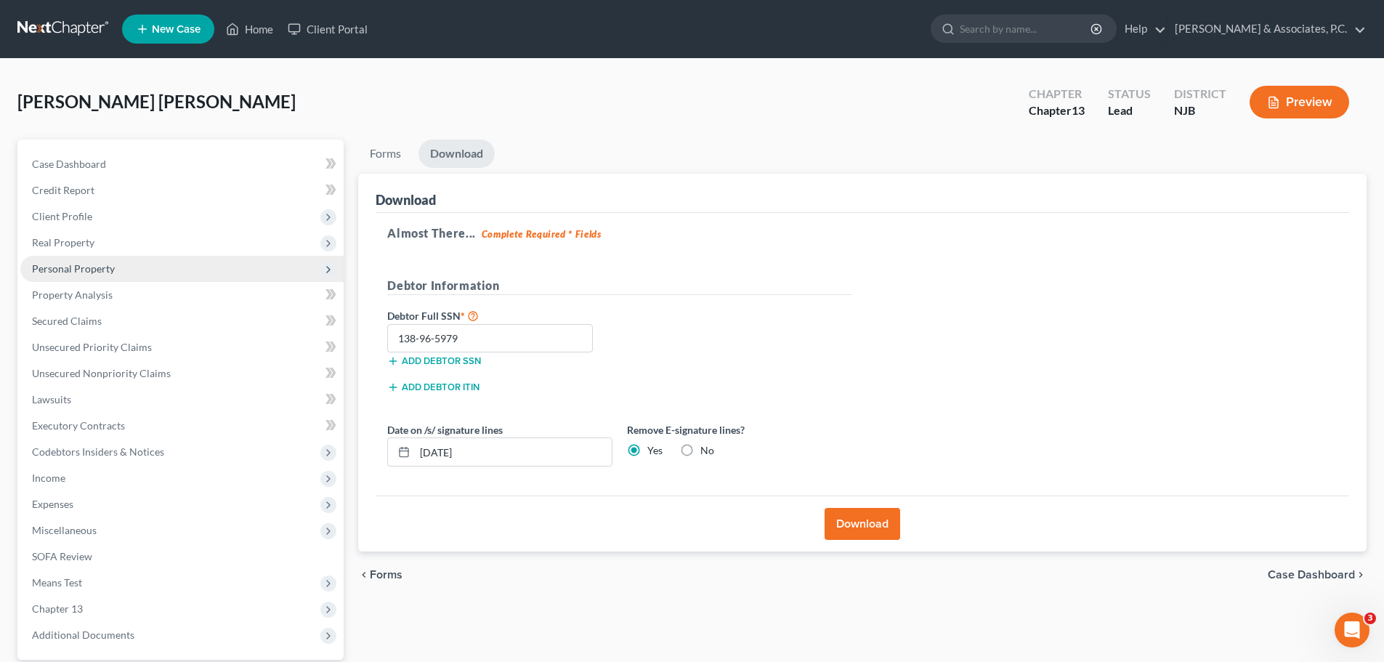
click at [79, 273] on span "Personal Property" at bounding box center [73, 268] width 83 height 12
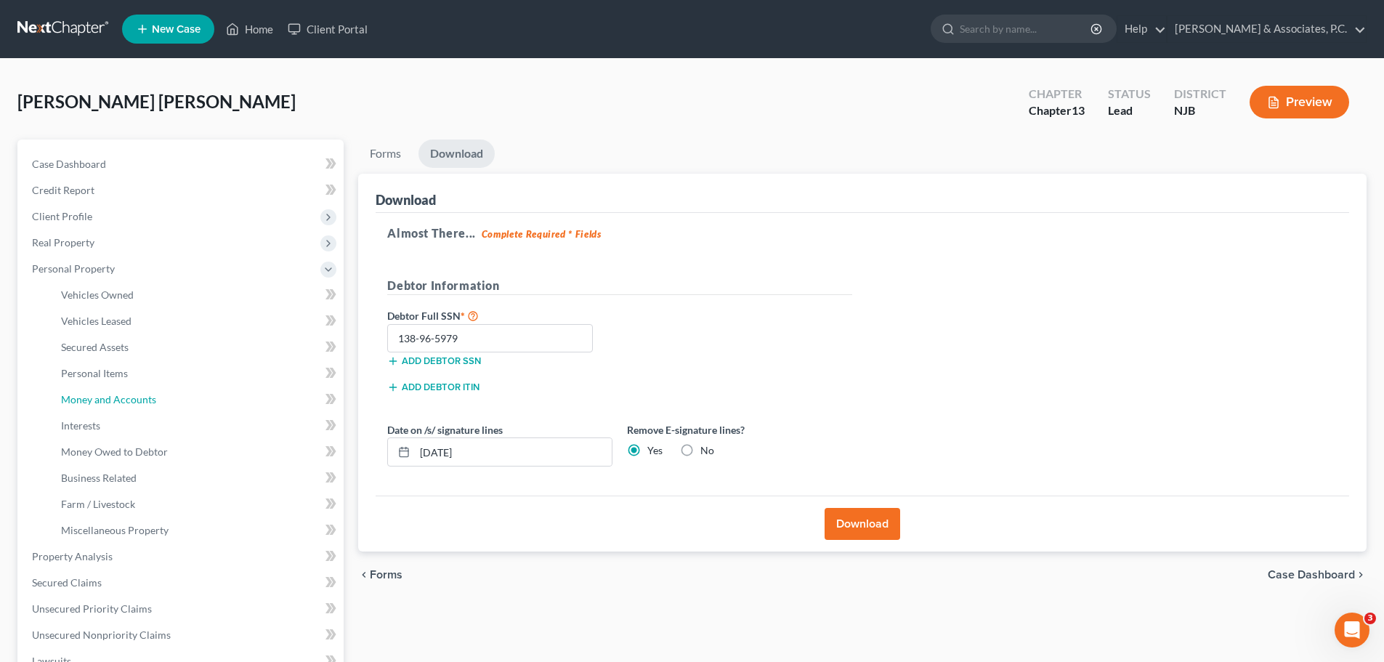
click at [123, 403] on span "Money and Accounts" at bounding box center [108, 399] width 95 height 12
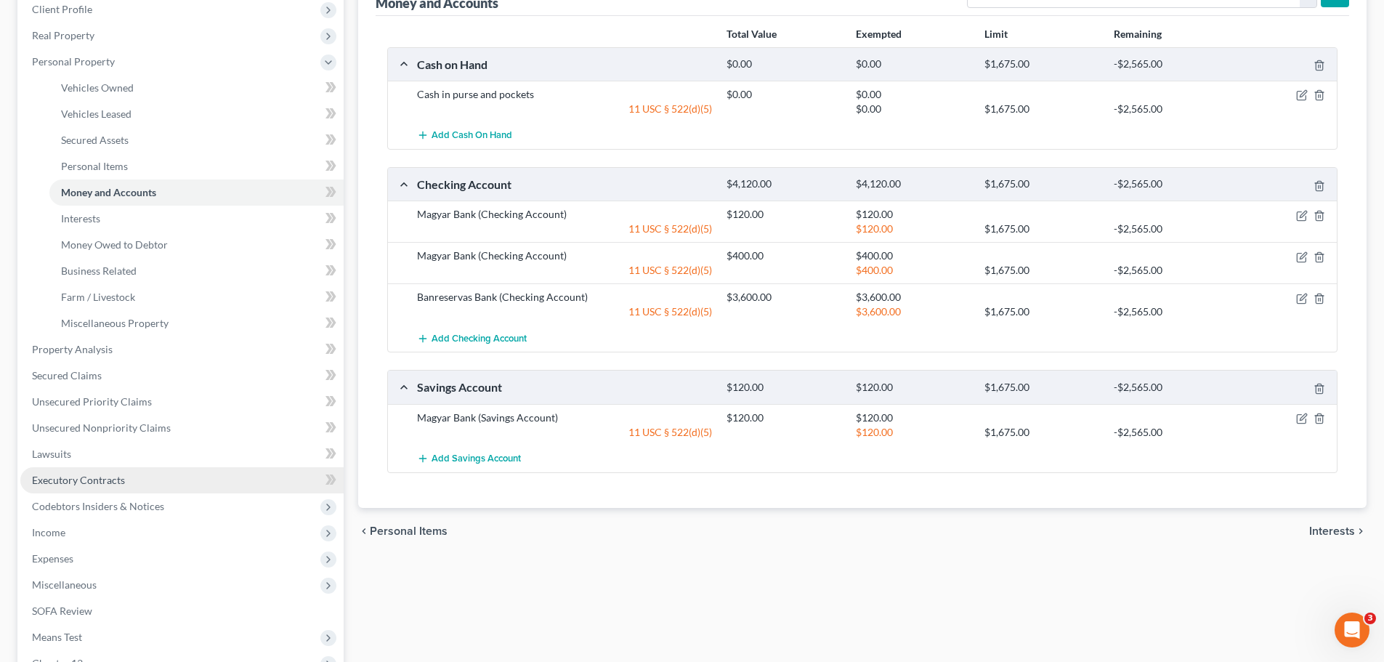
scroll to position [291, 0]
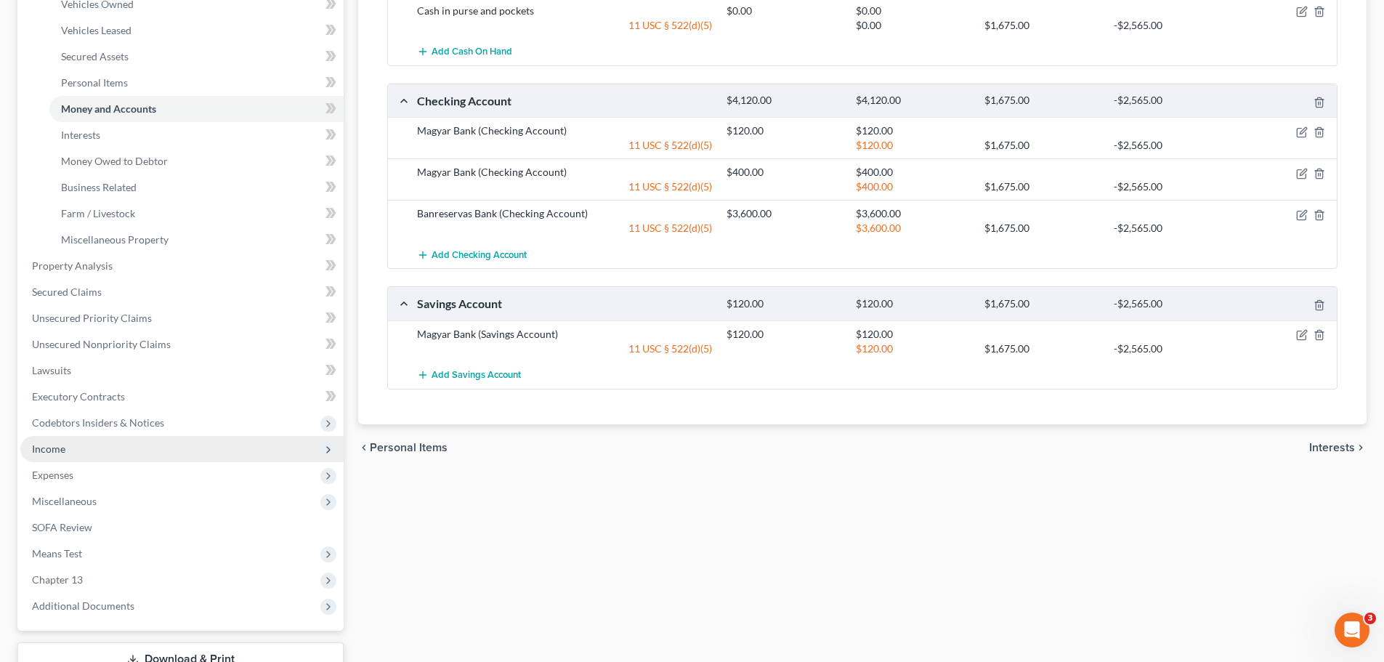
click at [76, 452] on span "Income" at bounding box center [181, 449] width 323 height 26
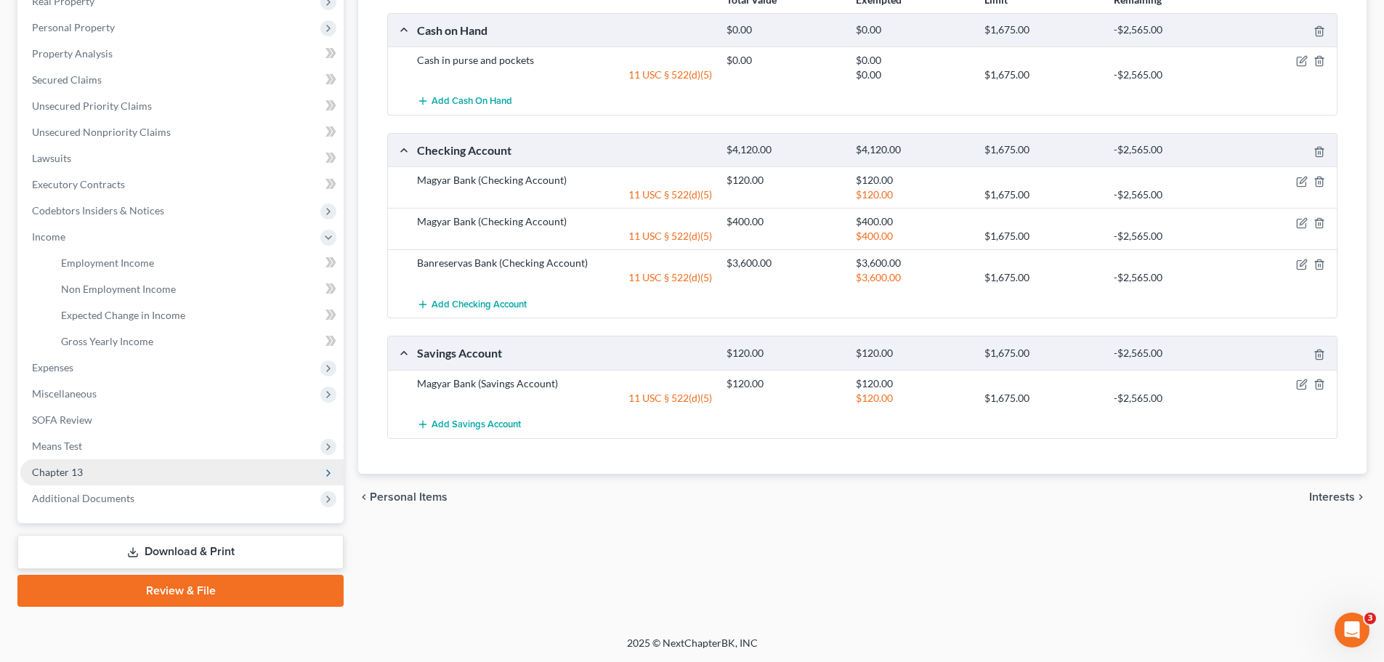
scroll to position [241, 0]
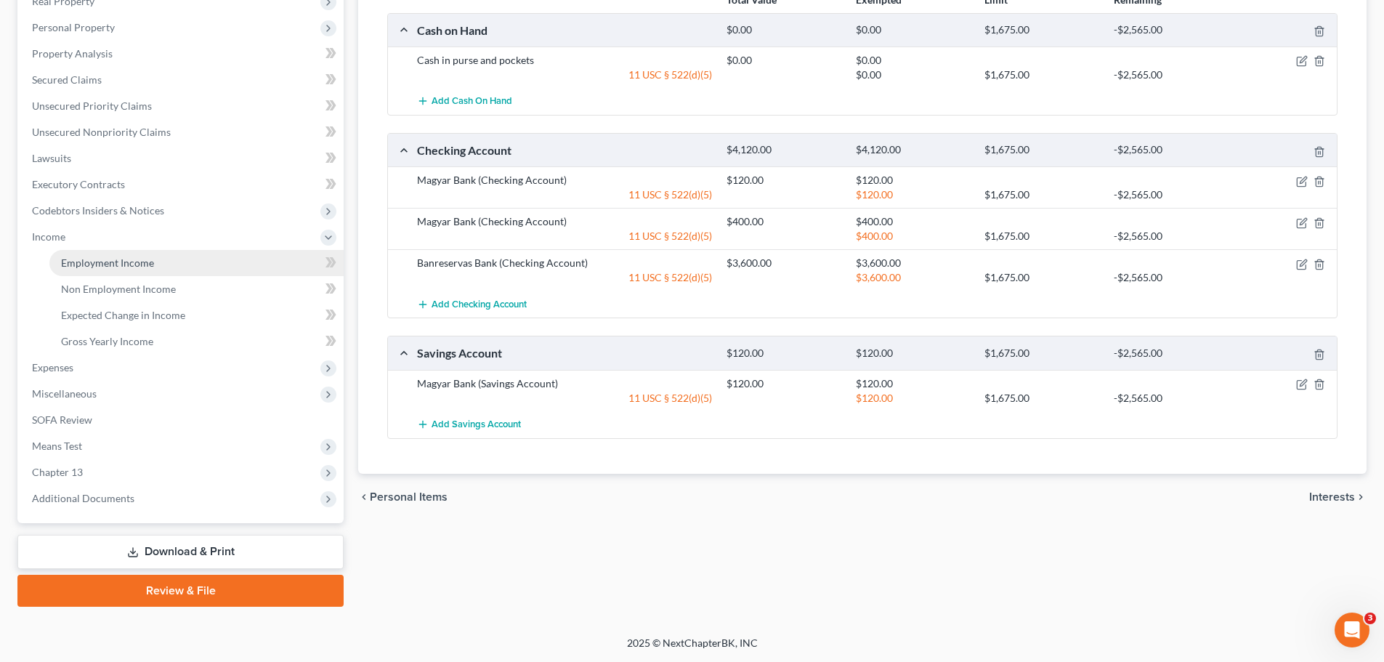
click at [134, 269] on link "Employment Income" at bounding box center [196, 263] width 294 height 26
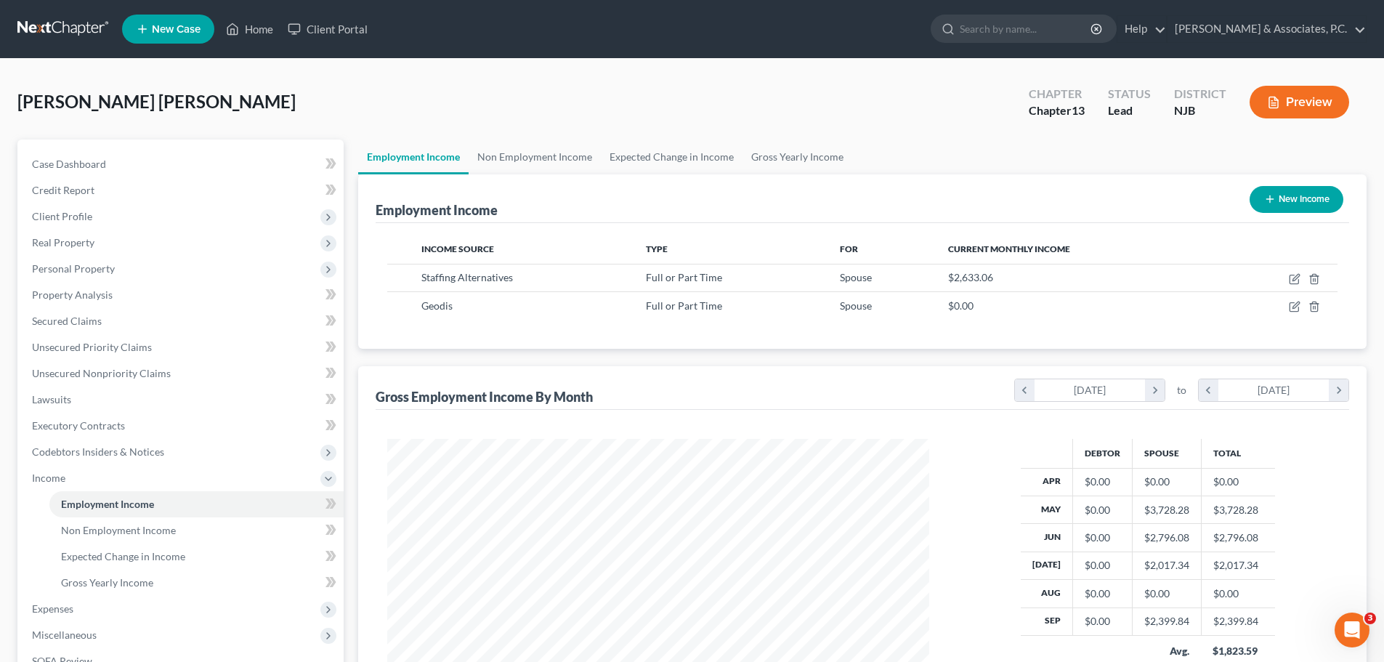
scroll to position [271, 571]
click at [510, 158] on link "Non Employment Income" at bounding box center [535, 157] width 132 height 35
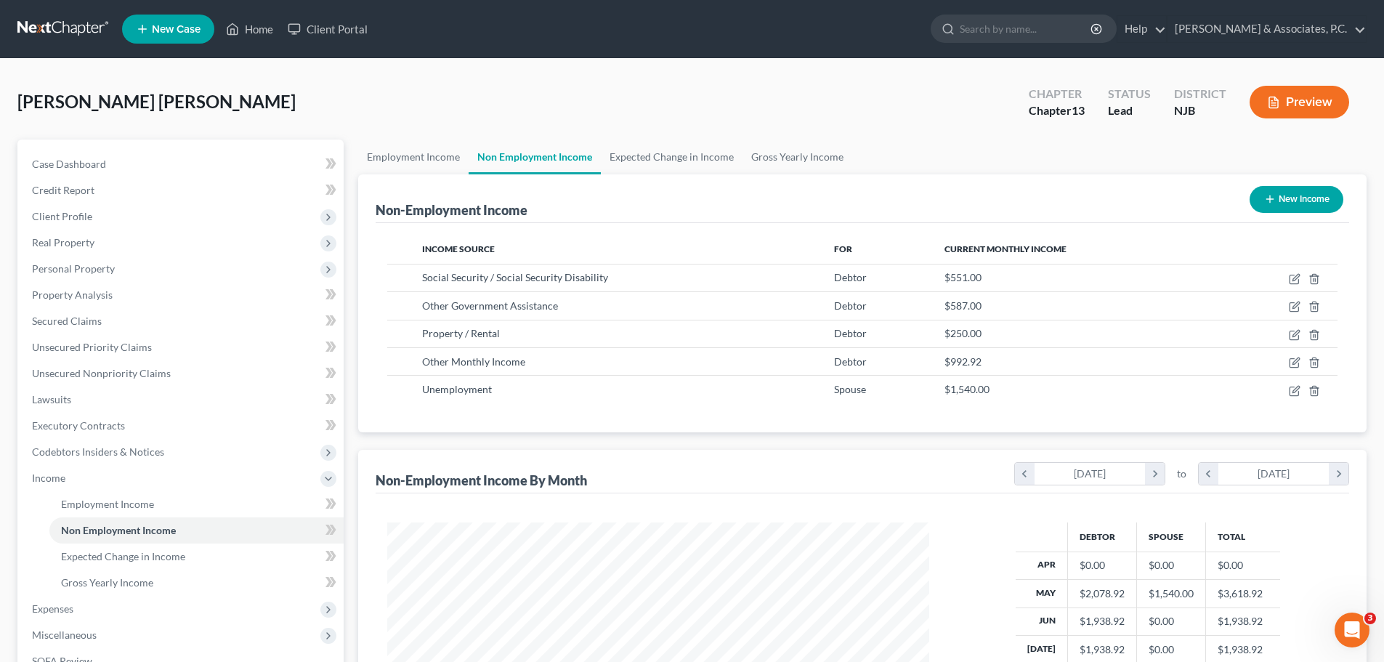
scroll to position [271, 571]
click at [663, 155] on link "Expected Change in Income" at bounding box center [672, 157] width 142 height 35
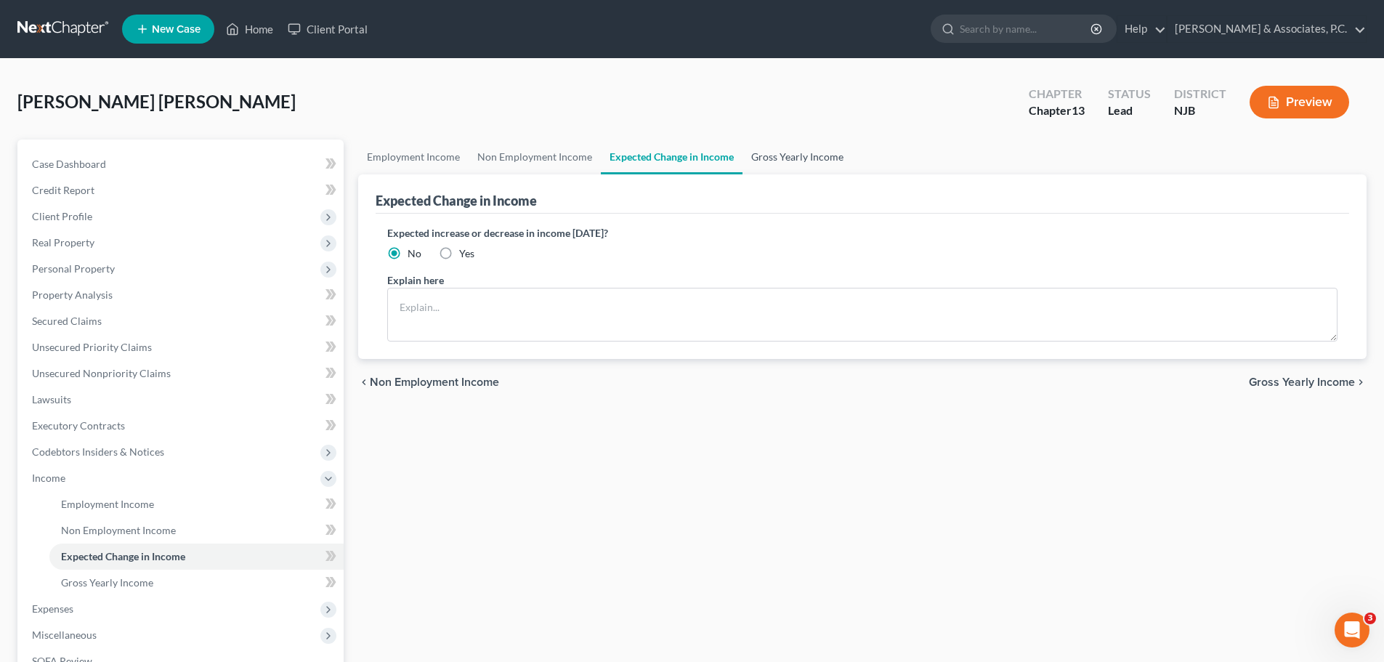
click at [778, 154] on link "Gross Yearly Income" at bounding box center [798, 157] width 110 height 35
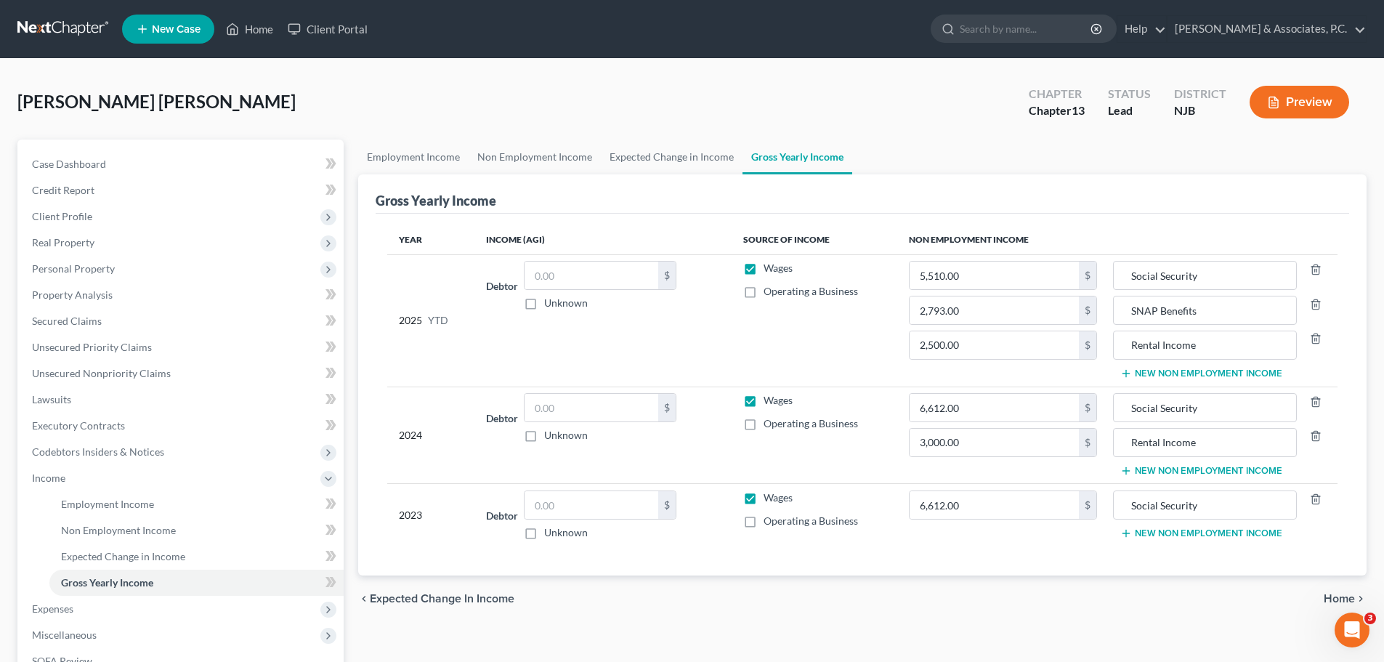
click at [743, 140] on link "Gross Yearly Income" at bounding box center [798, 157] width 110 height 35
